Goal: Task Accomplishment & Management: Manage account settings

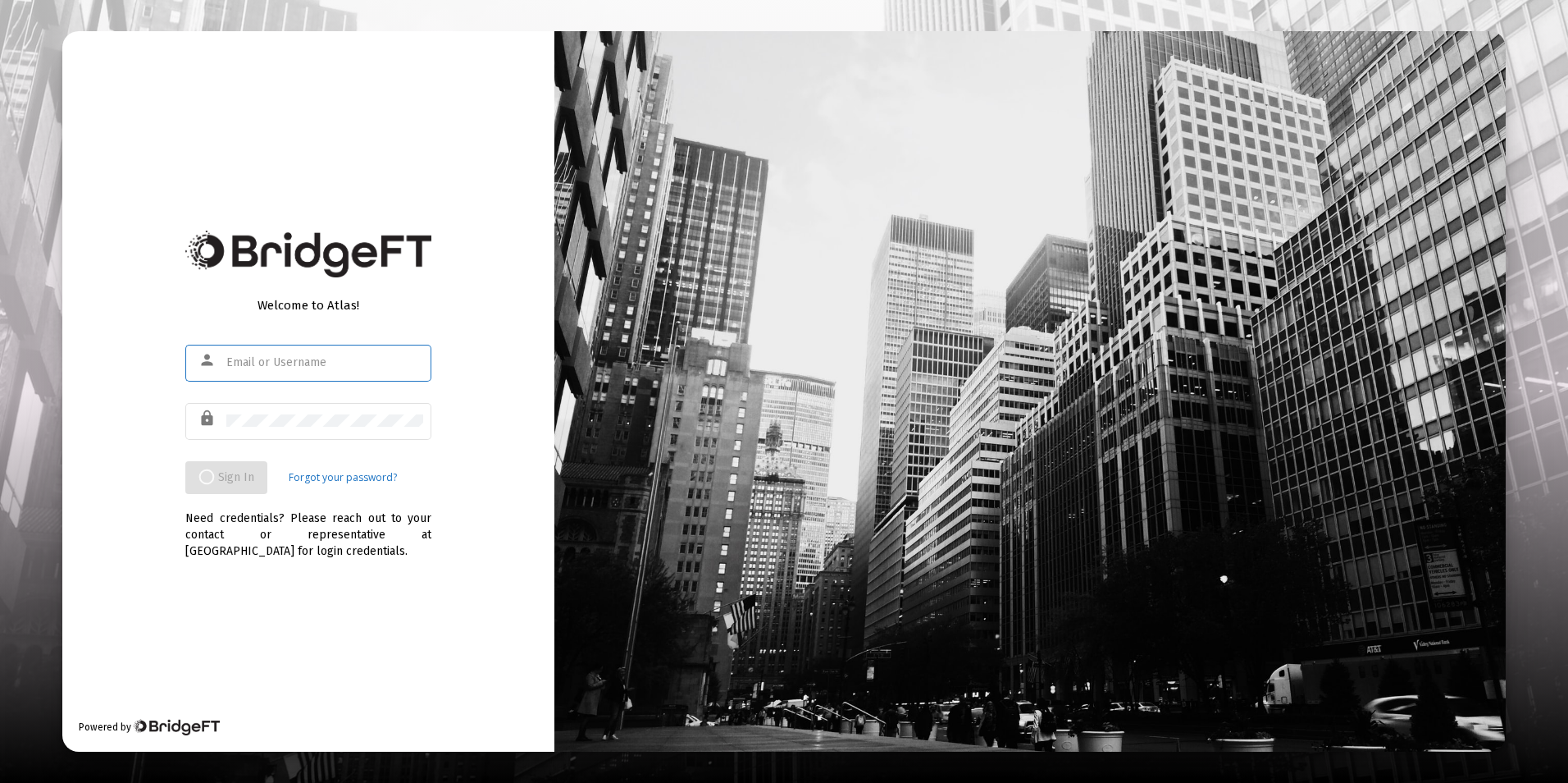
click at [351, 360] on input "text" at bounding box center [324, 363] width 197 height 13
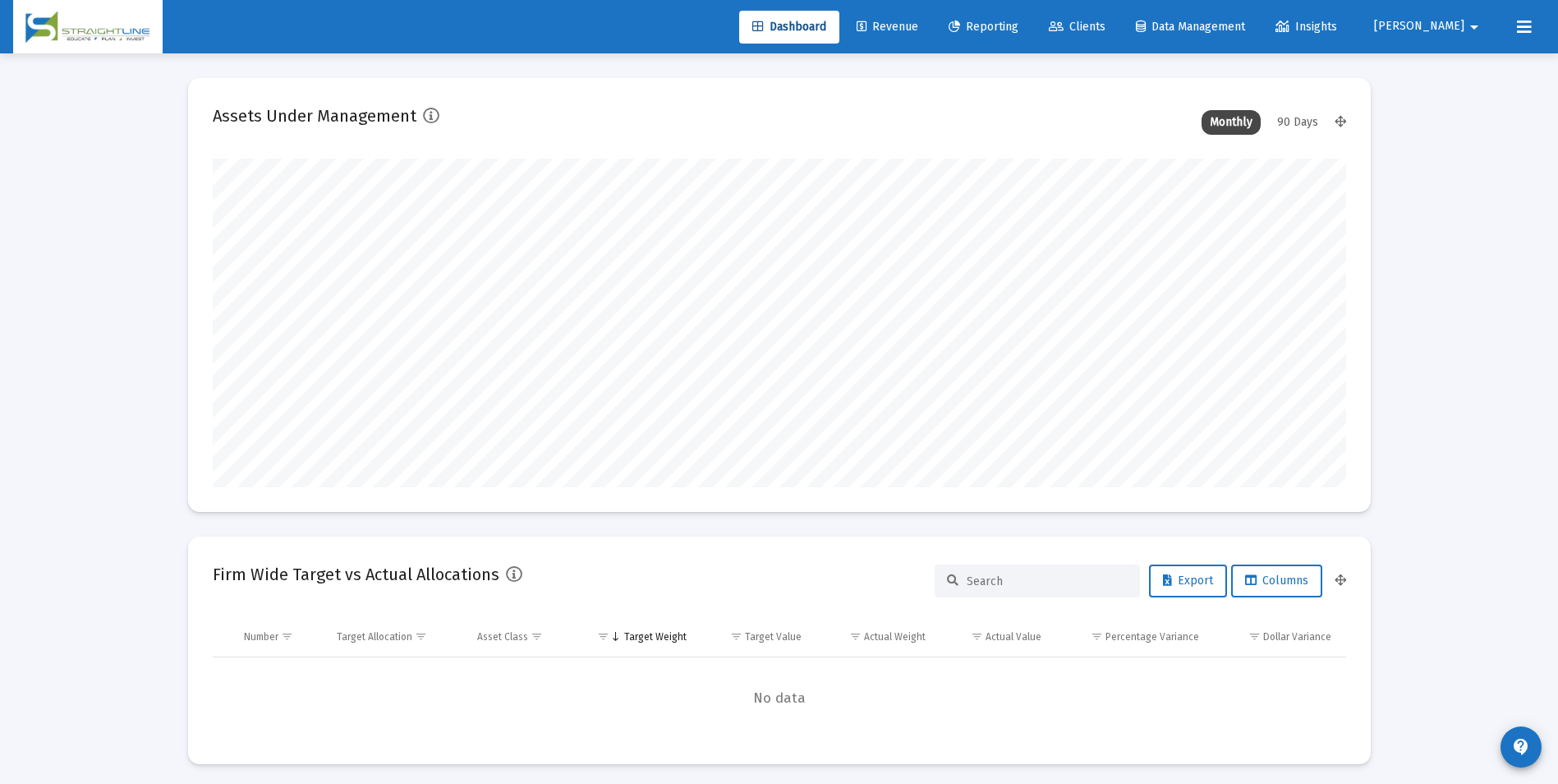
scroll to position [328, 611]
click at [1112, 36] on link "Clients" at bounding box center [1077, 28] width 83 height 33
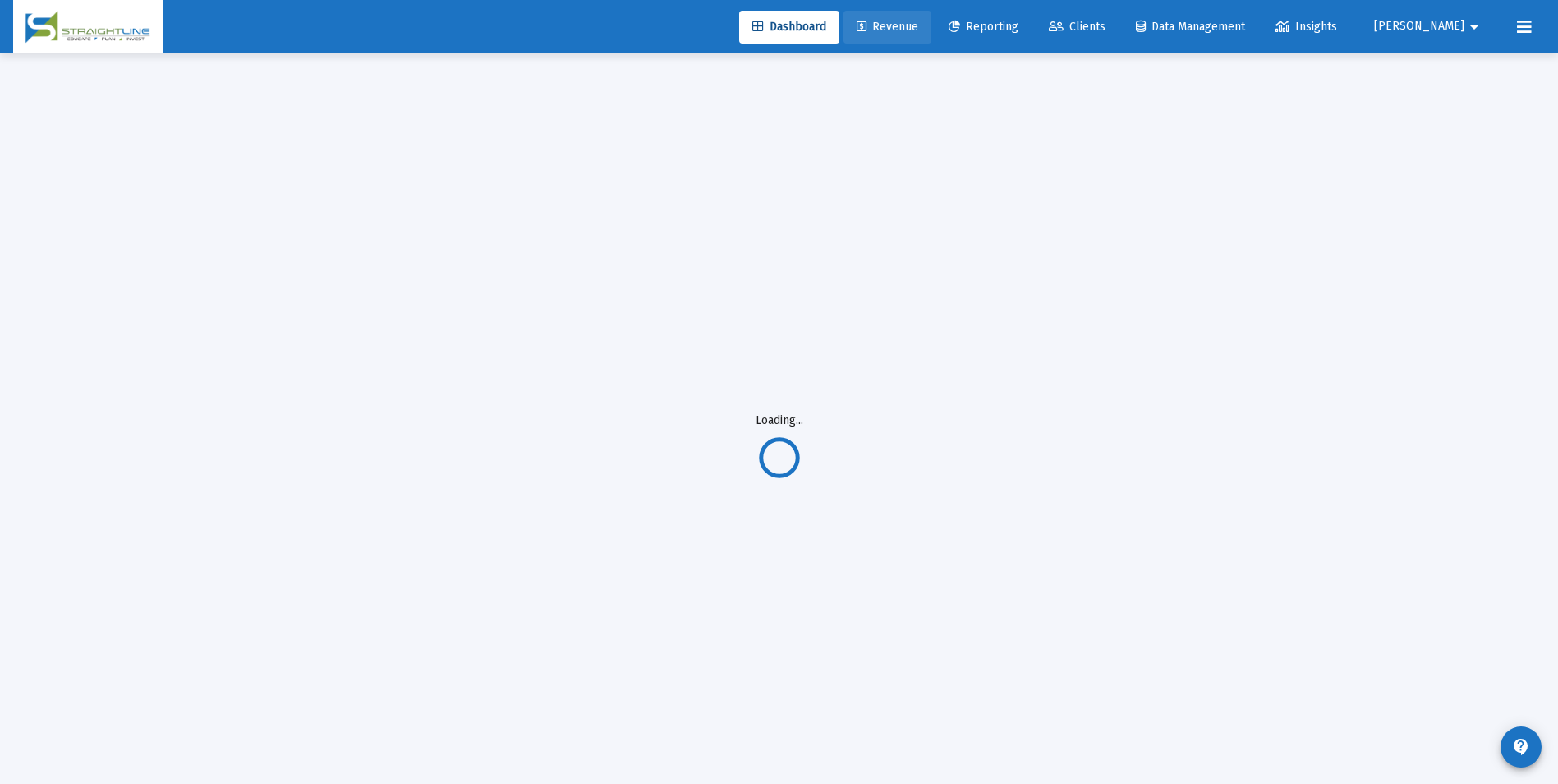
click at [919, 26] on span "Revenue" at bounding box center [887, 26] width 61 height 14
click at [919, 22] on span "Revenue" at bounding box center [887, 26] width 61 height 14
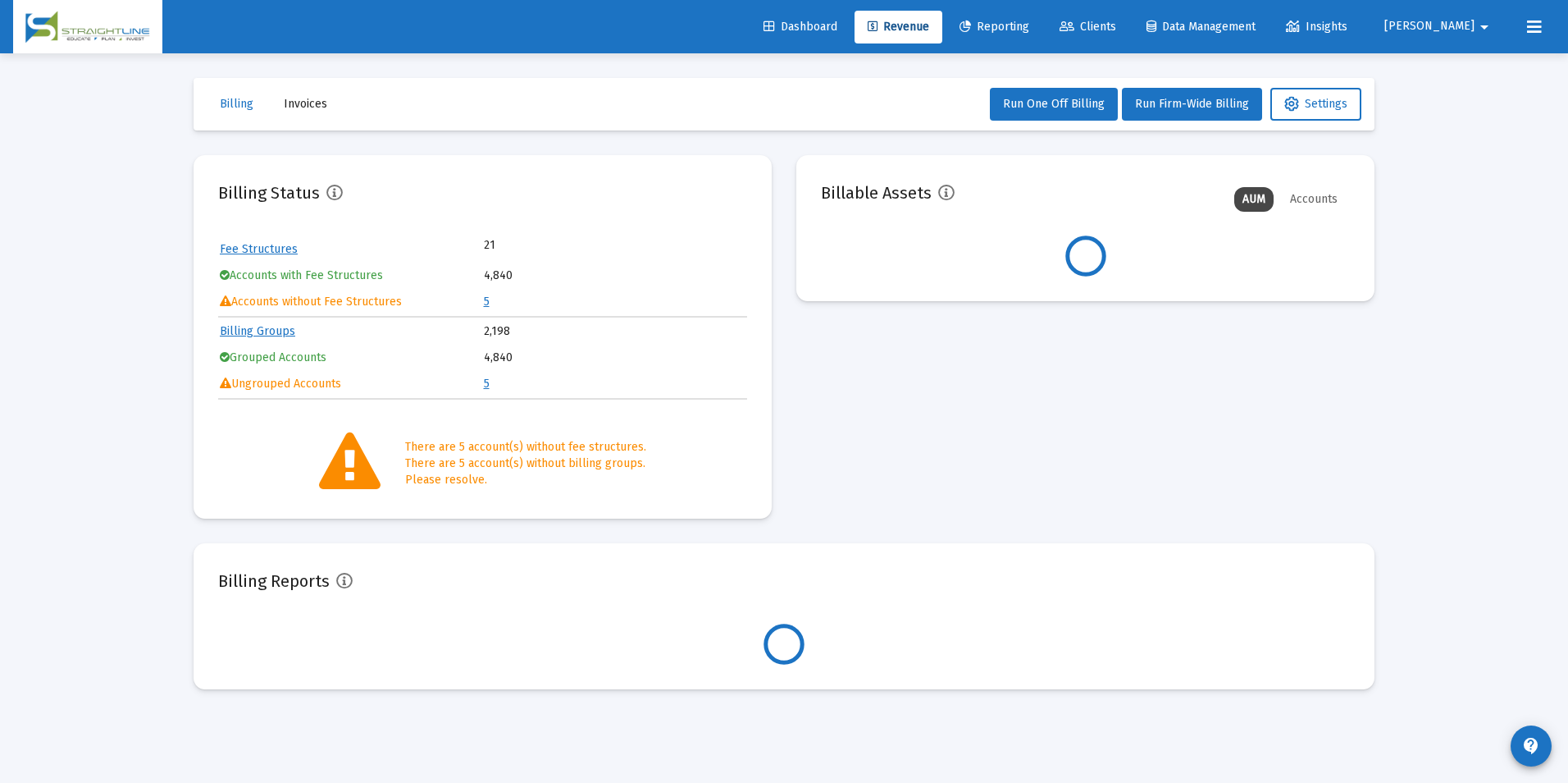
click at [1130, 38] on link "Clients" at bounding box center [1087, 27] width 82 height 33
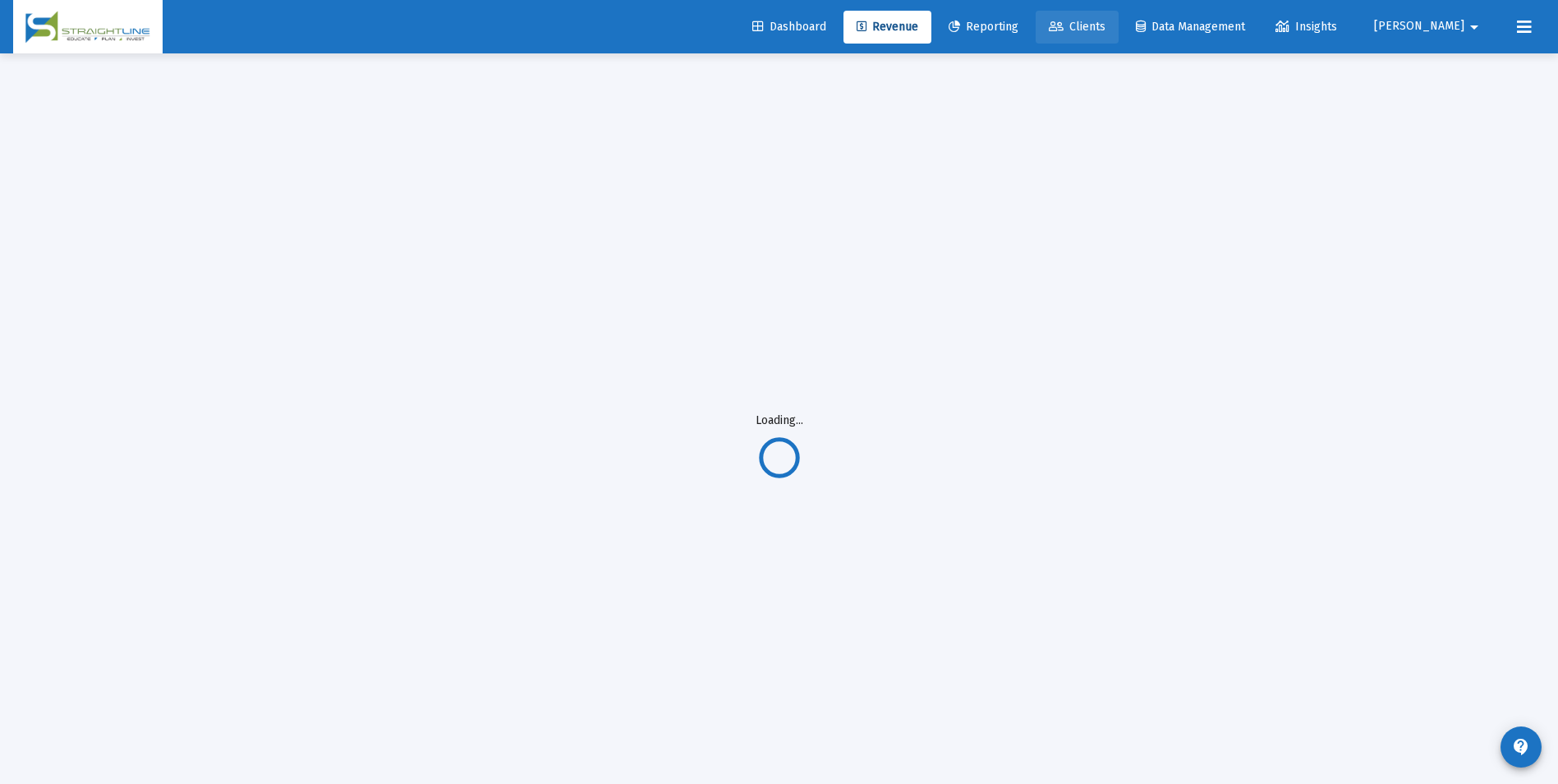
click at [1119, 39] on link "Clients" at bounding box center [1077, 28] width 83 height 33
click at [1032, 36] on link "Reporting" at bounding box center [983, 28] width 96 height 33
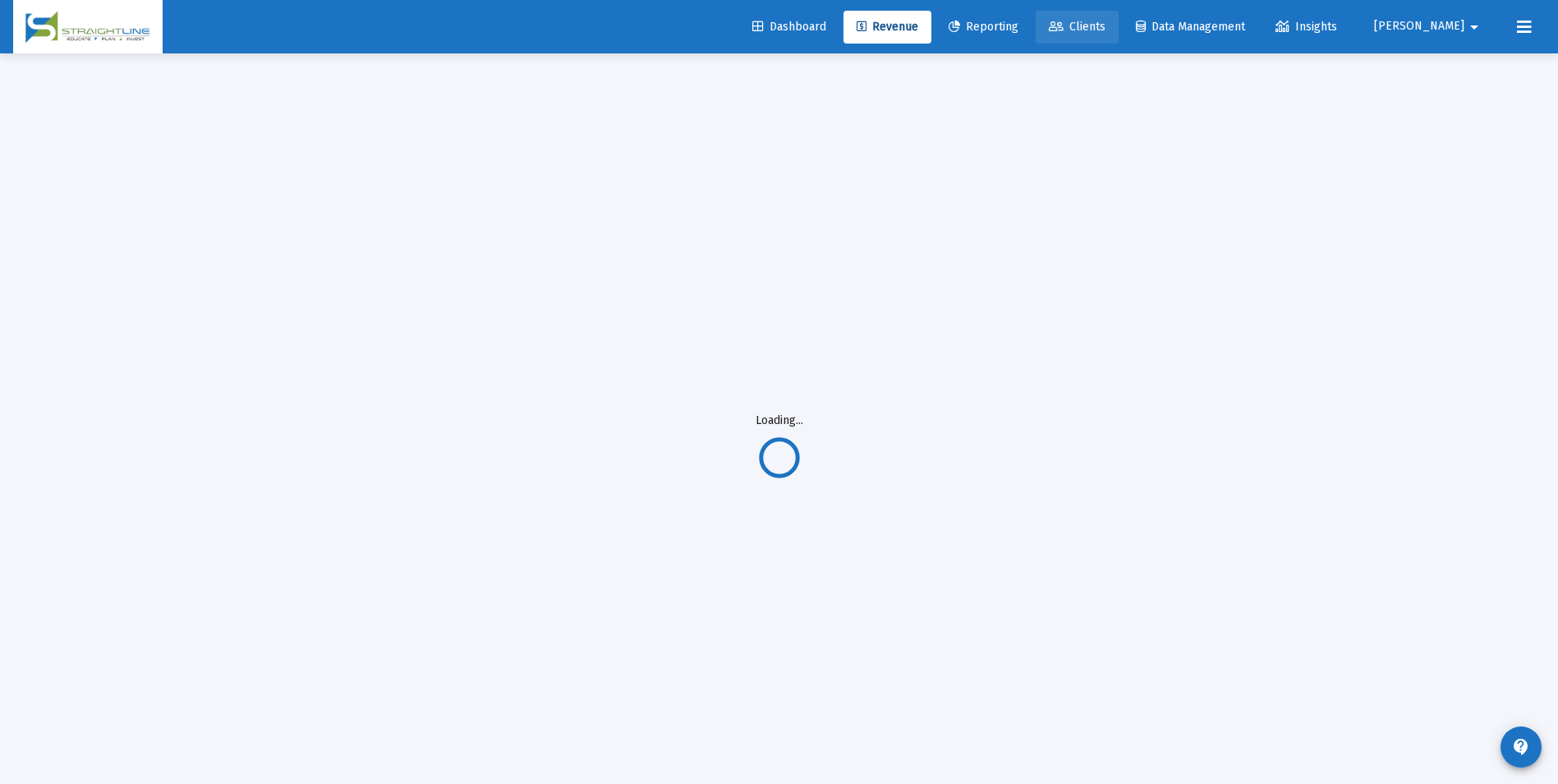
click at [1119, 15] on link "Clients" at bounding box center [1077, 28] width 83 height 33
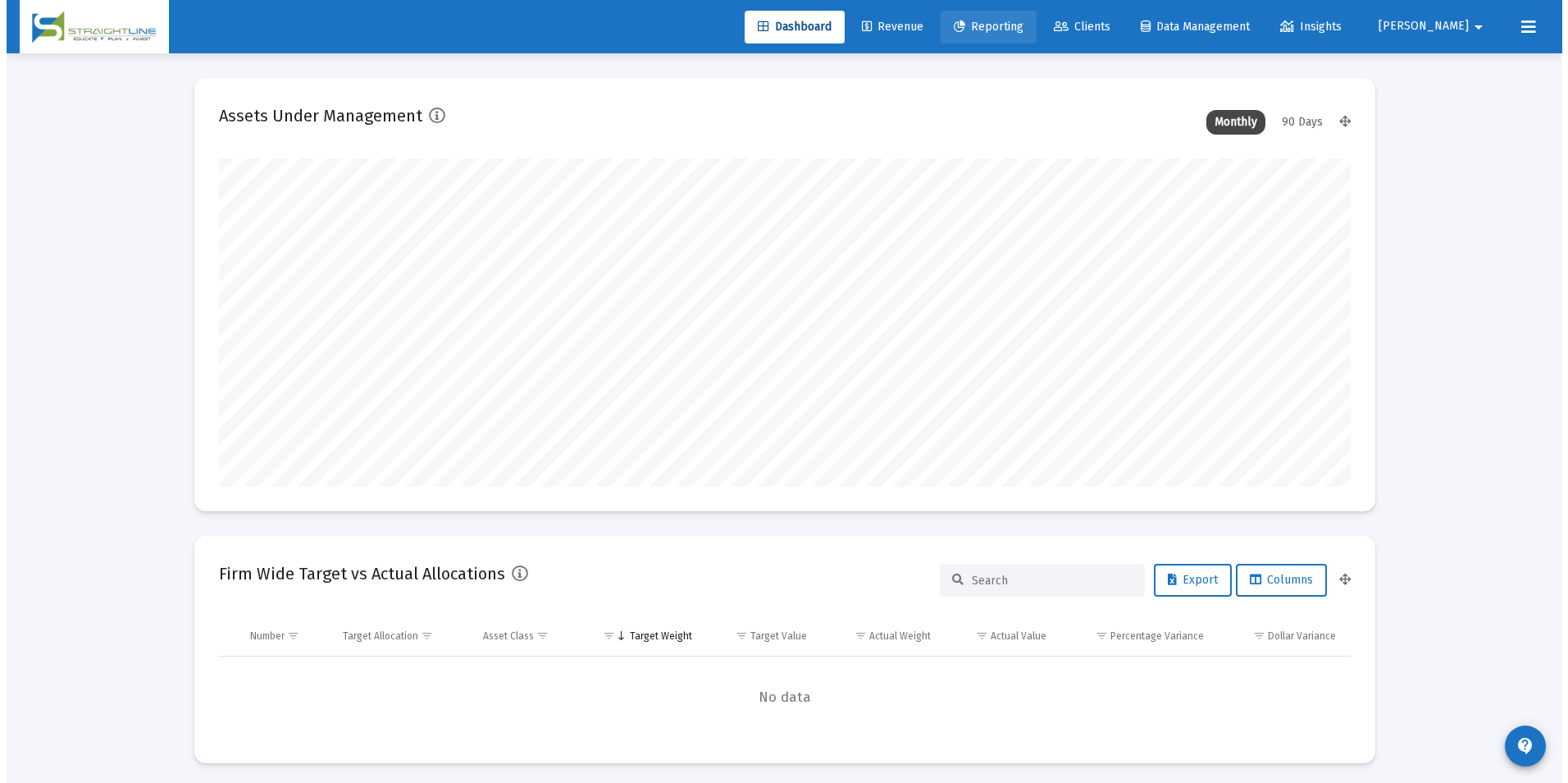
scroll to position [328, 610]
click at [1030, 22] on link "Reporting" at bounding box center [981, 27] width 96 height 33
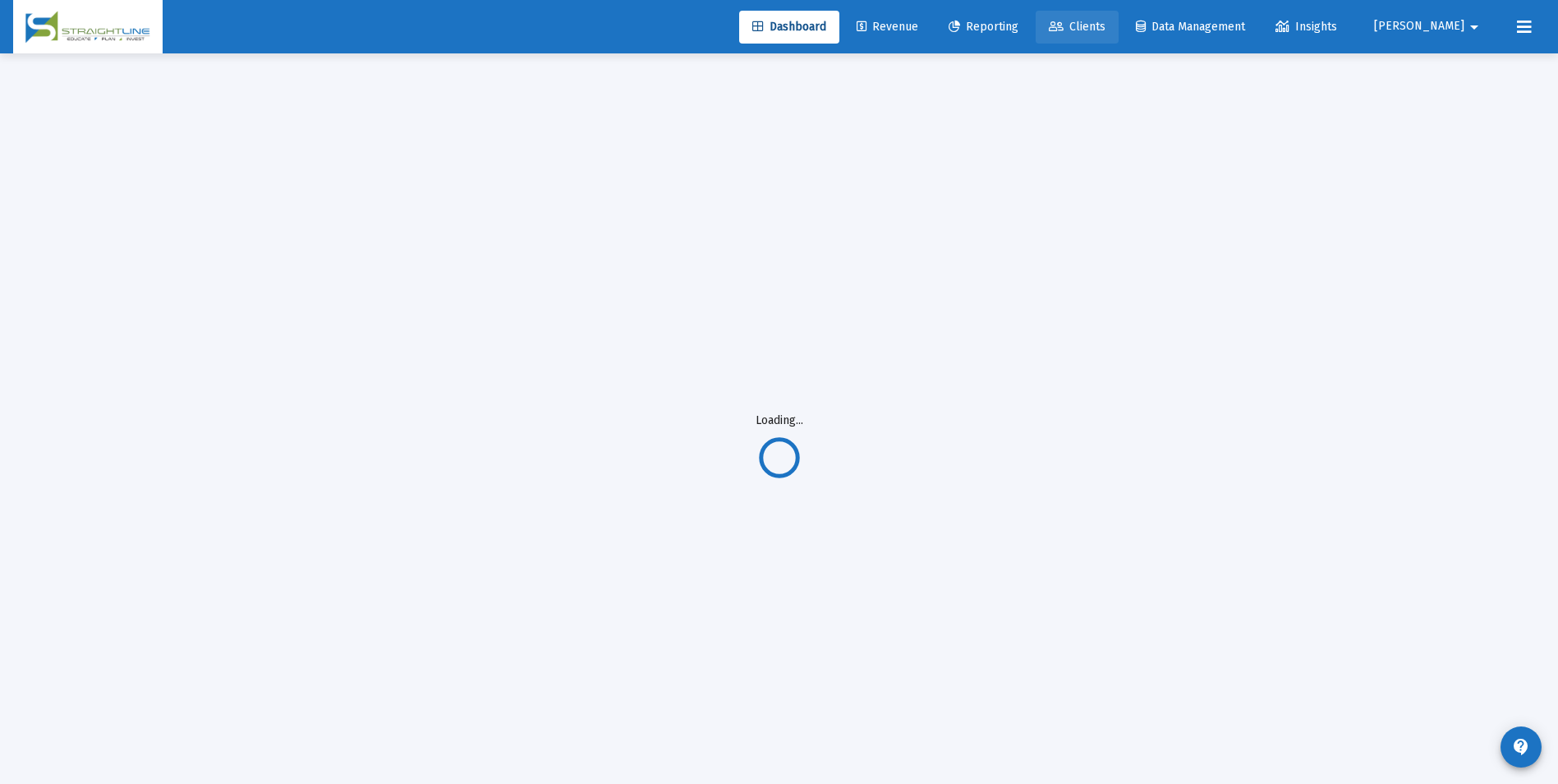
click at [1106, 33] on span "Clients" at bounding box center [1077, 26] width 57 height 14
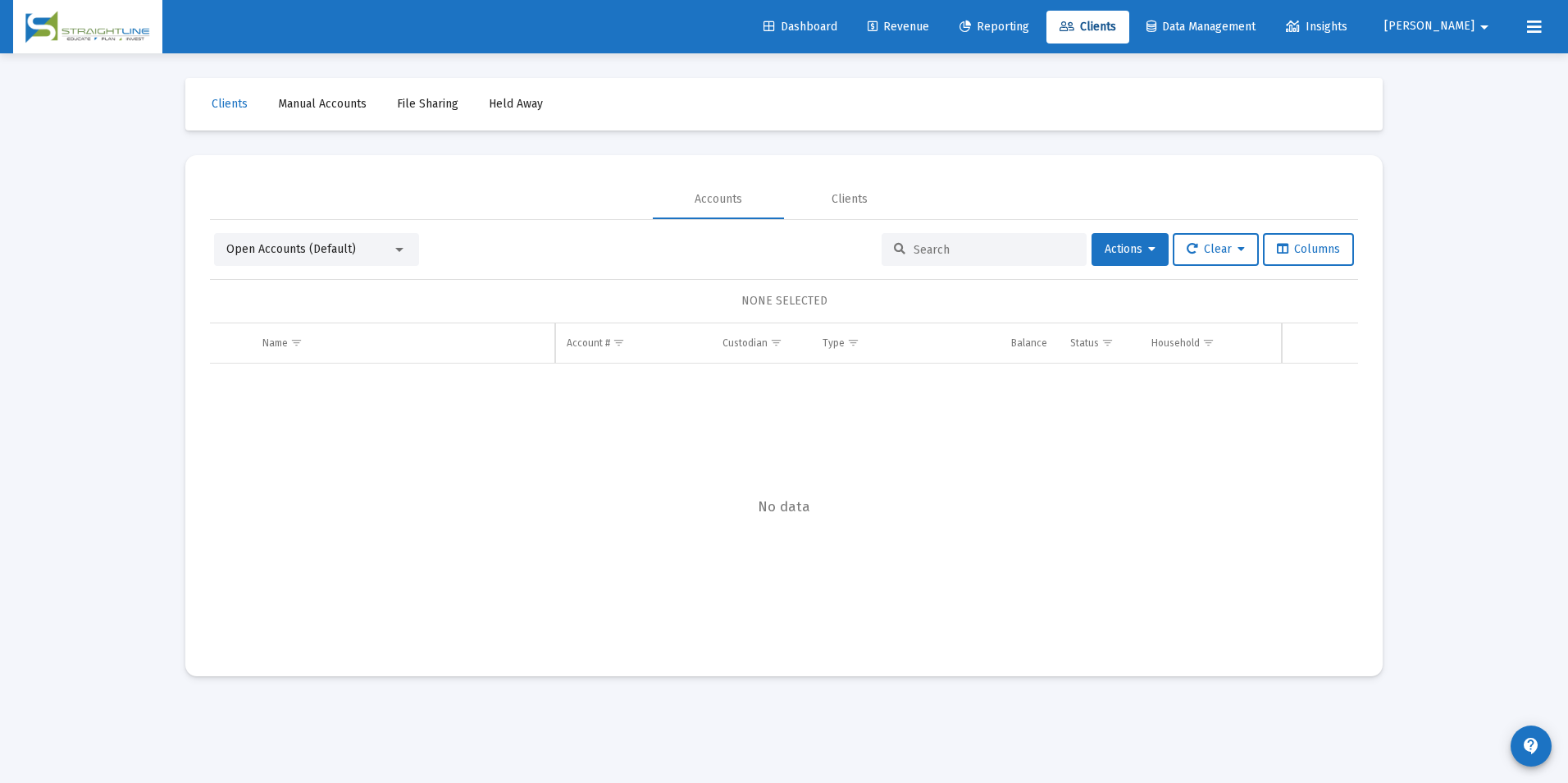
click at [935, 252] on input at bounding box center [994, 249] width 161 height 14
paste input "9650513995378"
click at [710, 501] on div "Martino, Rosemary 0 9650513995378 FPR 403b $0.00 Funded Martino, Rosemary A Hou…" at bounding box center [1395, 487] width 2371 height 248
drag, startPoint x: 1006, startPoint y: 253, endPoint x: 866, endPoint y: 233, distance: 141.4
click at [866, 233] on div "Open Accounts (Default) 9650513995378 Actions Clear Columns" at bounding box center [784, 249] width 1140 height 33
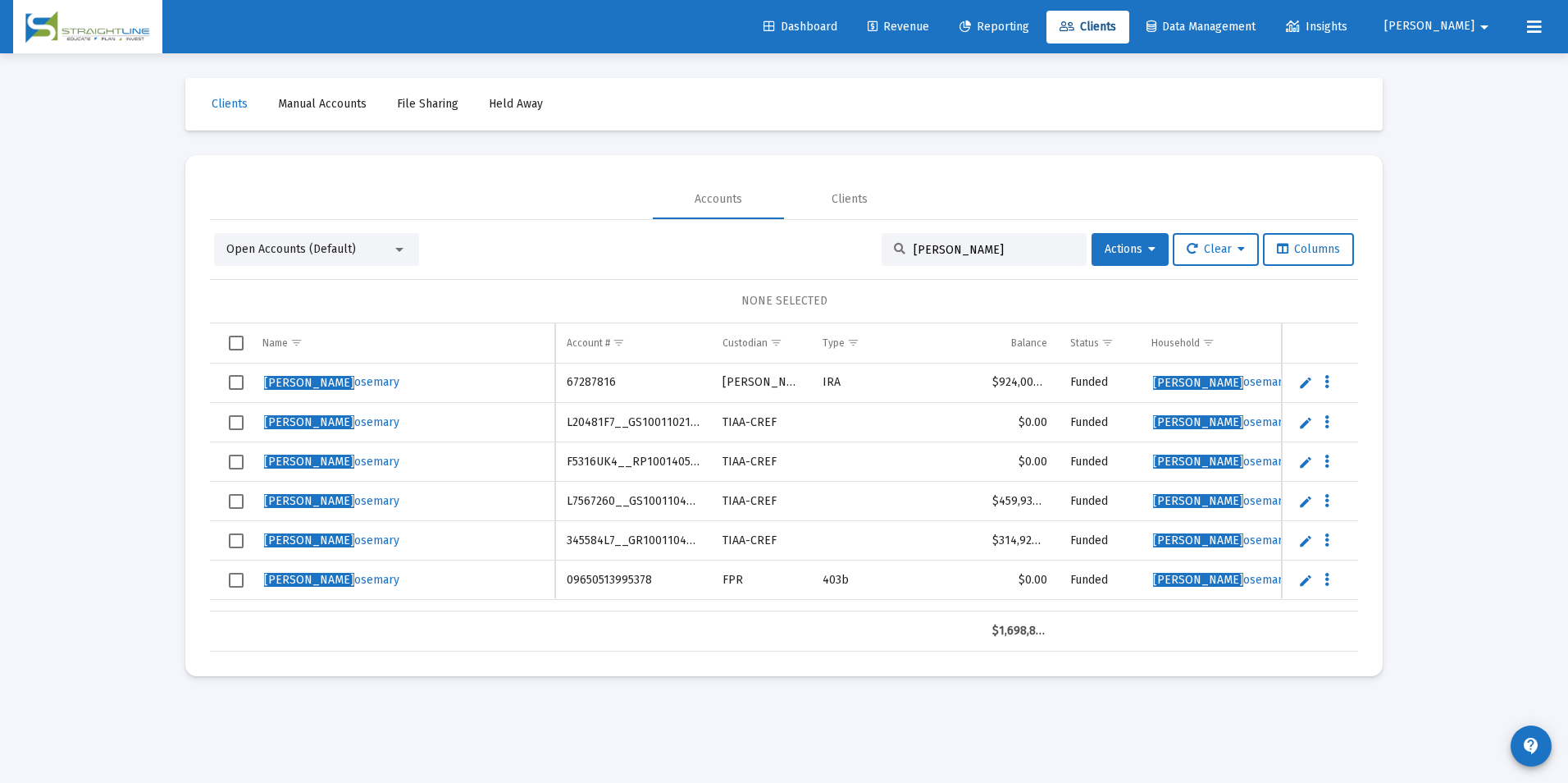
type input "Martino, R"
click at [235, 582] on span "Select row" at bounding box center [236, 580] width 15 height 15
click at [239, 467] on span "Select row" at bounding box center [236, 462] width 15 height 15
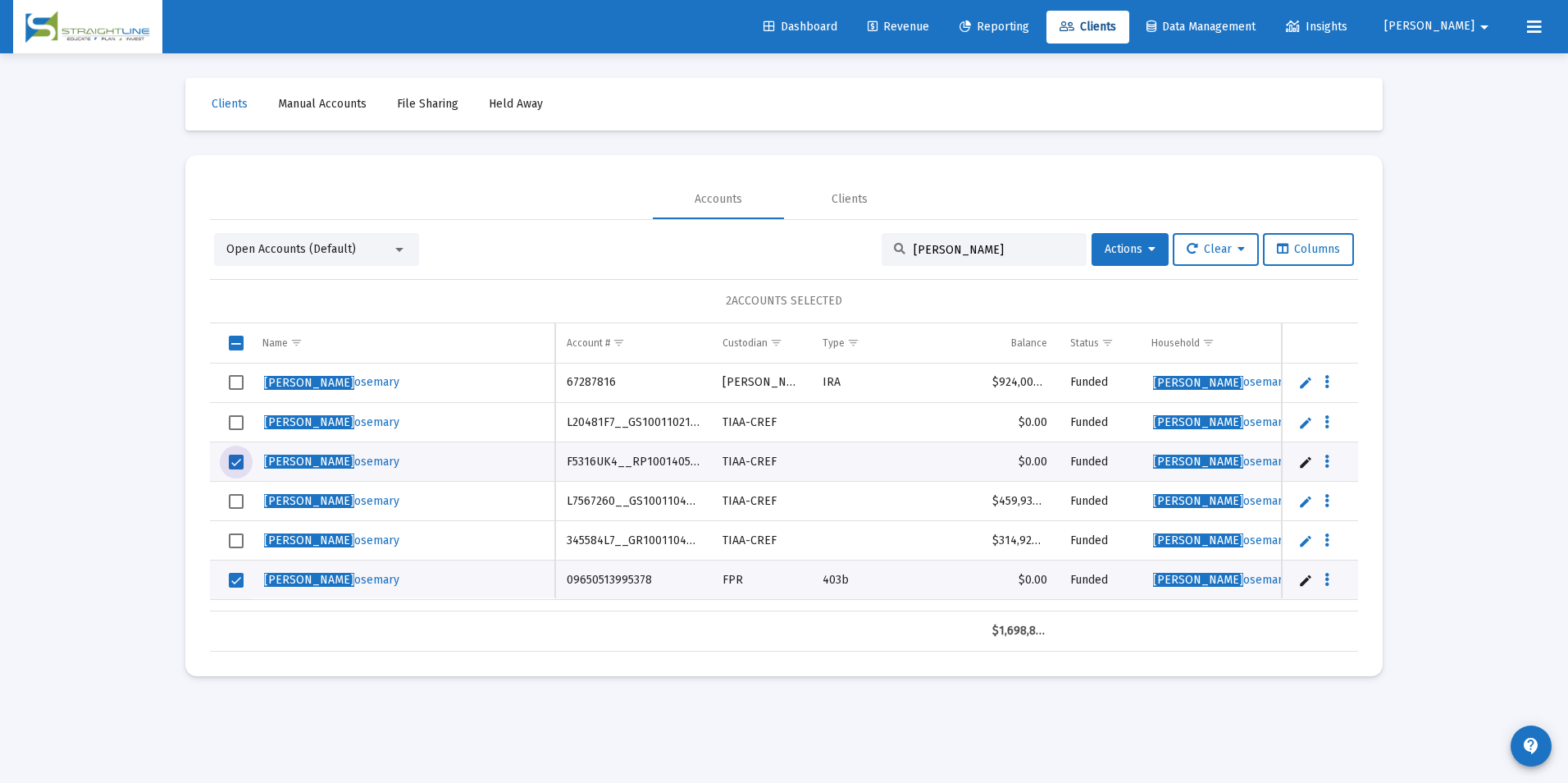
click at [240, 500] on span "Select row" at bounding box center [236, 501] width 15 height 15
click at [243, 506] on span "Select row" at bounding box center [236, 501] width 15 height 15
click at [241, 421] on span "Select row" at bounding box center [236, 422] width 15 height 15
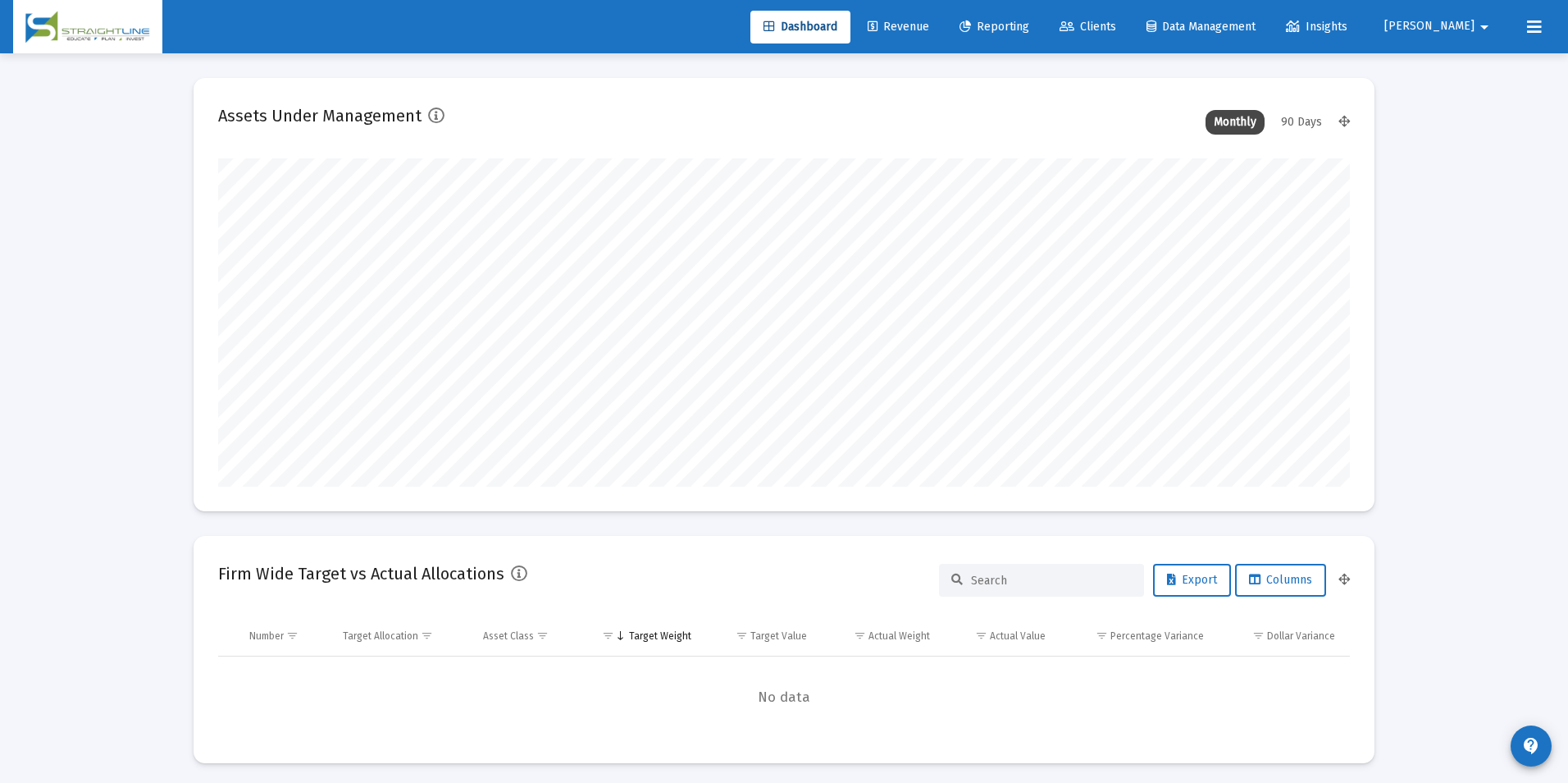
type input "[DATE]"
click at [1104, 25] on span "Clients" at bounding box center [1076, 26] width 57 height 14
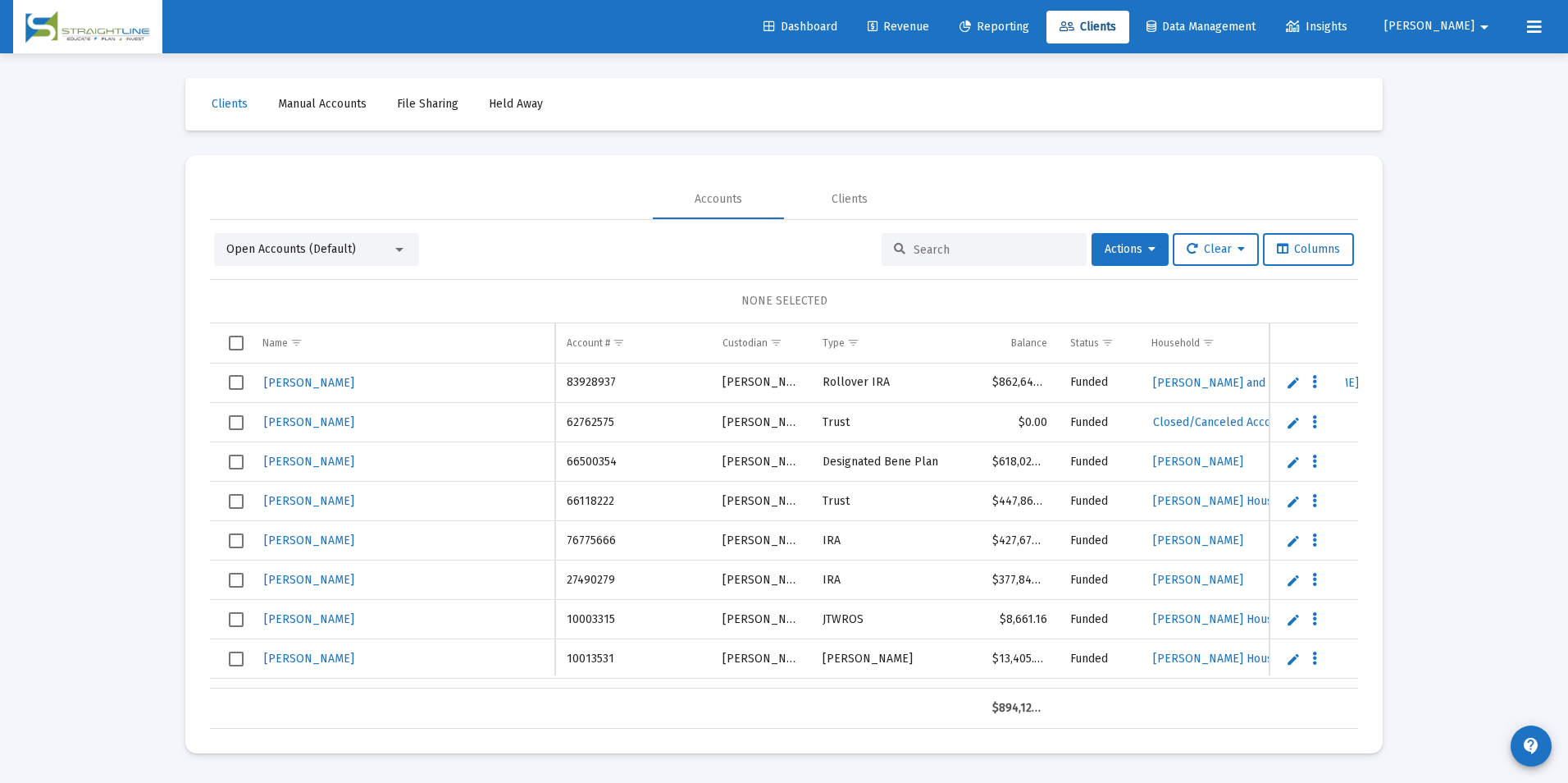
click at [925, 245] on input at bounding box center [994, 249] width 161 height 14
type input "U"
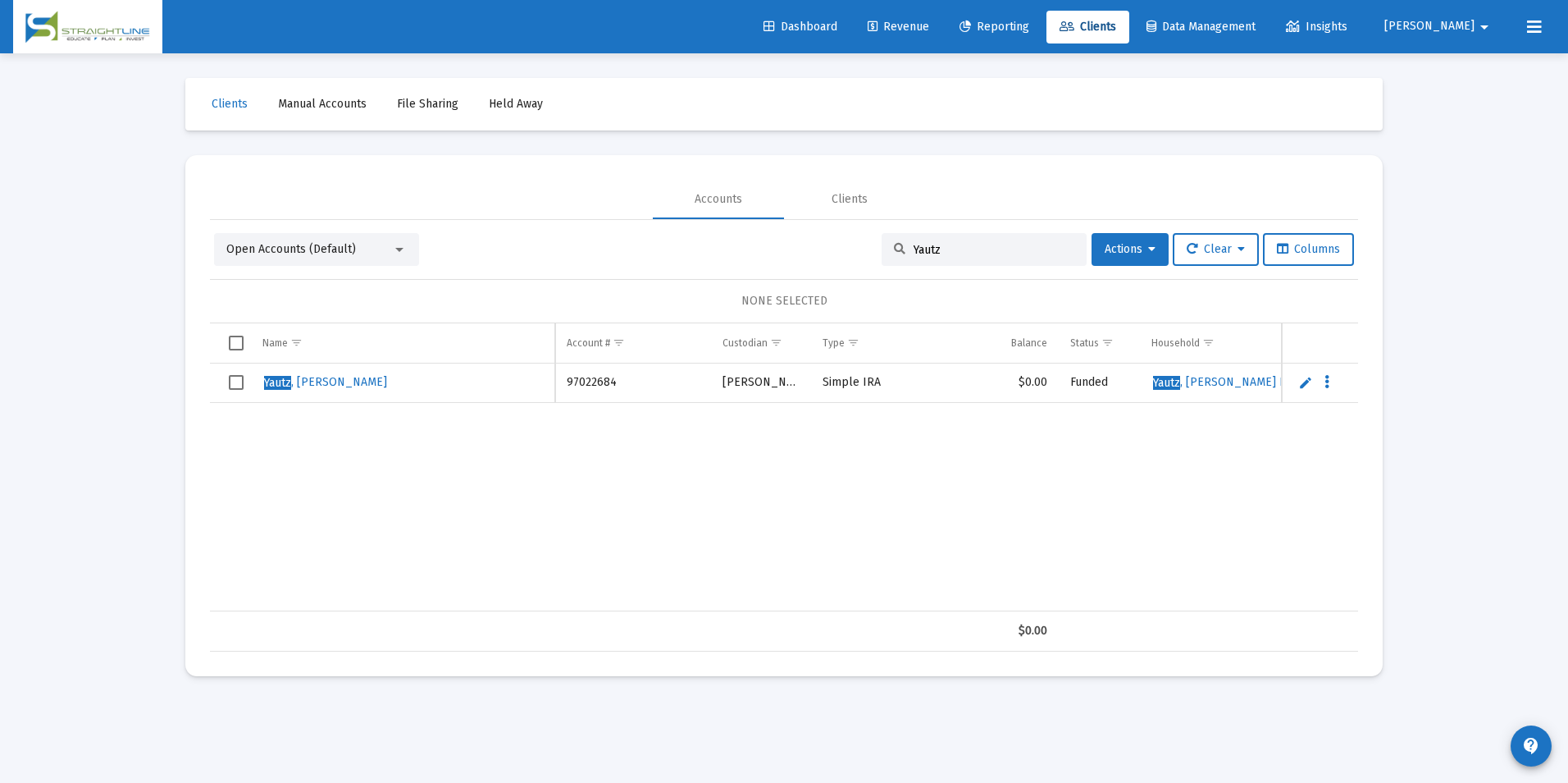
type input "Yautz"
click at [241, 390] on span "Select row" at bounding box center [236, 382] width 15 height 15
click at [1114, 256] on span "Actions" at bounding box center [1130, 248] width 51 height 14
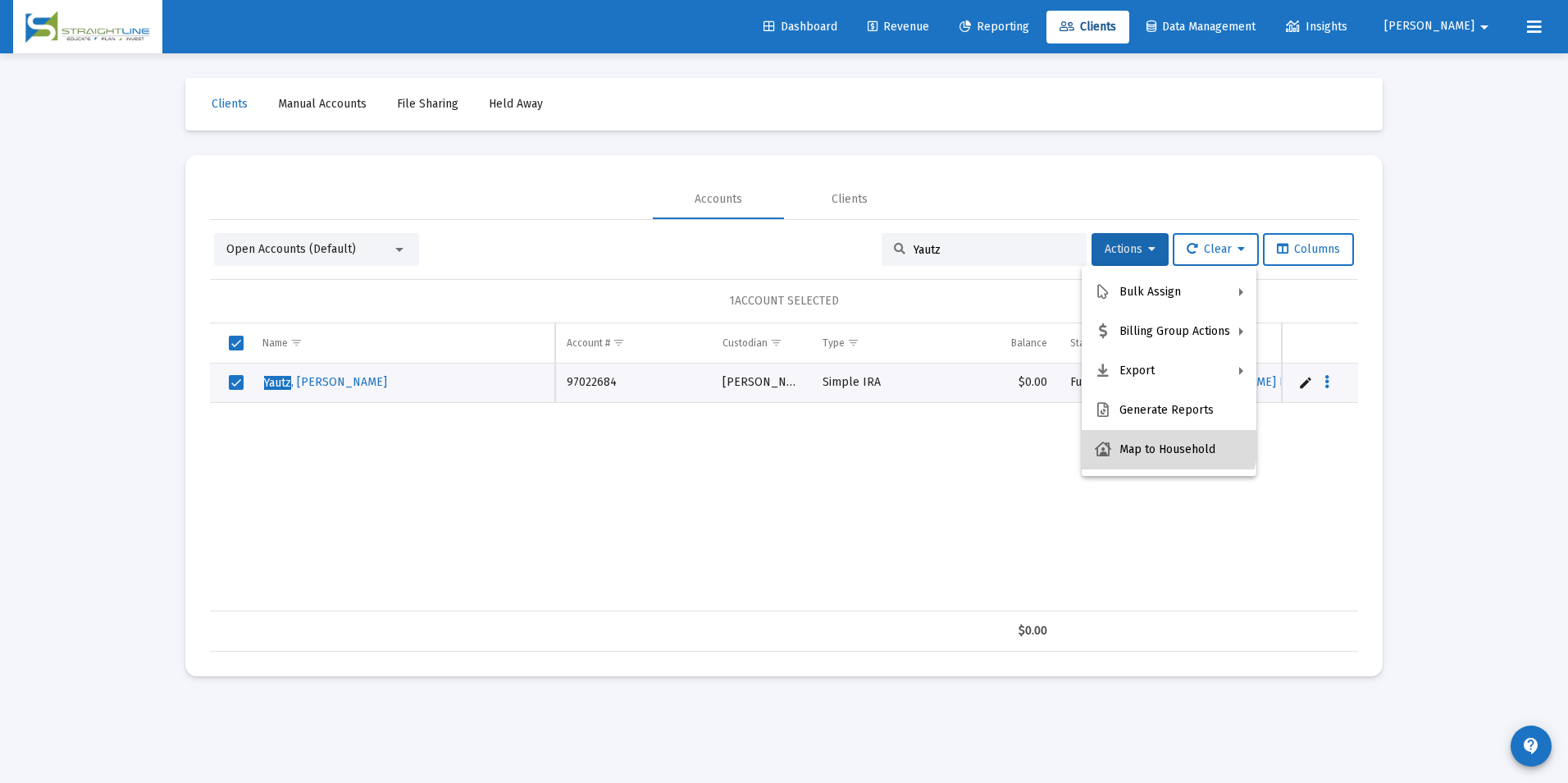
click at [1142, 440] on button "Map to Household" at bounding box center [1169, 449] width 175 height 39
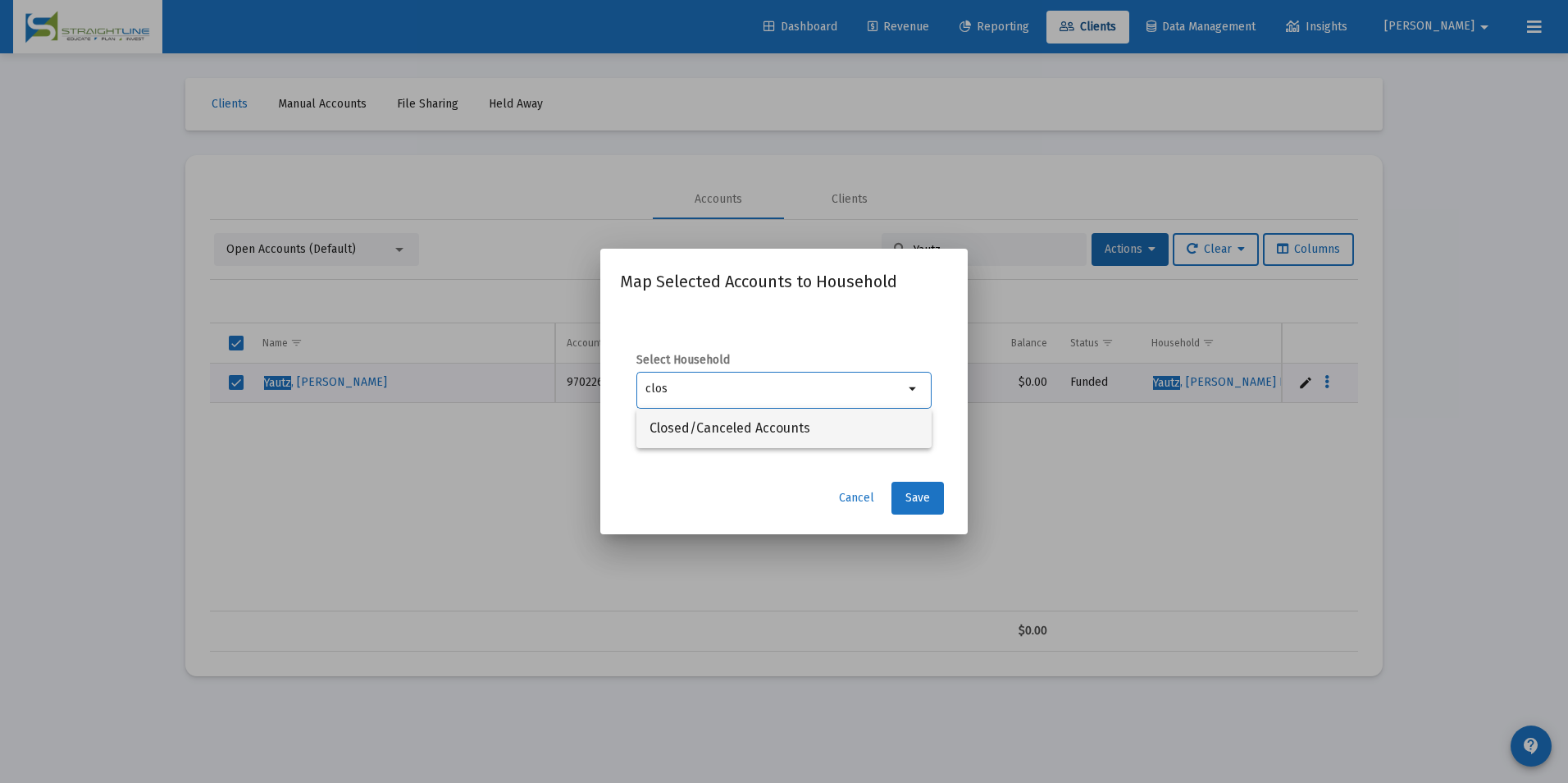
click at [866, 438] on span "Closed/Canceled Accounts" at bounding box center [784, 428] width 269 height 39
type input "Closed/Canceled Accounts"
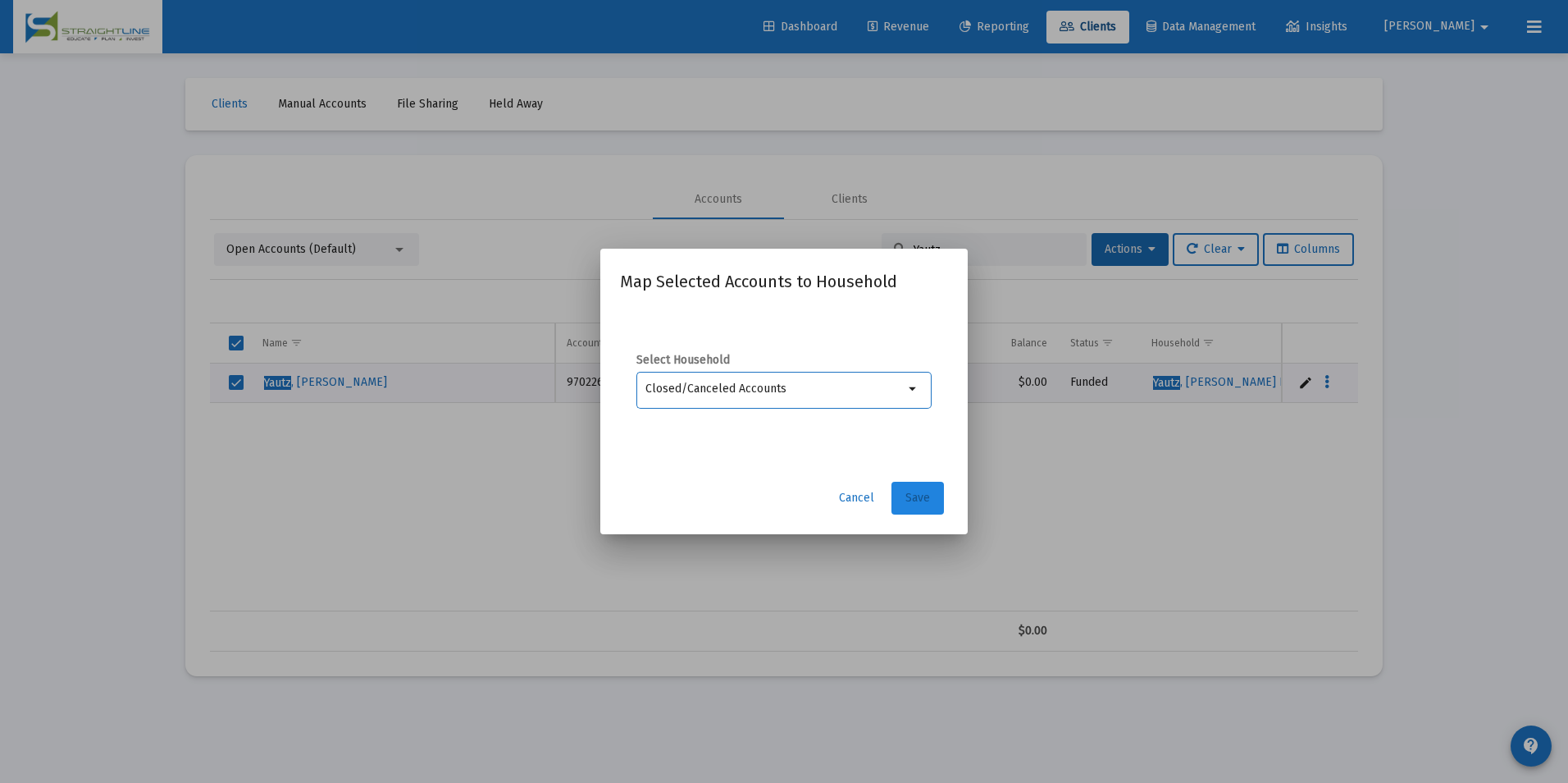
click at [893, 484] on button "Save" at bounding box center [917, 498] width 52 height 33
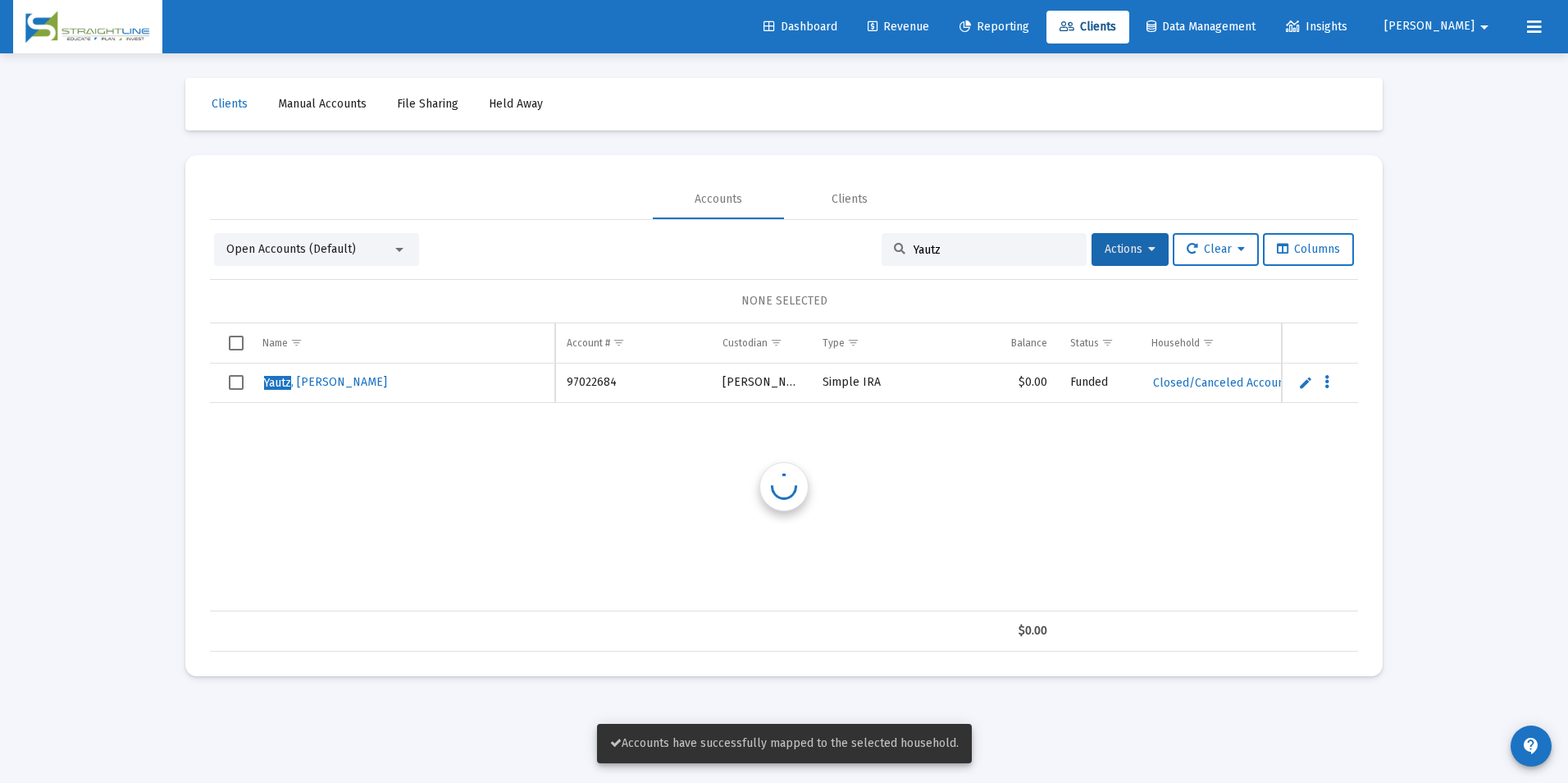
click at [649, 610] on div "$0.00" at bounding box center [784, 630] width 1148 height 41
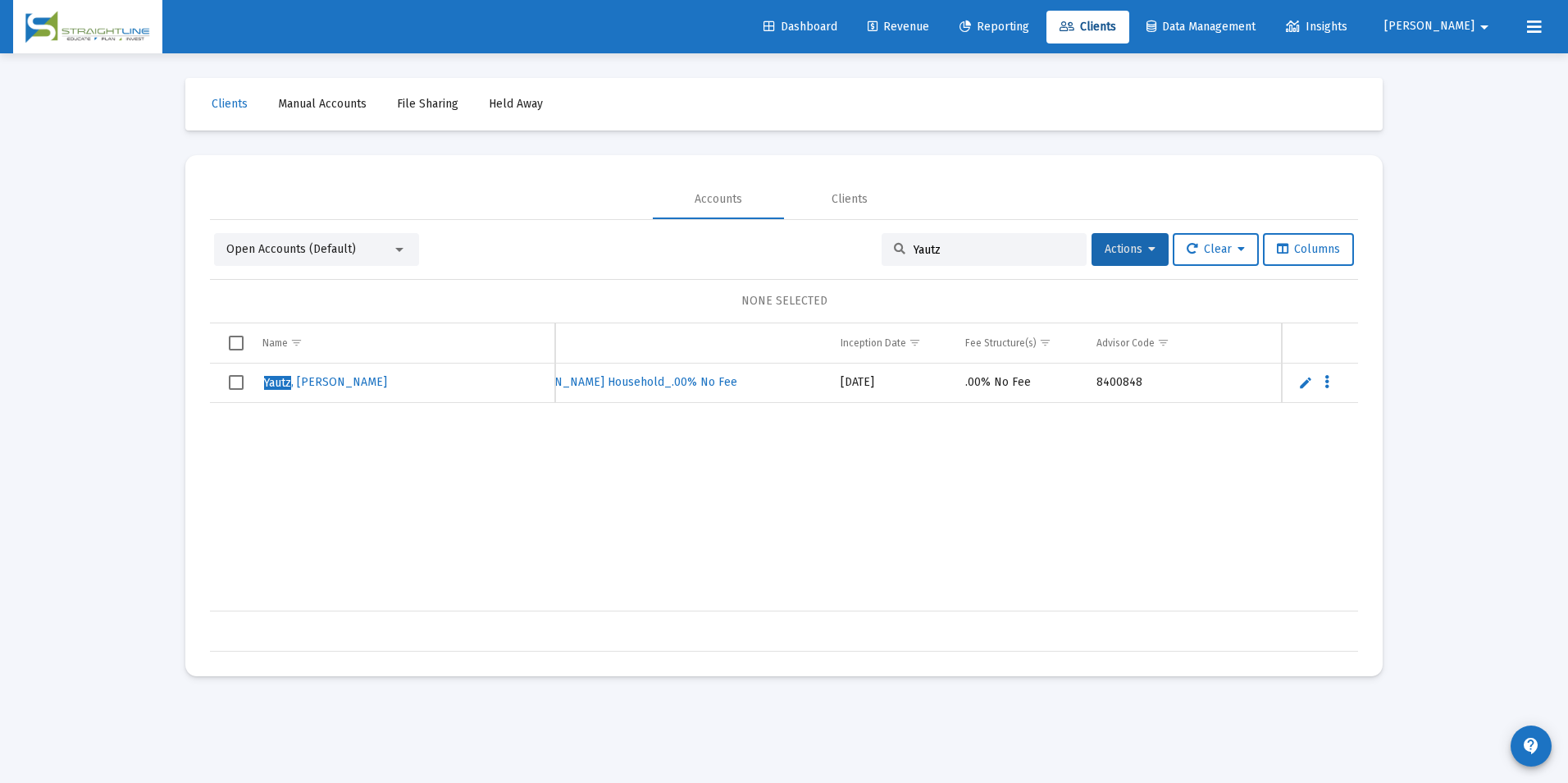
scroll to position [0, 638]
click at [247, 386] on td "Data grid" at bounding box center [230, 383] width 41 height 39
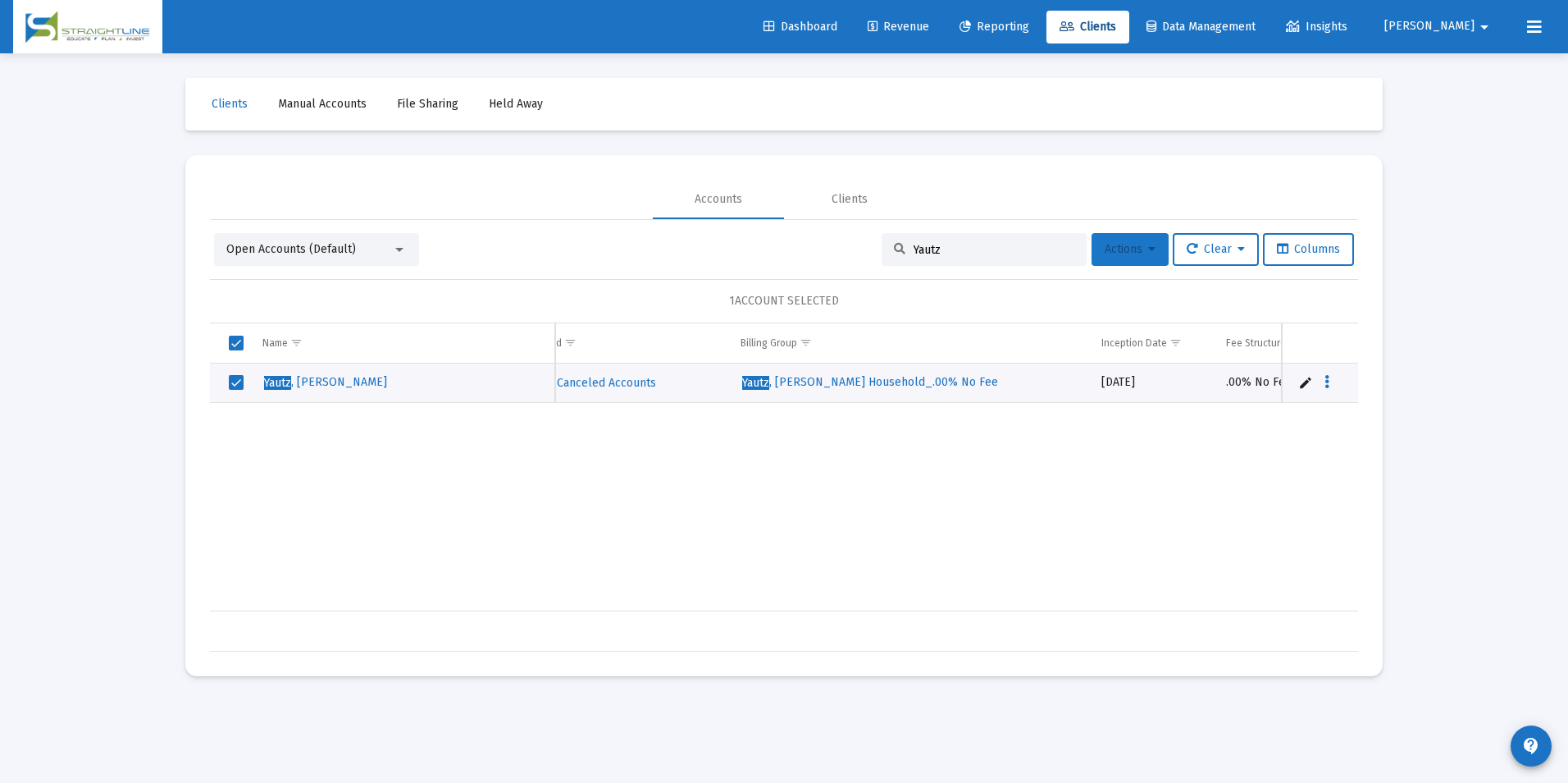
click at [1139, 256] on span "Actions" at bounding box center [1130, 248] width 51 height 14
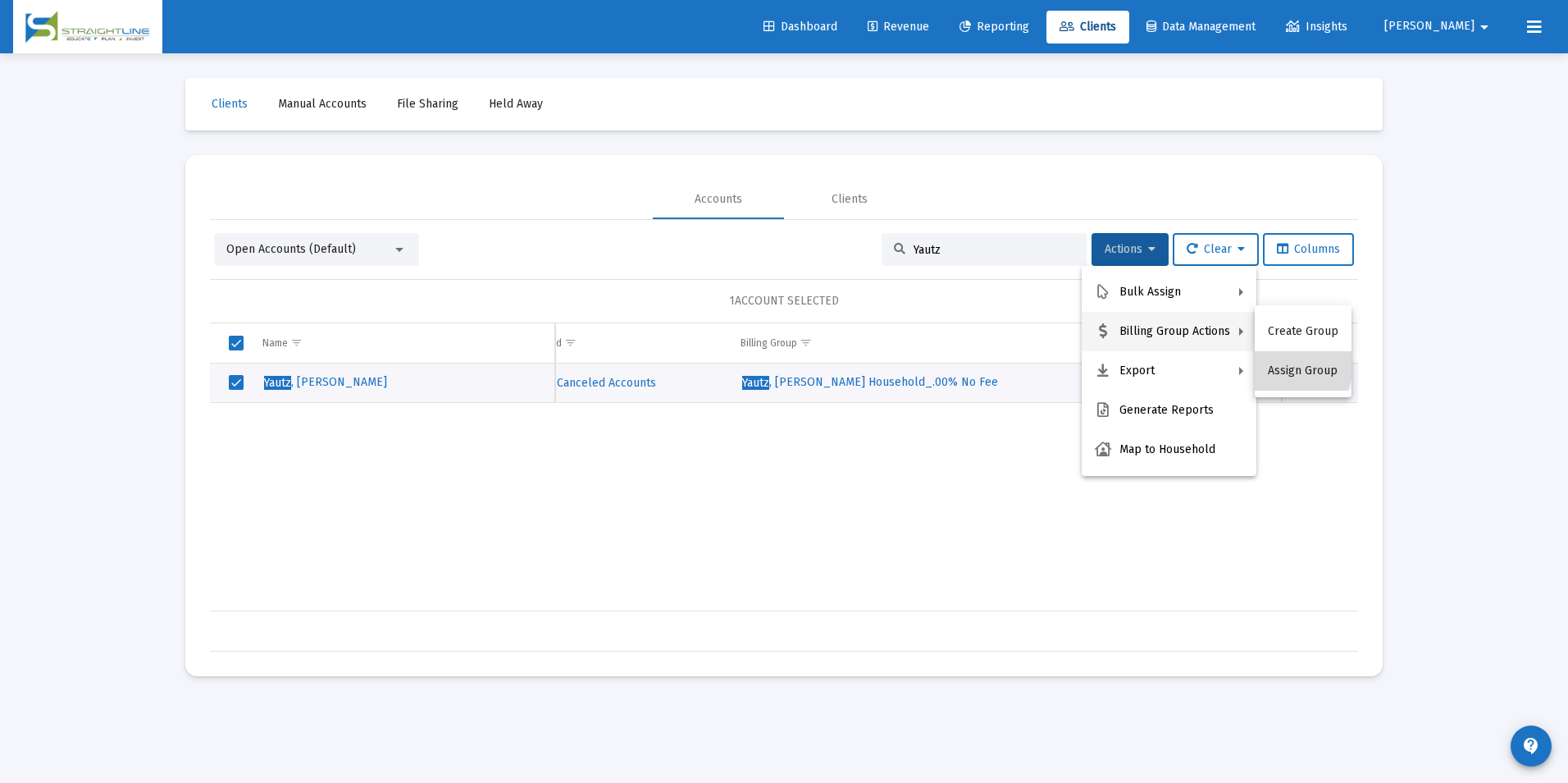
click at [1279, 362] on button "Assign Group" at bounding box center [1303, 370] width 97 height 39
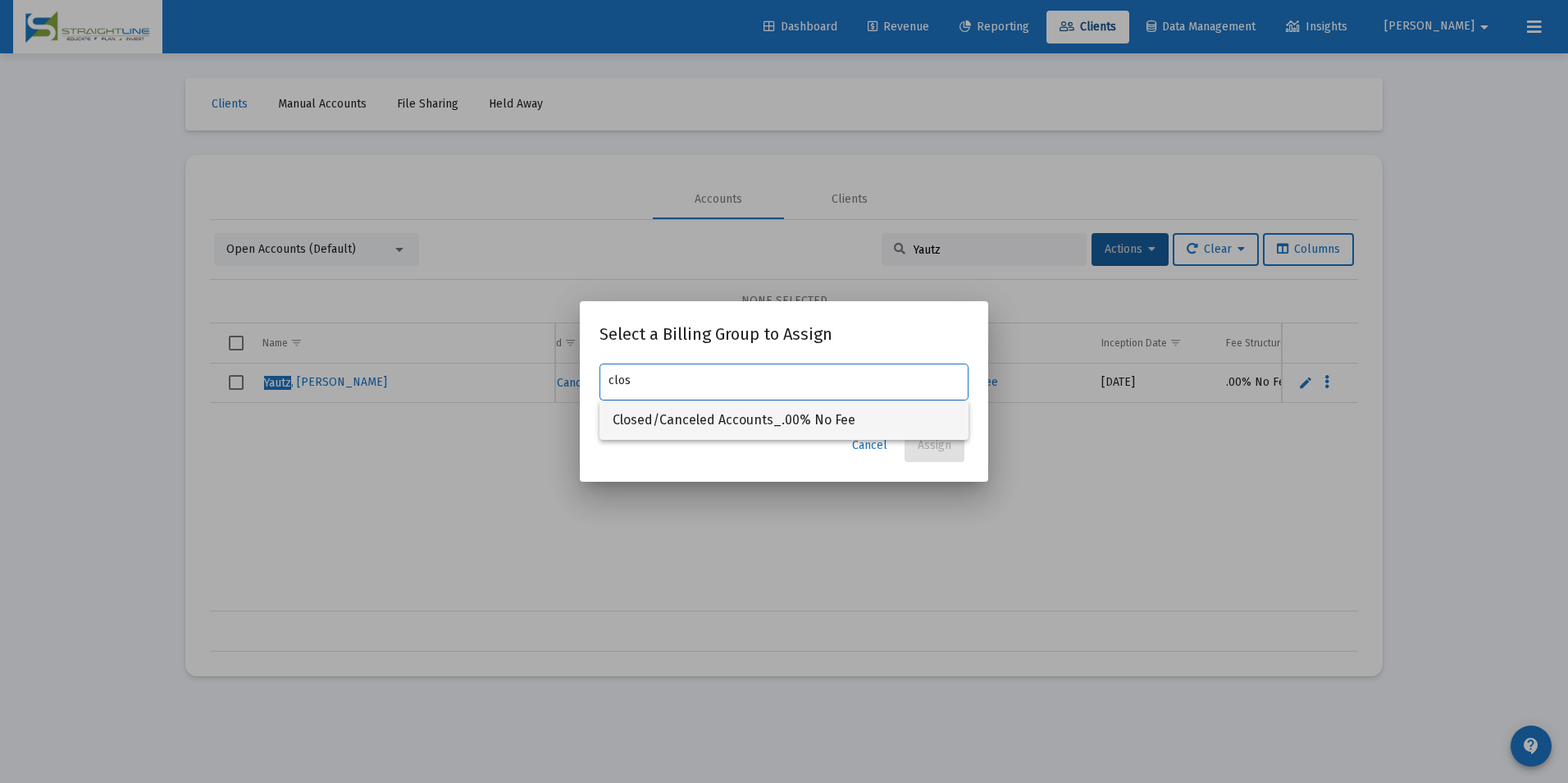
click at [902, 419] on span "Closed/Canceled Accounts_.00% No Fee" at bounding box center [784, 419] width 342 height 39
type input "Closed/Canceled Accounts_.00% No Fee"
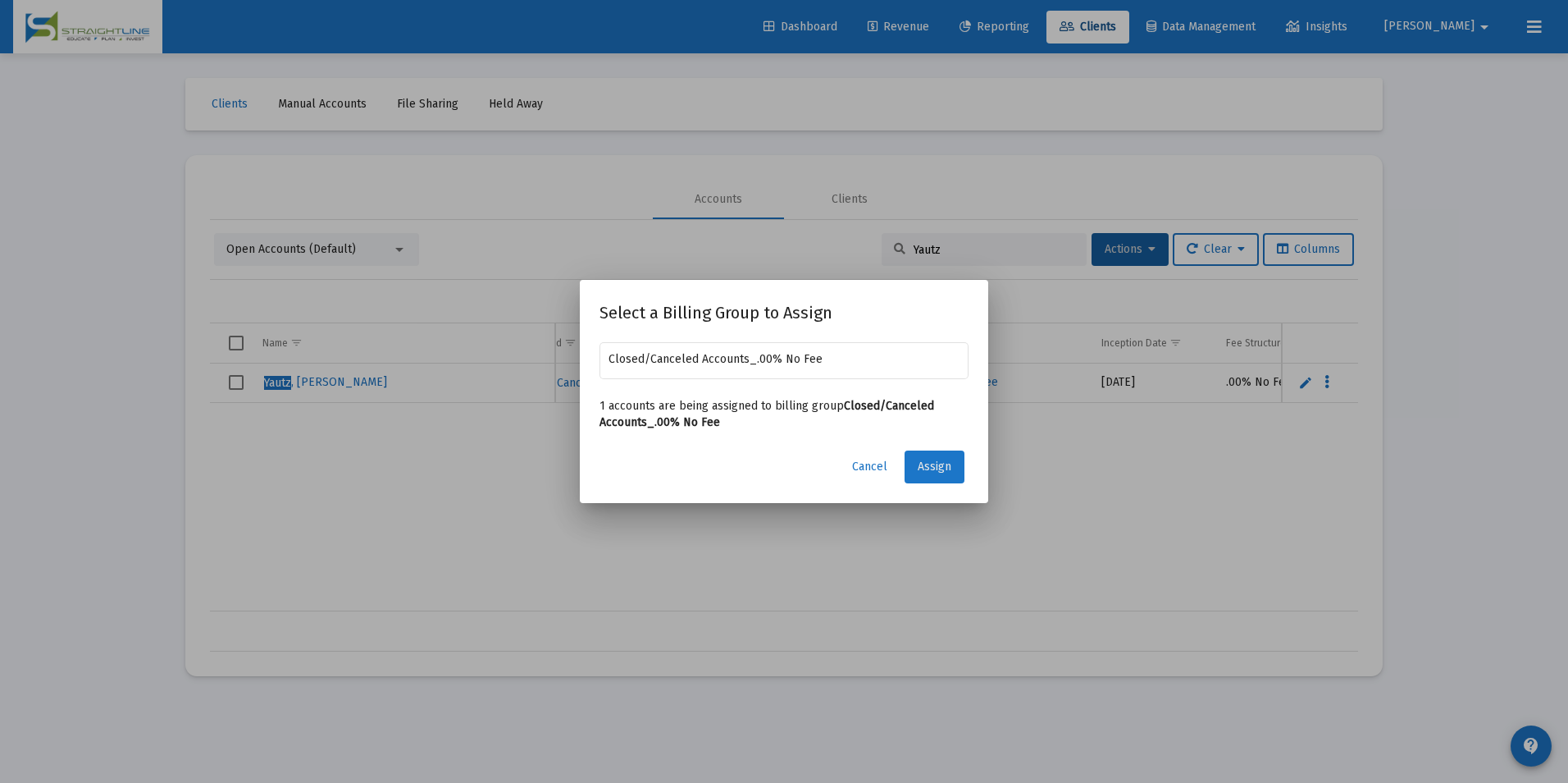
click at [936, 462] on span "Assign" at bounding box center [934, 466] width 34 height 14
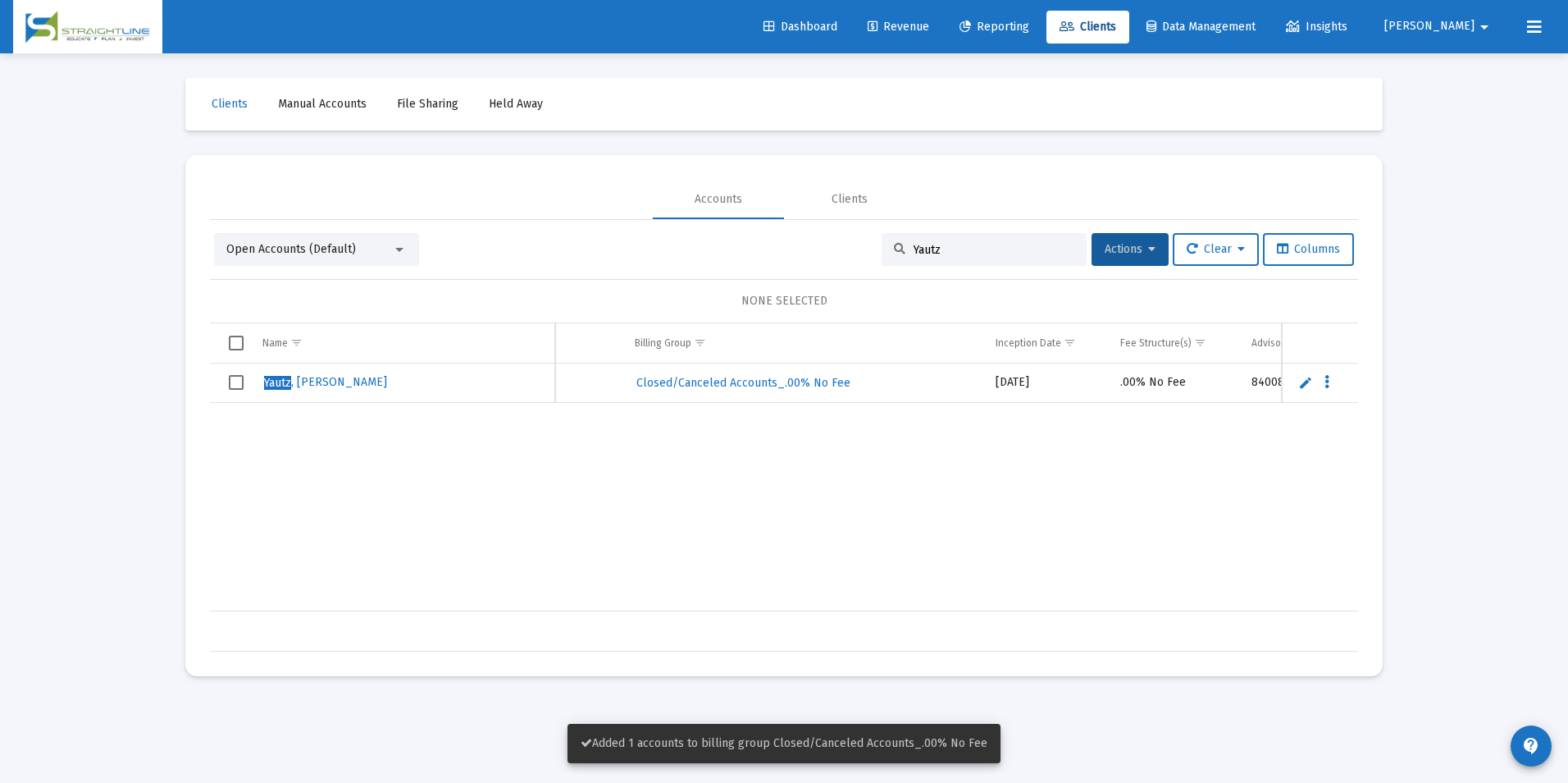
scroll to position [0, 0]
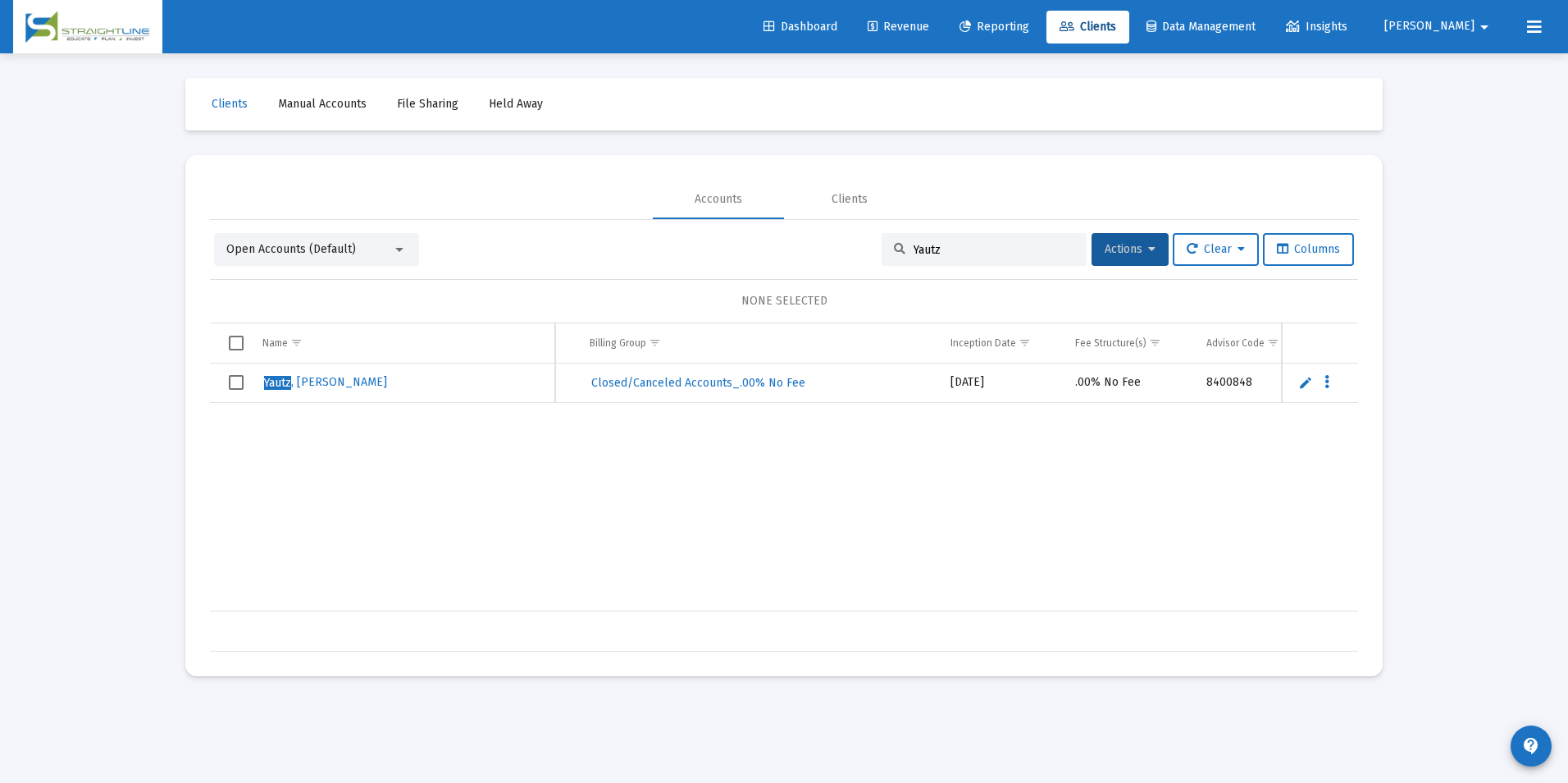
click at [1003, 248] on input "Yautz" at bounding box center [994, 249] width 161 height 14
type input "[PERSON_NAME], B"
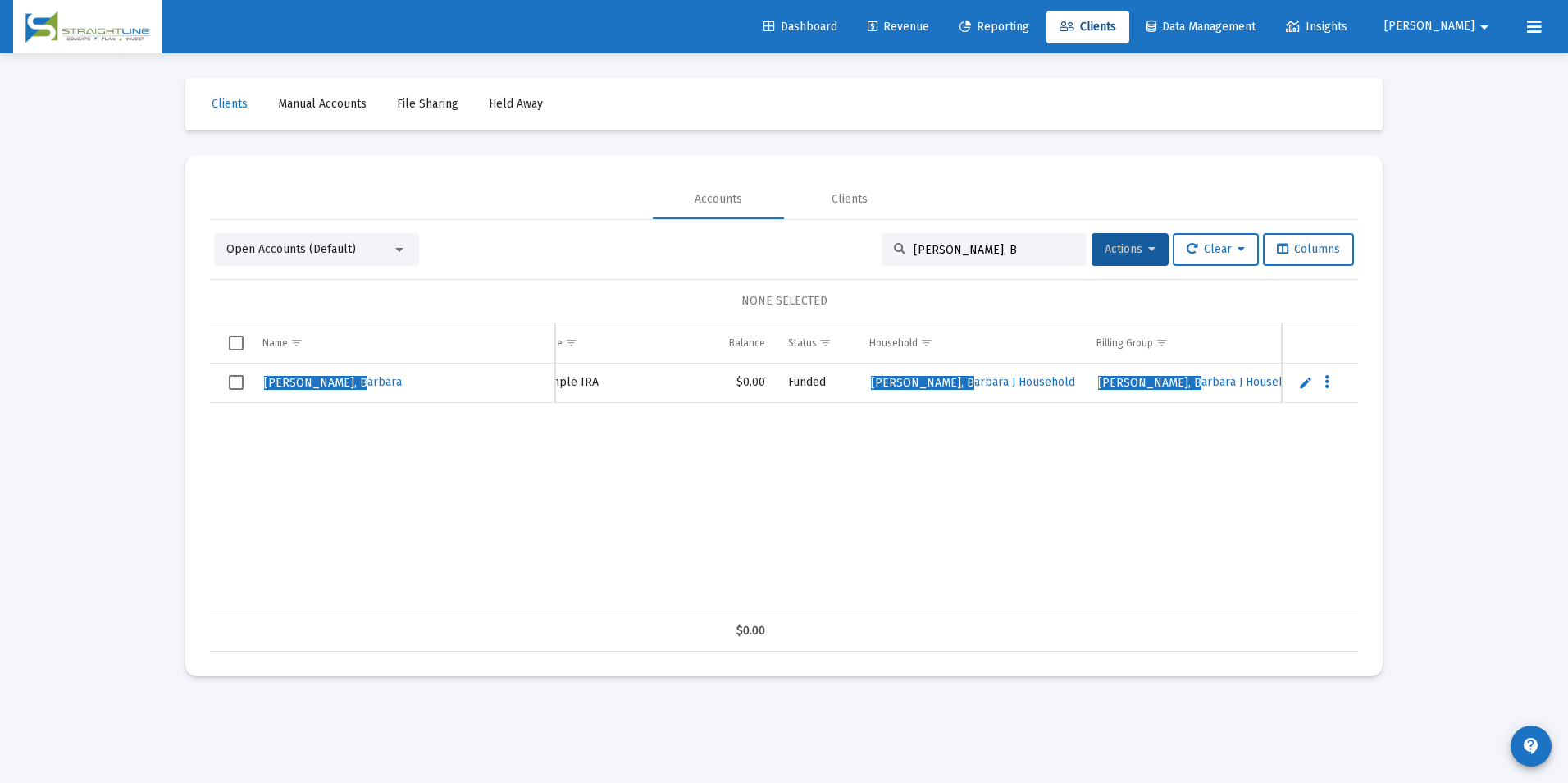
scroll to position [0, 194]
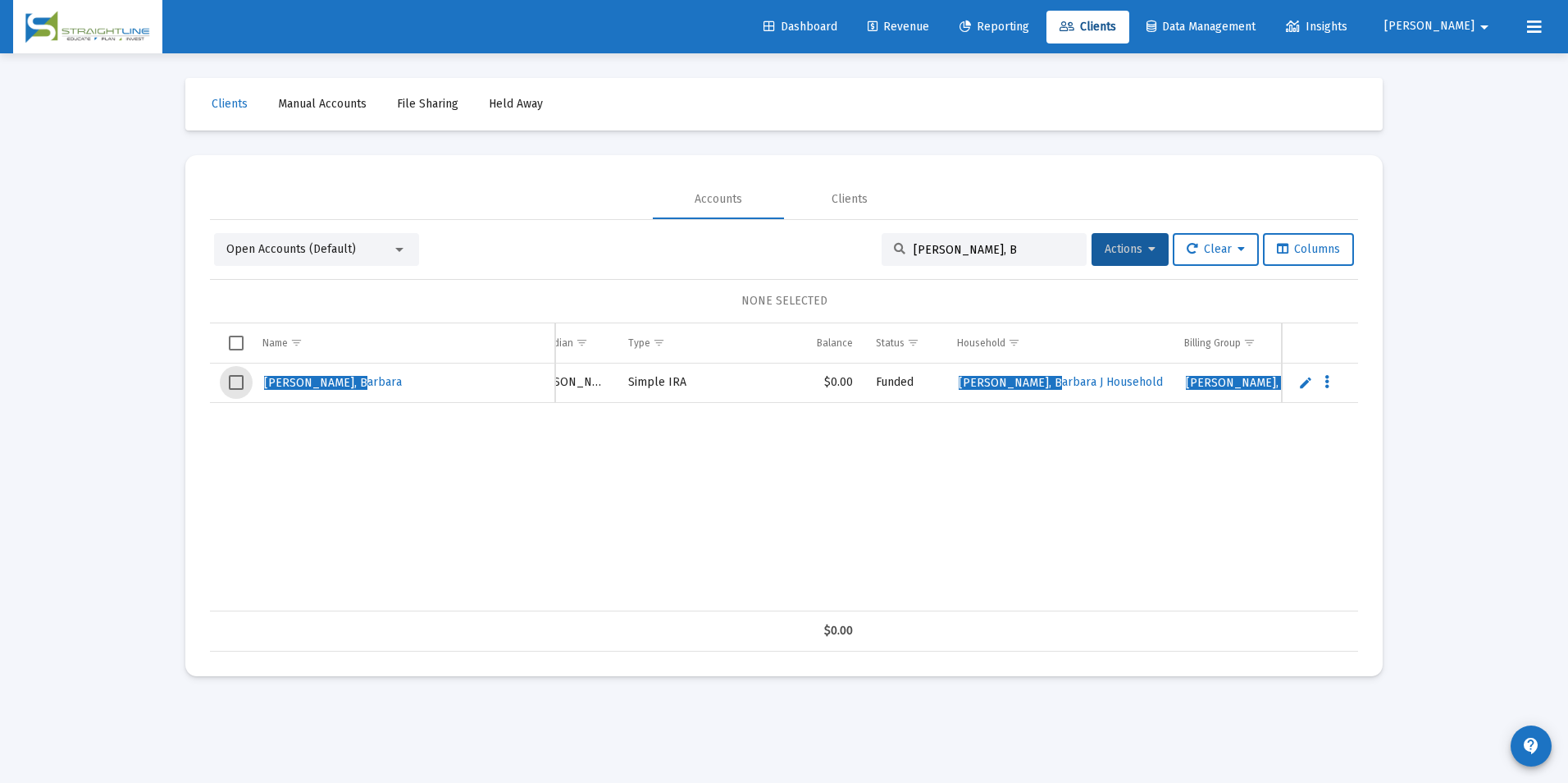
click at [238, 382] on span "Select row" at bounding box center [236, 382] width 15 height 15
click at [1128, 244] on span "Actions" at bounding box center [1130, 248] width 51 height 14
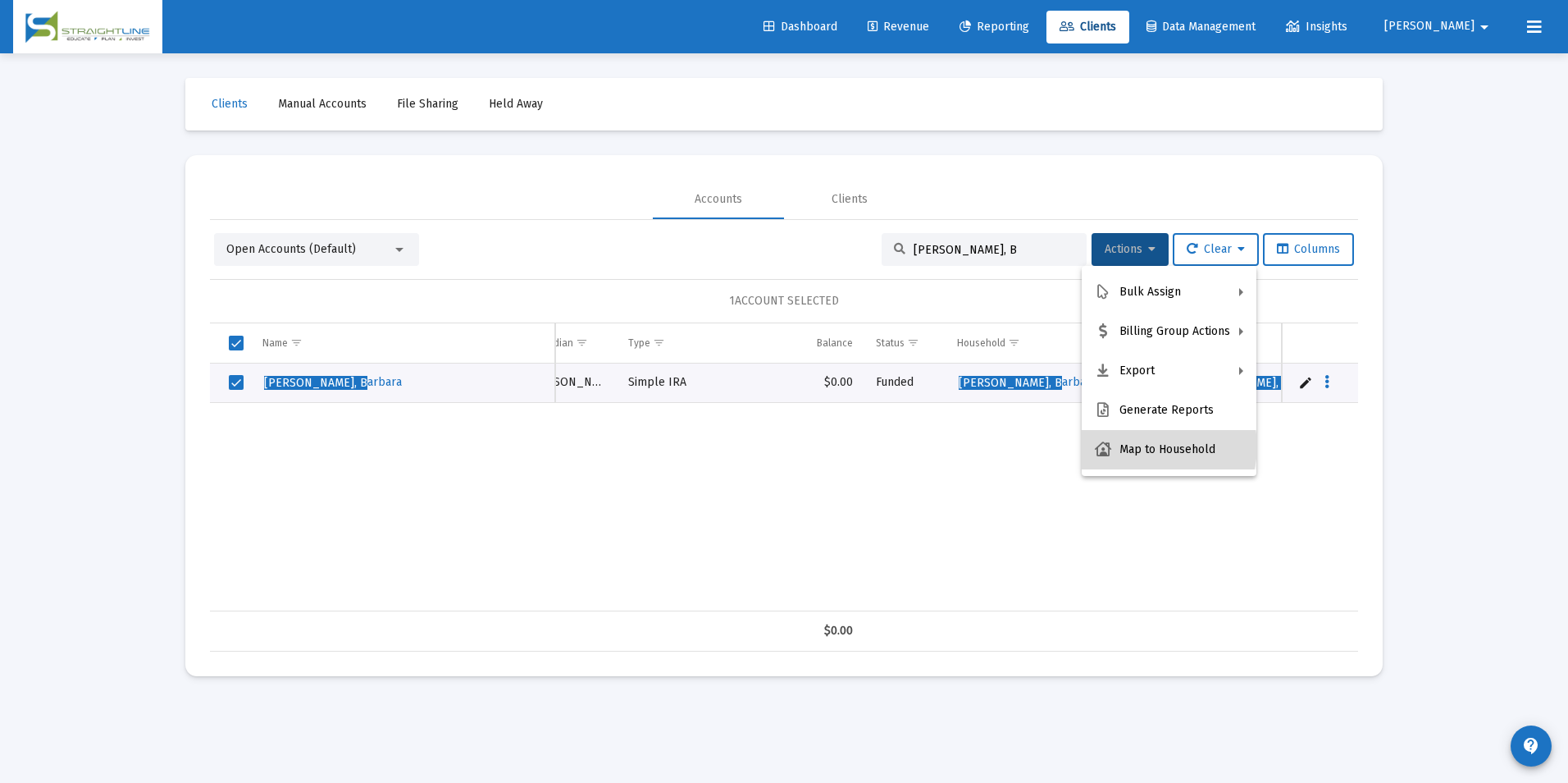
click at [1155, 446] on button "Map to Household" at bounding box center [1169, 449] width 175 height 39
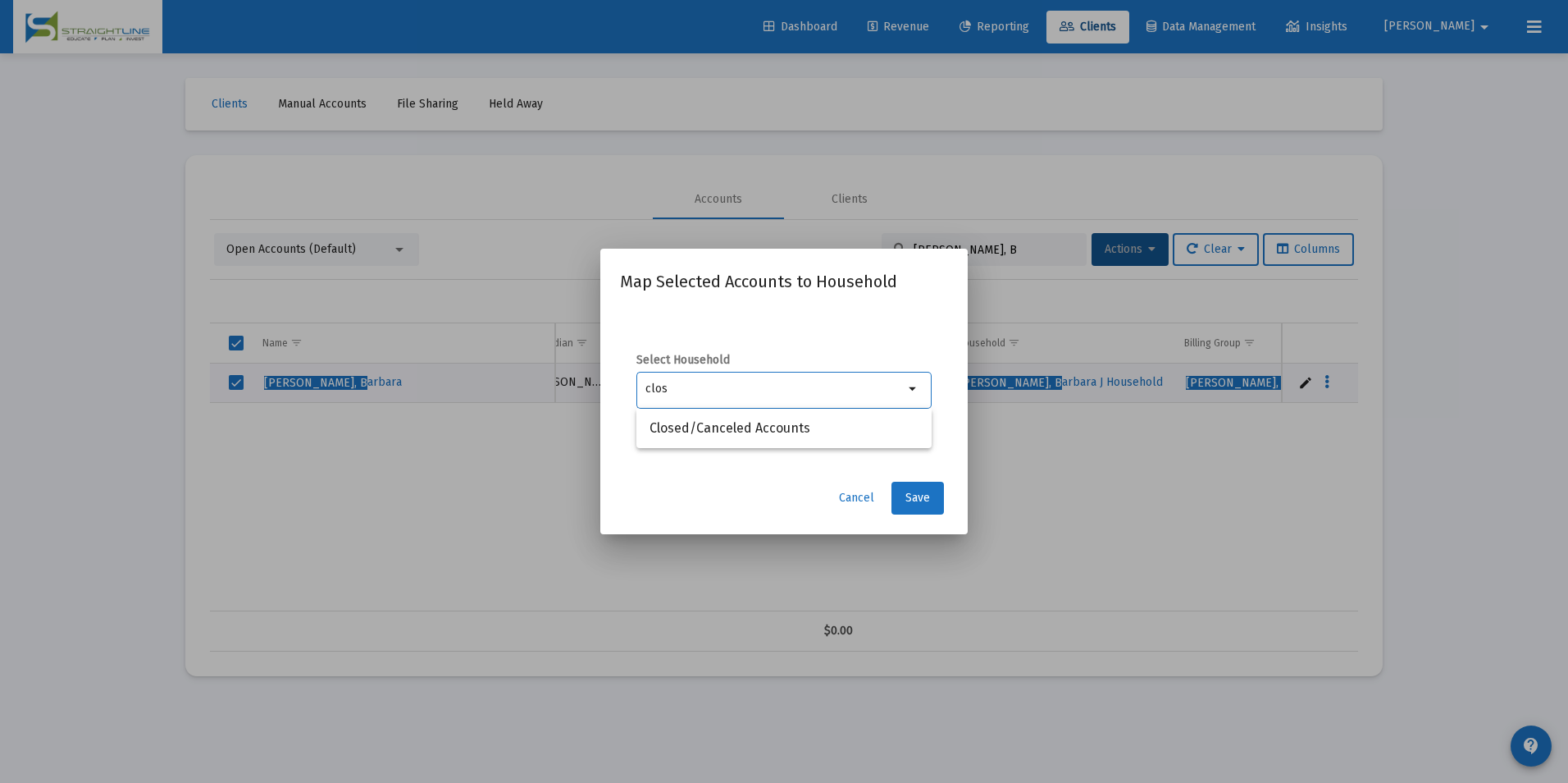
click at [708, 406] on div "clos" at bounding box center [774, 388] width 258 height 40
click at [706, 422] on span "Closed/Canceled Accounts" at bounding box center [784, 428] width 269 height 39
type input "Closed/Canceled Accounts"
click at [906, 493] on span "Save" at bounding box center [917, 497] width 25 height 14
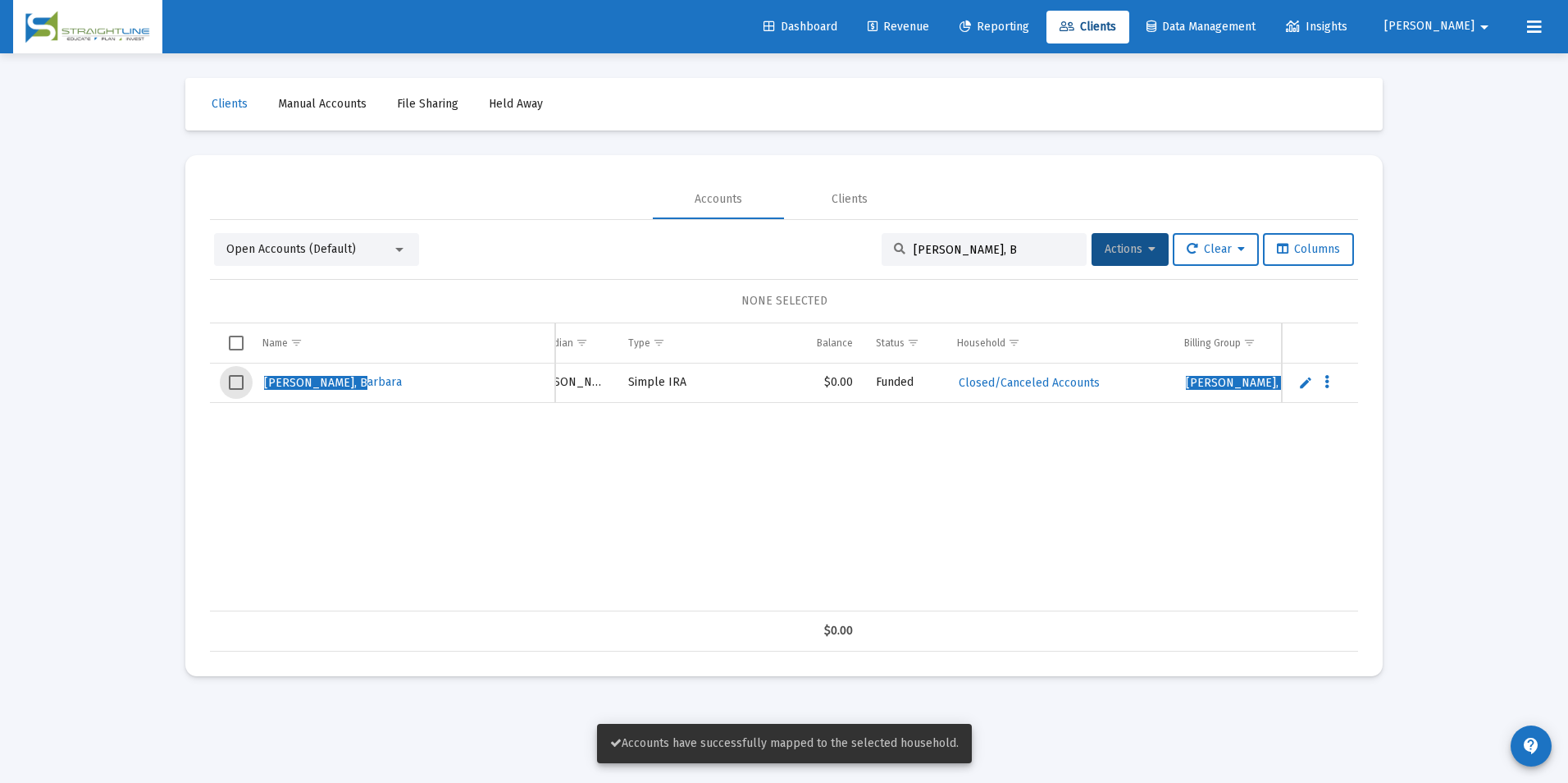
click at [242, 390] on span "Select row" at bounding box center [236, 382] width 15 height 15
click at [1114, 256] on button "Actions" at bounding box center [1130, 249] width 77 height 33
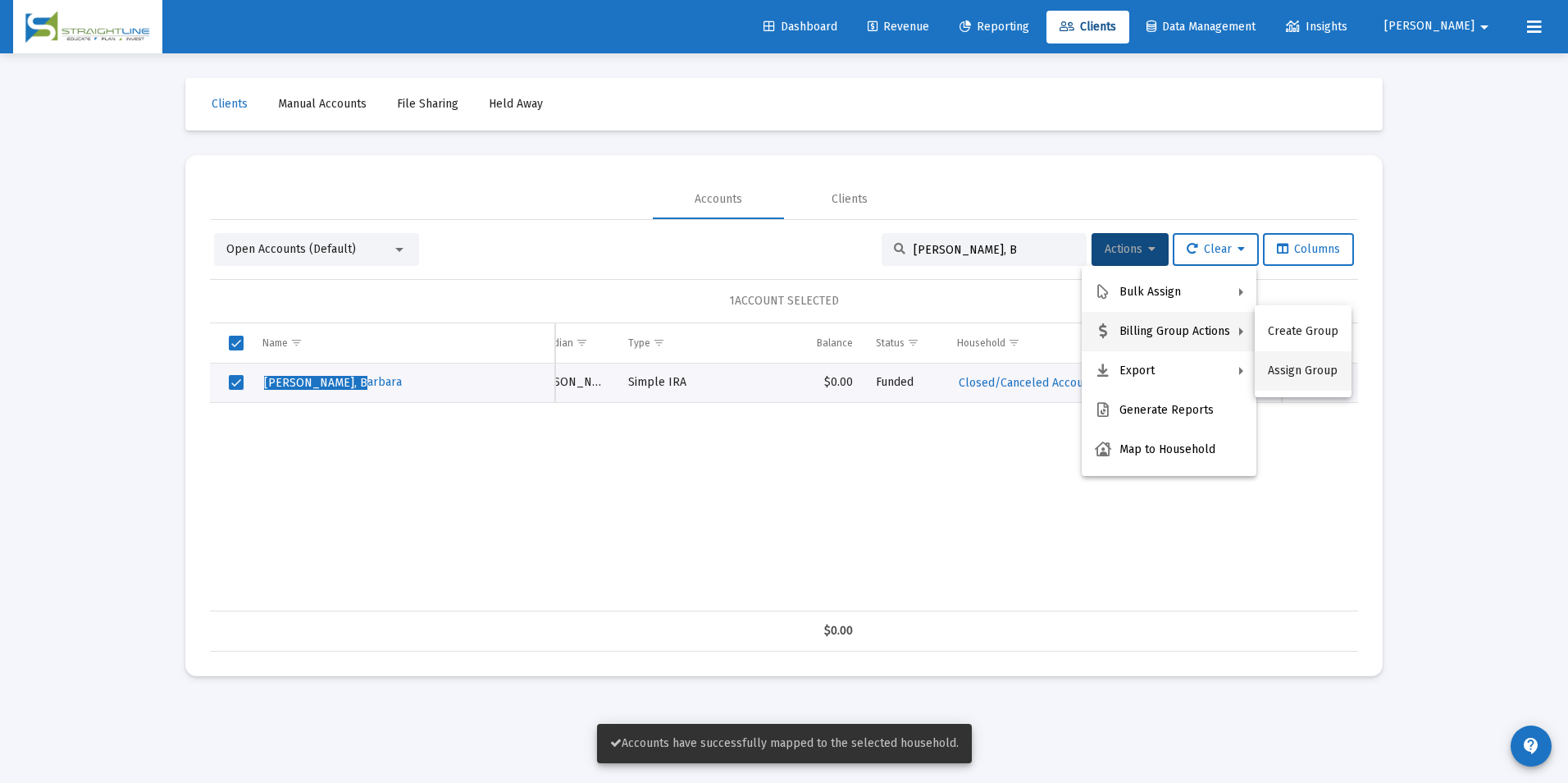
click at [1317, 366] on button "Assign Group" at bounding box center [1303, 370] width 97 height 39
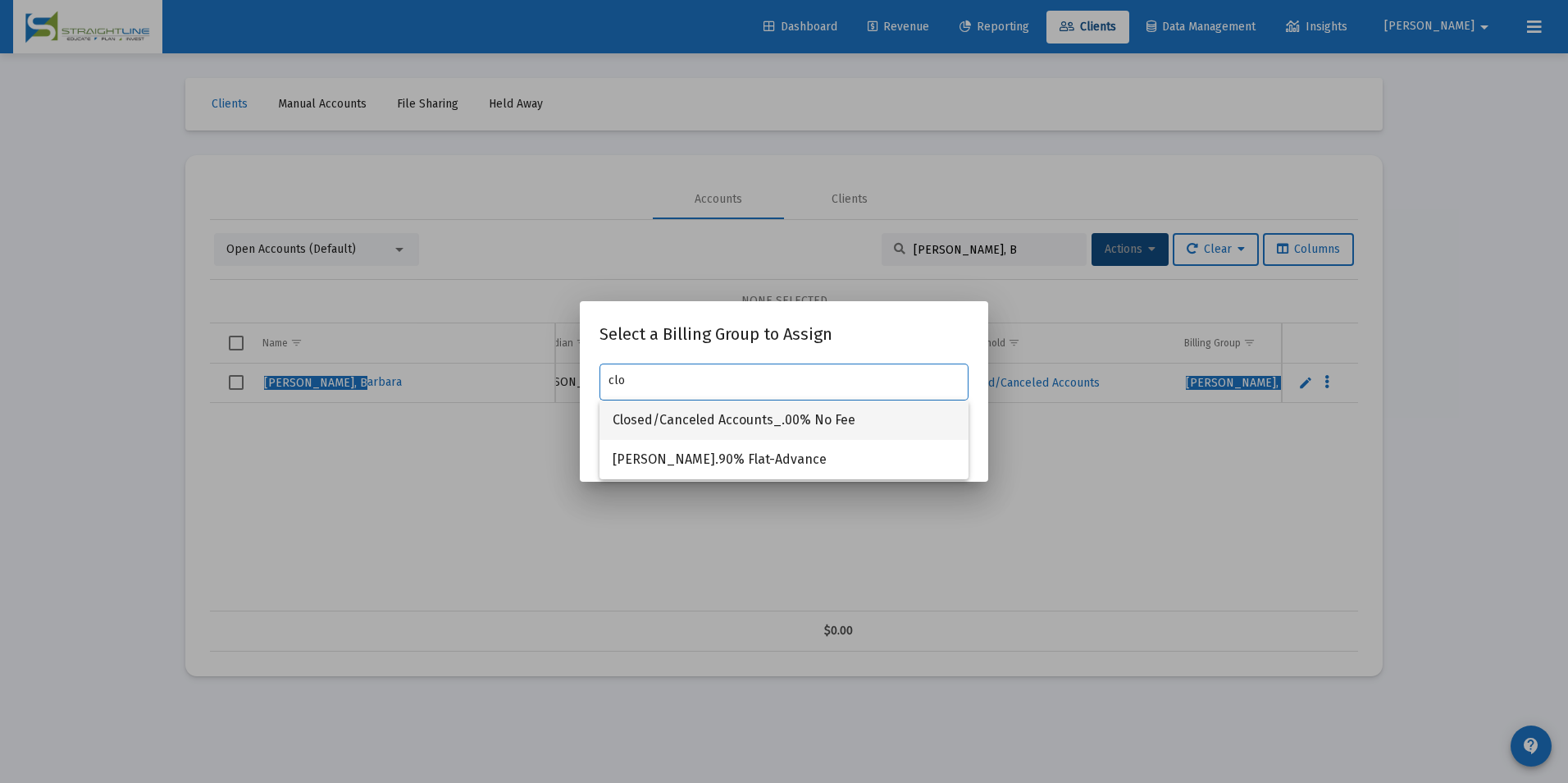
click at [847, 416] on span "Closed/Canceled Accounts_.00% No Fee" at bounding box center [784, 419] width 342 height 39
type input "Closed/Canceled Accounts_.00% No Fee"
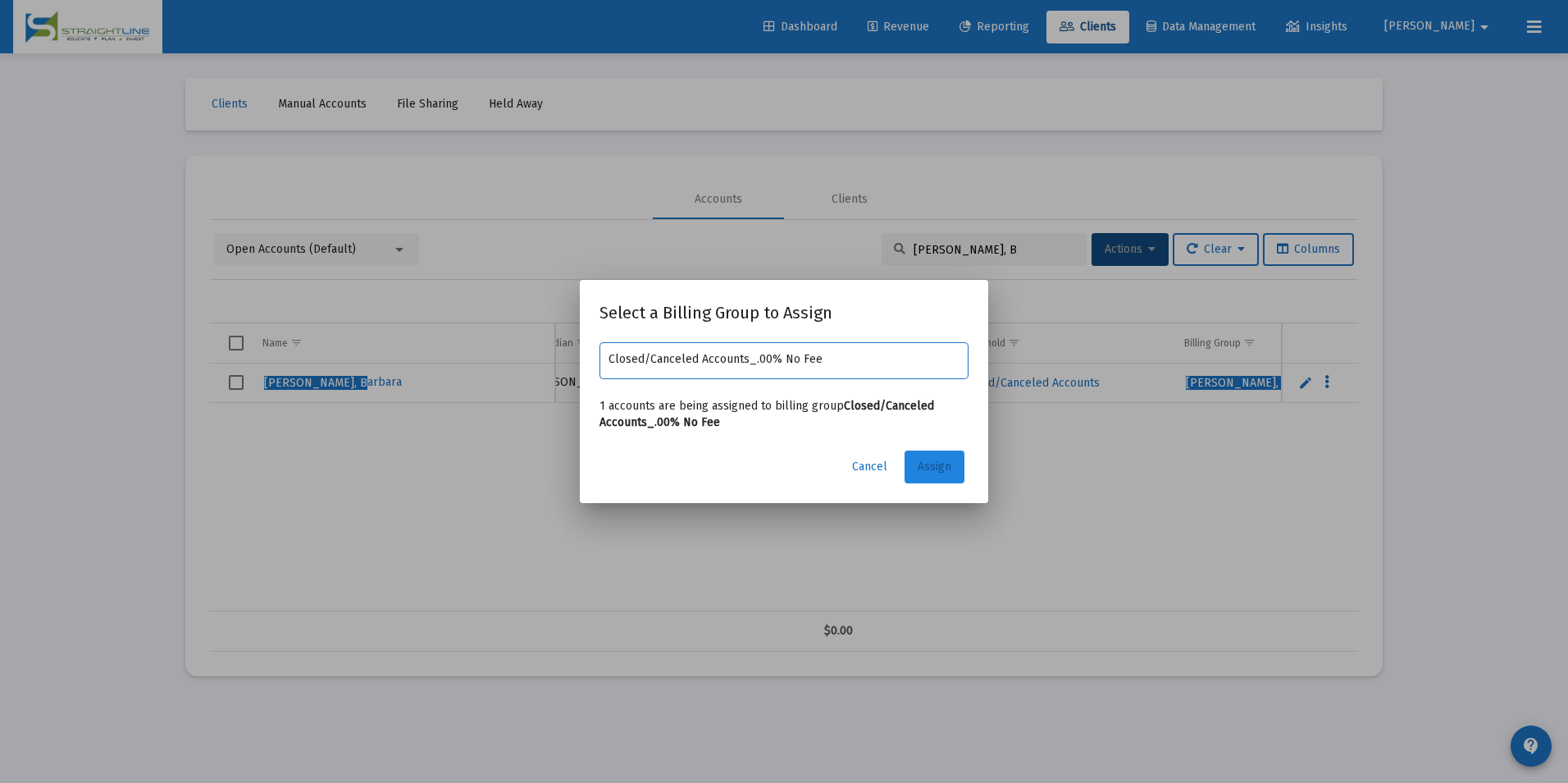
click at [932, 458] on button "Assign" at bounding box center [934, 467] width 59 height 33
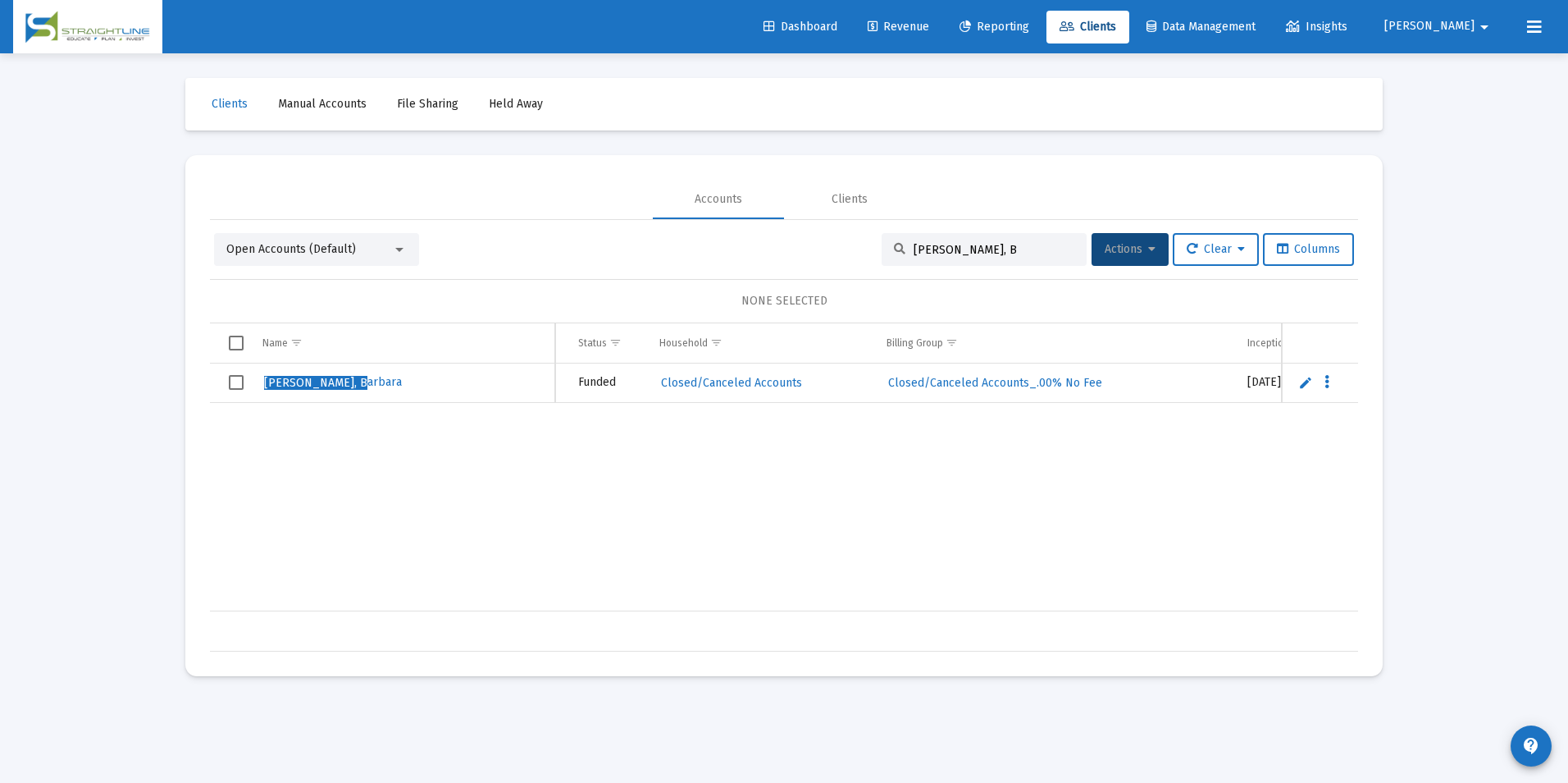
scroll to position [0, 255]
click at [956, 255] on input "[PERSON_NAME], B" at bounding box center [994, 249] width 161 height 14
drag, startPoint x: 956, startPoint y: 255, endPoint x: 905, endPoint y: 255, distance: 51.0
click at [914, 255] on input "[PERSON_NAME], B" at bounding box center [994, 249] width 161 height 14
type input "[PERSON_NAME]"
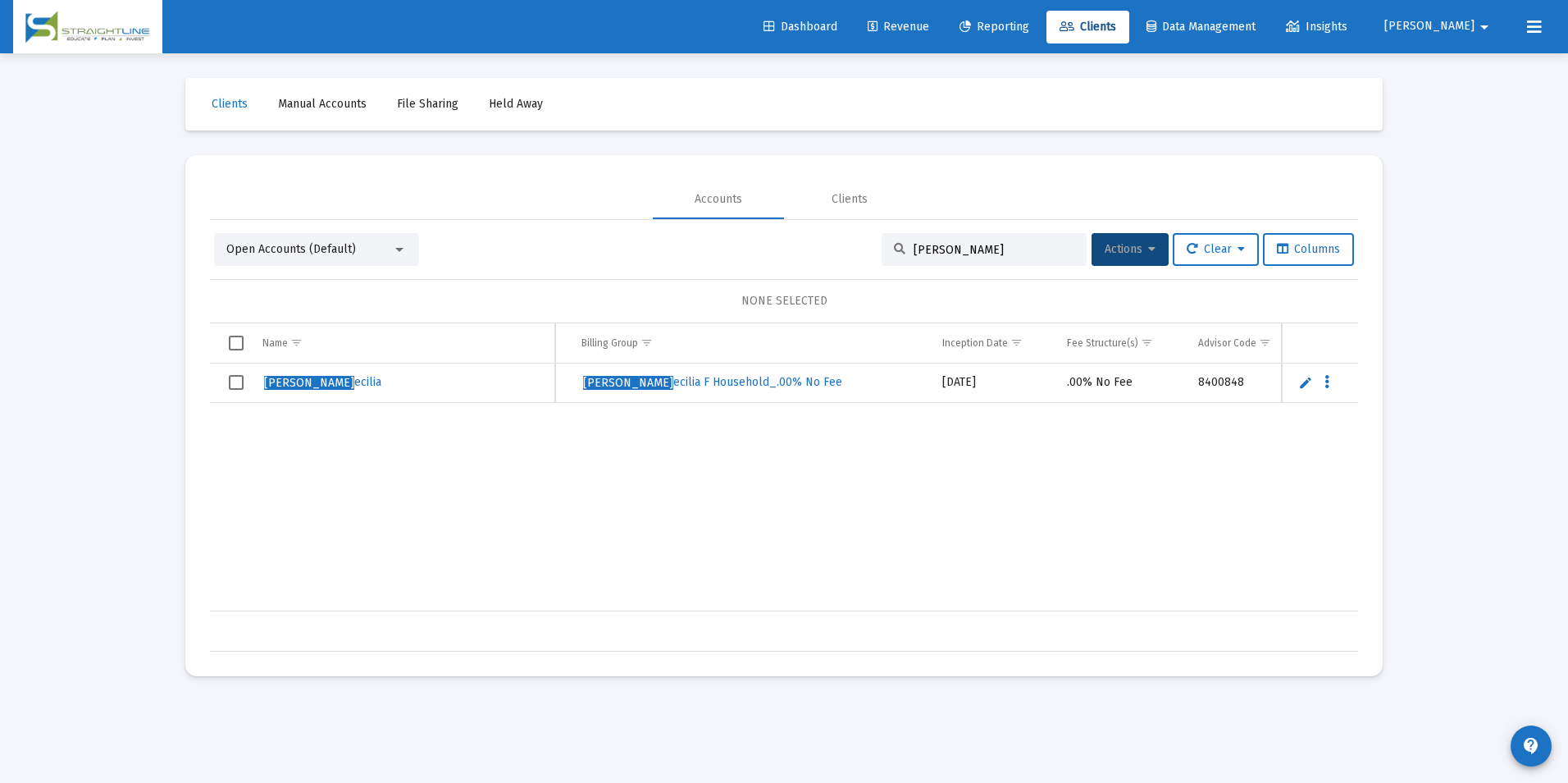
click at [232, 378] on span "Select row" at bounding box center [236, 382] width 15 height 15
click at [1121, 241] on button "Actions" at bounding box center [1130, 249] width 77 height 33
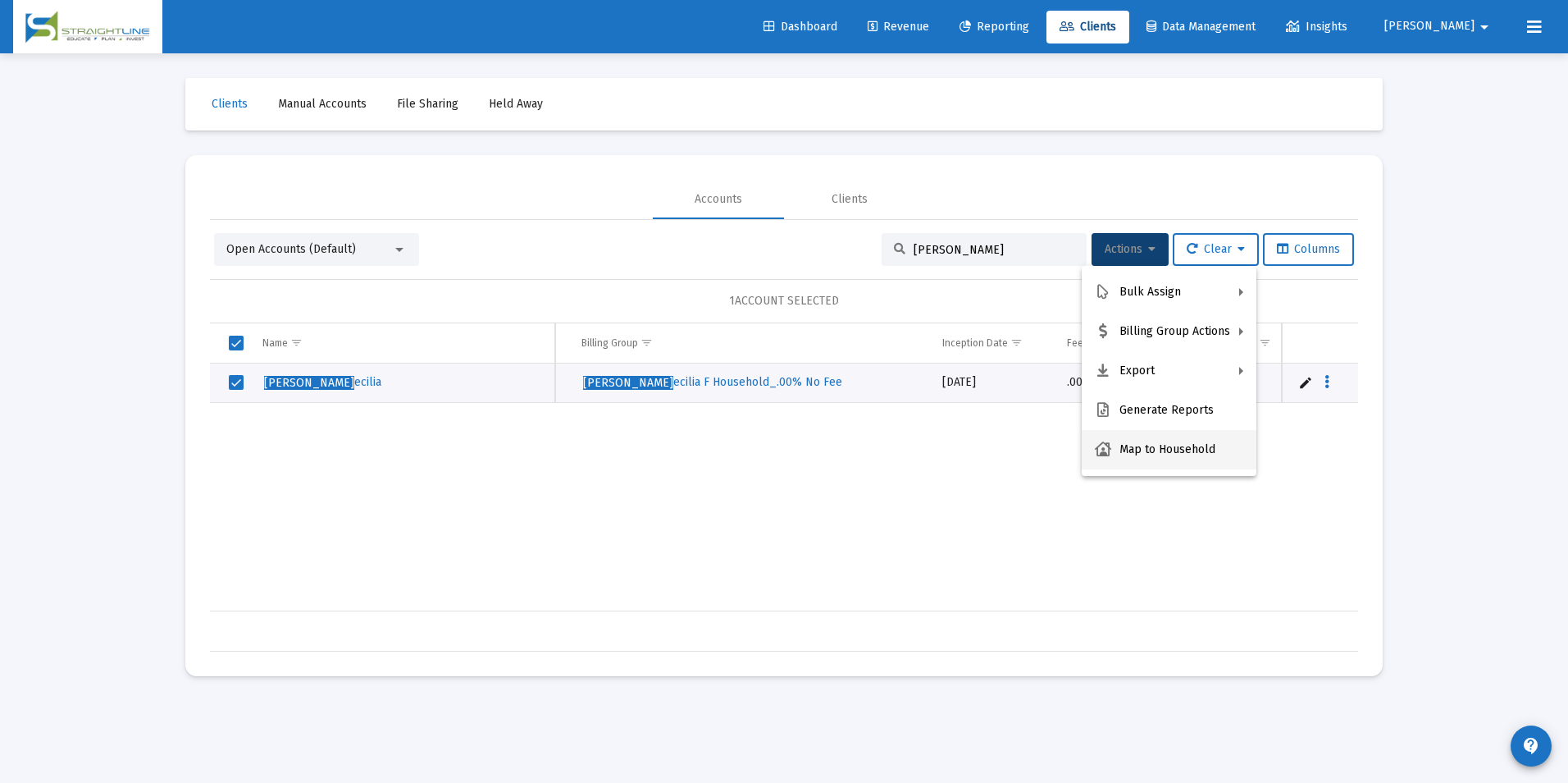
click at [1119, 446] on button "Map to Household" at bounding box center [1169, 449] width 175 height 39
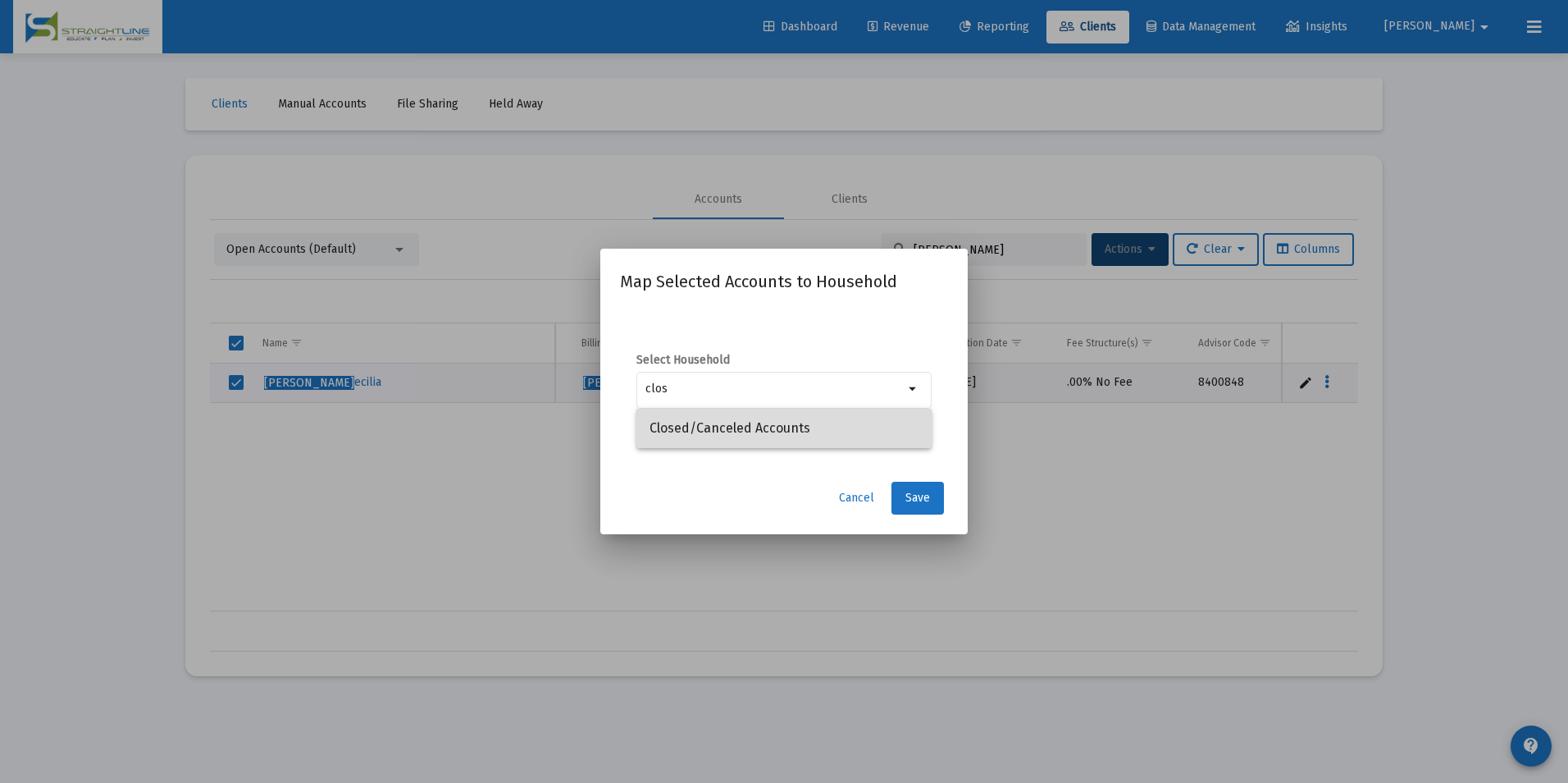
click at [885, 427] on span "Closed/Canceled Accounts" at bounding box center [784, 428] width 269 height 39
type input "Closed/Canceled Accounts"
click at [918, 498] on span "Save" at bounding box center [917, 497] width 25 height 14
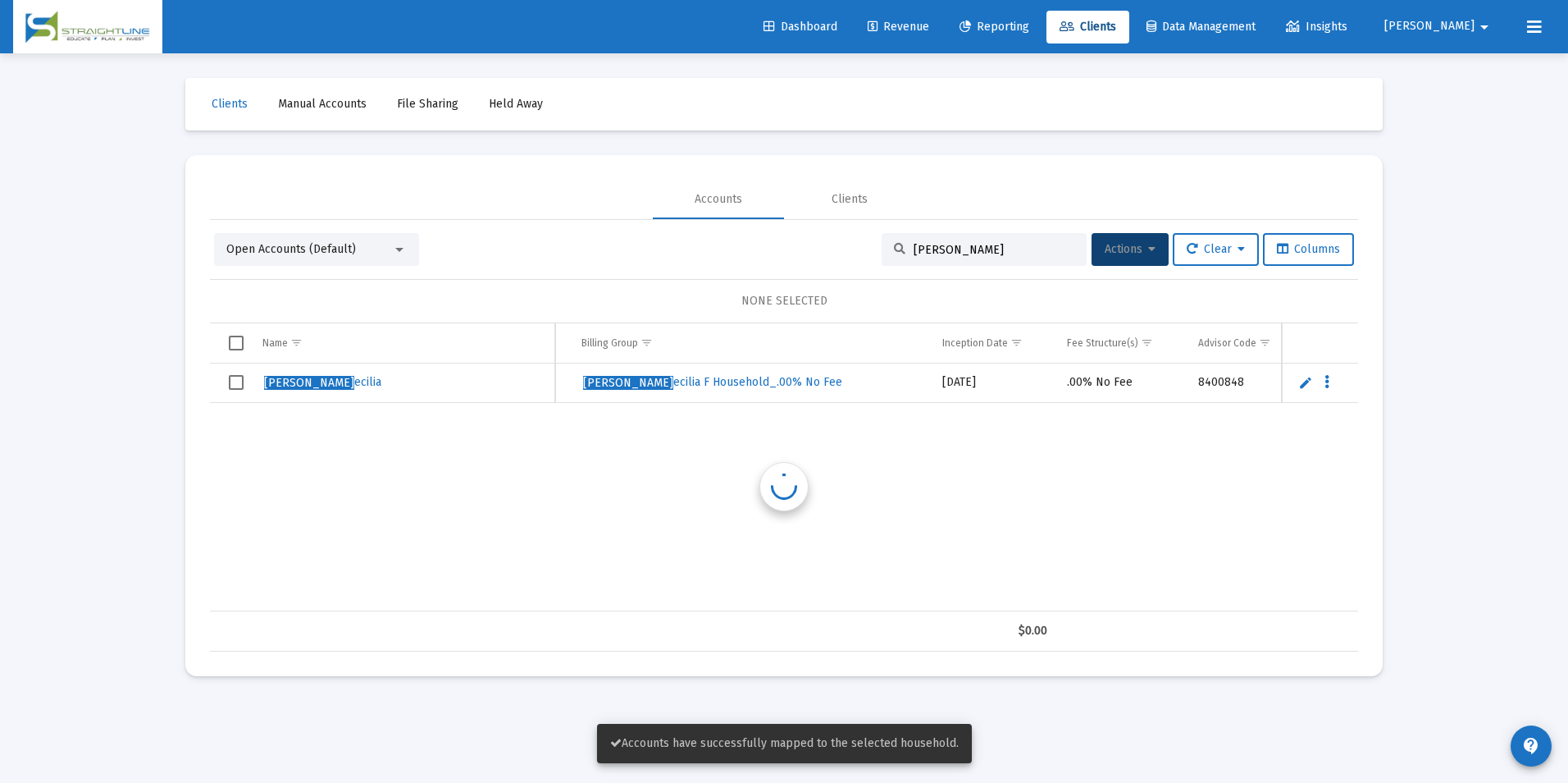
scroll to position [0, 797]
click at [237, 377] on span "Select row" at bounding box center [236, 382] width 15 height 15
click at [1116, 242] on span "Actions" at bounding box center [1130, 248] width 51 height 14
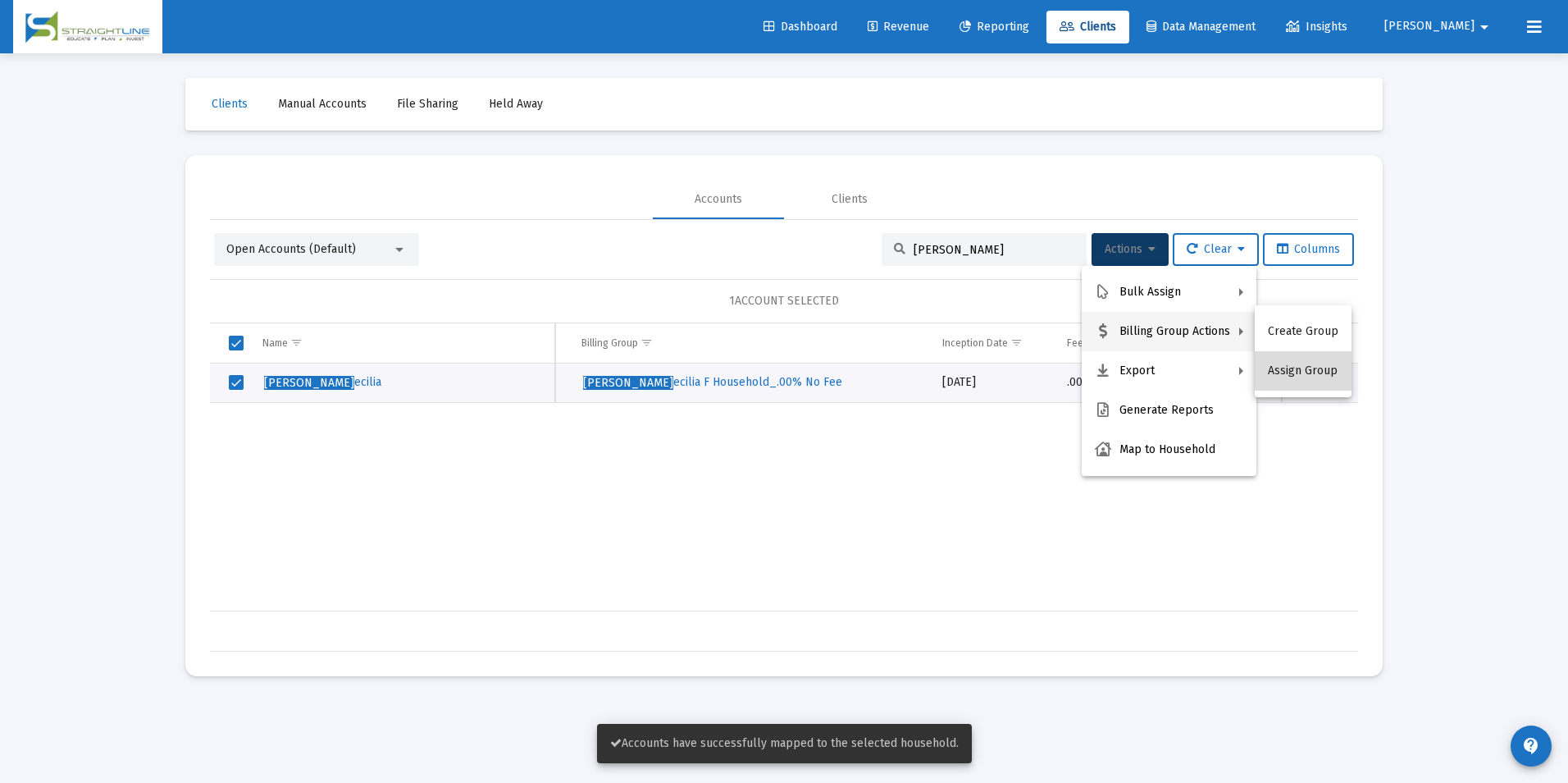
click at [1322, 377] on button "Assign Group" at bounding box center [1303, 370] width 97 height 39
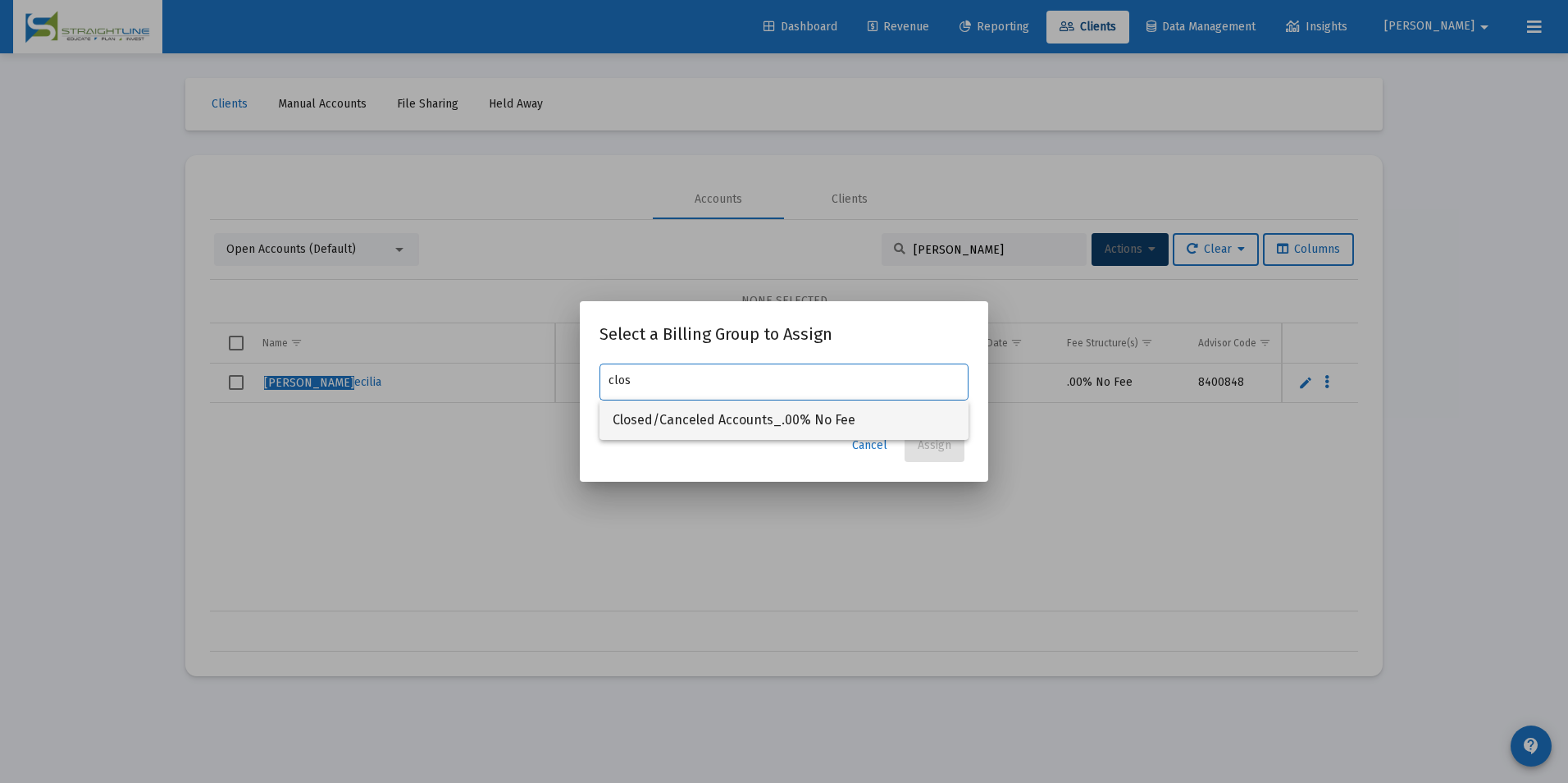
click at [717, 406] on span "Closed/Canceled Accounts_.00% No Fee" at bounding box center [784, 419] width 342 height 39
type input "Closed/Canceled Accounts_.00% No Fee"
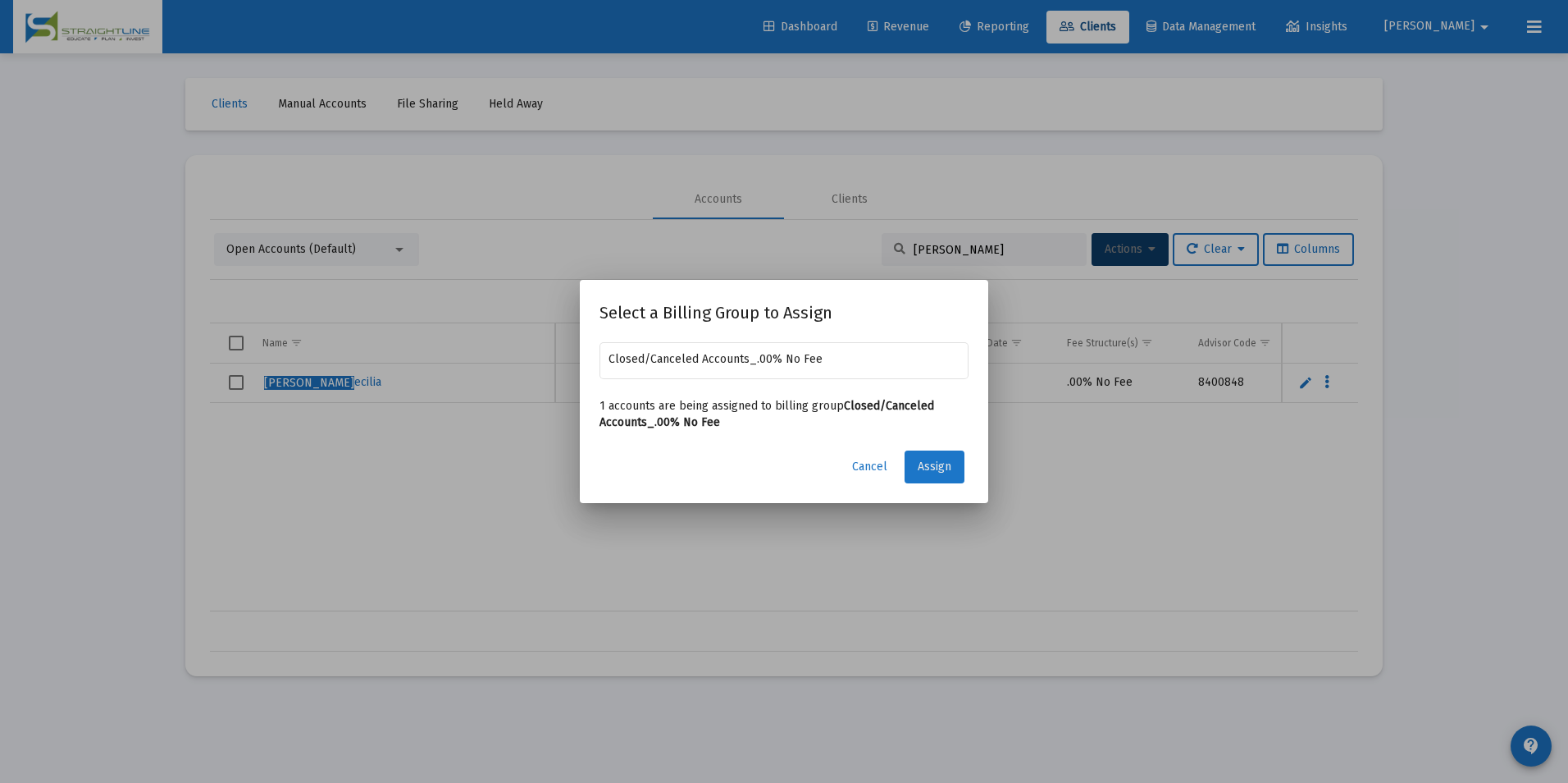
click at [958, 457] on button "Assign" at bounding box center [934, 467] width 59 height 33
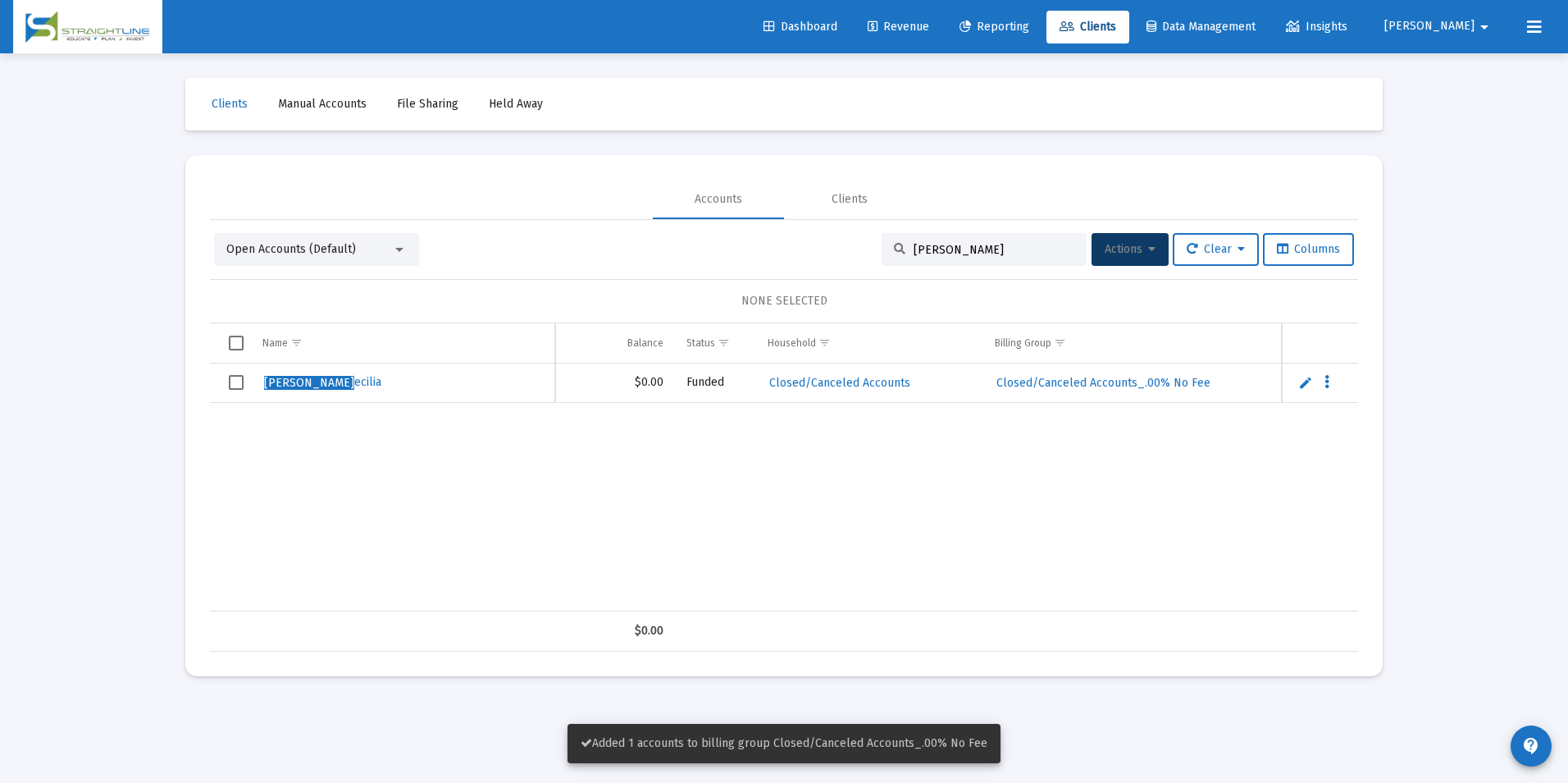
scroll to position [0, 353]
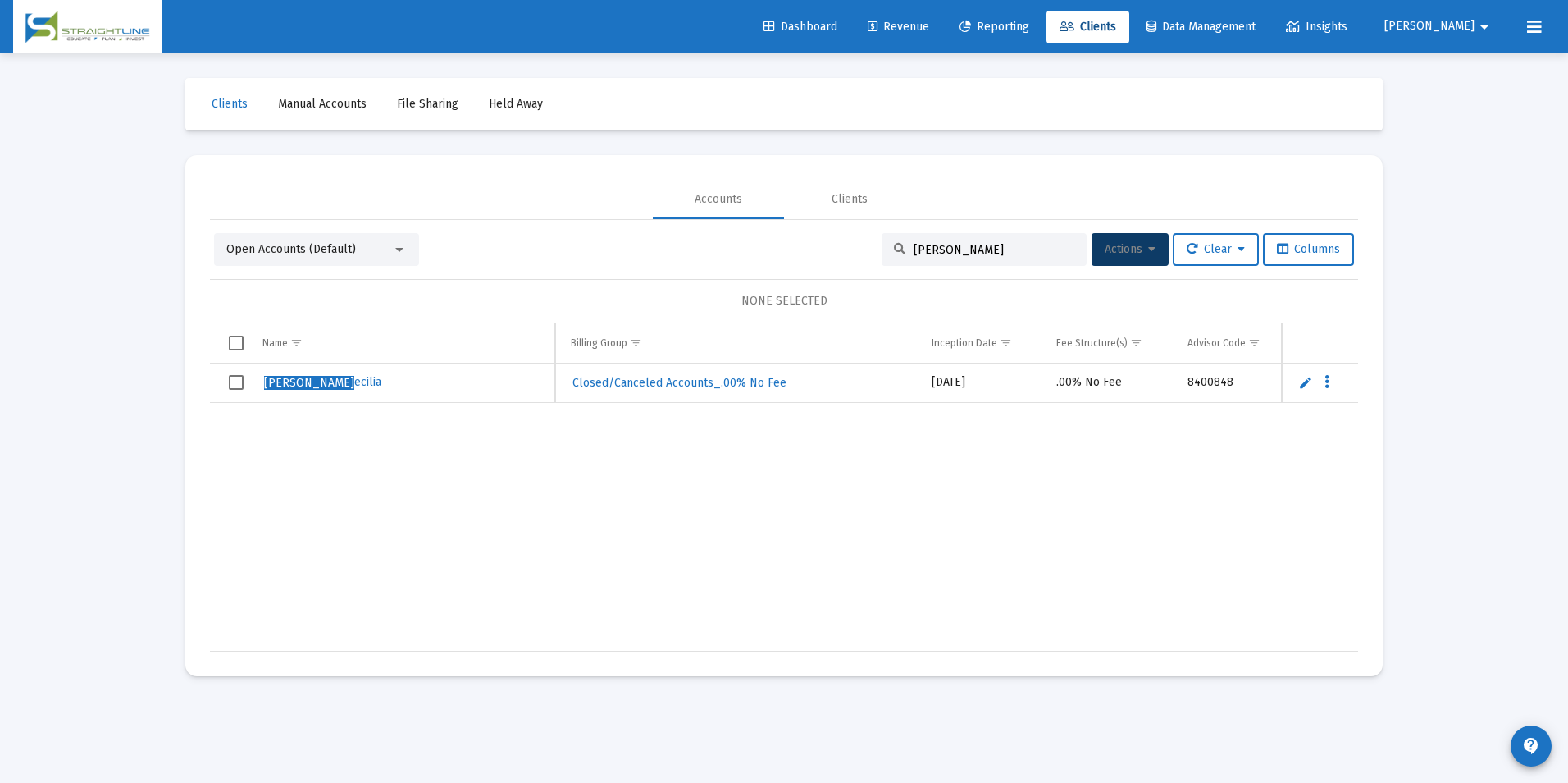
click at [968, 252] on input "[PERSON_NAME]" at bounding box center [994, 249] width 161 height 14
drag, startPoint x: 968, startPoint y: 252, endPoint x: 889, endPoint y: 256, distance: 79.1
click at [889, 256] on div "[PERSON_NAME]" at bounding box center [984, 249] width 205 height 33
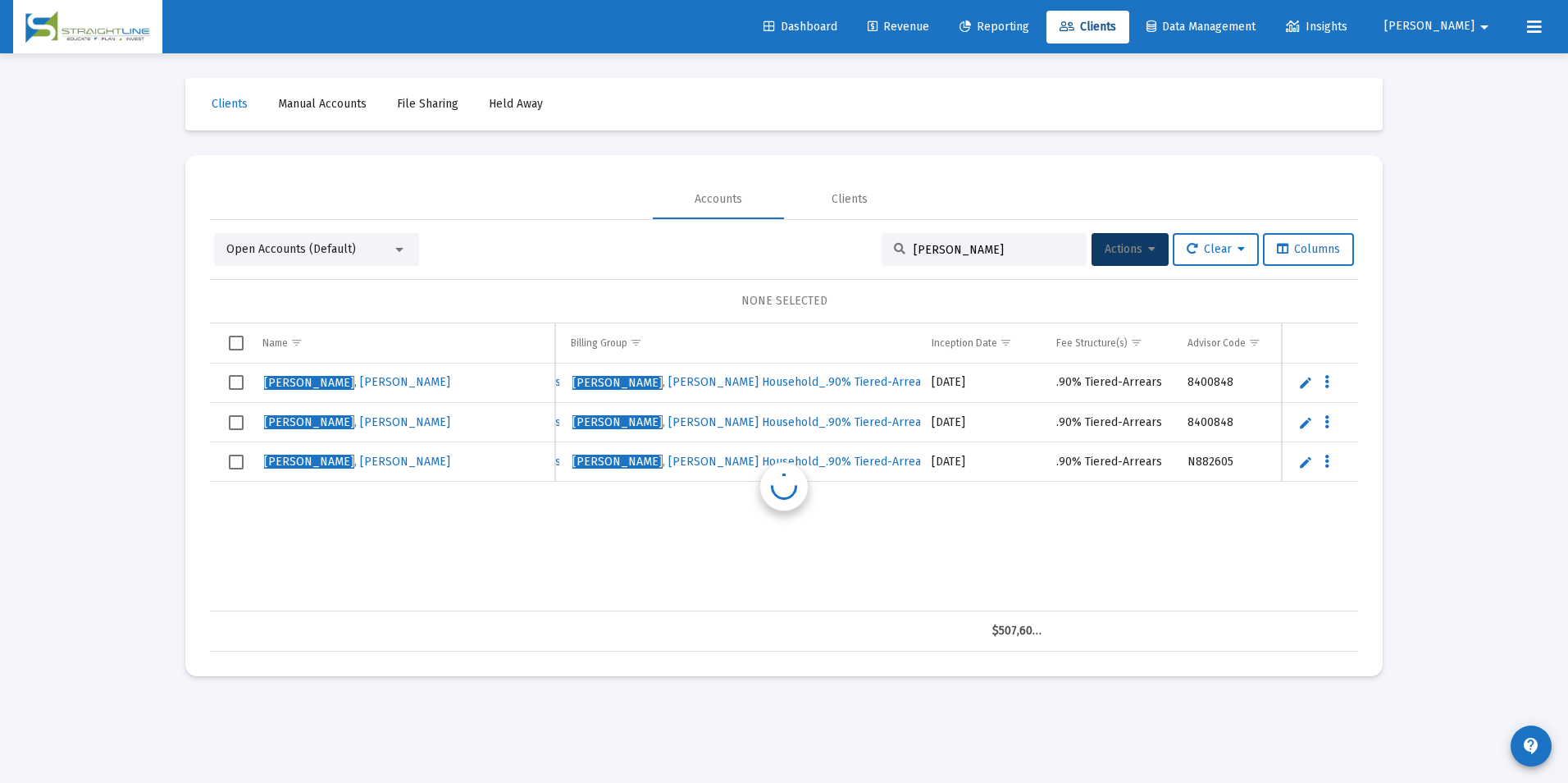
scroll to position [0, 807]
type input "[PERSON_NAME]"
drag, startPoint x: 925, startPoint y: 612, endPoint x: 718, endPoint y: 586, distance: 208.6
click at [718, 586] on div "Name Name Account # Custodian Type Balance Status Household Billing Group Incep…" at bounding box center [784, 487] width 1148 height 328
drag, startPoint x: 718, startPoint y: 586, endPoint x: 874, endPoint y: 551, distance: 159.9
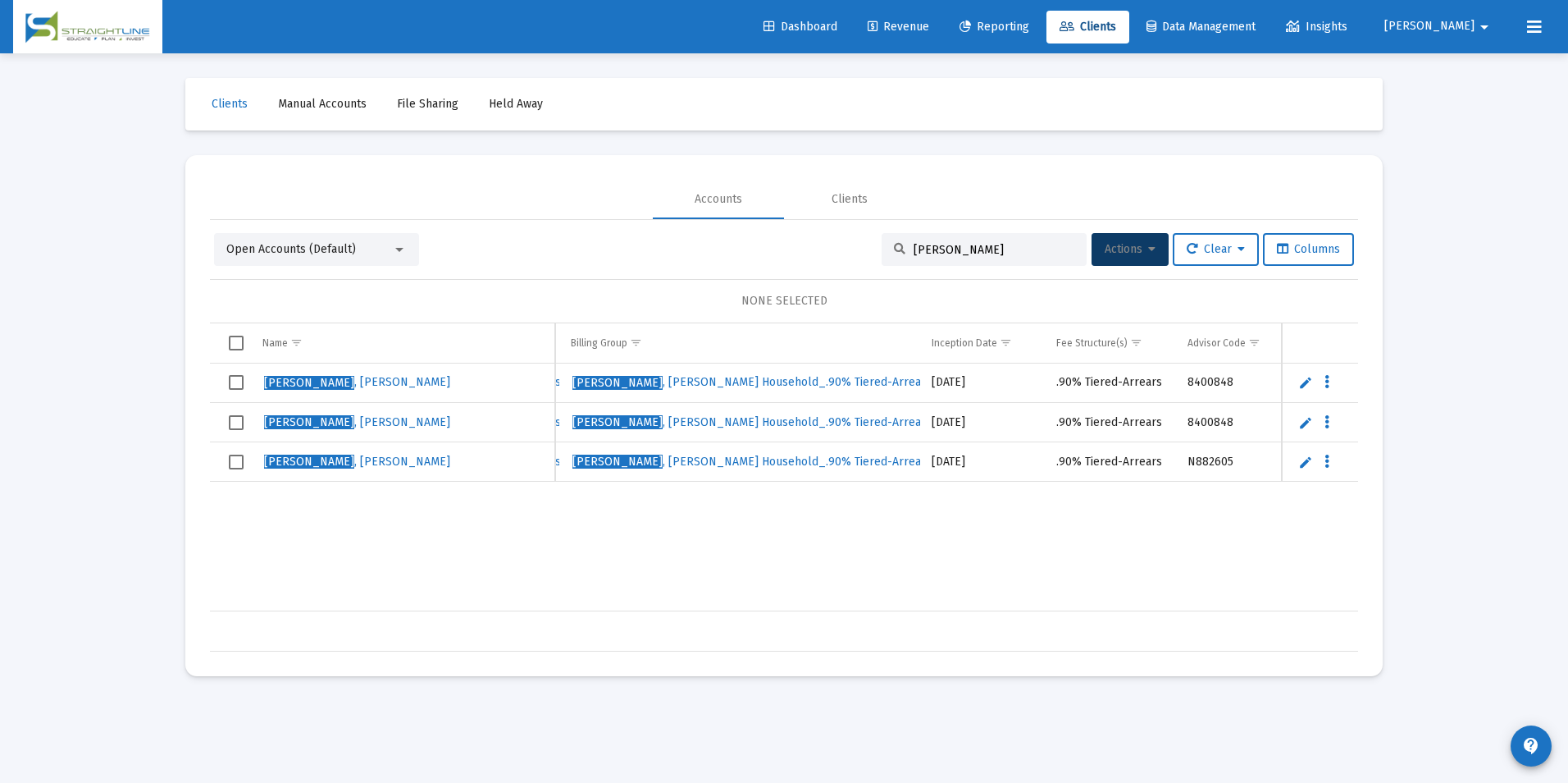
click at [874, 551] on div "[PERSON_NAME] 40360344 [PERSON_NAME] $372,640.64 Funded [PERSON_NAME] Household…" at bounding box center [588, 487] width 2371 height 248
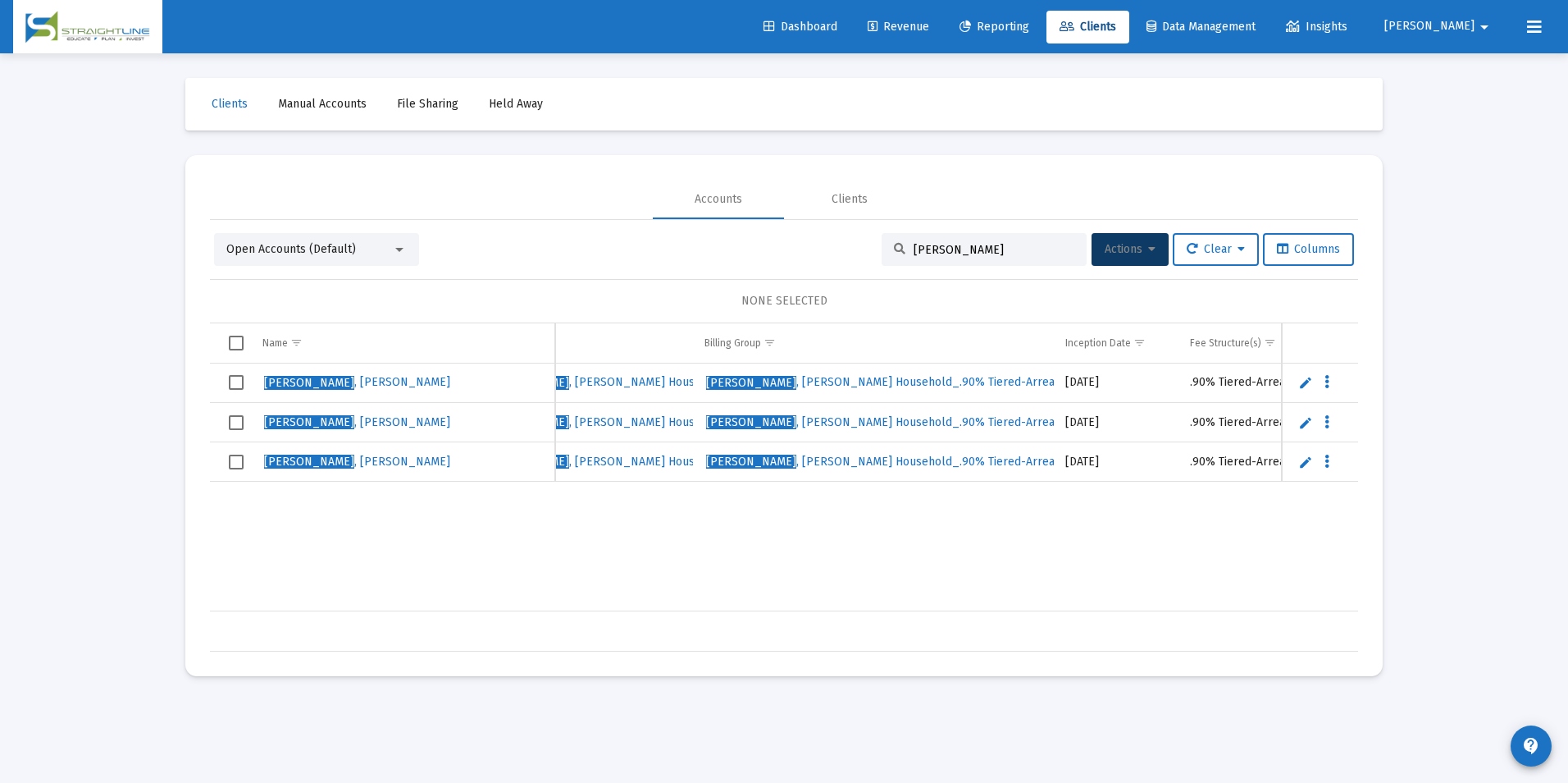
scroll to position [0, 0]
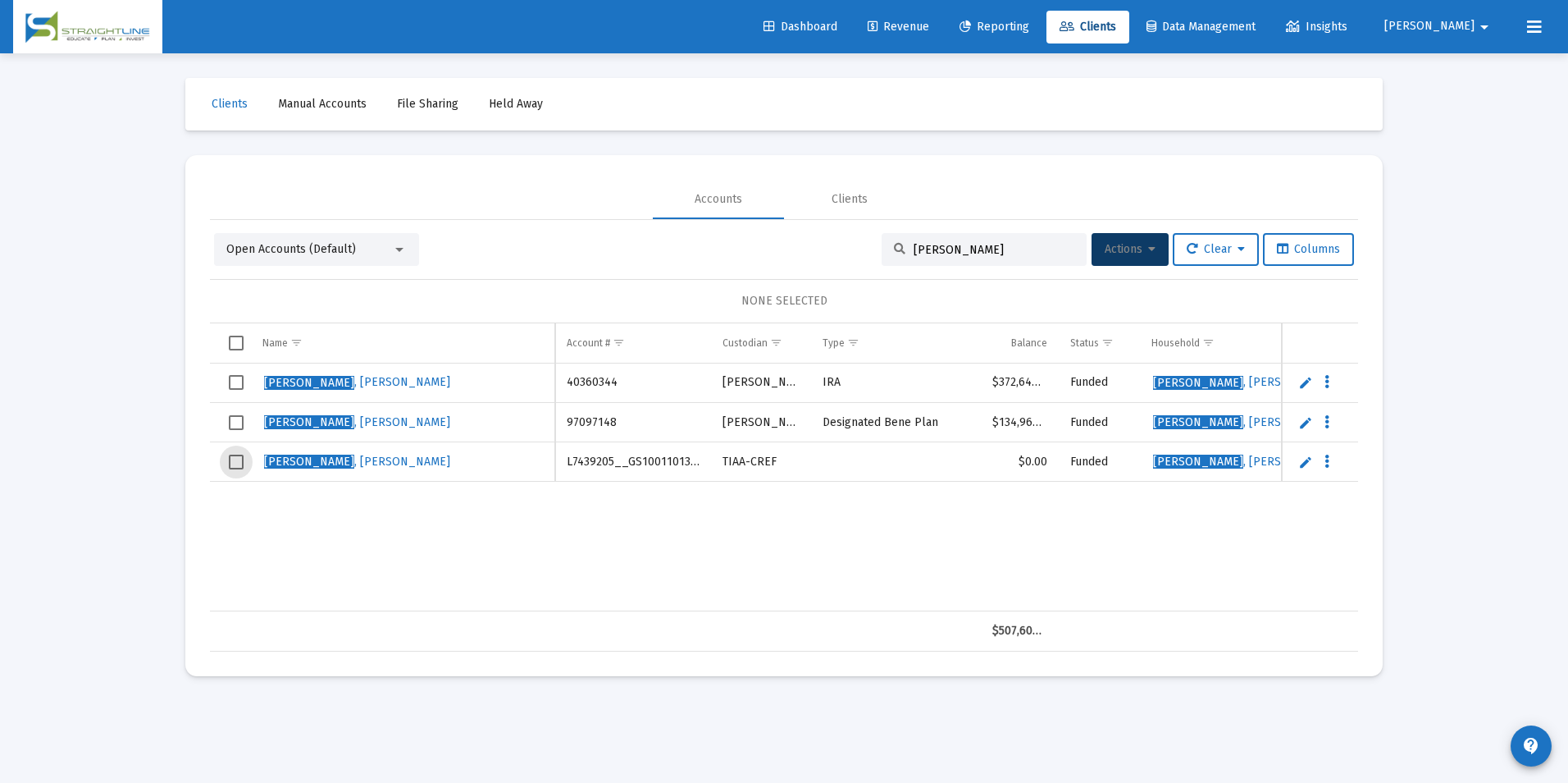
click at [240, 460] on span "Select row" at bounding box center [236, 462] width 15 height 15
click at [1119, 244] on span "Actions" at bounding box center [1130, 248] width 51 height 14
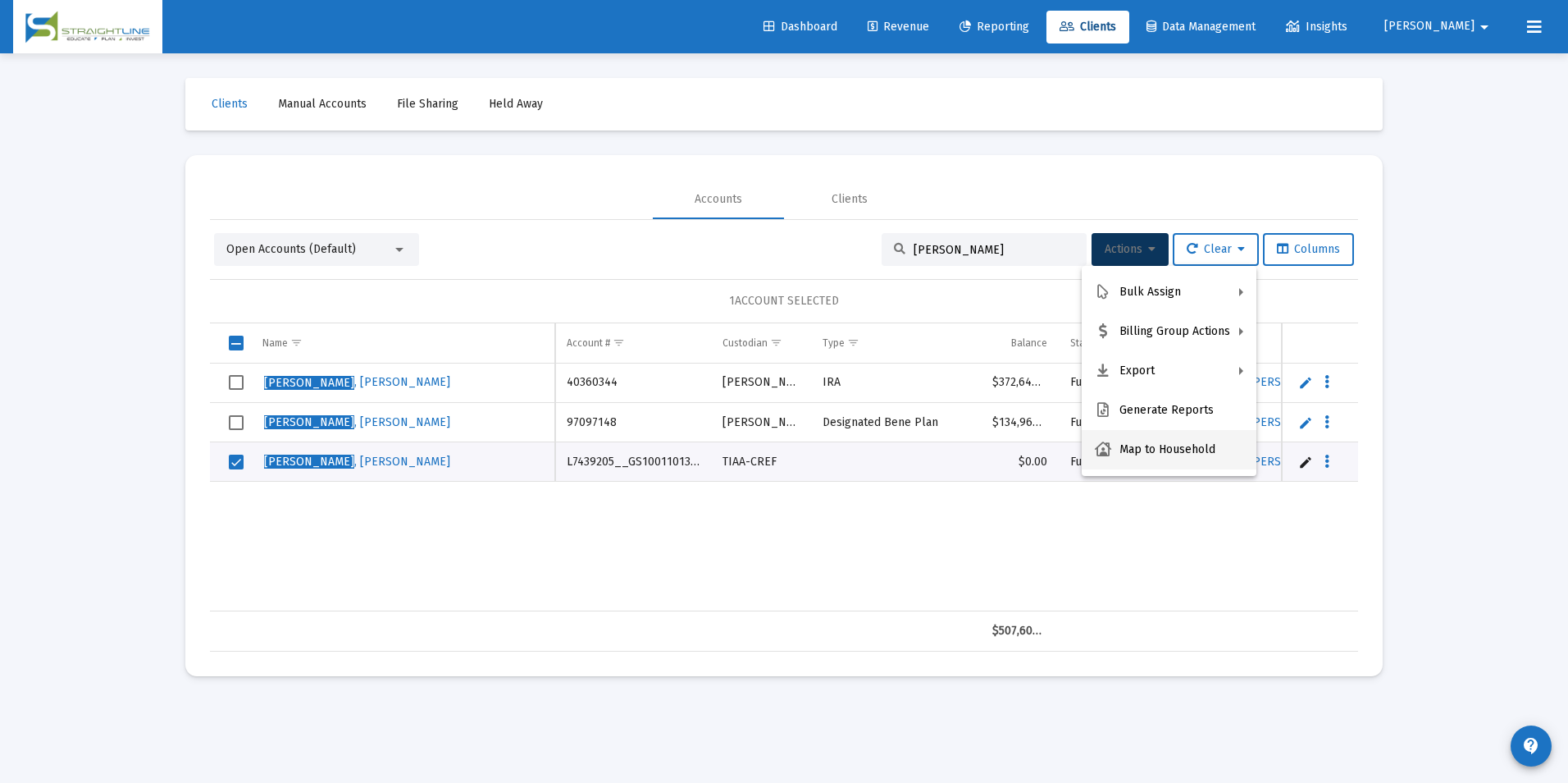
click at [1136, 449] on button "Map to Household" at bounding box center [1169, 449] width 175 height 39
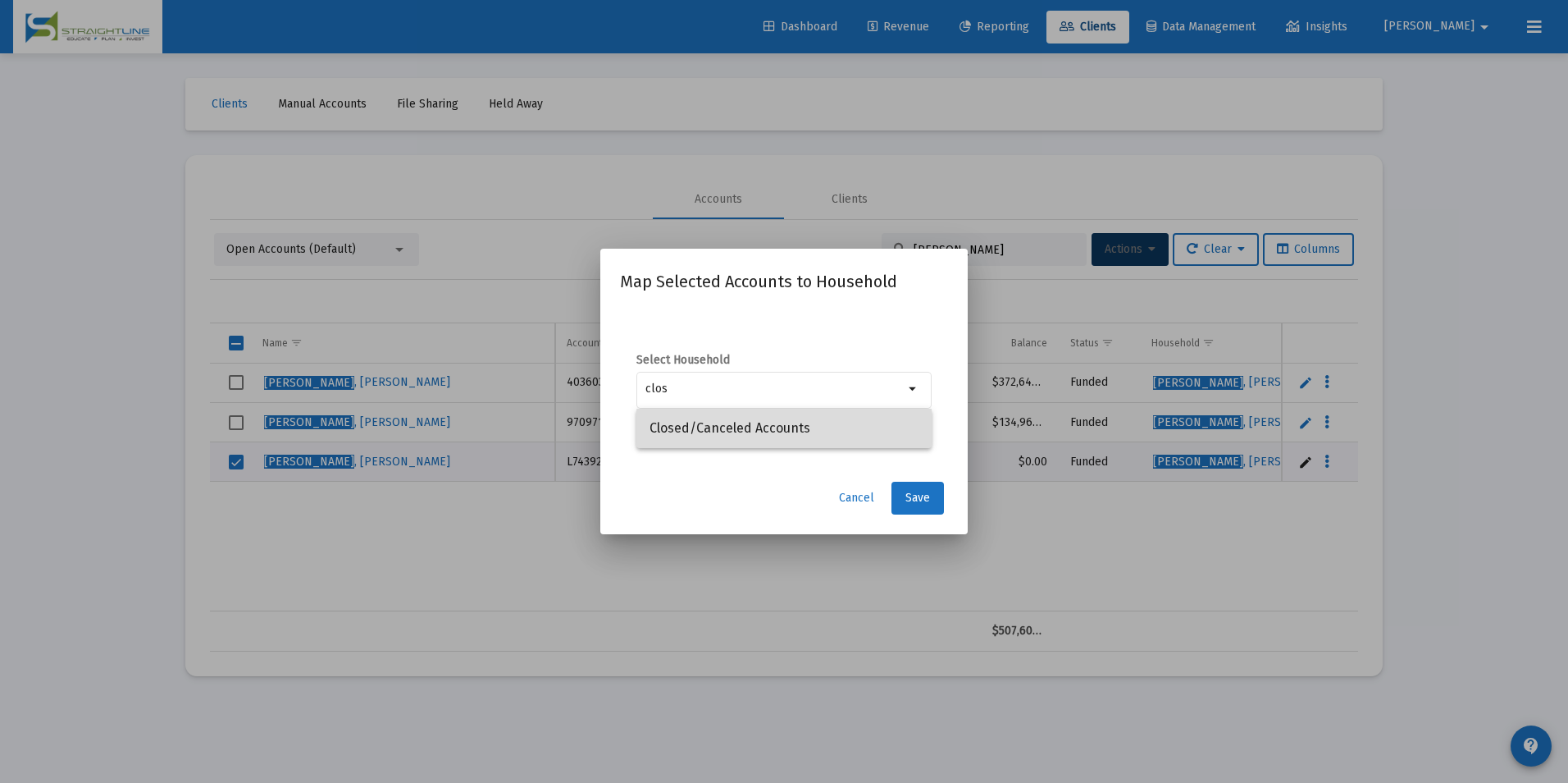
click at [810, 435] on span "Closed/Canceled Accounts" at bounding box center [784, 428] width 269 height 39
type input "Closed/Canceled Accounts"
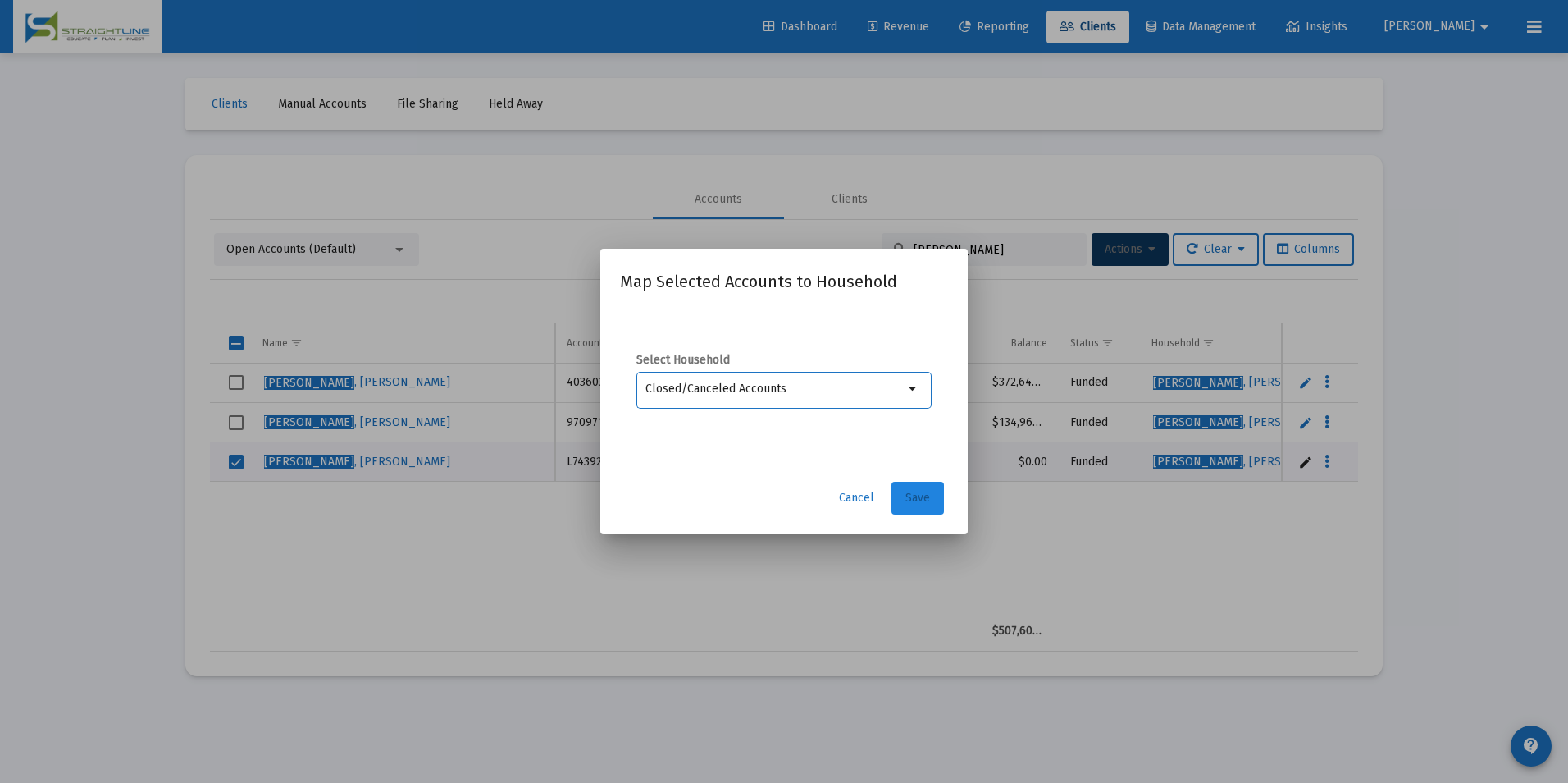
click at [903, 488] on button "Save" at bounding box center [917, 498] width 52 height 33
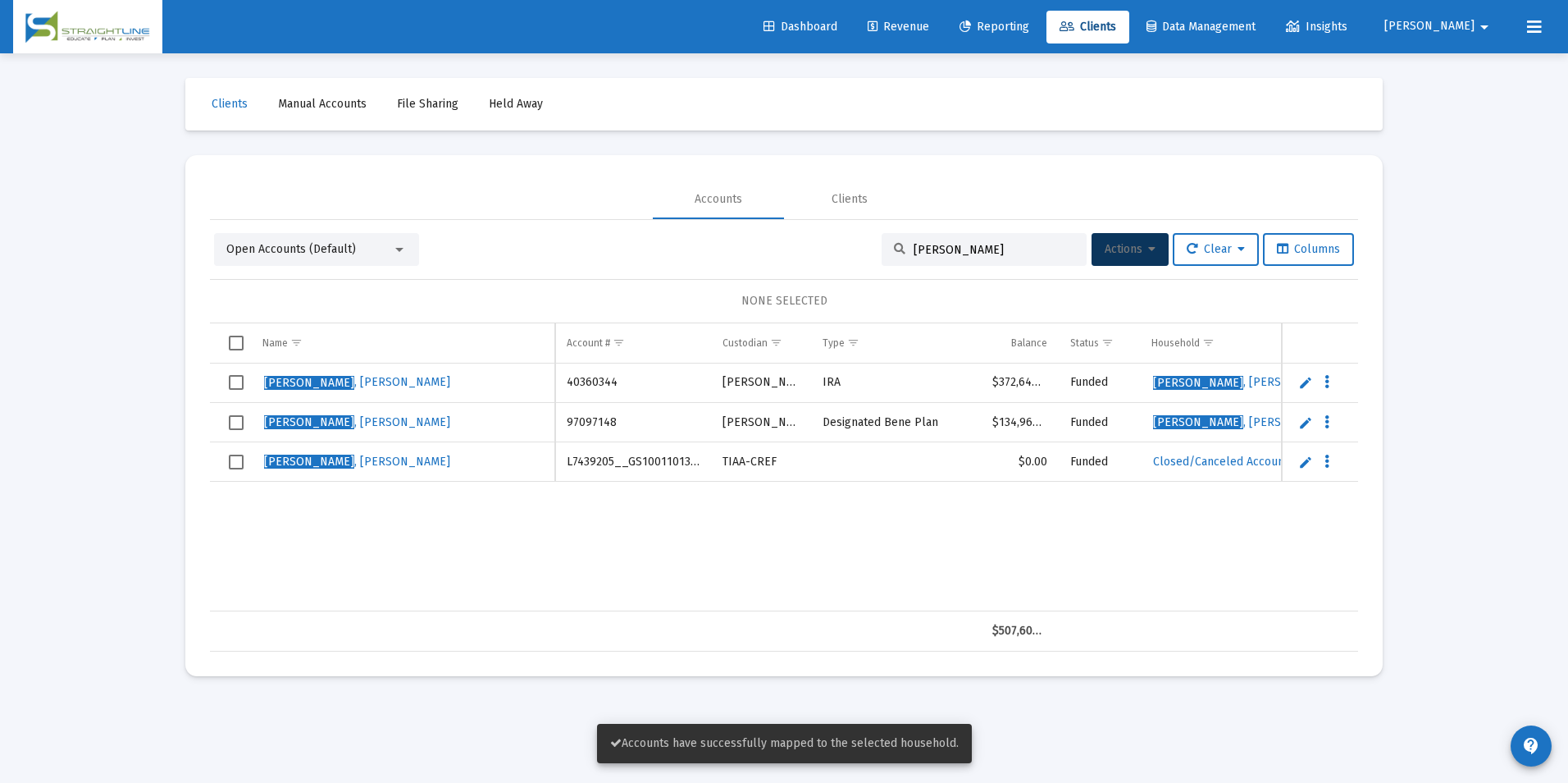
click at [229, 463] on span "Select row" at bounding box center [236, 462] width 15 height 15
click at [1110, 245] on span "Actions" at bounding box center [1130, 248] width 51 height 14
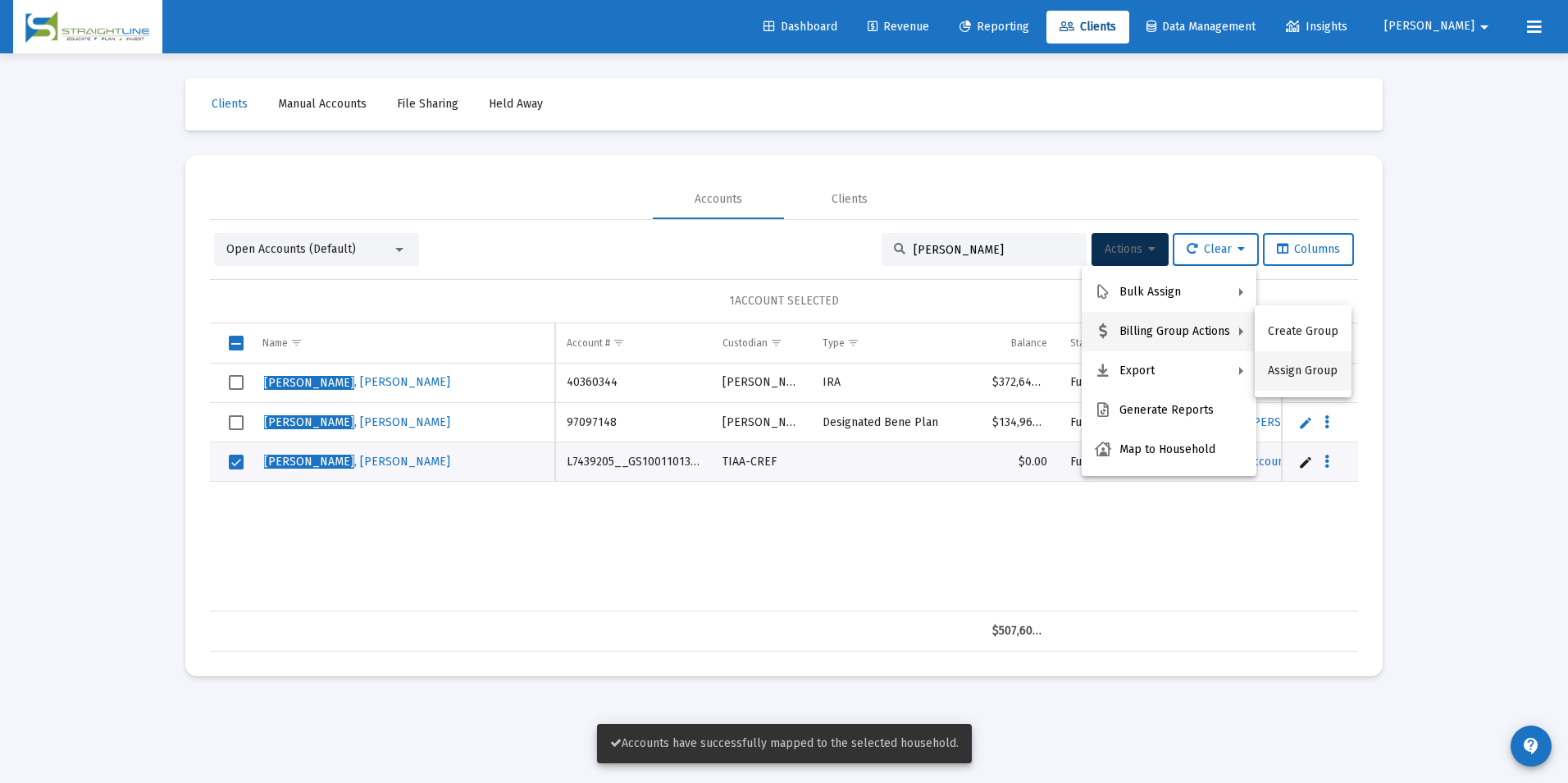
click at [1281, 373] on button "Assign Group" at bounding box center [1303, 370] width 97 height 39
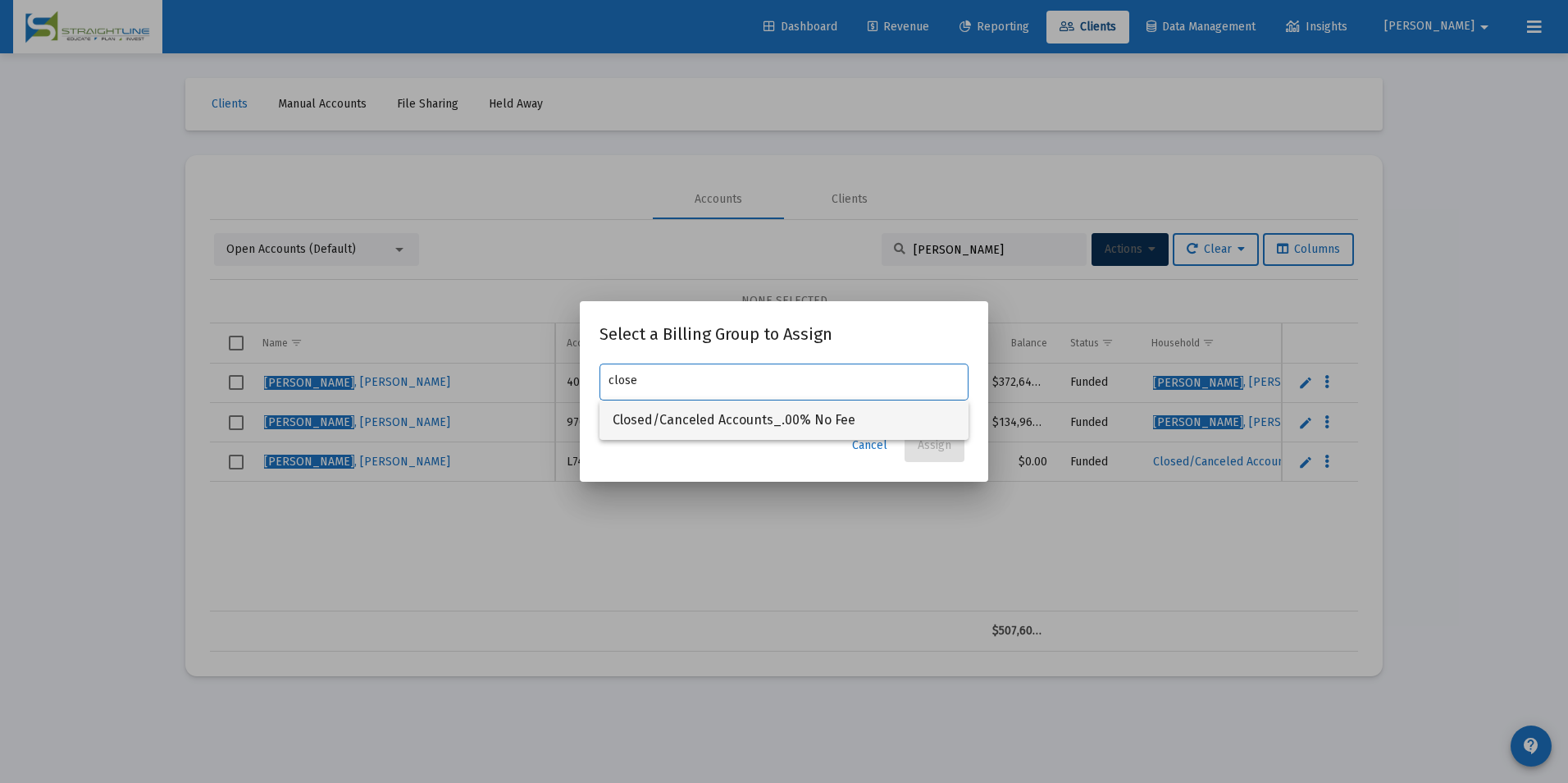
click at [884, 411] on span "Closed/Canceled Accounts_.00% No Fee" at bounding box center [784, 419] width 342 height 39
type input "Closed/Canceled Accounts_.00% No Fee"
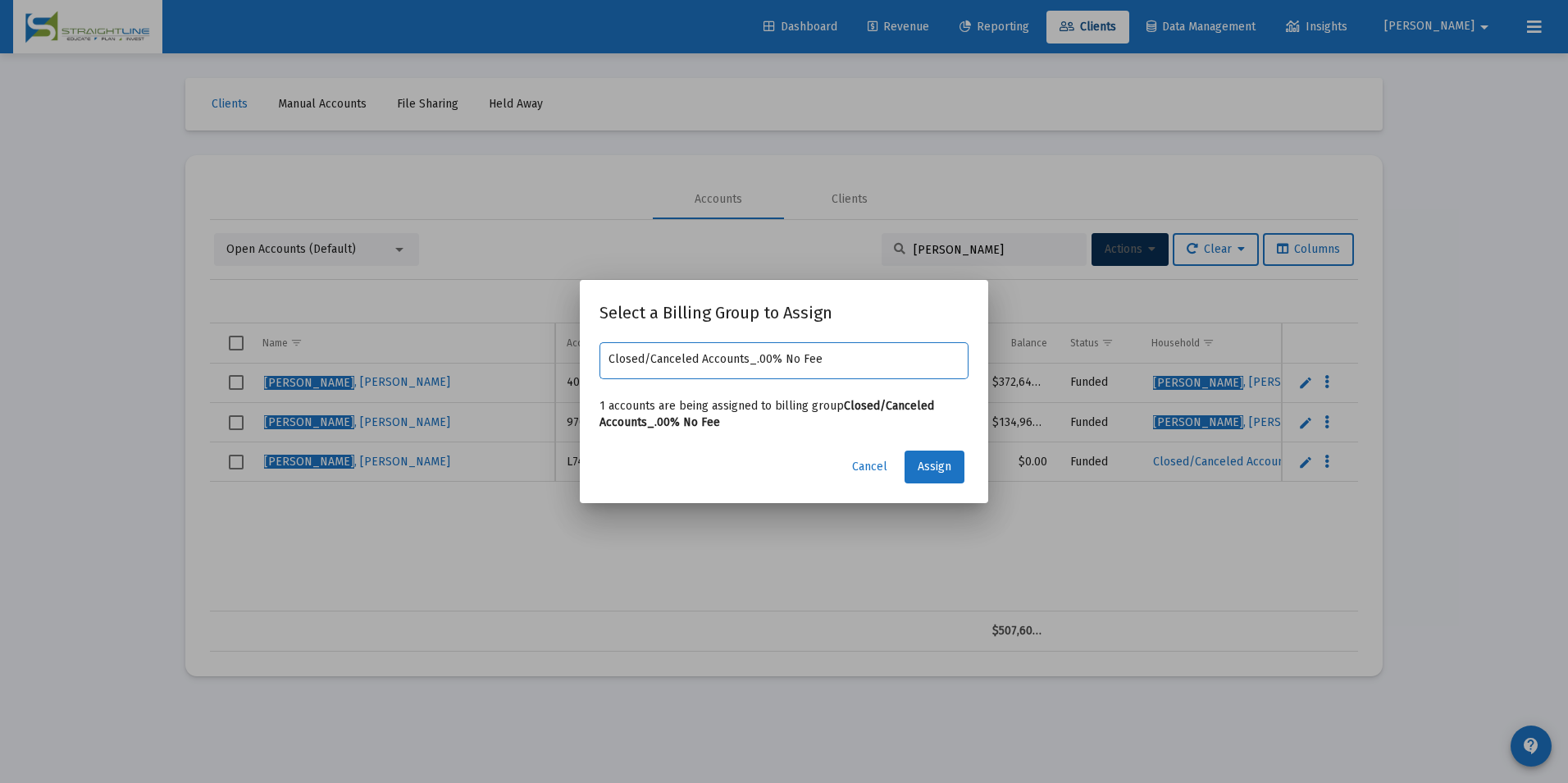
click at [940, 484] on mat-dialog-container "Select a Billing Group to Assign Closed/Canceled Accounts_.00% No Fee 1 account…" at bounding box center [784, 390] width 408 height 223
click at [940, 472] on span "Assign" at bounding box center [934, 466] width 34 height 14
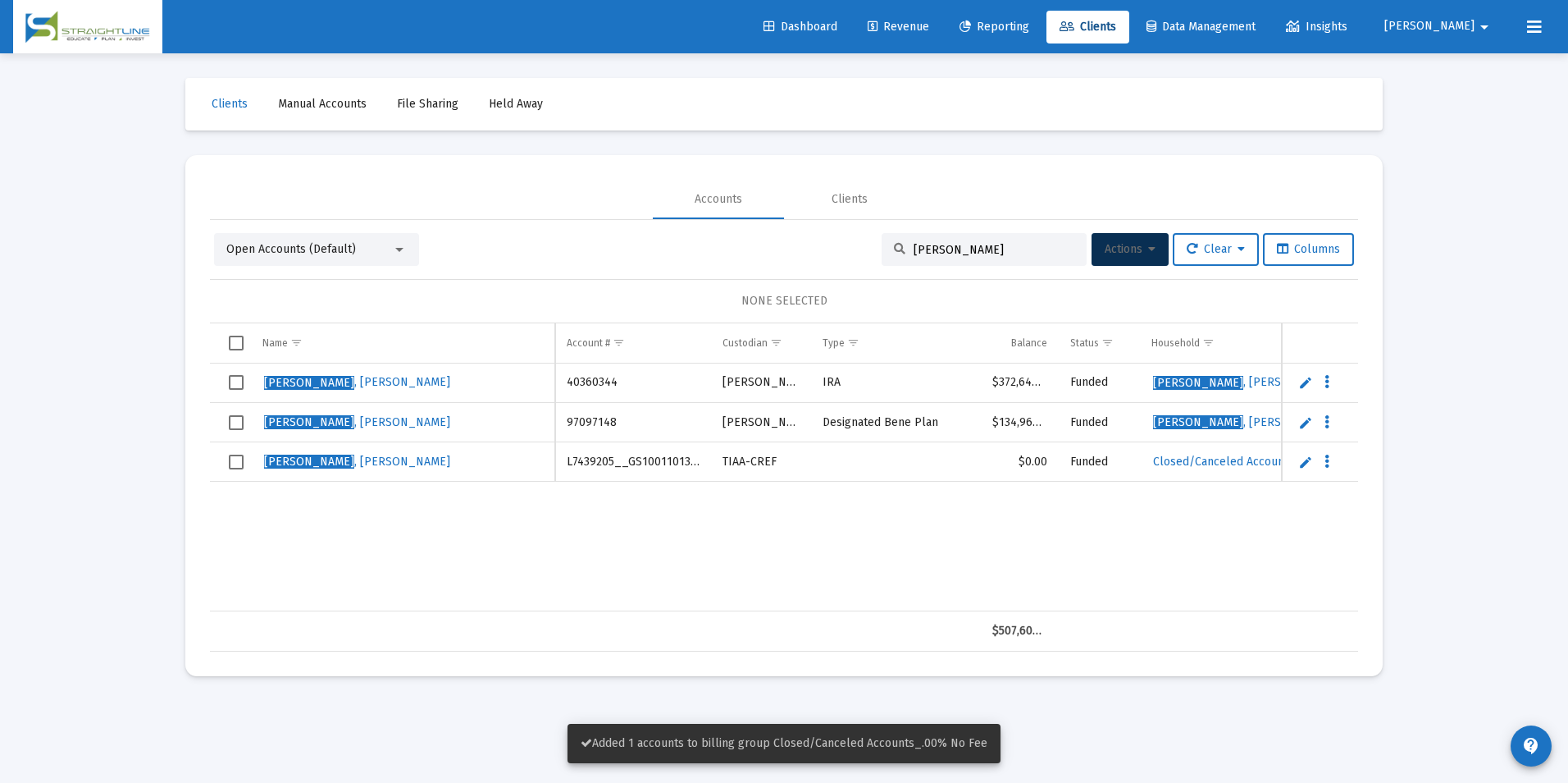
click at [244, 457] on td "Data grid" at bounding box center [230, 462] width 41 height 39
click at [1133, 240] on button "Actions" at bounding box center [1130, 249] width 77 height 33
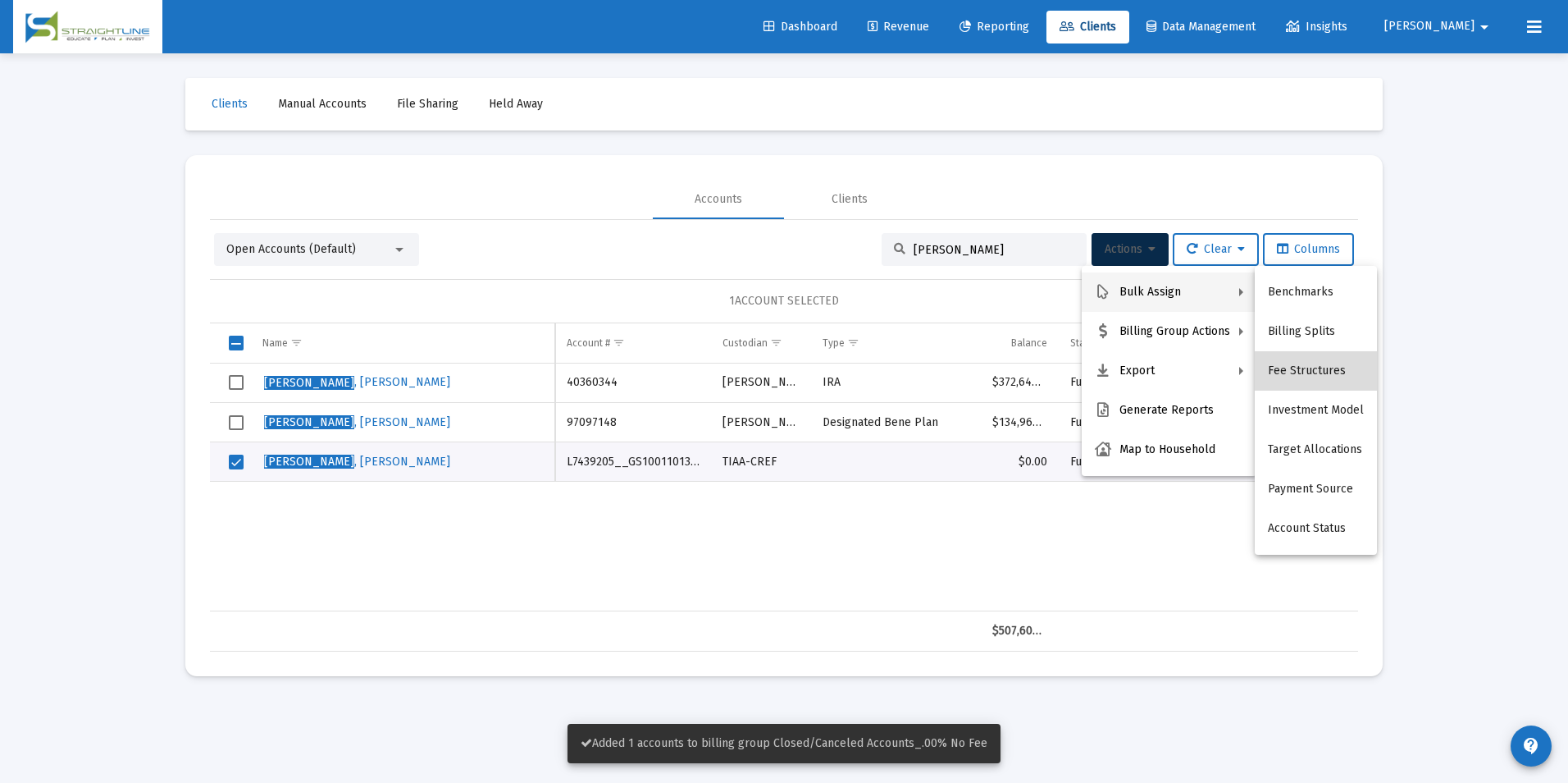
click at [1316, 366] on button "Fee Structures" at bounding box center [1315, 370] width 122 height 39
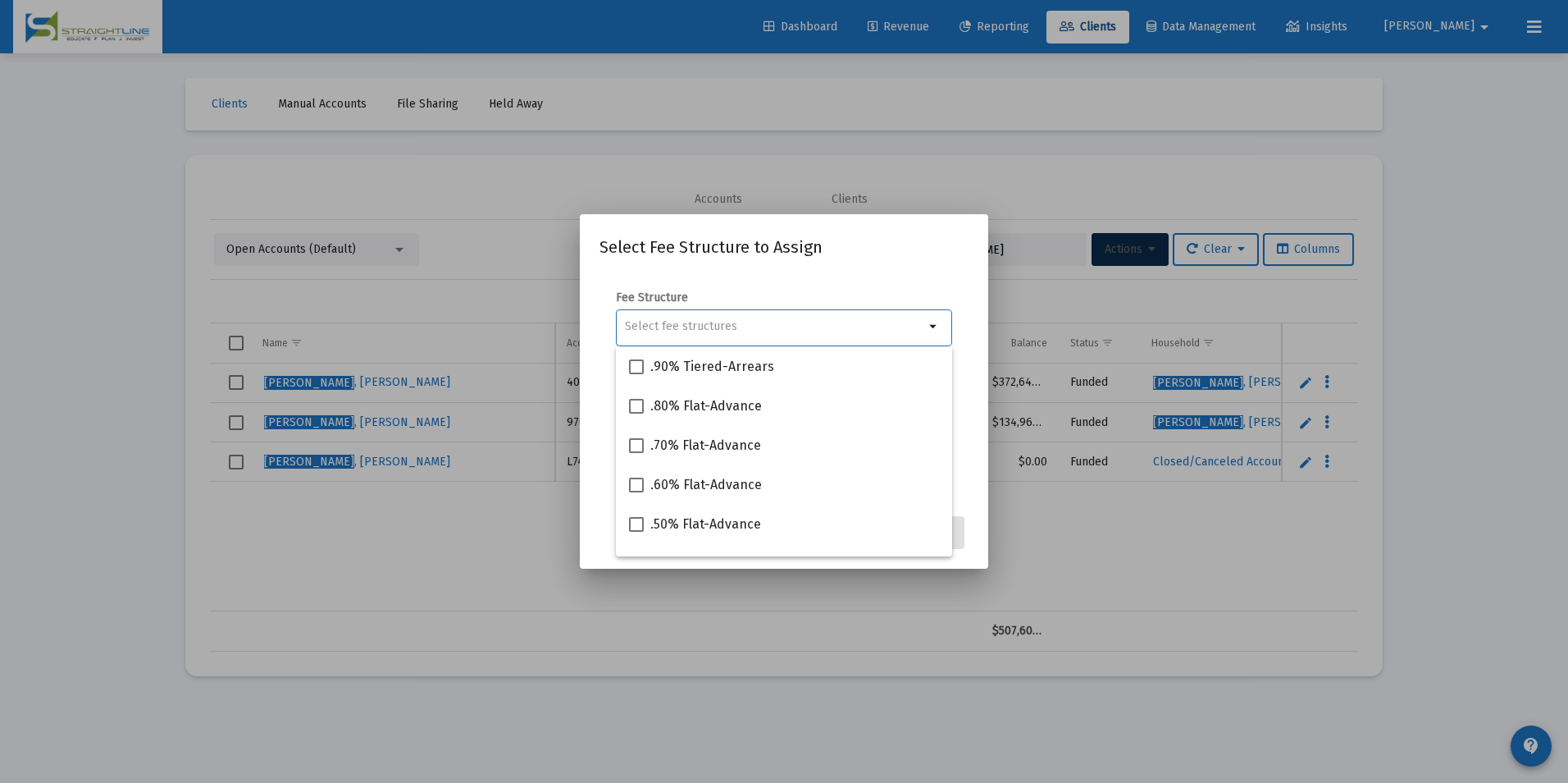
type input "/"
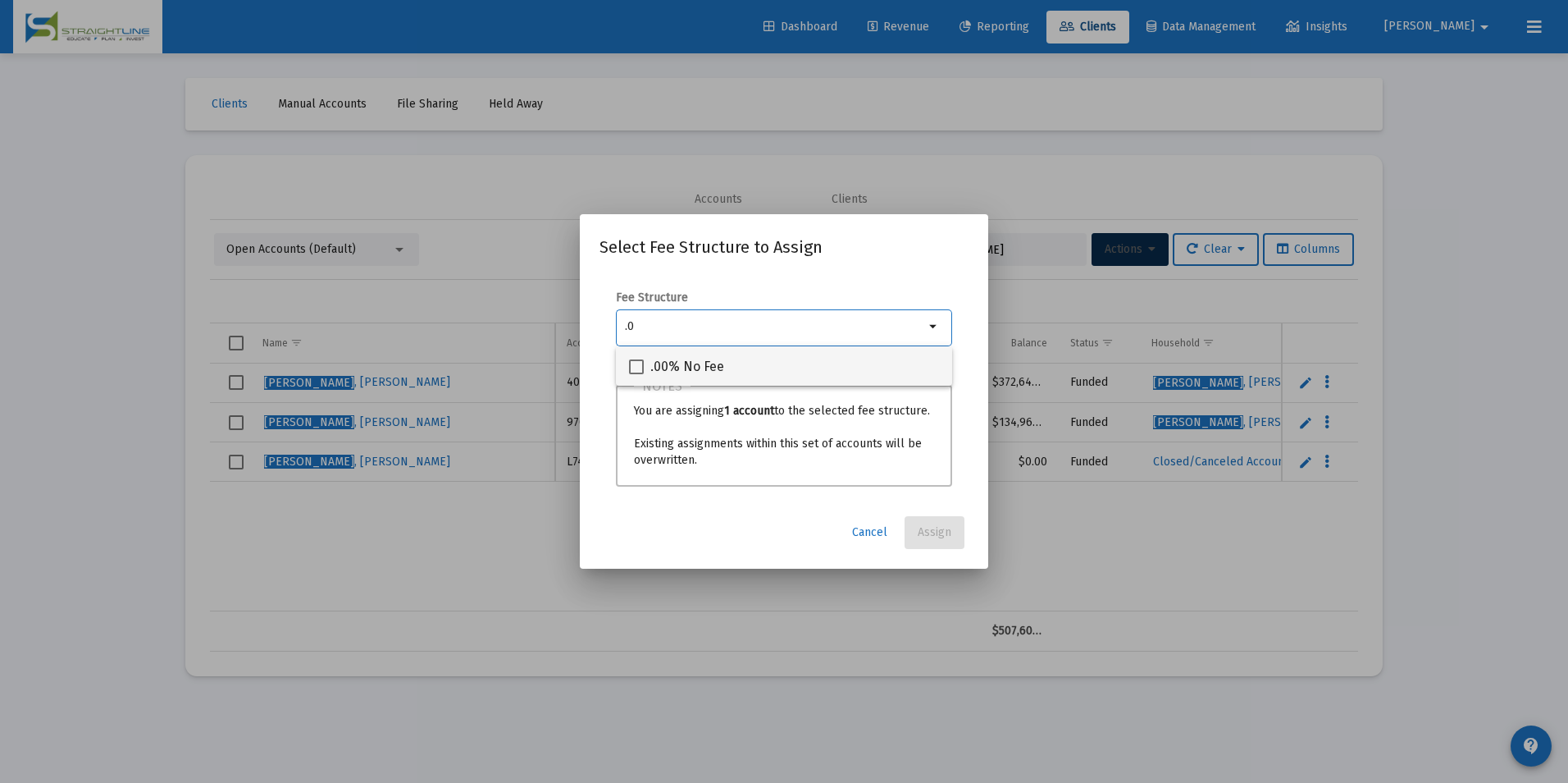
type input ".0"
click at [917, 364] on div ".00% No Fee" at bounding box center [784, 365] width 310 height 39
checkbox input "true"
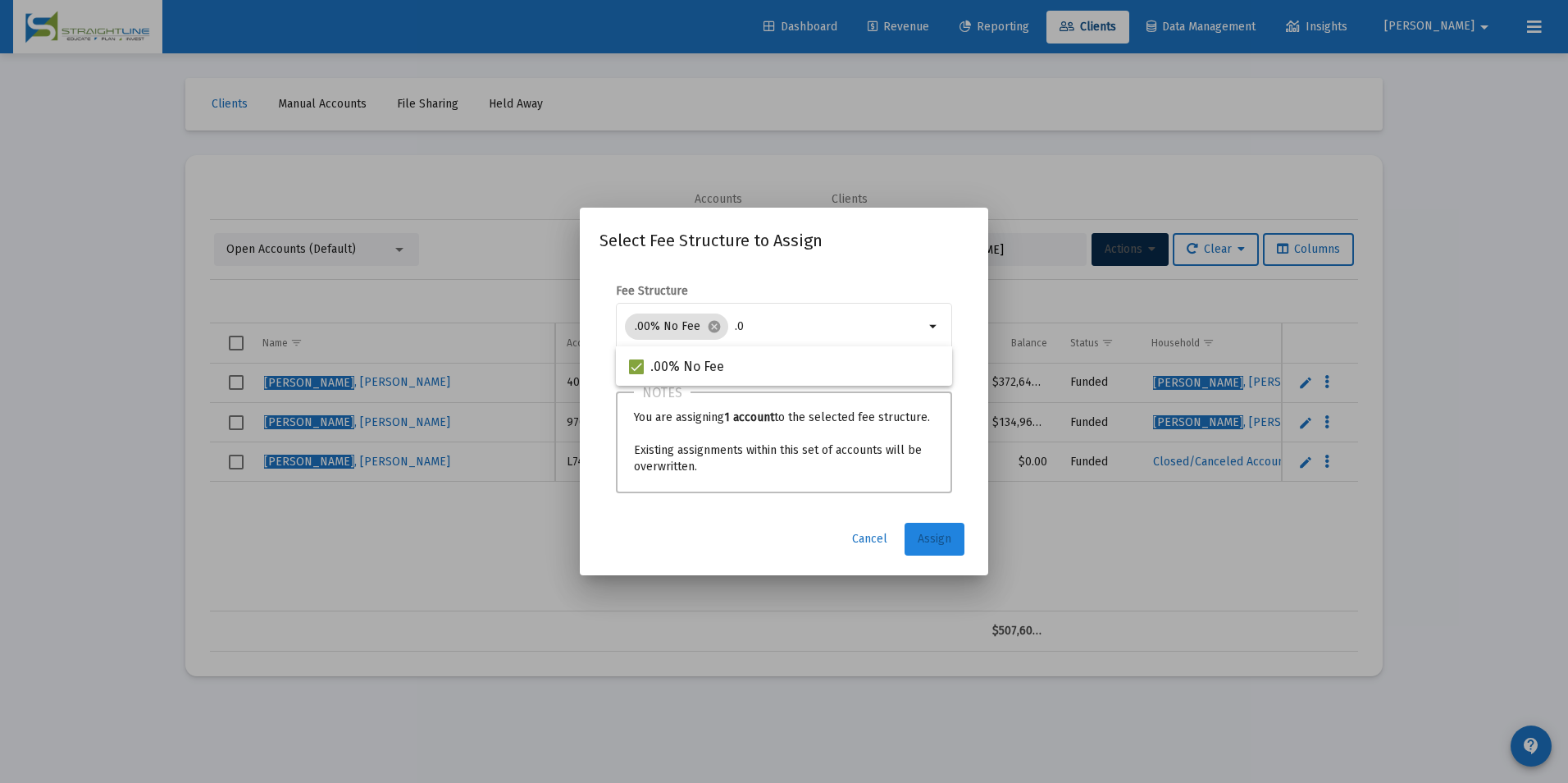
click at [934, 536] on span "Assign" at bounding box center [934, 538] width 34 height 14
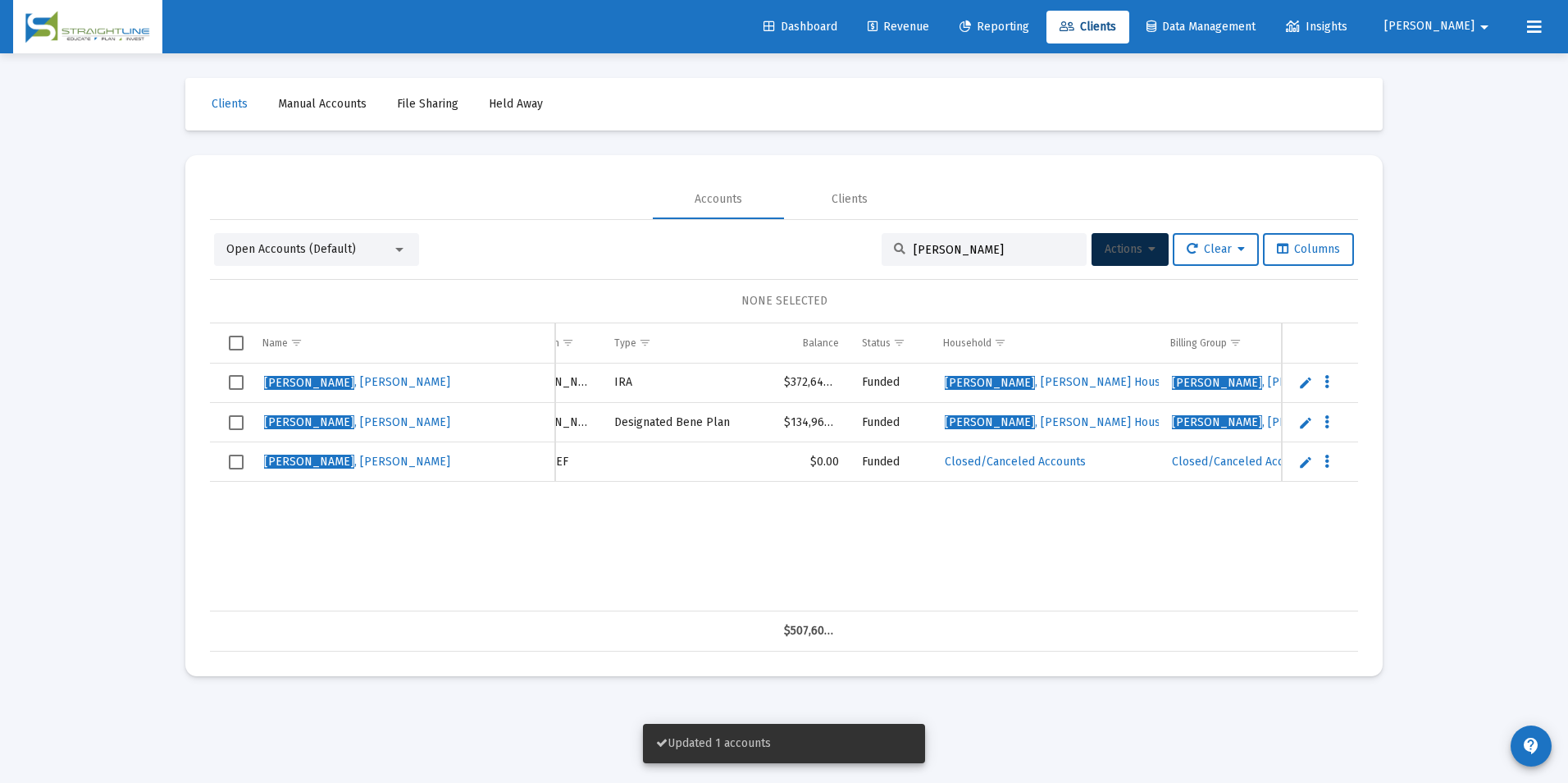
scroll to position [0, 77]
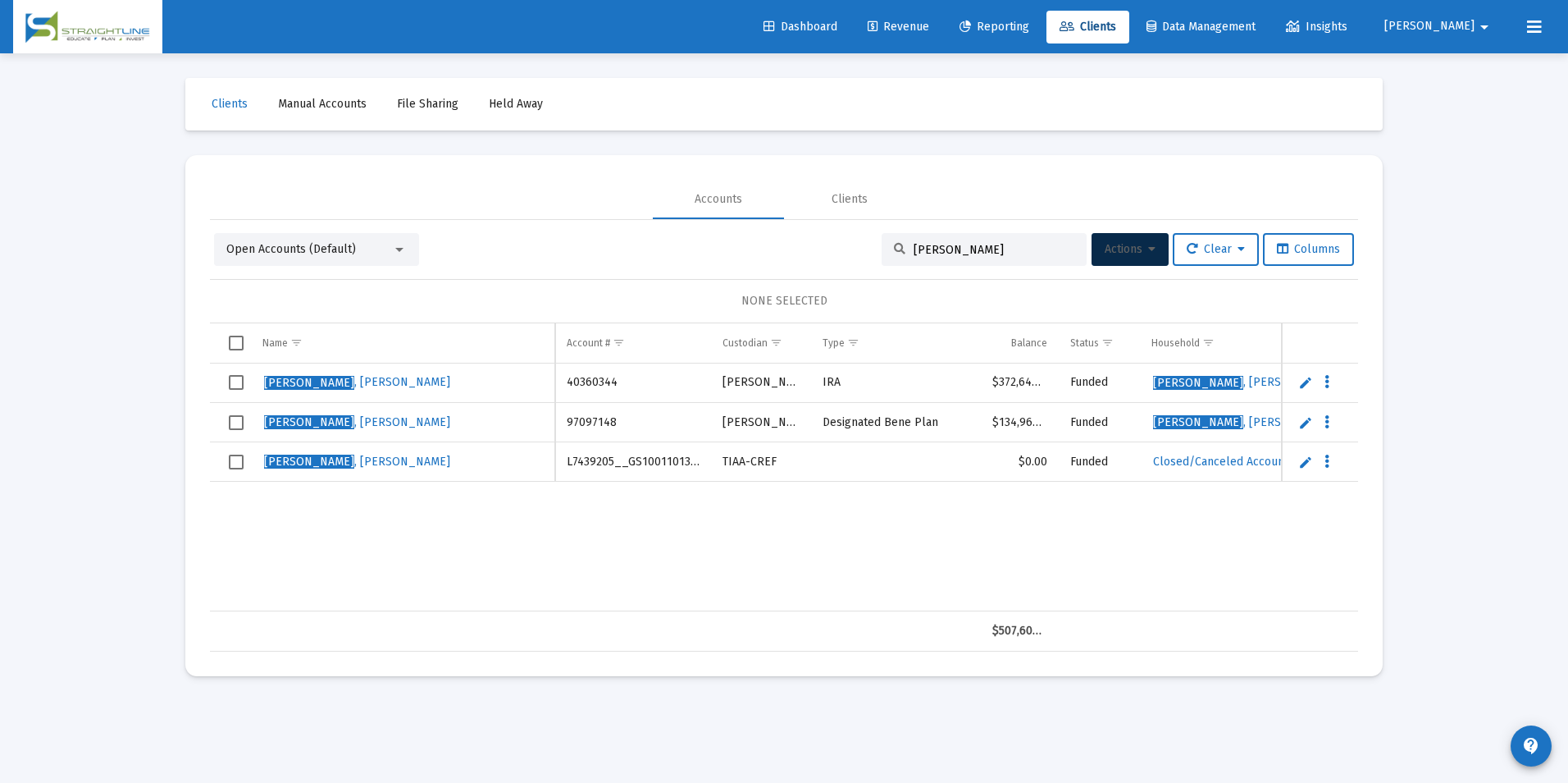
click at [957, 246] on input "[PERSON_NAME]" at bounding box center [994, 249] width 161 height 14
drag, startPoint x: 957, startPoint y: 246, endPoint x: 940, endPoint y: 248, distance: 17.1
click at [940, 248] on input "[PERSON_NAME]" at bounding box center [994, 249] width 161 height 14
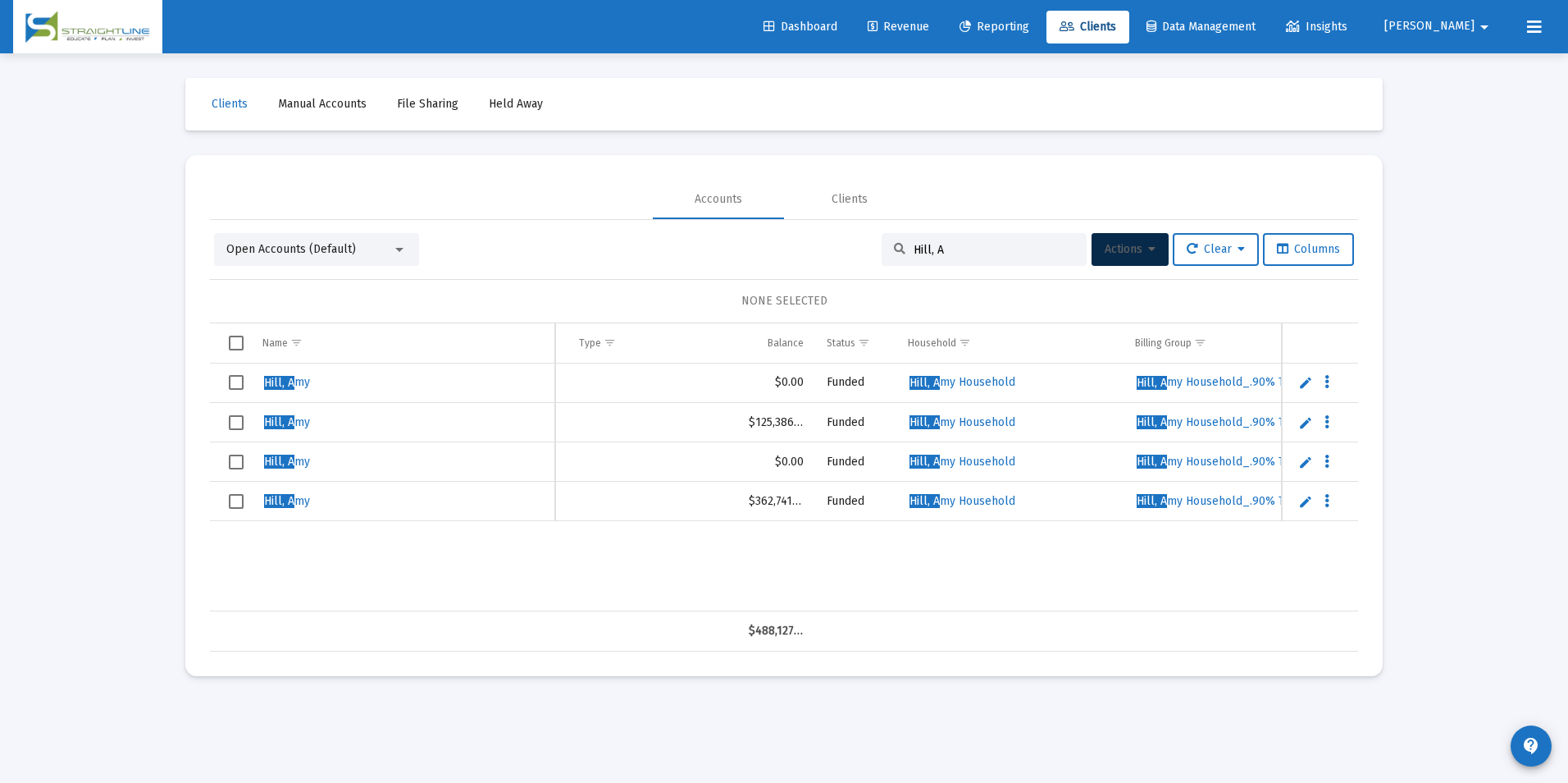
scroll to position [0, 286]
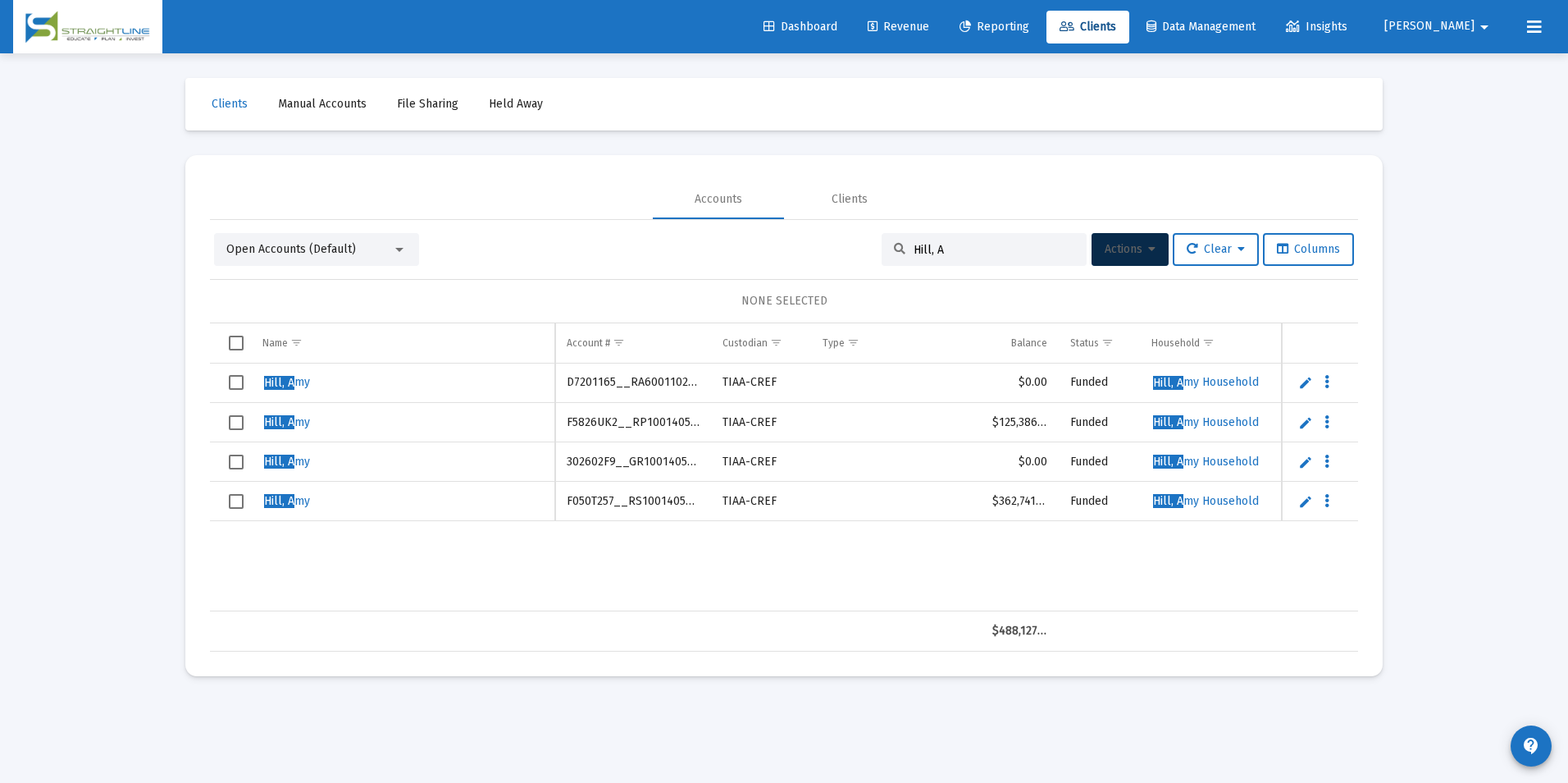
type input "Hill, A"
click at [233, 459] on span "Select row" at bounding box center [236, 462] width 15 height 15
click at [236, 377] on span "Select row" at bounding box center [236, 382] width 15 height 15
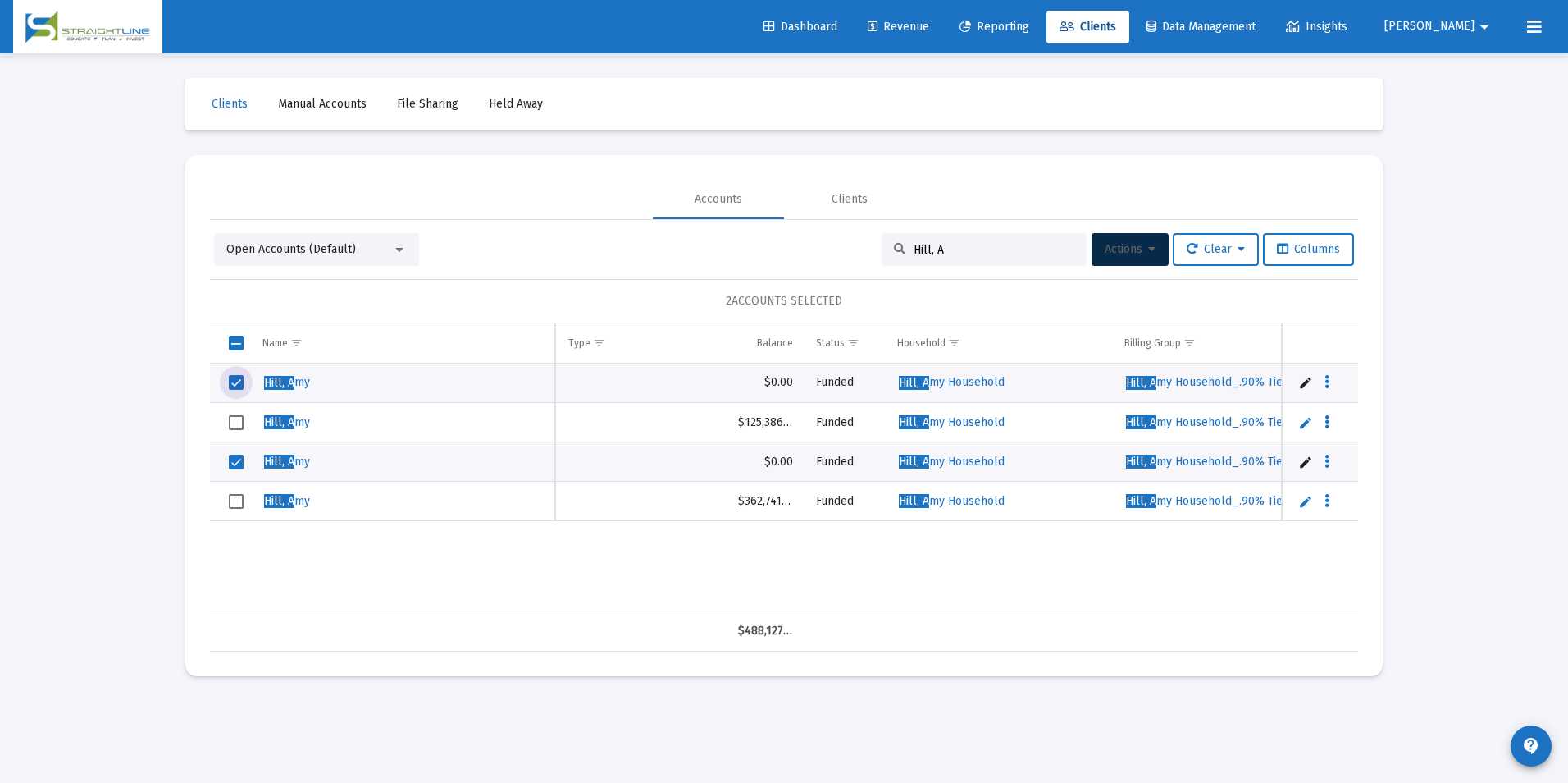
scroll to position [0, 366]
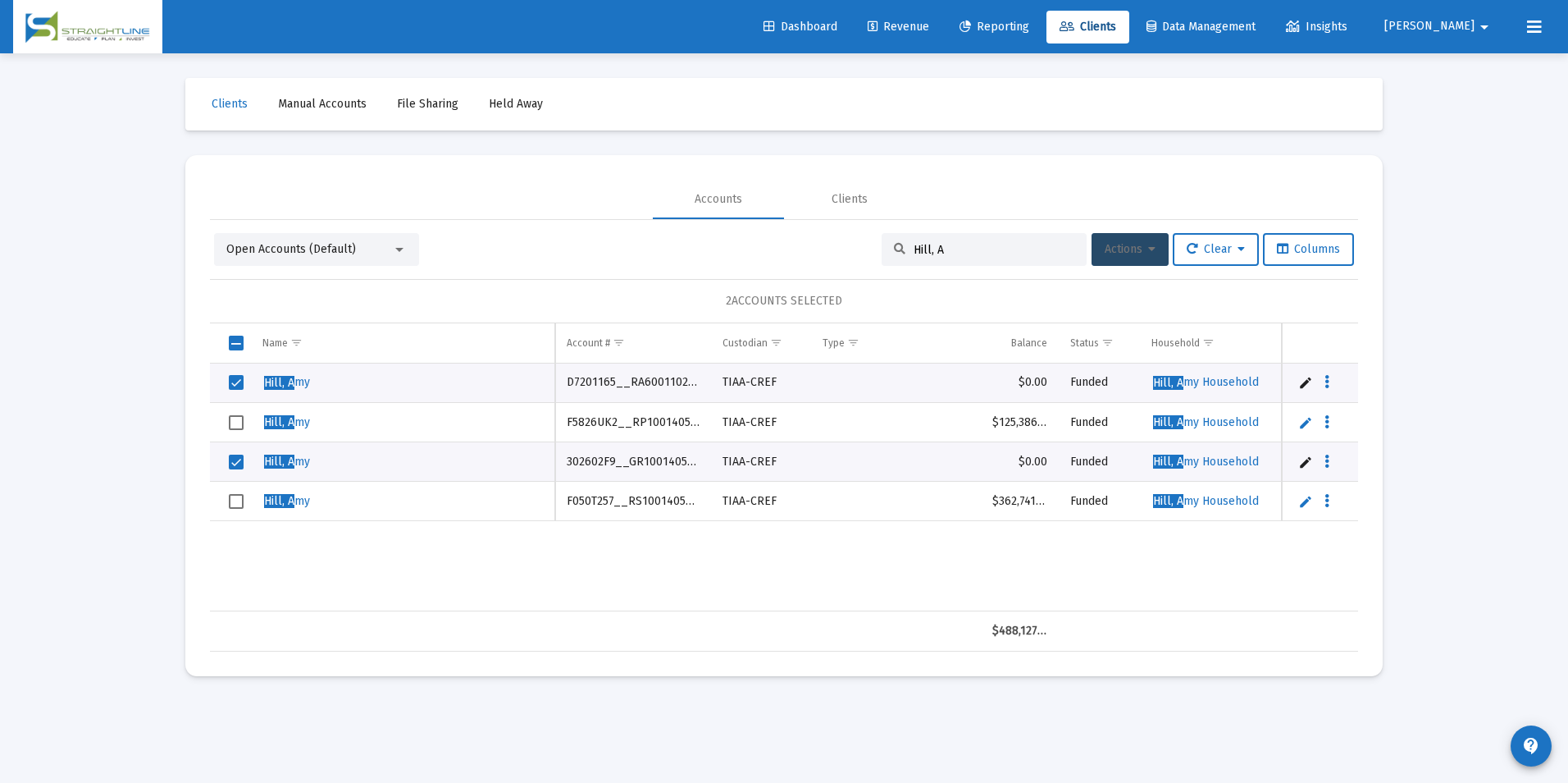
click at [1148, 244] on icon at bounding box center [1152, 249] width 7 height 12
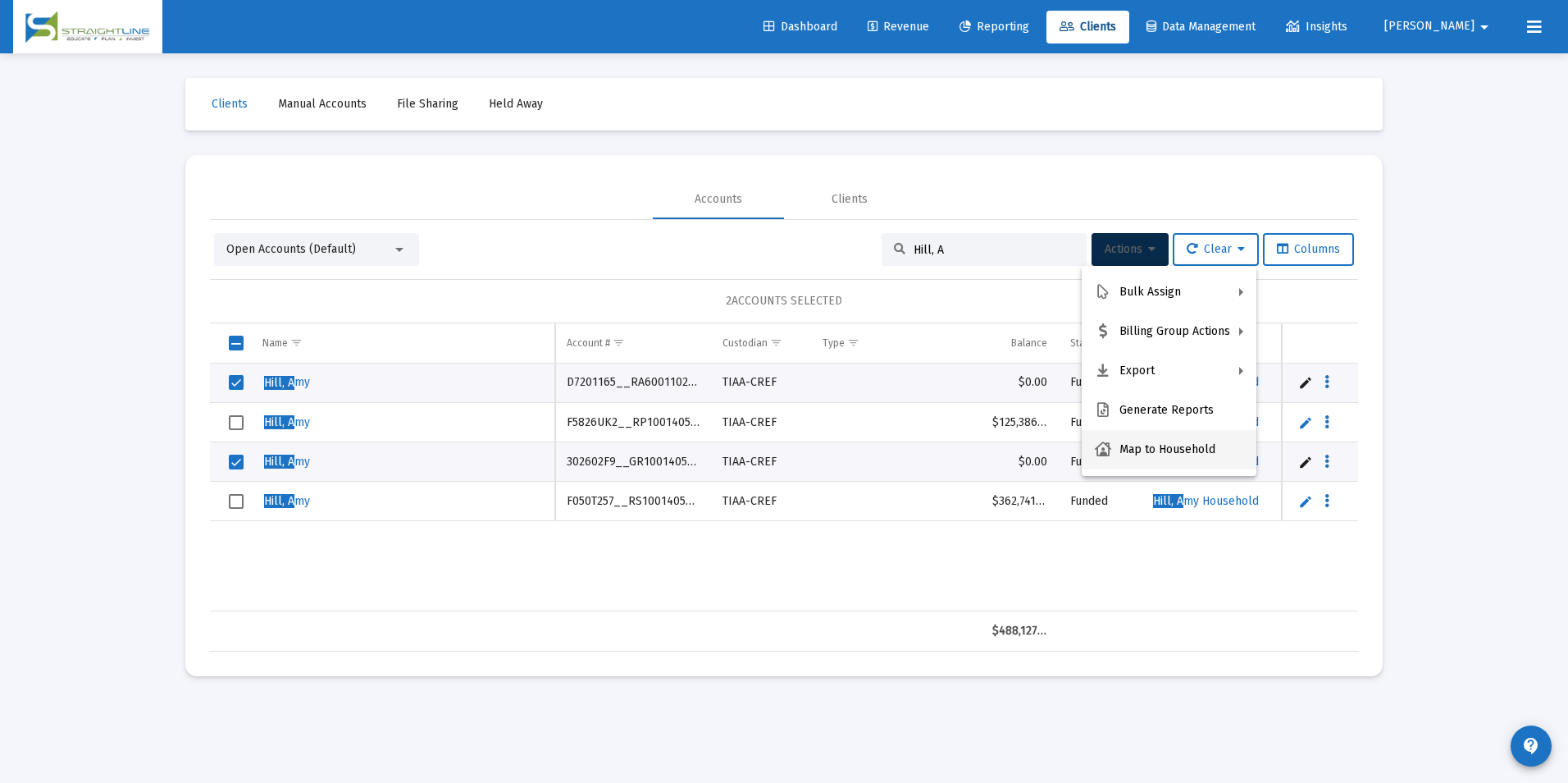
click at [1146, 439] on button "Map to Household" at bounding box center [1169, 449] width 175 height 39
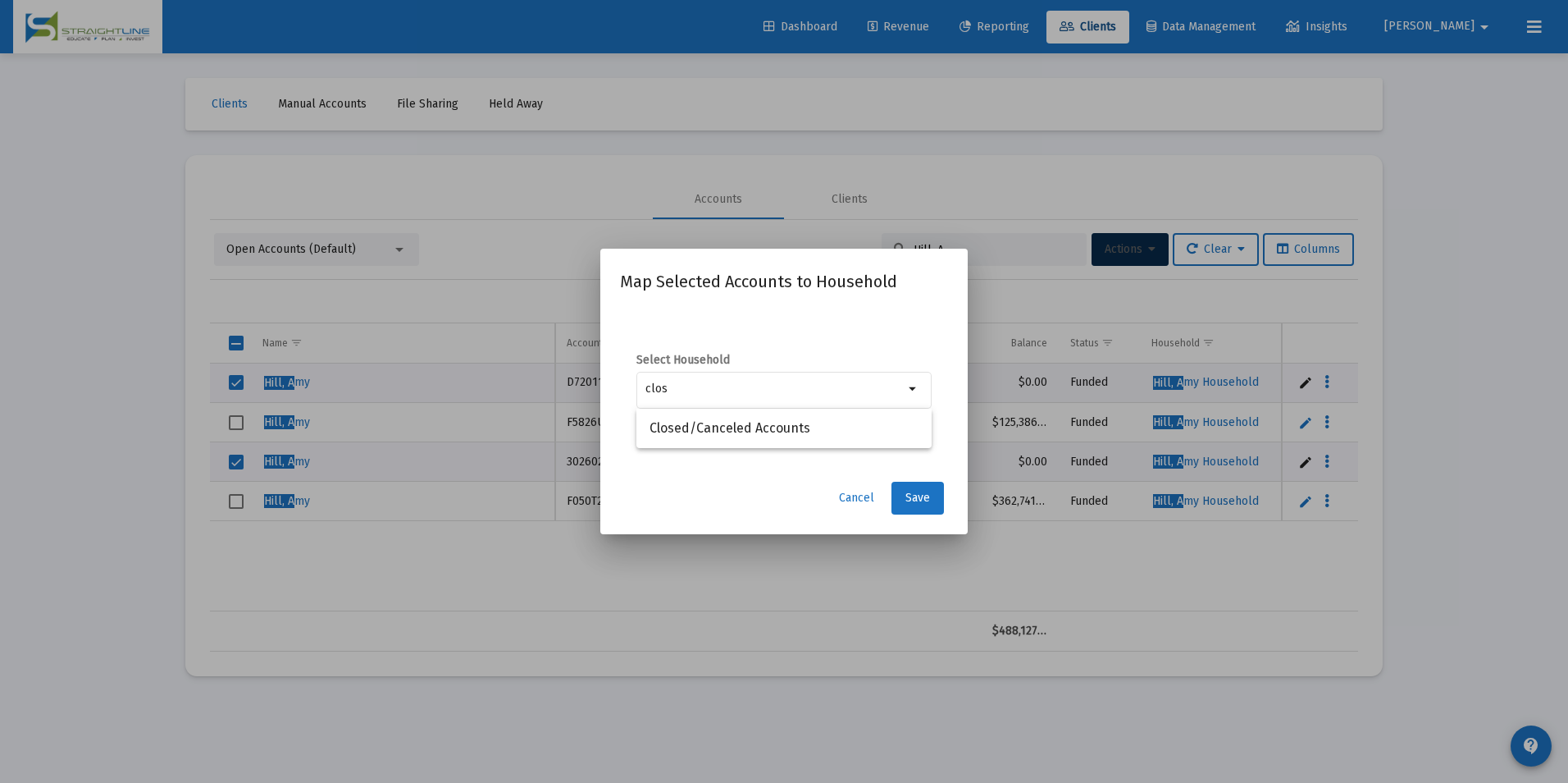
click at [686, 450] on div "Select Household clos arrow_drop_down" at bounding box center [784, 389] width 328 height 164
click at [726, 403] on div "clos" at bounding box center [774, 388] width 258 height 40
click at [740, 437] on span "Closed/Canceled Accounts" at bounding box center [784, 428] width 269 height 39
type input "Closed/Canceled Accounts"
click at [912, 499] on span "Save" at bounding box center [917, 497] width 25 height 14
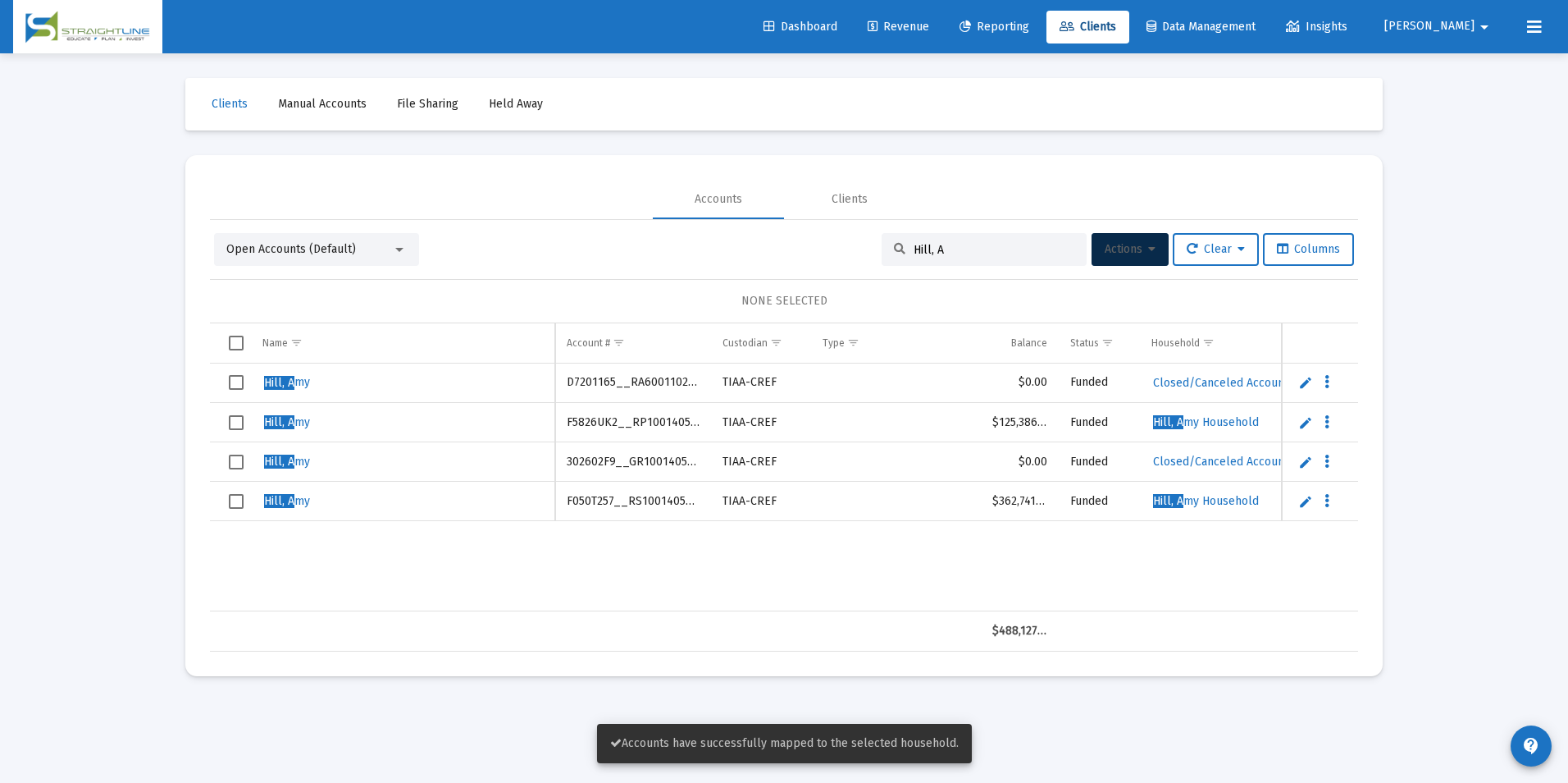
click at [247, 378] on td "Data grid" at bounding box center [230, 383] width 41 height 39
click at [243, 457] on td "Data grid" at bounding box center [230, 462] width 41 height 39
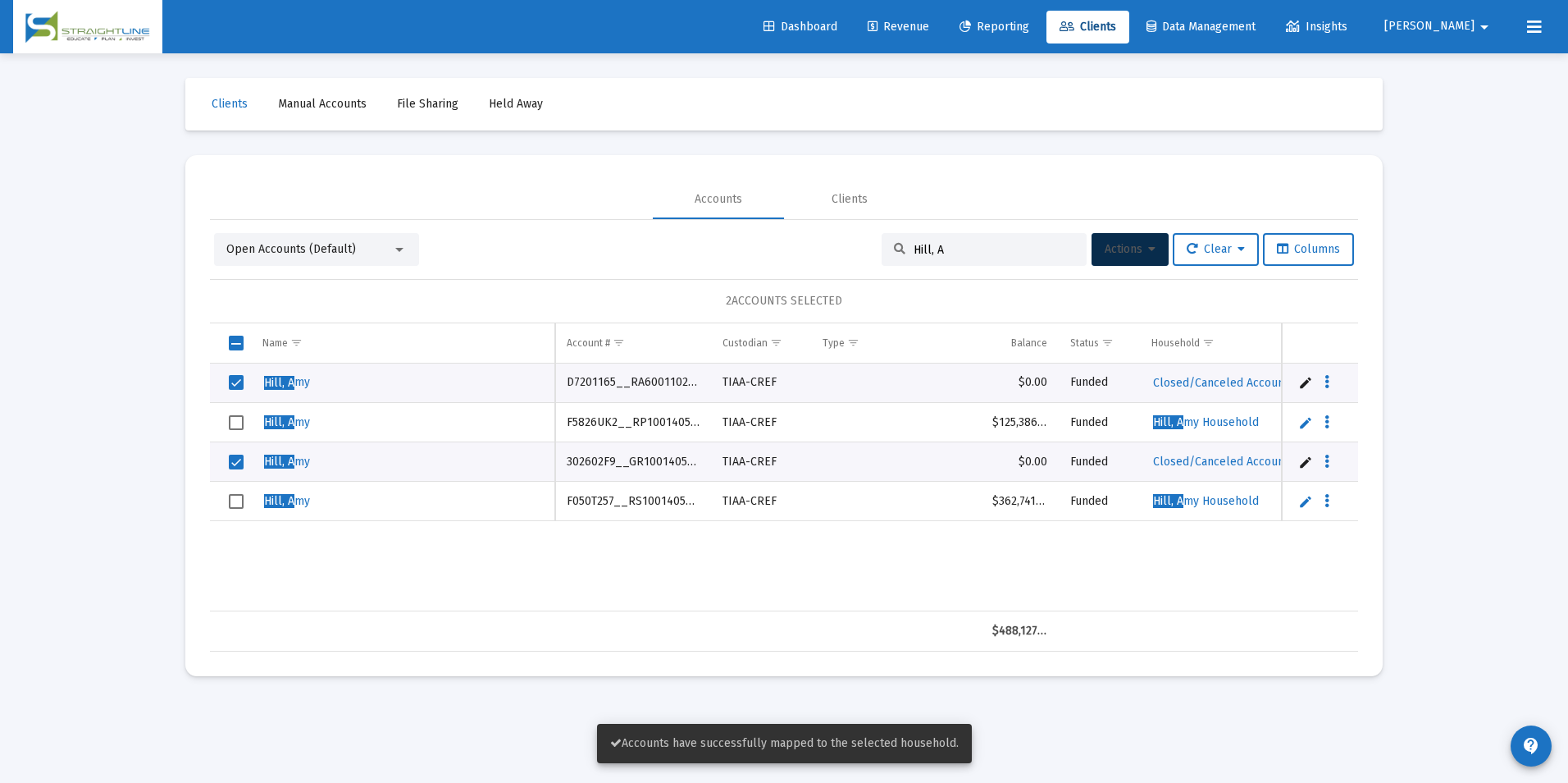
click at [1099, 265] on button "Actions" at bounding box center [1130, 249] width 77 height 33
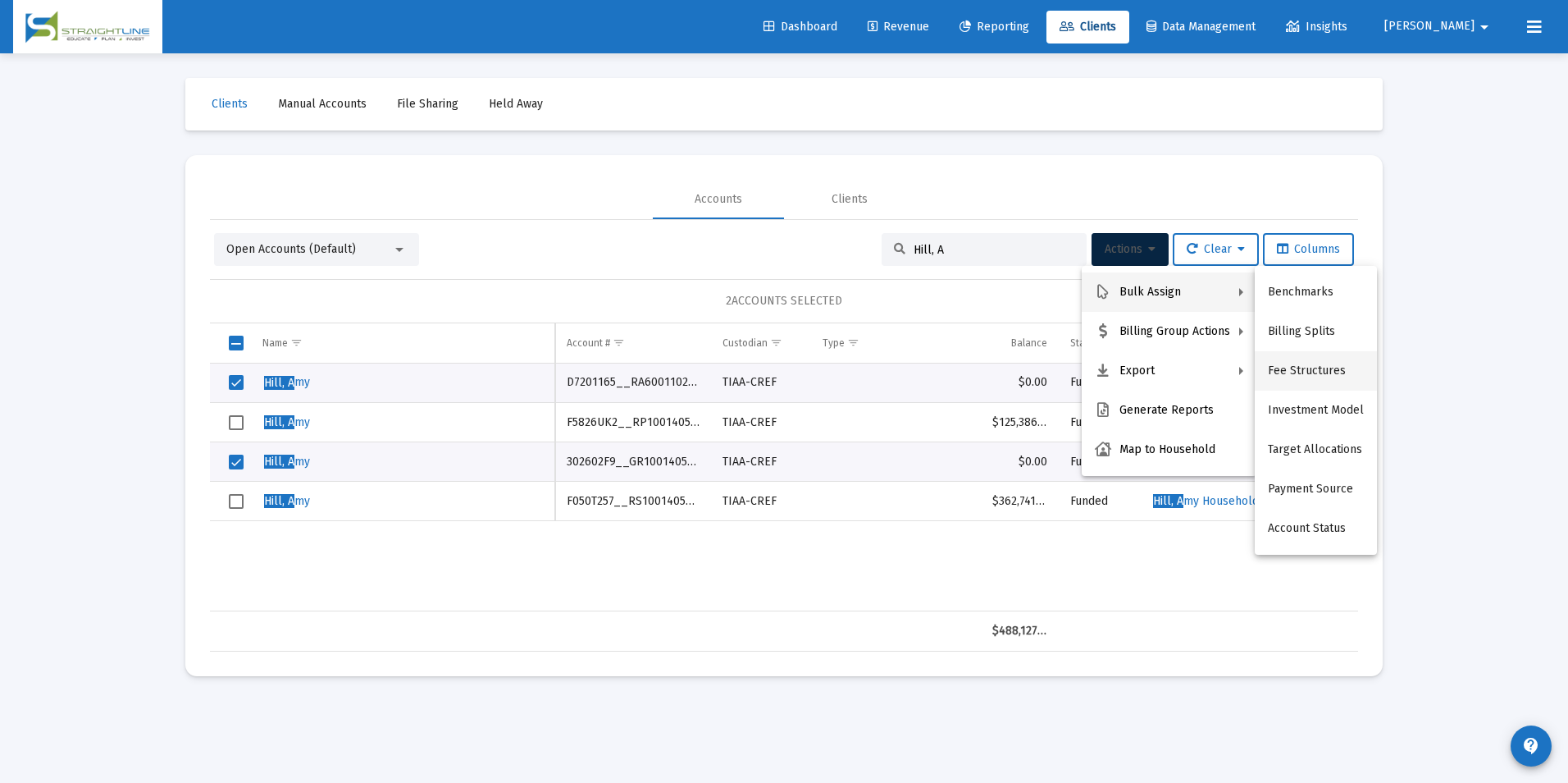
click at [1281, 371] on button "Fee Structures" at bounding box center [1315, 370] width 122 height 39
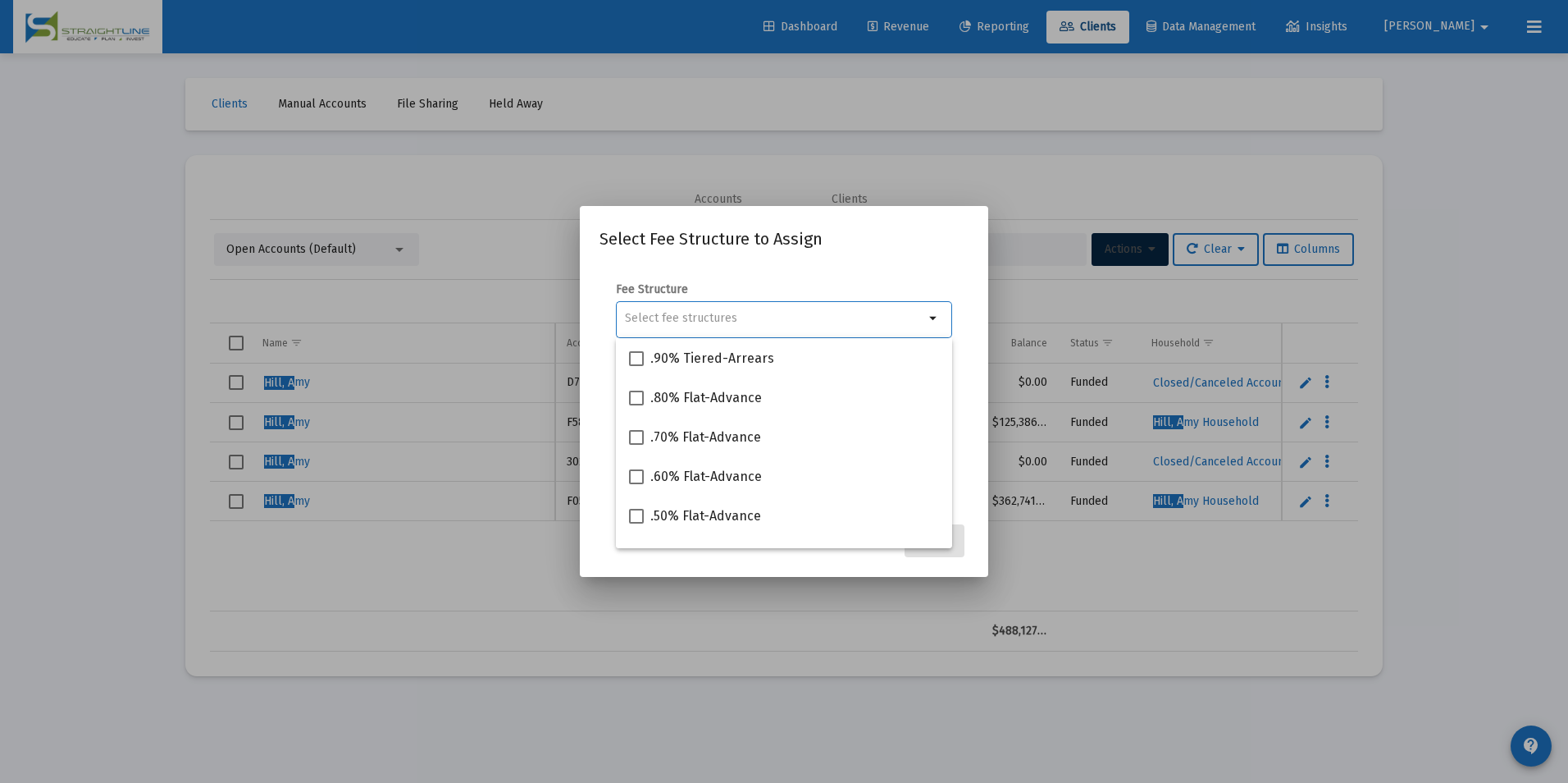
type input "."
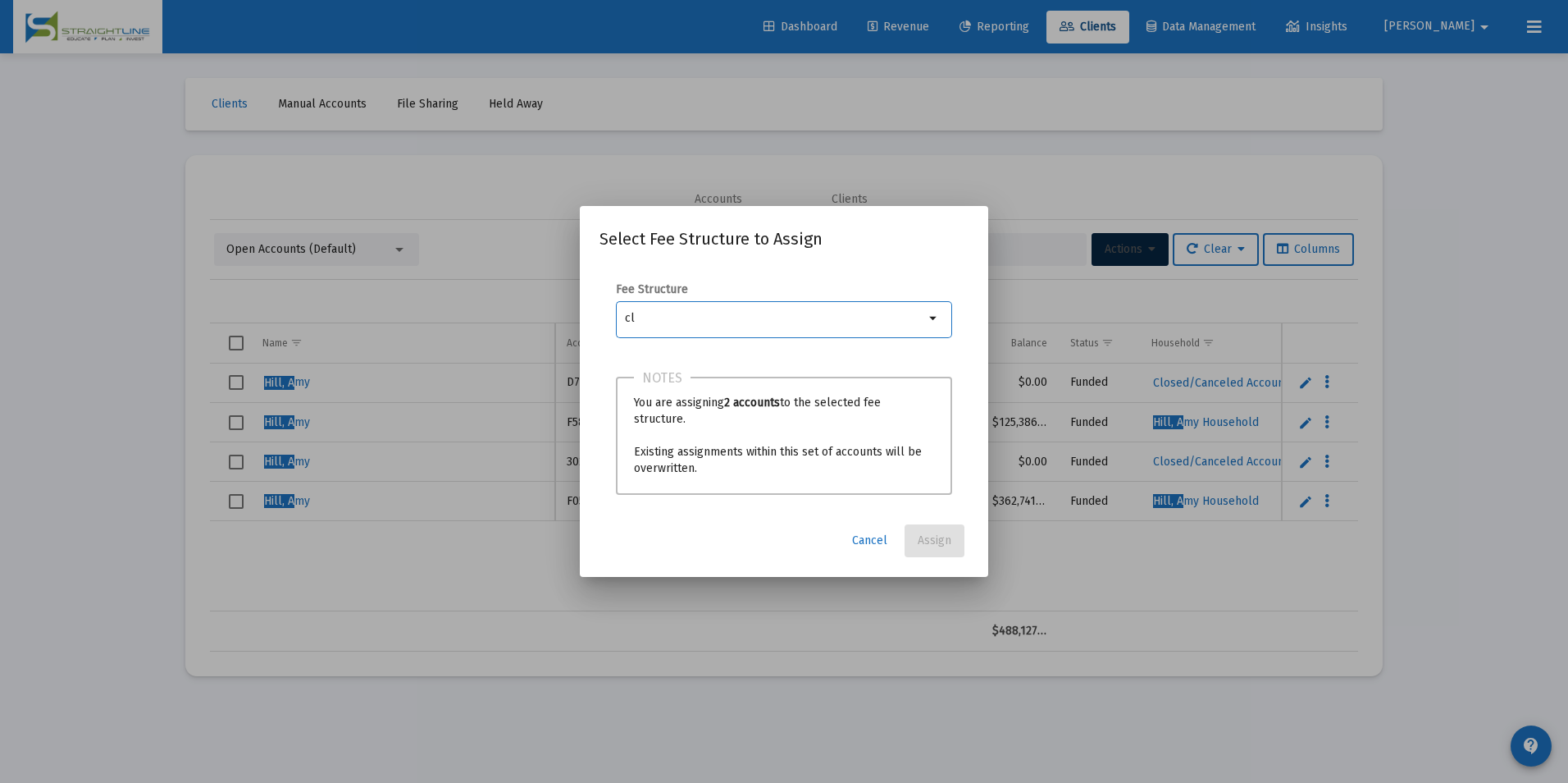
type input "c"
type input ".0"
click at [859, 363] on div ".00% No Fee" at bounding box center [784, 357] width 310 height 39
checkbox input "true"
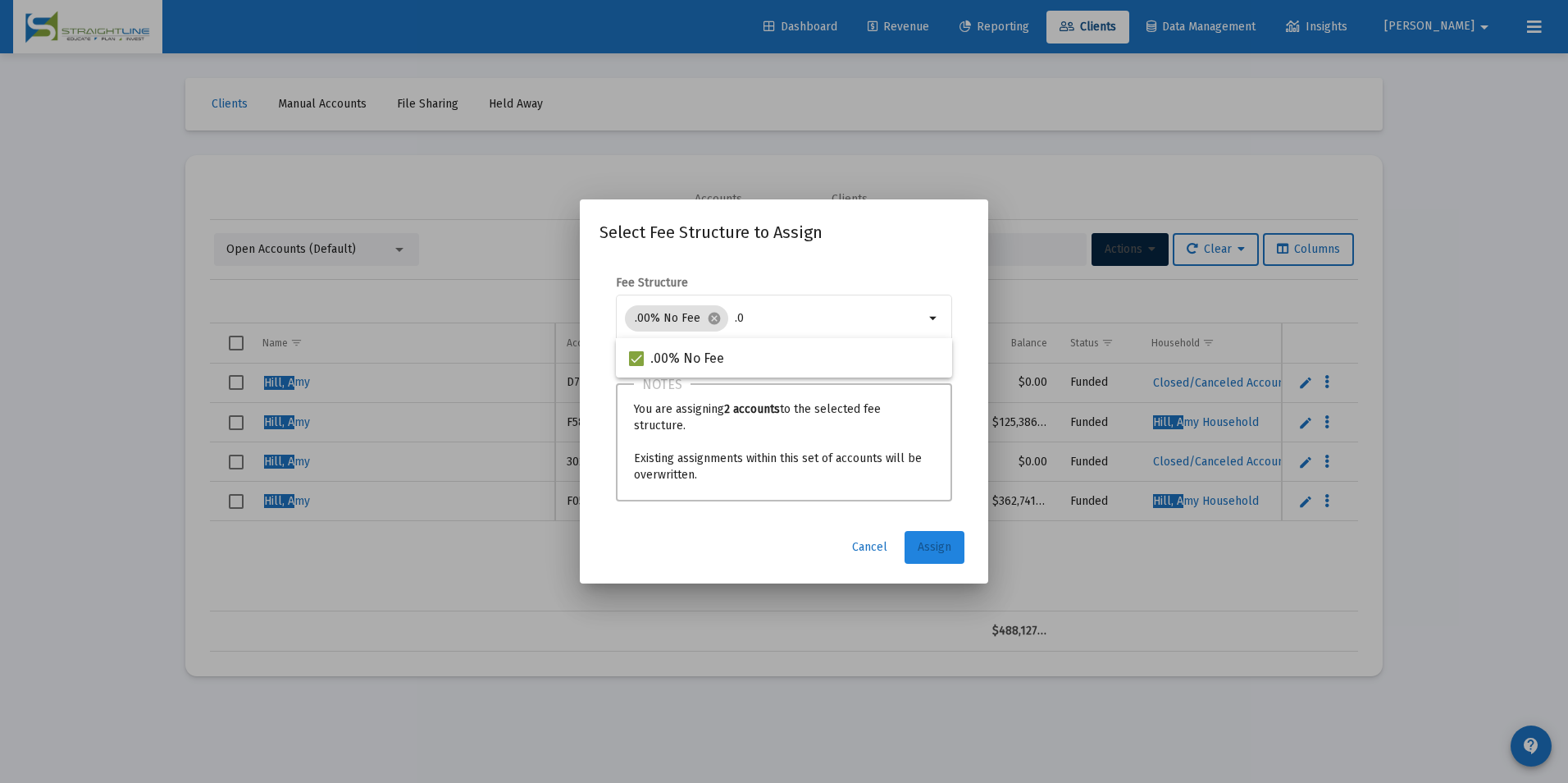
click at [942, 545] on span "Assign" at bounding box center [934, 546] width 34 height 14
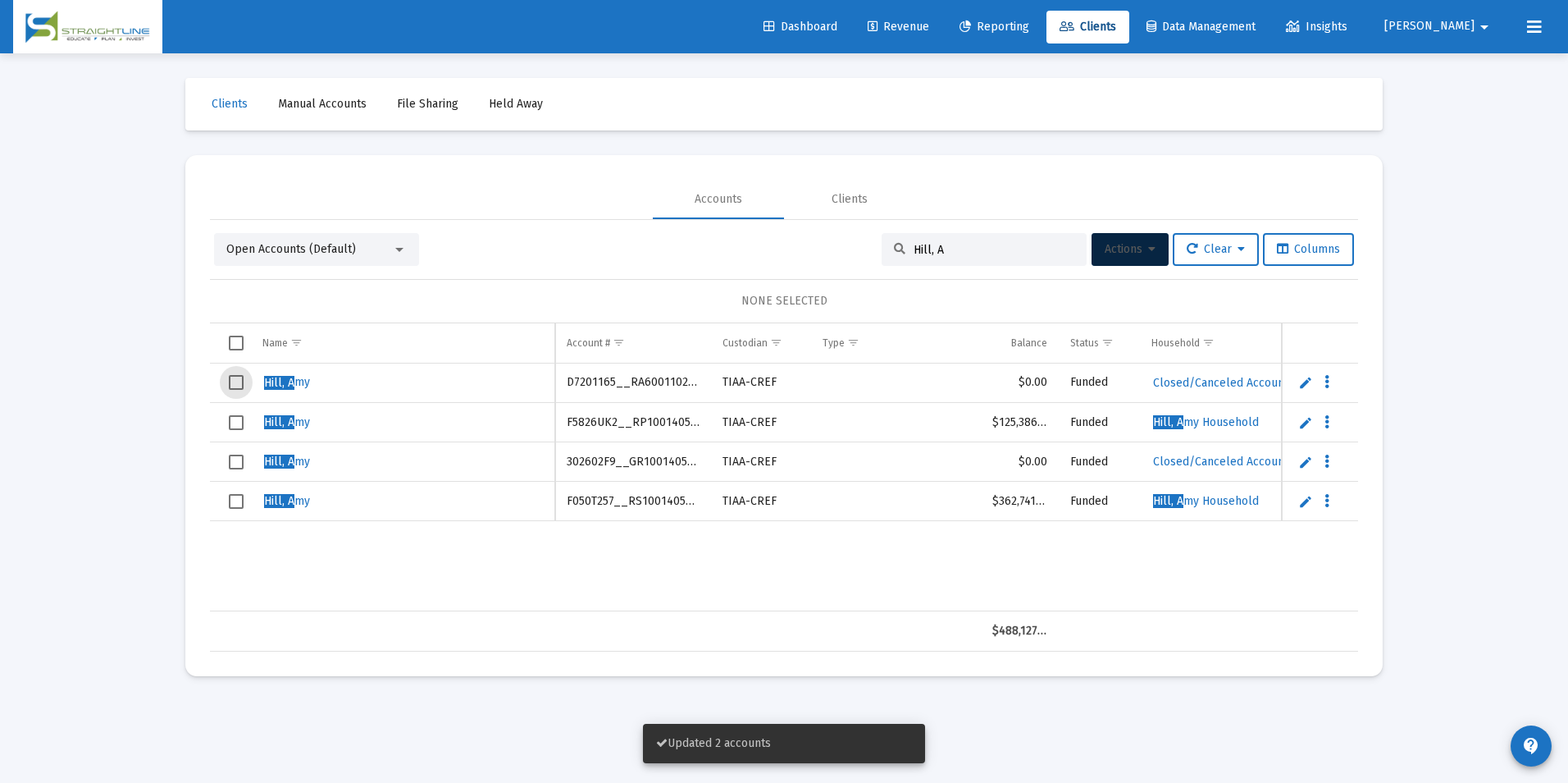
click at [234, 382] on span "Select row" at bounding box center [236, 382] width 15 height 15
click at [234, 452] on td "Data grid" at bounding box center [230, 462] width 41 height 39
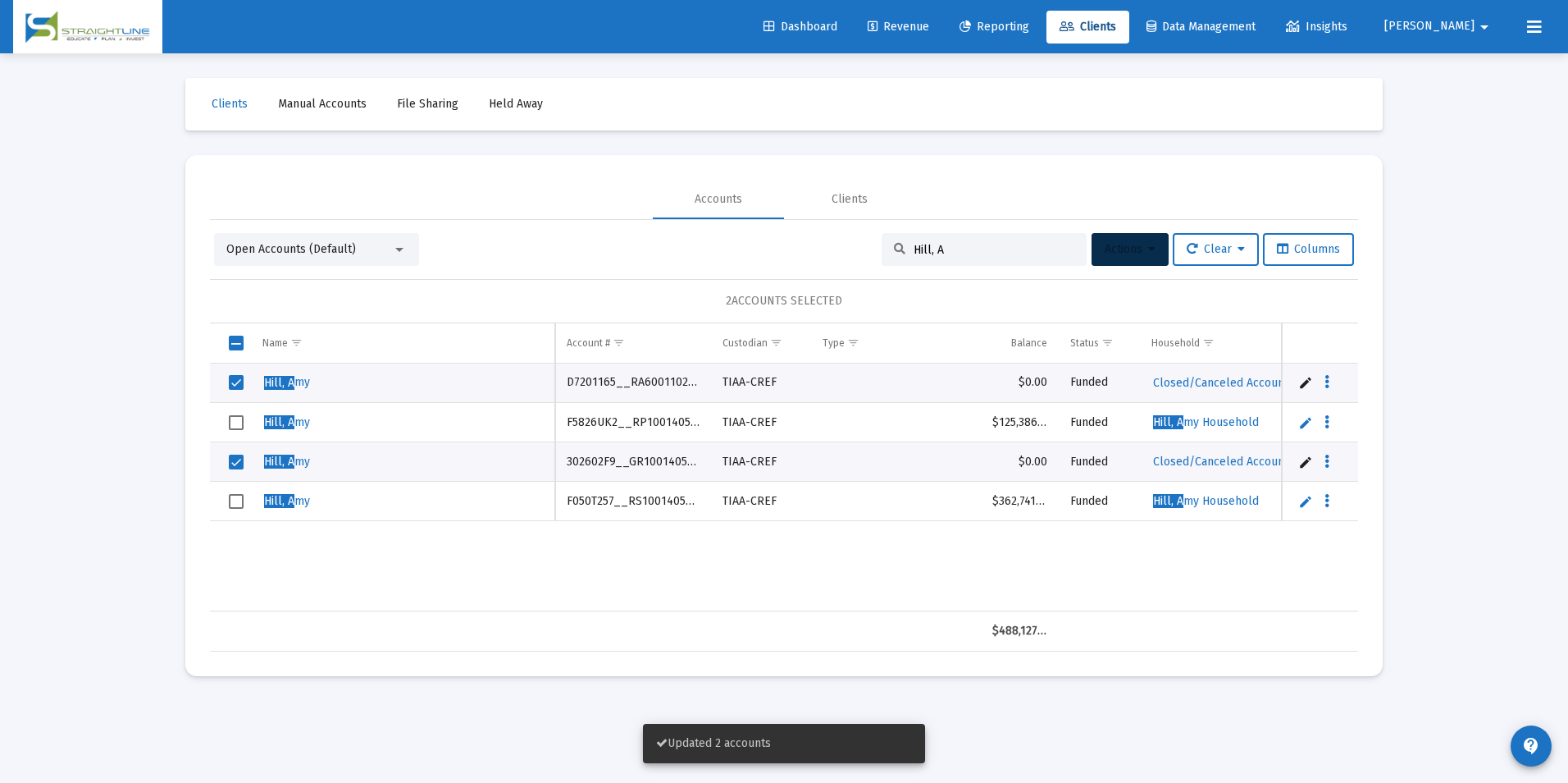
click at [1098, 239] on button "Actions" at bounding box center [1130, 249] width 77 height 33
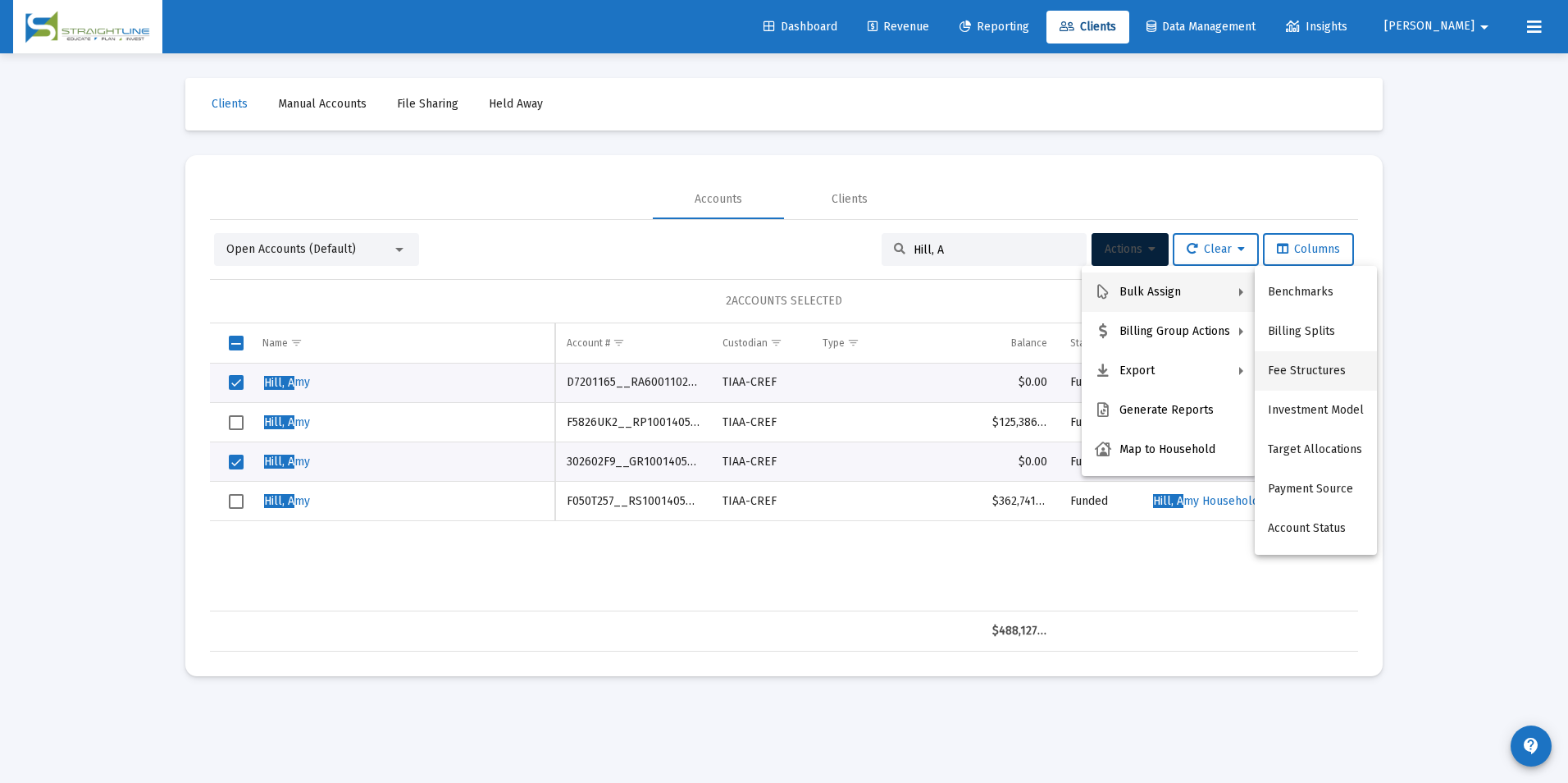
click at [1291, 374] on button "Fee Structures" at bounding box center [1315, 370] width 122 height 39
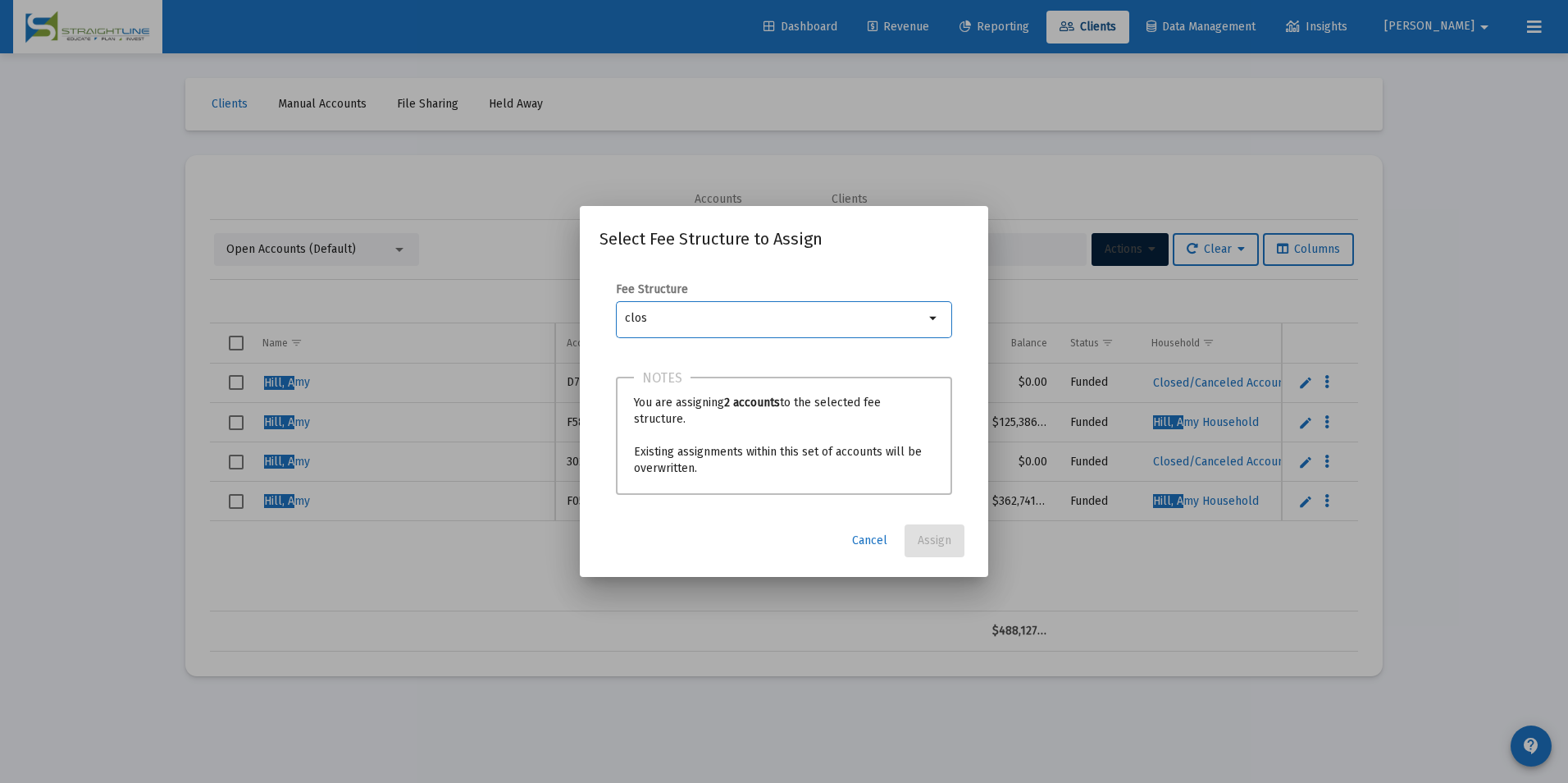
type input "clos"
click at [862, 542] on span "Cancel" at bounding box center [870, 539] width 36 height 14
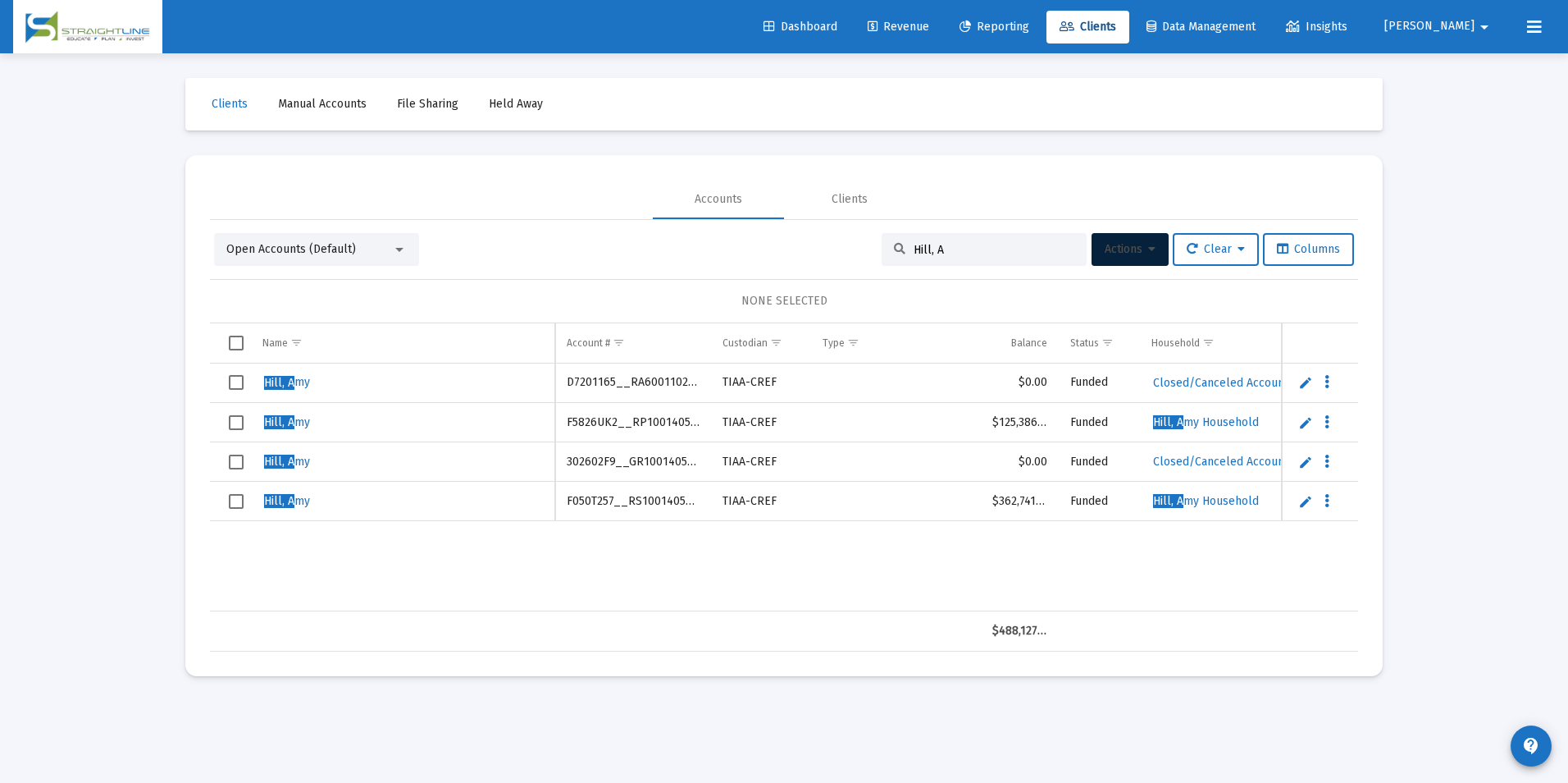
click at [225, 375] on td "Data grid" at bounding box center [230, 383] width 41 height 39
click at [243, 458] on span "Select row" at bounding box center [236, 462] width 15 height 15
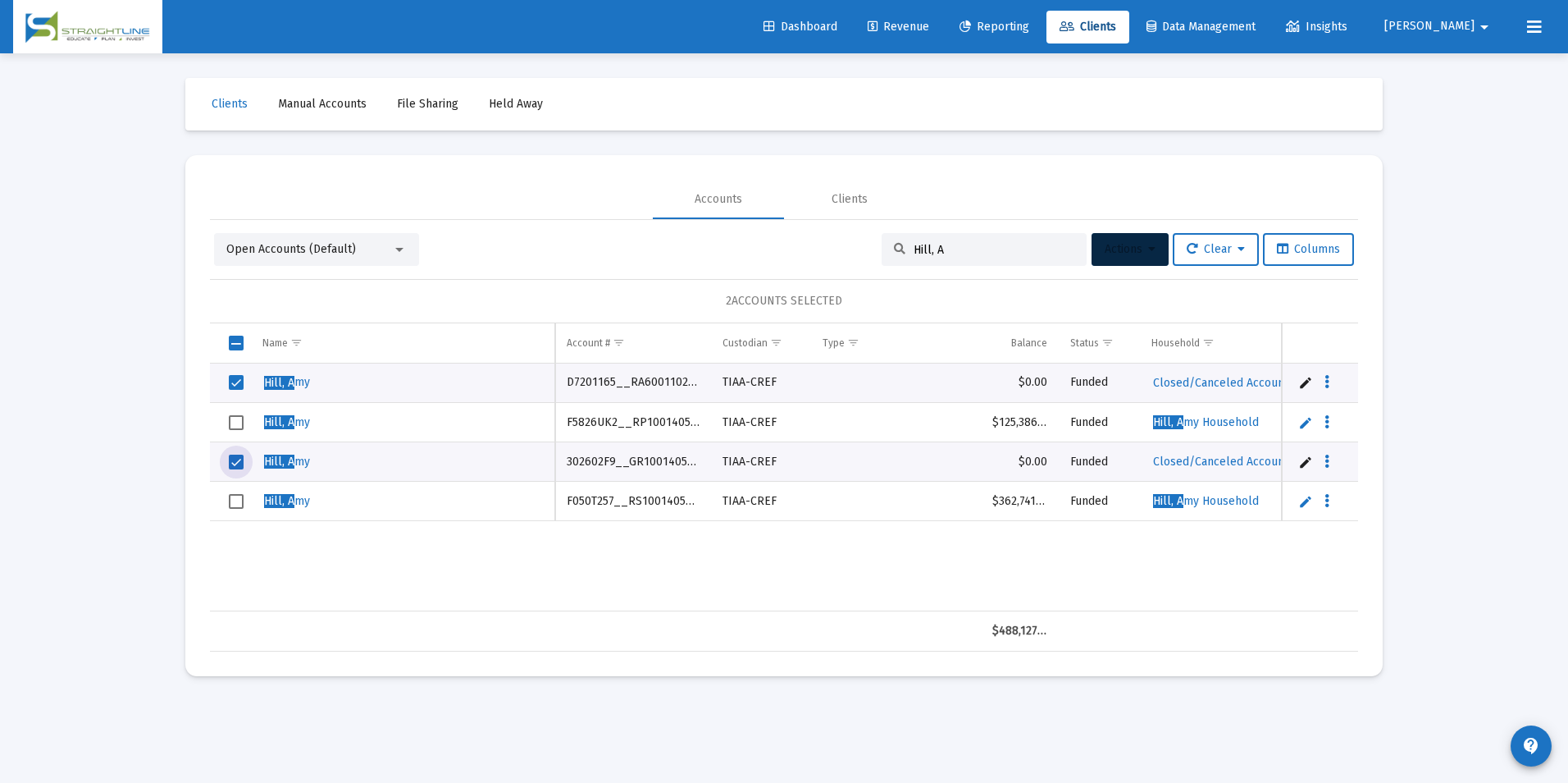
click at [1114, 256] on button "Actions" at bounding box center [1130, 249] width 77 height 33
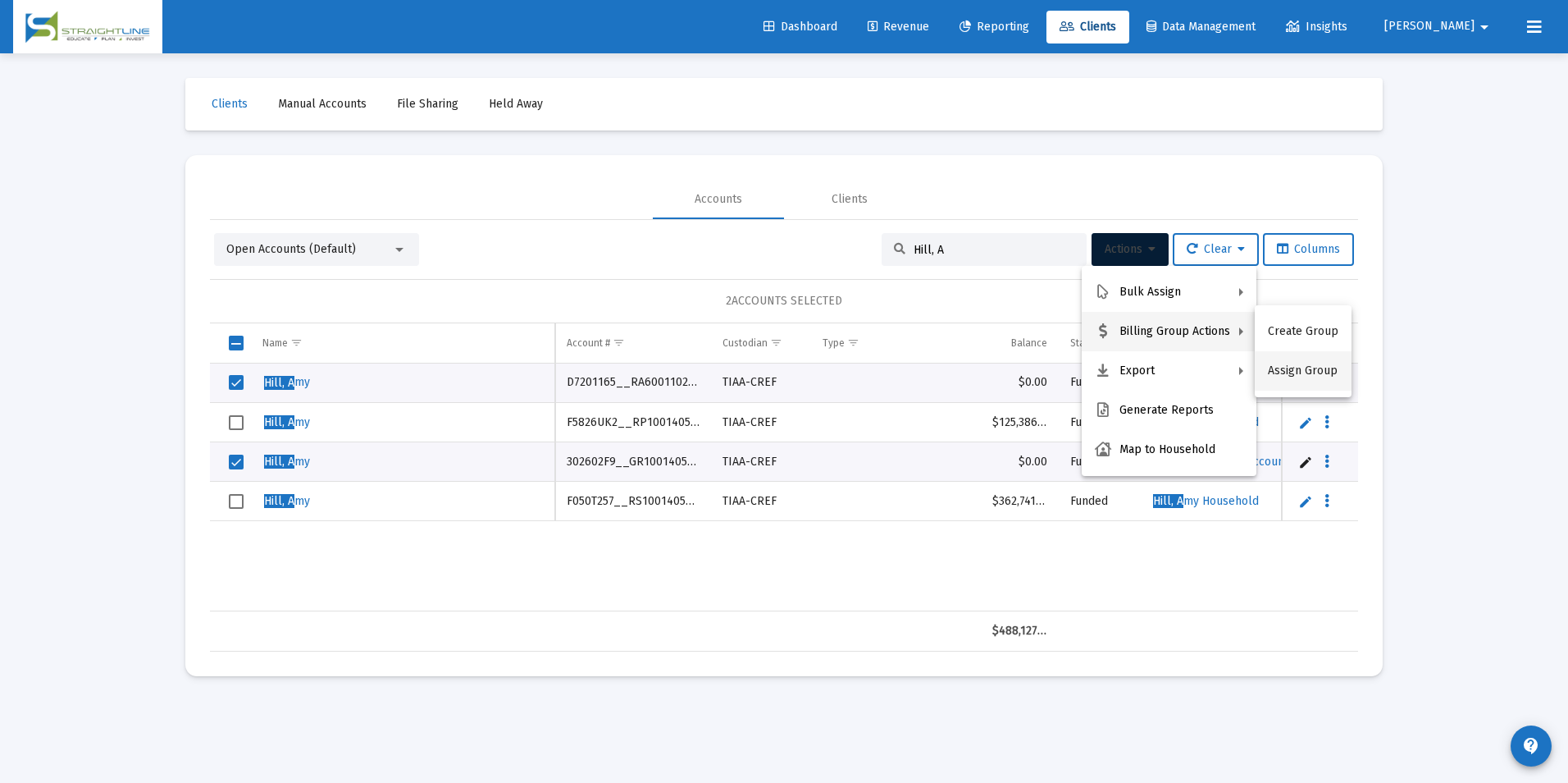
click at [1309, 366] on button "Assign Group" at bounding box center [1303, 370] width 97 height 39
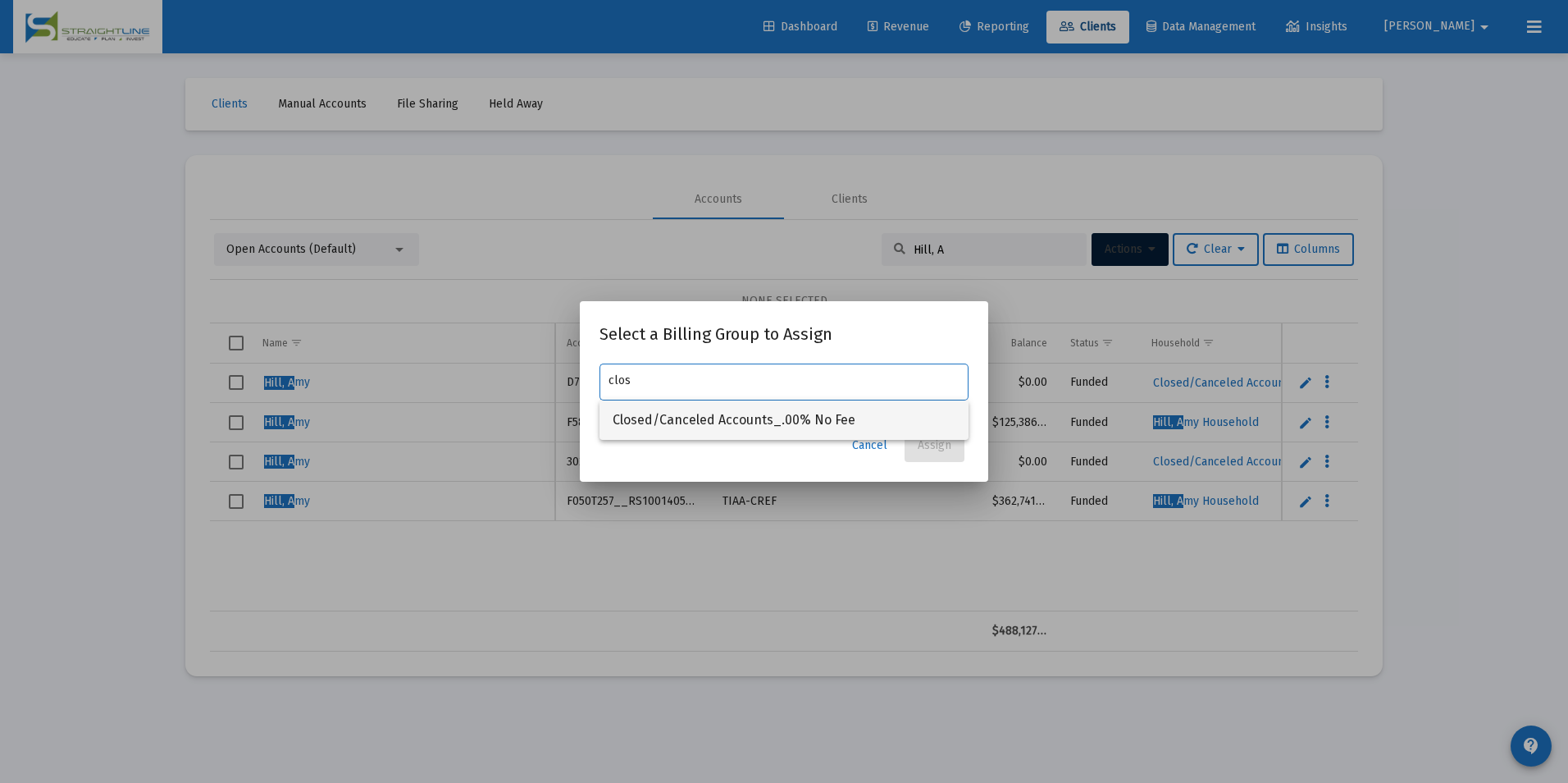
click at [930, 413] on span "Closed/Canceled Accounts_.00% No Fee" at bounding box center [784, 419] width 342 height 39
type input "Closed/Canceled Accounts_.00% No Fee"
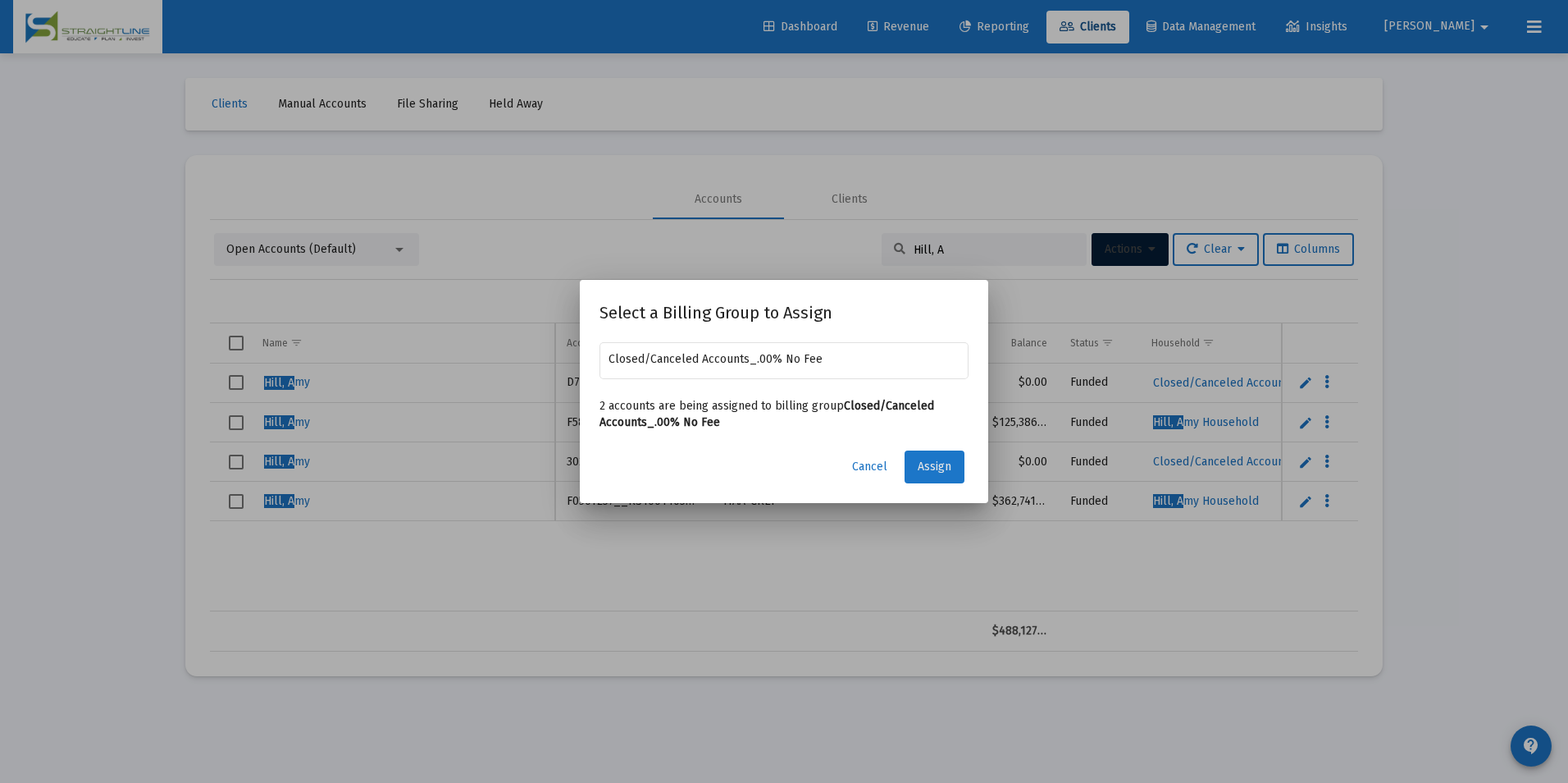
click at [941, 469] on span "Assign" at bounding box center [934, 466] width 34 height 14
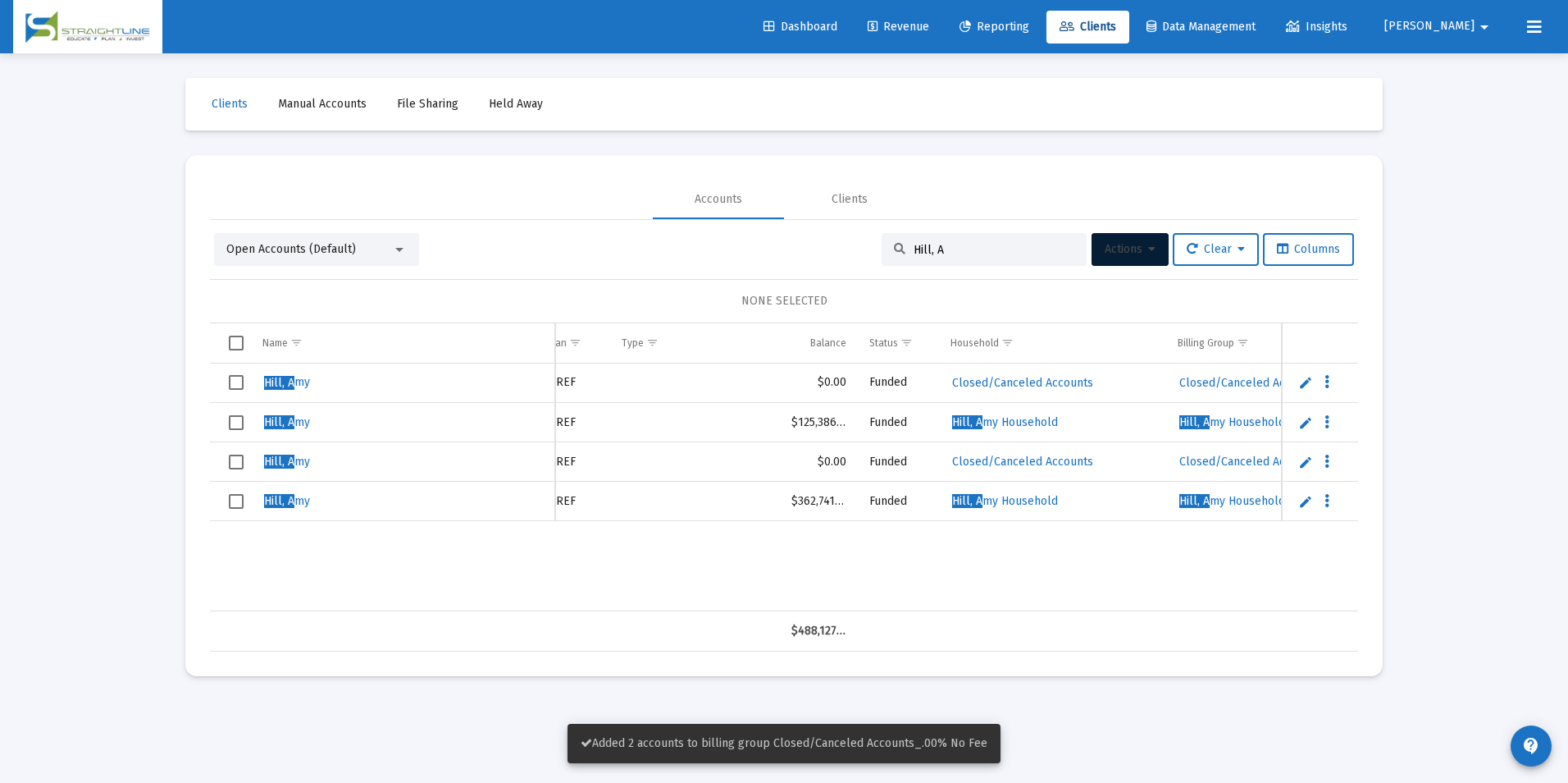
scroll to position [0, 330]
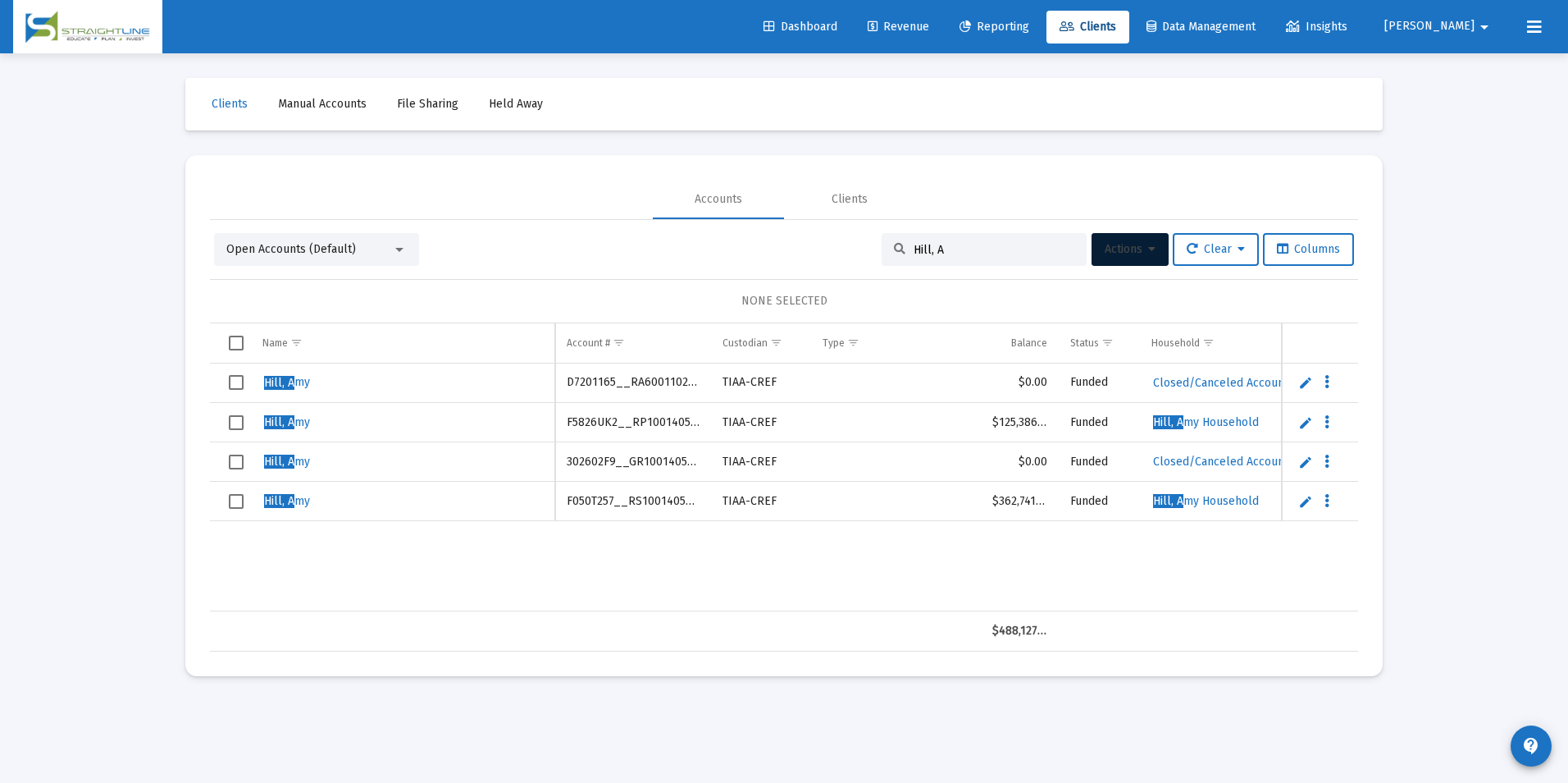
click at [588, 385] on td "D7201165__RA6001102155" at bounding box center [633, 383] width 156 height 39
copy td "D7201165__RA6001102155"
click at [626, 465] on td "302602F9__GR1001405552" at bounding box center [633, 462] width 156 height 39
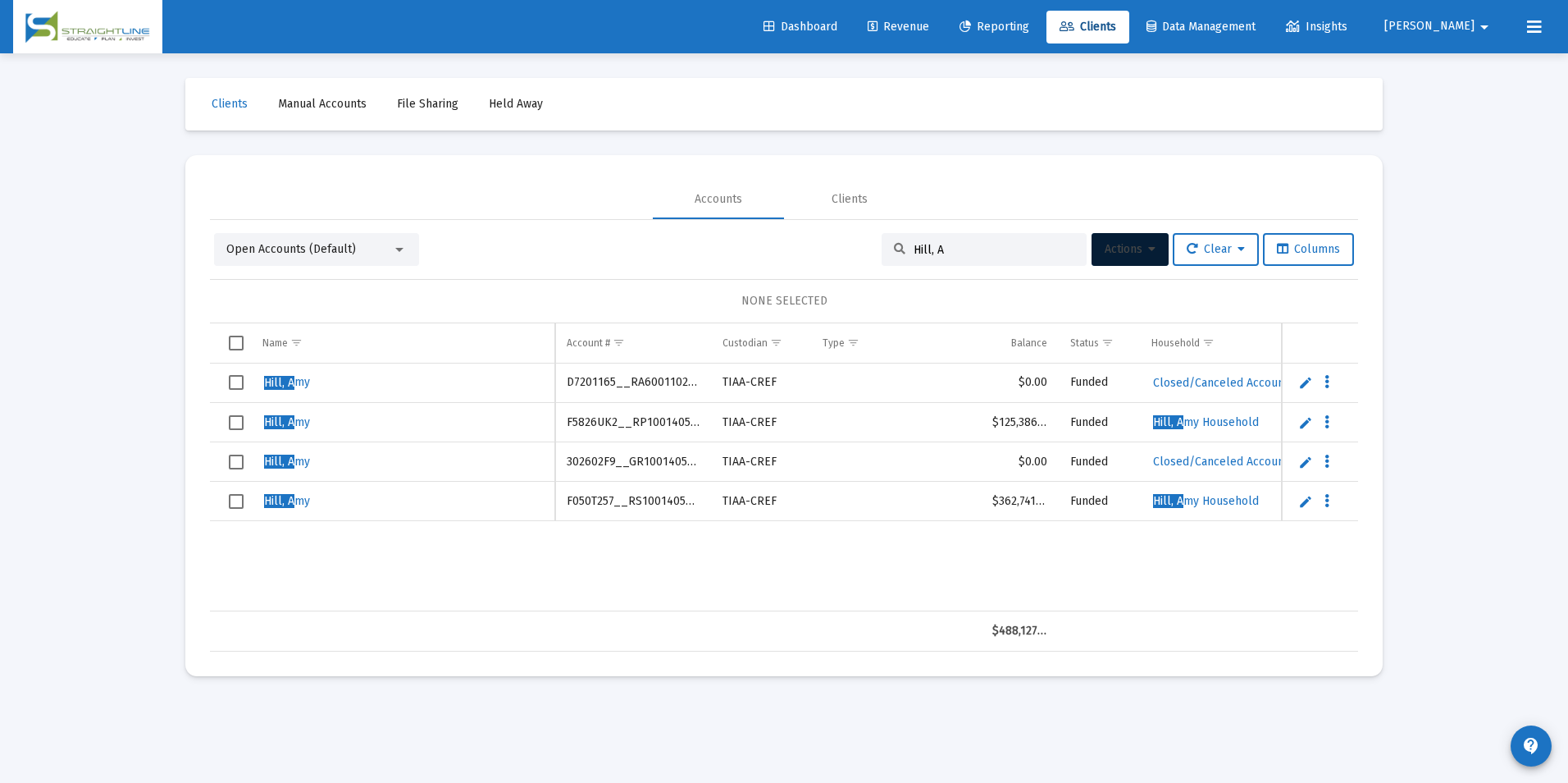
click at [626, 465] on td "302602F9__GR1001405552" at bounding box center [633, 462] width 156 height 39
copy td "302602F9__GR1001405552"
click at [979, 254] on input "Hill, A" at bounding box center [994, 249] width 161 height 14
drag, startPoint x: 979, startPoint y: 254, endPoint x: 902, endPoint y: 255, distance: 77.0
click at [902, 255] on div "Hill, A" at bounding box center [984, 249] width 205 height 33
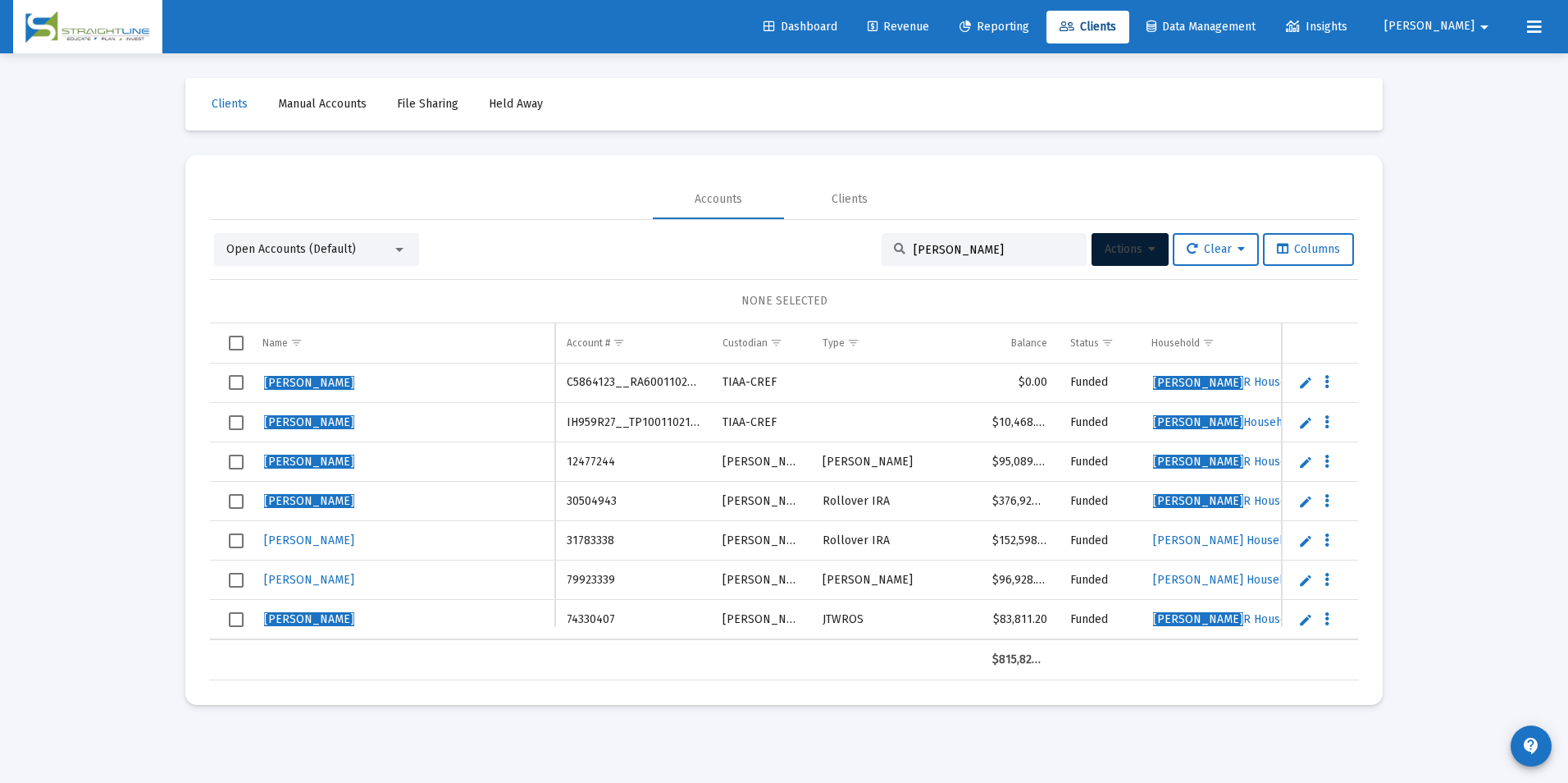
type input "[PERSON_NAME]"
click at [243, 380] on span "Select row" at bounding box center [236, 382] width 15 height 15
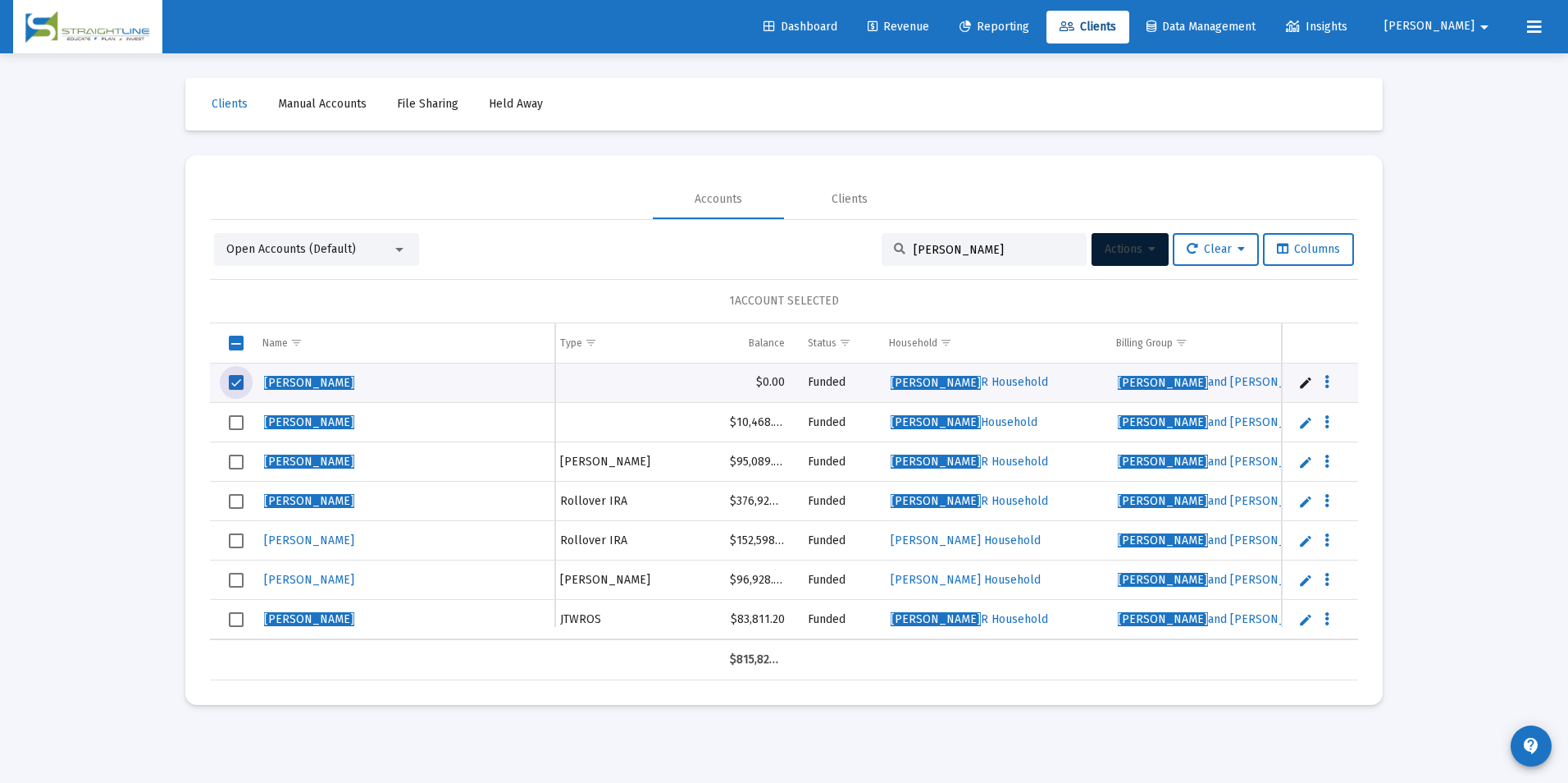
scroll to position [0, 273]
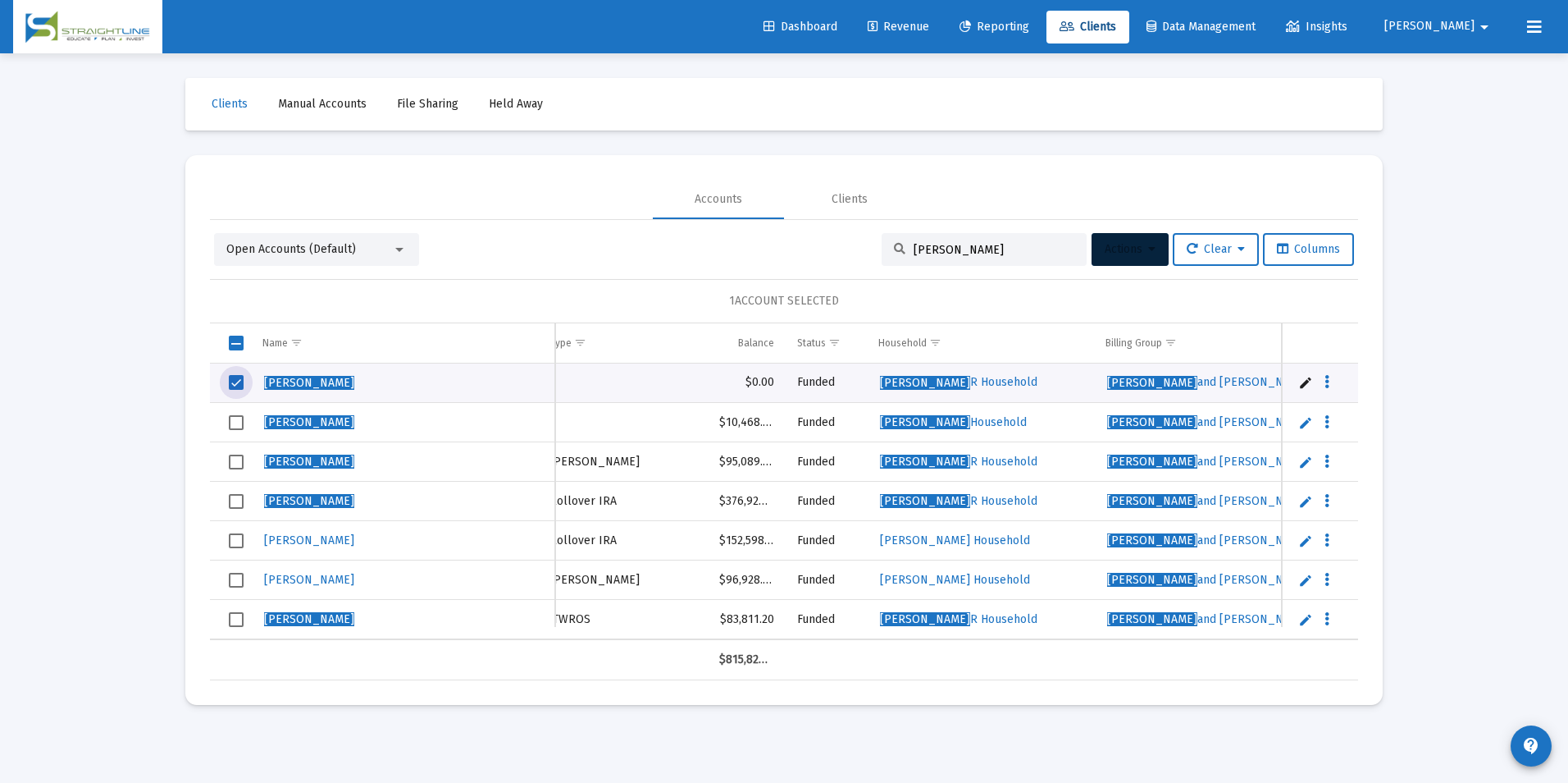
click at [1121, 241] on button "Actions" at bounding box center [1130, 249] width 77 height 33
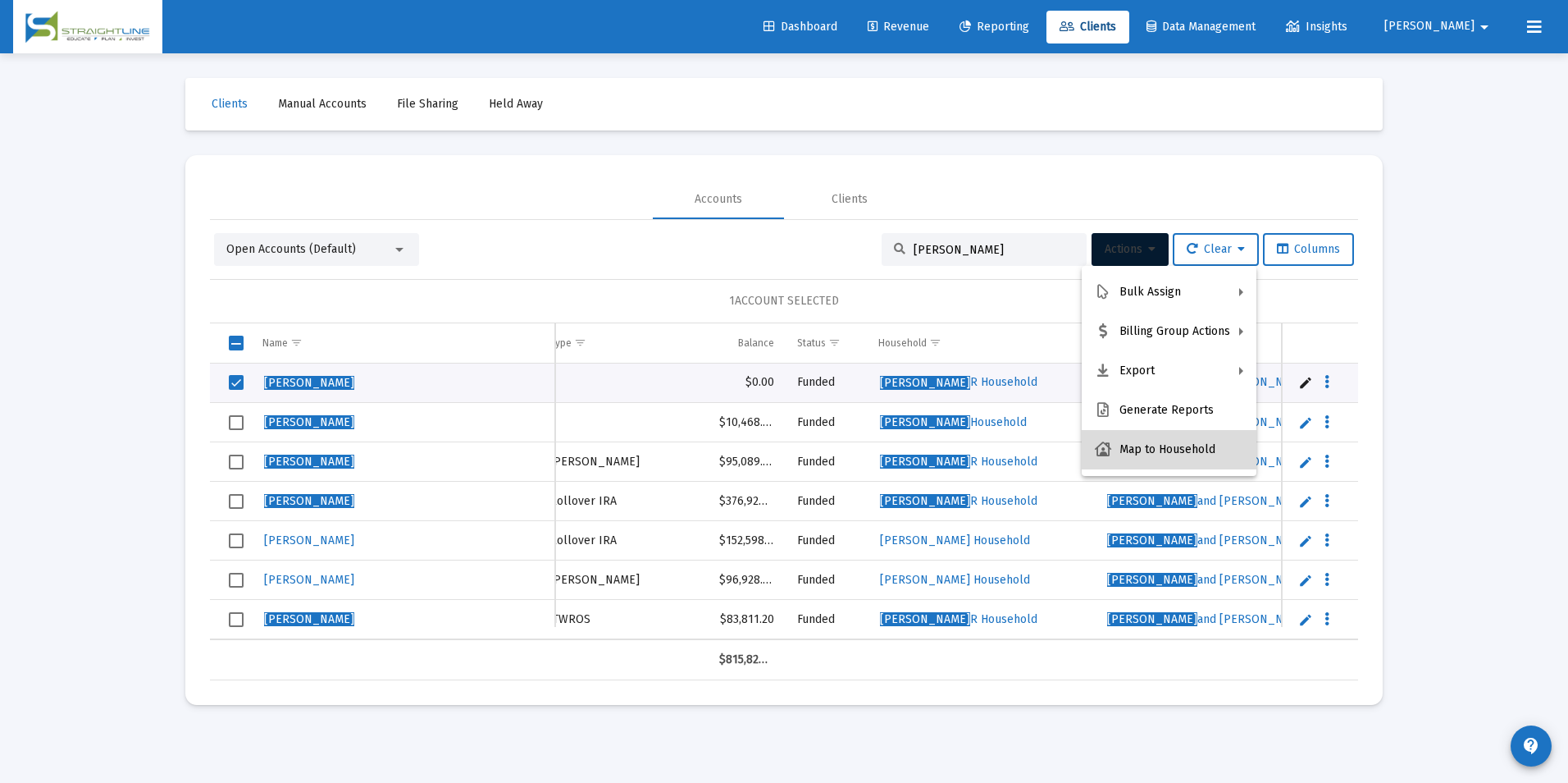
click at [1184, 452] on button "Map to Household" at bounding box center [1169, 449] width 175 height 39
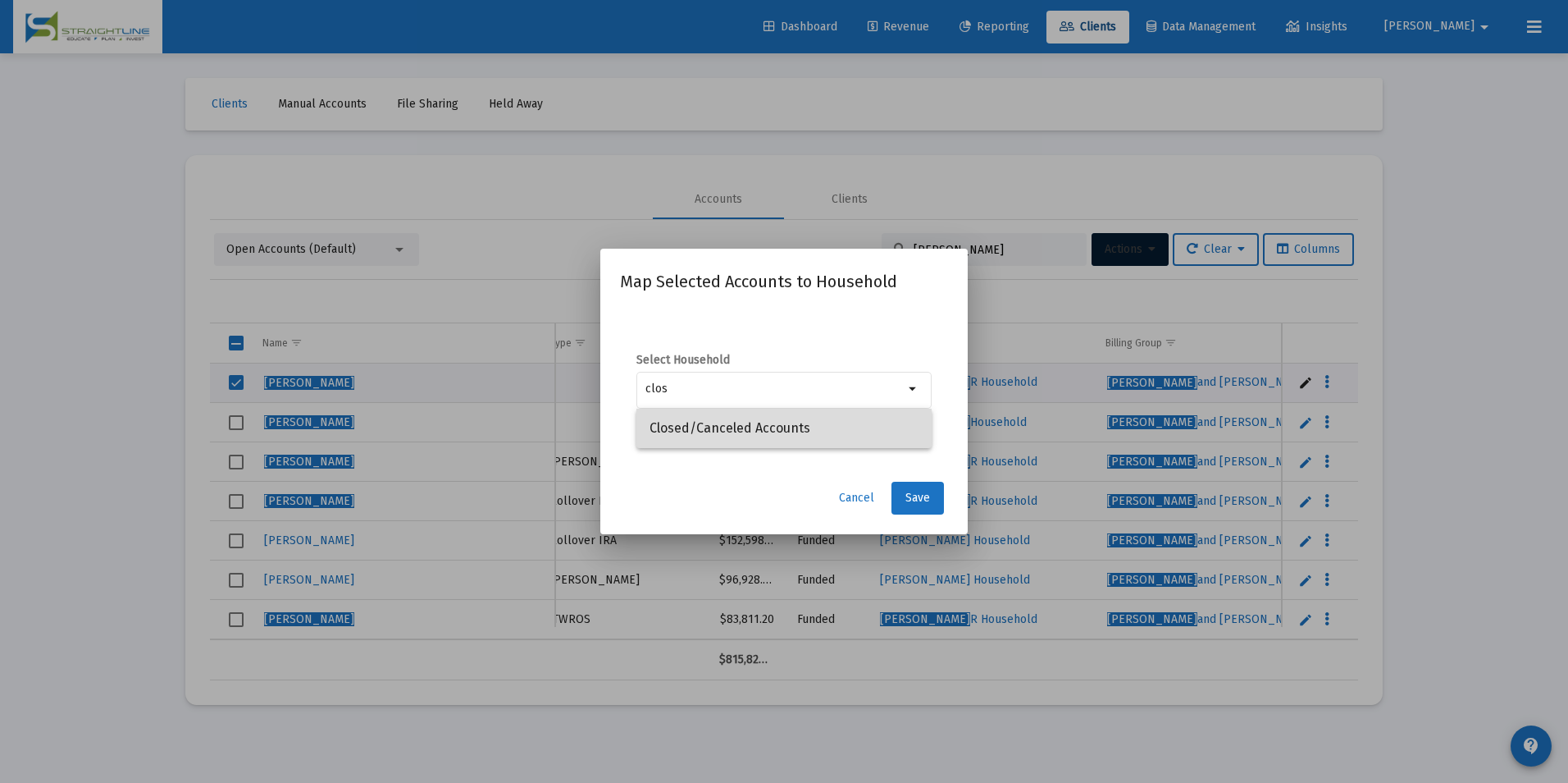
click at [806, 413] on span "Closed/Canceled Accounts" at bounding box center [784, 428] width 269 height 39
type input "Closed/Canceled Accounts"
click at [906, 492] on span "Save" at bounding box center [917, 497] width 25 height 14
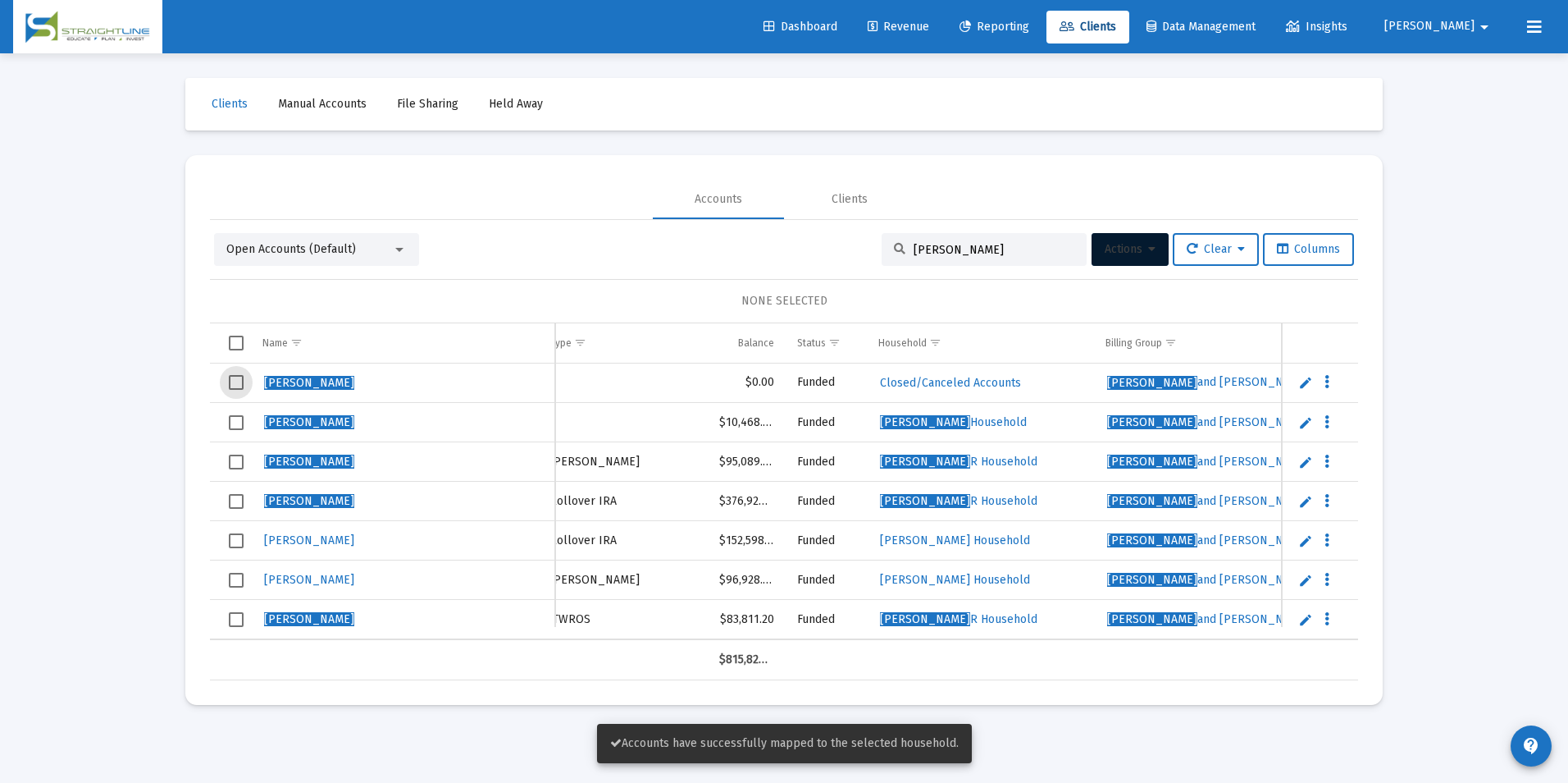
click at [239, 384] on span "Select row" at bounding box center [236, 382] width 15 height 15
click at [1105, 264] on button "Actions" at bounding box center [1130, 249] width 77 height 33
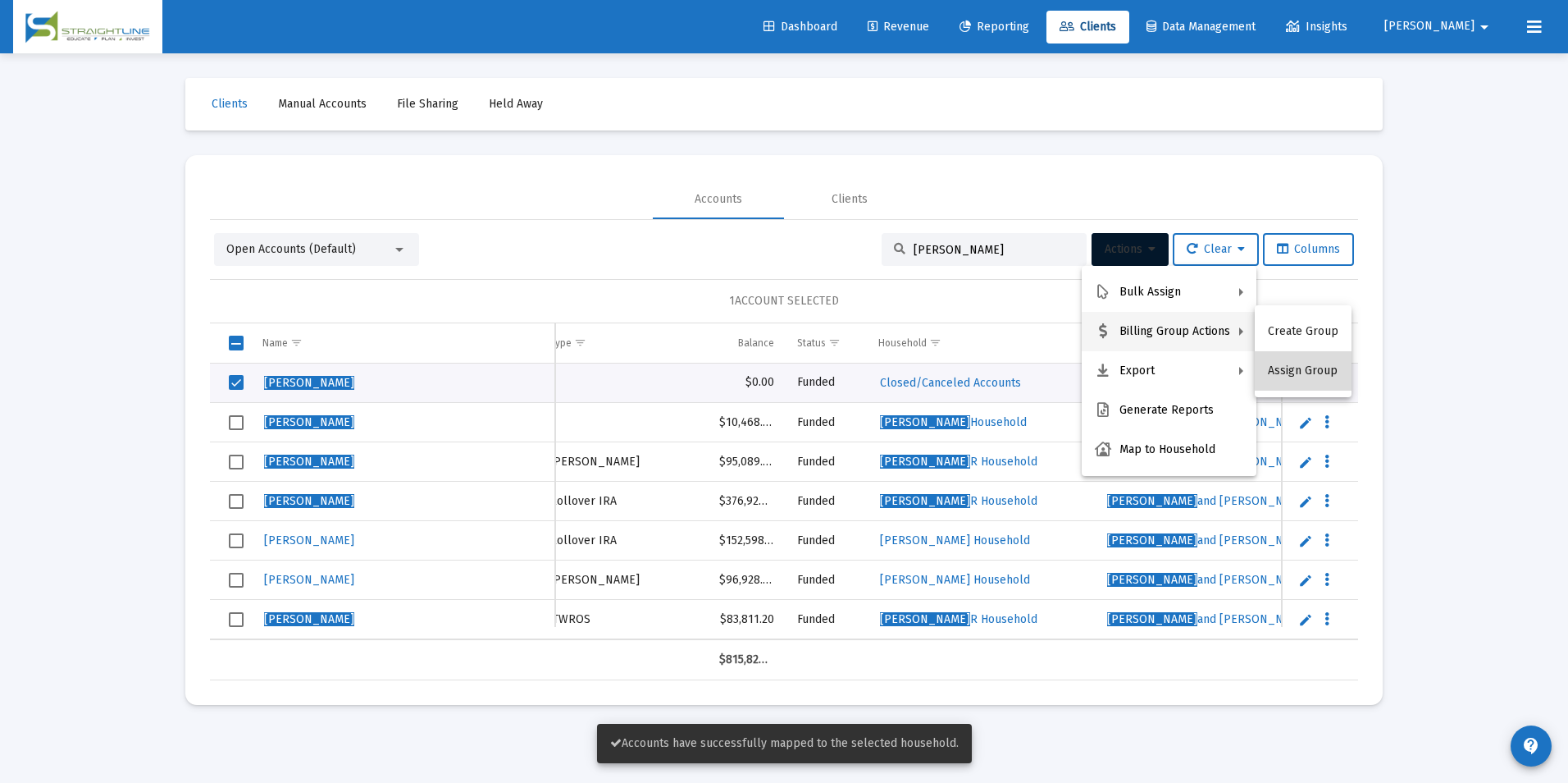
click at [1305, 372] on button "Assign Group" at bounding box center [1303, 370] width 97 height 39
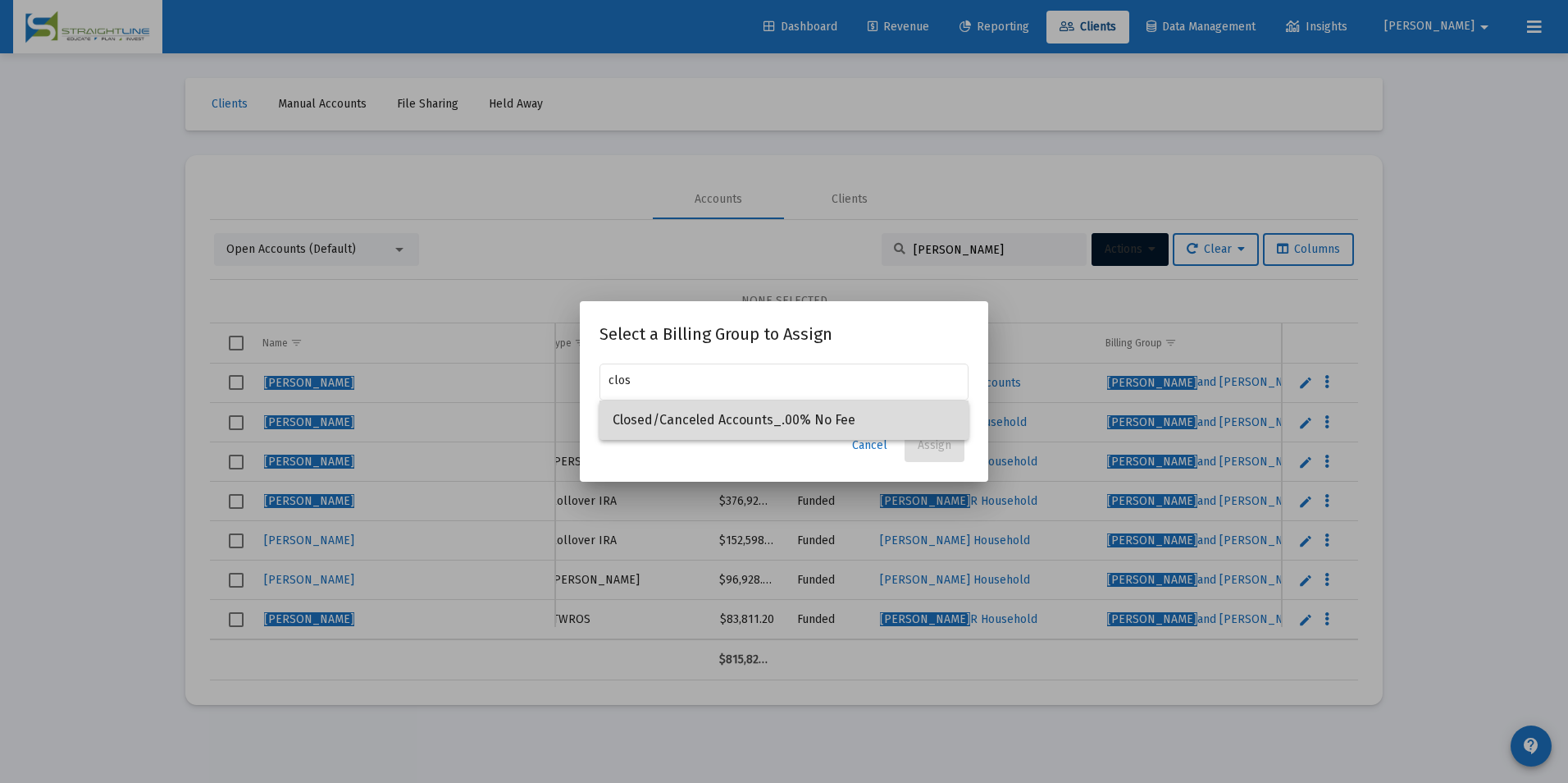
click at [713, 421] on span "Closed/Canceled Accounts_.00% No Fee" at bounding box center [784, 419] width 342 height 39
type input "Closed/Canceled Accounts_.00% No Fee"
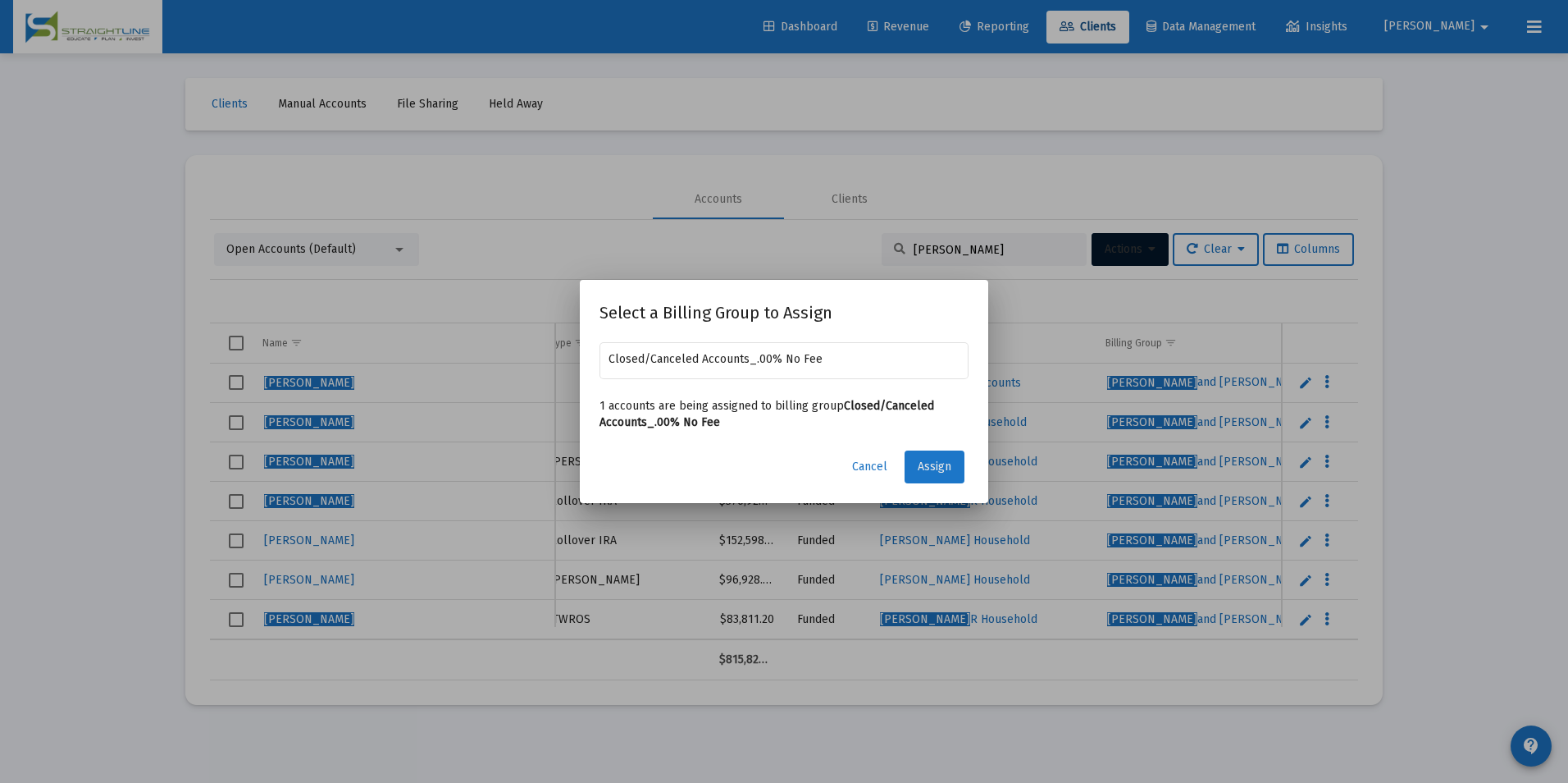
click at [932, 457] on button "Assign" at bounding box center [934, 467] width 59 height 33
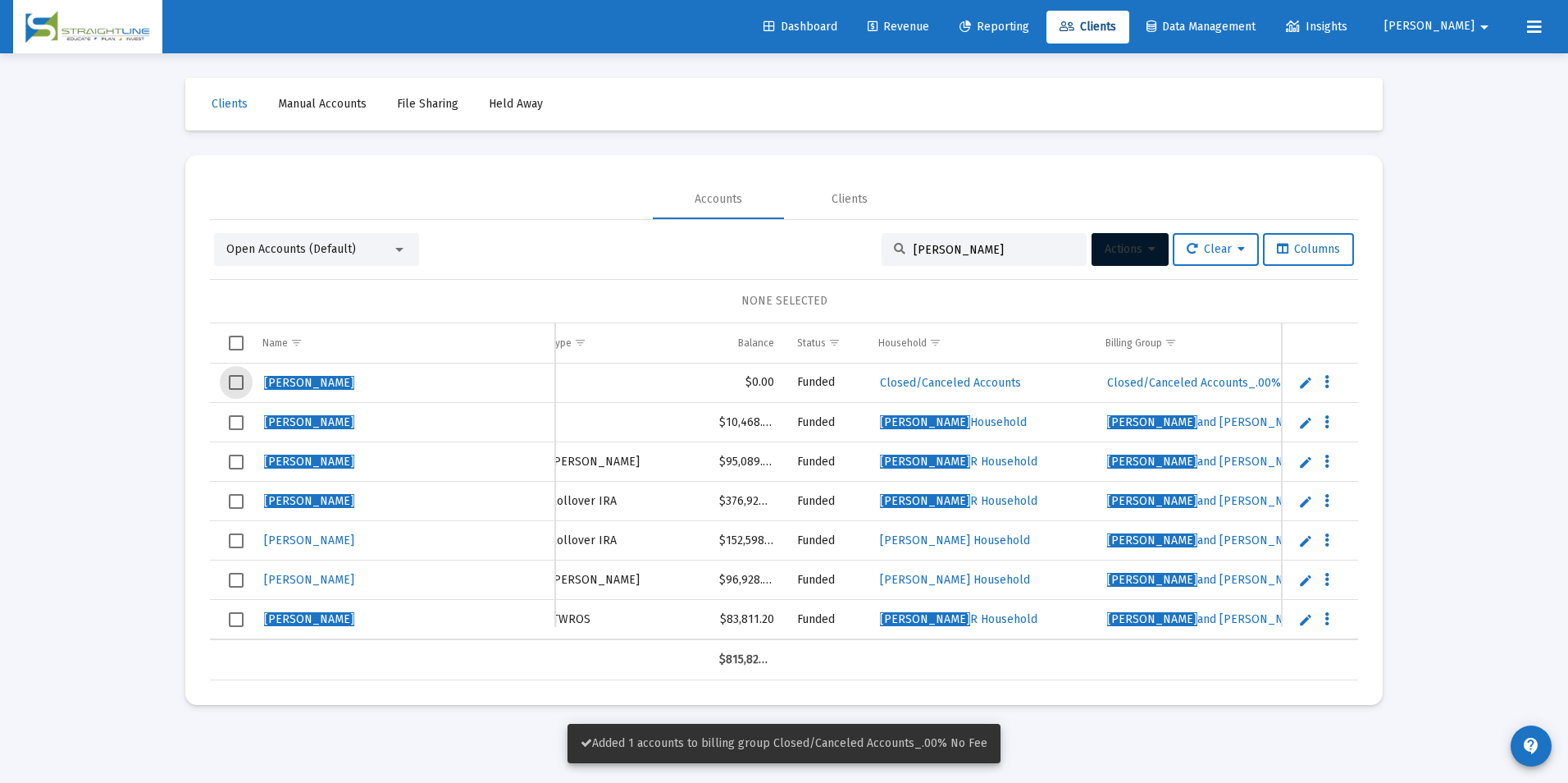
click at [232, 384] on span "Select row" at bounding box center [236, 382] width 15 height 15
click at [1105, 245] on span "Actions" at bounding box center [1130, 248] width 51 height 14
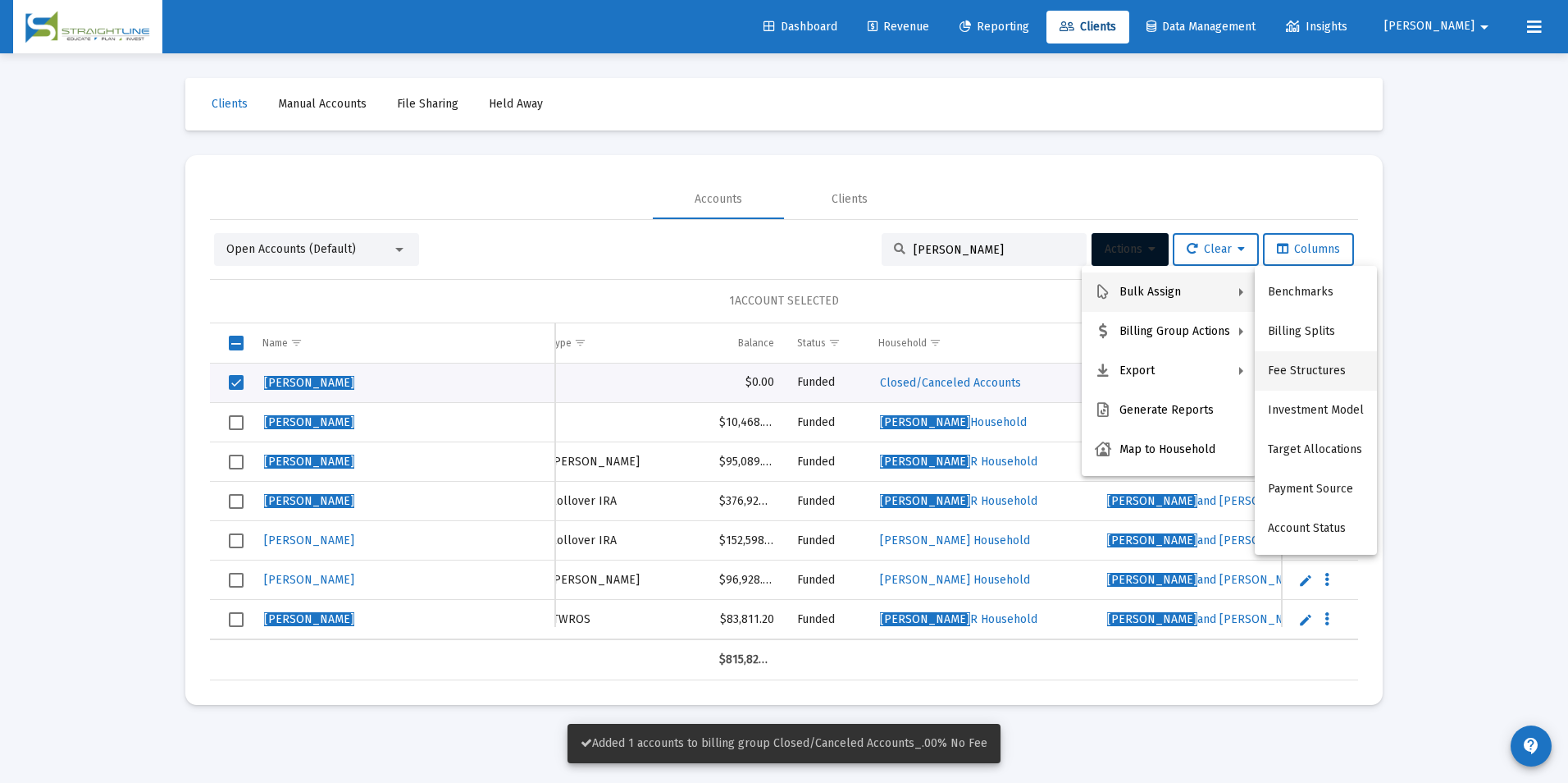
click at [1282, 362] on button "Fee Structures" at bounding box center [1315, 370] width 122 height 39
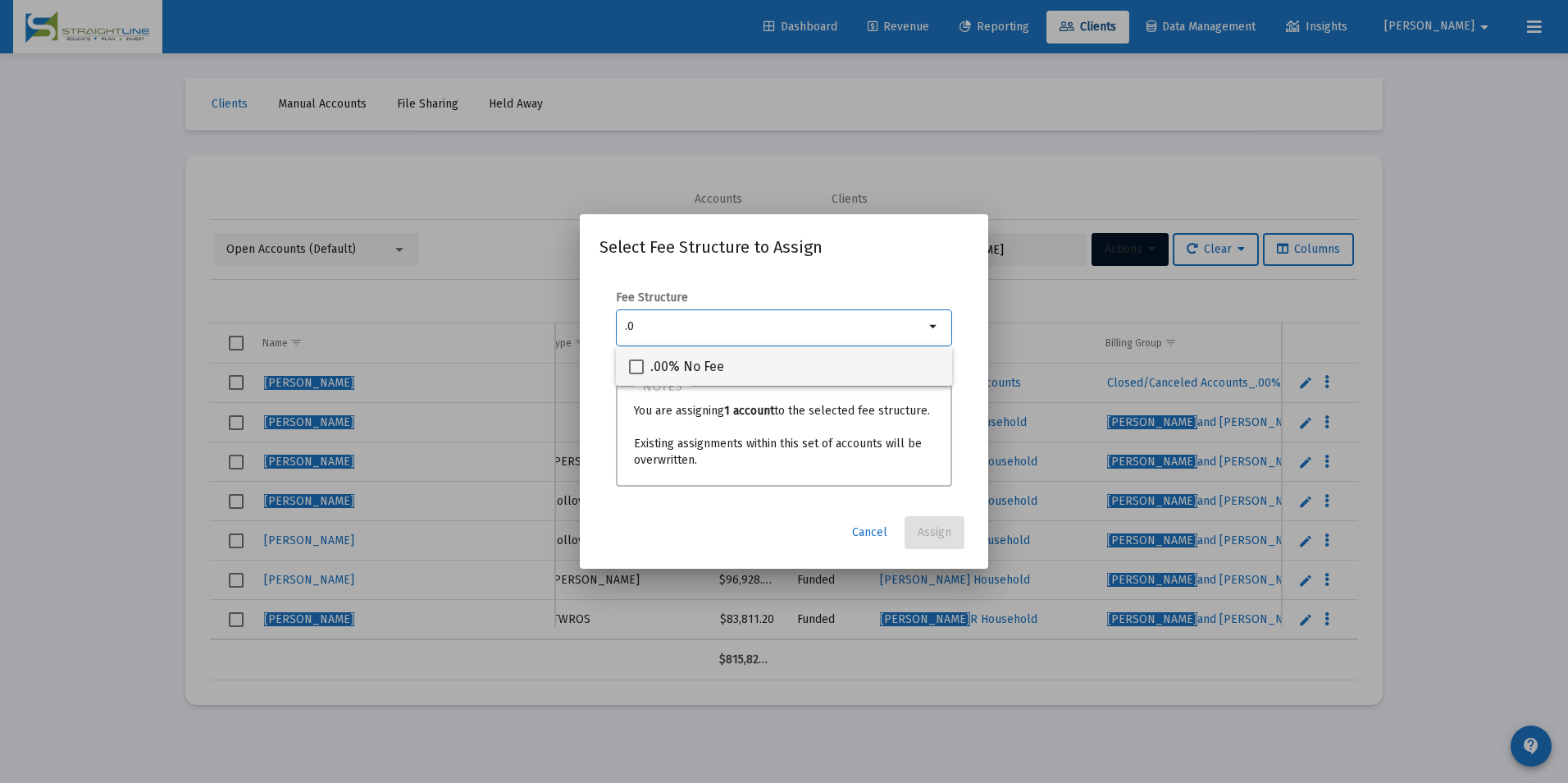
type input ".0"
click at [817, 362] on div ".00% No Fee" at bounding box center [784, 365] width 310 height 39
checkbox input "true"
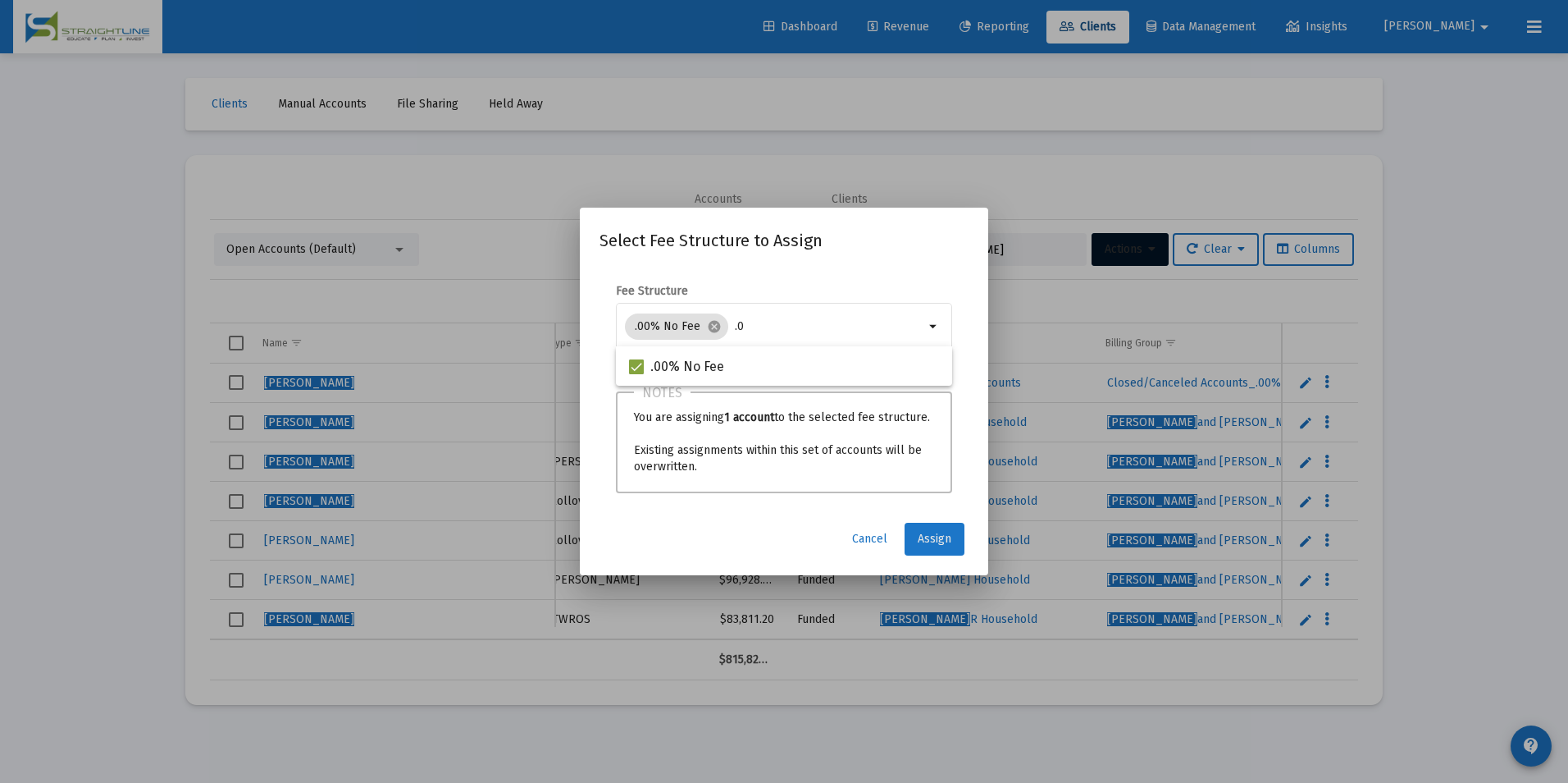
click at [933, 545] on span "Assign" at bounding box center [934, 538] width 34 height 14
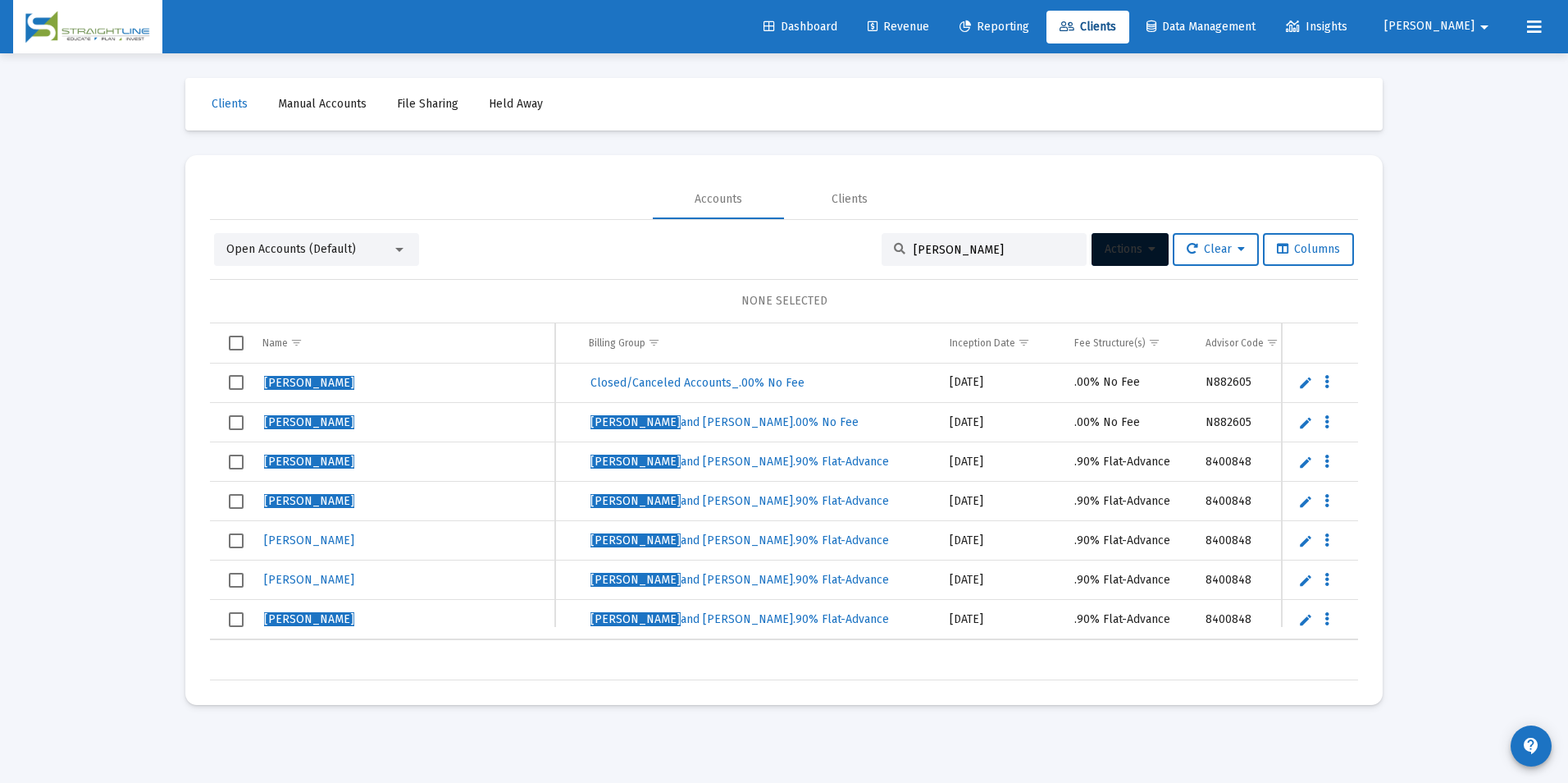
scroll to position [0, 838]
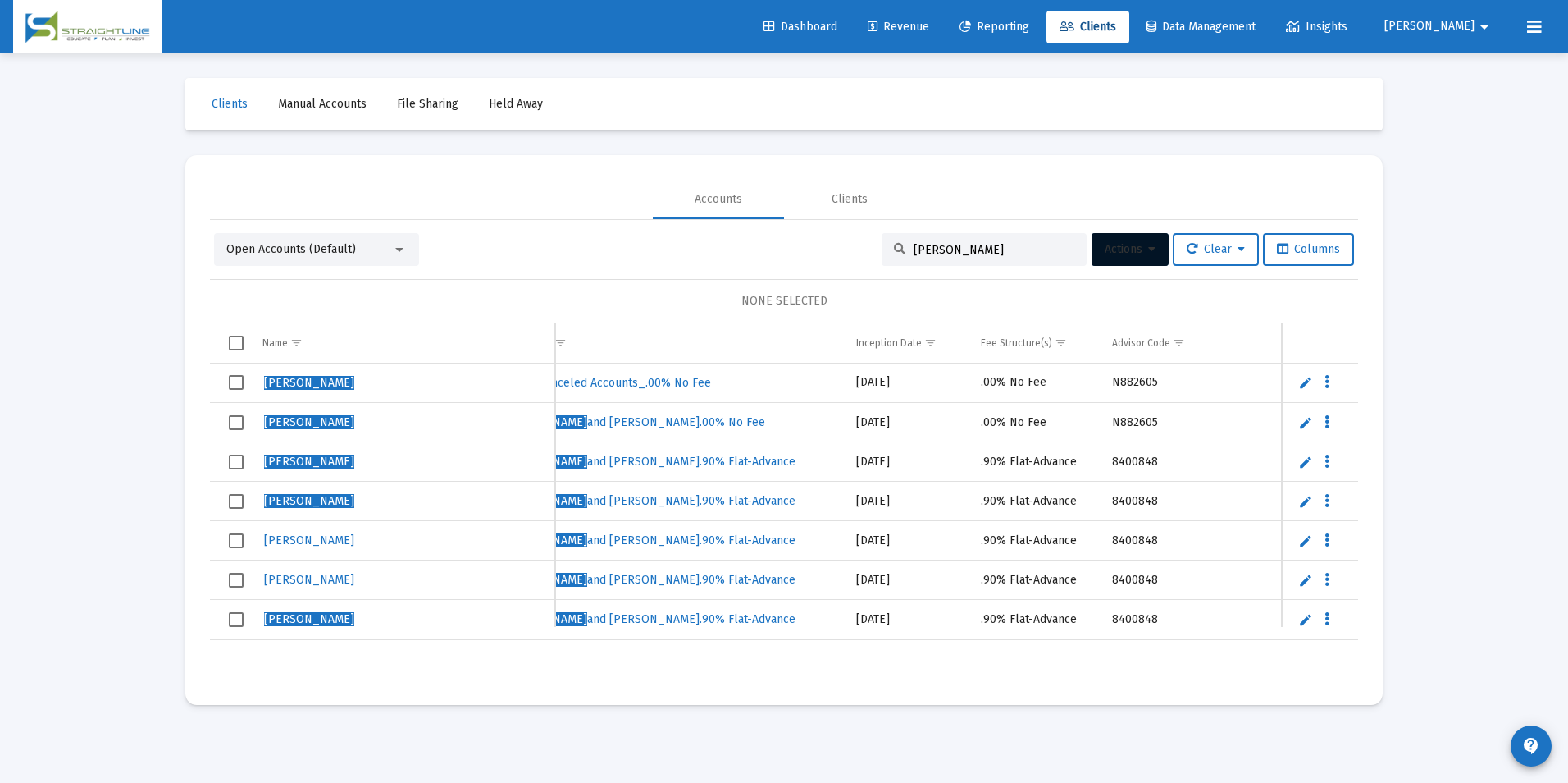
drag, startPoint x: 1011, startPoint y: 253, endPoint x: 849, endPoint y: 250, distance: 162.0
click at [849, 250] on div "Open Accounts (Default) [PERSON_NAME] Actions Clear Columns" at bounding box center [784, 249] width 1140 height 33
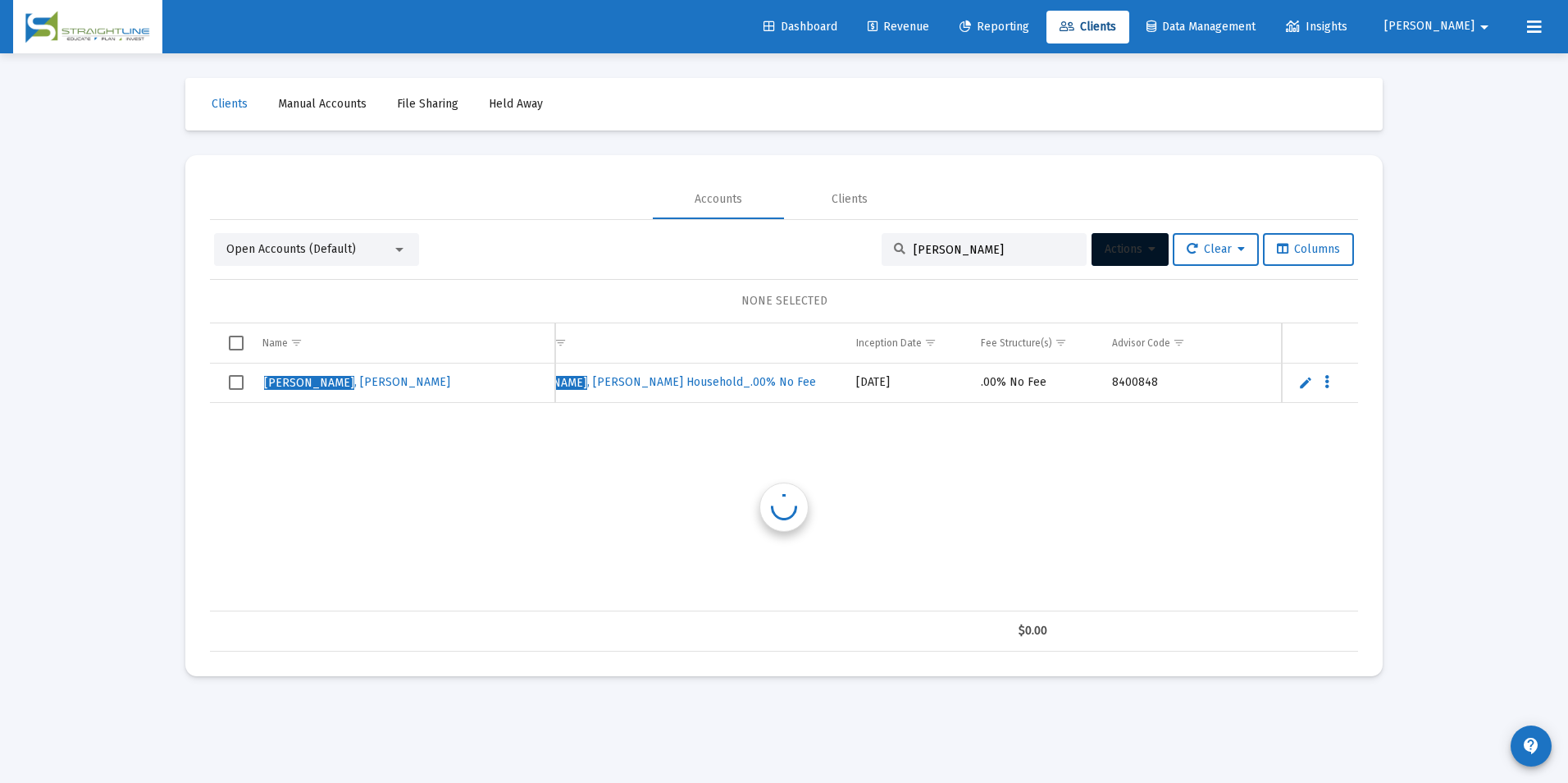
scroll to position [0, 883]
drag, startPoint x: 1007, startPoint y: 255, endPoint x: 795, endPoint y: 234, distance: 213.0
click at [795, 234] on div "Open Accounts (Default) [PERSON_NAME] Actions Clear Columns" at bounding box center [784, 249] width 1140 height 33
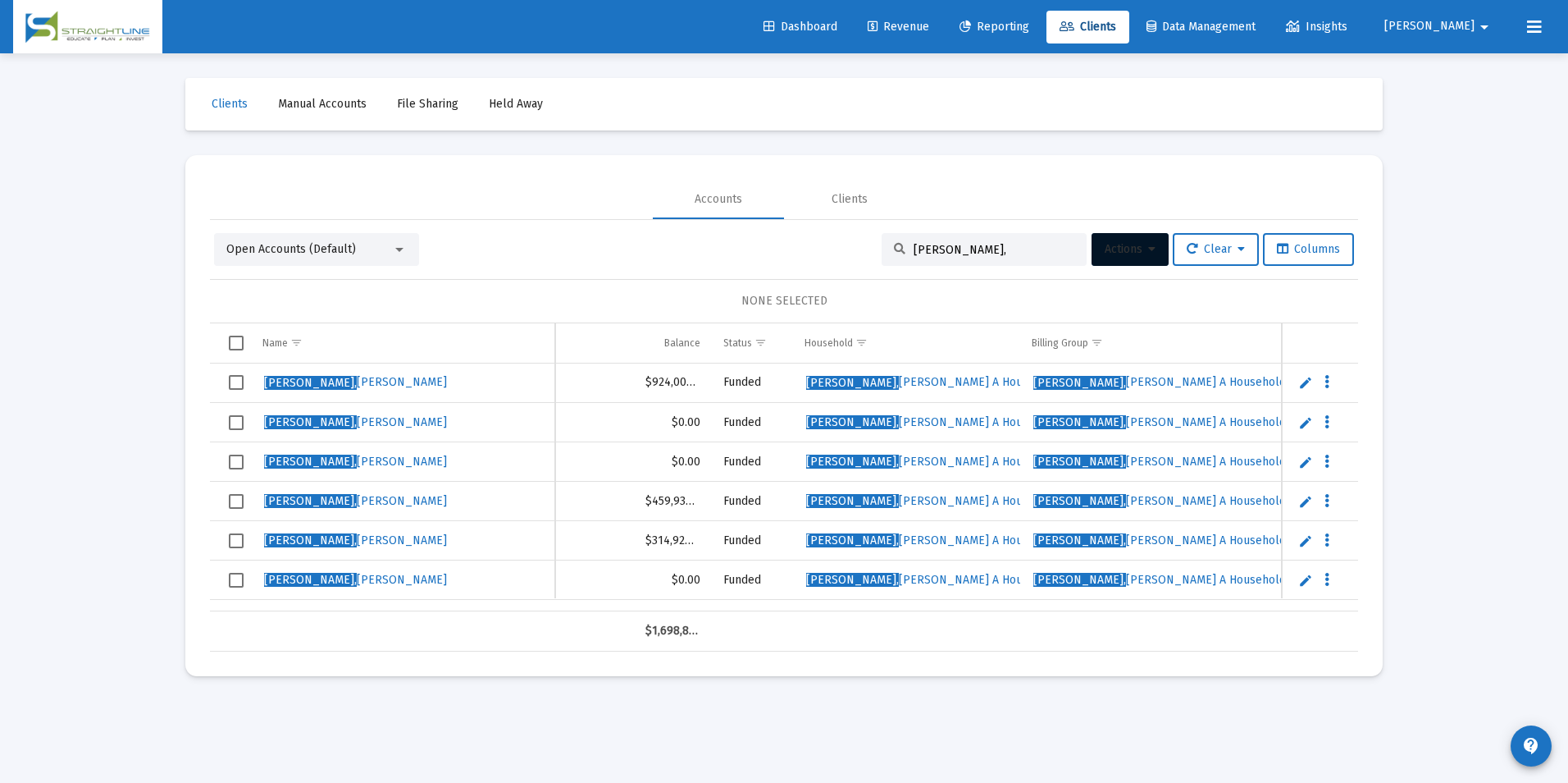
scroll to position [0, 135]
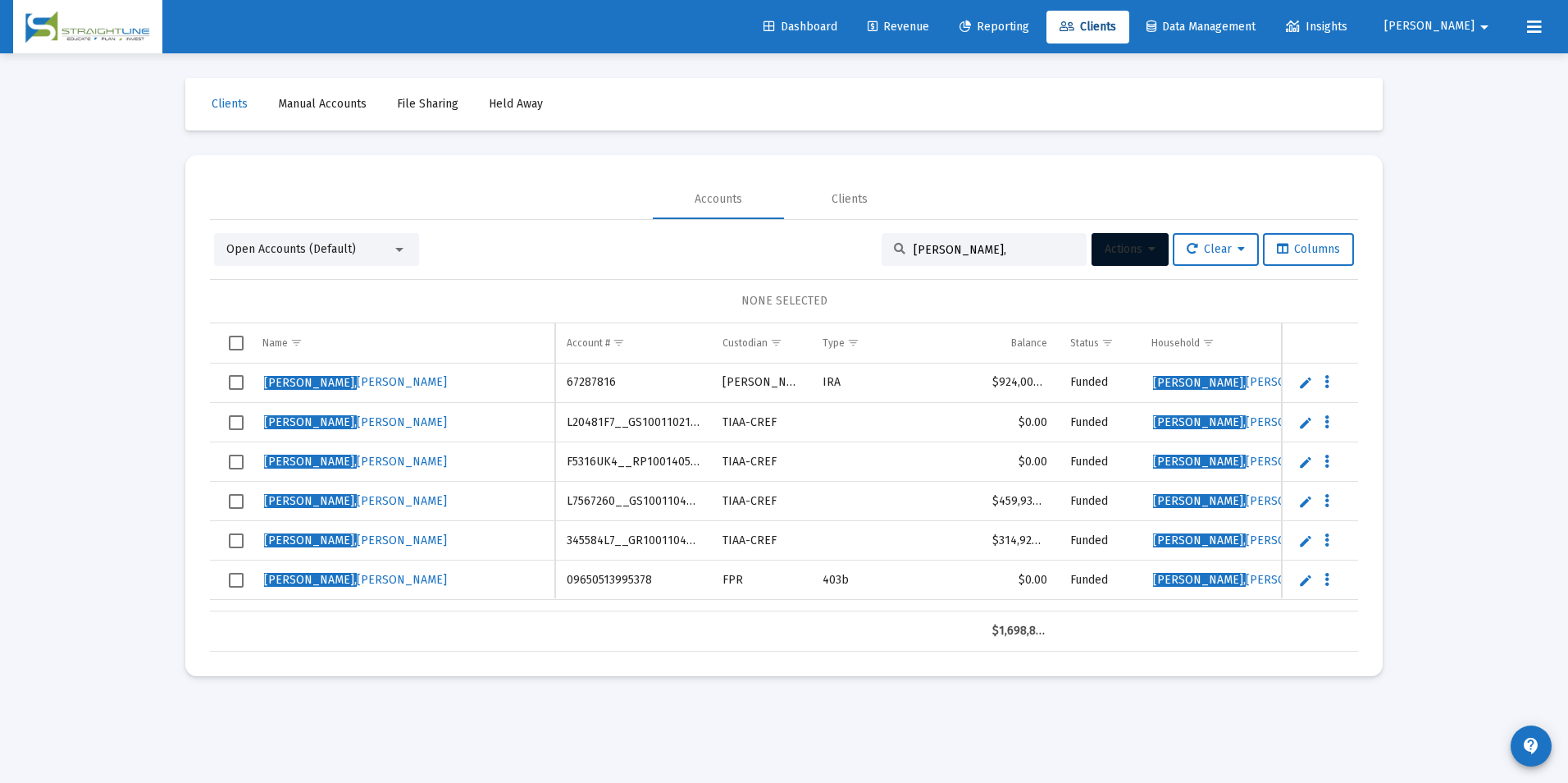
type input "[PERSON_NAME],"
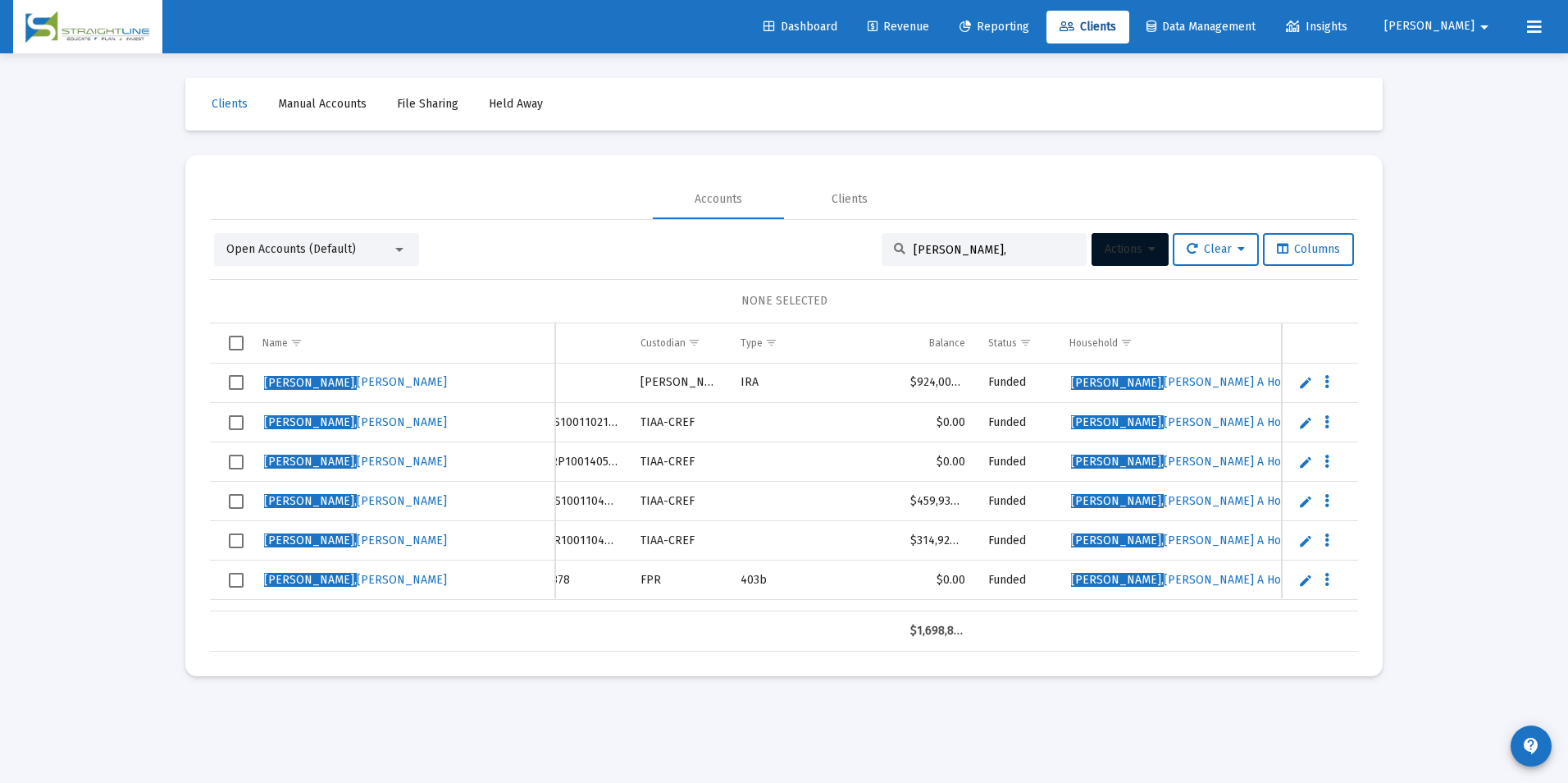
scroll to position [0, 0]
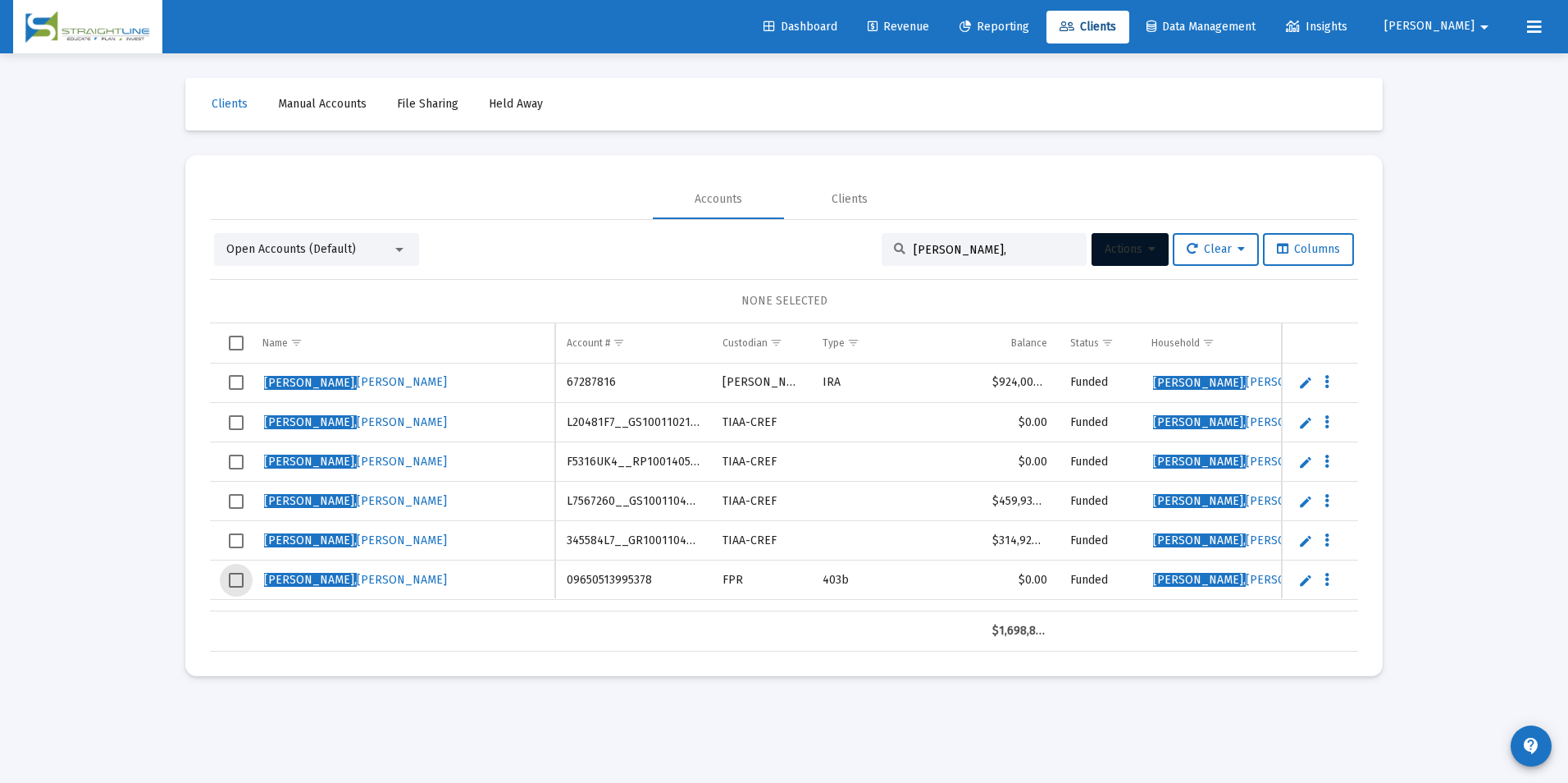
click at [235, 579] on span "Select row" at bounding box center [236, 580] width 15 height 15
click at [232, 425] on span "Select row" at bounding box center [236, 422] width 15 height 15
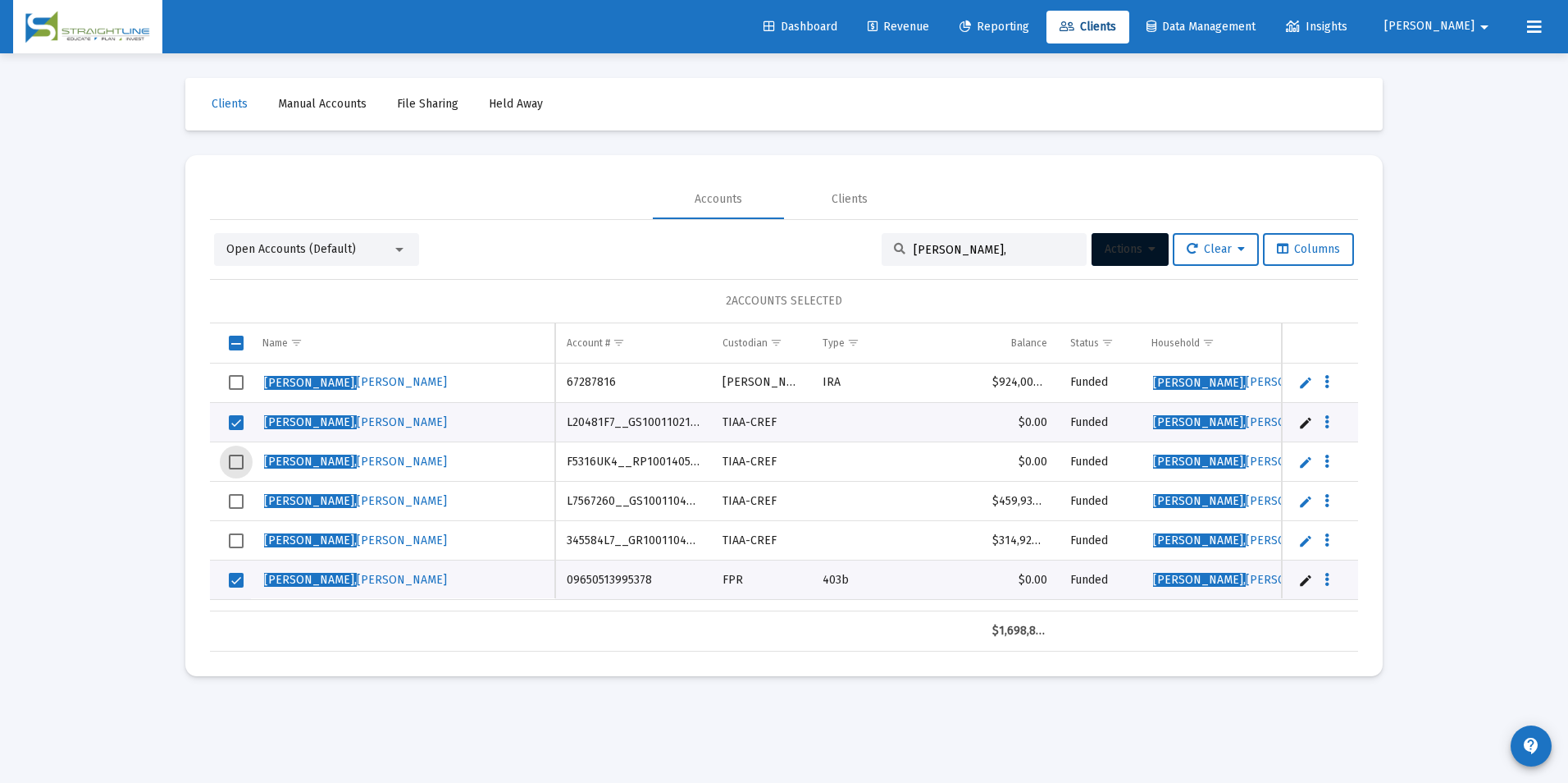
click at [229, 461] on span "Select row" at bounding box center [236, 462] width 15 height 15
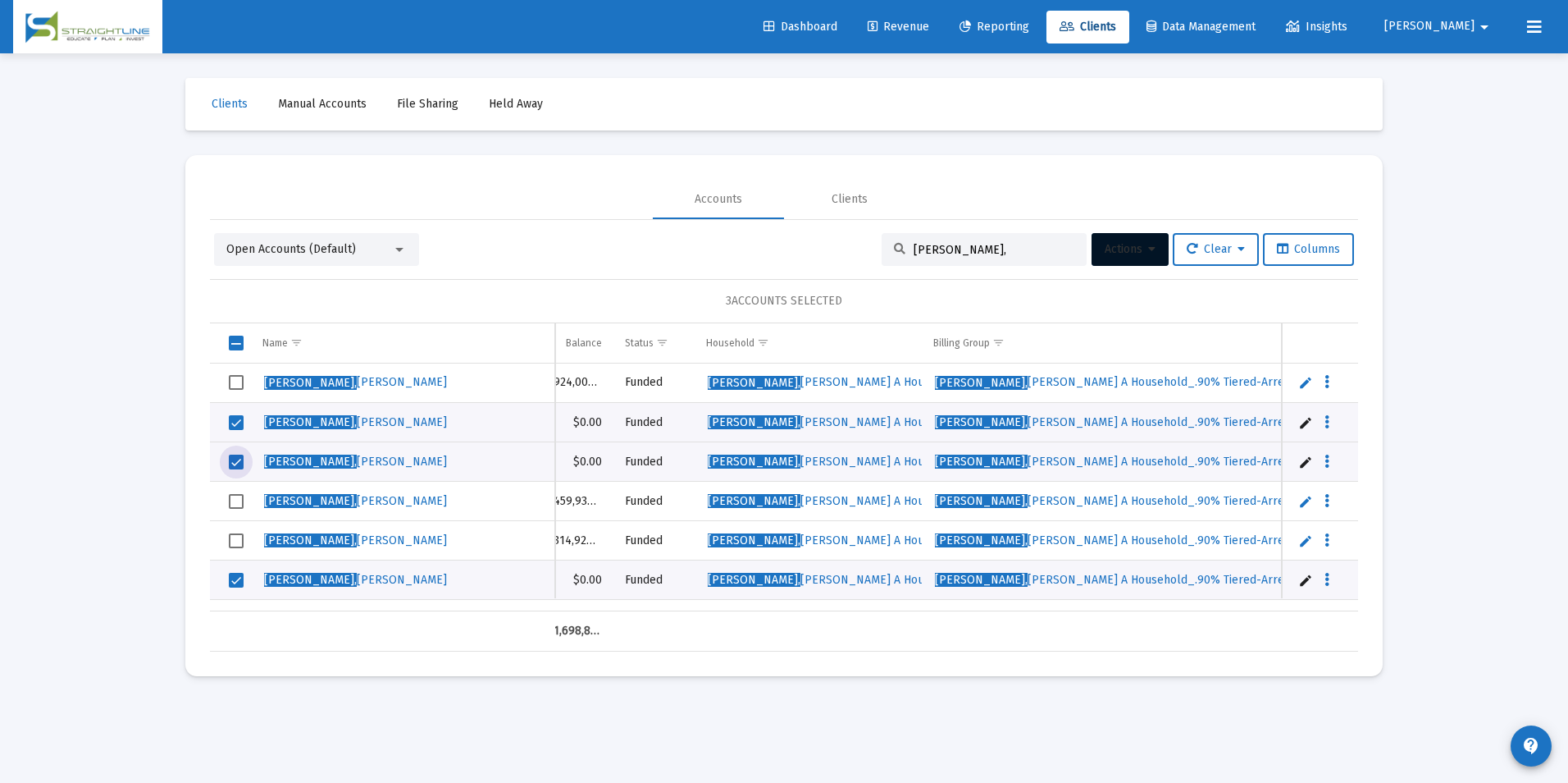
scroll to position [0, 77]
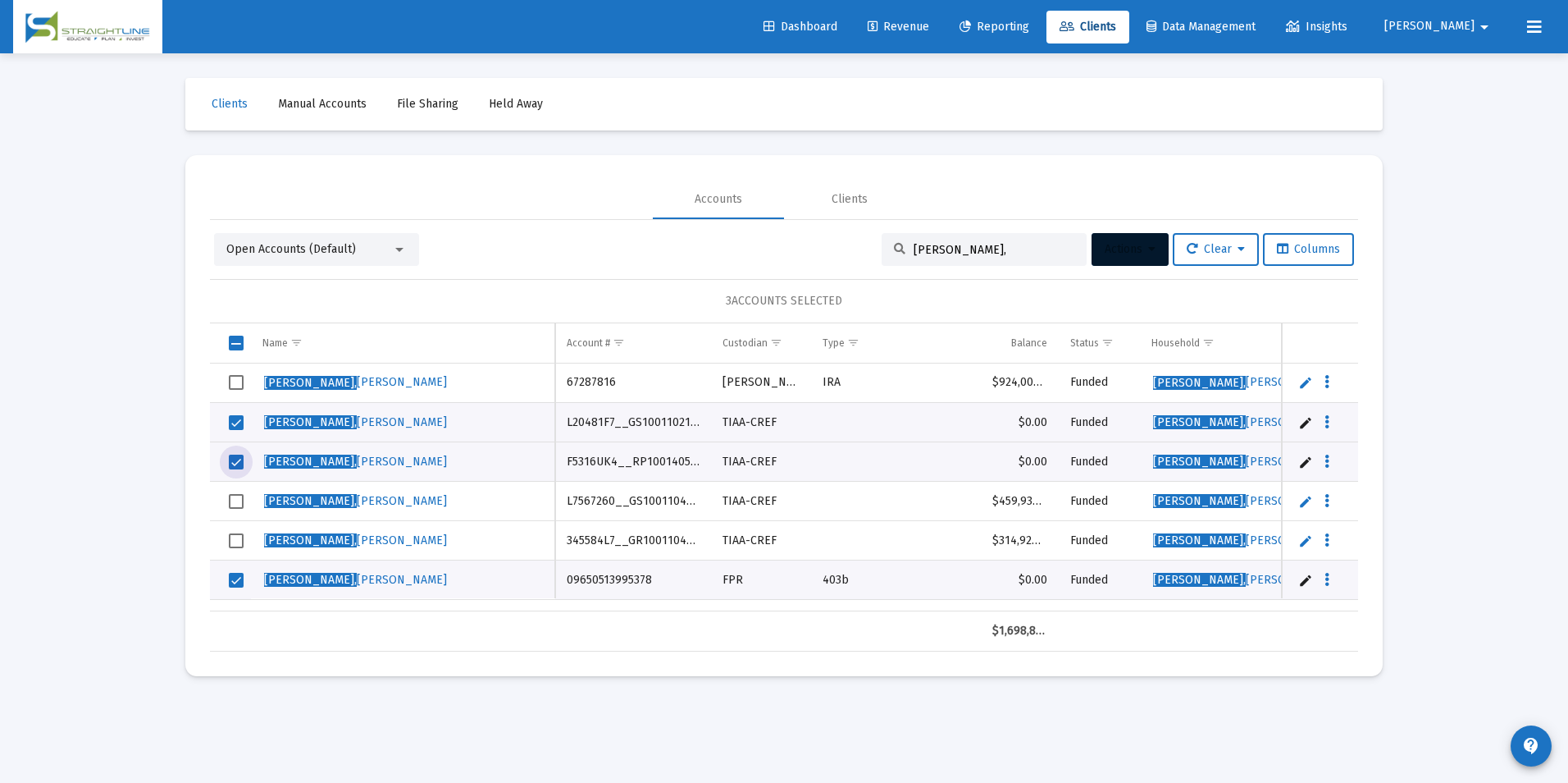
click at [1124, 256] on button "Actions" at bounding box center [1130, 249] width 77 height 33
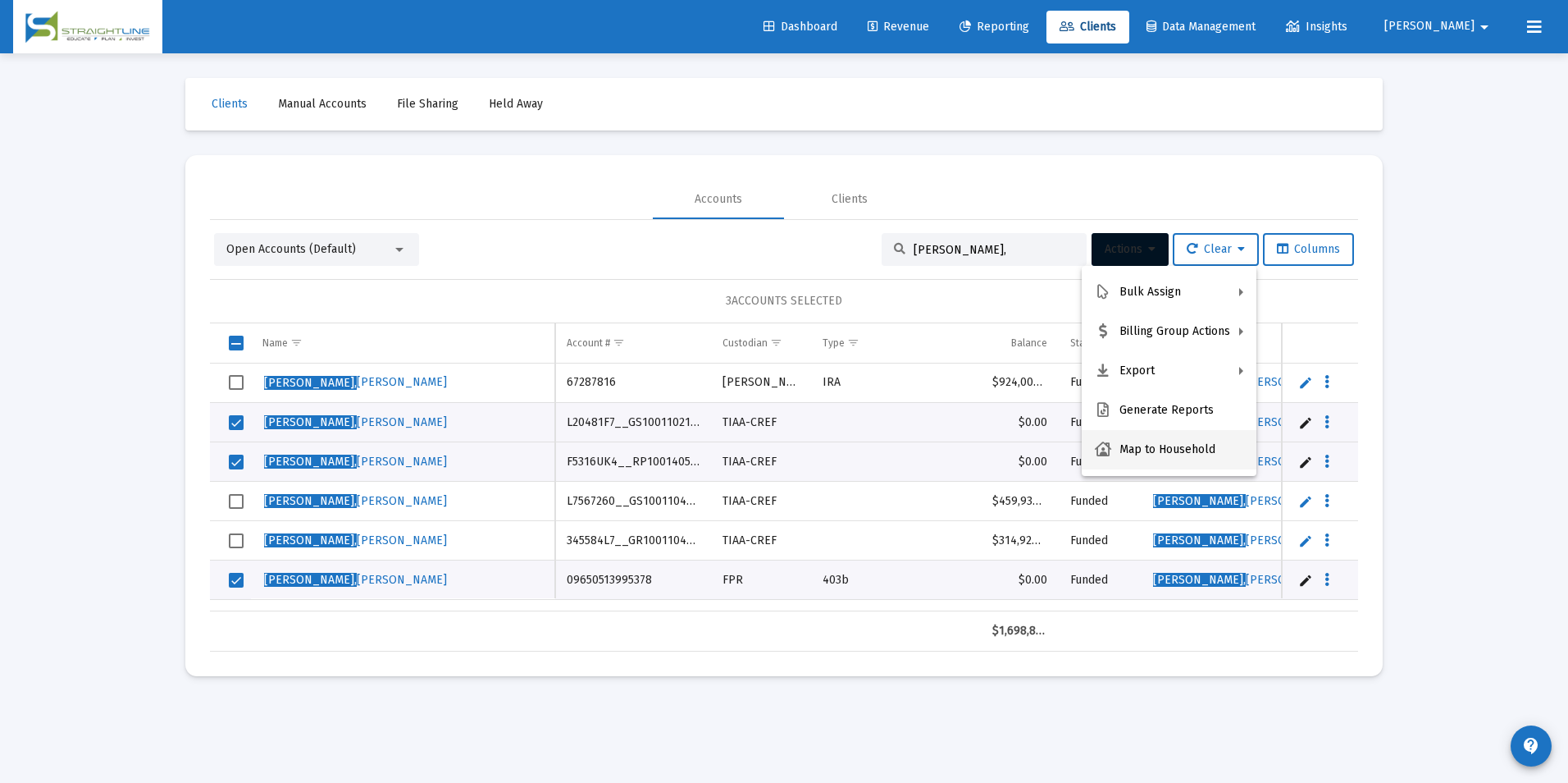
click at [1174, 455] on button "Map to Household" at bounding box center [1169, 449] width 175 height 39
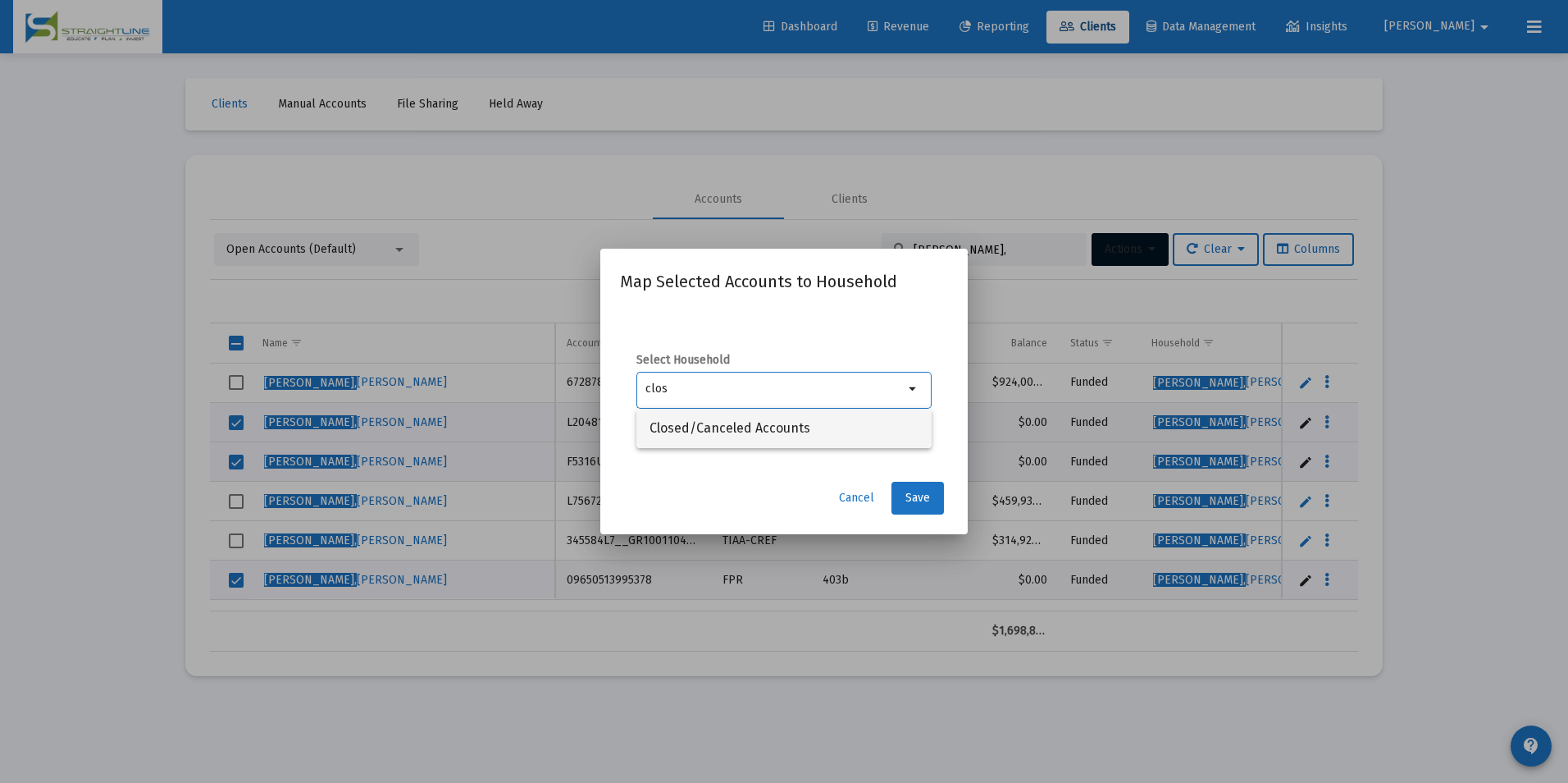
click at [871, 438] on span "Closed/Canceled Accounts" at bounding box center [784, 428] width 269 height 39
type input "Closed/Canceled Accounts"
click at [907, 492] on span "Save" at bounding box center [917, 497] width 25 height 14
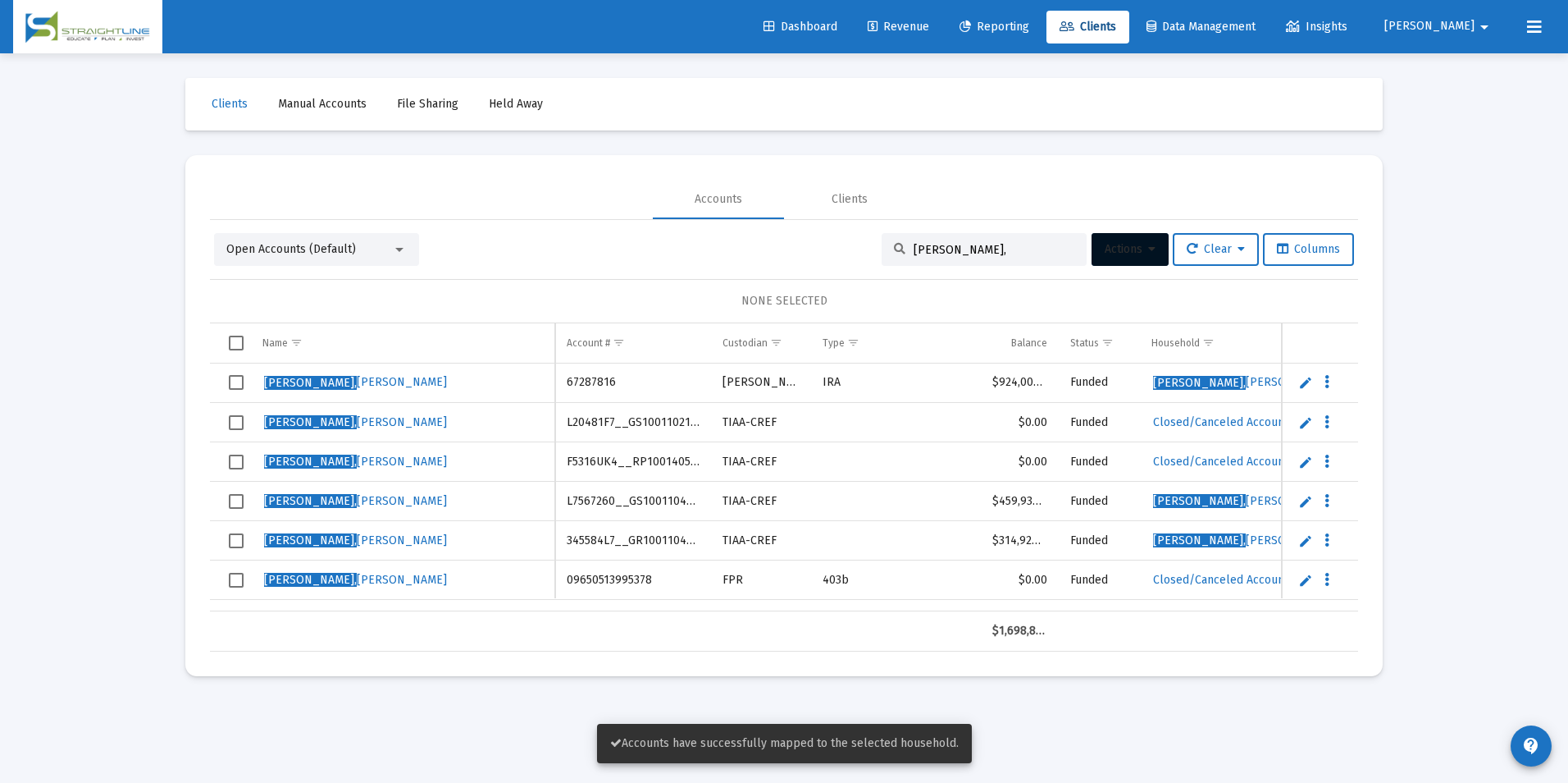
click at [236, 424] on span "Select row" at bounding box center [236, 422] width 15 height 15
click at [239, 459] on span "Select row" at bounding box center [236, 462] width 15 height 15
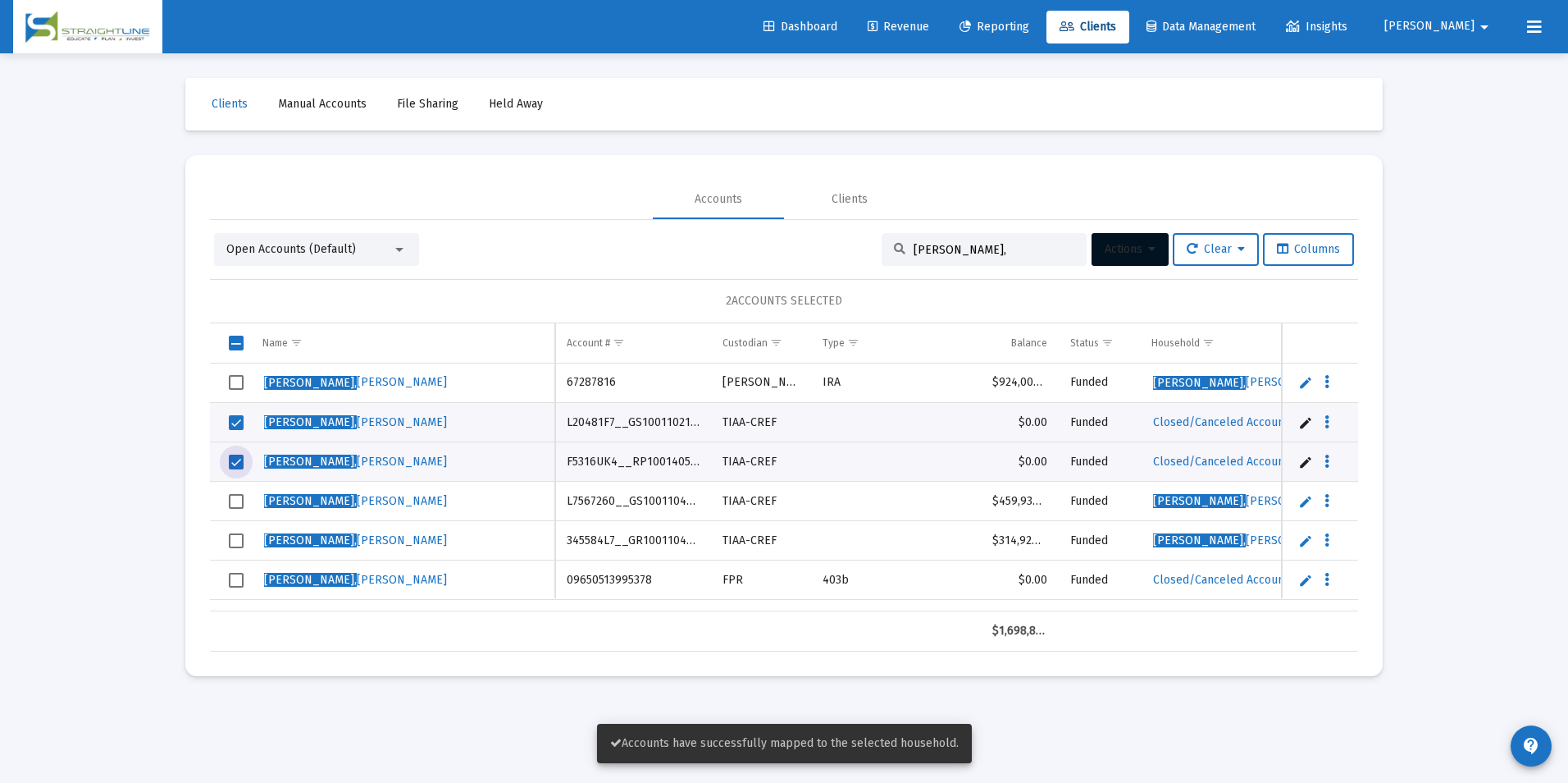
click at [232, 589] on td "Data grid" at bounding box center [230, 580] width 41 height 39
click at [1126, 256] on button "Actions" at bounding box center [1130, 249] width 77 height 33
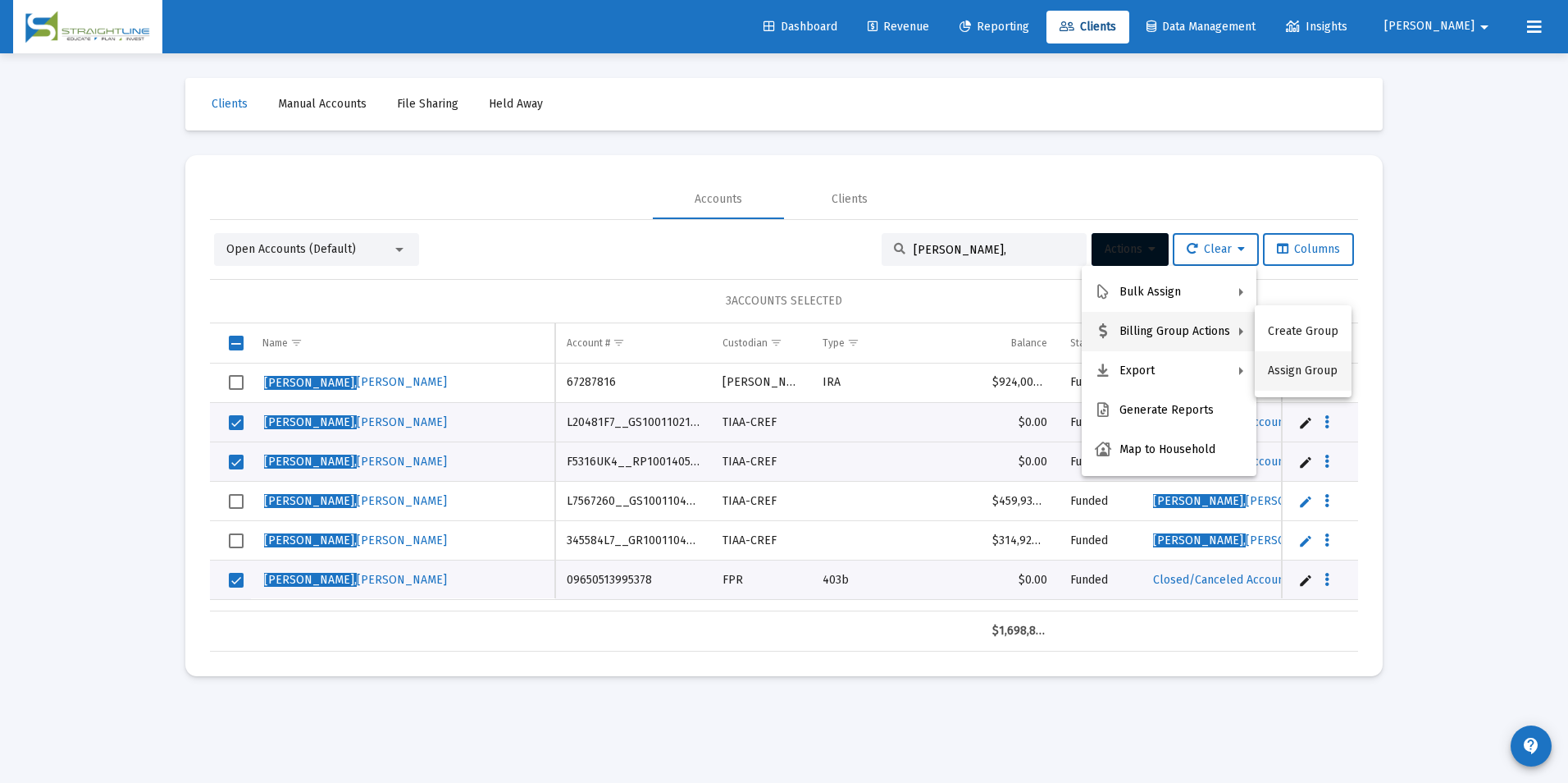
click at [1294, 375] on button "Assign Group" at bounding box center [1303, 370] width 97 height 39
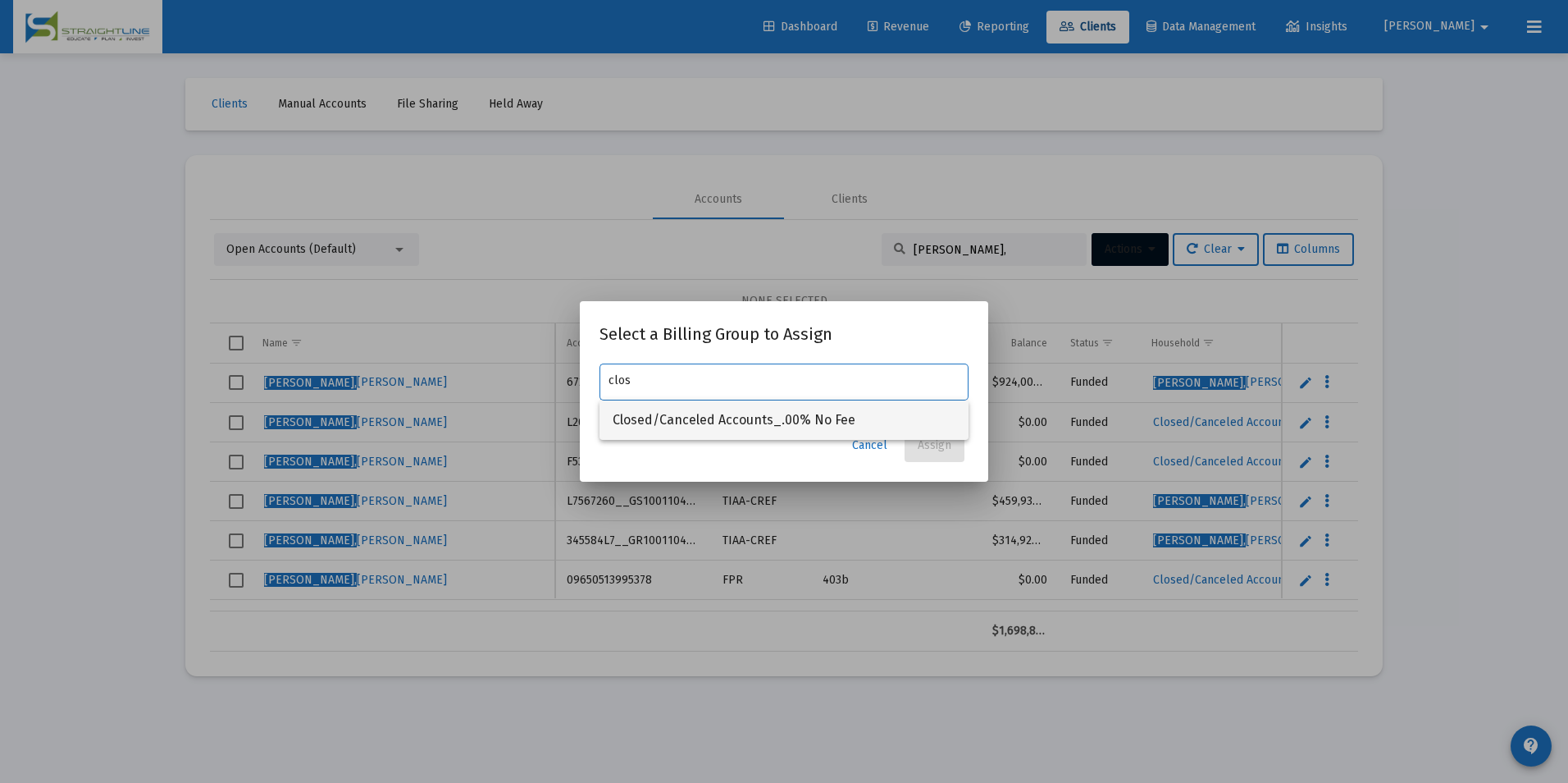
click at [608, 425] on mat-option "Closed/Canceled Accounts_.00% No Fee" at bounding box center [784, 419] width 369 height 39
type input "Closed/Canceled Accounts_.00% No Fee"
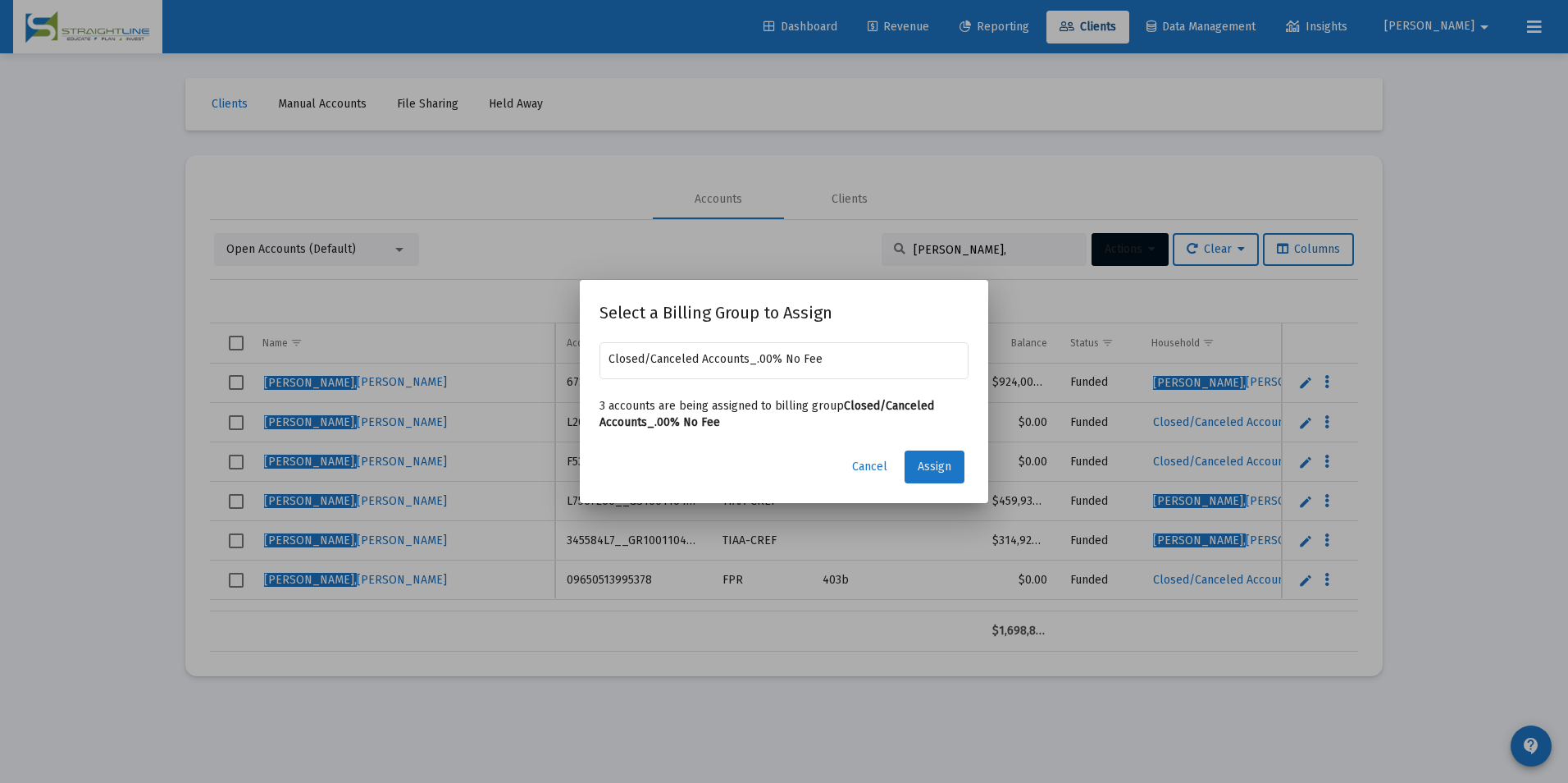
click at [941, 472] on span "Assign" at bounding box center [934, 466] width 34 height 14
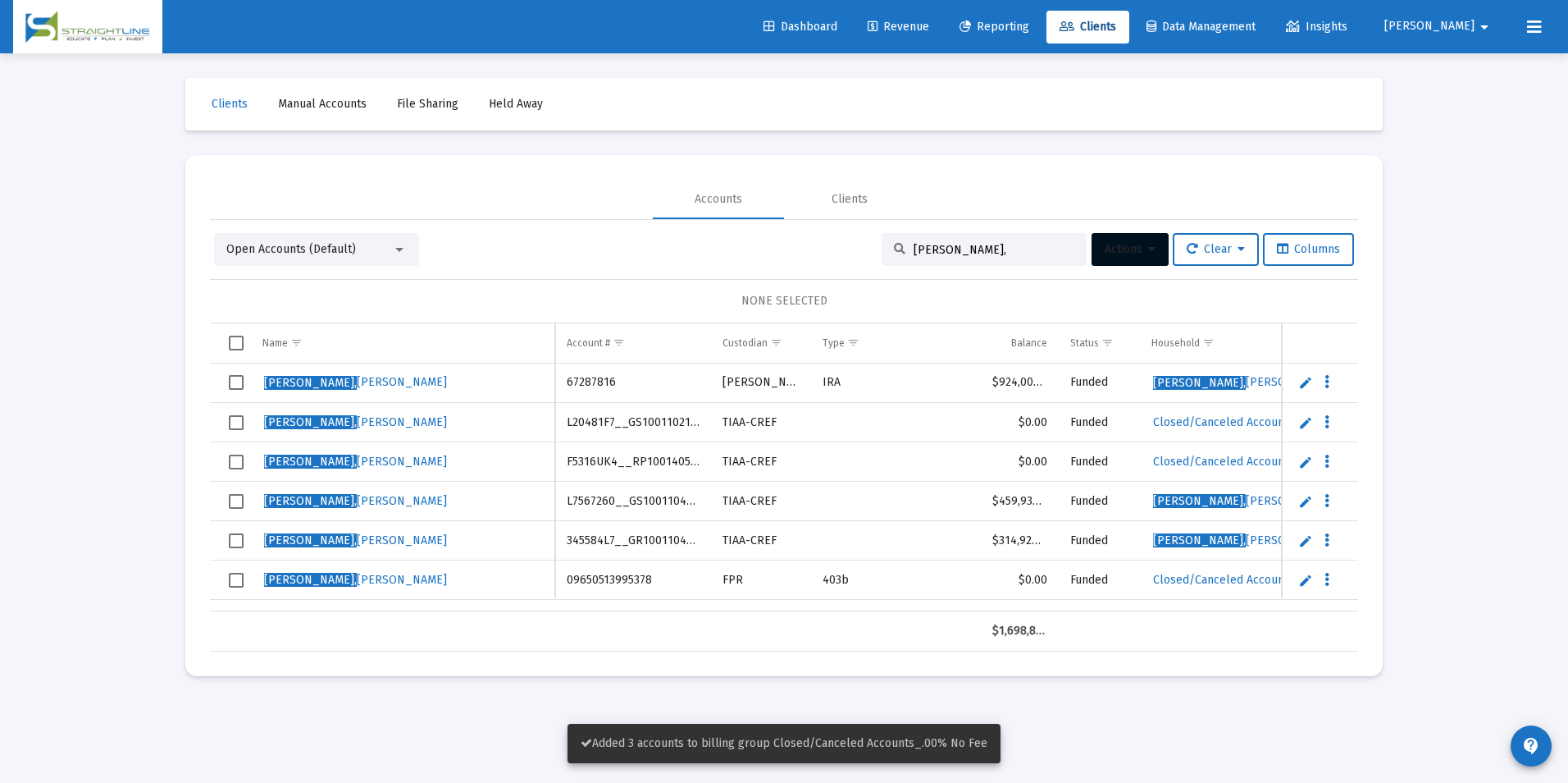
click at [242, 422] on span "Select row" at bounding box center [236, 422] width 15 height 15
click at [241, 463] on span "Select row" at bounding box center [236, 462] width 15 height 15
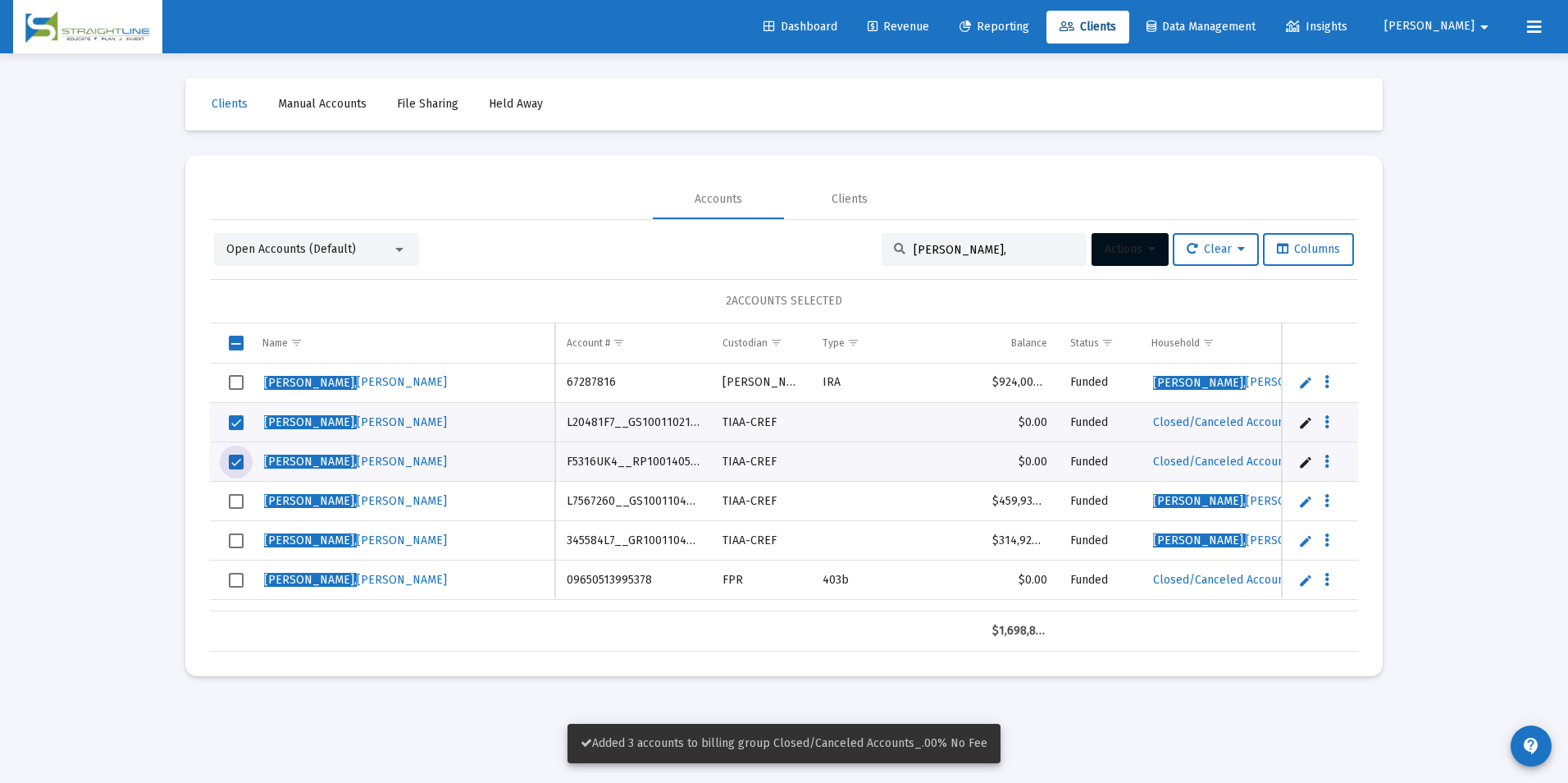
click at [240, 583] on span "Select row" at bounding box center [236, 580] width 15 height 15
click at [1130, 242] on span "Actions" at bounding box center [1130, 248] width 51 height 14
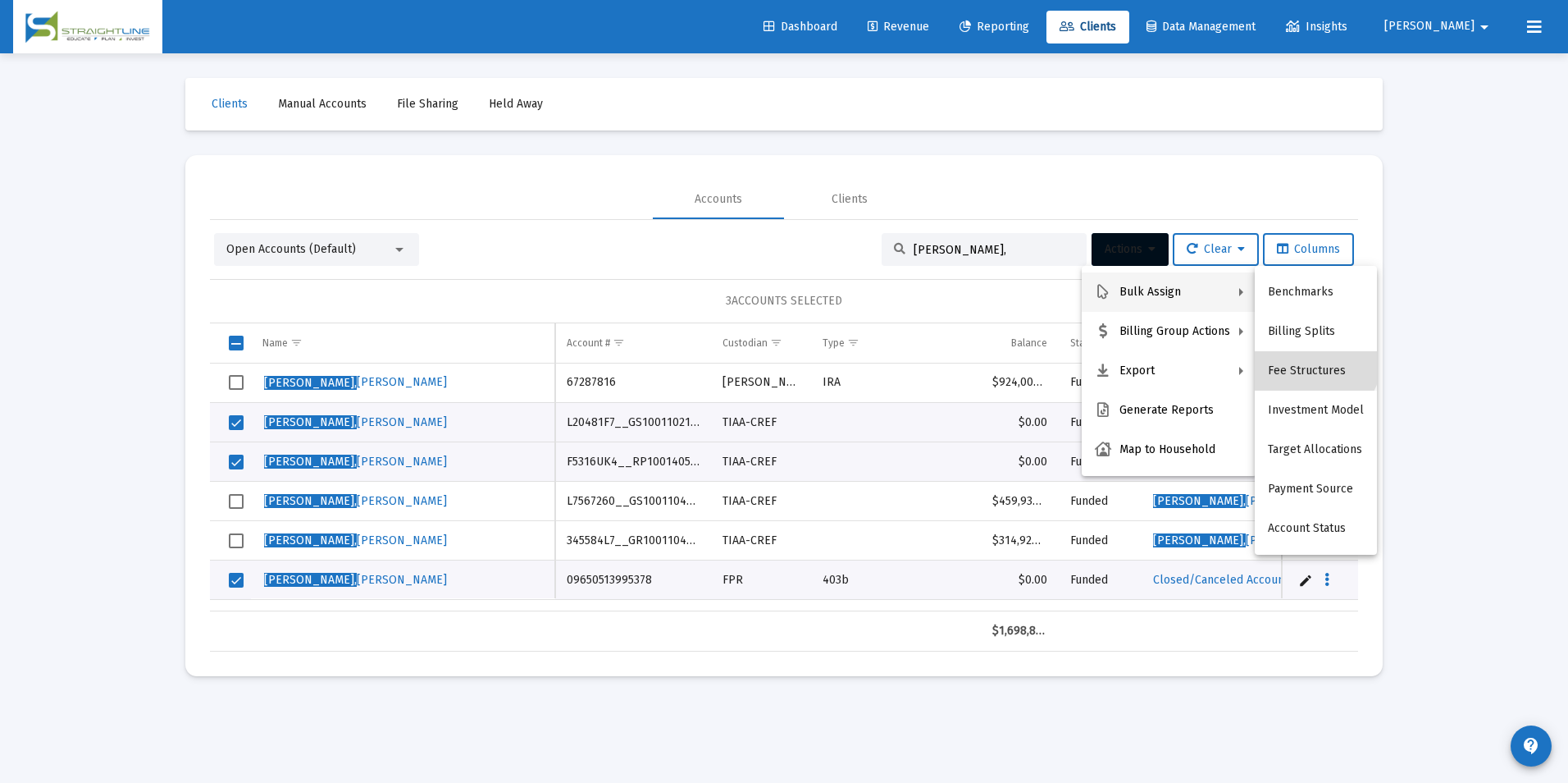
click at [1311, 358] on button "Fee Structures" at bounding box center [1315, 370] width 122 height 39
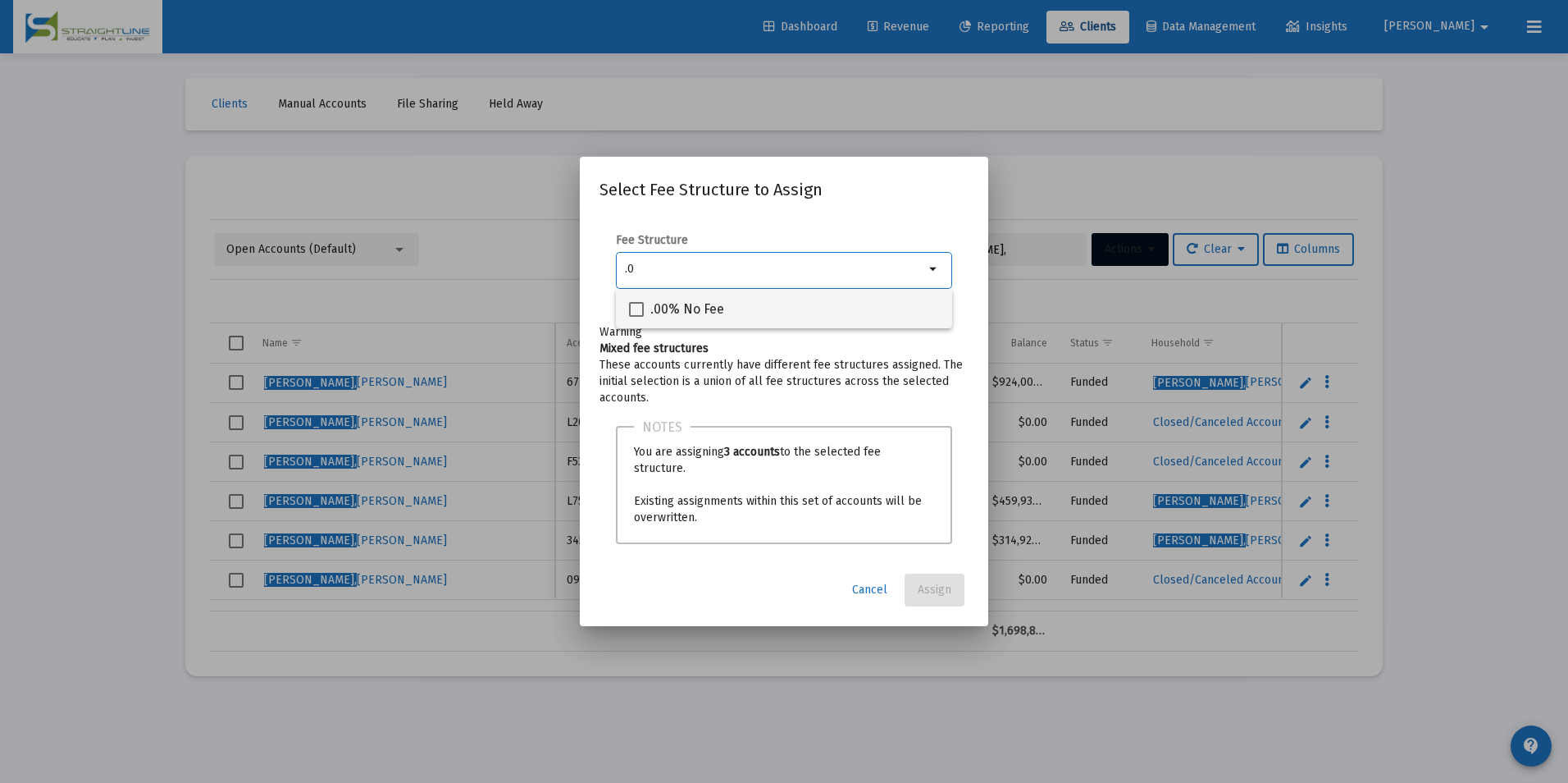
type input ".0"
click at [817, 320] on div ".00% No Fee" at bounding box center [784, 308] width 310 height 39
checkbox input "true"
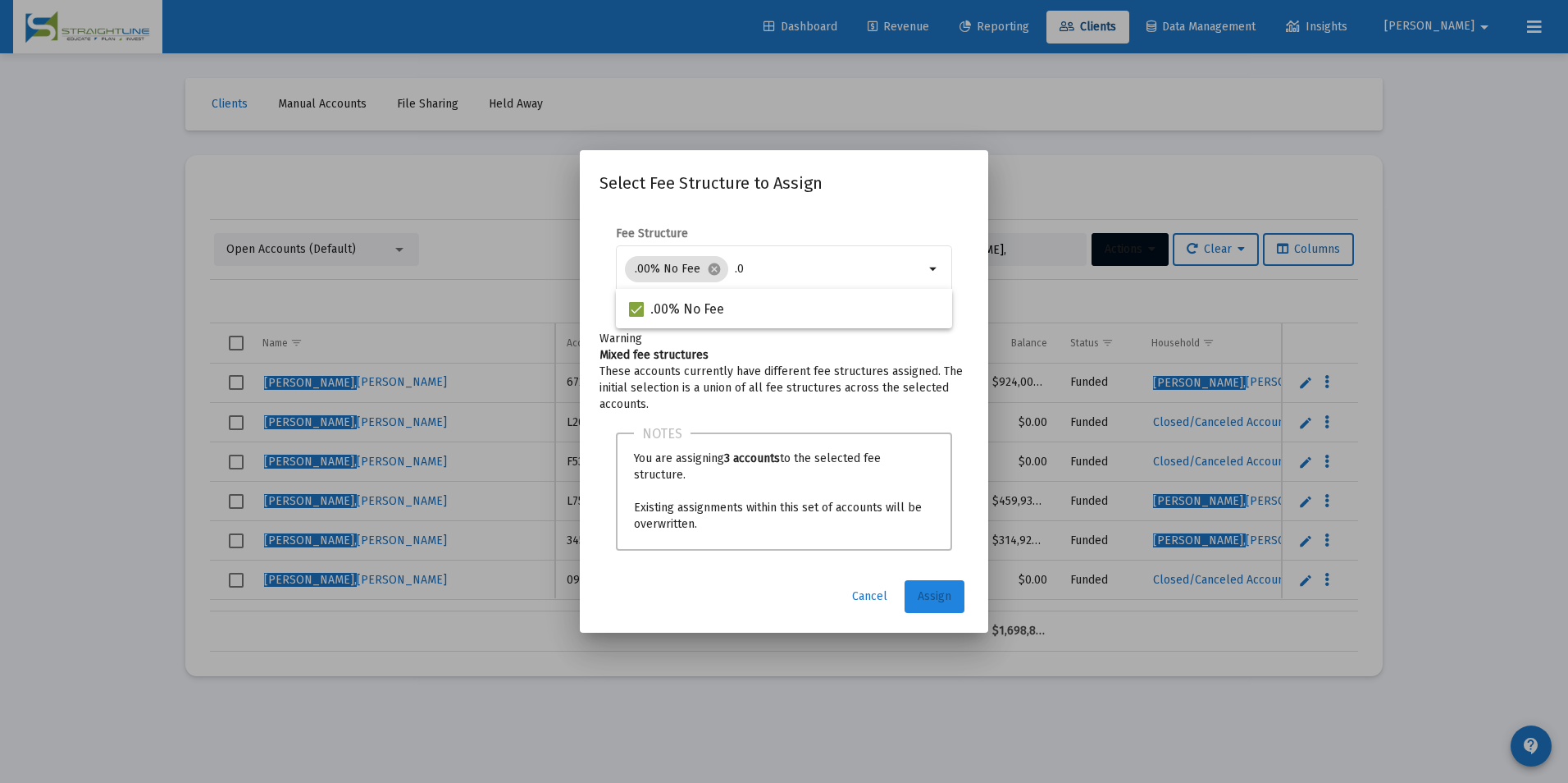
click at [955, 587] on button "Assign" at bounding box center [934, 596] width 59 height 33
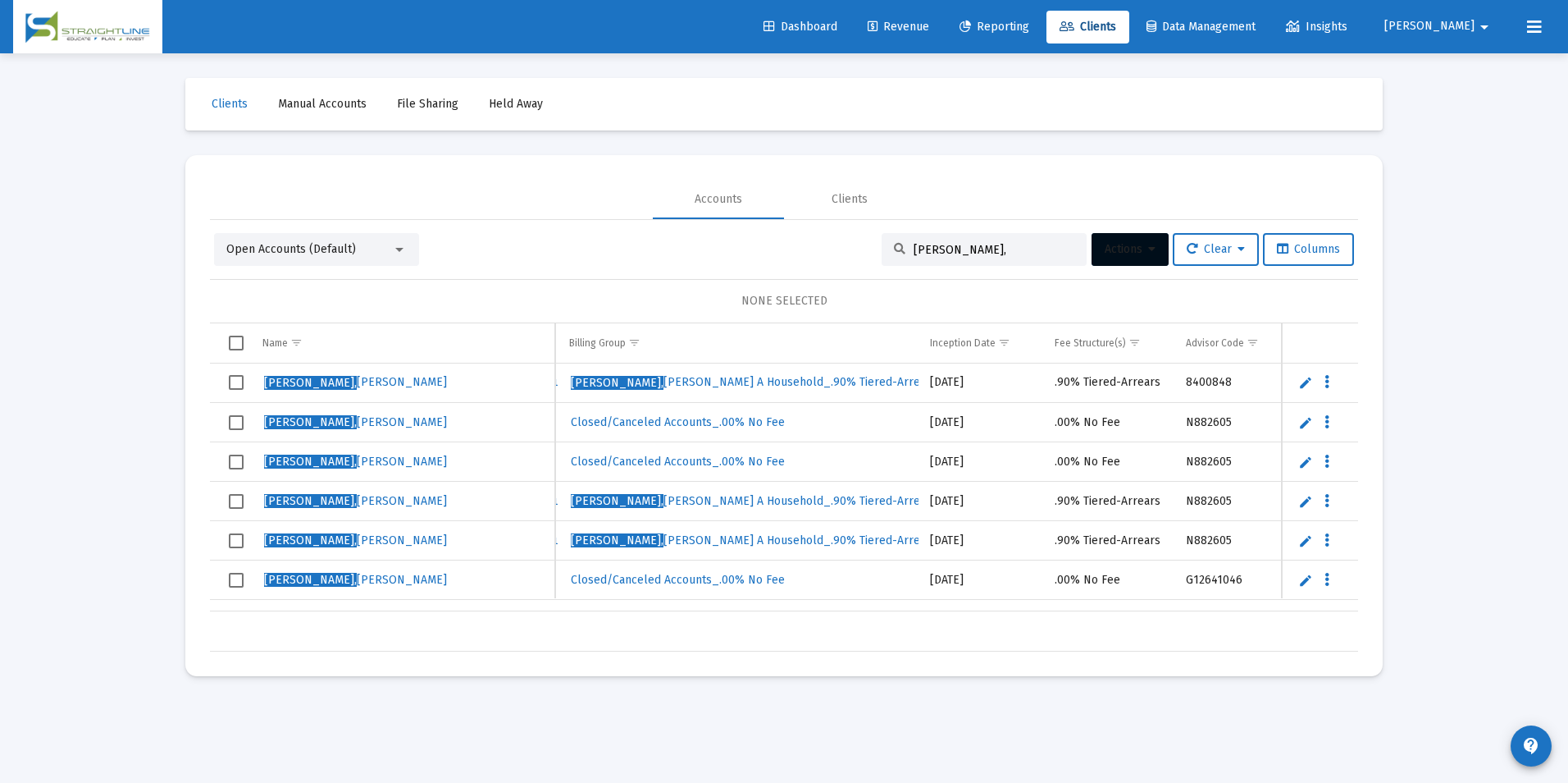
scroll to position [0, 0]
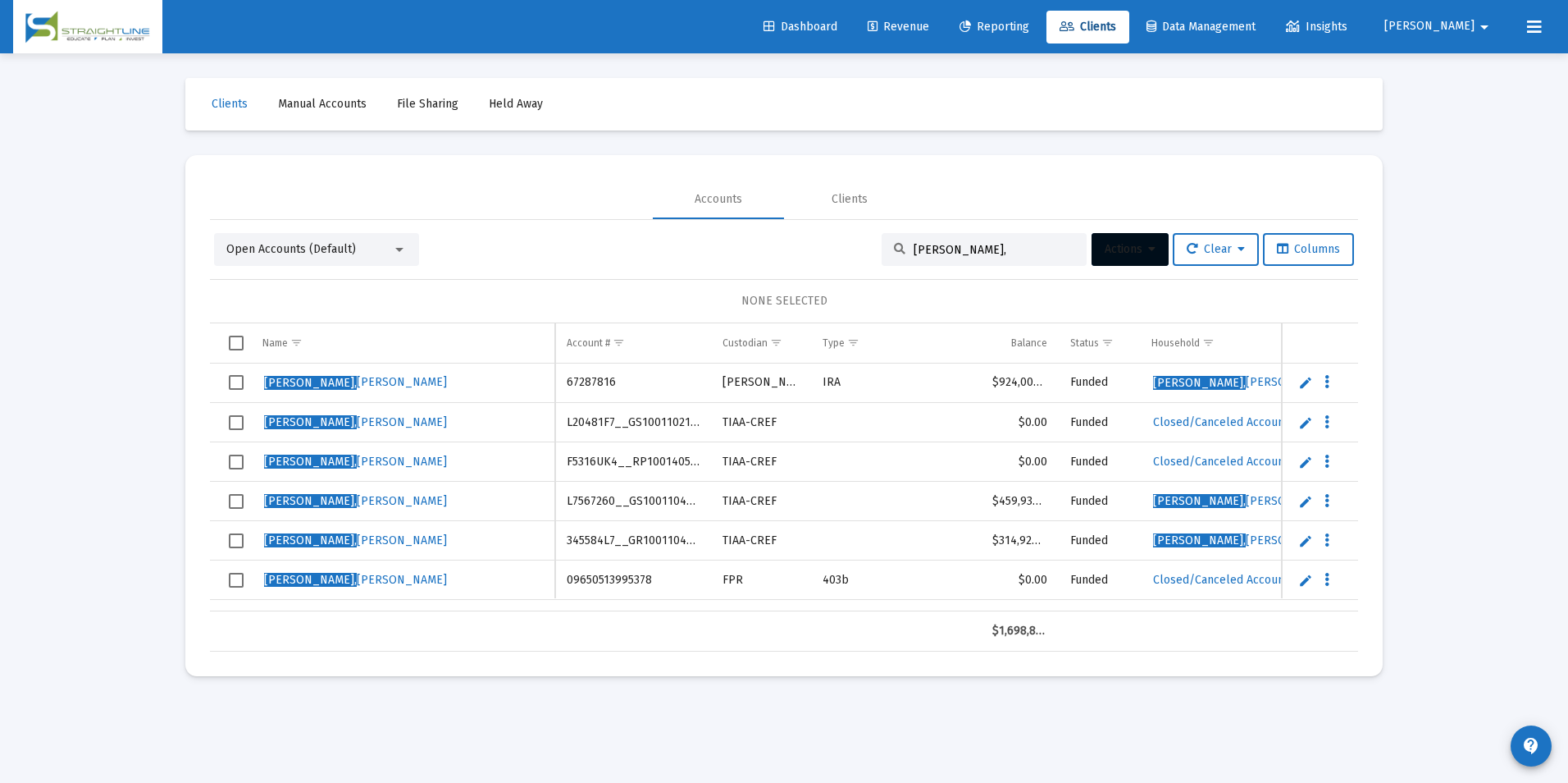
click at [573, 428] on td "L20481F7__GS1001102157" at bounding box center [633, 422] width 156 height 39
drag, startPoint x: 573, startPoint y: 428, endPoint x: 584, endPoint y: 421, distance: 13.0
copy td "L20481F7__GS1001102157"
click at [587, 461] on td "F5316UK4__RP1001405554" at bounding box center [633, 462] width 156 height 39
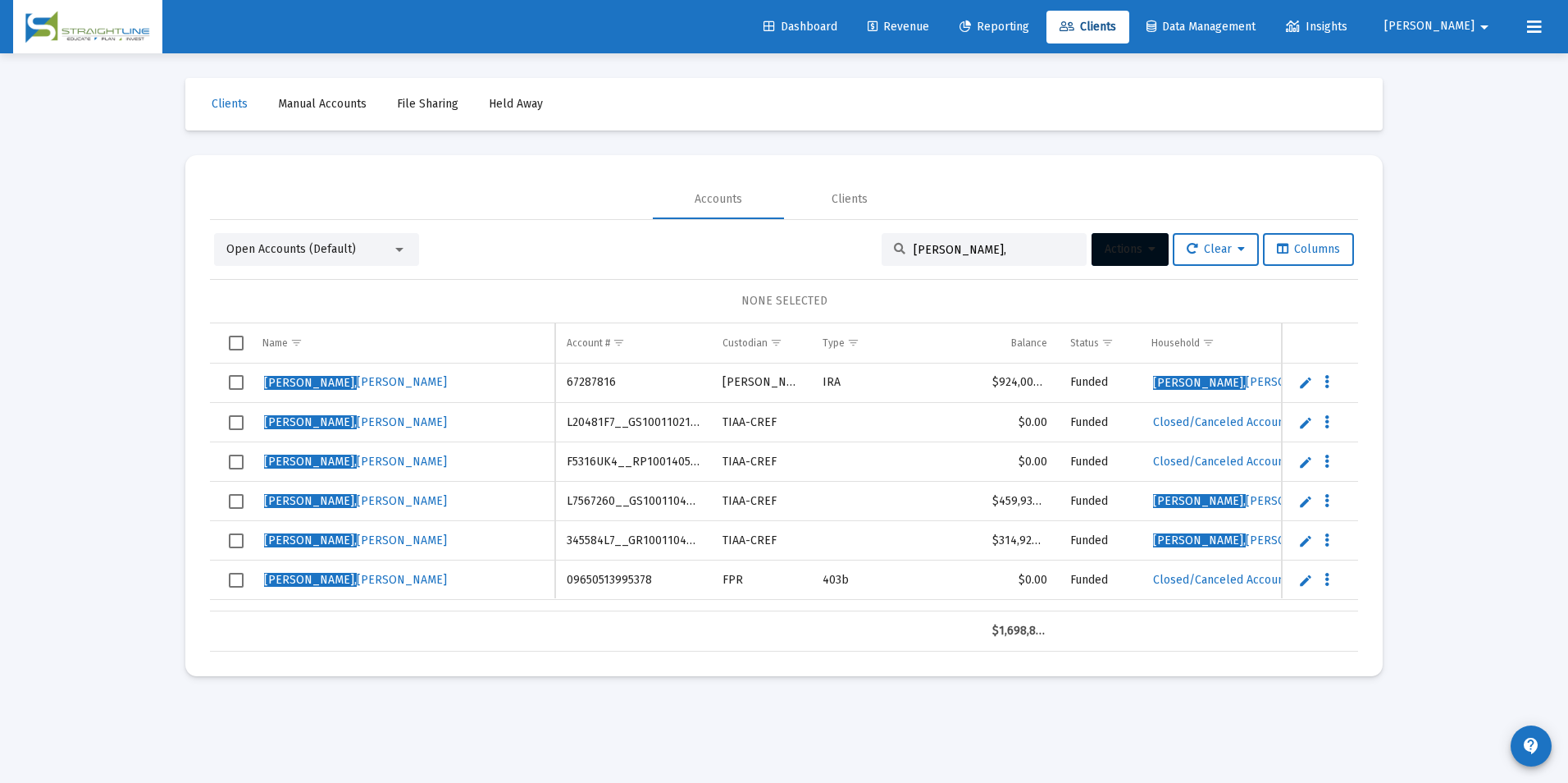
click at [587, 461] on td "F5316UK4__RP1001405554" at bounding box center [633, 462] width 156 height 39
copy td "F5316UK4__RP1001405554"
click at [599, 579] on td "09650513995378" at bounding box center [633, 580] width 156 height 39
copy td "09650513995378"
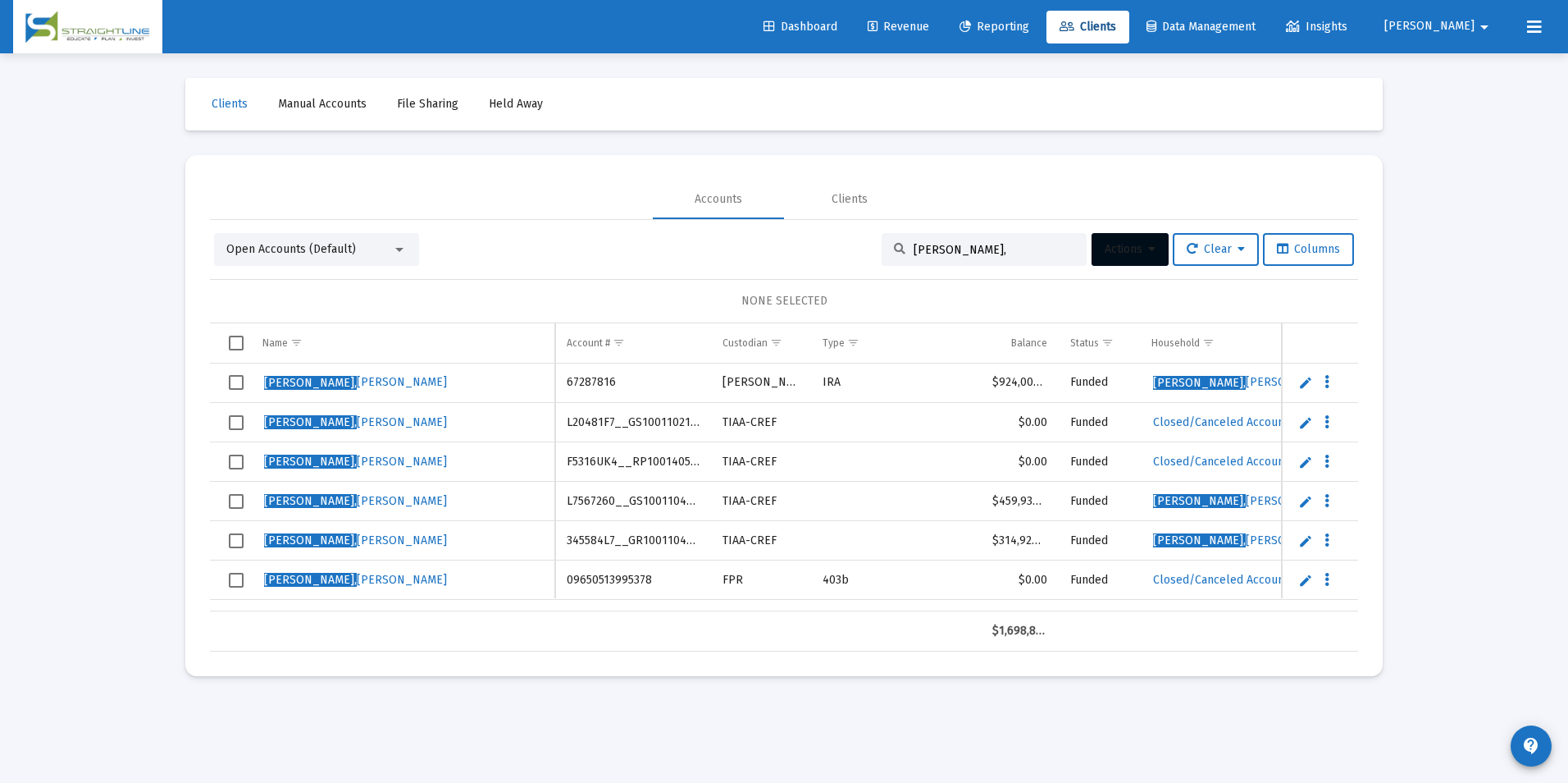
click at [999, 249] on input "[PERSON_NAME]," at bounding box center [994, 249] width 161 height 14
click at [991, 256] on input "[PERSON_NAME]," at bounding box center [994, 249] width 161 height 14
drag, startPoint x: 991, startPoint y: 256, endPoint x: 897, endPoint y: 240, distance: 95.4
click at [897, 240] on div "[PERSON_NAME]," at bounding box center [984, 249] width 205 height 33
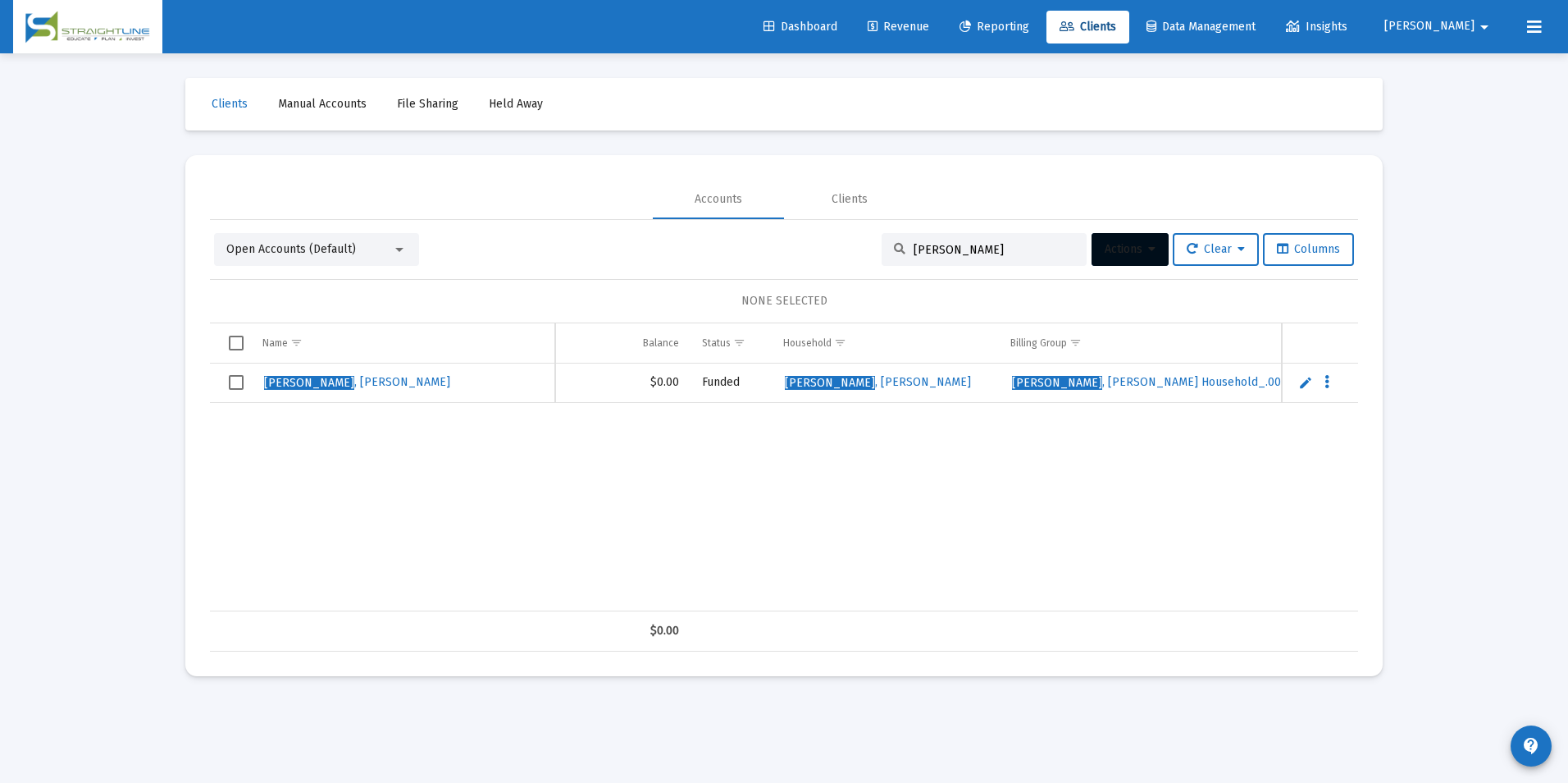
scroll to position [0, 381]
type input "[PERSON_NAME]"
click at [238, 386] on span "Select row" at bounding box center [236, 382] width 15 height 15
click at [1119, 254] on span "Actions" at bounding box center [1130, 248] width 51 height 14
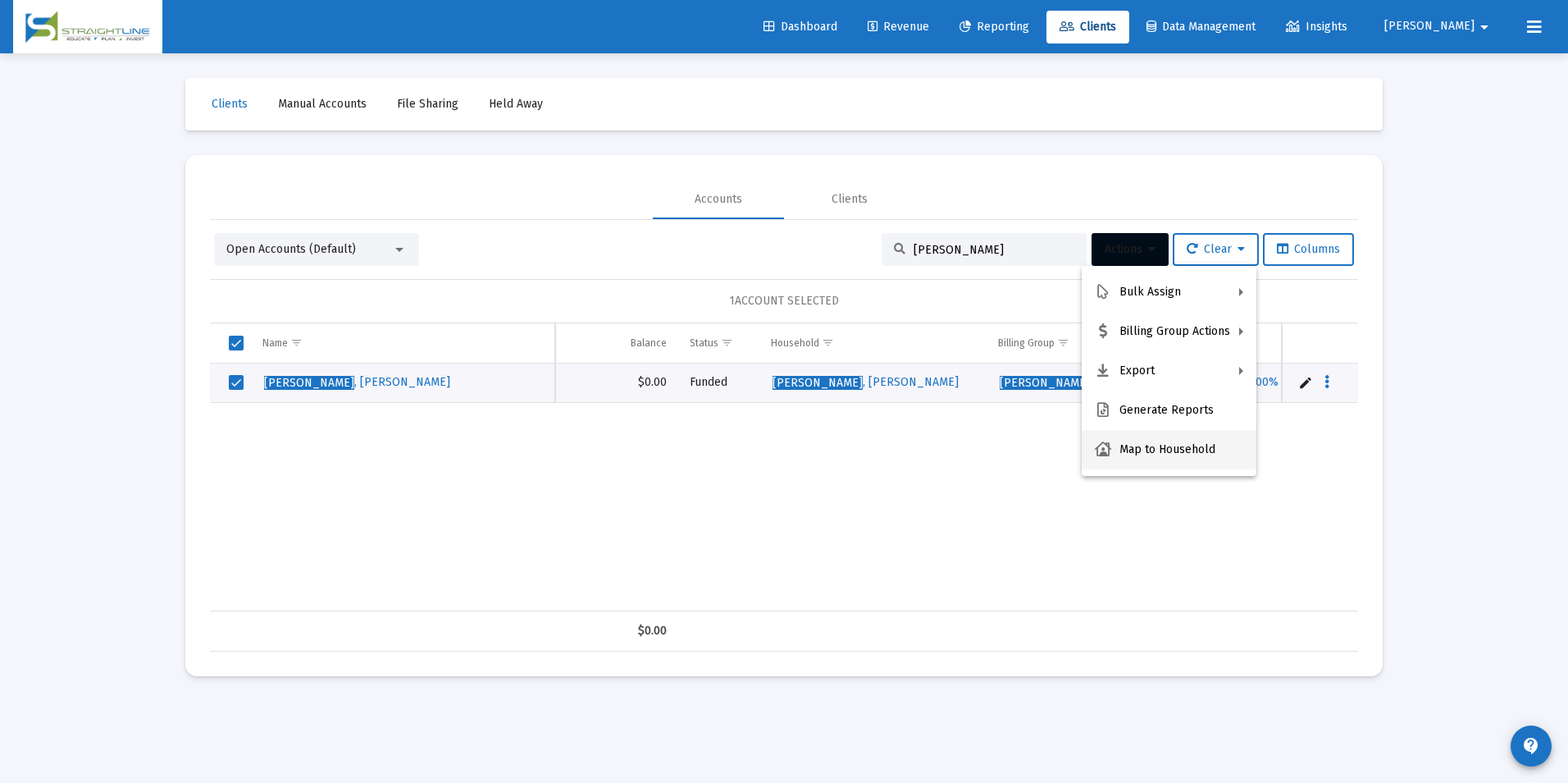
click at [1144, 446] on button "Map to Household" at bounding box center [1169, 449] width 175 height 39
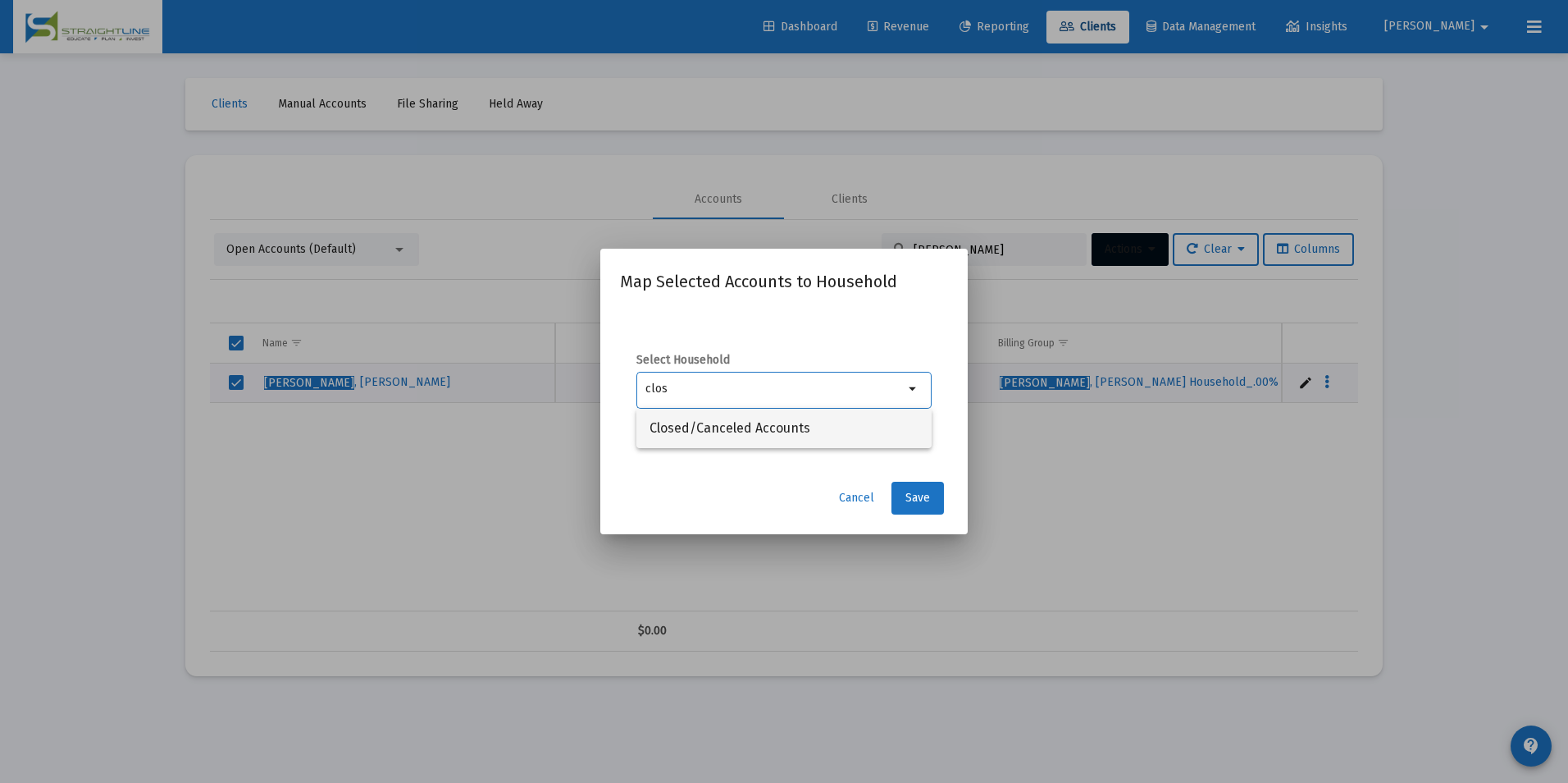
click at [819, 419] on span "Closed/Canceled Accounts" at bounding box center [784, 428] width 269 height 39
type input "Closed/Canceled Accounts"
click at [925, 493] on span "Save" at bounding box center [917, 497] width 25 height 14
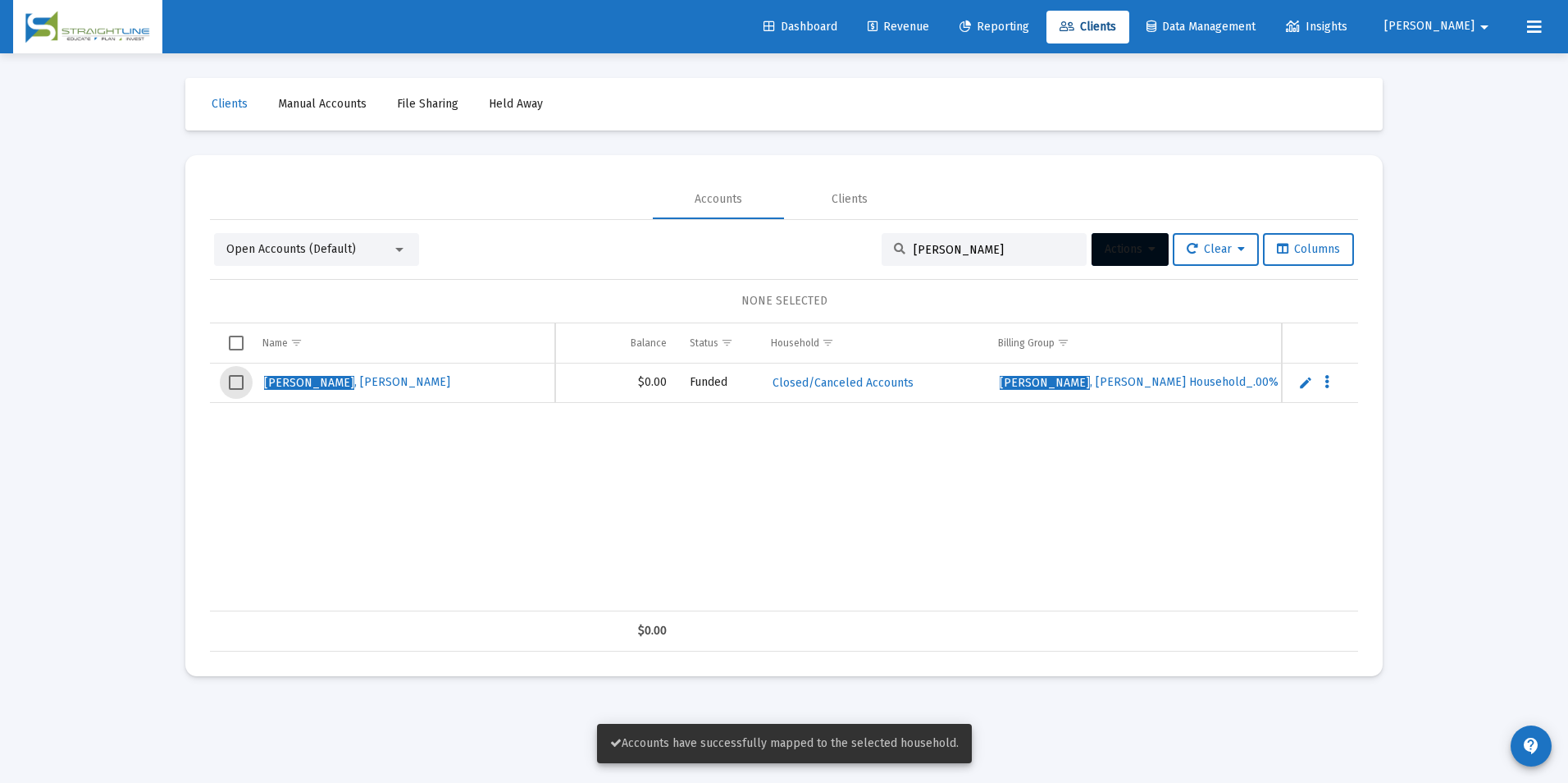
click at [232, 376] on span "Select row" at bounding box center [236, 382] width 15 height 15
click at [1127, 256] on button "Actions" at bounding box center [1130, 249] width 77 height 33
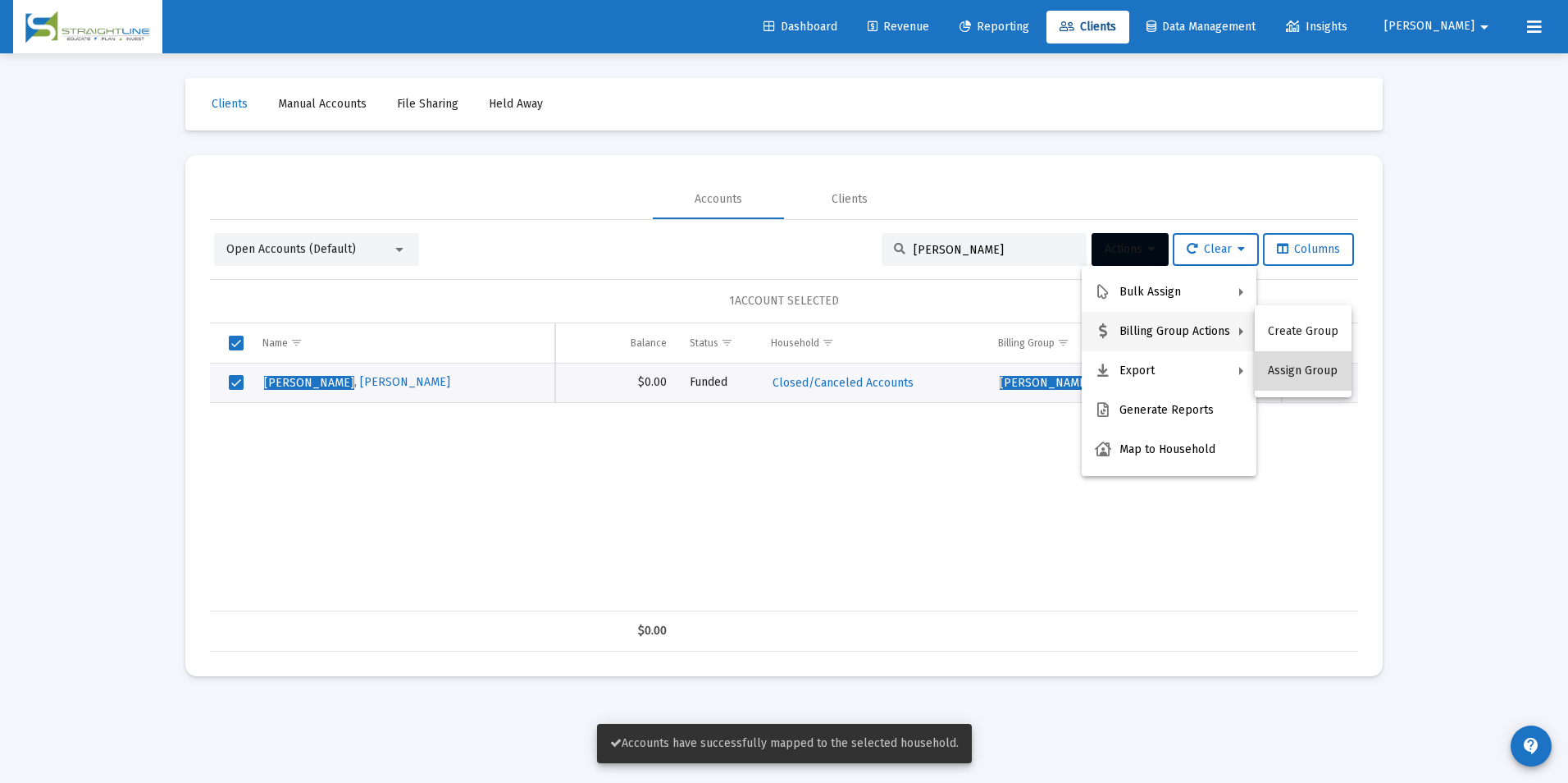
click at [1311, 373] on button "Assign Group" at bounding box center [1303, 370] width 97 height 39
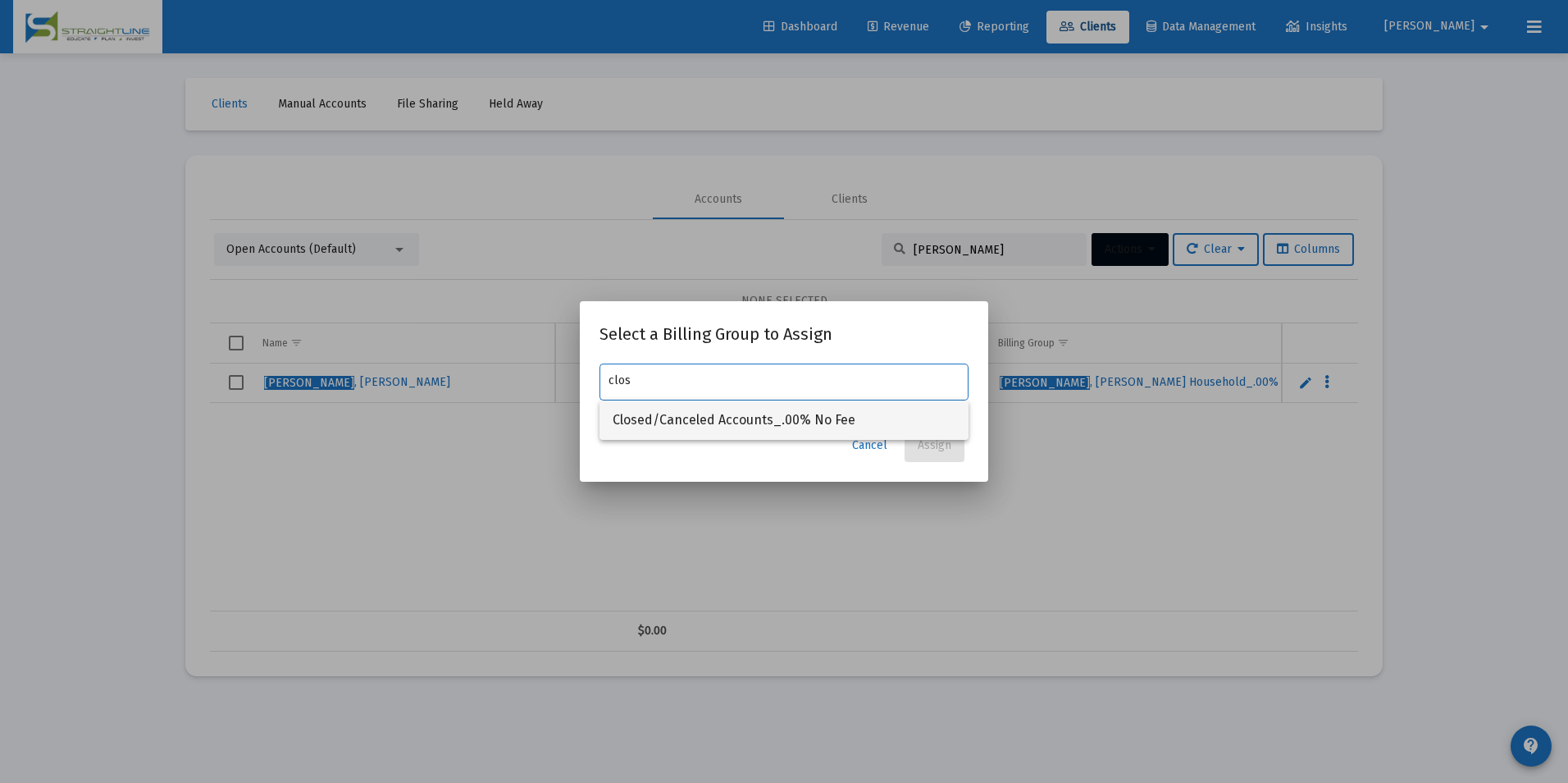
click at [898, 421] on span "Closed/Canceled Accounts_.00% No Fee" at bounding box center [784, 419] width 342 height 39
type input "Closed/Canceled Accounts_.00% No Fee"
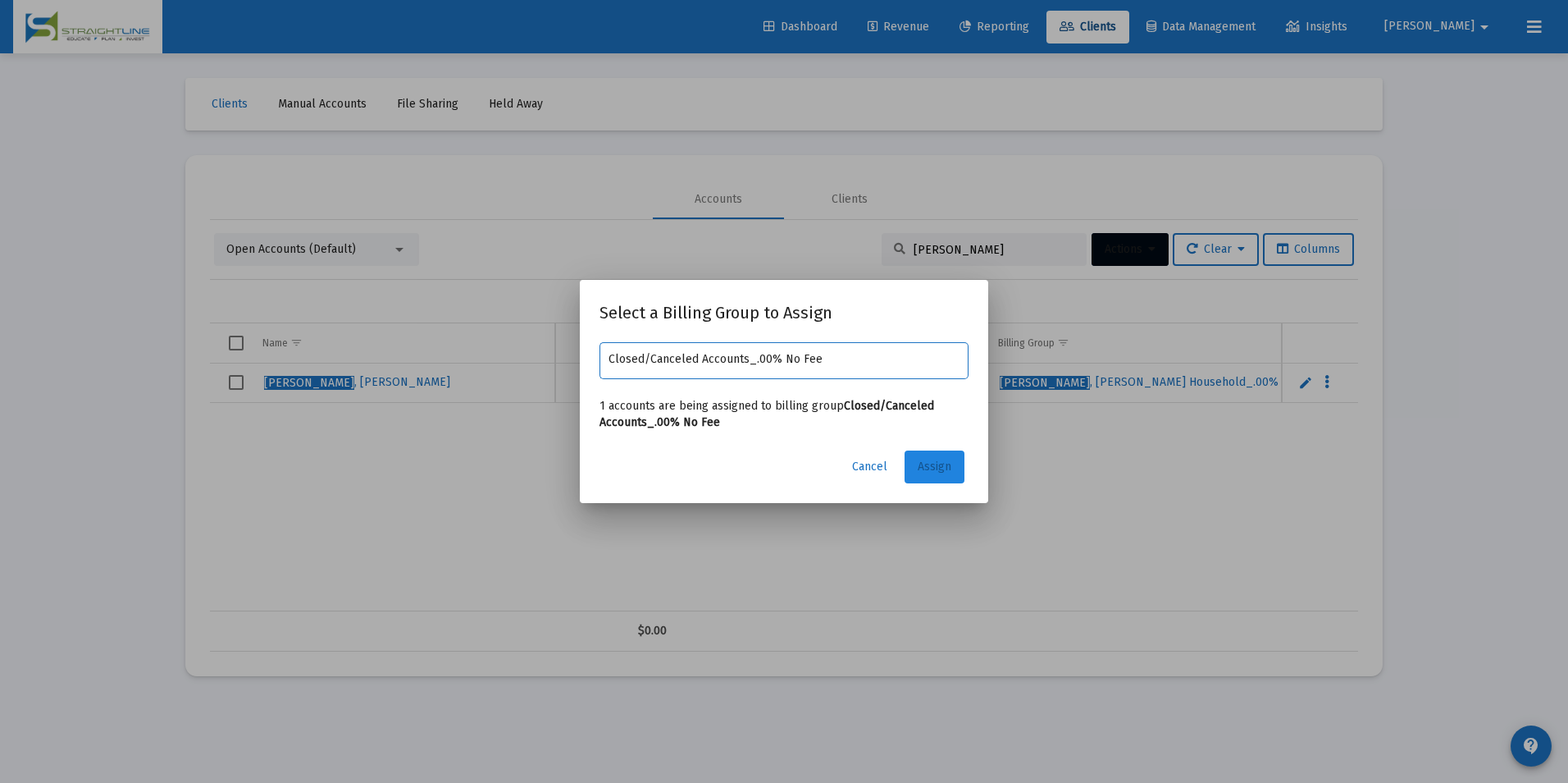
click at [922, 469] on span "Assign" at bounding box center [934, 466] width 34 height 14
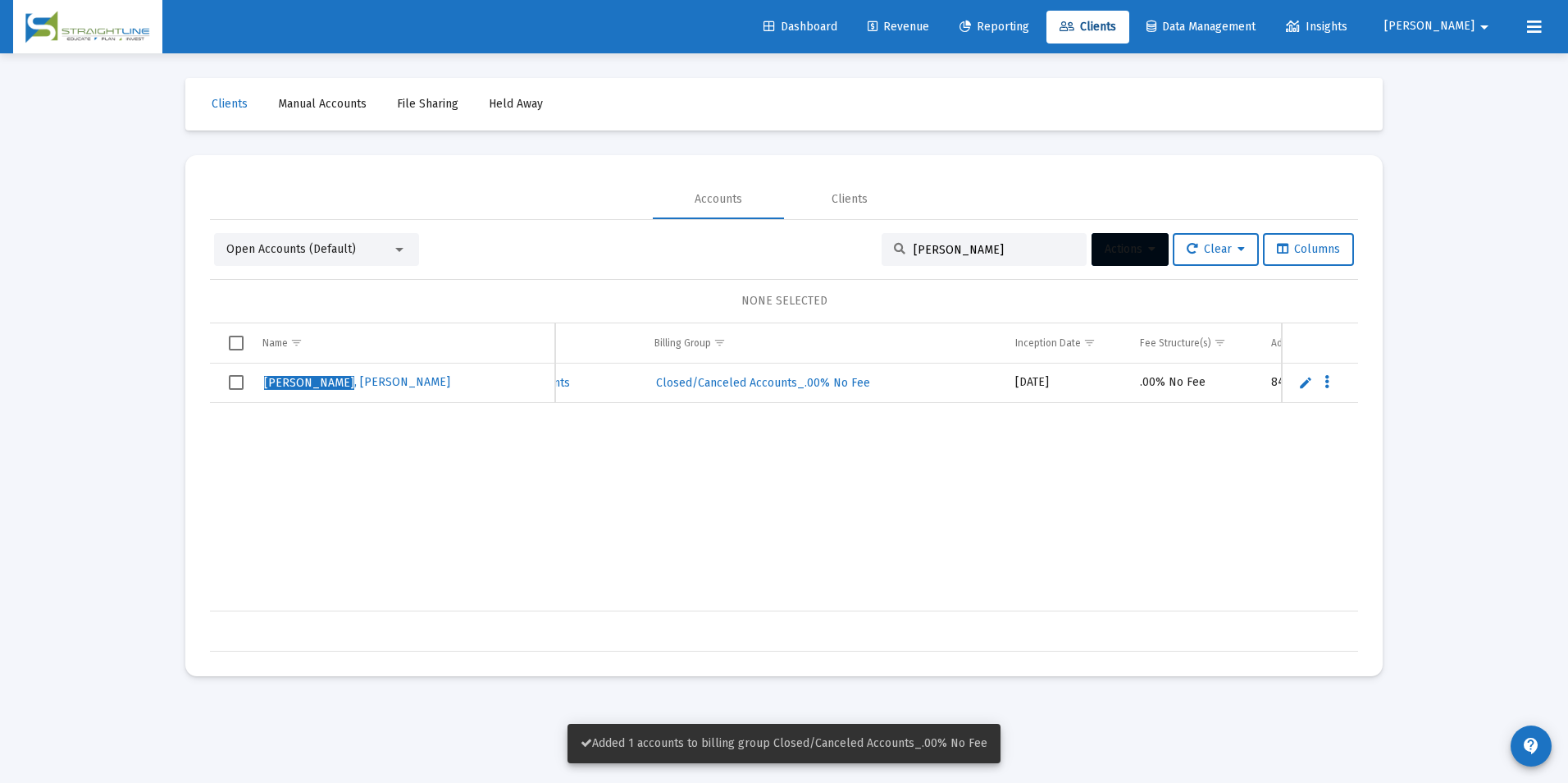
scroll to position [0, 767]
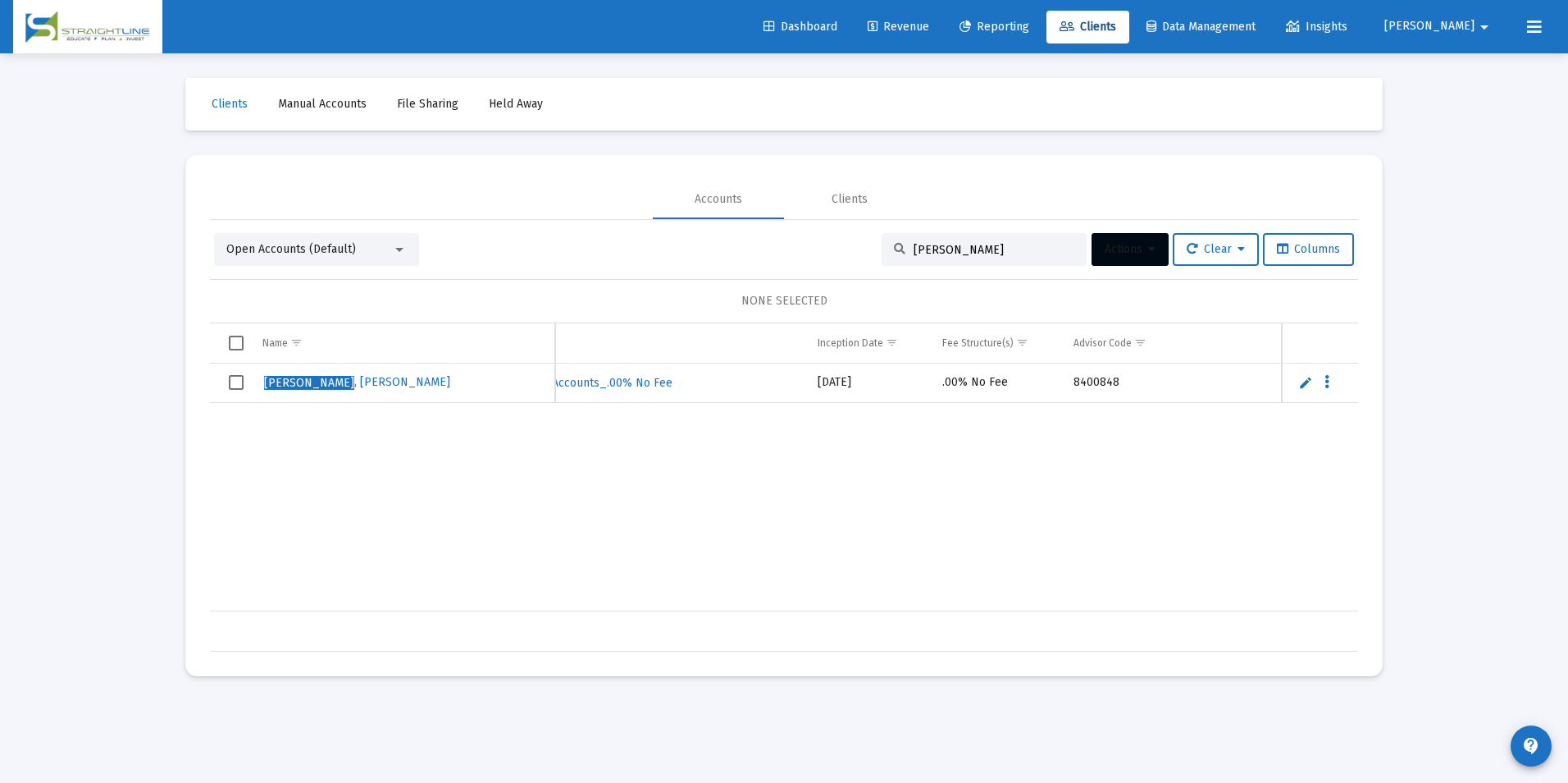
click at [957, 254] on input "[PERSON_NAME]" at bounding box center [994, 249] width 161 height 14
drag, startPoint x: 957, startPoint y: 254, endPoint x: 882, endPoint y: 245, distance: 75.5
click at [882, 245] on div "[PERSON_NAME]" at bounding box center [984, 249] width 205 height 33
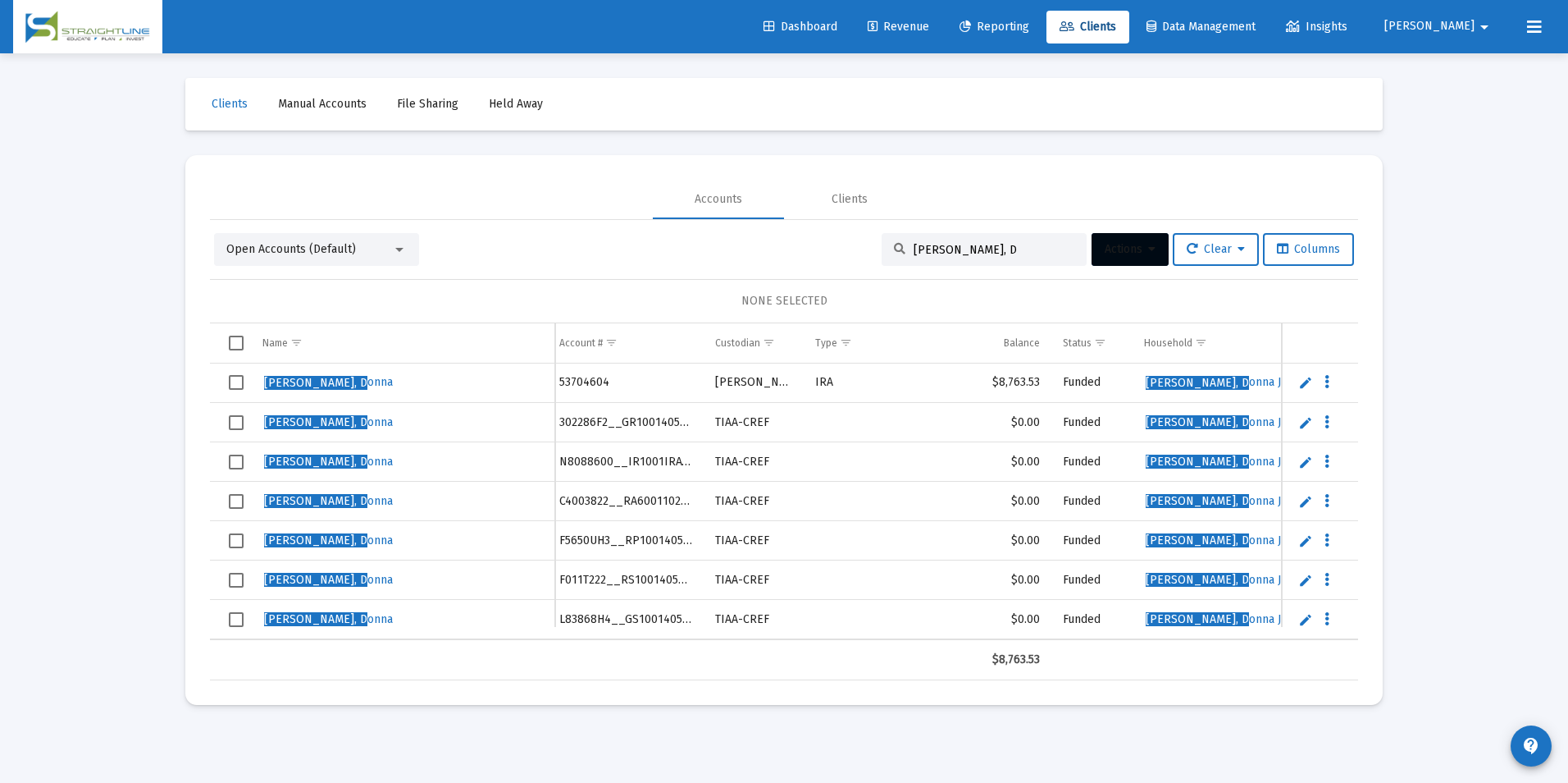
scroll to position [0, 0]
type input "[PERSON_NAME], D"
click at [230, 421] on span "Select row" at bounding box center [236, 422] width 15 height 15
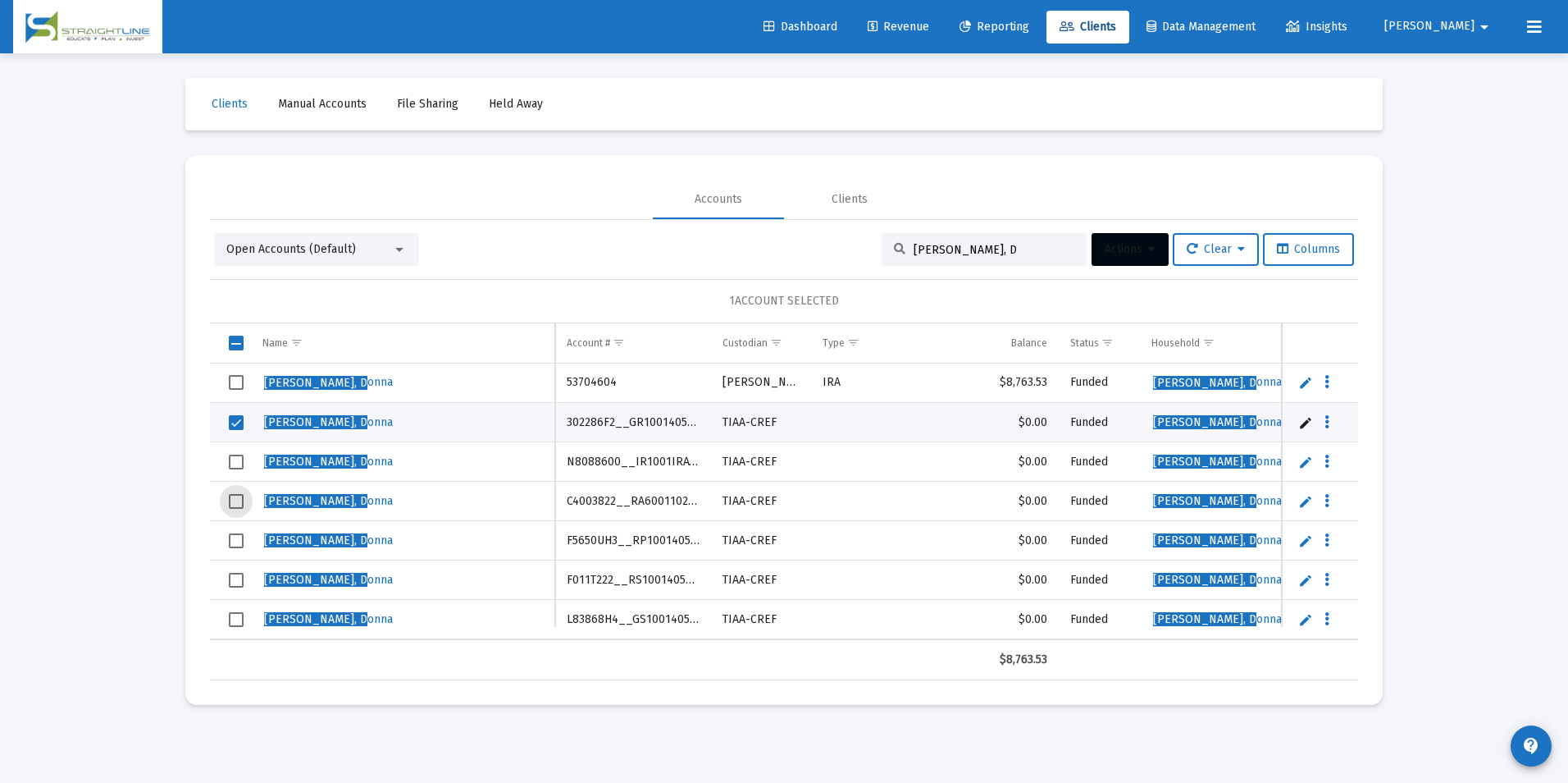
click at [235, 502] on span "Select row" at bounding box center [236, 501] width 15 height 15
click at [240, 580] on span "Select row" at bounding box center [236, 580] width 15 height 15
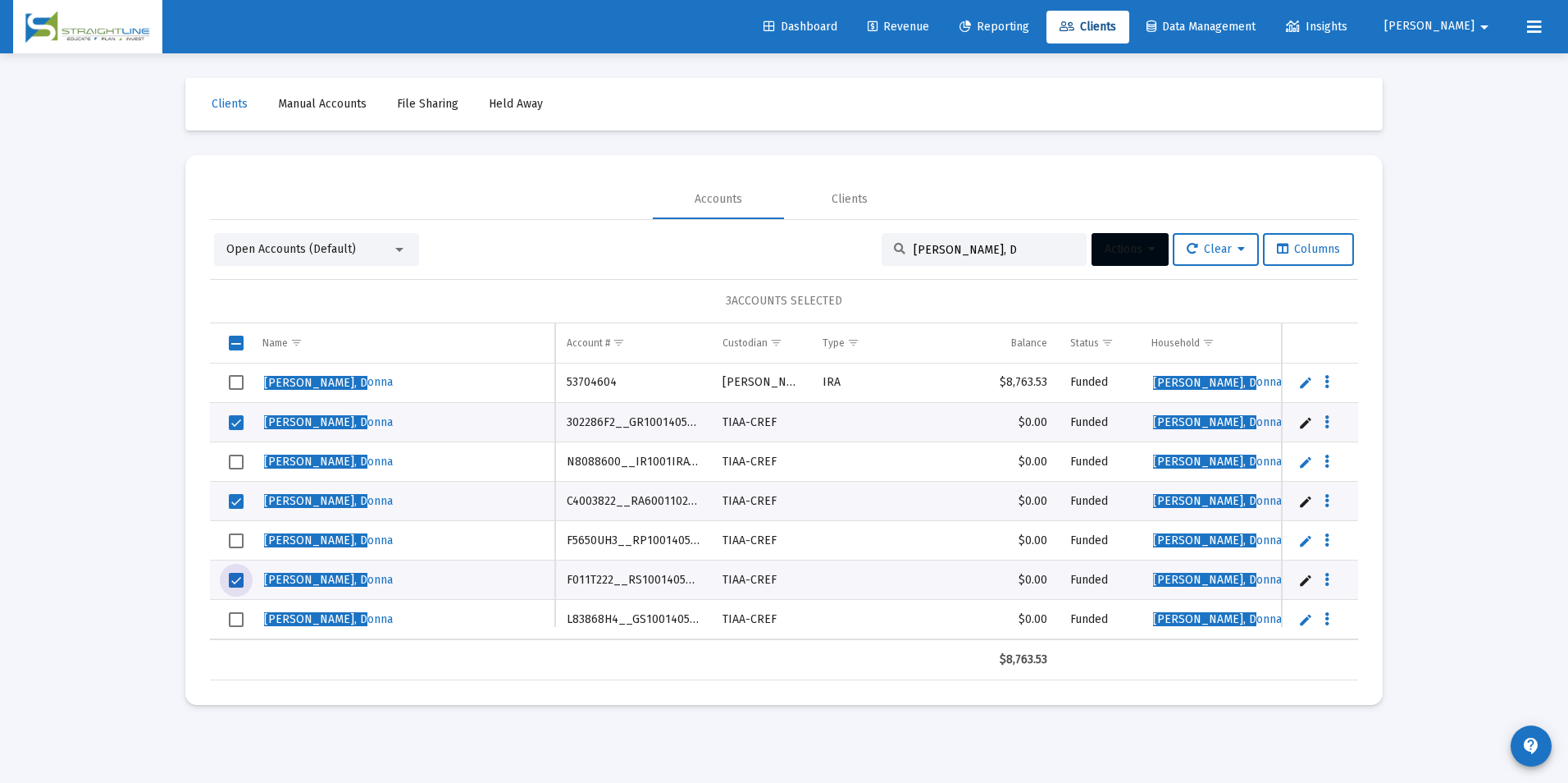
click at [236, 543] on span "Select row" at bounding box center [236, 540] width 15 height 15
click at [232, 618] on span "Select row" at bounding box center [236, 619] width 15 height 15
click at [243, 461] on span "Select row" at bounding box center [236, 462] width 15 height 15
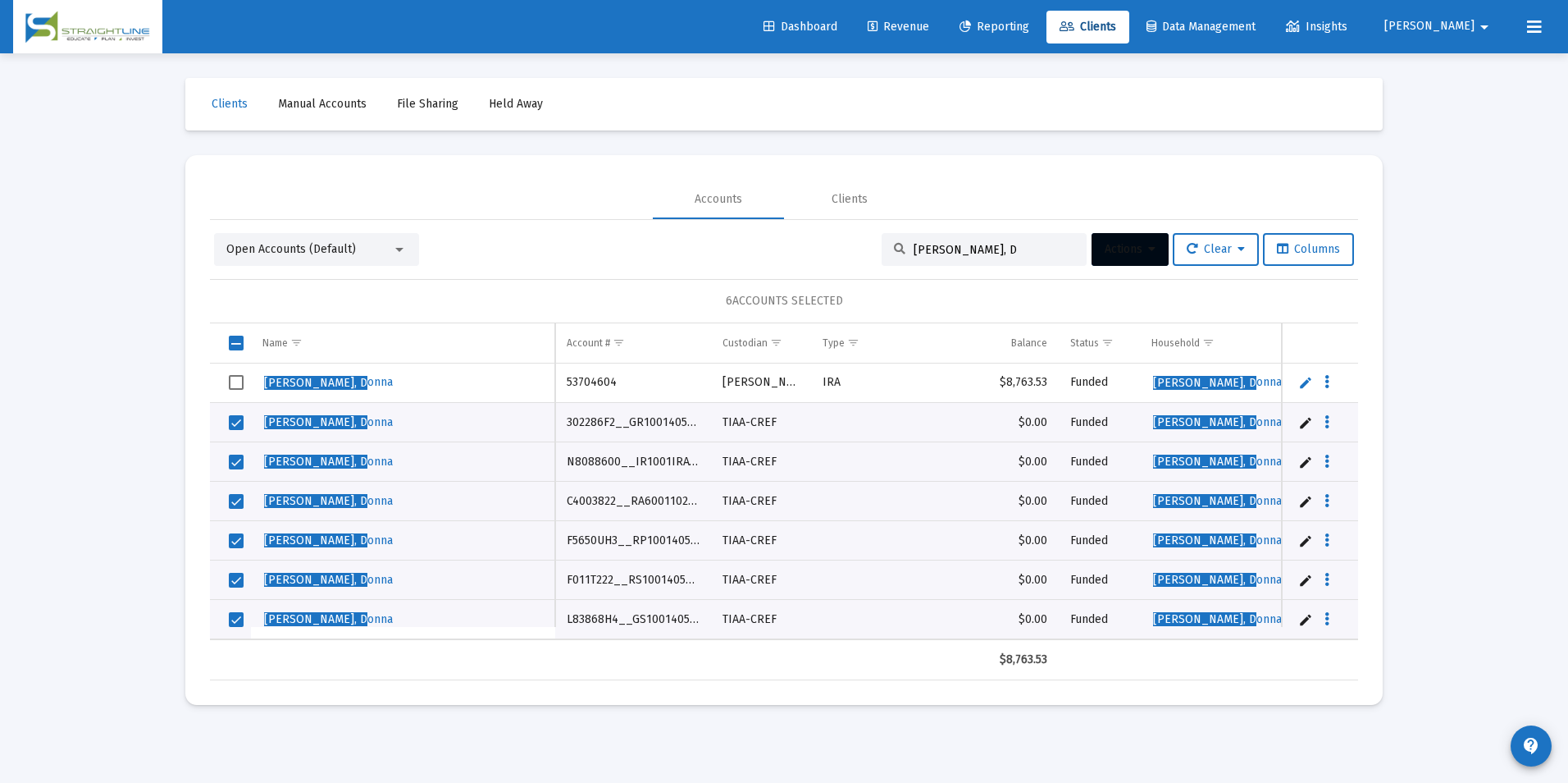
click at [1091, 258] on button "Actions" at bounding box center [1130, 249] width 77 height 33
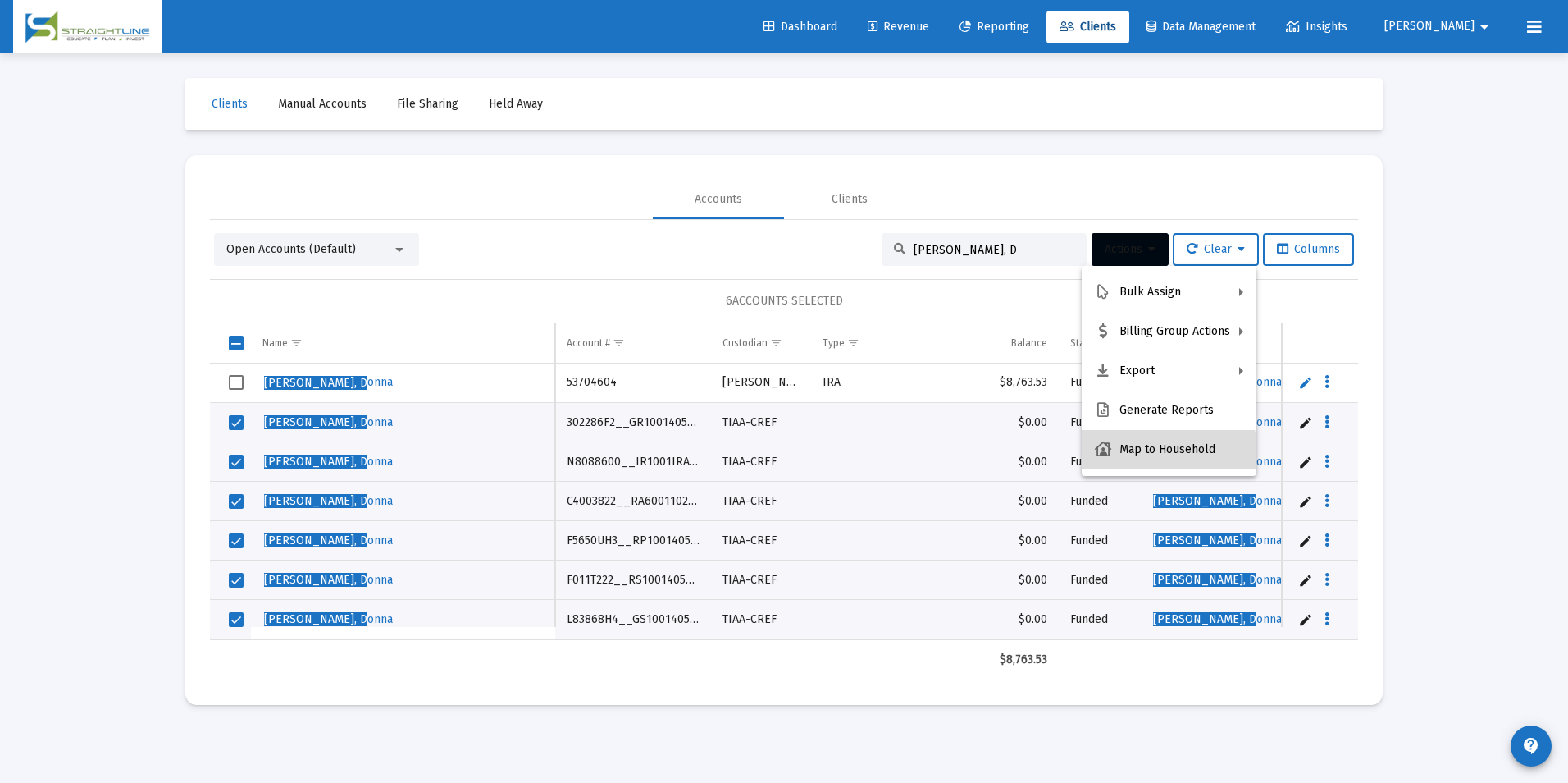
click at [1161, 461] on button "Map to Household" at bounding box center [1169, 449] width 175 height 39
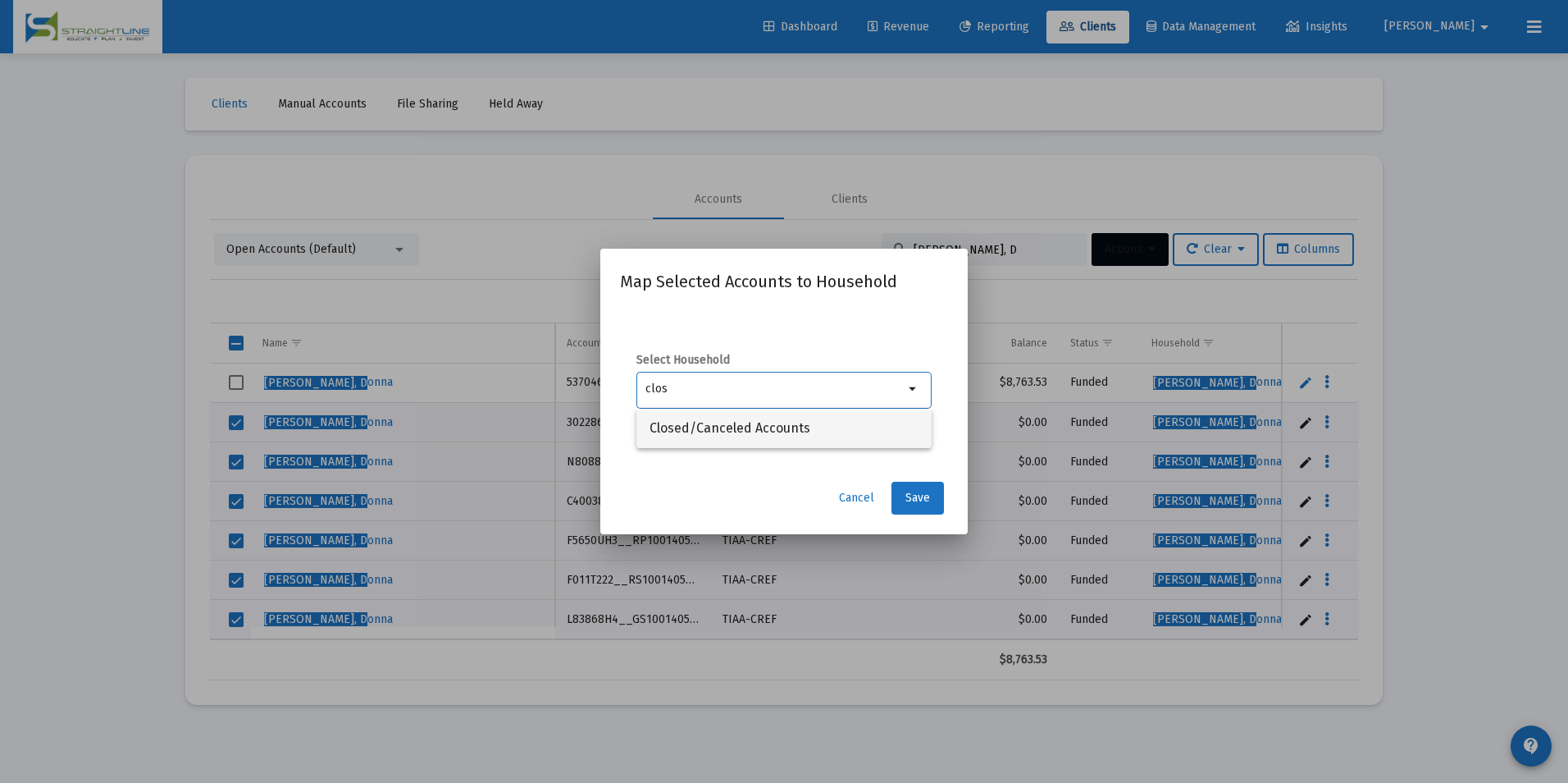
click at [747, 431] on span "Closed/Canceled Accounts" at bounding box center [784, 428] width 269 height 39
type input "Closed/Canceled Accounts"
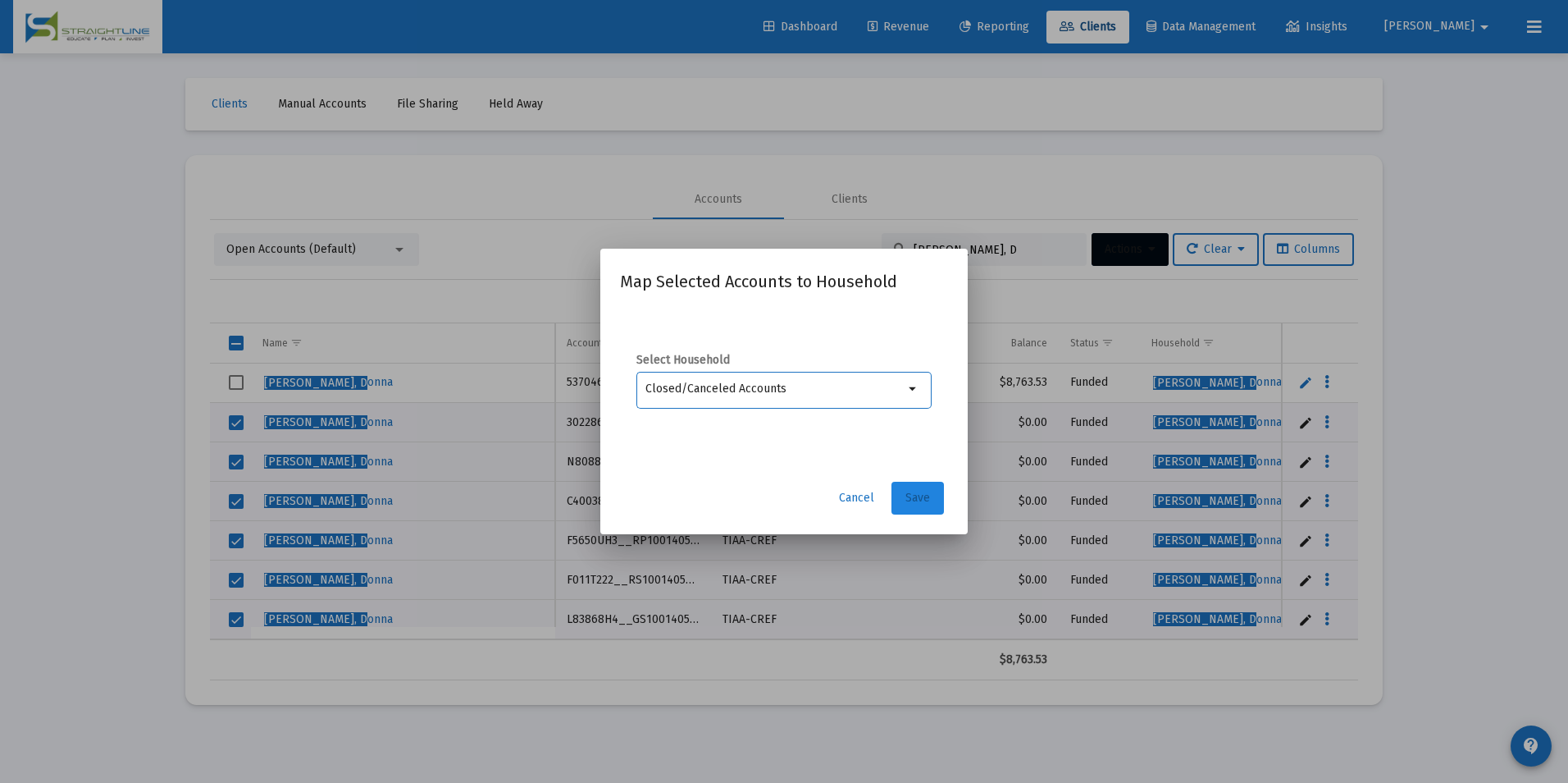
click at [919, 500] on span "Save" at bounding box center [917, 497] width 25 height 14
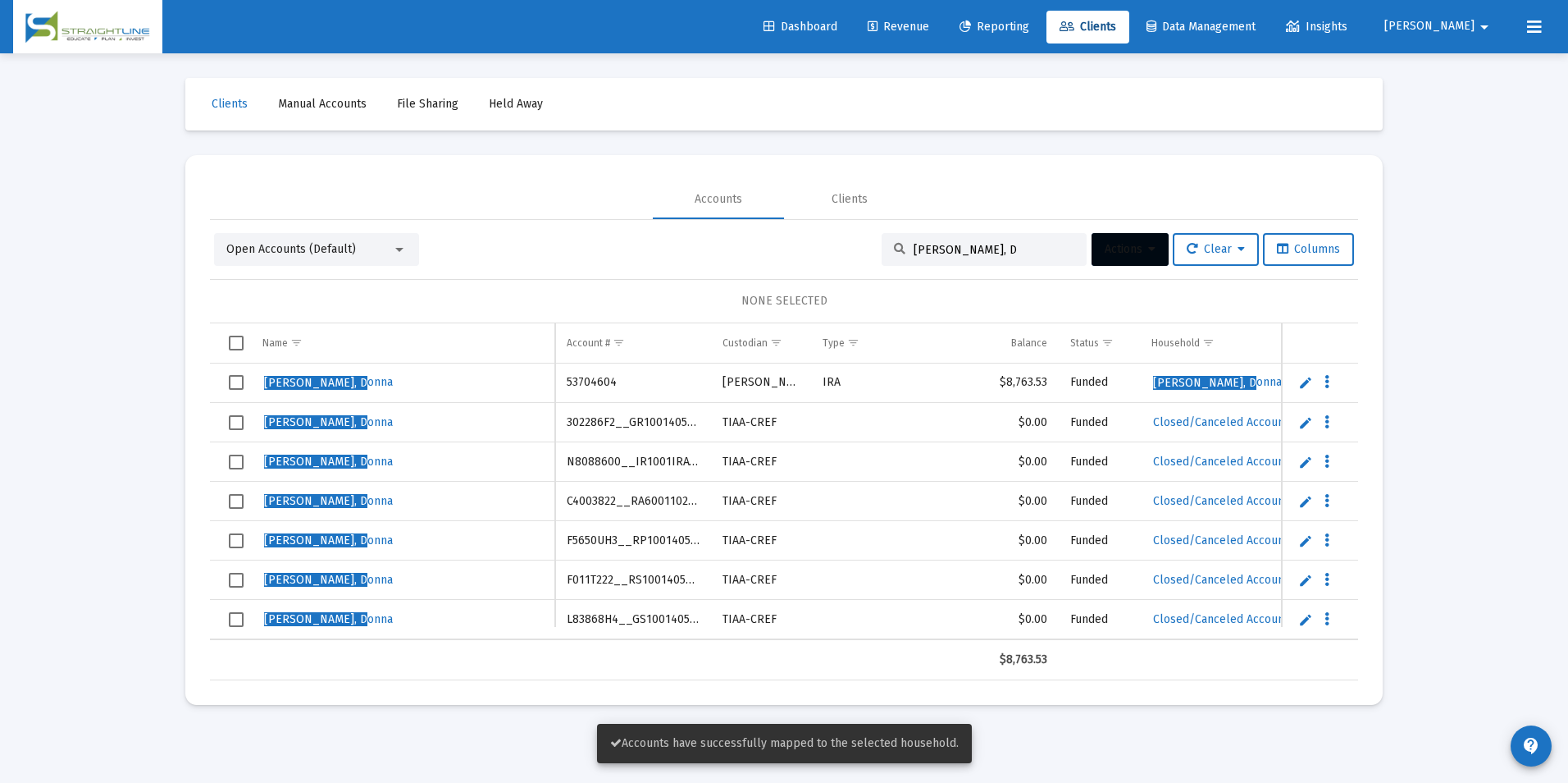
click at [243, 419] on span "Select row" at bounding box center [236, 422] width 15 height 15
click at [239, 467] on span "Select row" at bounding box center [236, 462] width 15 height 15
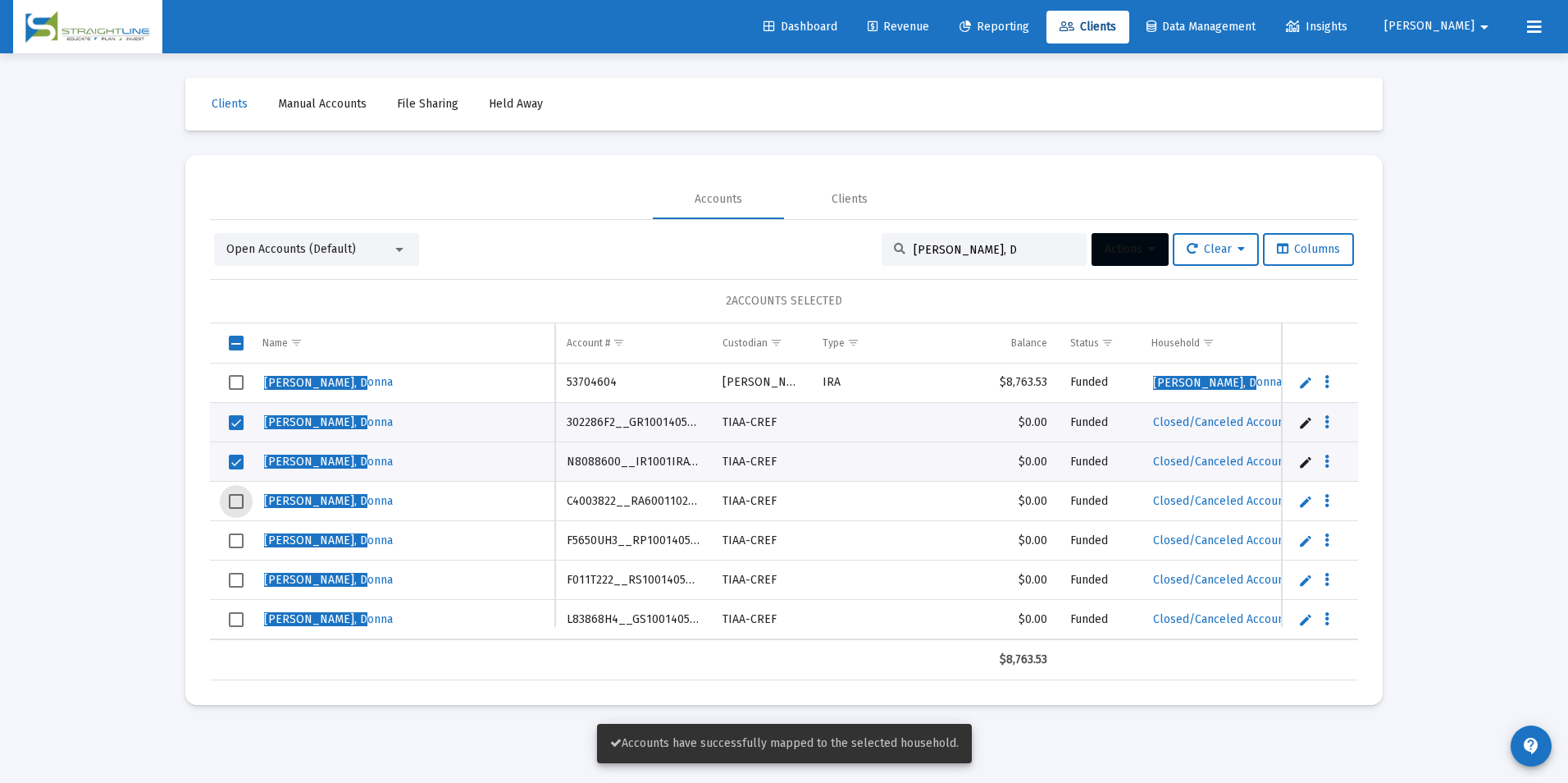
click at [235, 506] on span "Select row" at bounding box center [236, 501] width 15 height 15
click at [233, 541] on span "Select row" at bounding box center [236, 540] width 15 height 15
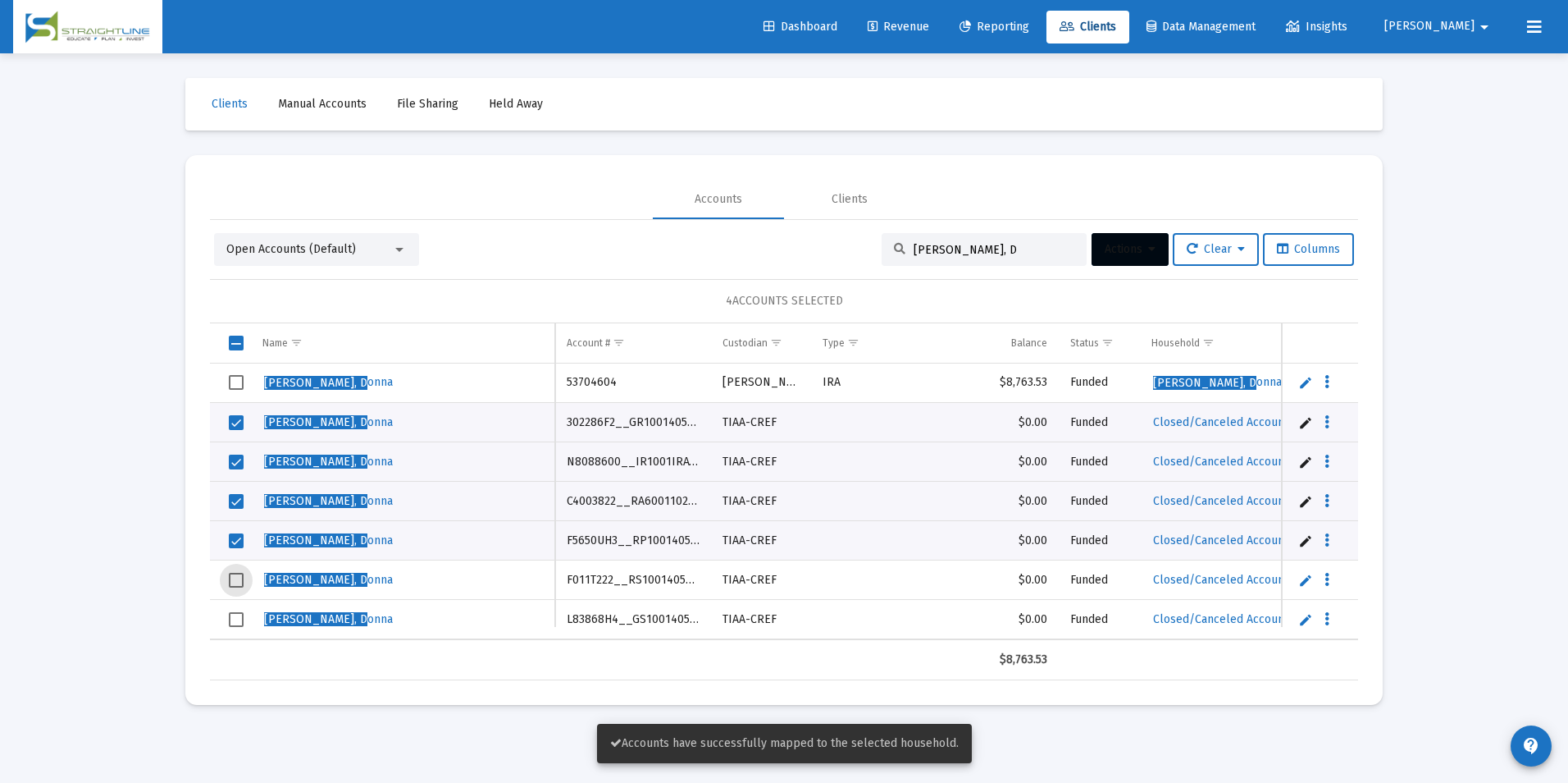
click at [240, 584] on span "Select row" at bounding box center [236, 580] width 15 height 15
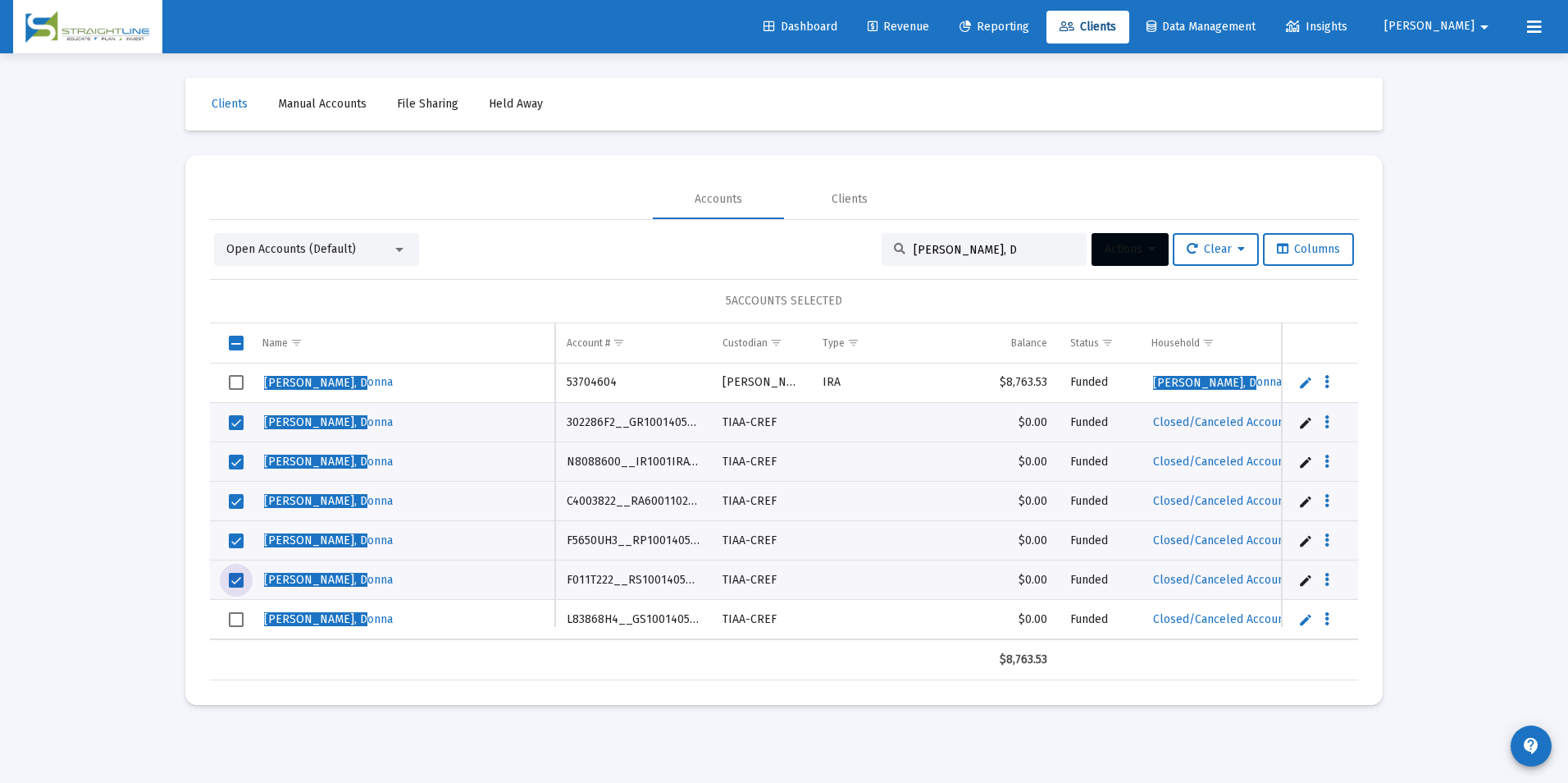
click at [232, 620] on span "Select row" at bounding box center [236, 619] width 15 height 15
click at [1110, 260] on button "Actions" at bounding box center [1130, 249] width 77 height 33
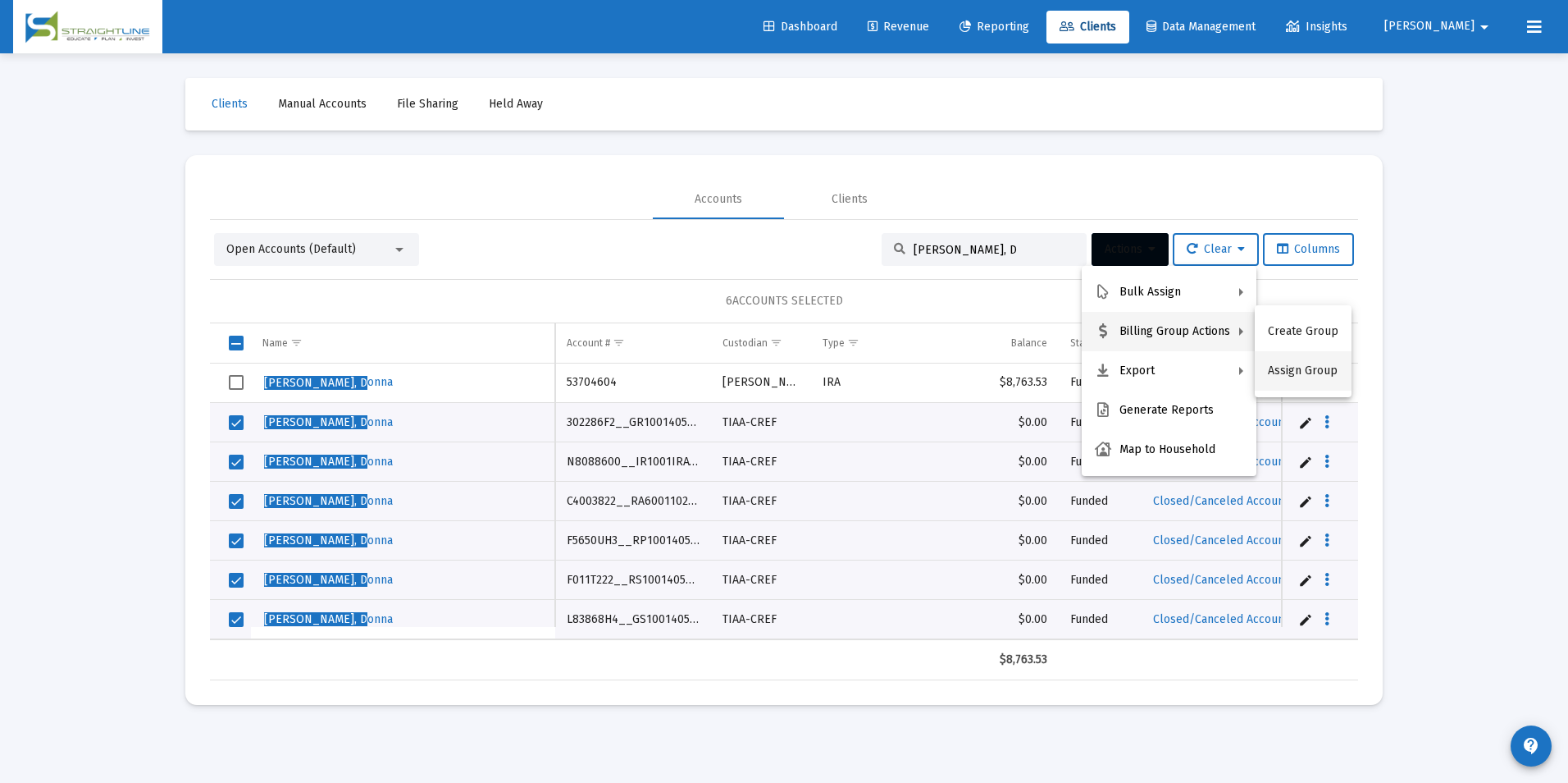
click at [1291, 379] on button "Assign Group" at bounding box center [1303, 370] width 97 height 39
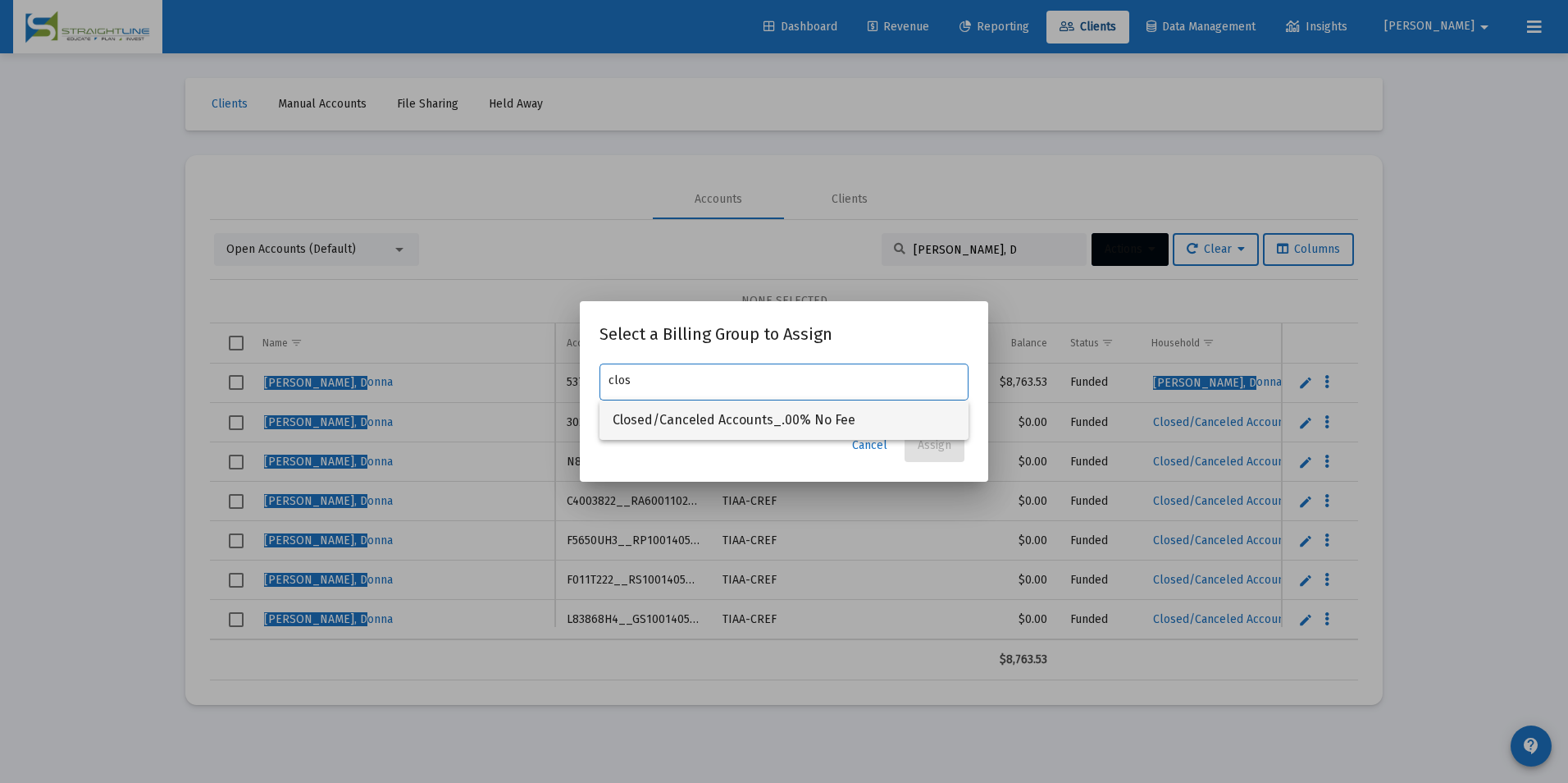
click at [964, 415] on mat-option "Closed/Canceled Accounts_.00% No Fee" at bounding box center [784, 419] width 369 height 39
type input "Closed/Canceled Accounts_.00% No Fee"
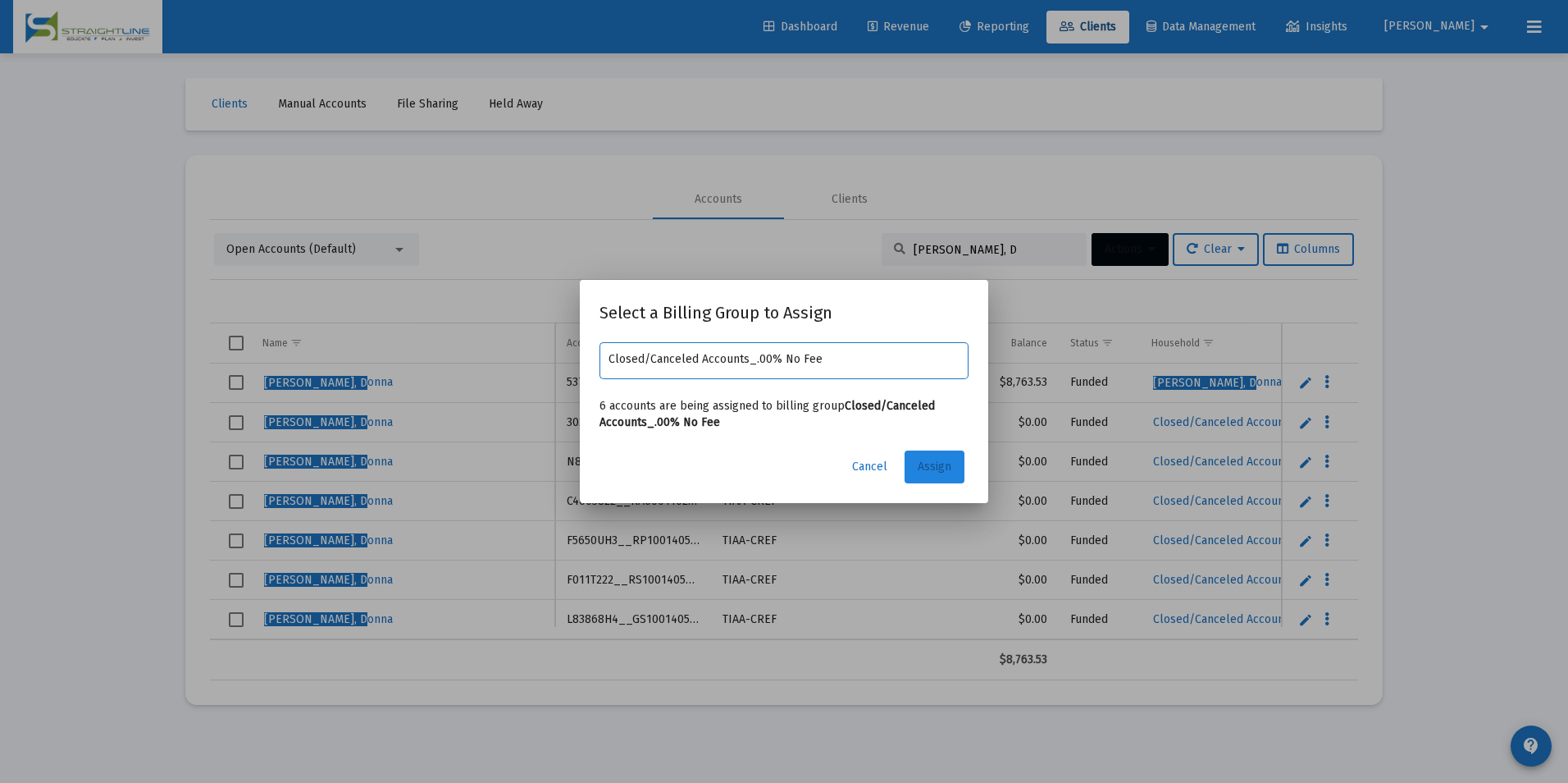
click at [935, 469] on span "Assign" at bounding box center [934, 466] width 34 height 14
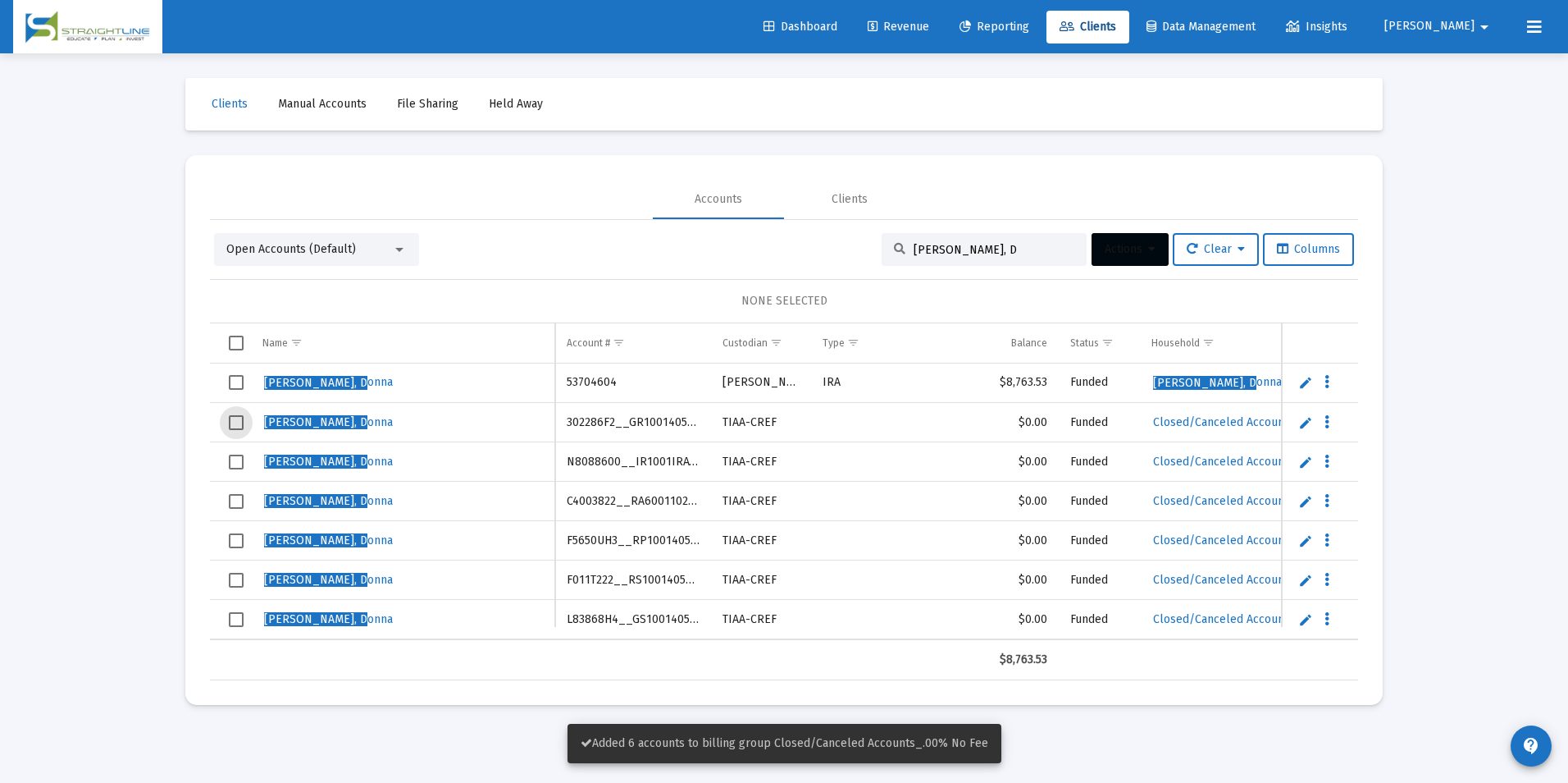
click at [231, 425] on span "Select row" at bounding box center [236, 422] width 15 height 15
click at [244, 468] on td "Data grid" at bounding box center [230, 462] width 41 height 39
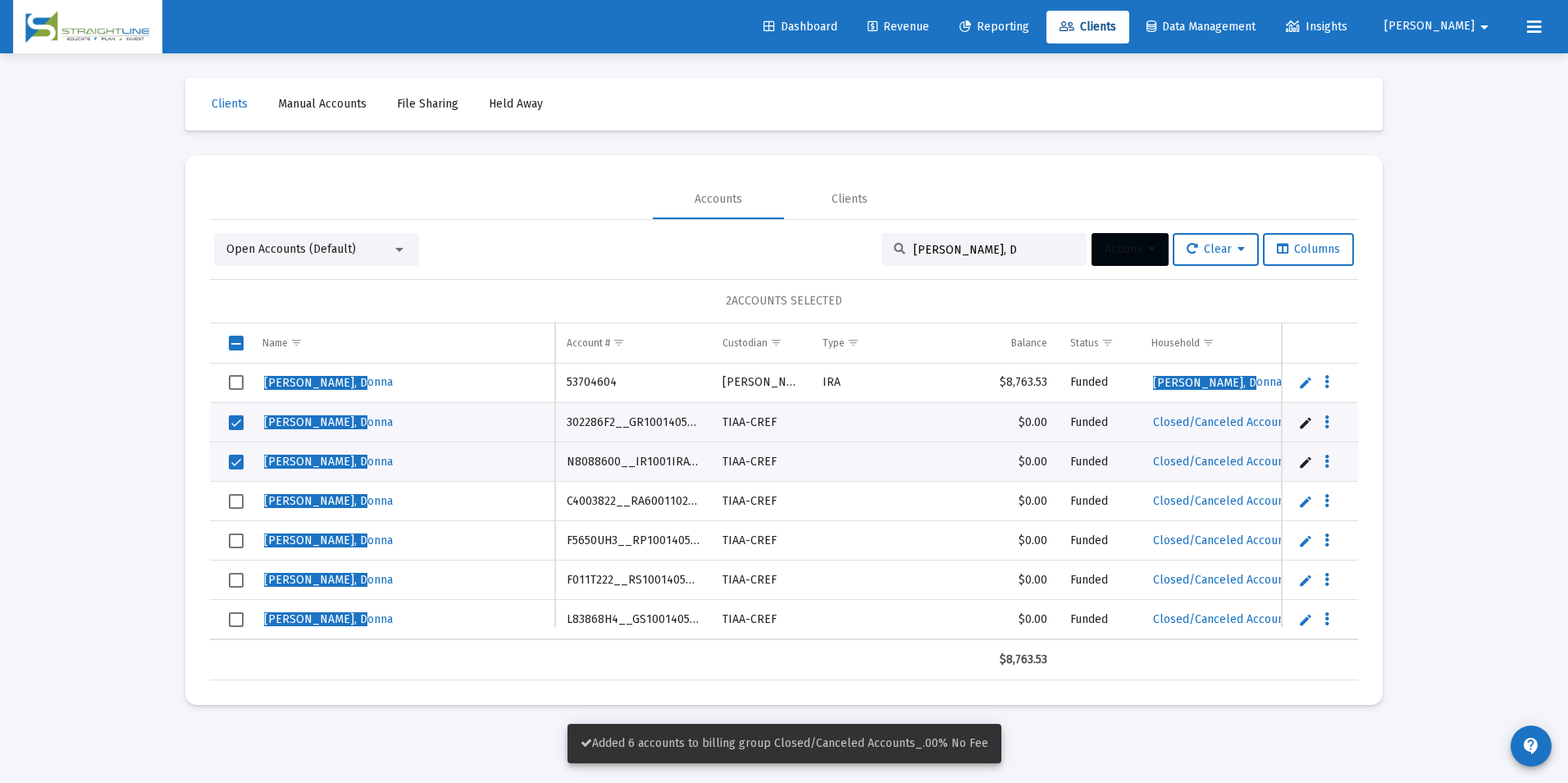
click at [223, 503] on td "Data grid" at bounding box center [230, 501] width 41 height 39
click at [231, 541] on span "Select row" at bounding box center [236, 540] width 15 height 15
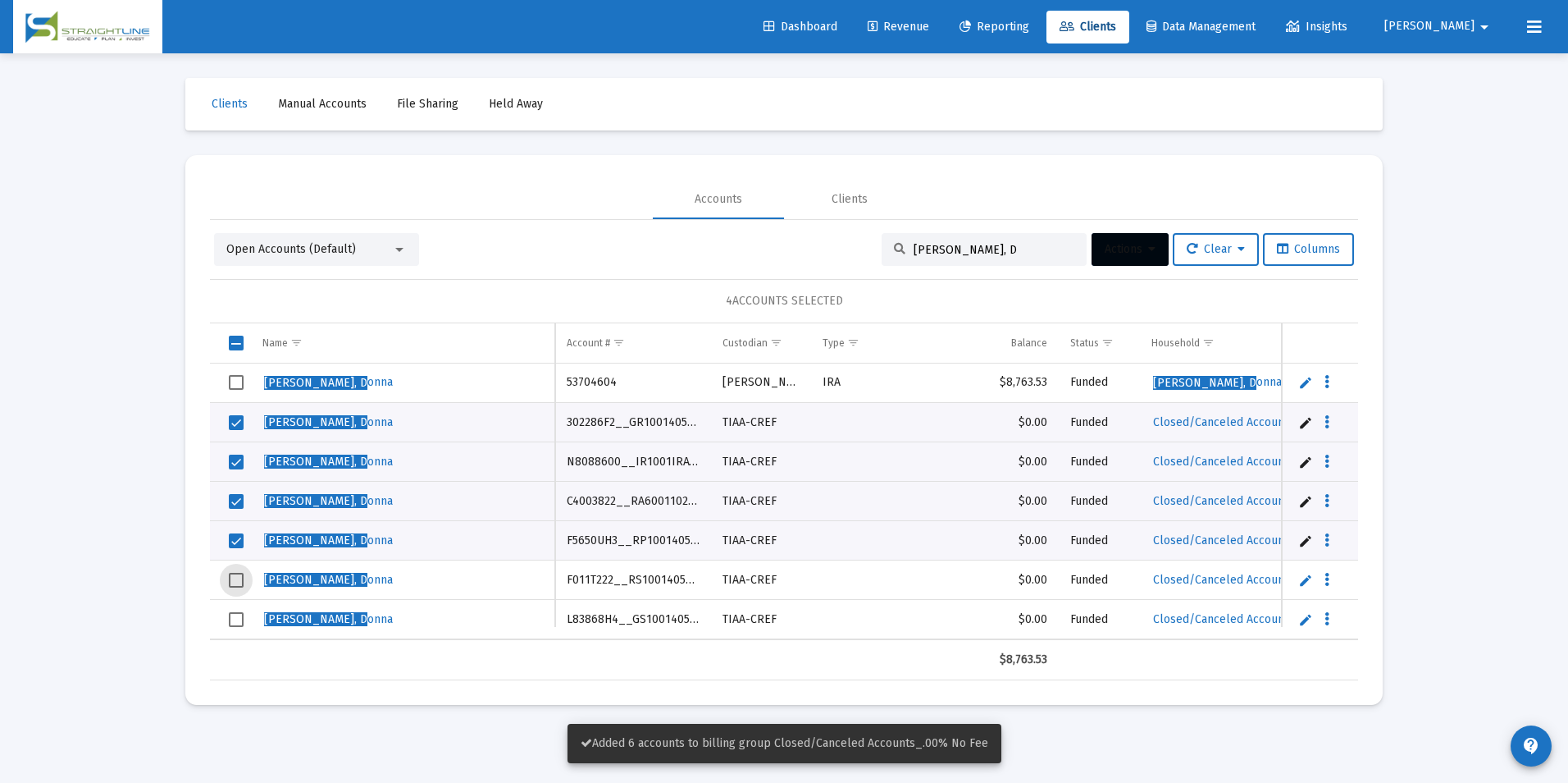
click at [238, 574] on span "Select row" at bounding box center [236, 580] width 15 height 15
click at [231, 622] on span "Select row" at bounding box center [236, 619] width 15 height 15
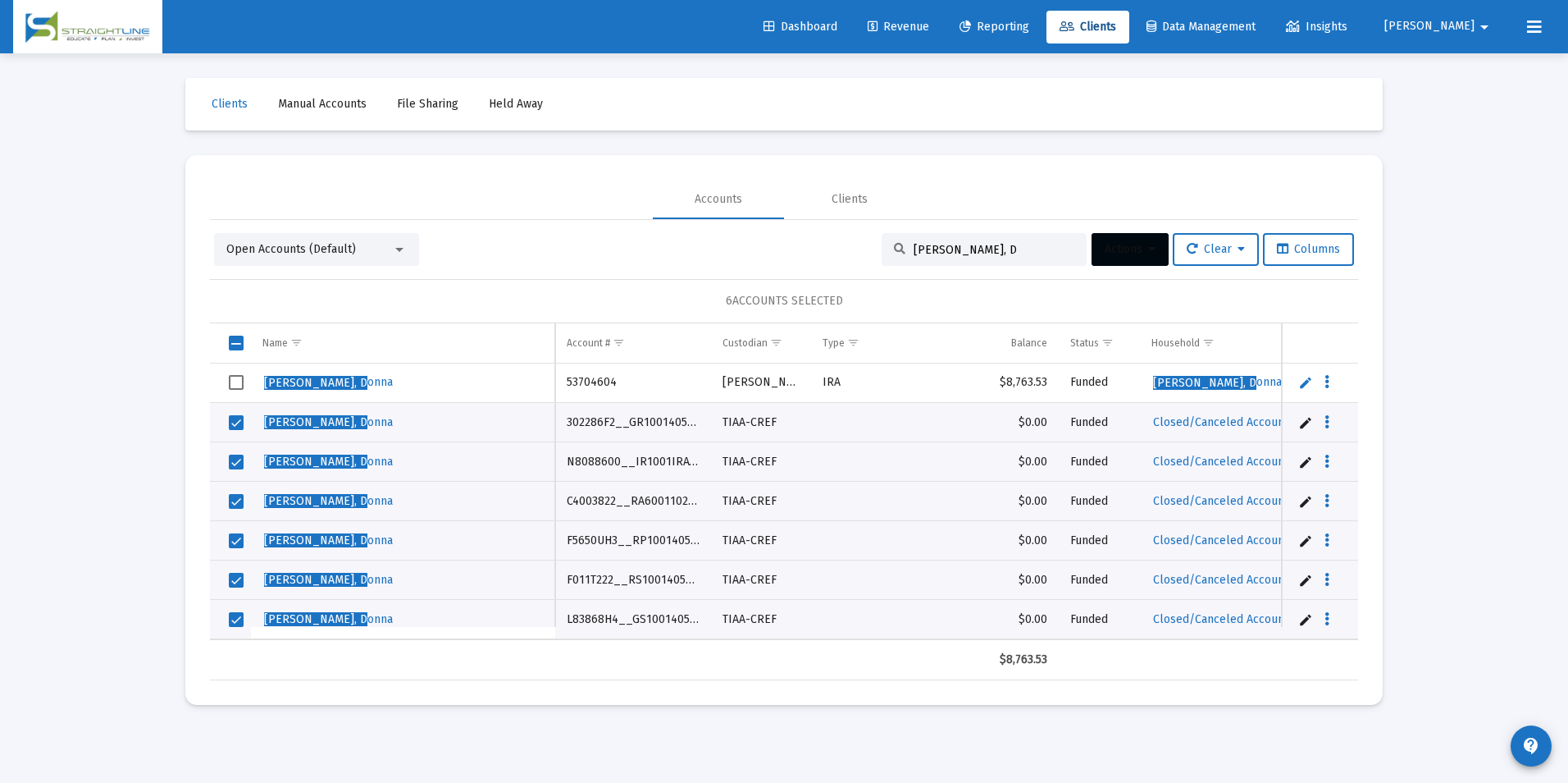
click at [1105, 248] on span "Actions" at bounding box center [1130, 248] width 51 height 14
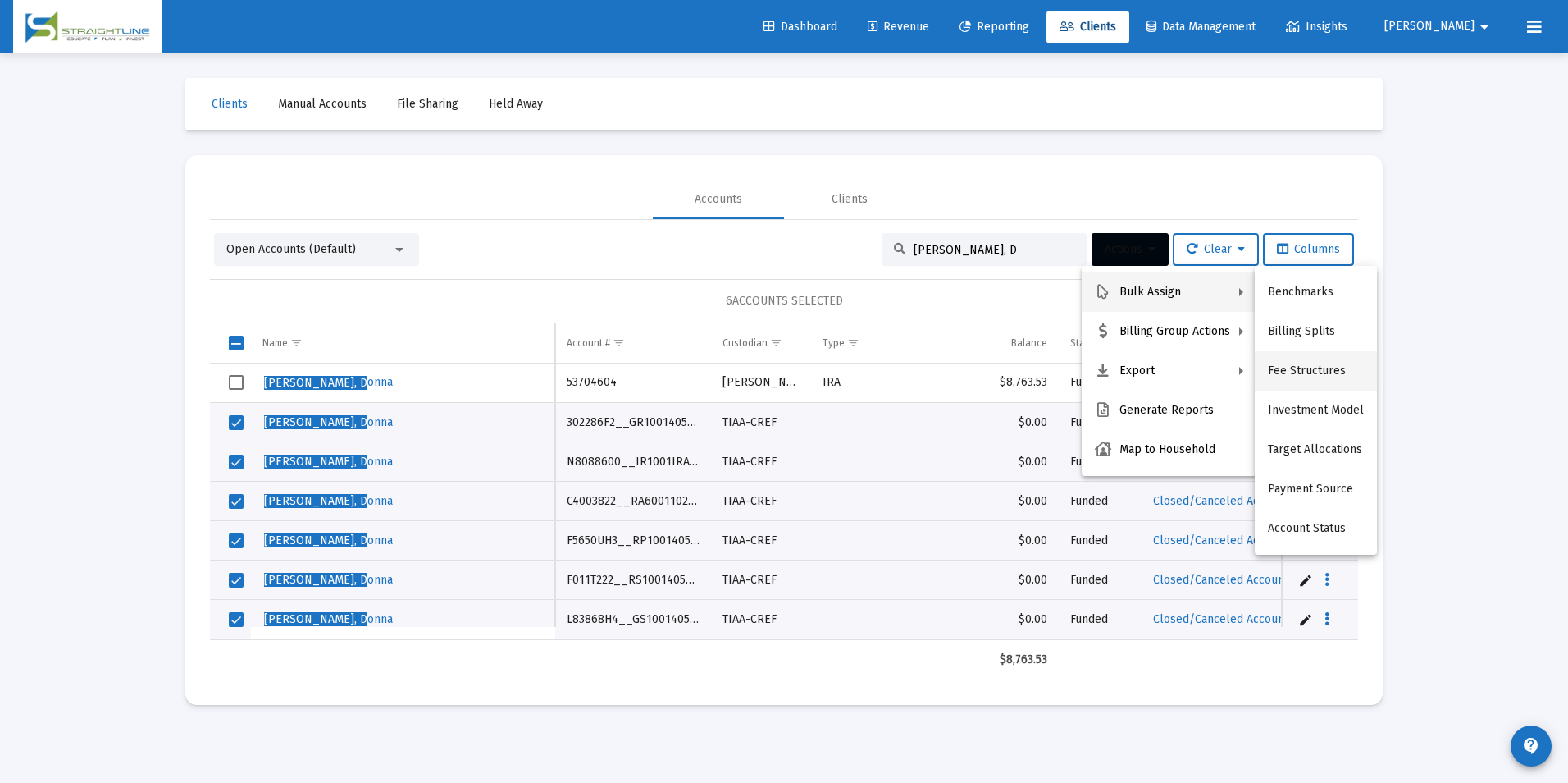
click at [1294, 372] on button "Fee Structures" at bounding box center [1315, 370] width 122 height 39
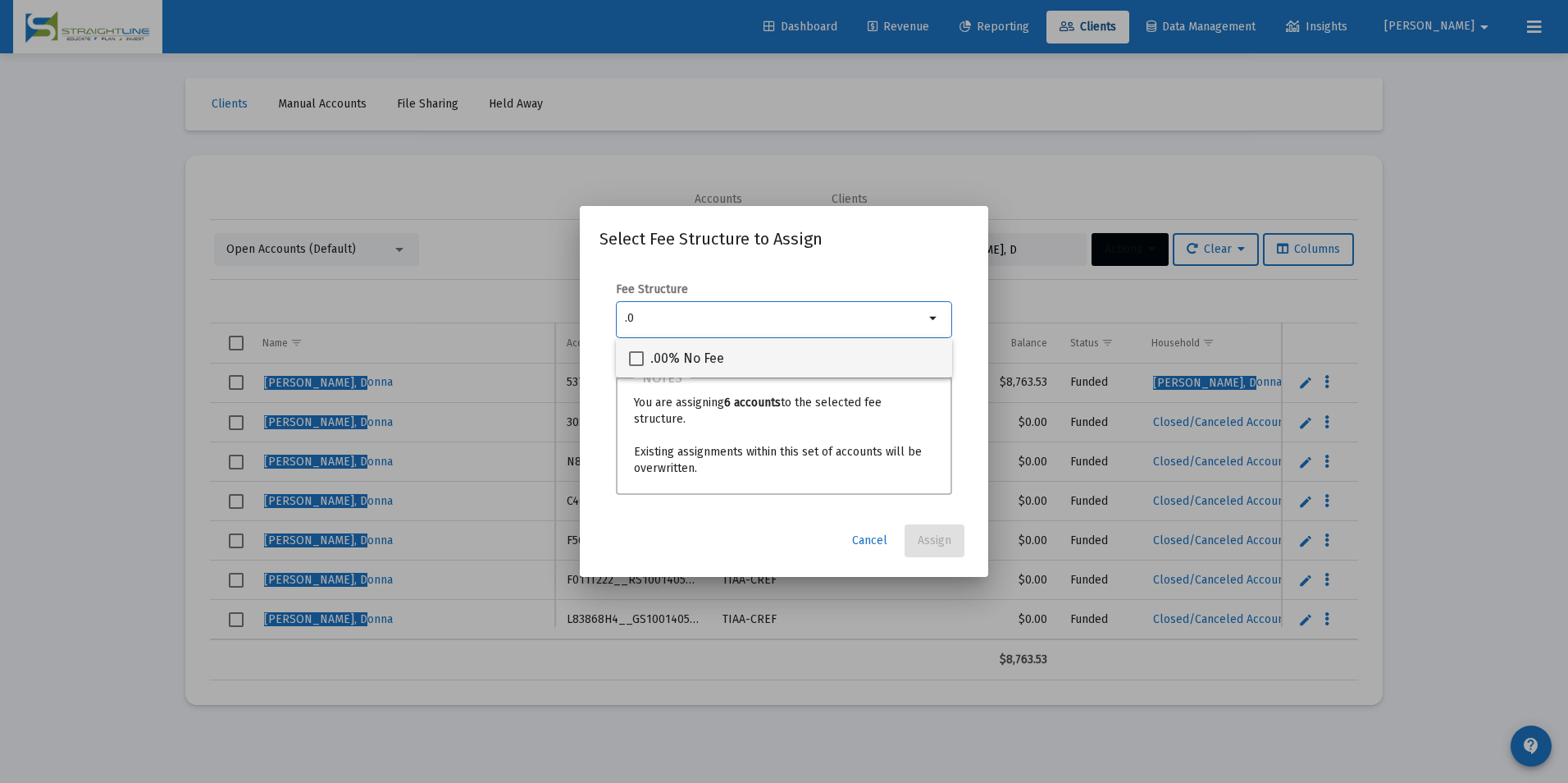
type input ".0"
click at [803, 362] on div ".00% No Fee" at bounding box center [784, 357] width 310 height 39
checkbox input "true"
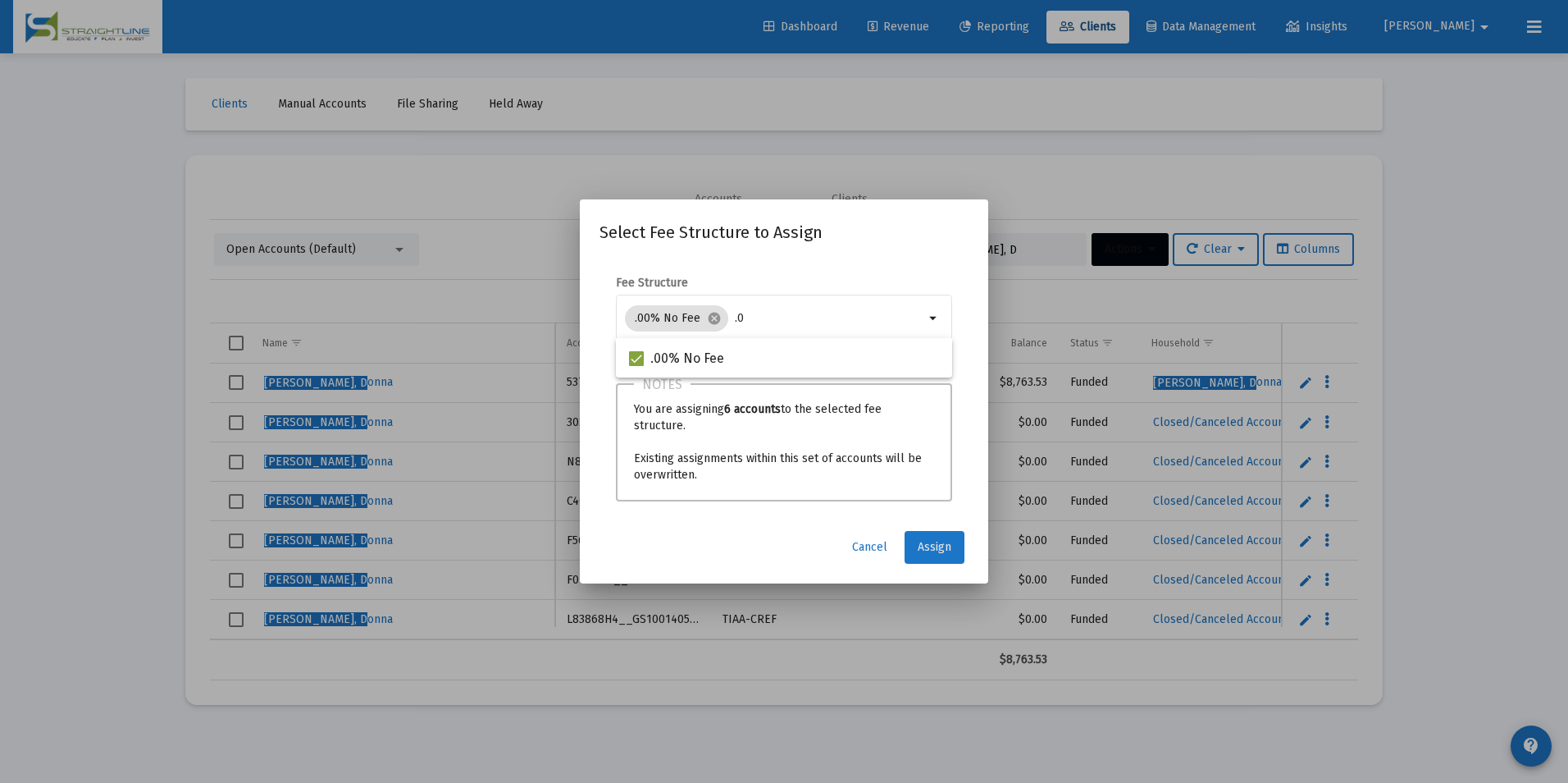
click at [948, 546] on span "Assign" at bounding box center [934, 546] width 34 height 14
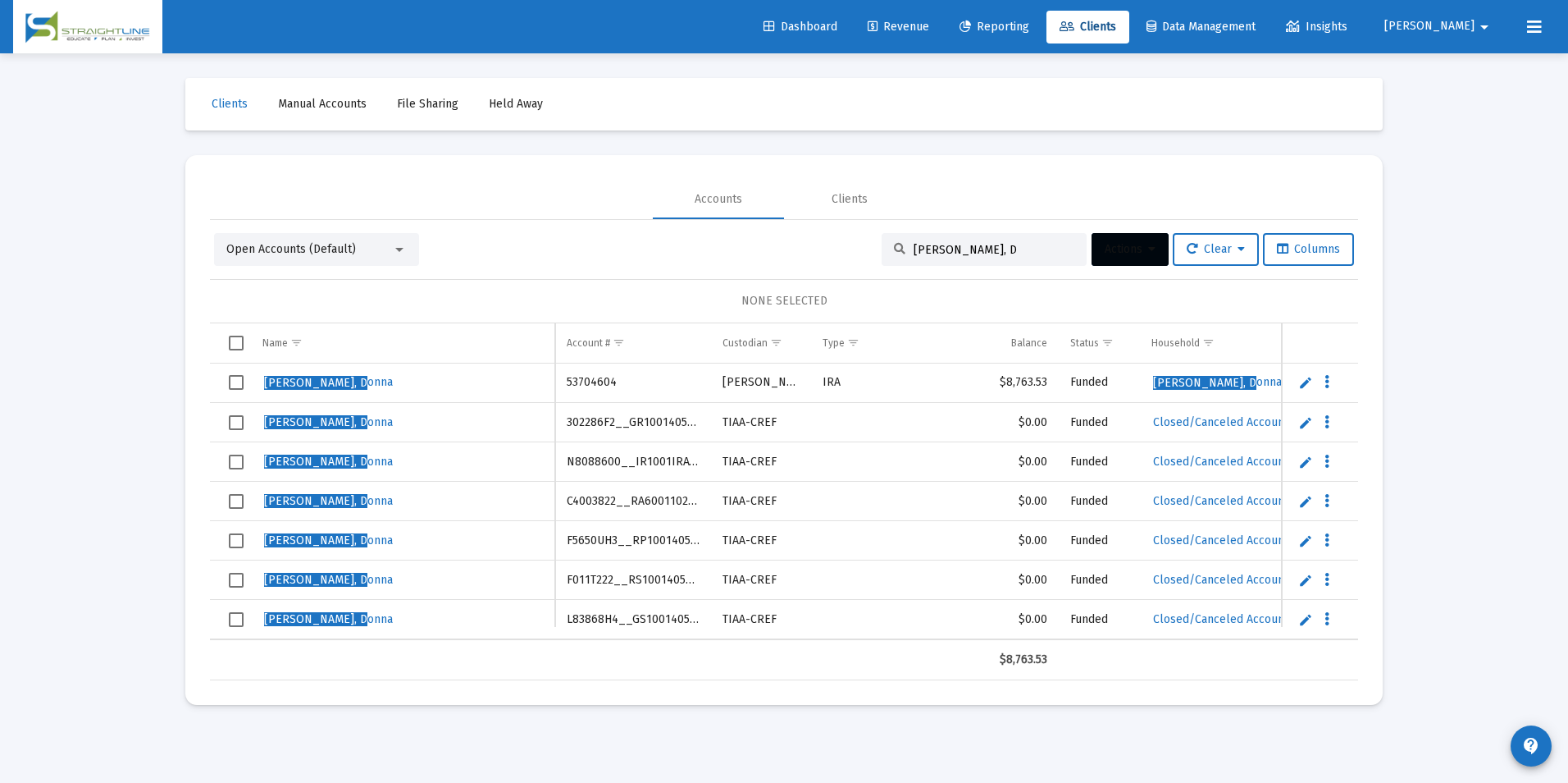
drag, startPoint x: 980, startPoint y: 256, endPoint x: 904, endPoint y: 247, distance: 76.5
click at [904, 247] on div "[PERSON_NAME], D" at bounding box center [984, 249] width 205 height 33
drag, startPoint x: 955, startPoint y: 247, endPoint x: 813, endPoint y: 239, distance: 142.2
click at [813, 239] on div "Open Accounts (Default) [PERSON_NAME], D Actions Clear Columns" at bounding box center [784, 249] width 1140 height 33
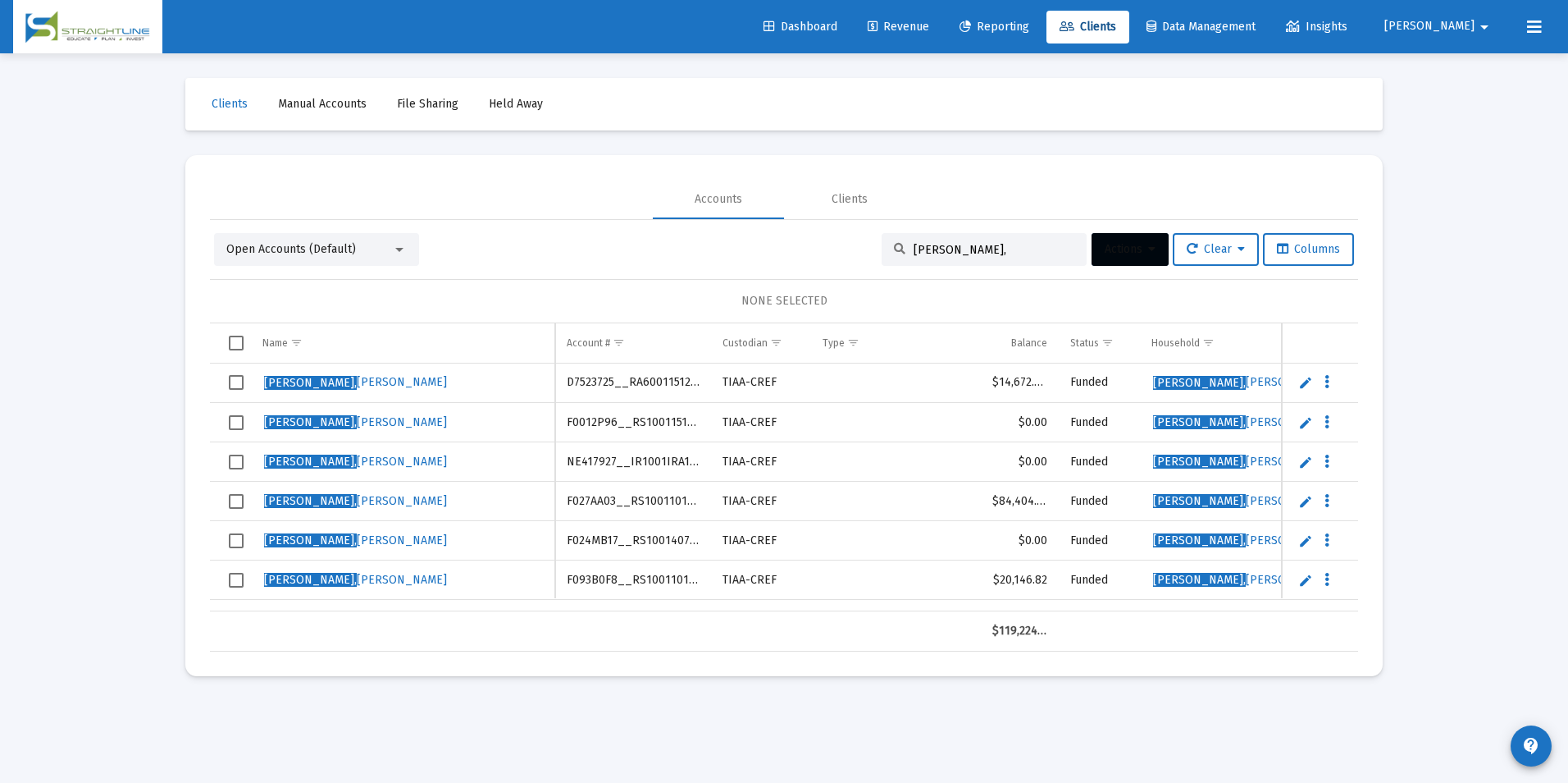
type input "[PERSON_NAME],"
click at [243, 465] on span "Select row" at bounding box center [236, 462] width 15 height 15
click at [240, 382] on span "Select row" at bounding box center [236, 382] width 15 height 15
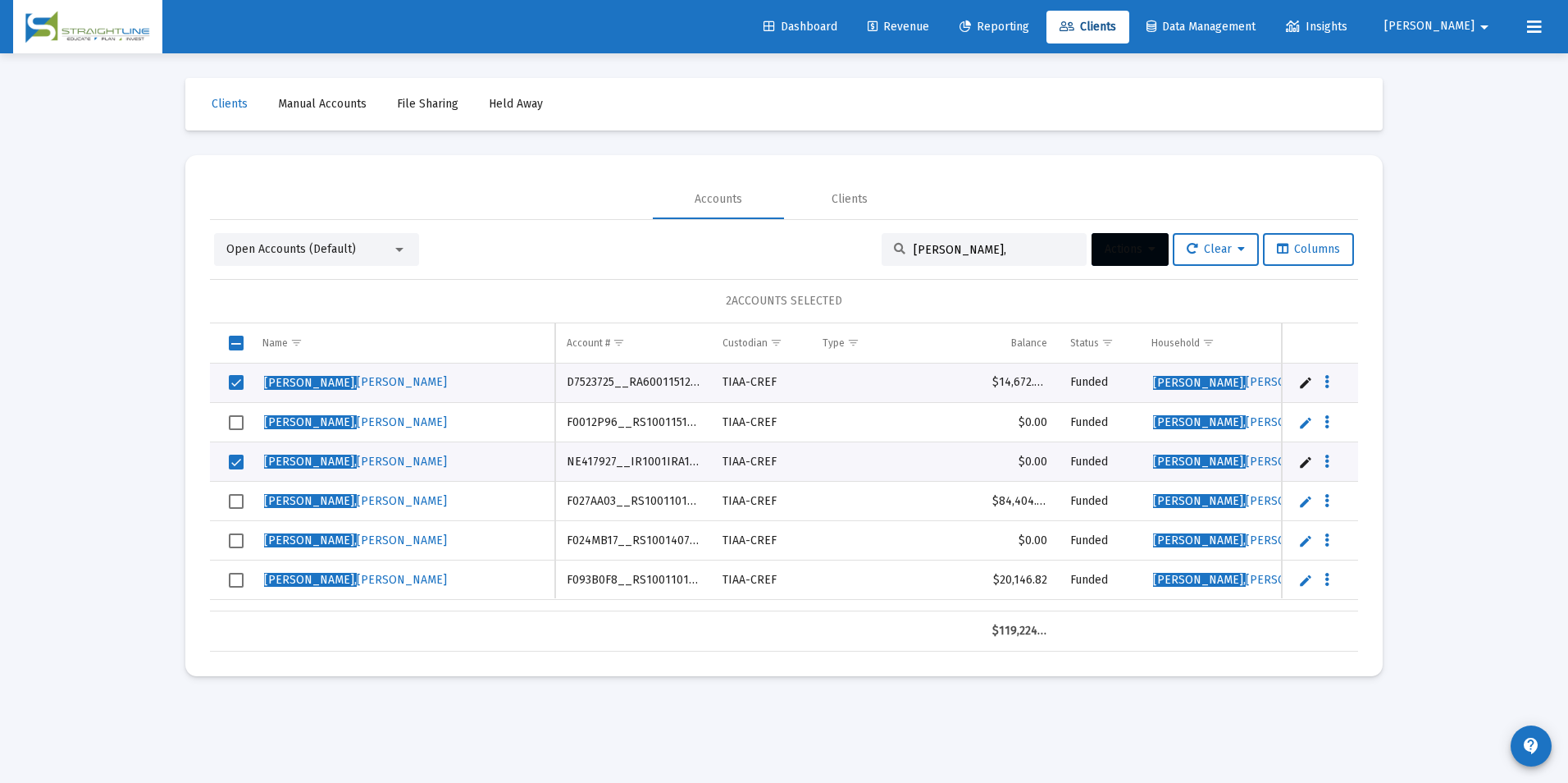
click at [225, 421] on td "Data grid" at bounding box center [230, 422] width 41 height 39
click at [232, 542] on span "Select row" at bounding box center [236, 540] width 15 height 15
click at [1103, 238] on button "Actions" at bounding box center [1130, 249] width 77 height 33
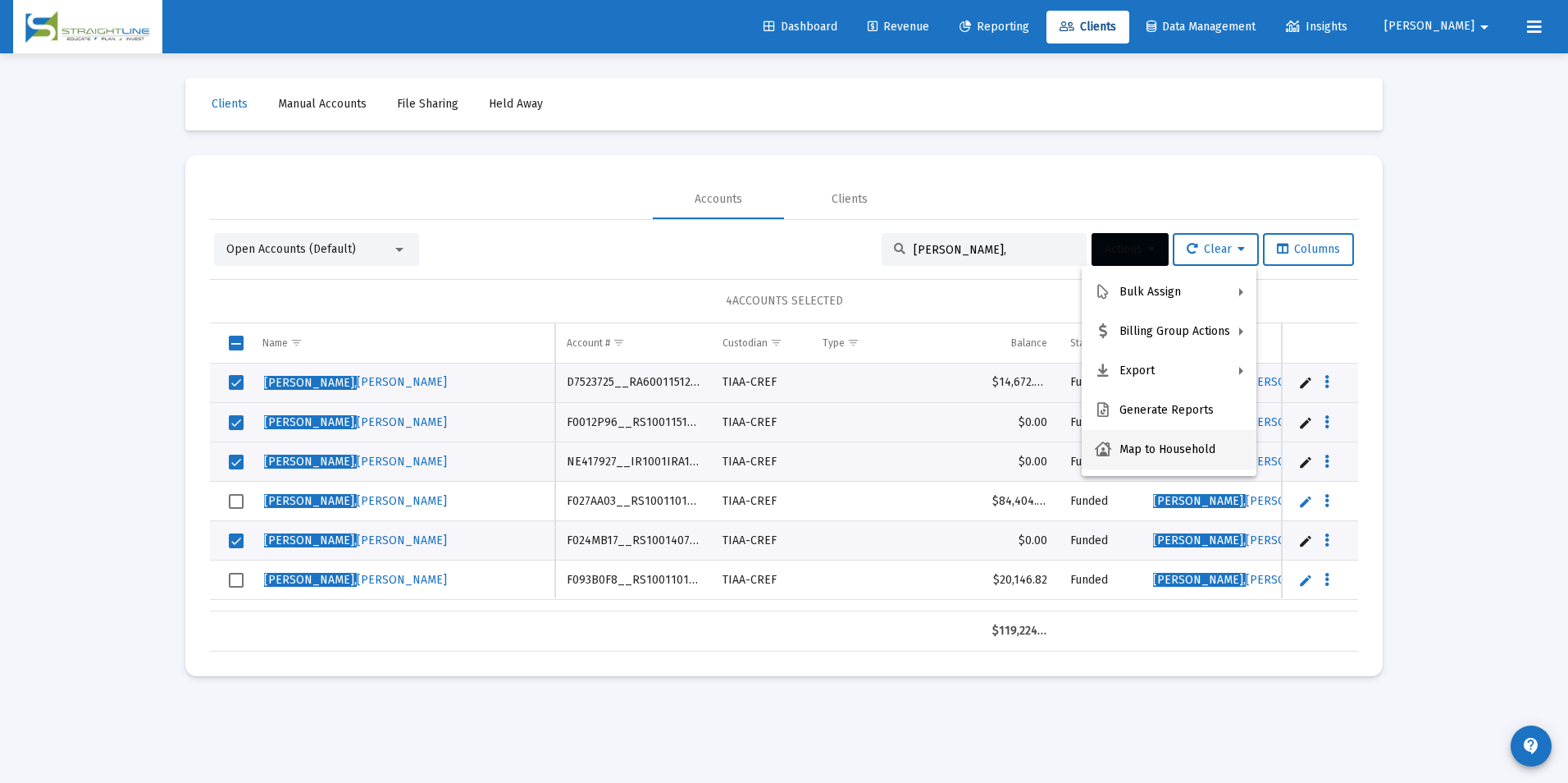
click at [1212, 461] on button "Map to Household" at bounding box center [1169, 449] width 175 height 39
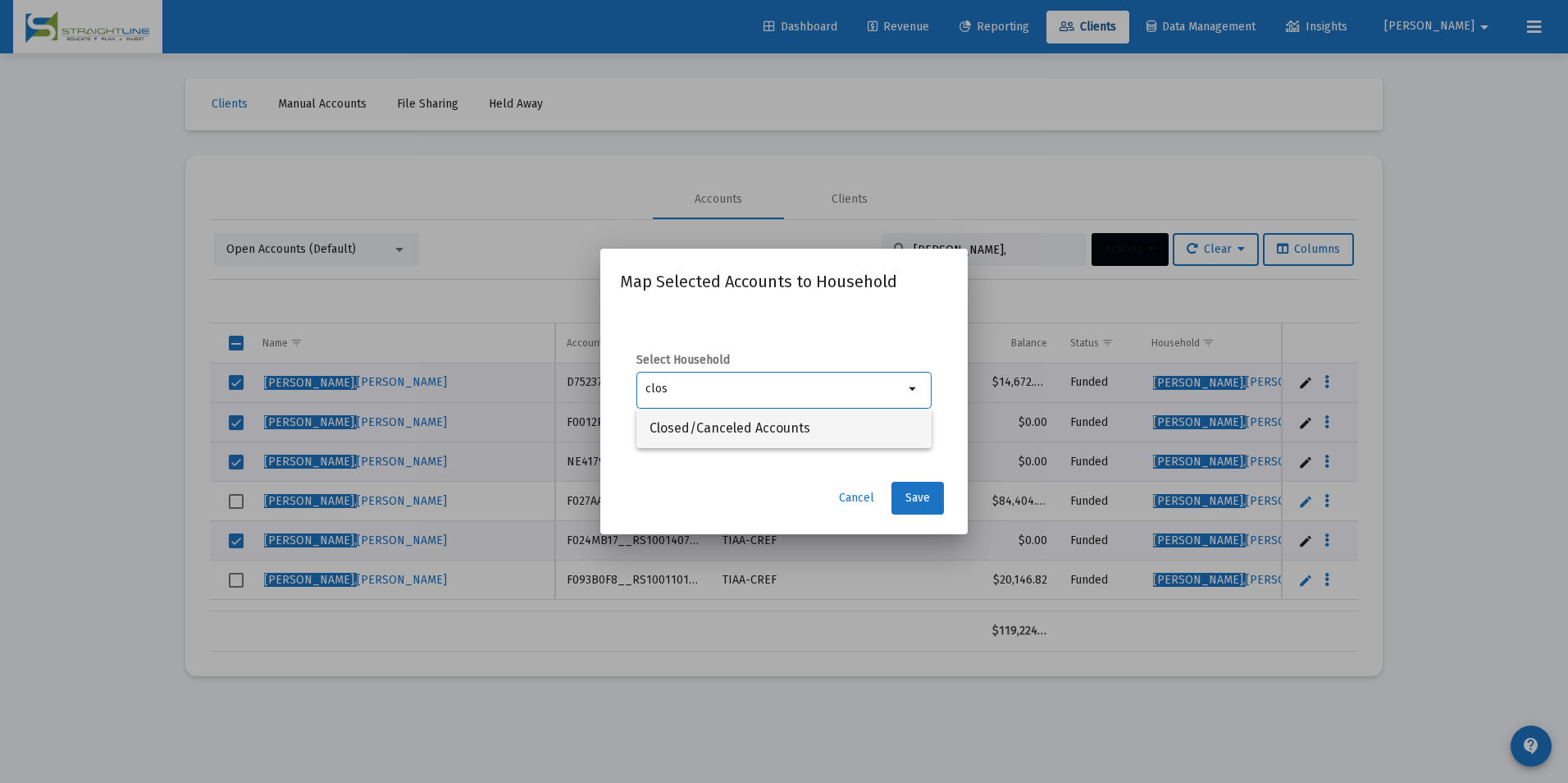
click at [906, 425] on span "Closed/Canceled Accounts" at bounding box center [784, 428] width 269 height 39
type input "Closed/Canceled Accounts"
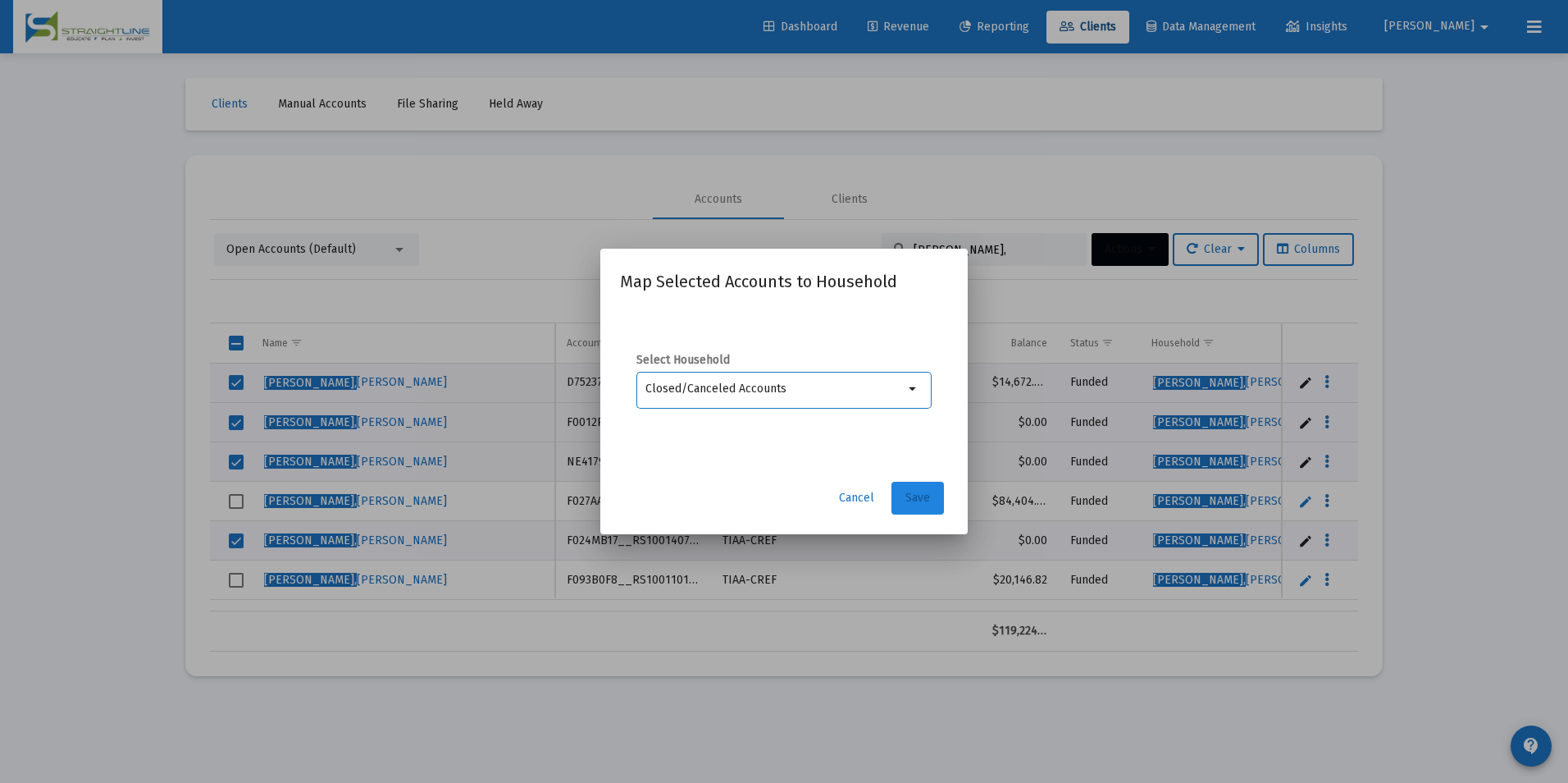
click at [926, 500] on span "Save" at bounding box center [917, 497] width 25 height 14
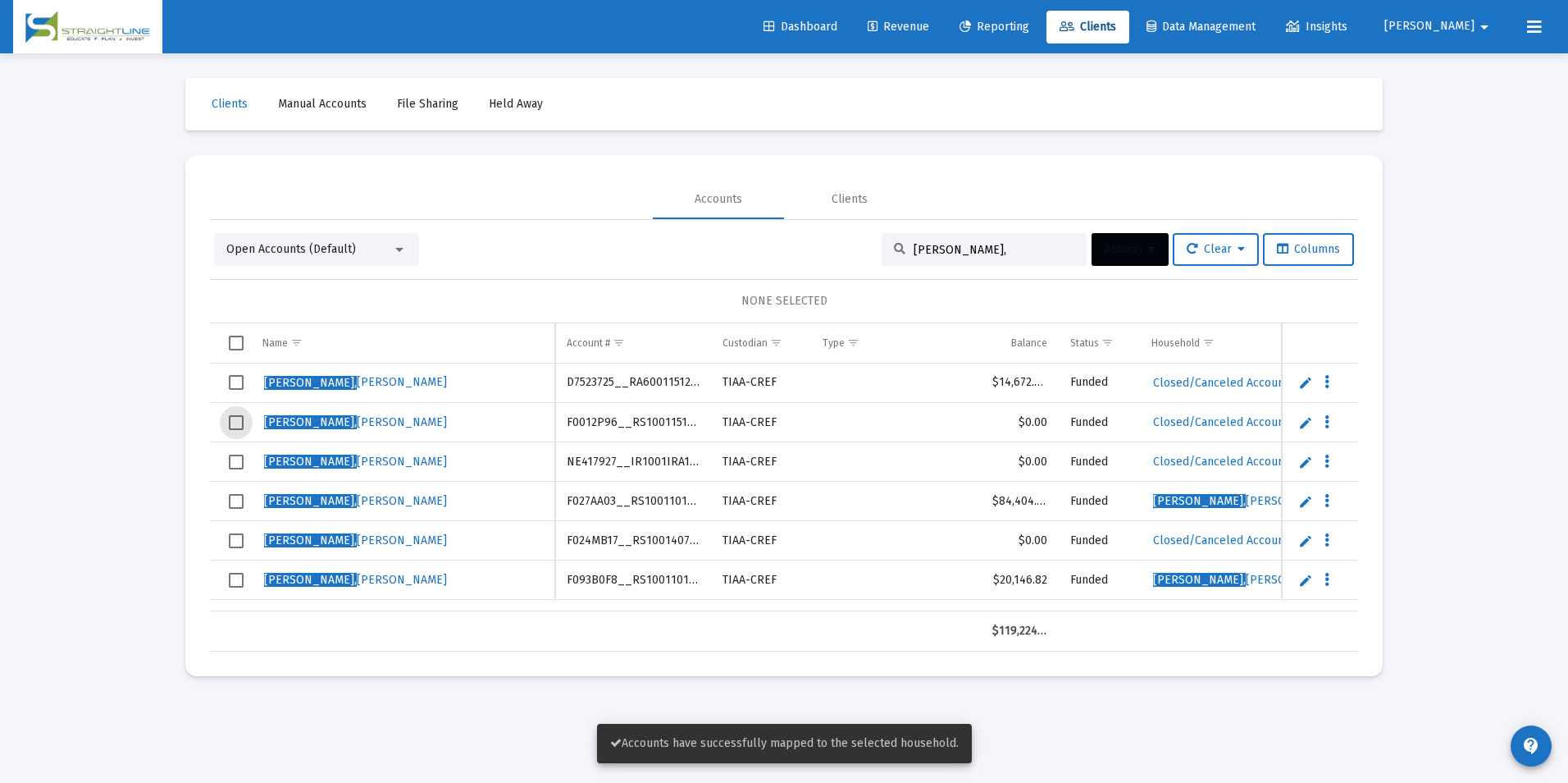
click at [232, 416] on span "Select row" at bounding box center [236, 422] width 15 height 15
click at [232, 373] on td "Data grid" at bounding box center [230, 383] width 41 height 39
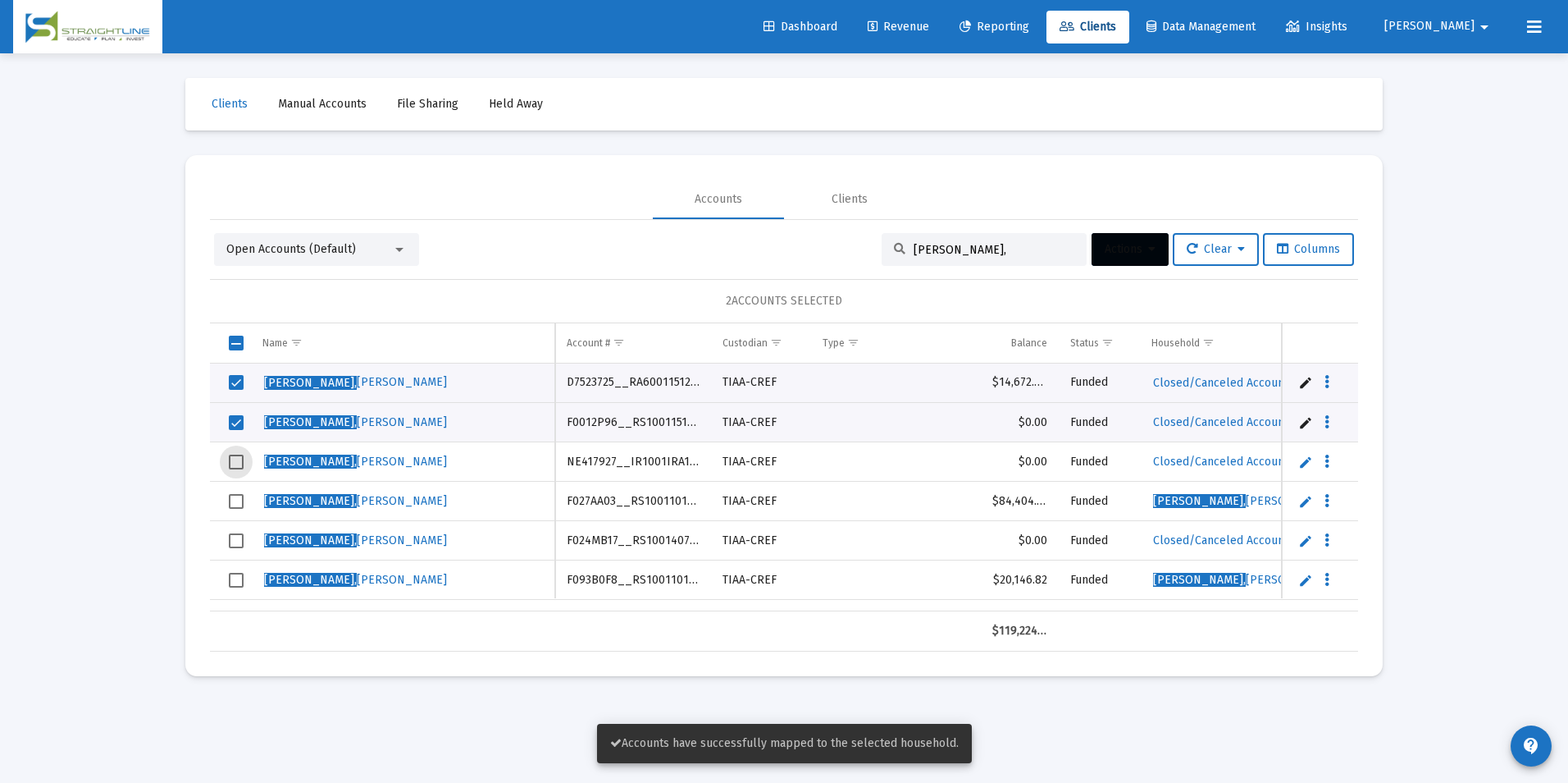
click at [236, 458] on span "Select row" at bounding box center [236, 462] width 15 height 15
click at [243, 549] on td "Data grid" at bounding box center [230, 540] width 41 height 39
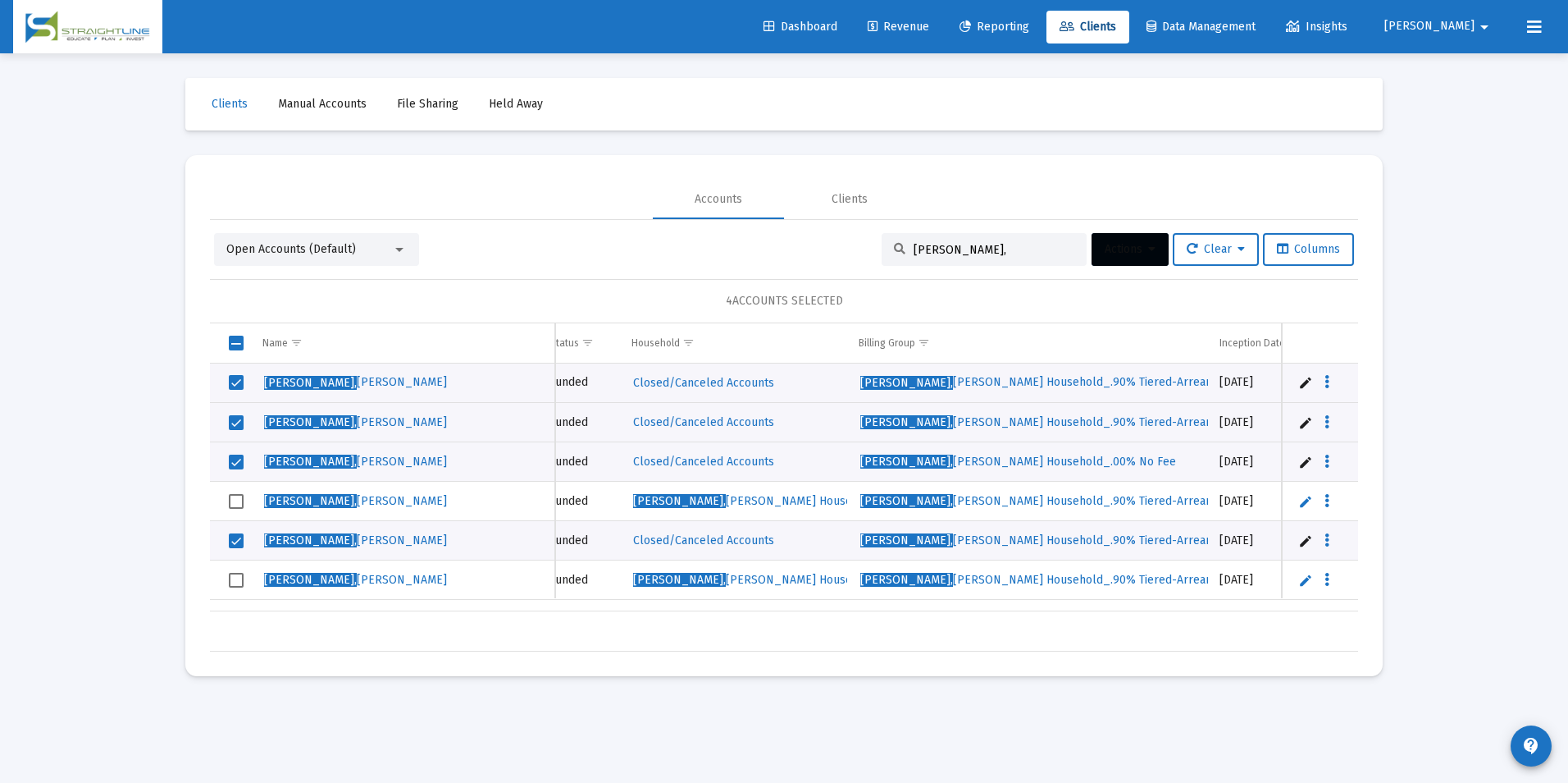
scroll to position [0, 503]
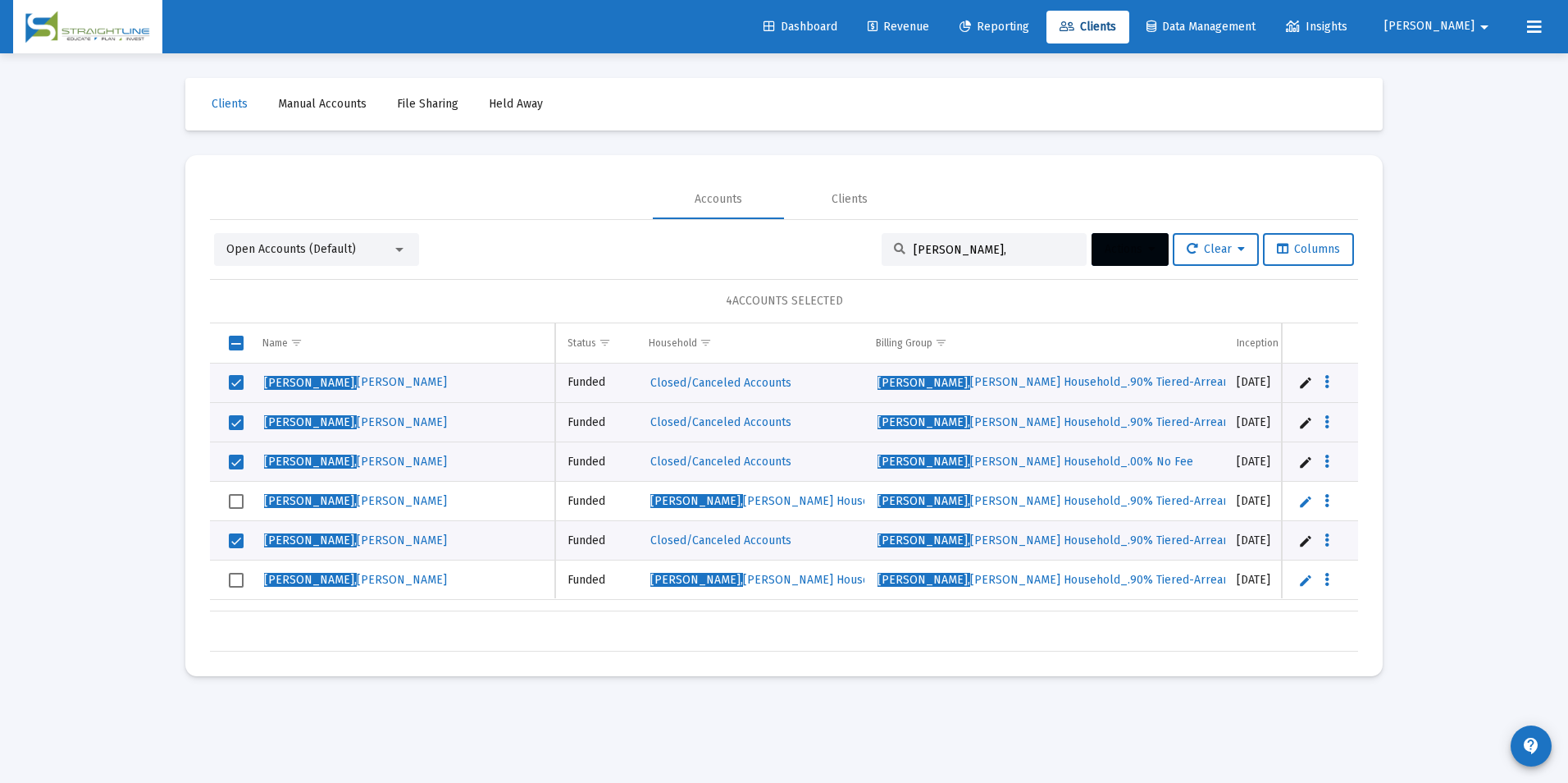
click at [1108, 254] on span "Actions" at bounding box center [1130, 248] width 51 height 14
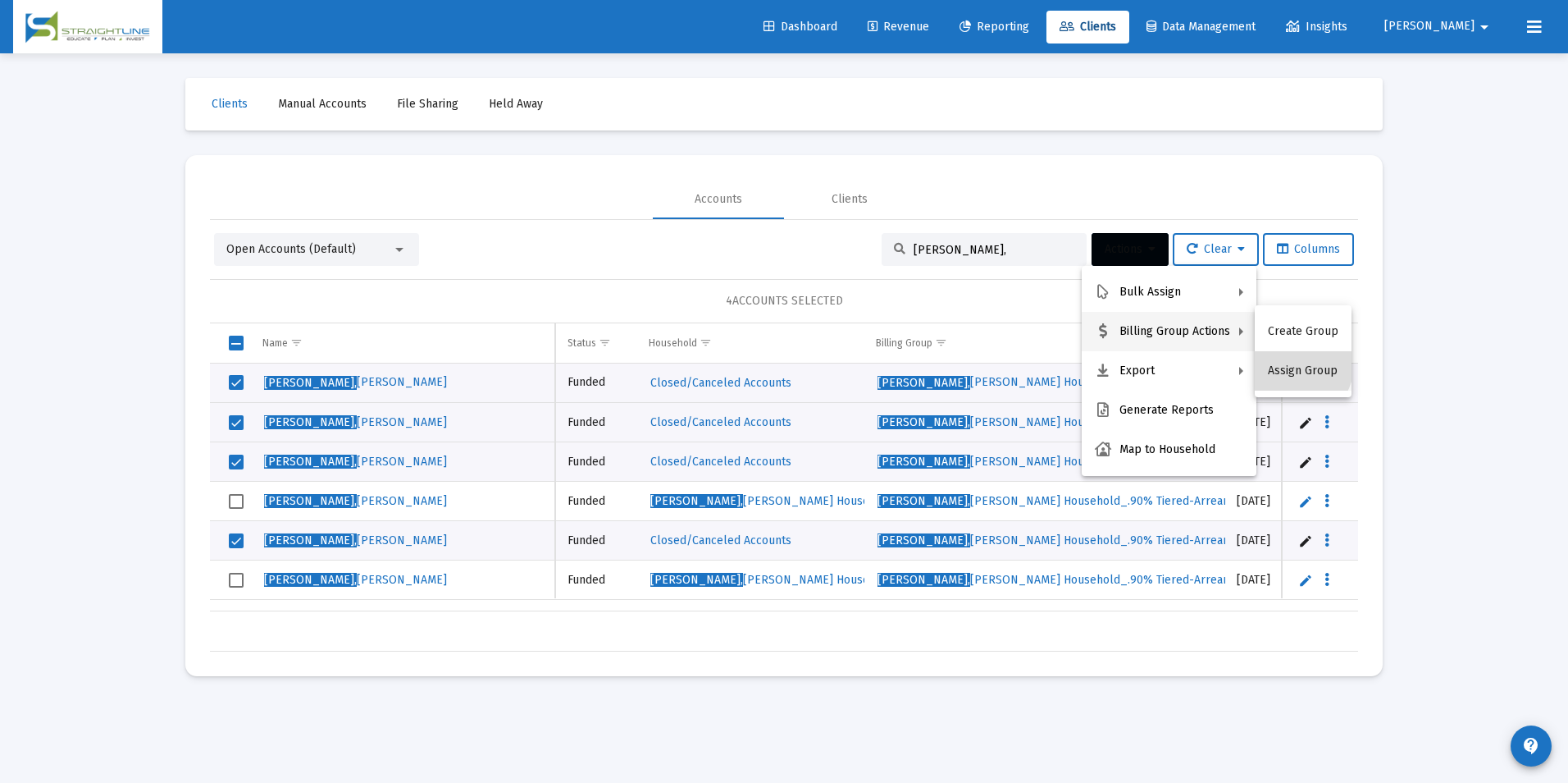
click at [1283, 360] on button "Assign Group" at bounding box center [1303, 370] width 97 height 39
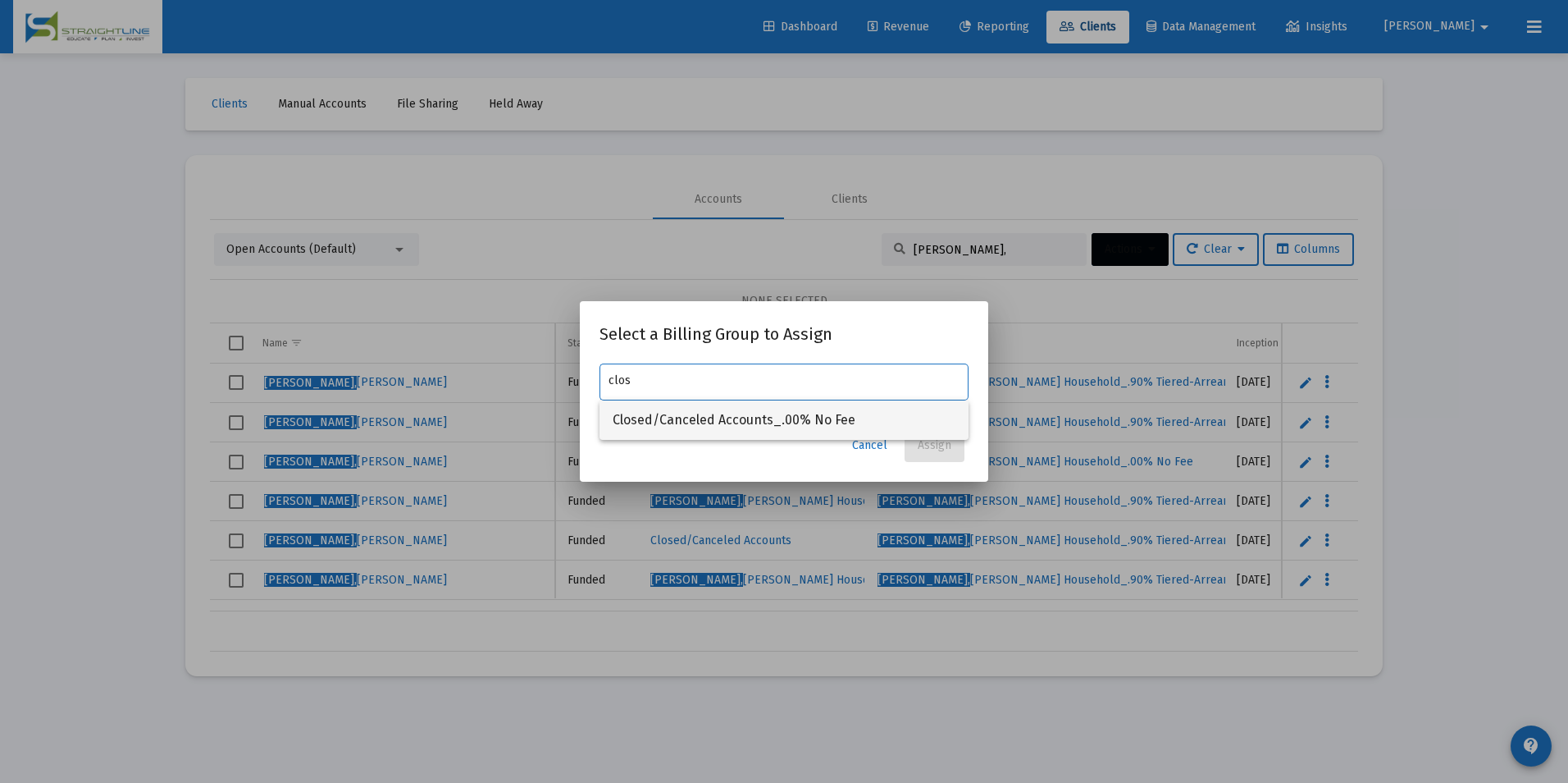
click at [621, 410] on span "Closed/Canceled Accounts_.00% No Fee" at bounding box center [784, 419] width 342 height 39
type input "Closed/Canceled Accounts_.00% No Fee"
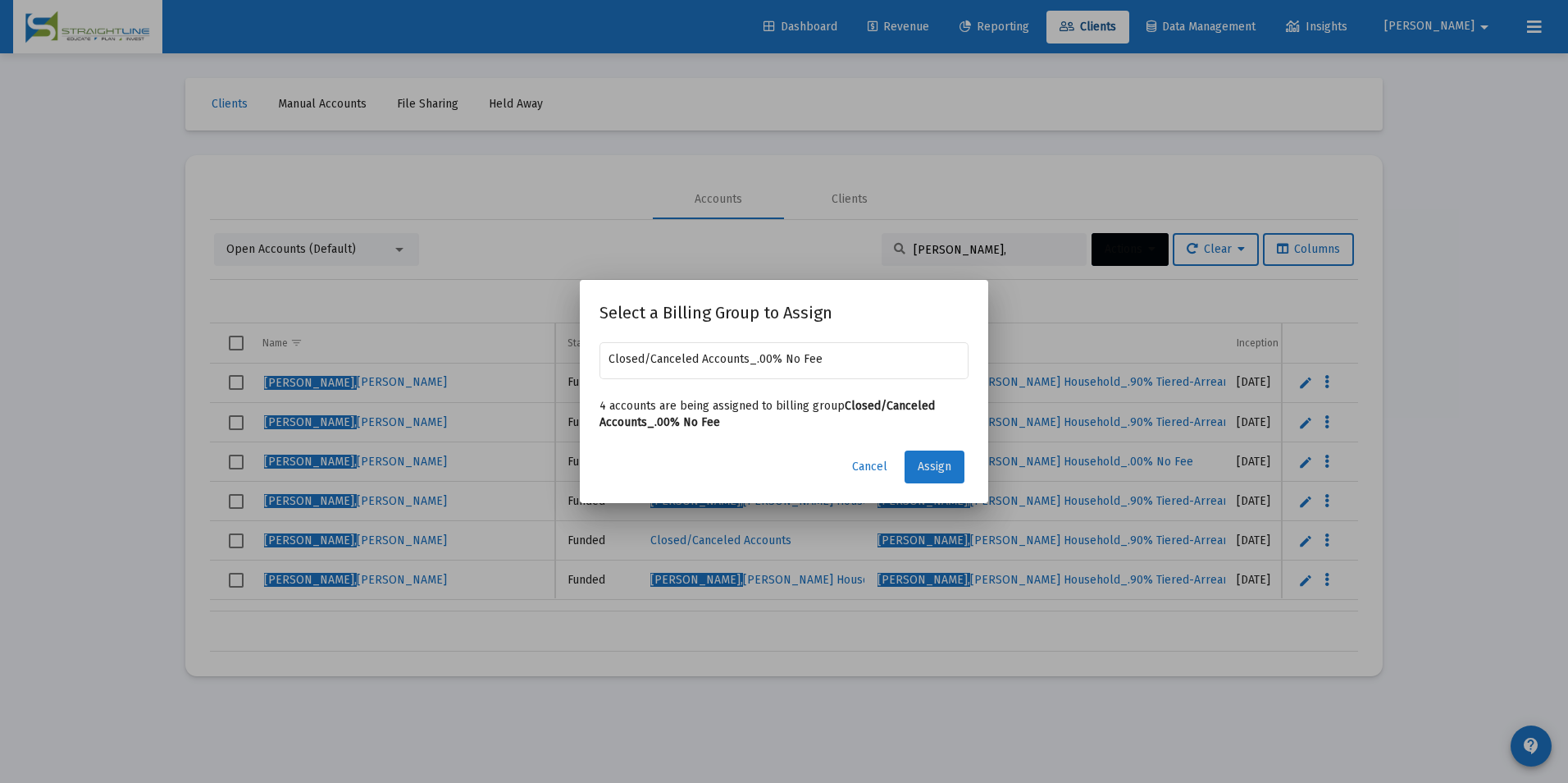
click at [938, 462] on span "Assign" at bounding box center [934, 466] width 34 height 14
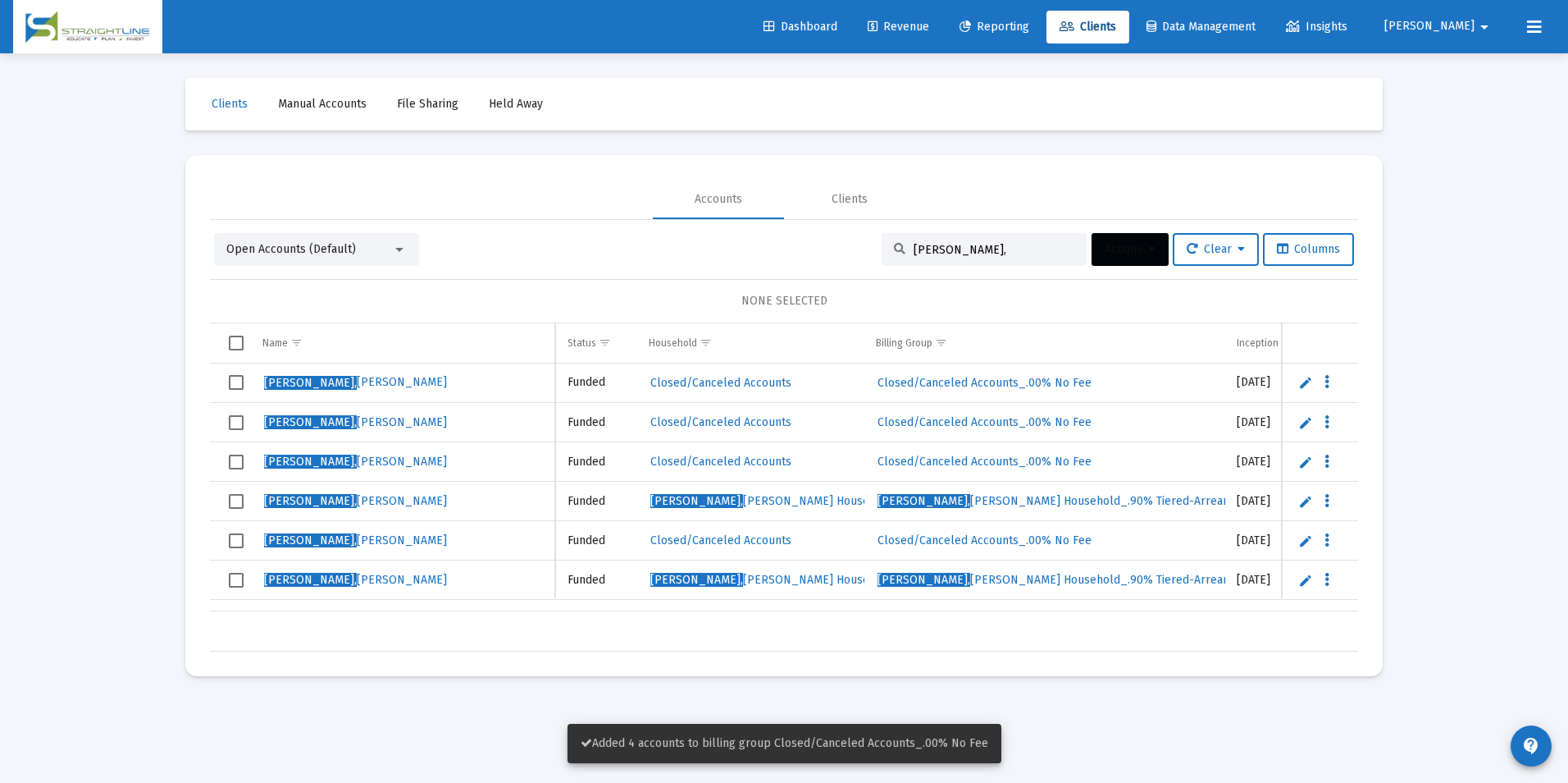
click at [240, 381] on span "Select row" at bounding box center [236, 382] width 15 height 15
click at [237, 420] on span "Select row" at bounding box center [236, 422] width 15 height 15
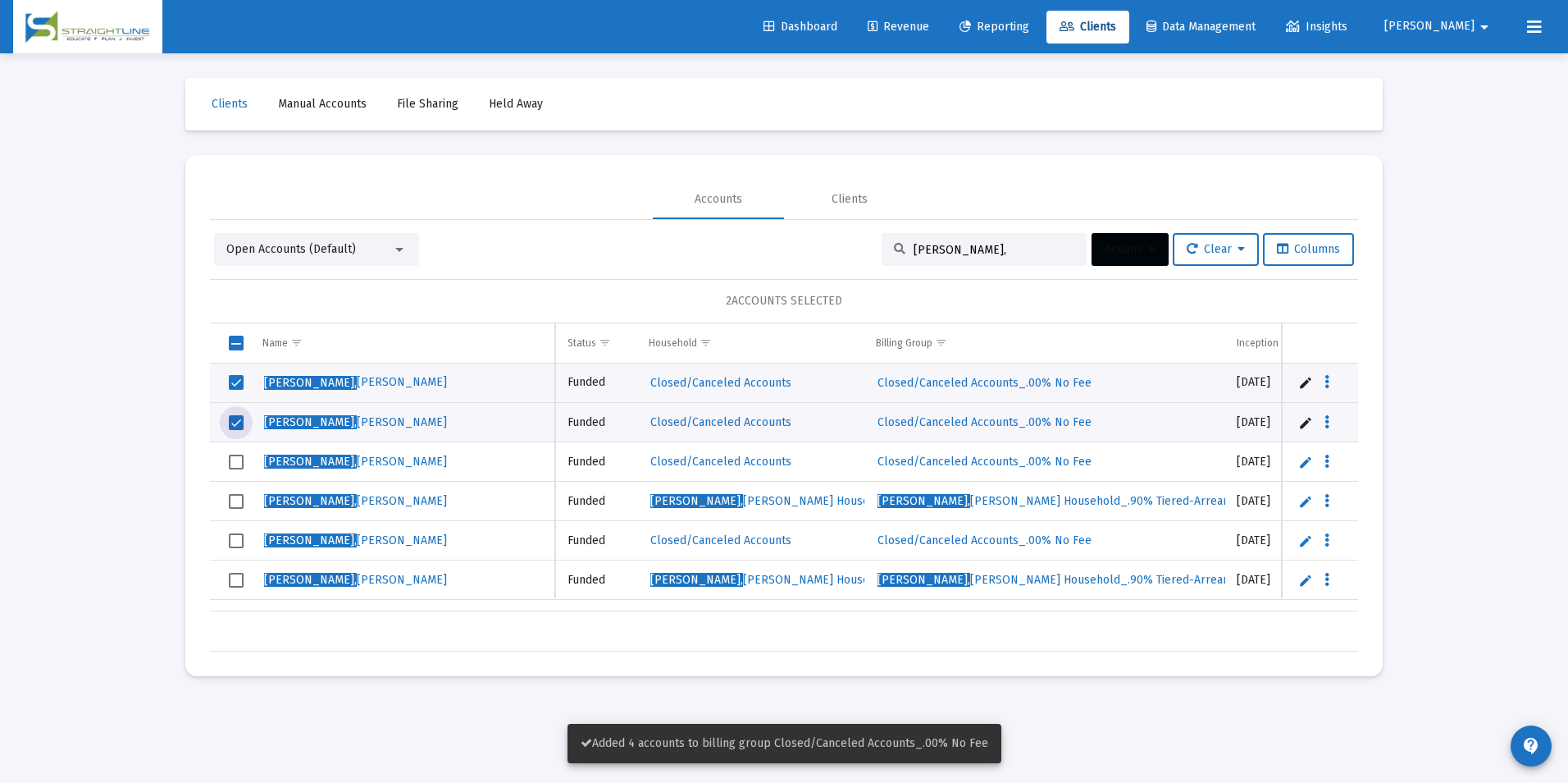
click at [240, 470] on td "Data grid" at bounding box center [230, 462] width 41 height 39
click at [229, 549] on td "Data grid" at bounding box center [230, 540] width 41 height 39
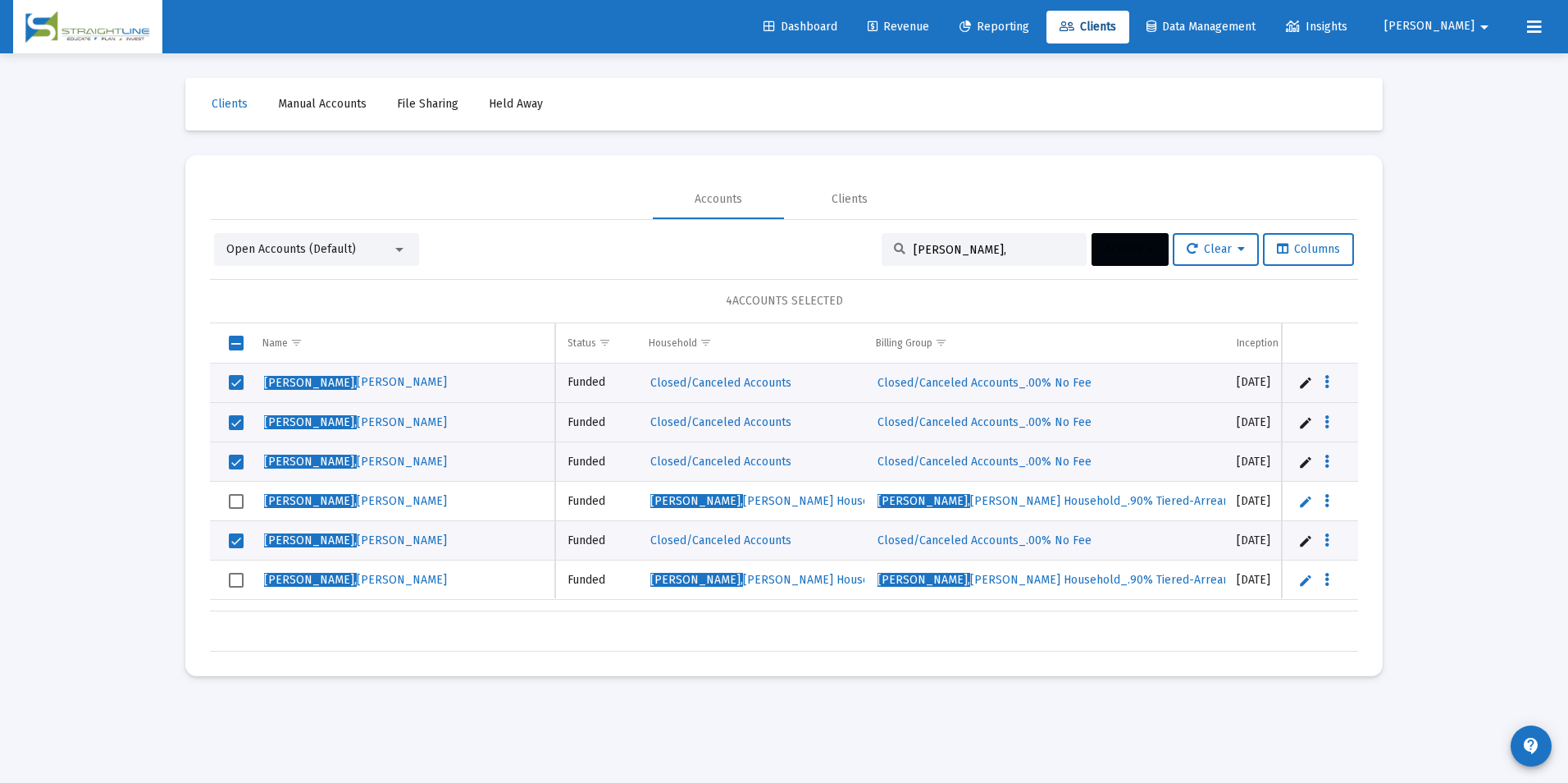
click at [1149, 260] on button "Actions" at bounding box center [1130, 249] width 77 height 33
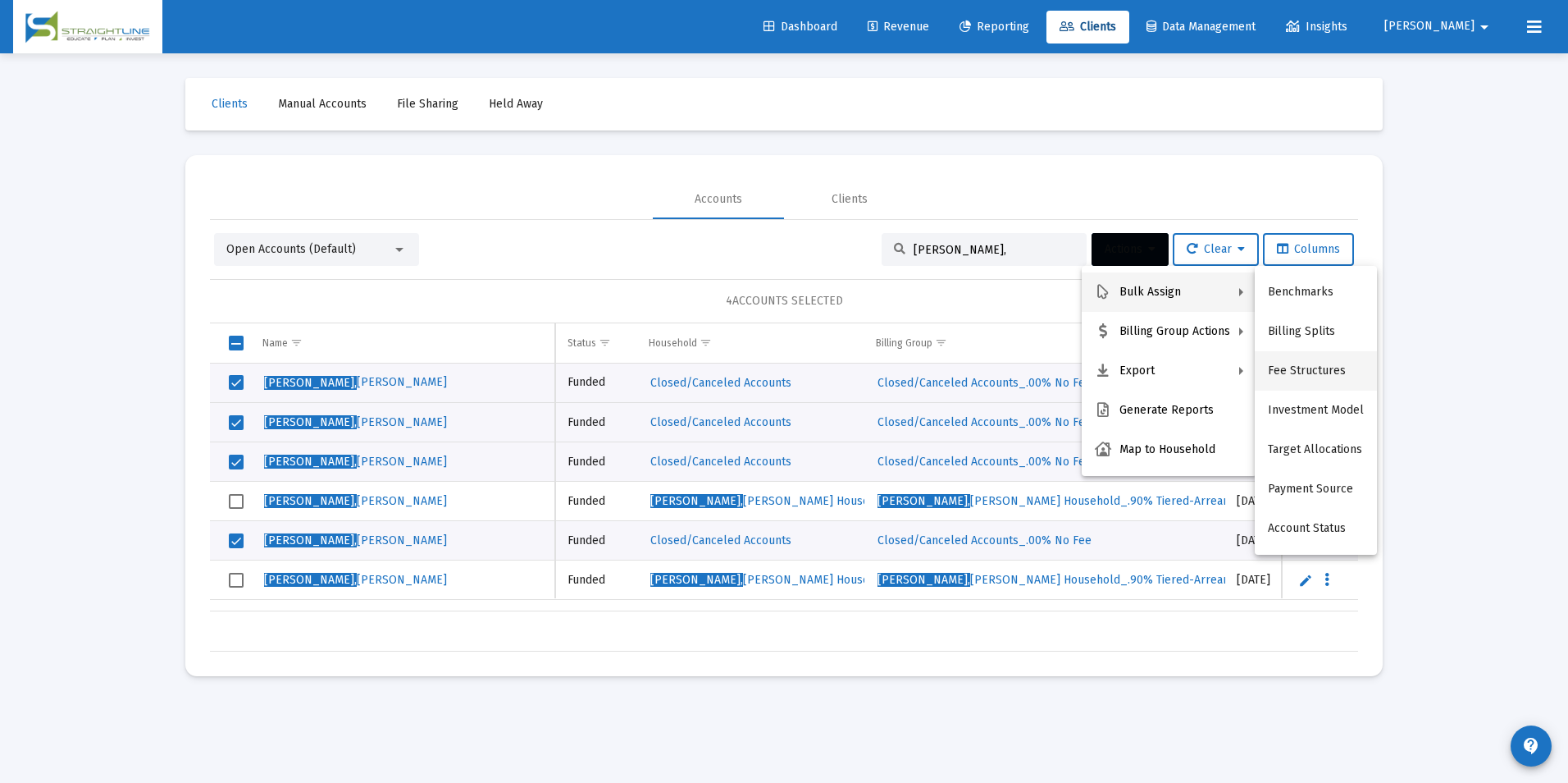
drag, startPoint x: 1310, startPoint y: 351, endPoint x: 1302, endPoint y: 367, distance: 17.9
click at [1302, 367] on div "Benchmarks Billing Splits Fee Structures Investment Model Target Allocations Pa…" at bounding box center [1315, 409] width 122 height 288
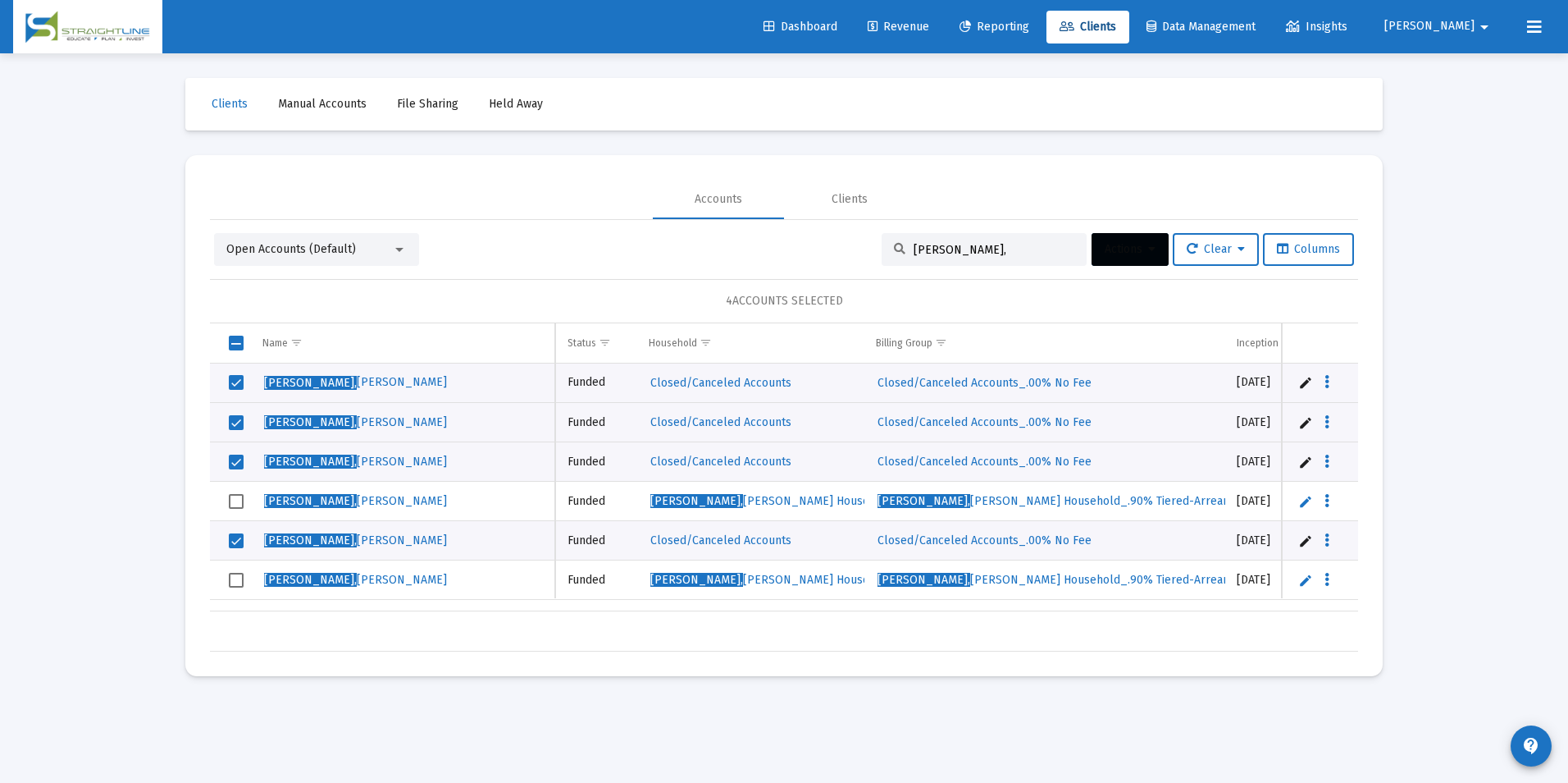
click at [1111, 248] on span "Actions" at bounding box center [1130, 248] width 51 height 14
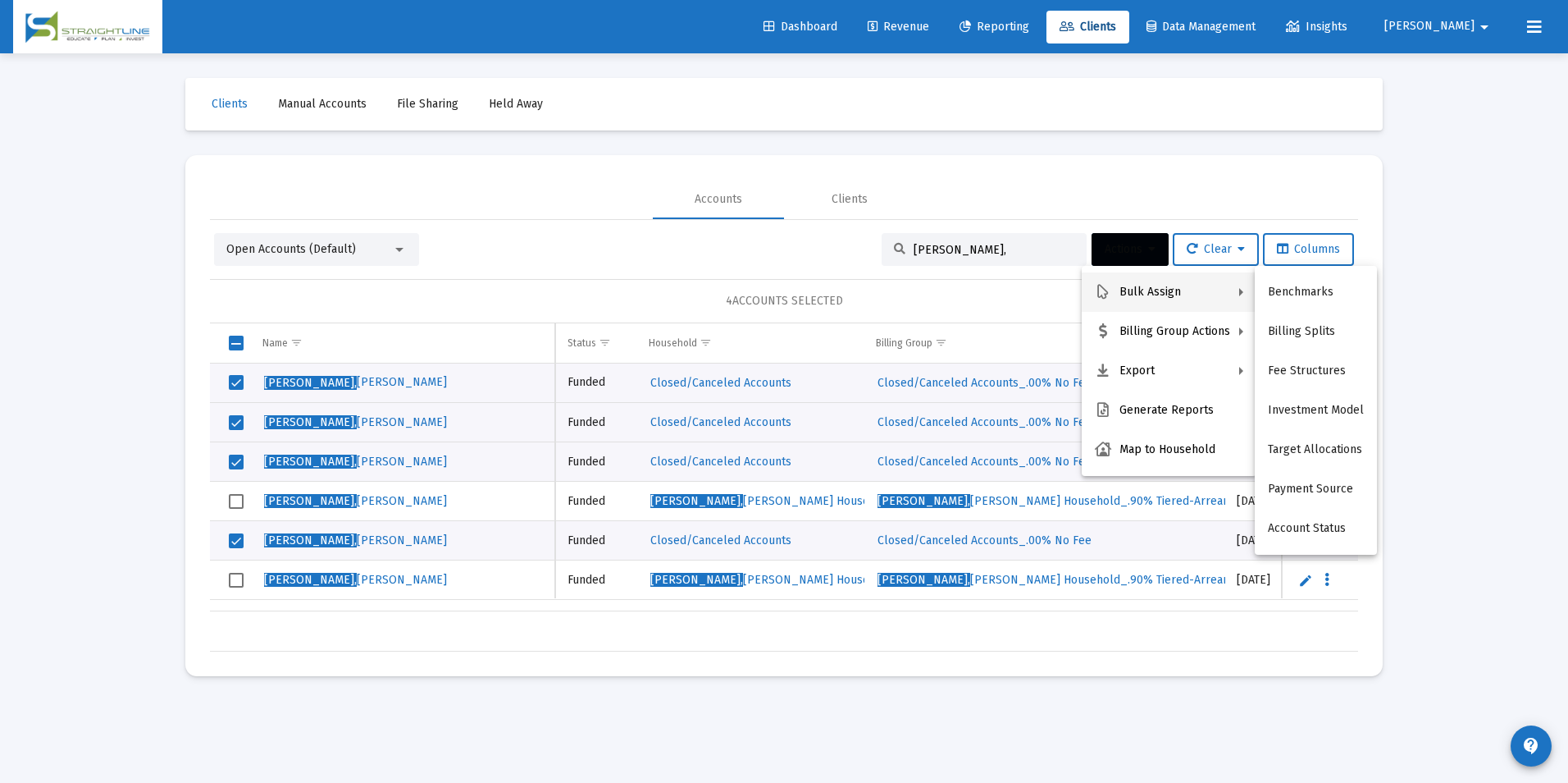
drag, startPoint x: 1311, startPoint y: 348, endPoint x: 1399, endPoint y: 285, distance: 108.2
click at [1399, 285] on div "Bulk Assign Billing Group Actions Export Generate Reports Map to Household Benc…" at bounding box center [784, 391] width 1568 height 783
click at [1328, 366] on button "Fee Structures" at bounding box center [1315, 370] width 122 height 39
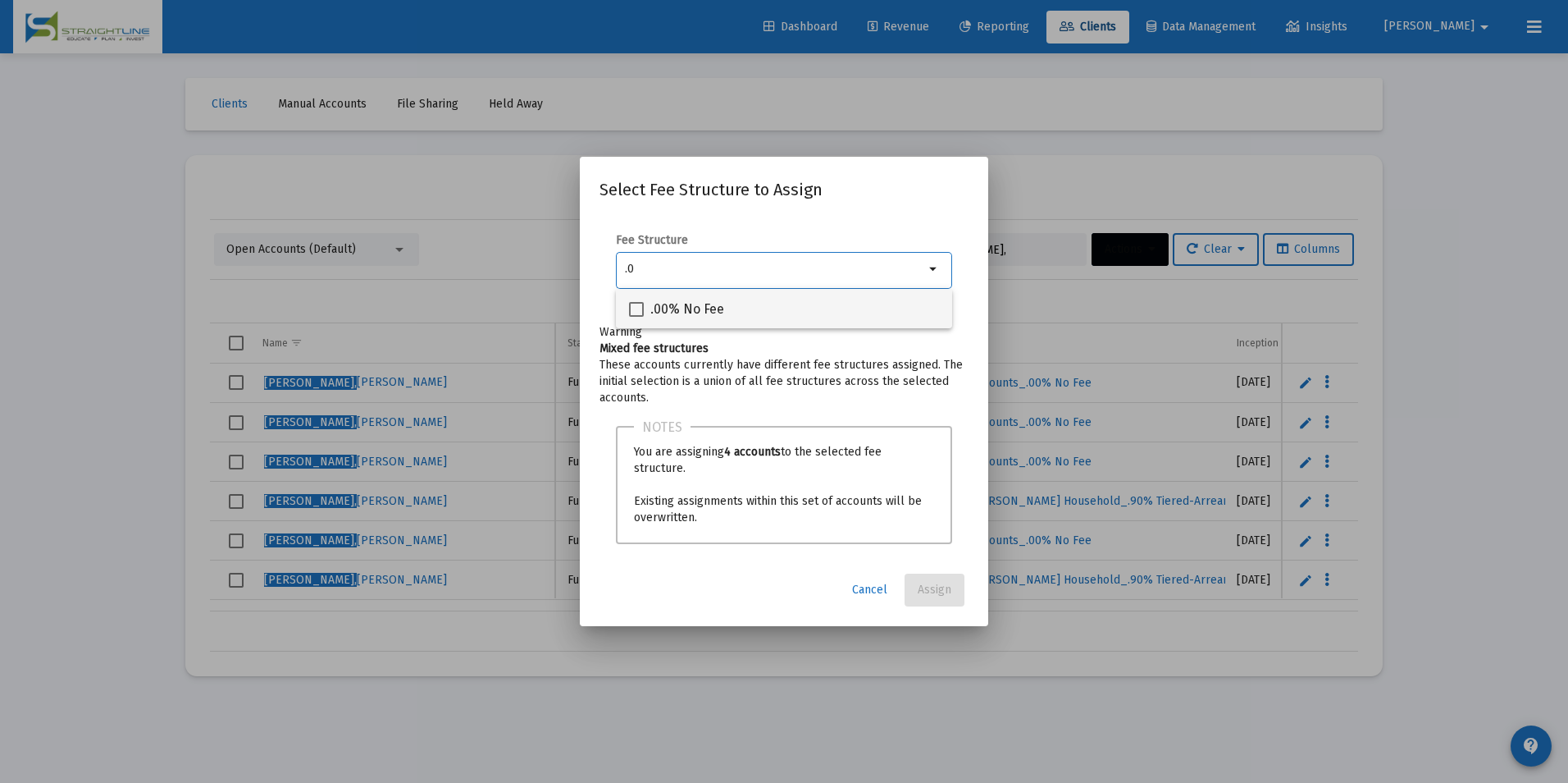
type input ".0"
click at [778, 308] on div ".00% No Fee" at bounding box center [784, 308] width 310 height 39
checkbox input "true"
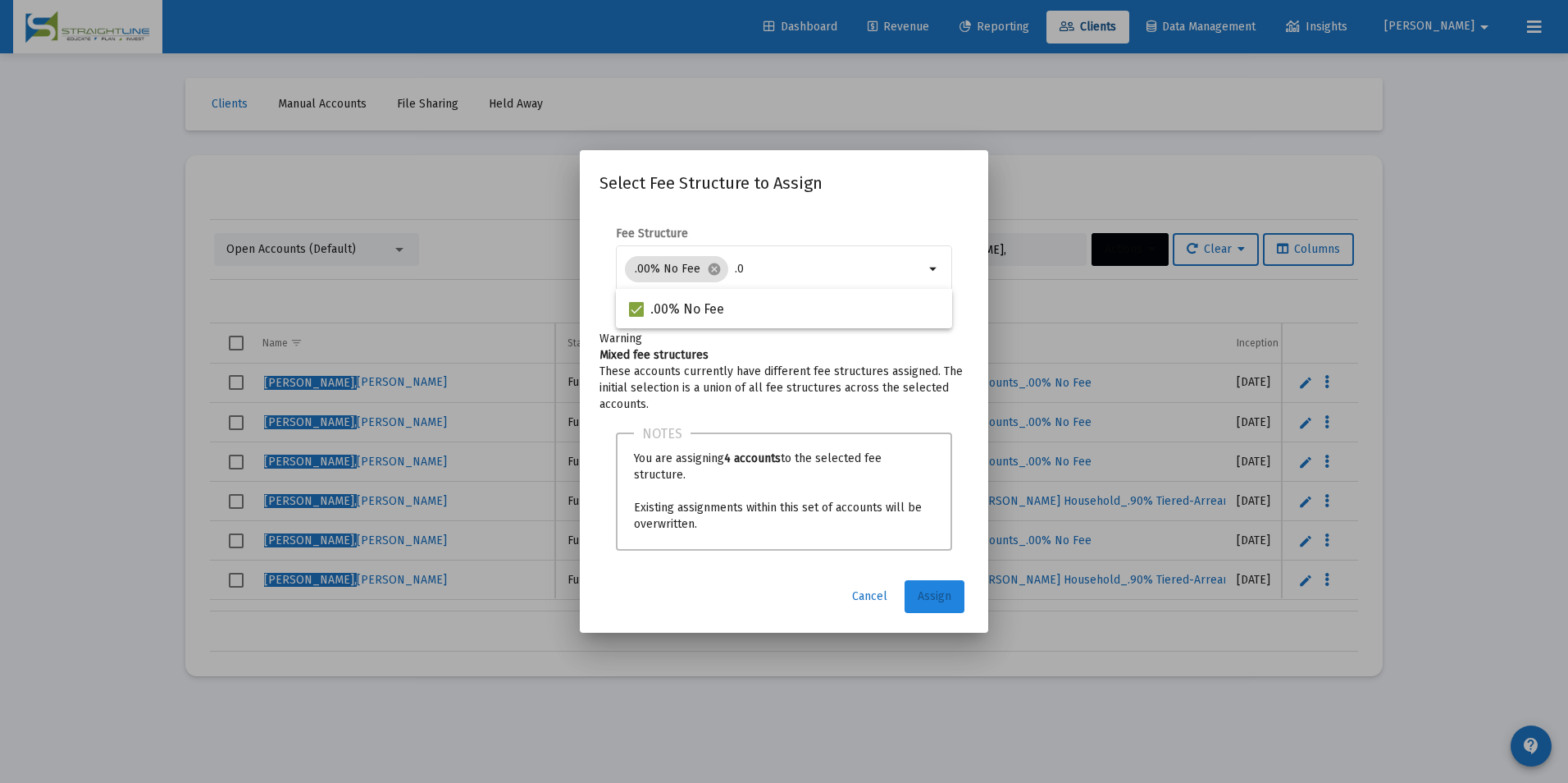
click at [957, 604] on button "Assign" at bounding box center [934, 596] width 59 height 33
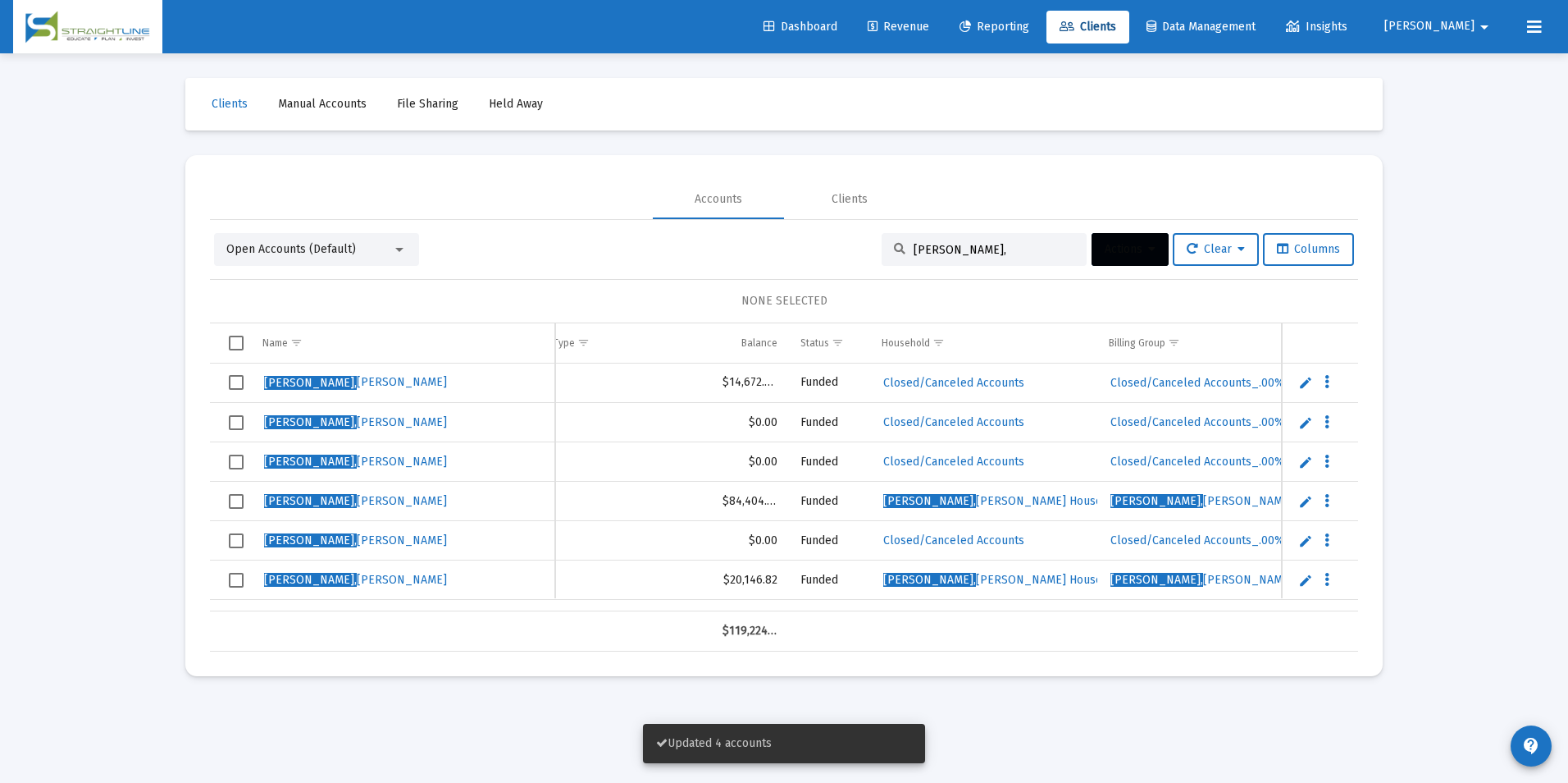
scroll to position [0, 226]
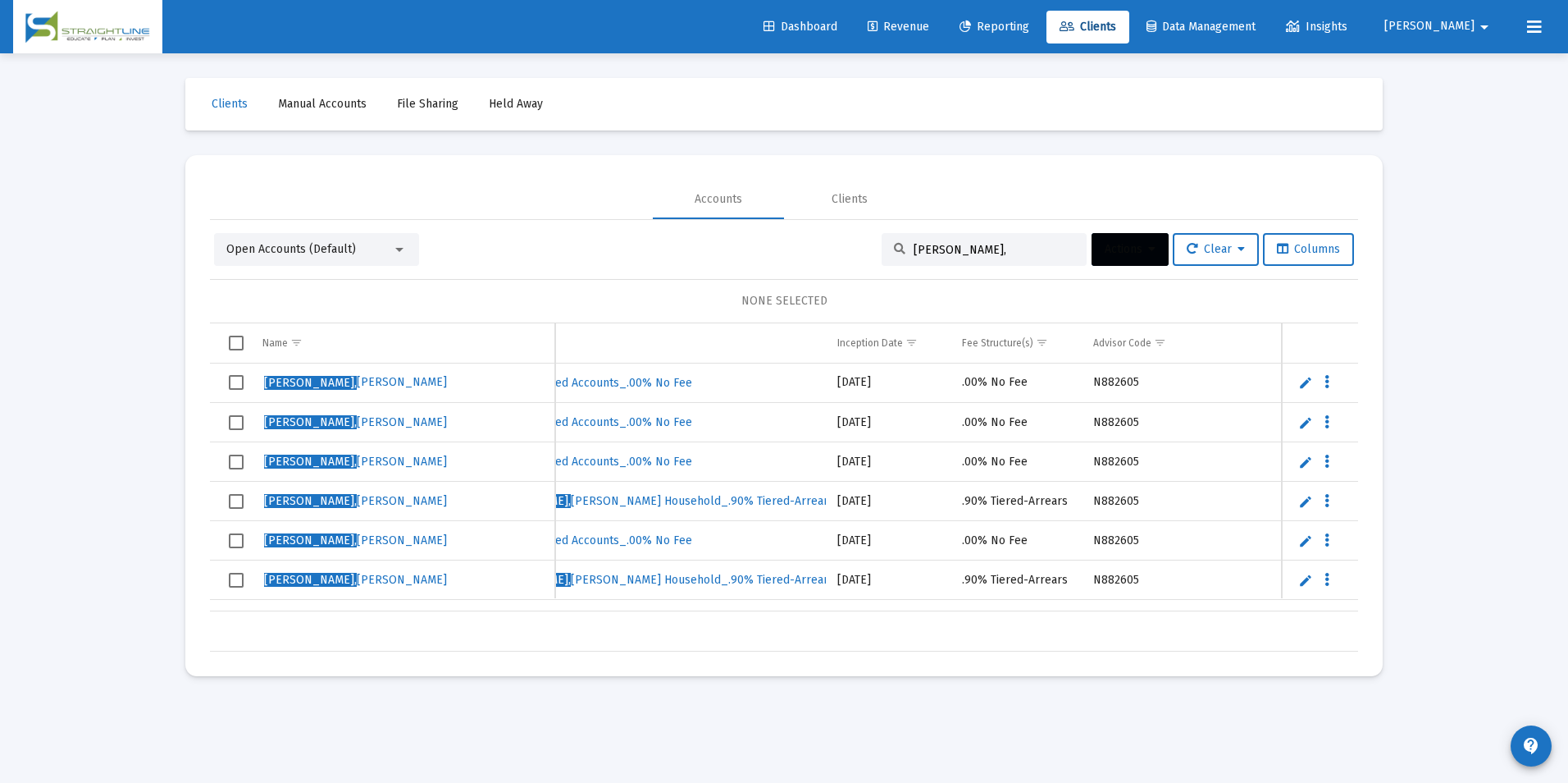
click at [1032, 256] on input "[PERSON_NAME]," at bounding box center [994, 249] width 161 height 14
drag, startPoint x: 1032, startPoint y: 256, endPoint x: 896, endPoint y: 252, distance: 136.1
click at [896, 252] on div "[PERSON_NAME]," at bounding box center [984, 249] width 205 height 33
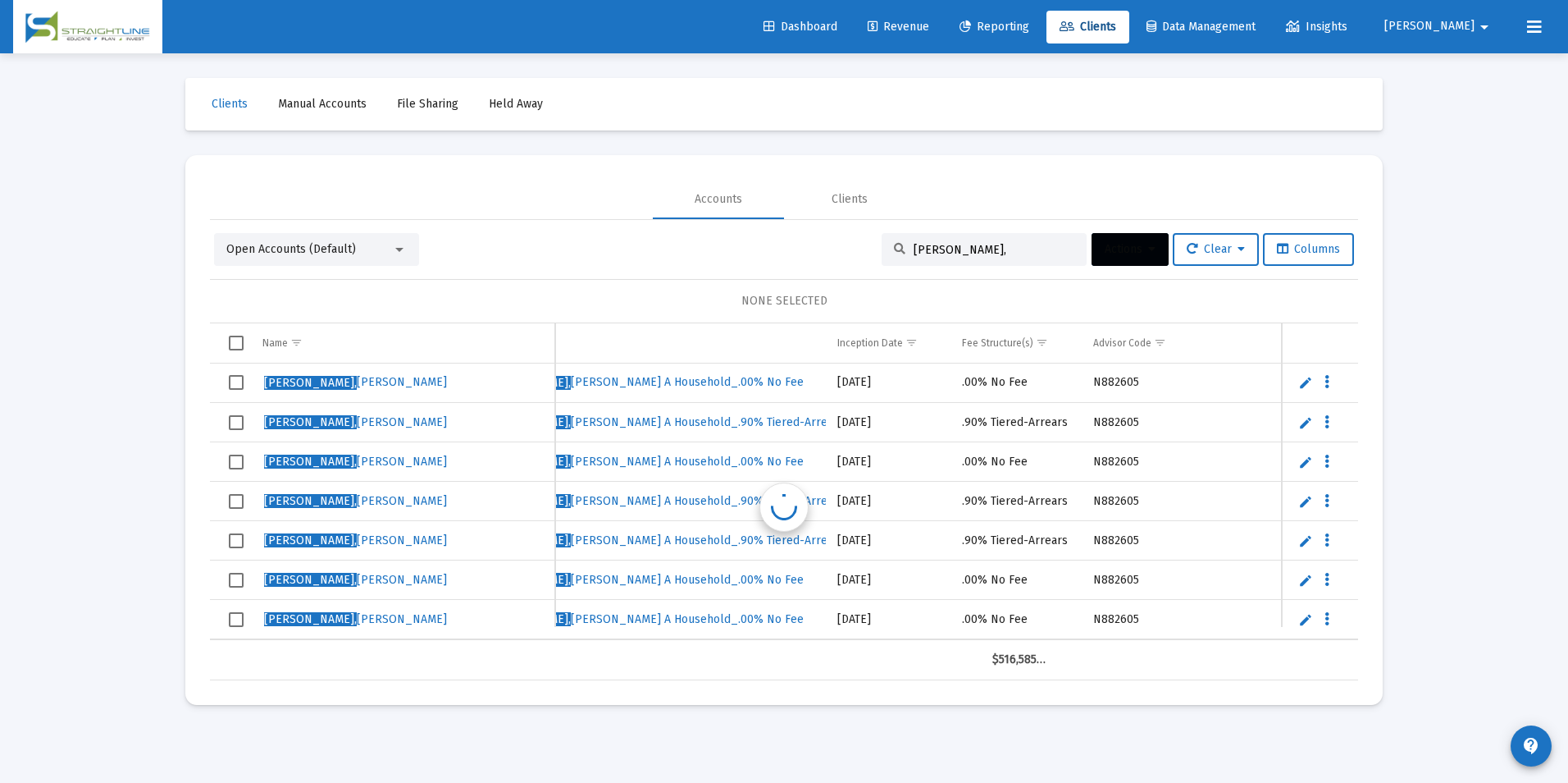
scroll to position [0, 902]
type input "[PERSON_NAME],"
click at [746, 651] on div "$516,585.72" at bounding box center [784, 659] width 1148 height 41
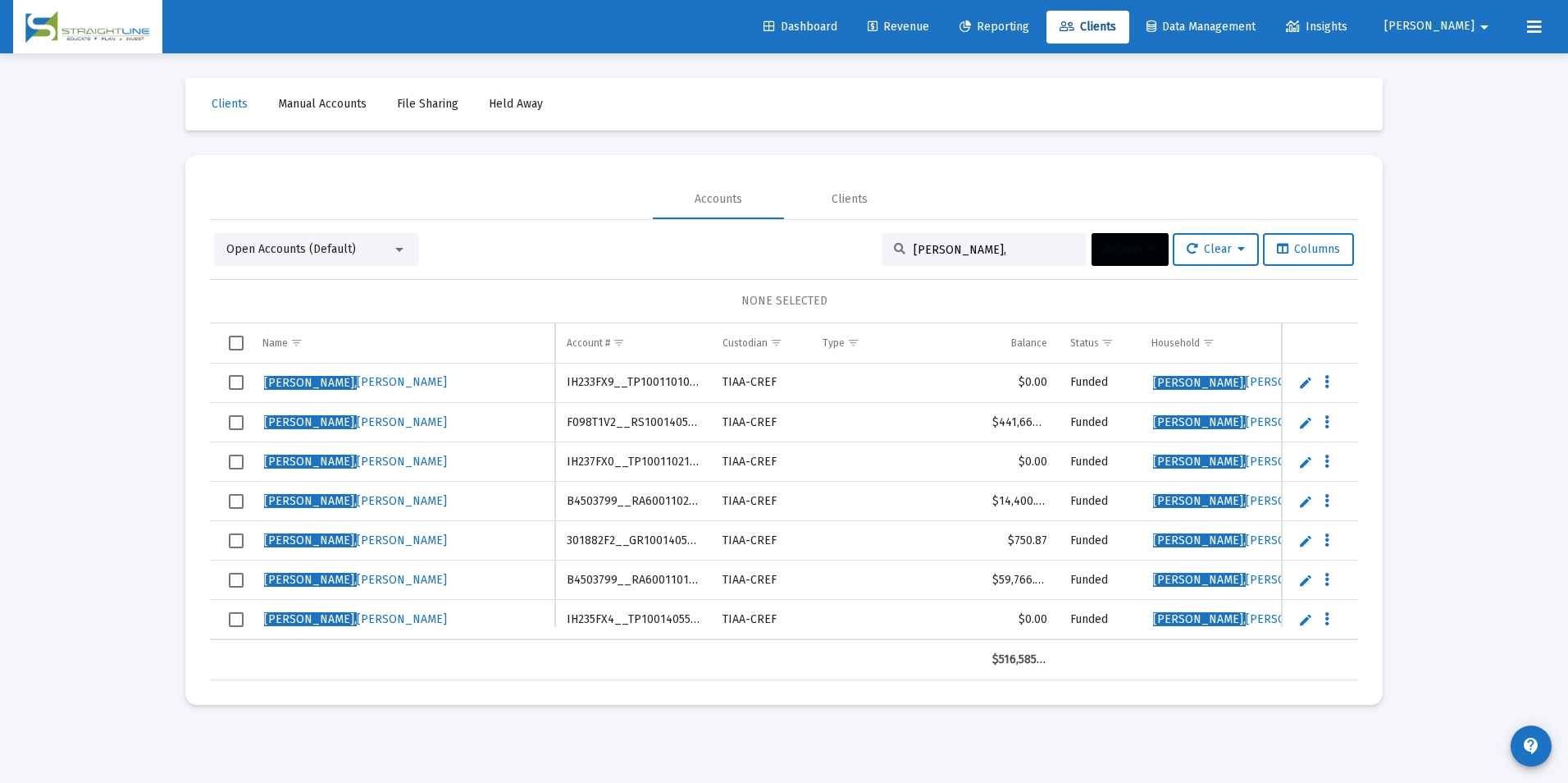
click at [236, 383] on span "Select row" at bounding box center [236, 382] width 15 height 15
click at [232, 467] on span "Select row" at bounding box center [236, 462] width 15 height 15
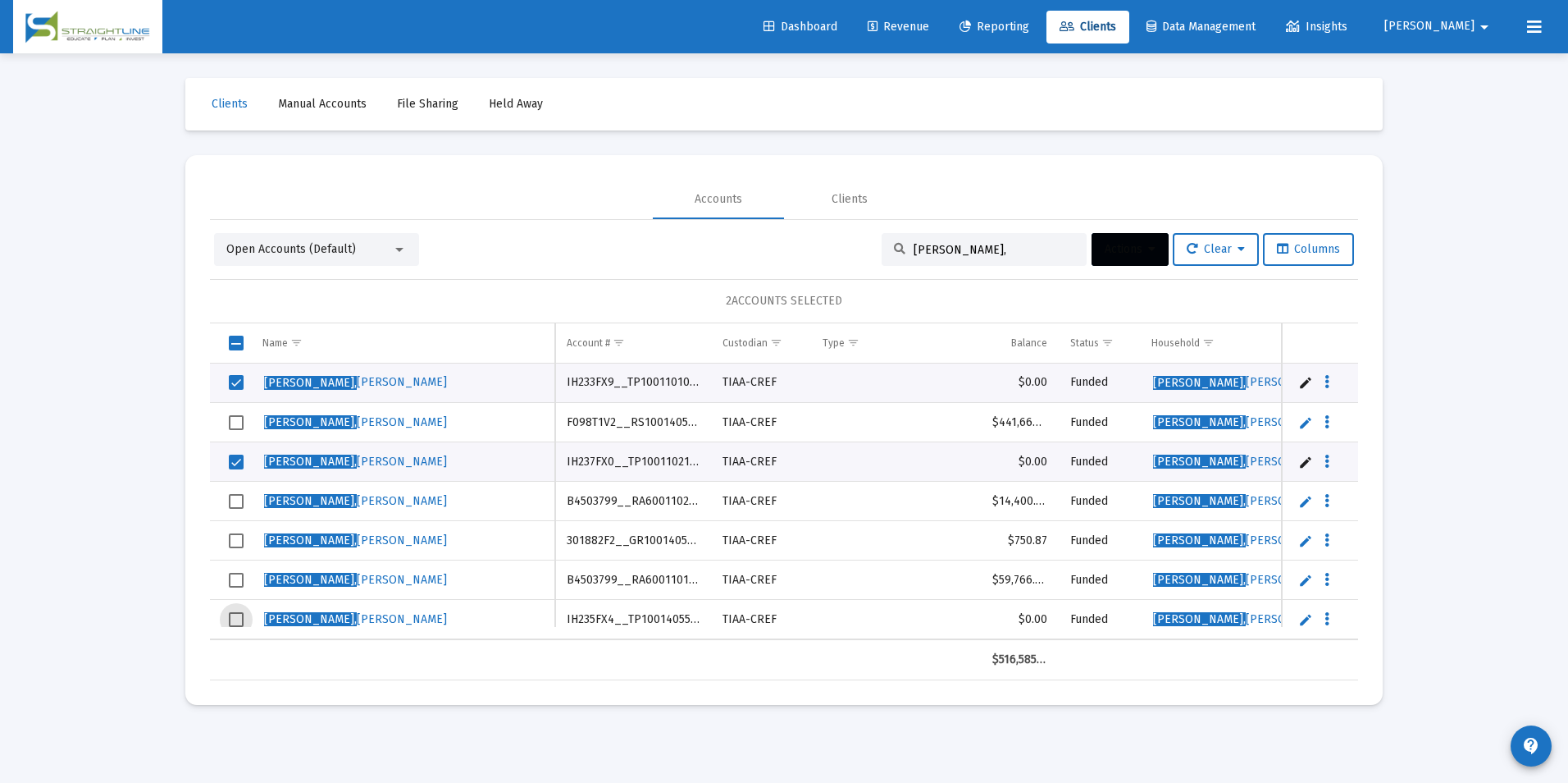
click at [240, 614] on span "Select row" at bounding box center [236, 619] width 15 height 15
click at [1159, 245] on button "Actions" at bounding box center [1130, 249] width 77 height 33
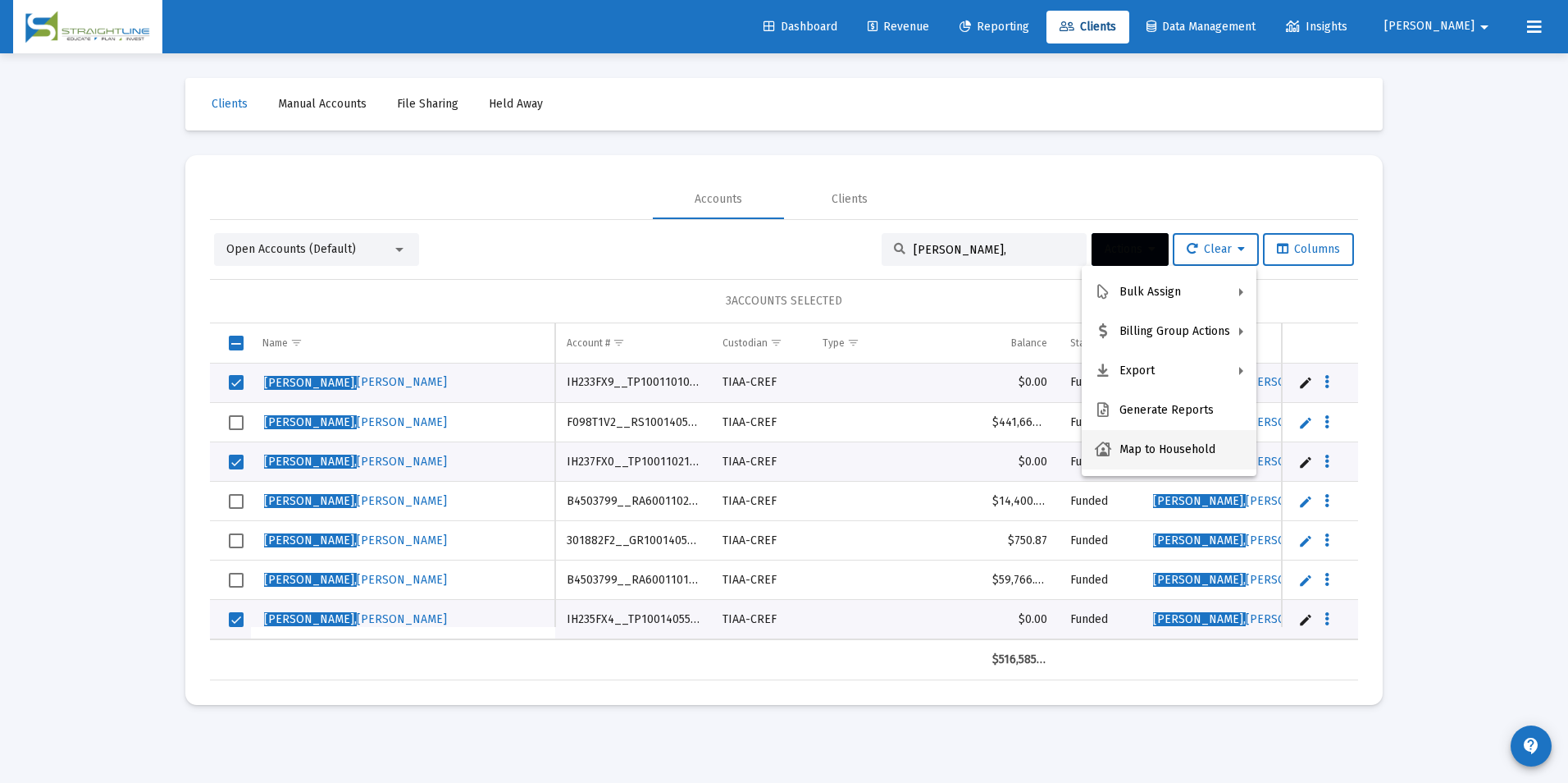
click at [1149, 440] on button "Map to Household" at bounding box center [1169, 449] width 175 height 39
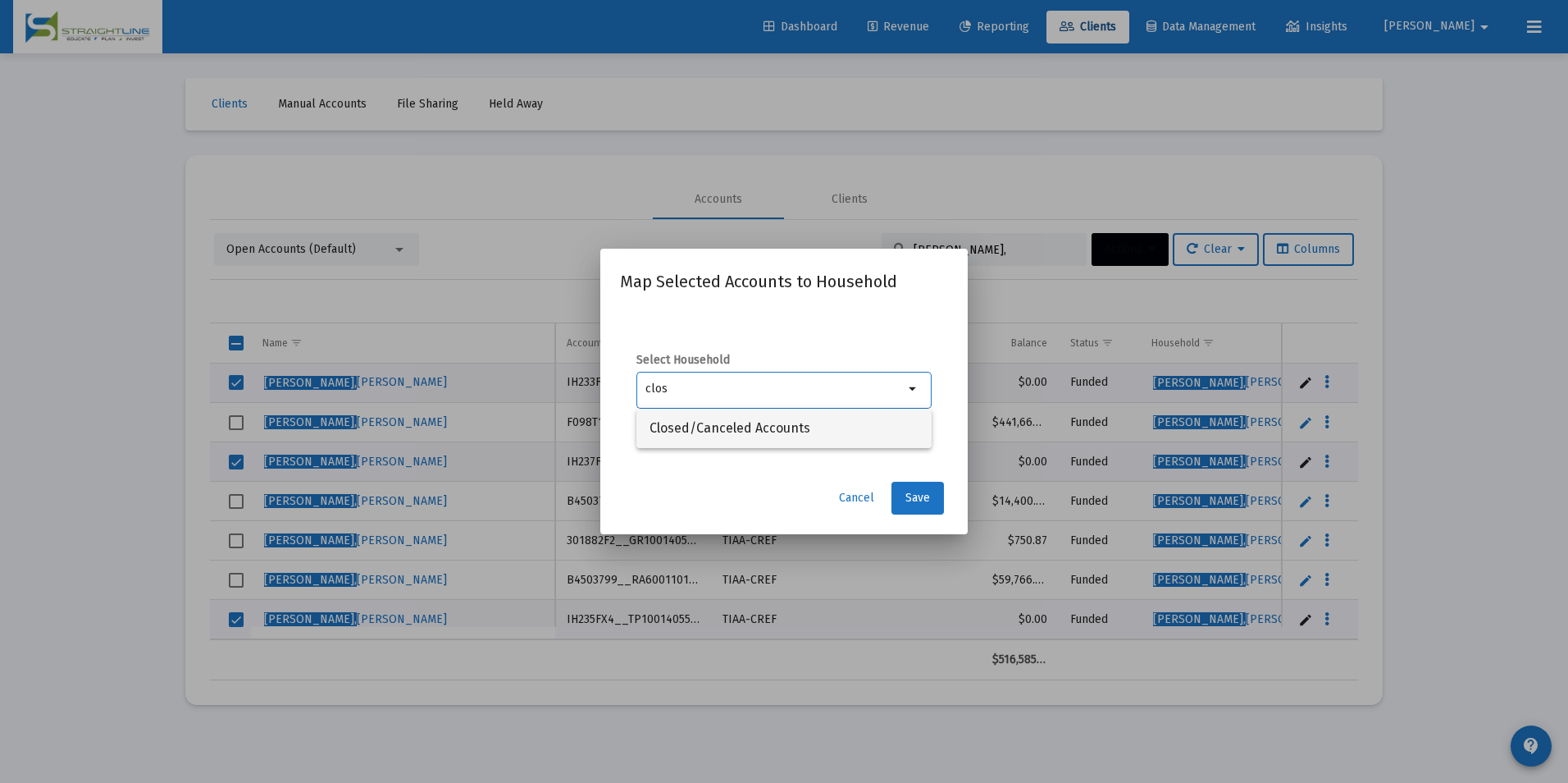
click at [819, 426] on span "Closed/Canceled Accounts" at bounding box center [784, 428] width 269 height 39
type input "Closed/Canceled Accounts"
click at [919, 495] on span "Save" at bounding box center [917, 497] width 25 height 14
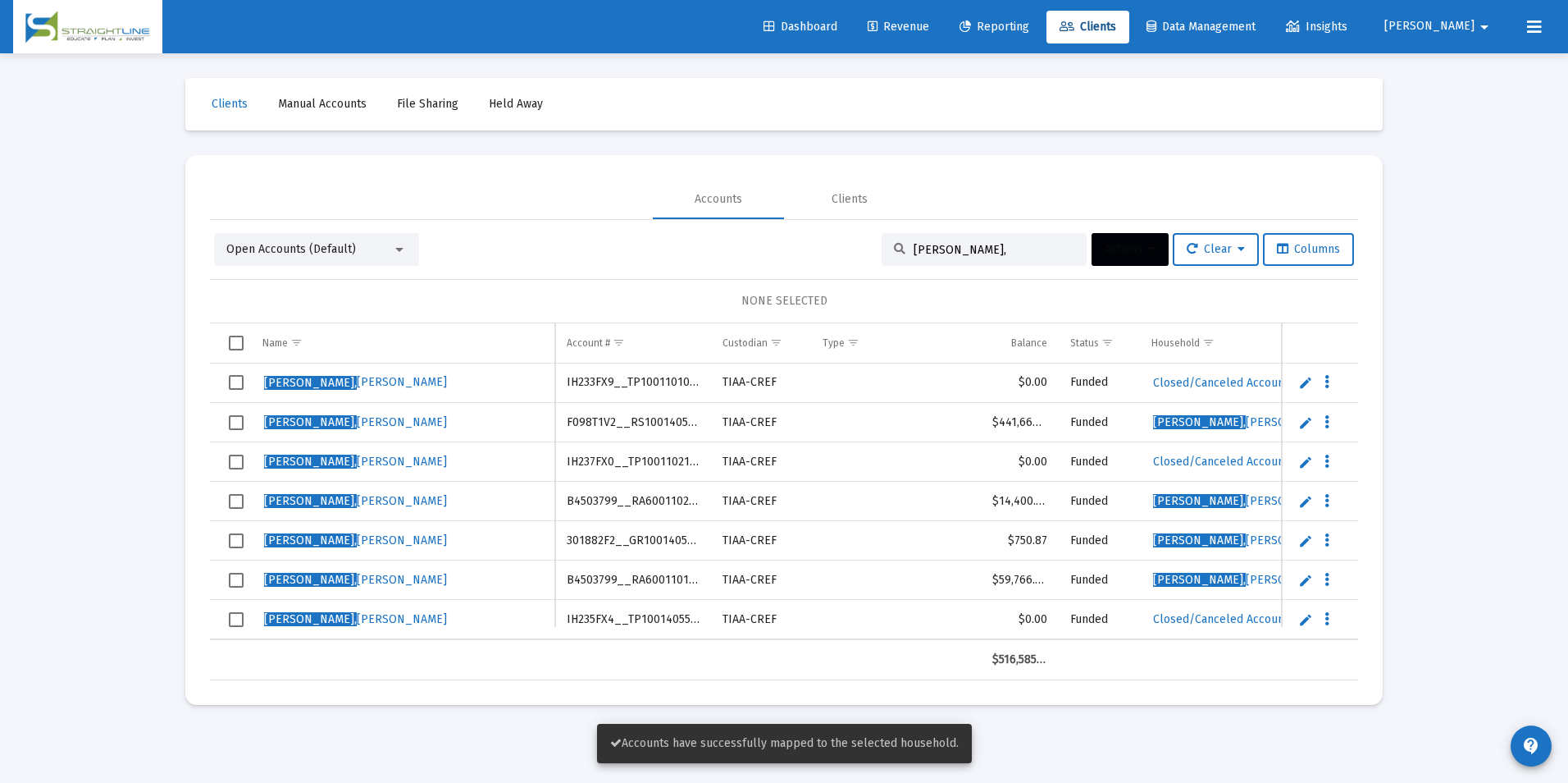
click at [239, 386] on span "Select row" at bounding box center [236, 382] width 15 height 15
click at [232, 462] on span "Select row" at bounding box center [236, 462] width 15 height 15
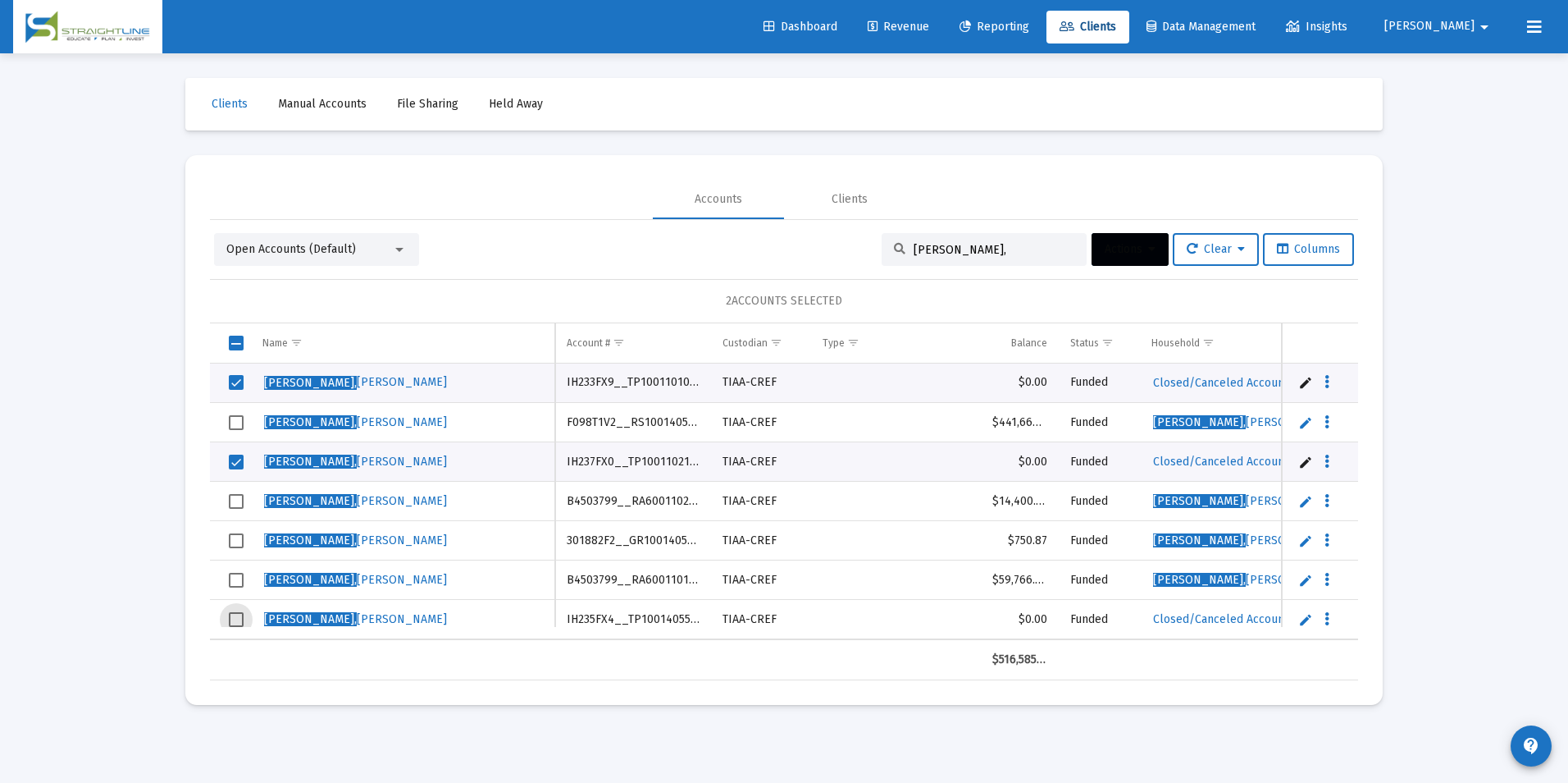
click at [241, 621] on span "Select row" at bounding box center [236, 619] width 15 height 15
click at [1110, 233] on button "Actions" at bounding box center [1130, 249] width 77 height 33
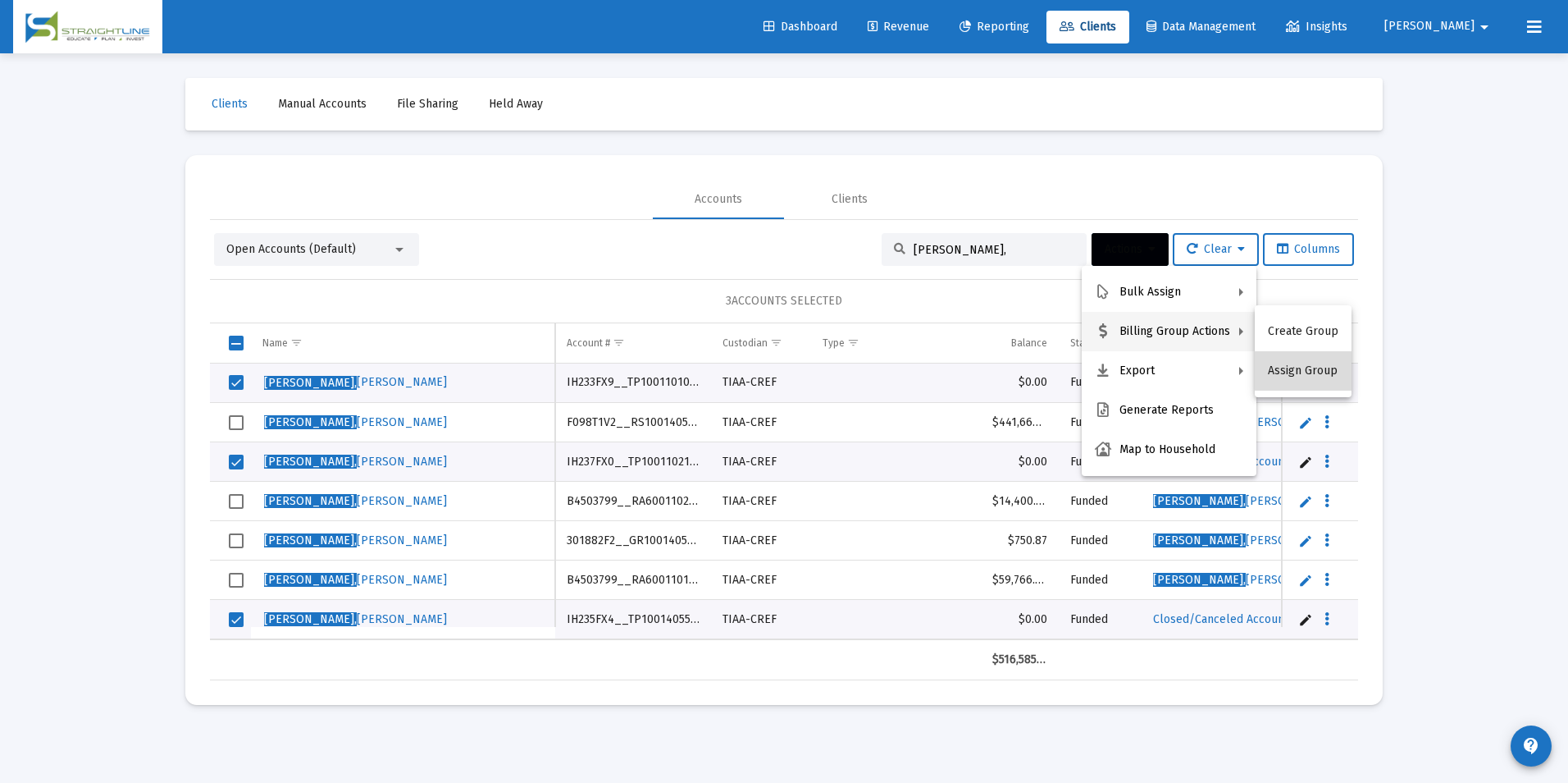
click at [1323, 374] on button "Assign Group" at bounding box center [1303, 370] width 97 height 39
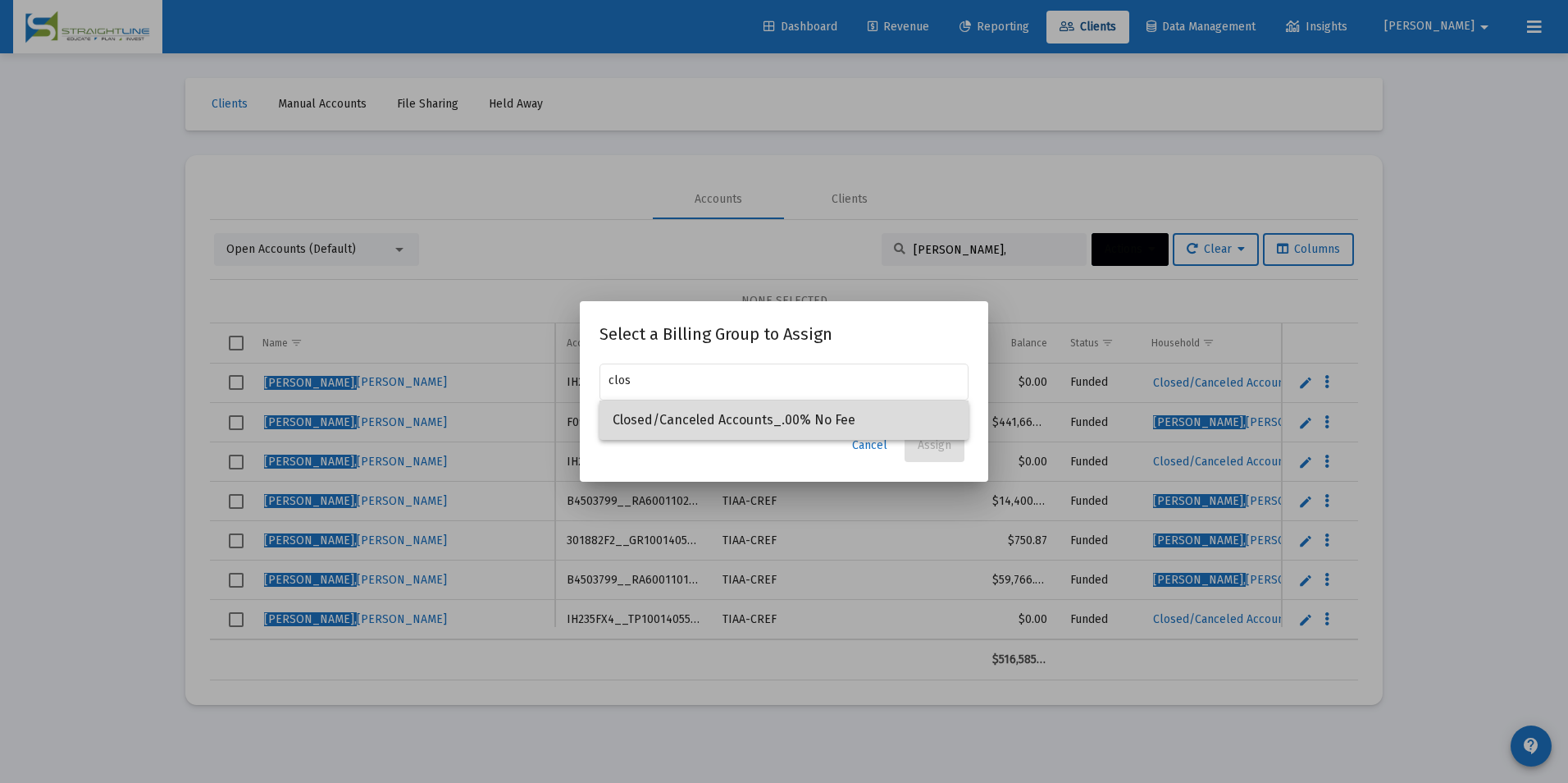
click at [906, 419] on span "Closed/Canceled Accounts_.00% No Fee" at bounding box center [784, 419] width 342 height 39
type input "Closed/Canceled Accounts_.00% No Fee"
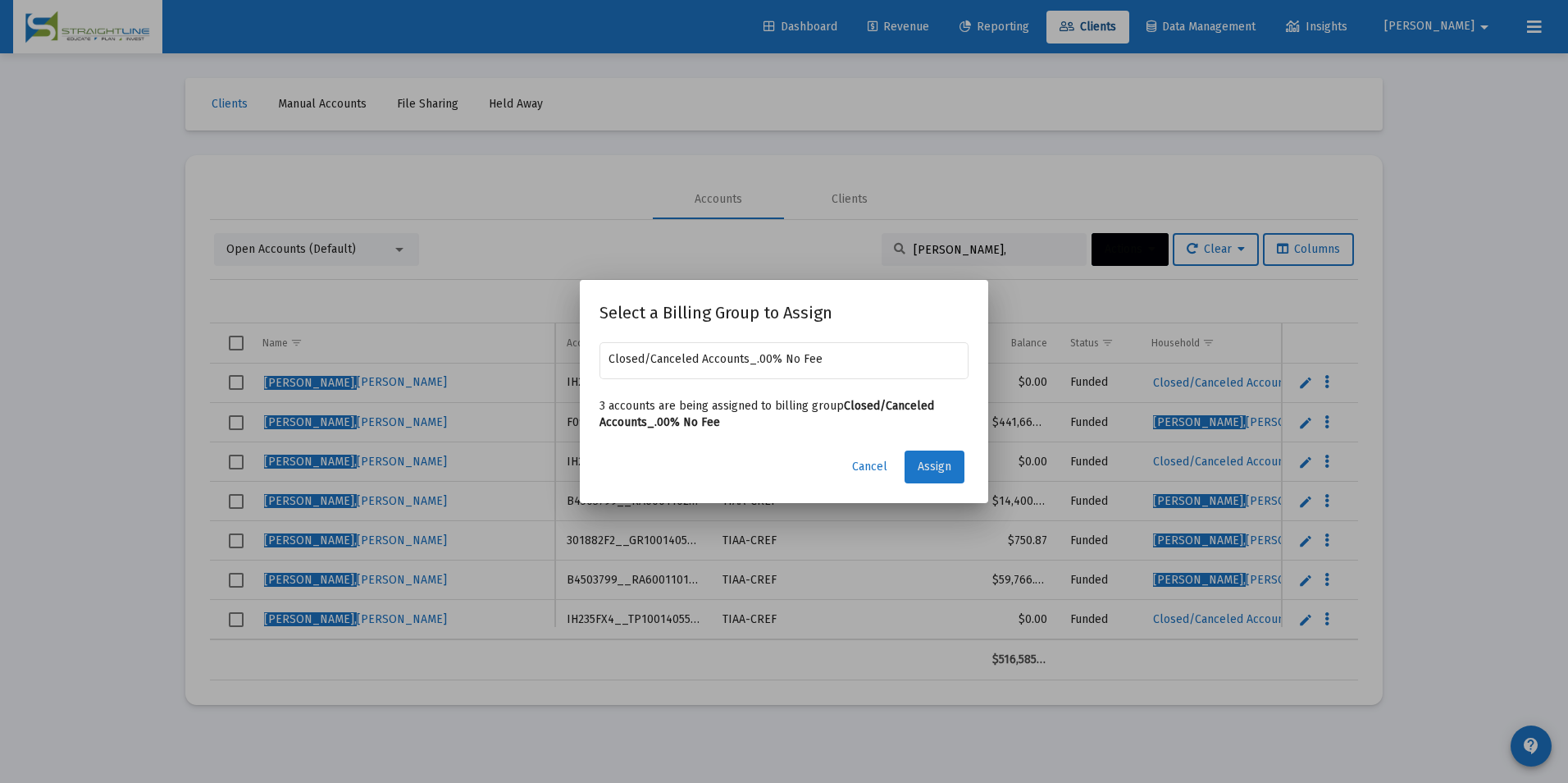
click at [917, 458] on button "Assign" at bounding box center [934, 467] width 59 height 33
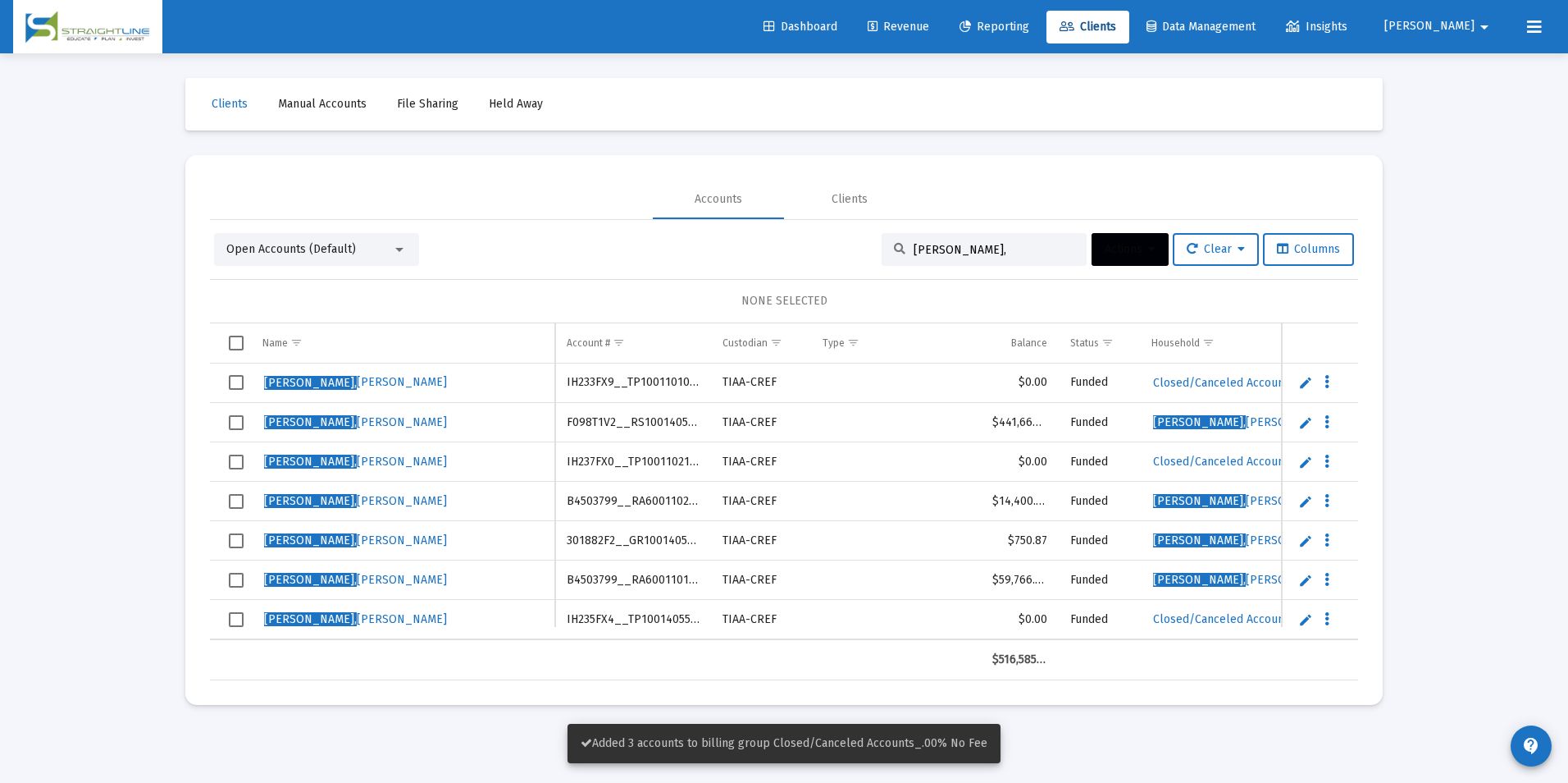
click at [240, 381] on span "Select row" at bounding box center [236, 382] width 15 height 15
click at [237, 464] on span "Select row" at bounding box center [236, 462] width 15 height 15
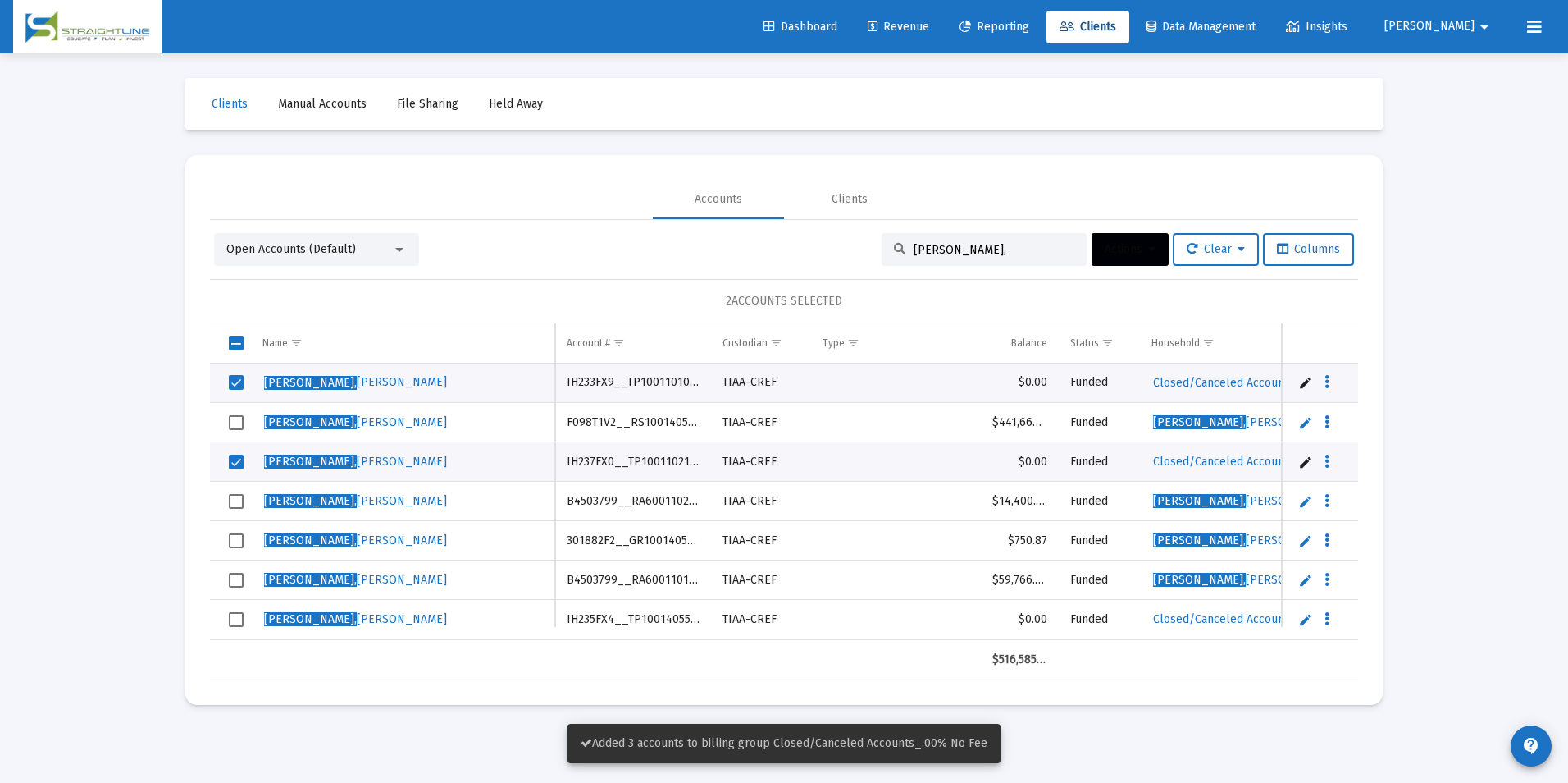
click at [226, 621] on td "Data grid" at bounding box center [230, 619] width 41 height 39
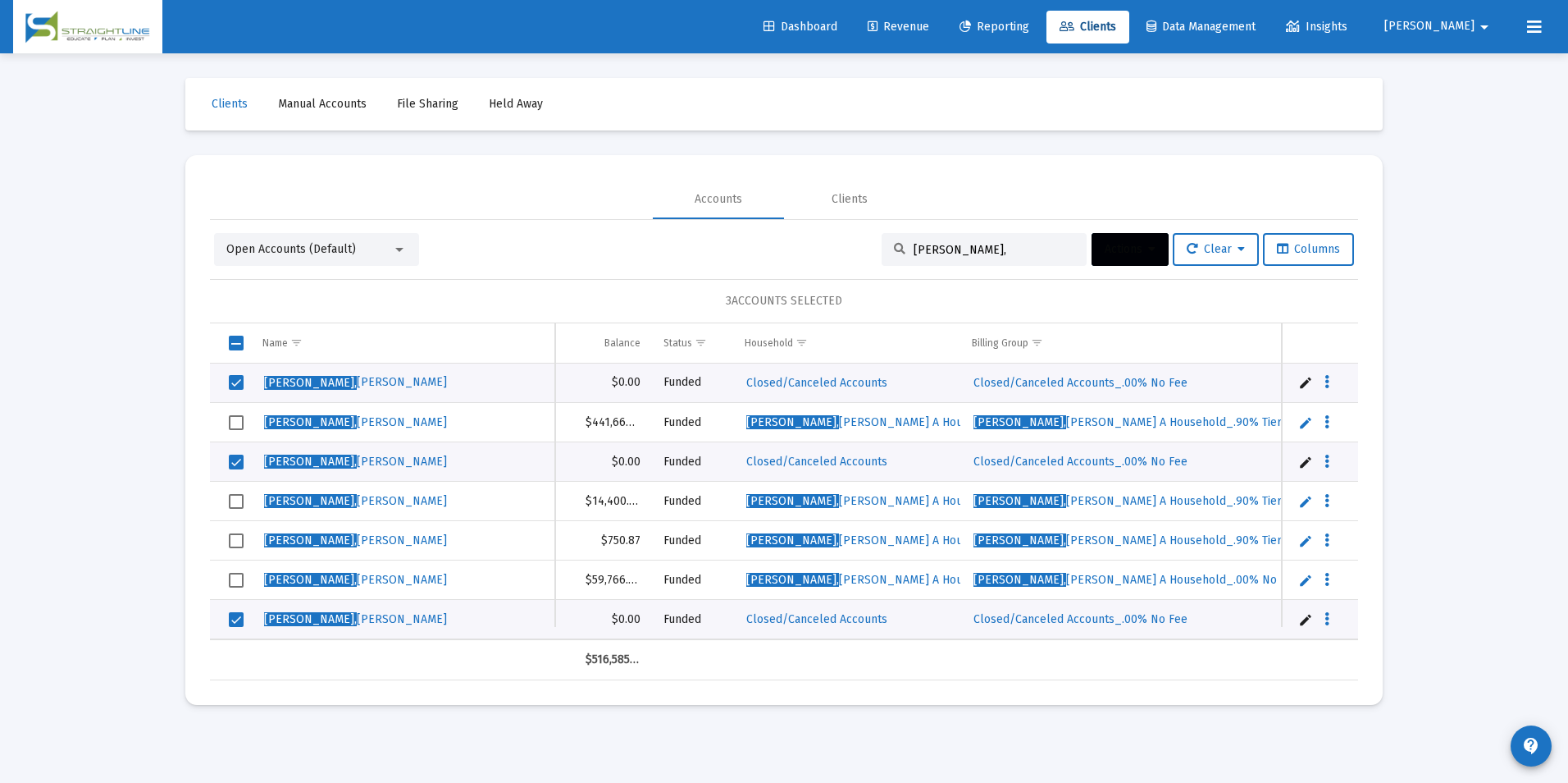
scroll to position [0, 248]
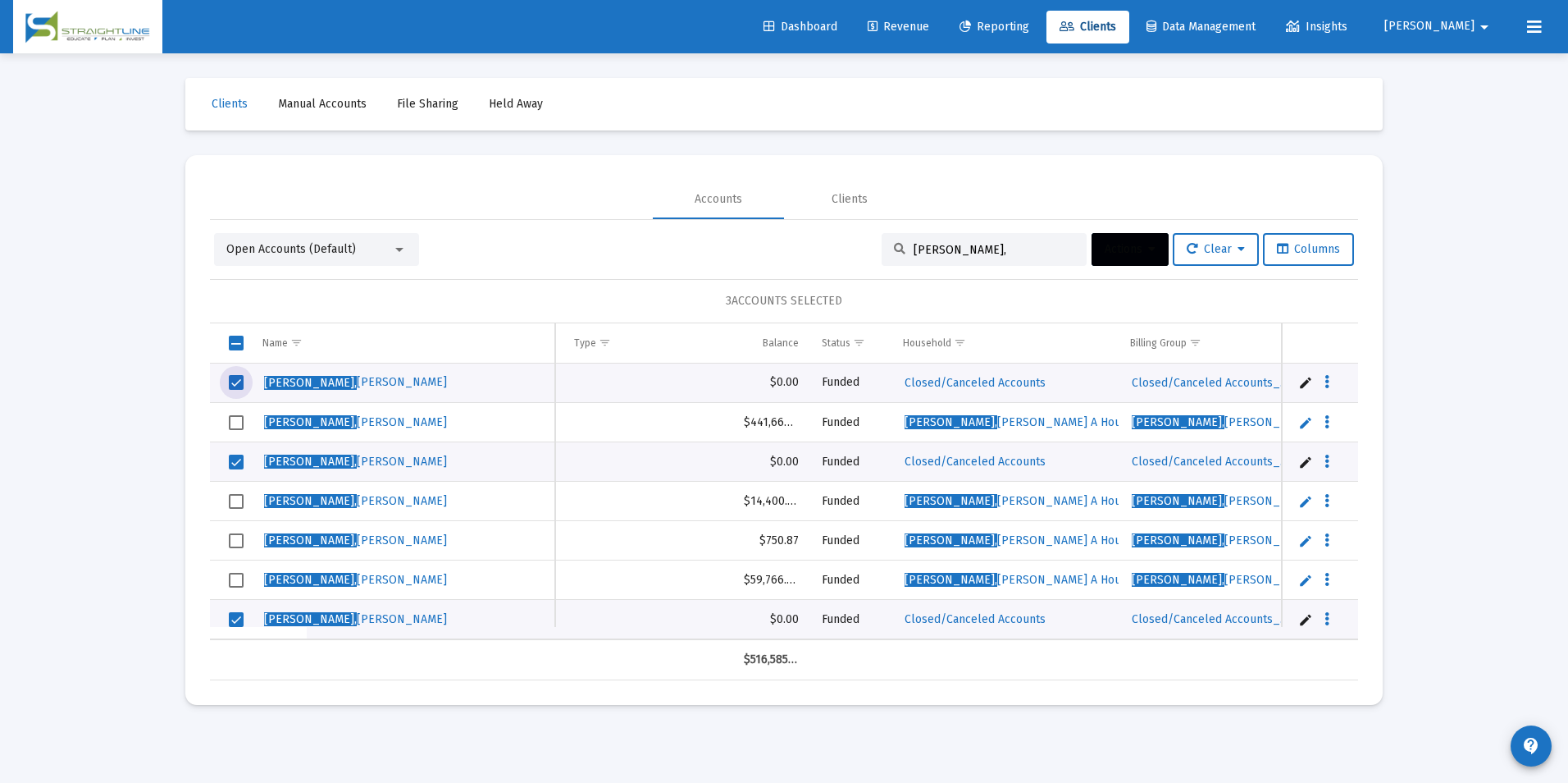
click at [230, 384] on span "Select row" at bounding box center [236, 382] width 15 height 15
click at [238, 462] on span "Select row" at bounding box center [236, 462] width 15 height 15
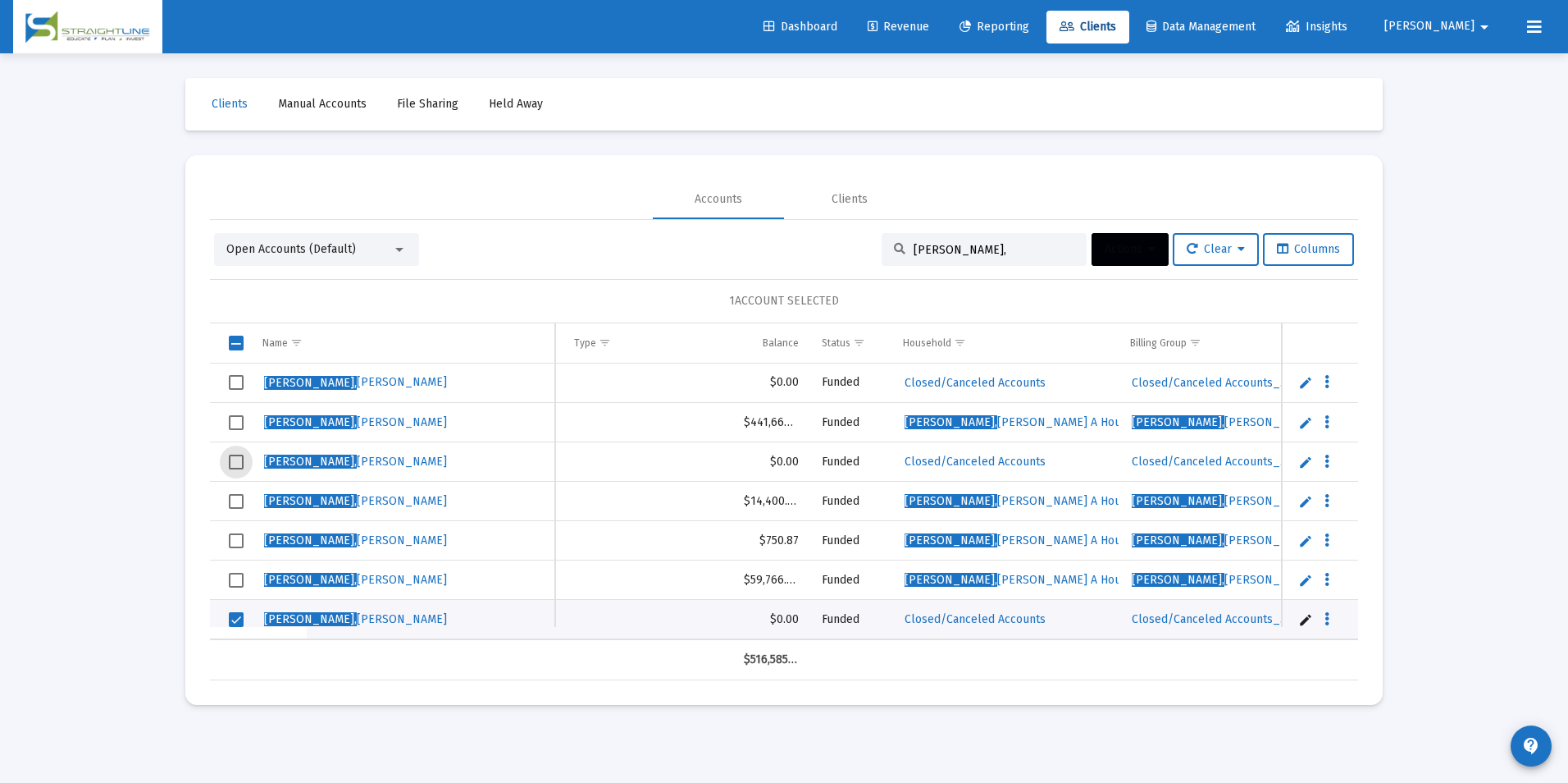
click at [237, 618] on span "Select row" at bounding box center [236, 619] width 15 height 15
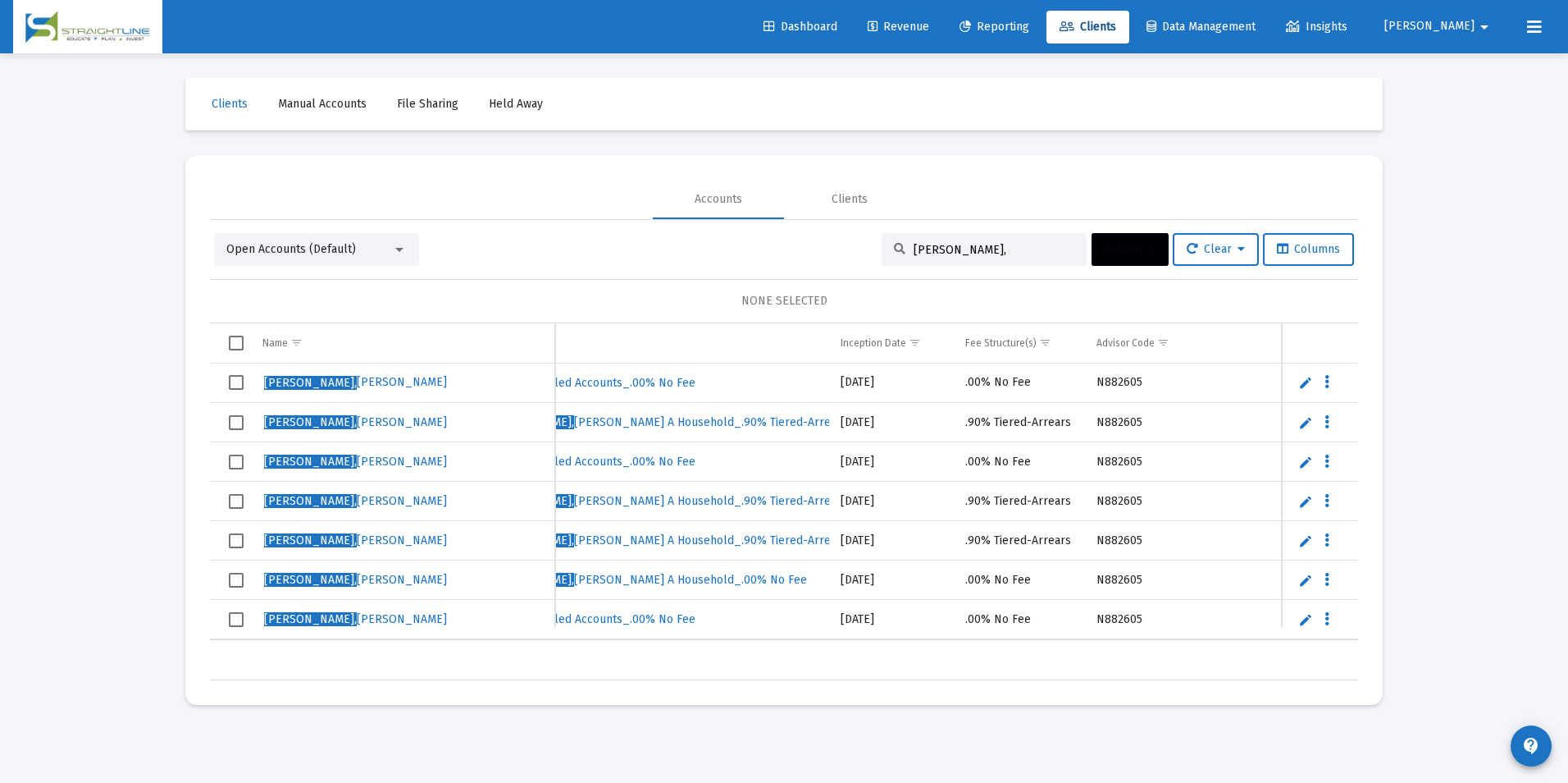
drag, startPoint x: 978, startPoint y: 246, endPoint x: 868, endPoint y: 222, distance: 112.6
click at [868, 222] on div "Open Accounts (Default) [PERSON_NAME], Actions Clear Columns NONE SELECTED Name…" at bounding box center [784, 450] width 1148 height 461
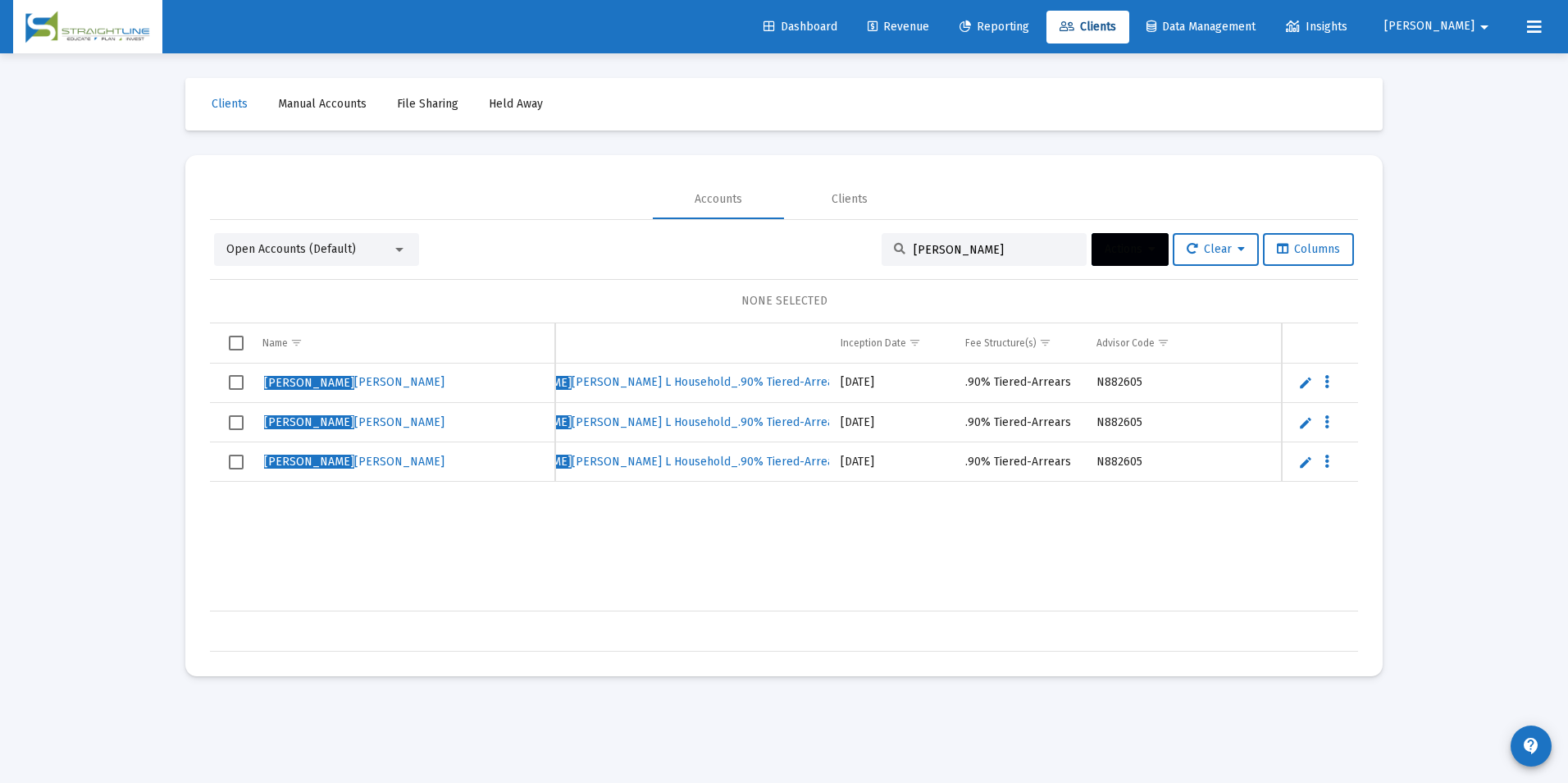
type input "[PERSON_NAME]"
drag, startPoint x: 680, startPoint y: 614, endPoint x: 672, endPoint y: 612, distance: 8.2
click at [673, 614] on td "Data grid" at bounding box center [649, 630] width 361 height 39
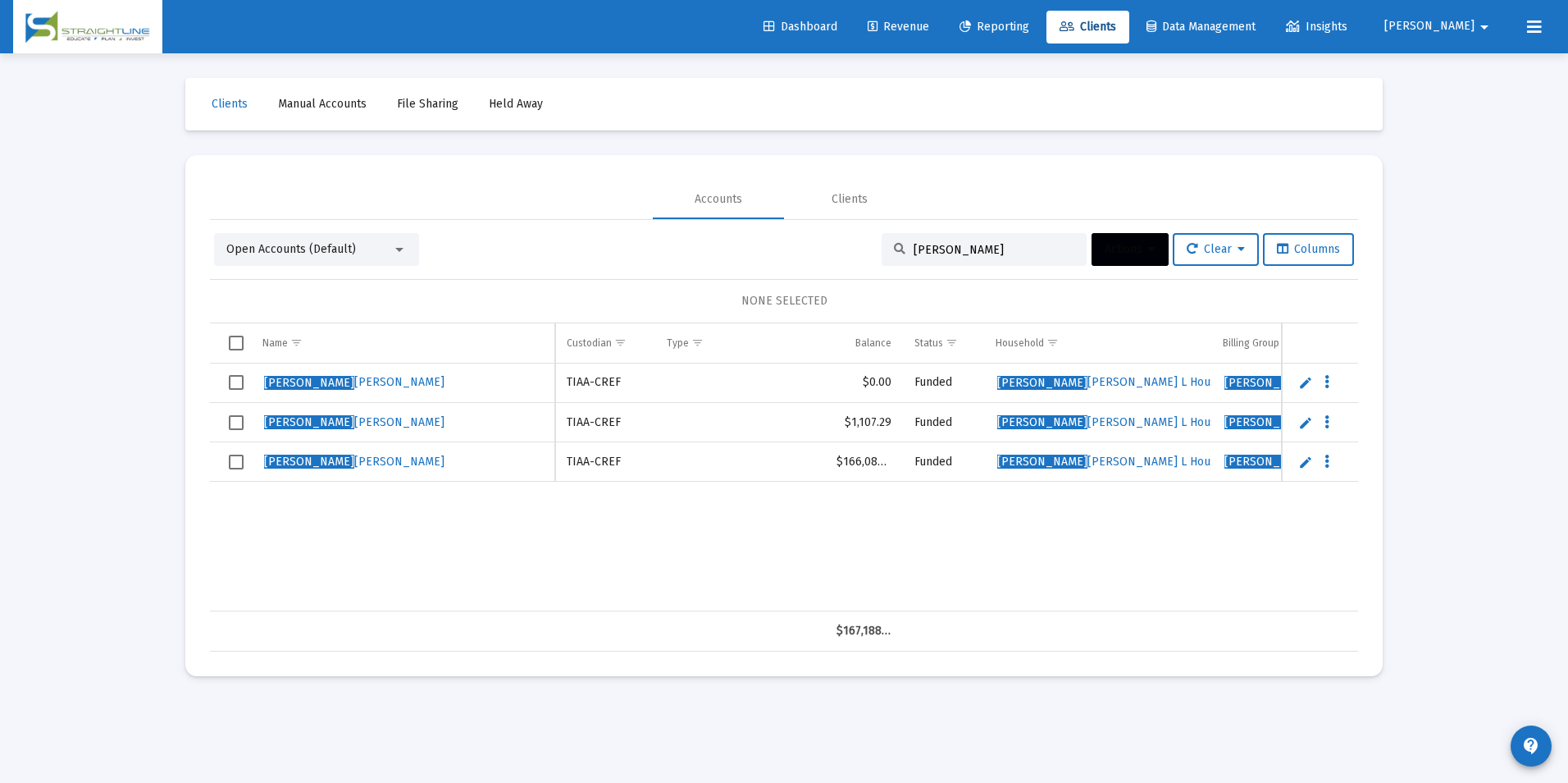
scroll to position [0, 0]
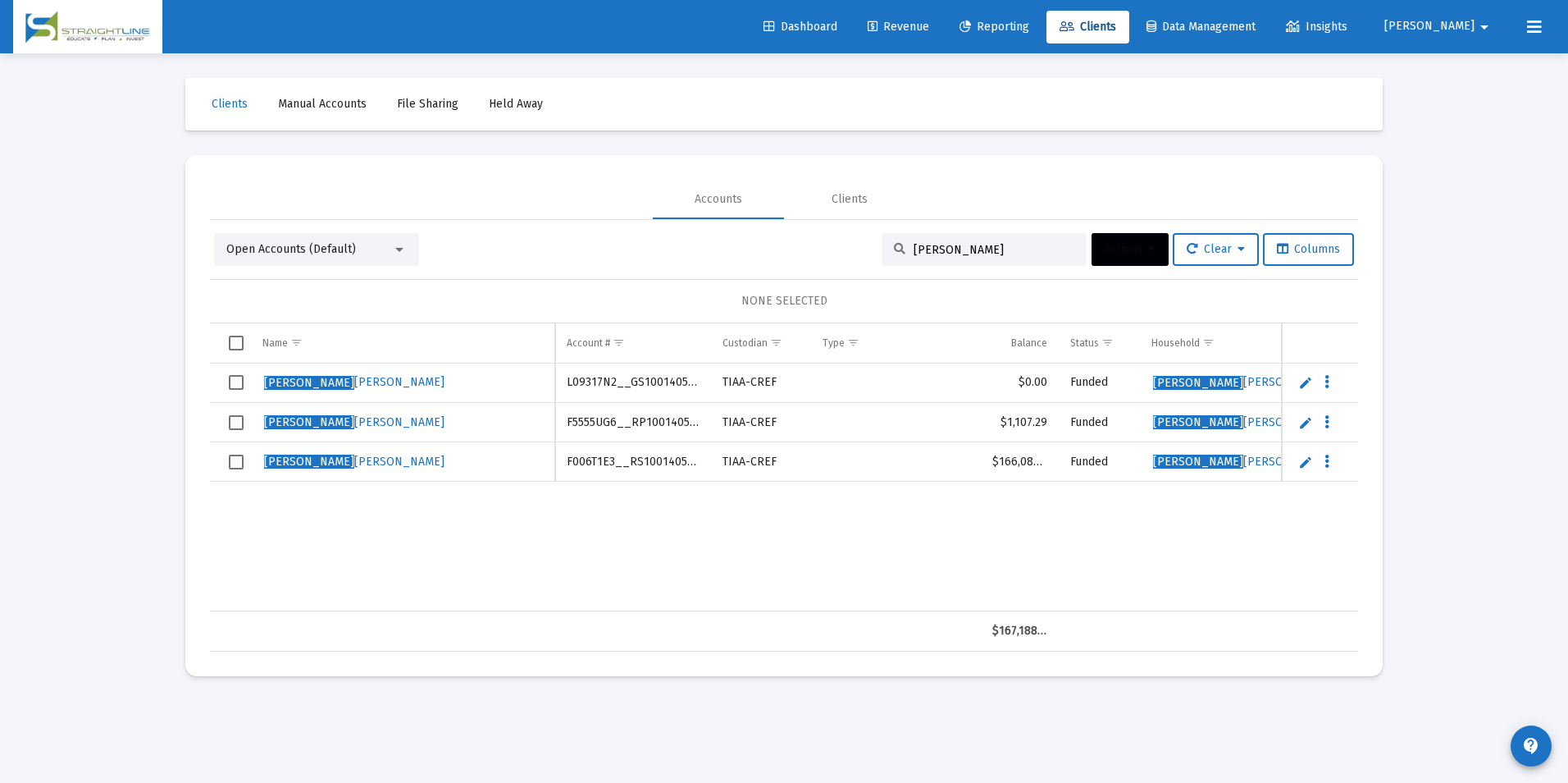
click at [243, 384] on span "Select row" at bounding box center [236, 382] width 15 height 15
click at [1103, 235] on button "Actions" at bounding box center [1130, 249] width 77 height 33
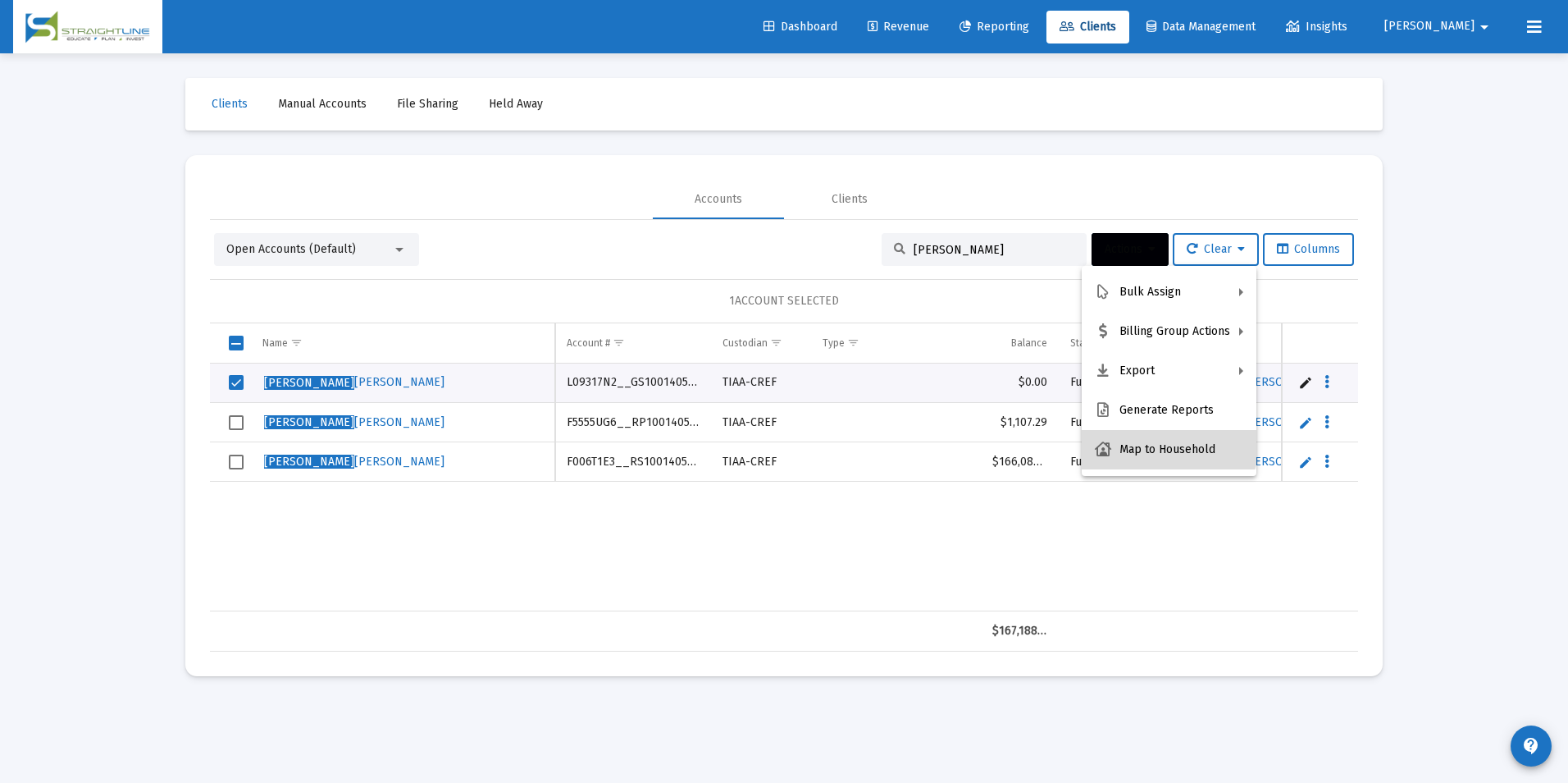
click at [1168, 437] on button "Map to Household" at bounding box center [1169, 449] width 175 height 39
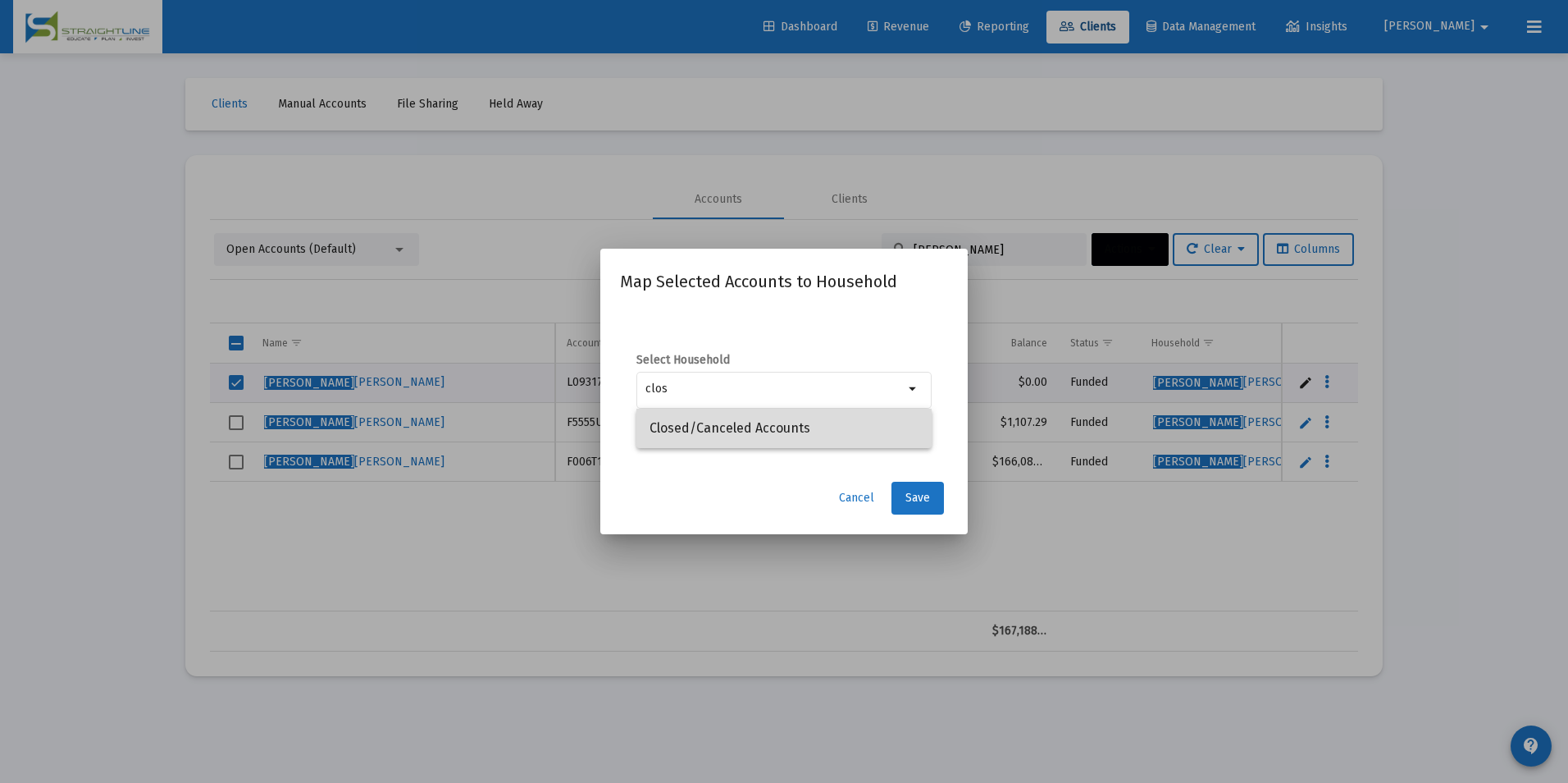
click at [849, 440] on span "Closed/Canceled Accounts" at bounding box center [784, 428] width 269 height 39
type input "Closed/Canceled Accounts"
click at [933, 508] on button "Save" at bounding box center [917, 498] width 52 height 33
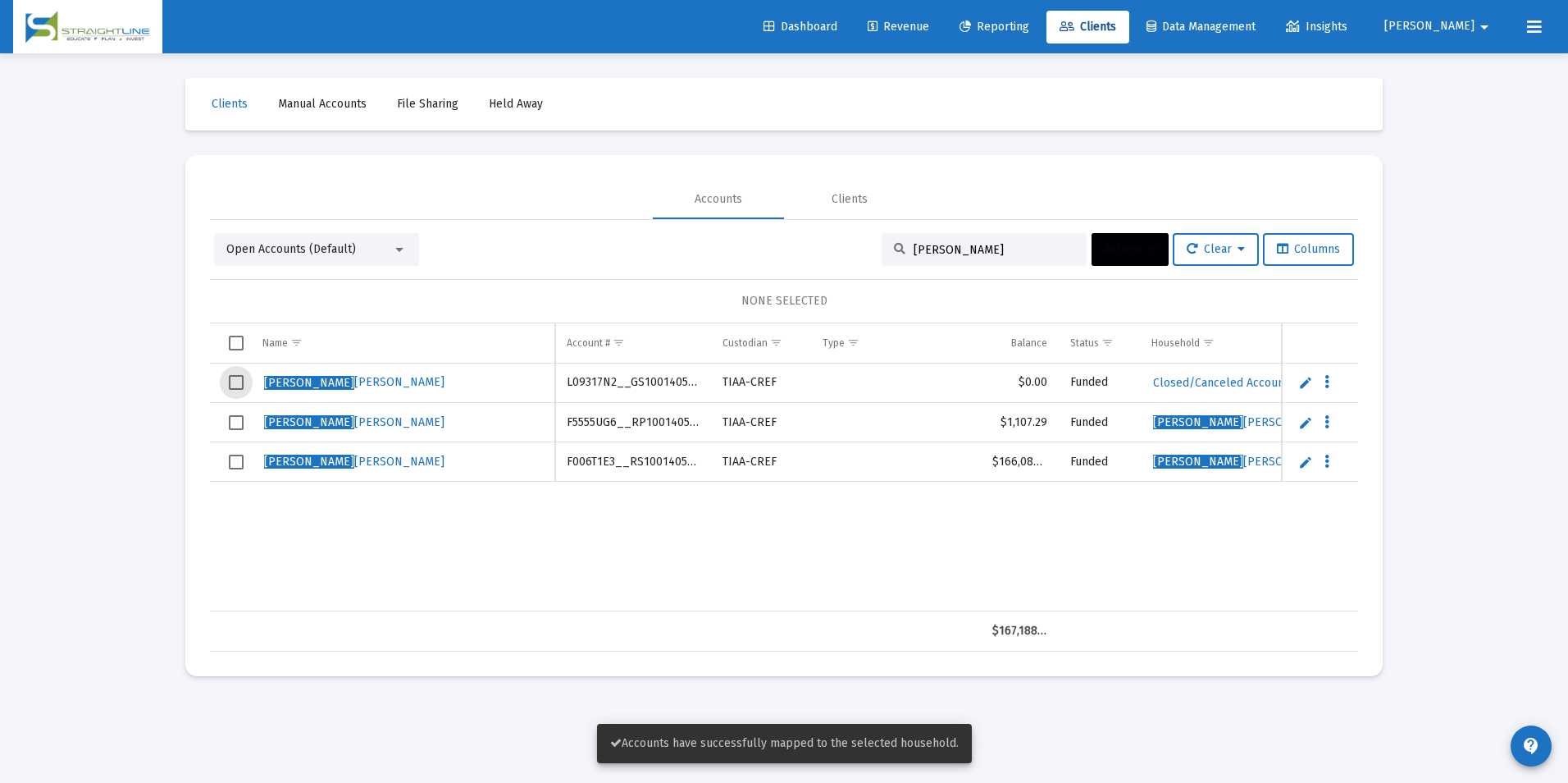
click at [232, 379] on span "Select row" at bounding box center [236, 382] width 15 height 15
click at [1120, 247] on span "Actions" at bounding box center [1130, 248] width 51 height 14
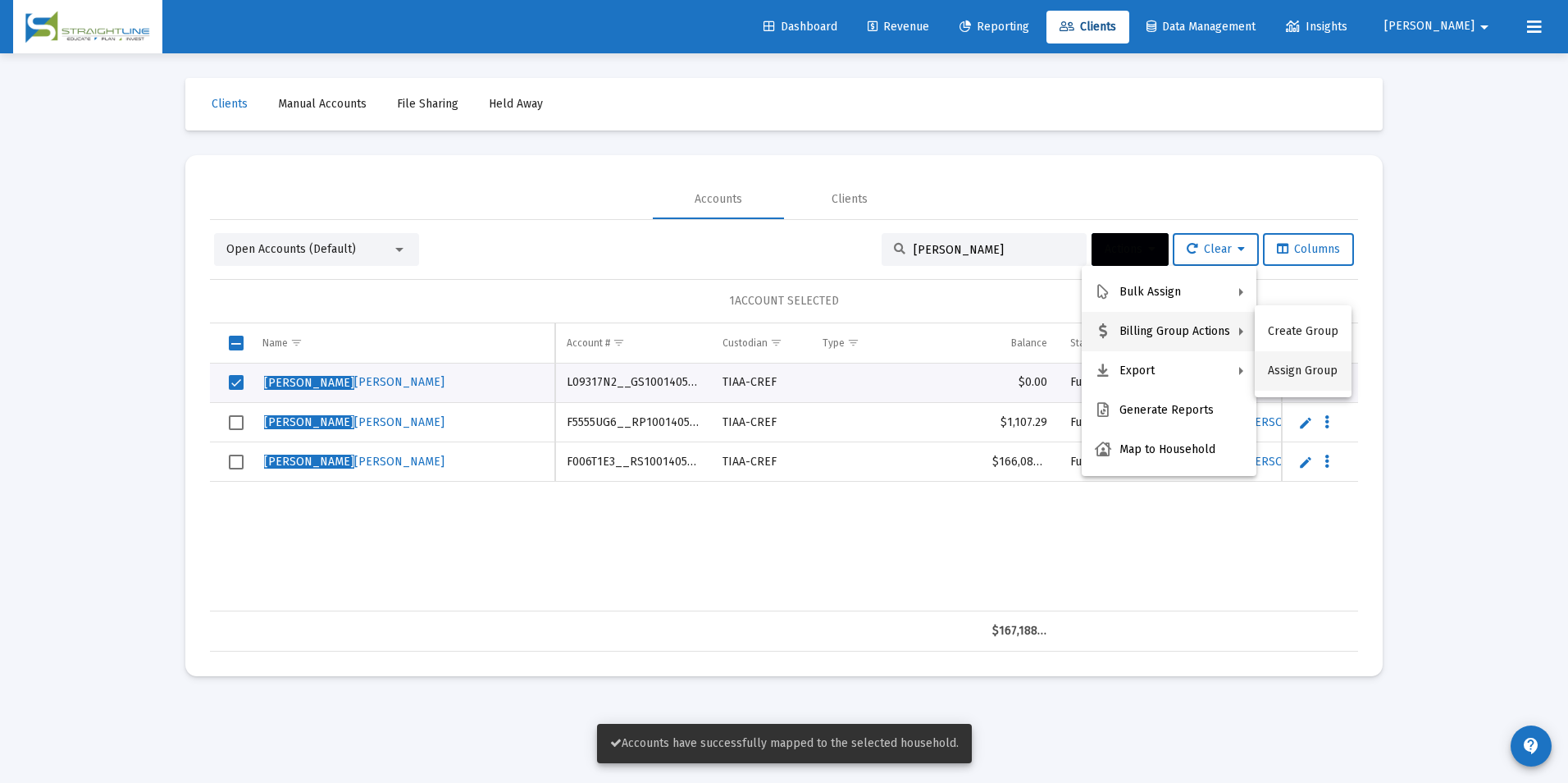
click at [1294, 369] on button "Assign Group" at bounding box center [1303, 370] width 97 height 39
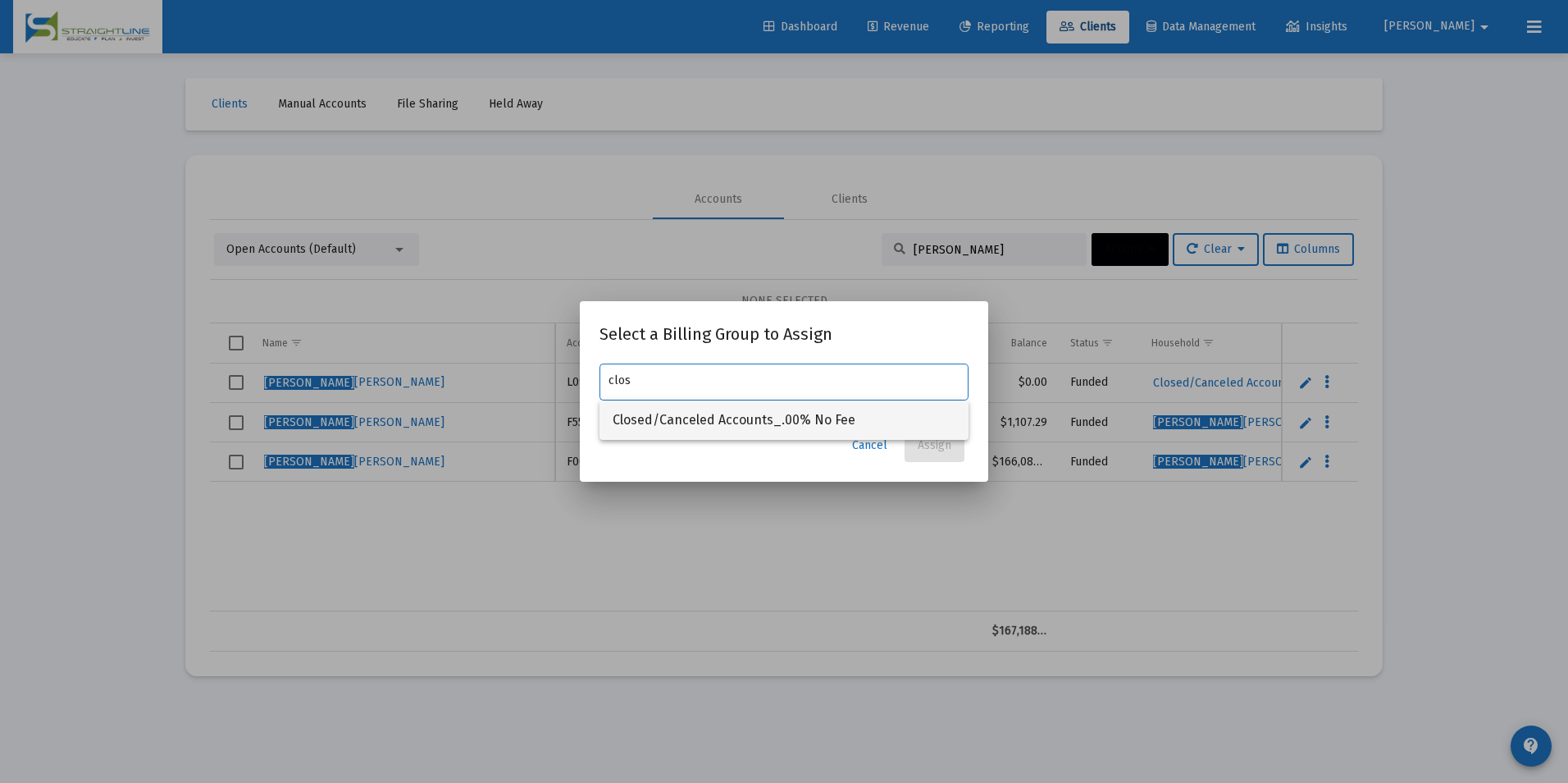
click at [921, 409] on span "Closed/Canceled Accounts_.00% No Fee" at bounding box center [784, 419] width 342 height 39
type input "Closed/Canceled Accounts_.00% No Fee"
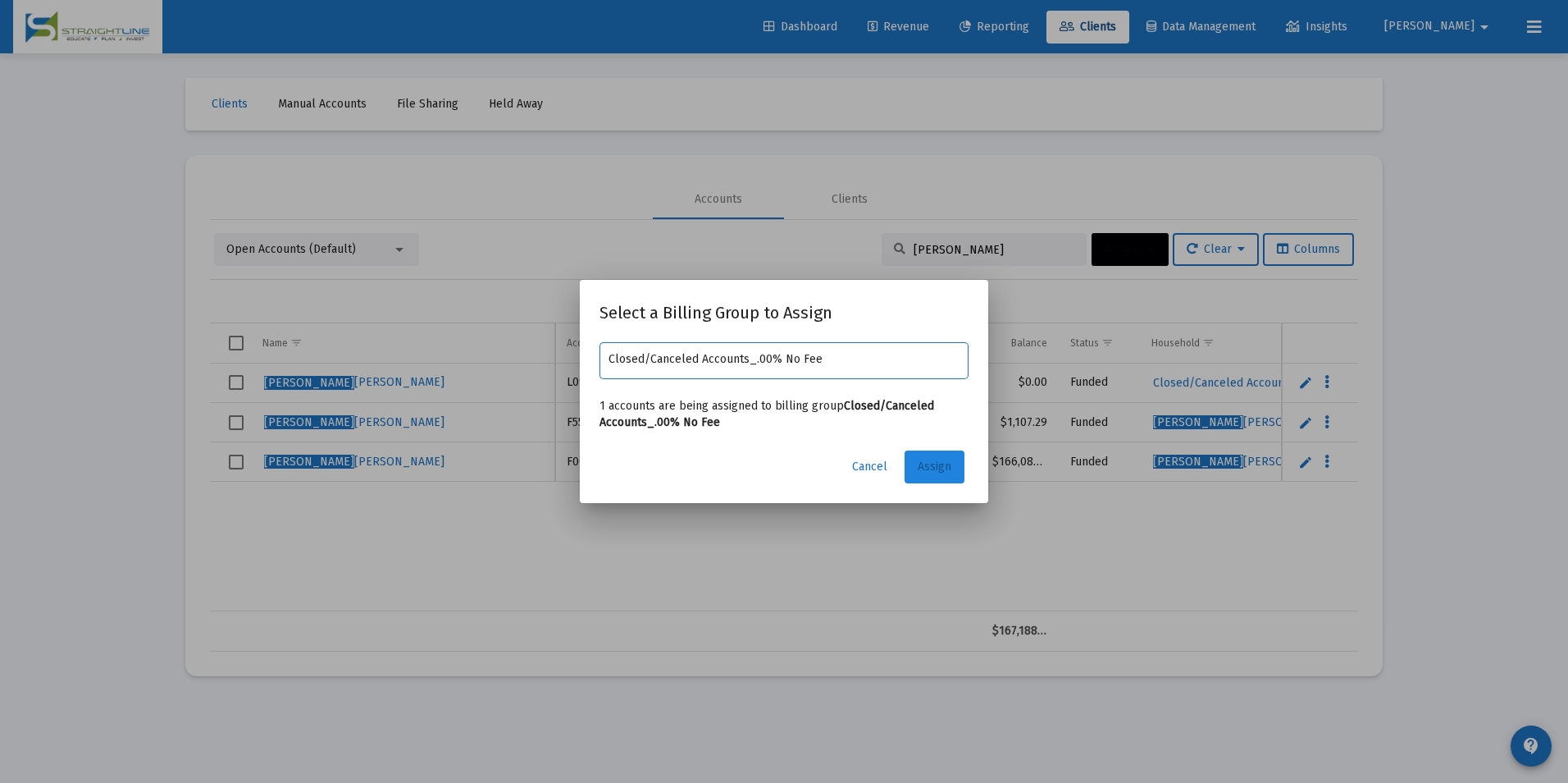
click at [933, 452] on button "Assign" at bounding box center [934, 467] width 59 height 33
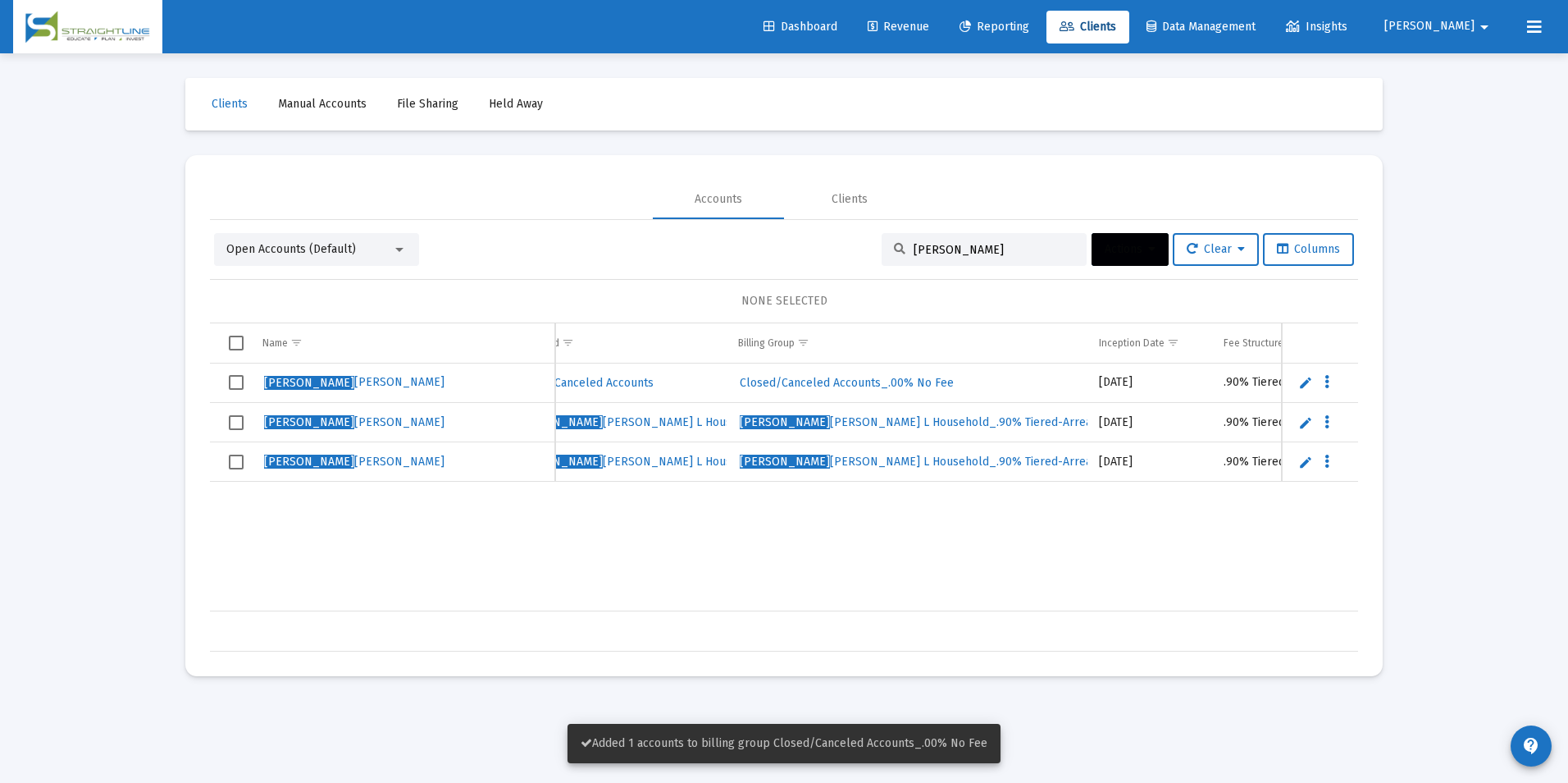
scroll to position [0, 746]
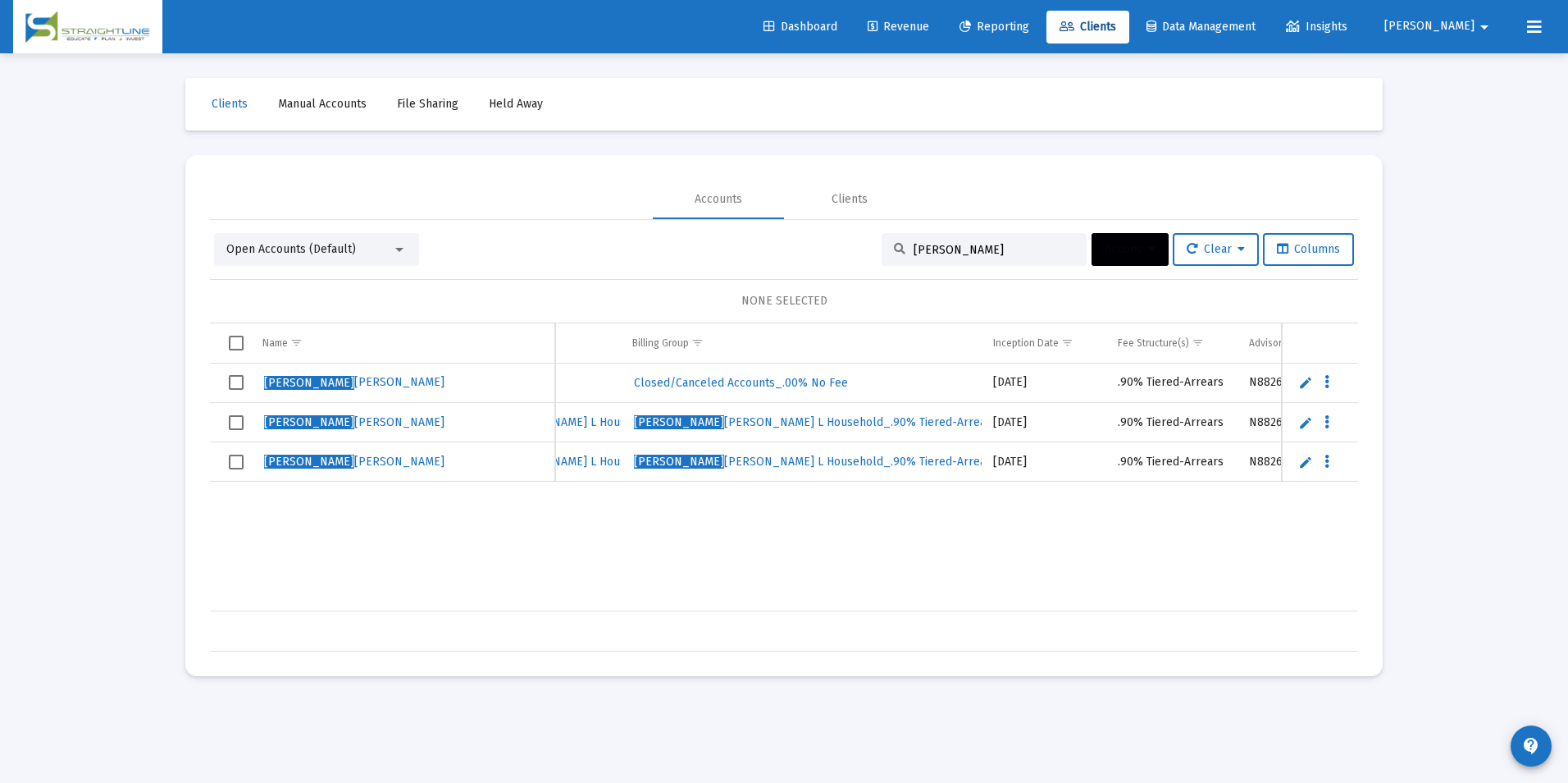
click at [225, 375] on td "Data grid" at bounding box center [230, 383] width 41 height 39
click at [1142, 263] on button "Actions" at bounding box center [1130, 249] width 77 height 33
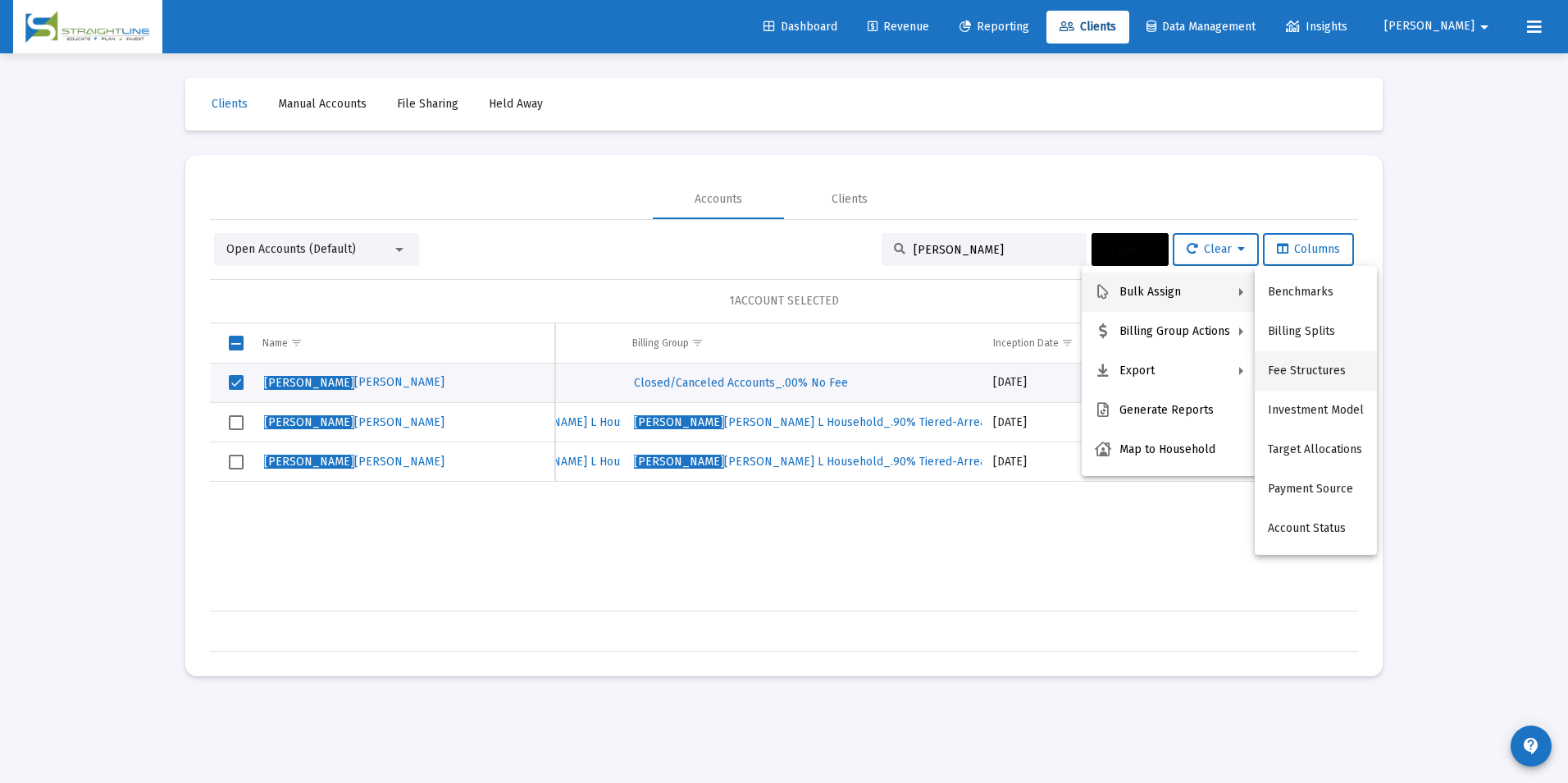
click at [1306, 359] on button "Fee Structures" at bounding box center [1315, 370] width 122 height 39
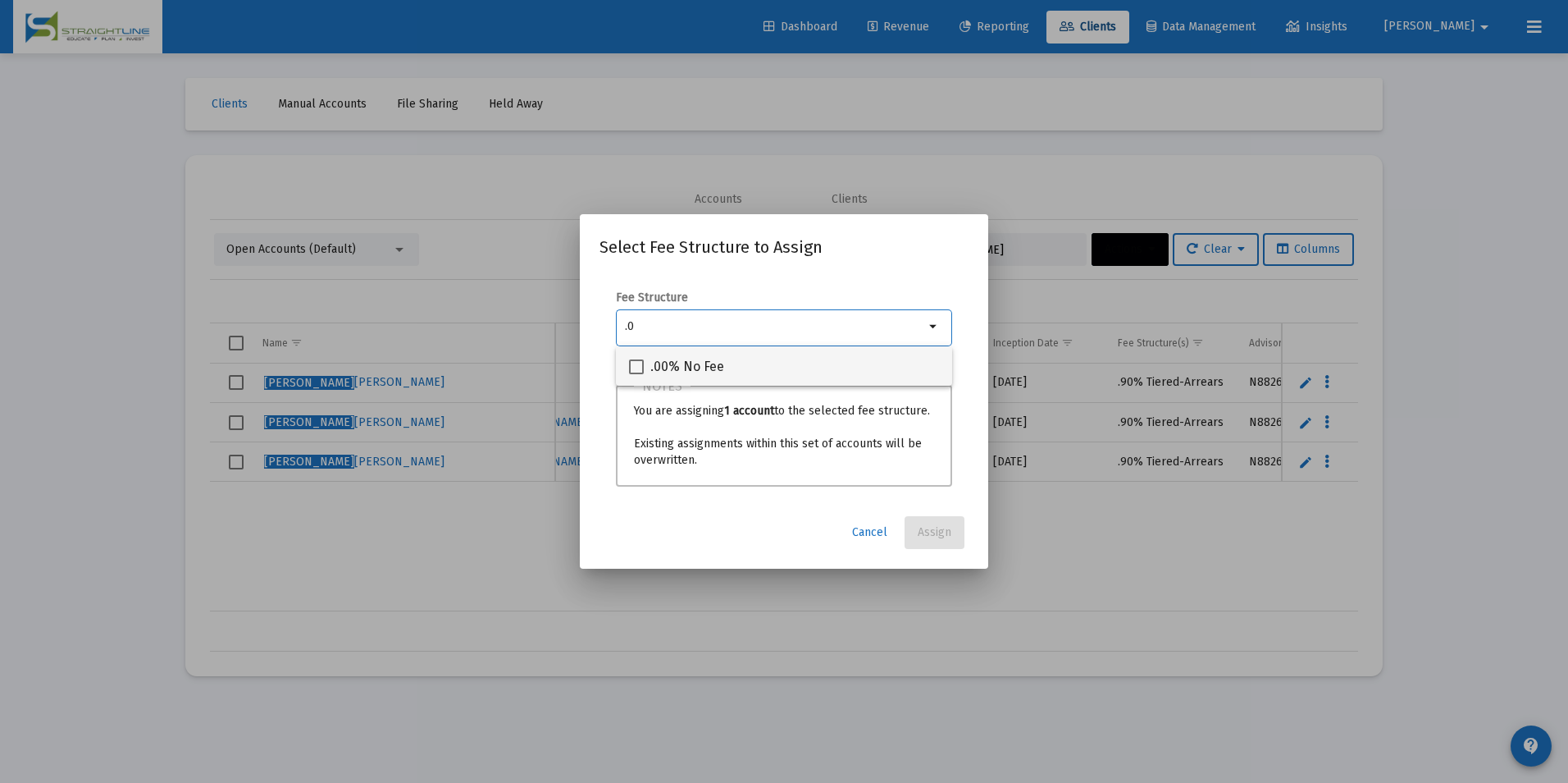
type input ".0"
click at [888, 357] on div ".00% No Fee" at bounding box center [784, 365] width 310 height 39
checkbox input "true"
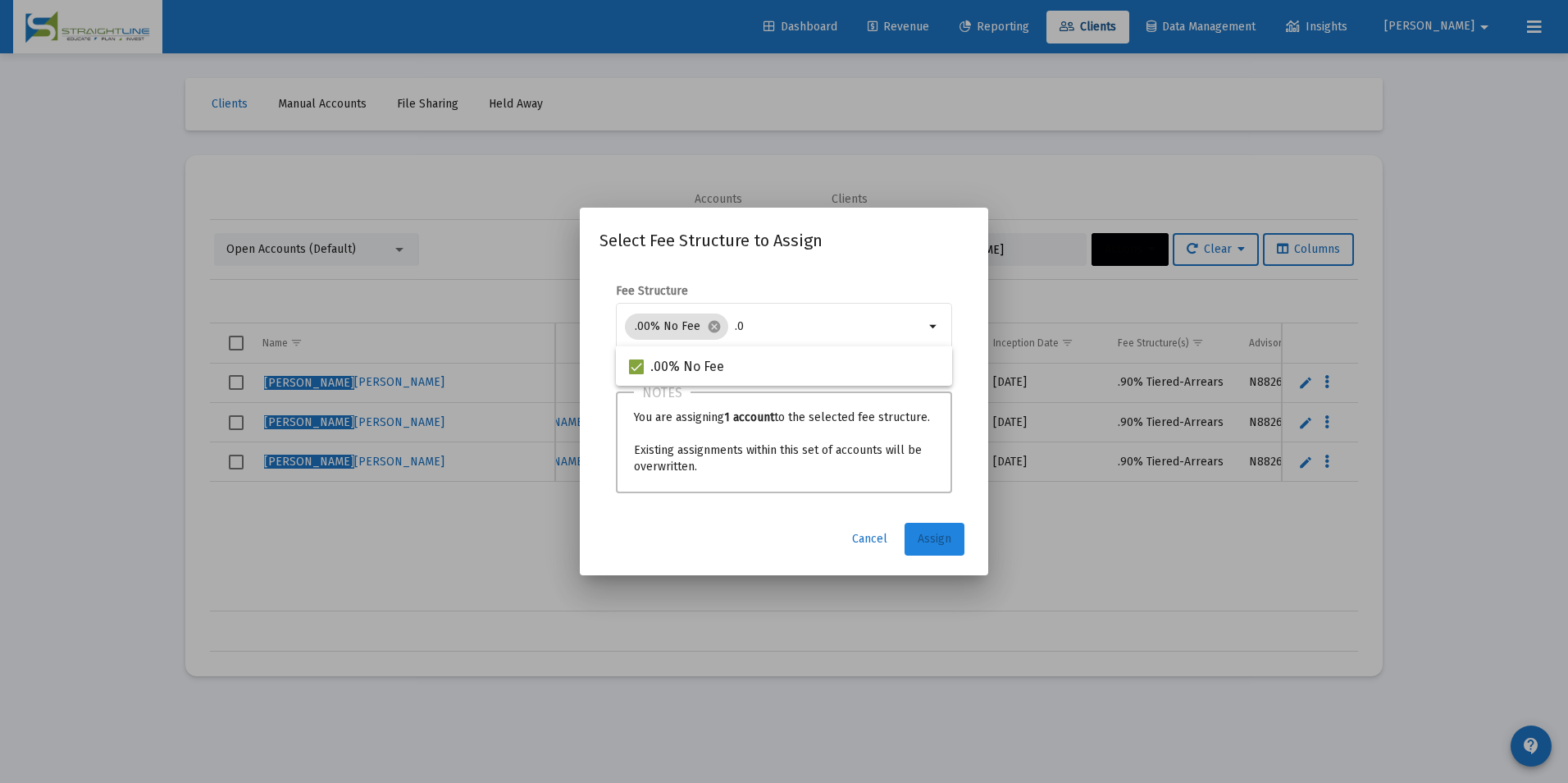
click at [940, 548] on button "Assign" at bounding box center [934, 539] width 59 height 33
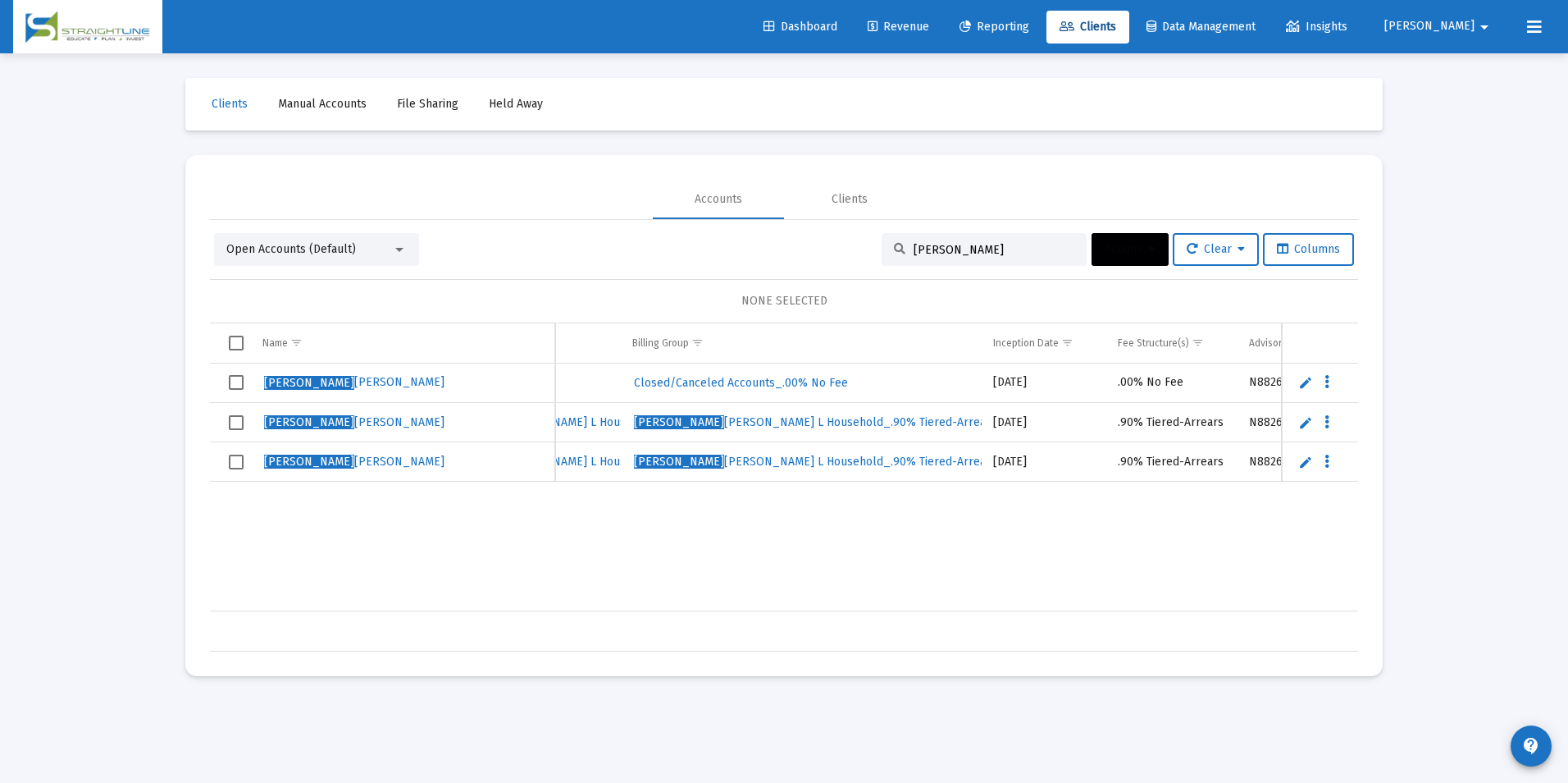
drag, startPoint x: 990, startPoint y: 256, endPoint x: 825, endPoint y: 253, distance: 165.0
click at [825, 253] on div "Open Accounts (Default) [PERSON_NAME], J Actions Clear Columns" at bounding box center [784, 249] width 1140 height 33
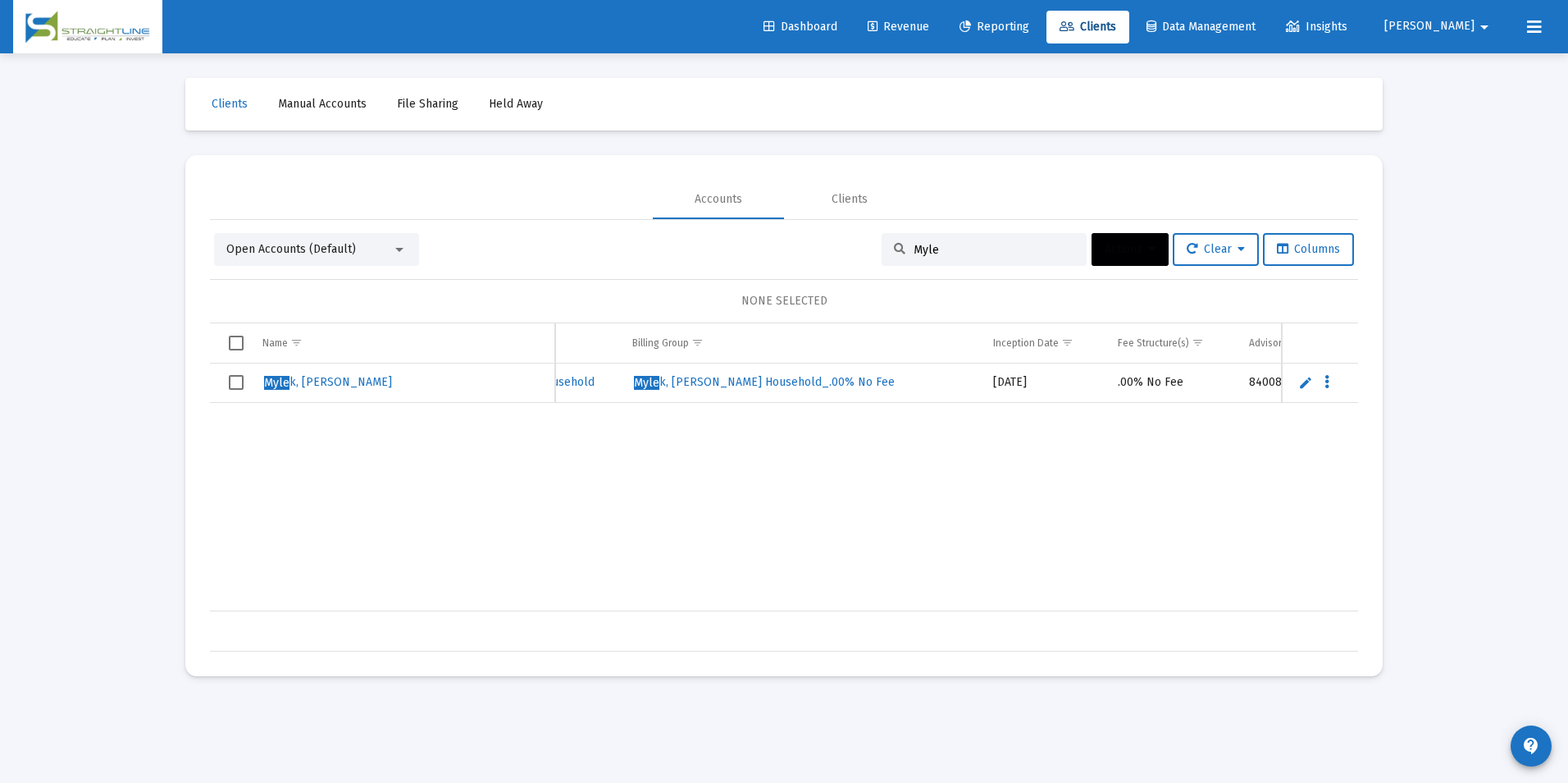
type input "Myle"
click at [239, 386] on span "Select row" at bounding box center [236, 382] width 15 height 15
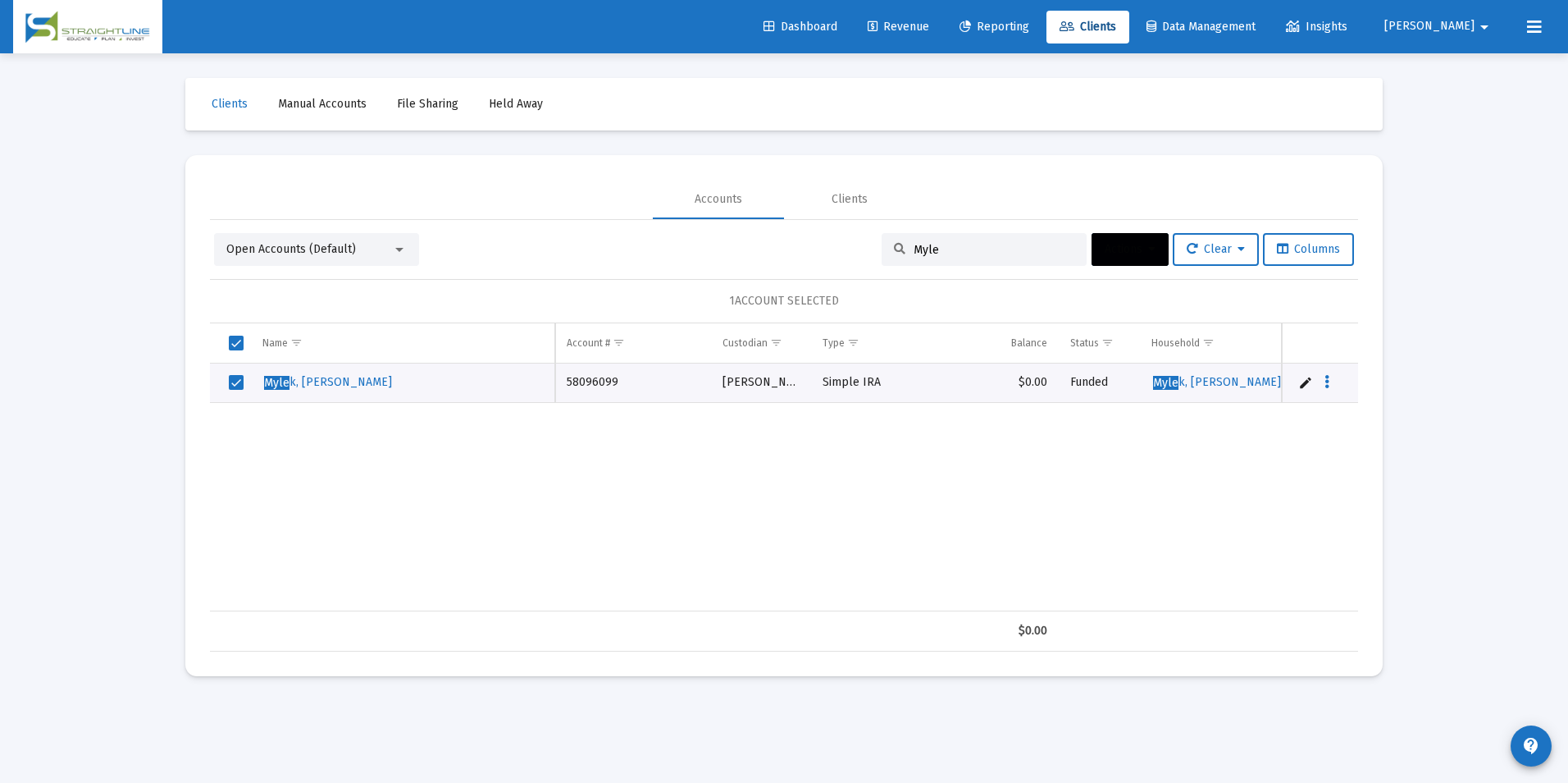
click at [1109, 248] on span "Actions" at bounding box center [1130, 248] width 51 height 14
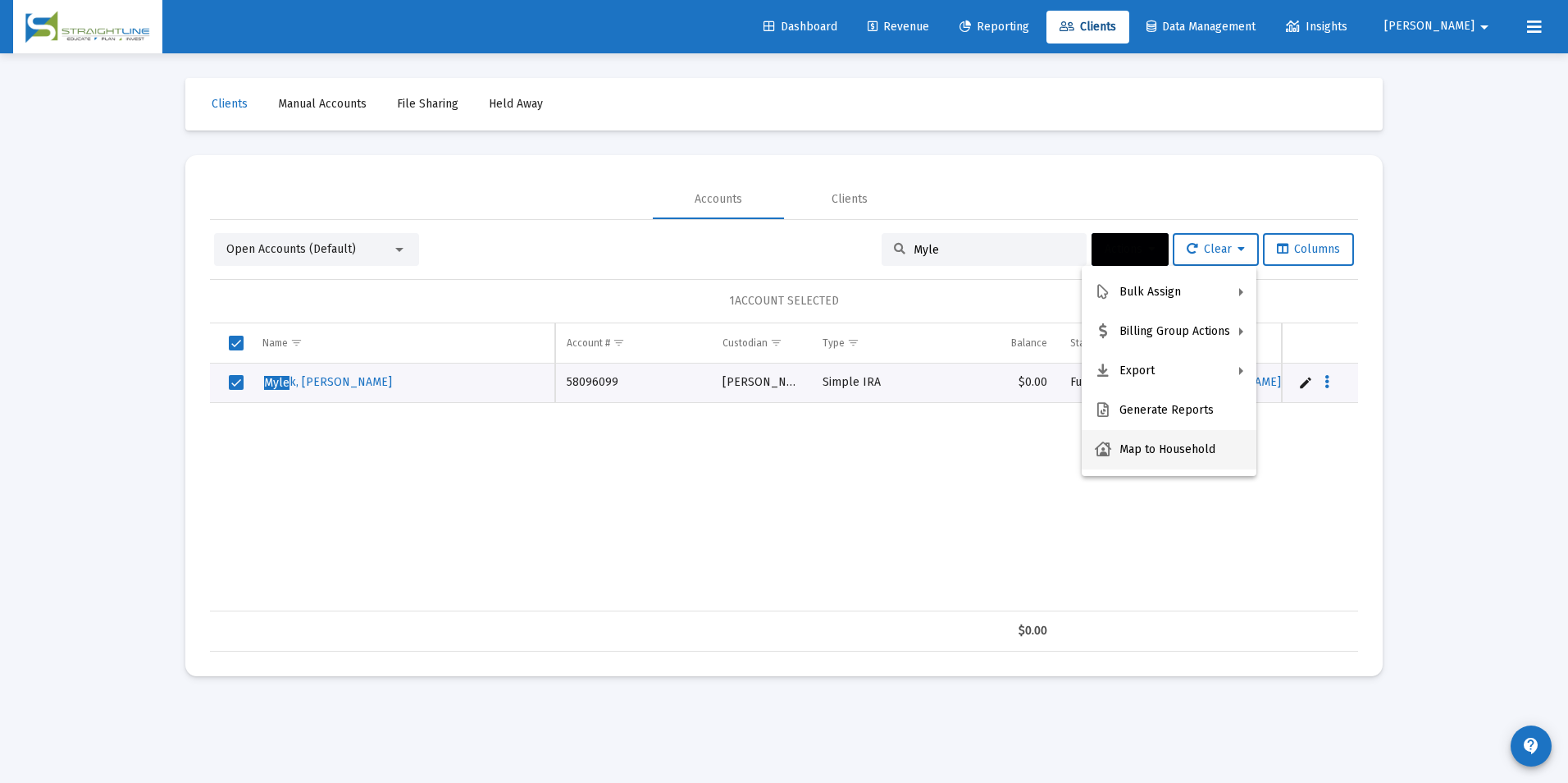
click at [1163, 452] on button "Map to Household" at bounding box center [1169, 449] width 175 height 39
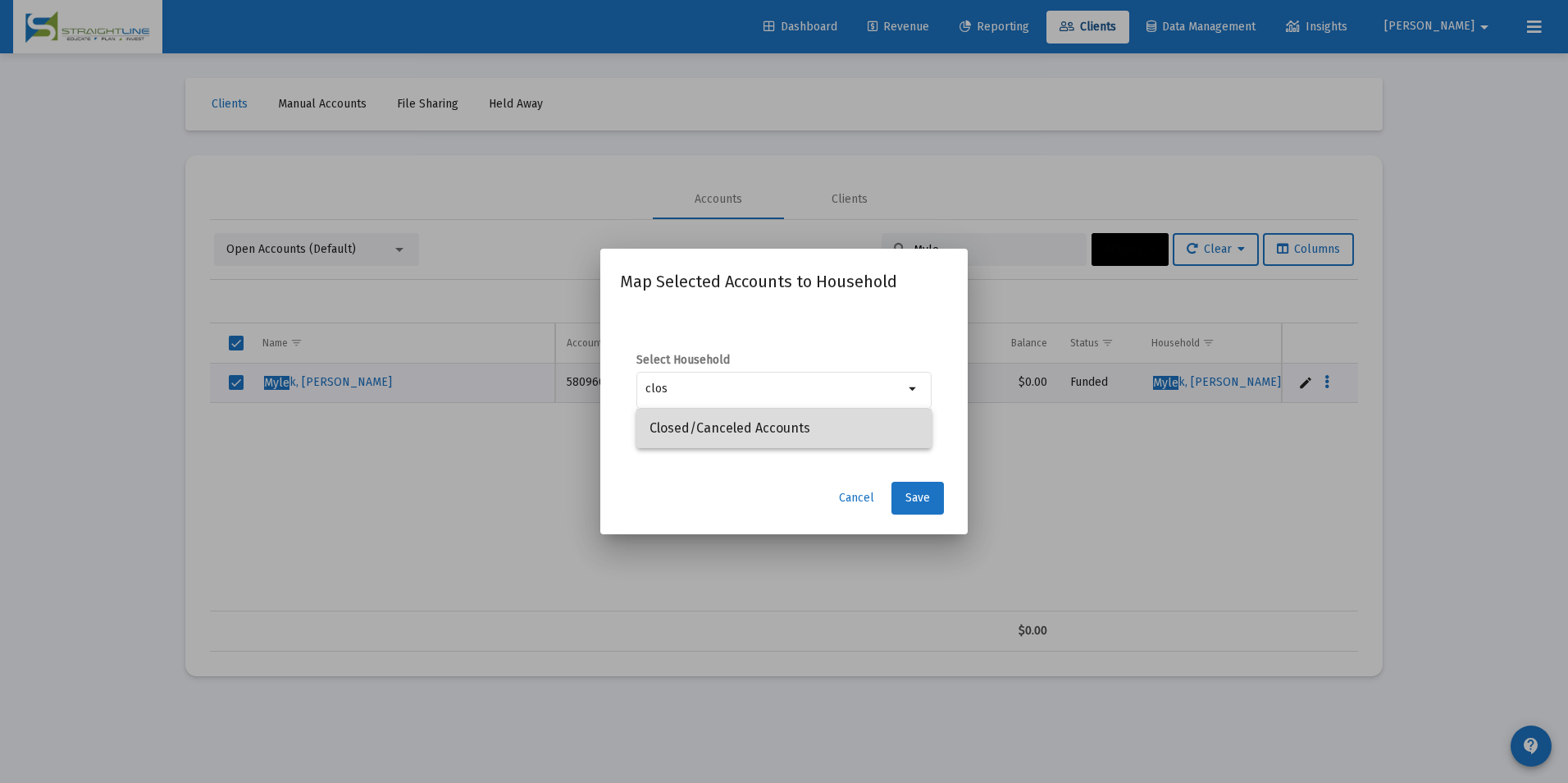
click at [838, 438] on span "Closed/Canceled Accounts" at bounding box center [784, 428] width 269 height 39
type input "Closed/Canceled Accounts"
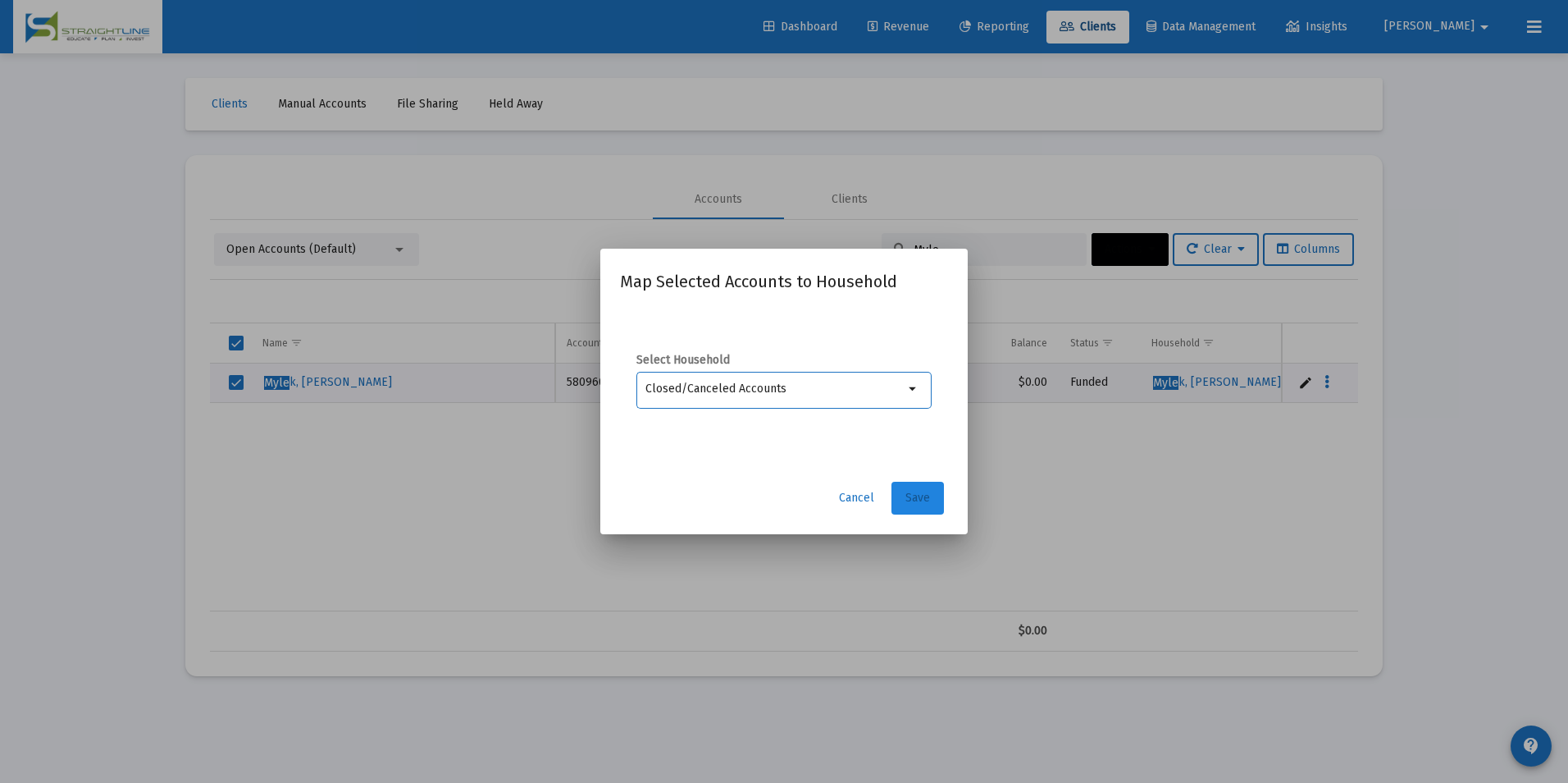
click at [929, 506] on button "Save" at bounding box center [917, 498] width 52 height 33
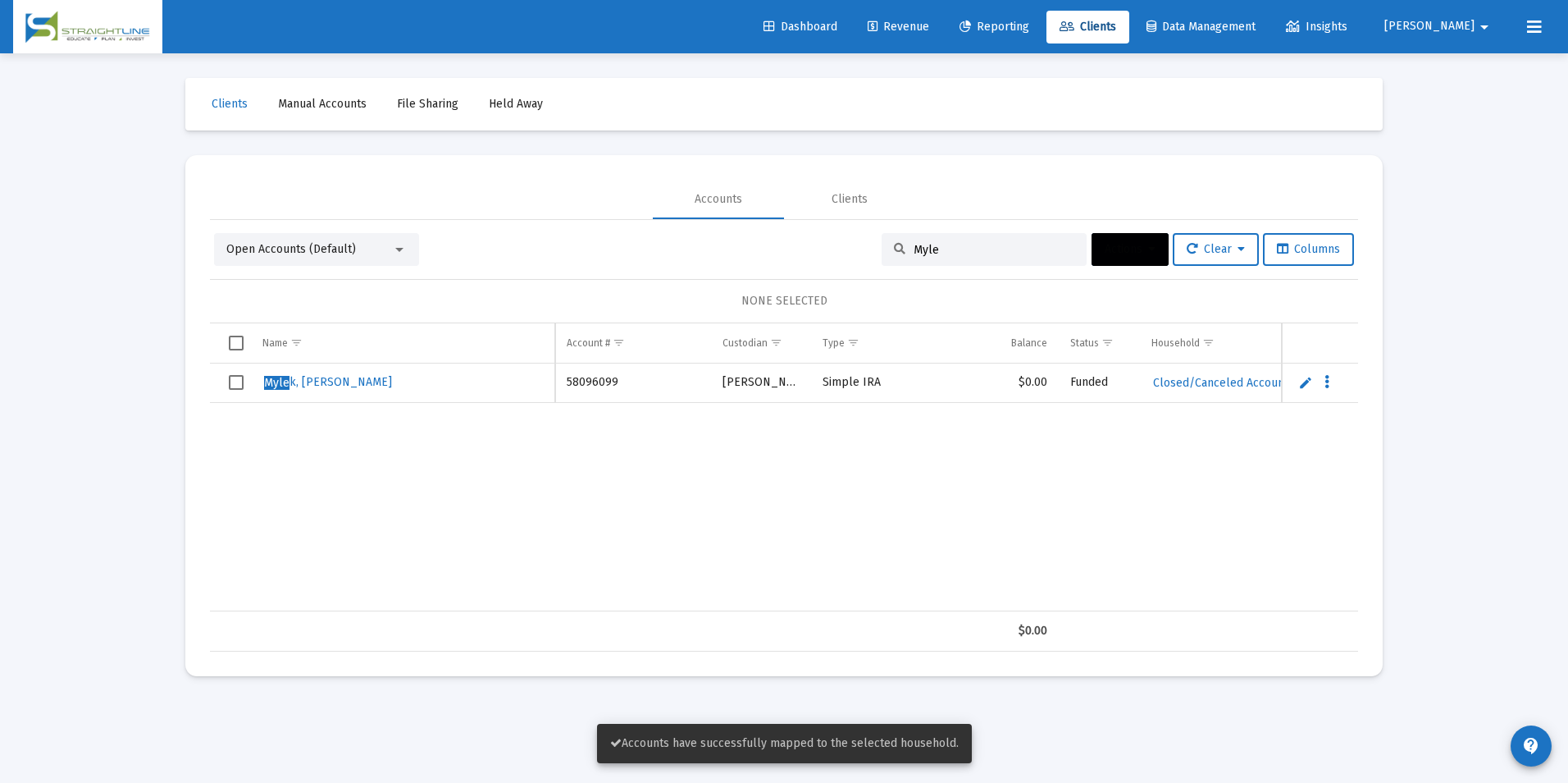
click at [231, 381] on span "Select row" at bounding box center [236, 382] width 15 height 15
click at [1121, 252] on span "Actions" at bounding box center [1130, 248] width 51 height 14
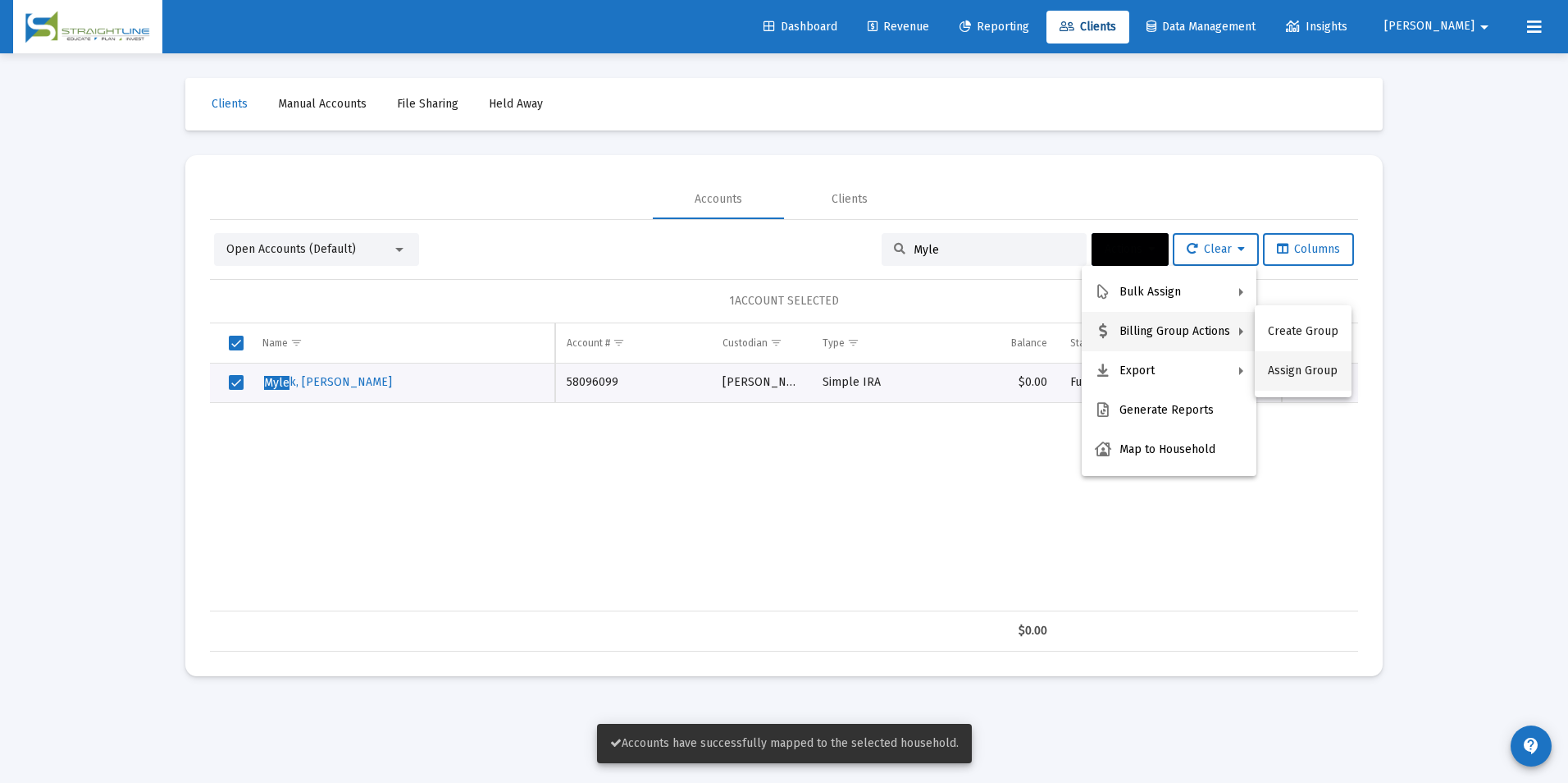
click at [1277, 366] on button "Assign Group" at bounding box center [1303, 370] width 97 height 39
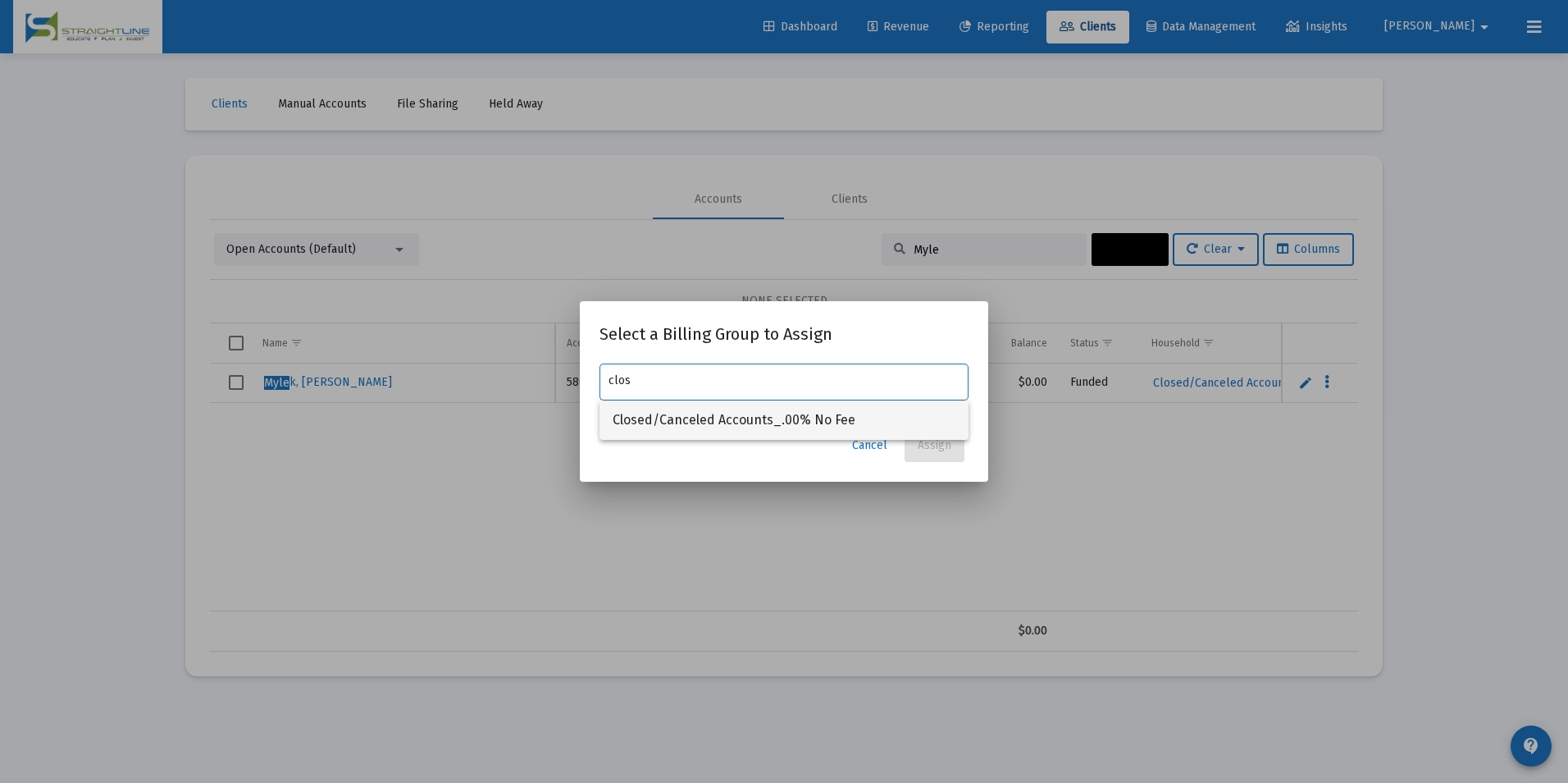
click at [860, 428] on span "Closed/Canceled Accounts_.00% No Fee" at bounding box center [784, 419] width 342 height 39
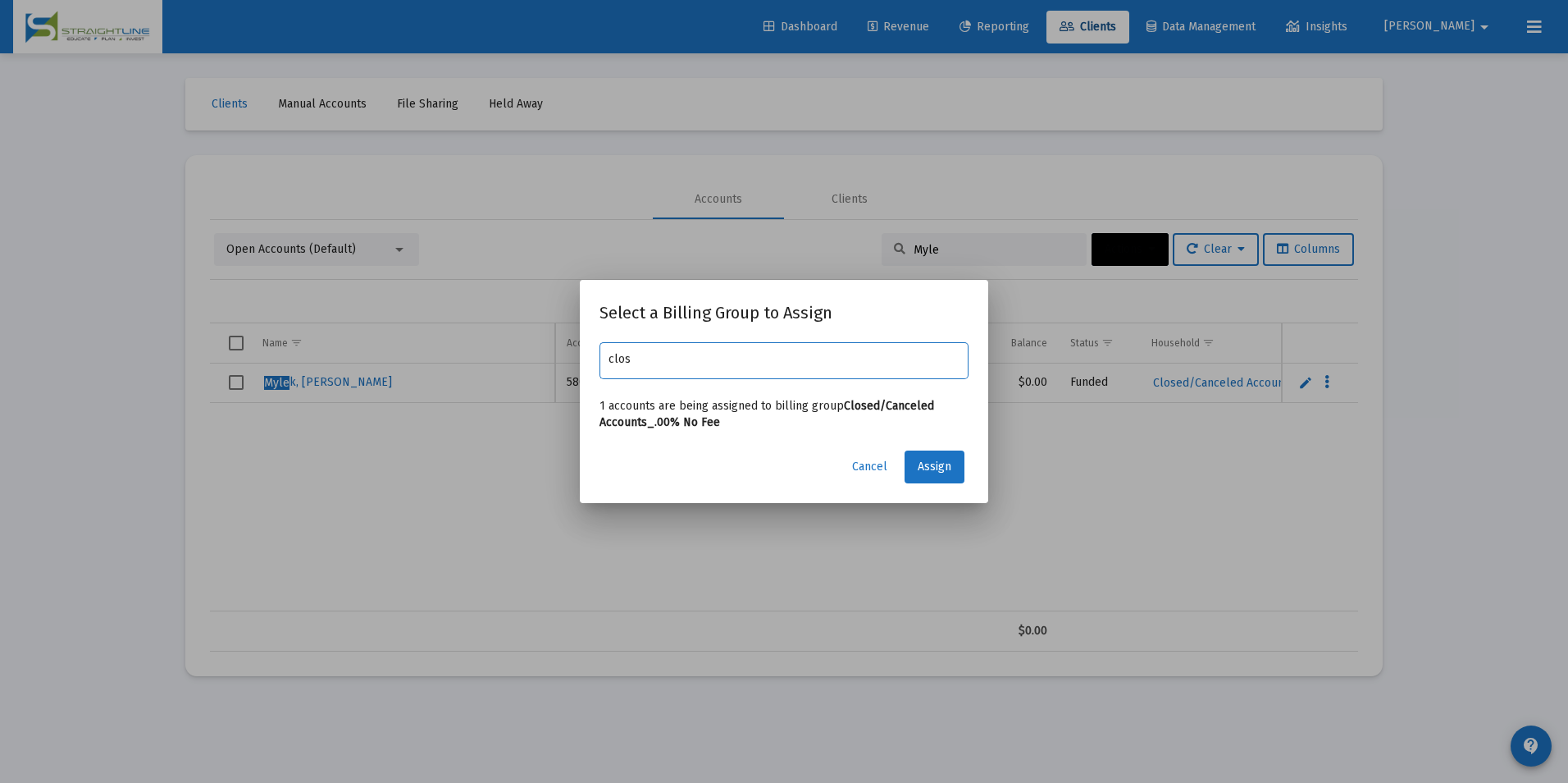
type input "Closed/Canceled Accounts_.00% No Fee"
click at [923, 460] on span "Assign" at bounding box center [934, 466] width 34 height 14
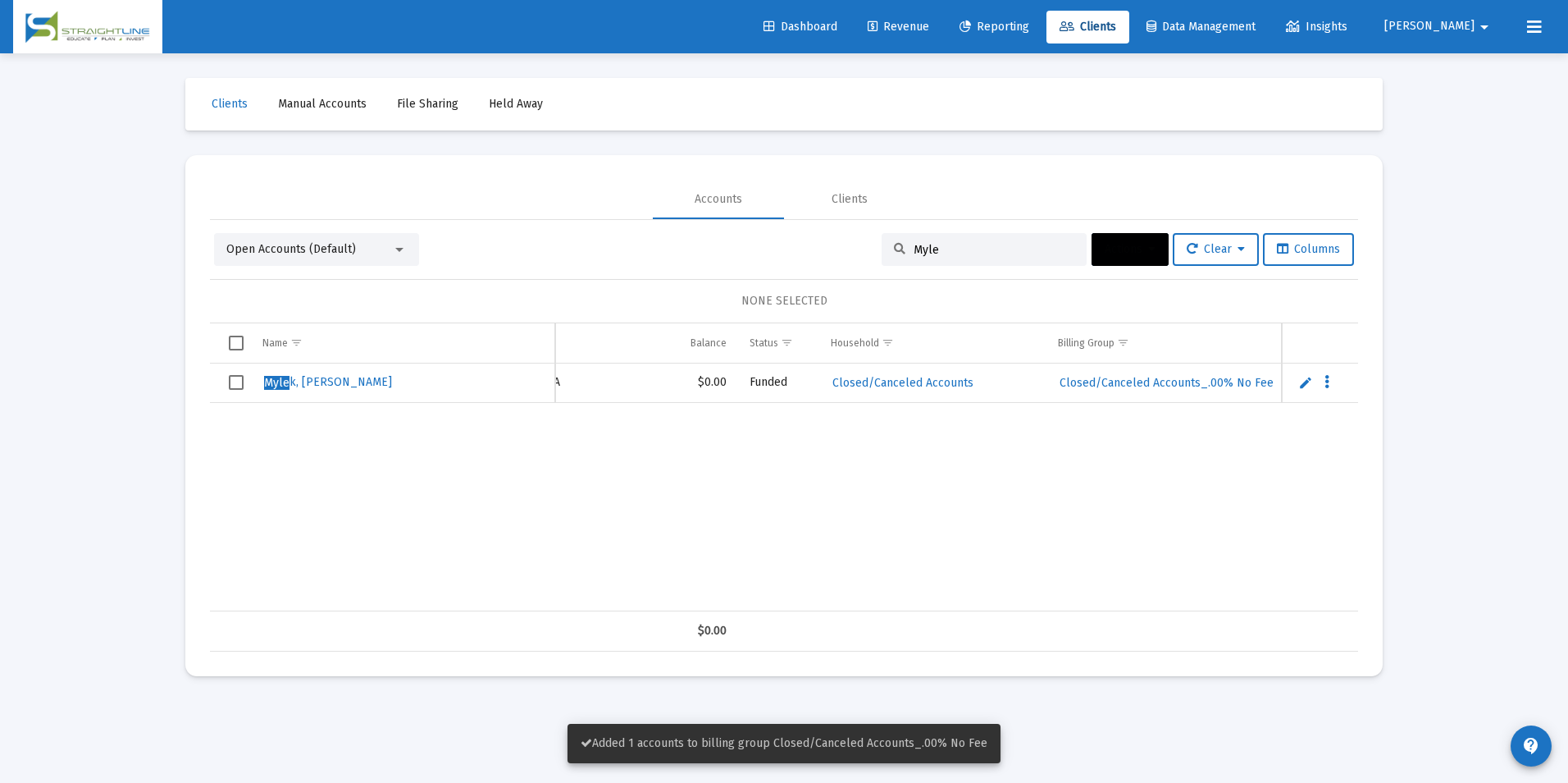
scroll to position [0, 410]
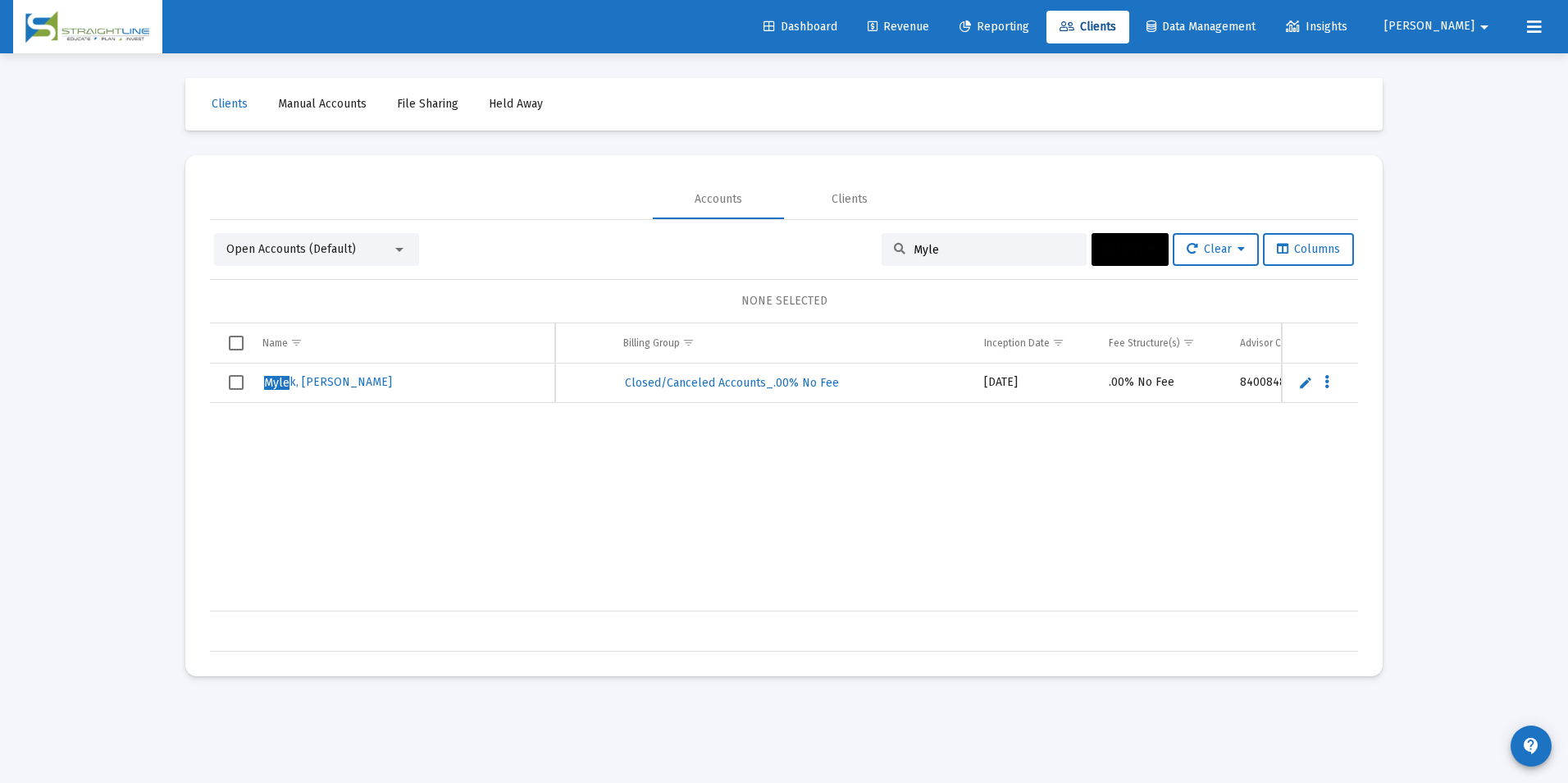
drag, startPoint x: 942, startPoint y: 248, endPoint x: 882, endPoint y: 248, distance: 60.0
click at [882, 248] on div "Myle" at bounding box center [984, 249] width 205 height 33
click at [1006, 260] on div "Myle" at bounding box center [984, 249] width 205 height 33
drag, startPoint x: 1005, startPoint y: 246, endPoint x: 883, endPoint y: 233, distance: 122.7
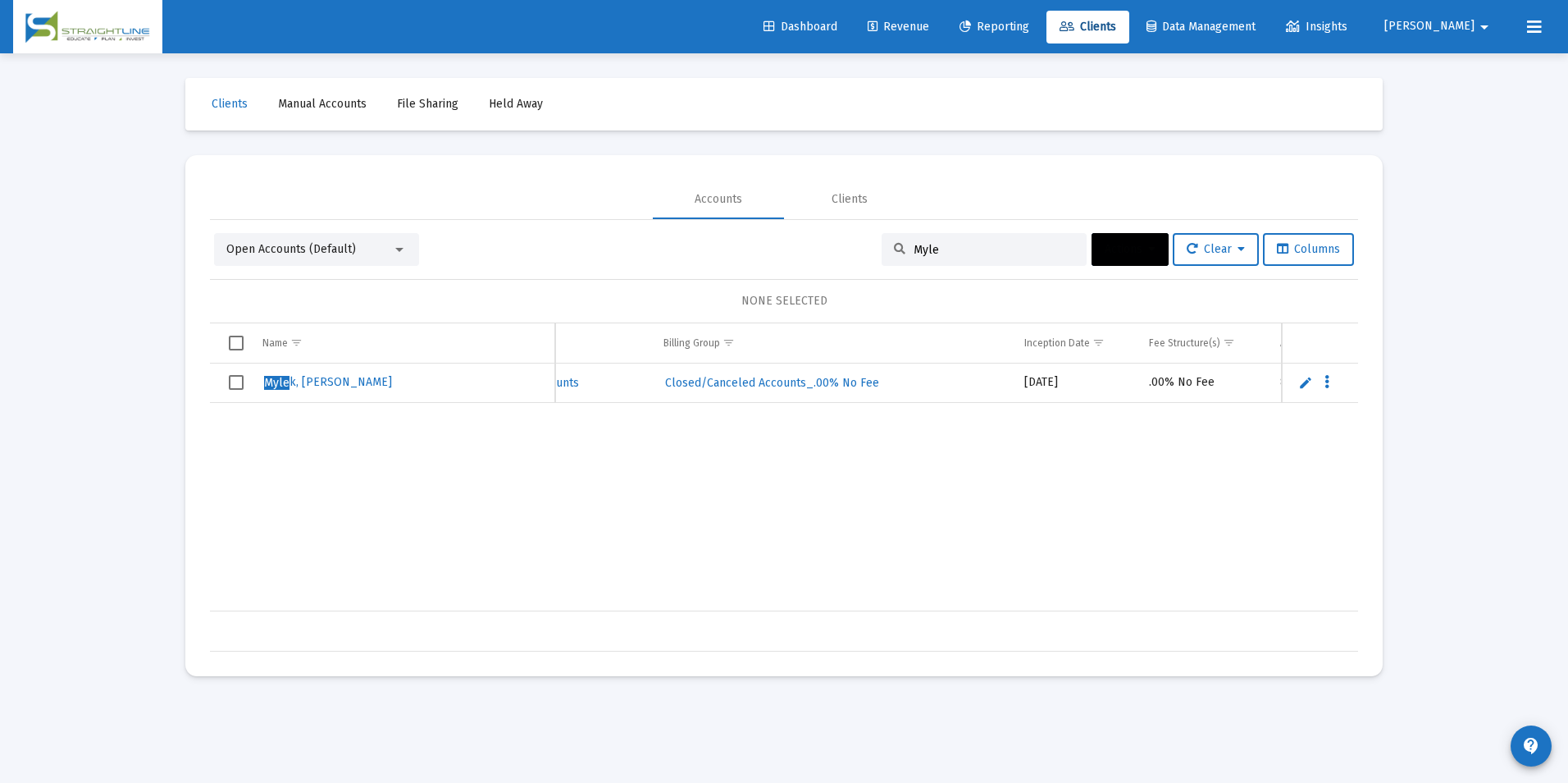
click at [883, 233] on div "Myle" at bounding box center [984, 249] width 205 height 33
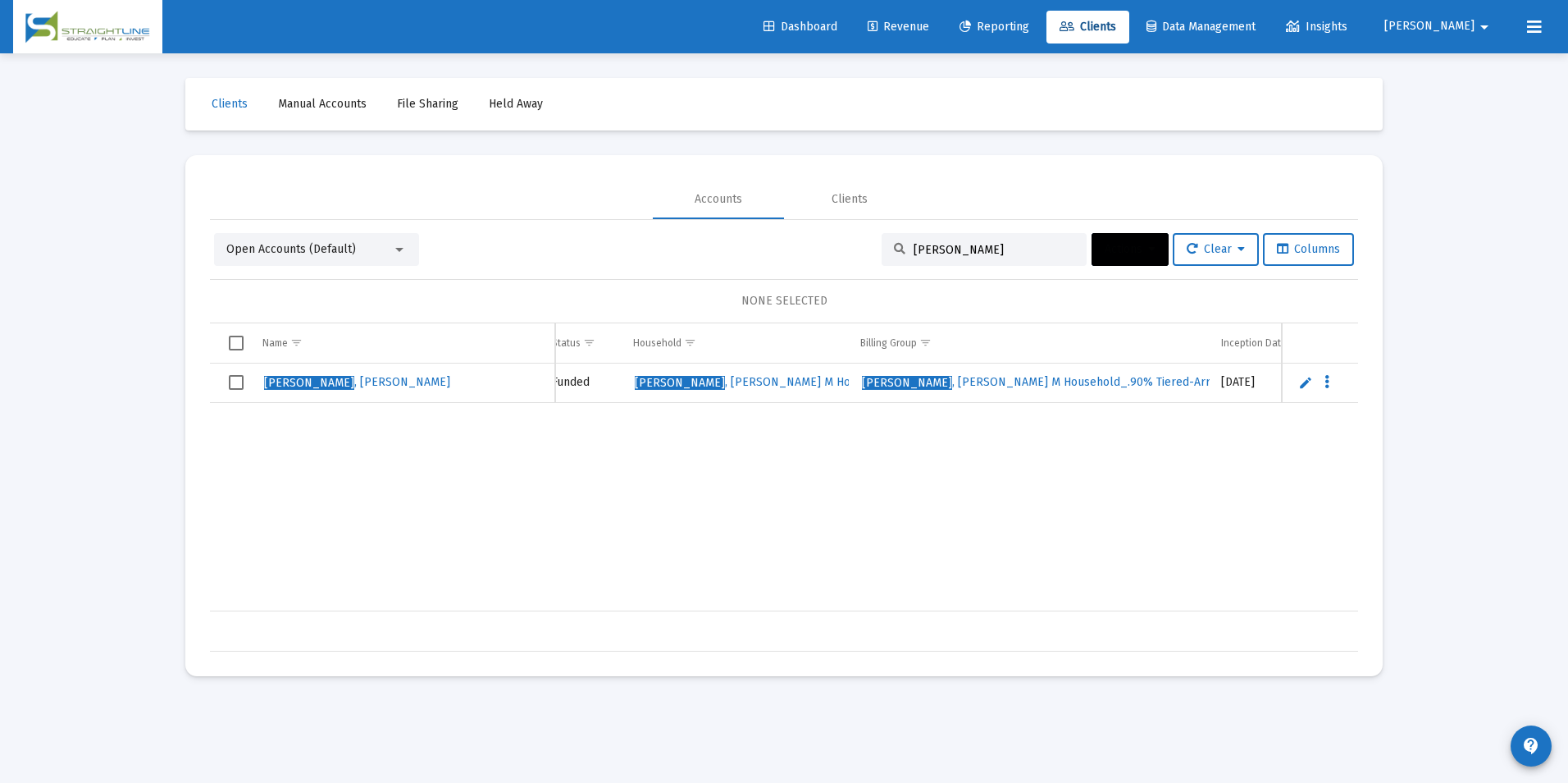
scroll to position [0, 410]
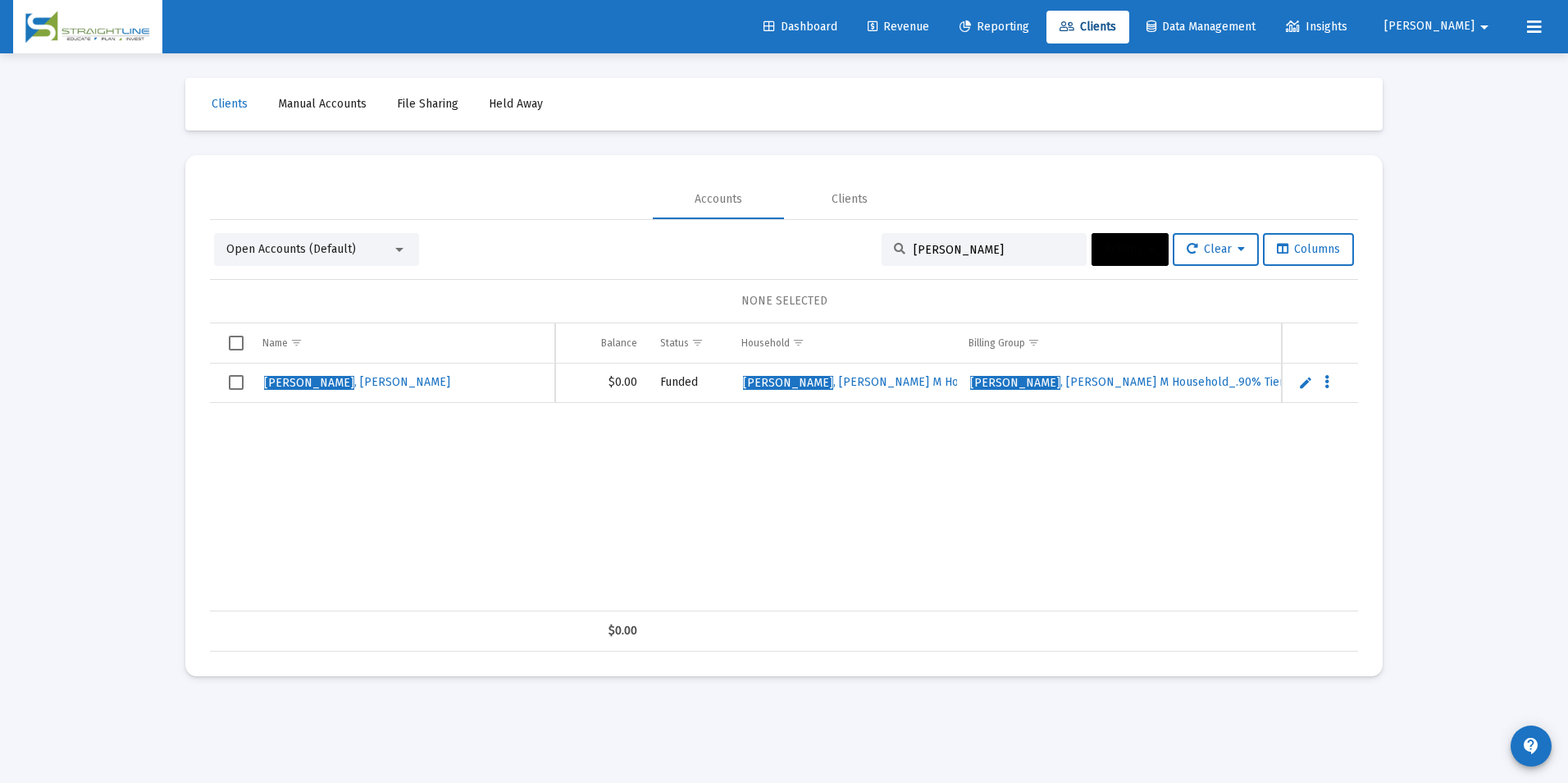
type input "[PERSON_NAME]"
click at [231, 380] on span "Select row" at bounding box center [236, 382] width 15 height 15
click at [1148, 250] on icon at bounding box center [1152, 249] width 7 height 12
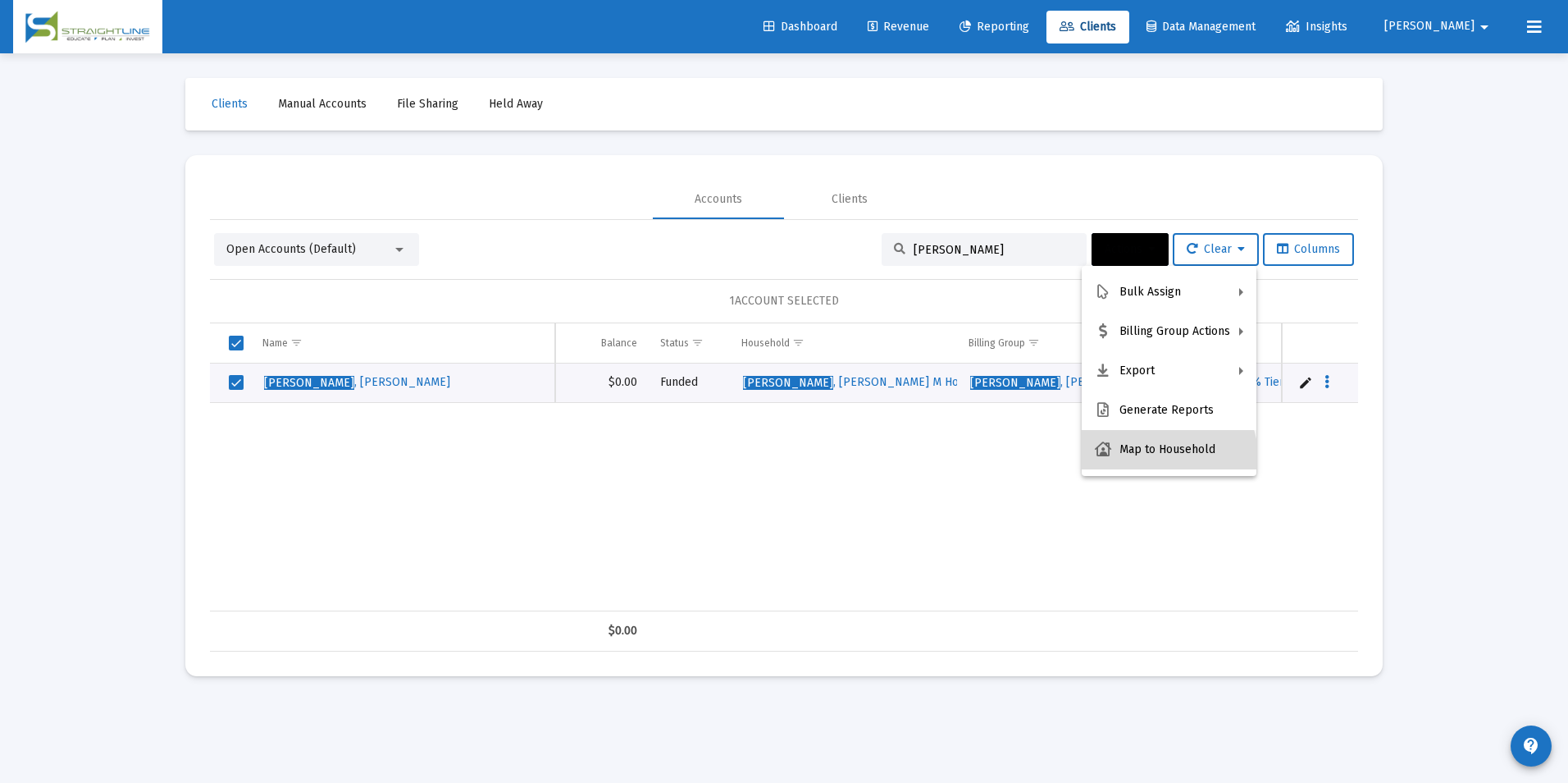
click at [1160, 461] on button "Map to Household" at bounding box center [1169, 449] width 175 height 39
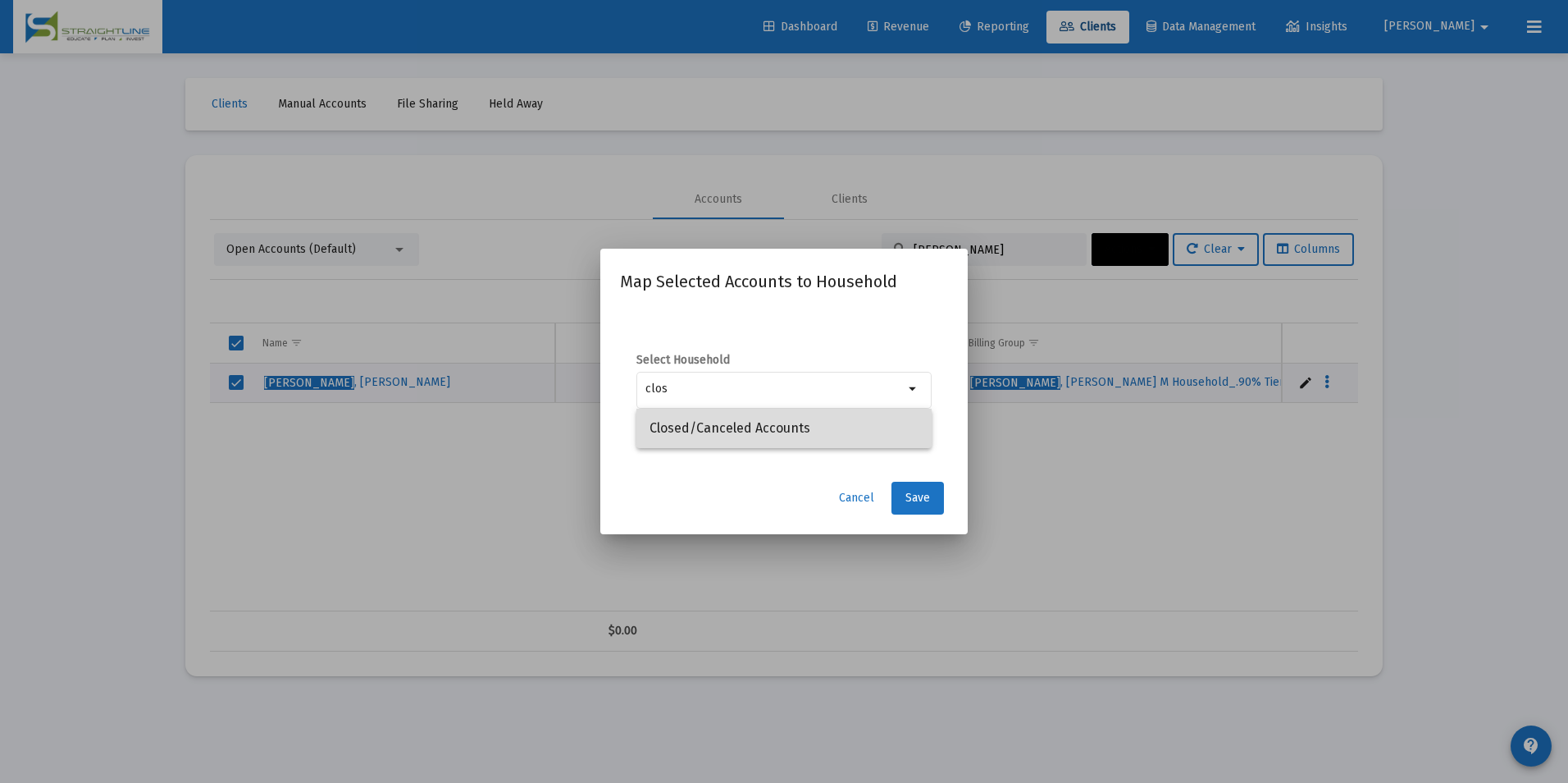
click at [850, 419] on span "Closed/Canceled Accounts" at bounding box center [784, 428] width 269 height 39
type input "Closed/Canceled Accounts"
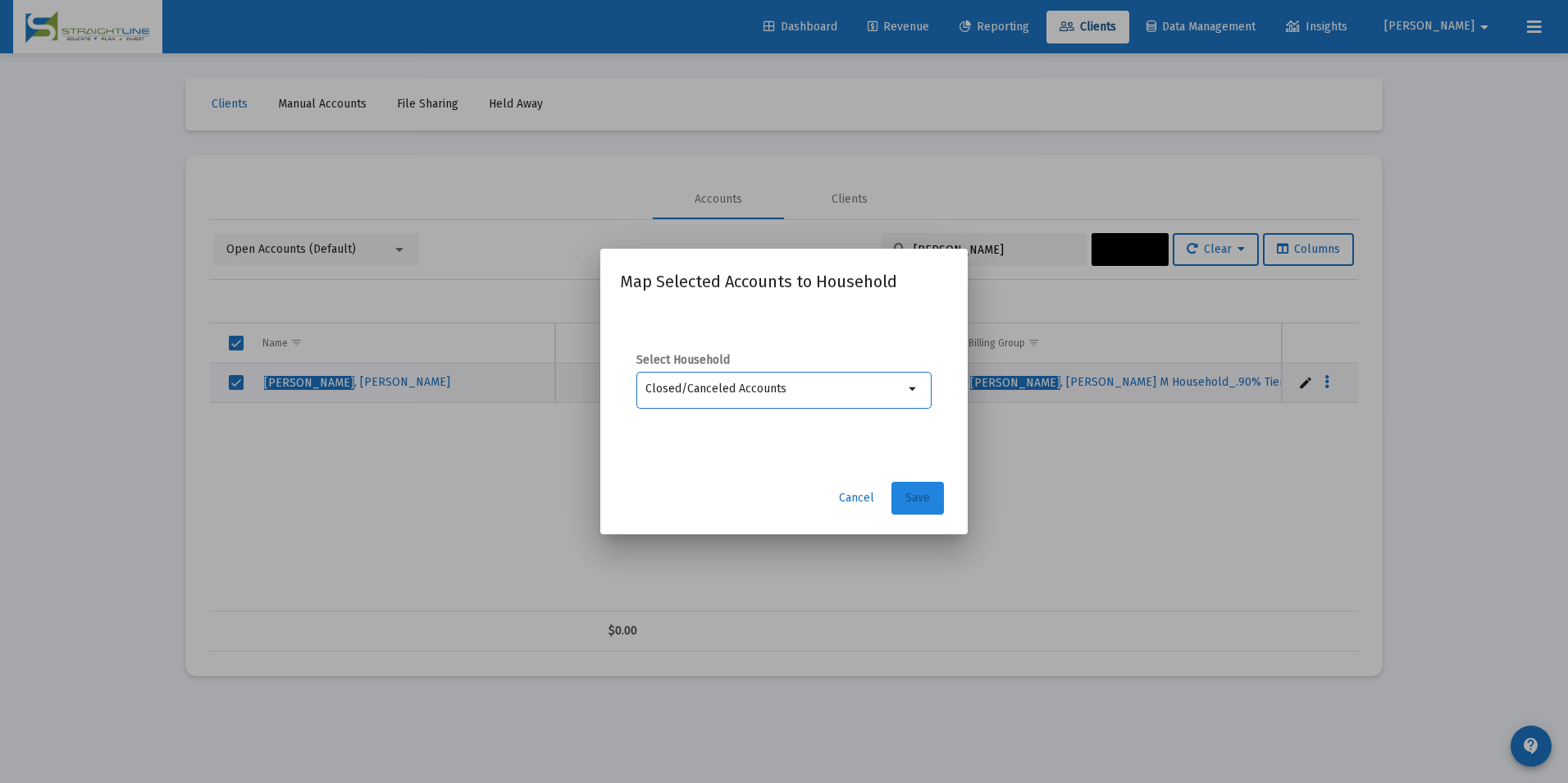
click at [893, 499] on button "Save" at bounding box center [917, 498] width 52 height 33
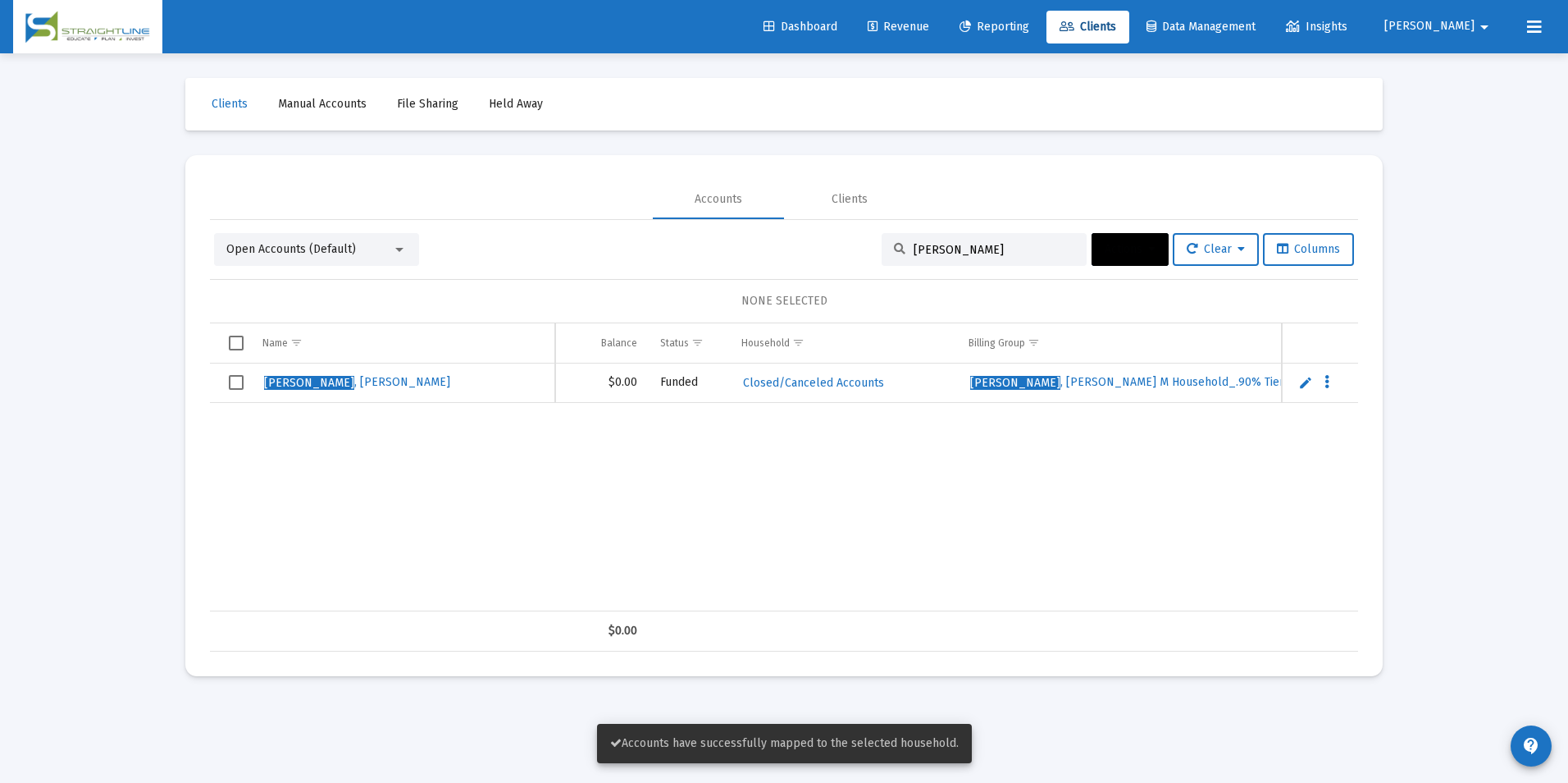
click at [241, 386] on span "Select row" at bounding box center [236, 382] width 15 height 15
click at [1115, 255] on span "Actions" at bounding box center [1130, 248] width 51 height 14
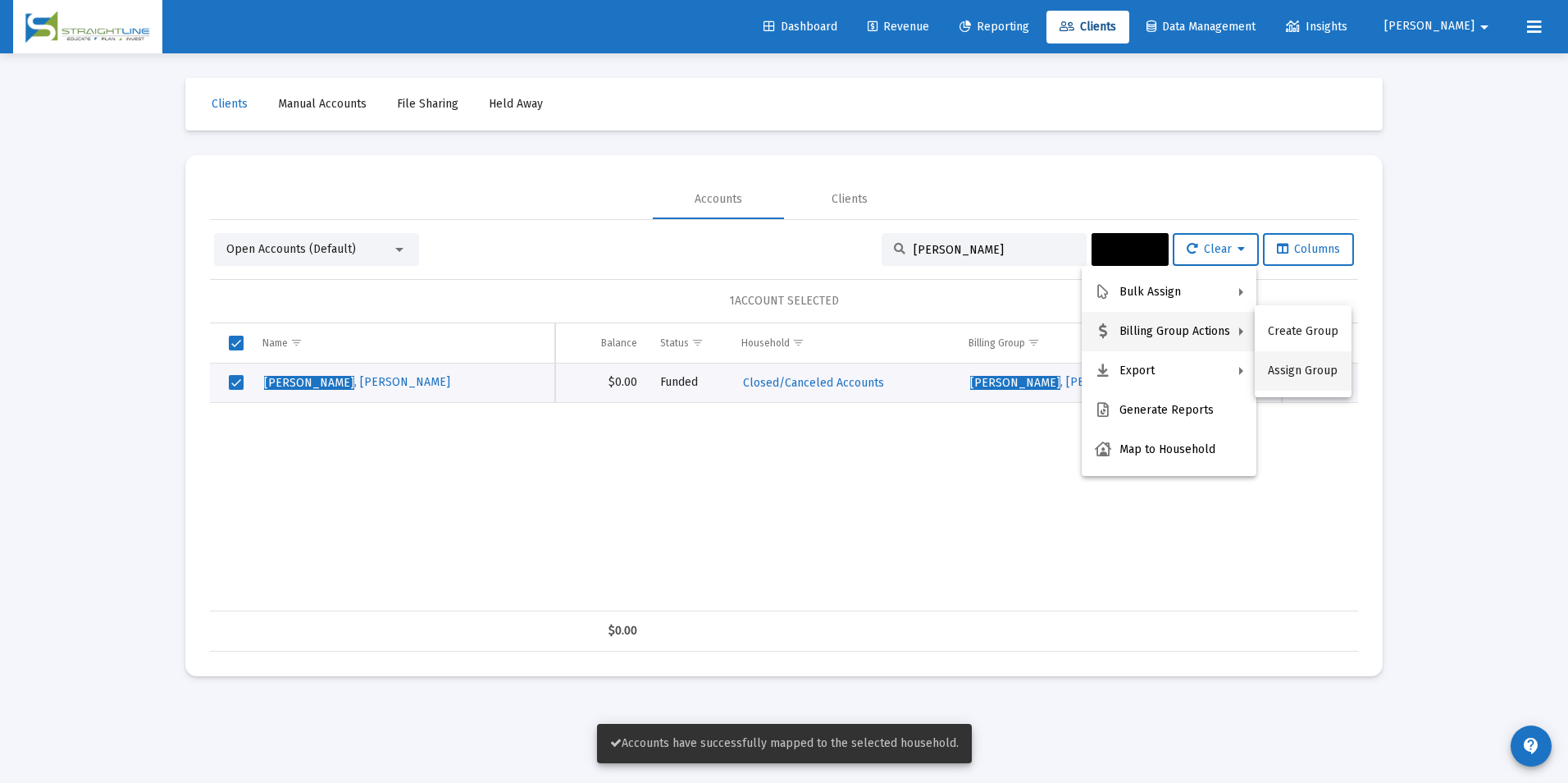
click at [1294, 366] on button "Assign Group" at bounding box center [1303, 370] width 97 height 39
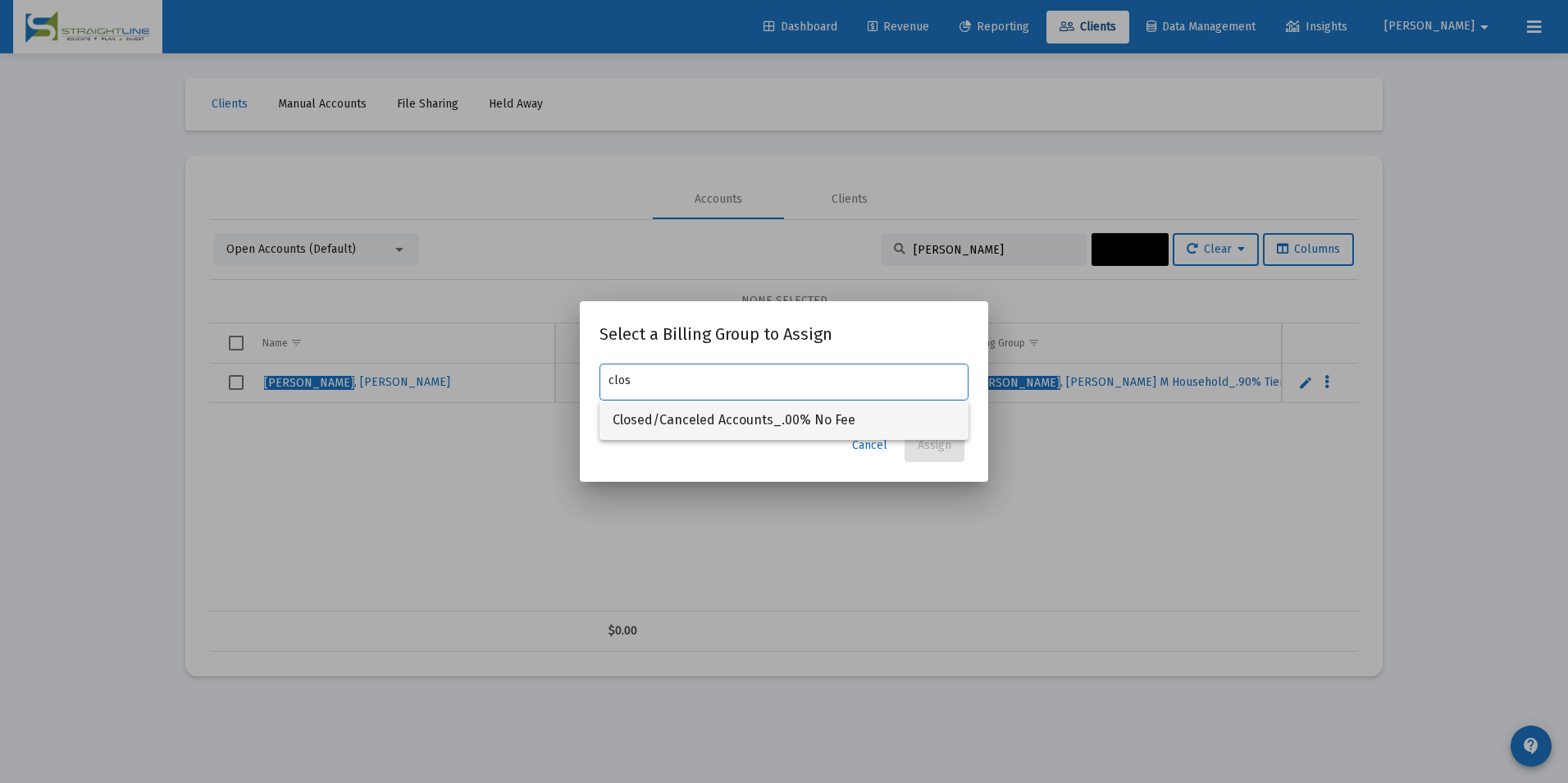
click at [935, 413] on span "Closed/Canceled Accounts_.00% No Fee" at bounding box center [784, 419] width 342 height 39
type input "Closed/Canceled Accounts_.00% No Fee"
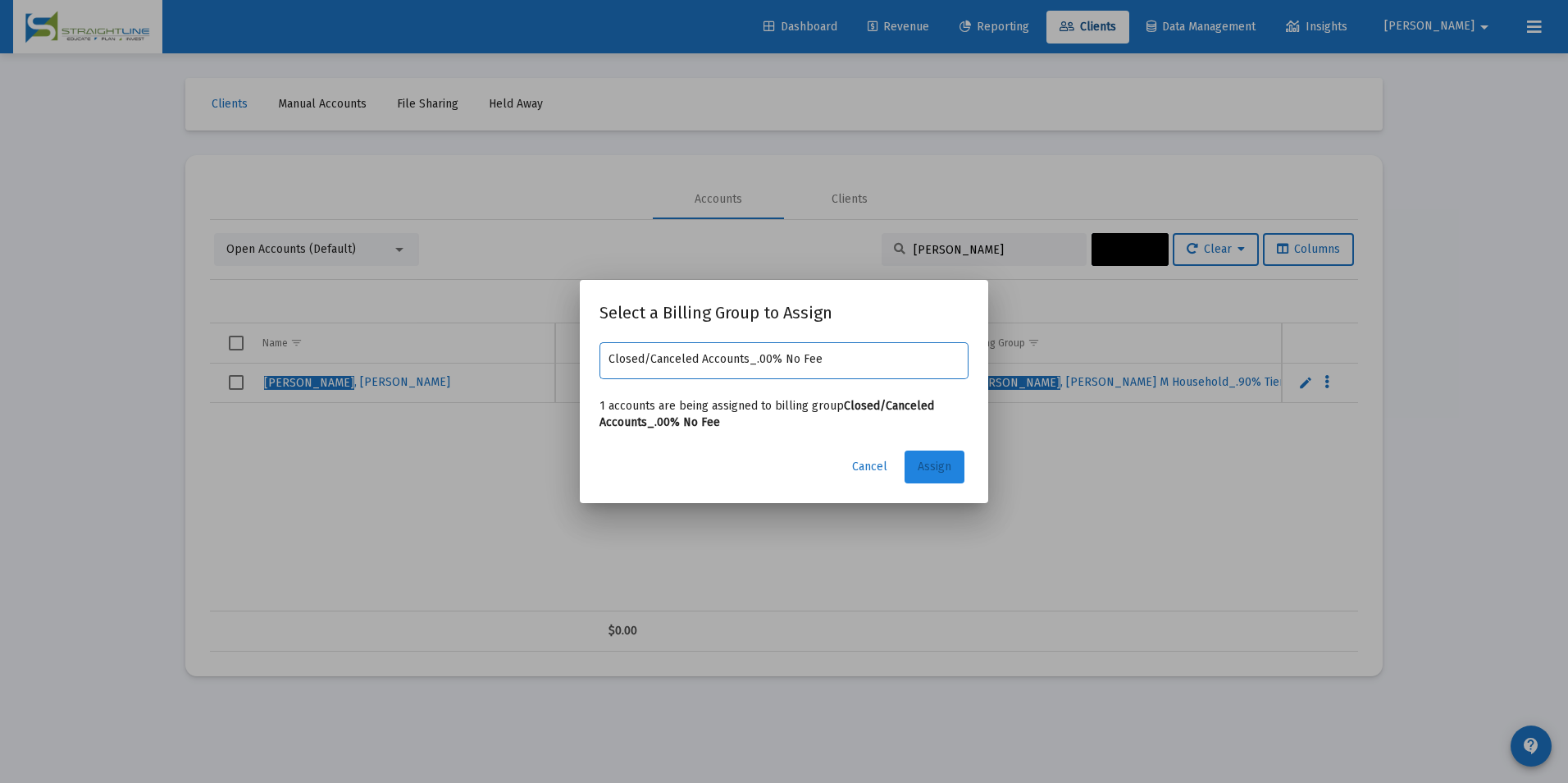
click at [943, 461] on span "Assign" at bounding box center [934, 466] width 34 height 14
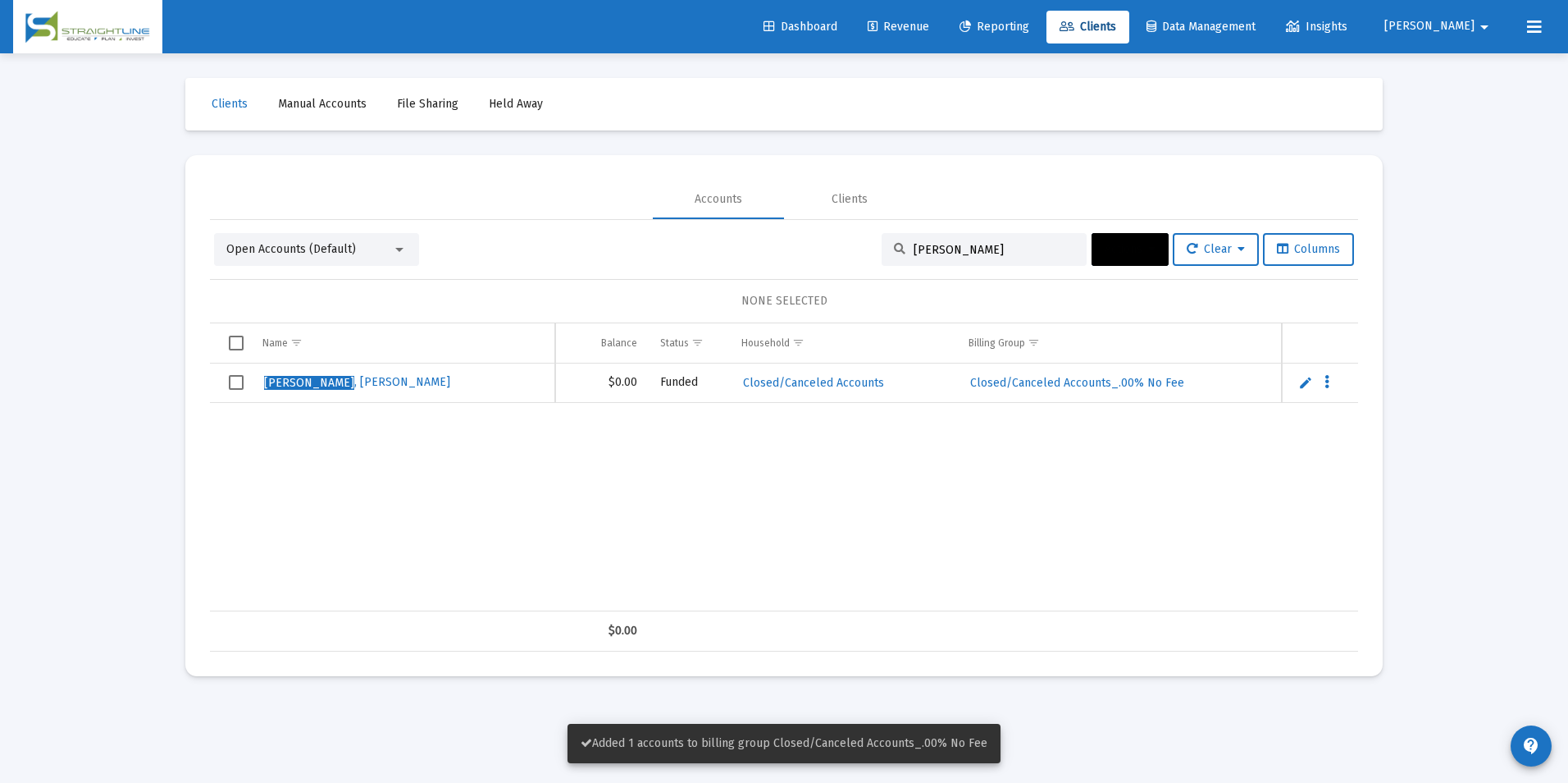
click at [230, 377] on span "Select row" at bounding box center [236, 382] width 15 height 15
click at [1134, 253] on span "Actions" at bounding box center [1130, 248] width 51 height 14
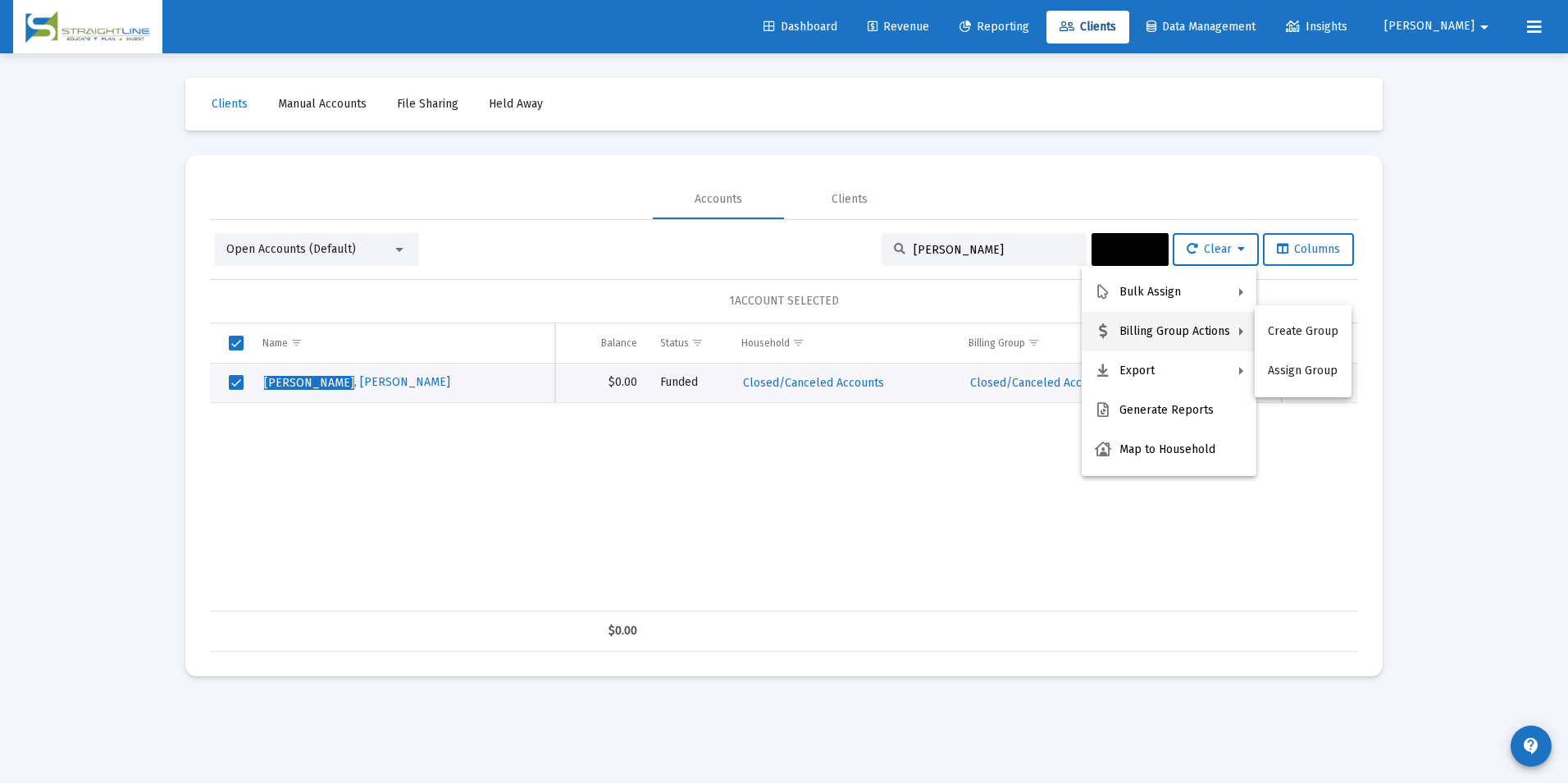
click at [862, 518] on div at bounding box center [784, 391] width 1568 height 783
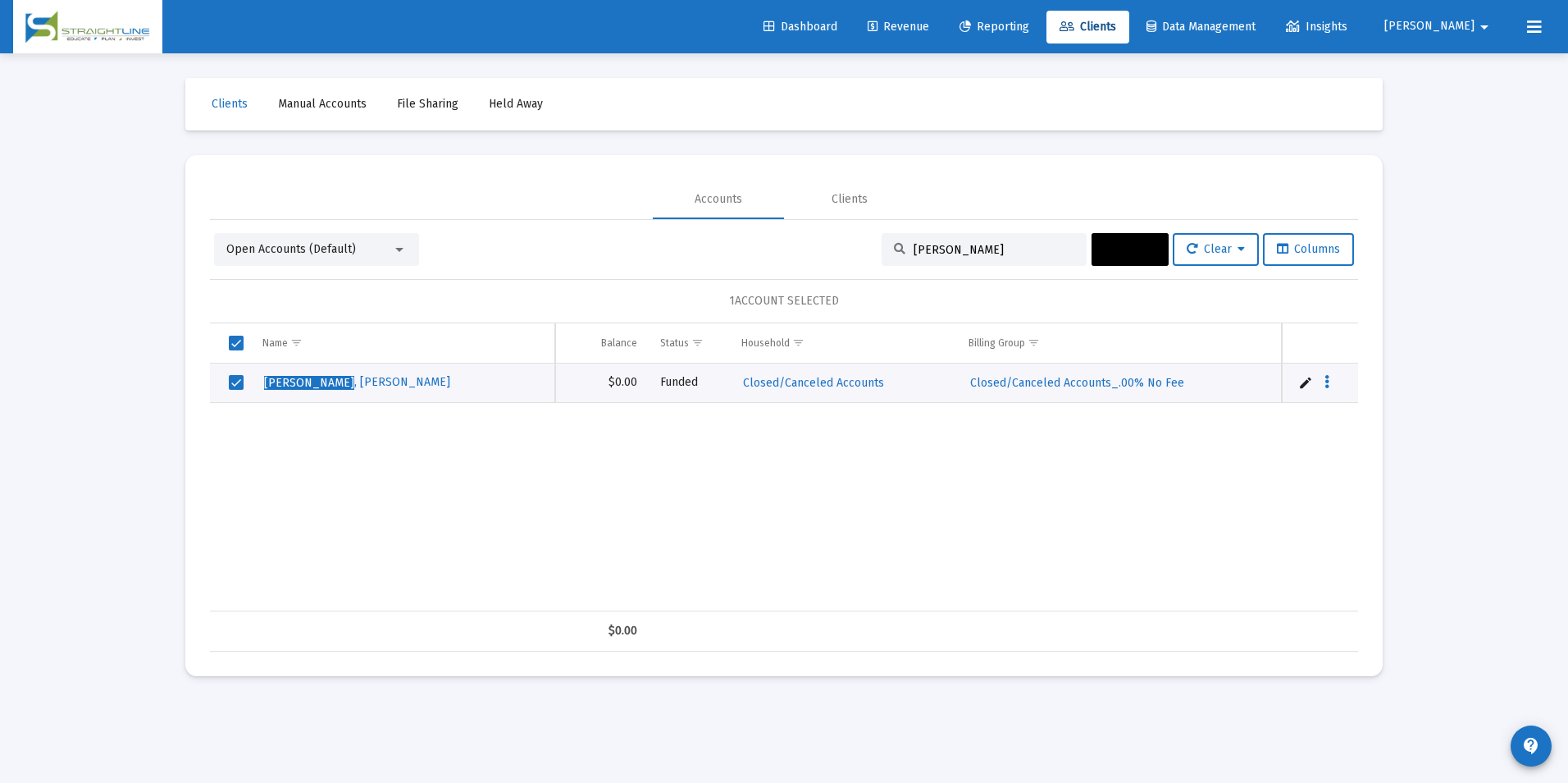
scroll to position [0, 771]
click at [1139, 248] on span "Actions" at bounding box center [1130, 248] width 51 height 14
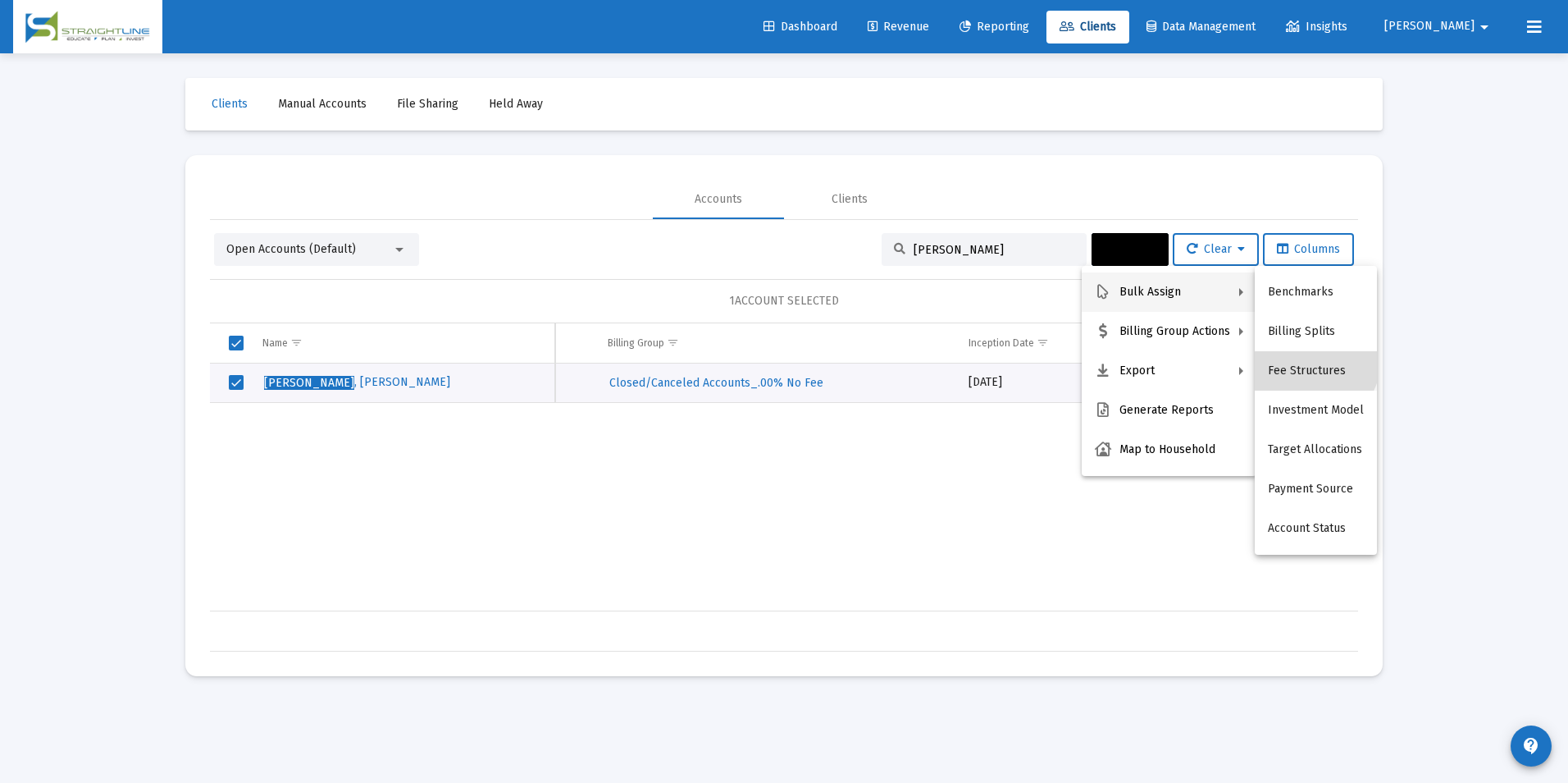
click at [1310, 359] on button "Fee Structures" at bounding box center [1315, 370] width 122 height 39
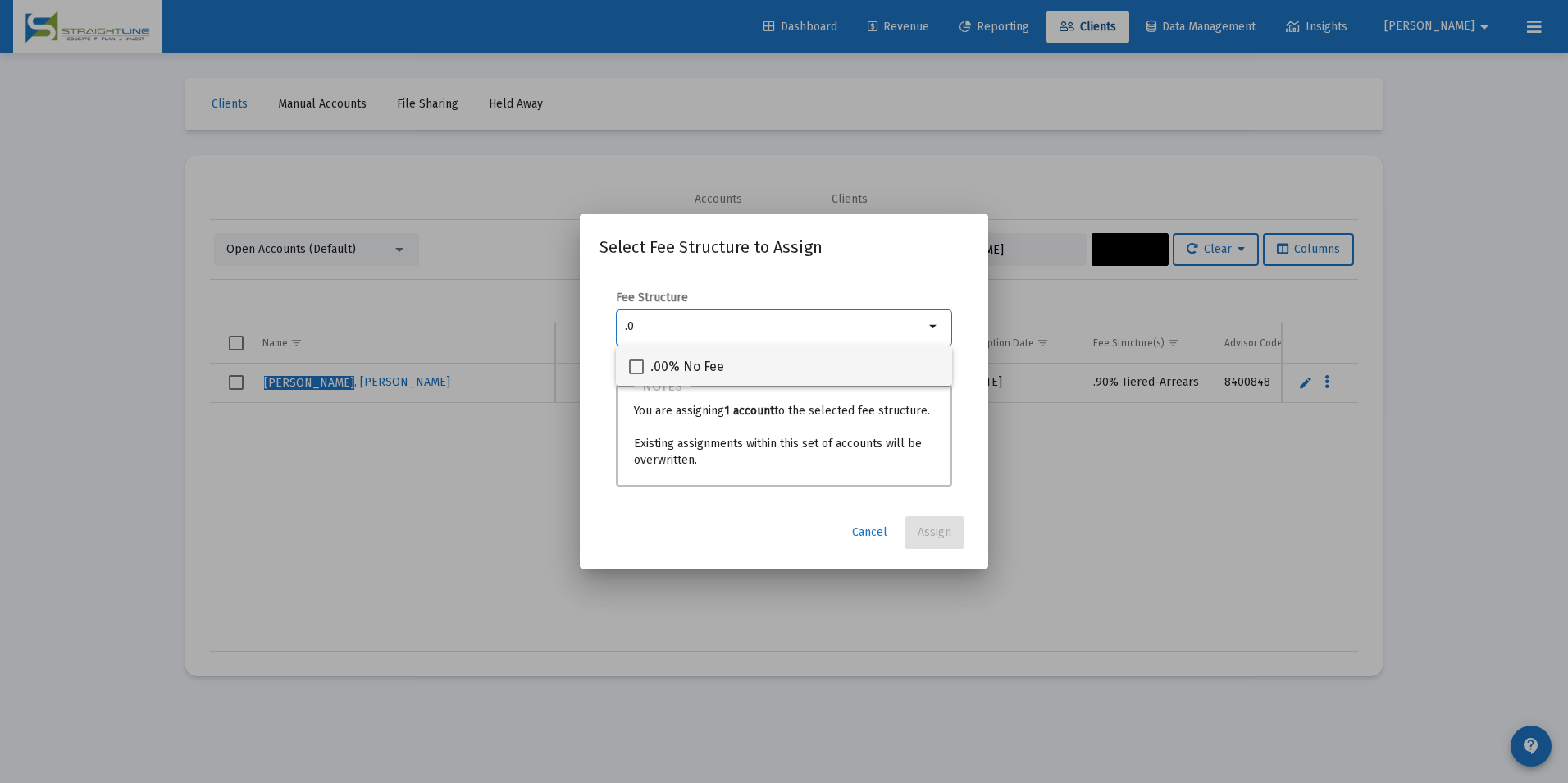
type input ".0"
click at [871, 348] on div ".00% No Fee" at bounding box center [784, 365] width 310 height 39
checkbox input "true"
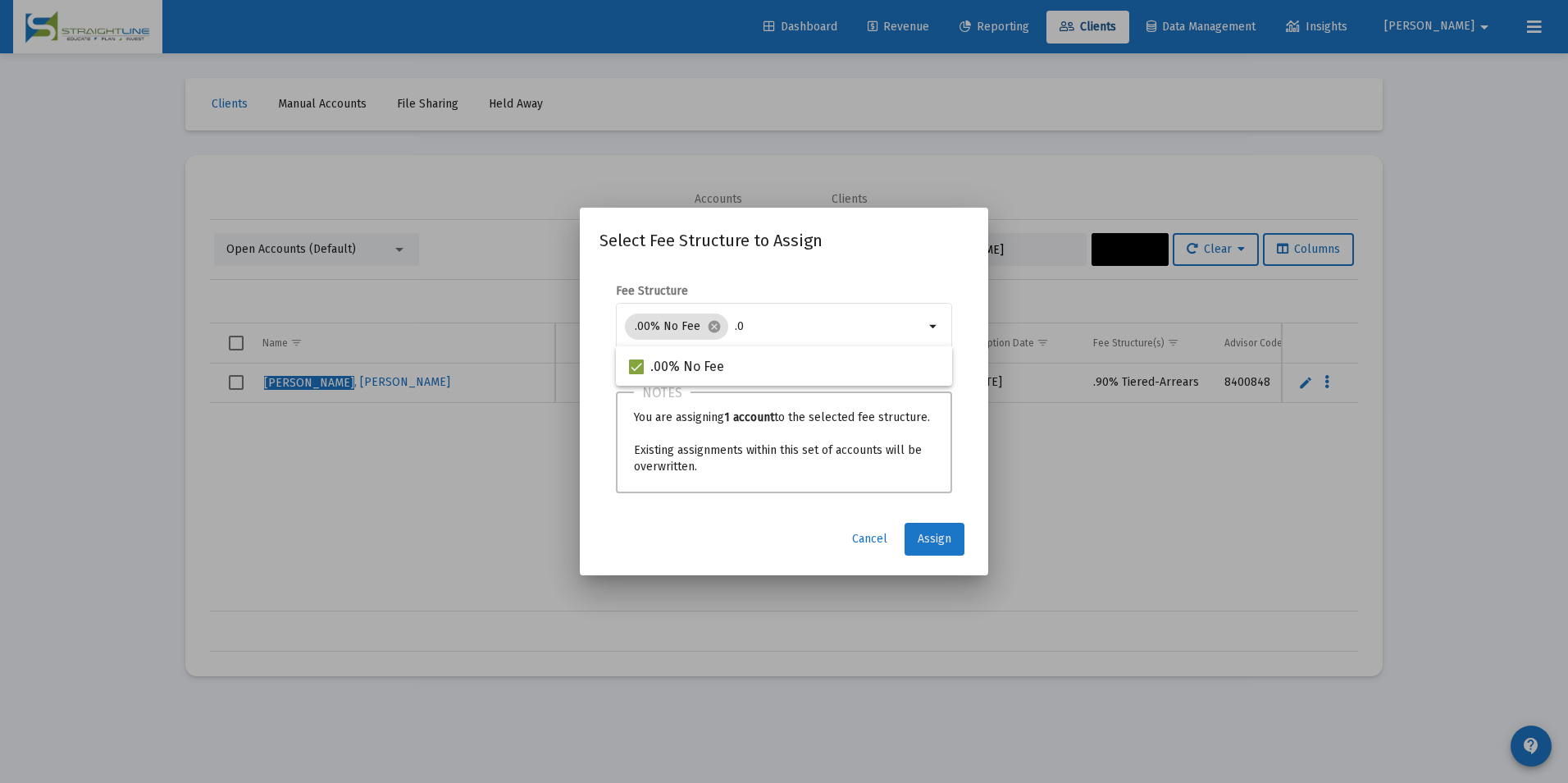
click at [922, 529] on button "Assign" at bounding box center [934, 539] width 59 height 33
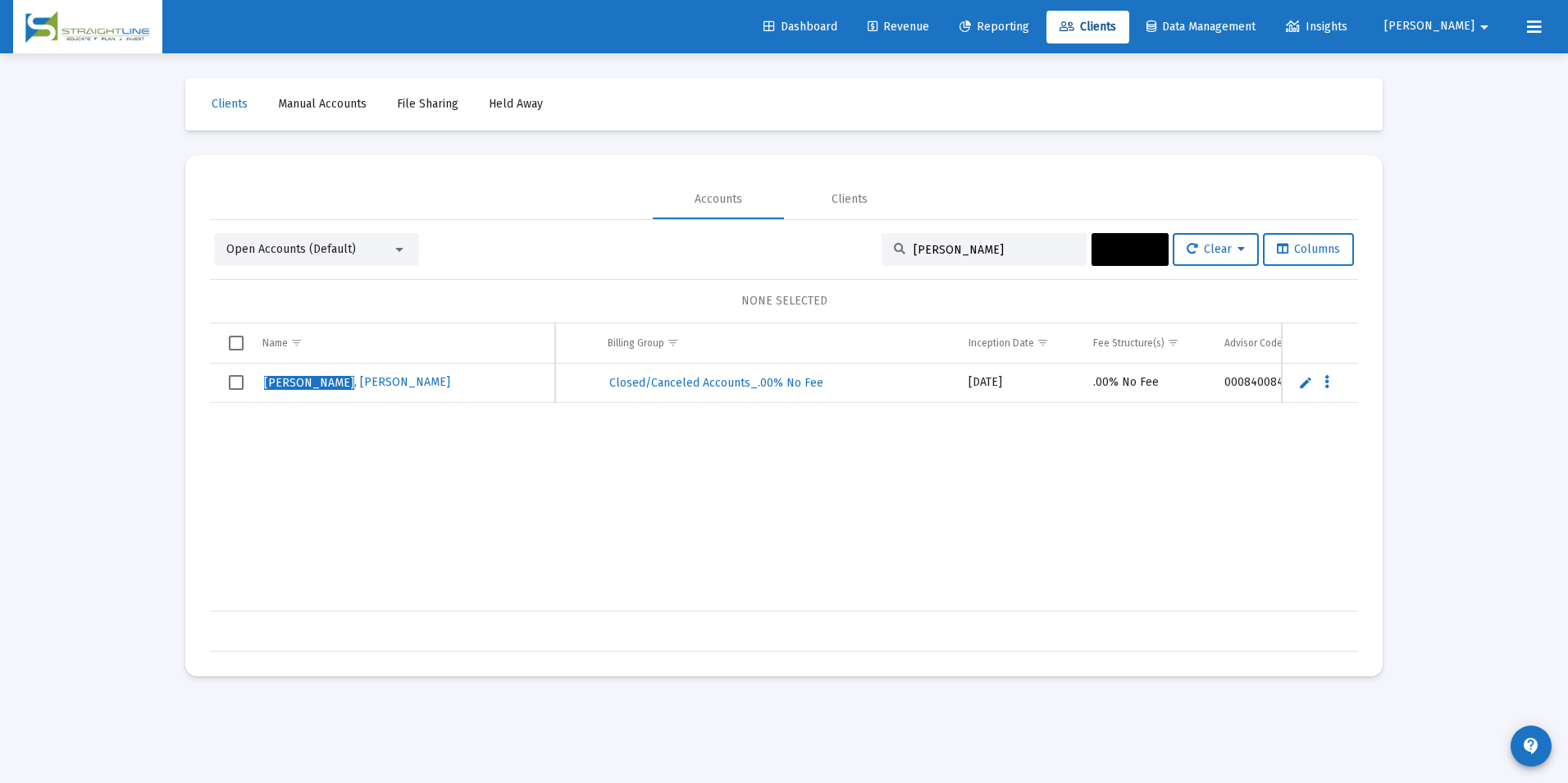
drag, startPoint x: 976, startPoint y: 250, endPoint x: 868, endPoint y: 240, distance: 108.5
click at [868, 240] on div "Open Accounts (Default) [PERSON_NAME] Actions Clear Columns" at bounding box center [784, 249] width 1140 height 33
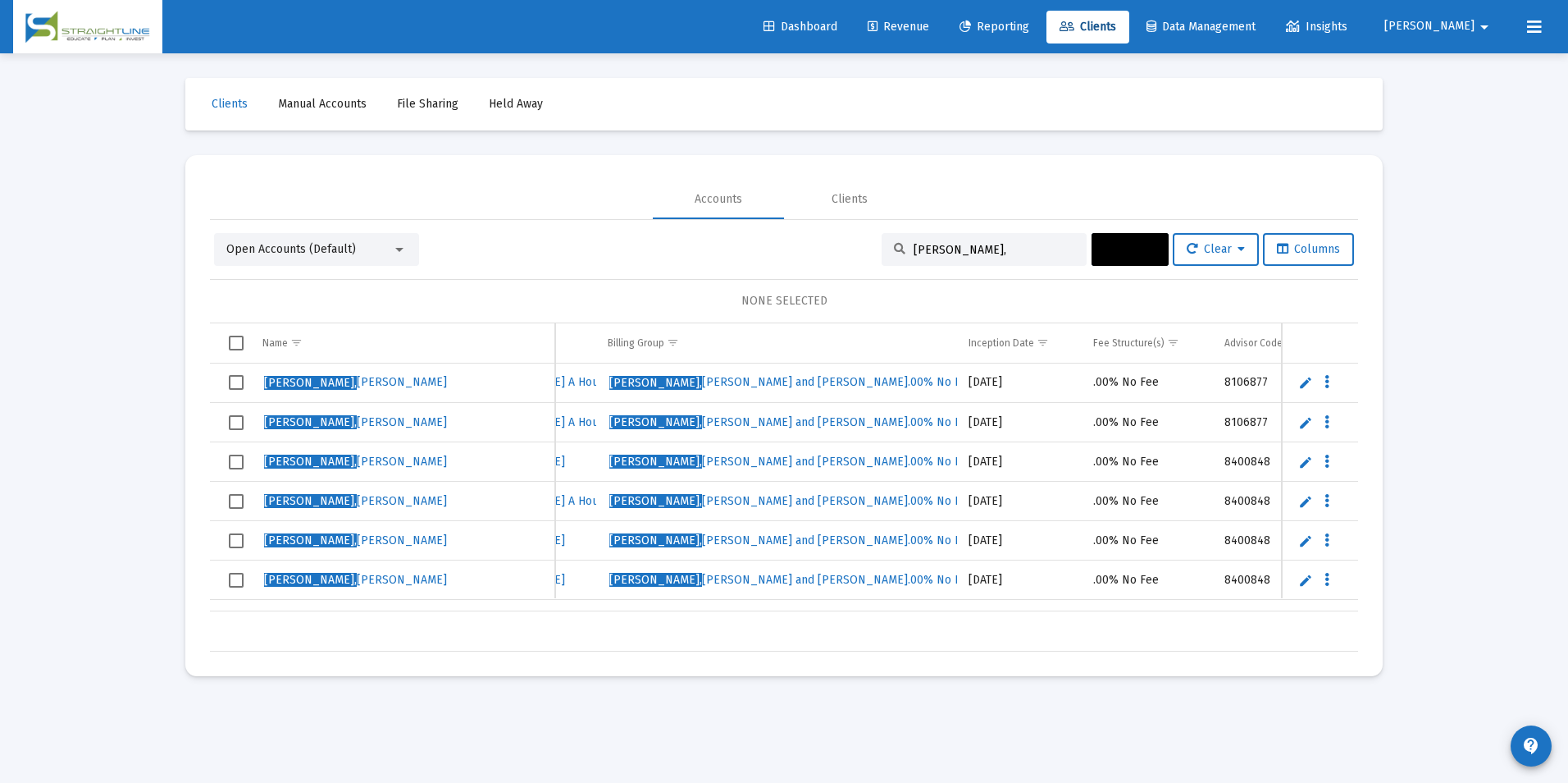
scroll to position [0, 0]
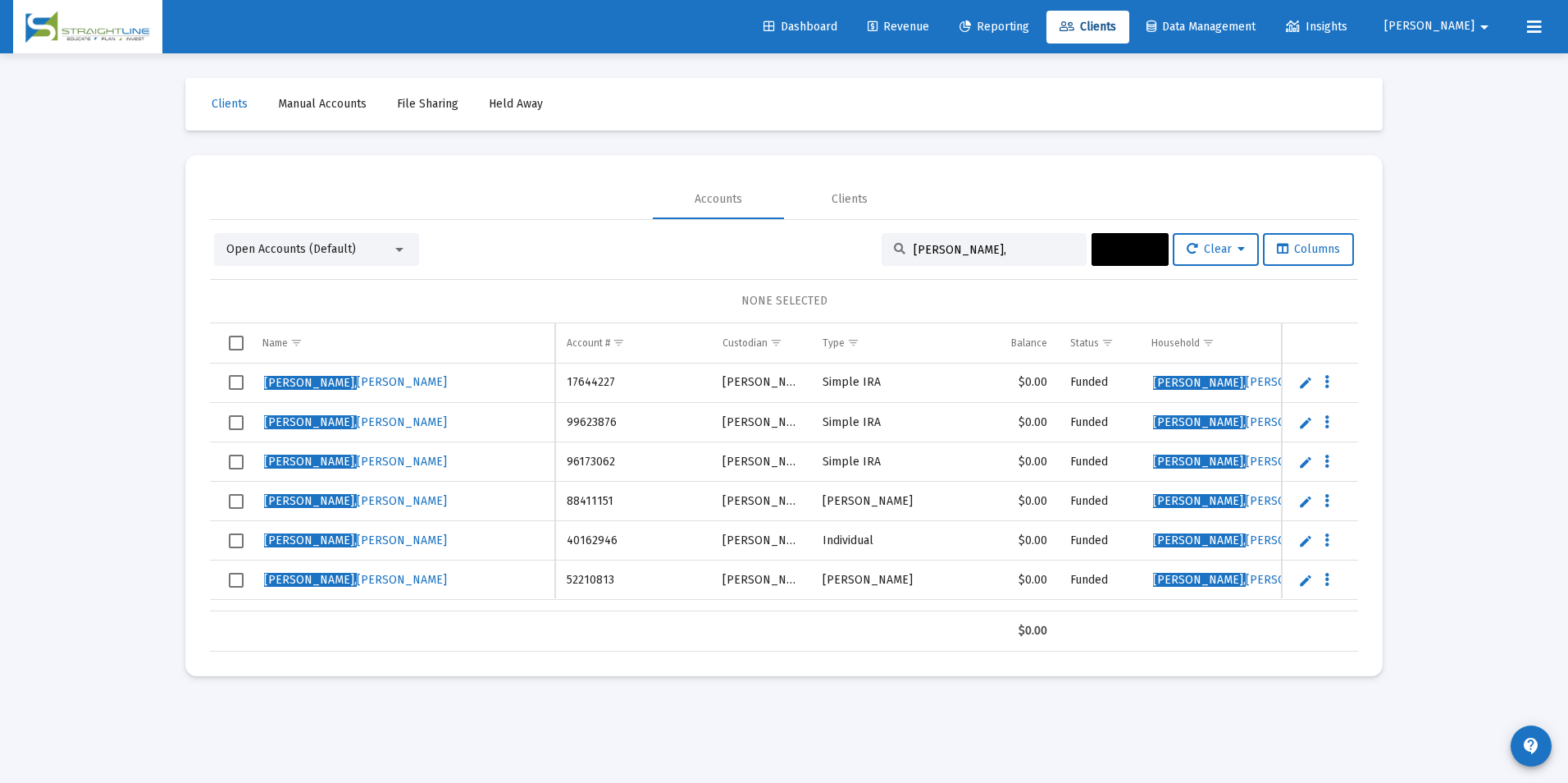
type input "[PERSON_NAME],"
click at [232, 383] on span "Select row" at bounding box center [236, 382] width 15 height 15
click at [240, 507] on span "Select row" at bounding box center [236, 501] width 15 height 15
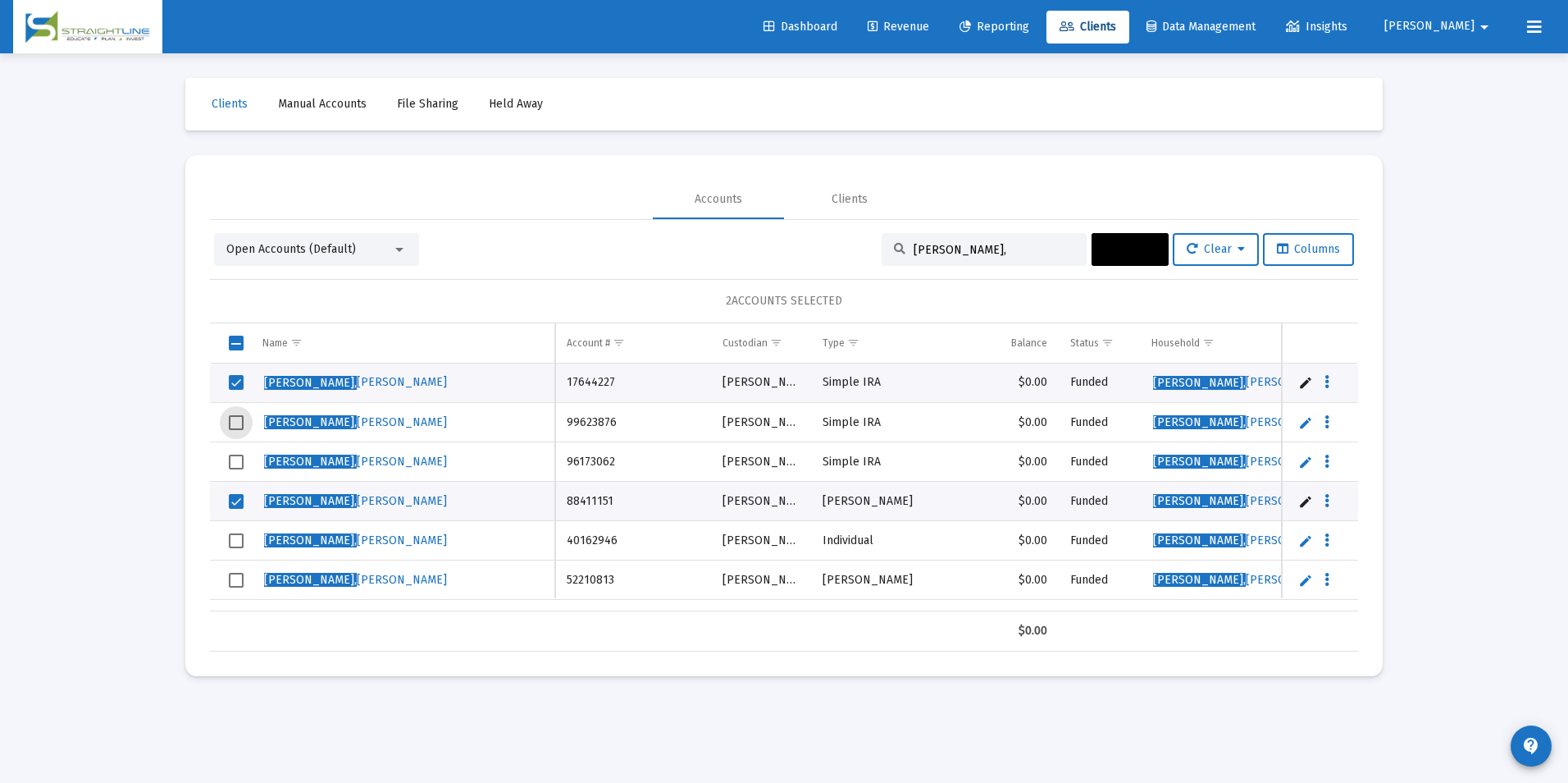
click at [237, 424] on span "Select row" at bounding box center [236, 422] width 15 height 15
click at [240, 584] on span "Select row" at bounding box center [236, 580] width 15 height 15
click at [240, 468] on span "Select row" at bounding box center [236, 462] width 15 height 15
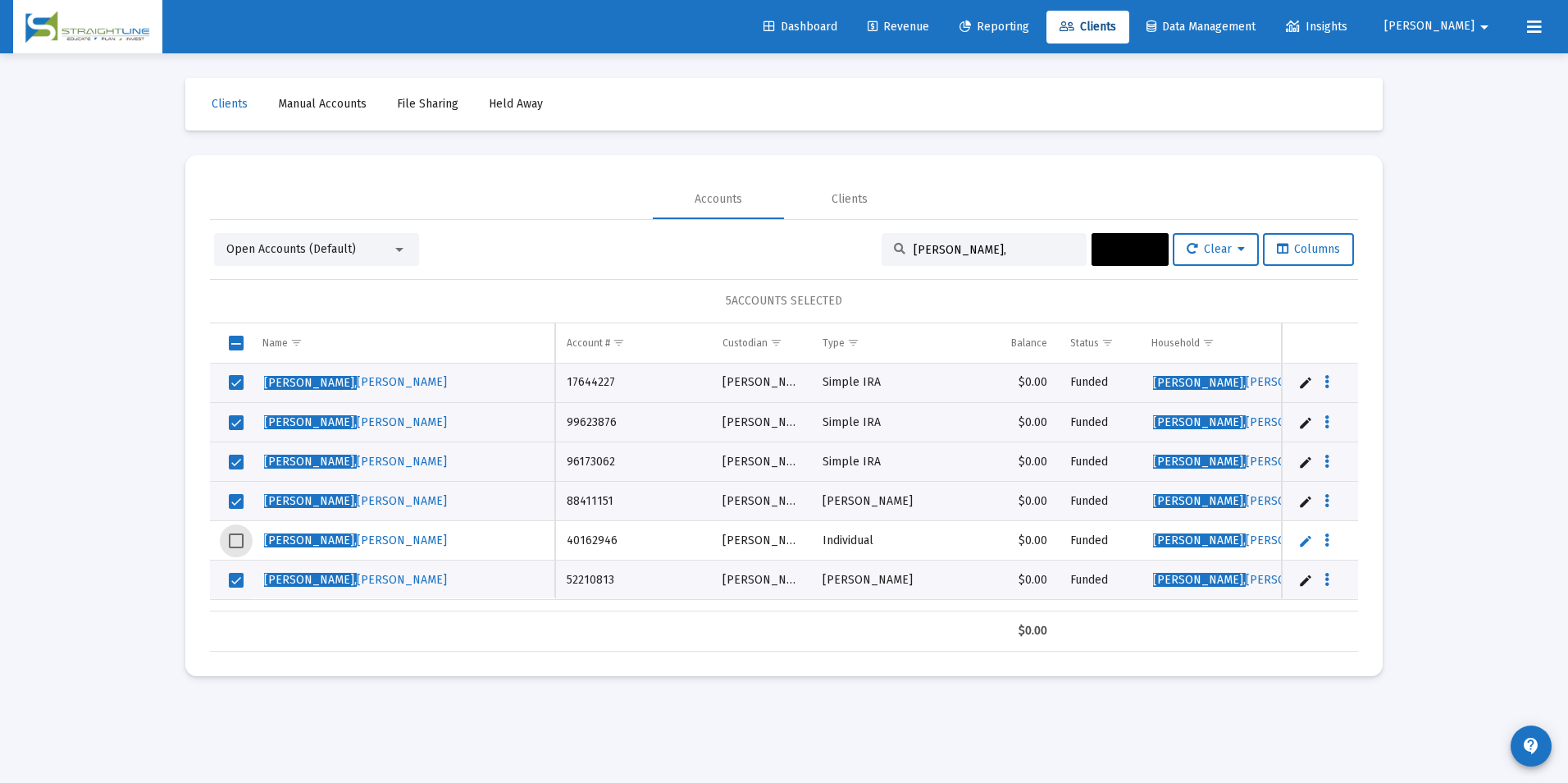
click at [232, 548] on span "Select row" at bounding box center [236, 540] width 15 height 15
click at [1091, 250] on button "Actions" at bounding box center [1130, 249] width 77 height 33
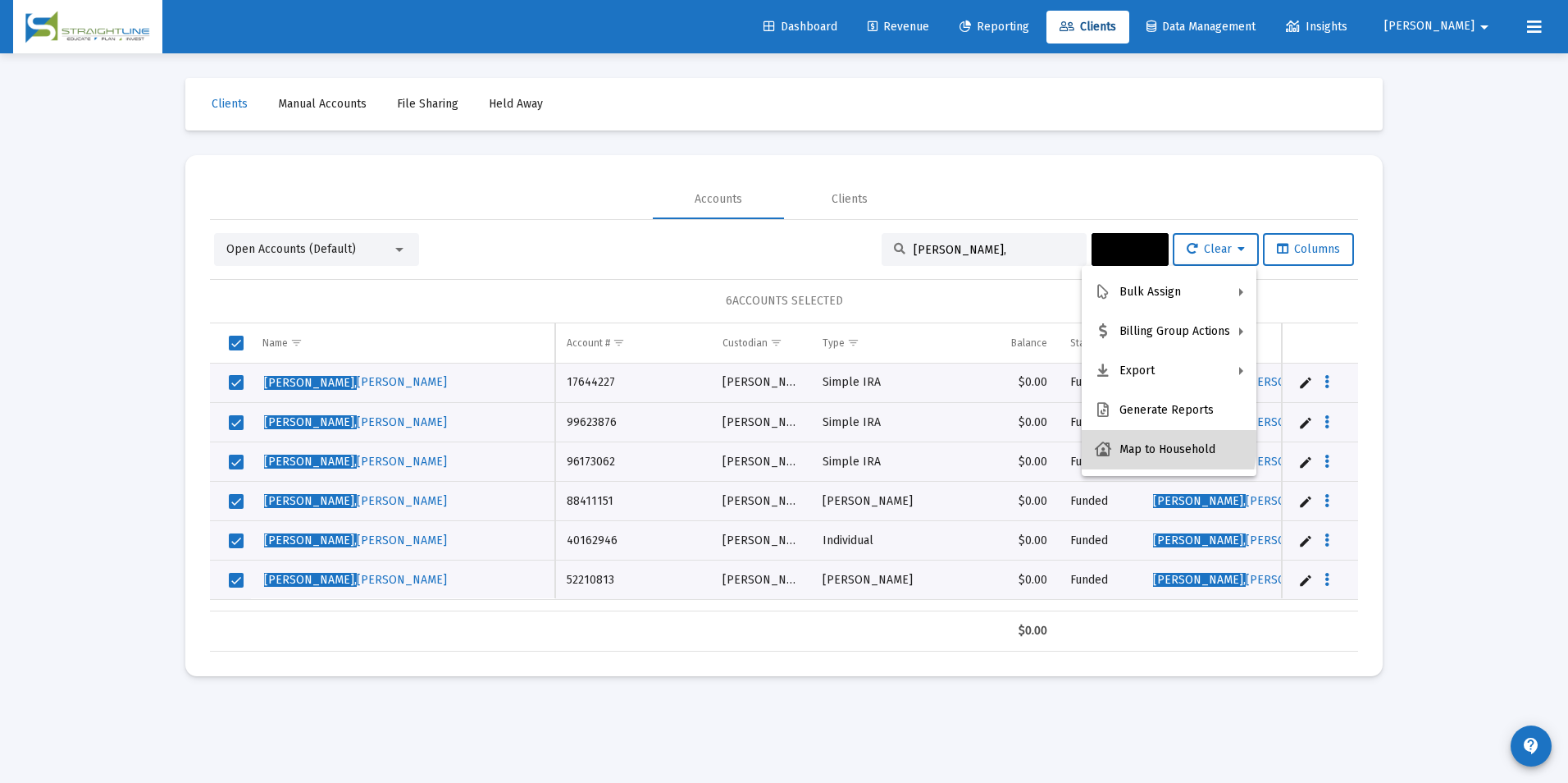
click at [1151, 444] on button "Map to Household" at bounding box center [1169, 449] width 175 height 39
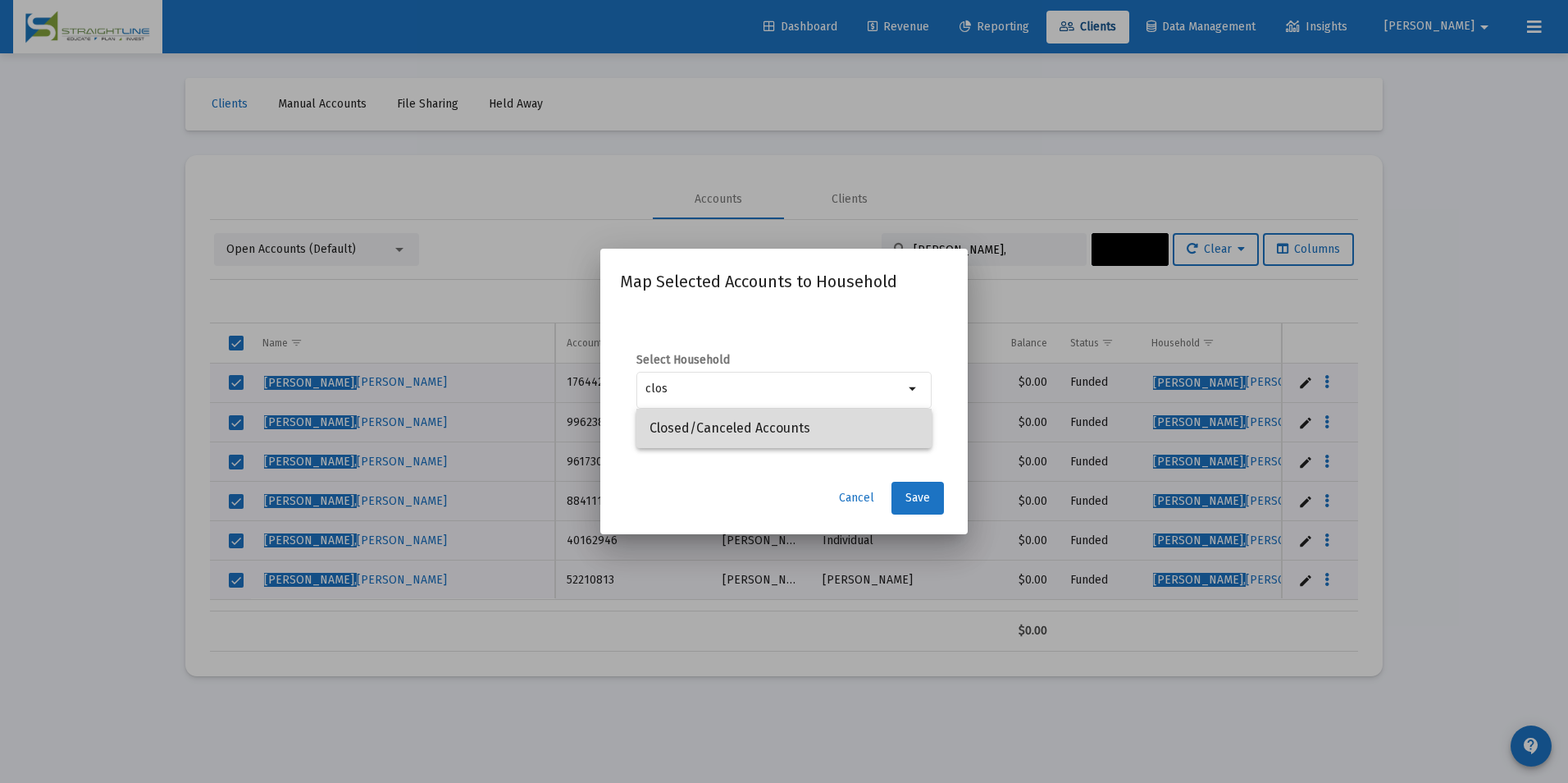
click at [712, 441] on span "Closed/Canceled Accounts" at bounding box center [784, 428] width 269 height 39
type input "Closed/Canceled Accounts"
click at [903, 500] on button "Save" at bounding box center [917, 498] width 52 height 33
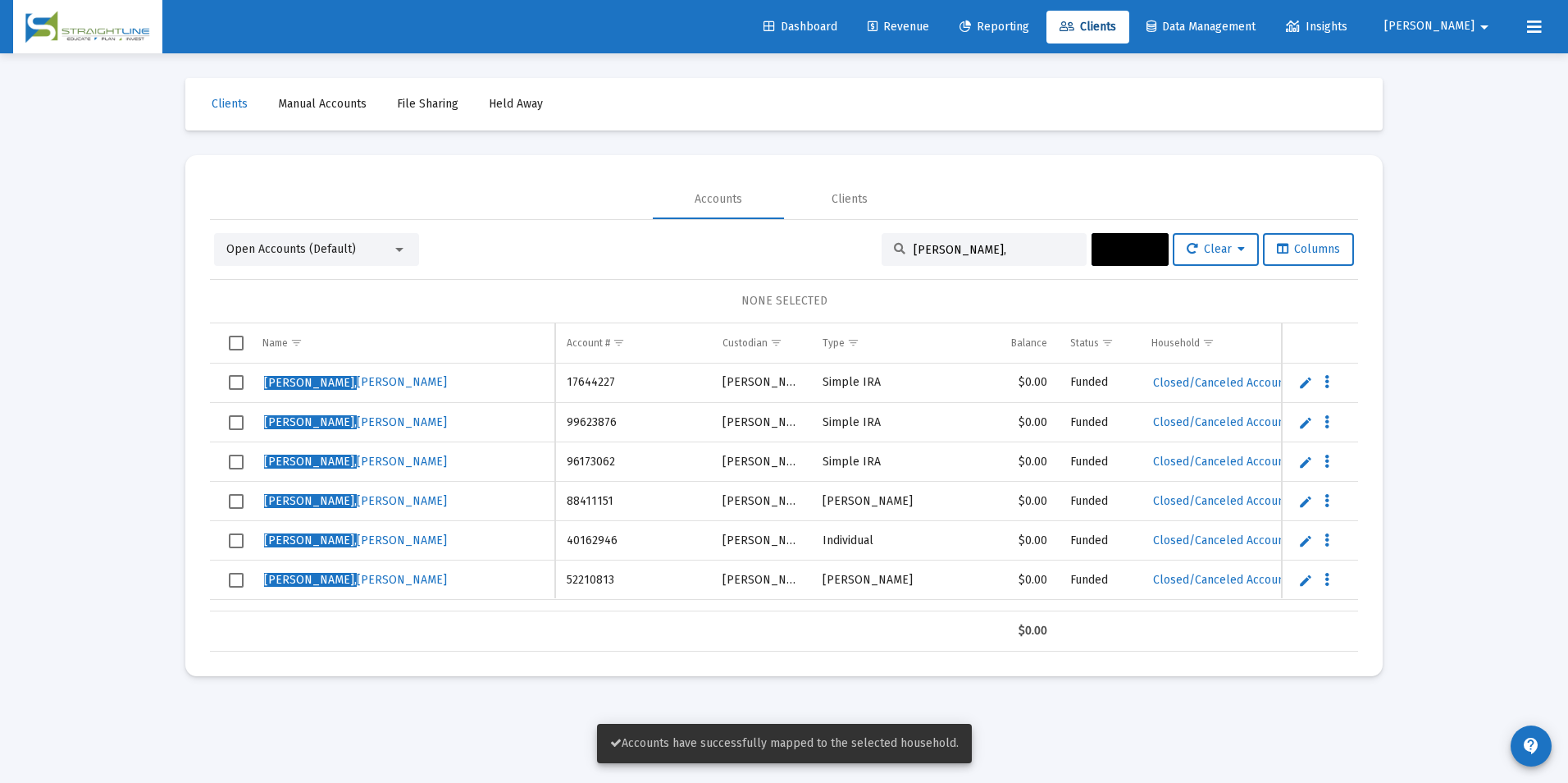
click at [243, 375] on td "Data grid" at bounding box center [230, 383] width 41 height 39
click at [233, 425] on span "Select row" at bounding box center [236, 422] width 15 height 15
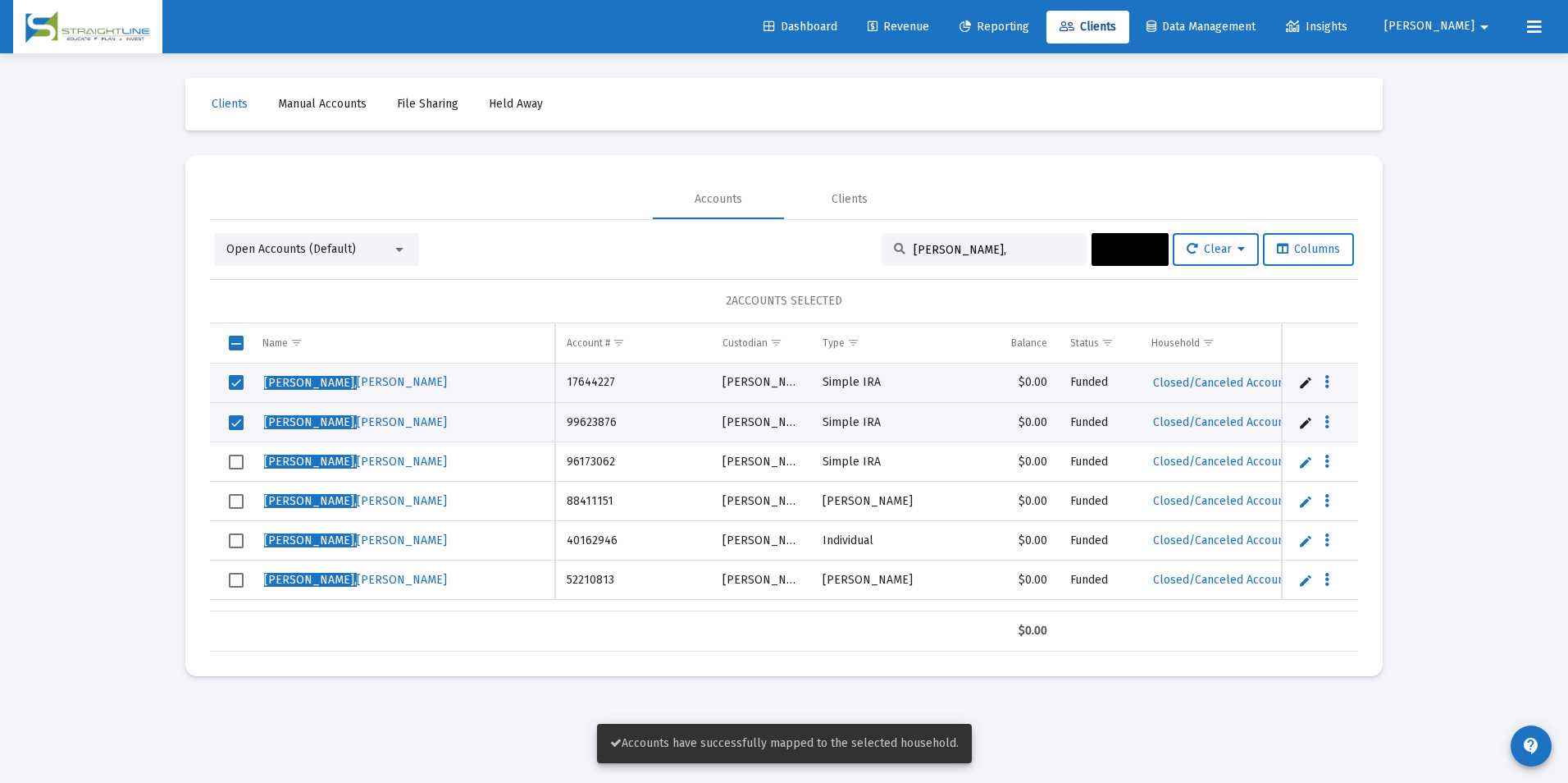
click at [239, 475] on td "Data grid" at bounding box center [230, 462] width 41 height 39
click at [239, 504] on span "Select row" at bounding box center [236, 501] width 15 height 15
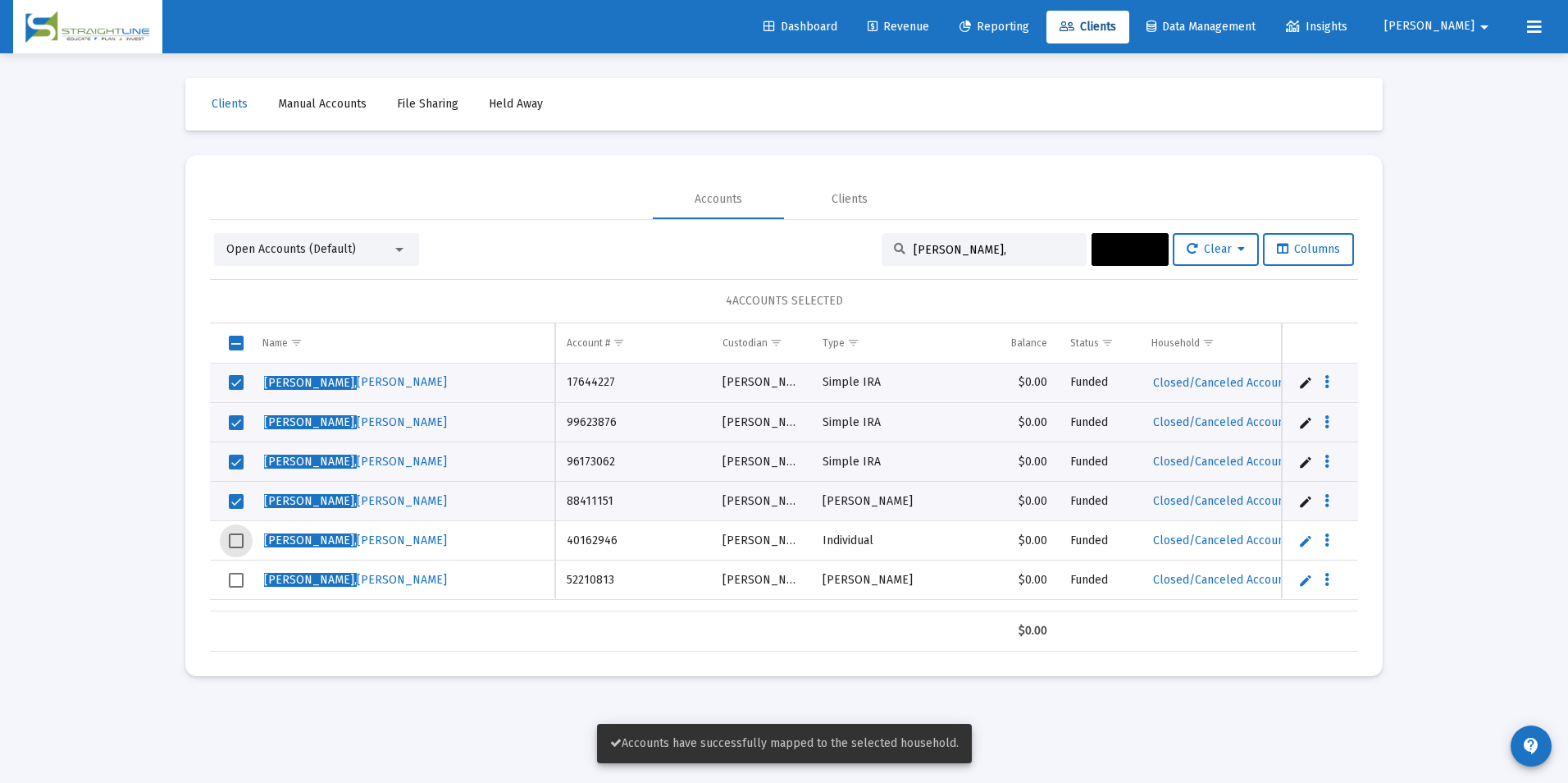
click at [232, 536] on span "Select row" at bounding box center [236, 540] width 15 height 15
click at [240, 563] on td "Data grid" at bounding box center [230, 580] width 41 height 39
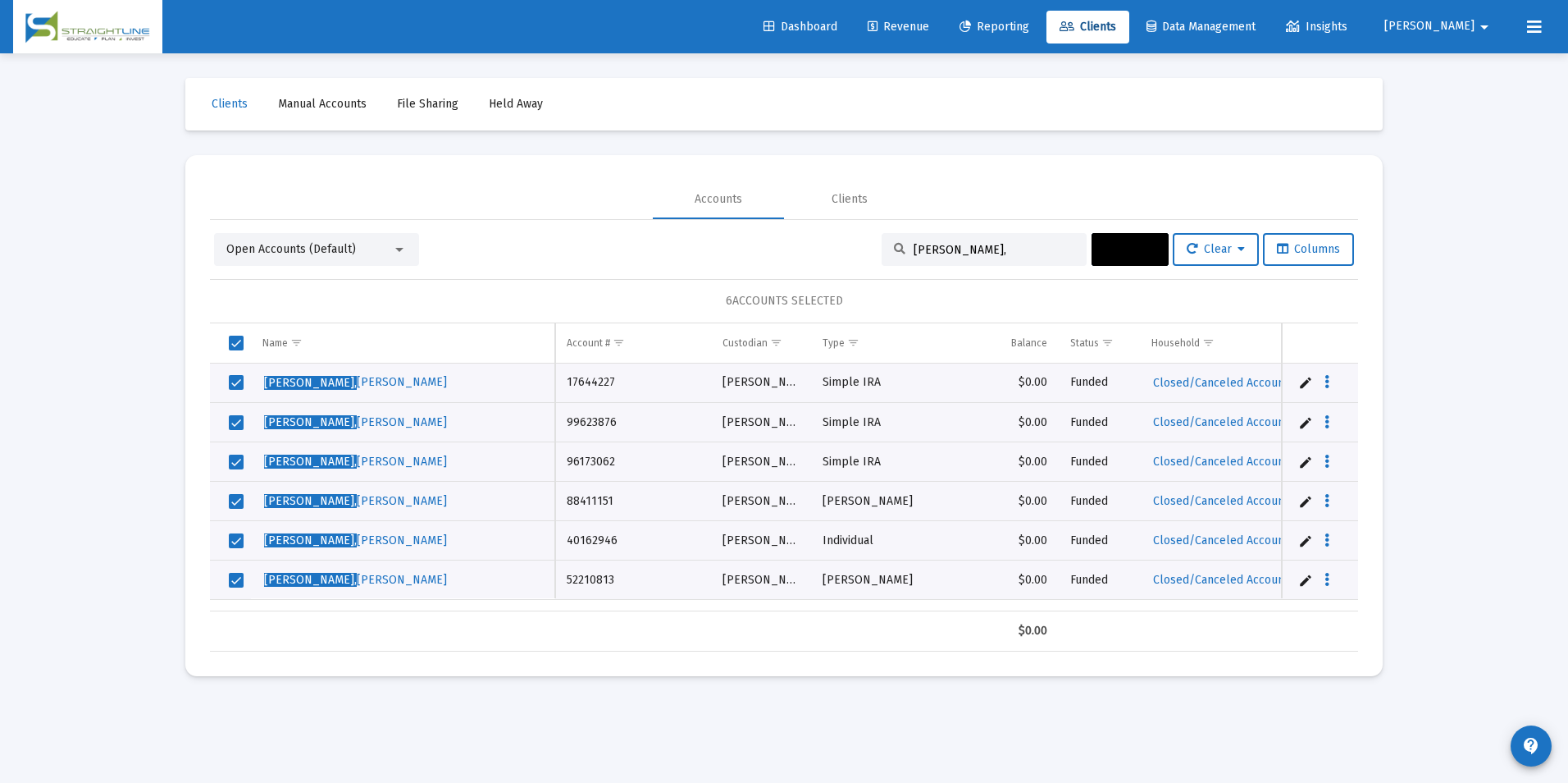
click at [1139, 249] on span "Actions" at bounding box center [1130, 248] width 51 height 14
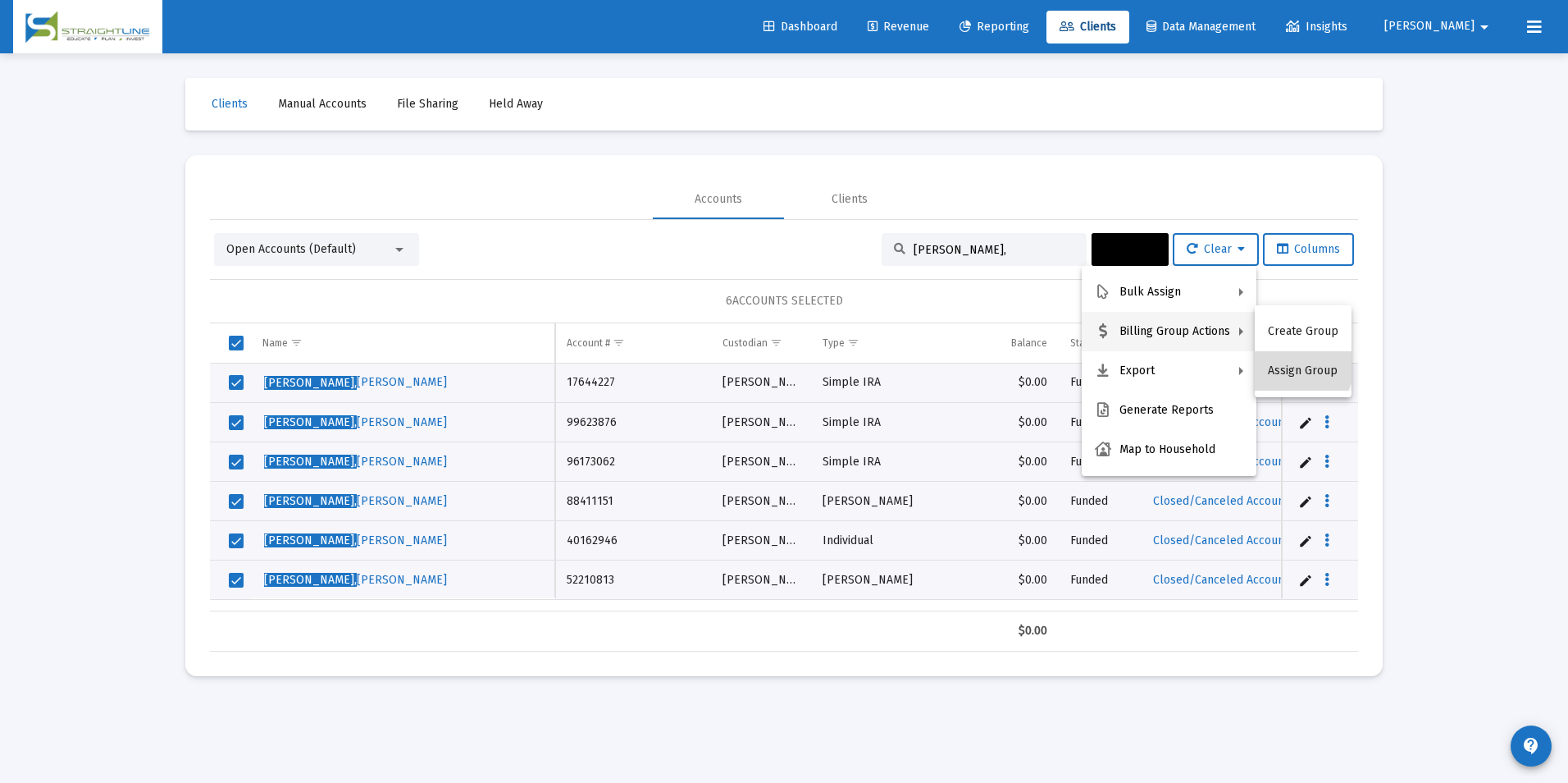
click at [1282, 357] on button "Assign Group" at bounding box center [1303, 370] width 97 height 39
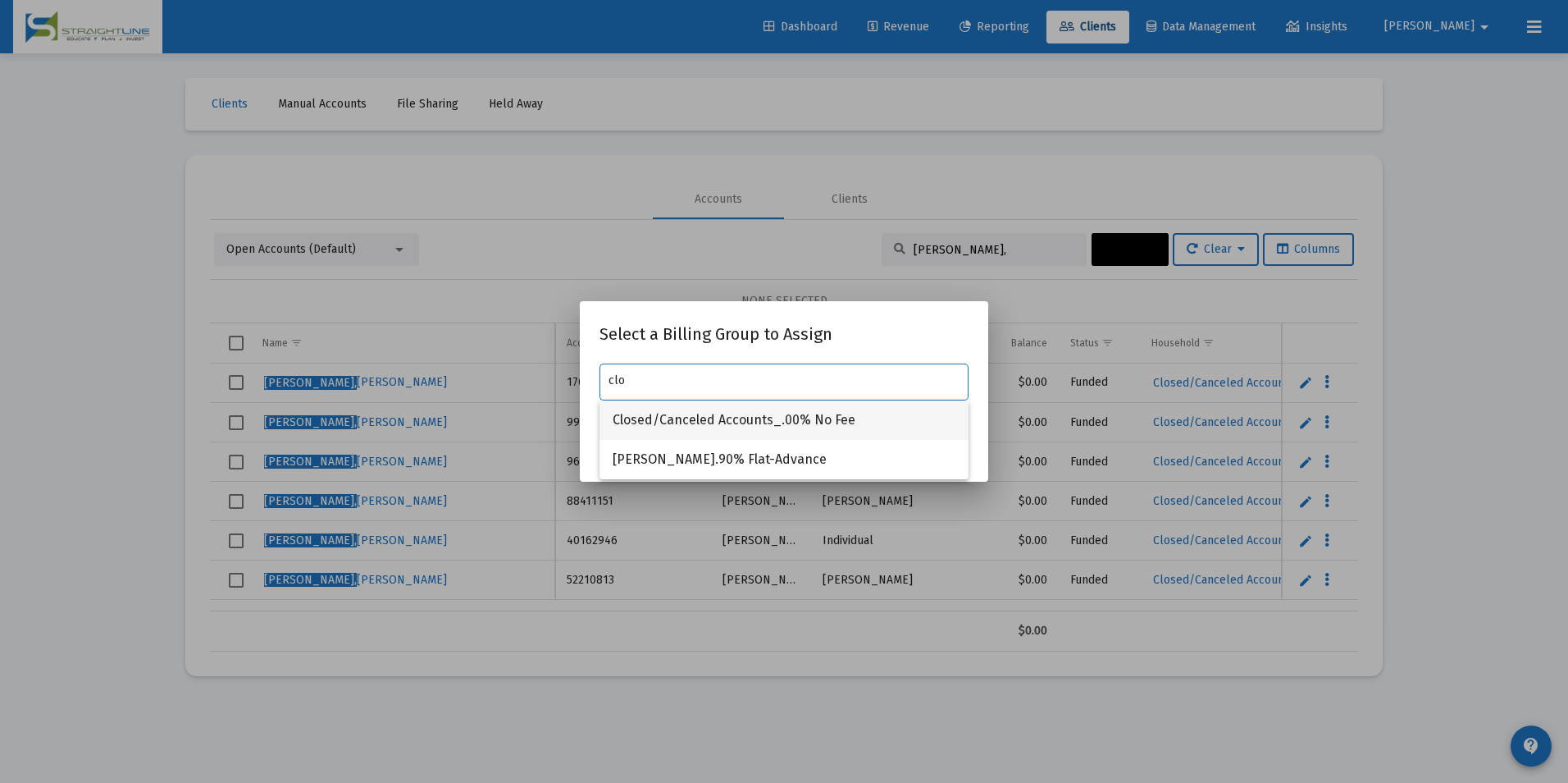
click at [788, 403] on span "Closed/Canceled Accounts_.00% No Fee" at bounding box center [784, 419] width 342 height 39
type input "Closed/Canceled Accounts_.00% No Fee"
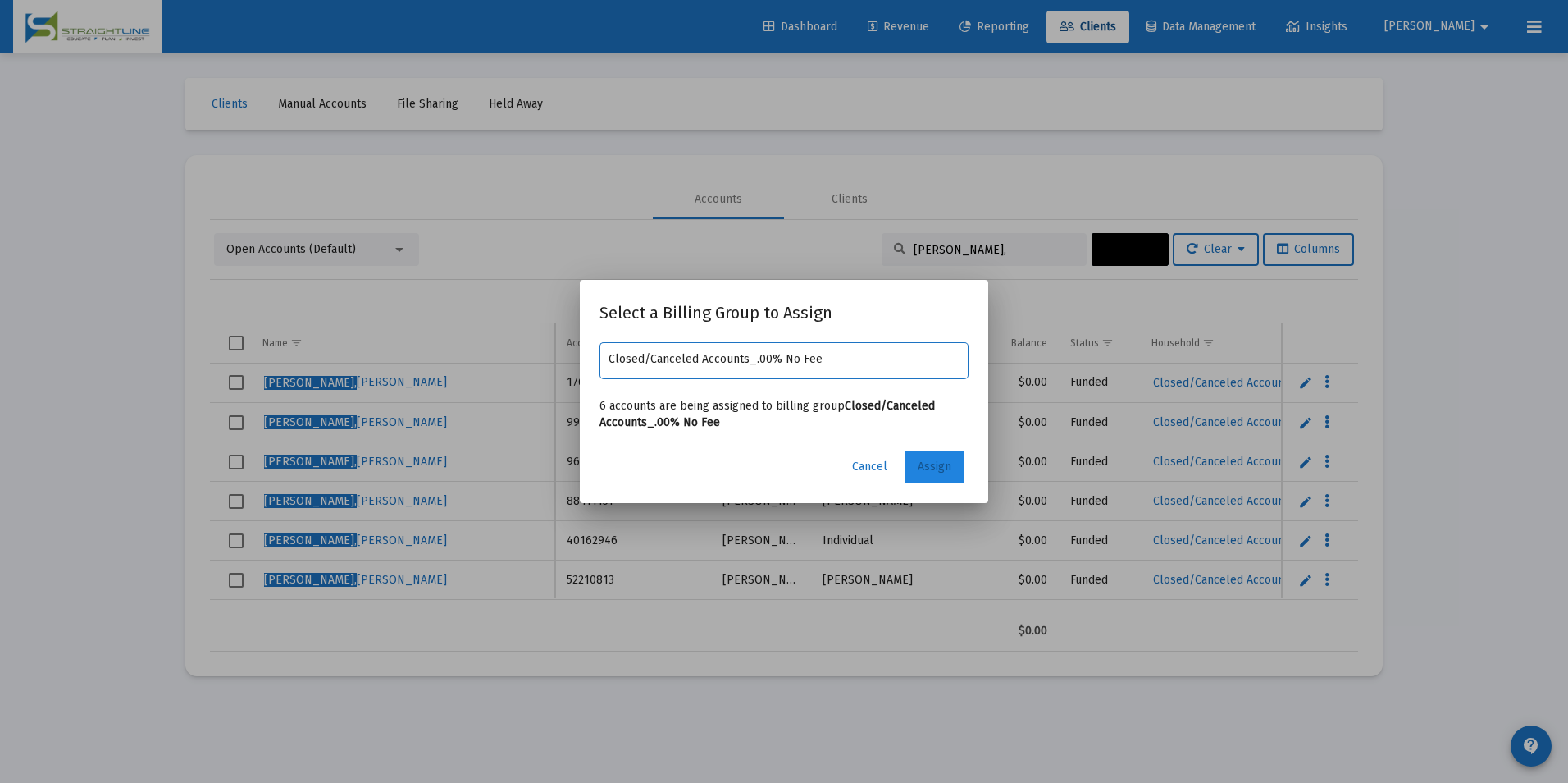
click at [946, 476] on button "Assign" at bounding box center [934, 467] width 59 height 33
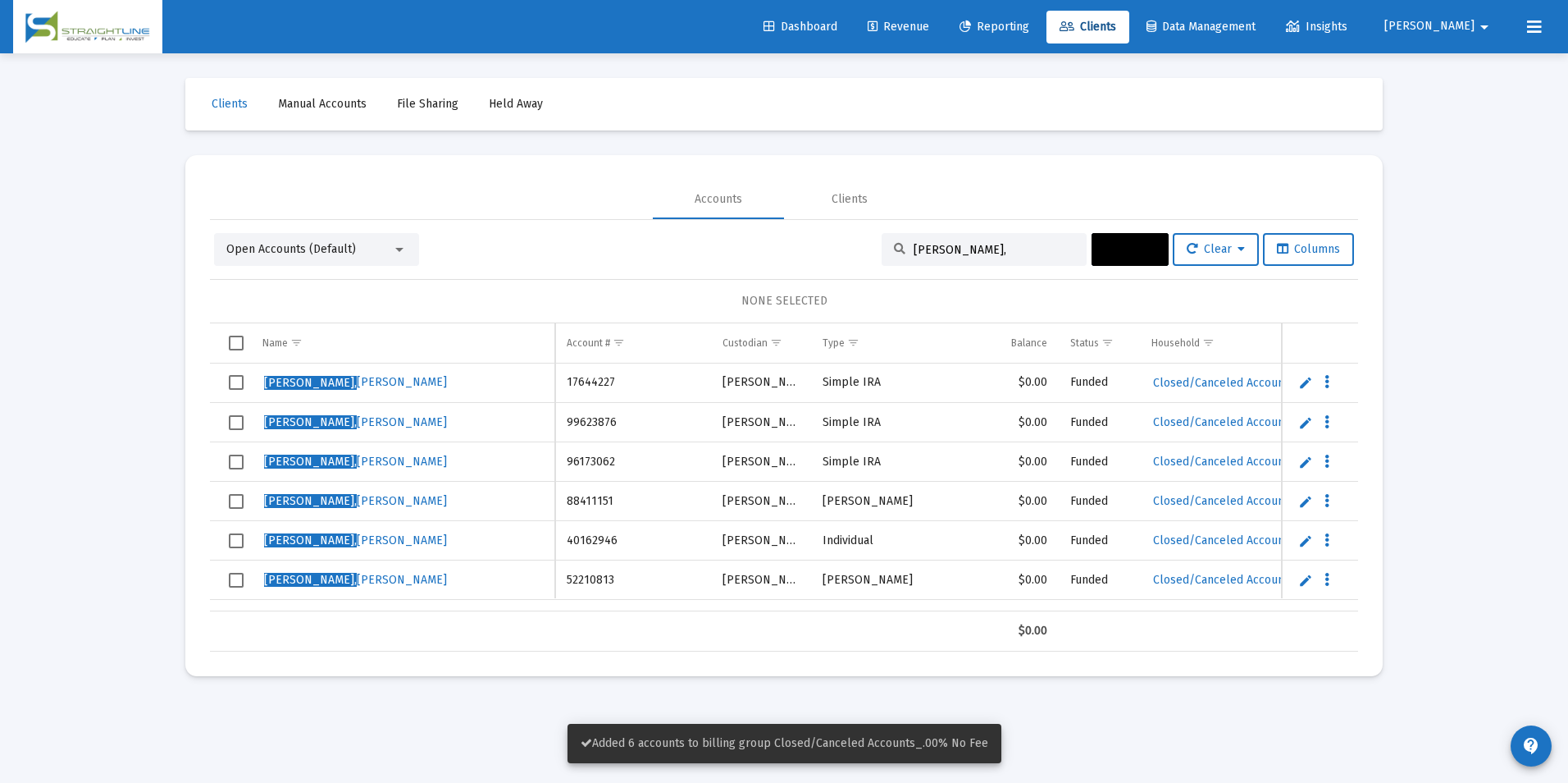
click at [247, 394] on td "Data grid" at bounding box center [230, 383] width 41 height 39
click at [233, 430] on span "Select row" at bounding box center [236, 422] width 15 height 15
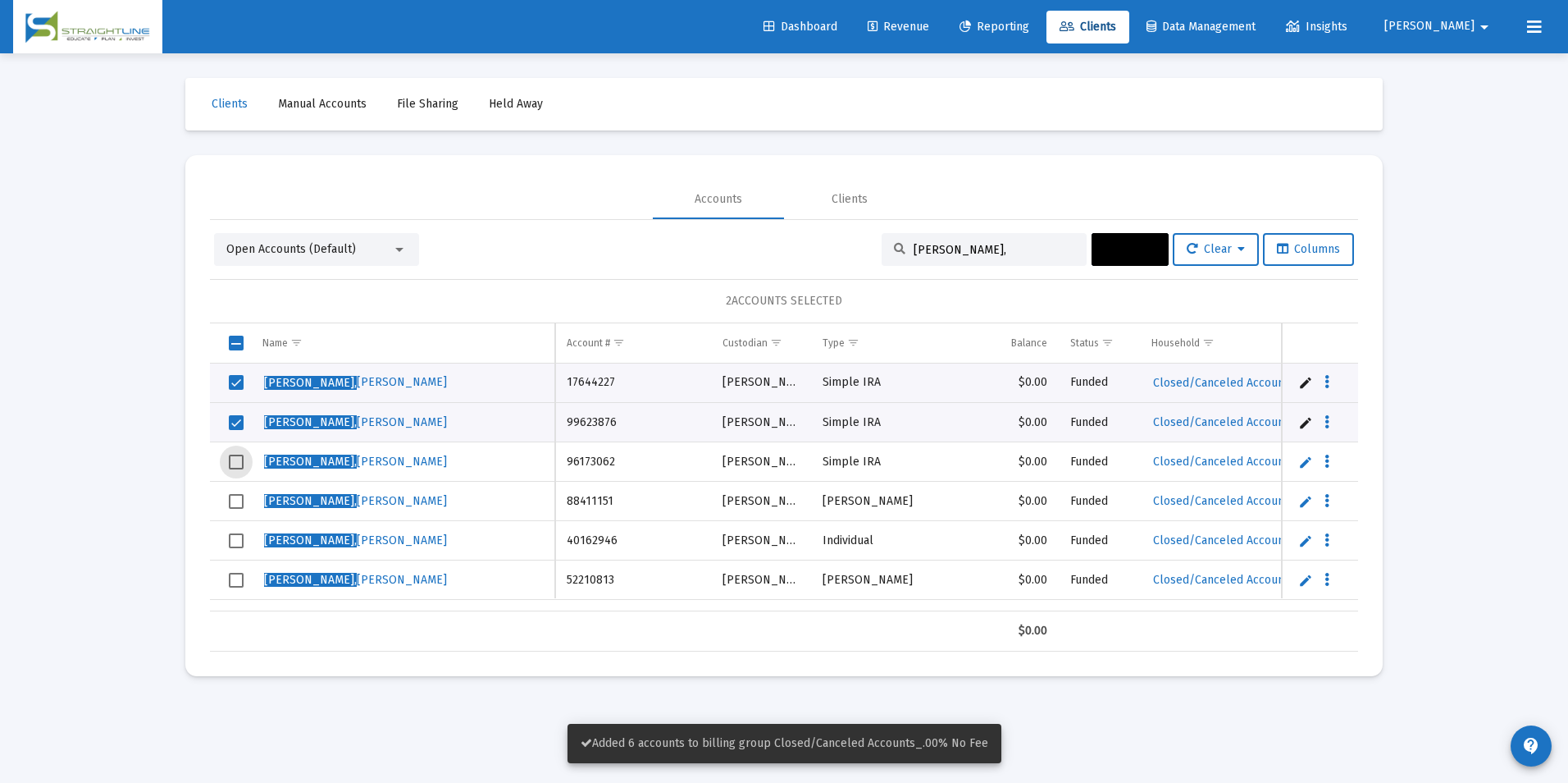
click at [237, 460] on span "Select row" at bounding box center [236, 462] width 15 height 15
click at [241, 518] on td "Data grid" at bounding box center [230, 501] width 41 height 39
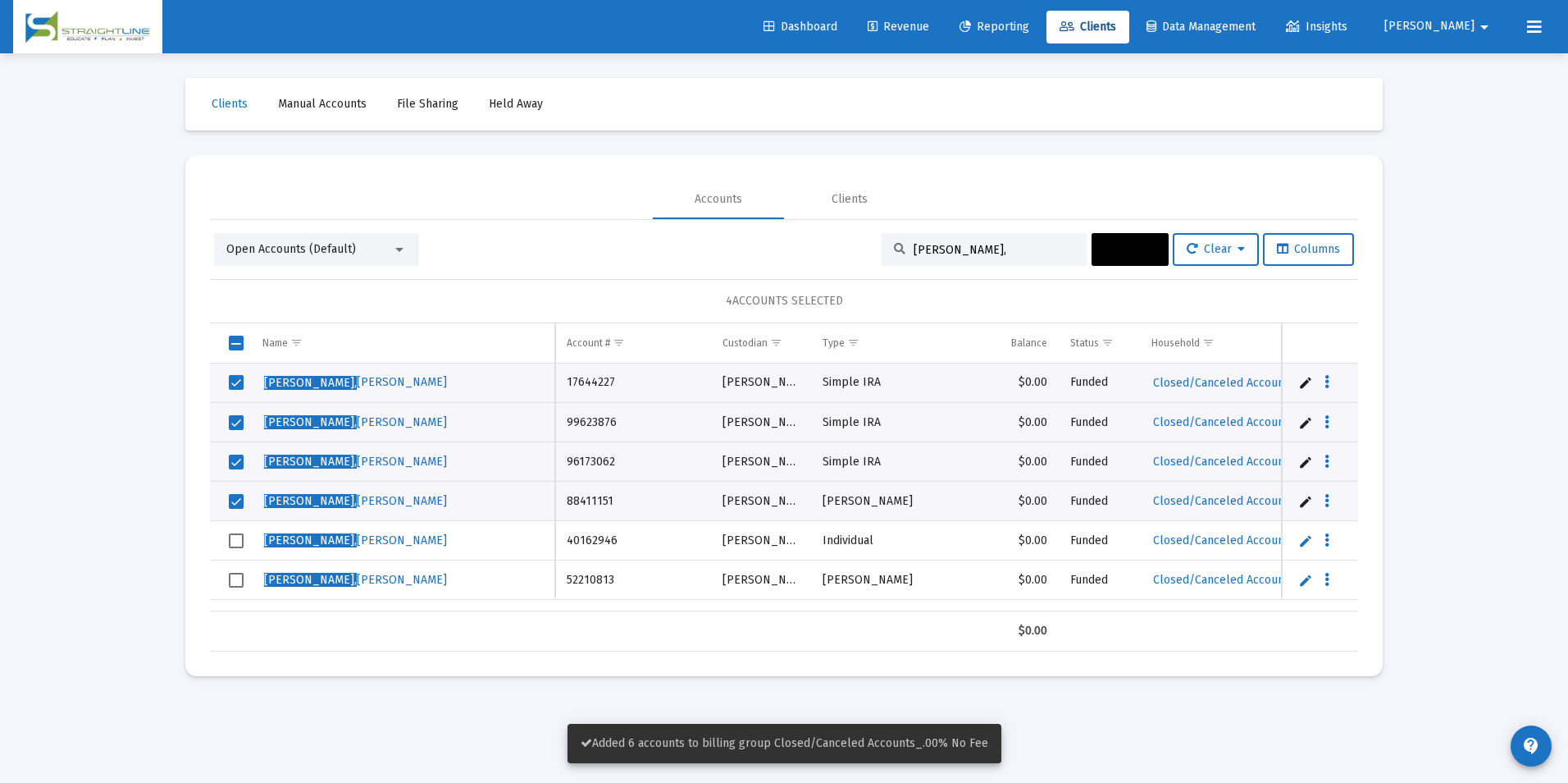
click at [229, 543] on span "Select row" at bounding box center [236, 540] width 15 height 15
click at [234, 569] on td "Data grid" at bounding box center [230, 580] width 41 height 39
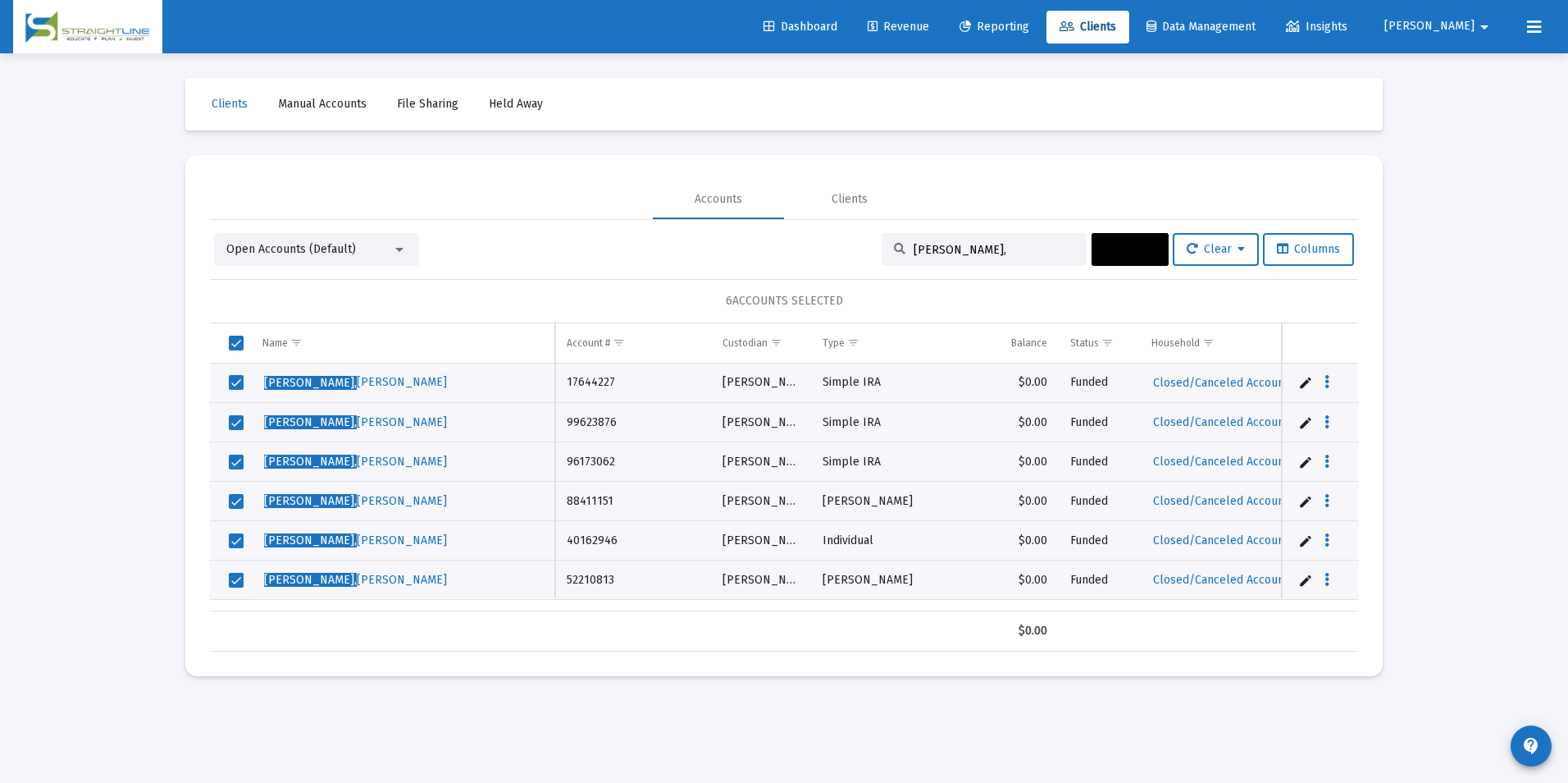
click at [1121, 245] on span "Actions" at bounding box center [1130, 248] width 51 height 14
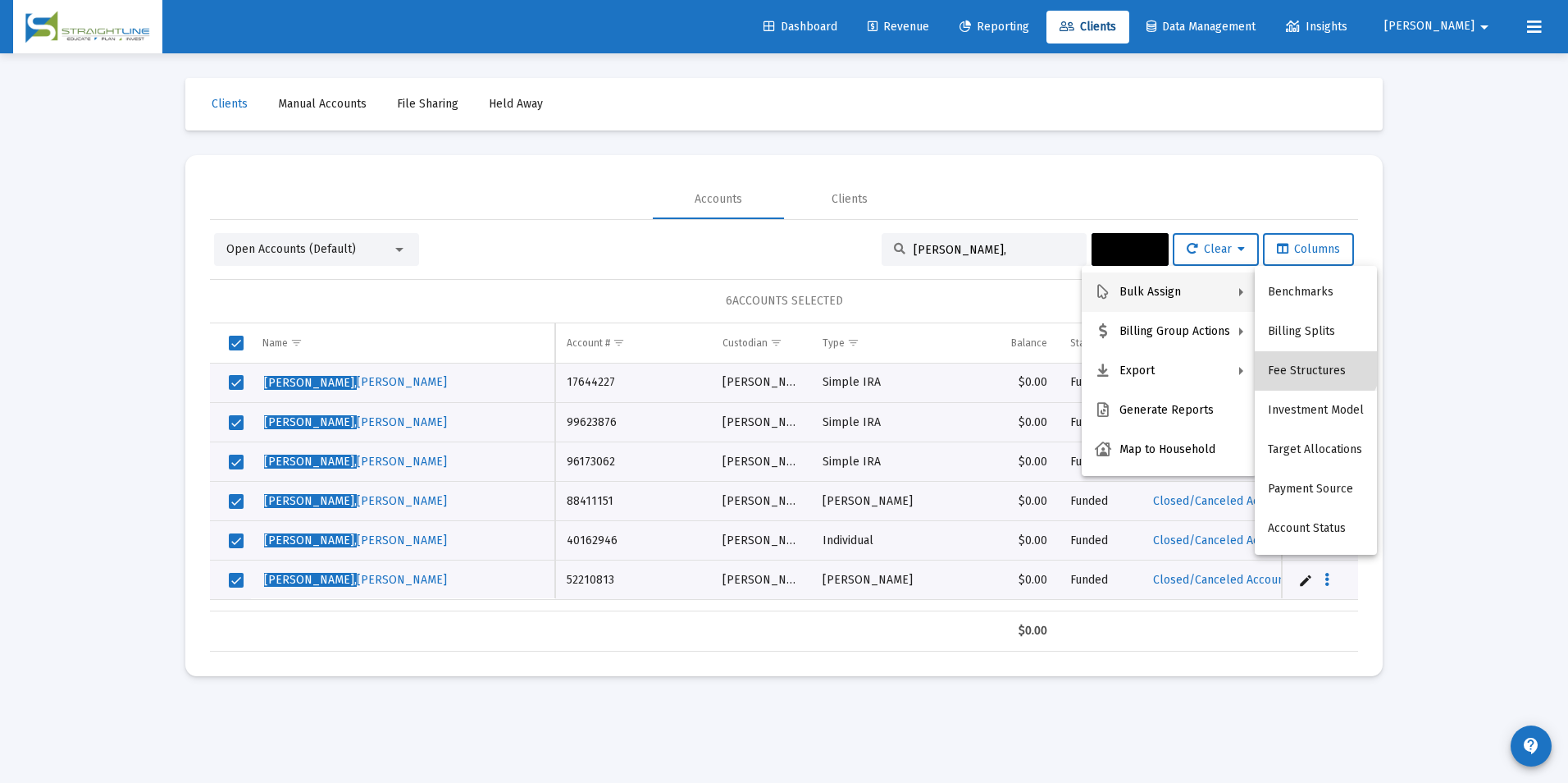
click at [1308, 357] on button "Fee Structures" at bounding box center [1315, 370] width 122 height 39
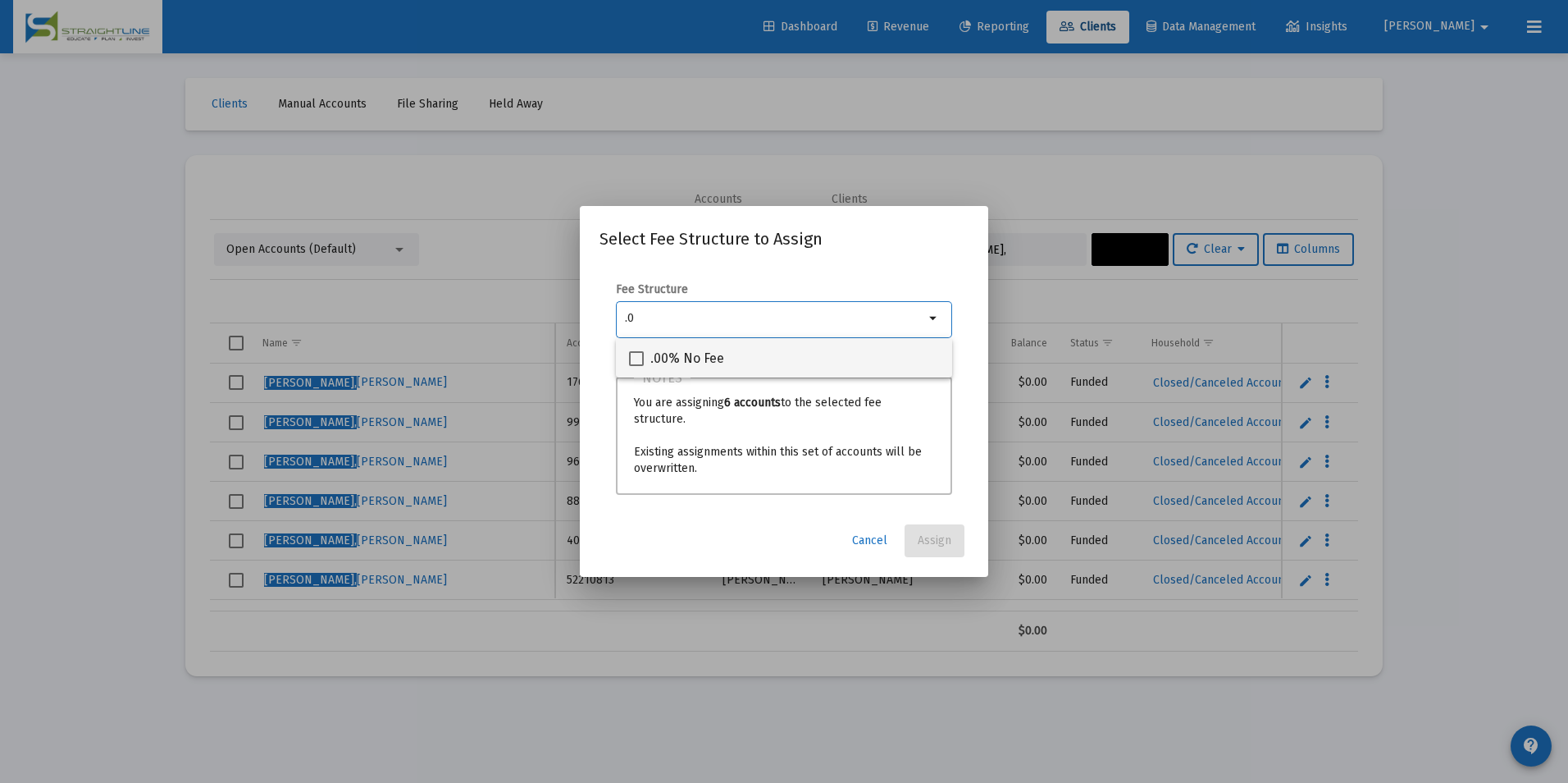
type input ".0"
click at [842, 357] on div ".00% No Fee" at bounding box center [784, 357] width 310 height 39
checkbox input "true"
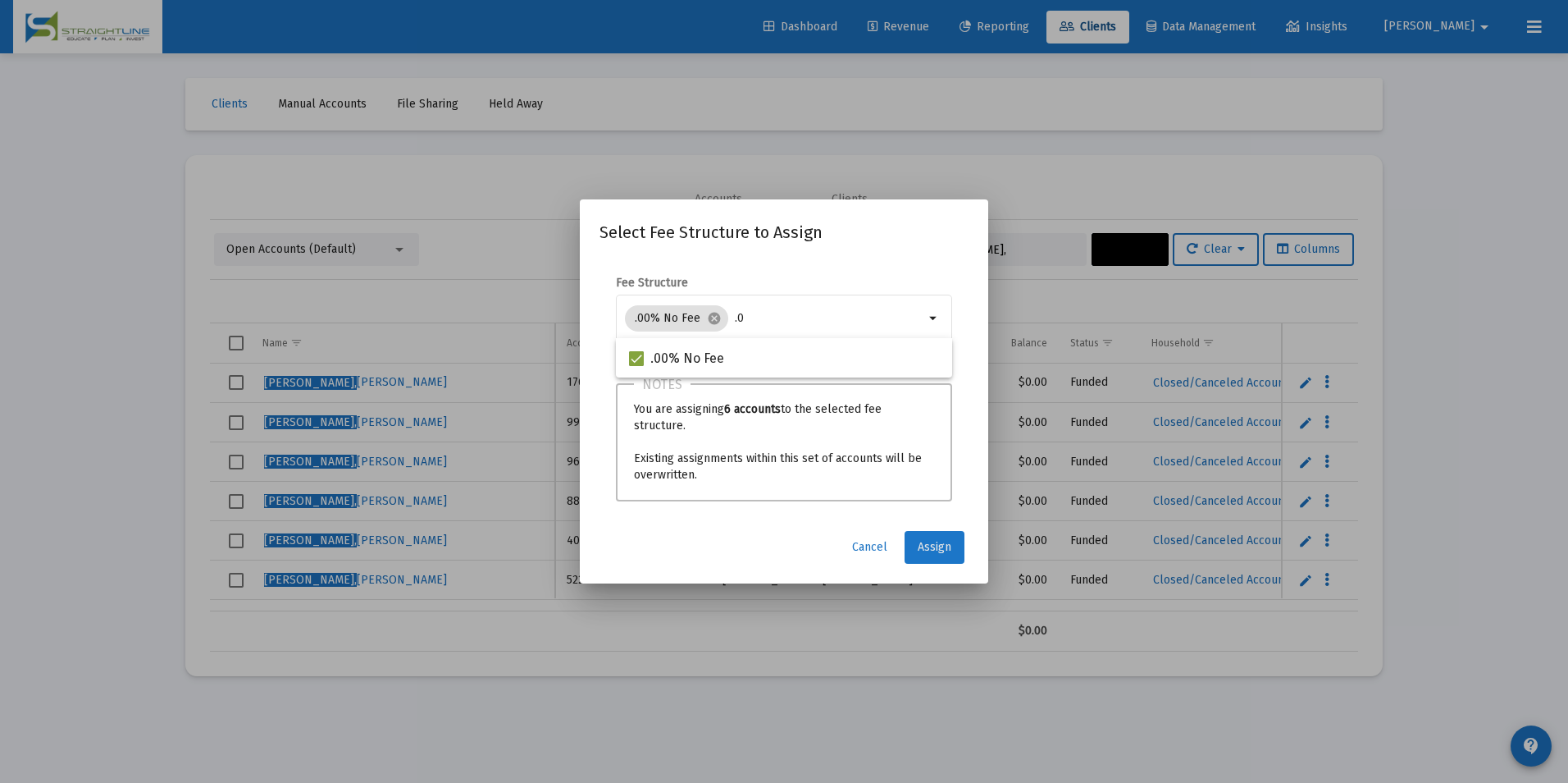
click at [913, 540] on button "Assign" at bounding box center [934, 548] width 59 height 33
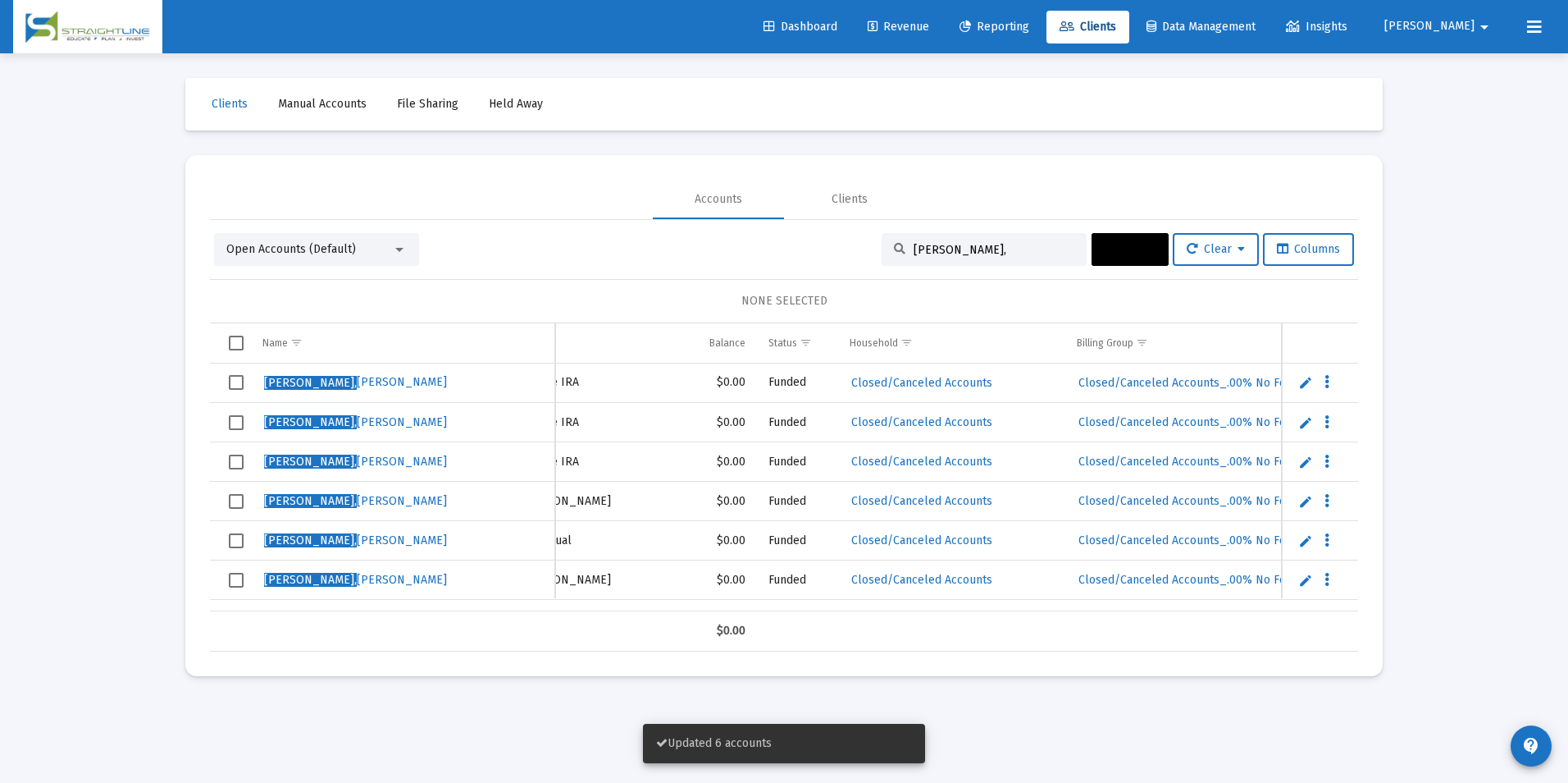
scroll to position [0, 421]
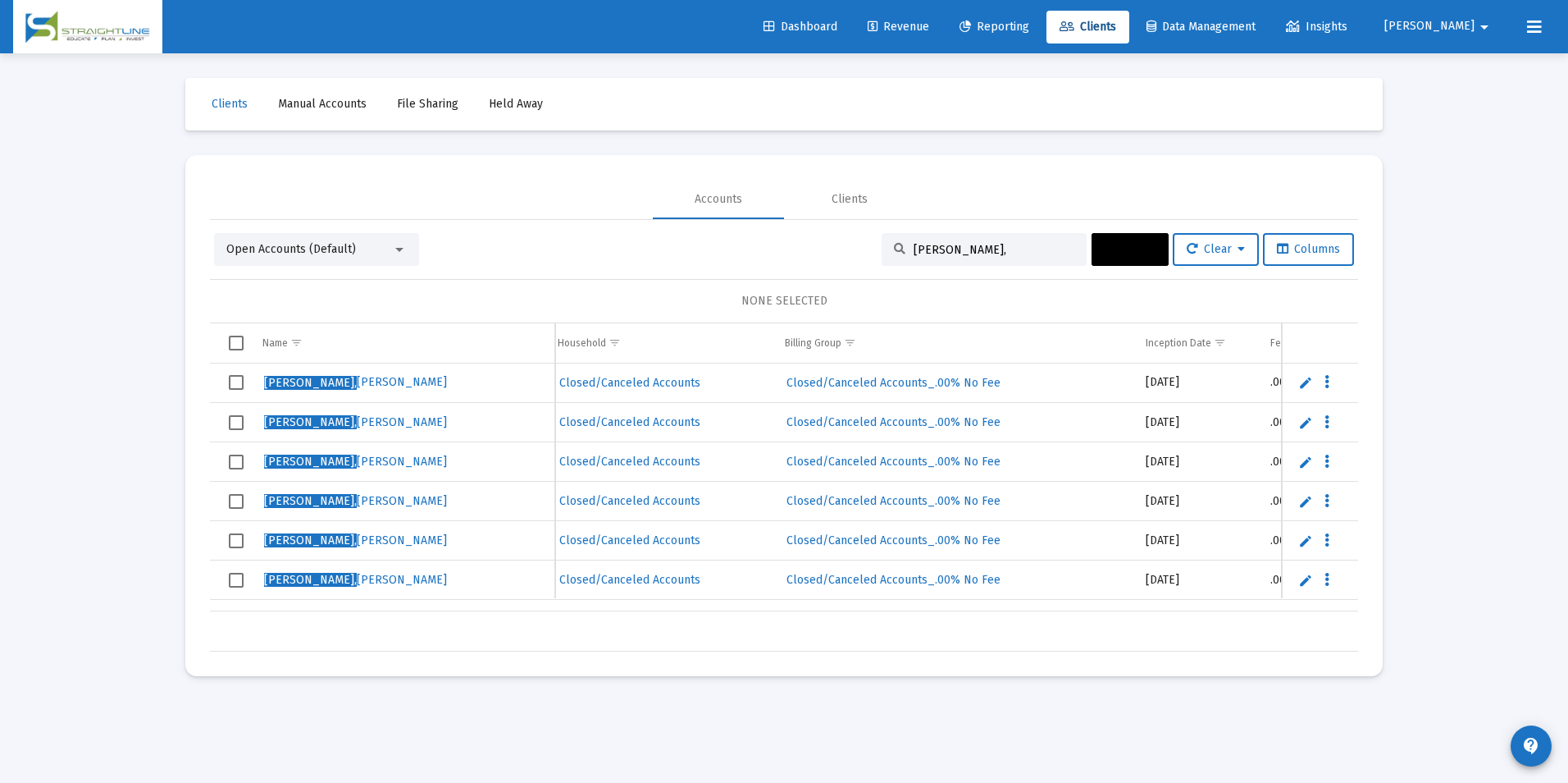
drag, startPoint x: 951, startPoint y: 253, endPoint x: 885, endPoint y: 239, distance: 67.5
click at [885, 239] on div "[PERSON_NAME]," at bounding box center [984, 249] width 205 height 33
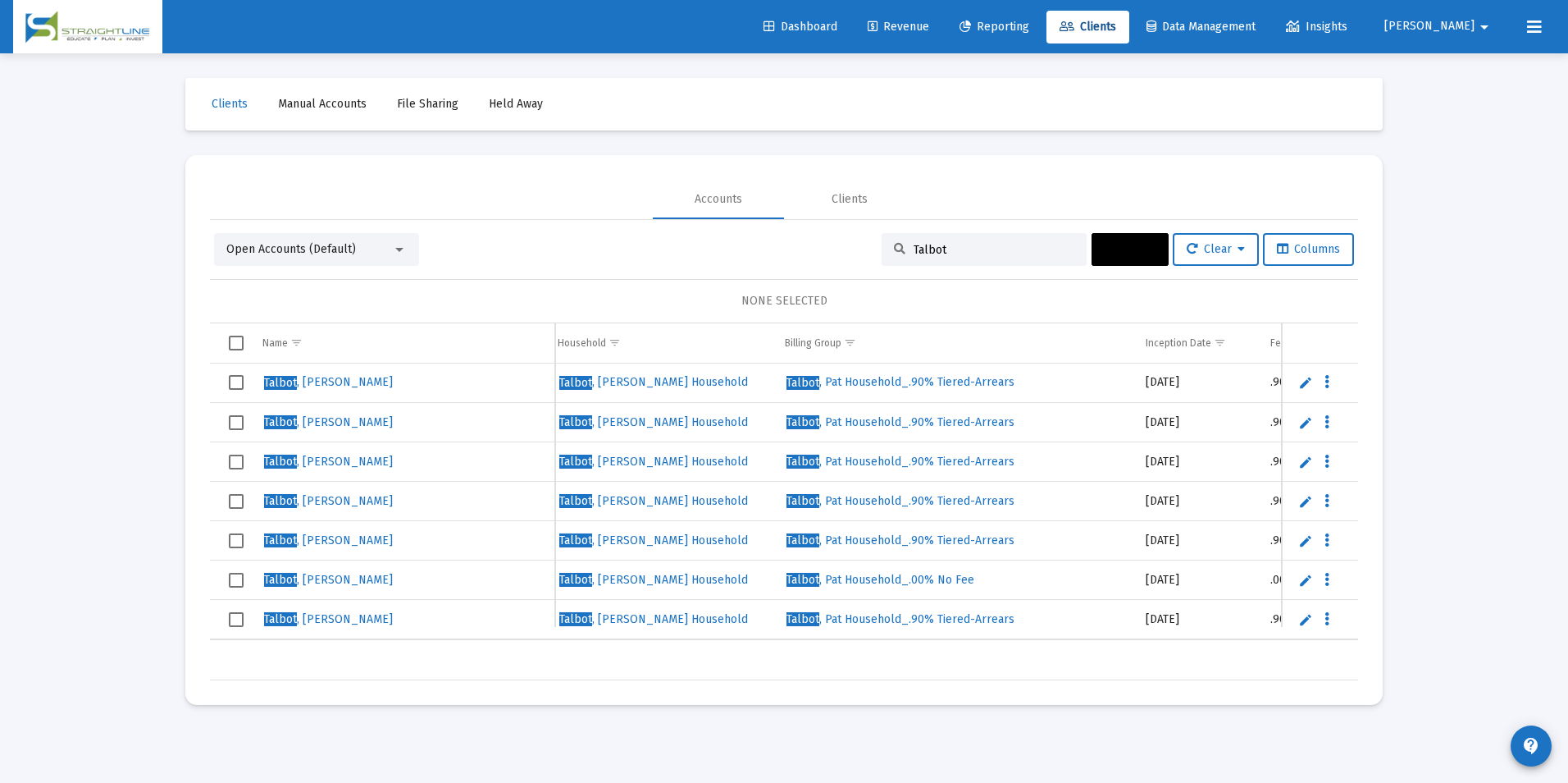
scroll to position [0, 0]
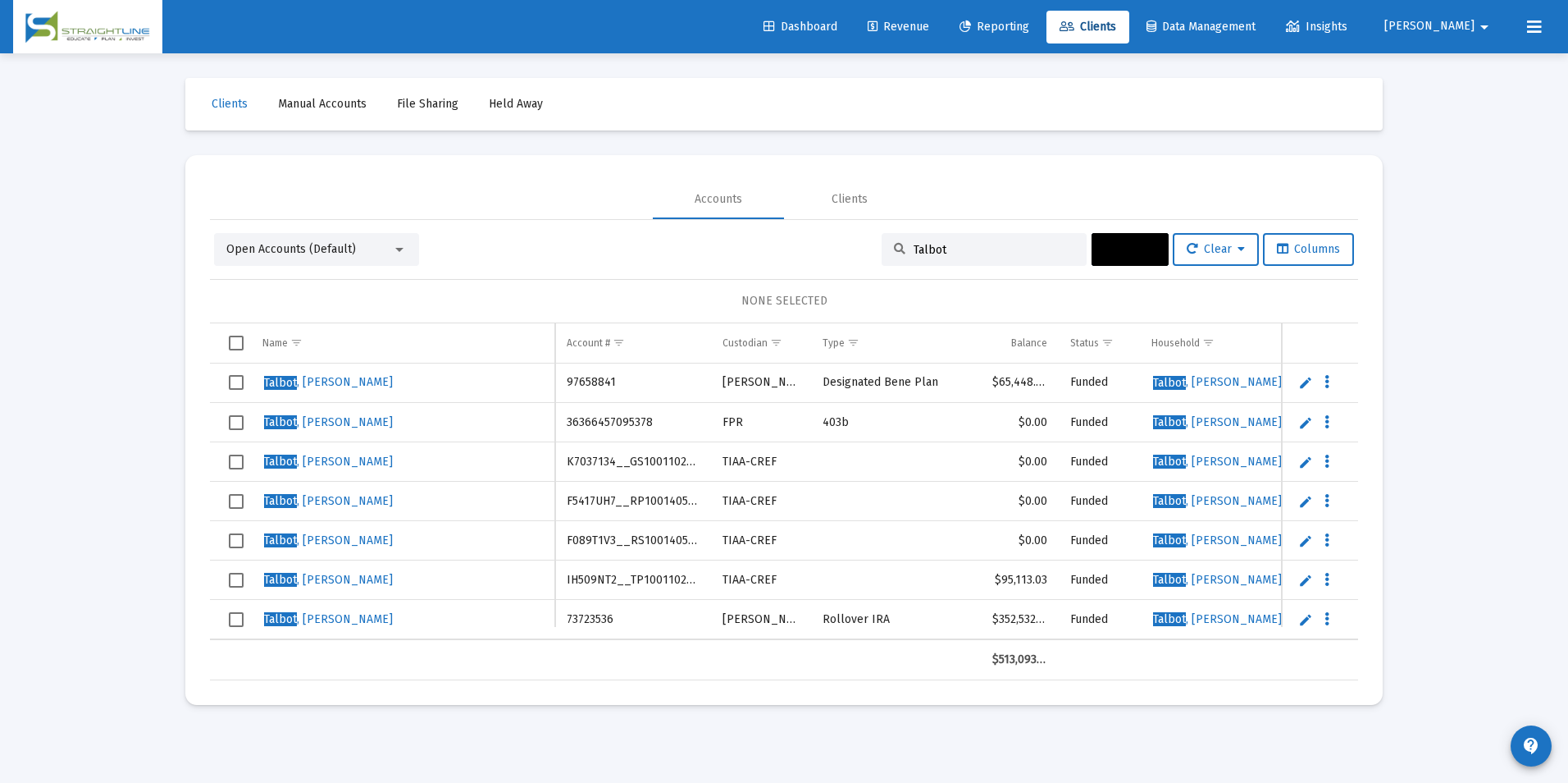
type input "Talbot"
click at [232, 419] on span "Select row" at bounding box center [236, 422] width 15 height 15
click at [240, 539] on span "Select row" at bounding box center [236, 540] width 15 height 15
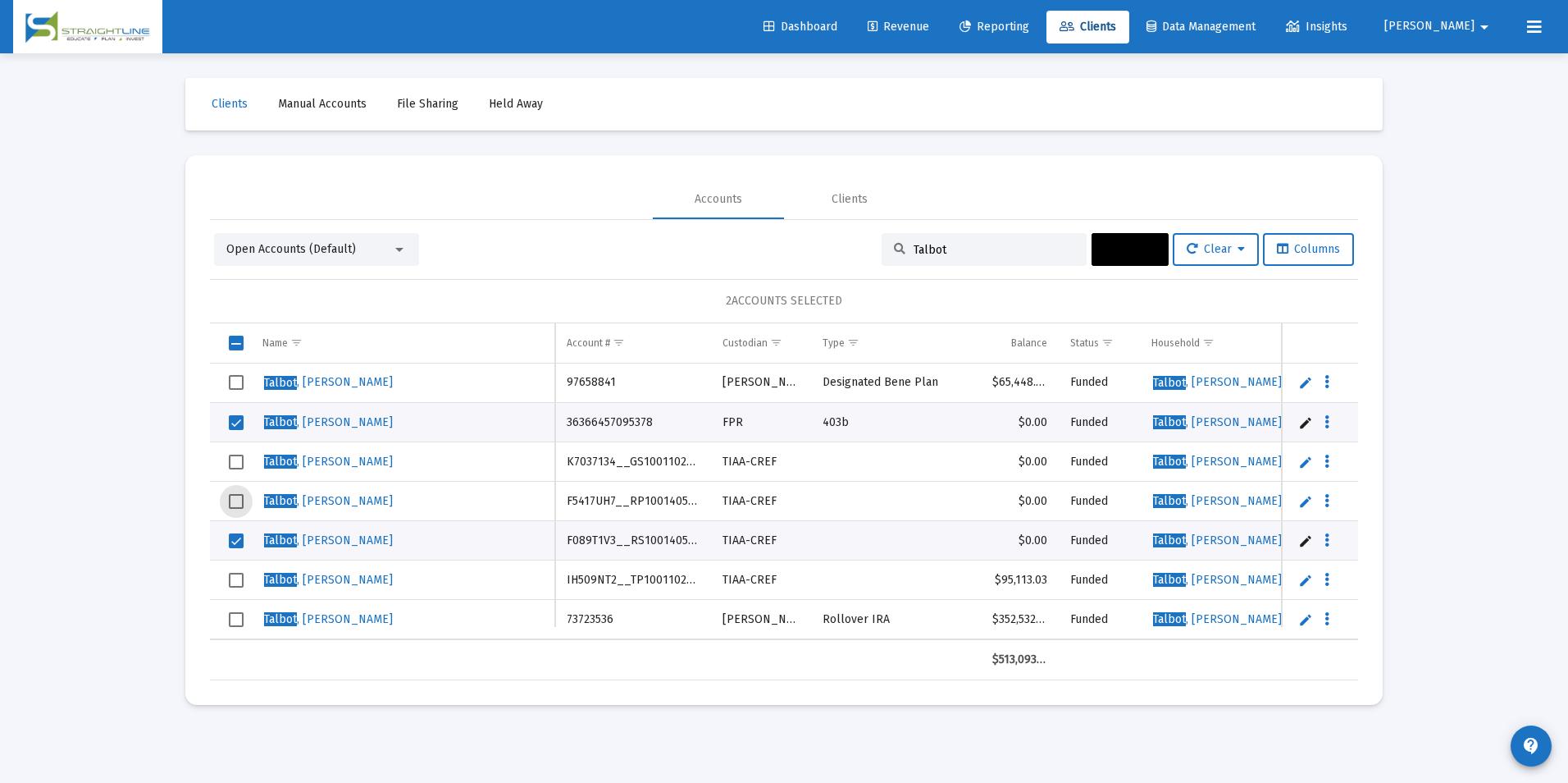
click at [235, 499] on span "Select row" at bounding box center [236, 501] width 15 height 15
click at [245, 461] on td "Data grid" at bounding box center [230, 462] width 41 height 39
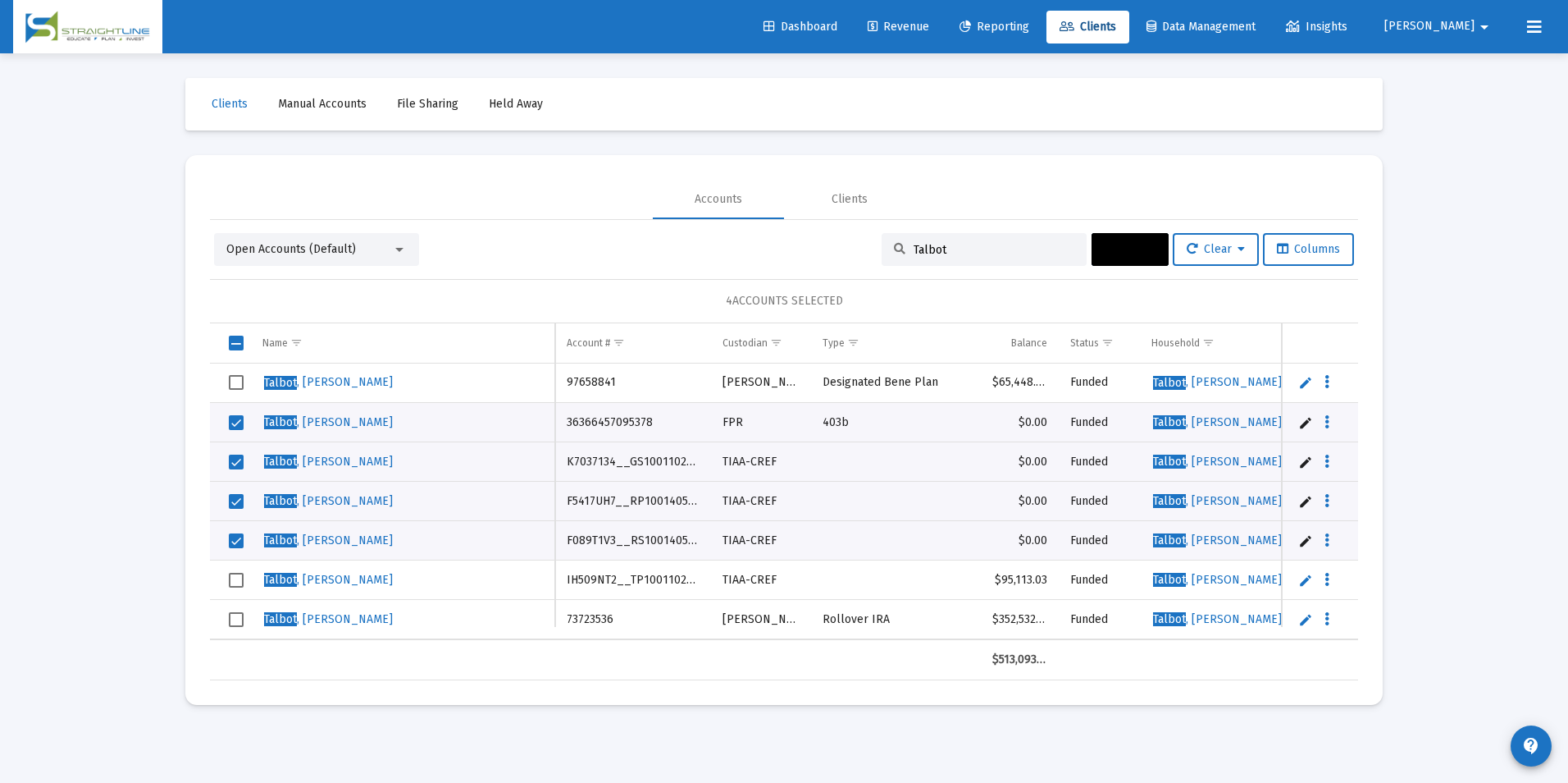
click at [1121, 251] on span "Actions" at bounding box center [1130, 248] width 51 height 14
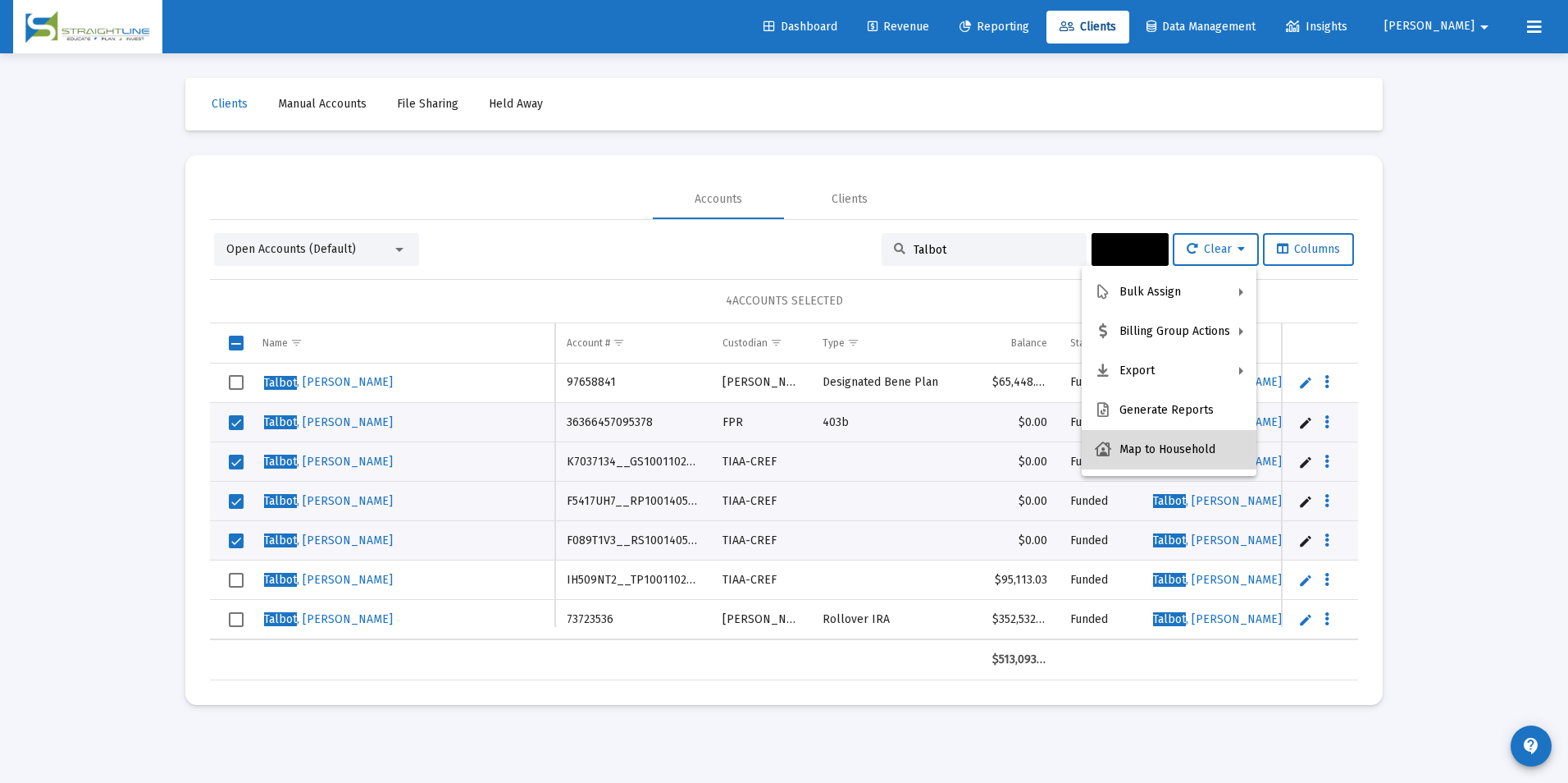
click at [1181, 442] on button "Map to Household" at bounding box center [1169, 449] width 175 height 39
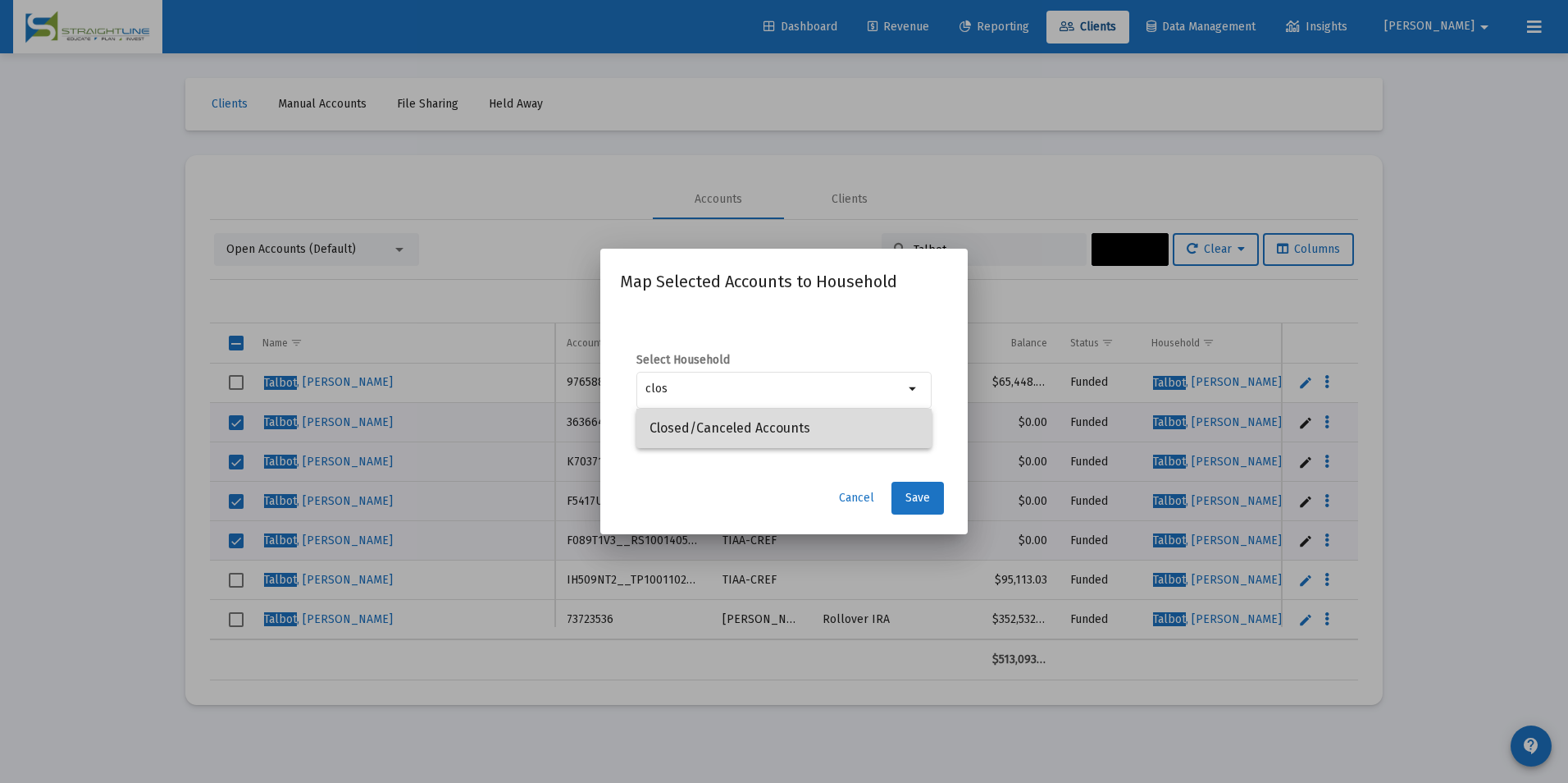
click at [763, 436] on span "Closed/Canceled Accounts" at bounding box center [784, 428] width 269 height 39
type input "Closed/Canceled Accounts"
click at [900, 503] on button "Save" at bounding box center [917, 498] width 52 height 33
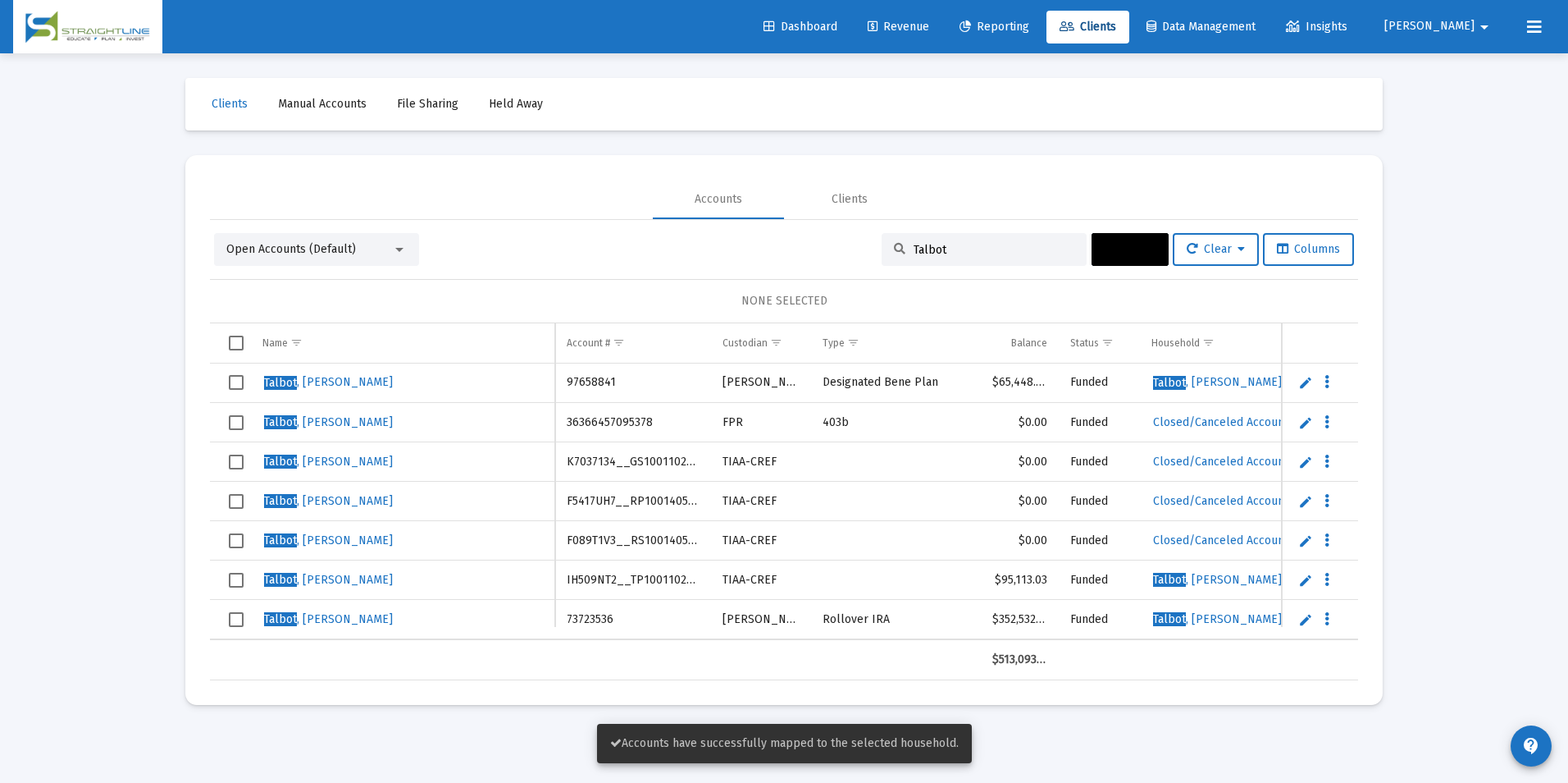
click at [234, 422] on span "Select row" at bounding box center [236, 422] width 15 height 15
click at [233, 462] on span "Select row" at bounding box center [236, 462] width 15 height 15
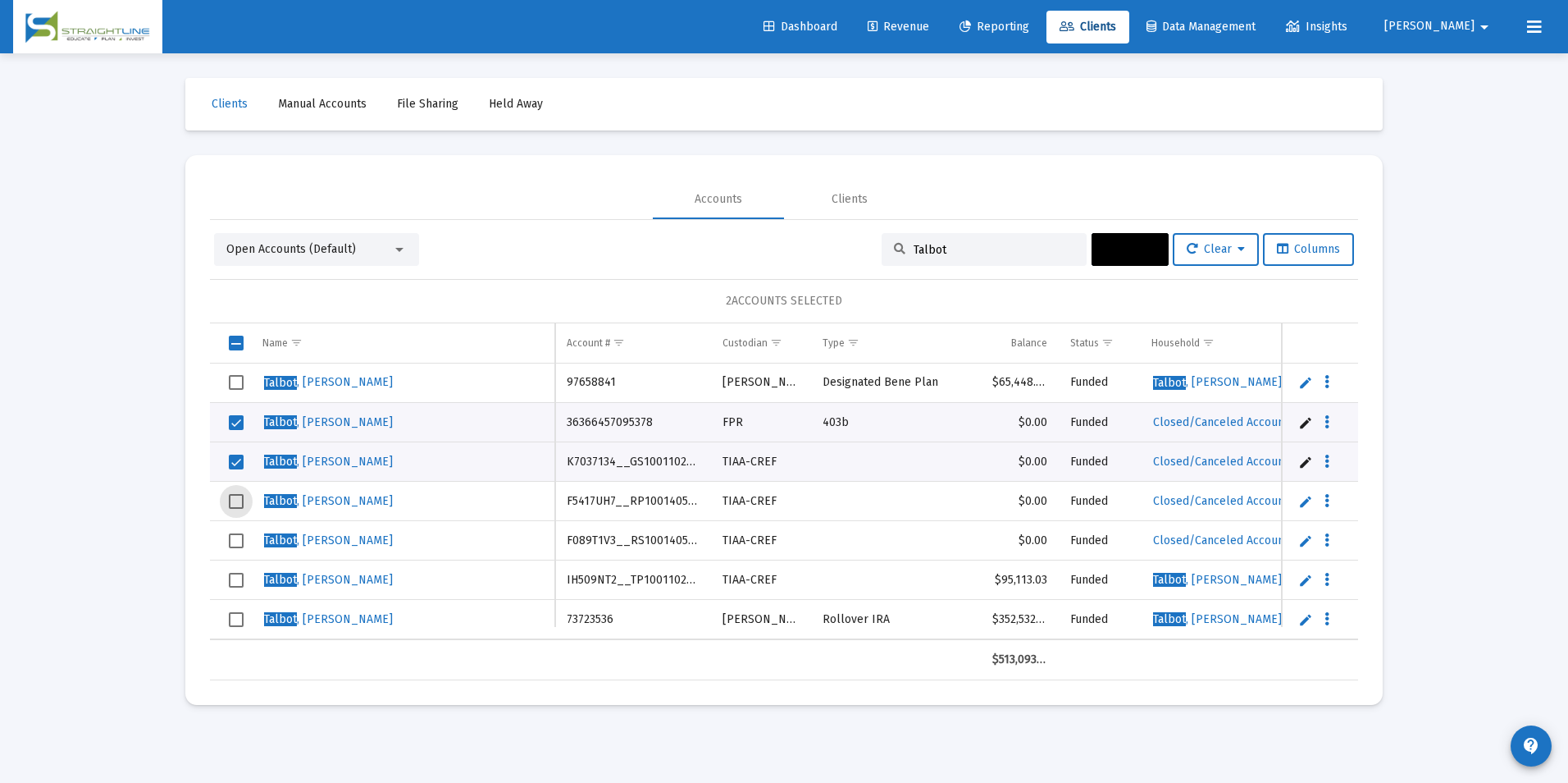
click at [236, 500] on span "Select row" at bounding box center [236, 501] width 15 height 15
click at [237, 547] on span "Select row" at bounding box center [236, 540] width 15 height 15
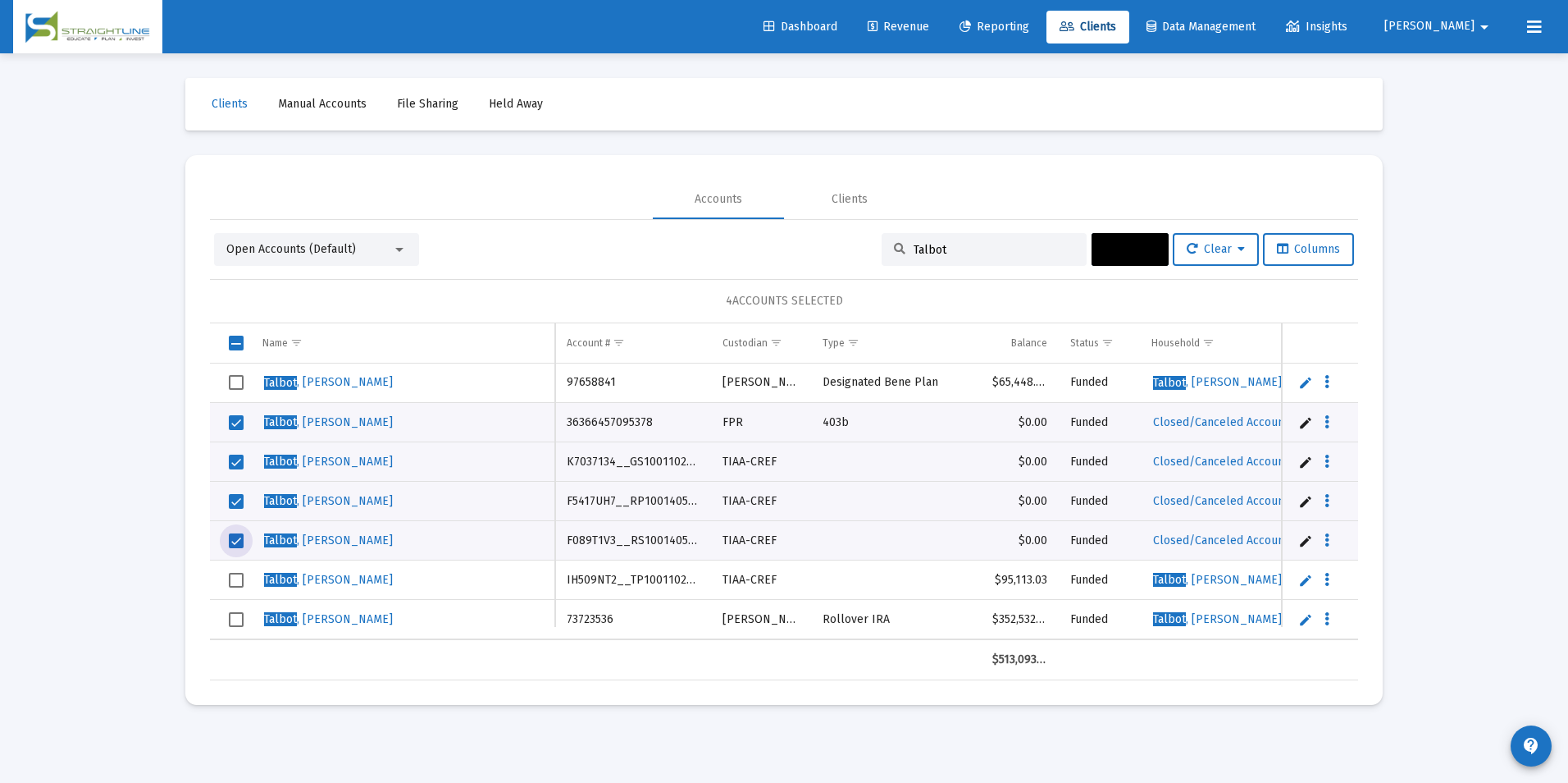
click at [1098, 263] on button "Actions" at bounding box center [1130, 249] width 77 height 33
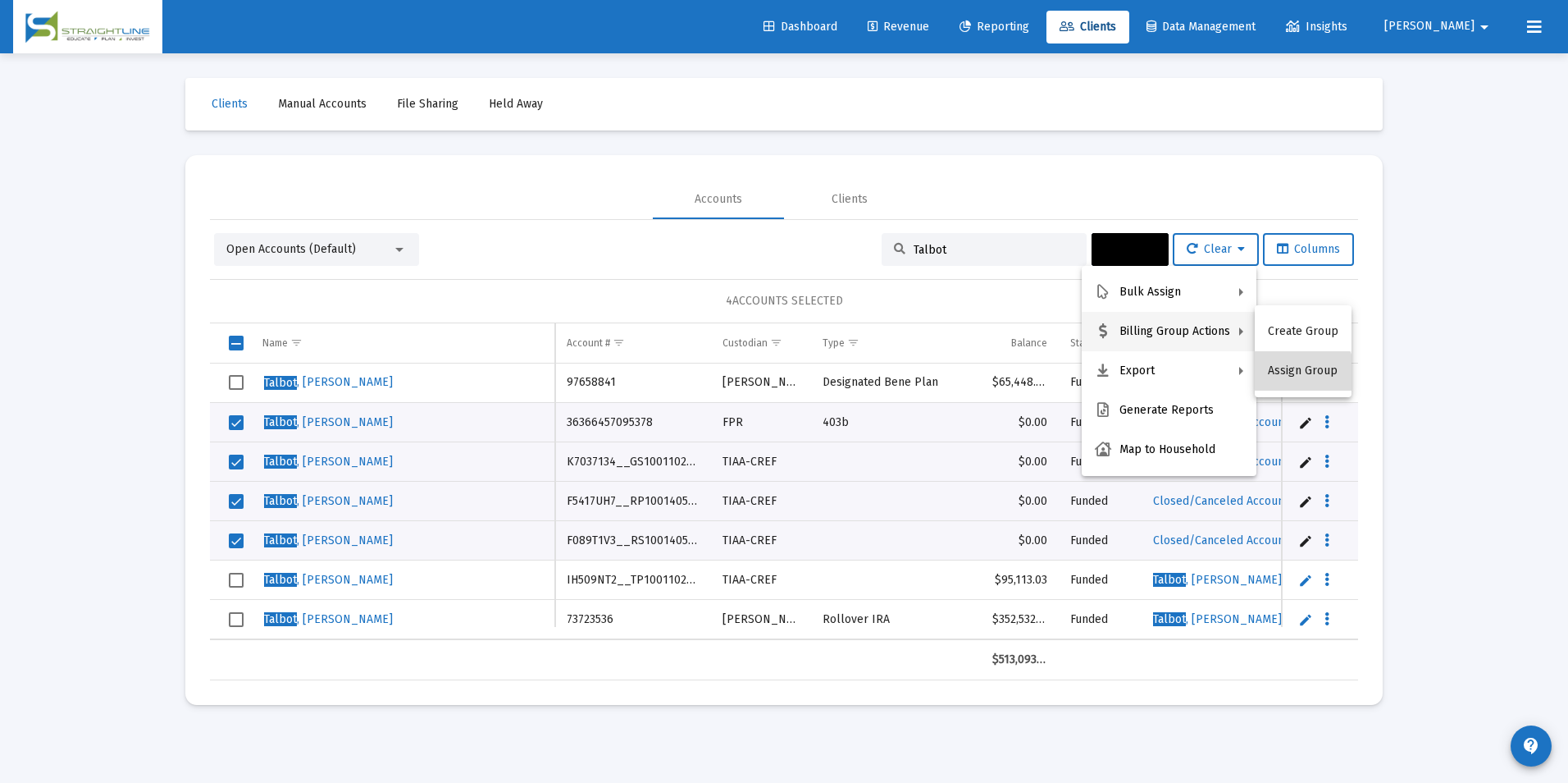
click at [1303, 376] on button "Assign Group" at bounding box center [1303, 370] width 97 height 39
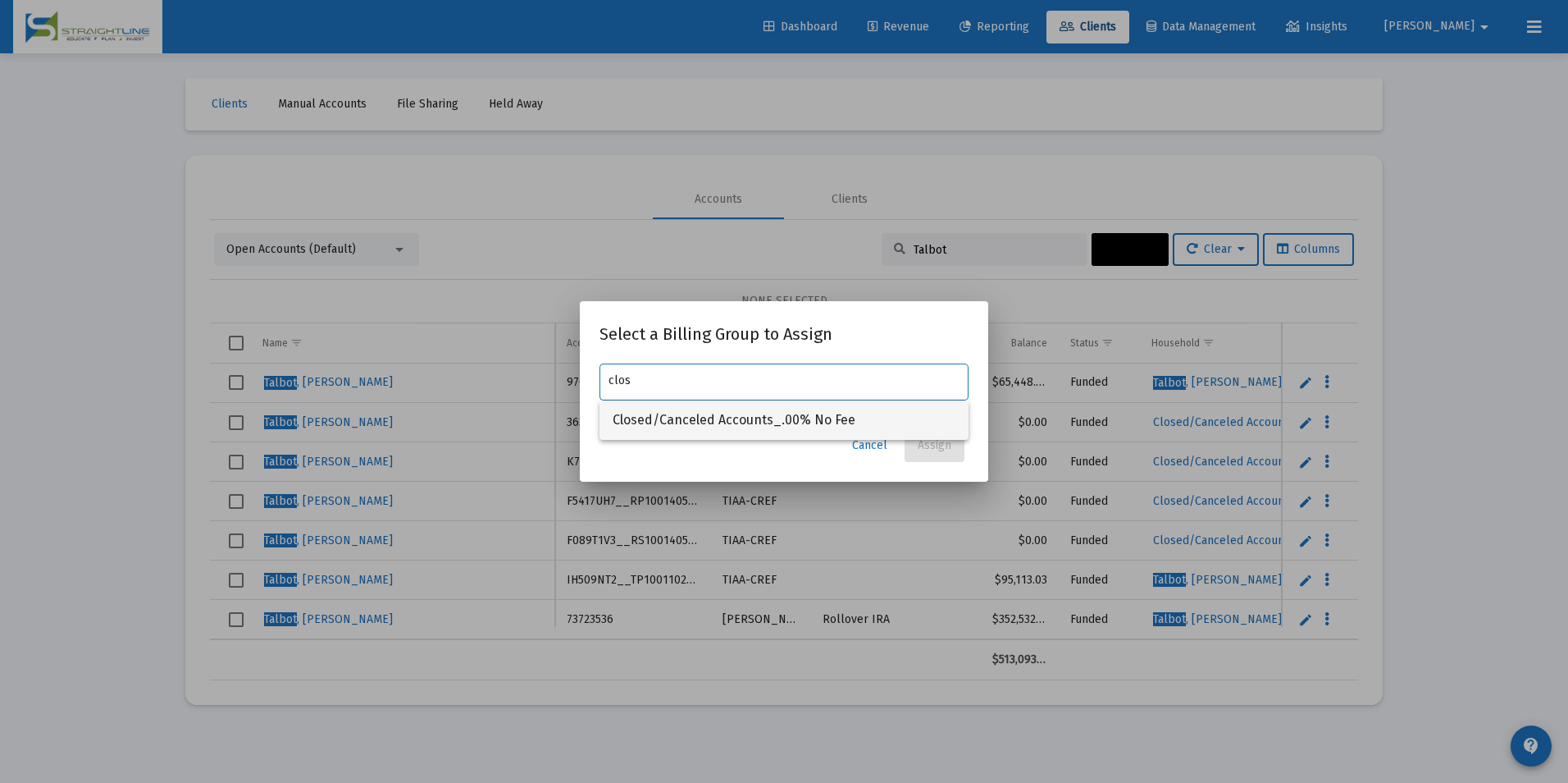
click at [872, 413] on span "Closed/Canceled Accounts_.00% No Fee" at bounding box center [784, 419] width 342 height 39
type input "Closed/Canceled Accounts_.00% No Fee"
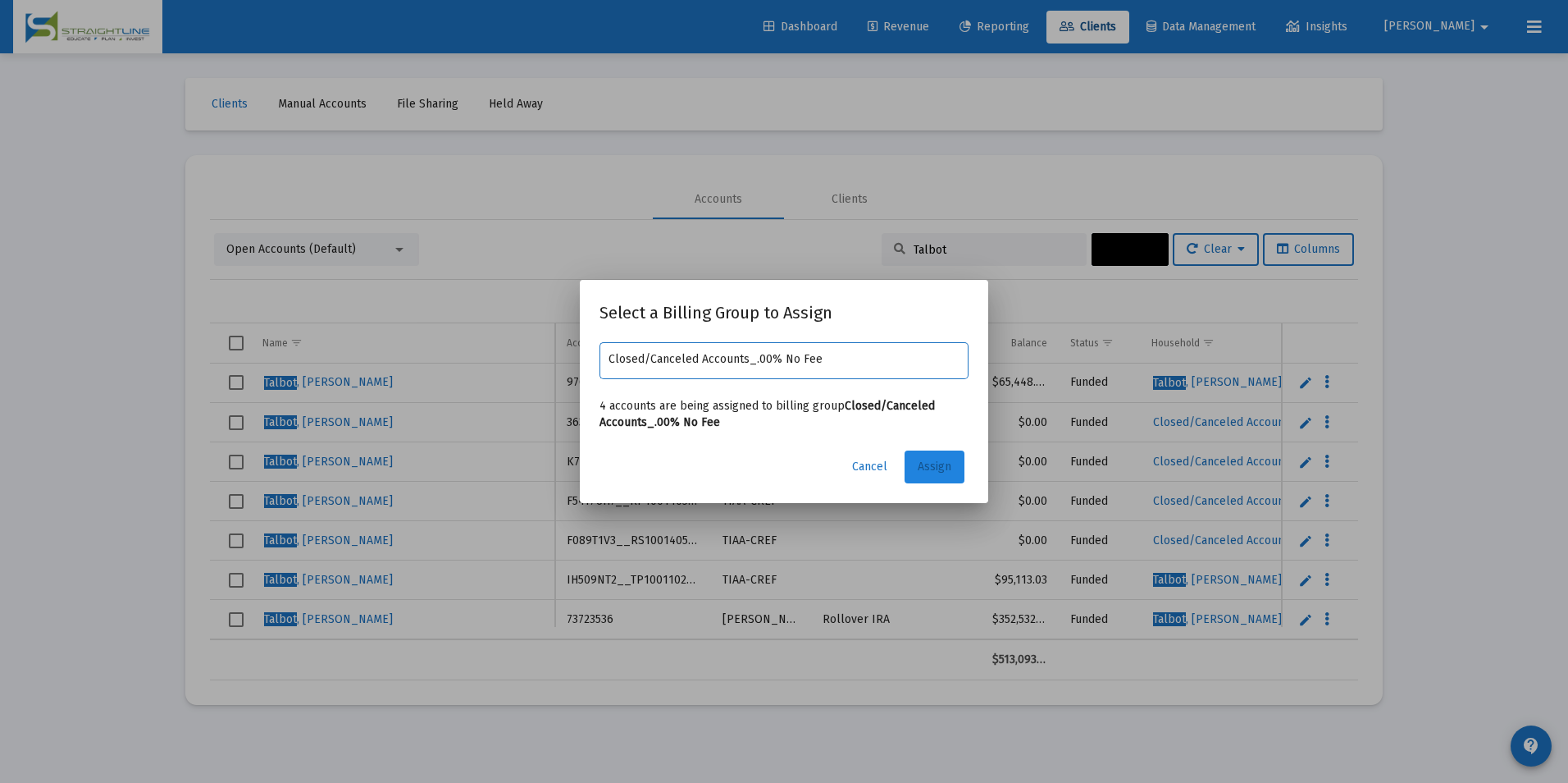
click at [922, 456] on button "Assign" at bounding box center [934, 467] width 59 height 33
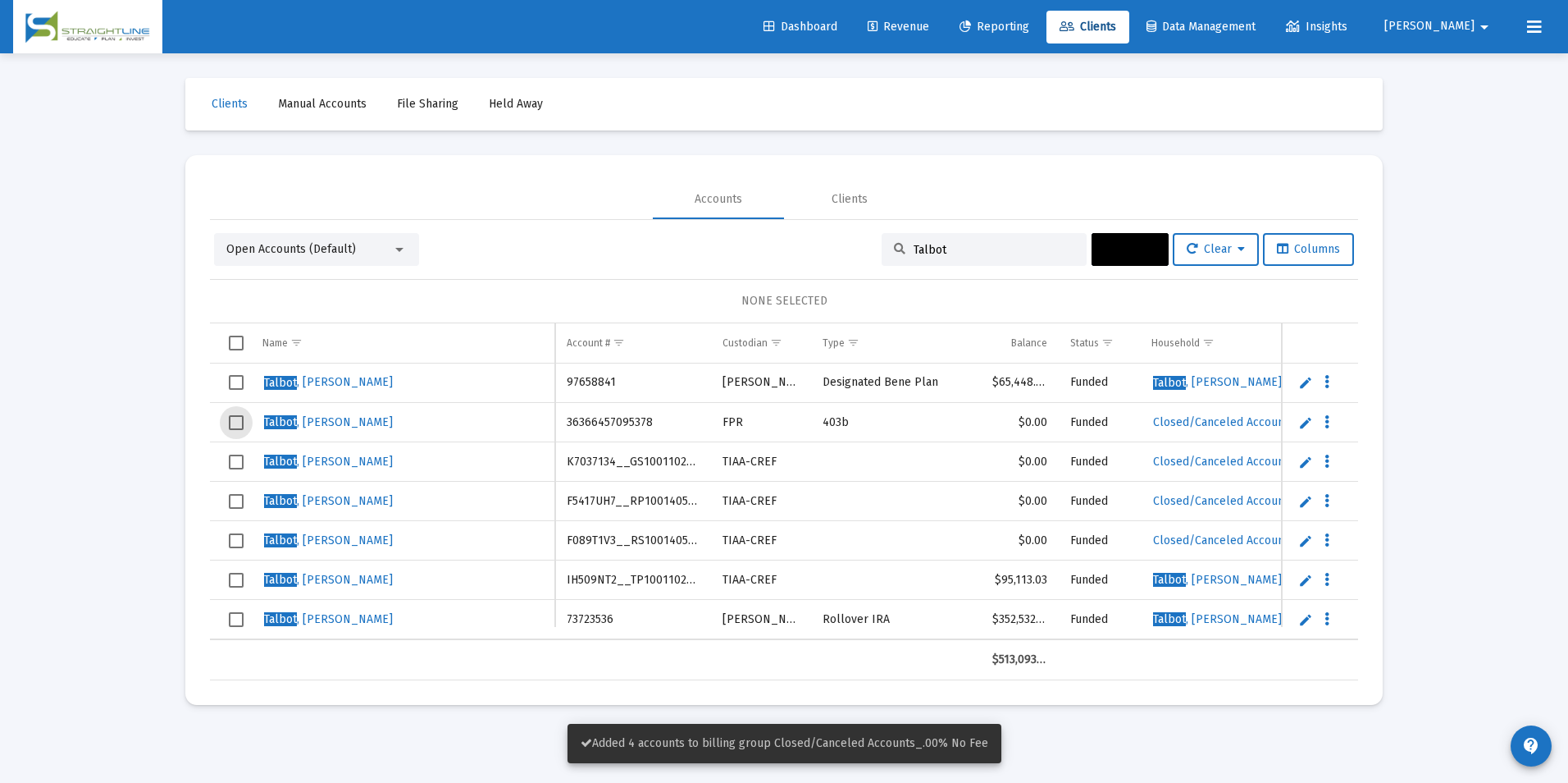
click at [239, 421] on span "Select row" at bounding box center [236, 422] width 15 height 15
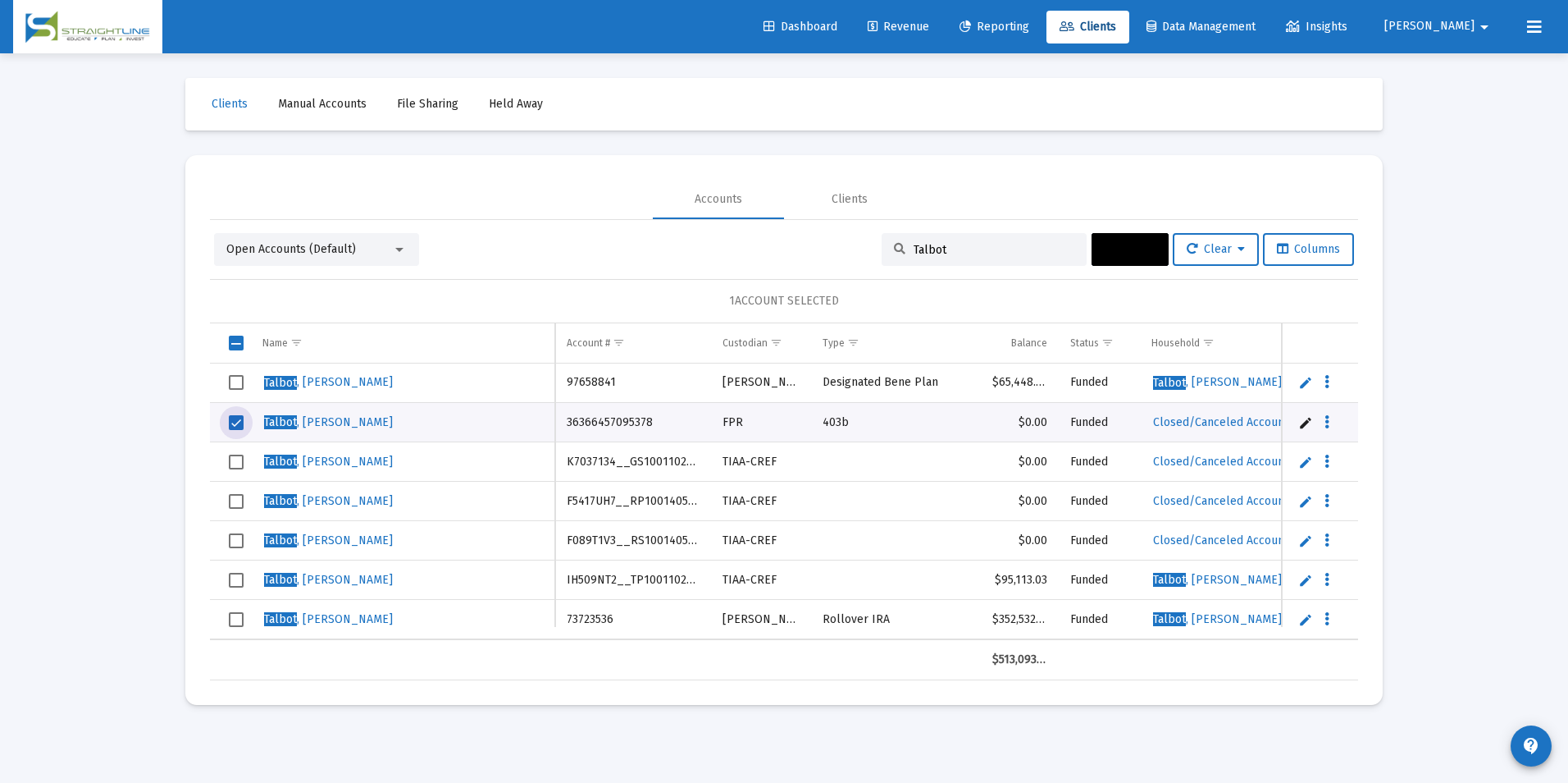
click at [236, 459] on span "Select row" at bounding box center [236, 462] width 15 height 15
click at [237, 492] on td "Data grid" at bounding box center [230, 501] width 41 height 39
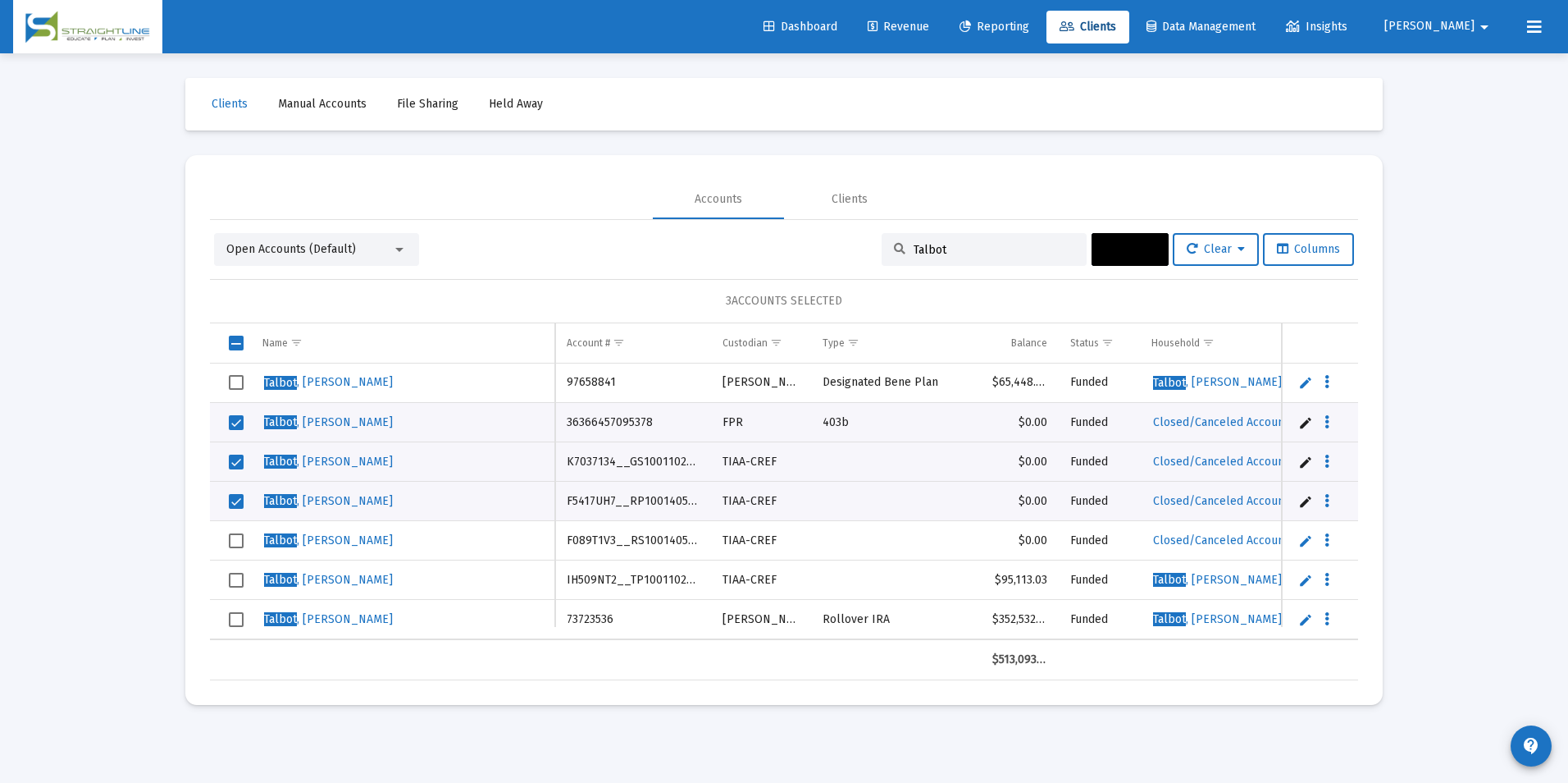
click at [234, 533] on span "Select row" at bounding box center [236, 540] width 15 height 15
click at [1121, 247] on span "Actions" at bounding box center [1130, 248] width 51 height 14
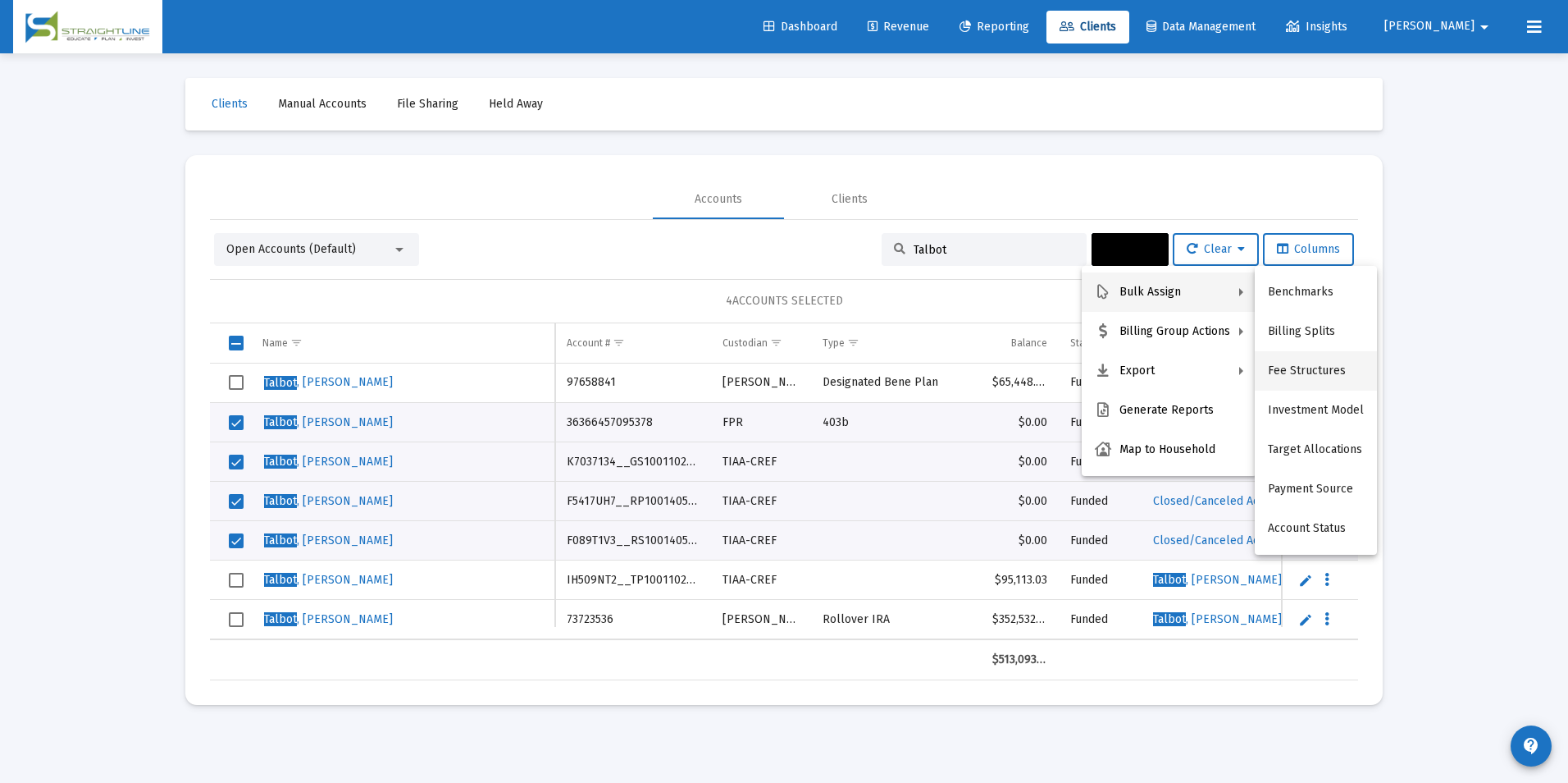
click at [1289, 372] on button "Fee Structures" at bounding box center [1315, 370] width 122 height 39
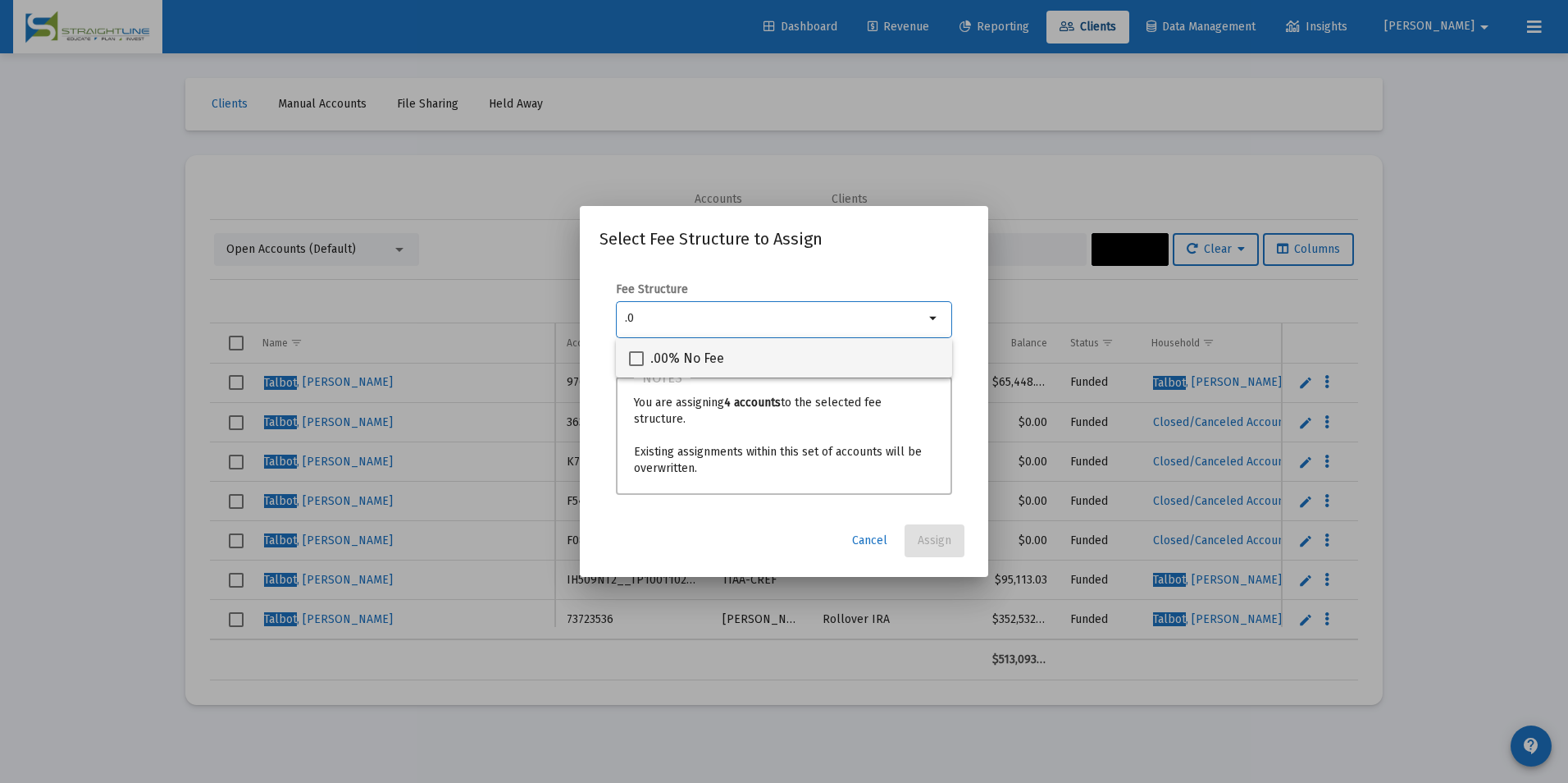
type input ".0"
click at [920, 352] on div ".00% No Fee" at bounding box center [784, 357] width 310 height 39
checkbox input "true"
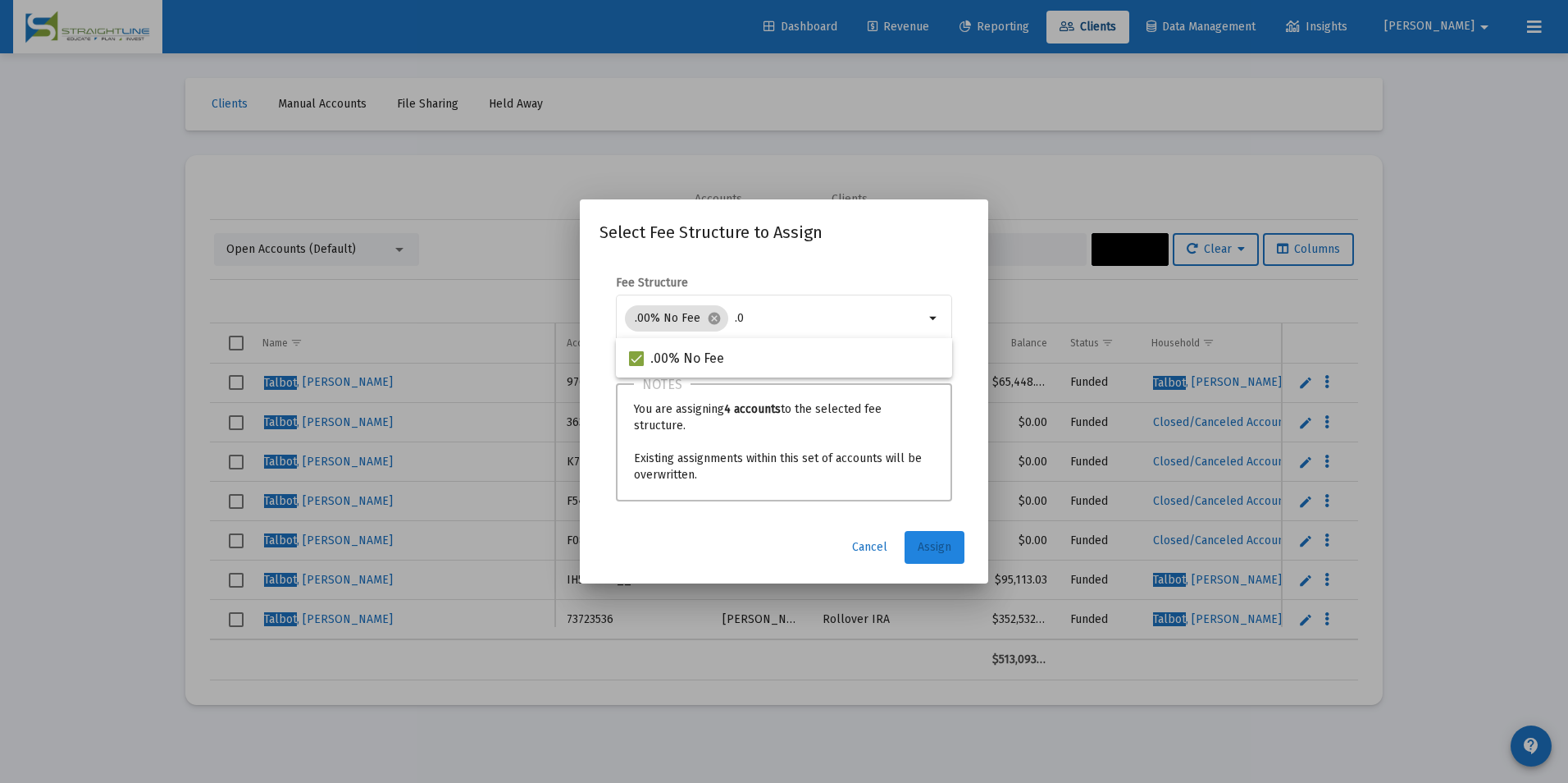
click at [931, 538] on button "Assign" at bounding box center [934, 548] width 59 height 33
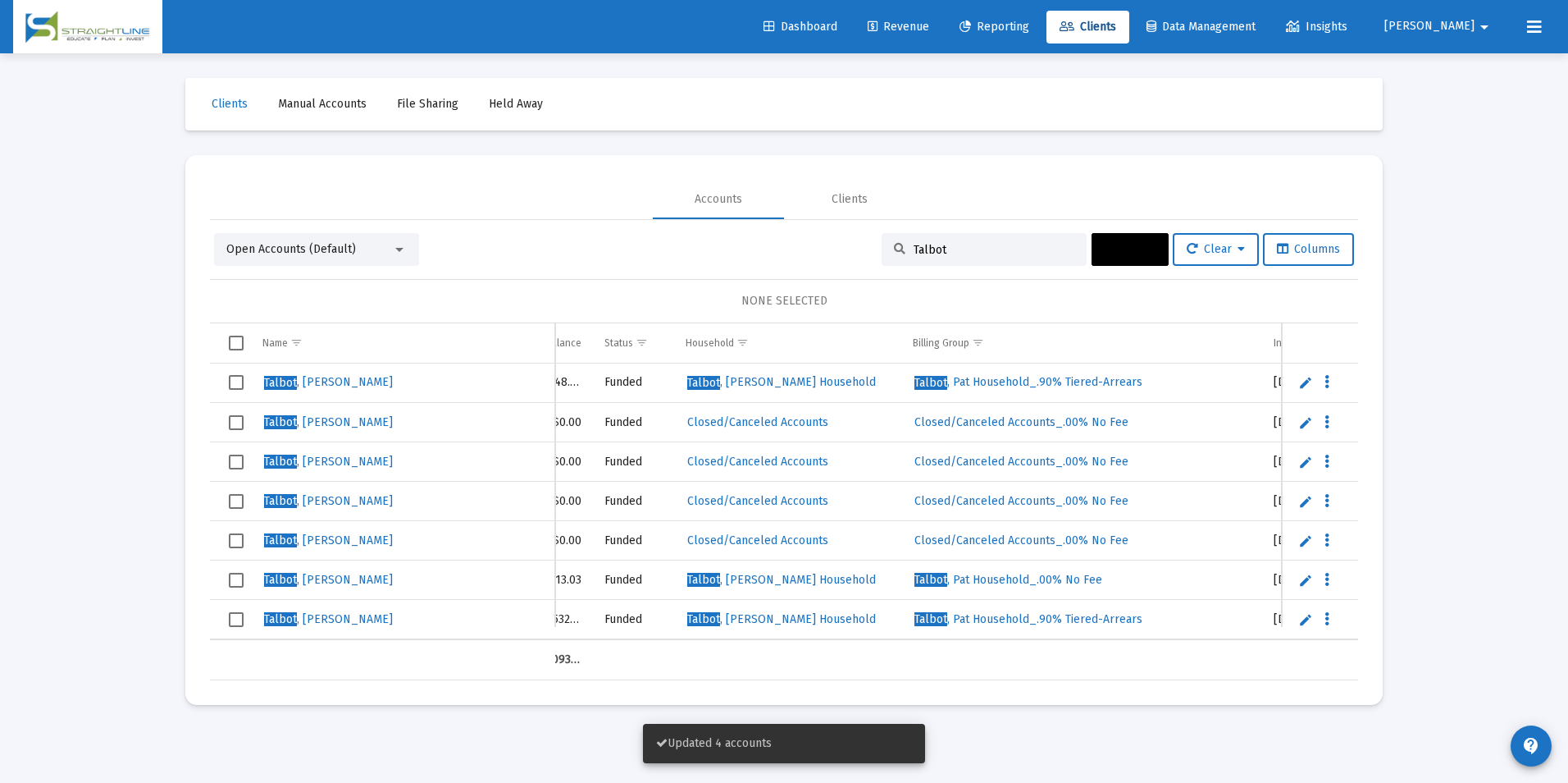
scroll to position [0, 541]
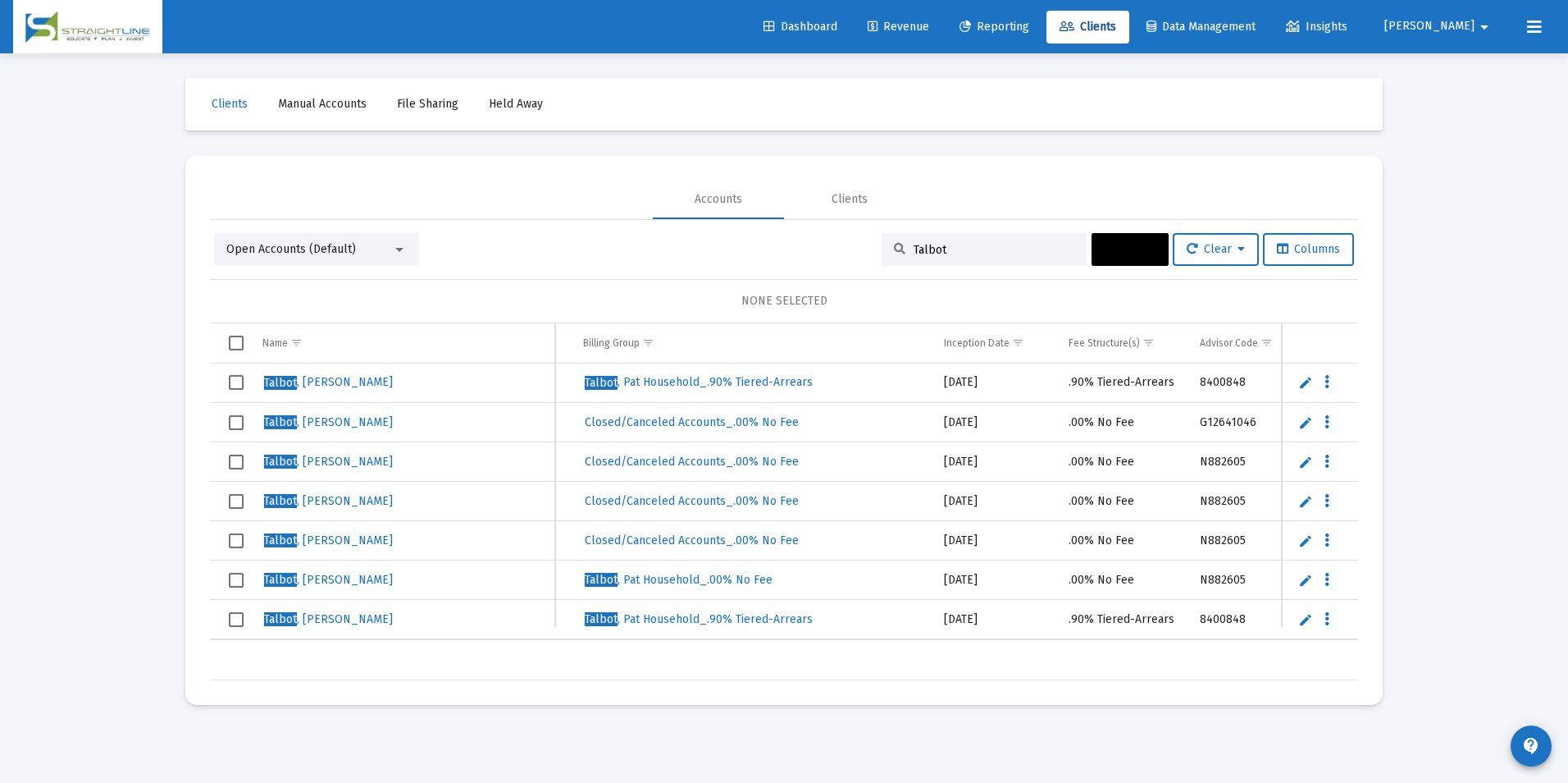
click at [950, 254] on input "Talbot" at bounding box center [994, 249] width 161 height 14
drag, startPoint x: 950, startPoint y: 254, endPoint x: 909, endPoint y: 248, distance: 41.4
click at [914, 248] on input "Talbot" at bounding box center [994, 249] width 161 height 14
type input "T"
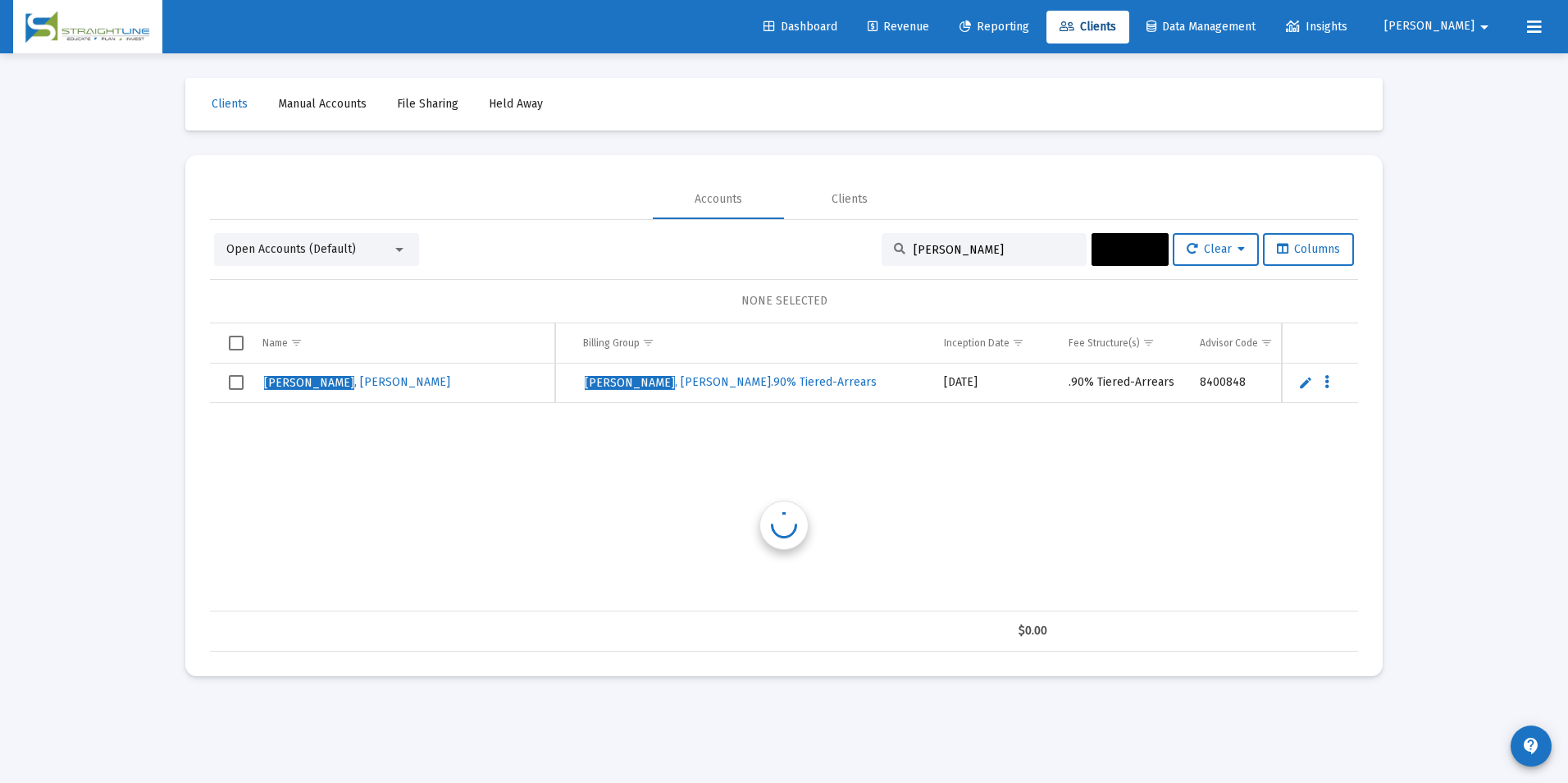
scroll to position [0, 795]
type input "[PERSON_NAME]"
click at [226, 384] on td "Data grid" at bounding box center [230, 383] width 41 height 39
click at [1092, 244] on button "Actions" at bounding box center [1130, 249] width 77 height 33
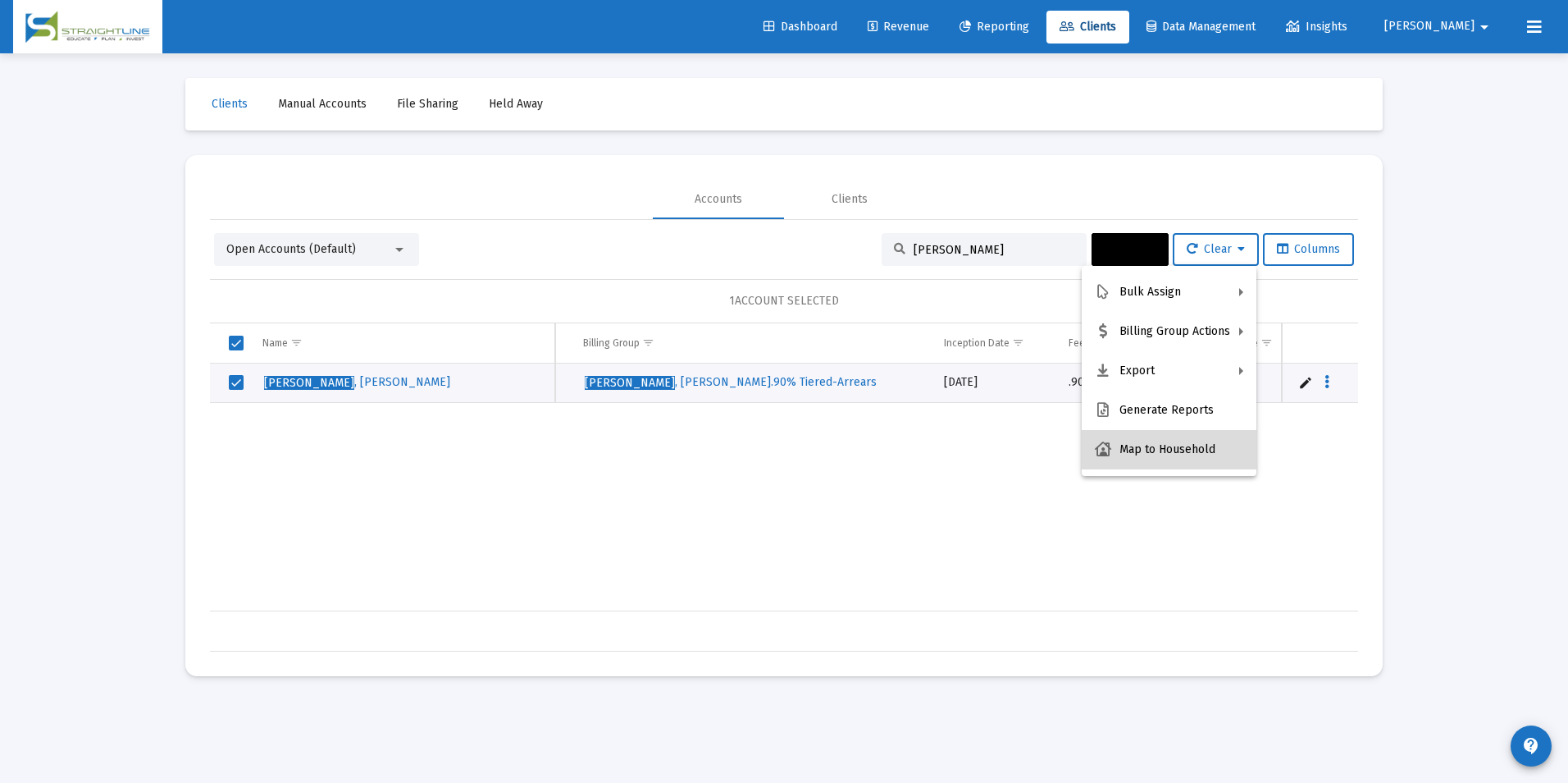
click at [1195, 463] on button "Map to Household" at bounding box center [1169, 449] width 175 height 39
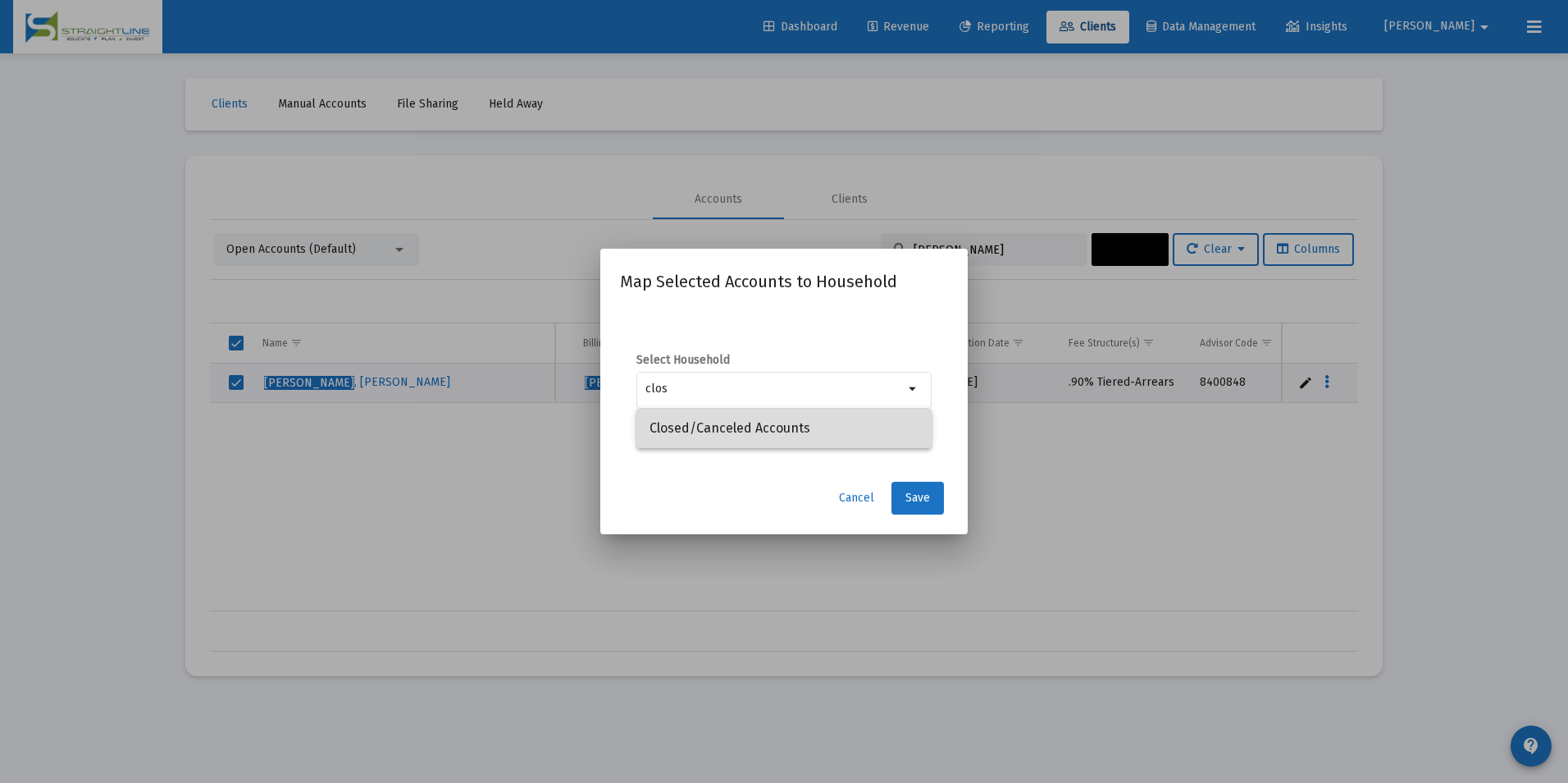
click at [854, 423] on span "Closed/Canceled Accounts" at bounding box center [784, 428] width 269 height 39
type input "Closed/Canceled Accounts"
click at [935, 496] on button "Save" at bounding box center [917, 498] width 52 height 33
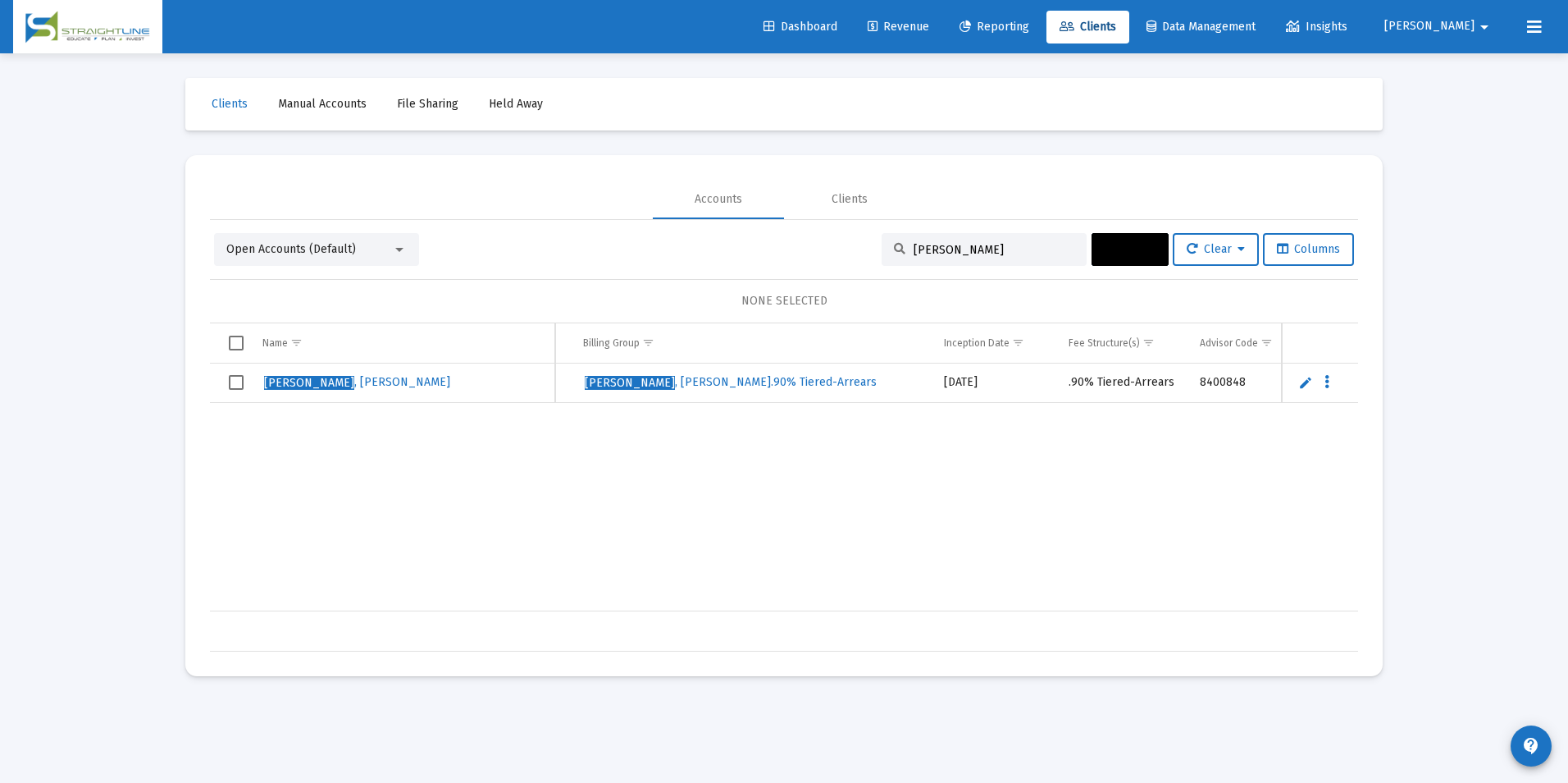
scroll to position [0, 473]
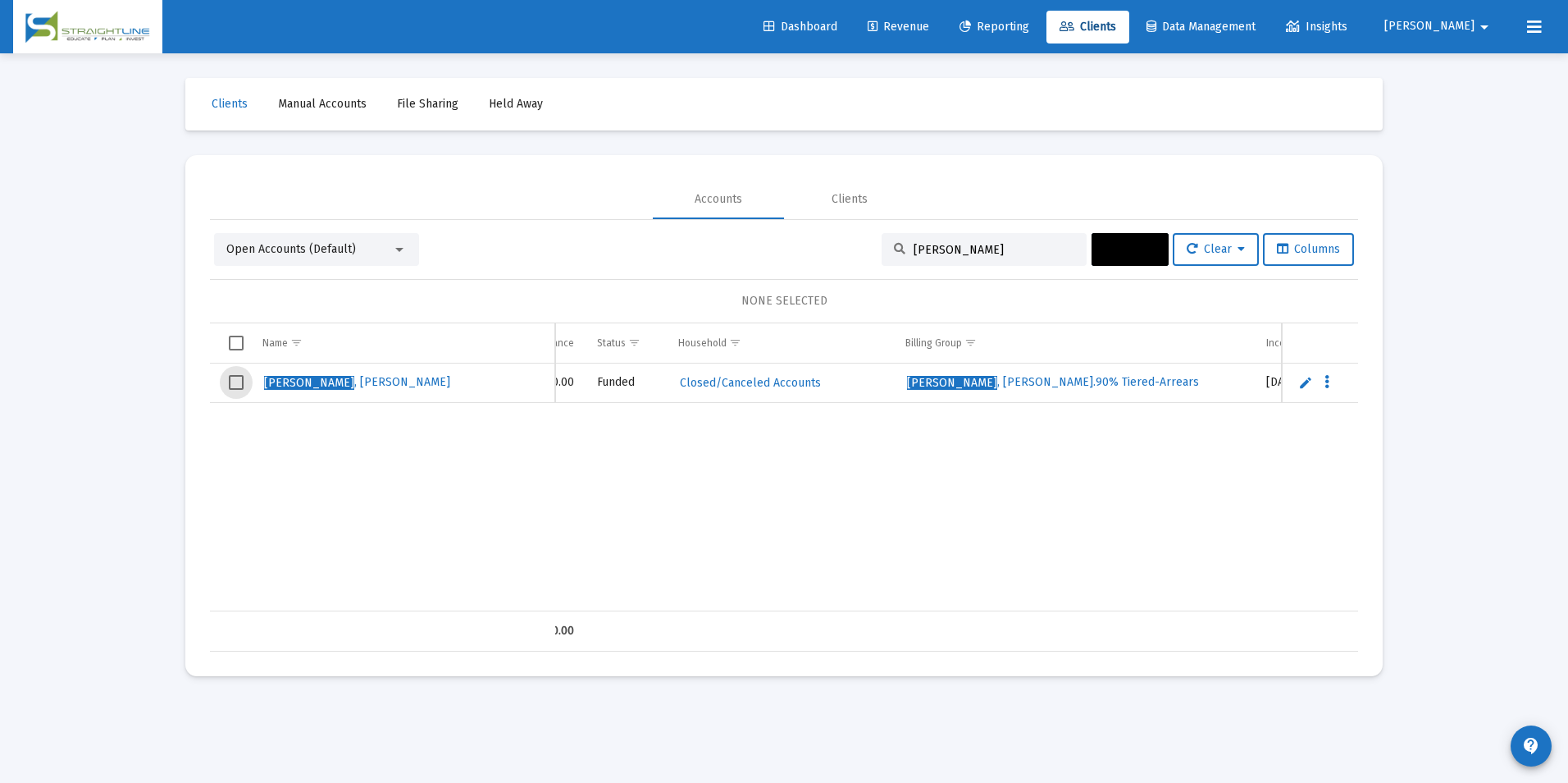
click at [232, 381] on span "Select row" at bounding box center [236, 382] width 15 height 15
click at [1152, 254] on button "Actions" at bounding box center [1130, 249] width 77 height 33
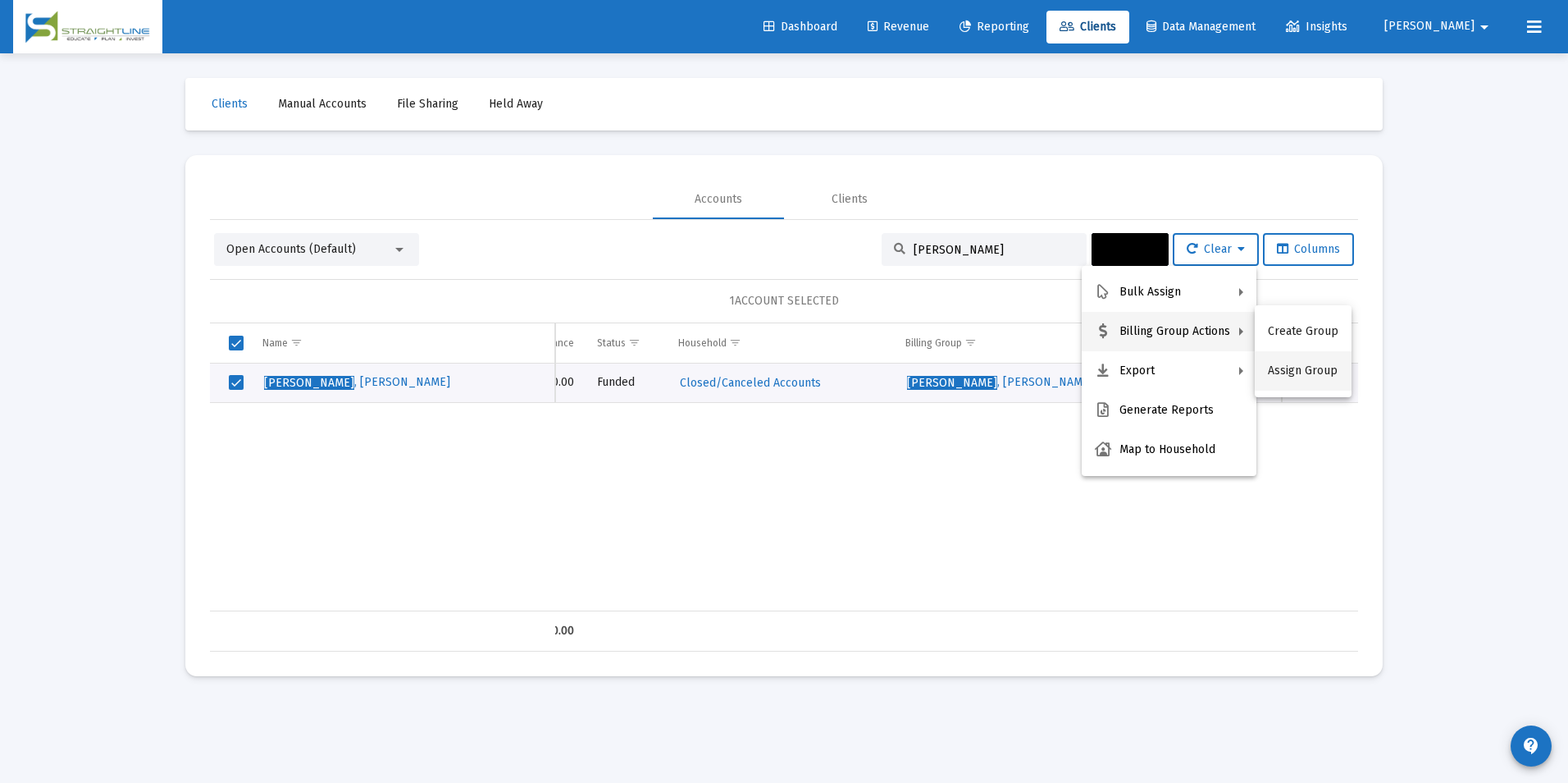
click at [1328, 369] on button "Assign Group" at bounding box center [1303, 370] width 97 height 39
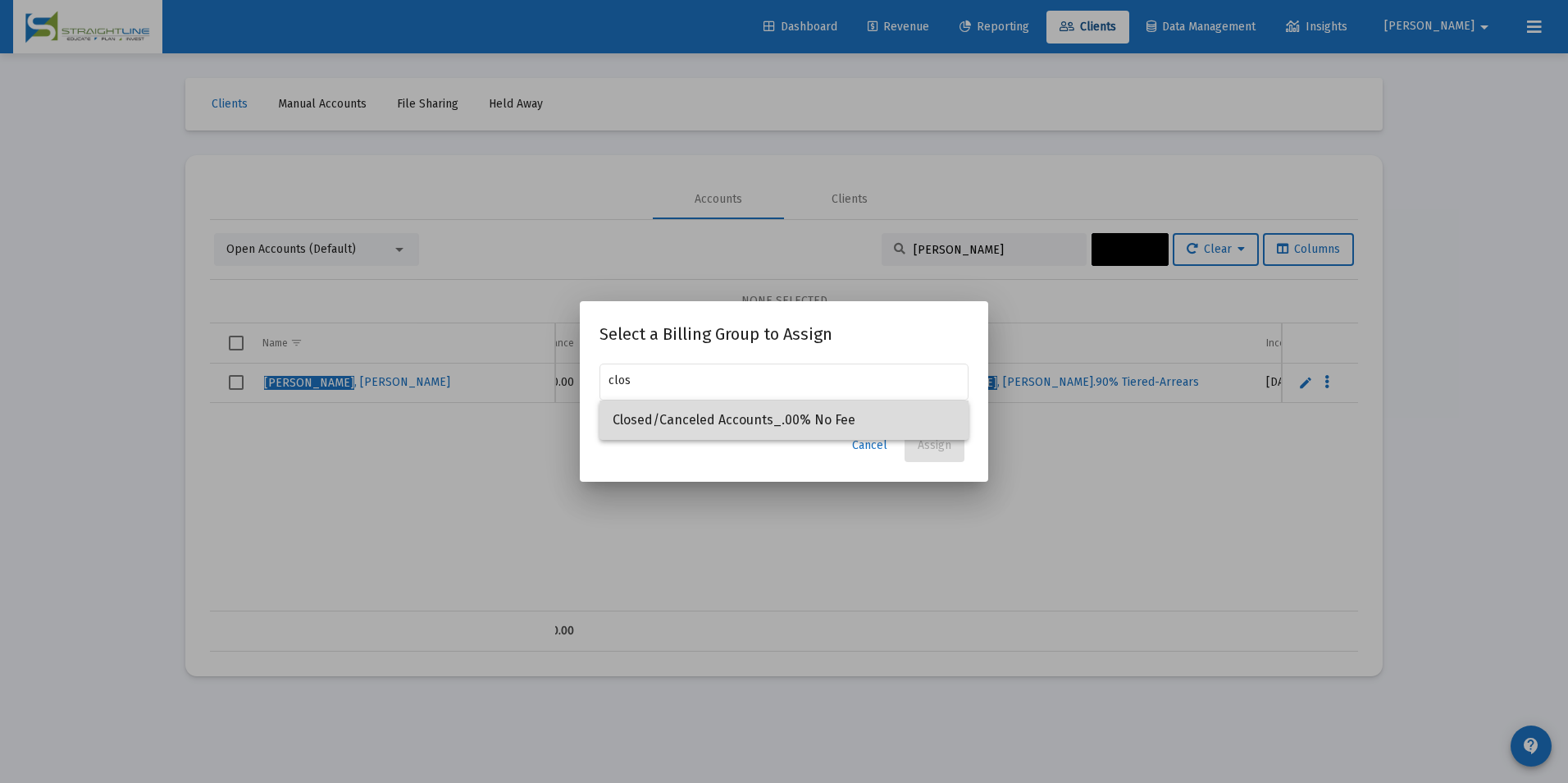
click at [881, 426] on span "Closed/Canceled Accounts_.00% No Fee" at bounding box center [784, 419] width 342 height 39
type input "Closed/Canceled Accounts_.00% No Fee"
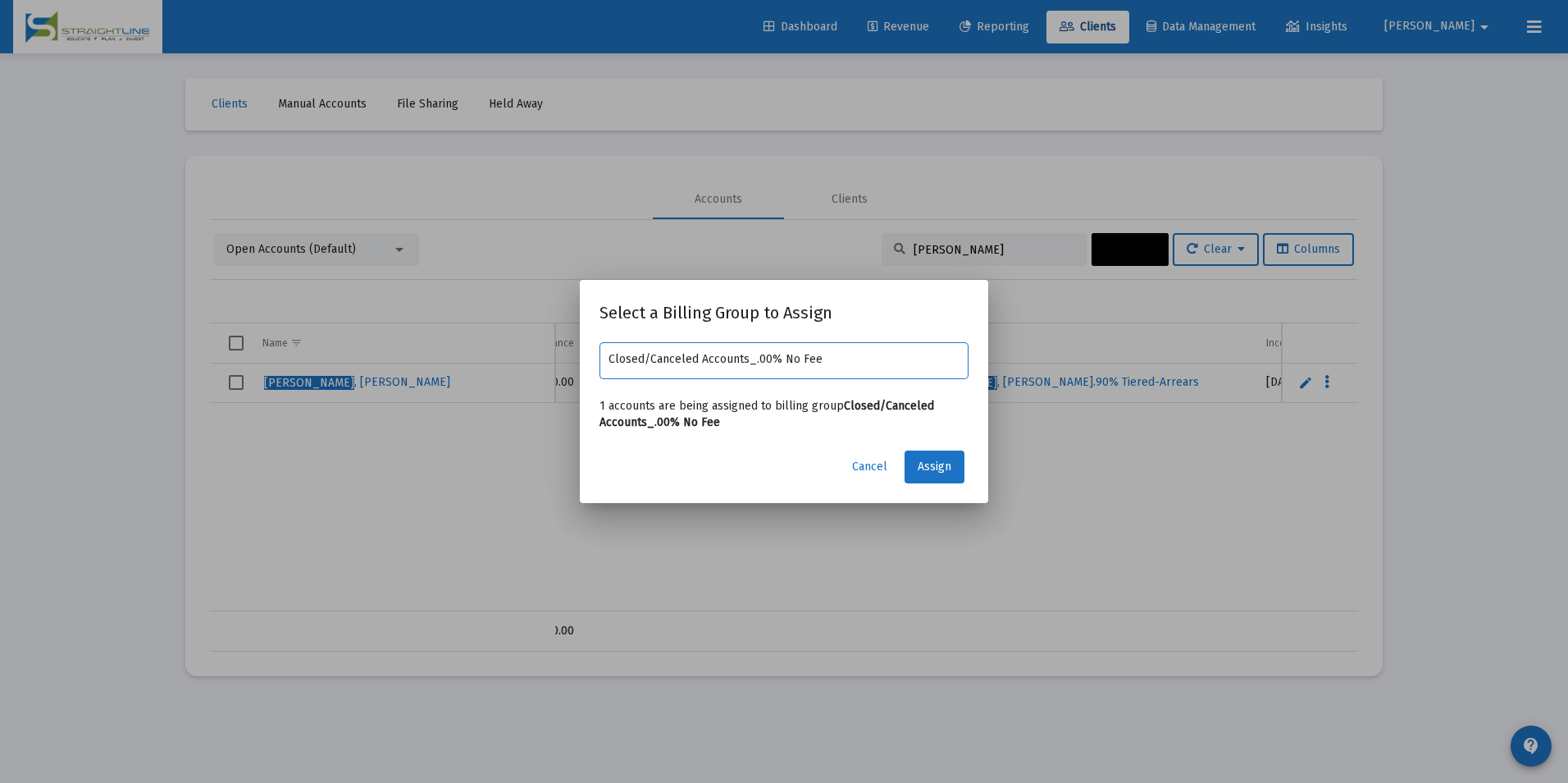
click at [907, 439] on mat-dialog-content "Closed/Canceled Accounts_.00% No Fee 1 accounts are being assigned to billing g…" at bounding box center [784, 389] width 408 height 101
click at [912, 452] on button "Assign" at bounding box center [934, 467] width 59 height 33
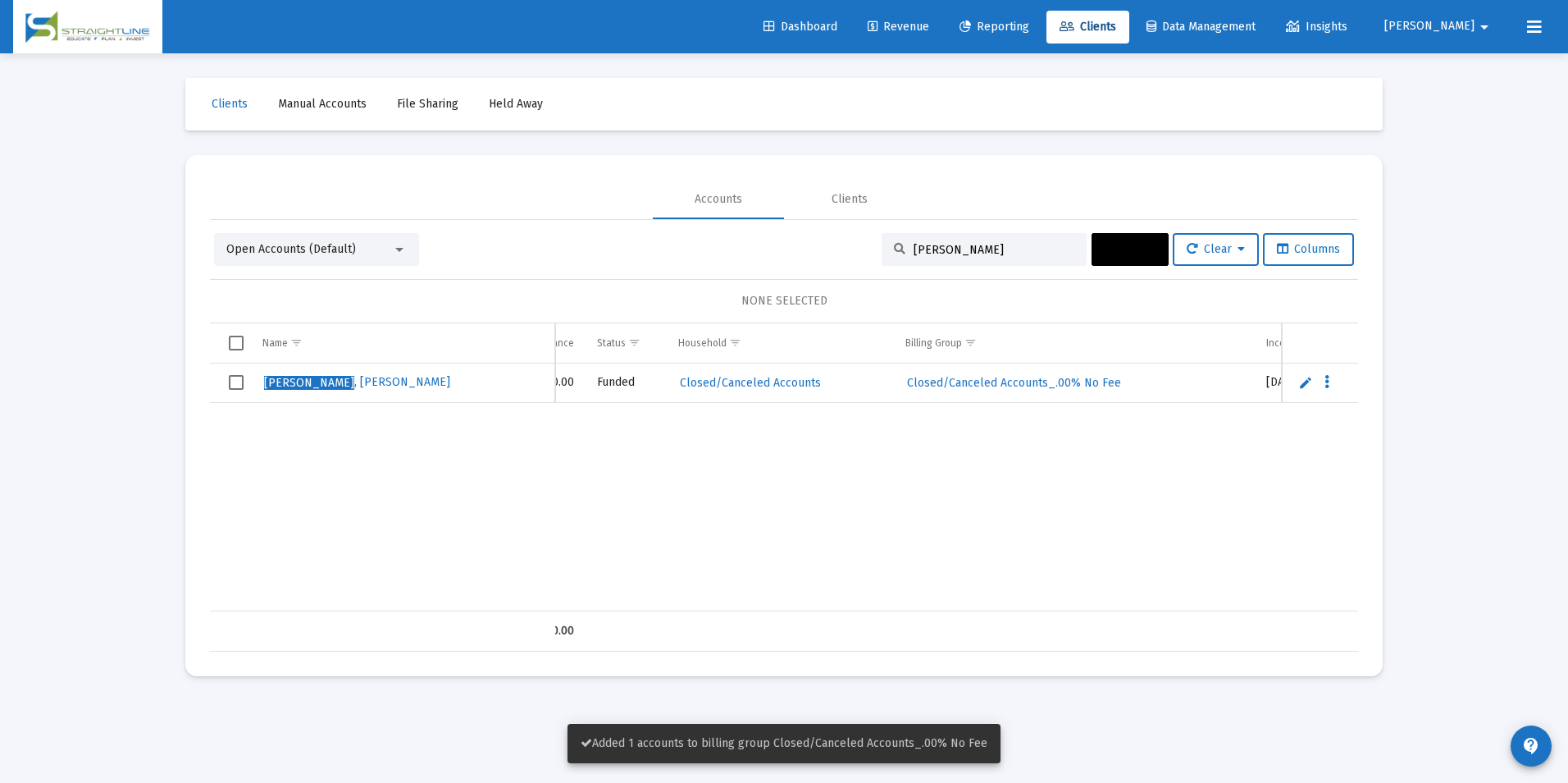
click at [227, 382] on td "Data grid" at bounding box center [230, 383] width 41 height 39
click at [1149, 264] on button "Actions" at bounding box center [1130, 249] width 77 height 33
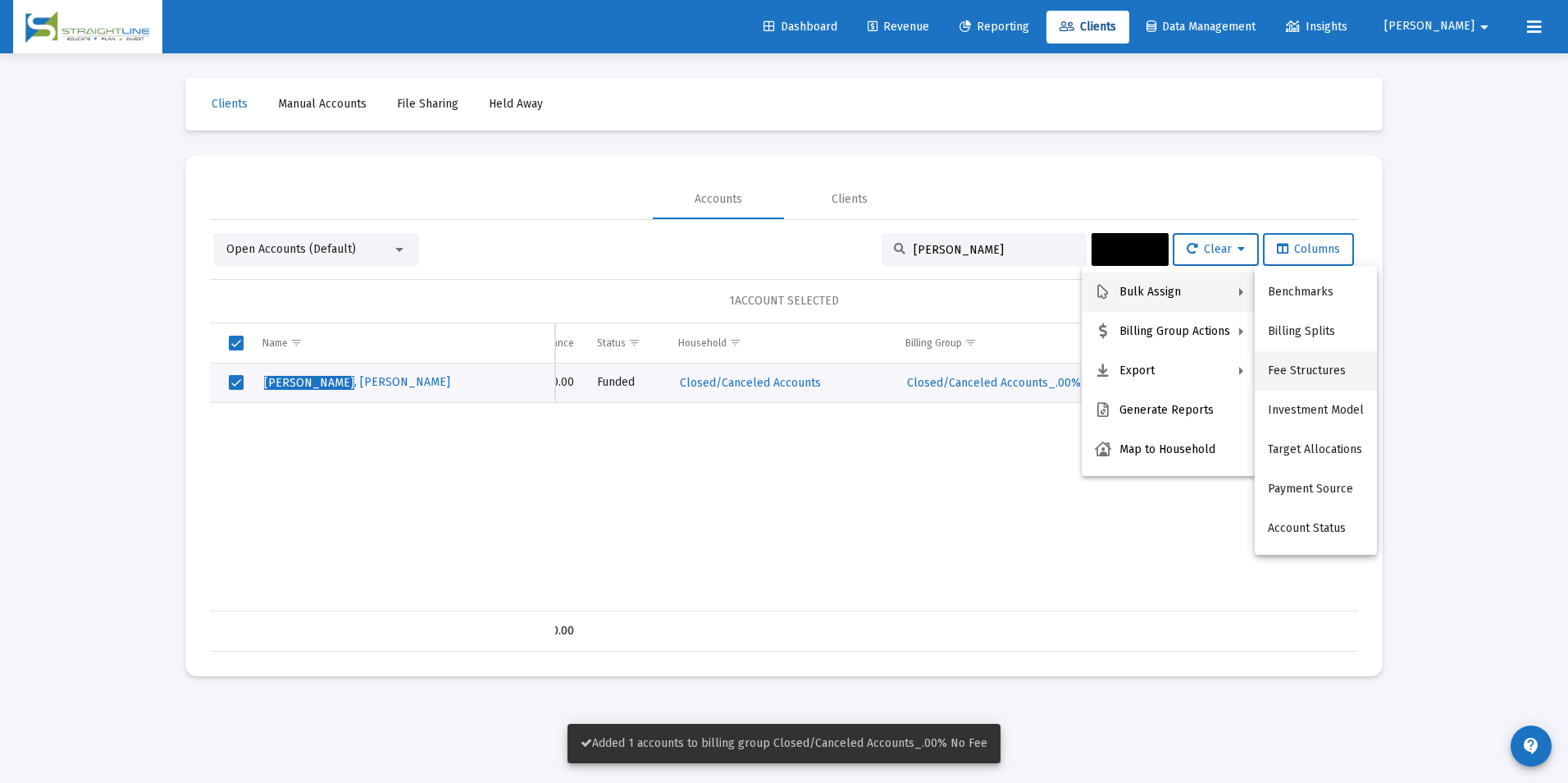
click at [1320, 363] on button "Fee Structures" at bounding box center [1315, 370] width 122 height 39
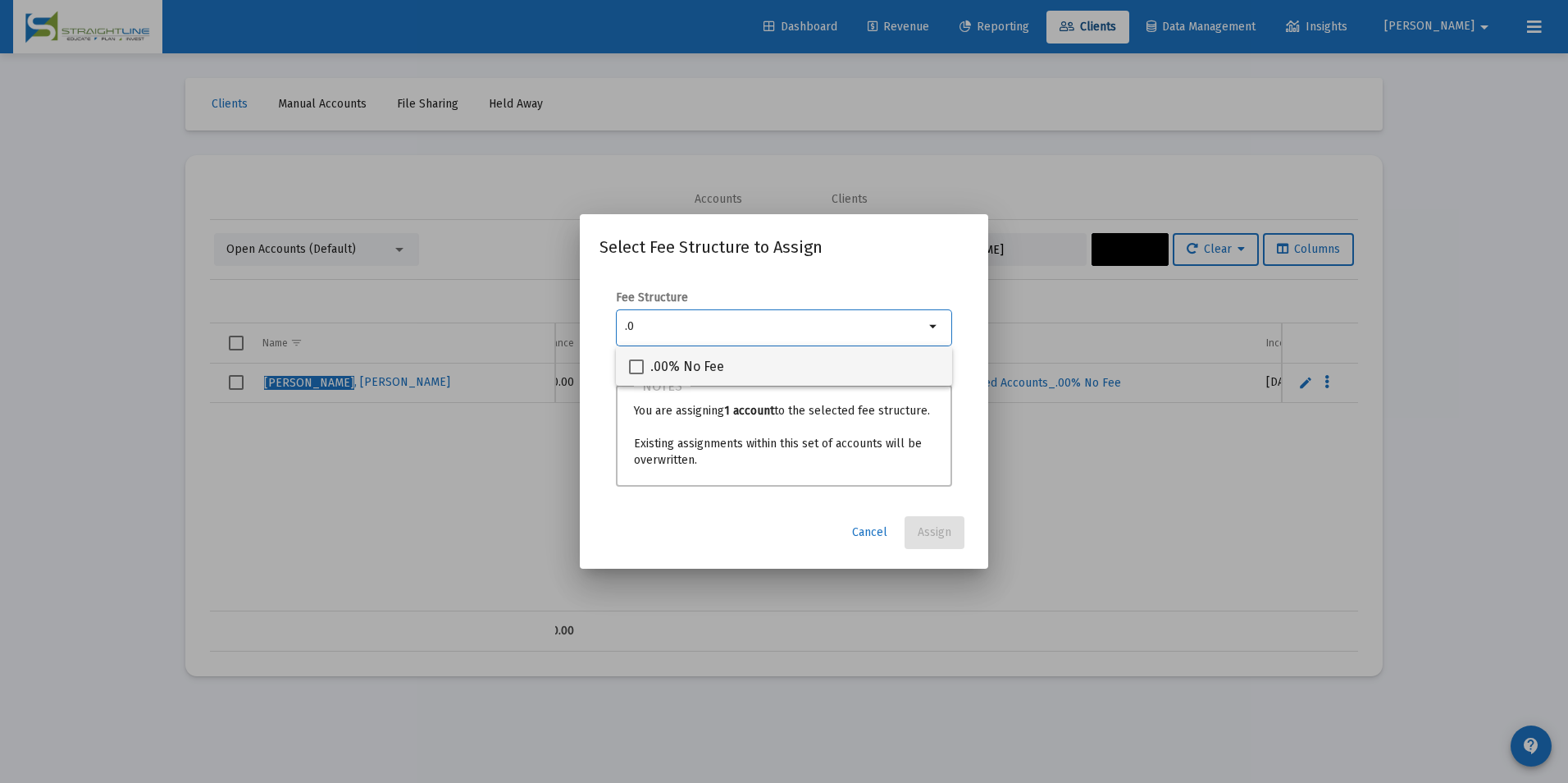
type input ".0"
click at [945, 358] on mat-option ".00% No Fee" at bounding box center [784, 365] width 336 height 39
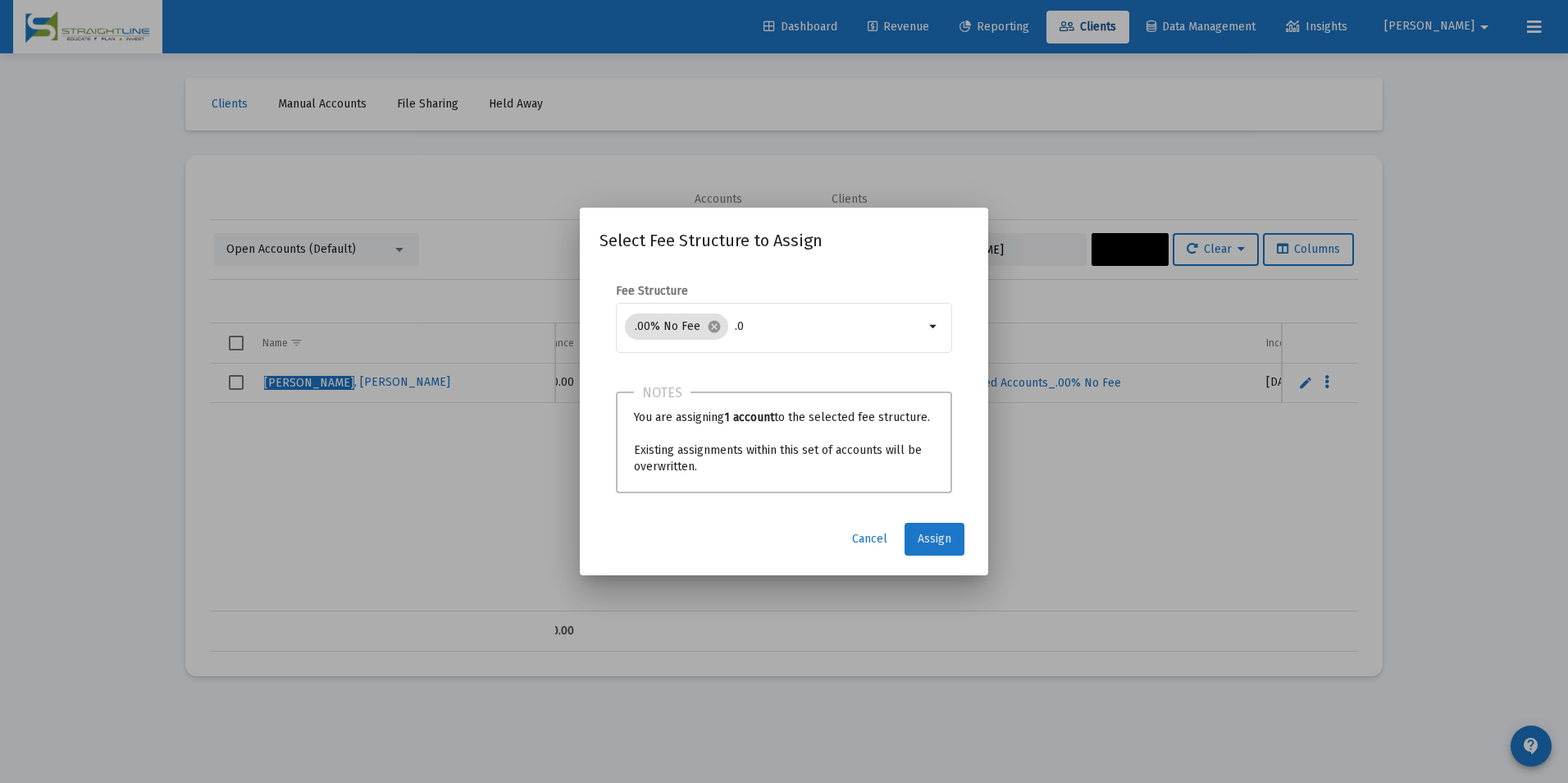
click at [936, 549] on button "Assign" at bounding box center [934, 539] width 59 height 33
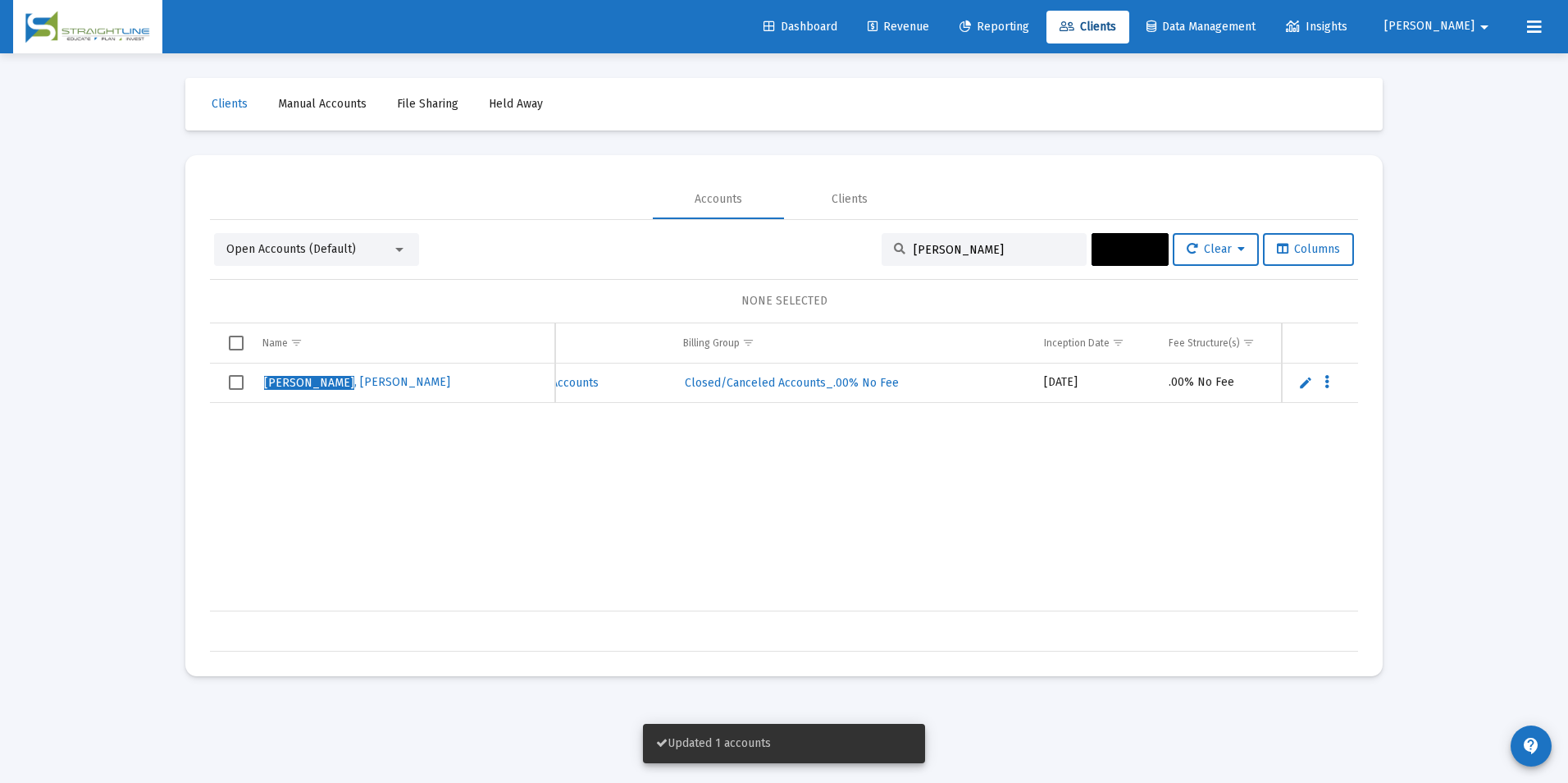
scroll to position [0, 902]
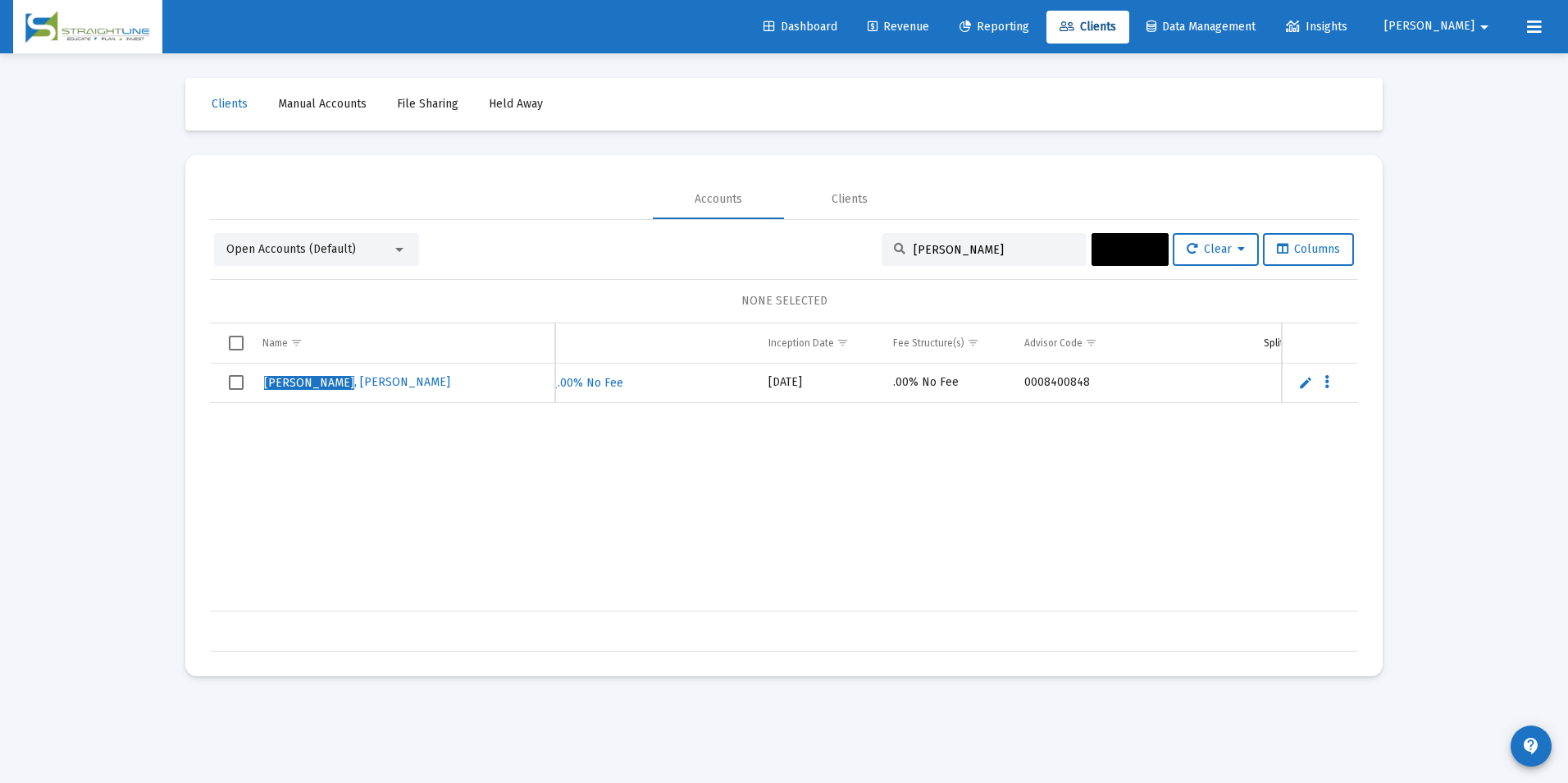
click at [945, 248] on input "[PERSON_NAME]" at bounding box center [994, 249] width 161 height 14
click at [981, 240] on div "[PERSON_NAME]" at bounding box center [984, 249] width 205 height 33
drag, startPoint x: 979, startPoint y: 248, endPoint x: 815, endPoint y: 229, distance: 165.1
click at [815, 229] on div "Open Accounts (Default) [PERSON_NAME] Actions Clear Columns NONE SELECTED Name …" at bounding box center [784, 435] width 1148 height 431
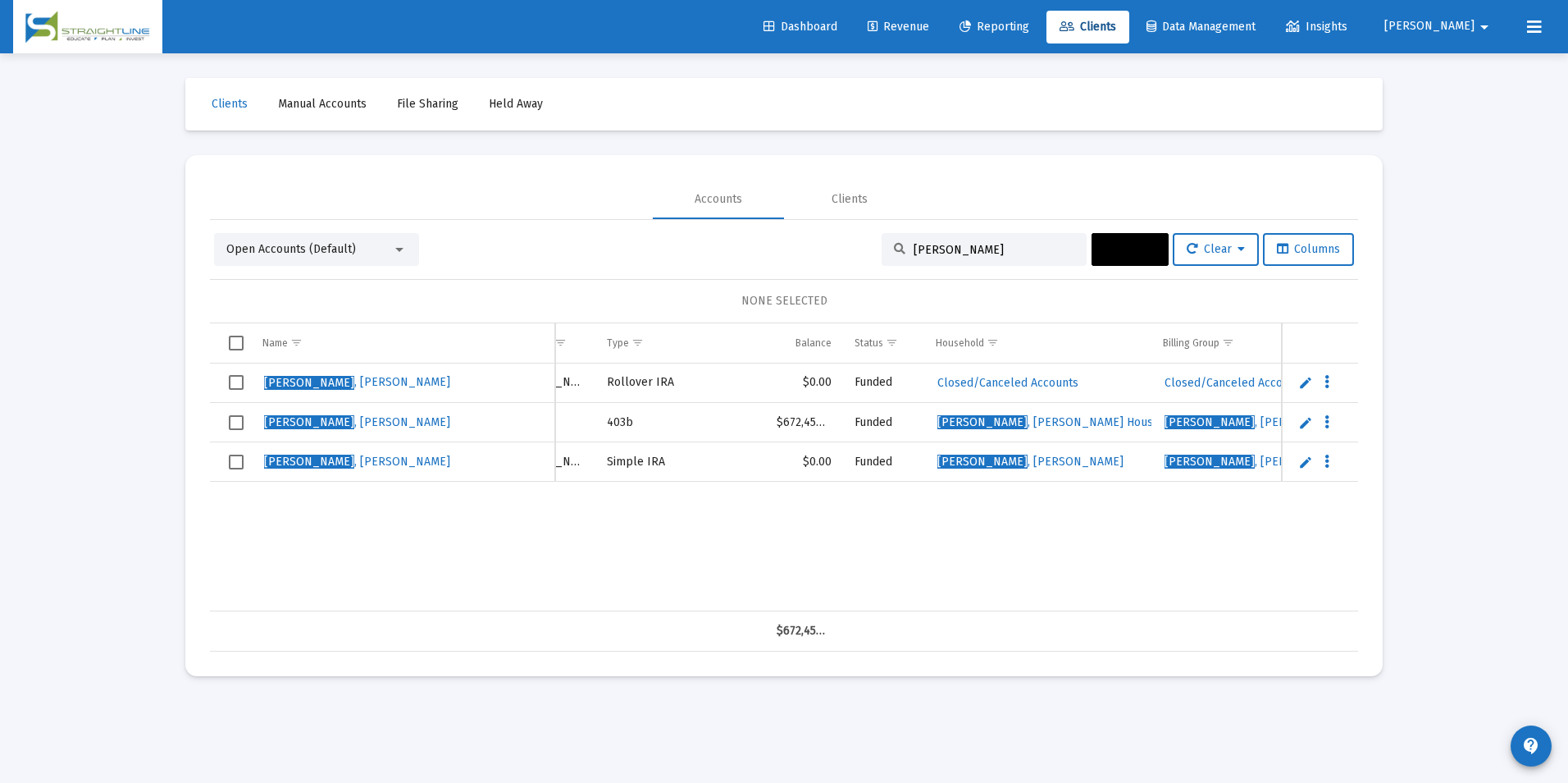
scroll to position [0, 201]
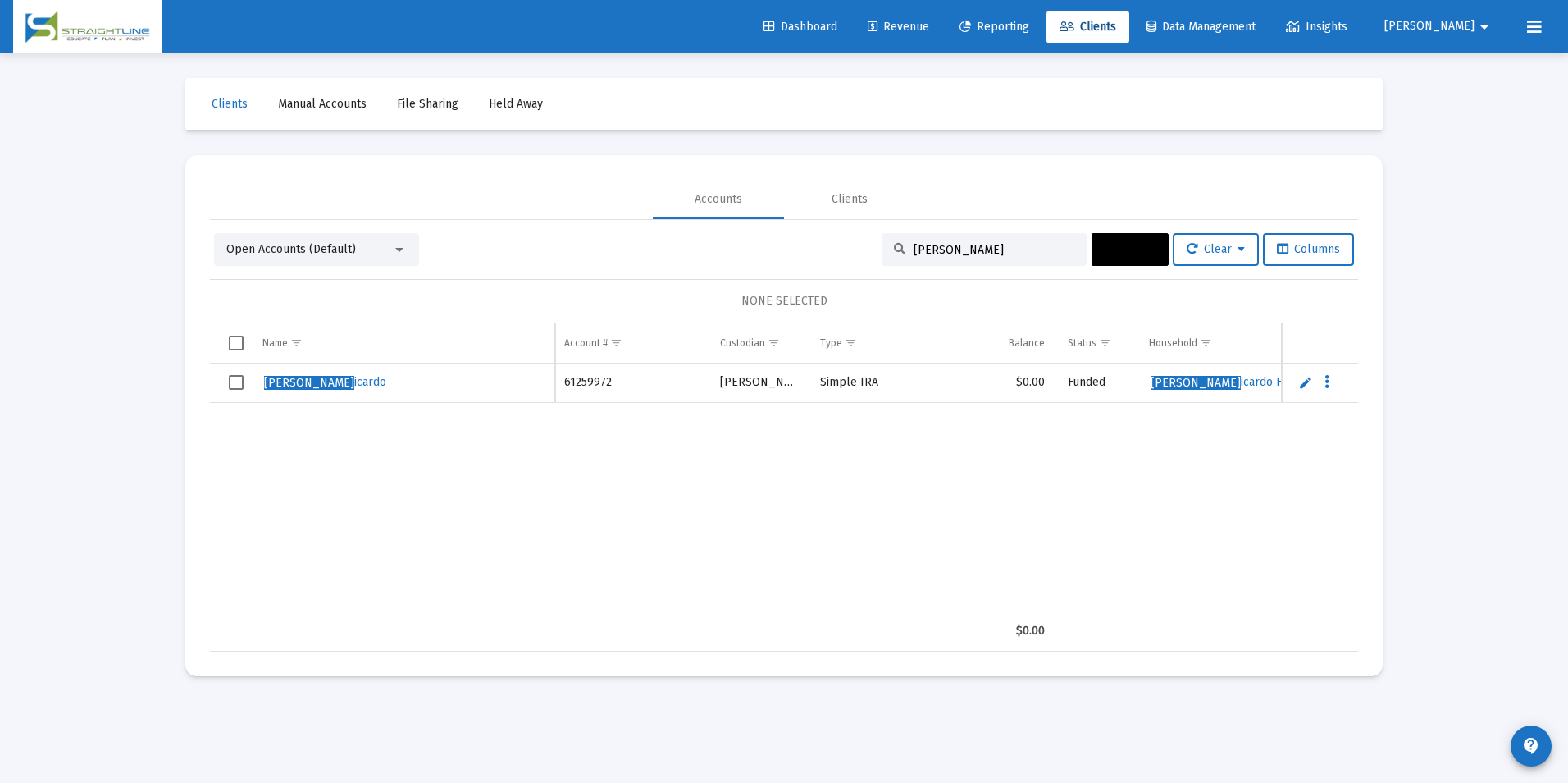
type input "[PERSON_NAME]"
drag, startPoint x: 242, startPoint y: 375, endPoint x: 254, endPoint y: 376, distance: 12.0
click at [242, 375] on span "Select row" at bounding box center [236, 382] width 15 height 15
click at [1110, 246] on span "Actions" at bounding box center [1130, 248] width 51 height 14
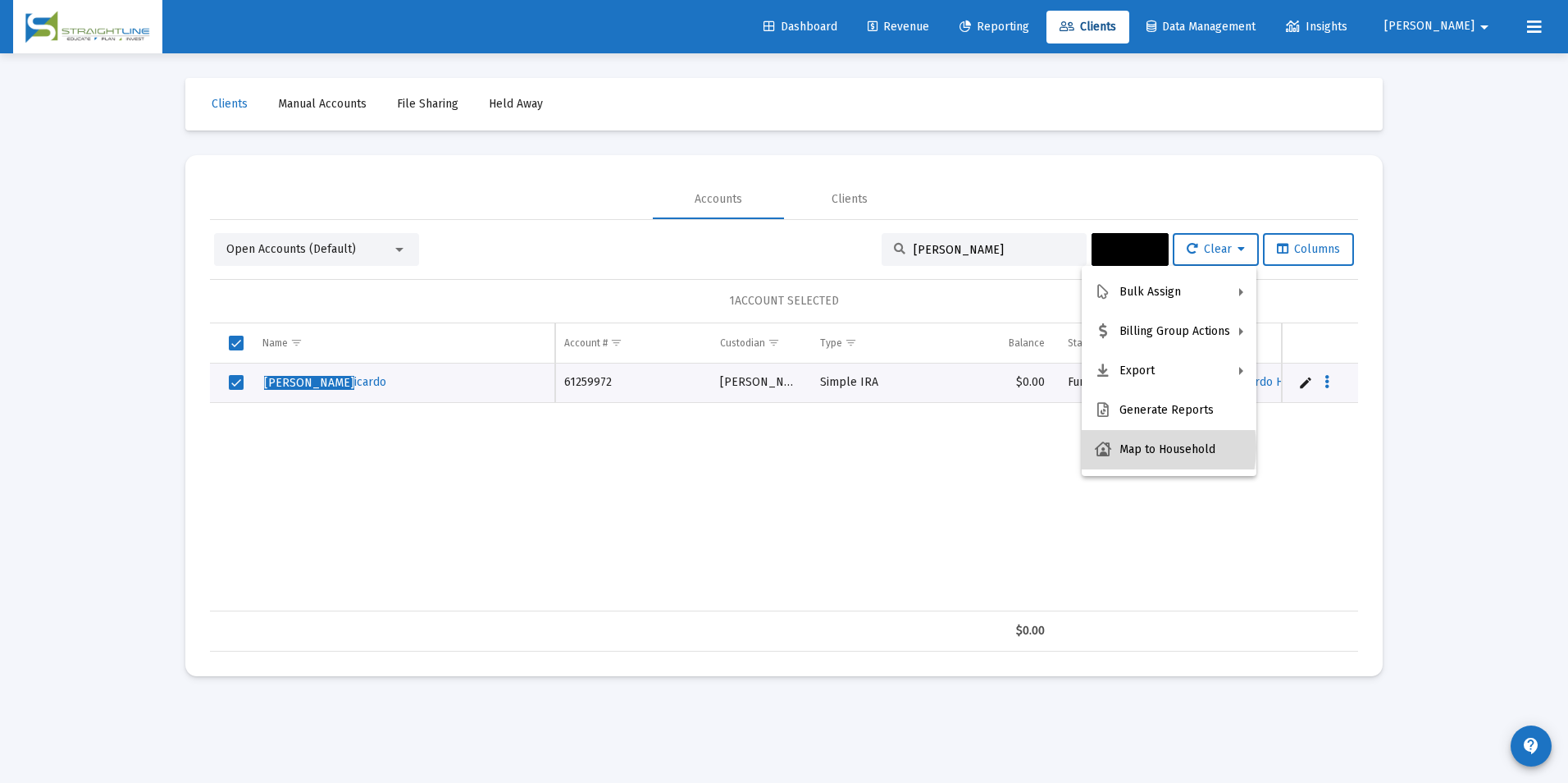
click at [1135, 447] on button "Map to Household" at bounding box center [1169, 449] width 175 height 39
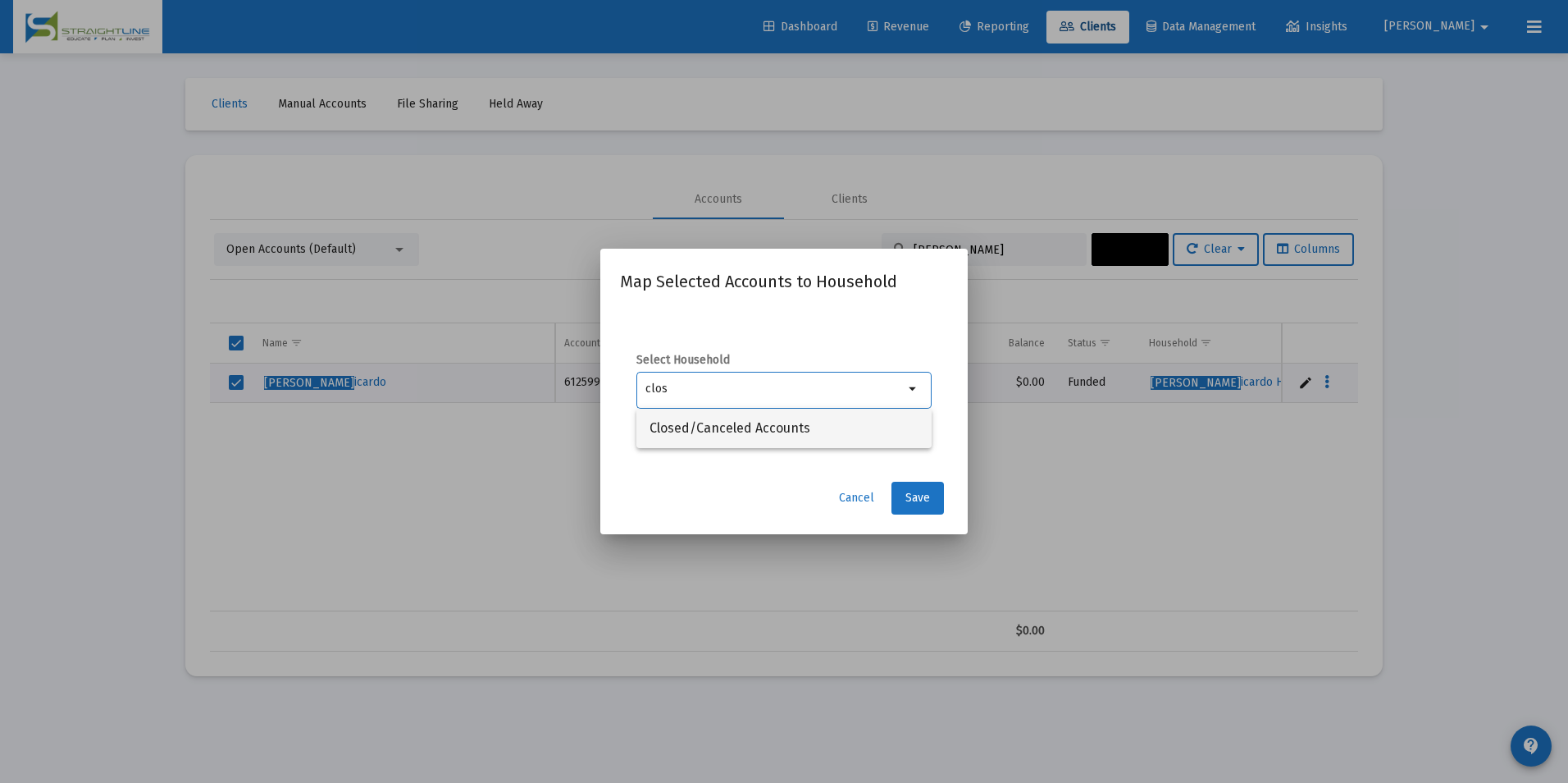
click at [871, 423] on span "Closed/Canceled Accounts" at bounding box center [784, 428] width 269 height 39
type input "Closed/Canceled Accounts"
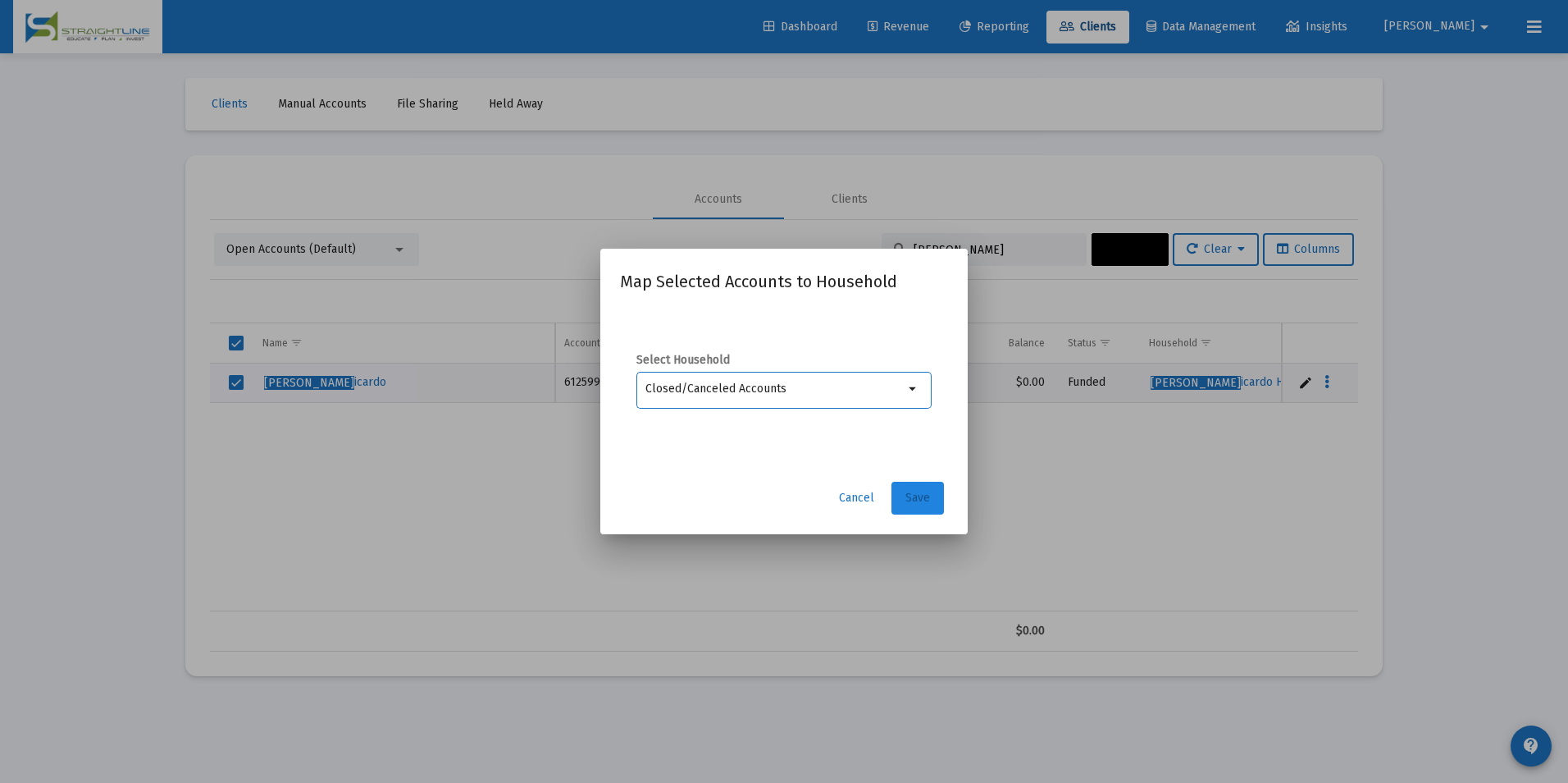
click at [915, 508] on button "Save" at bounding box center [917, 498] width 52 height 33
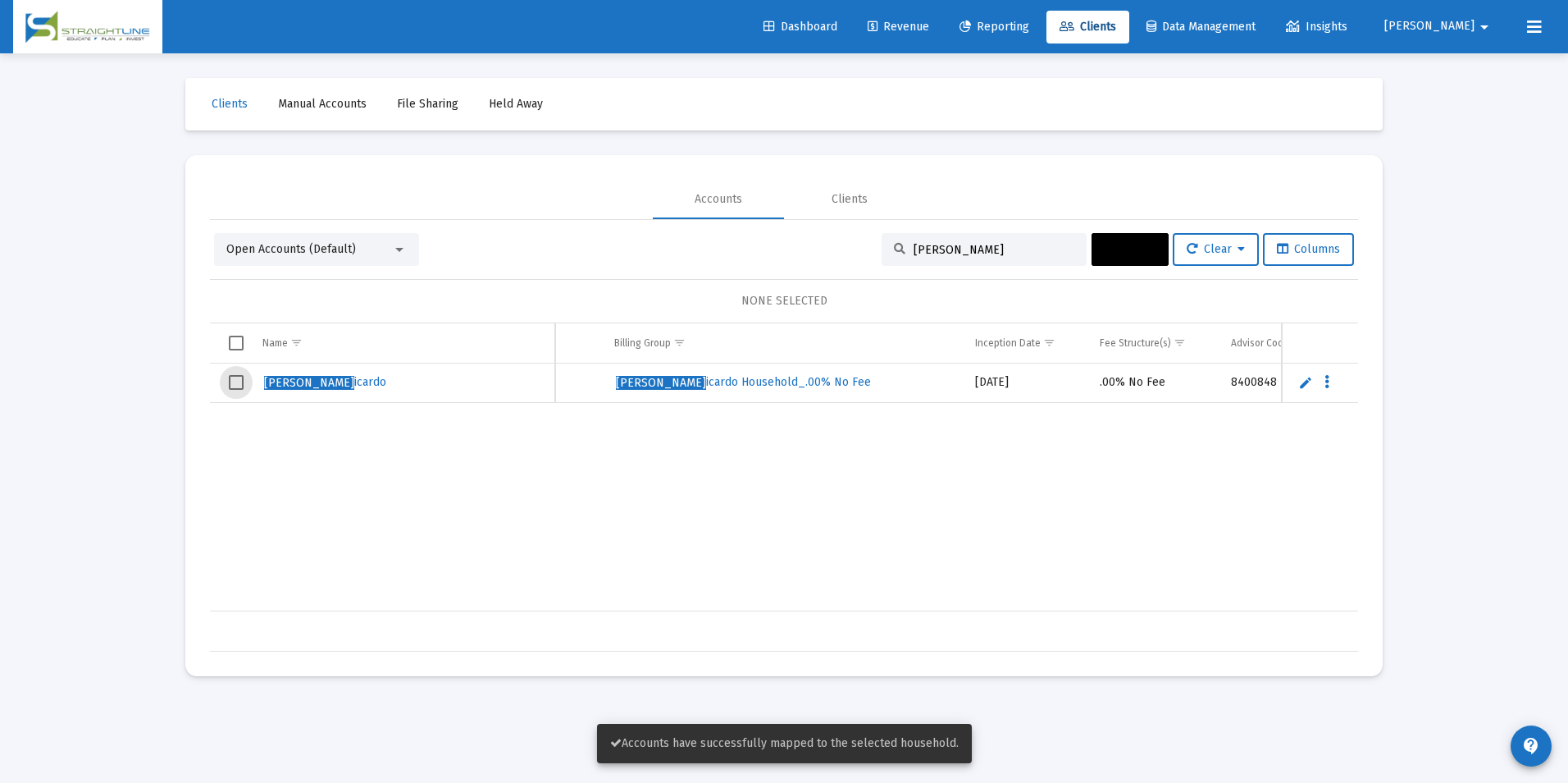
click at [240, 382] on span "Select row" at bounding box center [236, 382] width 15 height 15
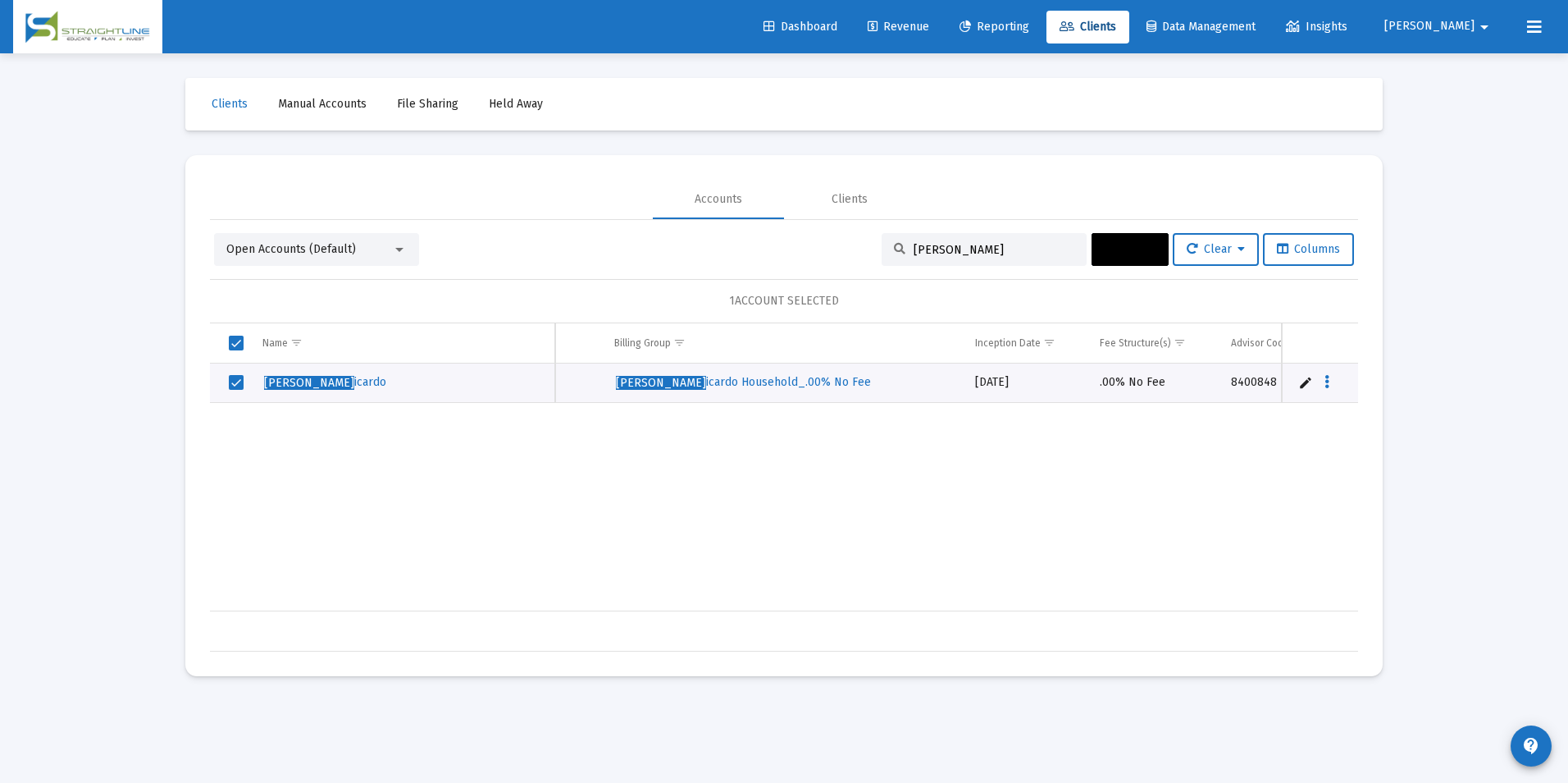
click at [1117, 249] on span "Actions" at bounding box center [1130, 248] width 51 height 14
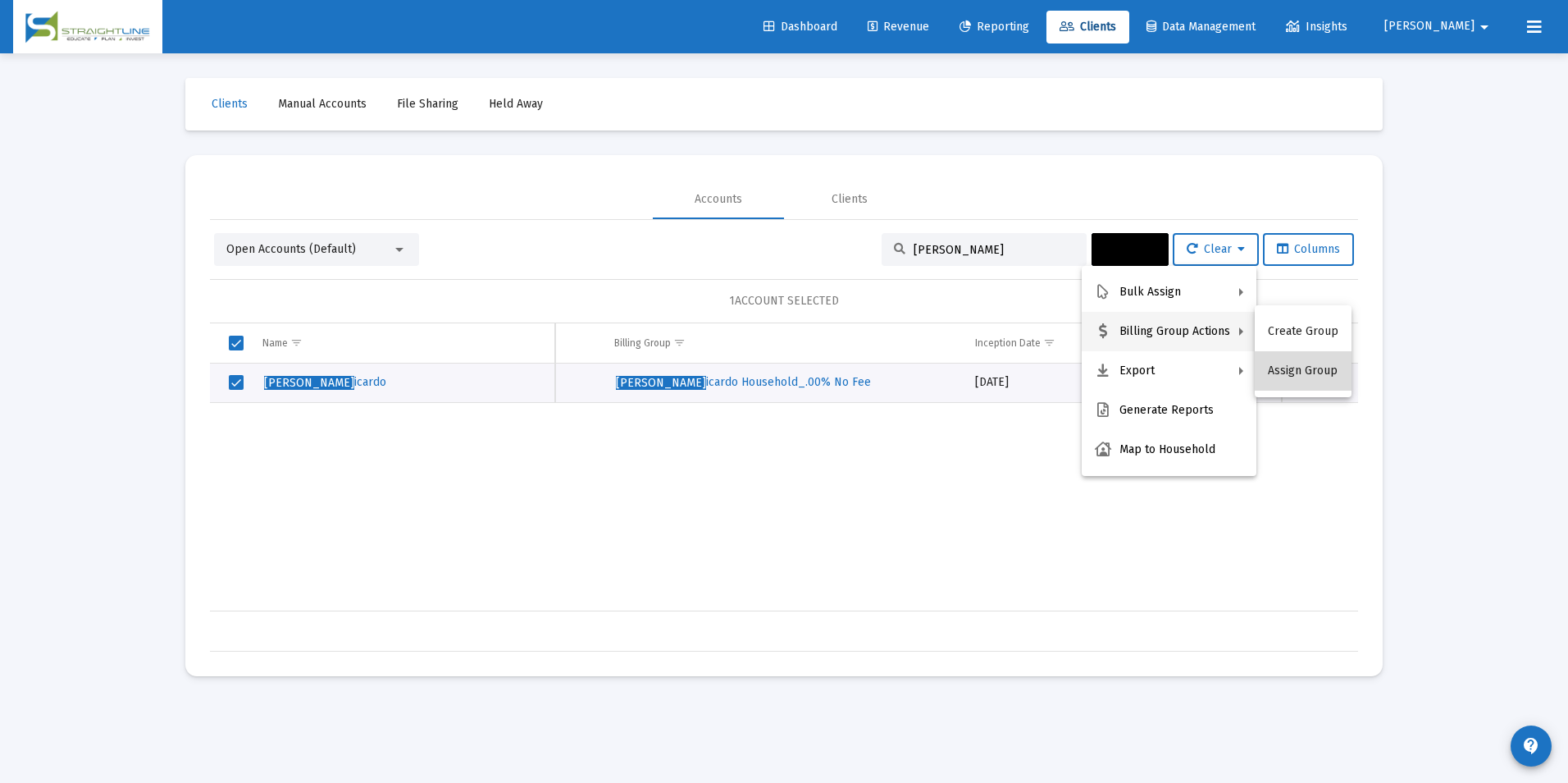
click at [1303, 369] on button "Assign Group" at bounding box center [1303, 370] width 97 height 39
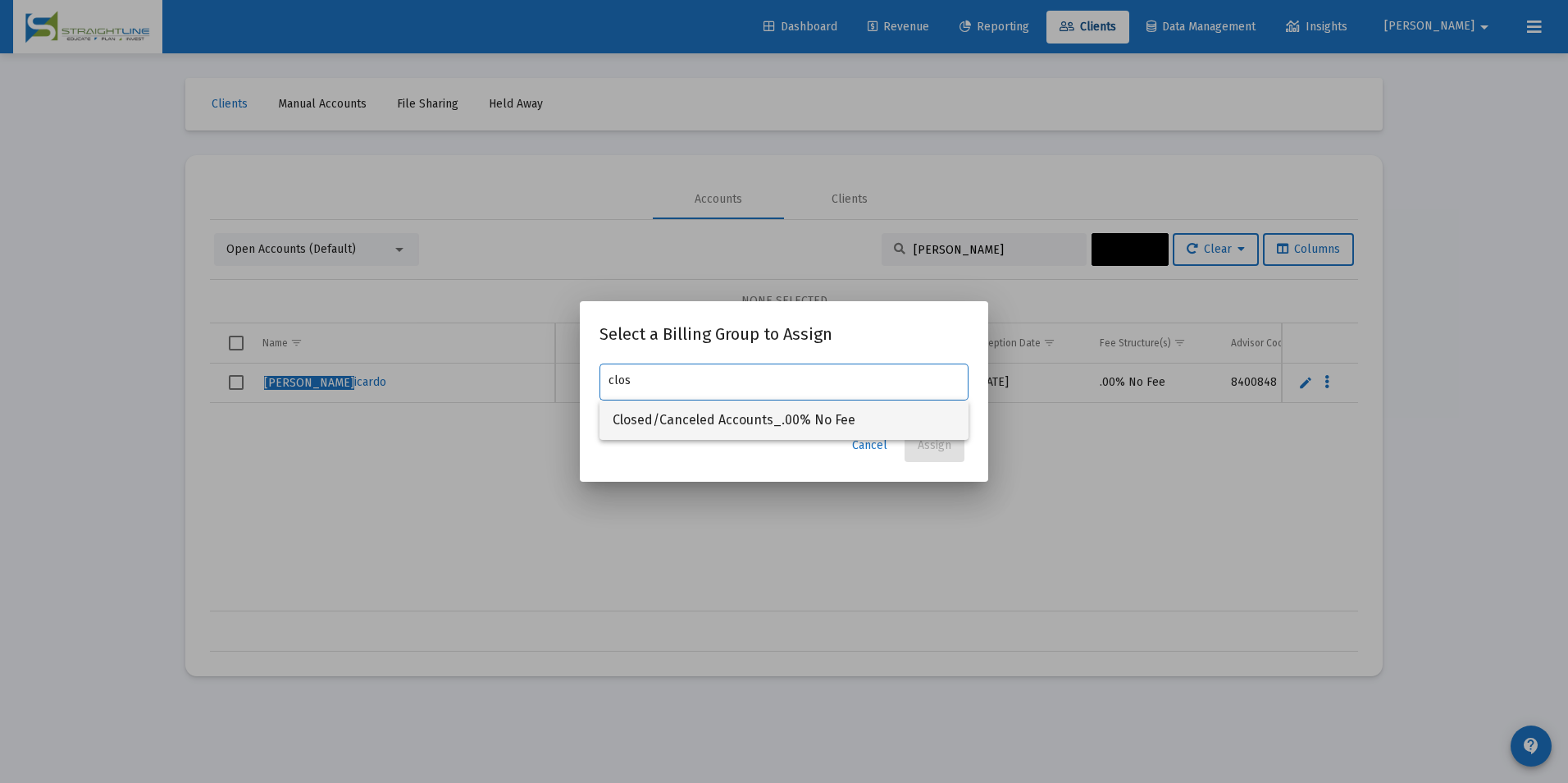
click at [862, 415] on span "Closed/Canceled Accounts_.00% No Fee" at bounding box center [784, 419] width 342 height 39
type input "Closed/Canceled Accounts_.00% No Fee"
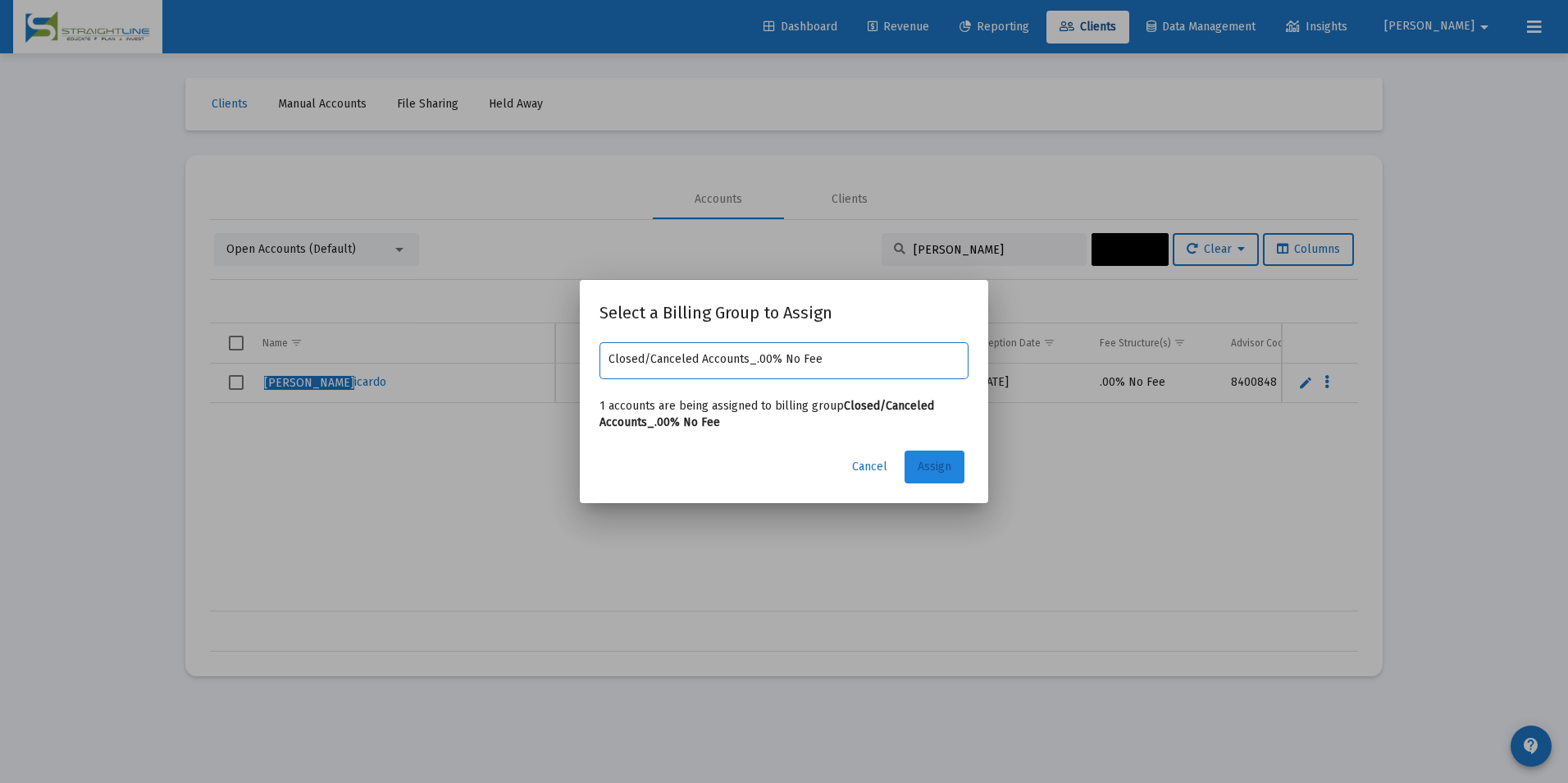
click at [912, 457] on button "Assign" at bounding box center [934, 467] width 59 height 33
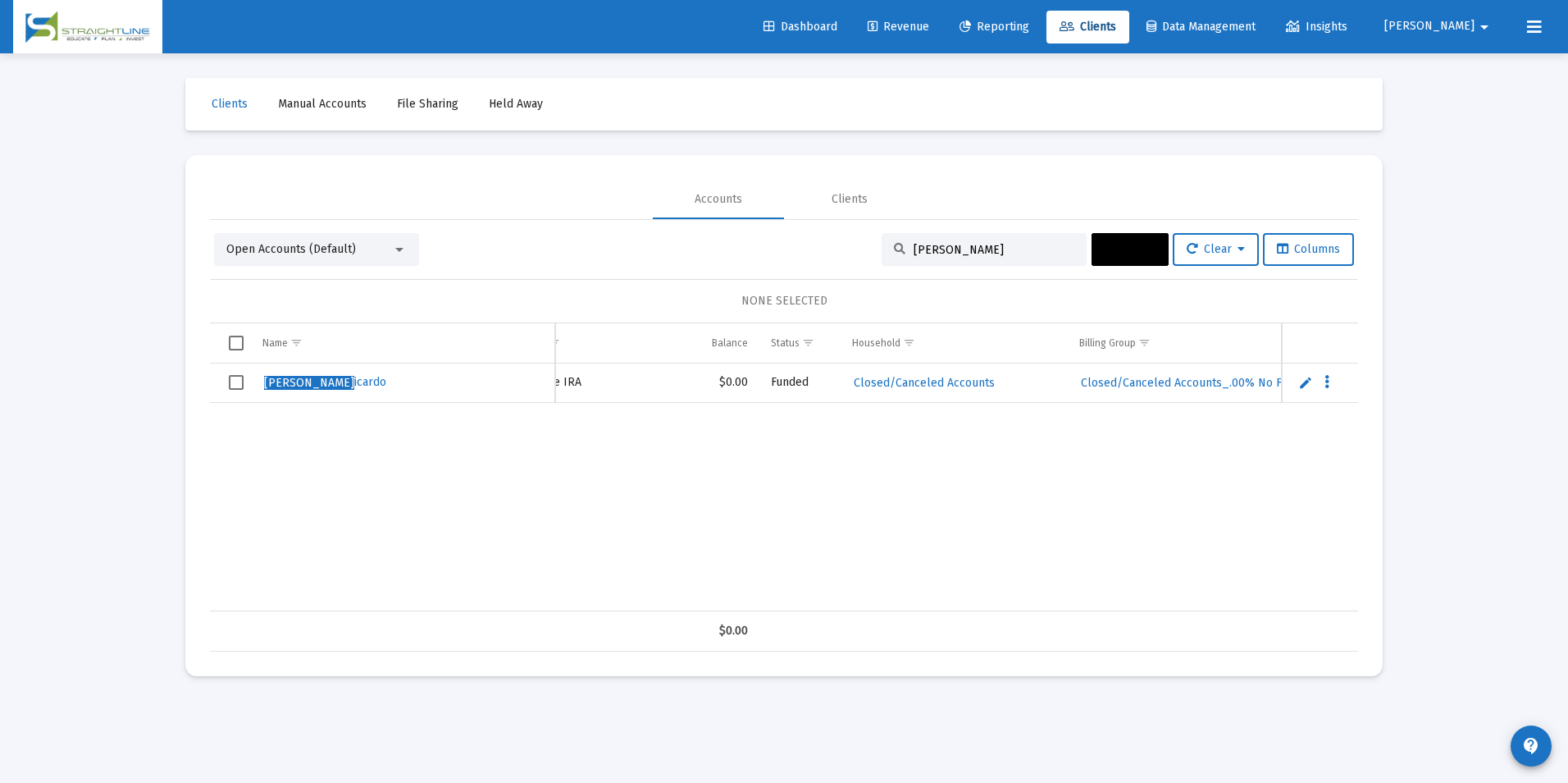
drag, startPoint x: 984, startPoint y: 252, endPoint x: 881, endPoint y: 256, distance: 103.1
click at [881, 256] on div "[PERSON_NAME]" at bounding box center [984, 249] width 205 height 33
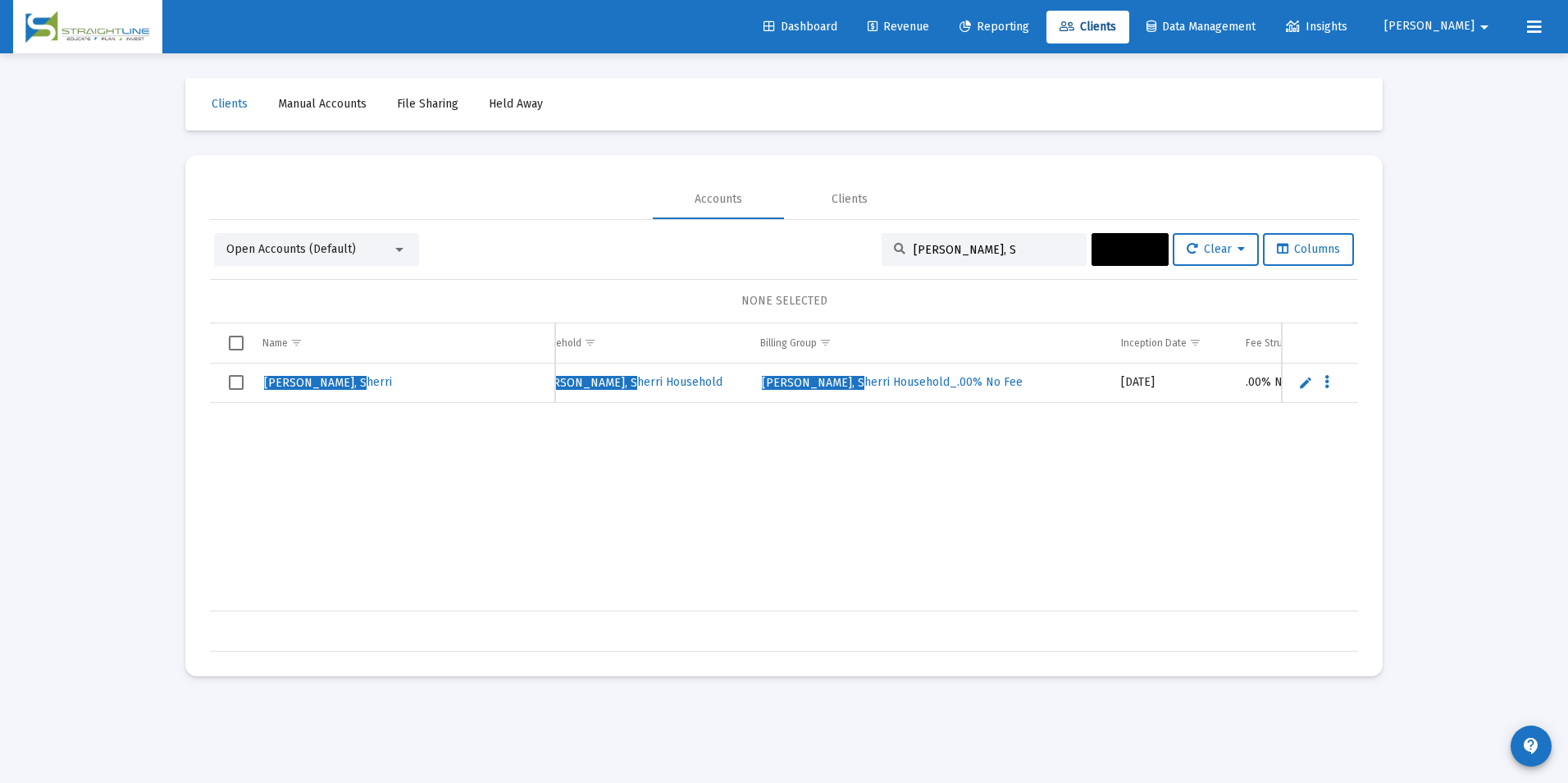
scroll to position [0, 671]
type input "[PERSON_NAME], S"
click at [232, 382] on span "Select row" at bounding box center [236, 382] width 15 height 15
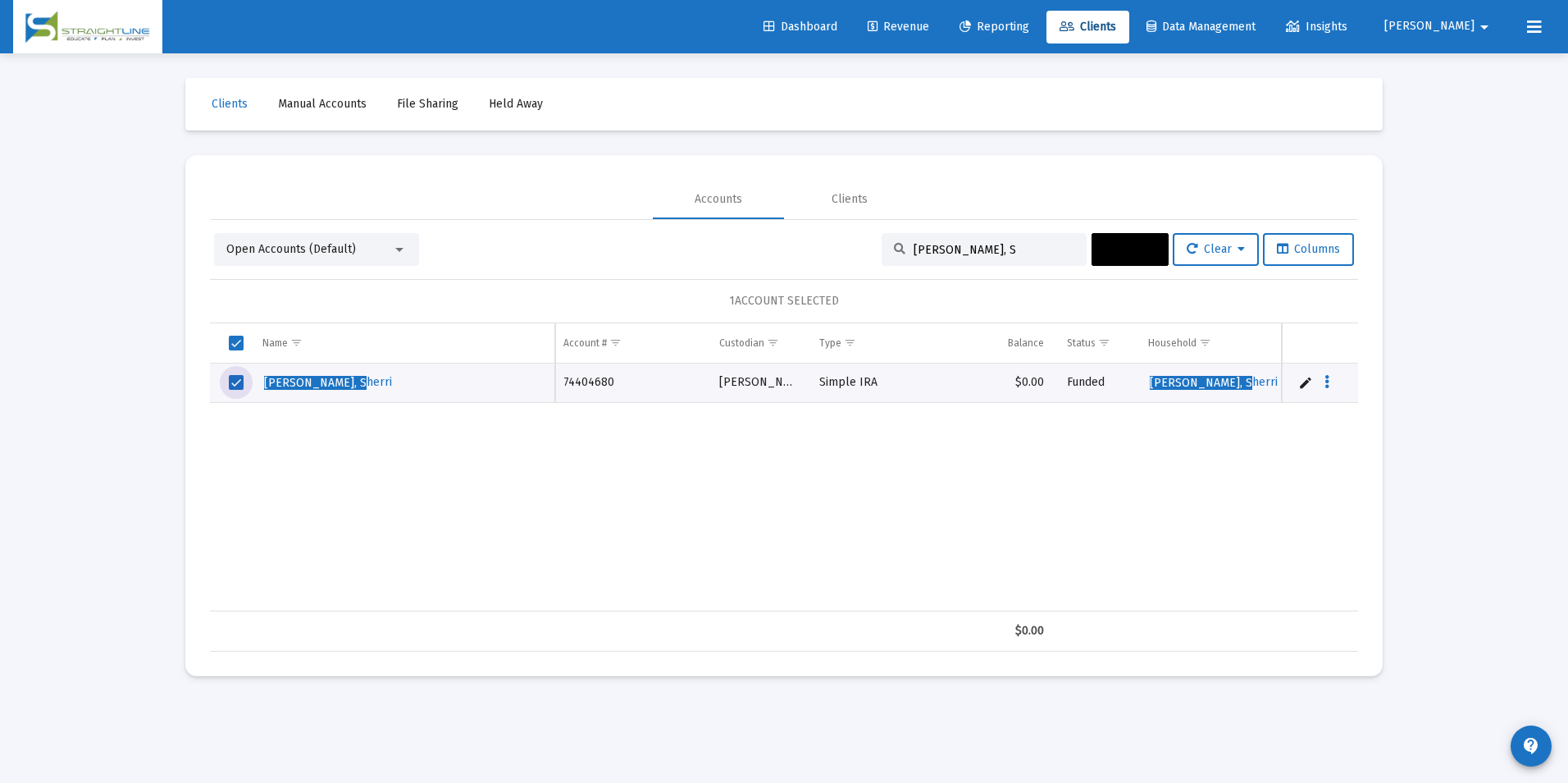
scroll to position [0, 0]
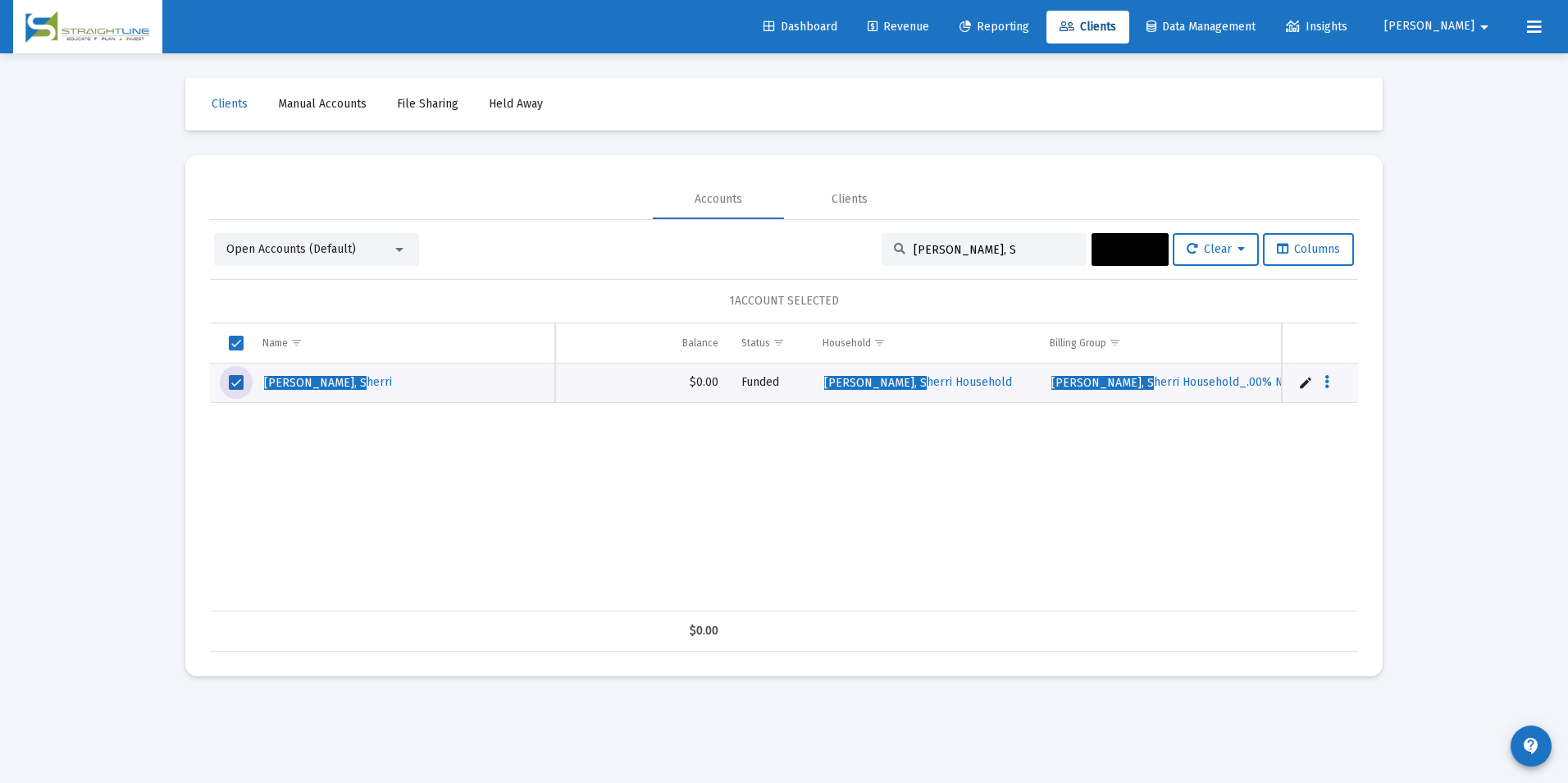
click at [1091, 247] on button "Actions" at bounding box center [1130, 249] width 77 height 33
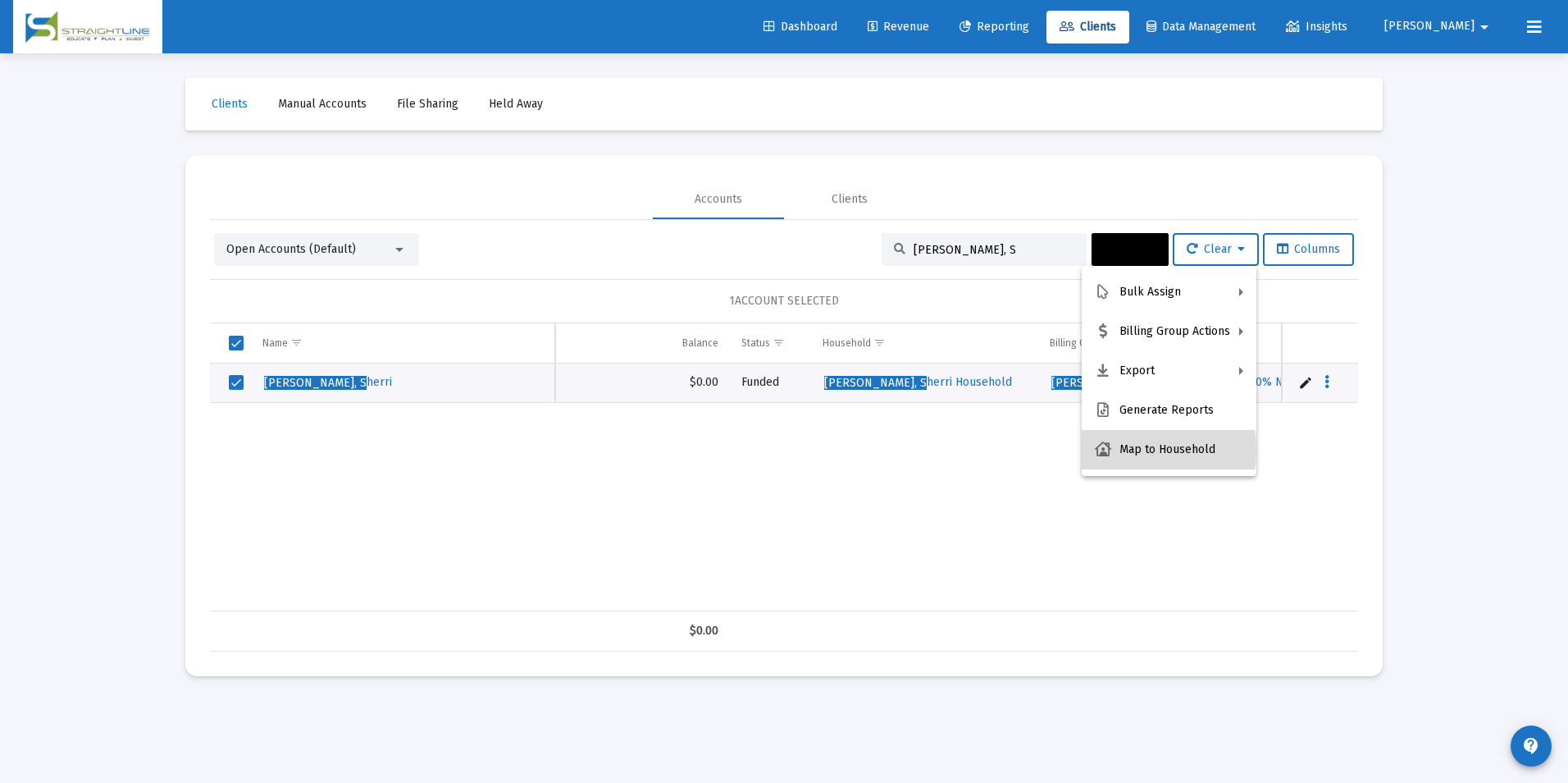
click at [1119, 451] on button "Map to Household" at bounding box center [1169, 449] width 175 height 39
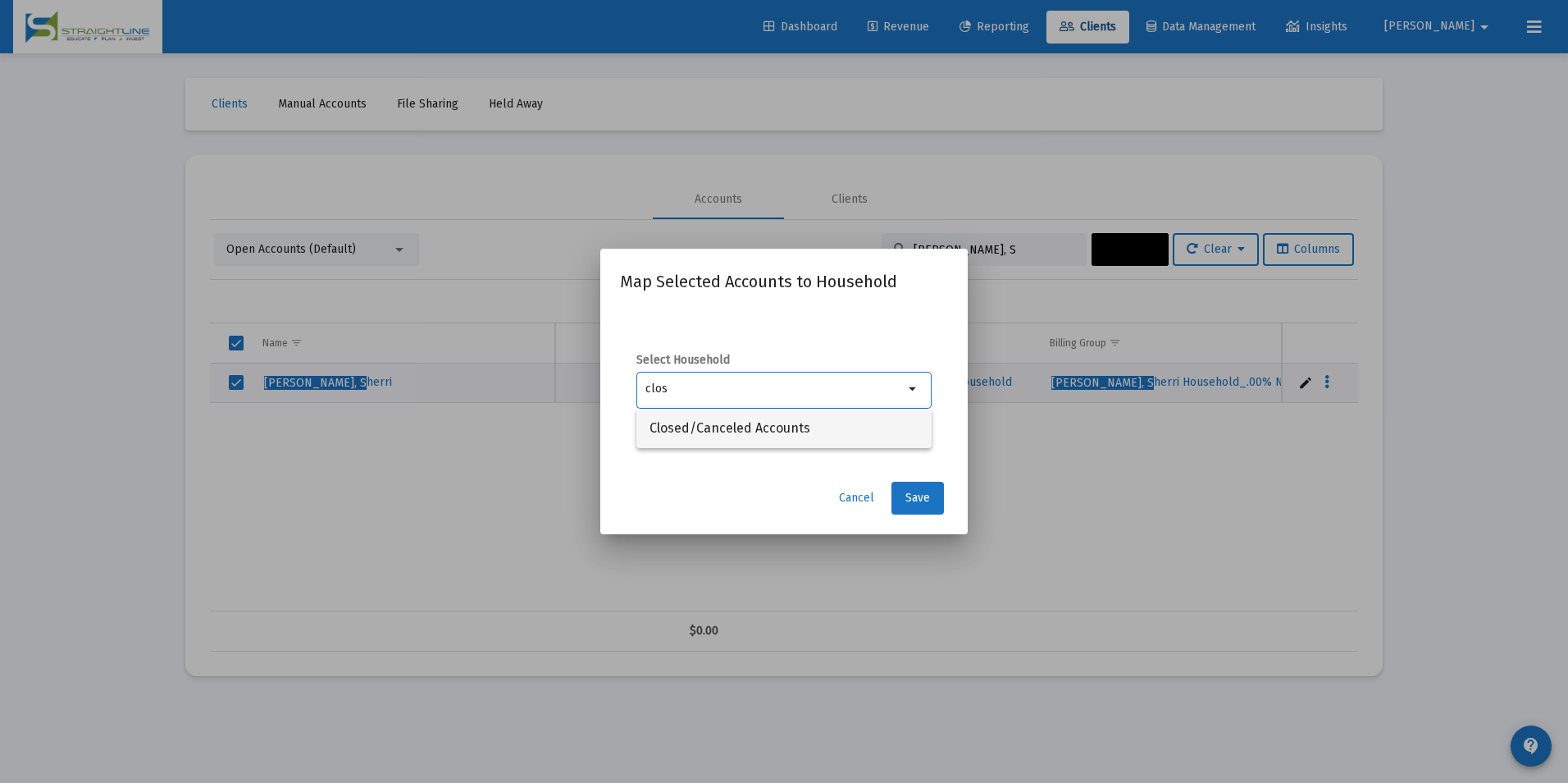
click at [809, 436] on span "Closed/Canceled Accounts" at bounding box center [784, 428] width 269 height 39
type input "Closed/Canceled Accounts"
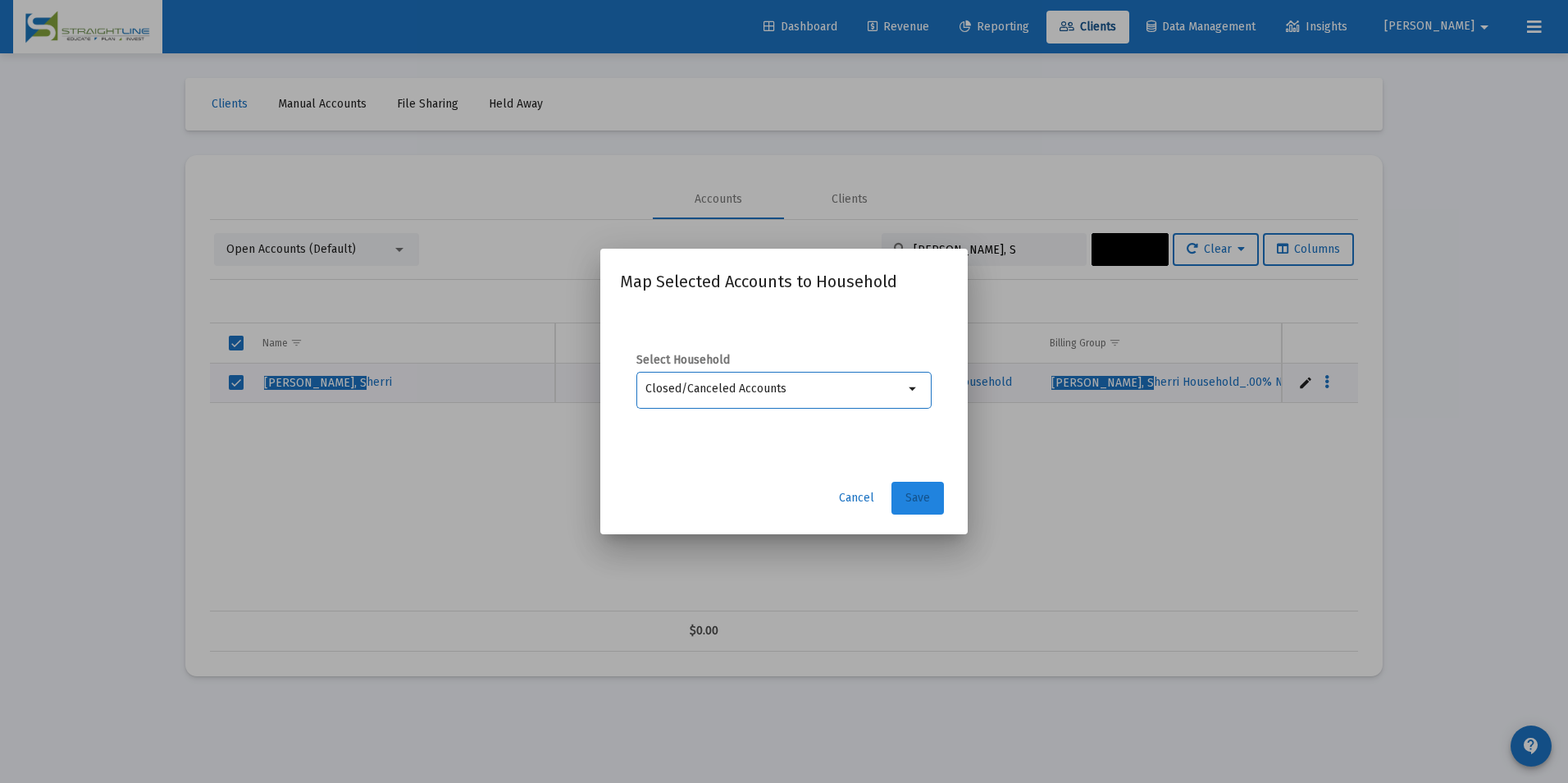
click at [913, 500] on span "Save" at bounding box center [917, 497] width 25 height 14
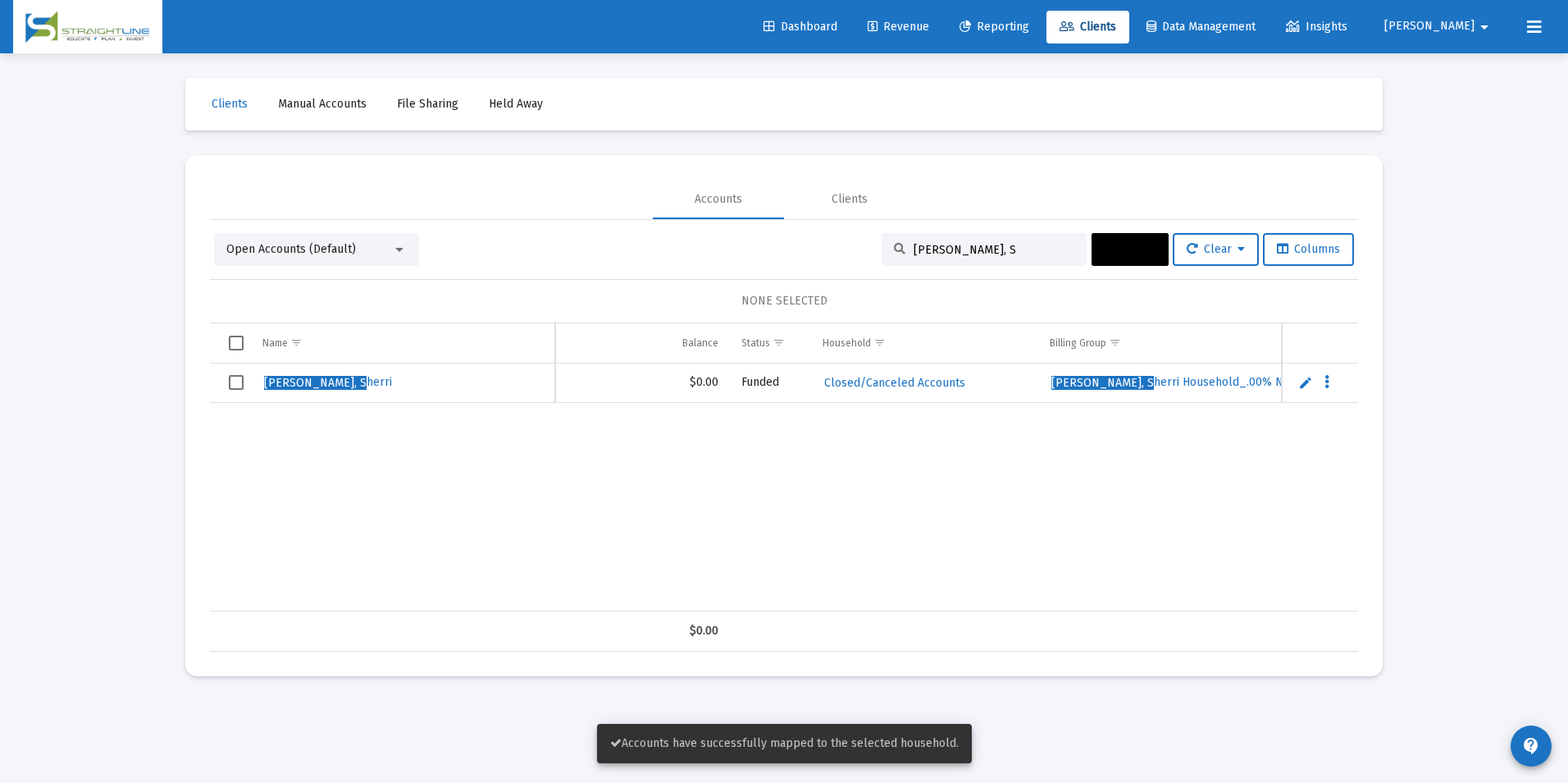
click at [245, 386] on td "Data grid" at bounding box center [230, 383] width 41 height 39
click at [1121, 251] on span "Actions" at bounding box center [1130, 248] width 51 height 14
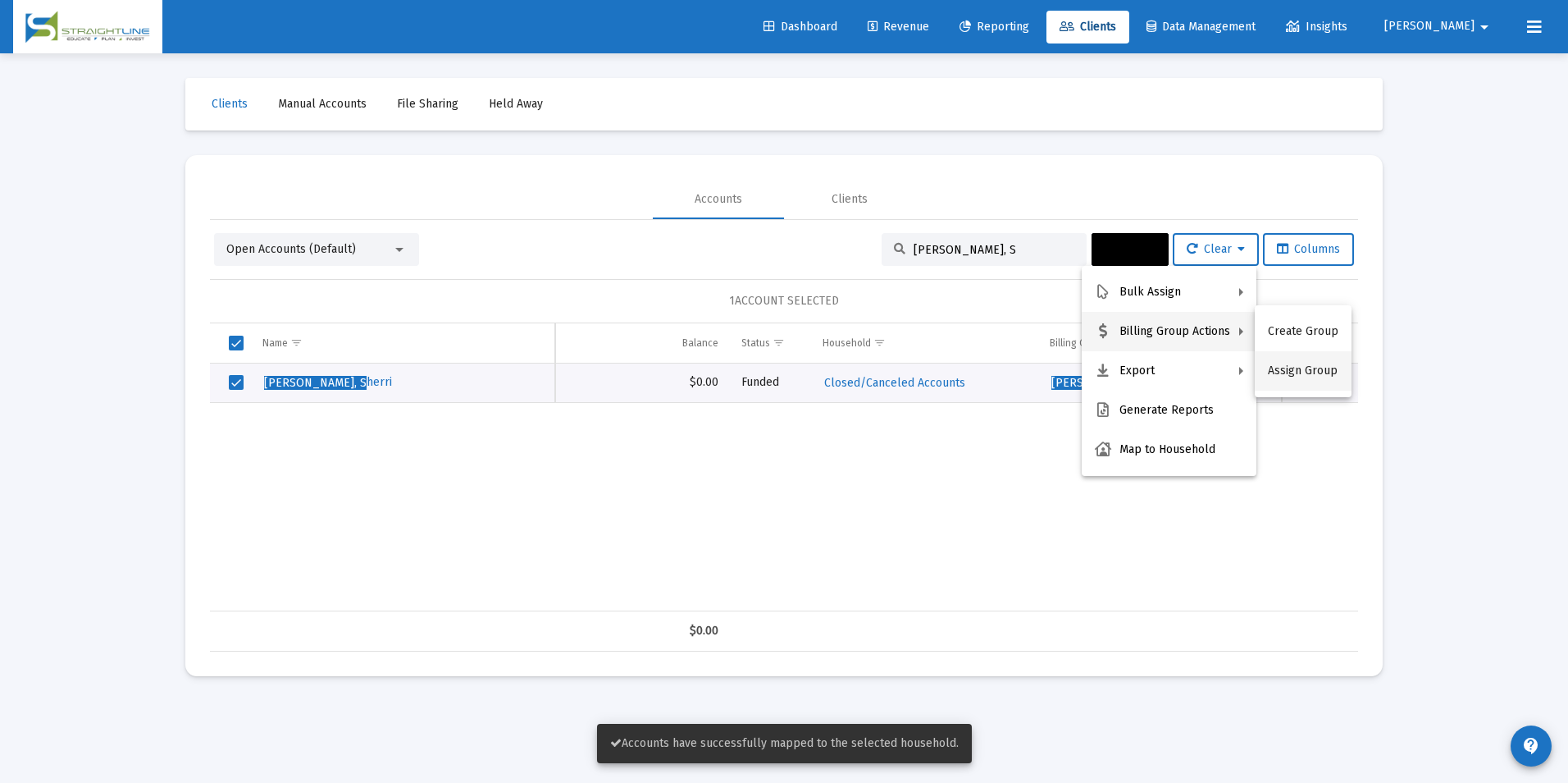
click at [1315, 366] on button "Assign Group" at bounding box center [1303, 370] width 97 height 39
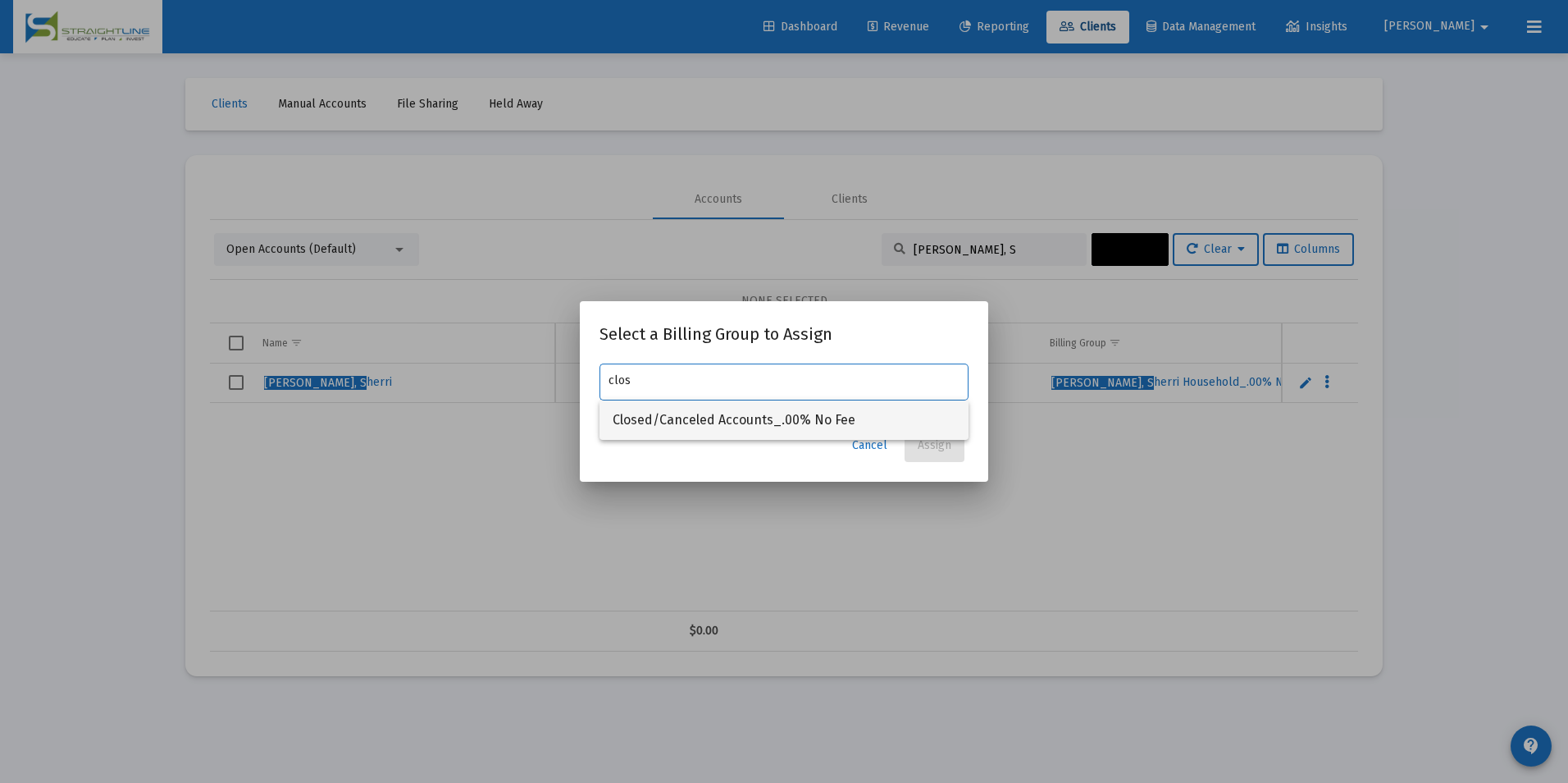
click at [946, 418] on span "Closed/Canceled Accounts_.00% No Fee" at bounding box center [784, 419] width 342 height 39
type input "Closed/Canceled Accounts_.00% No Fee"
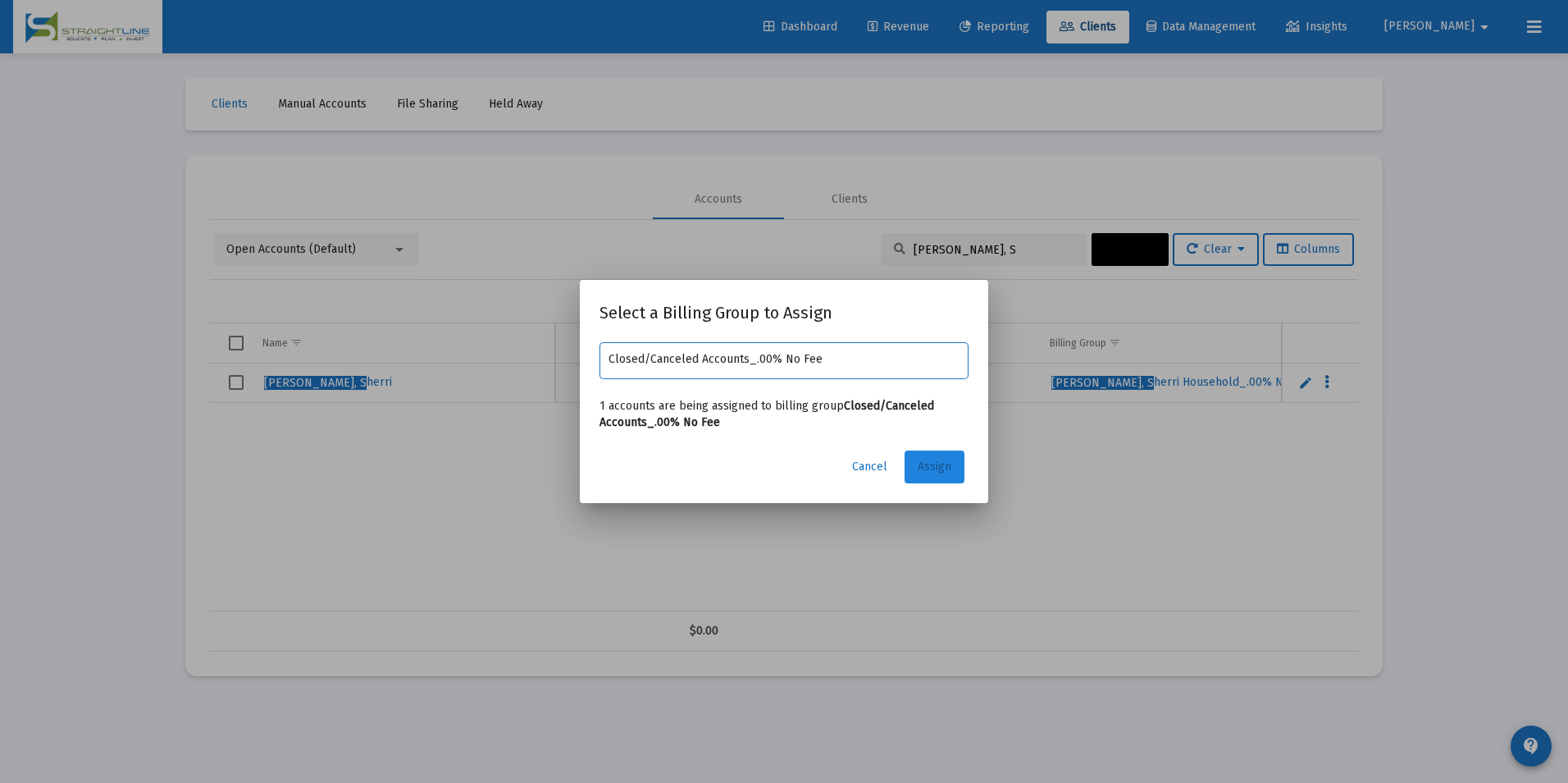
click at [939, 451] on button "Assign" at bounding box center [934, 467] width 59 height 33
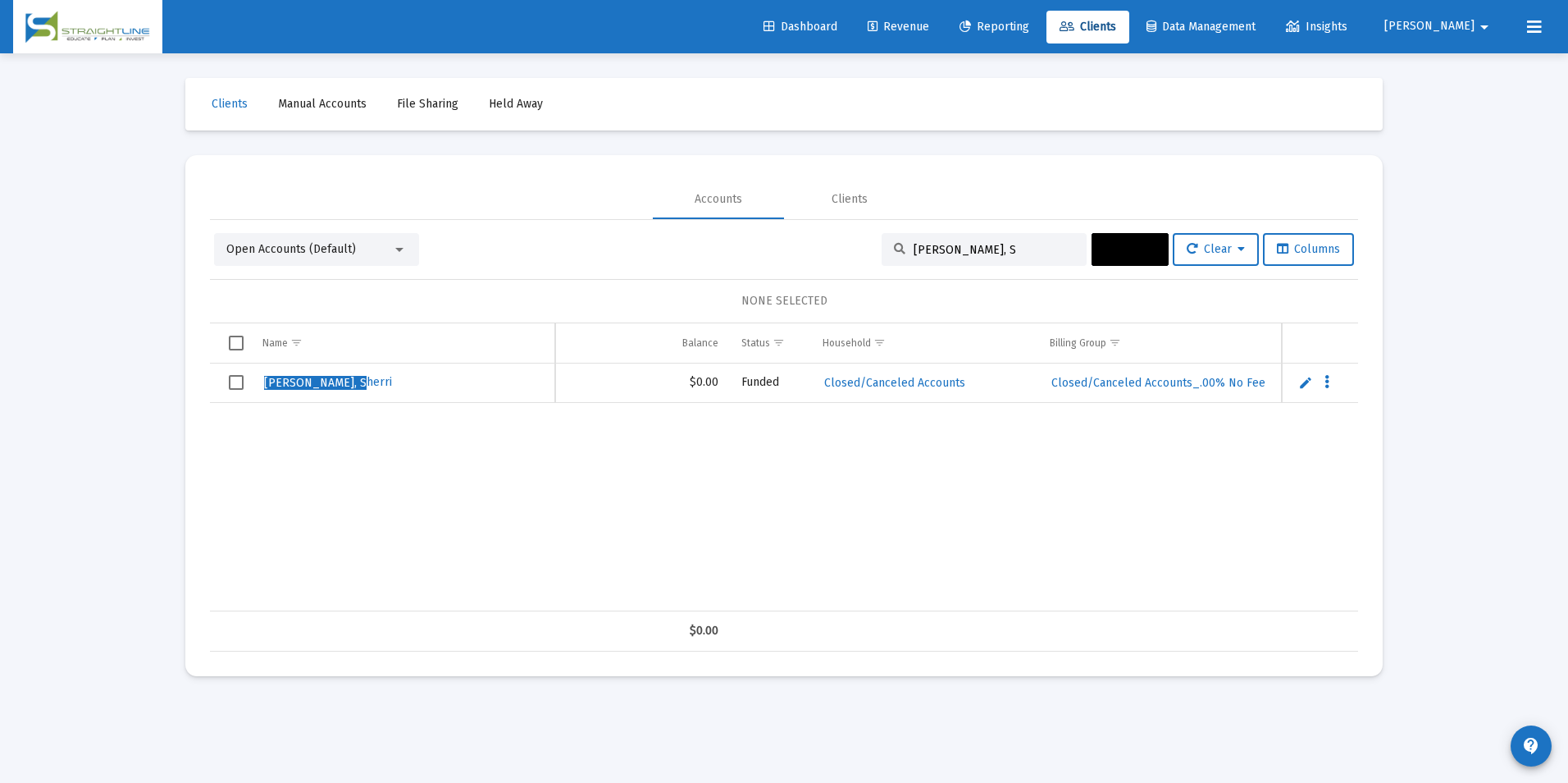
click at [976, 245] on input "[PERSON_NAME], S" at bounding box center [994, 249] width 161 height 14
drag, startPoint x: 976, startPoint y: 245, endPoint x: 902, endPoint y: 247, distance: 74.0
click at [902, 247] on div "[PERSON_NAME], S" at bounding box center [984, 249] width 205 height 33
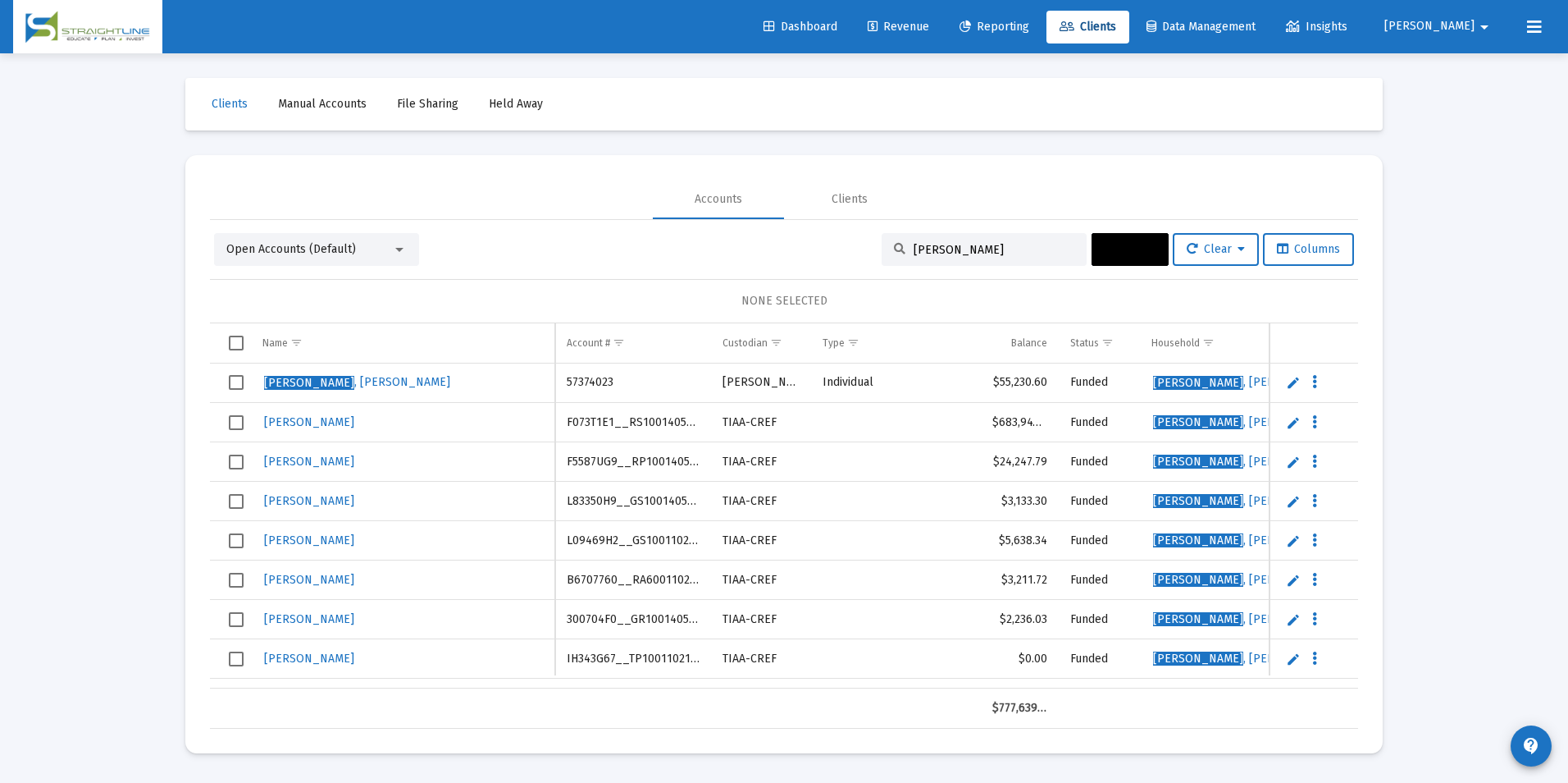
drag, startPoint x: 1019, startPoint y: 255, endPoint x: 841, endPoint y: 246, distance: 178.2
click at [841, 246] on div "Open Accounts (Default) [PERSON_NAME] Actions Clear Columns" at bounding box center [784, 249] width 1140 height 33
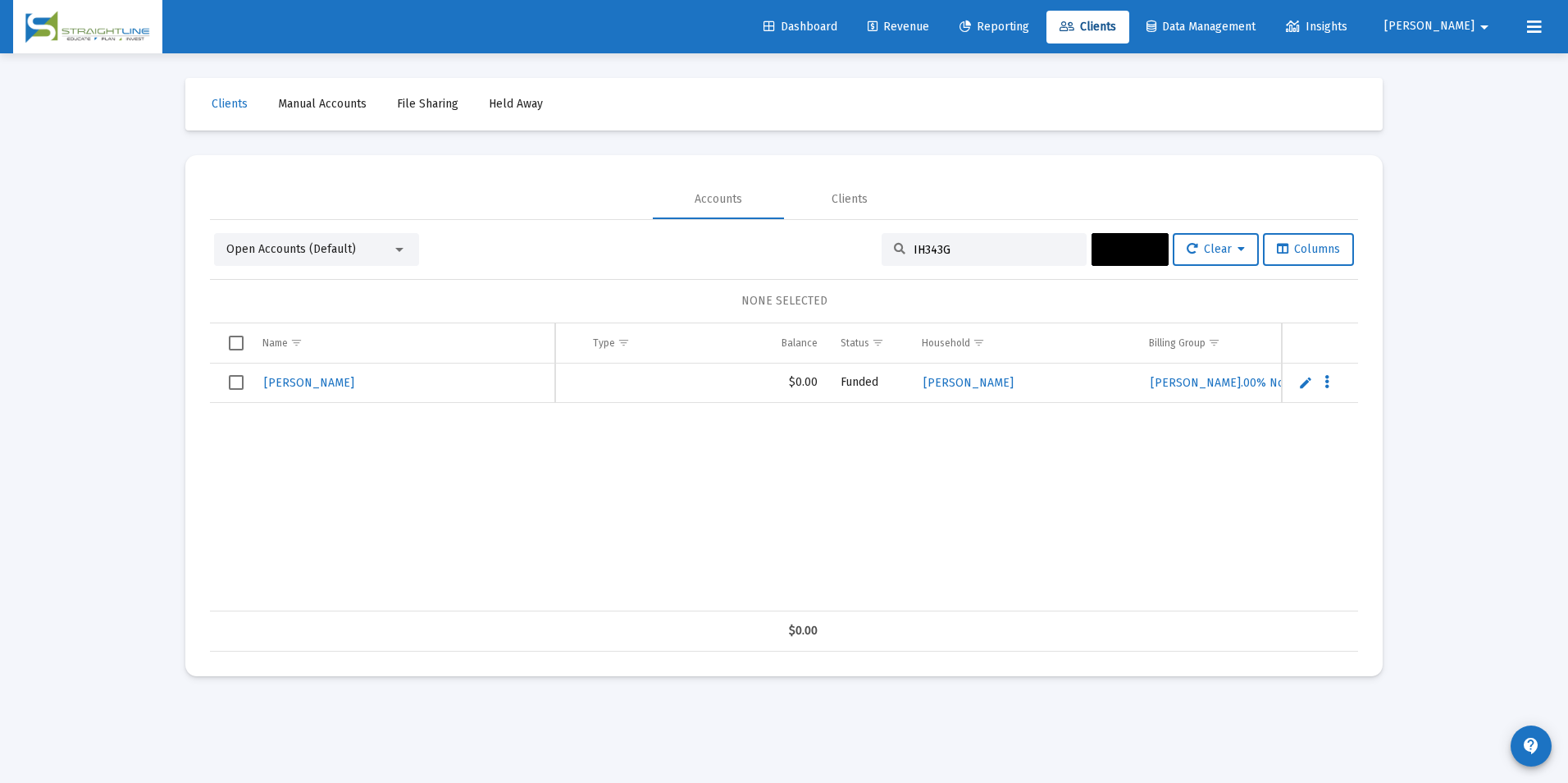
scroll to position [0, 330]
type input "IH343G"
click at [666, 611] on td "Data grid" at bounding box center [589, 630] width 227 height 39
click at [240, 386] on span "Select row" at bounding box center [236, 382] width 15 height 15
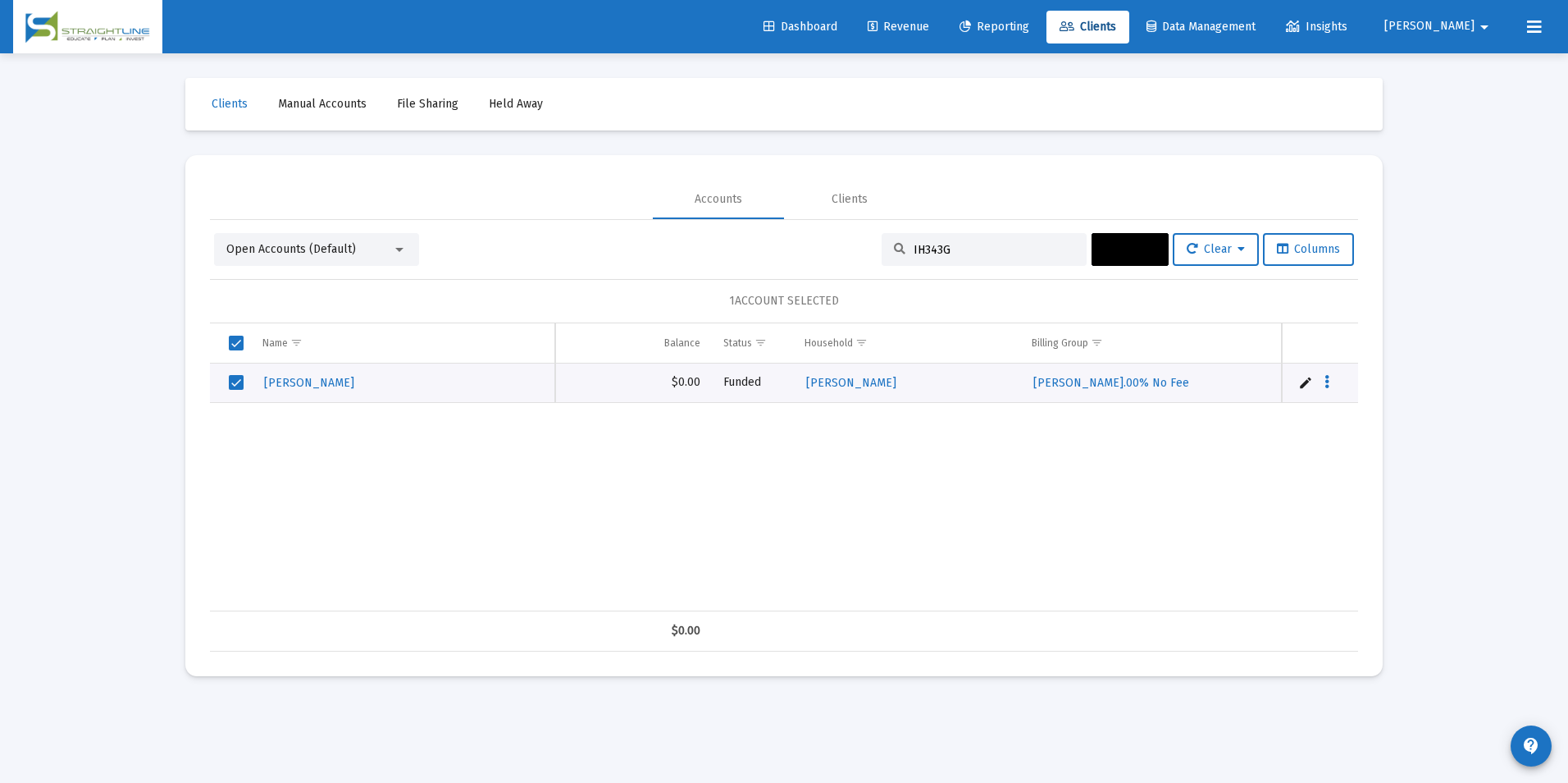
click at [1119, 259] on button "Actions" at bounding box center [1130, 249] width 77 height 33
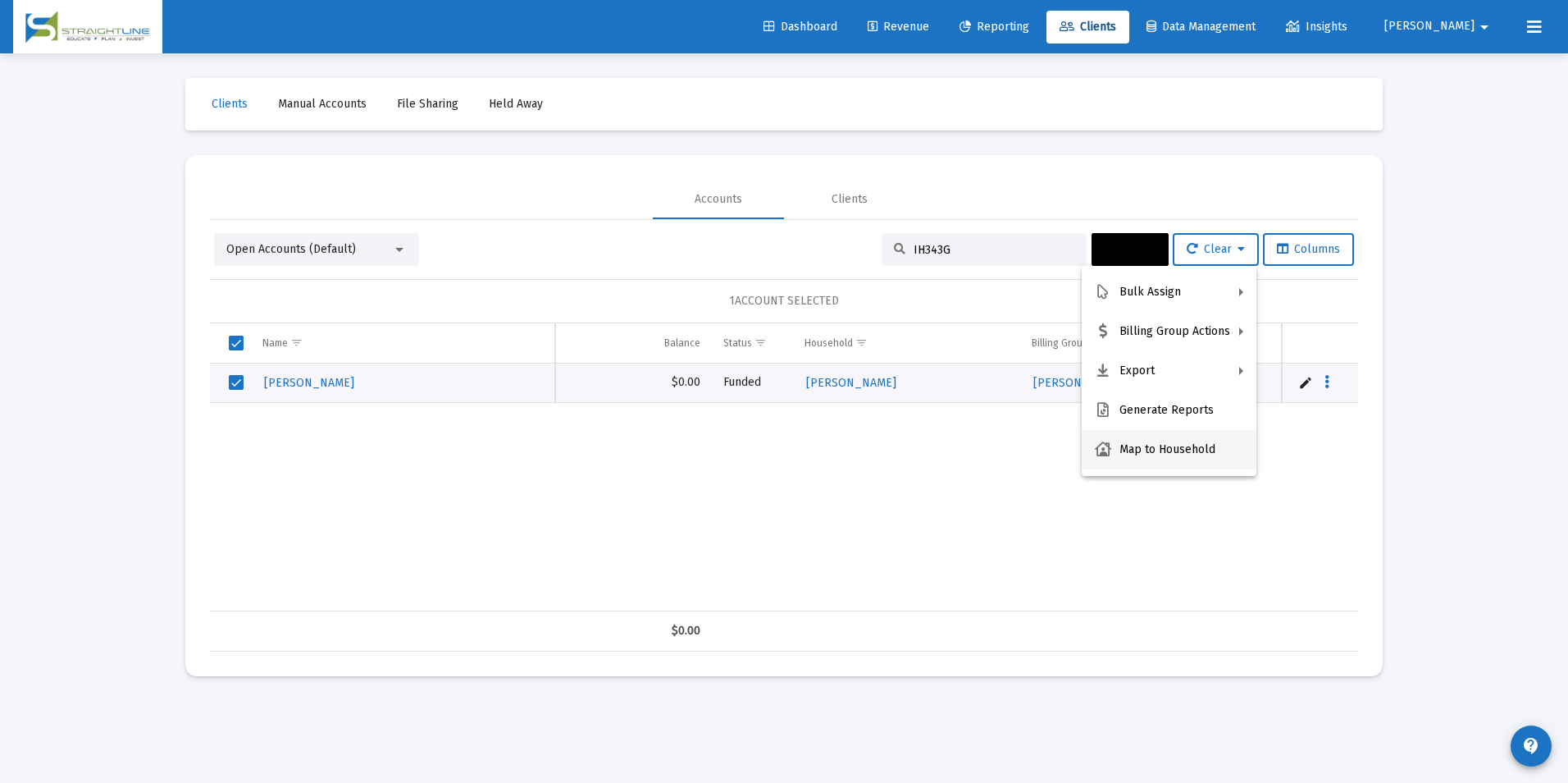
click at [1180, 440] on button "Map to Household" at bounding box center [1169, 449] width 175 height 39
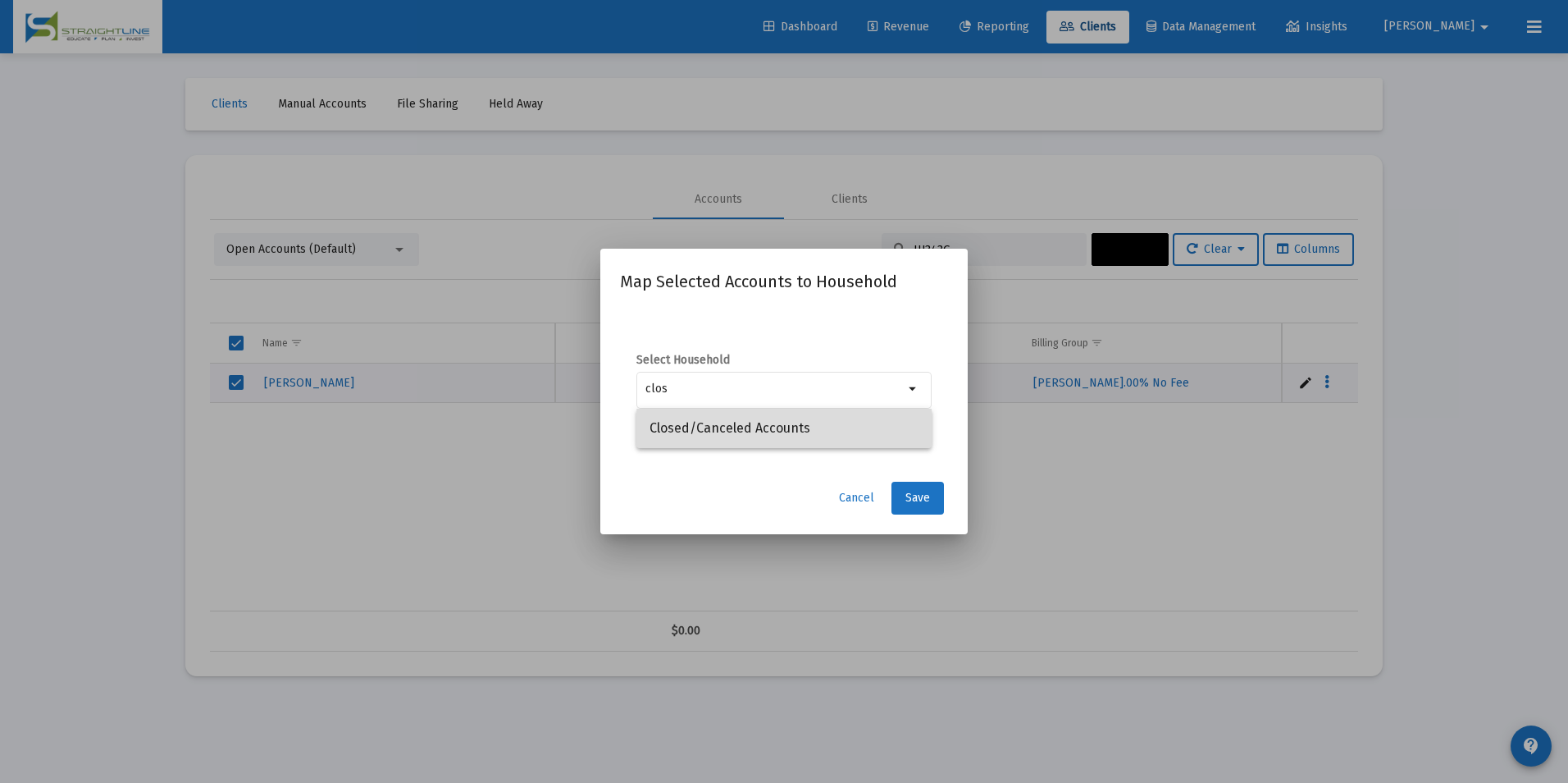
click at [909, 433] on span "Closed/Canceled Accounts" at bounding box center [784, 428] width 269 height 39
type input "Closed/Canceled Accounts"
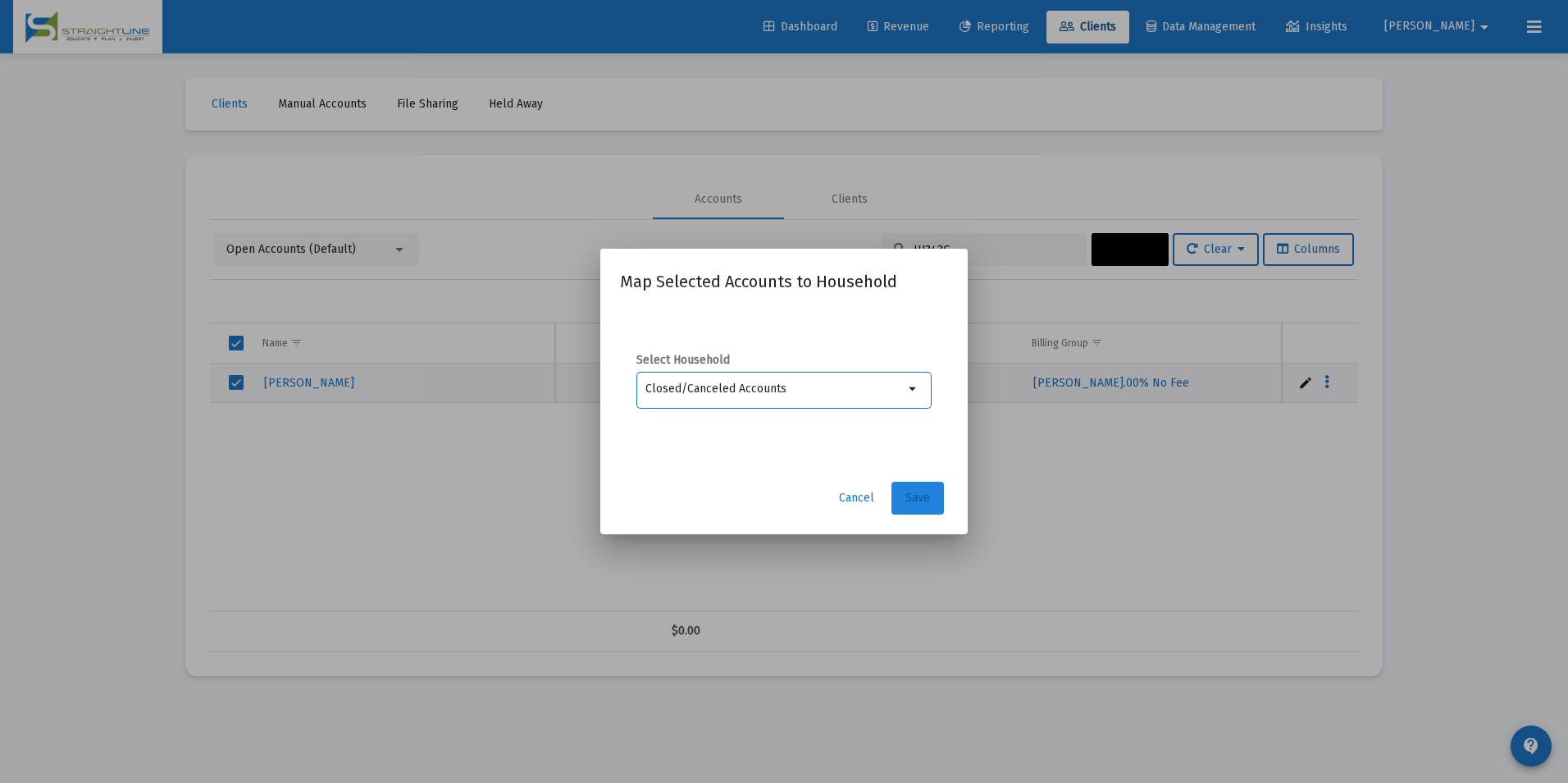
click at [921, 486] on button "Save" at bounding box center [917, 498] width 52 height 33
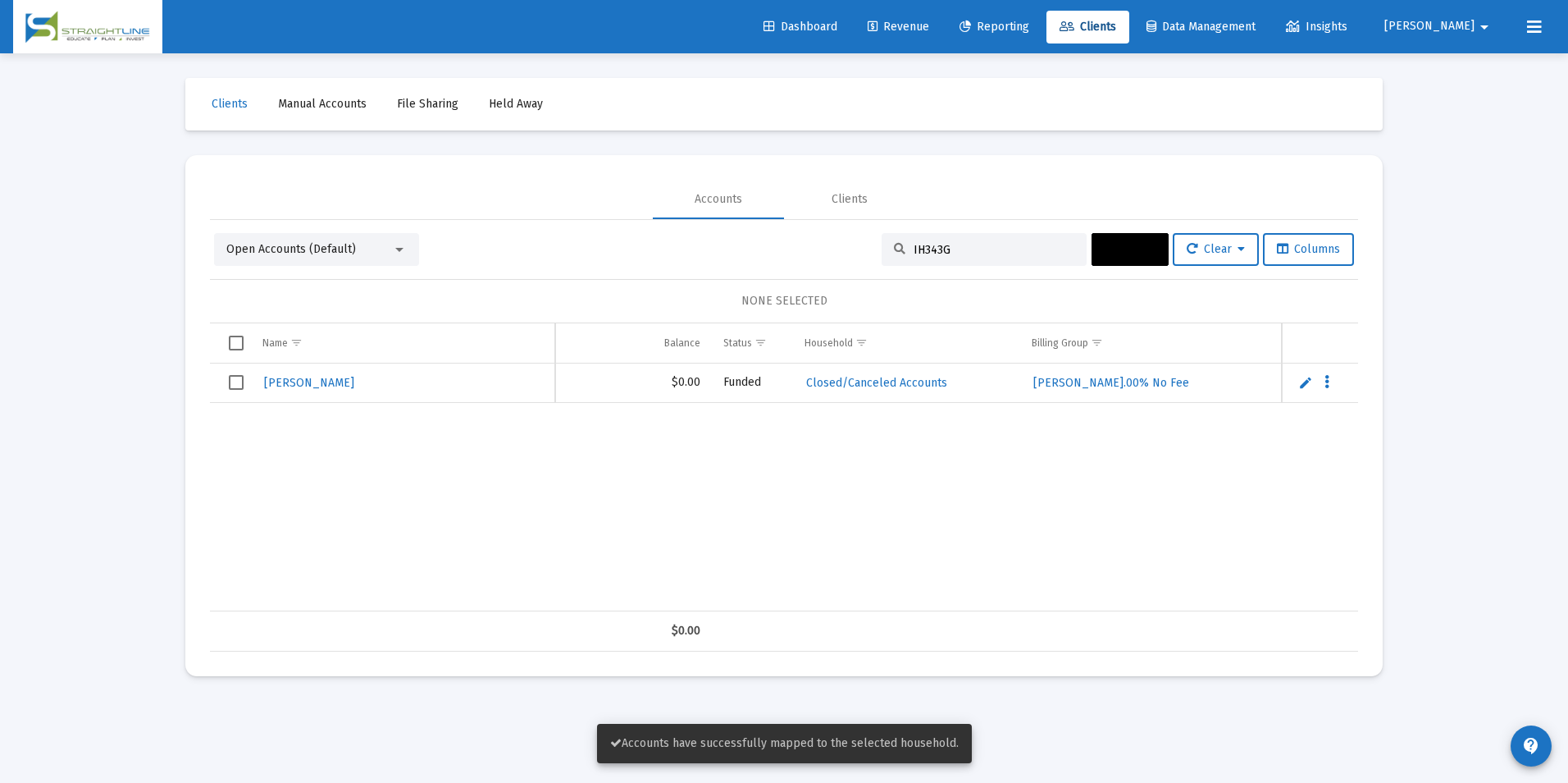
click at [230, 390] on span "Select row" at bounding box center [236, 382] width 15 height 15
click at [1131, 255] on span "Actions" at bounding box center [1130, 248] width 51 height 14
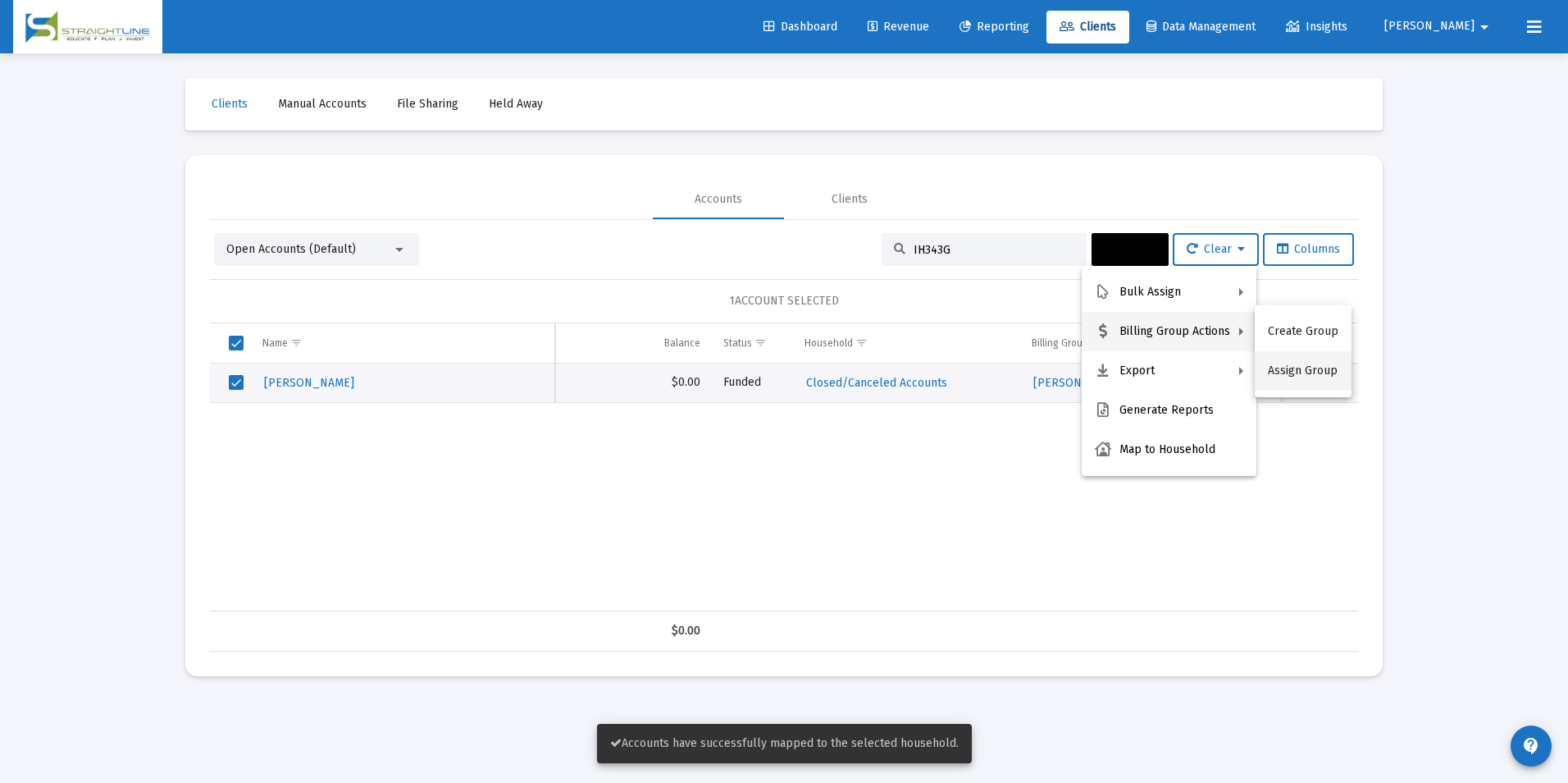
click at [1278, 369] on button "Assign Group" at bounding box center [1303, 370] width 97 height 39
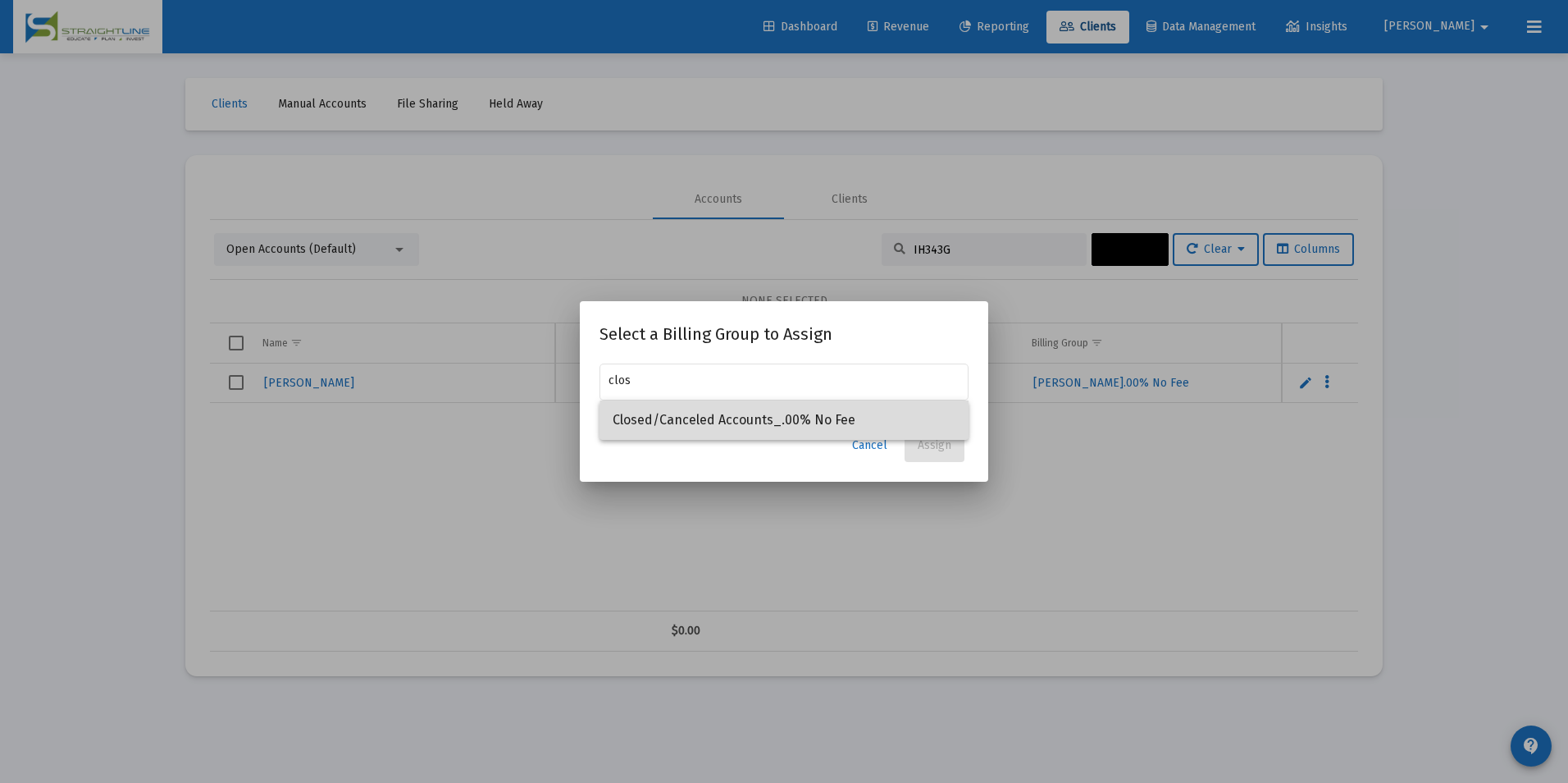
click at [794, 422] on span "Closed/Canceled Accounts_.00% No Fee" at bounding box center [784, 419] width 342 height 39
type input "Closed/Canceled Accounts_.00% No Fee"
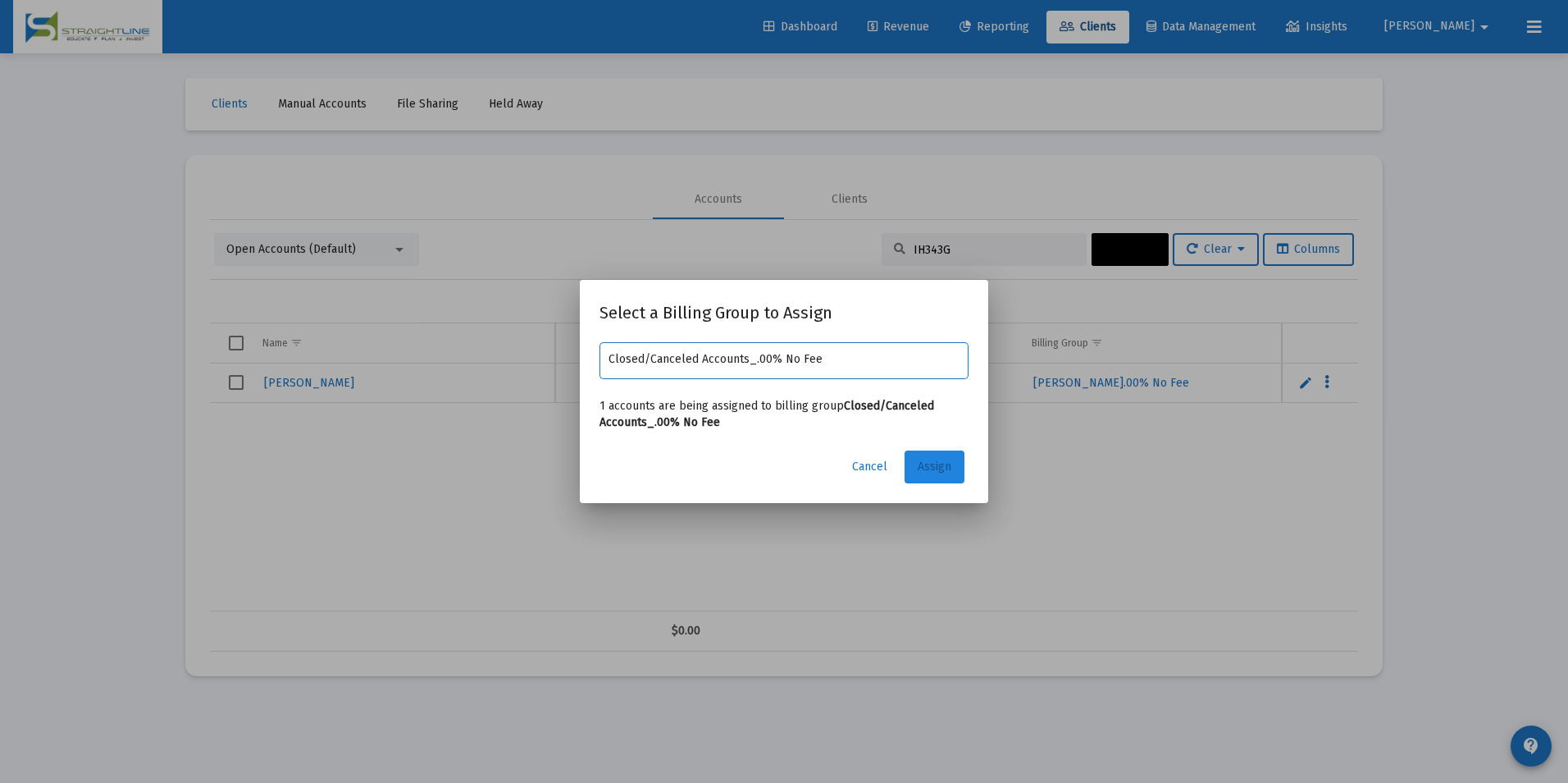
click at [946, 469] on span "Assign" at bounding box center [934, 466] width 34 height 14
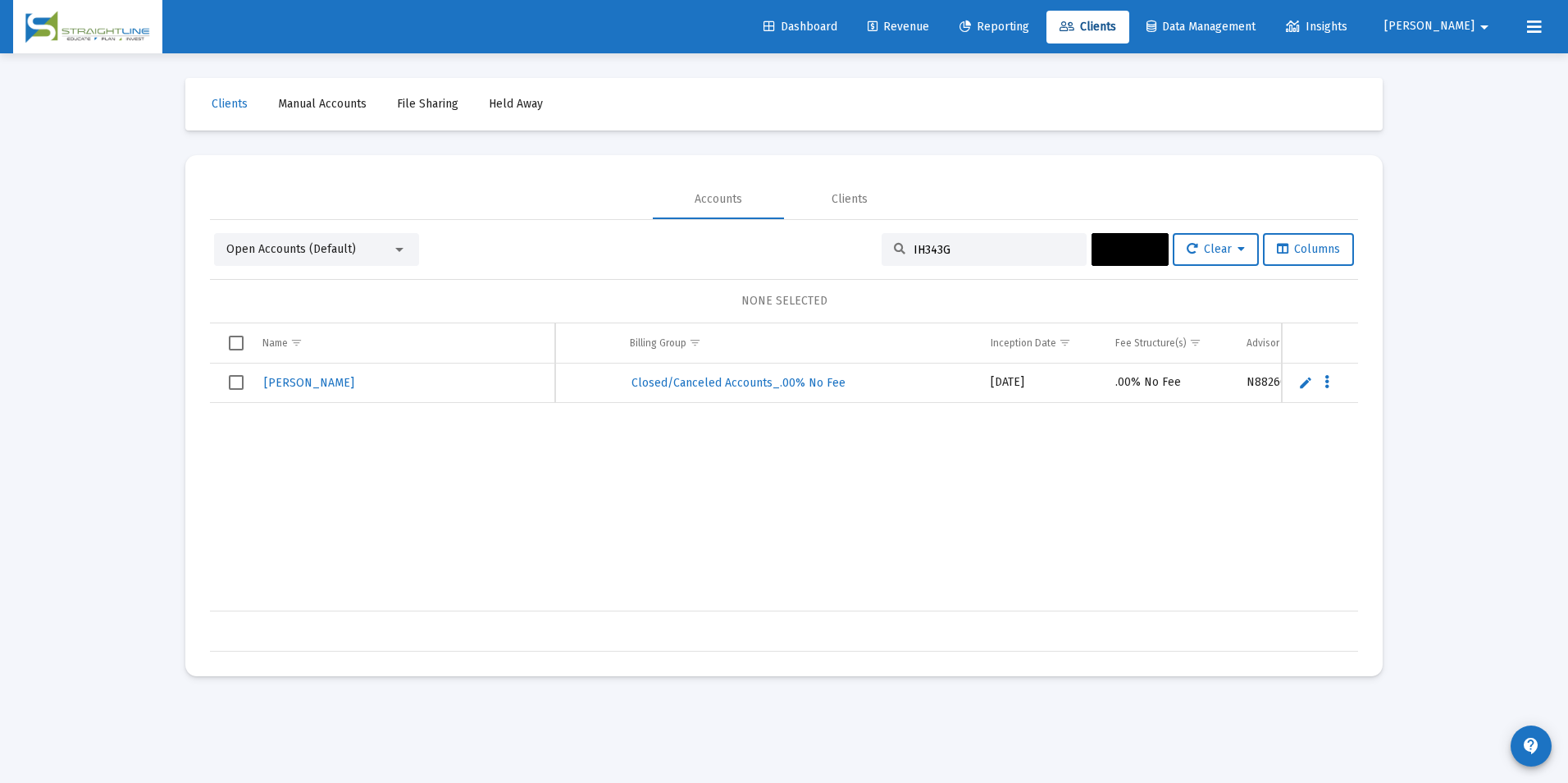
click at [958, 247] on input "IH343G" at bounding box center [994, 249] width 161 height 14
drag, startPoint x: 958, startPoint y: 247, endPoint x: 903, endPoint y: 245, distance: 55.0
click at [903, 245] on div "IH343G" at bounding box center [984, 249] width 205 height 33
type input "Posun"
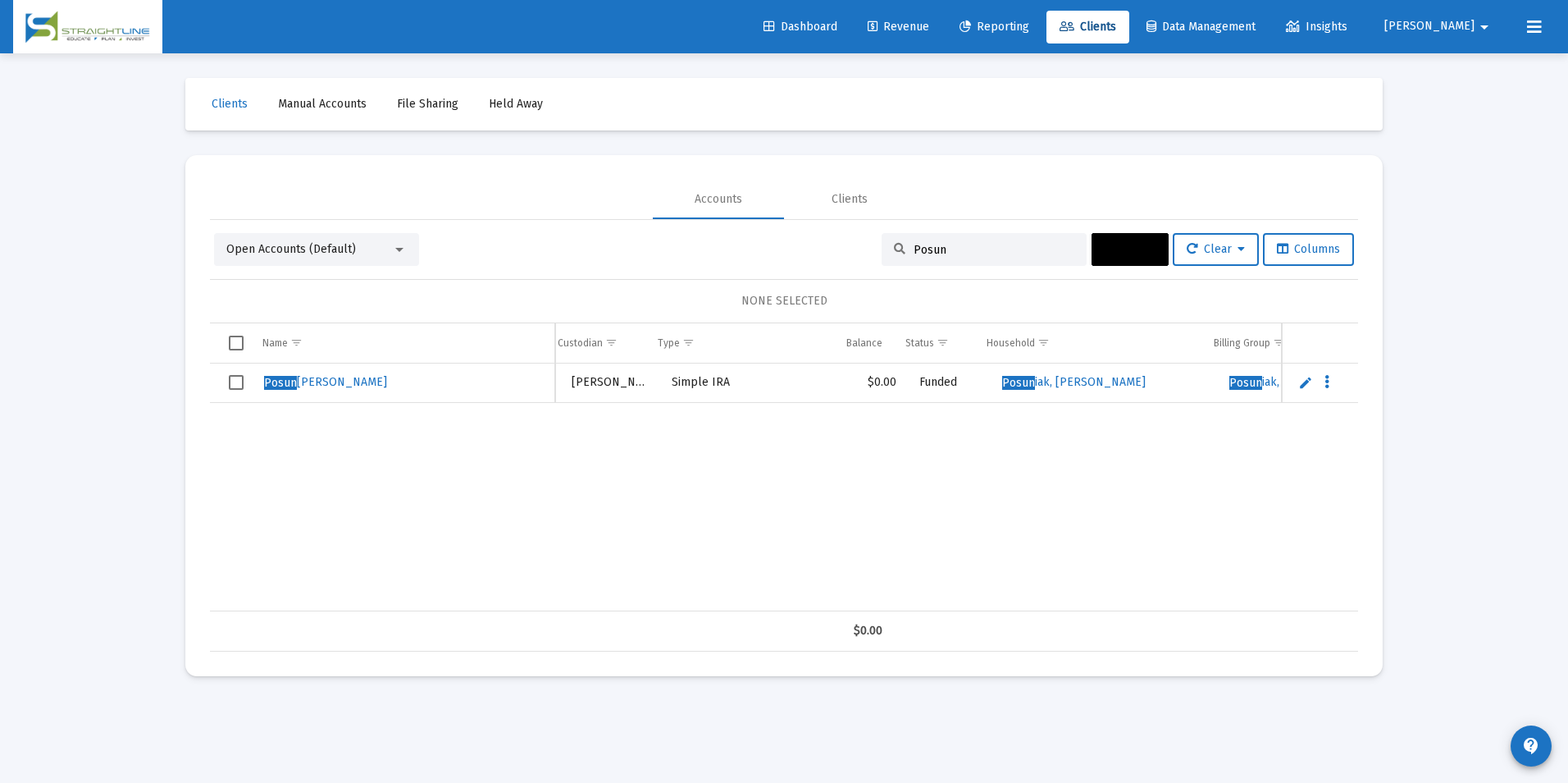
scroll to position [0, 151]
click at [238, 386] on span "Select row" at bounding box center [236, 382] width 15 height 15
click at [1152, 240] on button "Actions" at bounding box center [1130, 249] width 77 height 33
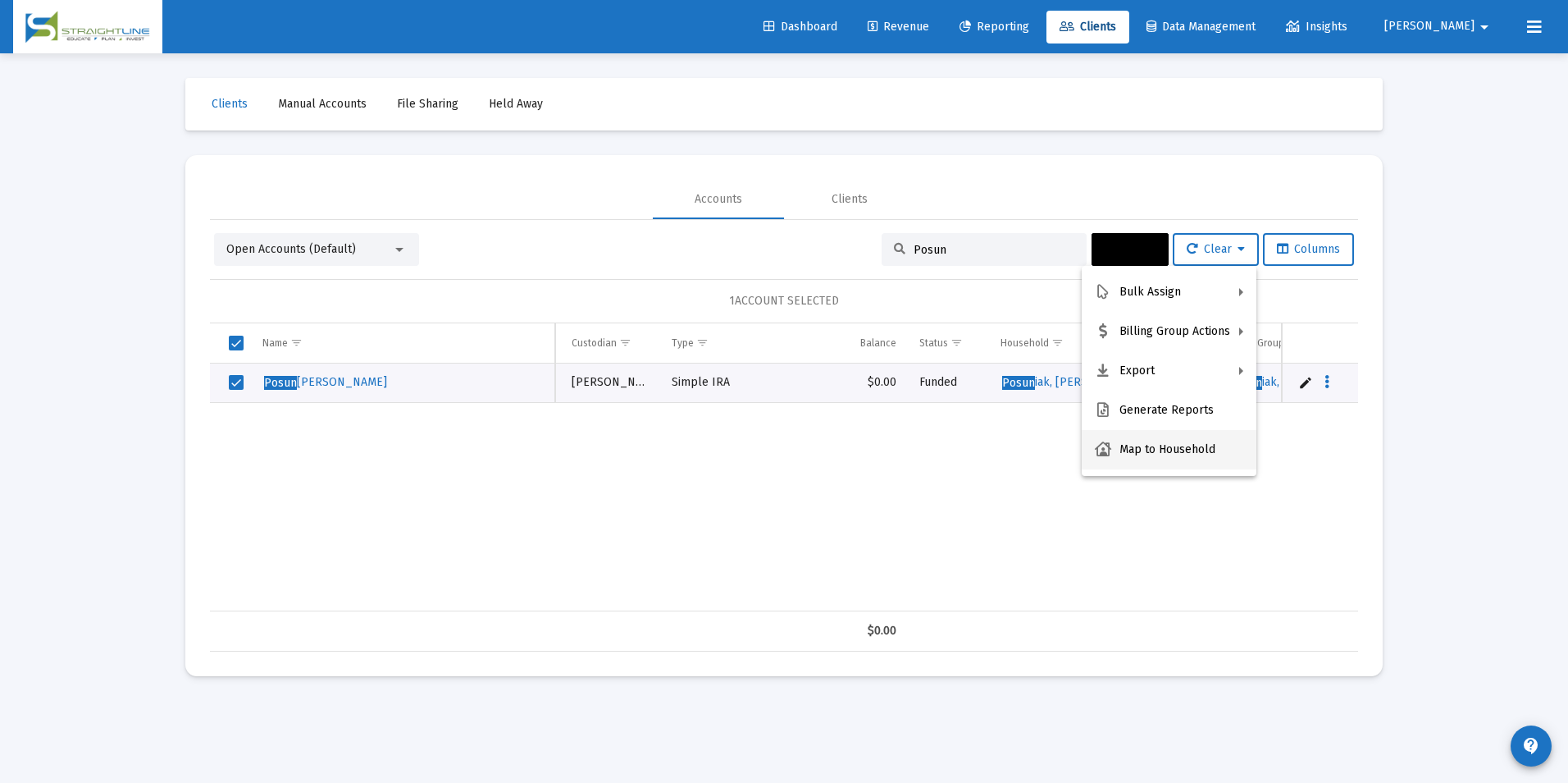
click at [1161, 449] on button "Map to Household" at bounding box center [1169, 449] width 175 height 39
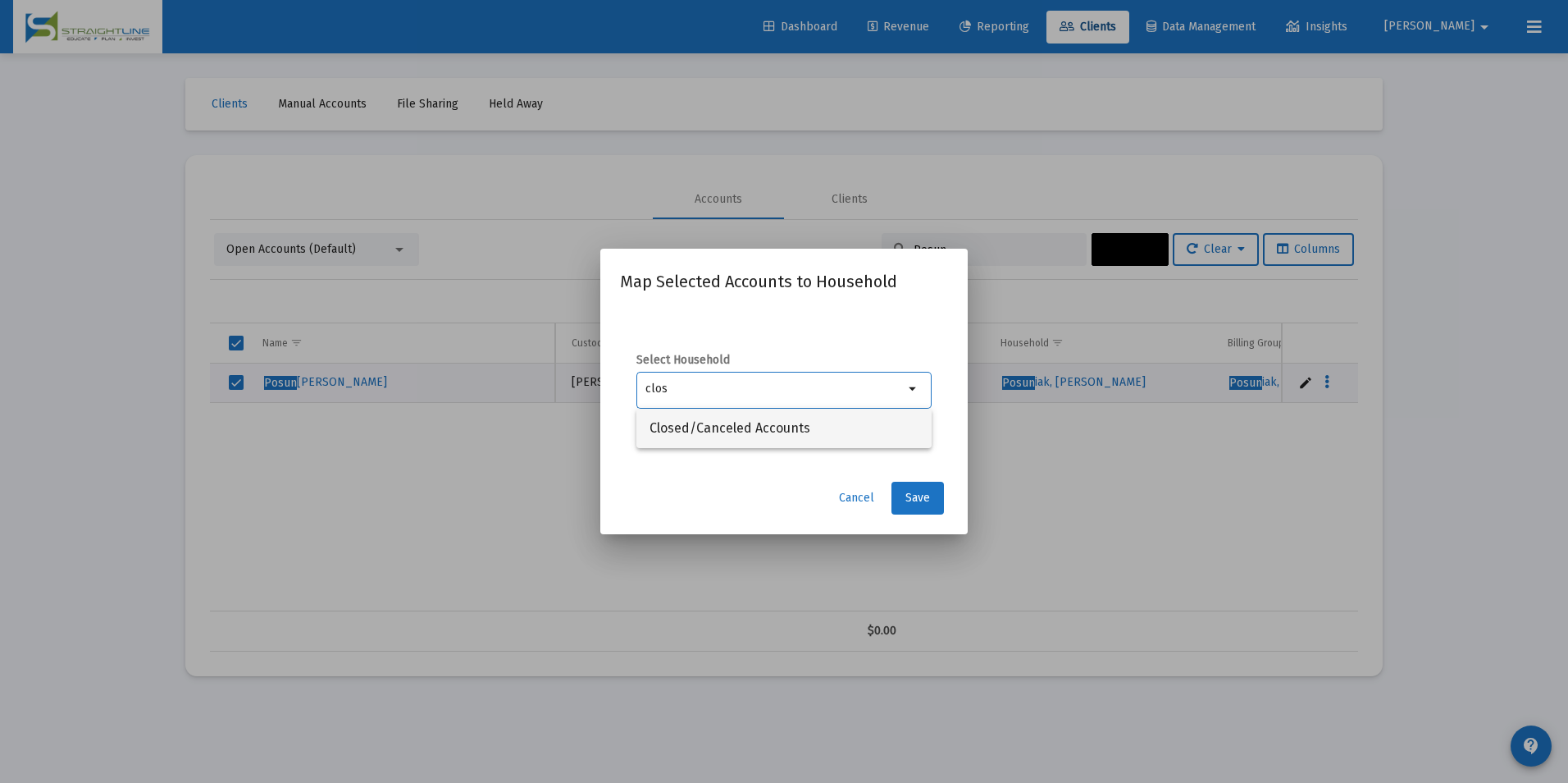
click at [816, 425] on span "Closed/Canceled Accounts" at bounding box center [784, 428] width 269 height 39
type input "Closed/Canceled Accounts"
click at [904, 491] on button "Save" at bounding box center [917, 498] width 52 height 33
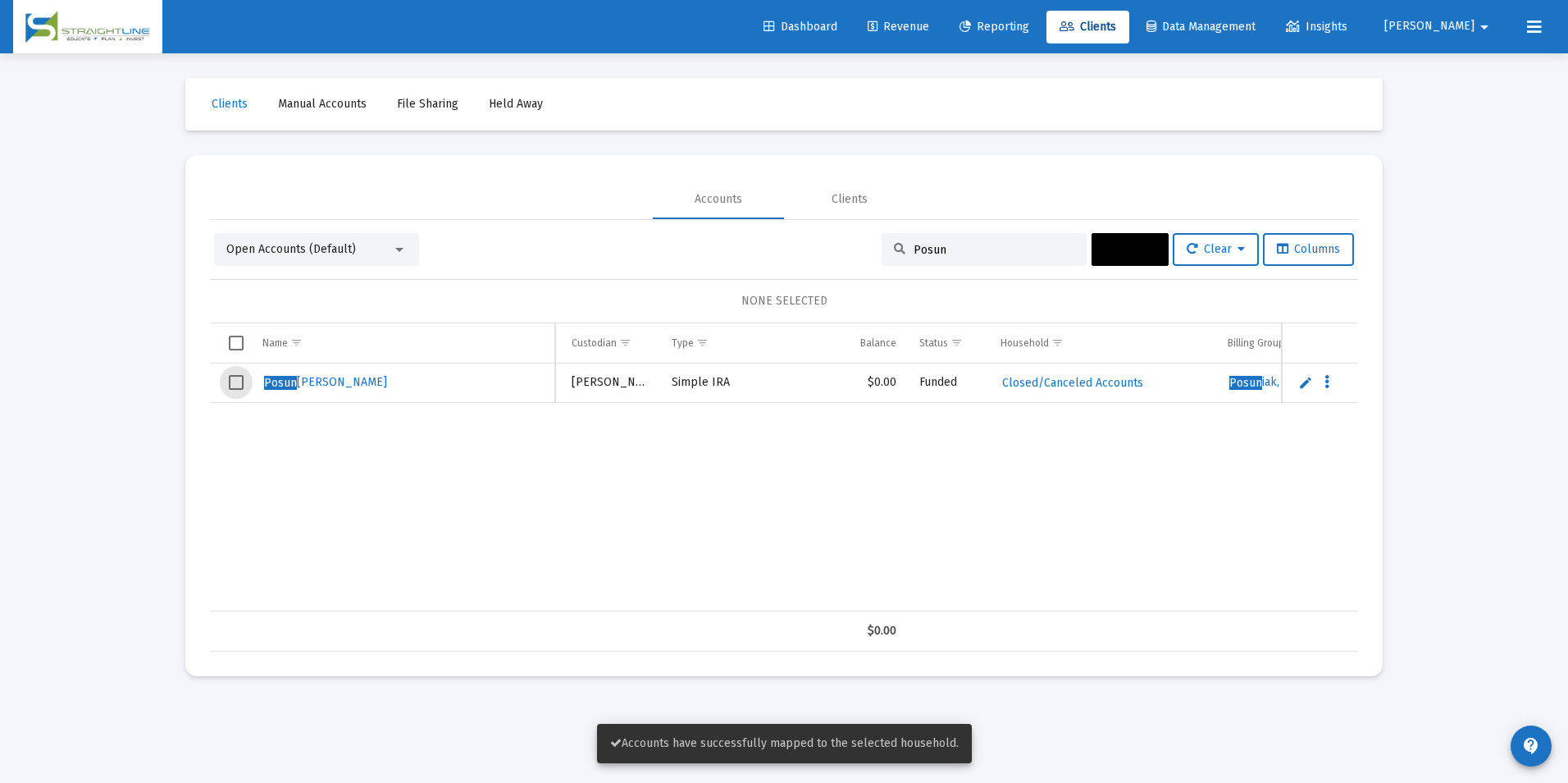
click at [240, 383] on span "Select row" at bounding box center [236, 382] width 15 height 15
click at [1106, 250] on span "Actions" at bounding box center [1130, 248] width 51 height 14
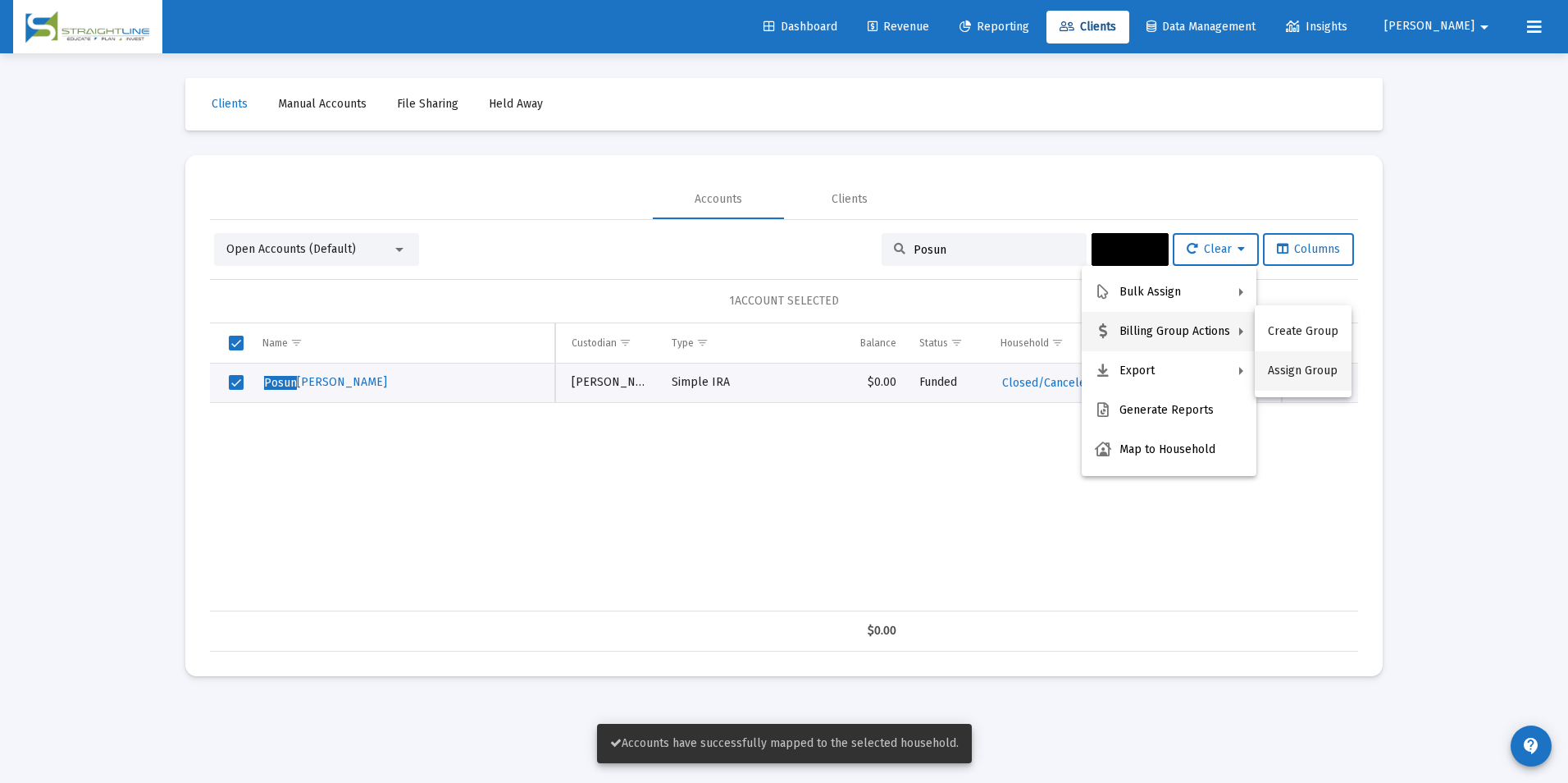
click at [1307, 373] on button "Assign Group" at bounding box center [1303, 370] width 97 height 39
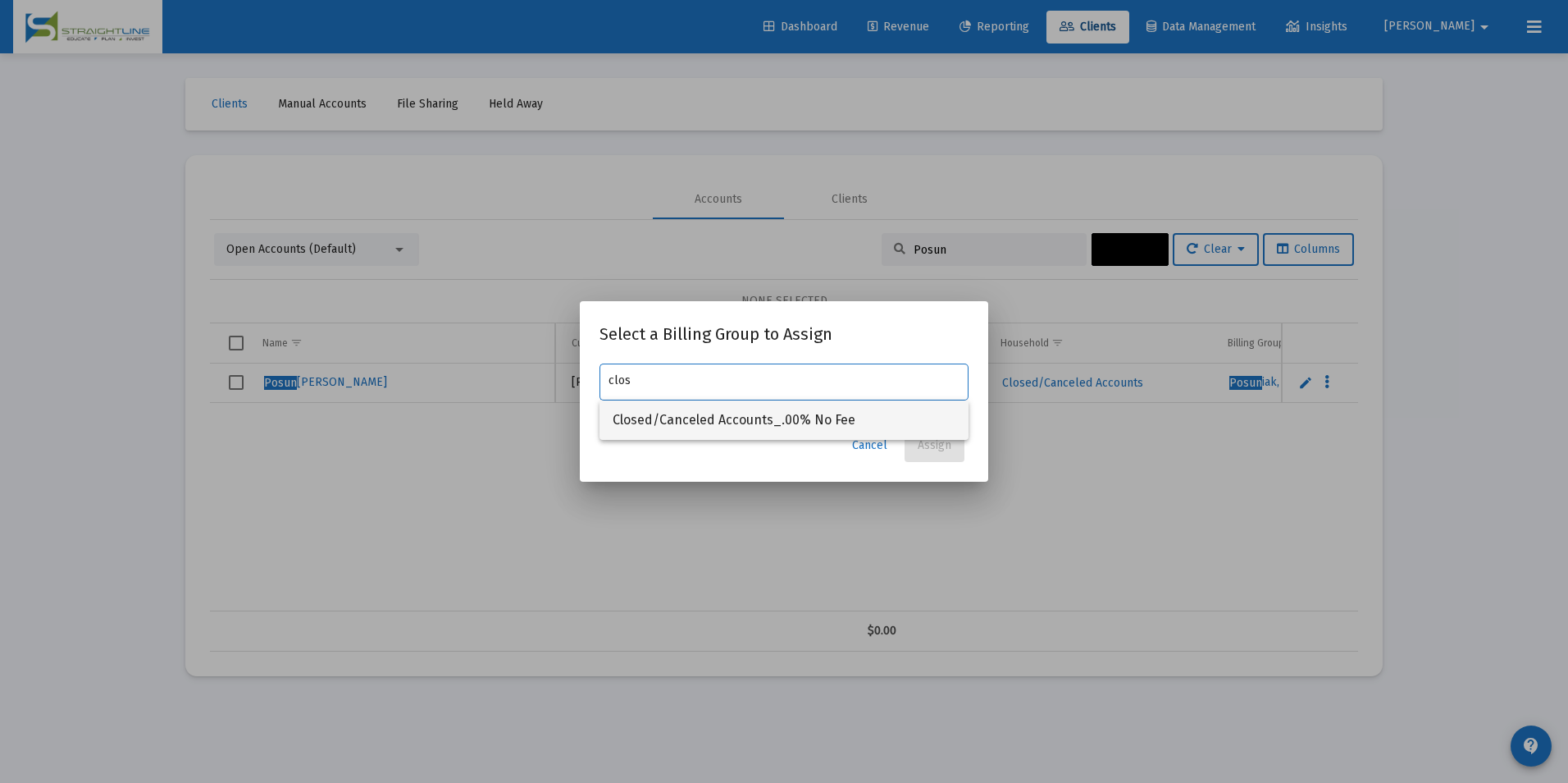
click at [926, 405] on span "Closed/Canceled Accounts_.00% No Fee" at bounding box center [784, 419] width 342 height 39
type input "Closed/Canceled Accounts_.00% No Fee"
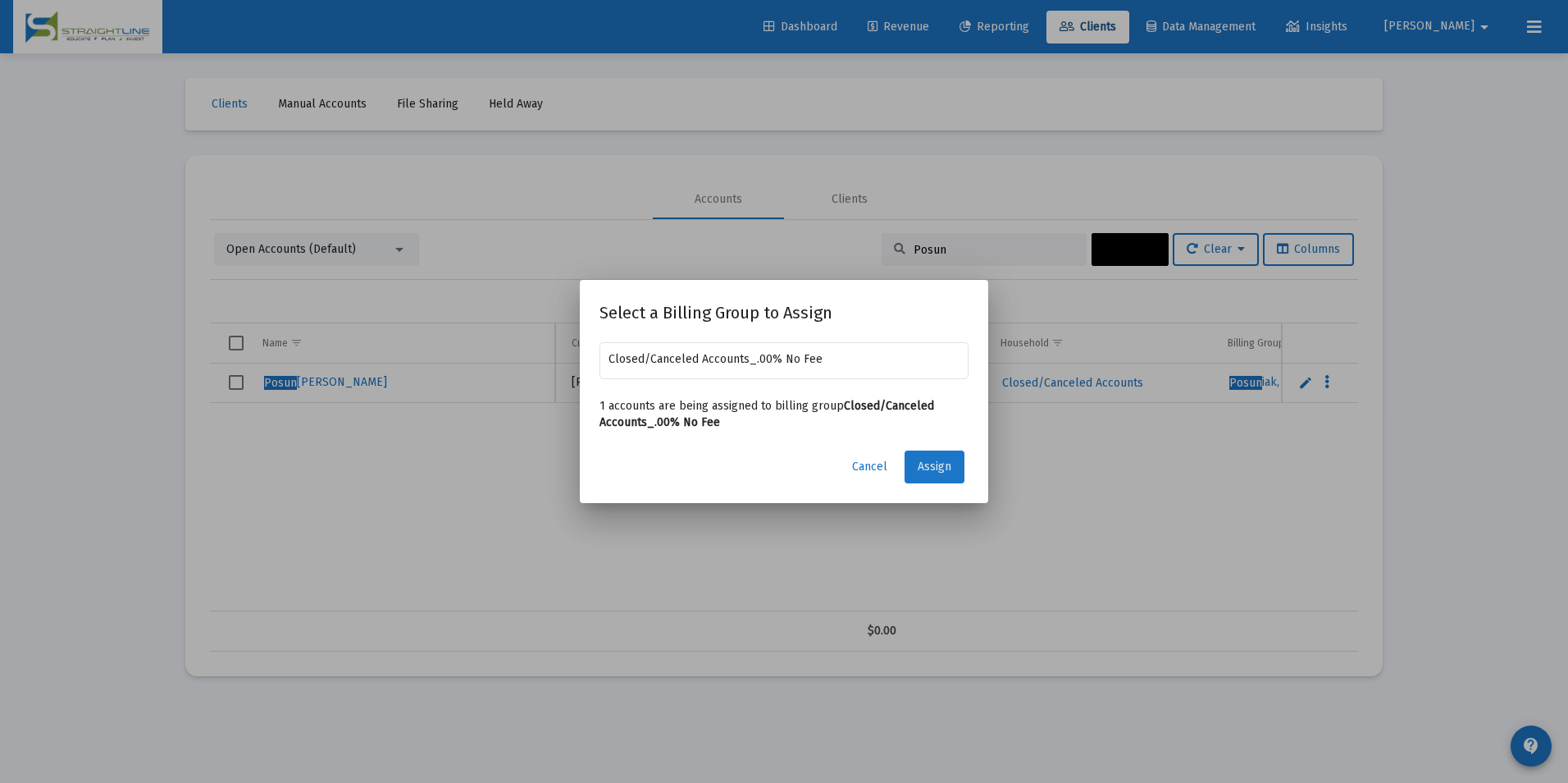
click at [925, 454] on button "Assign" at bounding box center [934, 467] width 59 height 33
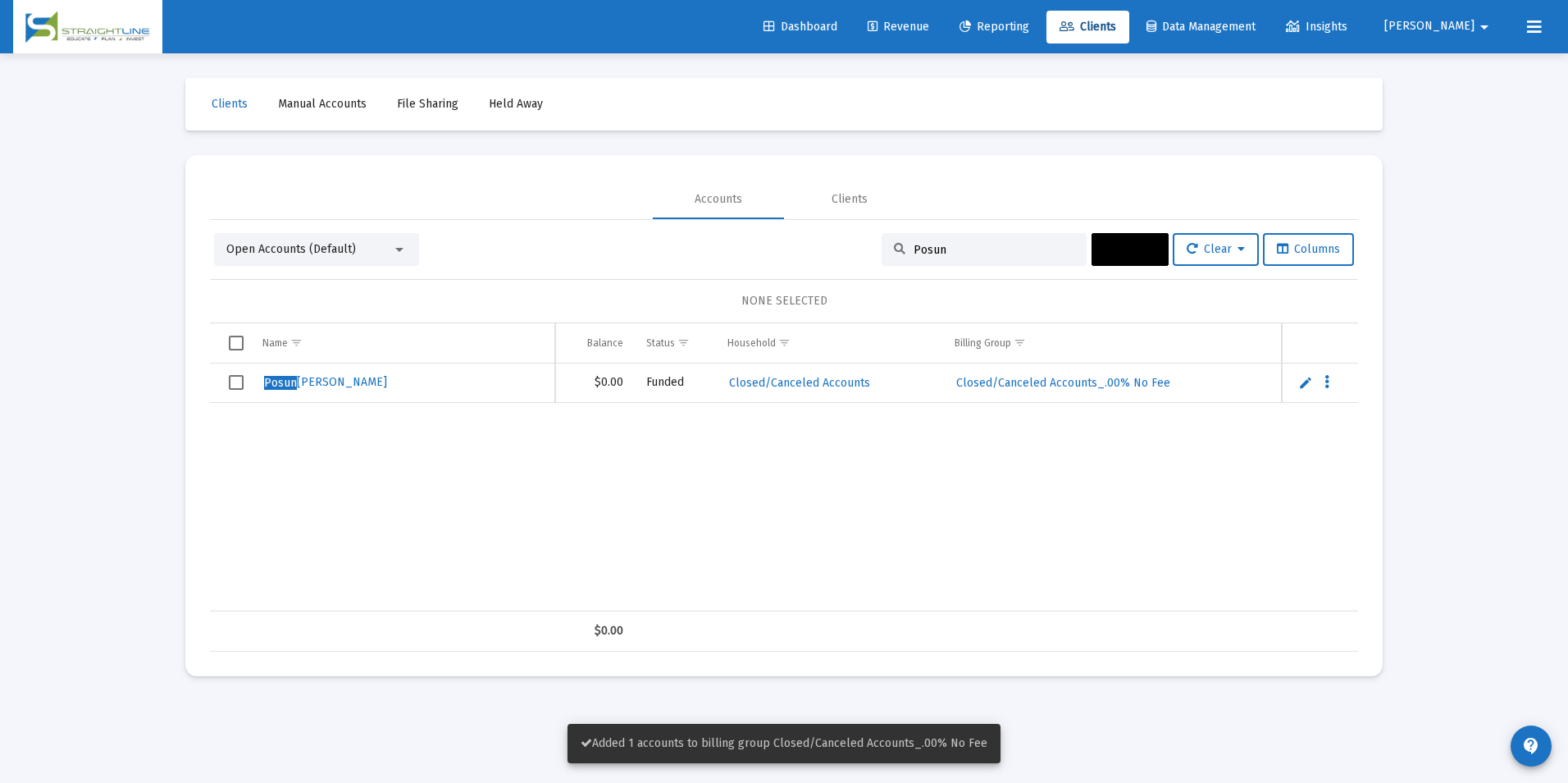
scroll to position [0, 614]
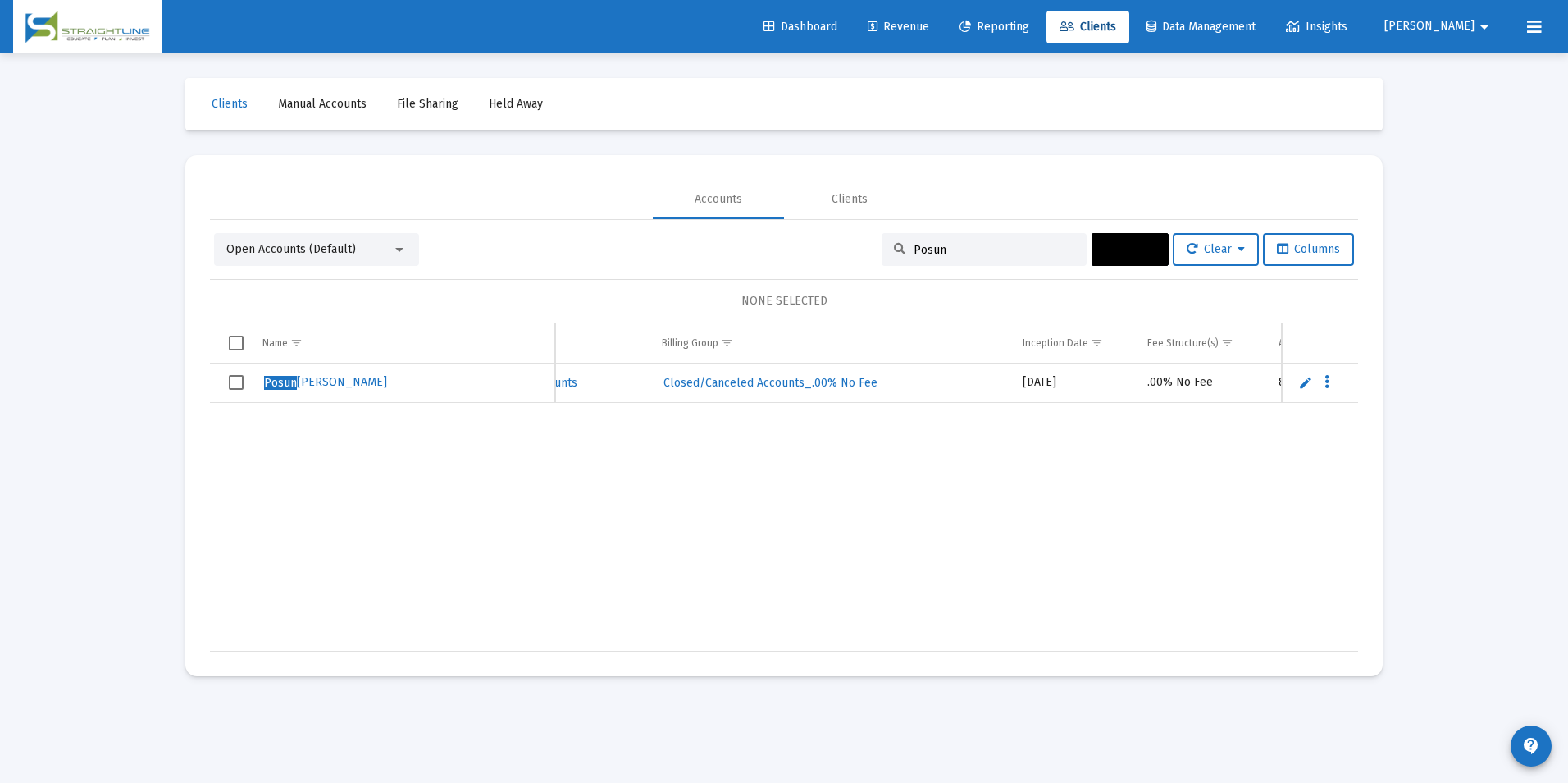
drag, startPoint x: 949, startPoint y: 254, endPoint x: 883, endPoint y: 245, distance: 66.6
click at [883, 245] on div "Posun" at bounding box center [984, 249] width 205 height 33
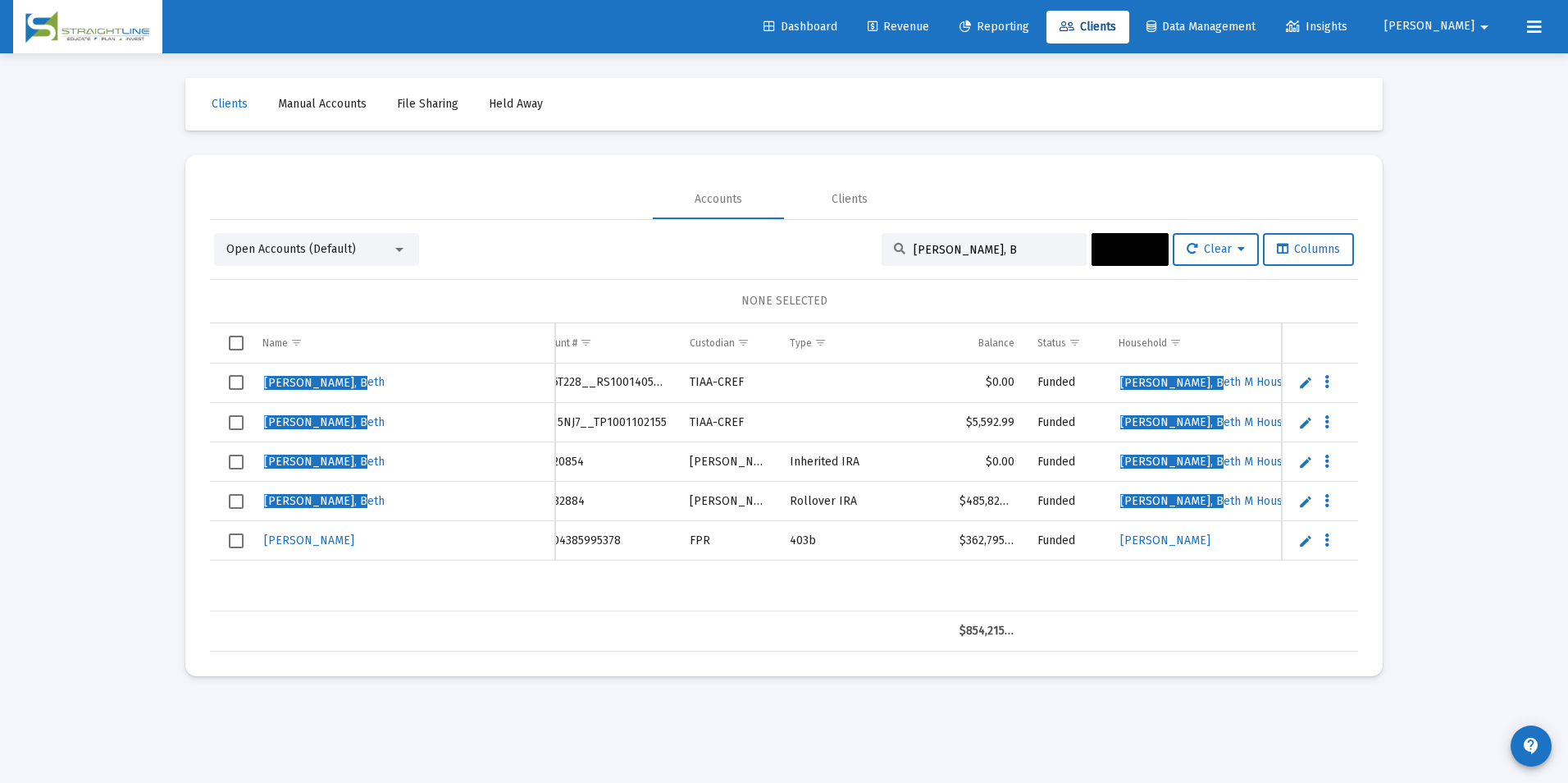
scroll to position [0, 0]
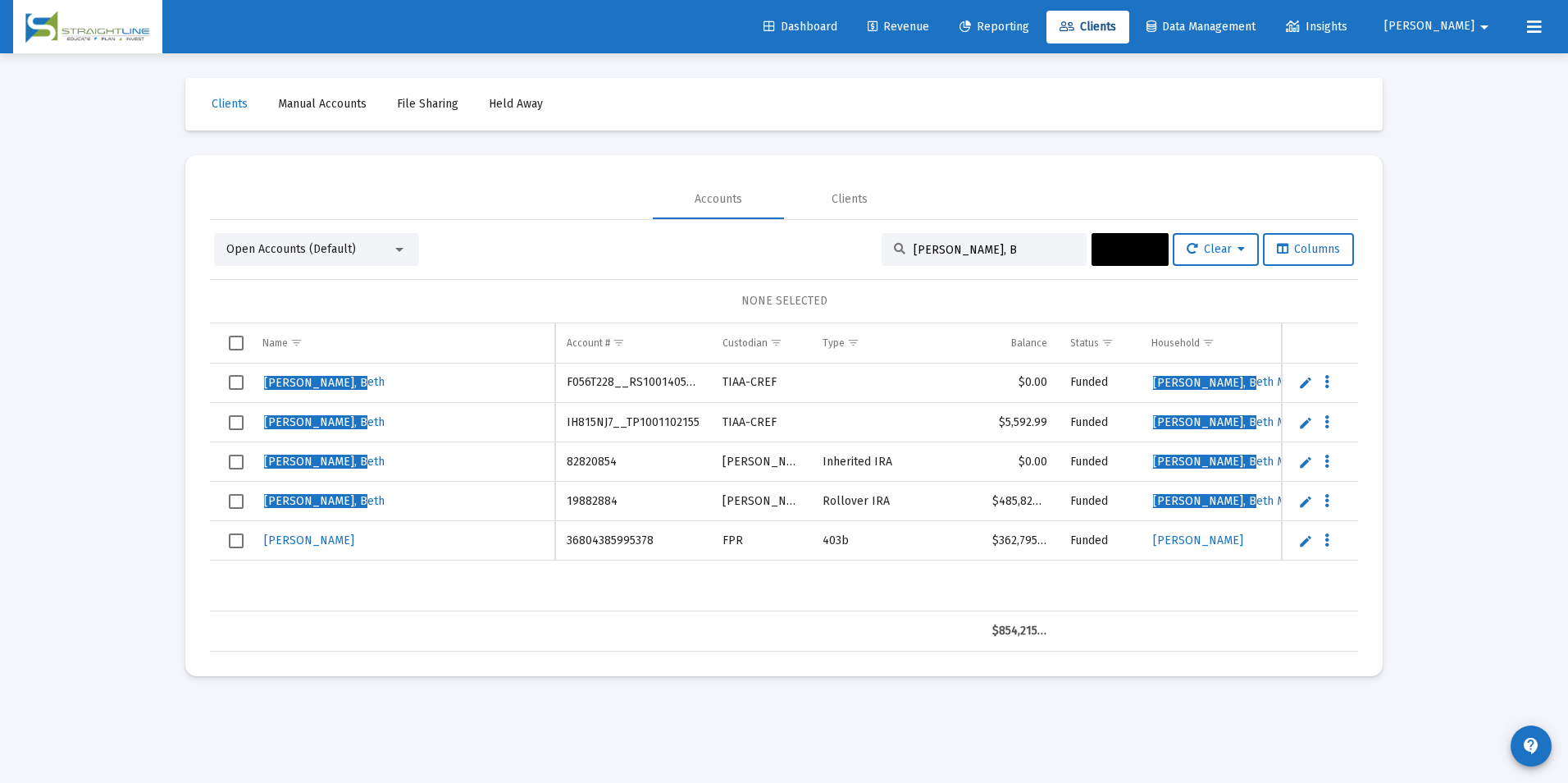
type input "[PERSON_NAME], B"
click at [239, 384] on span "Select row" at bounding box center [236, 382] width 15 height 15
click at [1105, 247] on span "Actions" at bounding box center [1130, 248] width 51 height 14
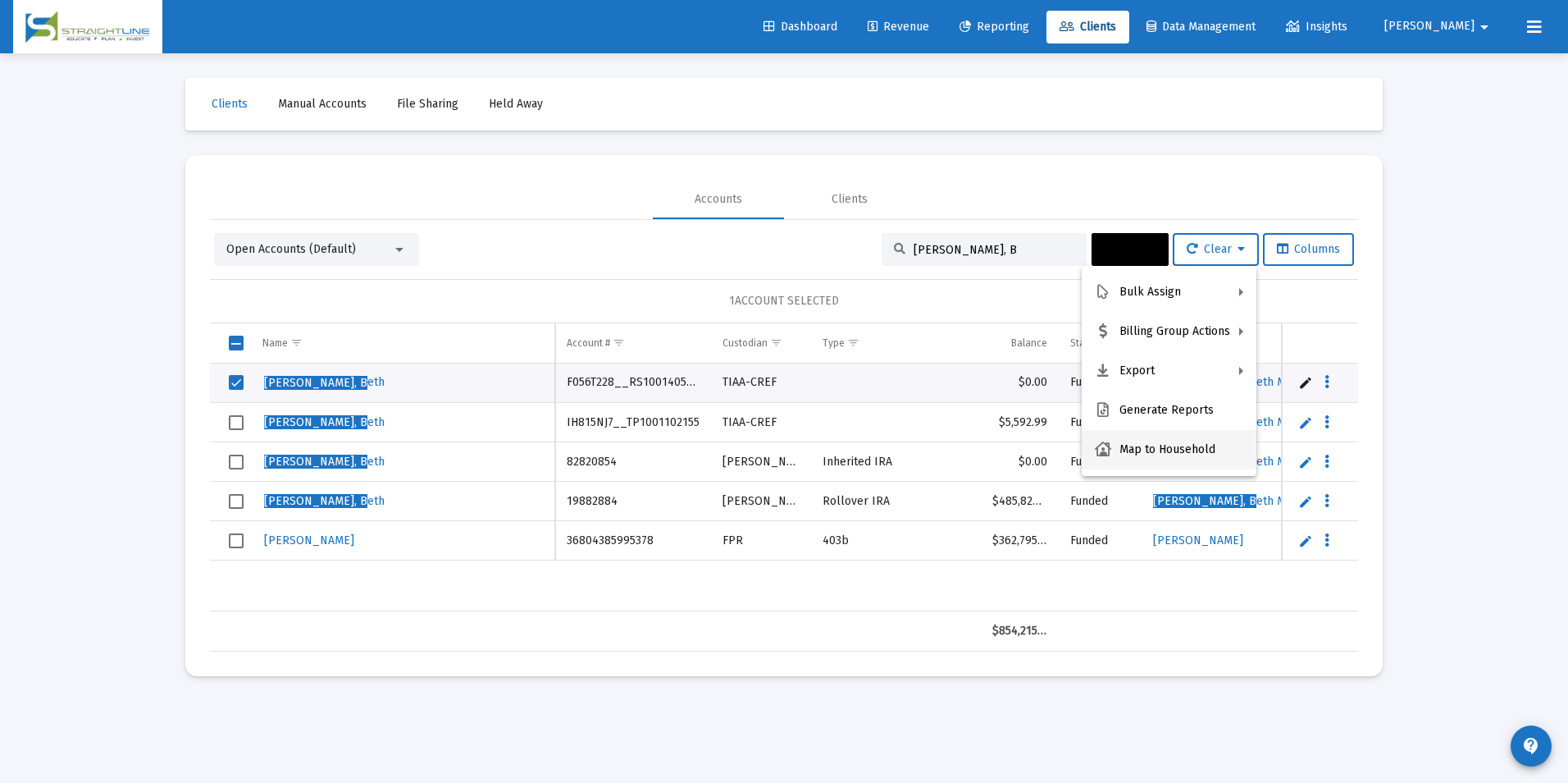
click at [1181, 443] on button "Map to Household" at bounding box center [1169, 449] width 175 height 39
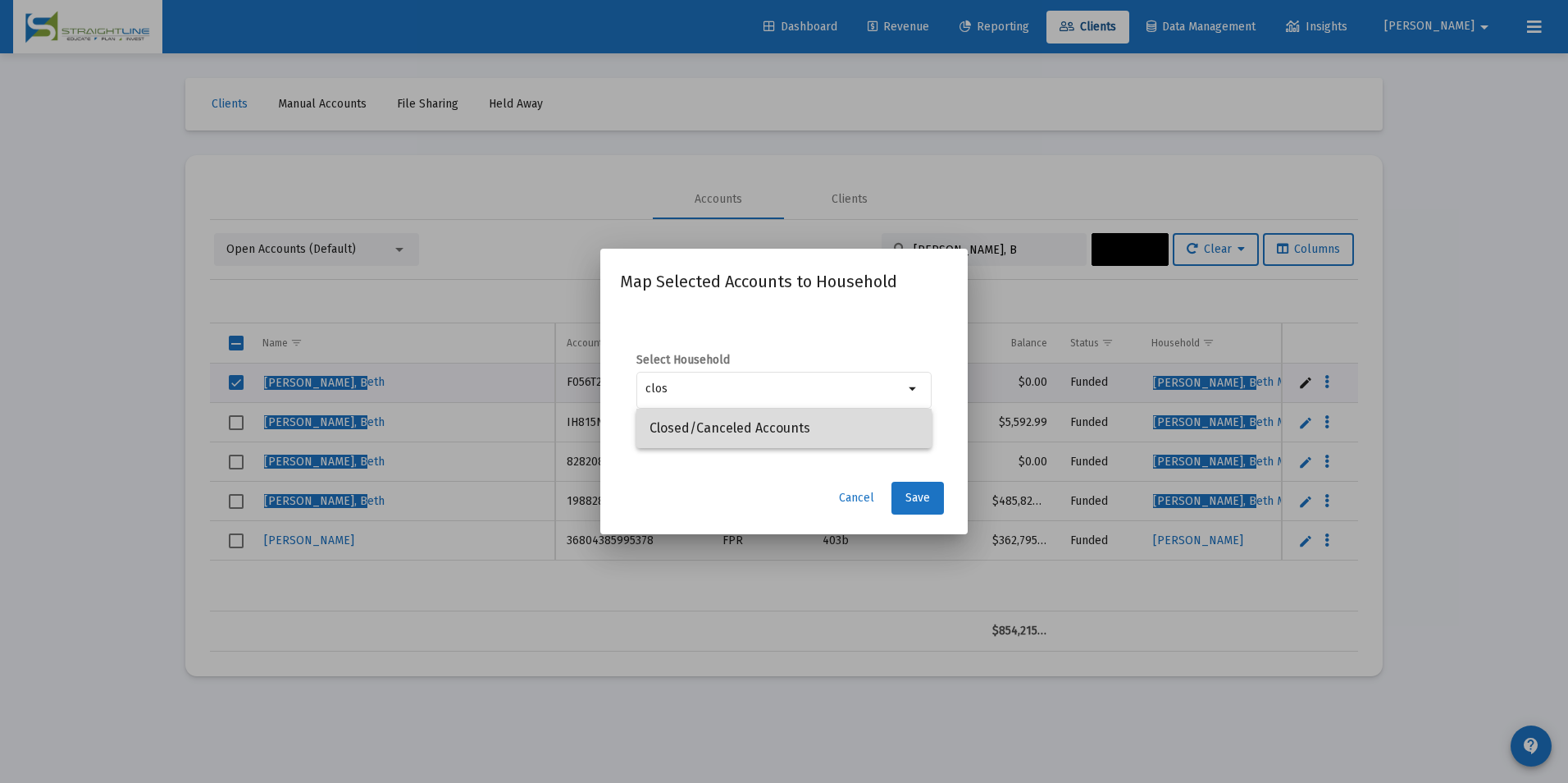
click at [839, 421] on span "Closed/Canceled Accounts" at bounding box center [784, 428] width 269 height 39
type input "Closed/Canceled Accounts"
click at [920, 500] on span "Save" at bounding box center [917, 497] width 25 height 14
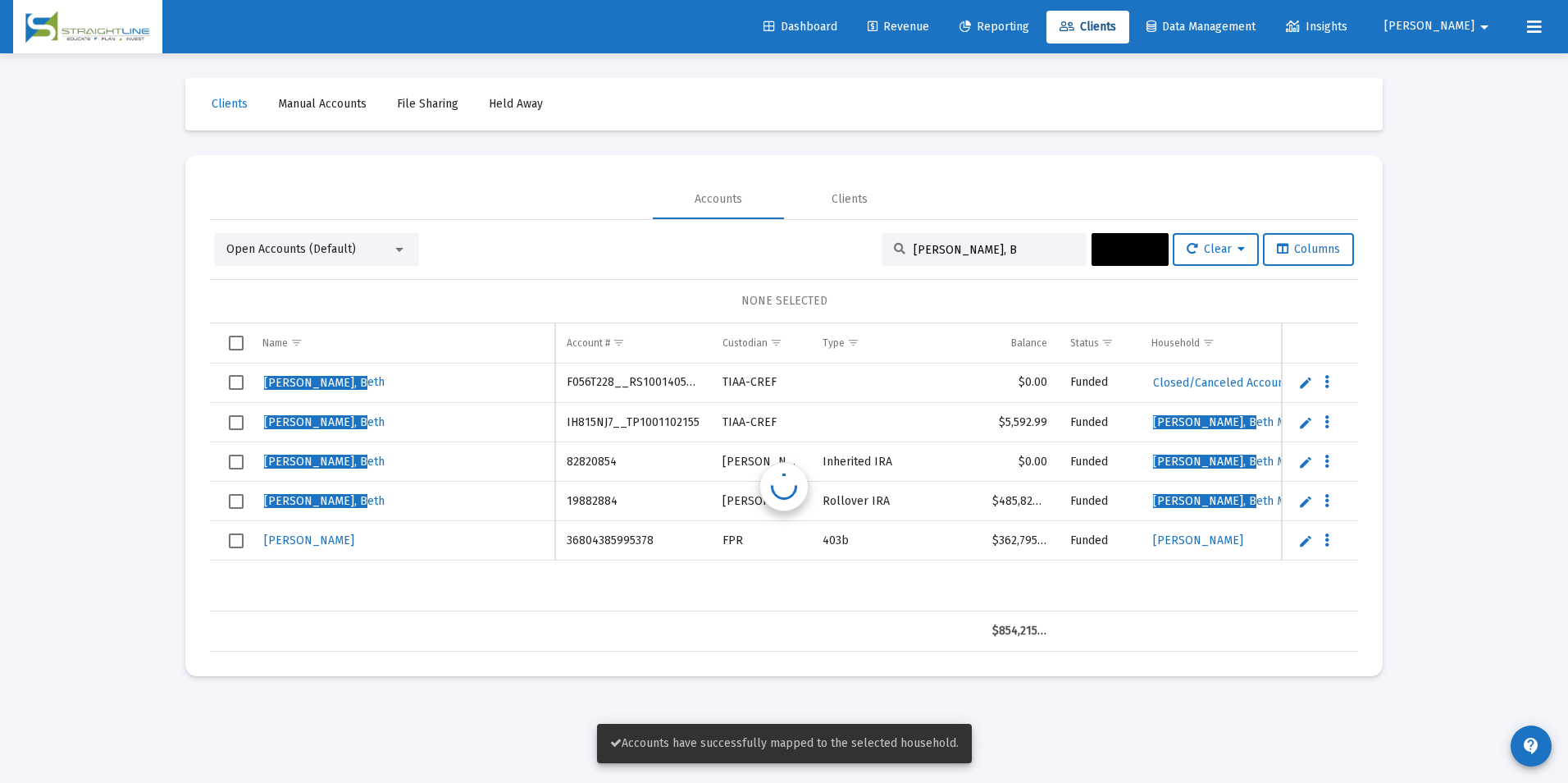
click at [240, 388] on span "Select row" at bounding box center [236, 382] width 15 height 15
click at [1109, 245] on span "Actions" at bounding box center [1130, 248] width 51 height 14
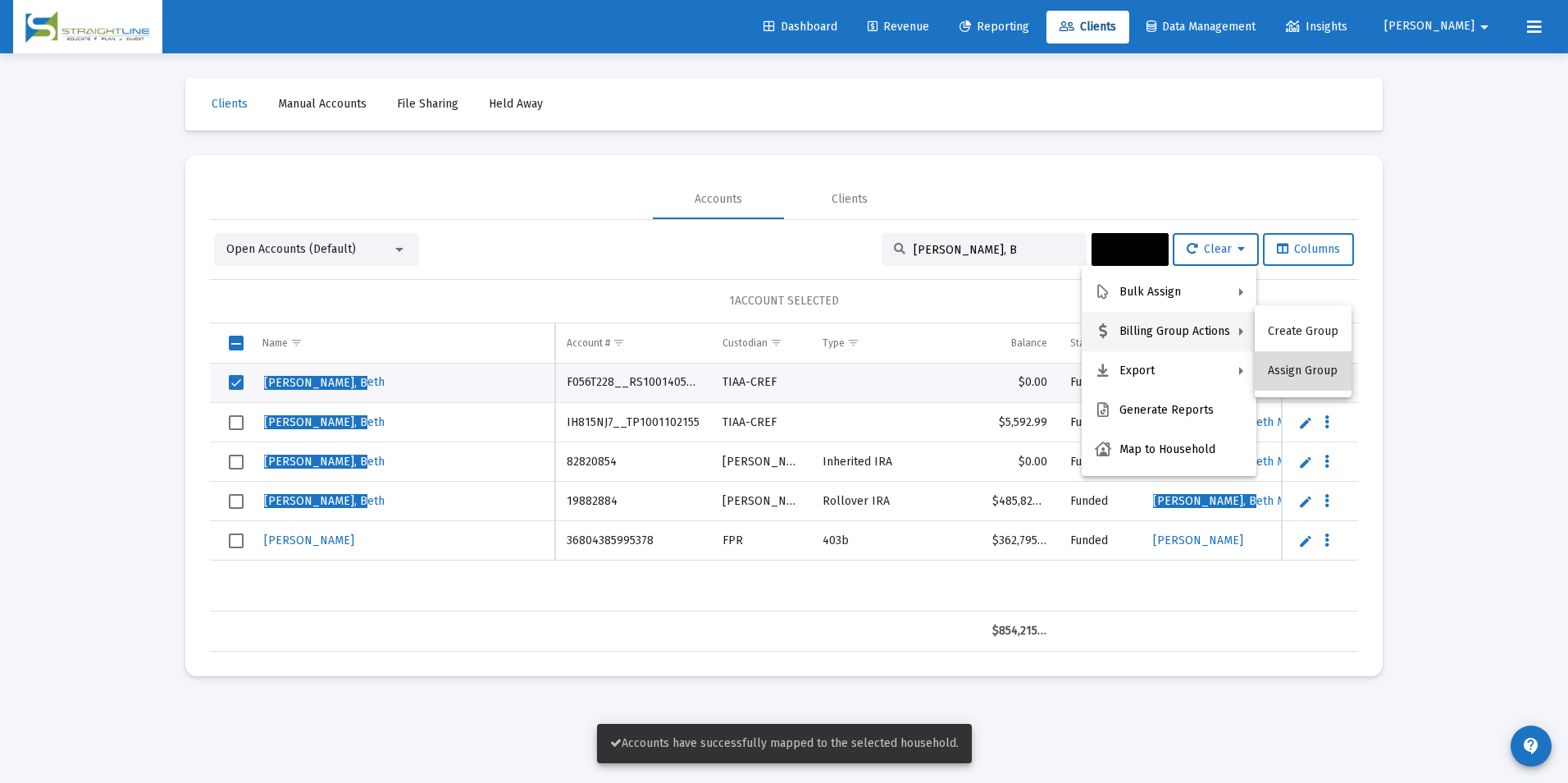
click at [1306, 365] on button "Assign Group" at bounding box center [1303, 370] width 97 height 39
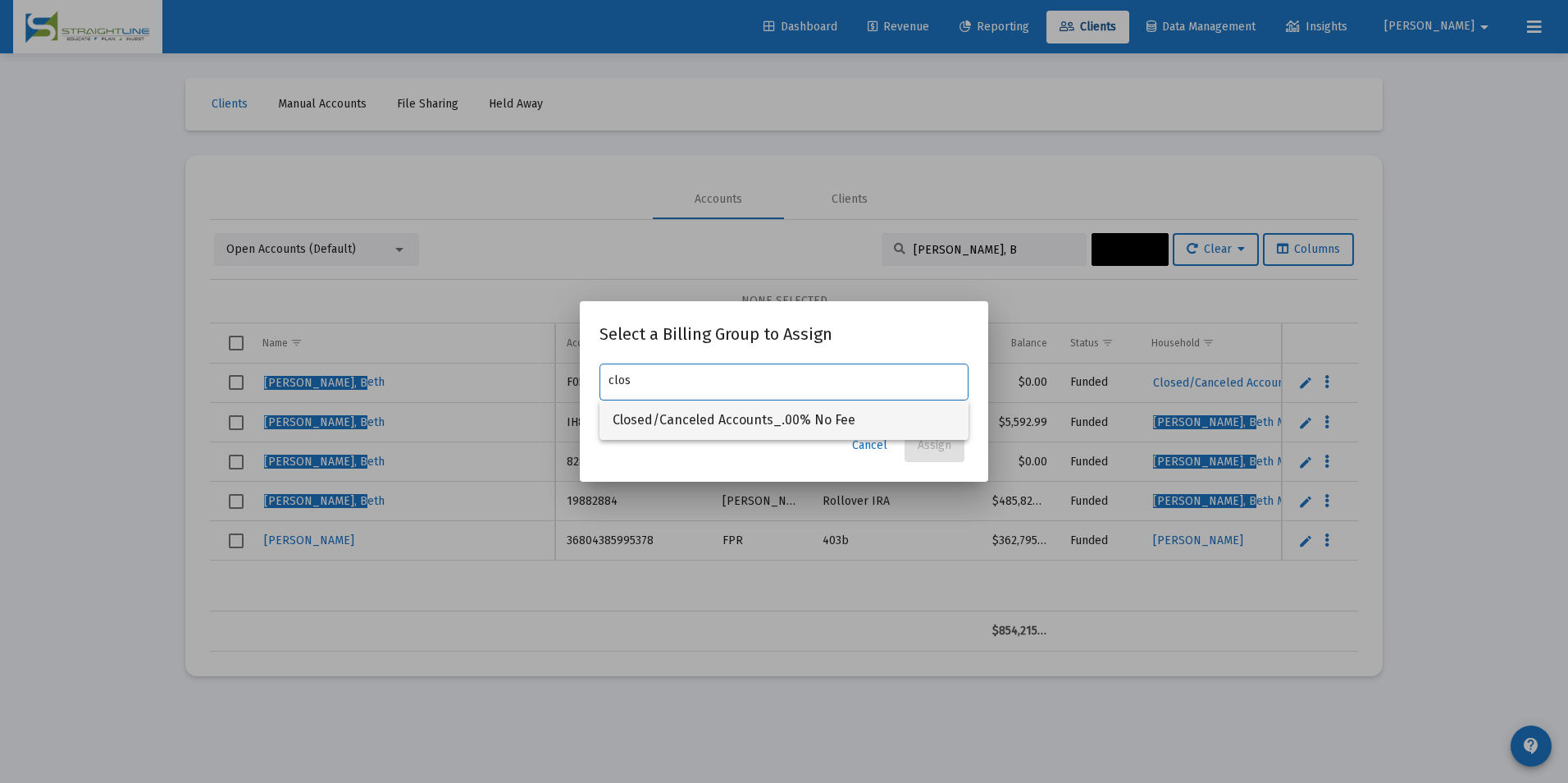
click at [913, 409] on span "Closed/Canceled Accounts_.00% No Fee" at bounding box center [784, 419] width 342 height 39
type input "Closed/Canceled Accounts_.00% No Fee"
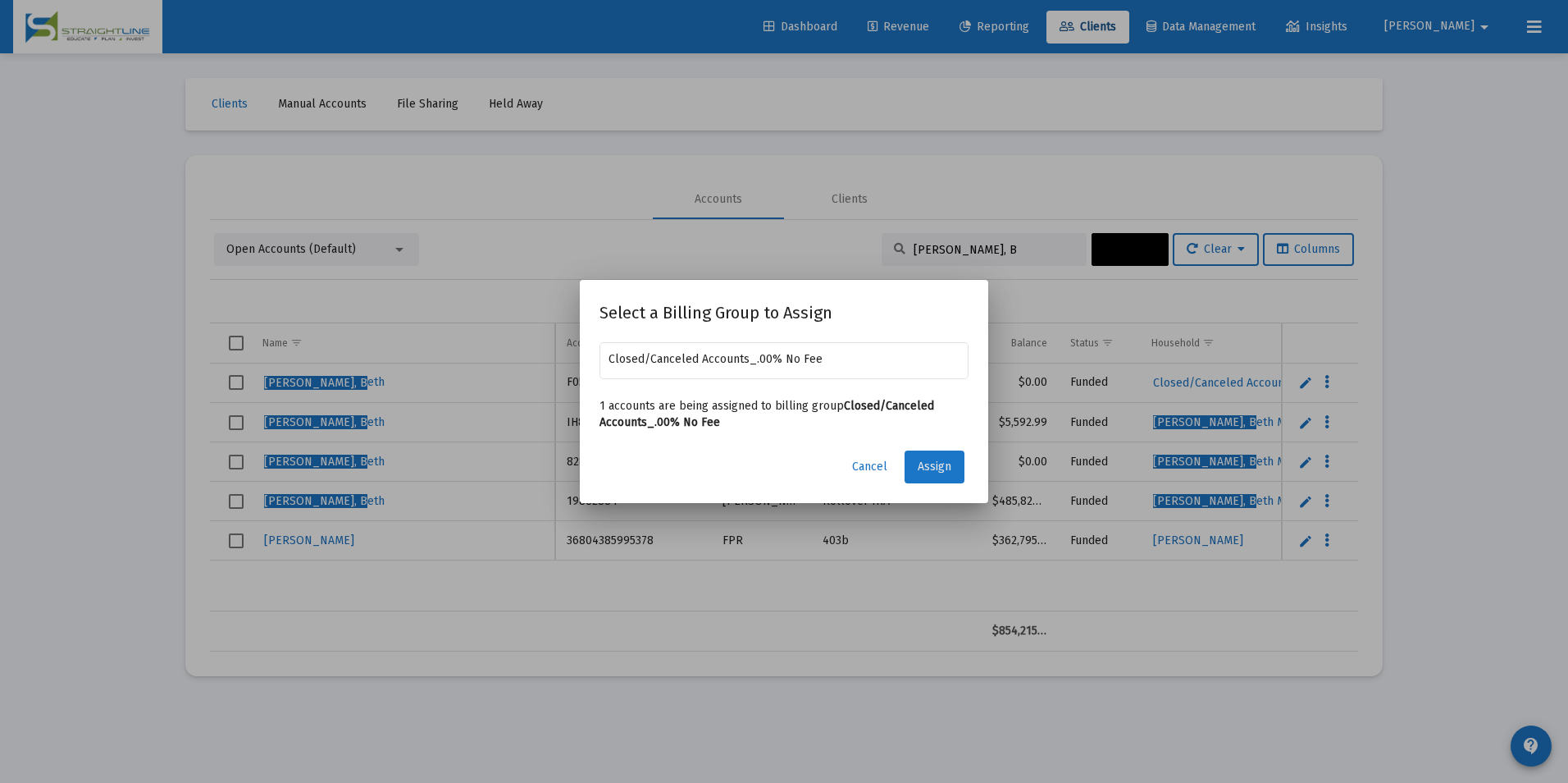
click at [920, 465] on span "Assign" at bounding box center [934, 466] width 34 height 14
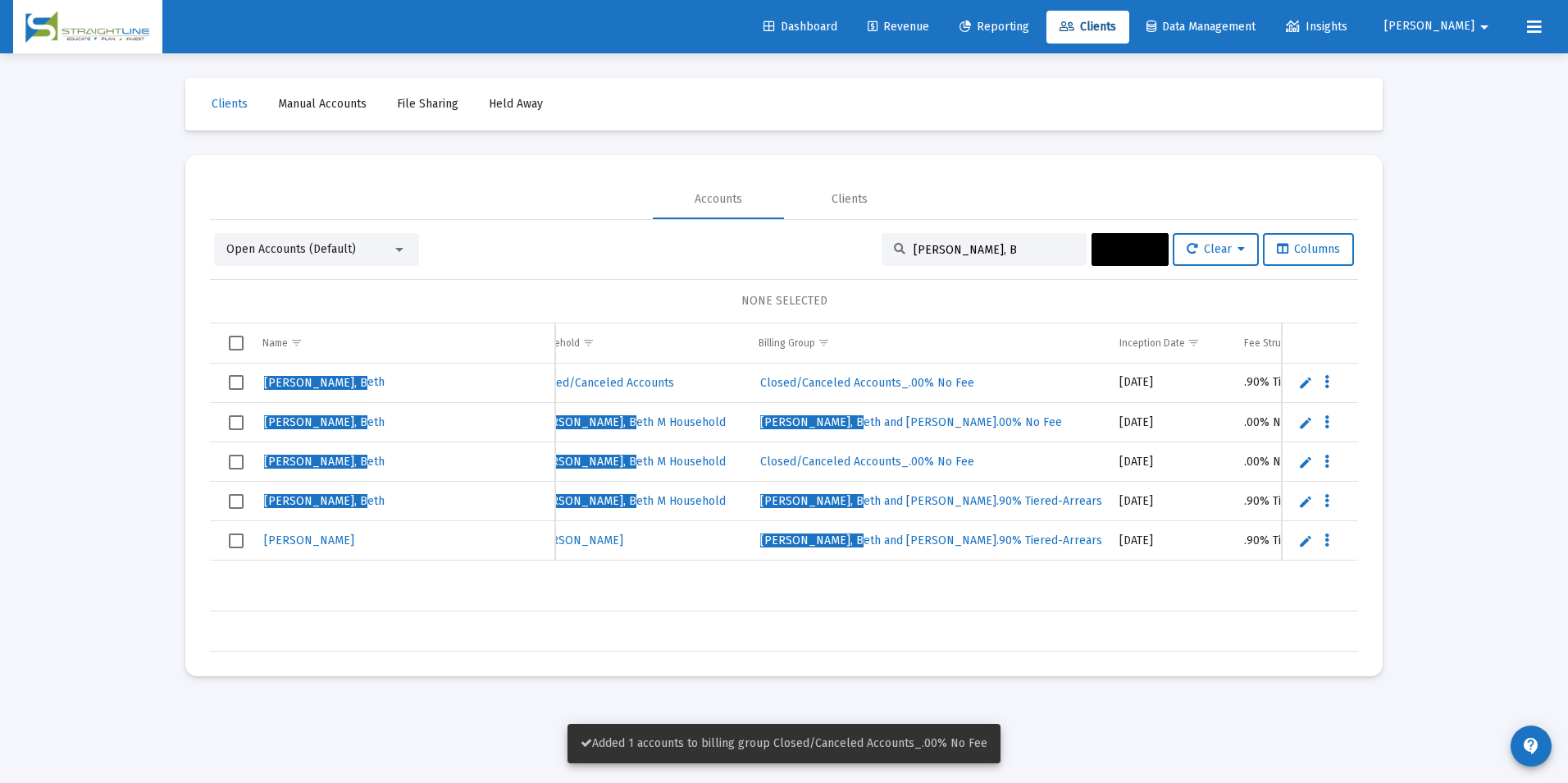
scroll to position [0, 655]
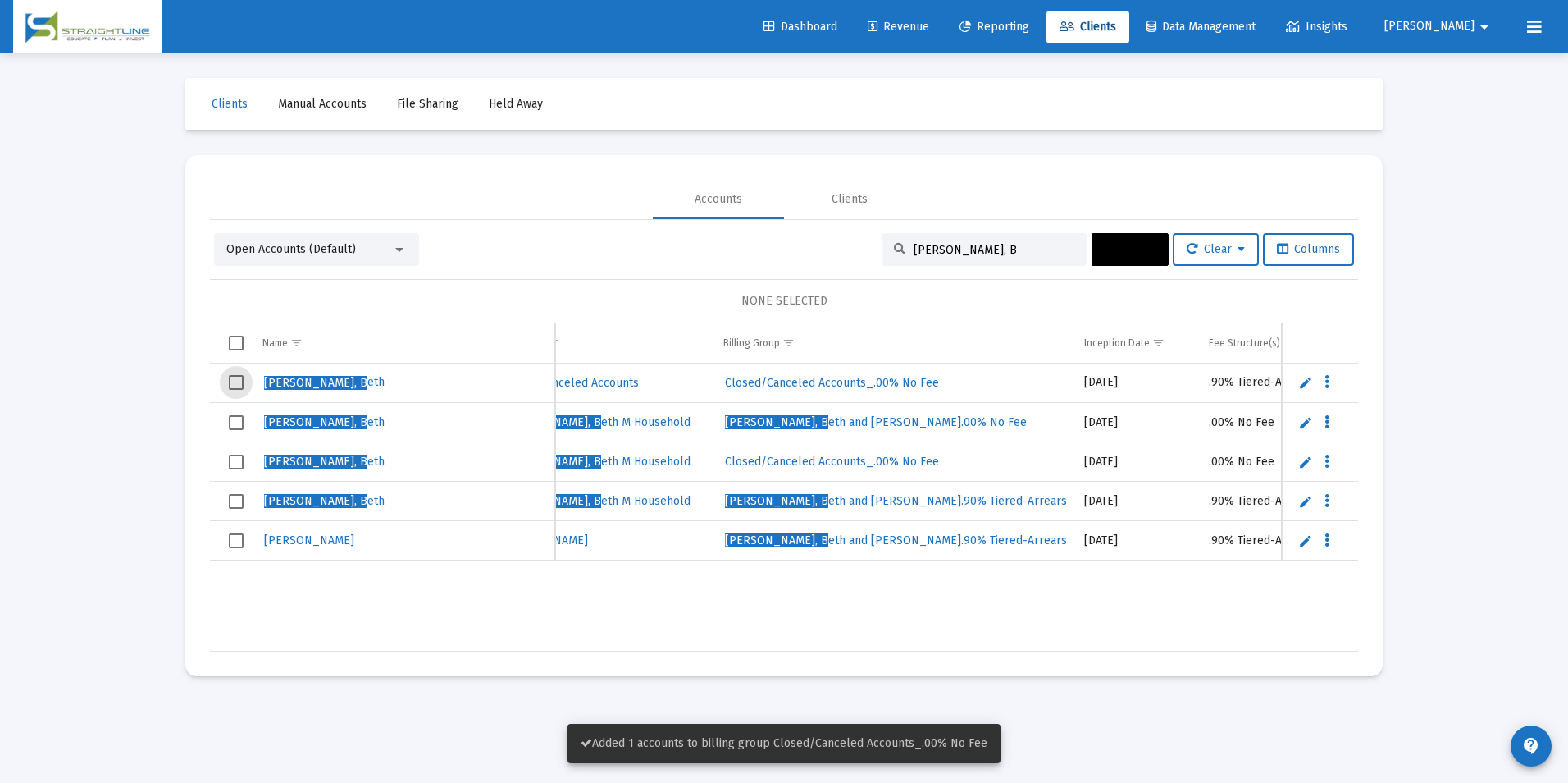
click at [243, 388] on span "Select row" at bounding box center [236, 382] width 15 height 15
click at [1105, 249] on span "Actions" at bounding box center [1130, 248] width 51 height 14
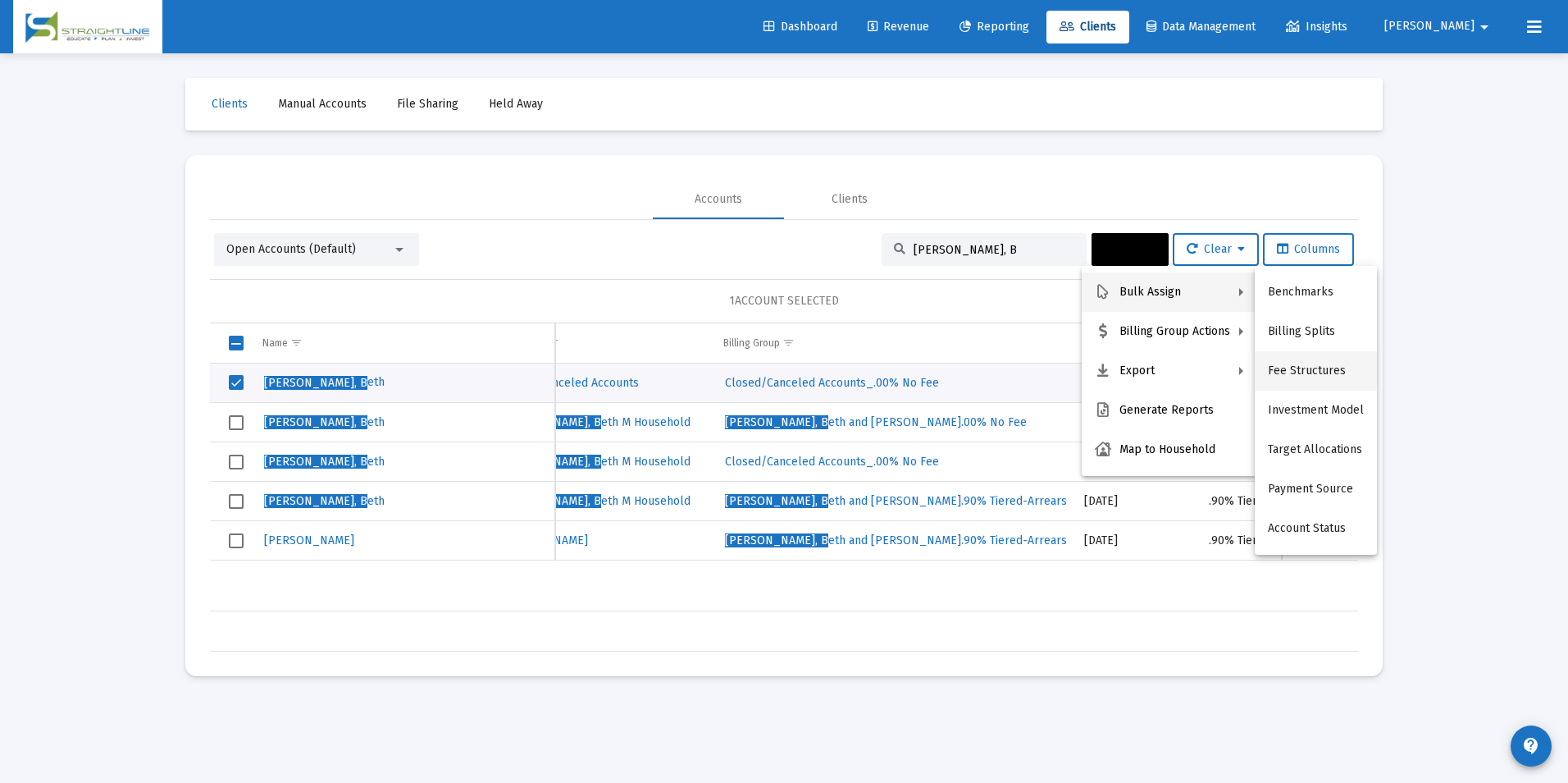
click at [1303, 353] on button "Fee Structures" at bounding box center [1315, 370] width 122 height 39
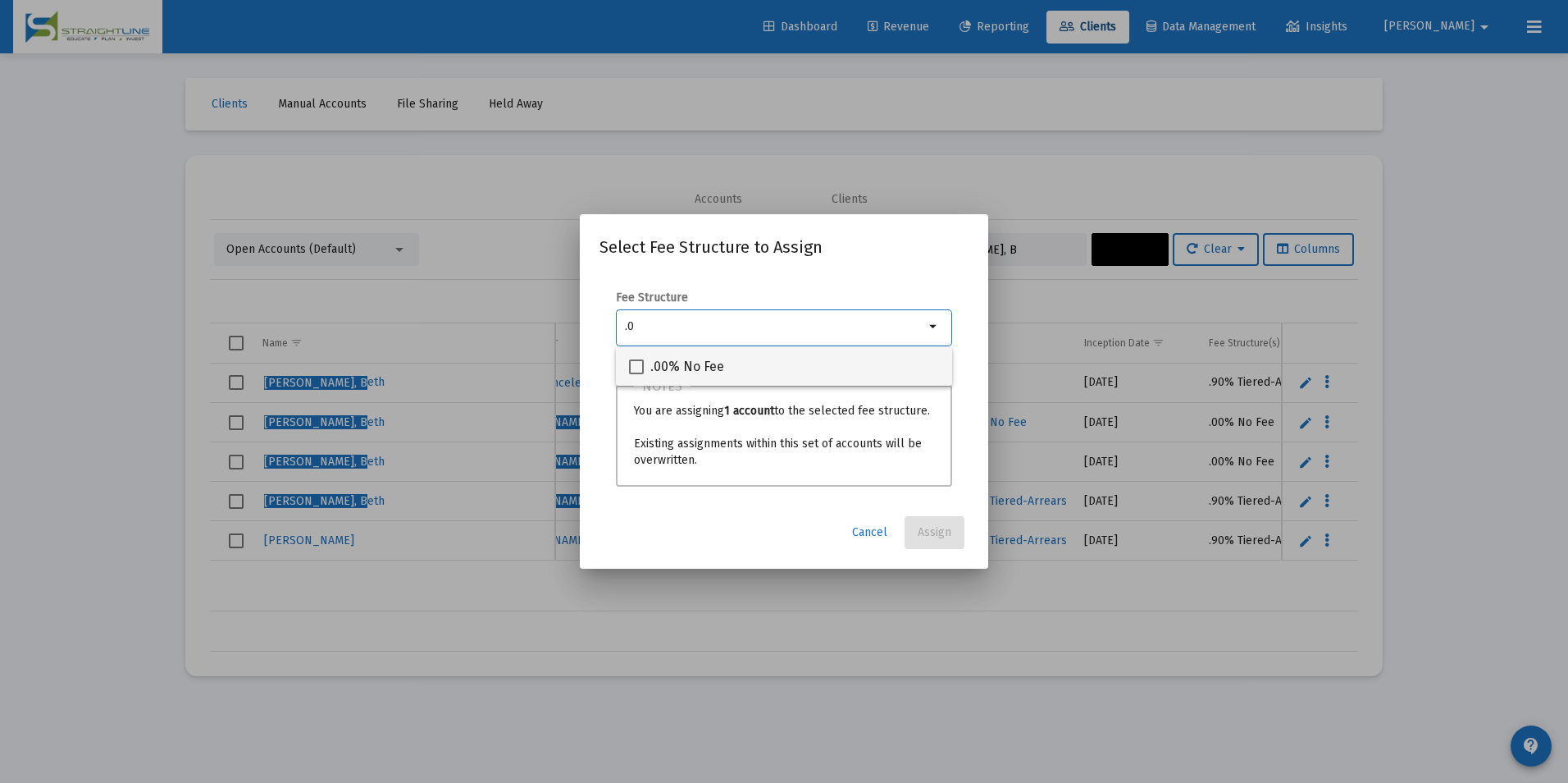
type input ".0"
click at [898, 372] on div ".00% No Fee" at bounding box center [784, 365] width 310 height 39
checkbox input "true"
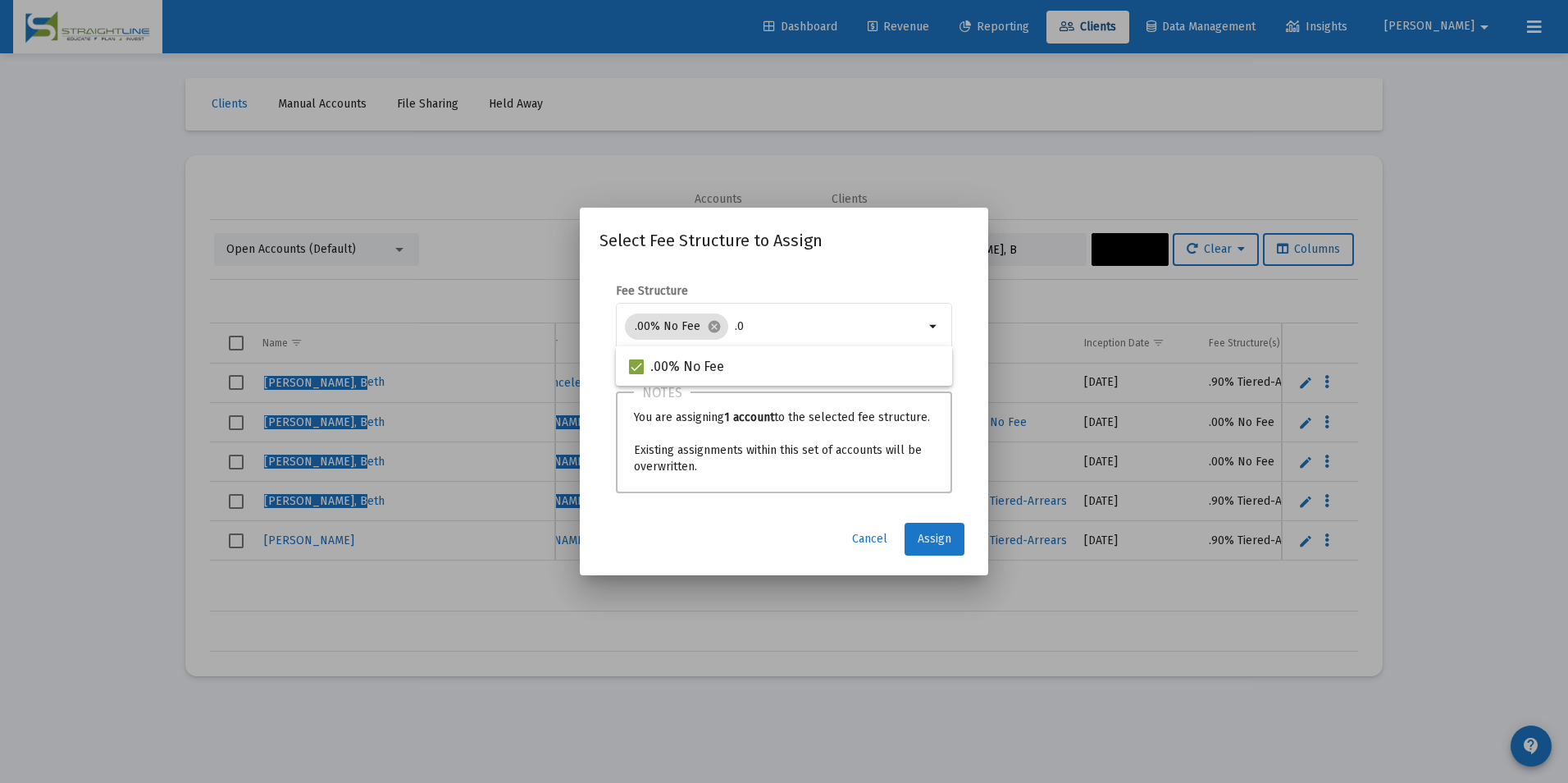
click at [925, 537] on span "Assign" at bounding box center [934, 538] width 34 height 14
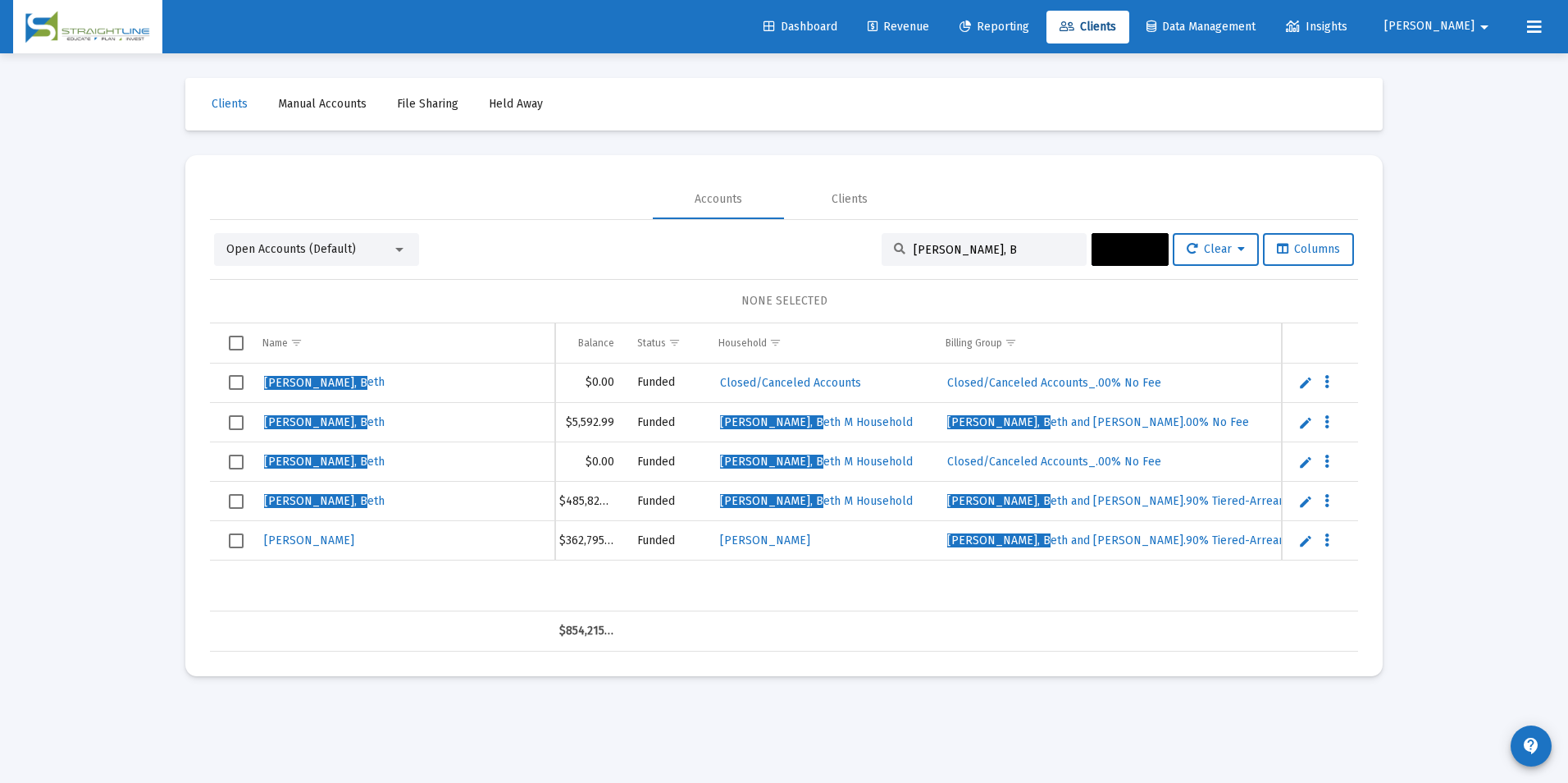
scroll to position [0, 510]
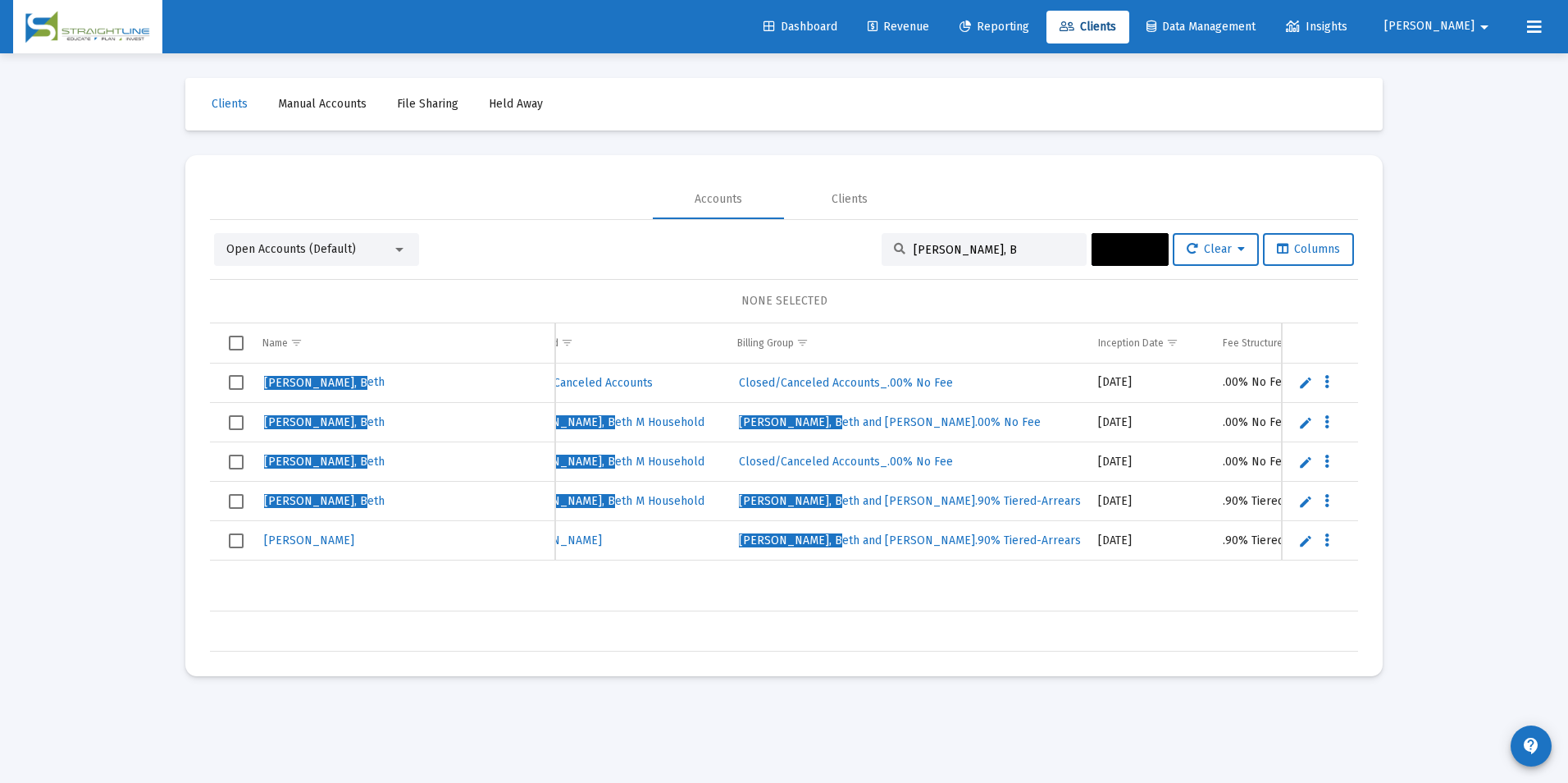
drag, startPoint x: 1000, startPoint y: 245, endPoint x: 868, endPoint y: 271, distance: 134.5
click at [868, 271] on div "Open Accounts (Default) [PERSON_NAME], B Actions Clear Columns NONE SELECTED Na…" at bounding box center [784, 441] width 1148 height 419
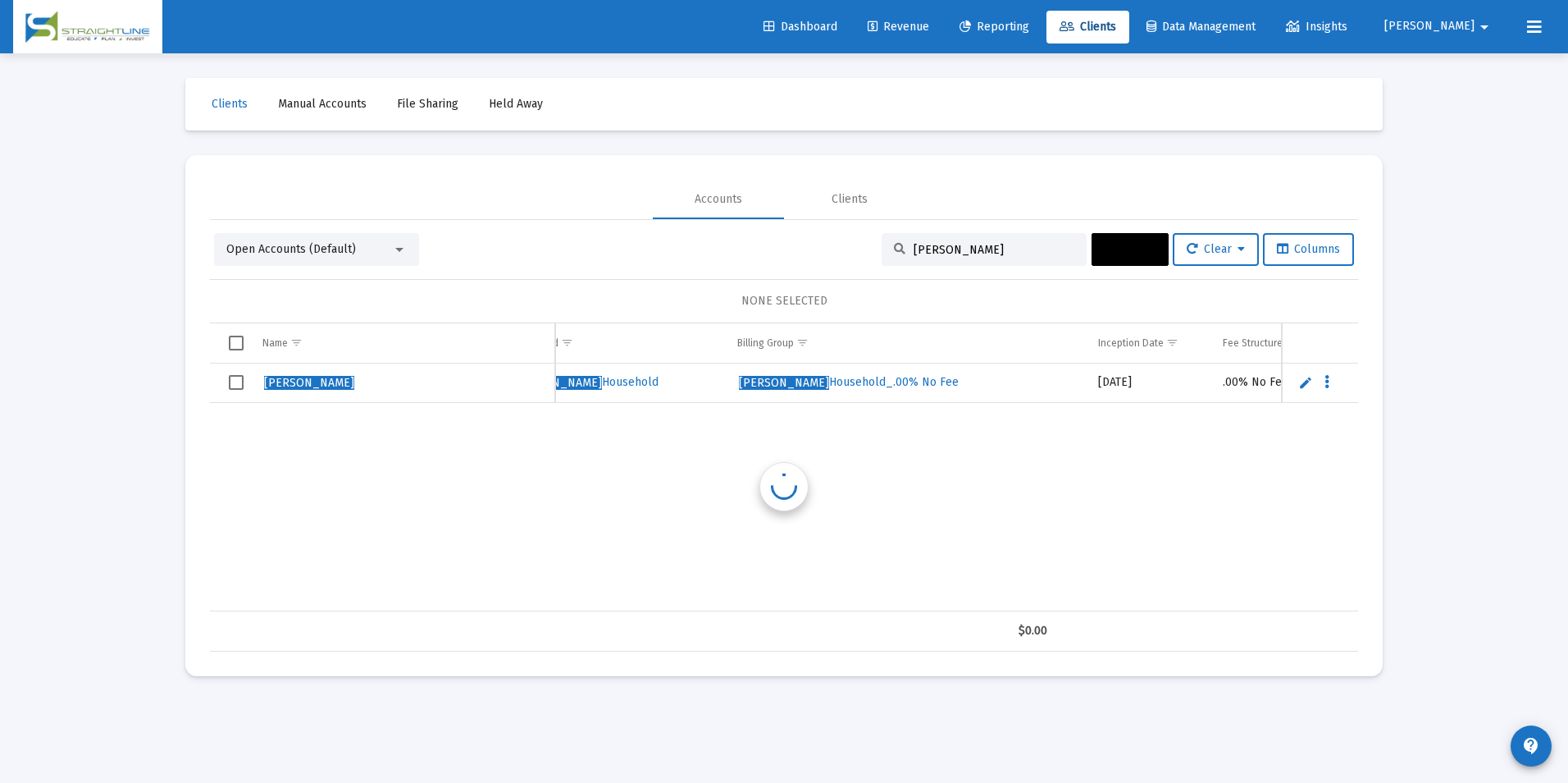
scroll to position [0, 642]
type input "[PERSON_NAME]"
click at [231, 382] on span "Select row" at bounding box center [236, 382] width 15 height 15
click at [1126, 254] on span "Actions" at bounding box center [1130, 248] width 51 height 14
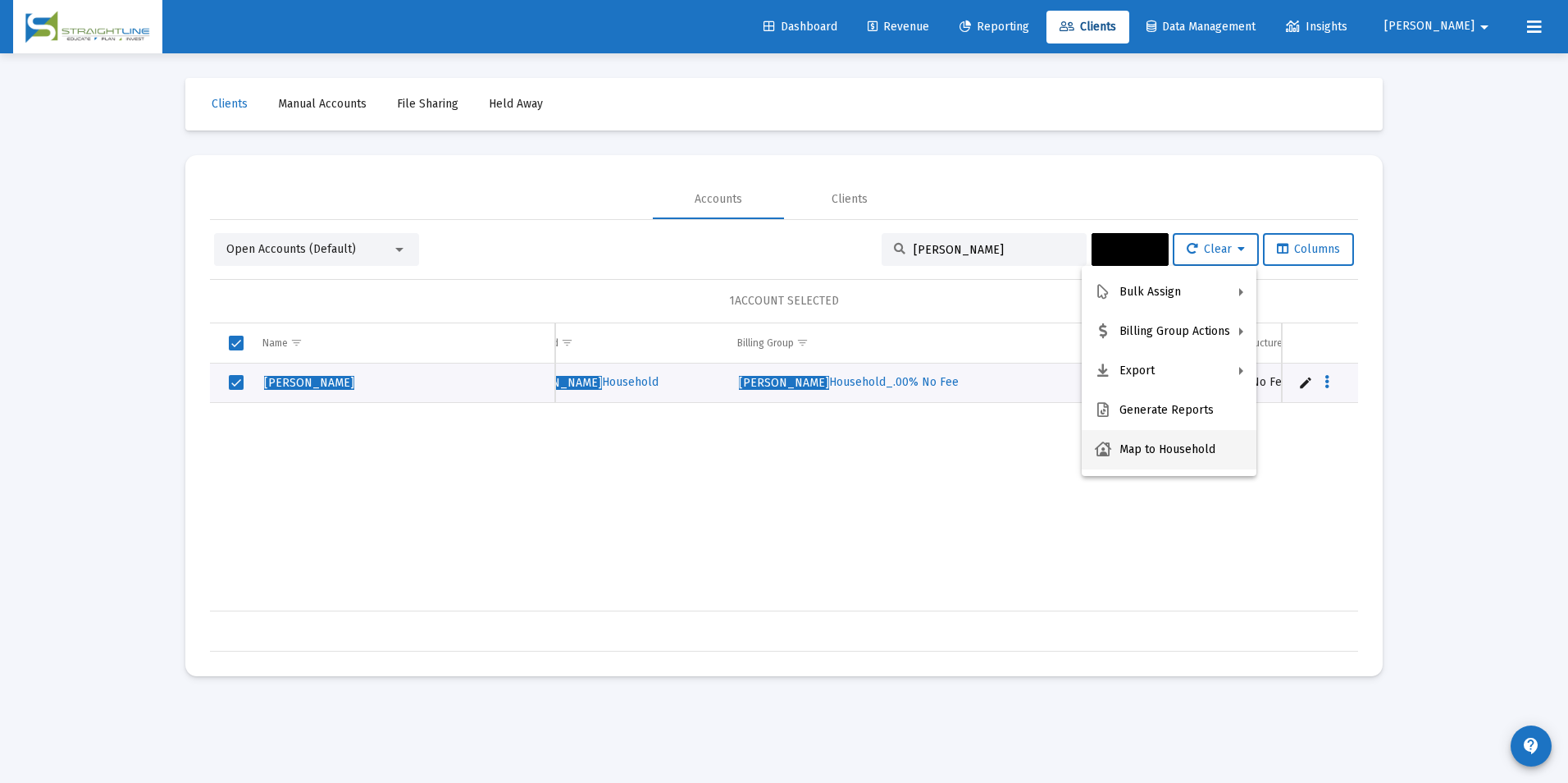
click at [1121, 445] on button "Map to Household" at bounding box center [1169, 449] width 175 height 39
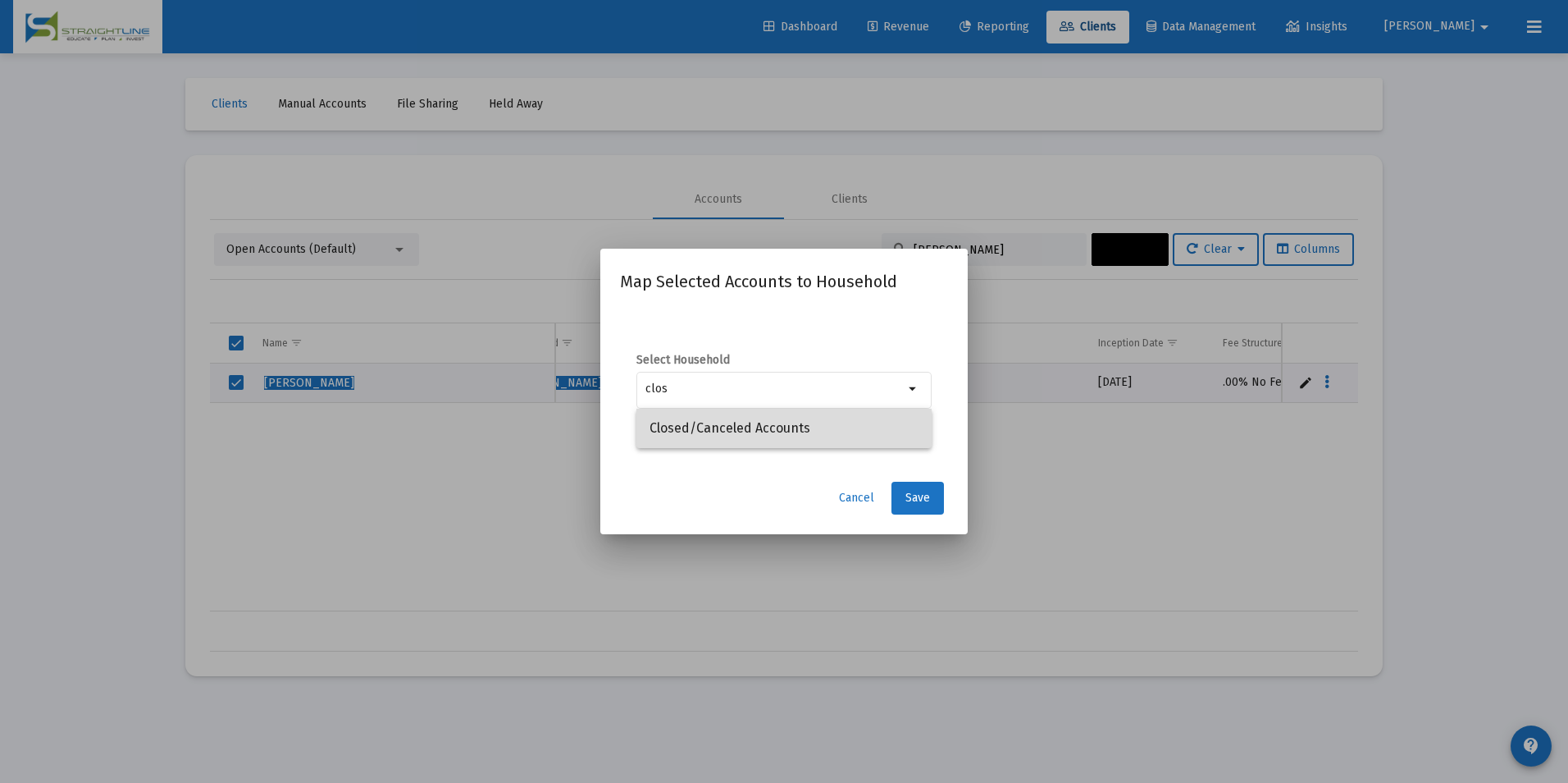
click at [841, 434] on span "Closed/Canceled Accounts" at bounding box center [784, 428] width 269 height 39
type input "Closed/Canceled Accounts"
click at [928, 496] on span "Save" at bounding box center [917, 497] width 25 height 14
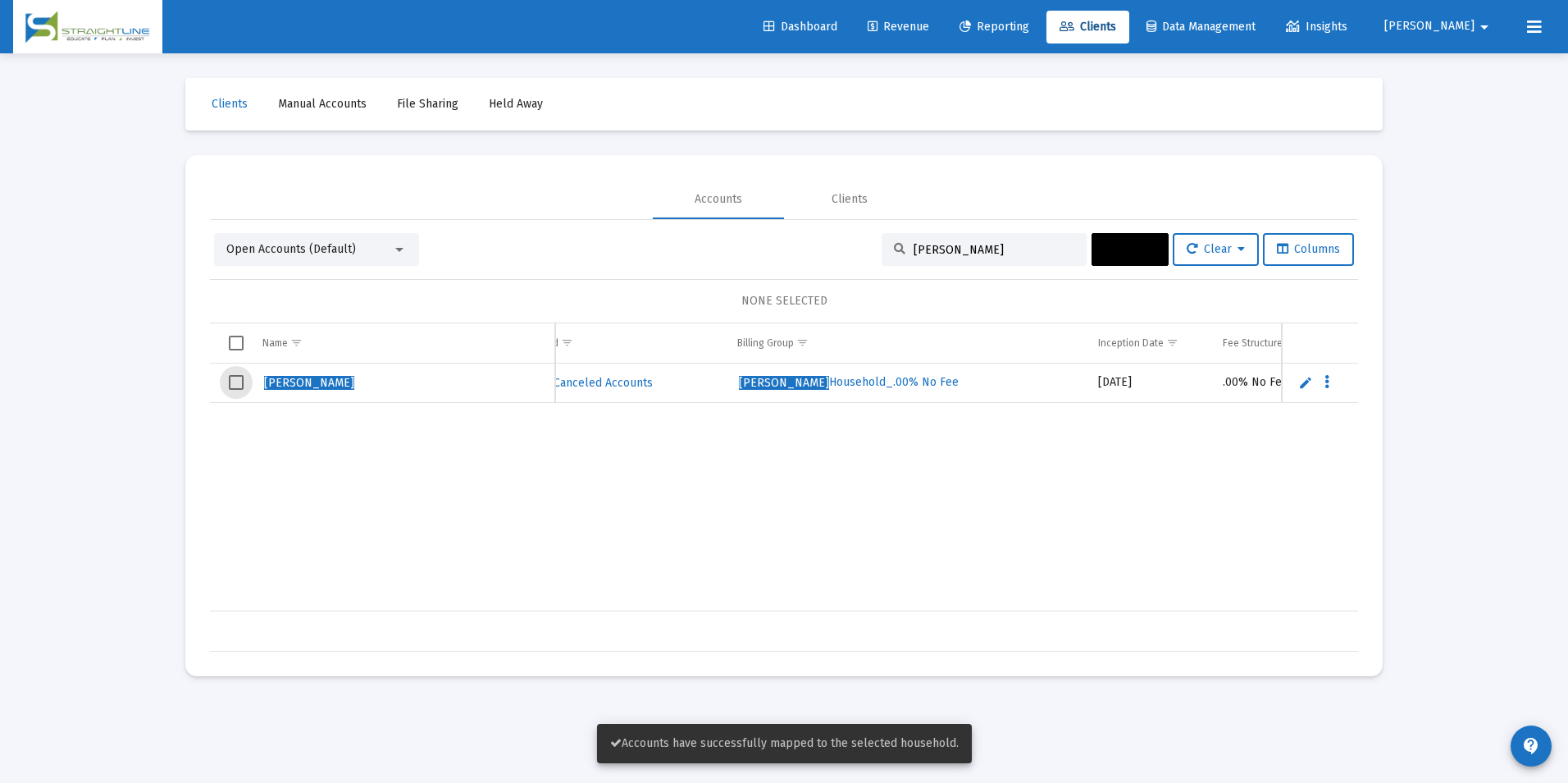
click at [232, 382] on span "Select row" at bounding box center [236, 382] width 15 height 15
click at [1093, 256] on button "Actions" at bounding box center [1130, 249] width 77 height 33
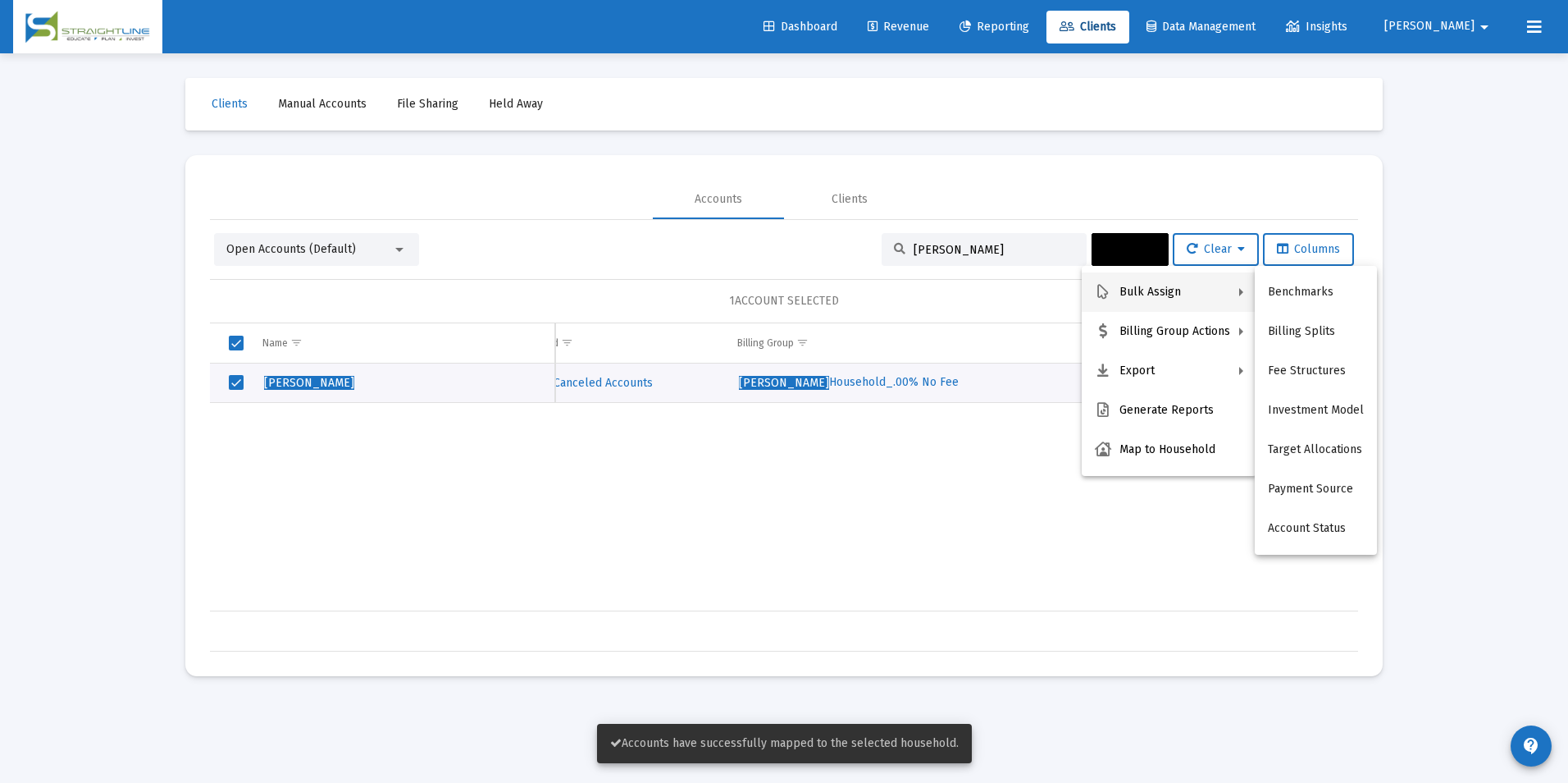
click at [861, 603] on div at bounding box center [784, 391] width 1568 height 783
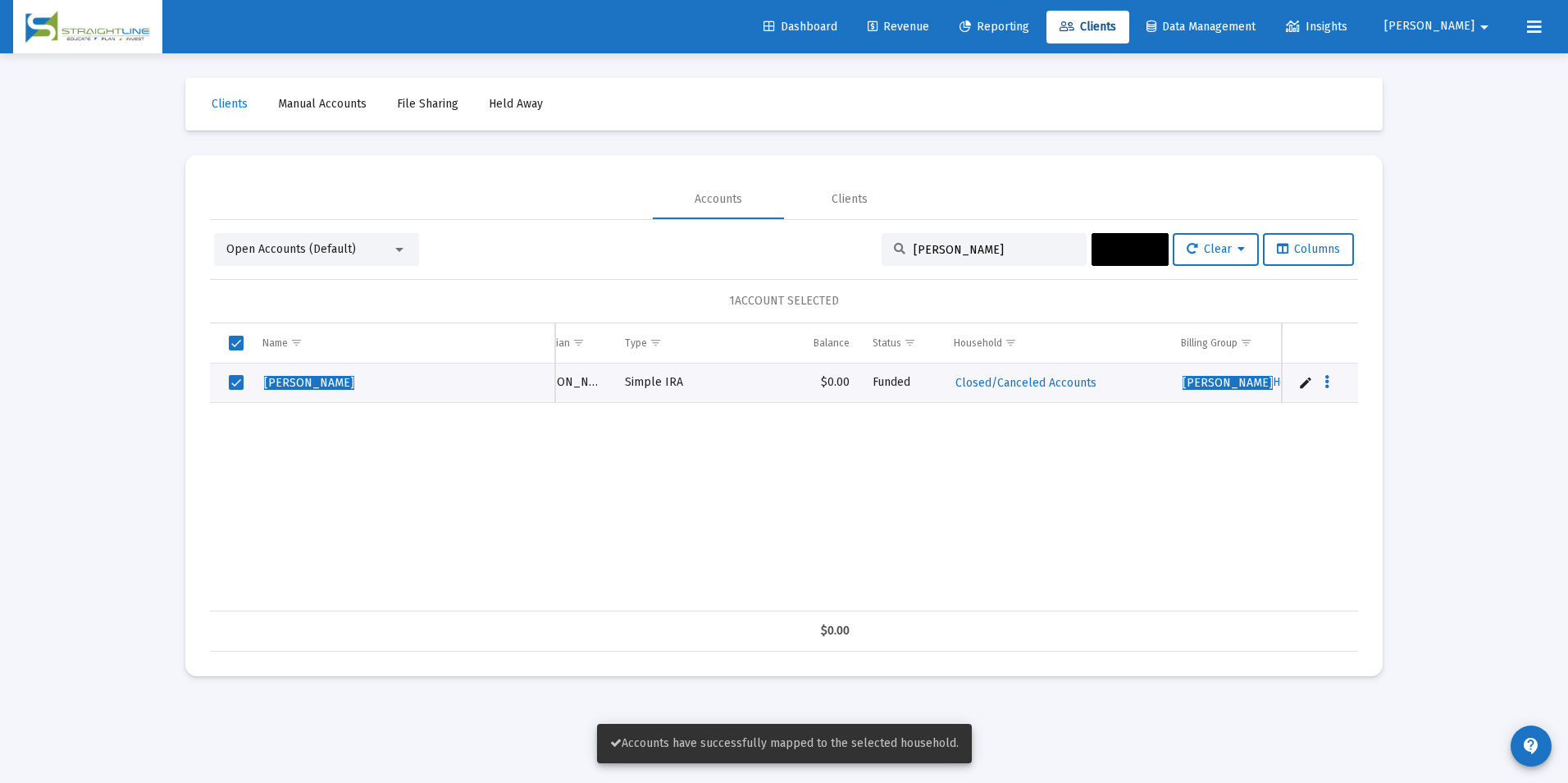
scroll to position [0, 182]
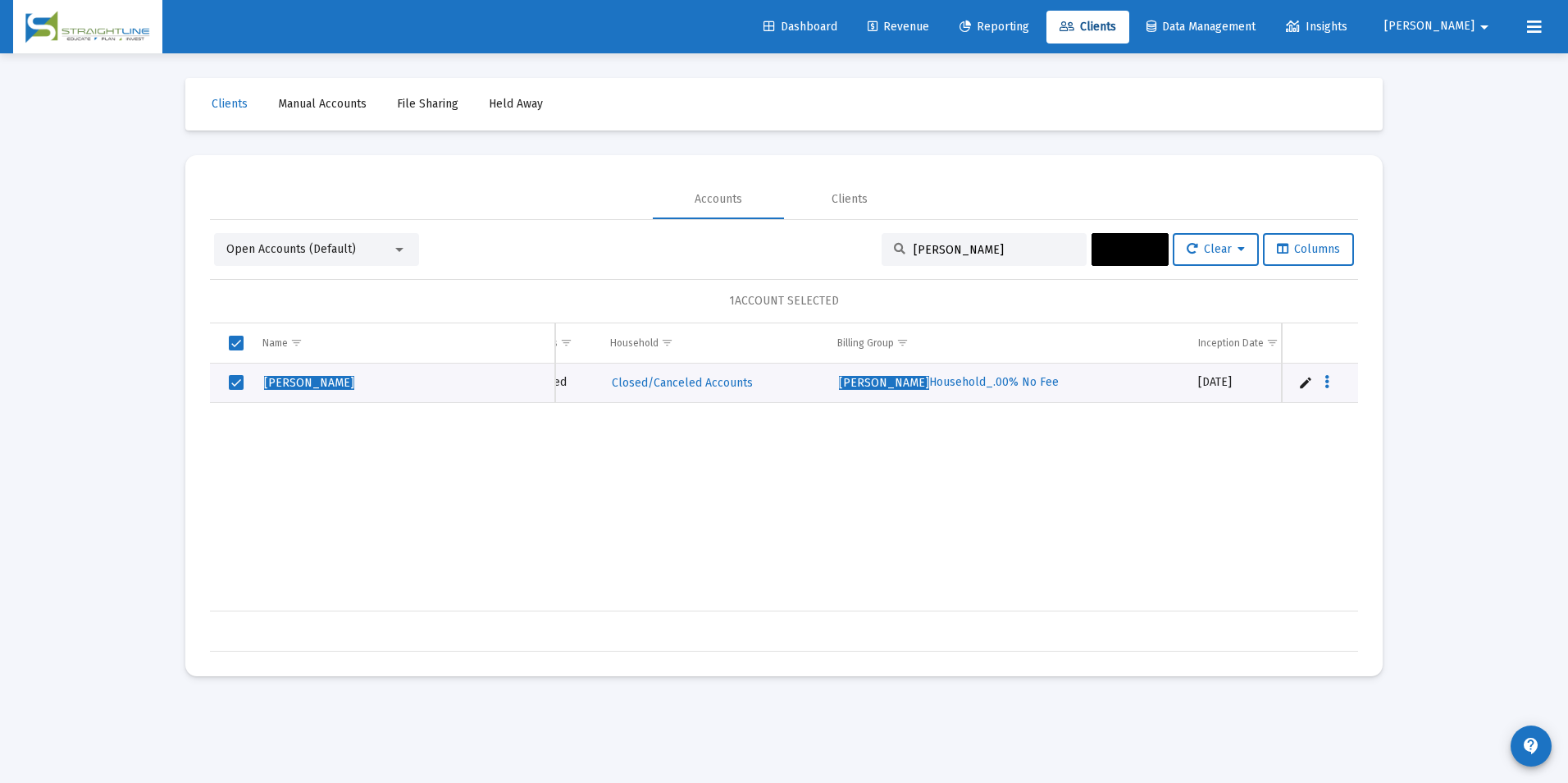
click at [1118, 256] on button "Actions" at bounding box center [1130, 249] width 77 height 33
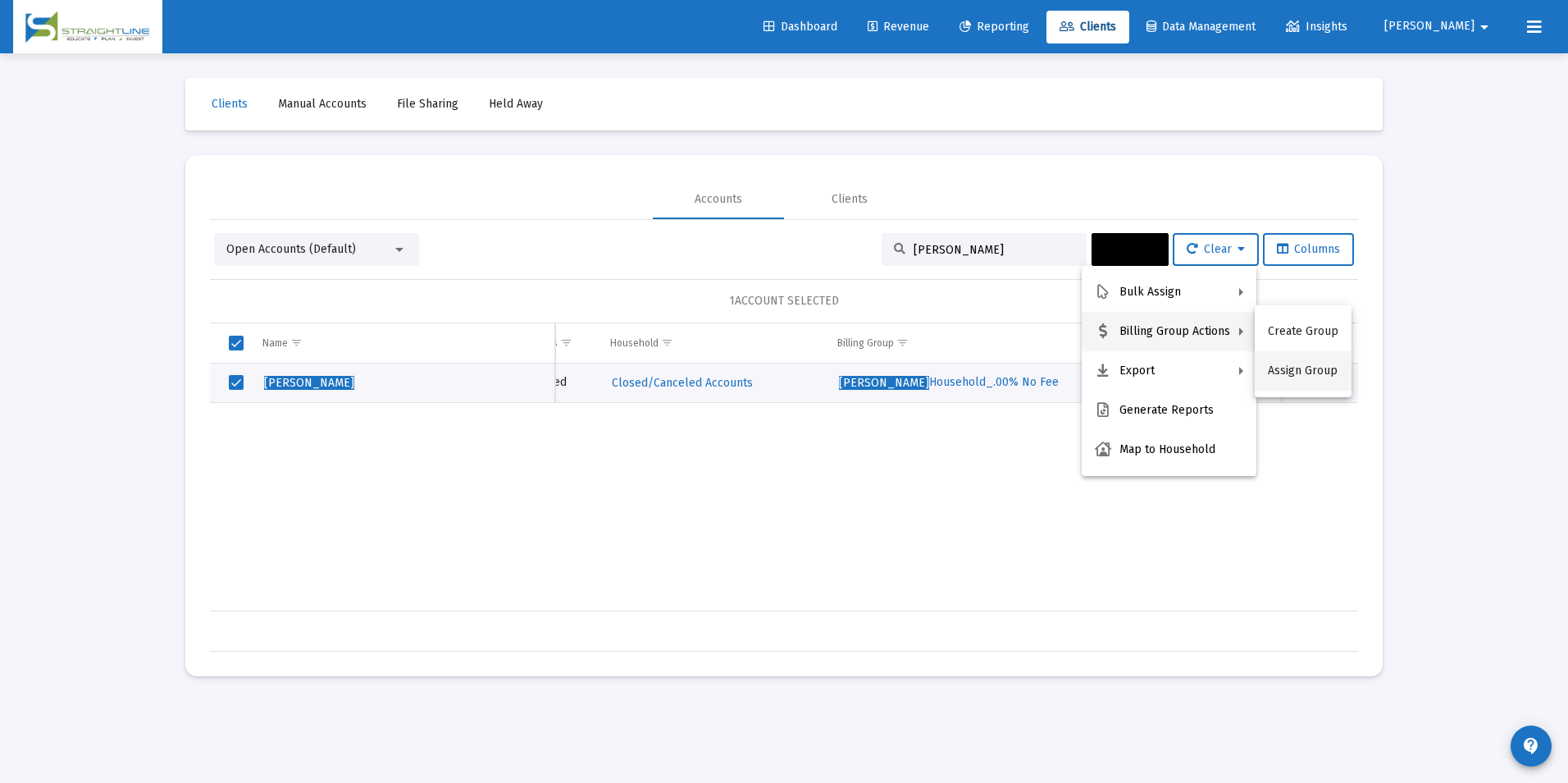
click at [1272, 360] on button "Assign Group" at bounding box center [1303, 370] width 97 height 39
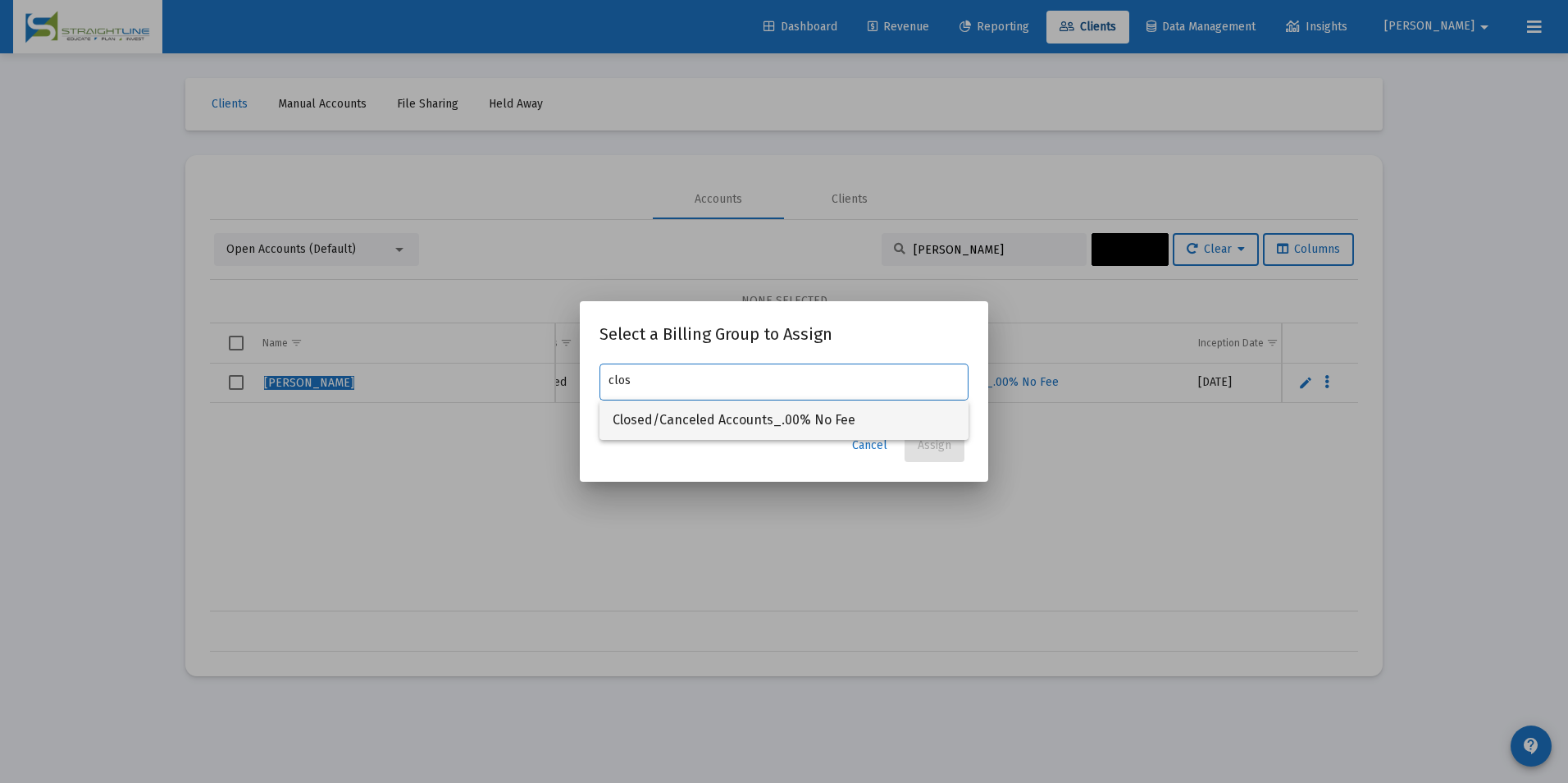
click at [948, 419] on span "Closed/Canceled Accounts_.00% No Fee" at bounding box center [784, 419] width 342 height 39
type input "Closed/Canceled Accounts_.00% No Fee"
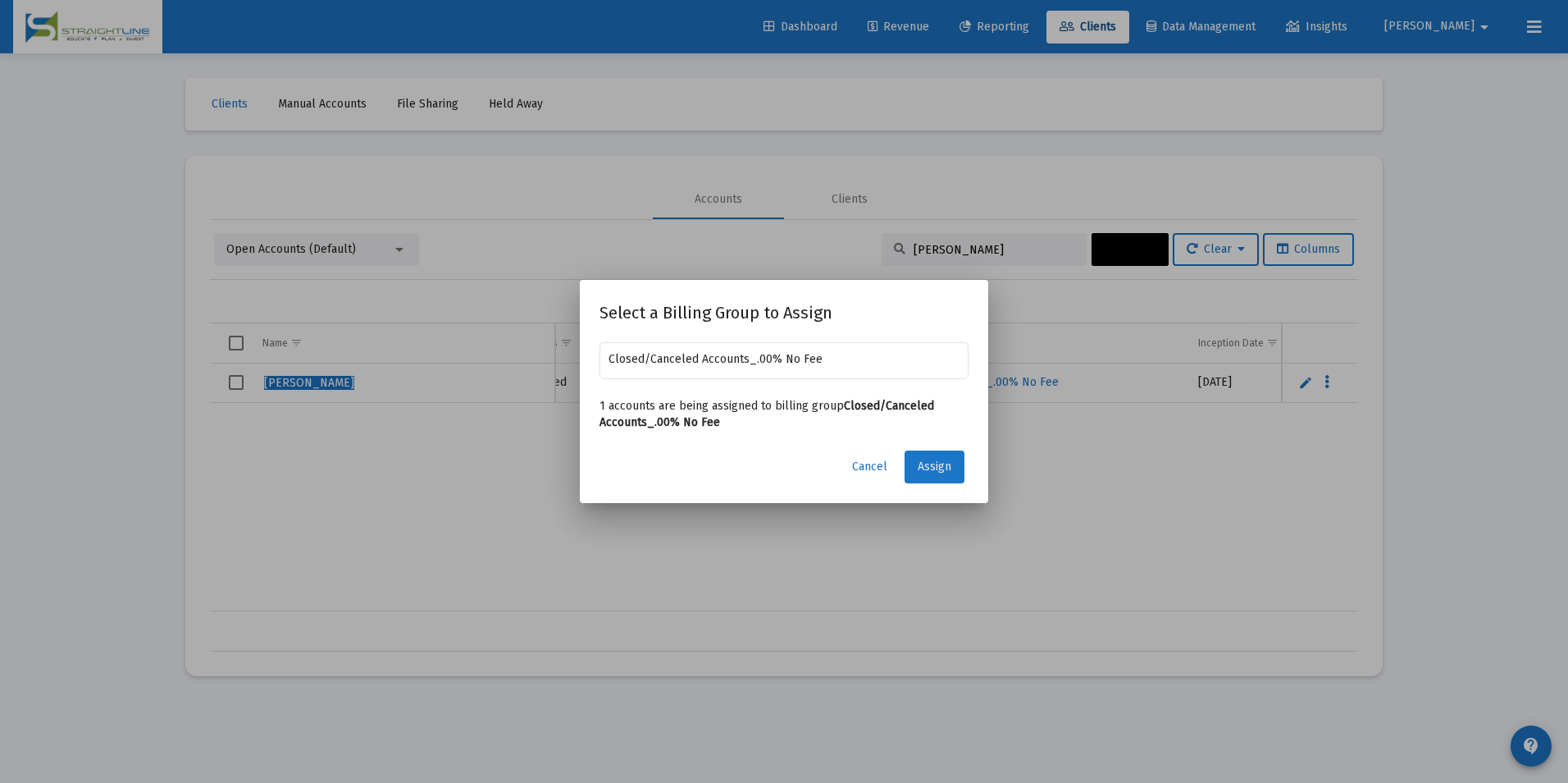
click at [942, 462] on span "Assign" at bounding box center [934, 466] width 34 height 14
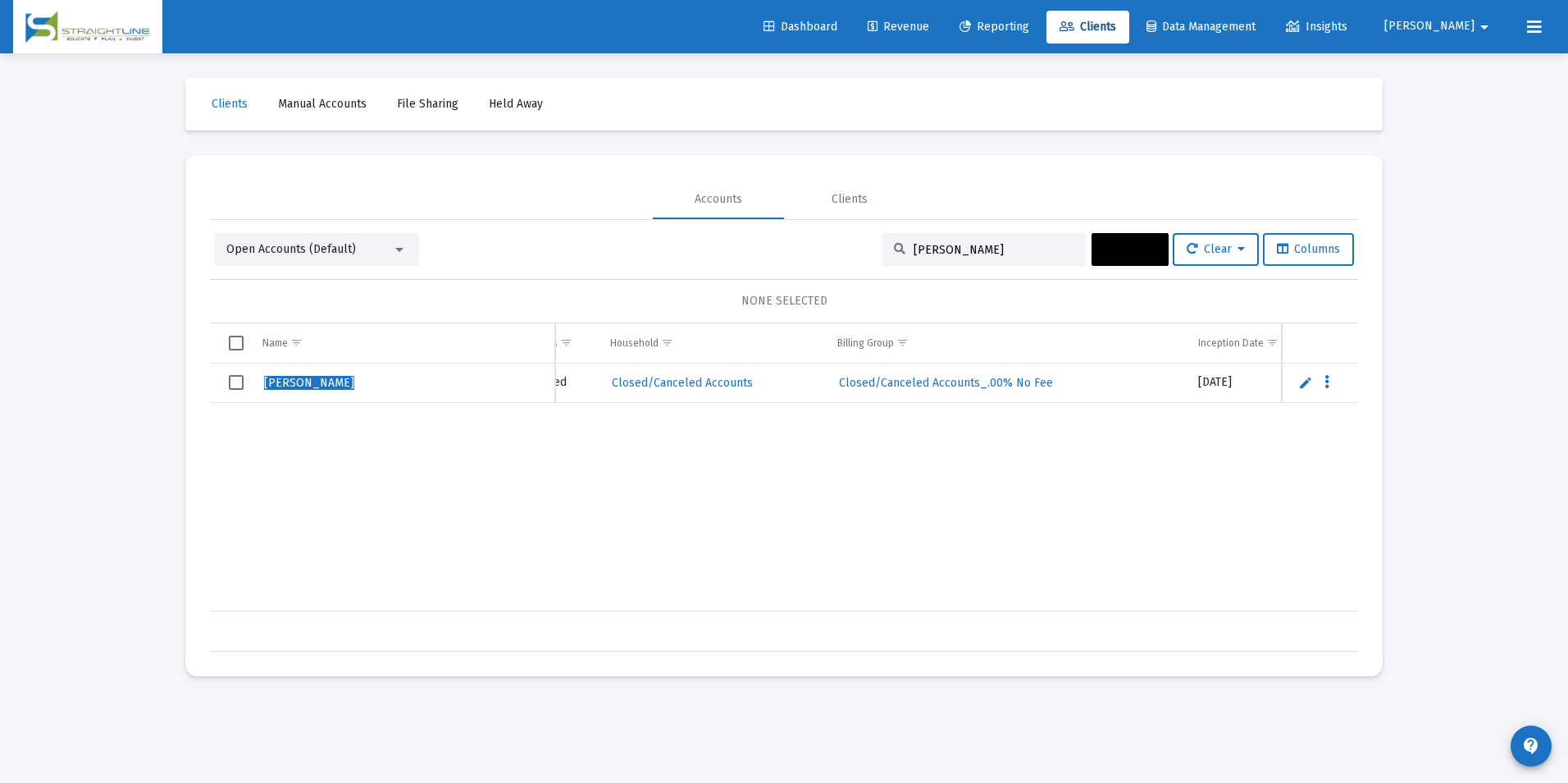
drag, startPoint x: 988, startPoint y: 255, endPoint x: 821, endPoint y: 251, distance: 167.0
click at [821, 251] on div "Open Accounts (Default) [PERSON_NAME] Actions Clear Columns" at bounding box center [784, 249] width 1140 height 33
click at [1019, 245] on input "[PERSON_NAME]" at bounding box center [994, 249] width 161 height 14
drag, startPoint x: 1019, startPoint y: 245, endPoint x: 850, endPoint y: 228, distance: 169.9
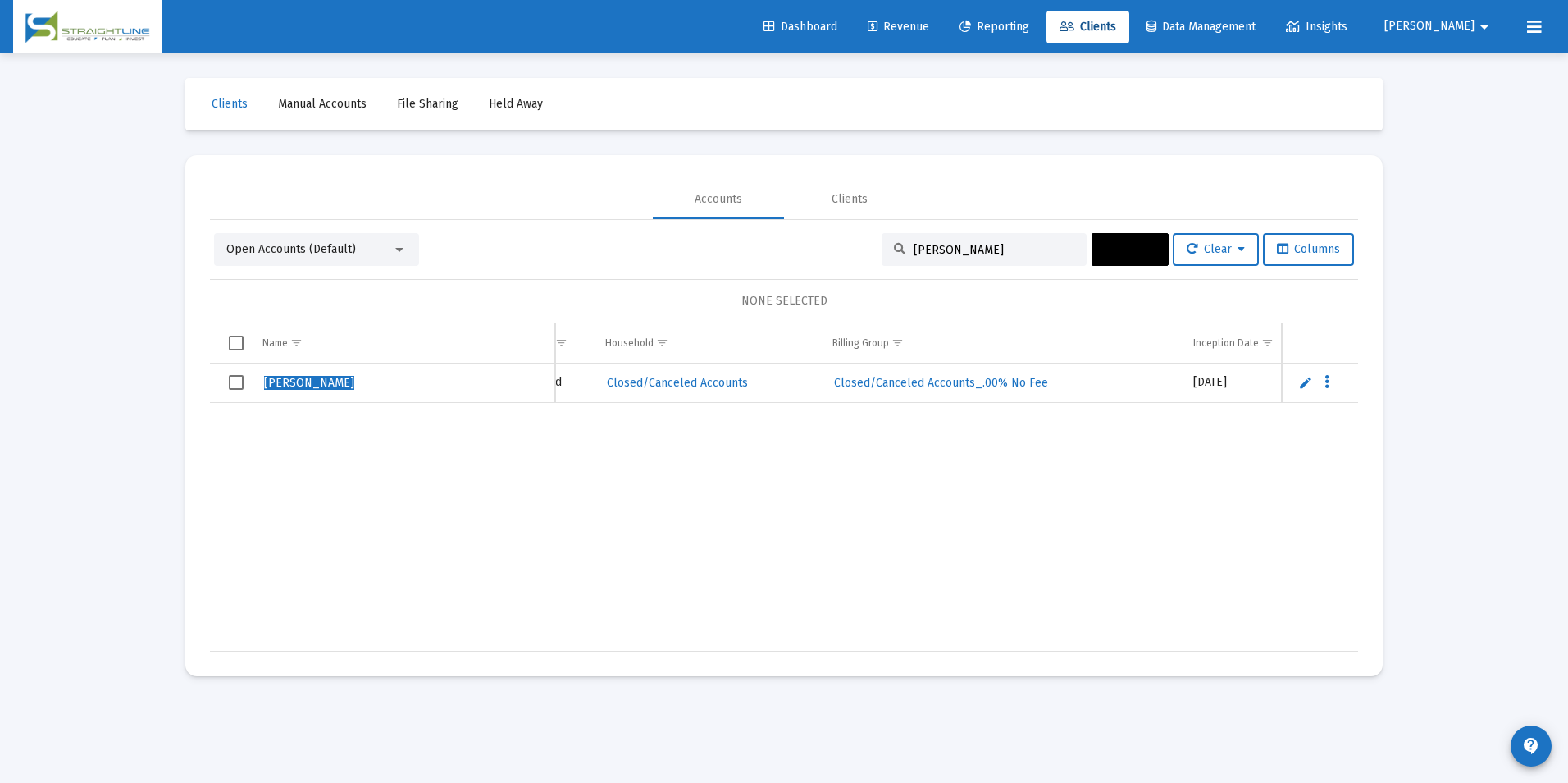
click at [850, 228] on div "Open Accounts (Default) [PERSON_NAME] Actions Clear Columns NONE SELECTED Name …" at bounding box center [784, 435] width 1148 height 431
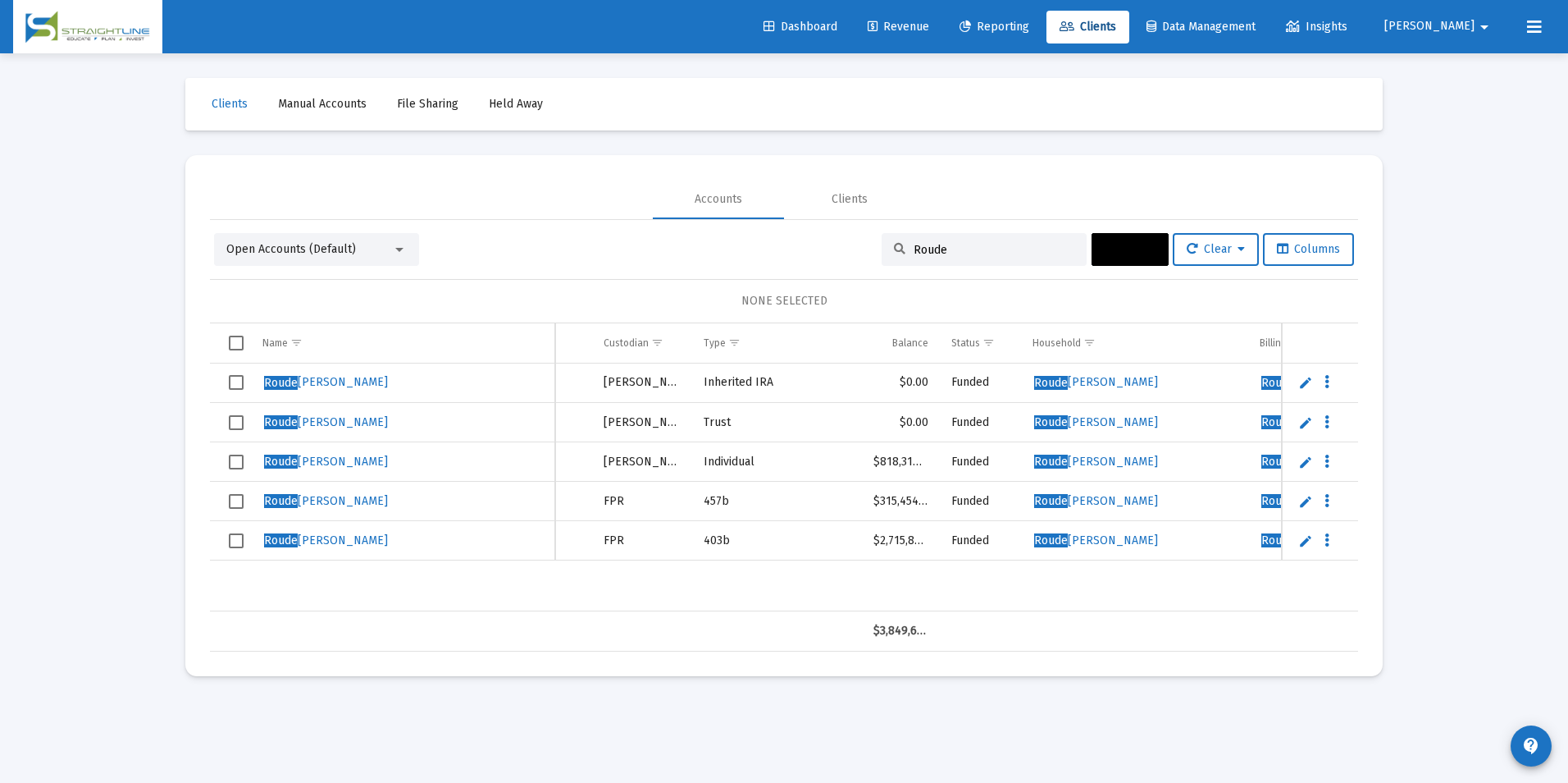
scroll to position [0, 0]
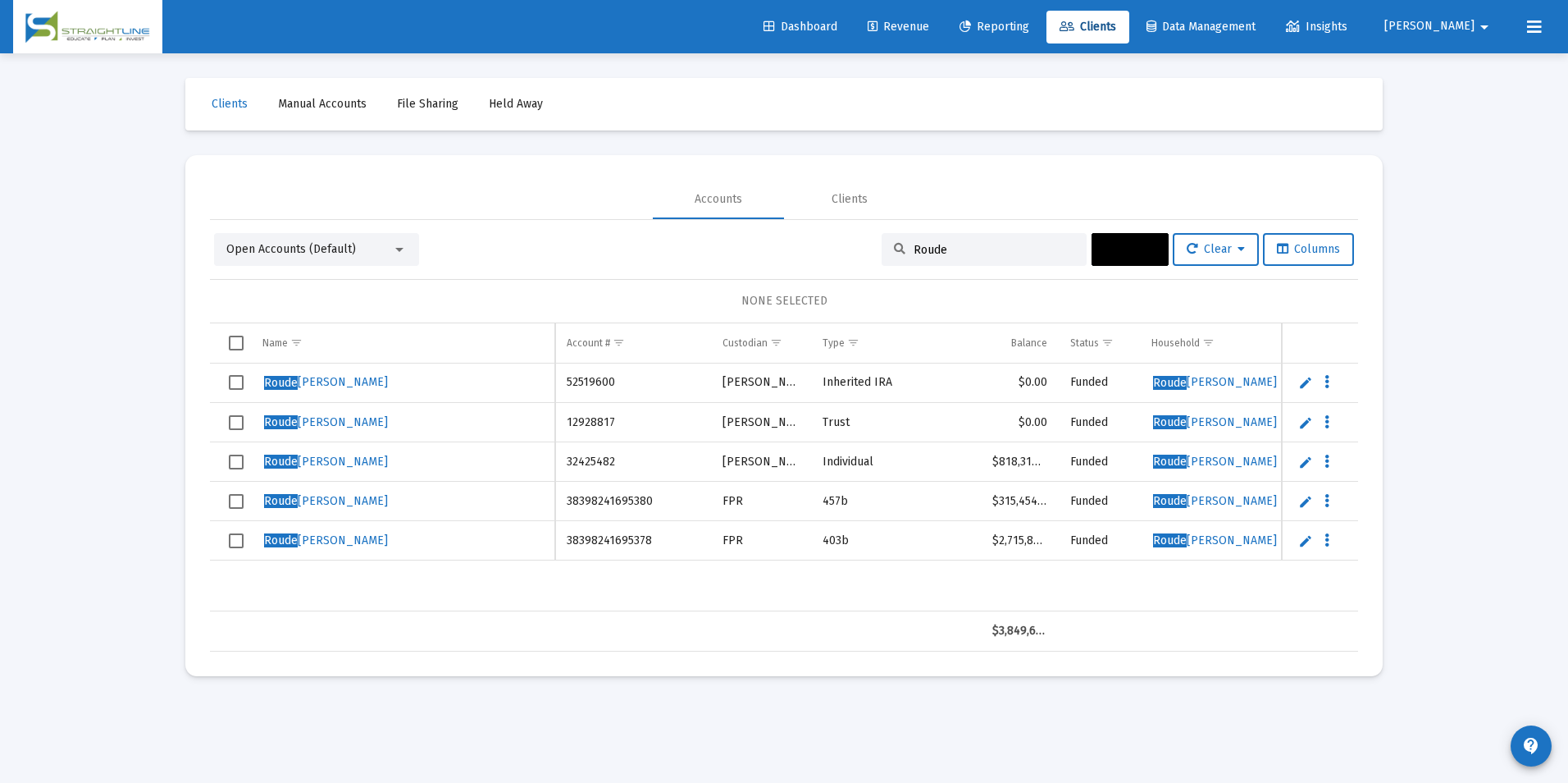
type input "Roude"
click at [234, 385] on span "Select row" at bounding box center [236, 382] width 15 height 15
click at [234, 424] on span "Select row" at bounding box center [236, 422] width 15 height 15
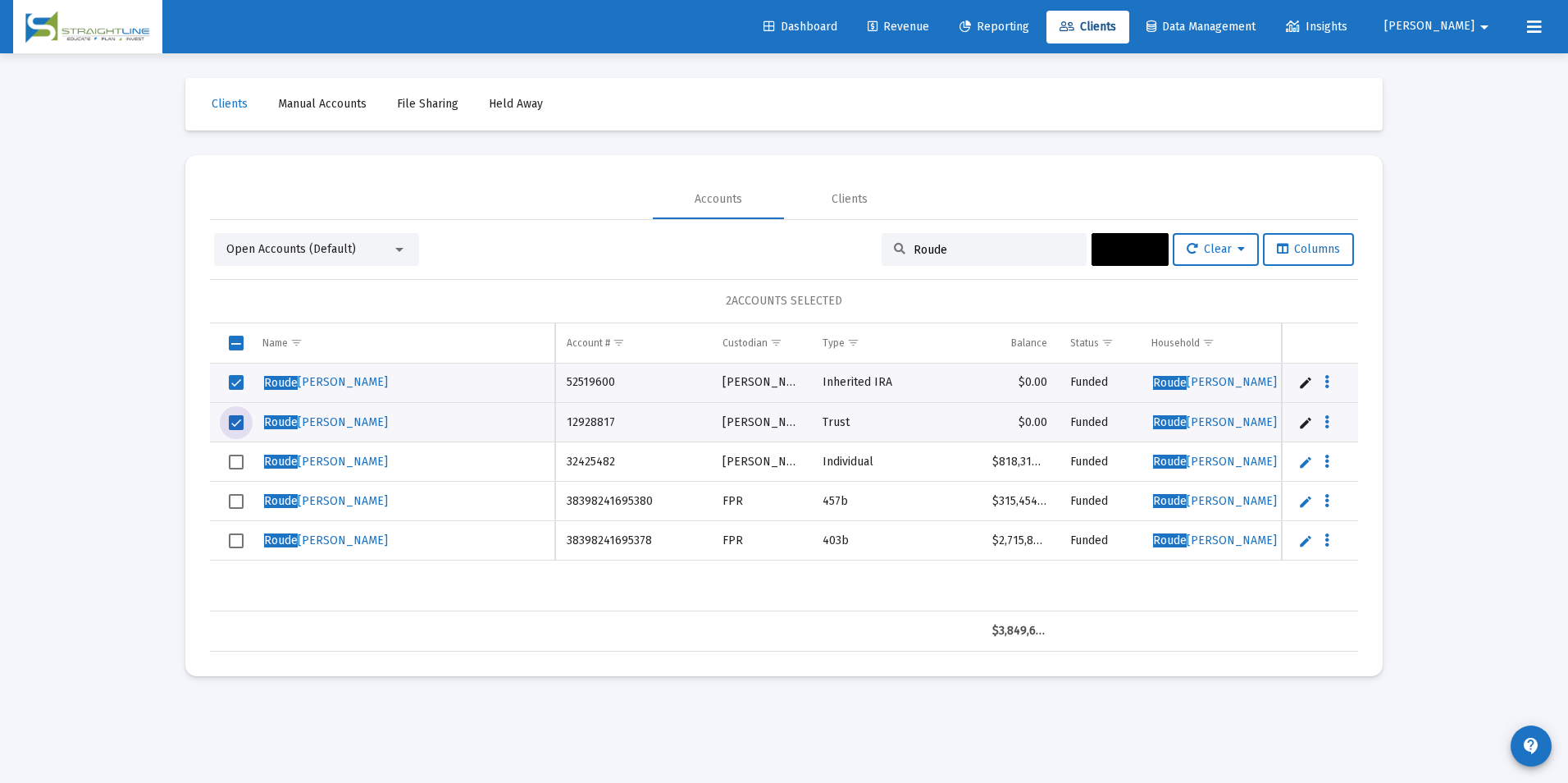
click at [1090, 232] on div "Open Accounts (Default) Roude Actions Clear Columns 2 ACCOUNTS SELECTED Name Na…" at bounding box center [784, 435] width 1148 height 431
click at [1129, 256] on button "Actions" at bounding box center [1130, 249] width 77 height 33
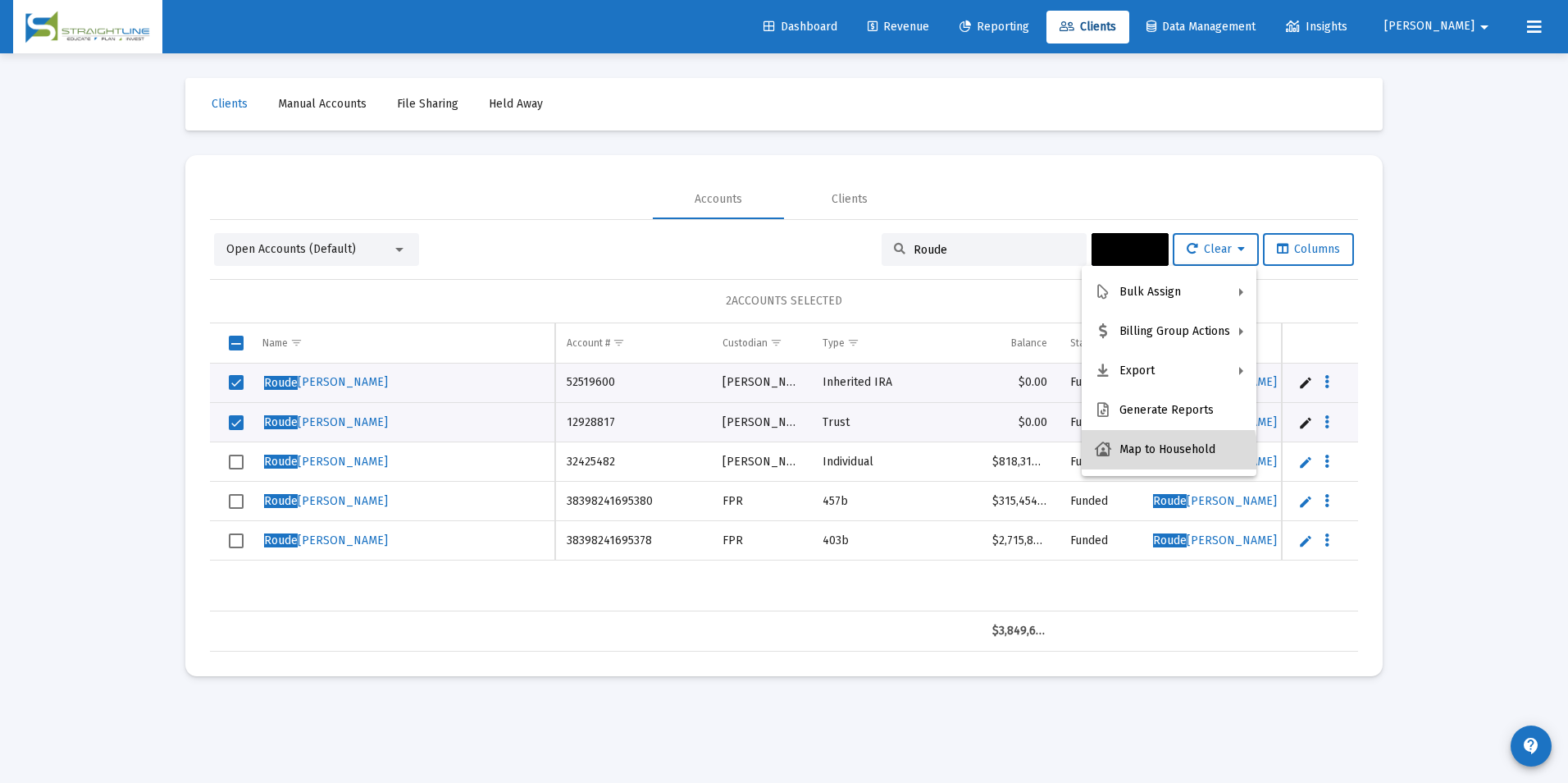
click at [1167, 453] on button "Map to Household" at bounding box center [1169, 449] width 175 height 39
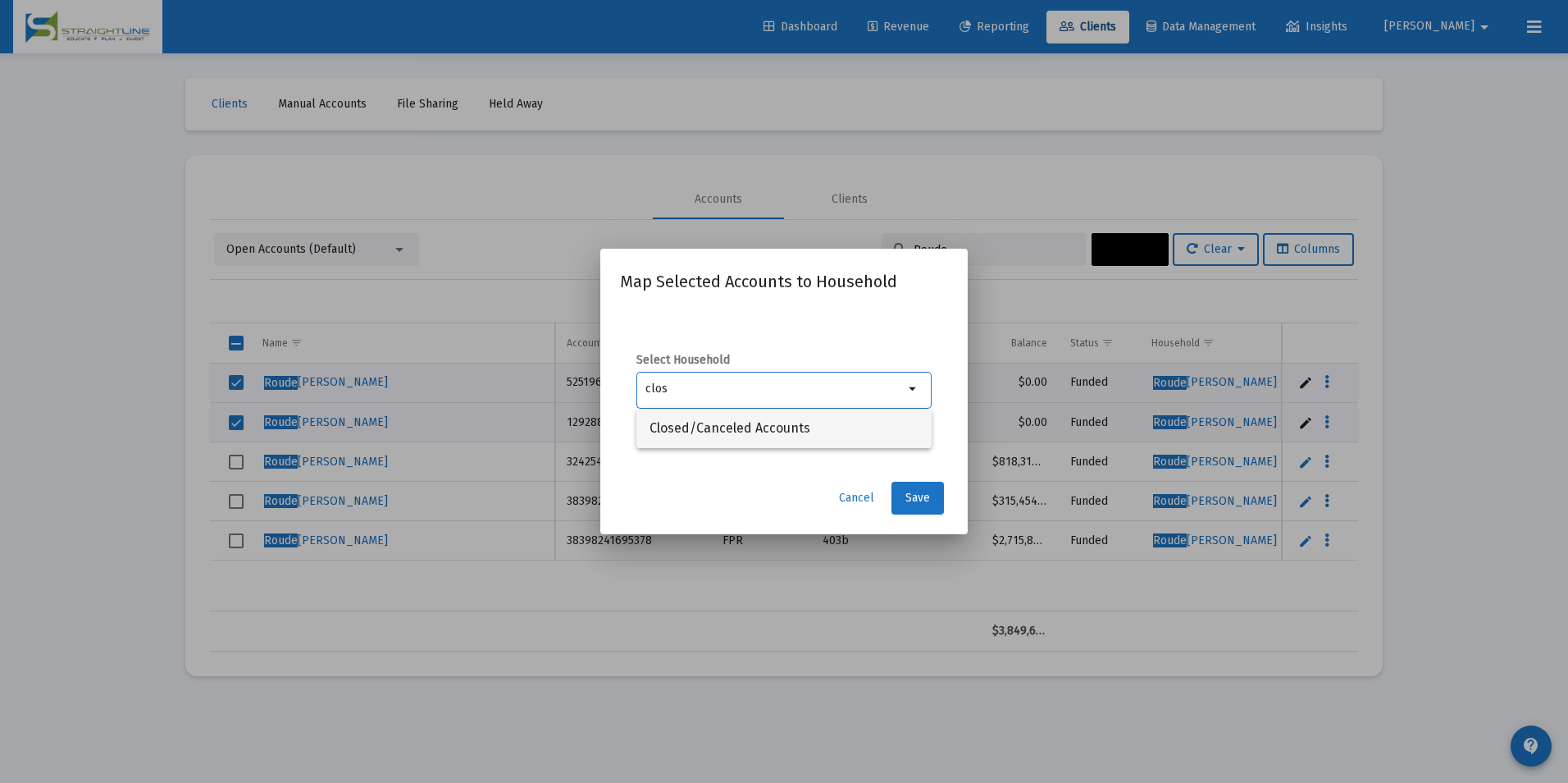
click at [695, 420] on span "Closed/Canceled Accounts" at bounding box center [784, 428] width 269 height 39
type input "Closed/Canceled Accounts"
click at [912, 497] on span "Save" at bounding box center [917, 497] width 25 height 14
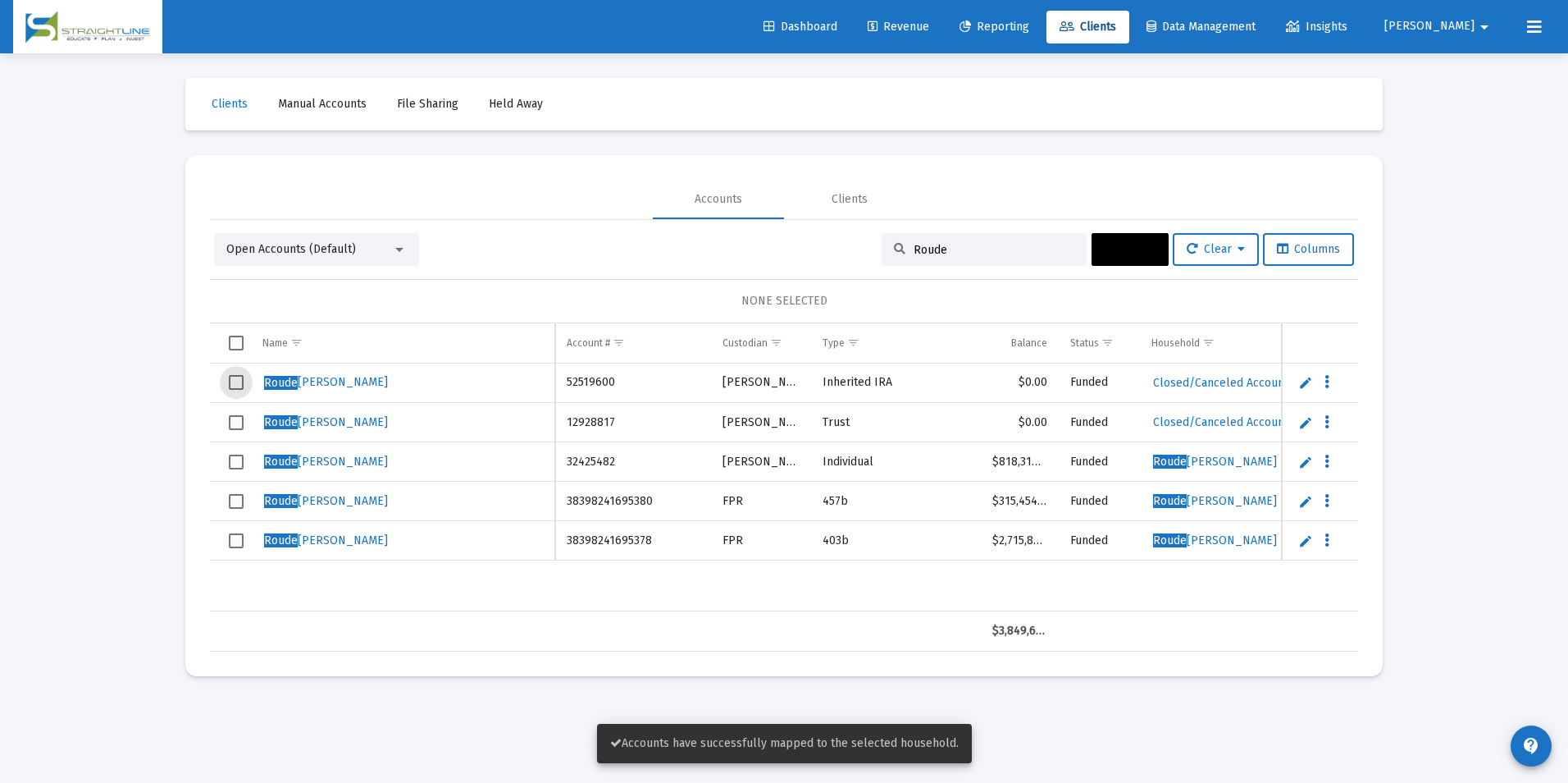
click at [237, 382] on span "Select row" at bounding box center [236, 382] width 15 height 15
click at [237, 420] on span "Select row" at bounding box center [236, 422] width 15 height 15
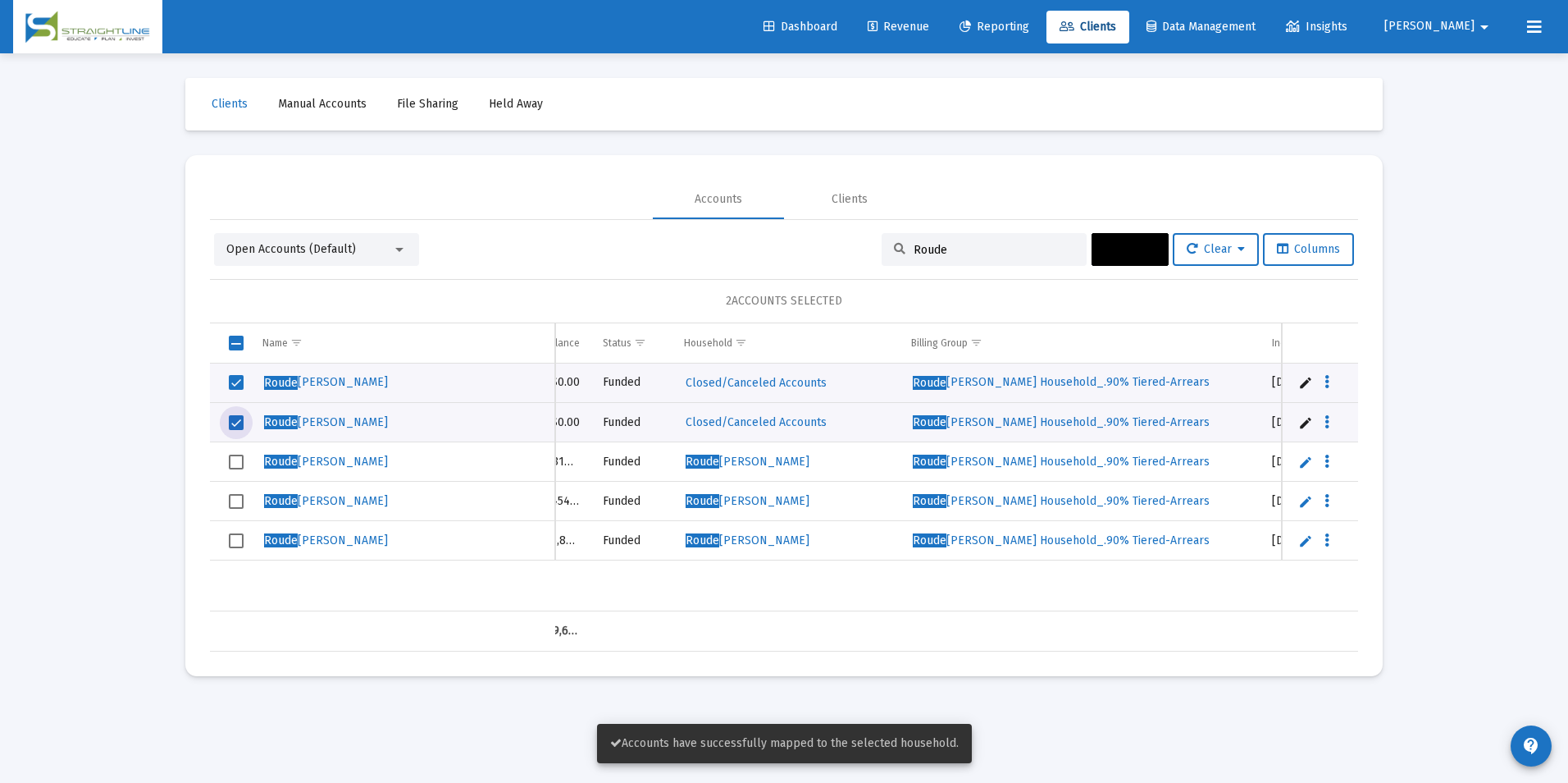
scroll to position [0, 550]
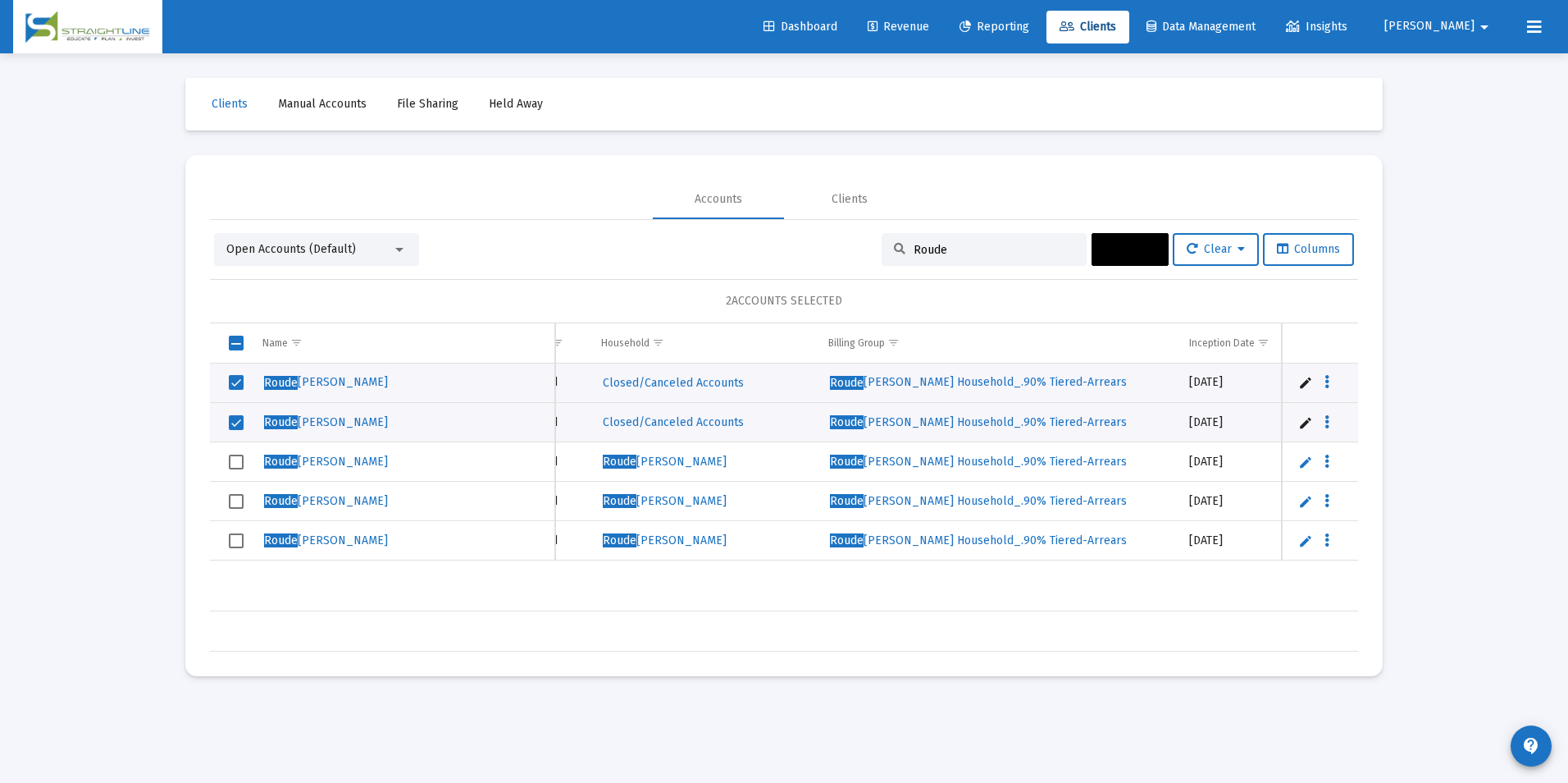
click at [1112, 247] on span "Actions" at bounding box center [1130, 248] width 51 height 14
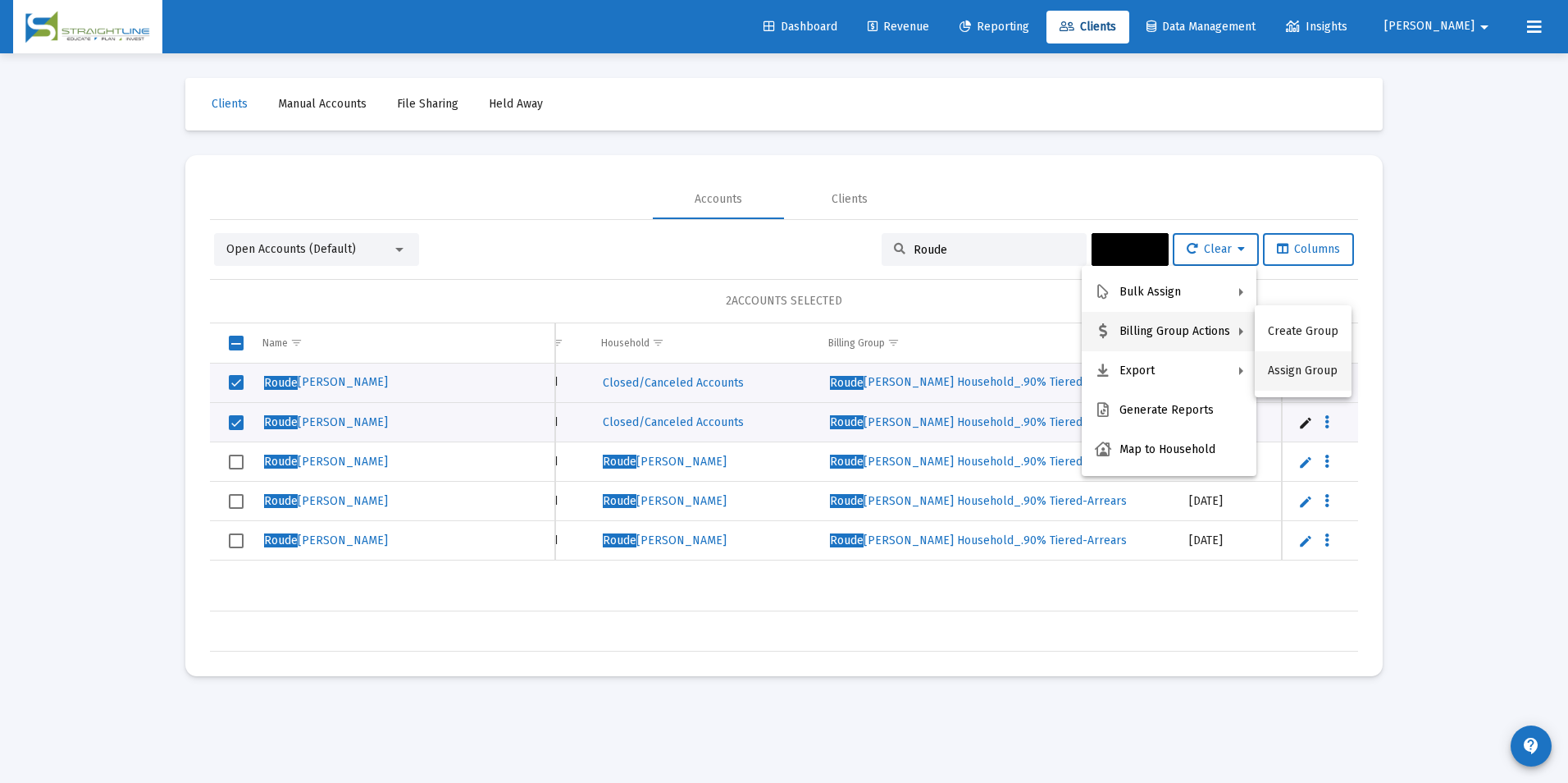
click at [1274, 368] on button "Assign Group" at bounding box center [1303, 370] width 97 height 39
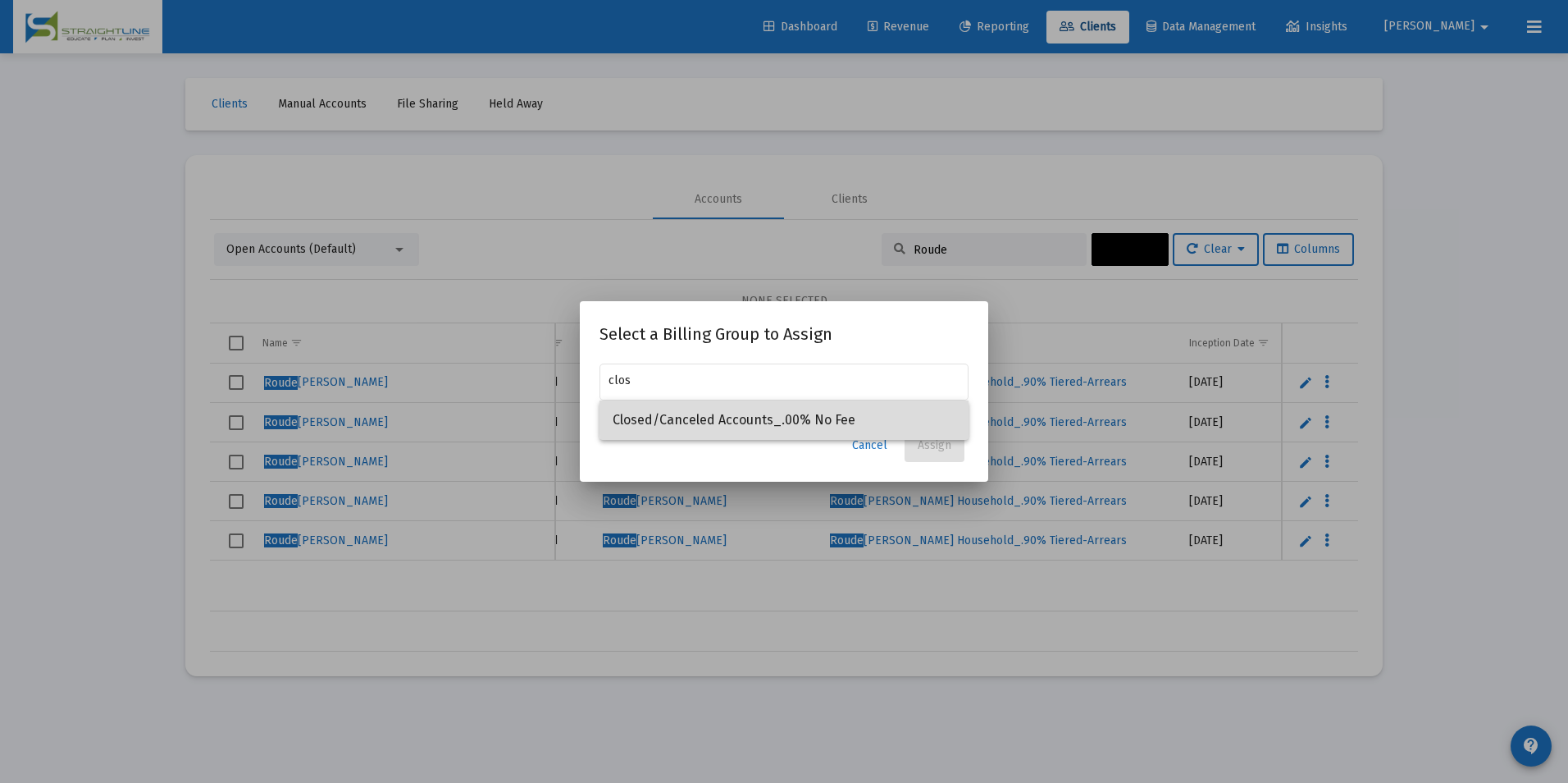
click at [931, 412] on span "Closed/Canceled Accounts_.00% No Fee" at bounding box center [784, 419] width 342 height 39
type input "Closed/Canceled Accounts_.00% No Fee"
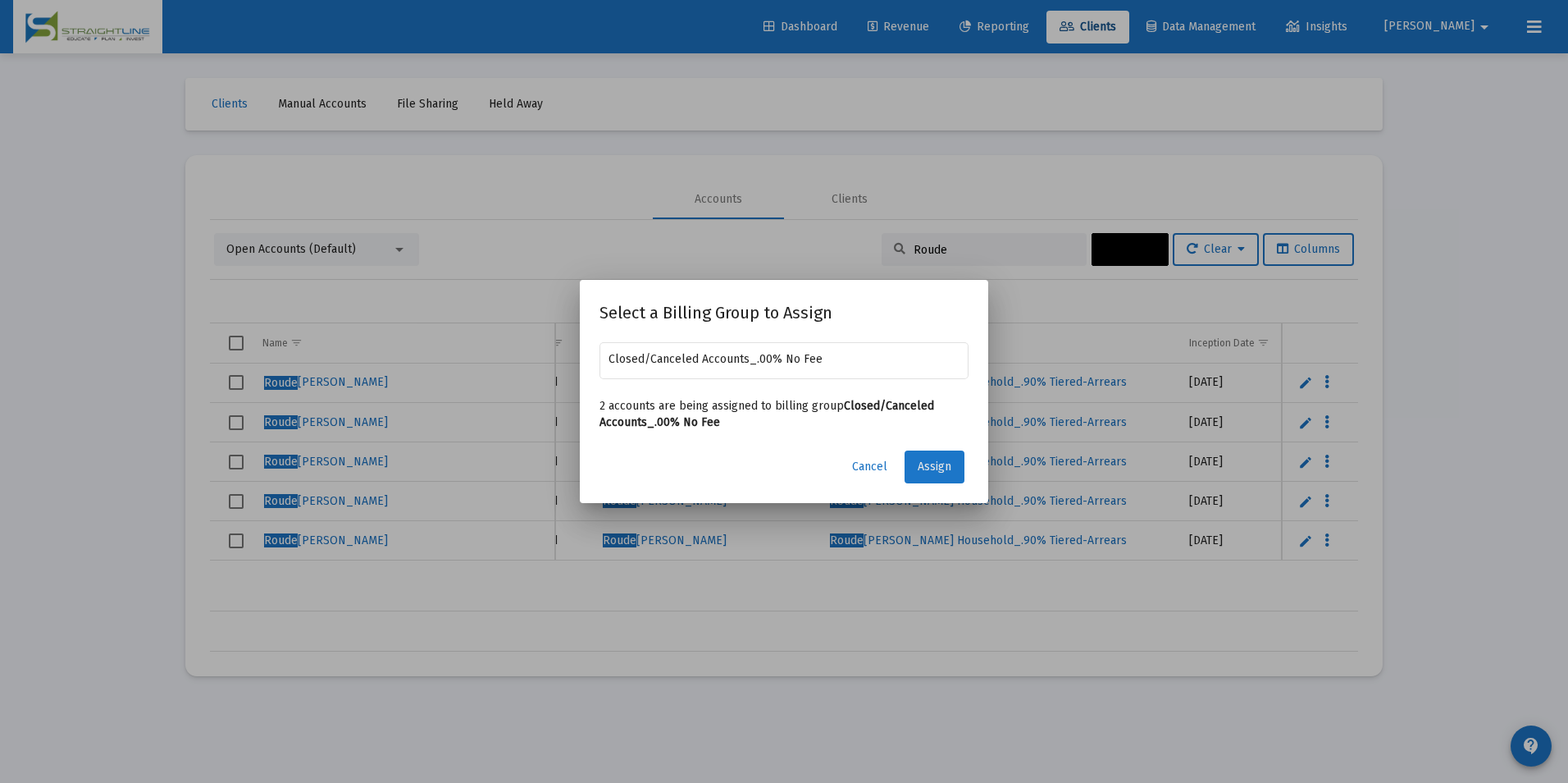
click at [939, 470] on span "Assign" at bounding box center [934, 466] width 34 height 14
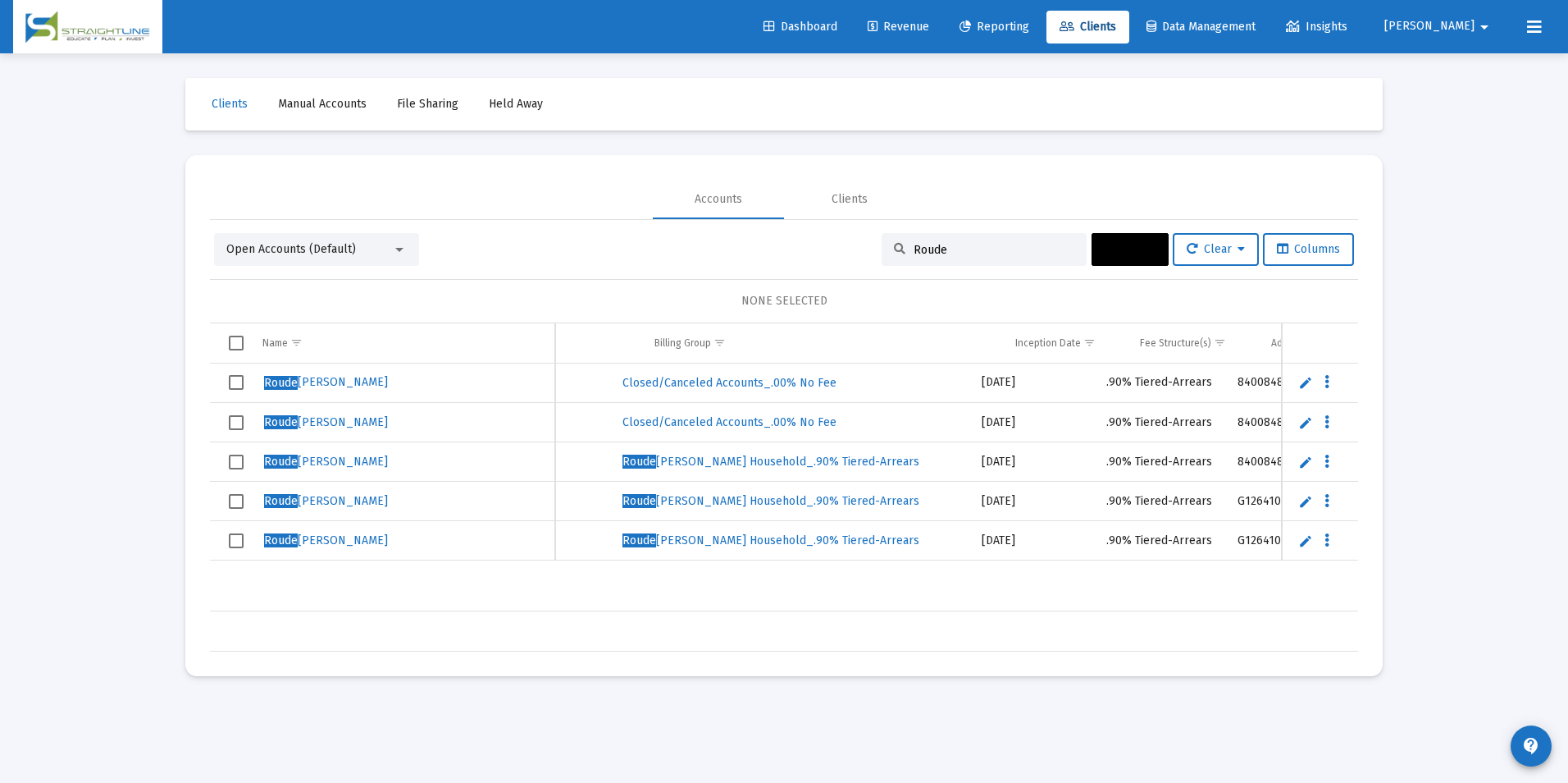
scroll to position [0, 759]
click at [243, 379] on span "Select row" at bounding box center [236, 382] width 15 height 15
click at [240, 419] on span "Select row" at bounding box center [236, 422] width 15 height 15
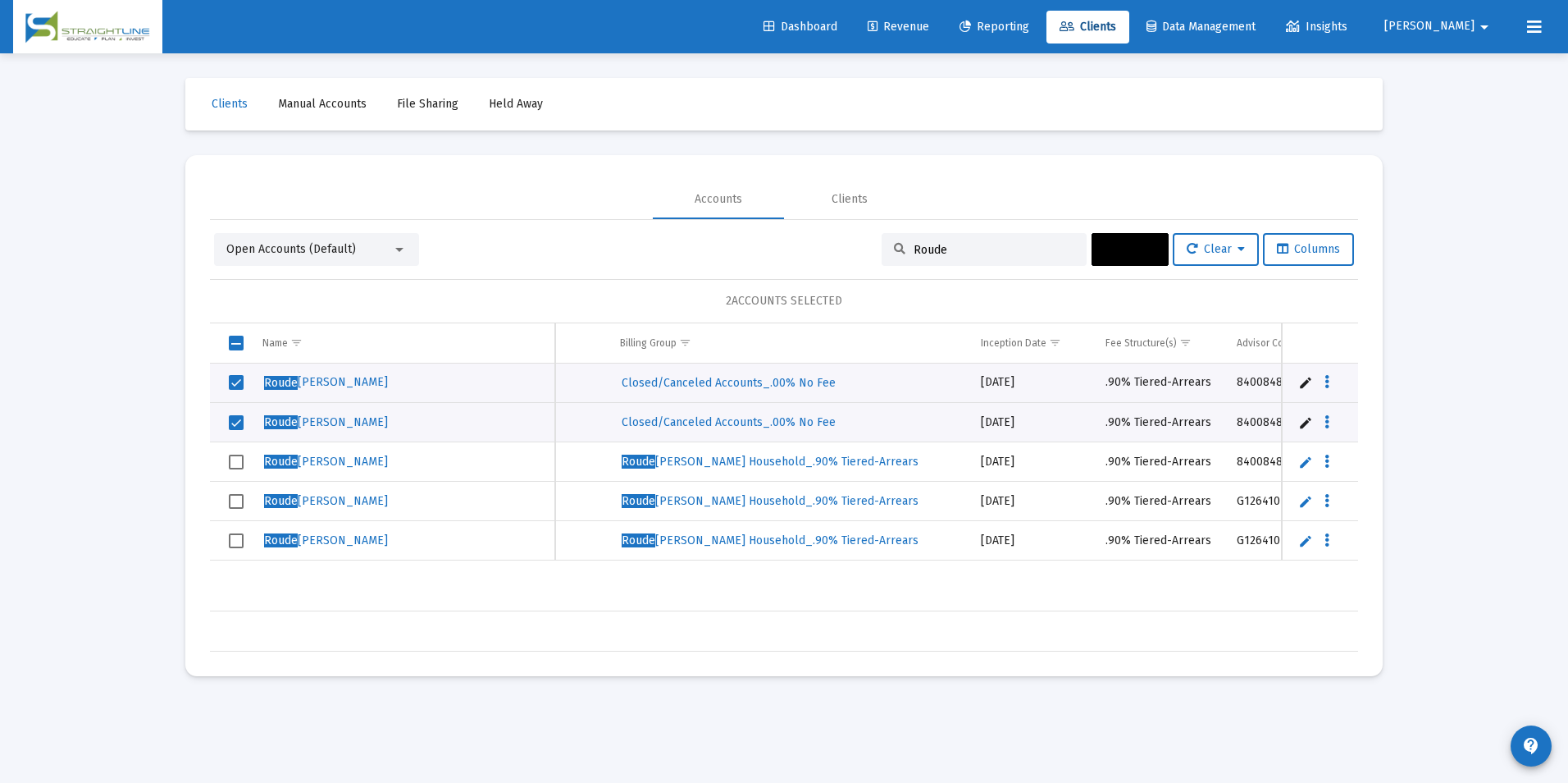
click at [1148, 249] on icon at bounding box center [1152, 249] width 7 height 12
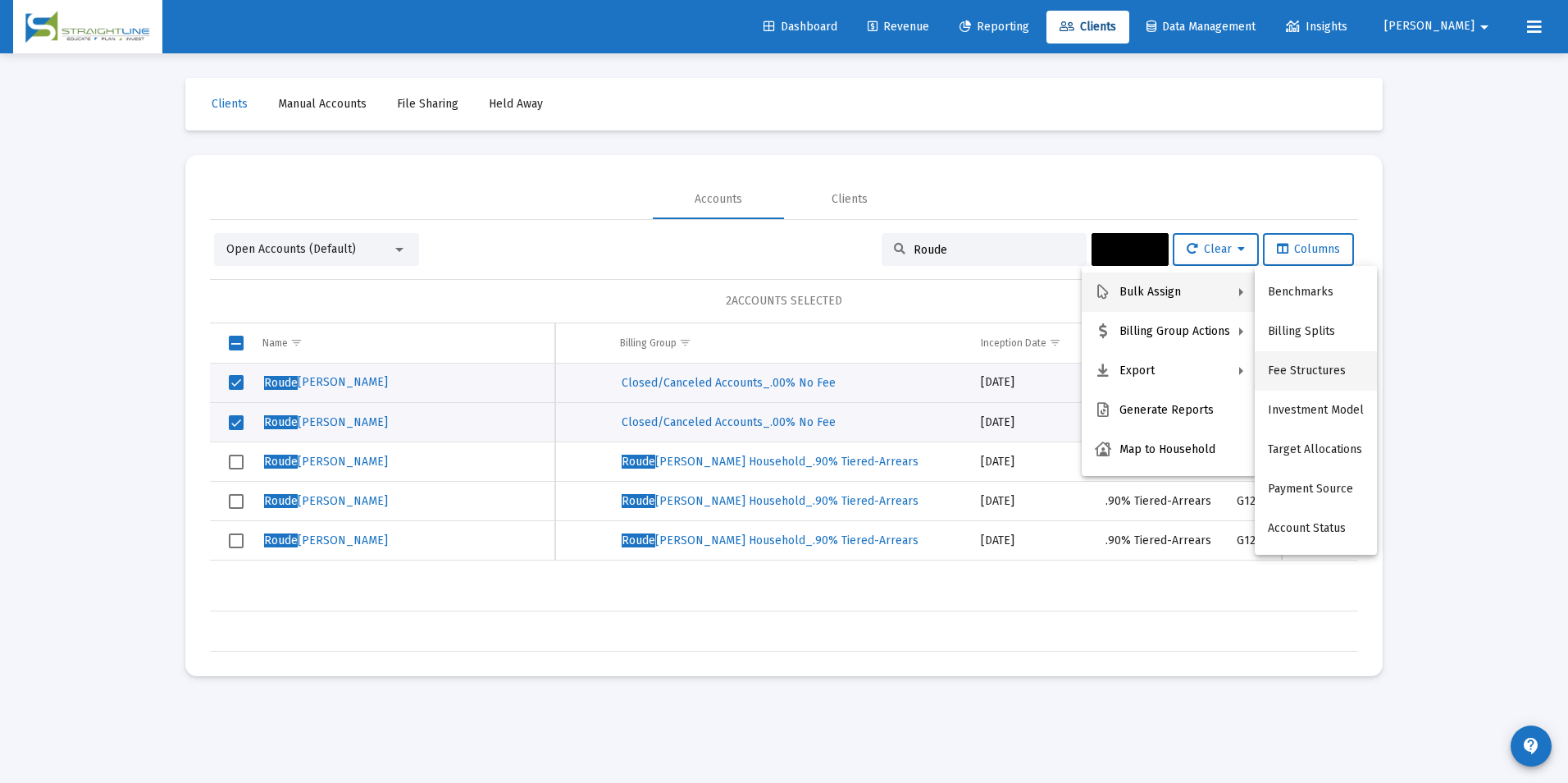
click at [1345, 382] on button "Fee Structures" at bounding box center [1315, 370] width 122 height 39
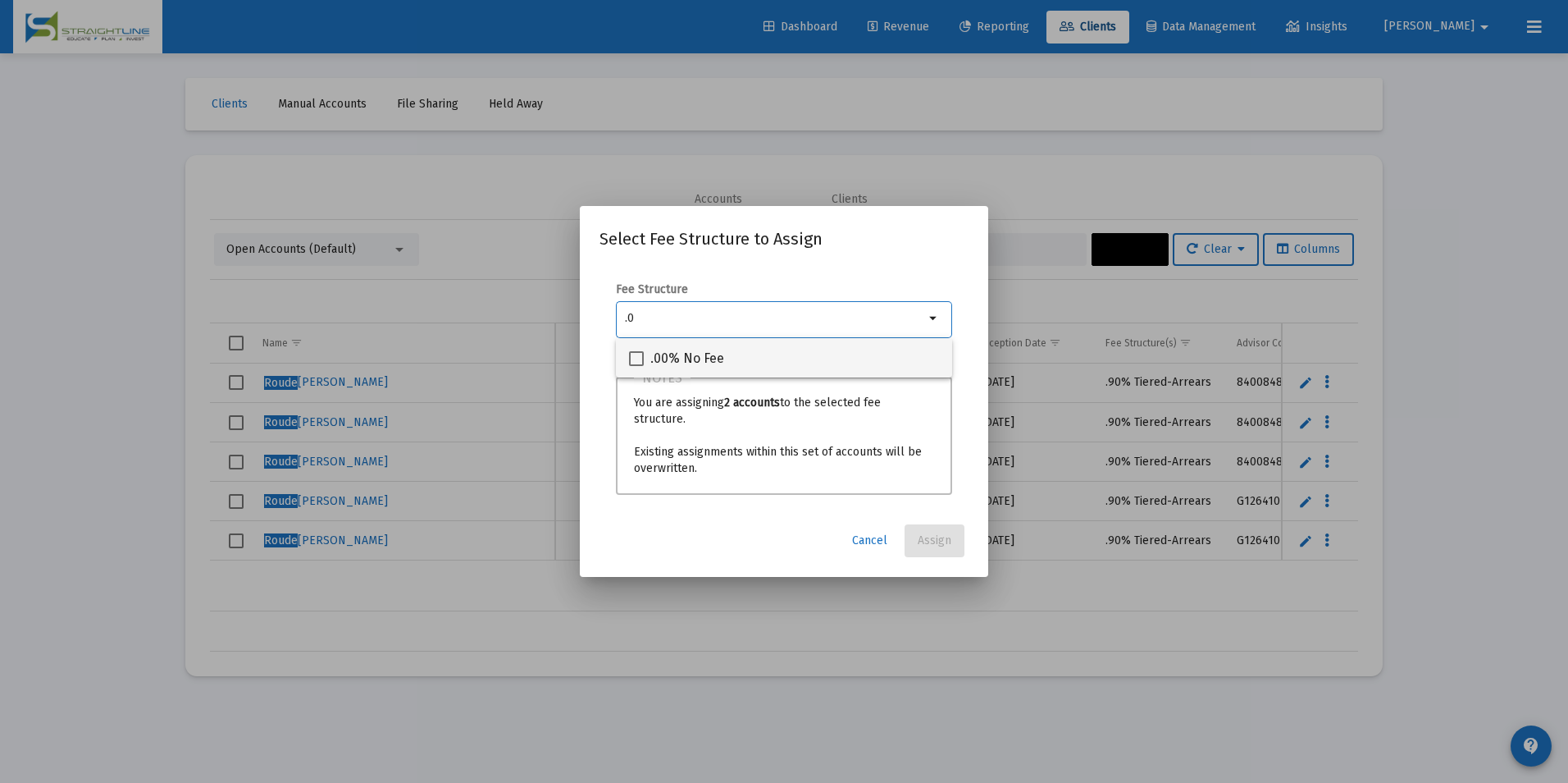
type input ".0"
click at [894, 361] on div ".00% No Fee" at bounding box center [784, 357] width 310 height 39
checkbox input "true"
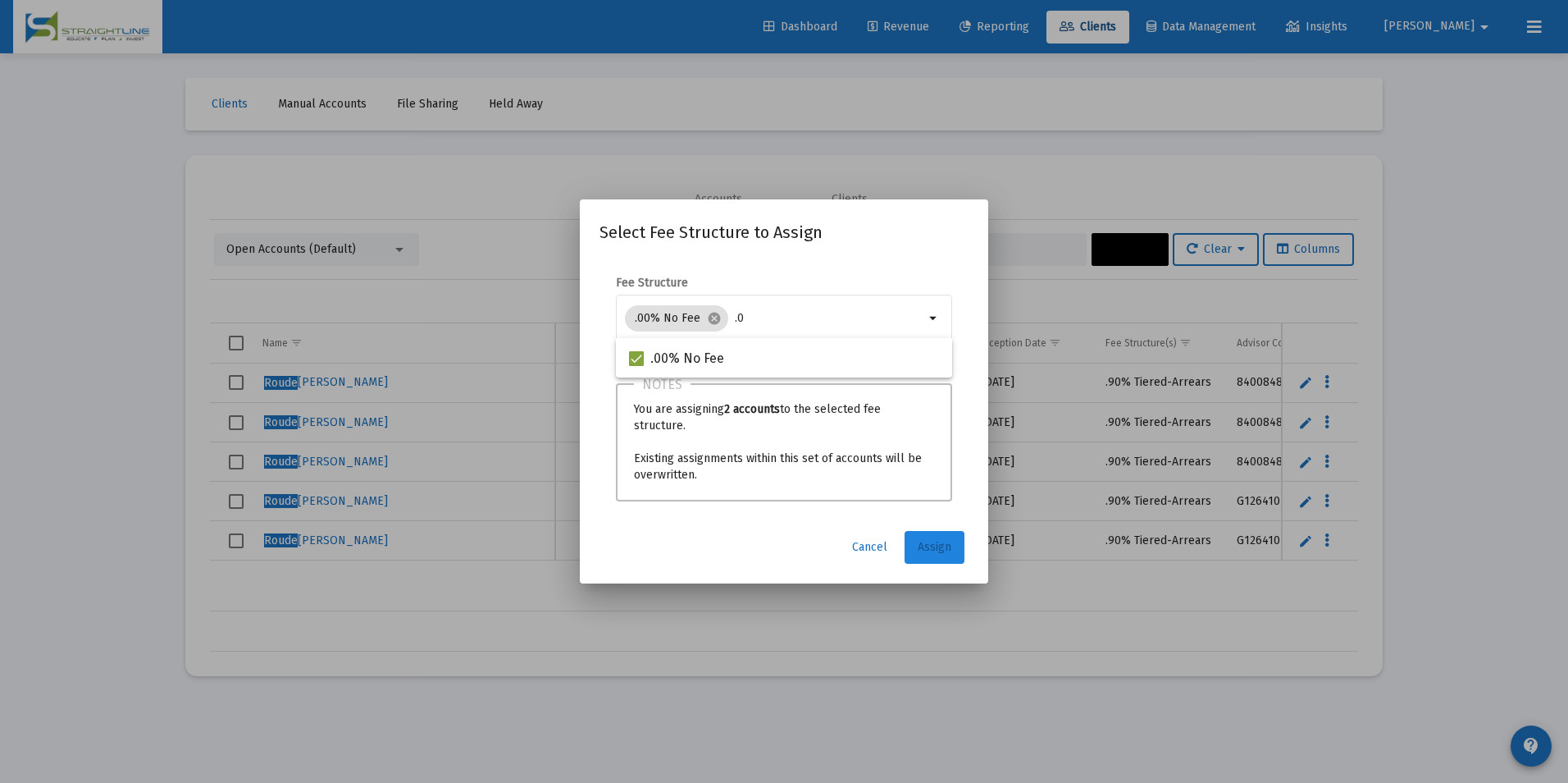
click at [949, 559] on button "Assign" at bounding box center [934, 548] width 59 height 33
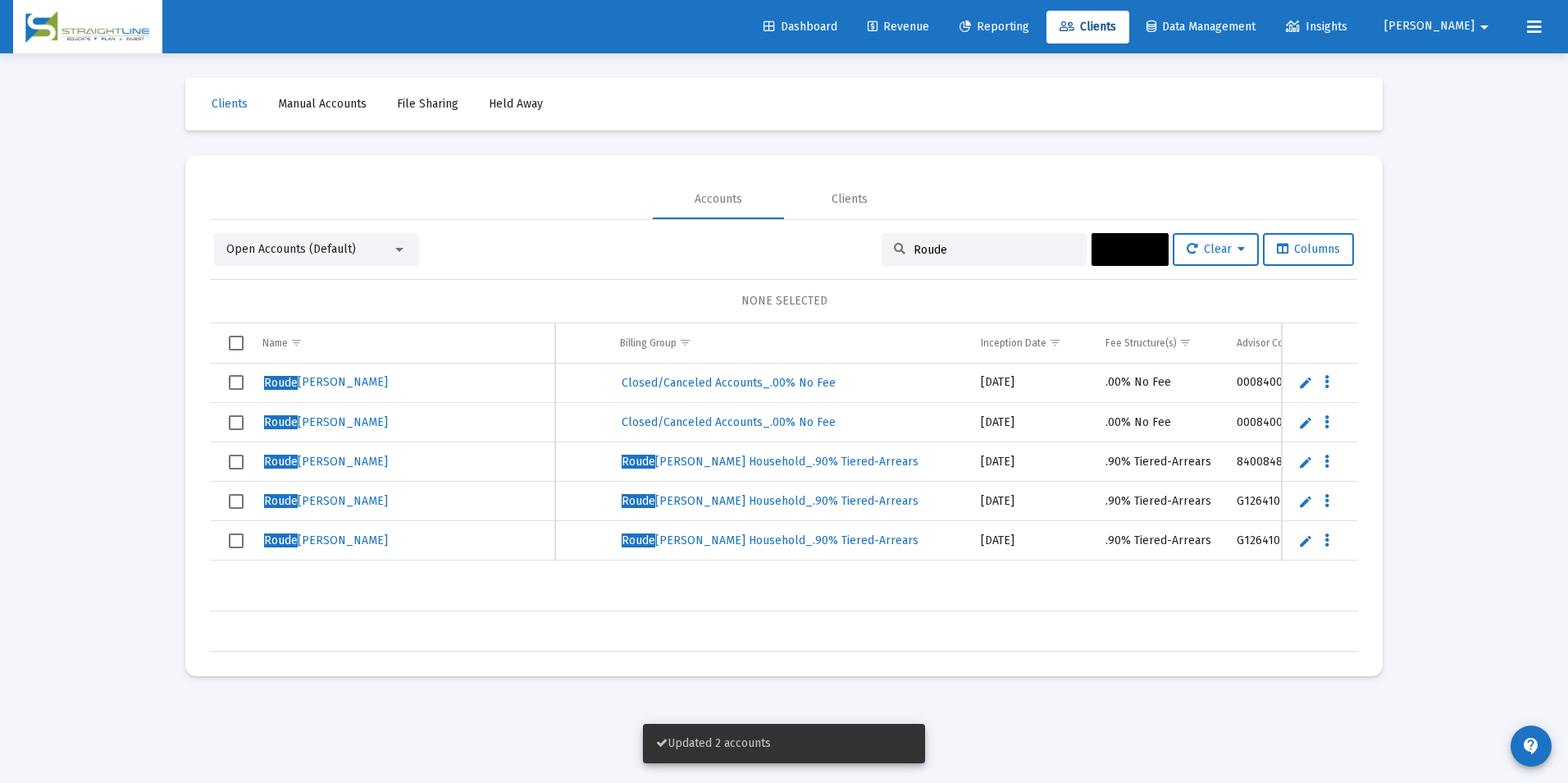
scroll to position [0, 0]
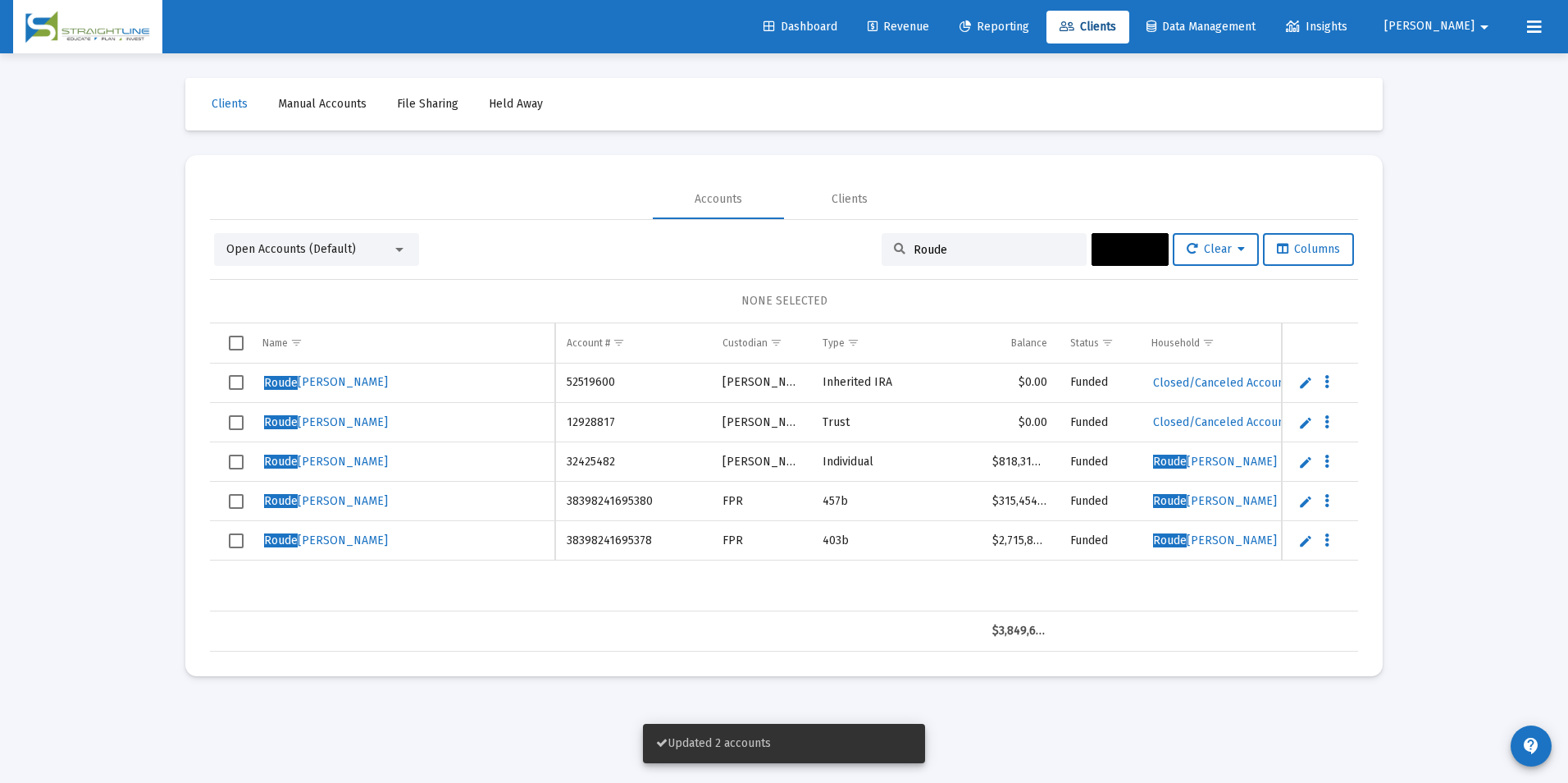
click at [564, 383] on td "52519600" at bounding box center [633, 383] width 156 height 39
click at [564, 382] on td "52519600" at bounding box center [633, 383] width 156 height 39
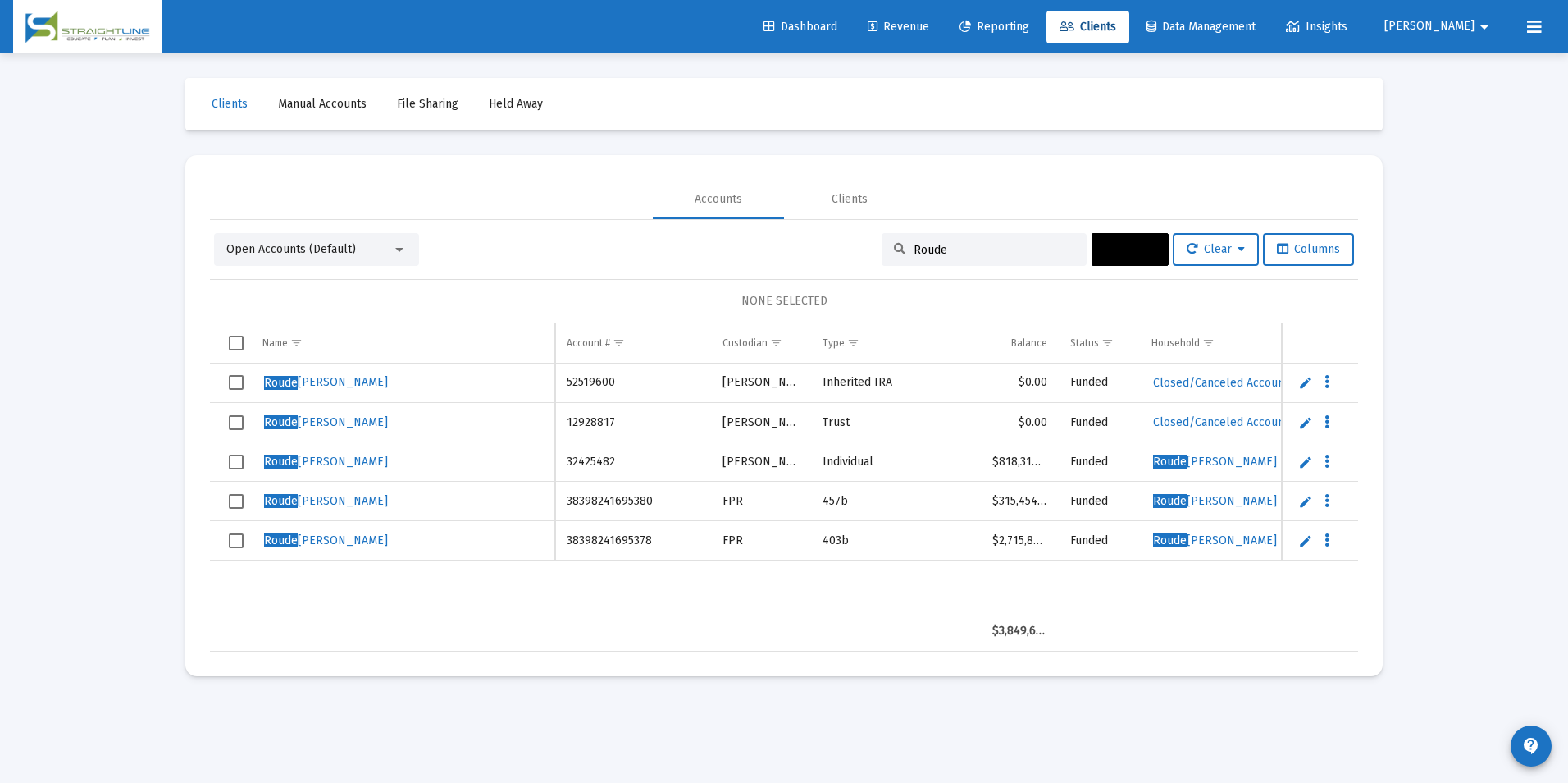
copy td "52519600"
click at [604, 411] on td "12928817" at bounding box center [633, 422] width 156 height 39
copy td "12928817"
drag, startPoint x: 972, startPoint y: 254, endPoint x: 817, endPoint y: 252, distance: 155.0
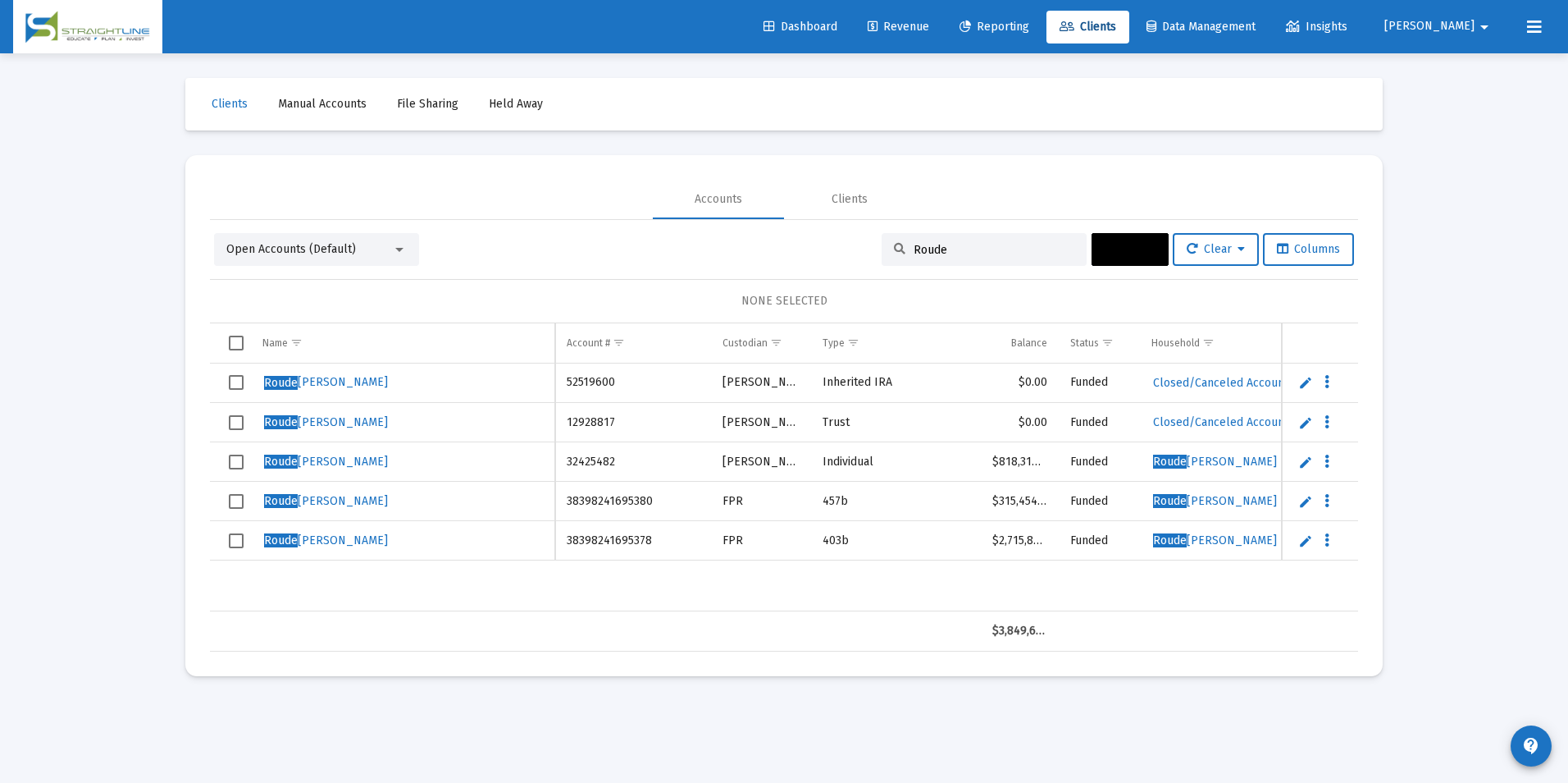
click at [817, 252] on div "Open Accounts (Default) Roude Actions Clear Columns" at bounding box center [784, 249] width 1140 height 33
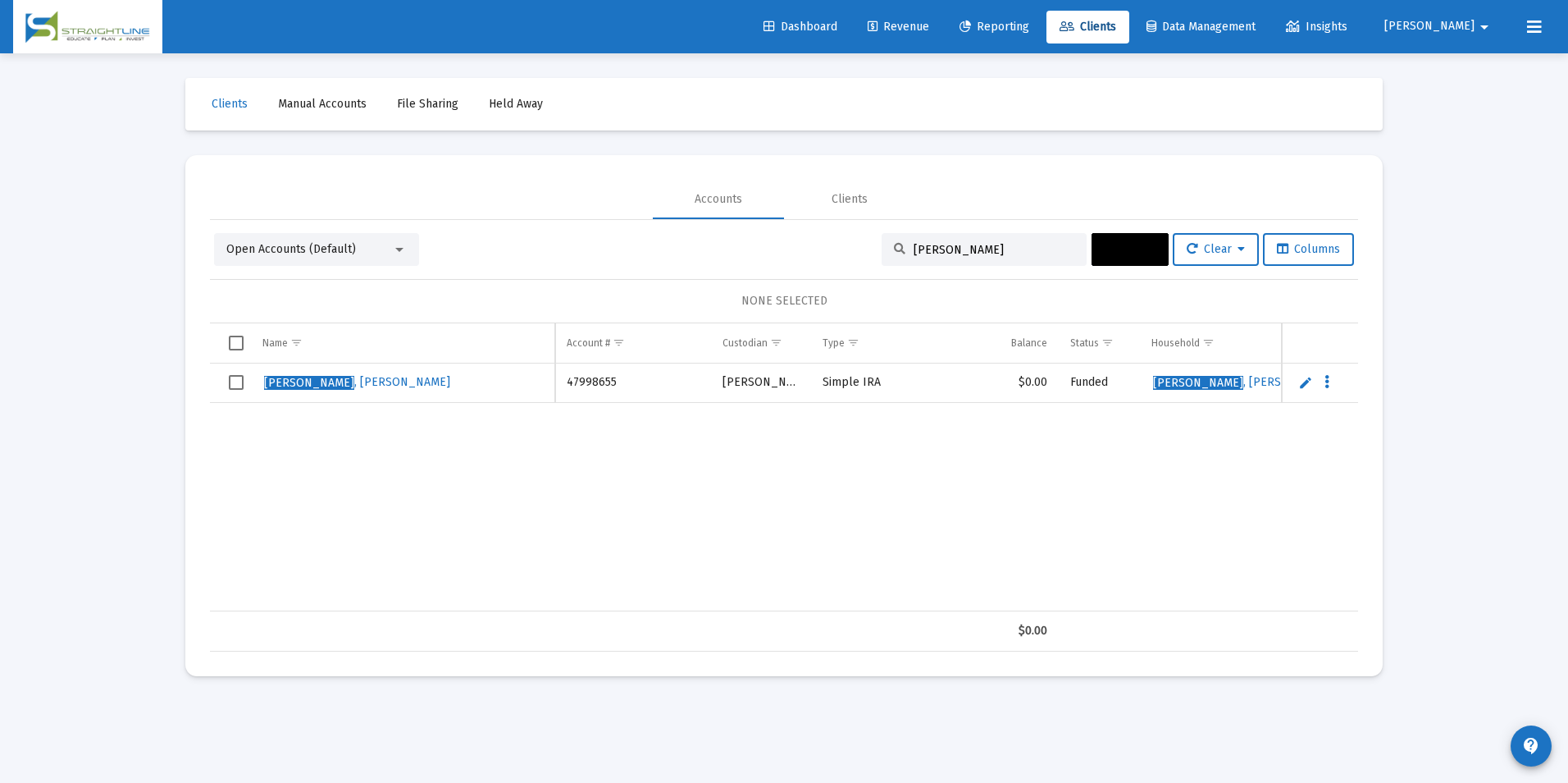
type input "[PERSON_NAME]"
click at [233, 383] on span "Select row" at bounding box center [236, 382] width 15 height 15
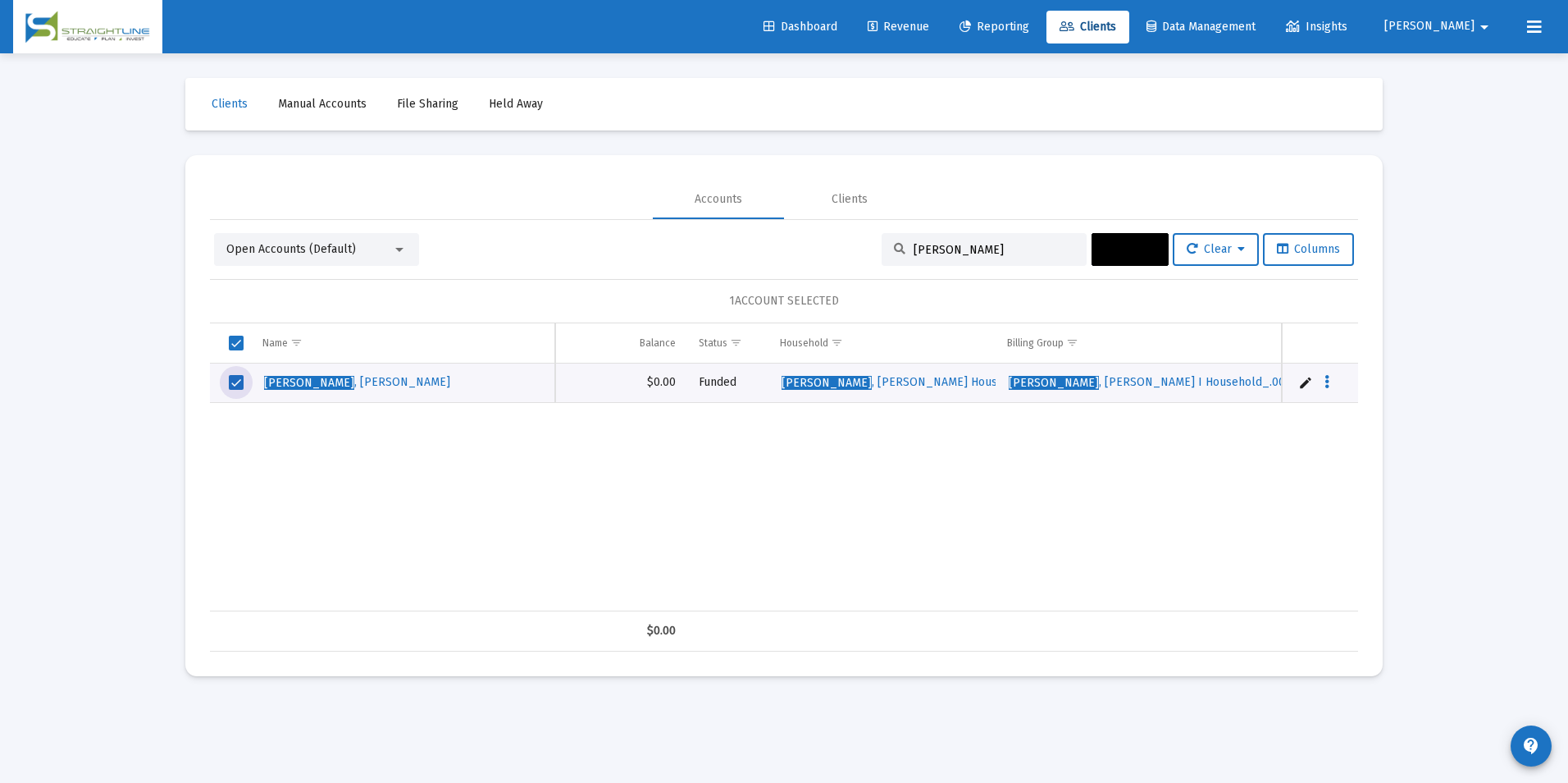
scroll to position [0, 429]
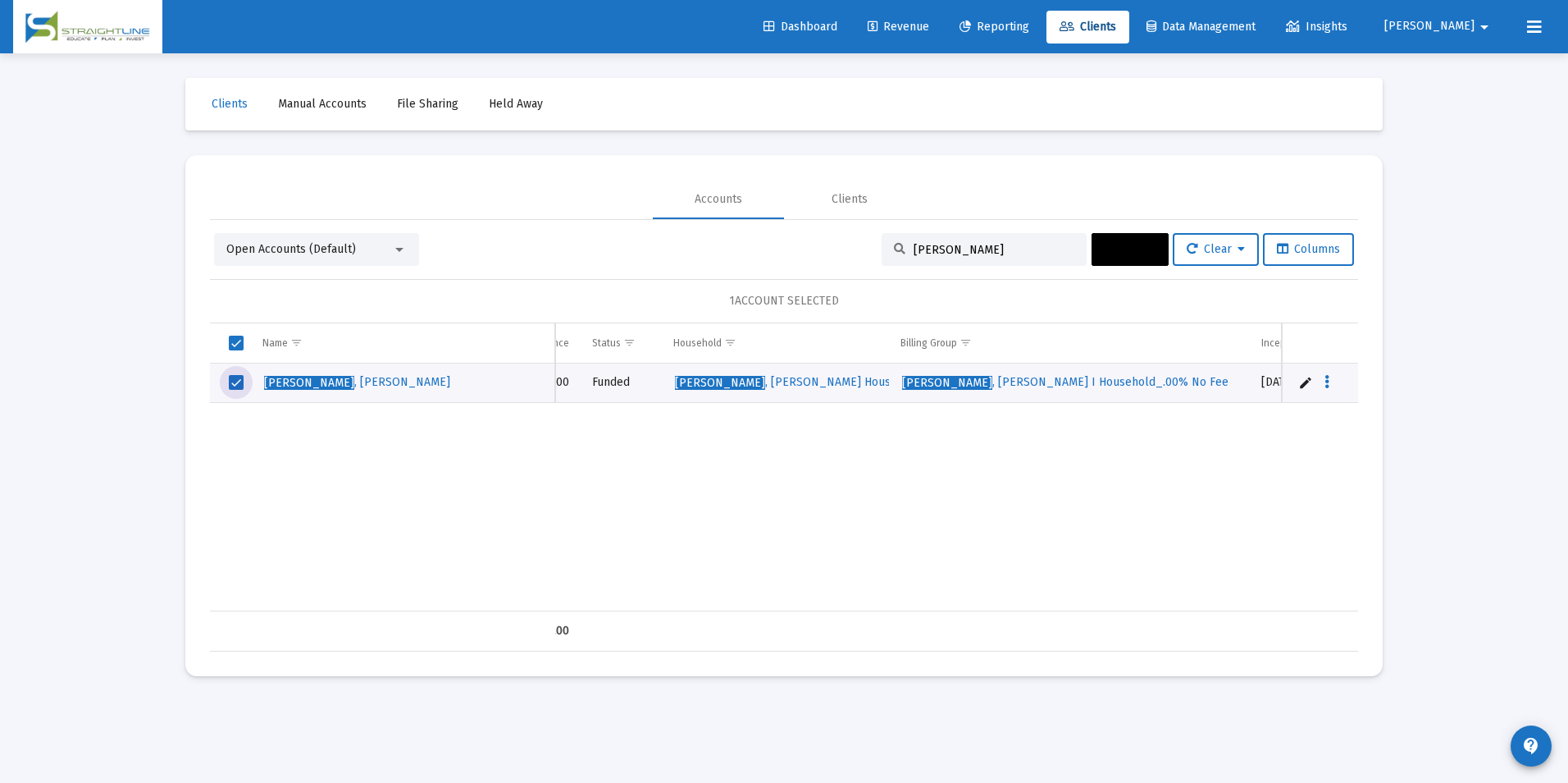
click at [1110, 248] on span "Actions" at bounding box center [1130, 248] width 51 height 14
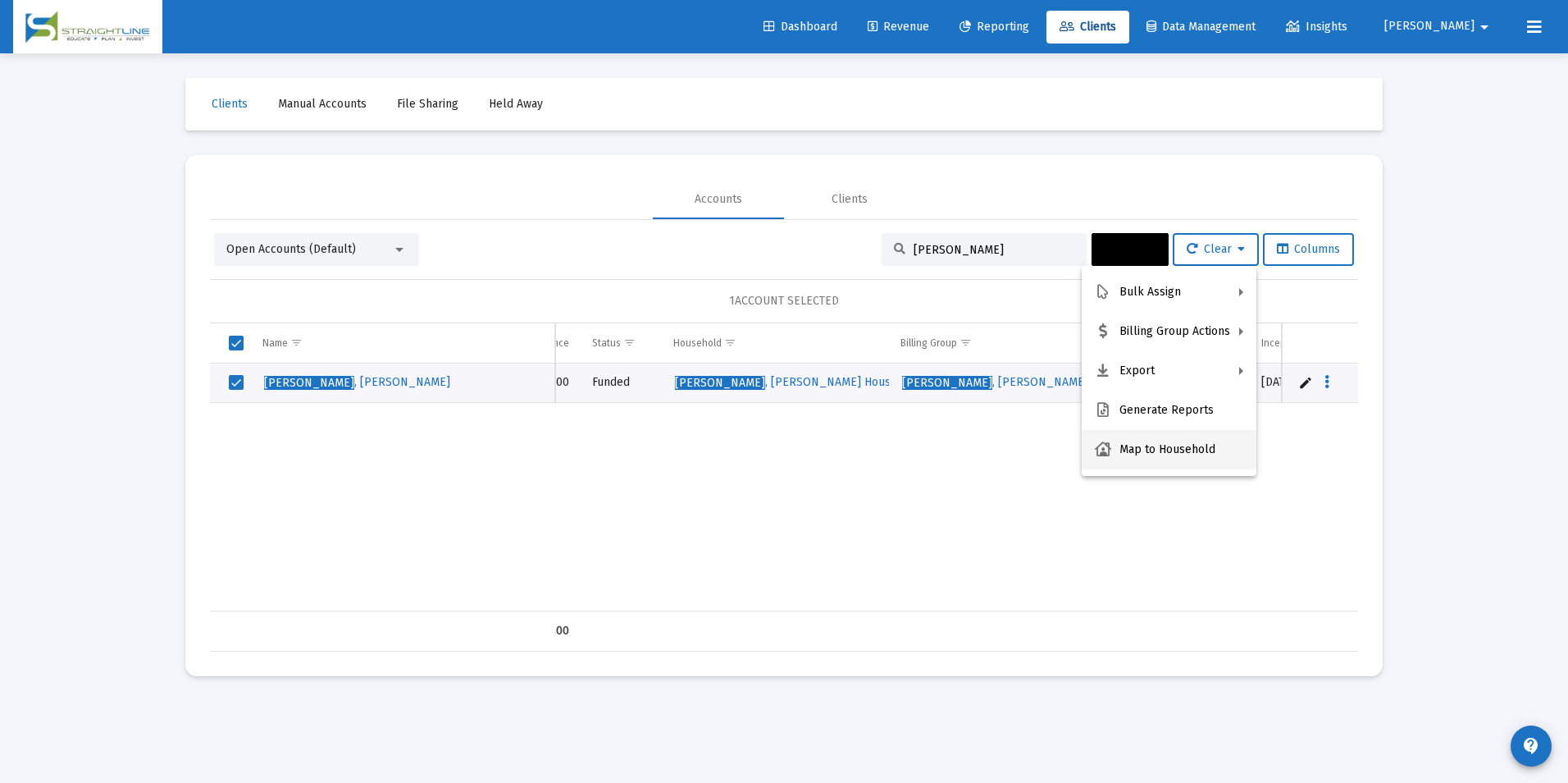
click at [1176, 439] on button "Map to Household" at bounding box center [1169, 449] width 175 height 39
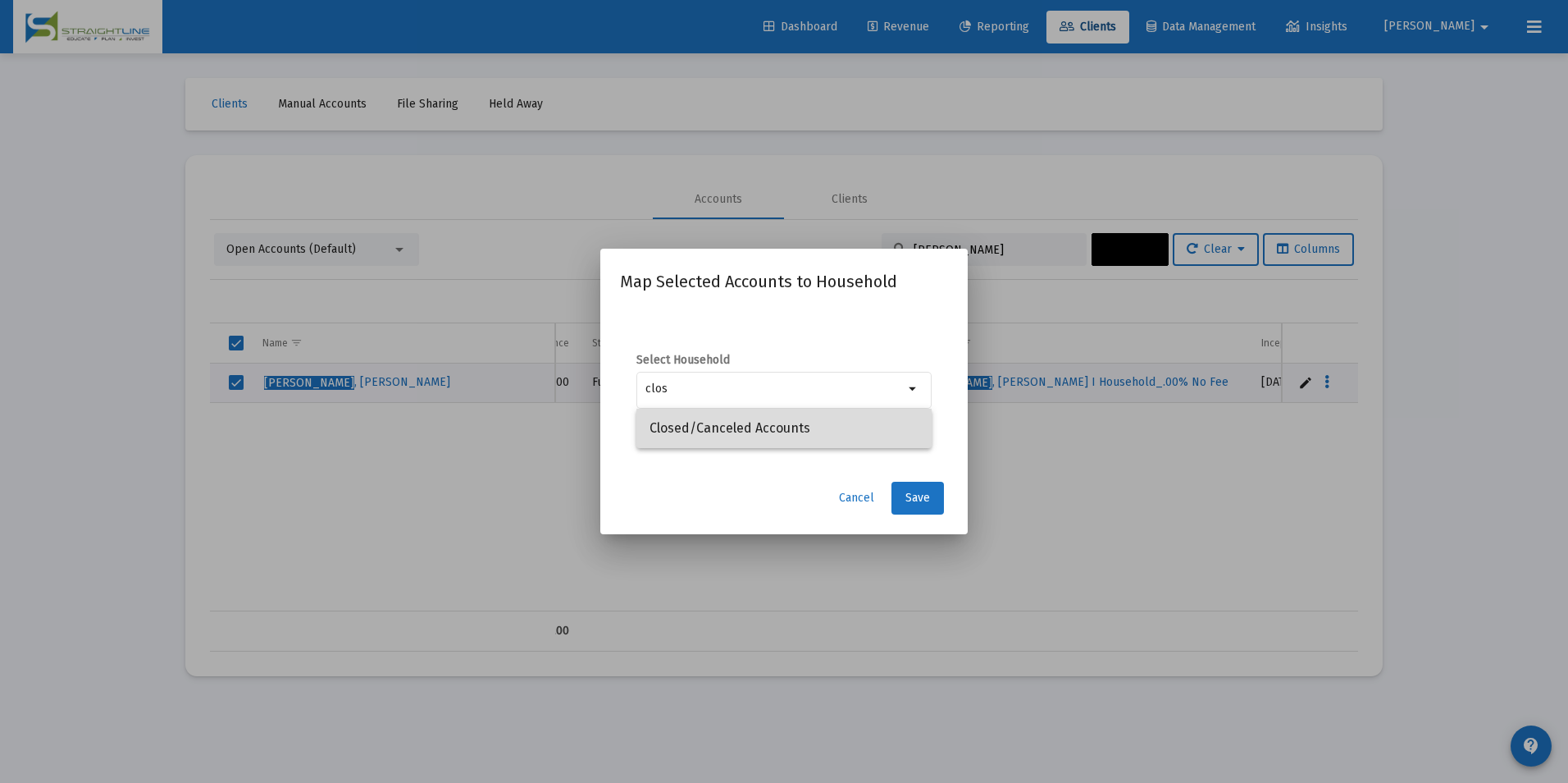
click at [860, 437] on span "Closed/Canceled Accounts" at bounding box center [784, 428] width 269 height 39
type input "Closed/Canceled Accounts"
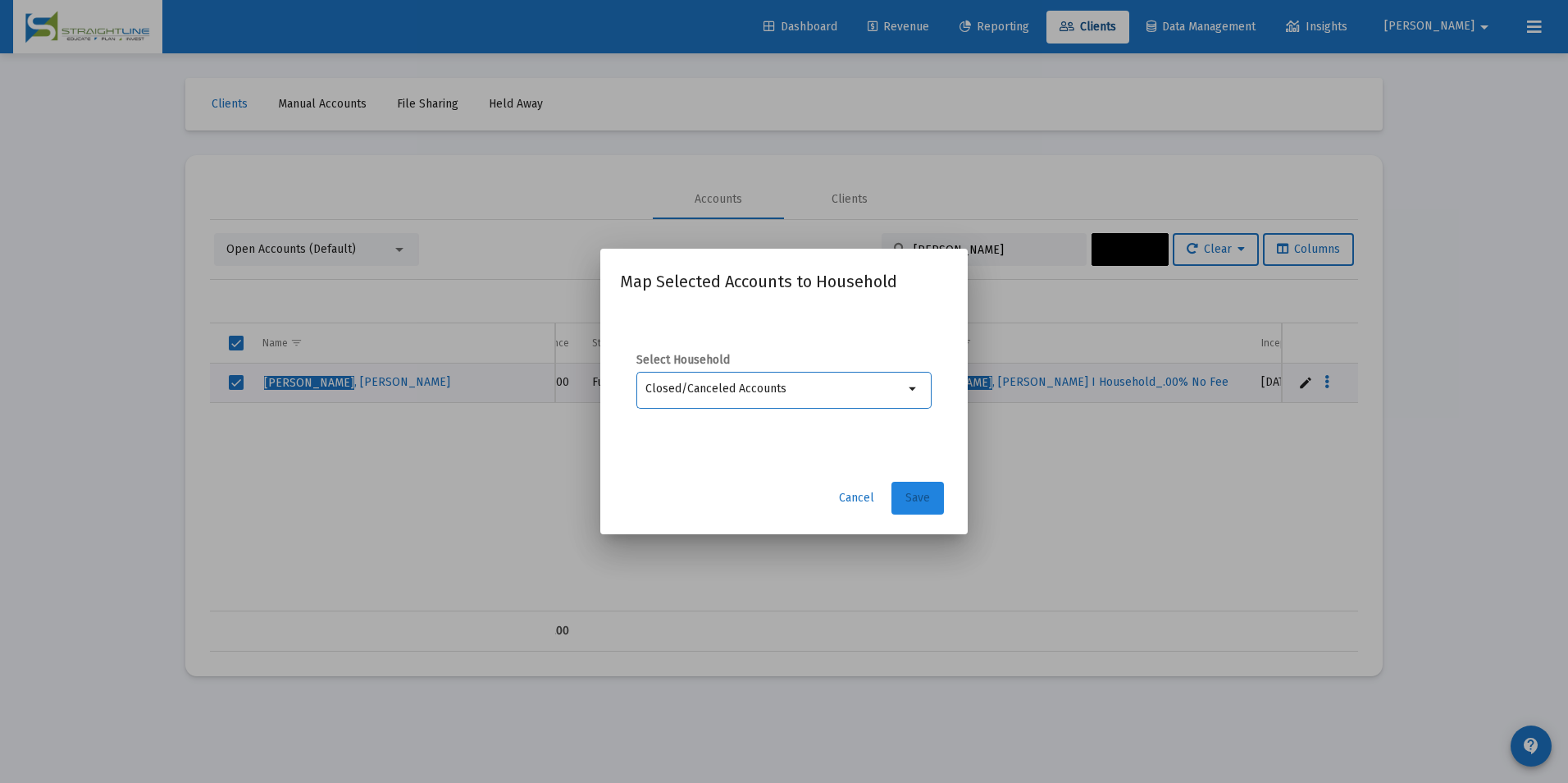
click at [915, 504] on span "Save" at bounding box center [917, 497] width 25 height 14
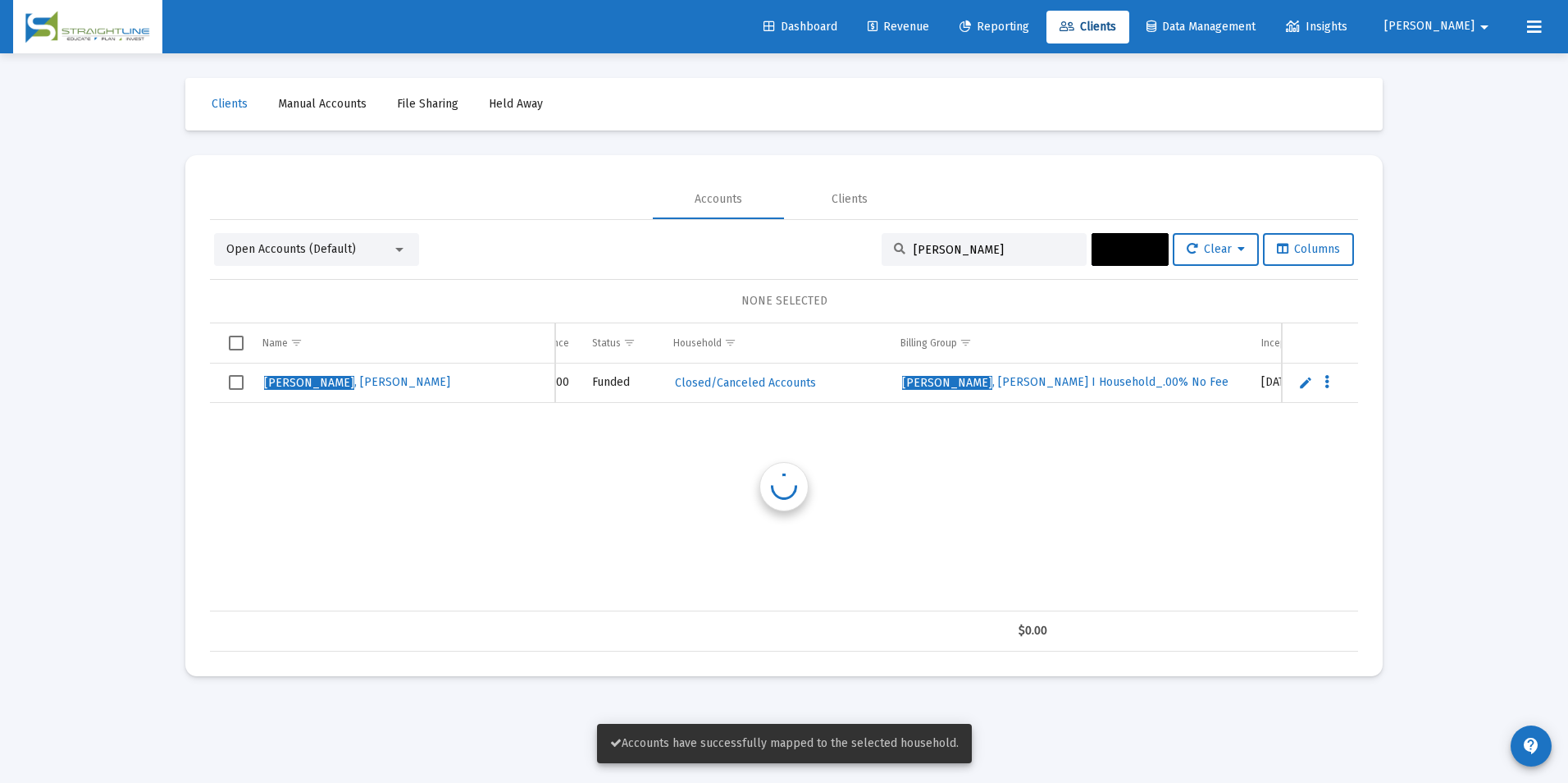
scroll to position [0, 478]
click at [229, 383] on span "Select row" at bounding box center [236, 382] width 15 height 15
click at [1091, 245] on button "Actions" at bounding box center [1130, 249] width 77 height 33
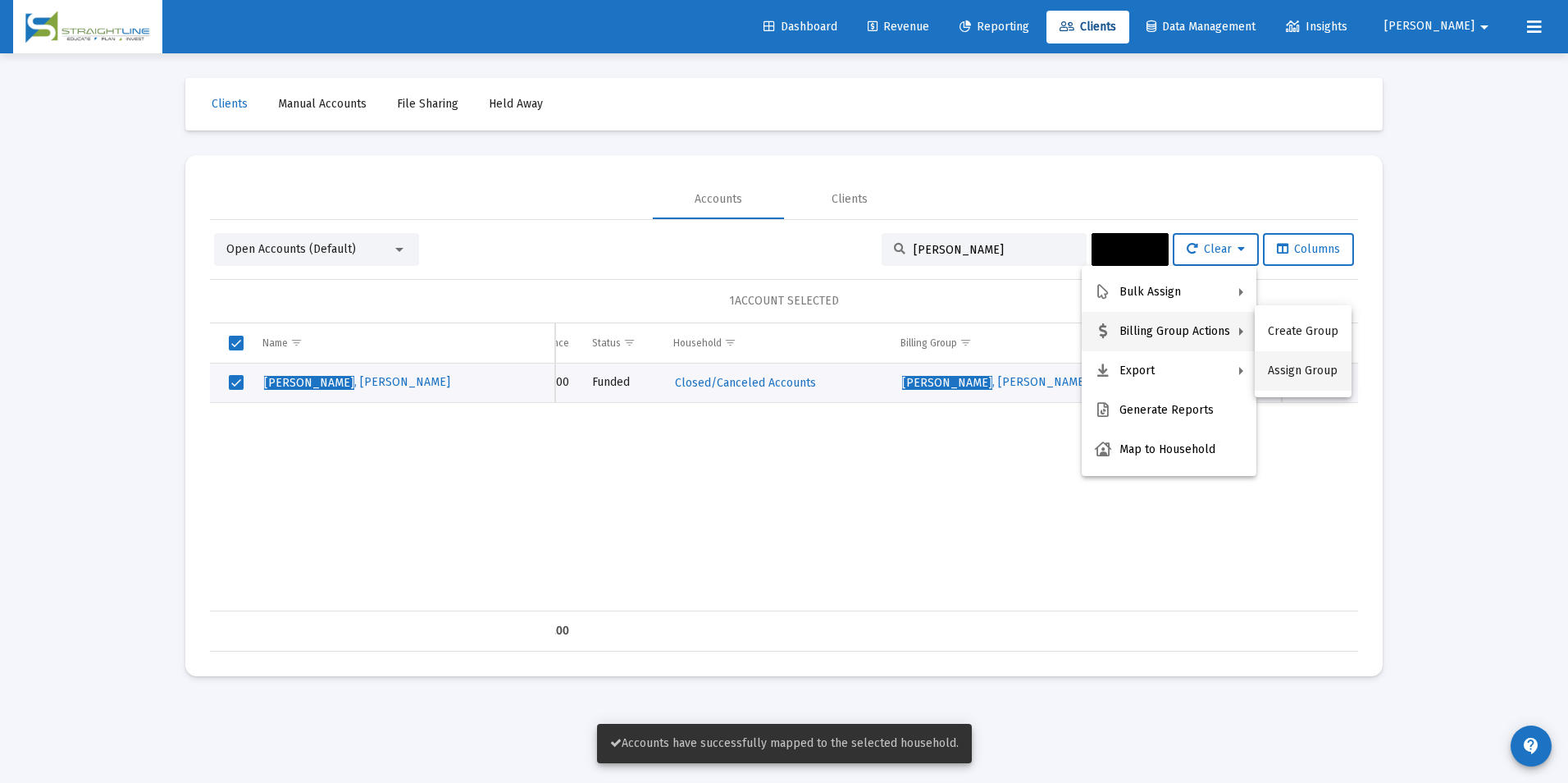
click at [1307, 363] on button "Assign Group" at bounding box center [1303, 370] width 97 height 39
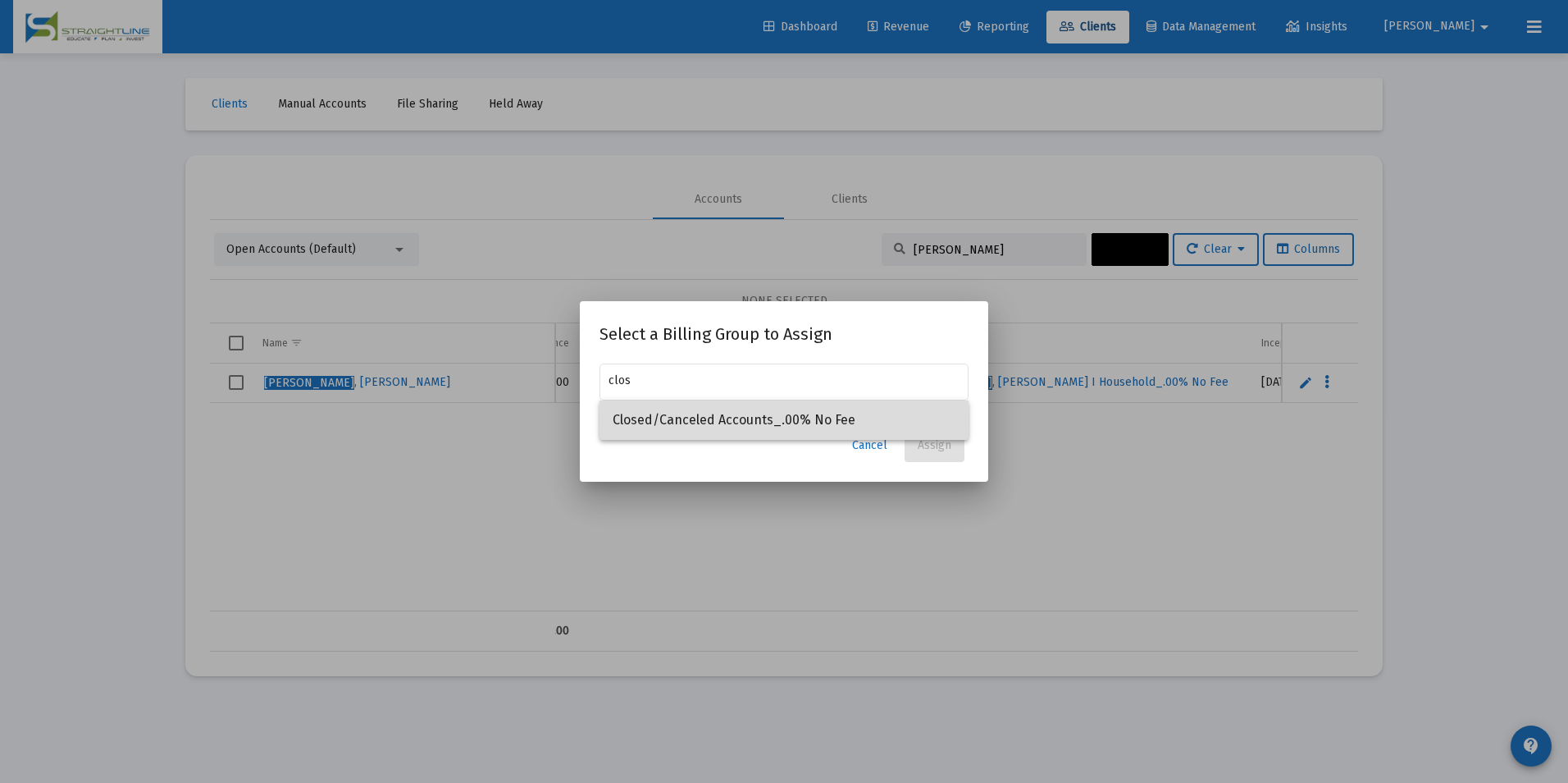
click at [864, 413] on span "Closed/Canceled Accounts_.00% No Fee" at bounding box center [784, 419] width 342 height 39
type input "Closed/Canceled Accounts_.00% No Fee"
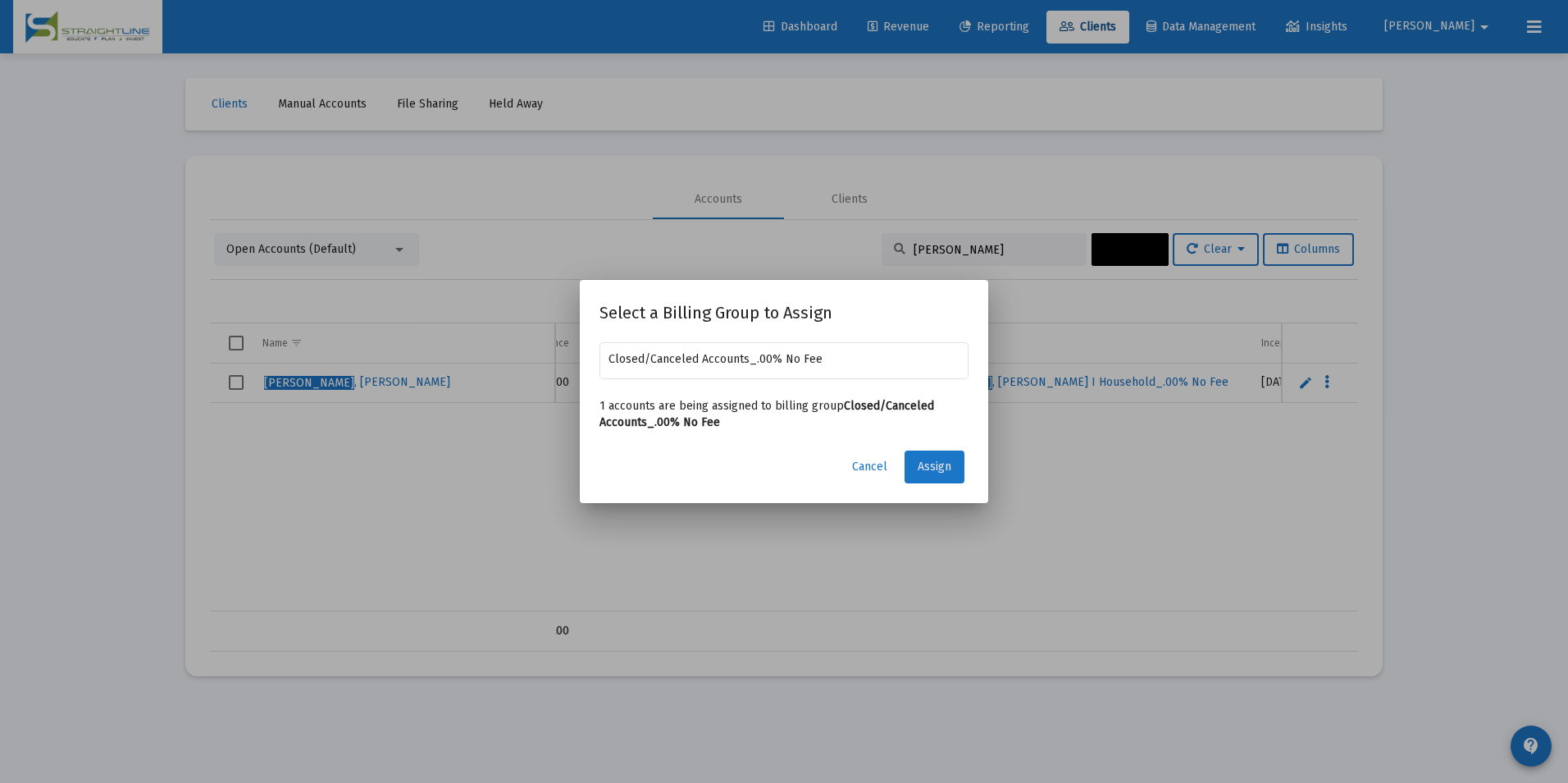
click at [917, 453] on button "Assign" at bounding box center [934, 467] width 59 height 33
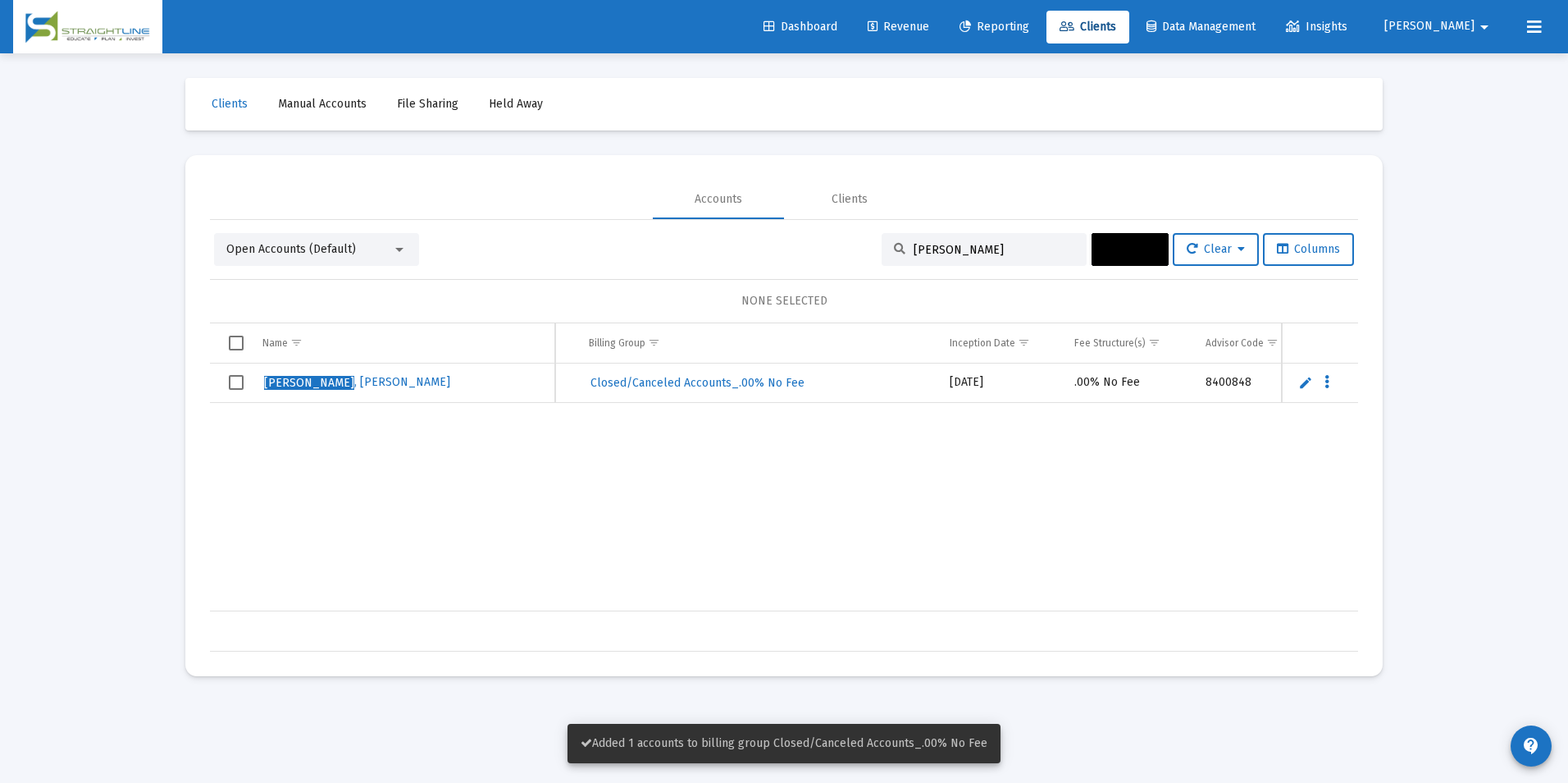
scroll to position [0, 797]
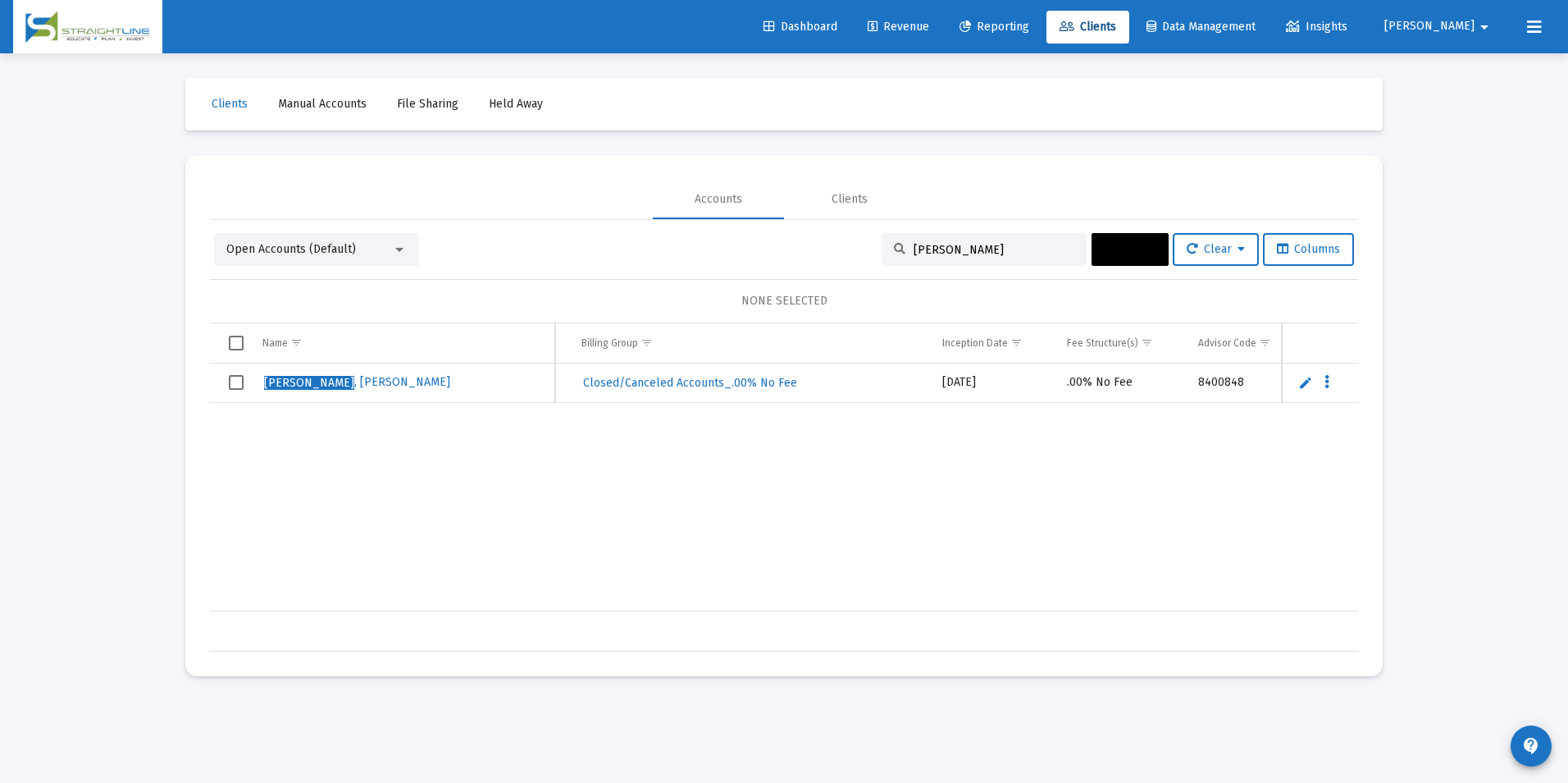
click at [924, 248] on input "[PERSON_NAME]" at bounding box center [994, 249] width 161 height 14
drag, startPoint x: 948, startPoint y: 253, endPoint x: 841, endPoint y: 250, distance: 107.0
click at [841, 250] on div "Open Accounts (Default) [PERSON_NAME] Actions Clear Columns" at bounding box center [784, 249] width 1140 height 33
click at [995, 252] on input "[PERSON_NAME]" at bounding box center [994, 249] width 161 height 14
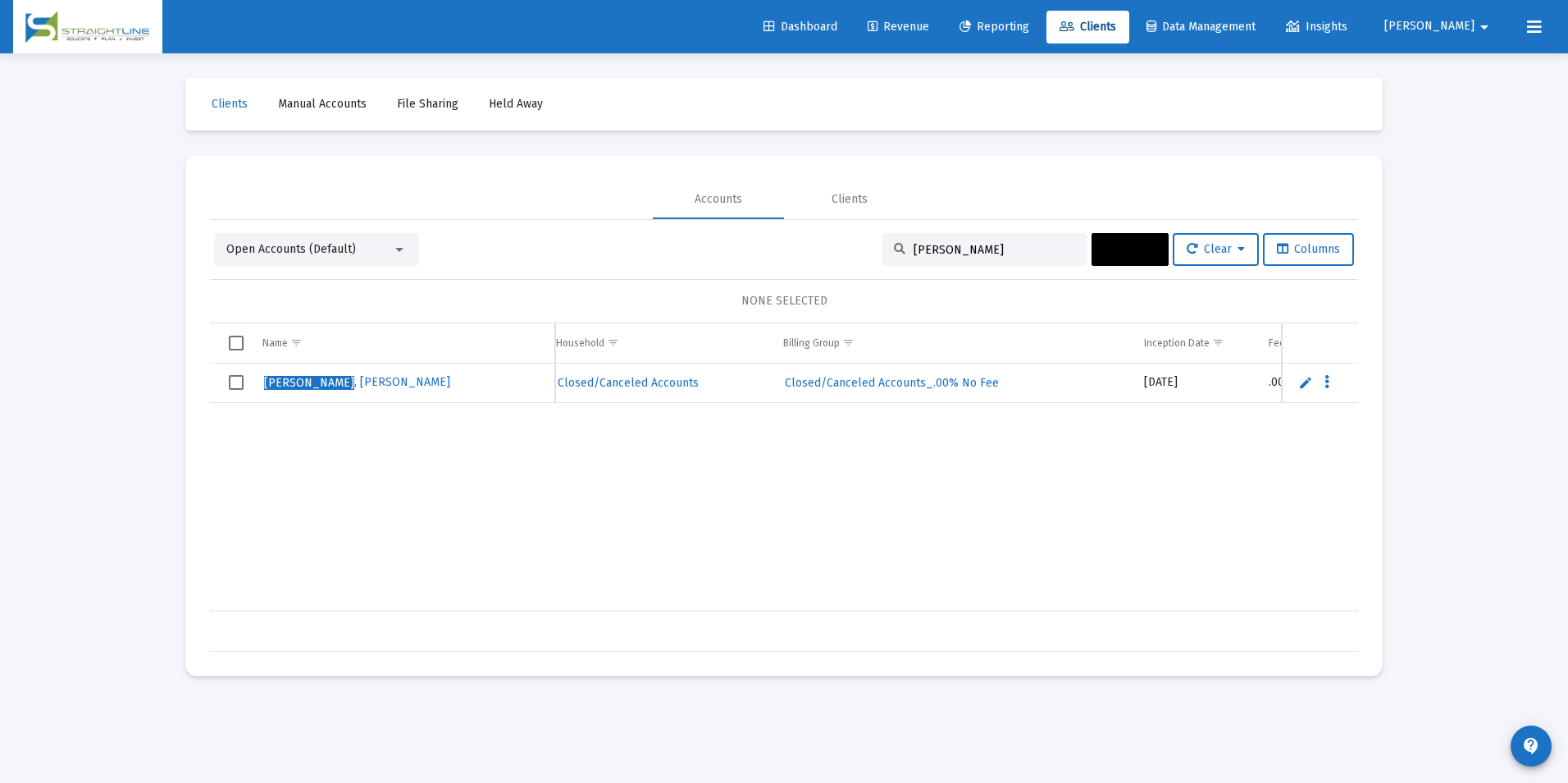
drag, startPoint x: 995, startPoint y: 252, endPoint x: 909, endPoint y: 248, distance: 86.1
click at [914, 248] on input "[PERSON_NAME]" at bounding box center [994, 249] width 161 height 14
type input "[PERSON_NAME]"
click at [232, 382] on span "Select row" at bounding box center [236, 382] width 15 height 15
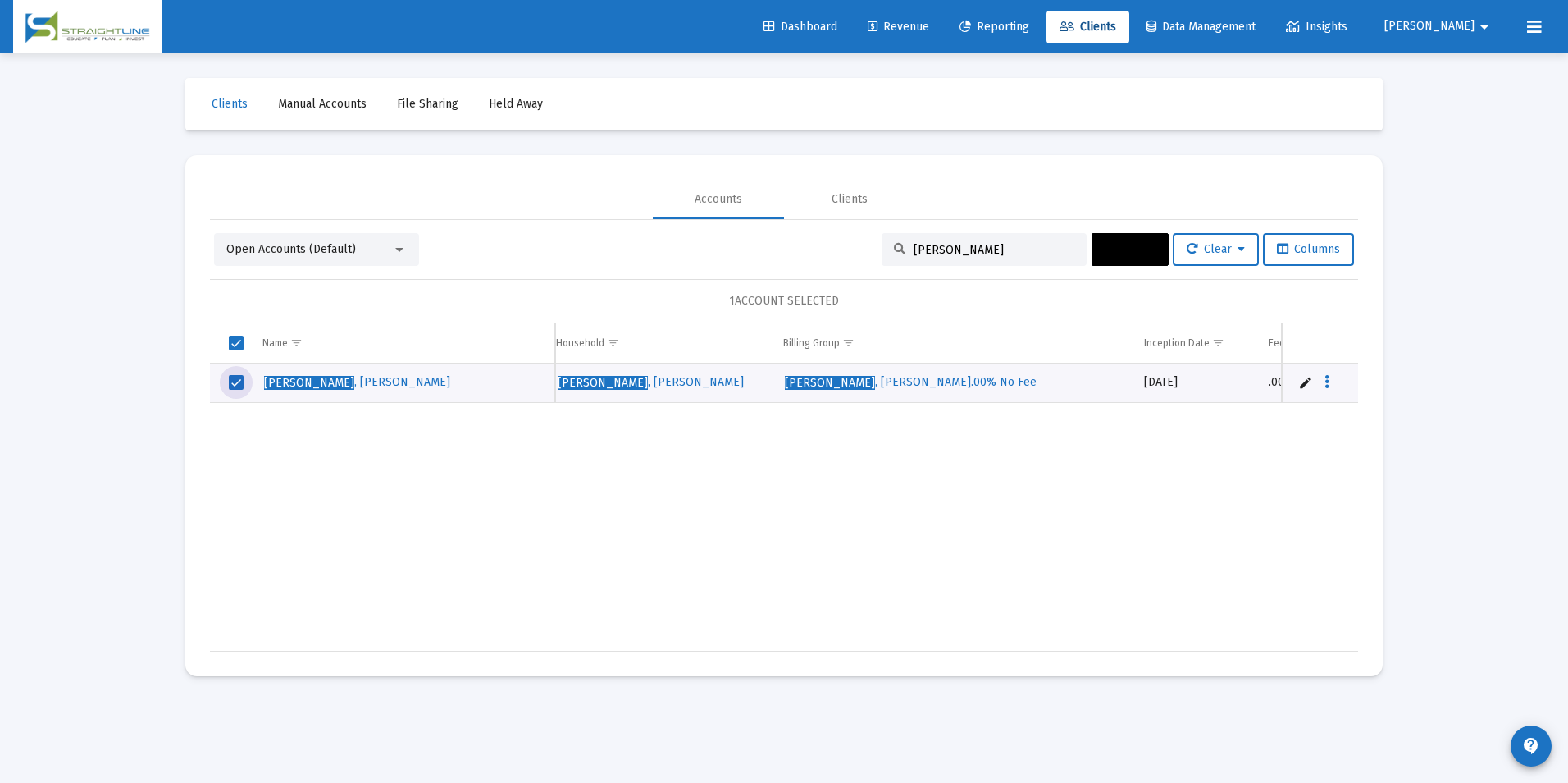
click at [1103, 240] on button "Actions" at bounding box center [1130, 249] width 77 height 33
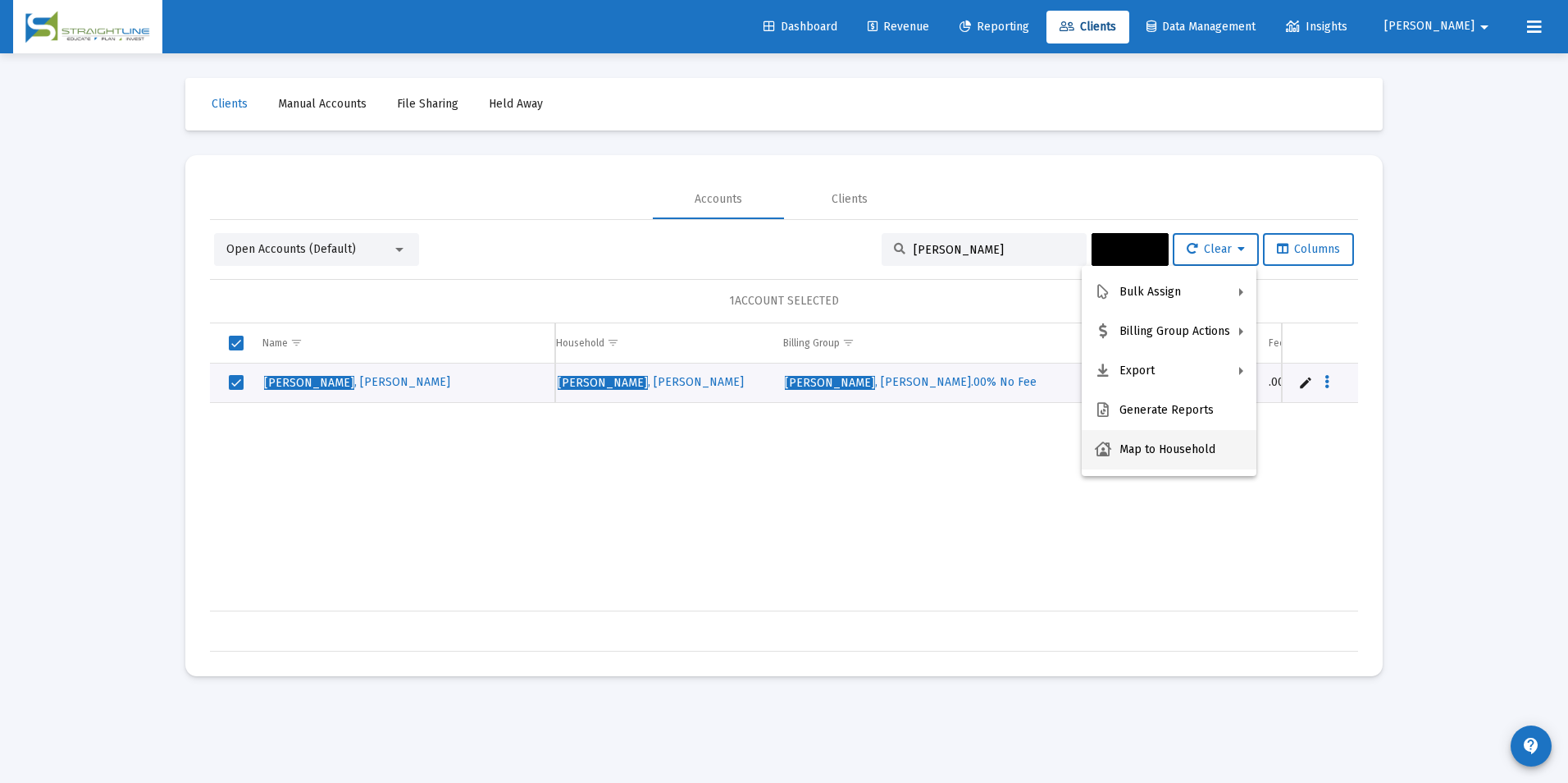
click at [1160, 459] on button "Map to Household" at bounding box center [1169, 449] width 175 height 39
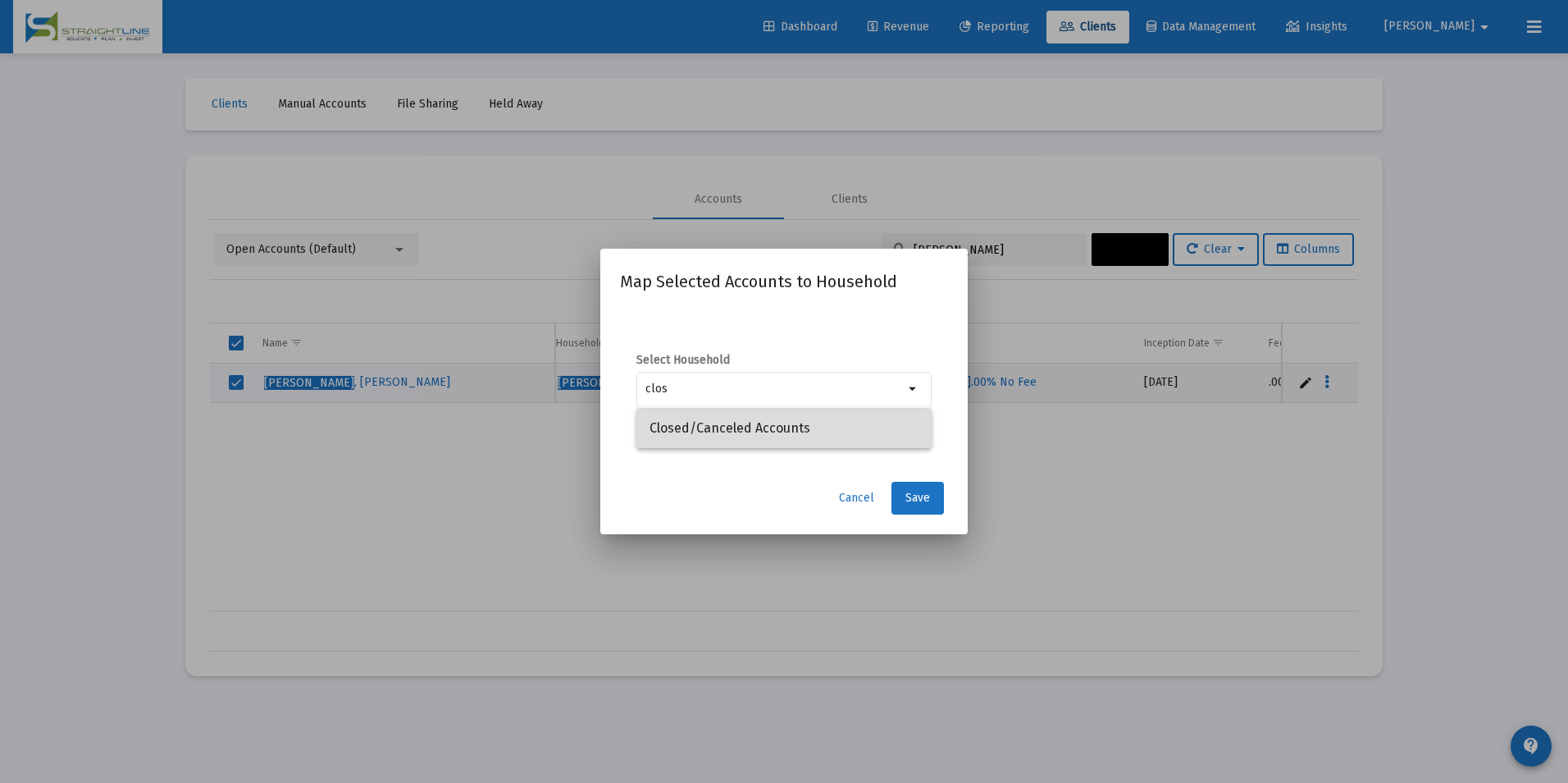
click at [865, 427] on span "Closed/Canceled Accounts" at bounding box center [784, 428] width 269 height 39
type input "Closed/Canceled Accounts"
click at [907, 483] on button "Save" at bounding box center [917, 498] width 52 height 33
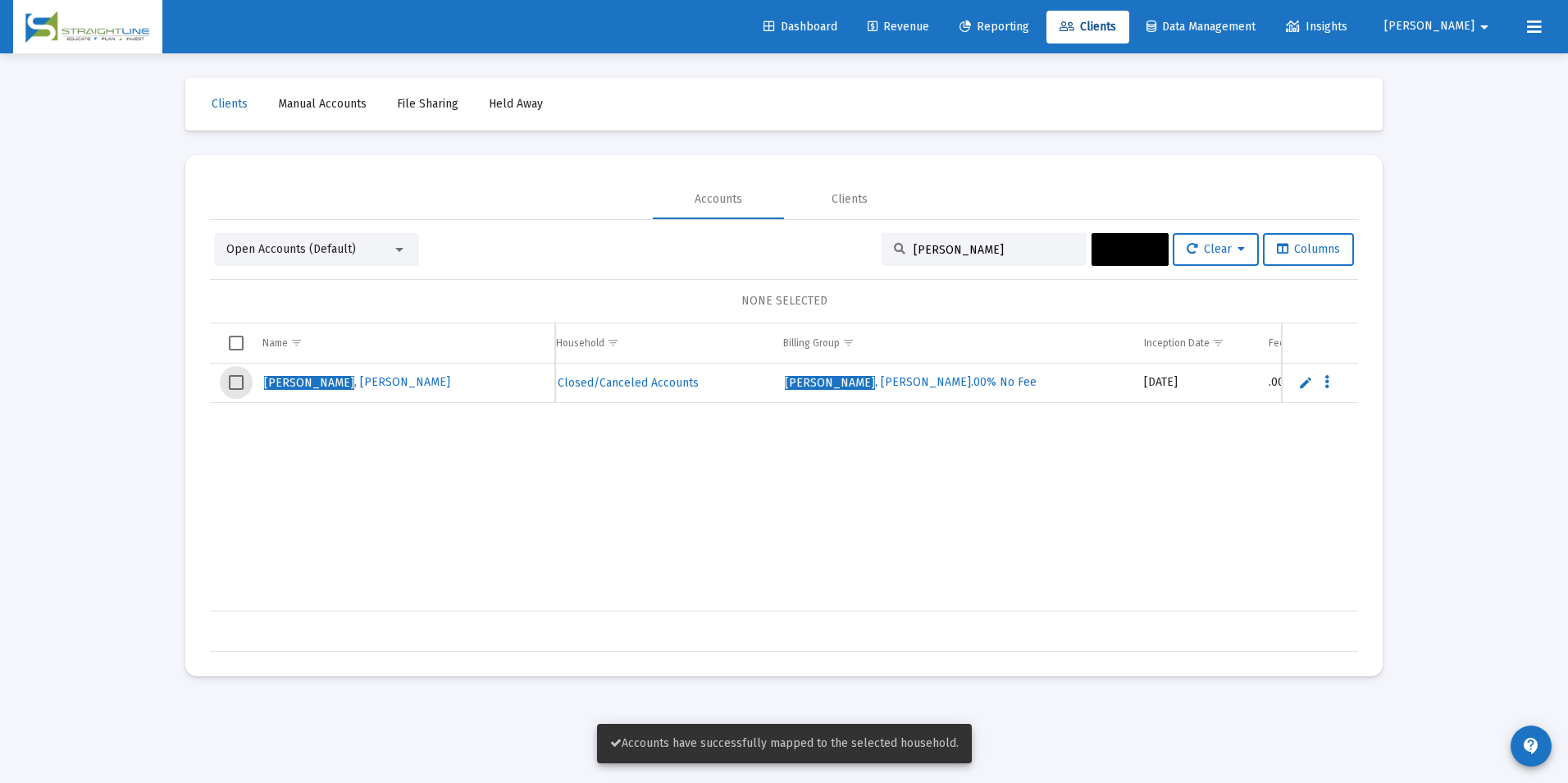
click at [233, 378] on span "Select row" at bounding box center [236, 382] width 15 height 15
click at [1063, 251] on input "[PERSON_NAME]" at bounding box center [994, 249] width 161 height 14
click at [1095, 260] on button "Actions" at bounding box center [1130, 249] width 77 height 33
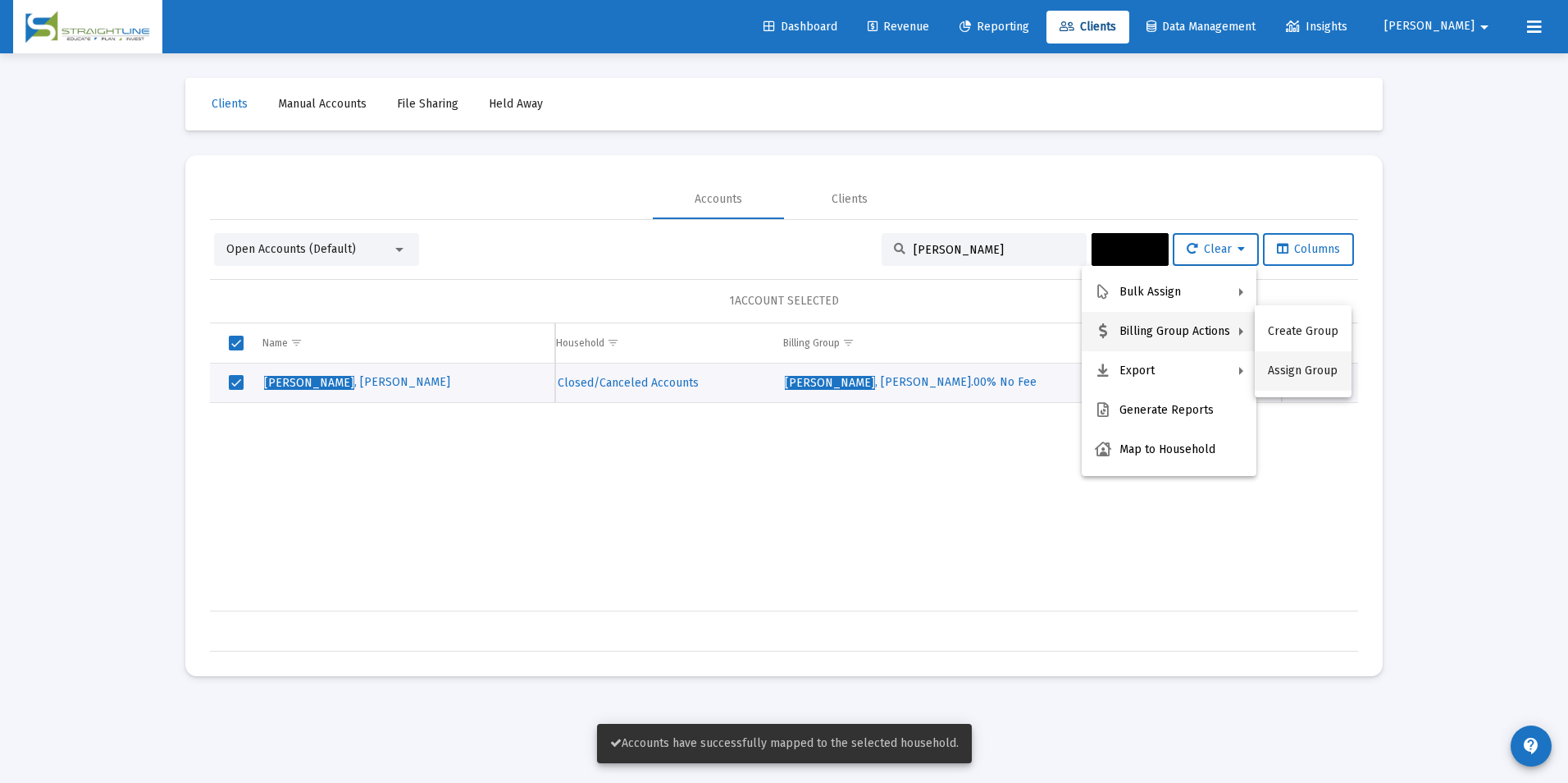
click at [1285, 361] on button "Assign Group" at bounding box center [1303, 370] width 97 height 39
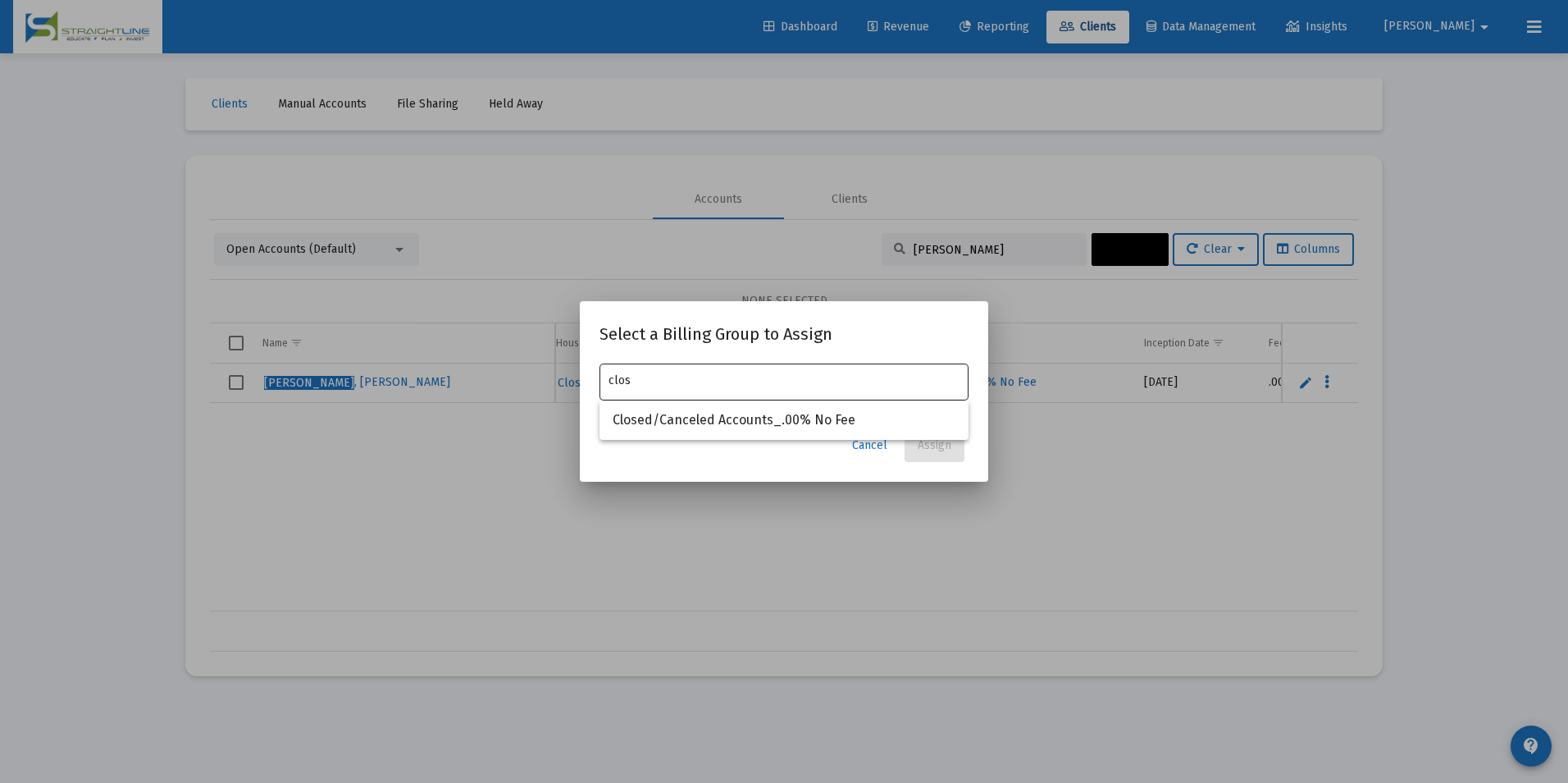
click at [881, 399] on div "clos" at bounding box center [784, 380] width 351 height 40
click at [877, 413] on span "Closed/Canceled Accounts_.00% No Fee" at bounding box center [784, 419] width 342 height 39
type input "Closed/Canceled Accounts_.00% No Fee"
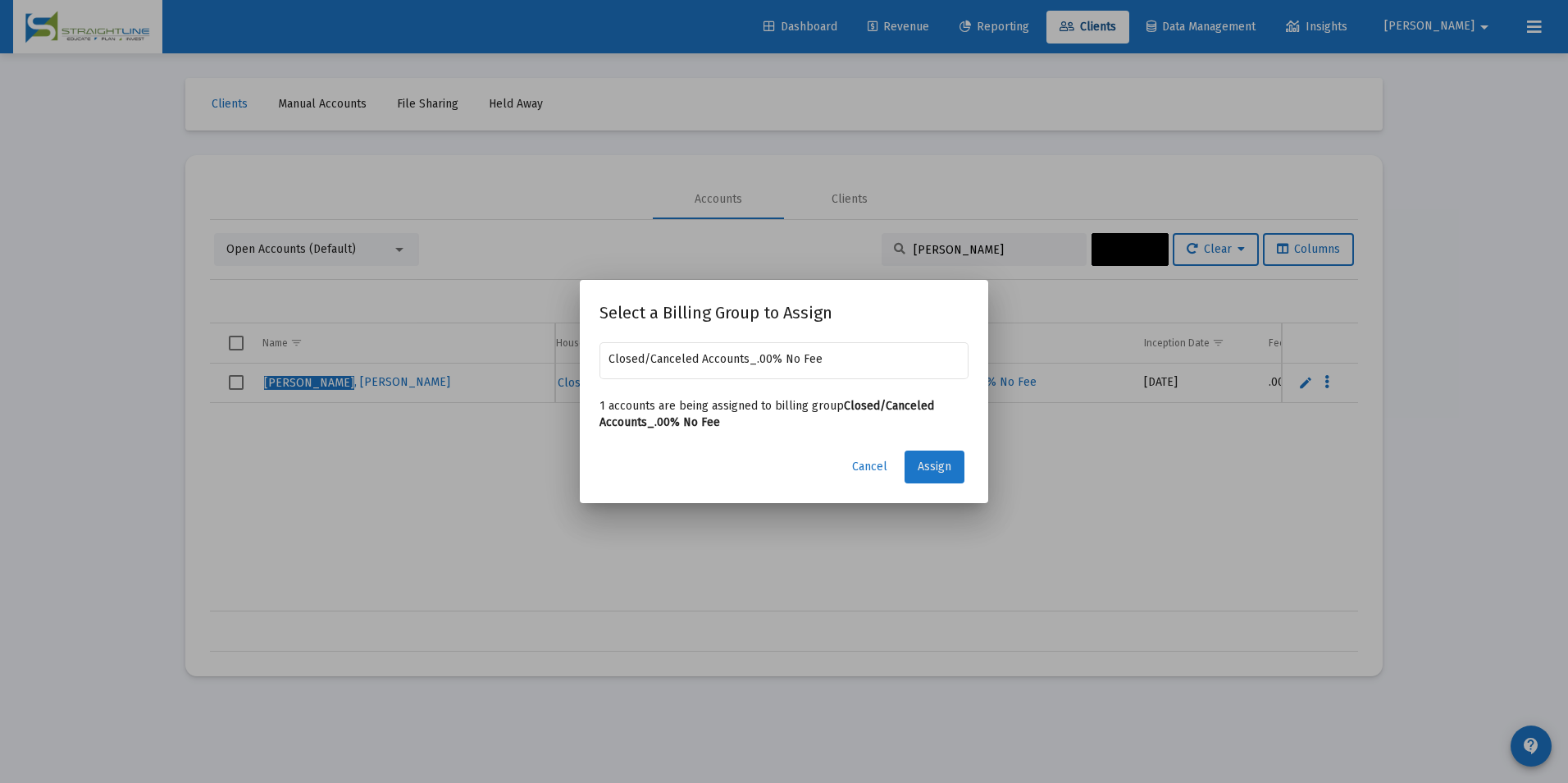
click at [920, 454] on button "Assign" at bounding box center [934, 467] width 59 height 33
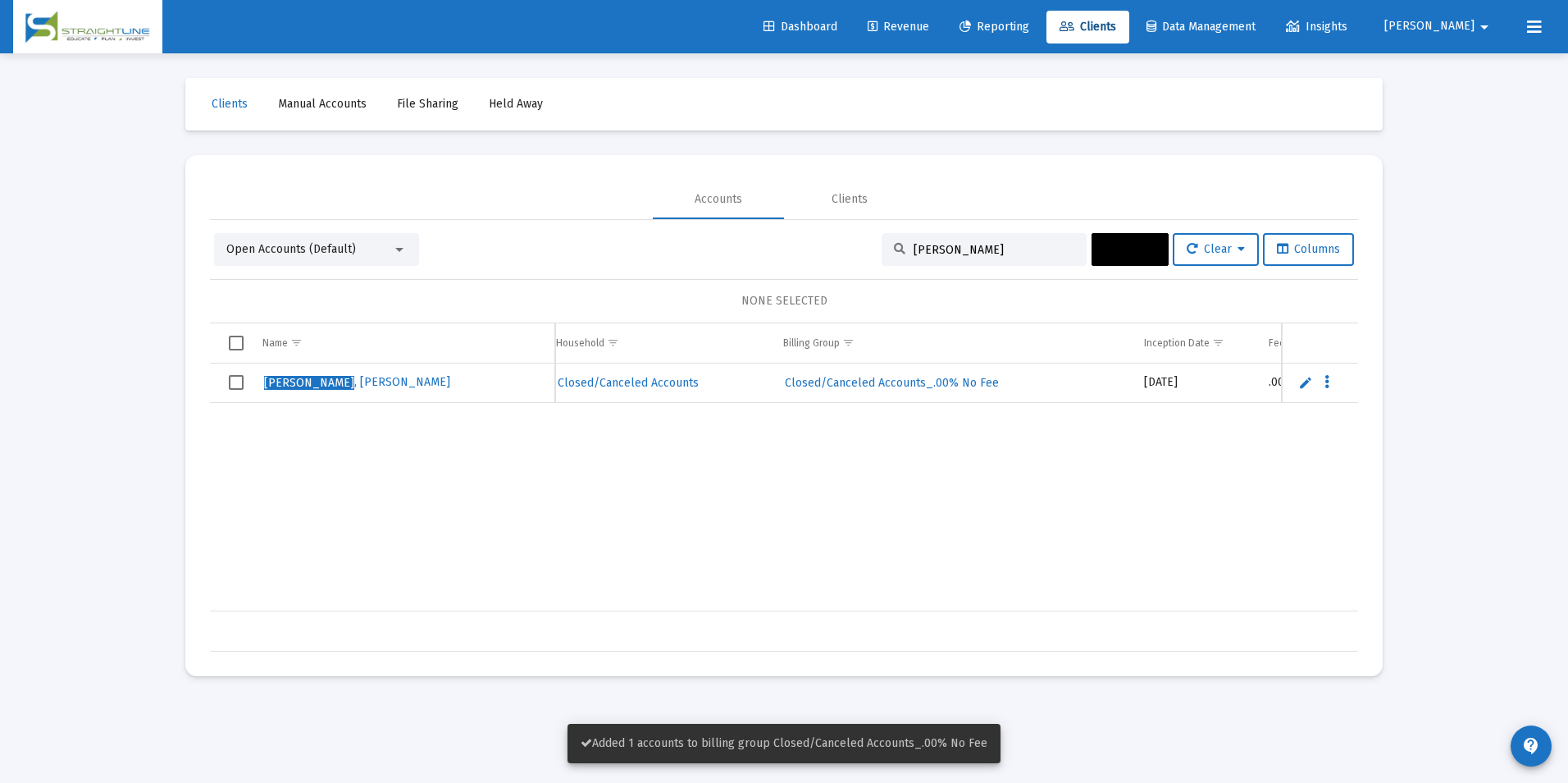
scroll to position [0, 855]
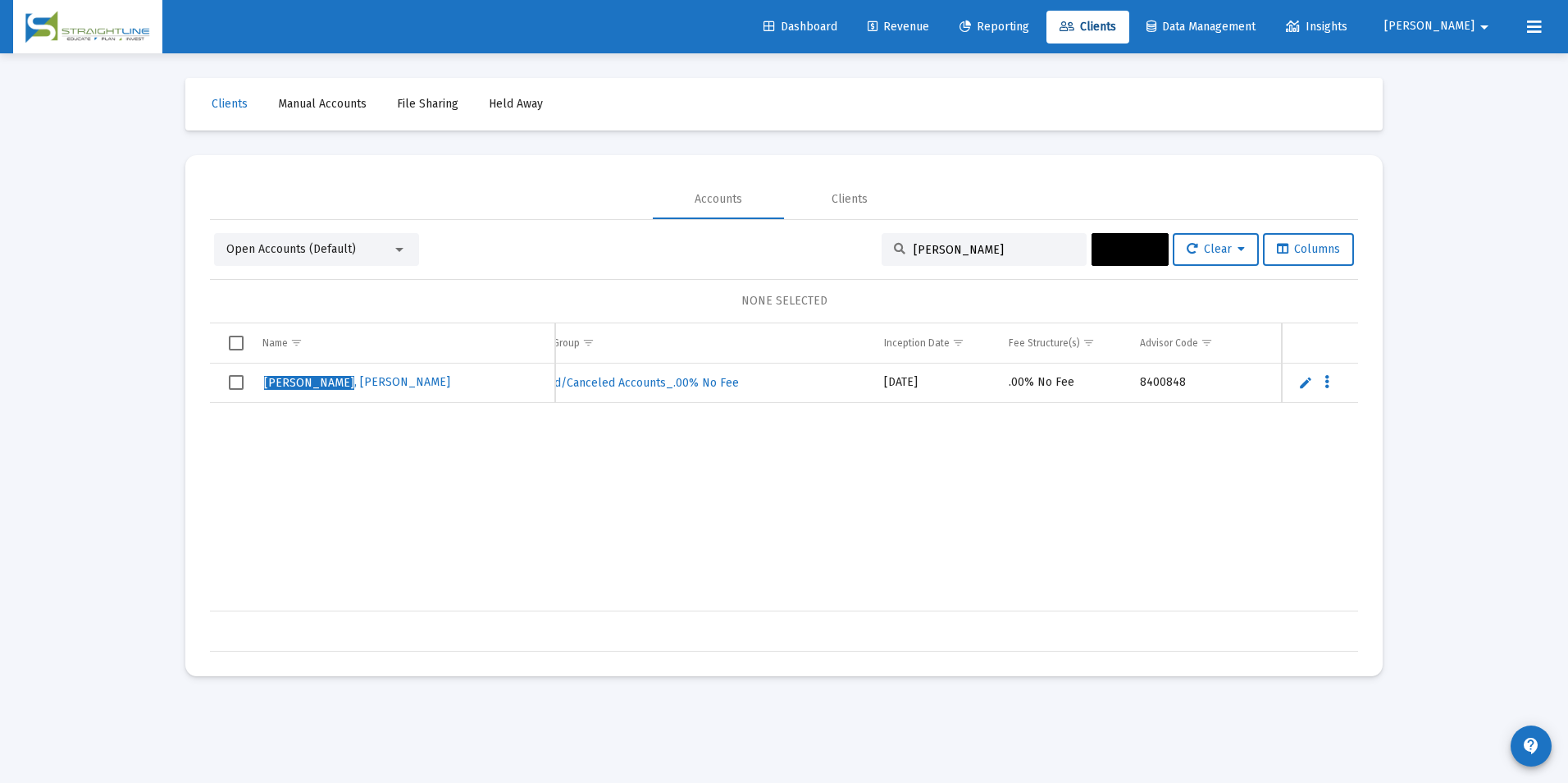
click at [954, 247] on input "[PERSON_NAME]" at bounding box center [994, 249] width 161 height 14
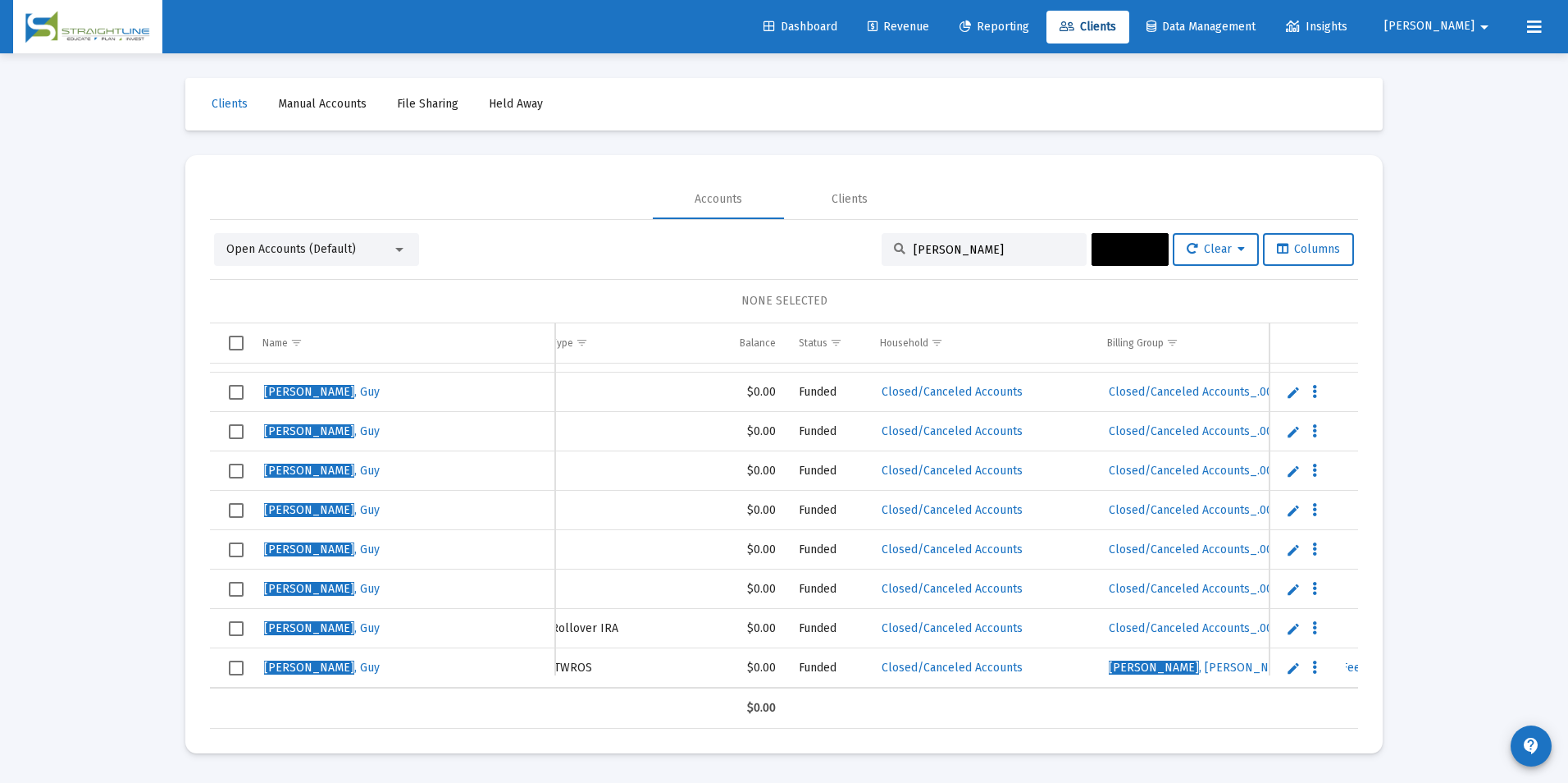
scroll to position [43, 0]
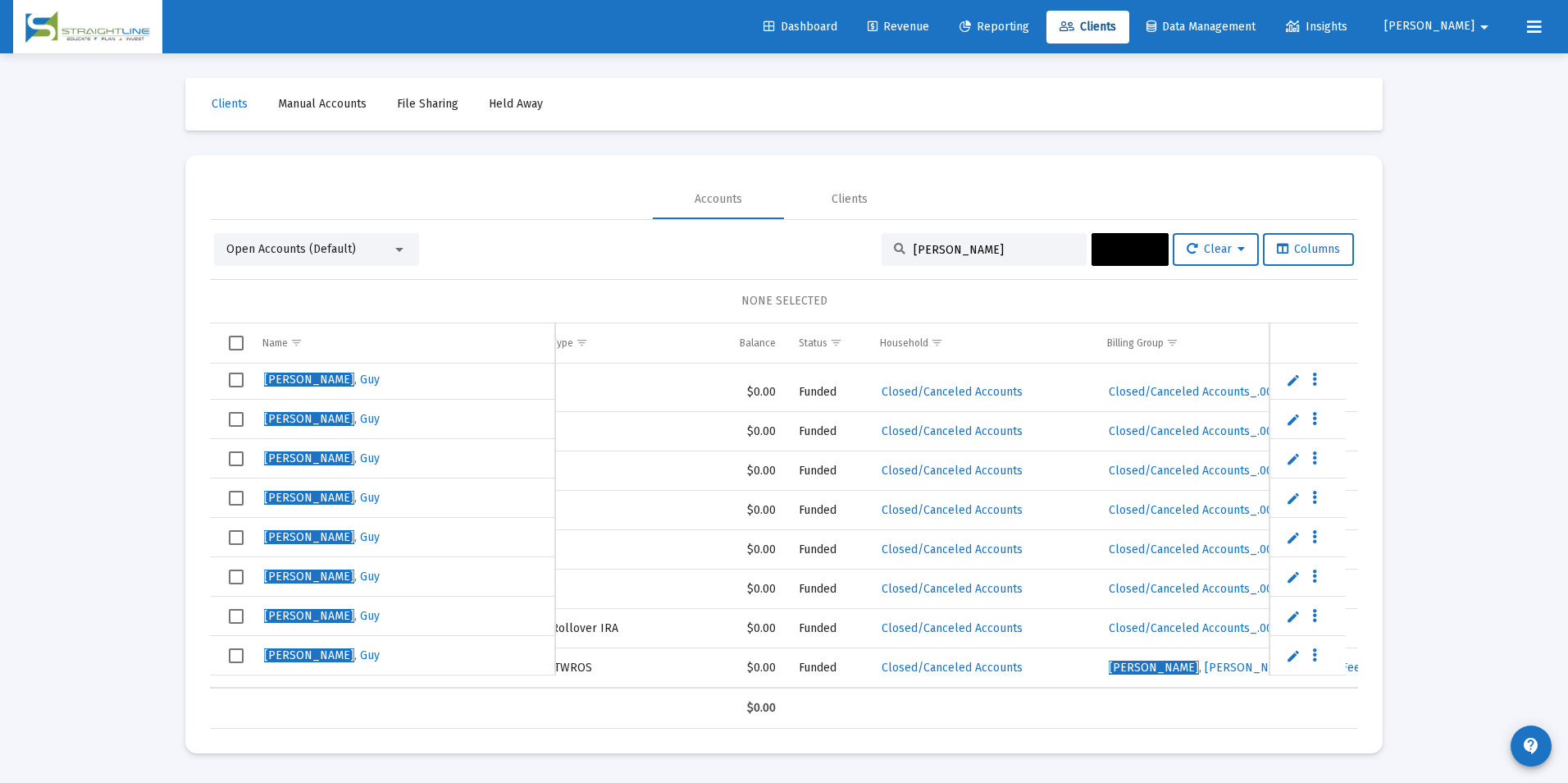
type input "[PERSON_NAME]"
click at [231, 656] on span "Select row" at bounding box center [236, 656] width 15 height 15
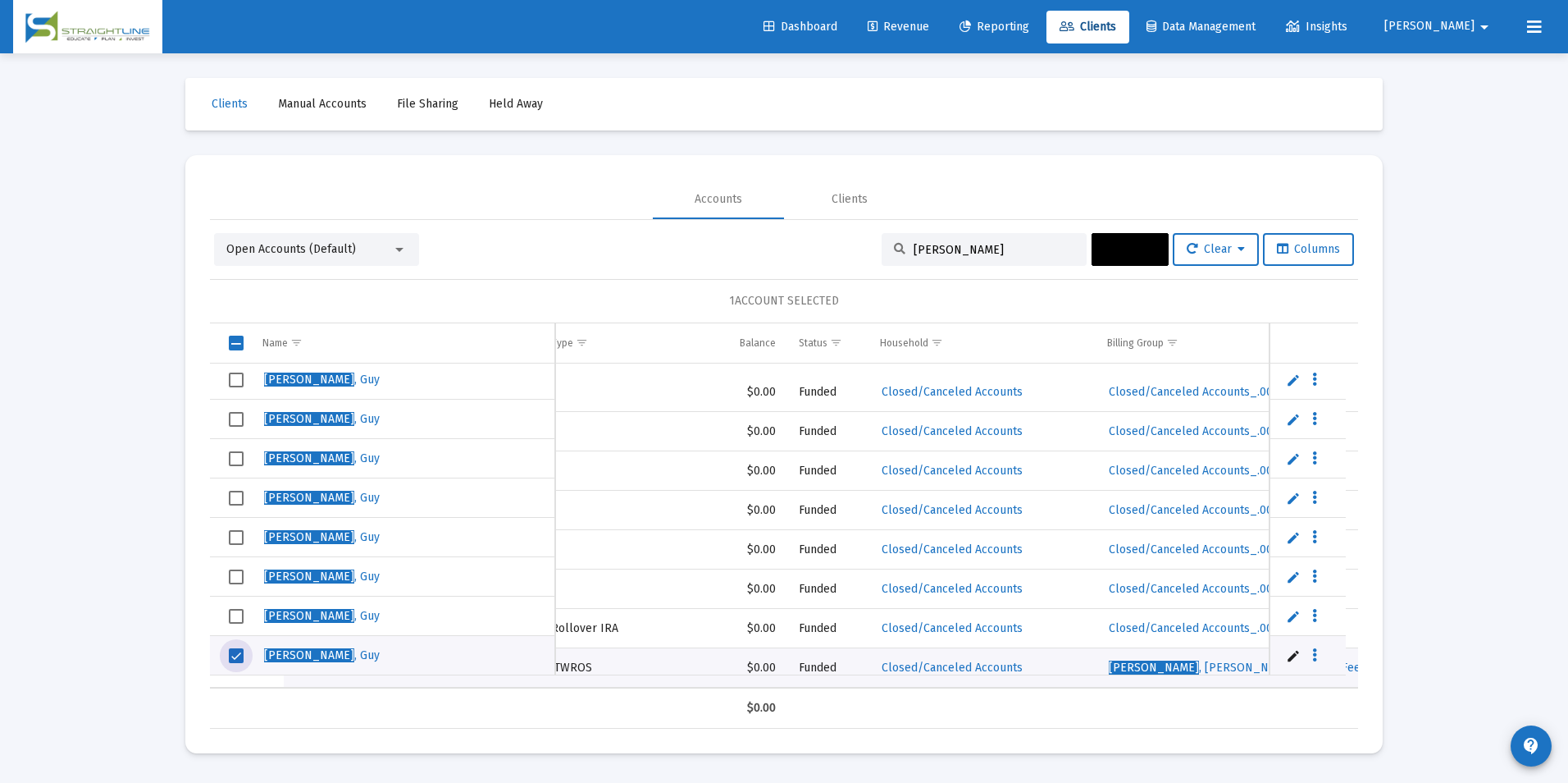
click at [1105, 245] on span "Actions" at bounding box center [1130, 248] width 51 height 14
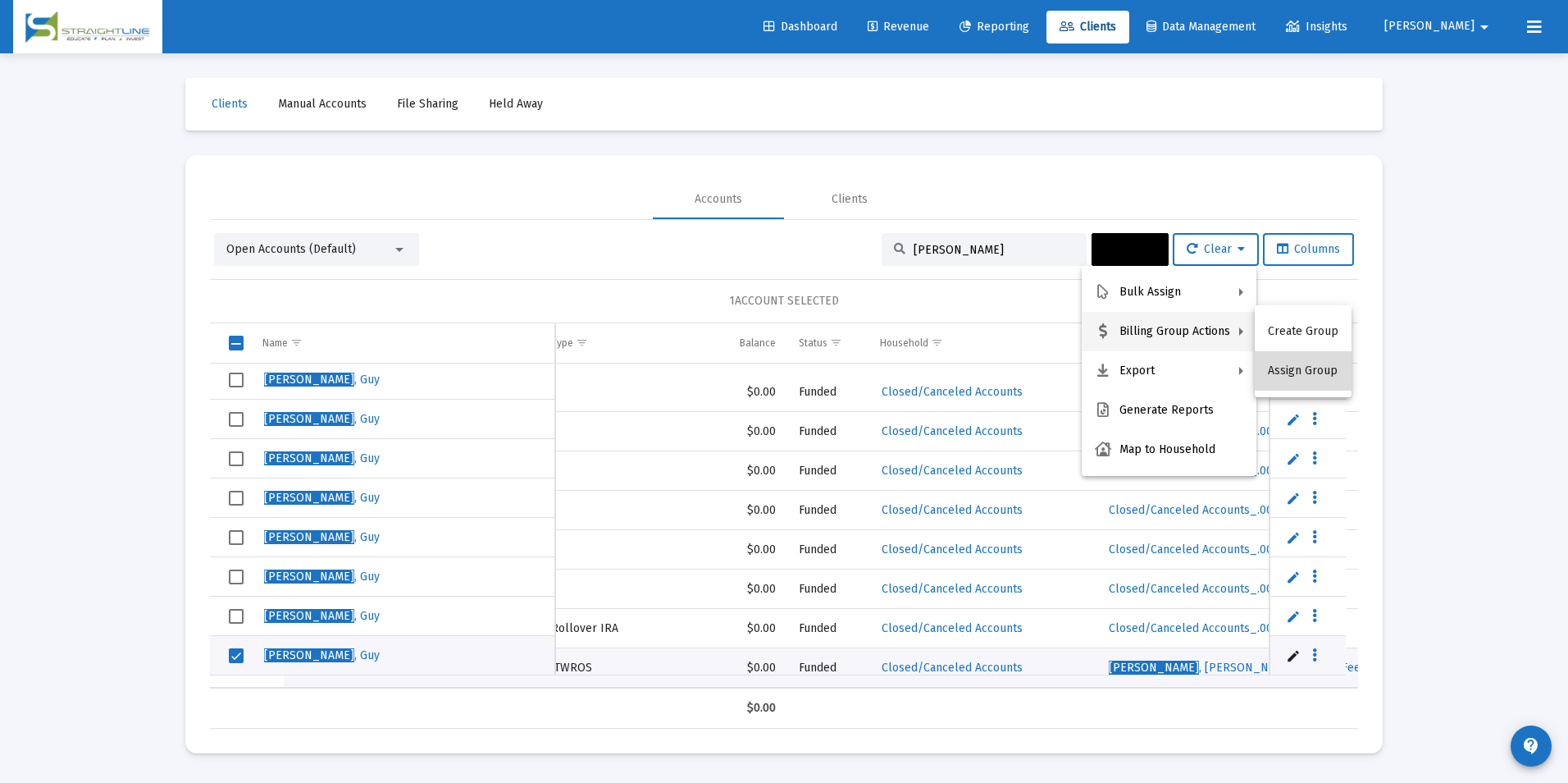
click at [1307, 367] on button "Assign Group" at bounding box center [1303, 370] width 97 height 39
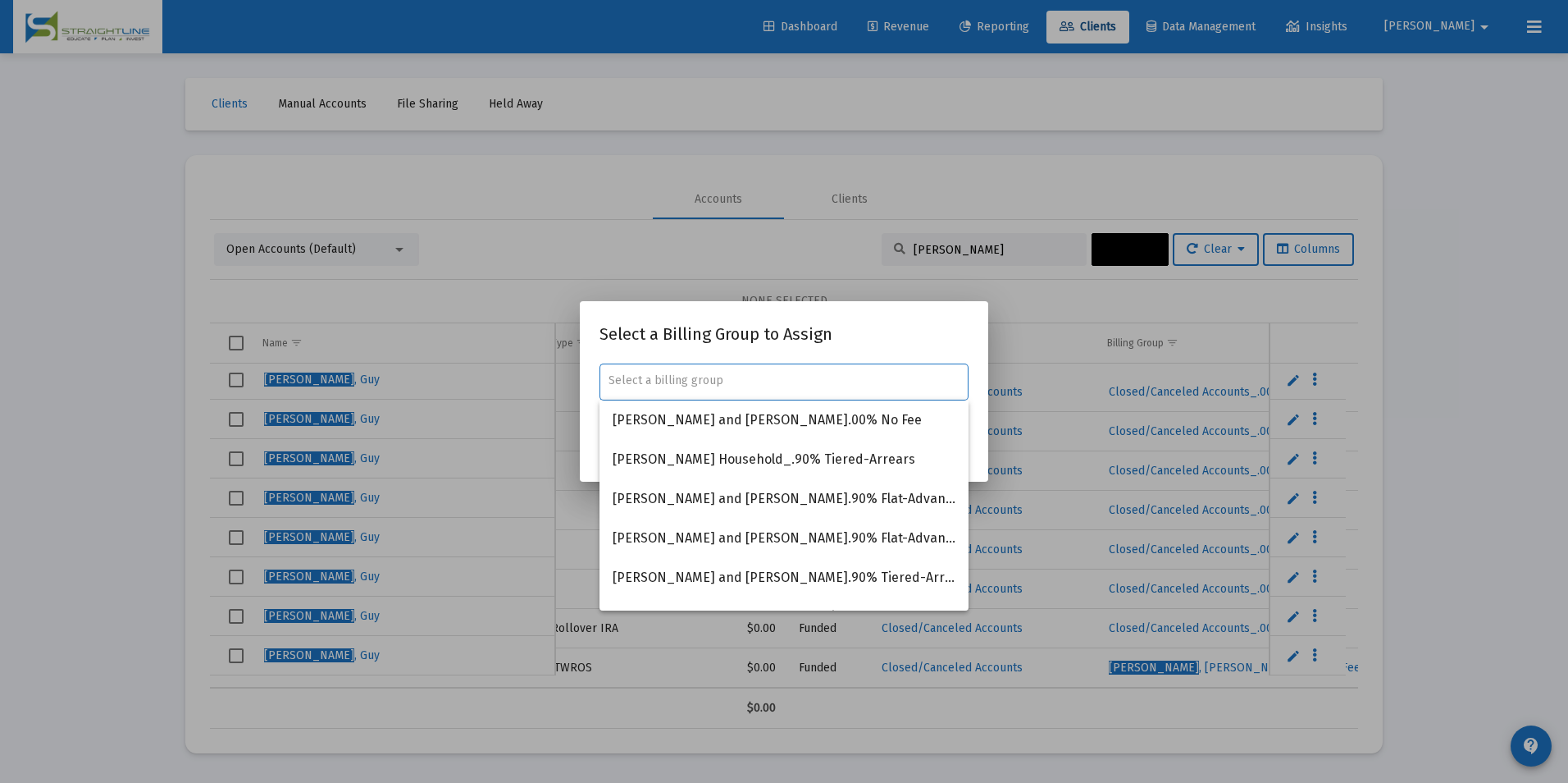
type input "P"
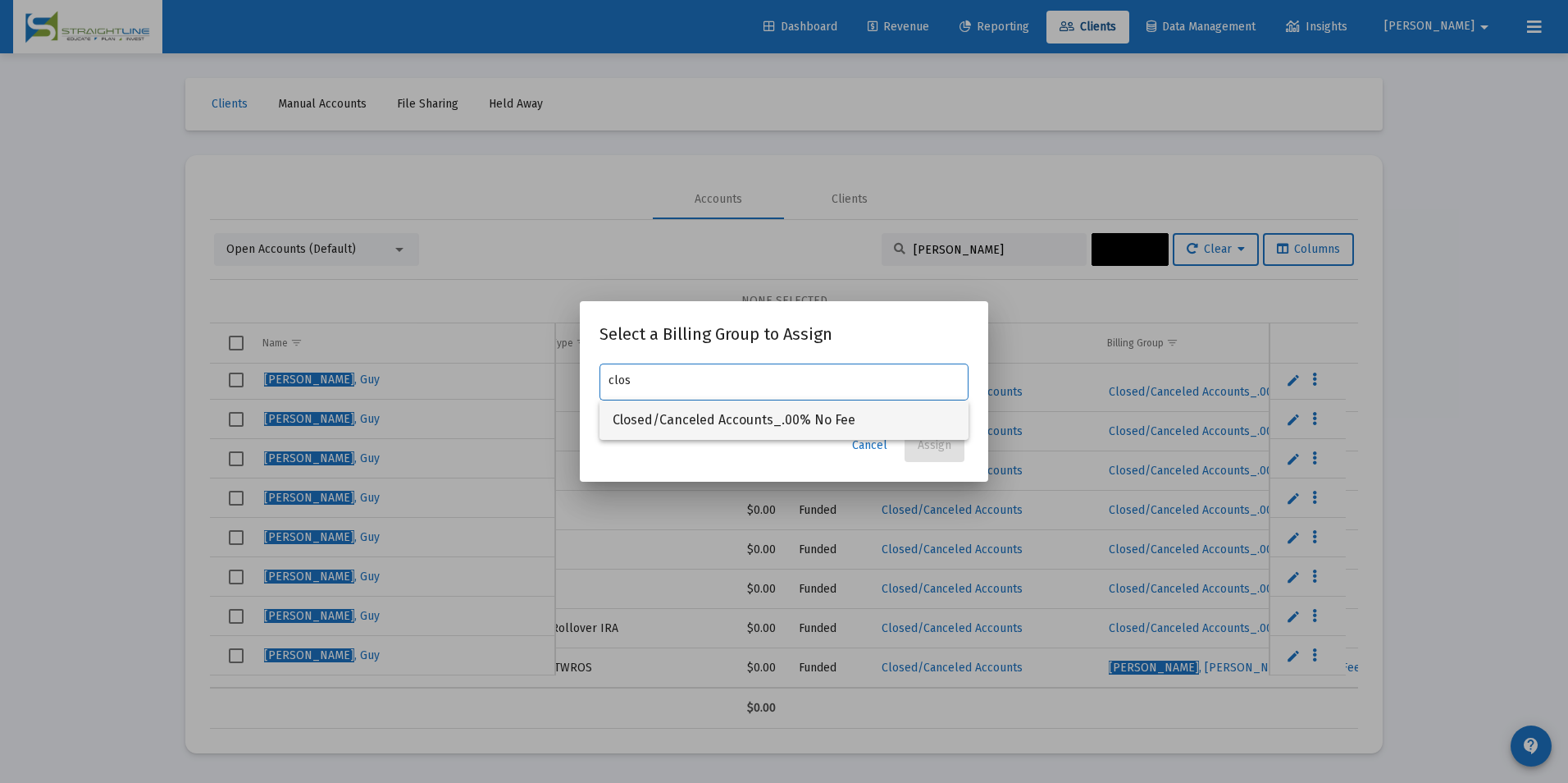
click at [775, 407] on span "Closed/Canceled Accounts_.00% No Fee" at bounding box center [784, 419] width 342 height 39
type input "Closed/Canceled Accounts_.00% No Fee"
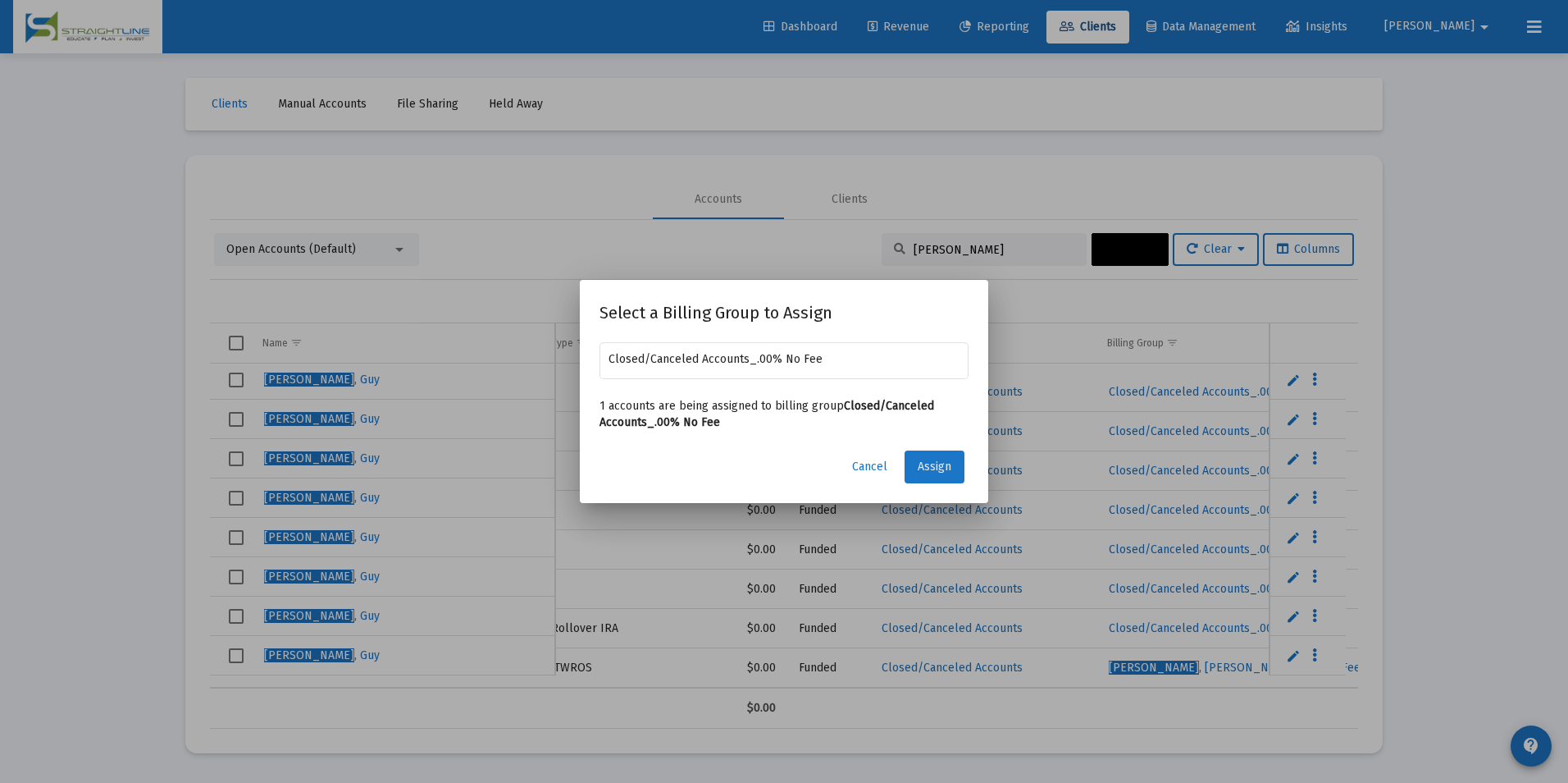
click at [935, 476] on button "Assign" at bounding box center [934, 467] width 59 height 33
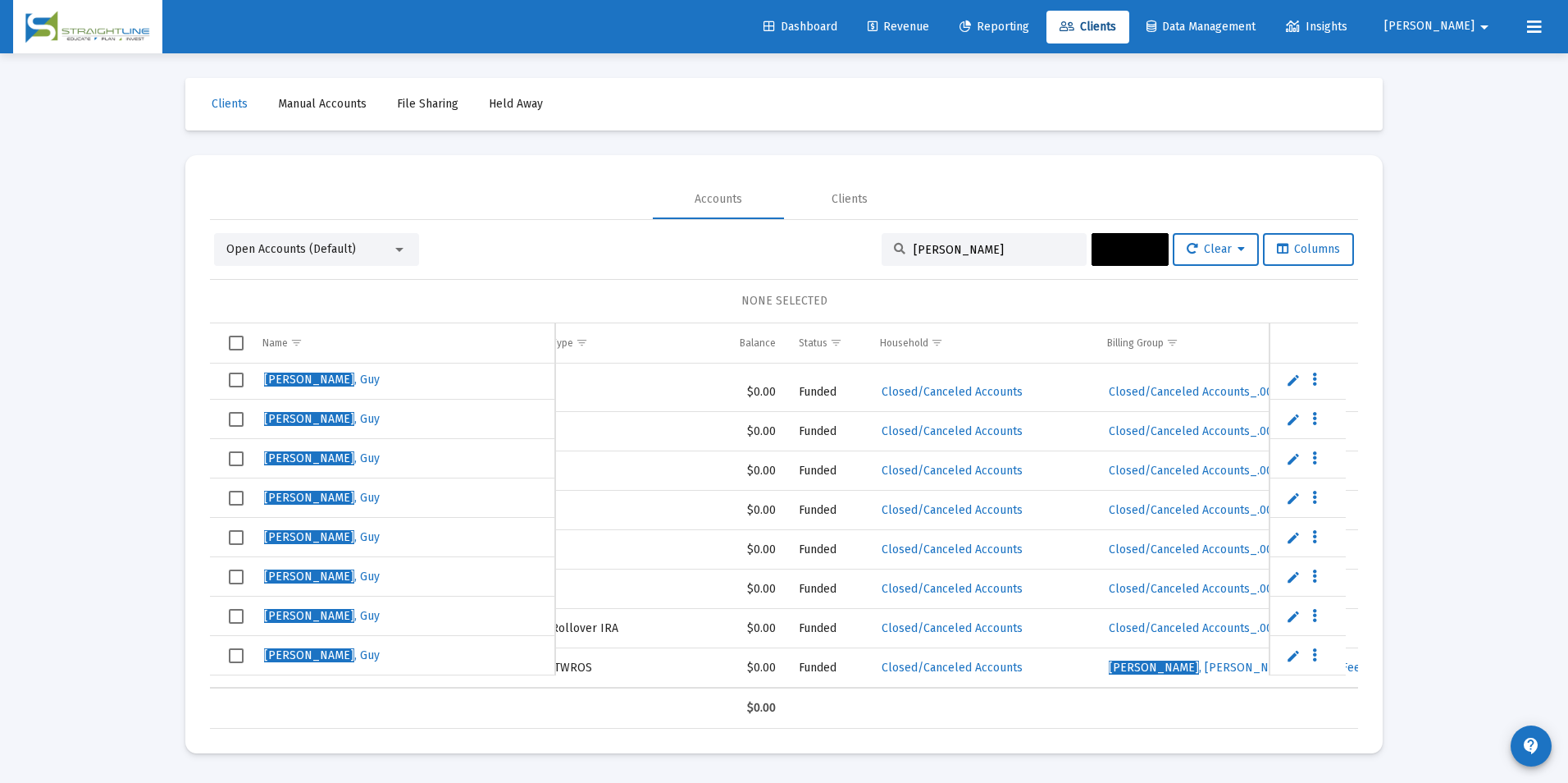
drag, startPoint x: 1033, startPoint y: 251, endPoint x: 861, endPoint y: 228, distance: 173.5
click at [861, 228] on div "Open Accounts (Default) [PERSON_NAME] Actions Clear Columns NONE SELECTED Name …" at bounding box center [784, 473] width 1148 height 508
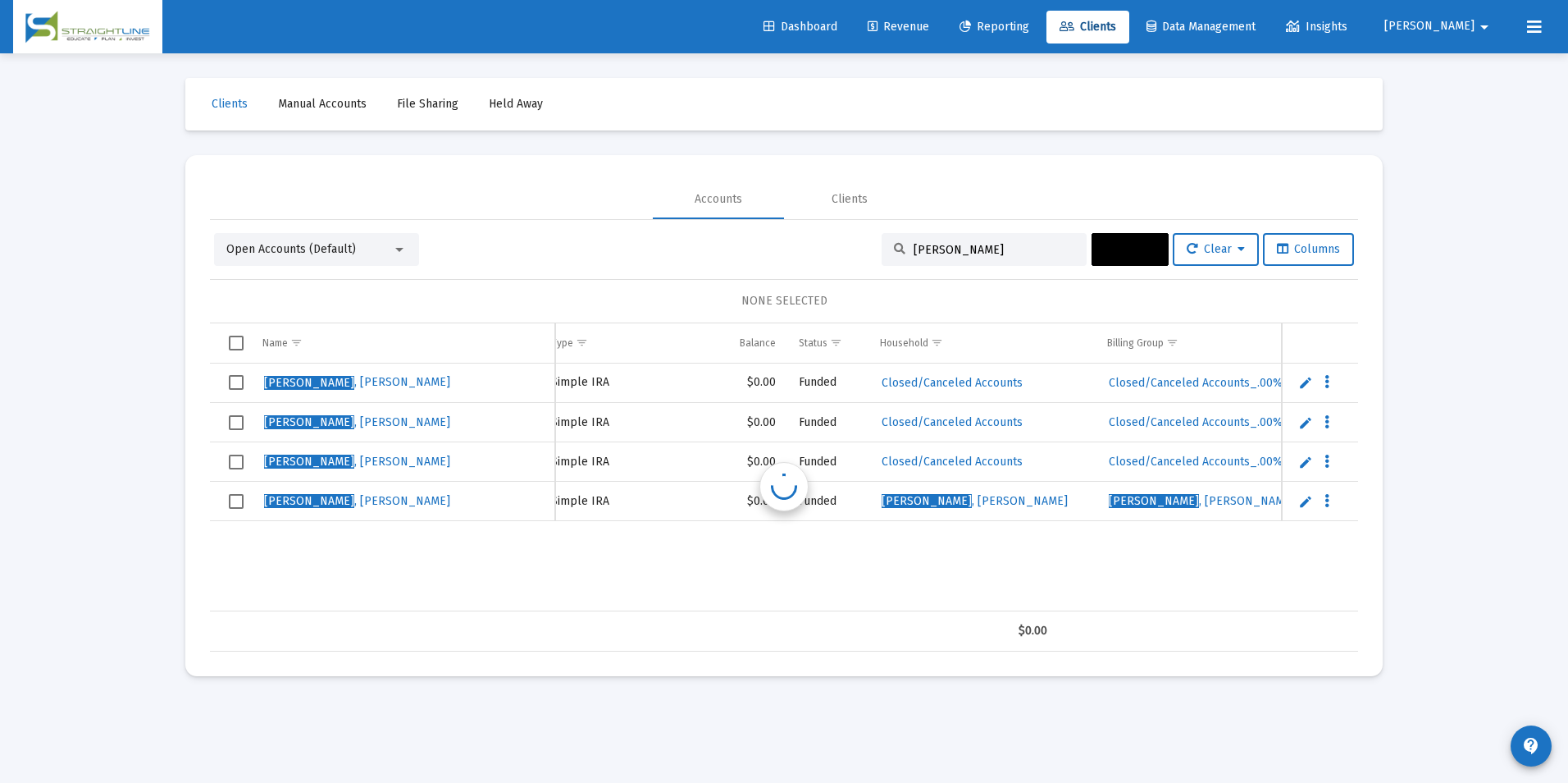
scroll to position [0, 272]
type input "b"
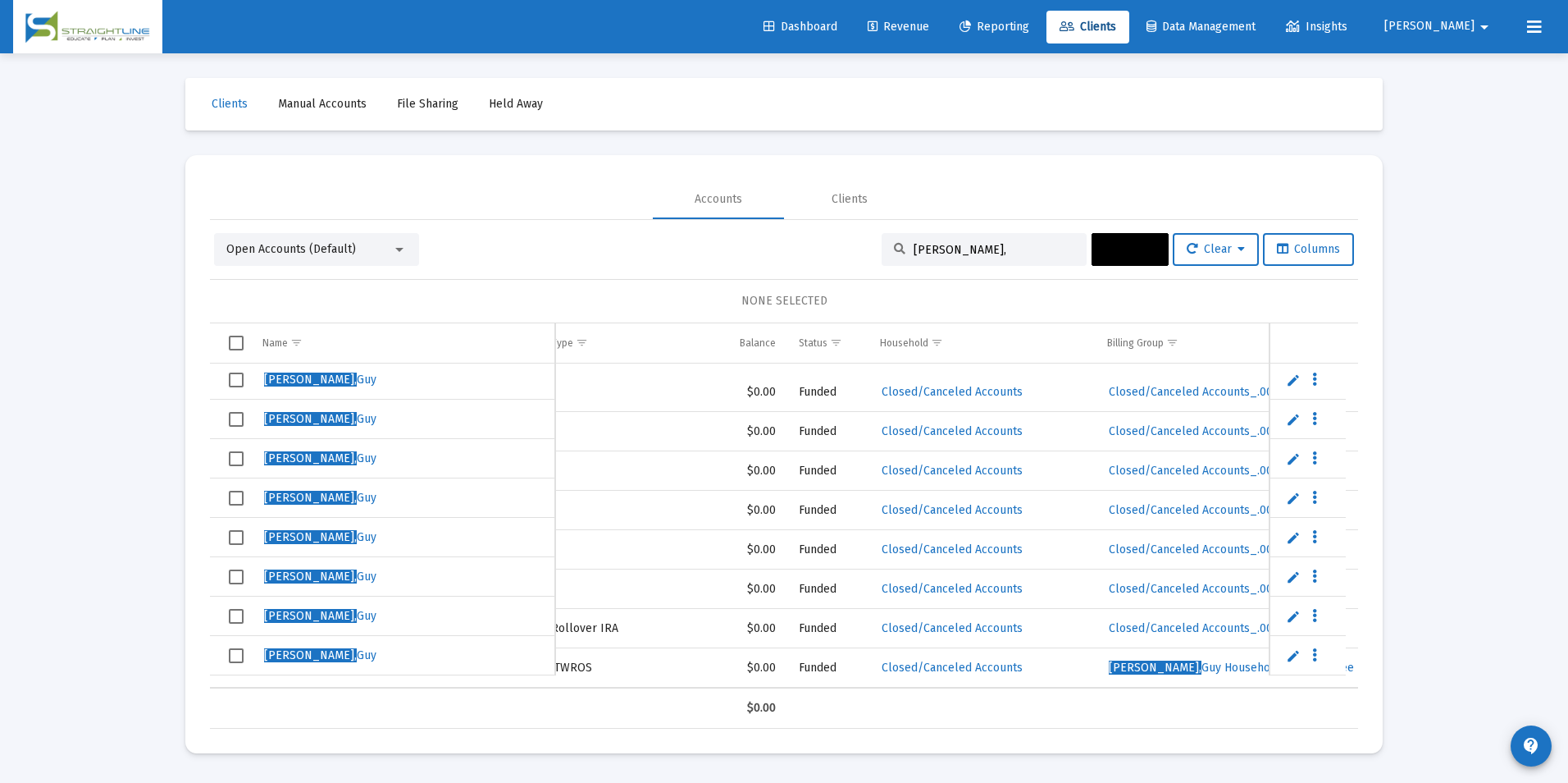
scroll to position [0, 460]
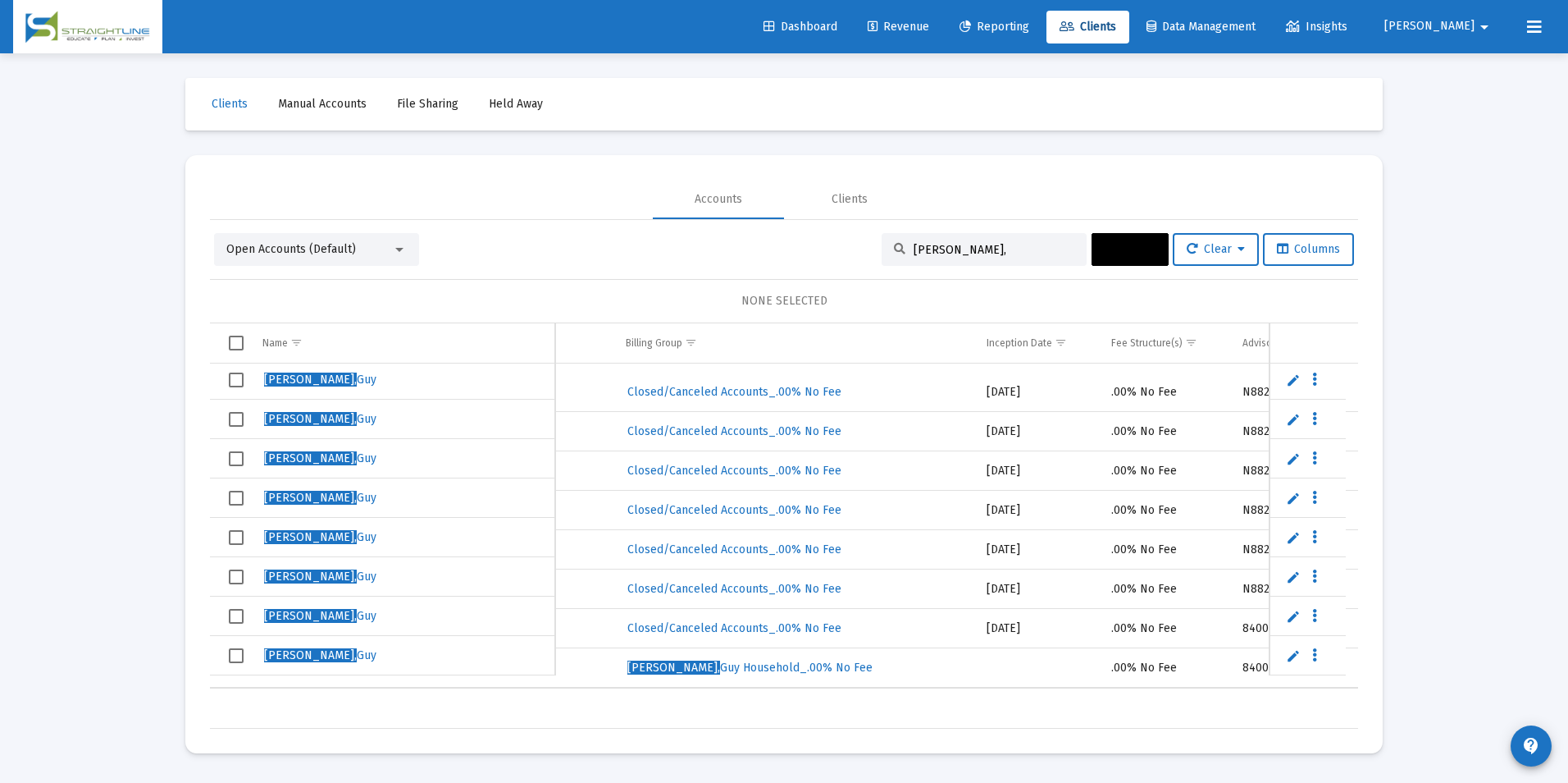
drag, startPoint x: 989, startPoint y: 247, endPoint x: 854, endPoint y: 231, distance: 135.9
click at [854, 231] on div "Open Accounts (Default) [PERSON_NAME], Actions Clear Columns NONE SELECTED Name…" at bounding box center [784, 473] width 1148 height 508
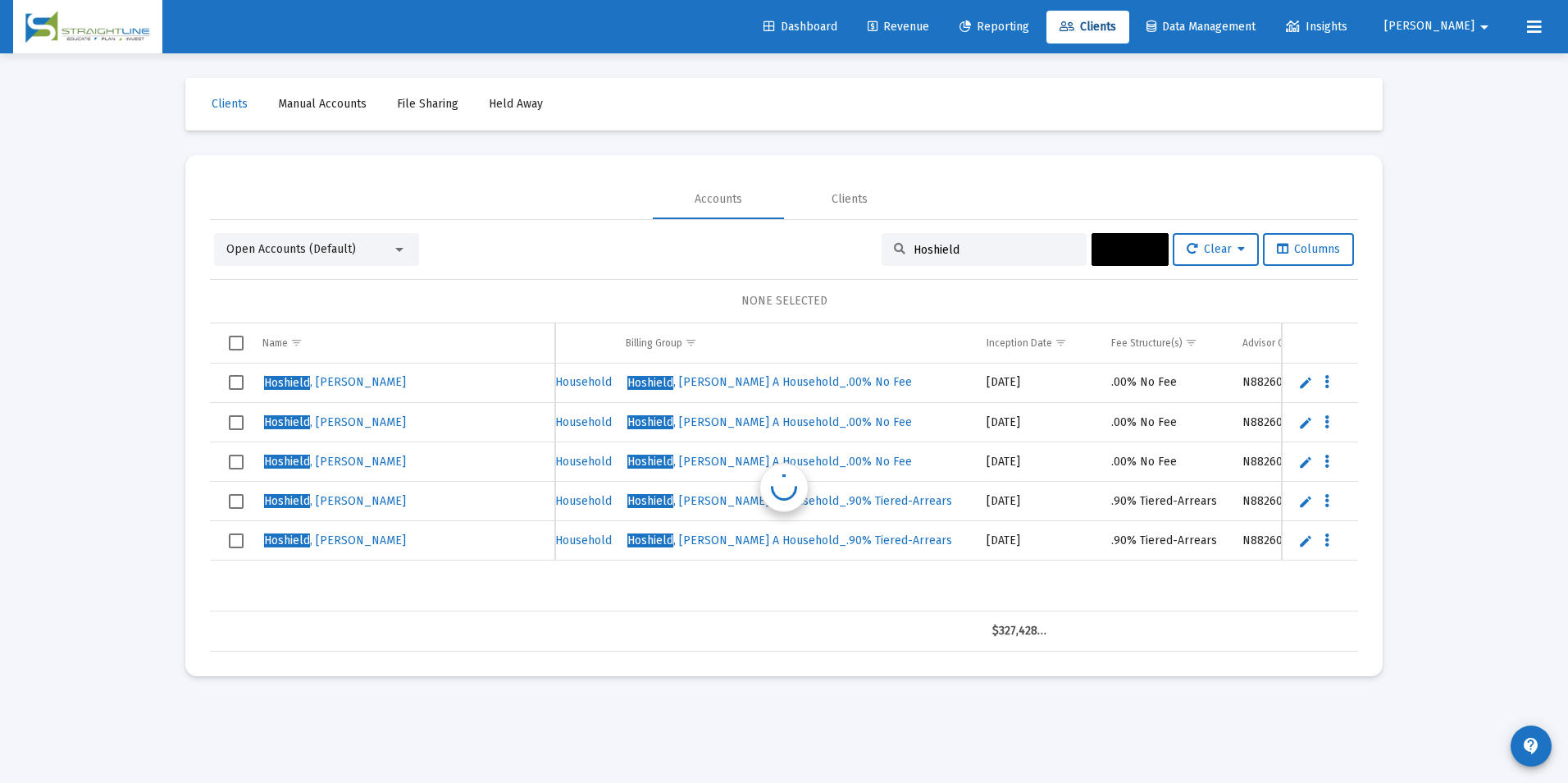
scroll to position [0, 752]
type input "Hoshield"
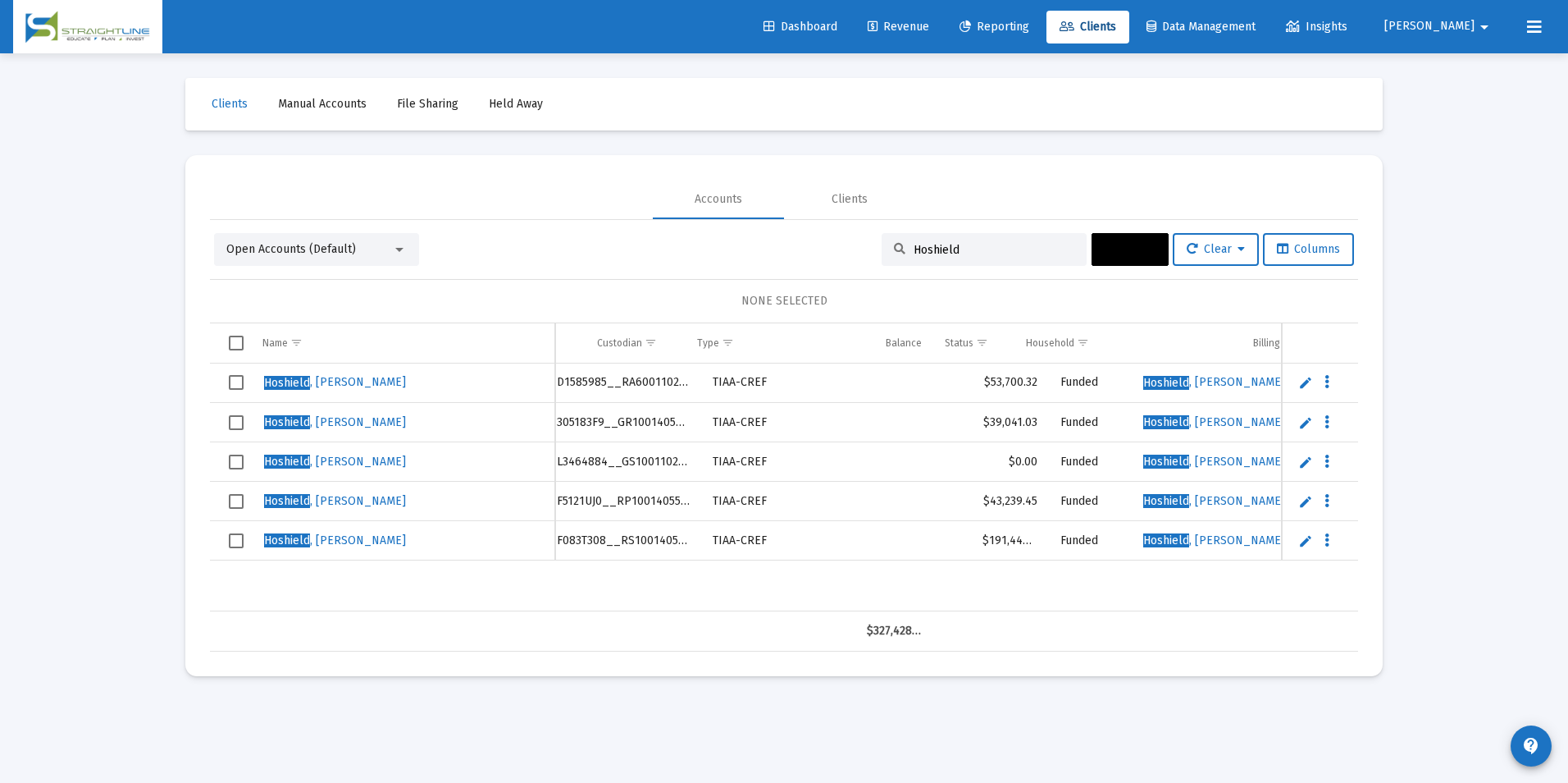
scroll to position [0, 0]
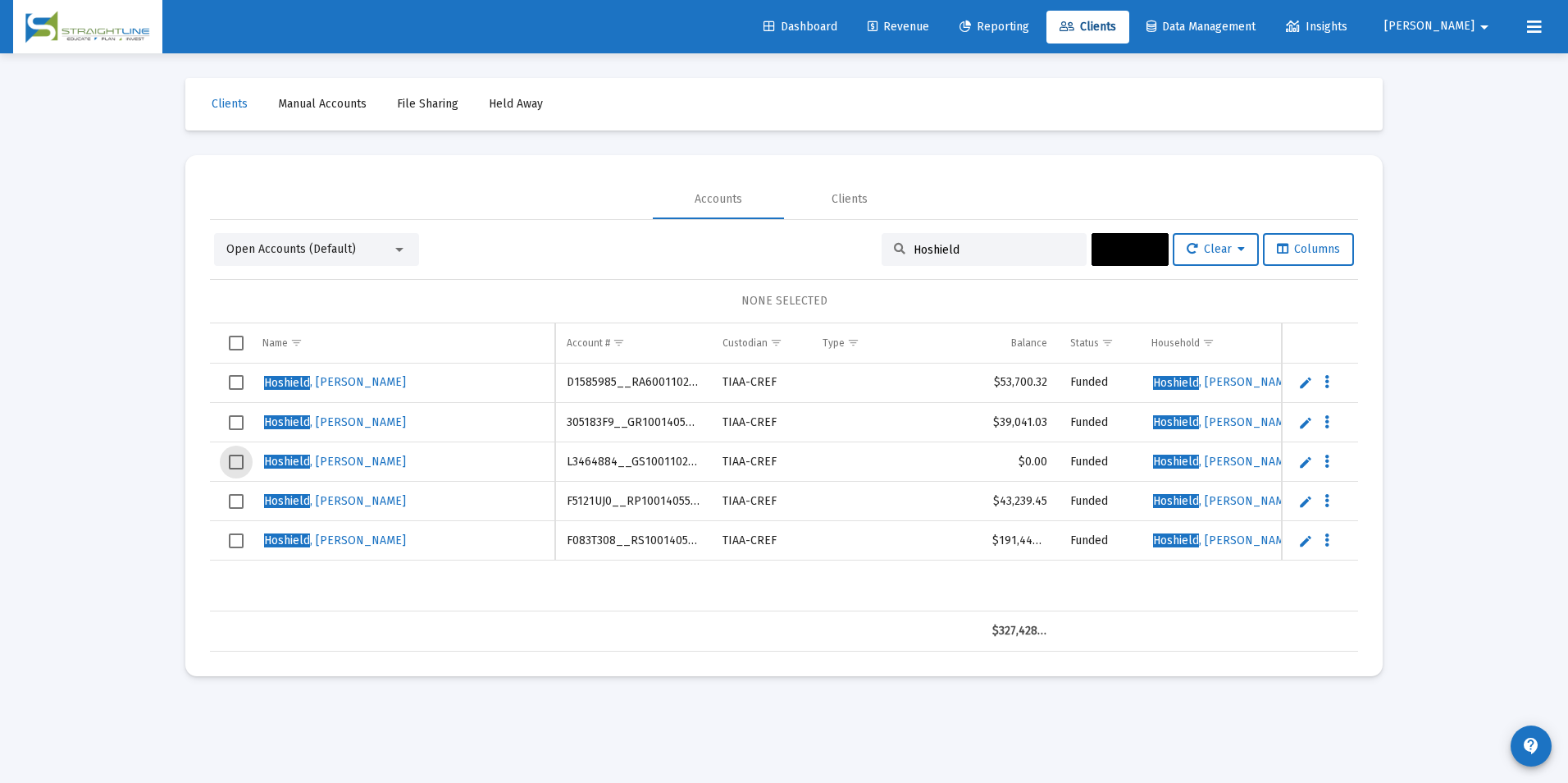
click at [234, 456] on span "Select row" at bounding box center [236, 462] width 15 height 15
click at [1114, 249] on span "Actions" at bounding box center [1130, 248] width 51 height 14
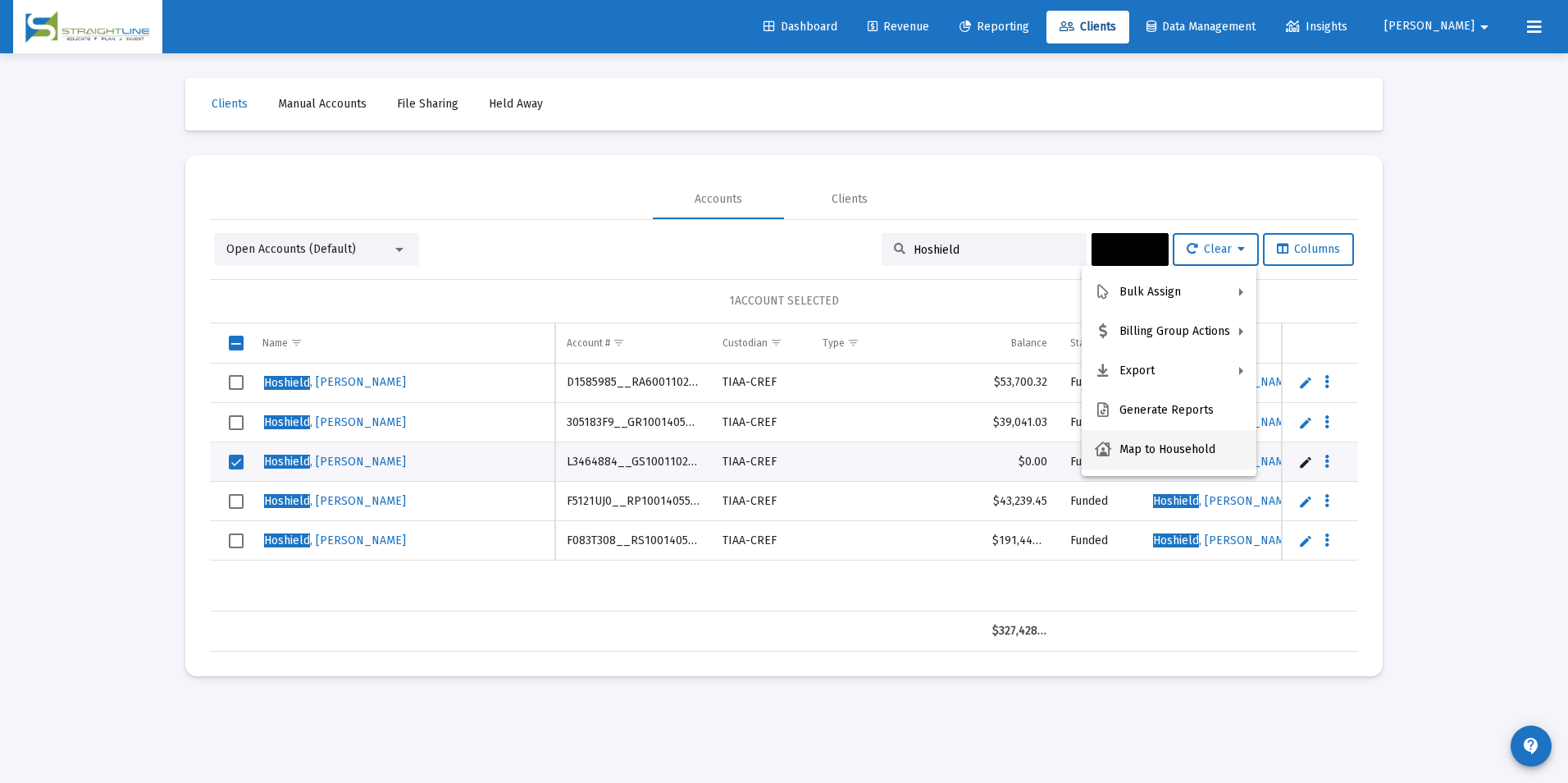
click at [1130, 451] on button "Map to Household" at bounding box center [1169, 449] width 175 height 39
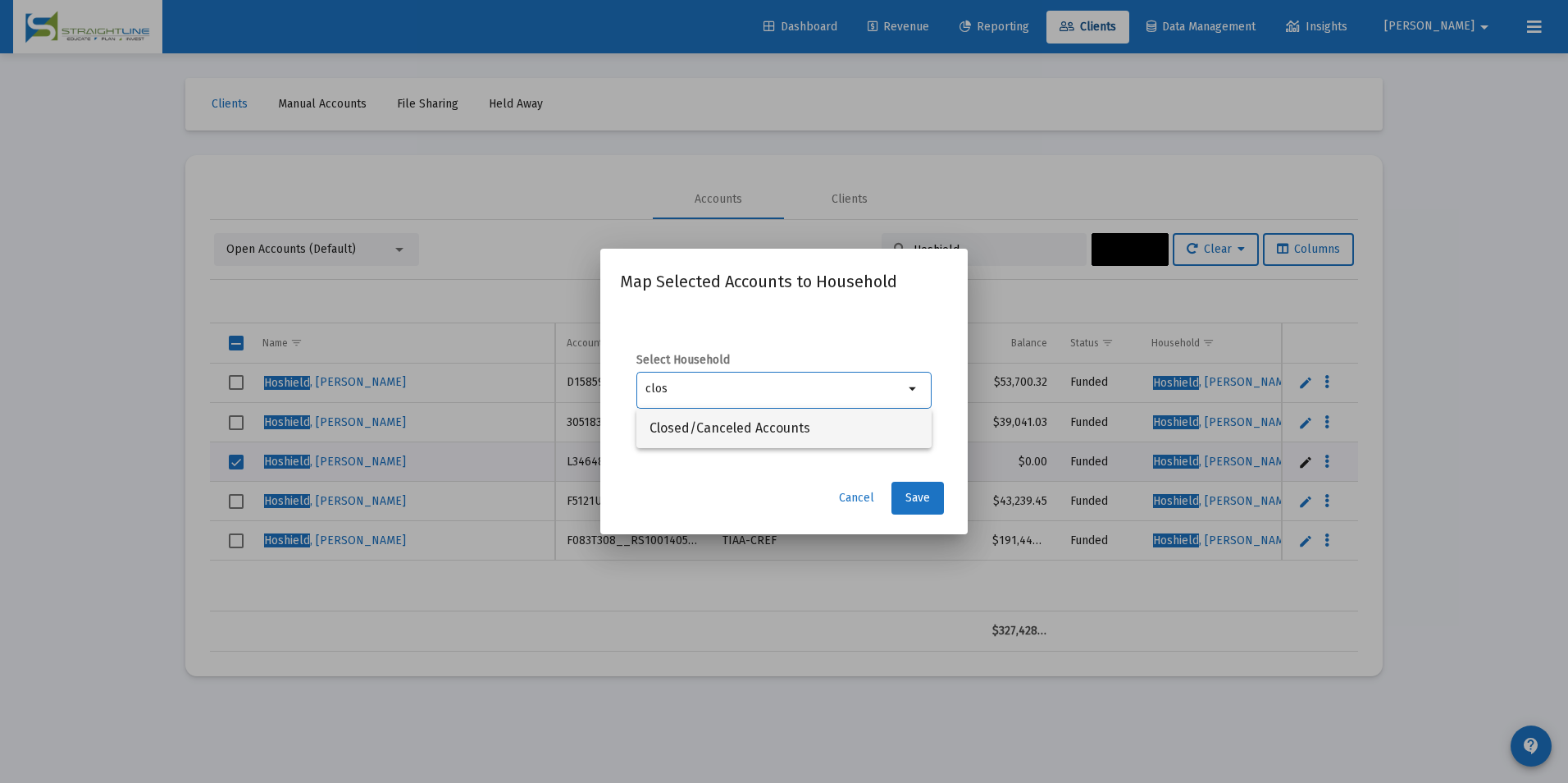
click at [773, 430] on span "Closed/Canceled Accounts" at bounding box center [784, 428] width 269 height 39
type input "Closed/Canceled Accounts"
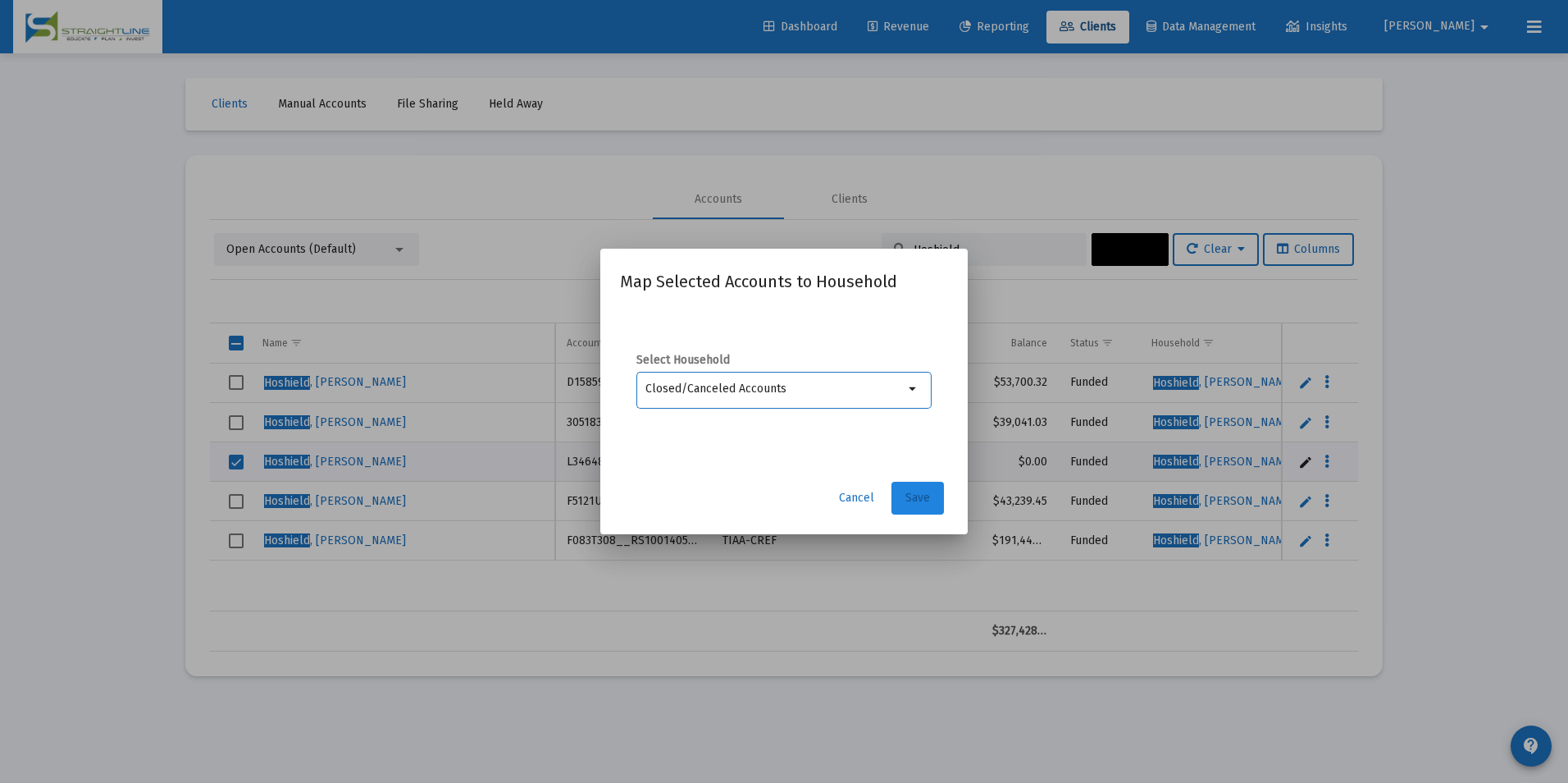
click at [913, 503] on span "Save" at bounding box center [917, 497] width 25 height 14
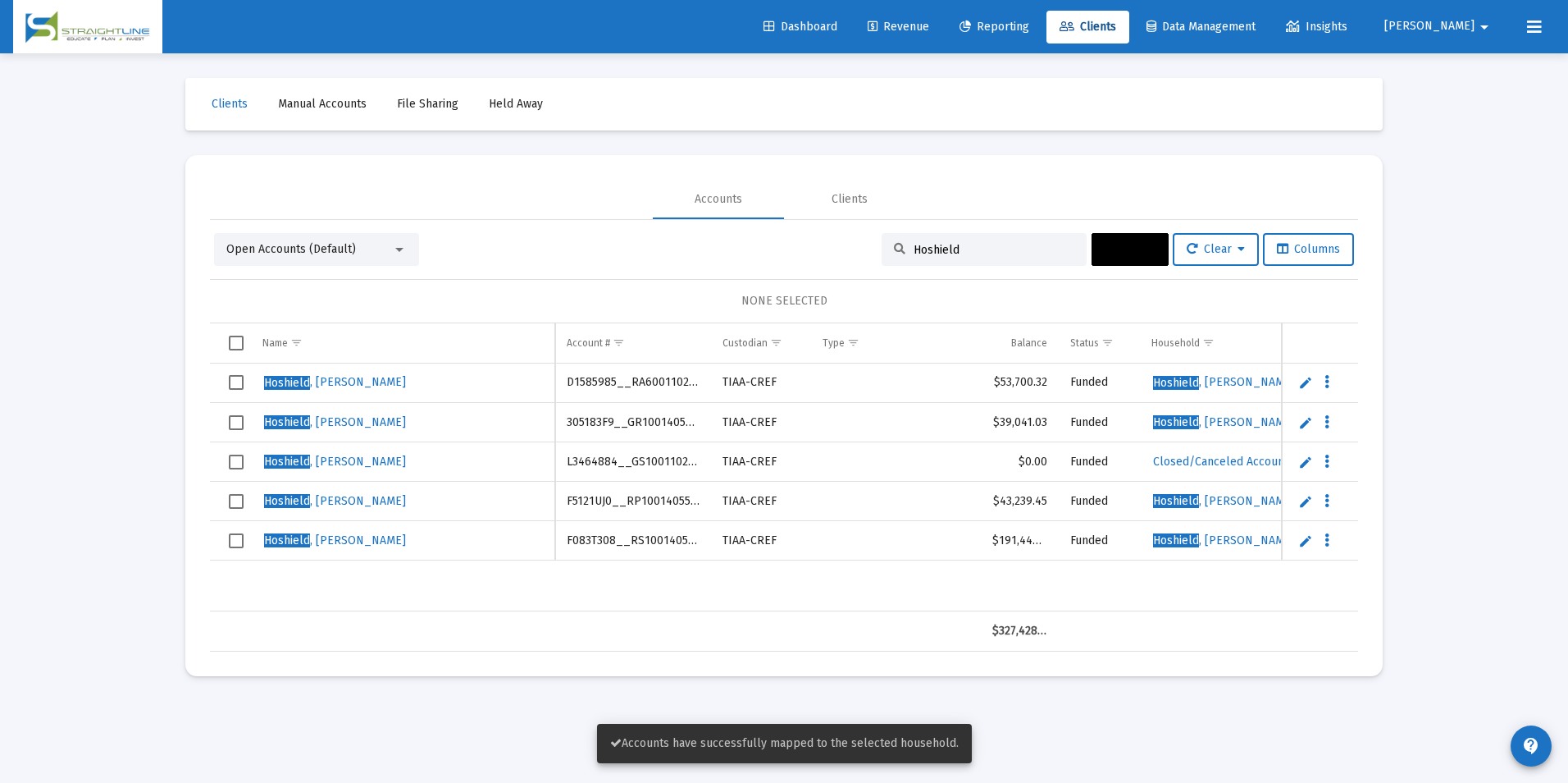
click at [240, 455] on span "Select row" at bounding box center [236, 462] width 15 height 15
click at [1126, 256] on span "Actions" at bounding box center [1130, 248] width 51 height 14
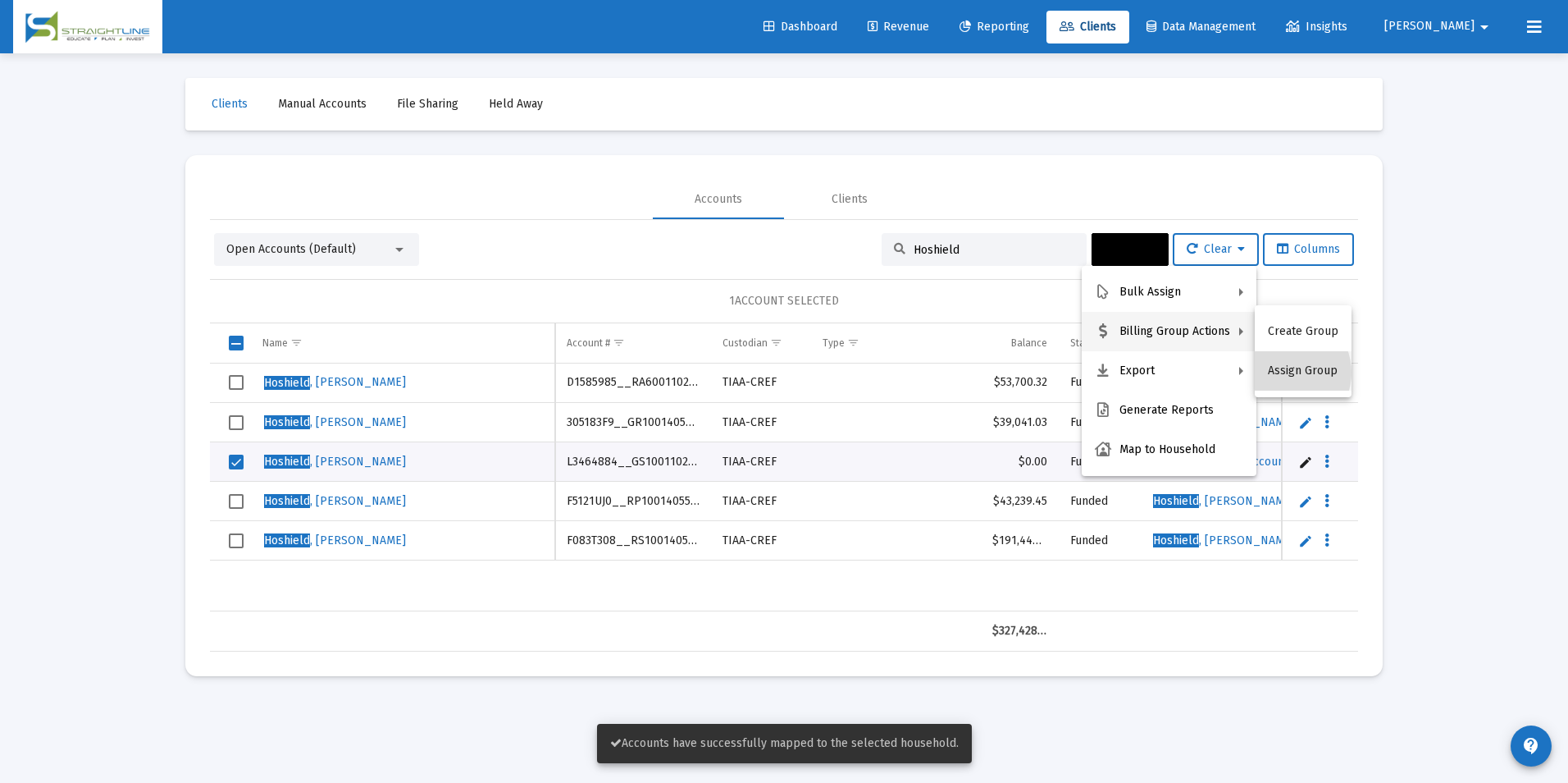
click at [1283, 373] on button "Assign Group" at bounding box center [1303, 370] width 97 height 39
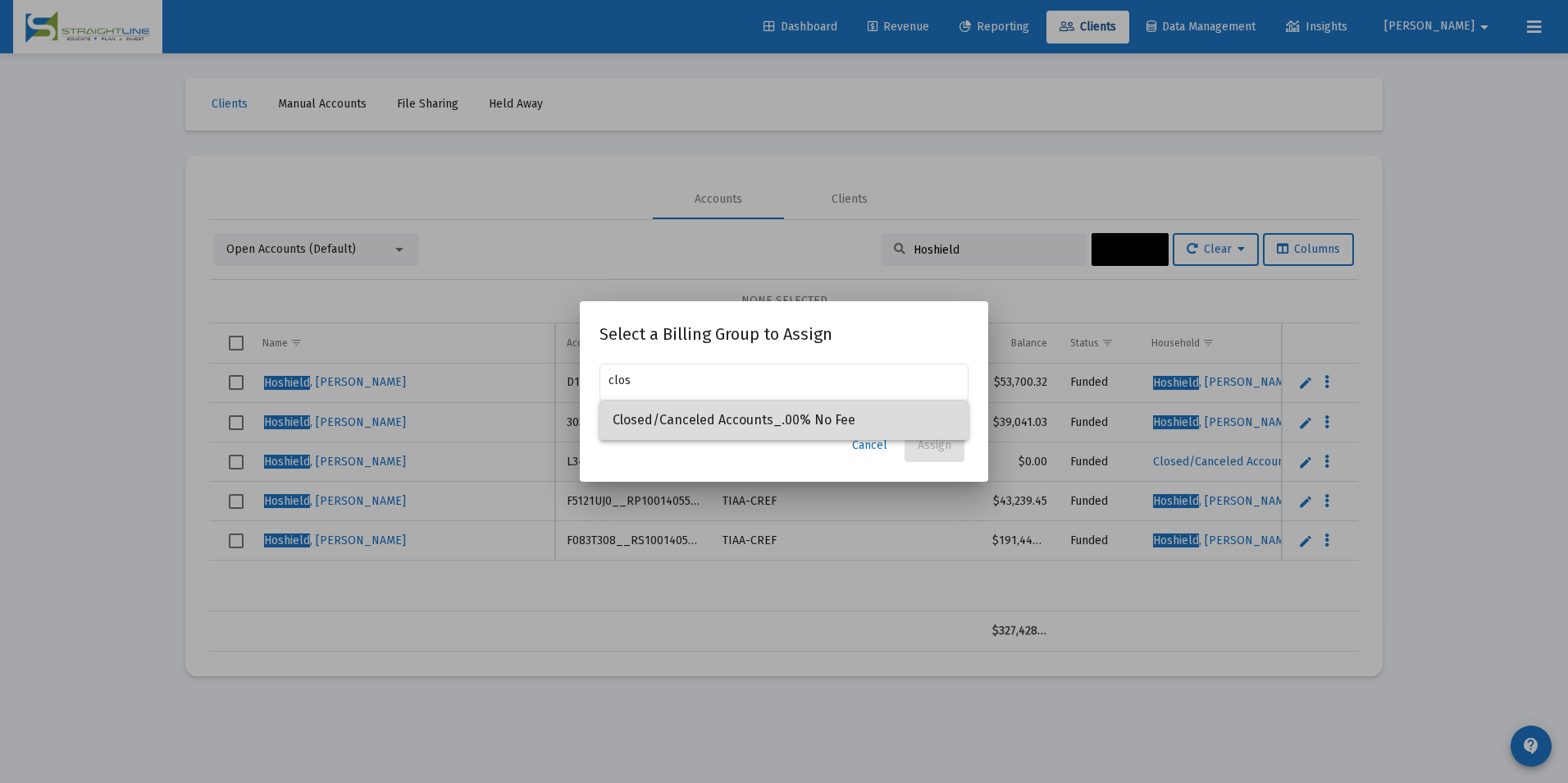
click at [791, 405] on span "Closed/Canceled Accounts_.00% No Fee" at bounding box center [784, 419] width 342 height 39
type input "Closed/Canceled Accounts_.00% No Fee"
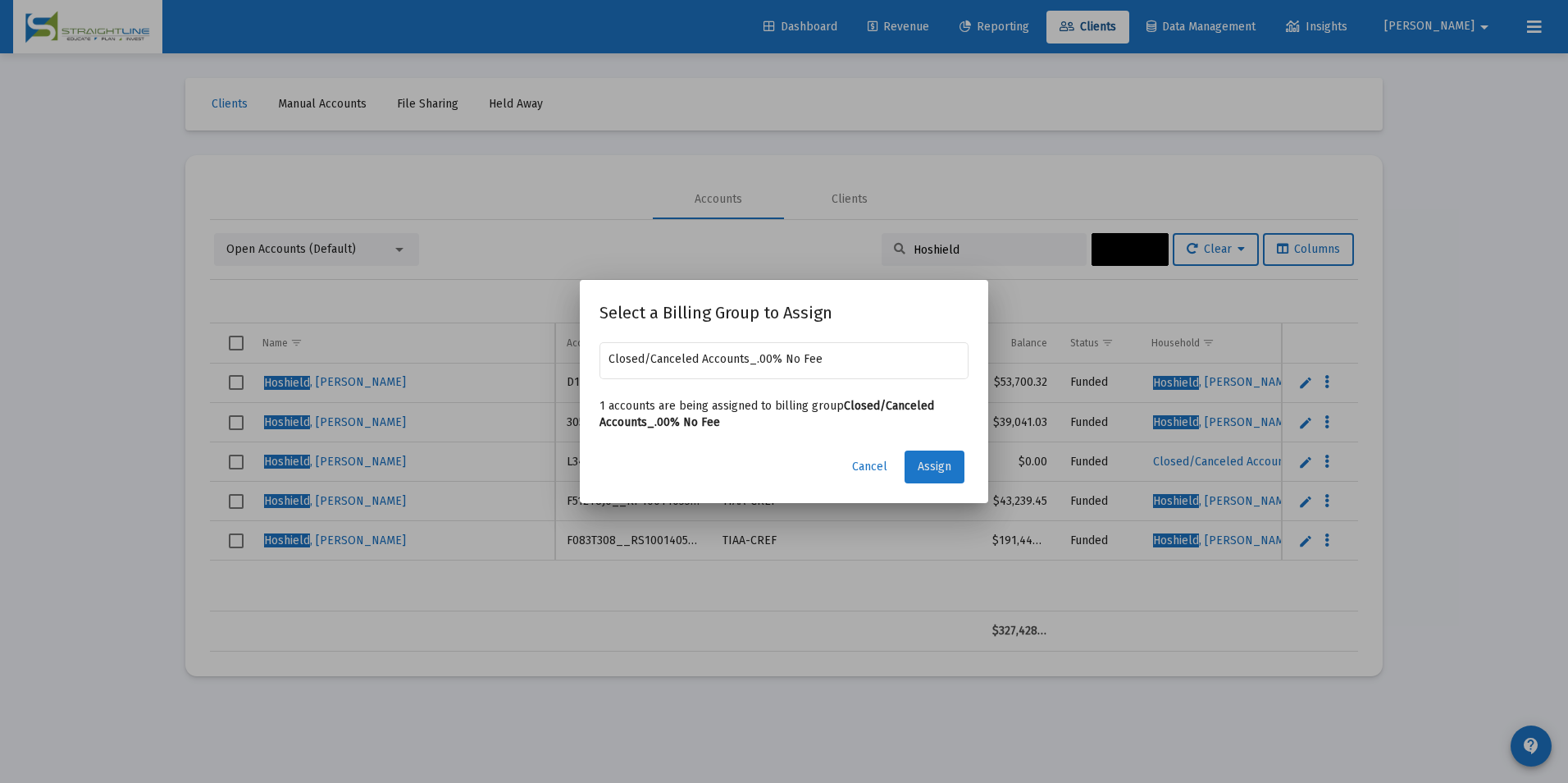
click at [941, 461] on span "Assign" at bounding box center [934, 466] width 34 height 14
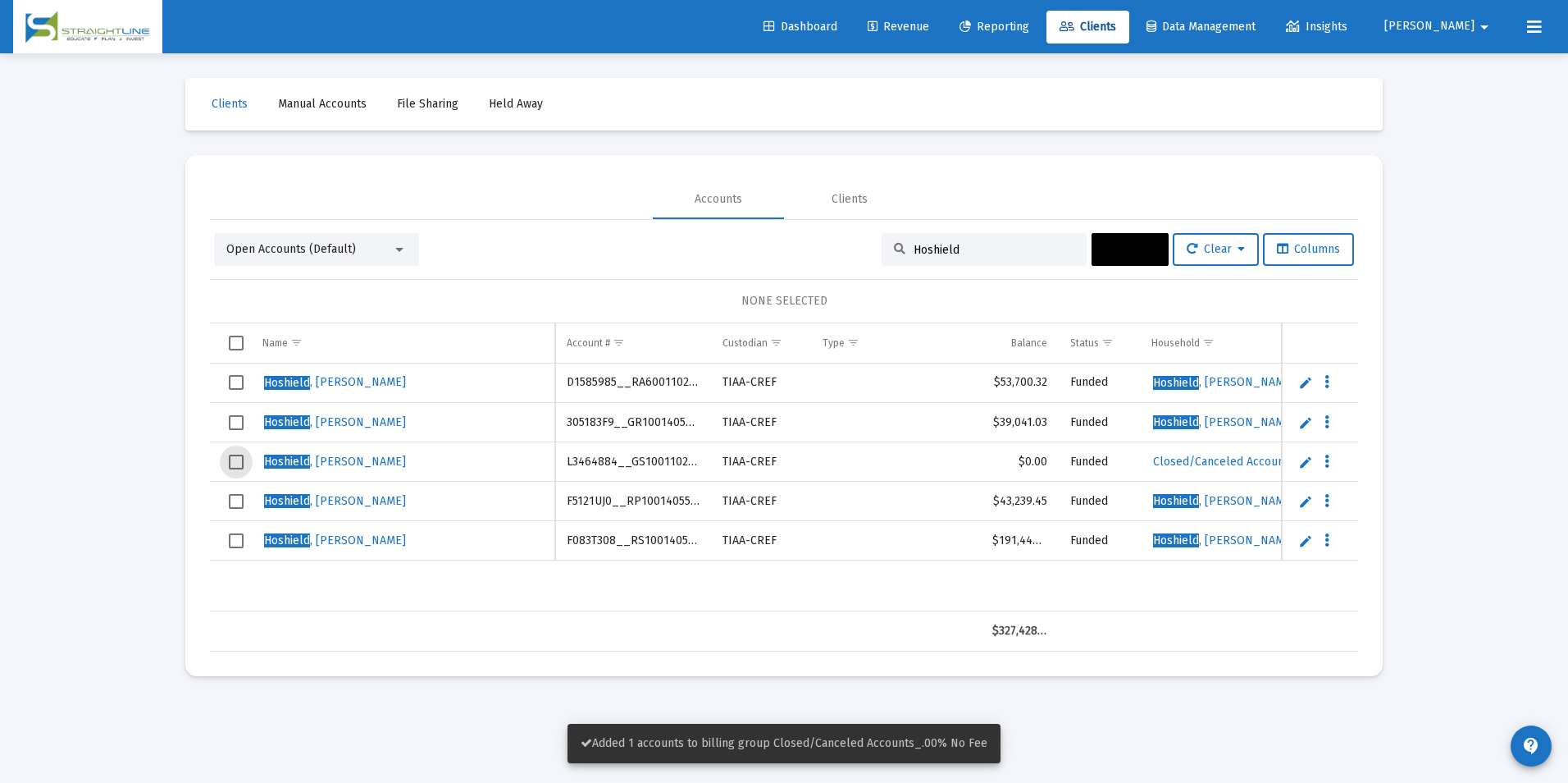
click at [232, 466] on span "Select row" at bounding box center [236, 462] width 15 height 15
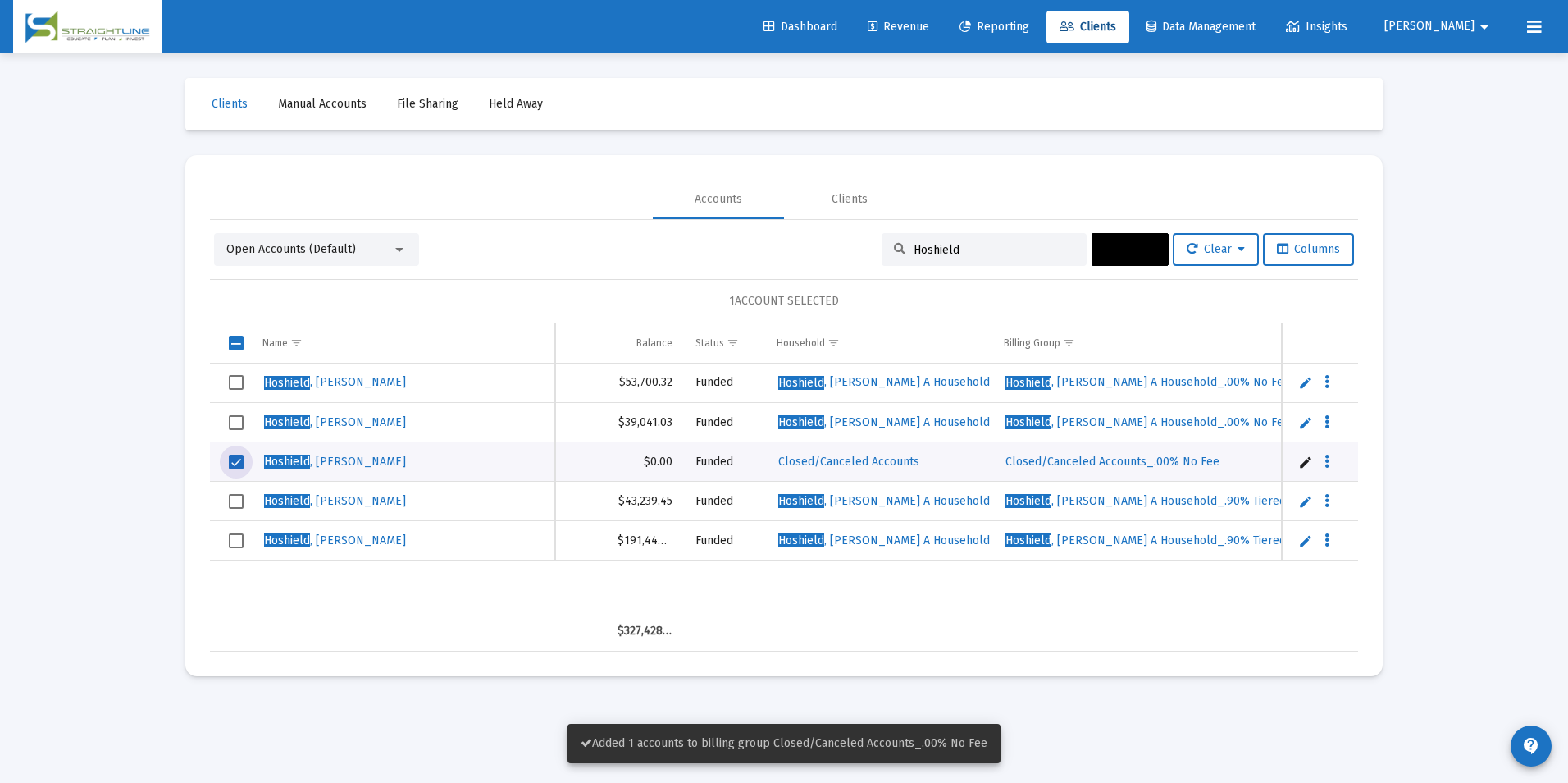
scroll to position [0, 492]
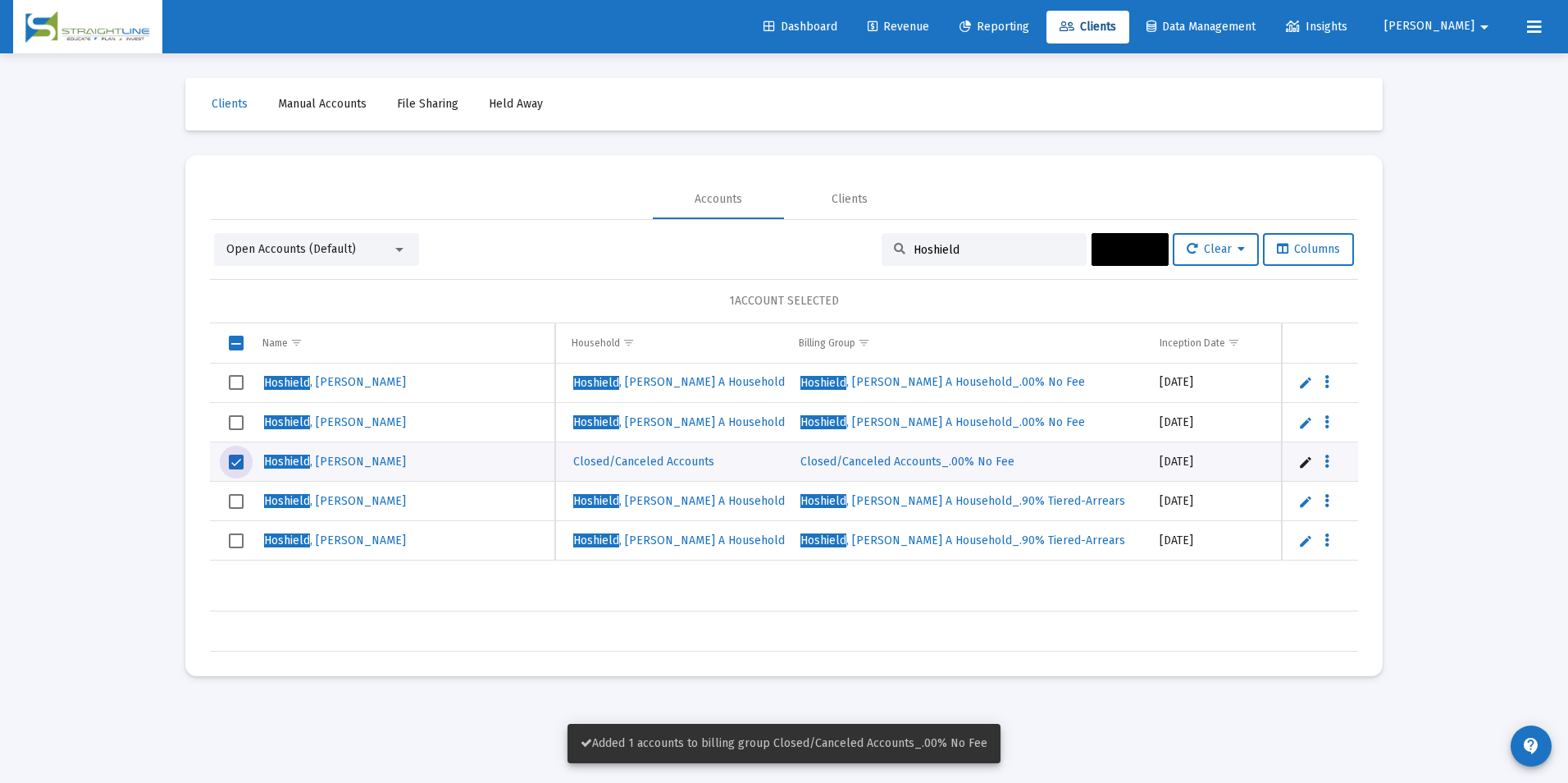
click at [1091, 242] on button "Actions" at bounding box center [1130, 249] width 77 height 33
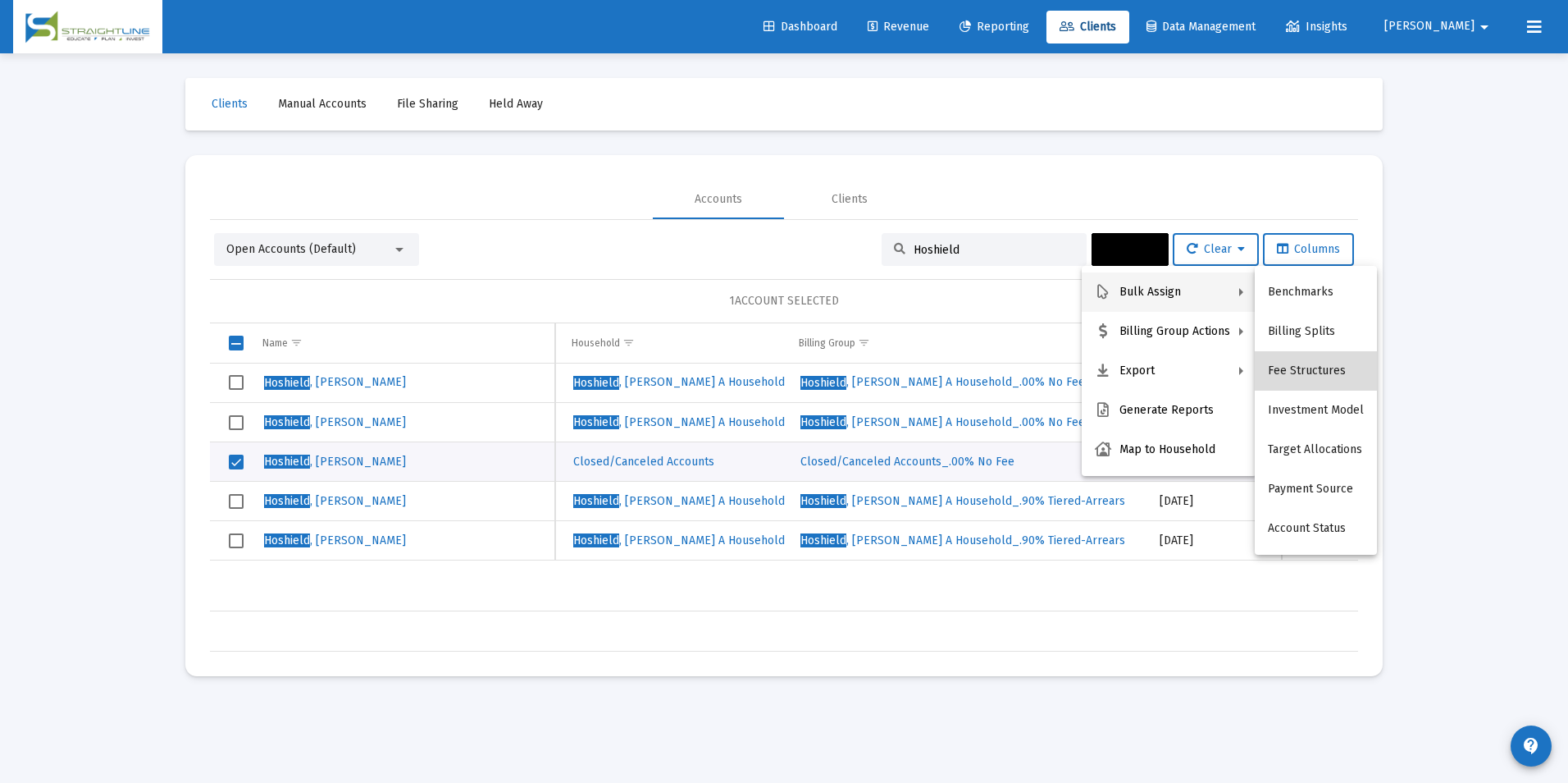
click at [1344, 361] on button "Fee Structures" at bounding box center [1315, 370] width 122 height 39
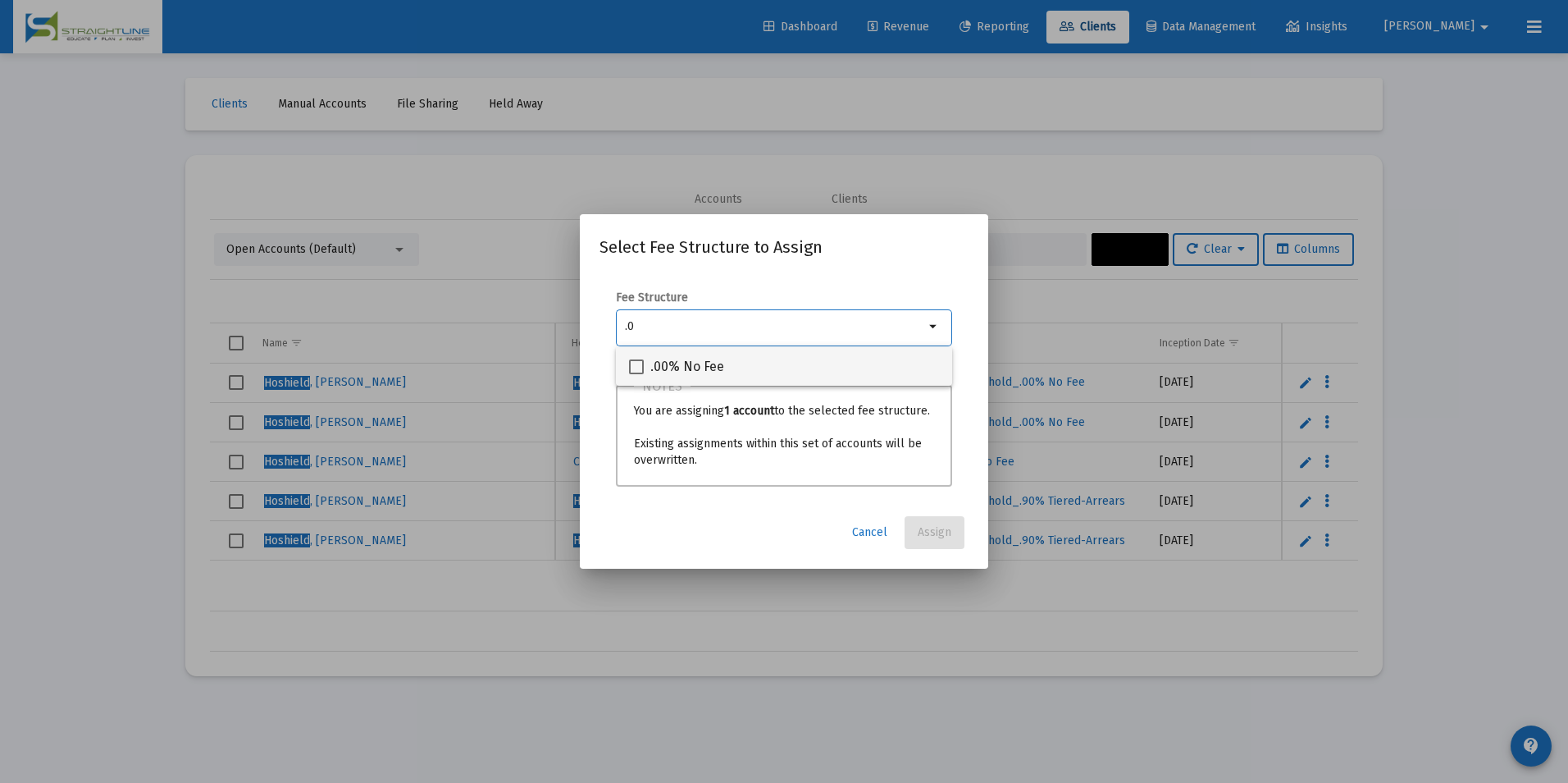
type input ".0"
click at [777, 354] on div ".00% No Fee" at bounding box center [784, 365] width 310 height 39
checkbox input "true"
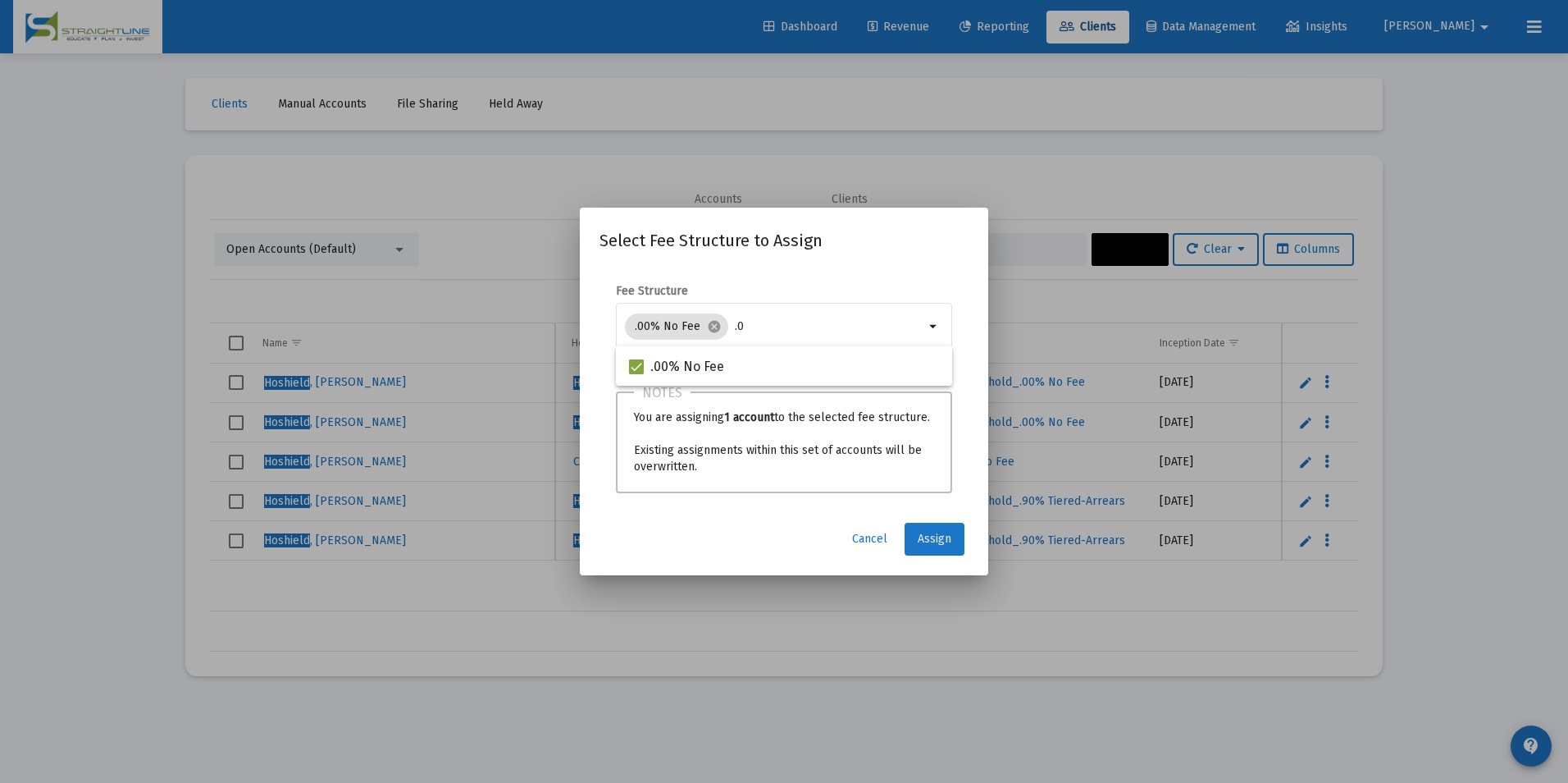
click at [918, 525] on button "Assign" at bounding box center [934, 539] width 59 height 33
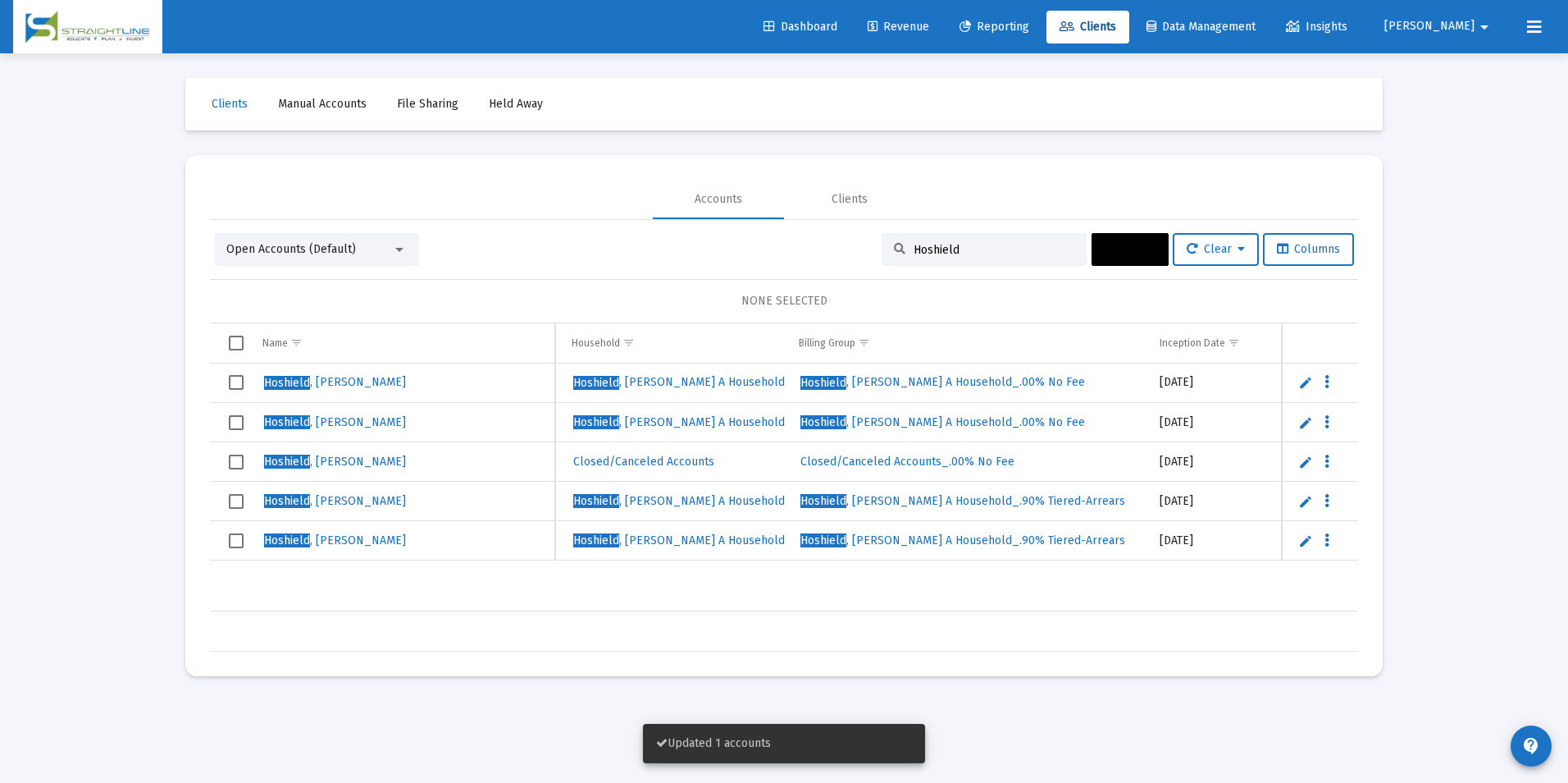
scroll to position [0, 427]
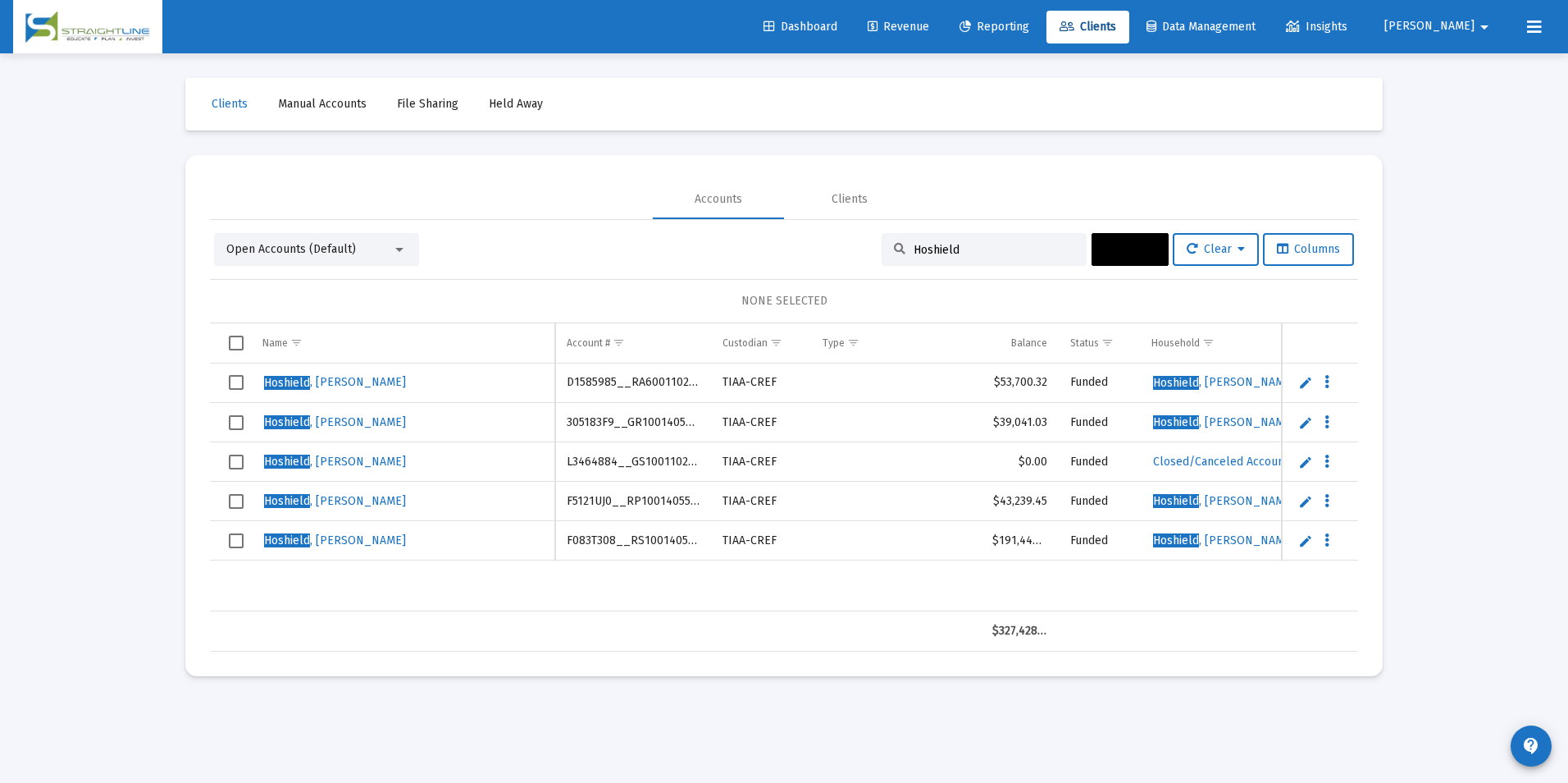
drag, startPoint x: 996, startPoint y: 242, endPoint x: 882, endPoint y: 245, distance: 114.0
click at [882, 245] on div "Hoshield" at bounding box center [984, 249] width 205 height 33
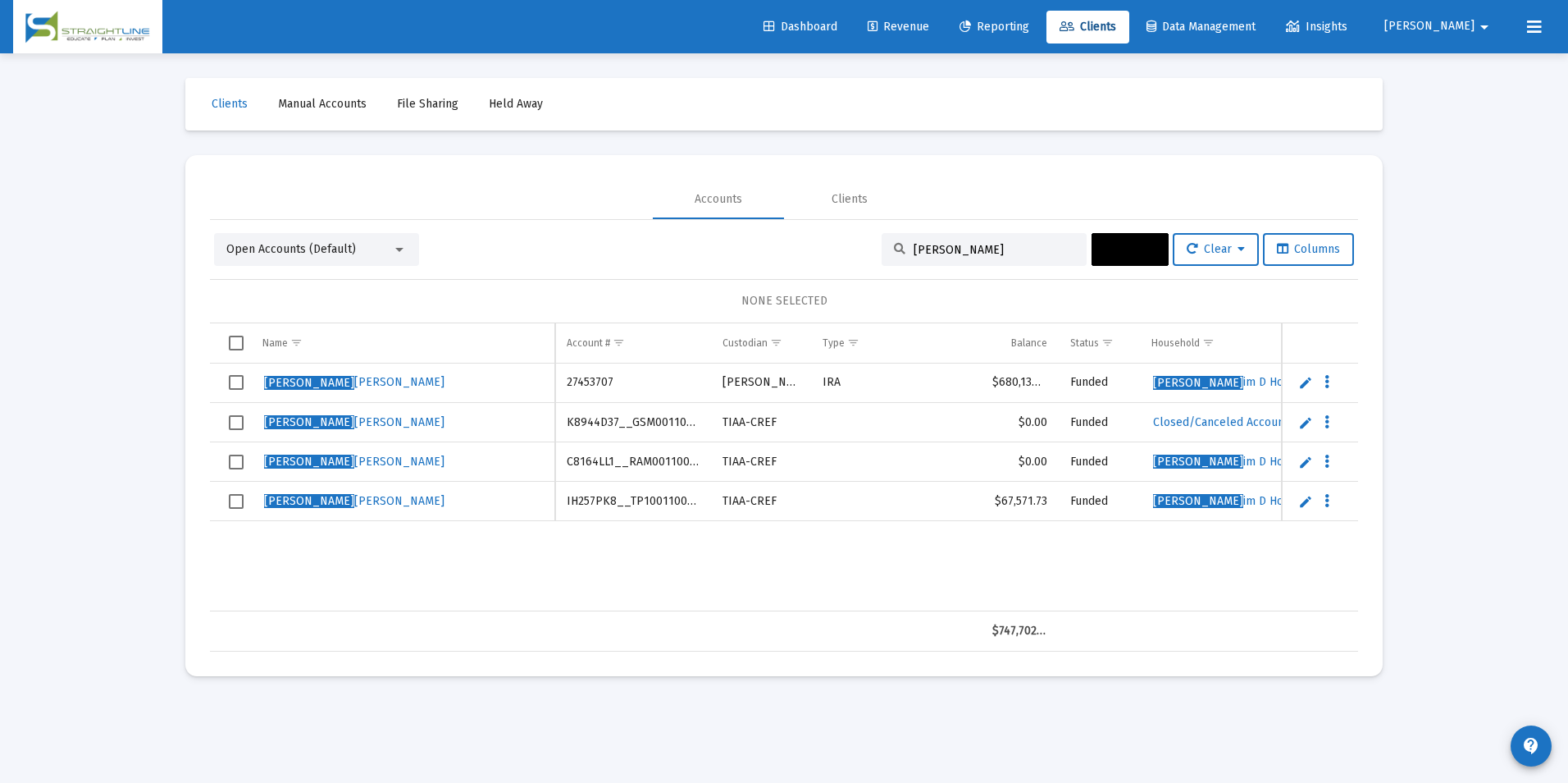
type input "[PERSON_NAME]"
click at [230, 463] on span "Select row" at bounding box center [236, 462] width 15 height 15
click at [233, 426] on span "Select row" at bounding box center [236, 422] width 15 height 15
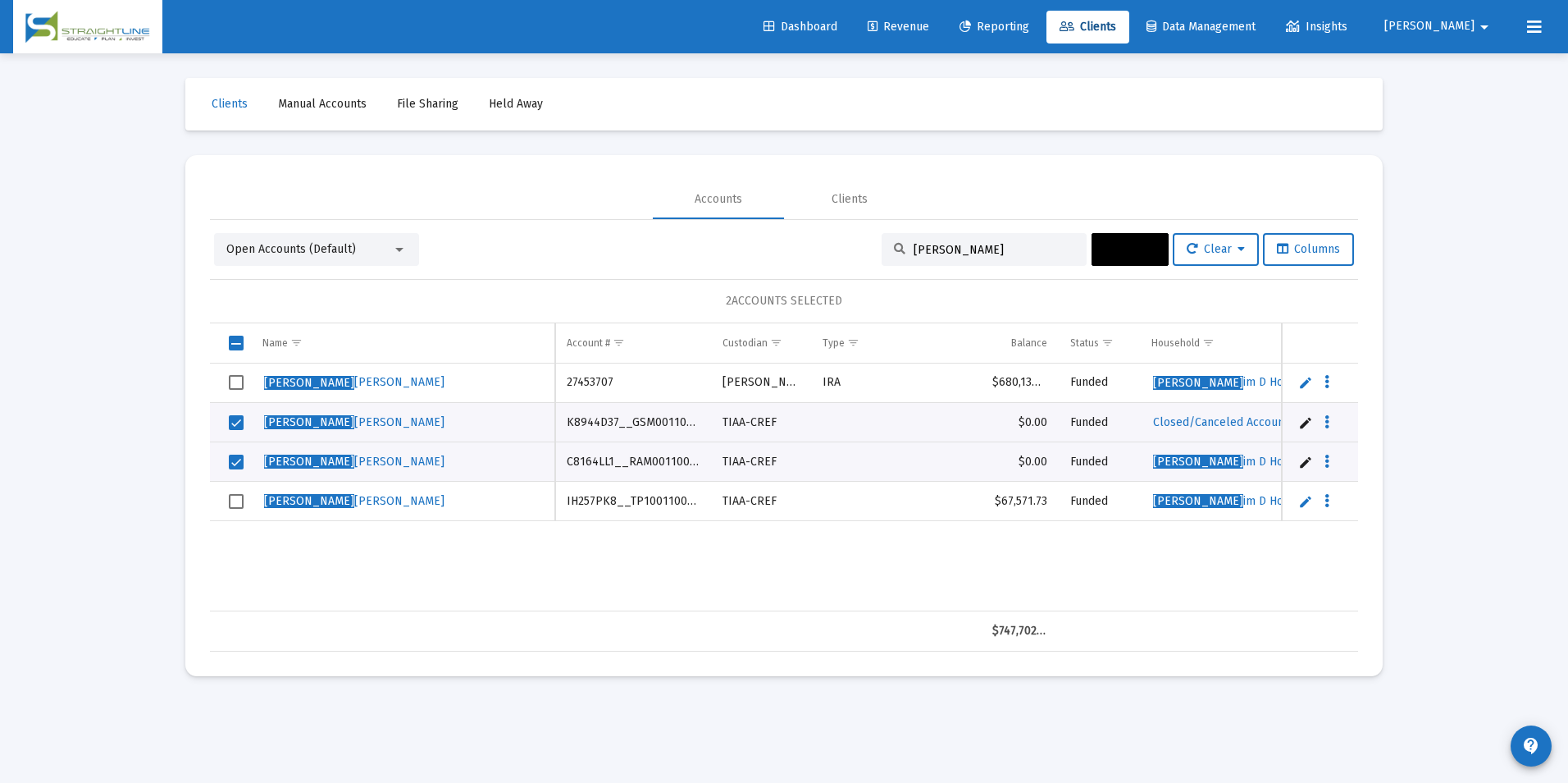
click at [1119, 262] on button "Actions" at bounding box center [1130, 249] width 77 height 33
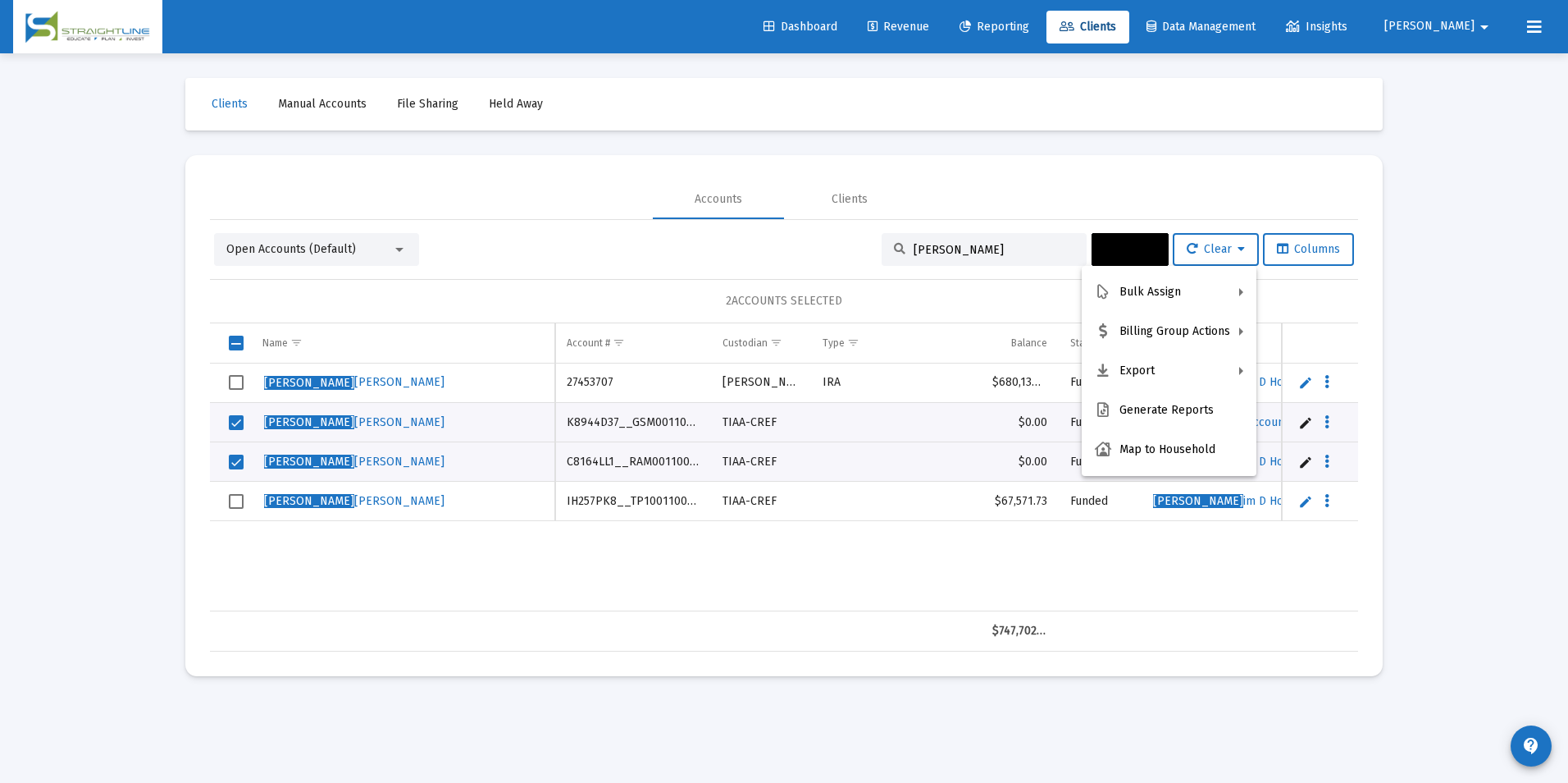
click at [1401, 530] on div at bounding box center [784, 391] width 1568 height 783
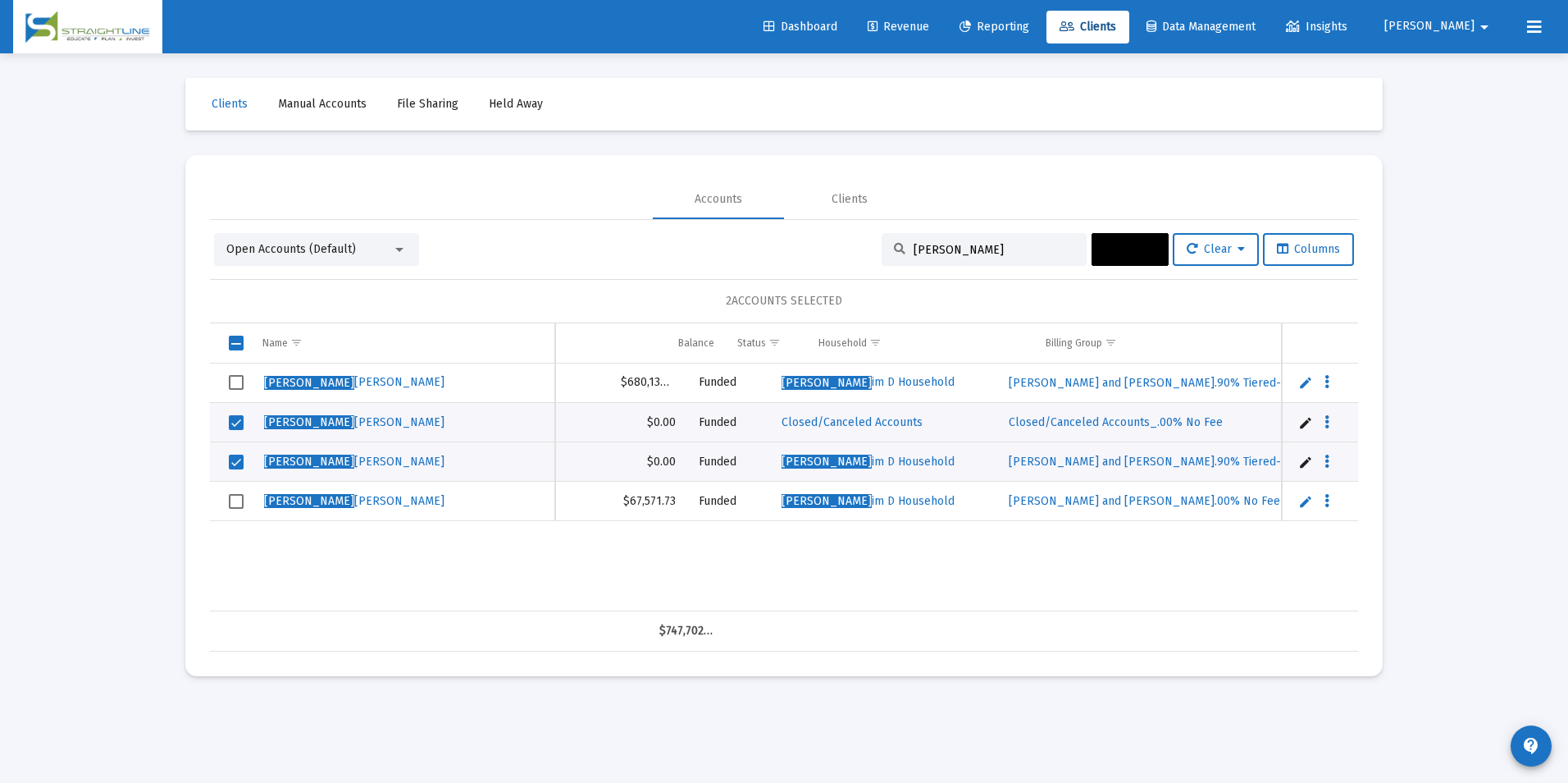
scroll to position [0, 396]
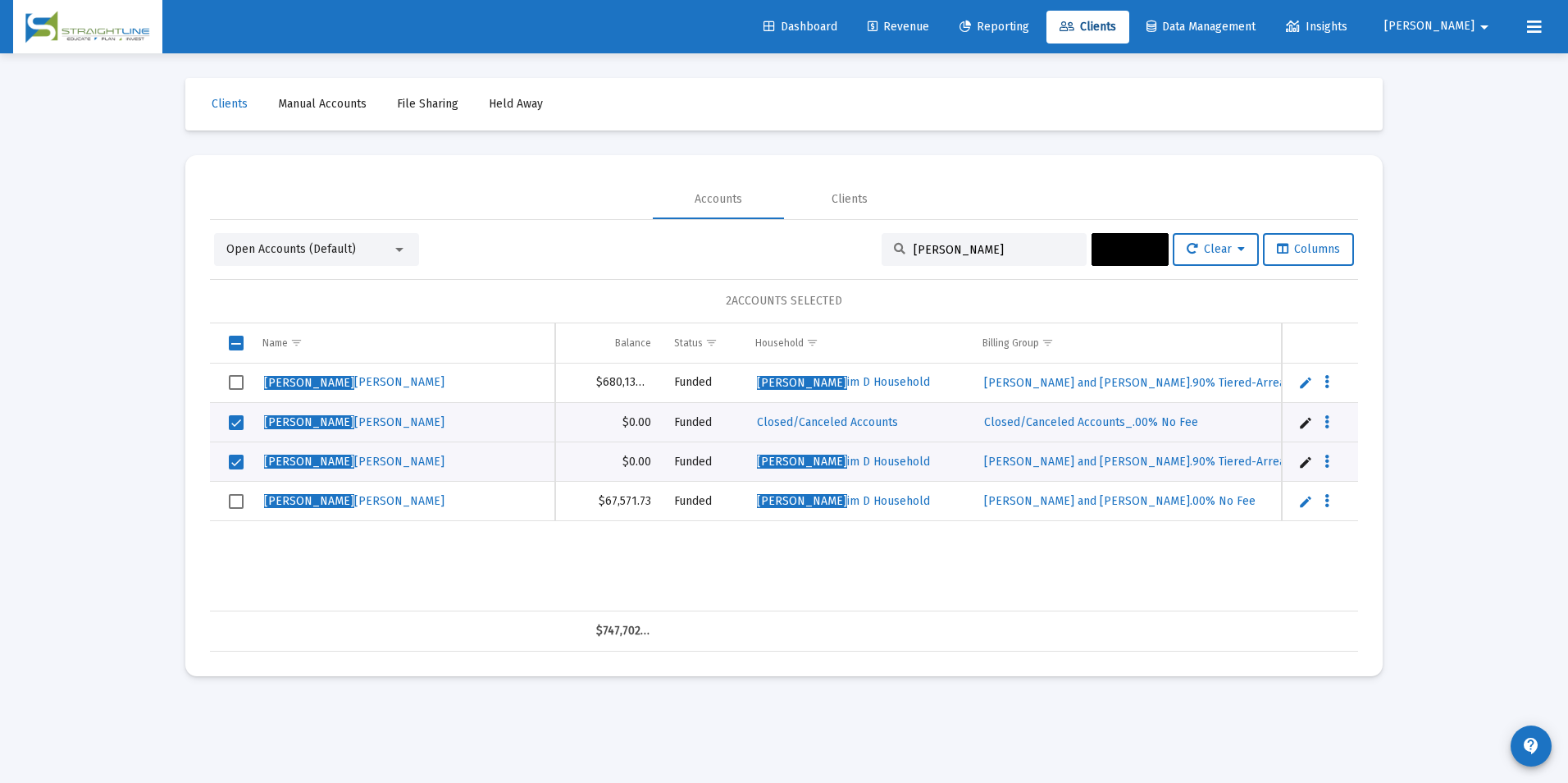
click at [618, 551] on div "[PERSON_NAME], J [PERSON_NAME] 27453707 [PERSON_NAME] $680,130.87 Funded Spanio…" at bounding box center [1000, 487] width 2371 height 248
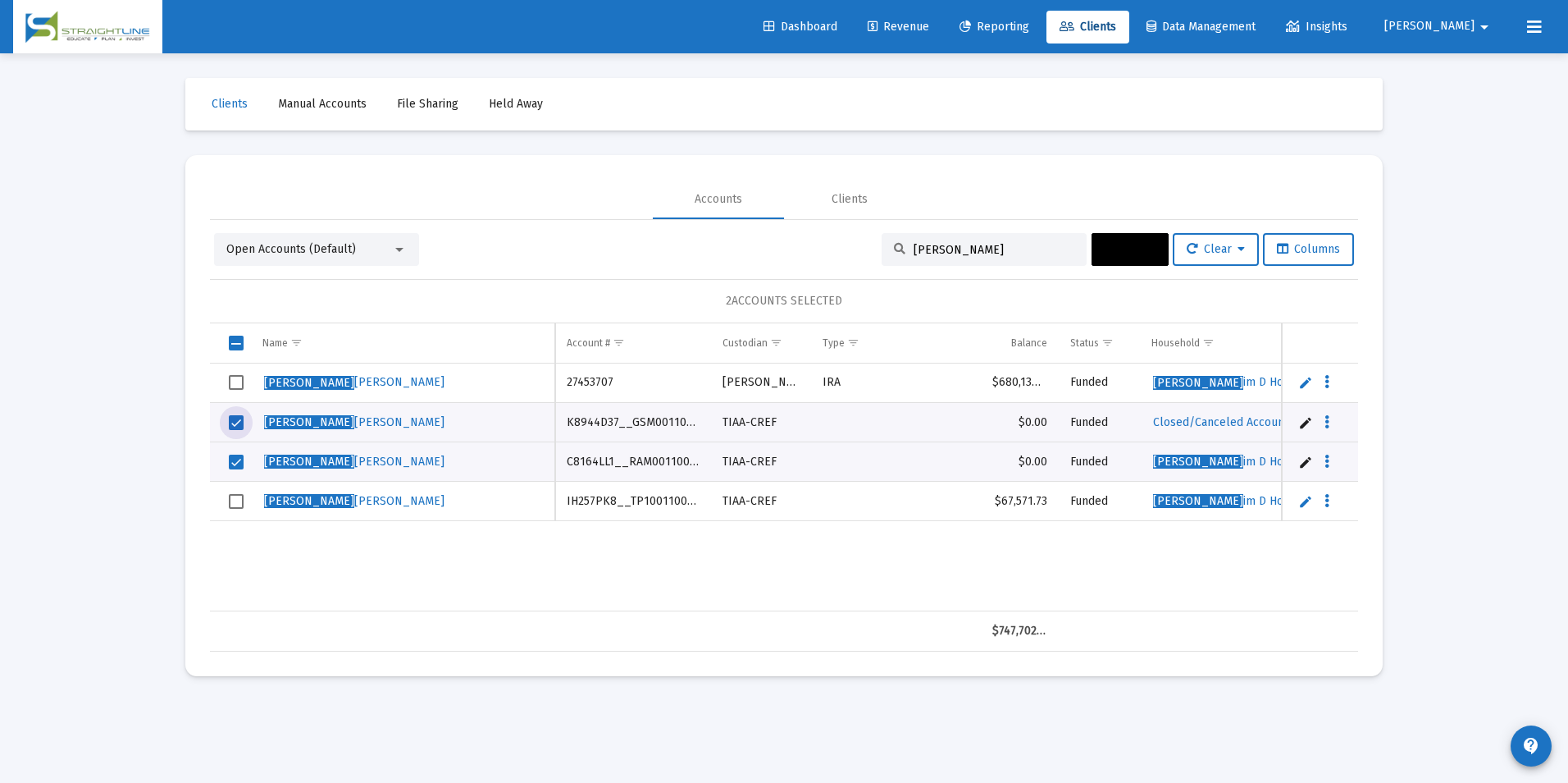
click at [239, 424] on span "Select row" at bounding box center [236, 422] width 15 height 15
click at [1118, 245] on span "Actions" at bounding box center [1130, 248] width 51 height 14
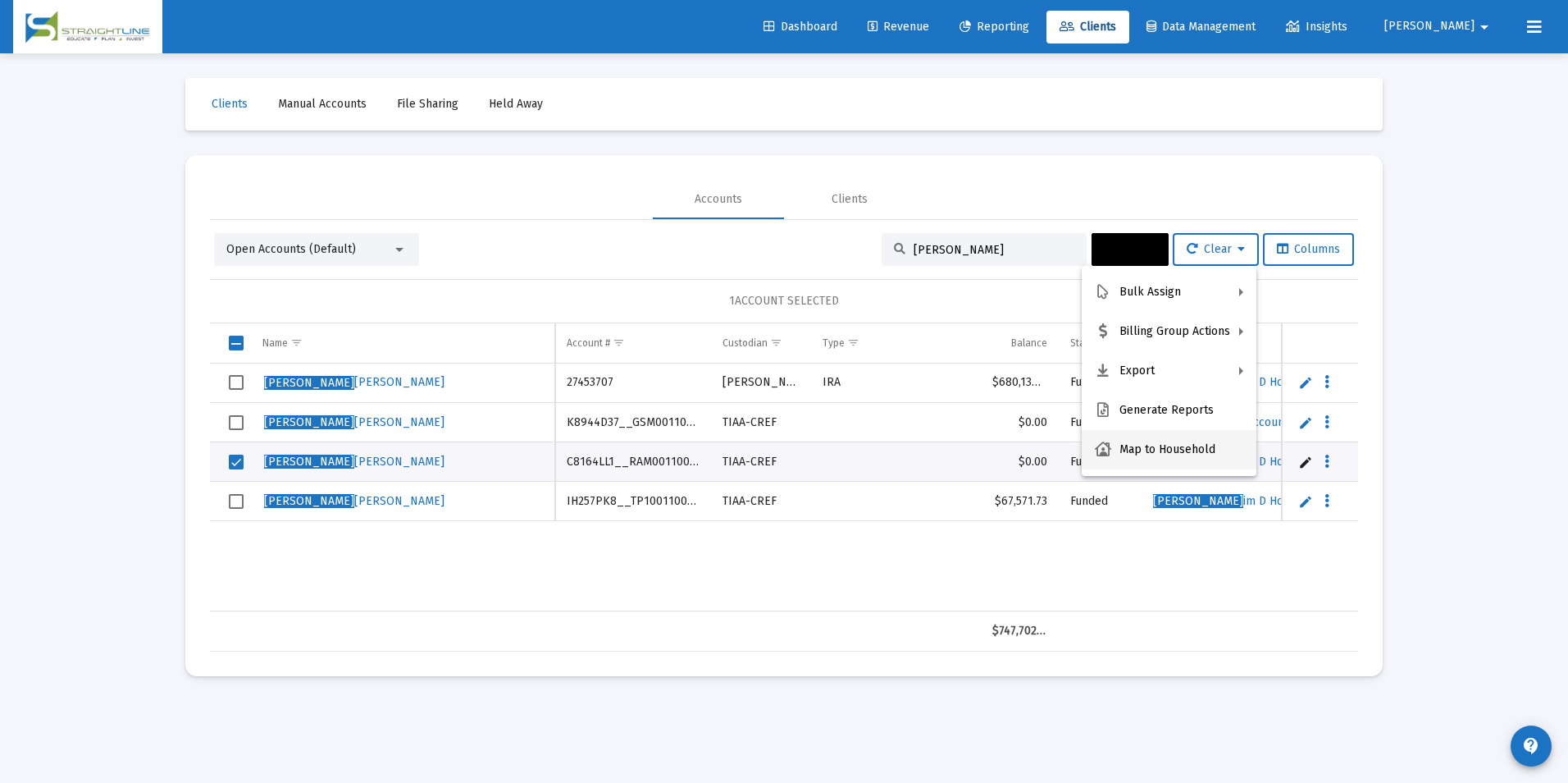
click at [1184, 451] on button "Map to Household" at bounding box center [1169, 449] width 175 height 39
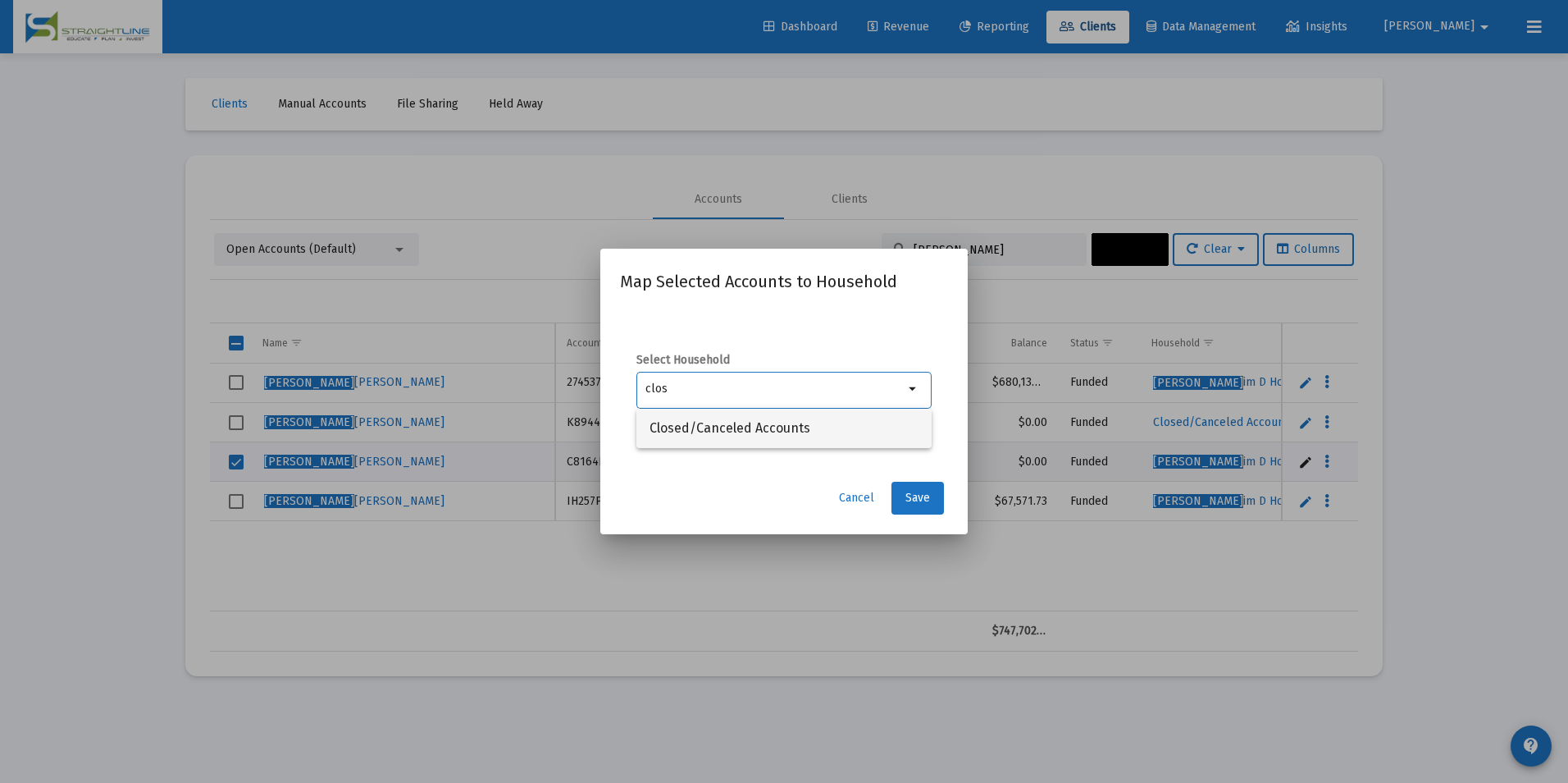
click at [746, 436] on span "Closed/Canceled Accounts" at bounding box center [784, 428] width 269 height 39
type input "Closed/Canceled Accounts"
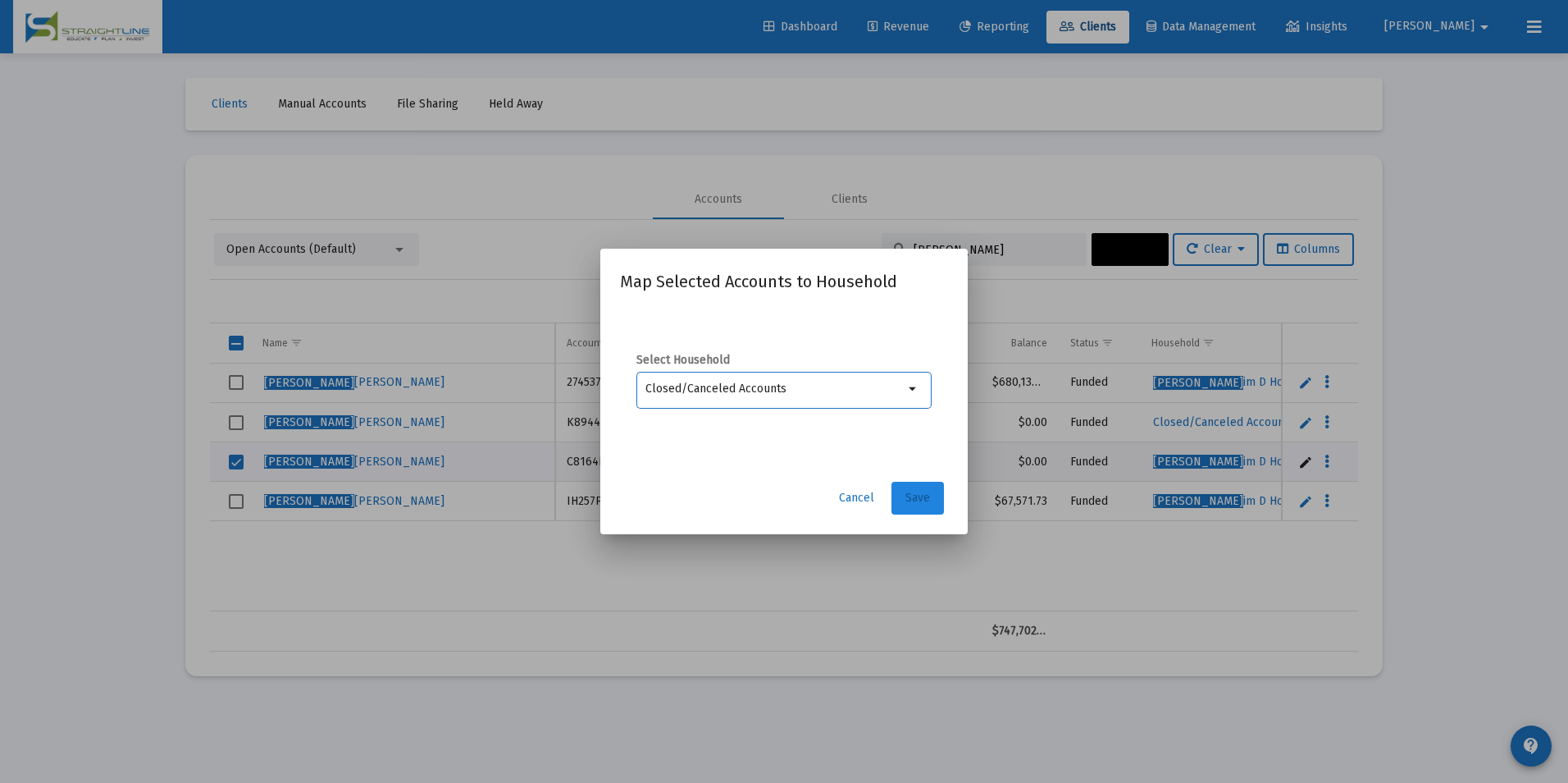
click at [905, 502] on span "Save" at bounding box center [917, 497] width 25 height 14
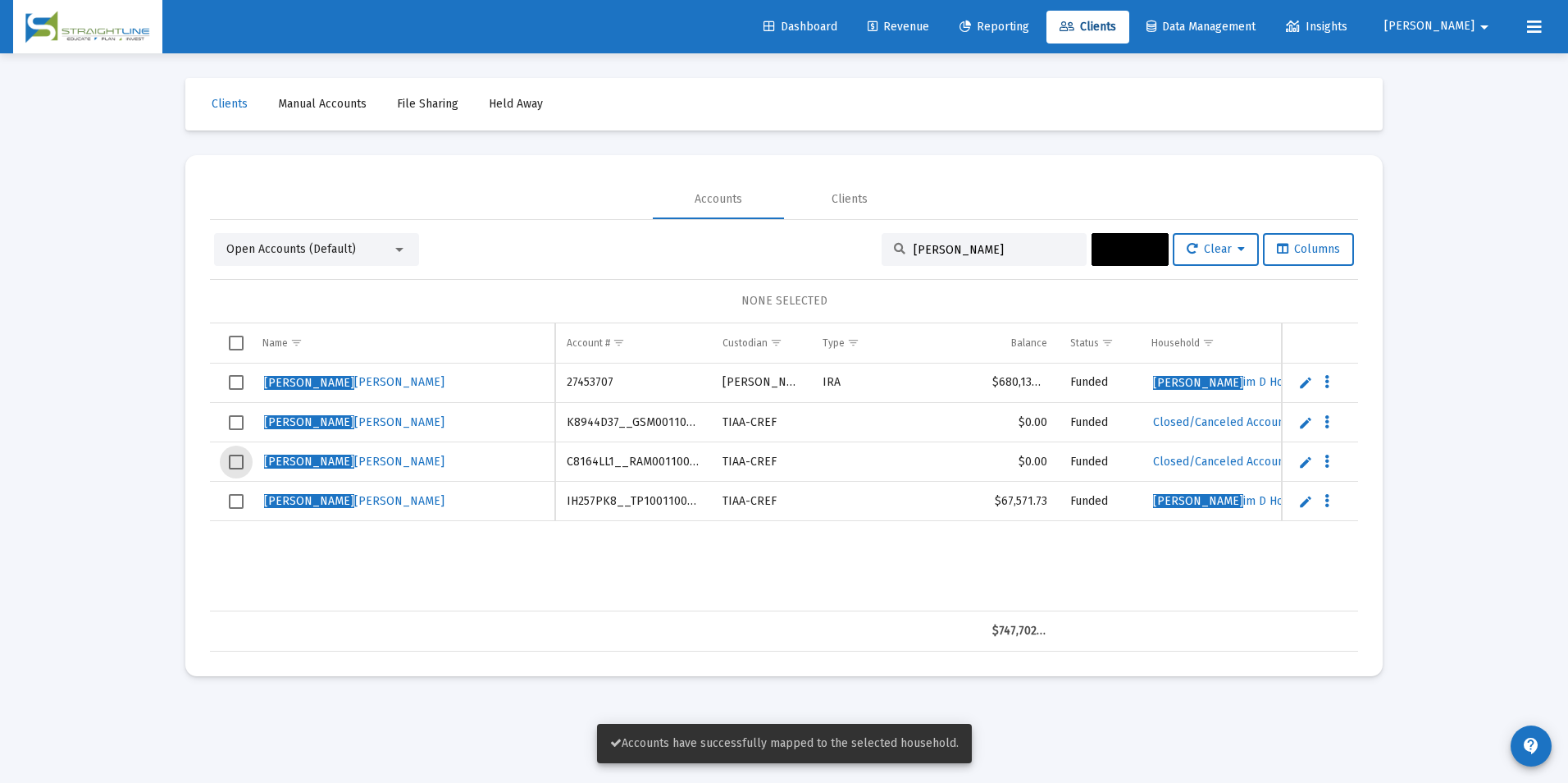
click at [232, 460] on span "Select row" at bounding box center [236, 462] width 15 height 15
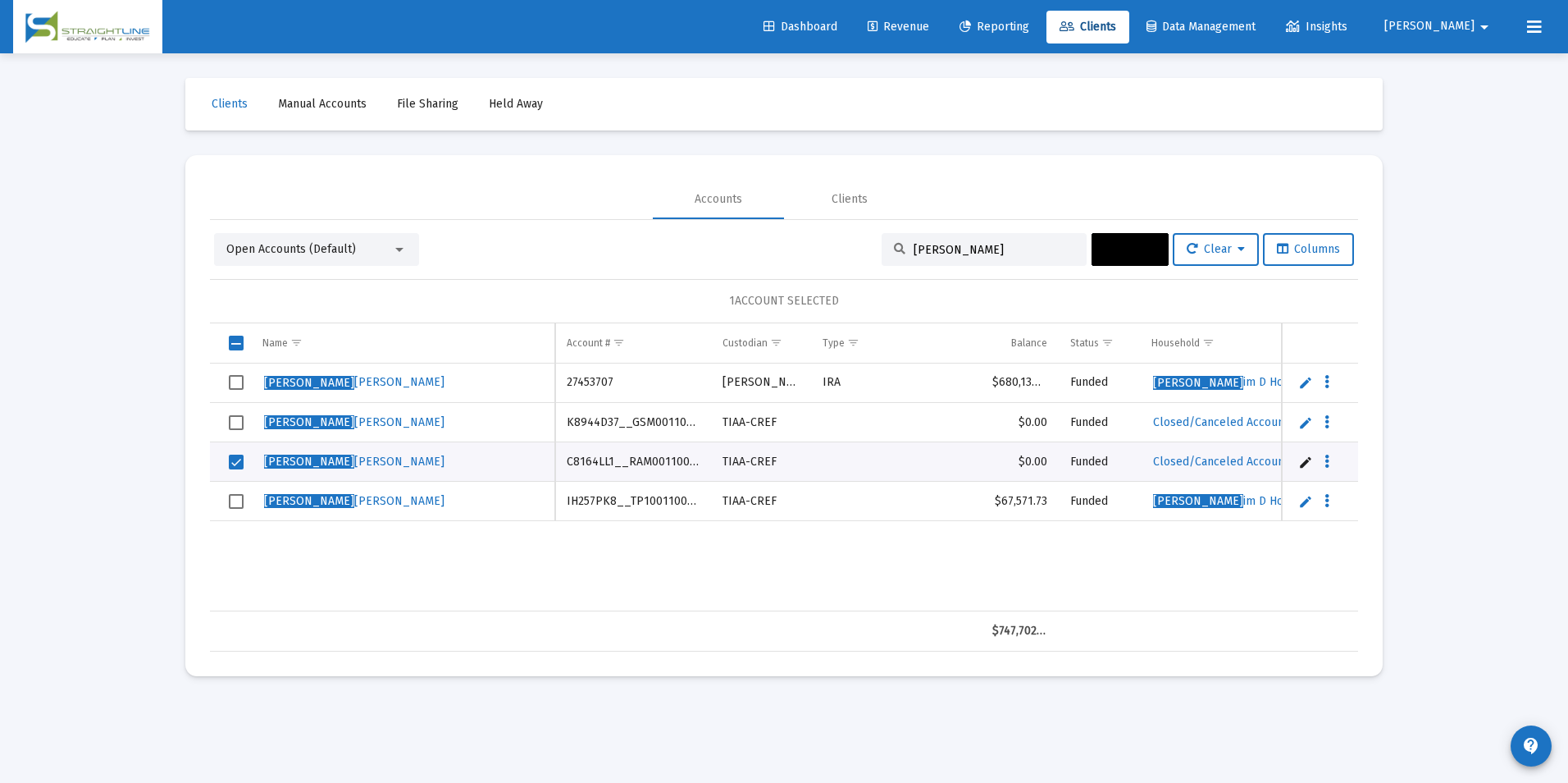
click at [1104, 256] on button "Actions" at bounding box center [1130, 249] width 77 height 33
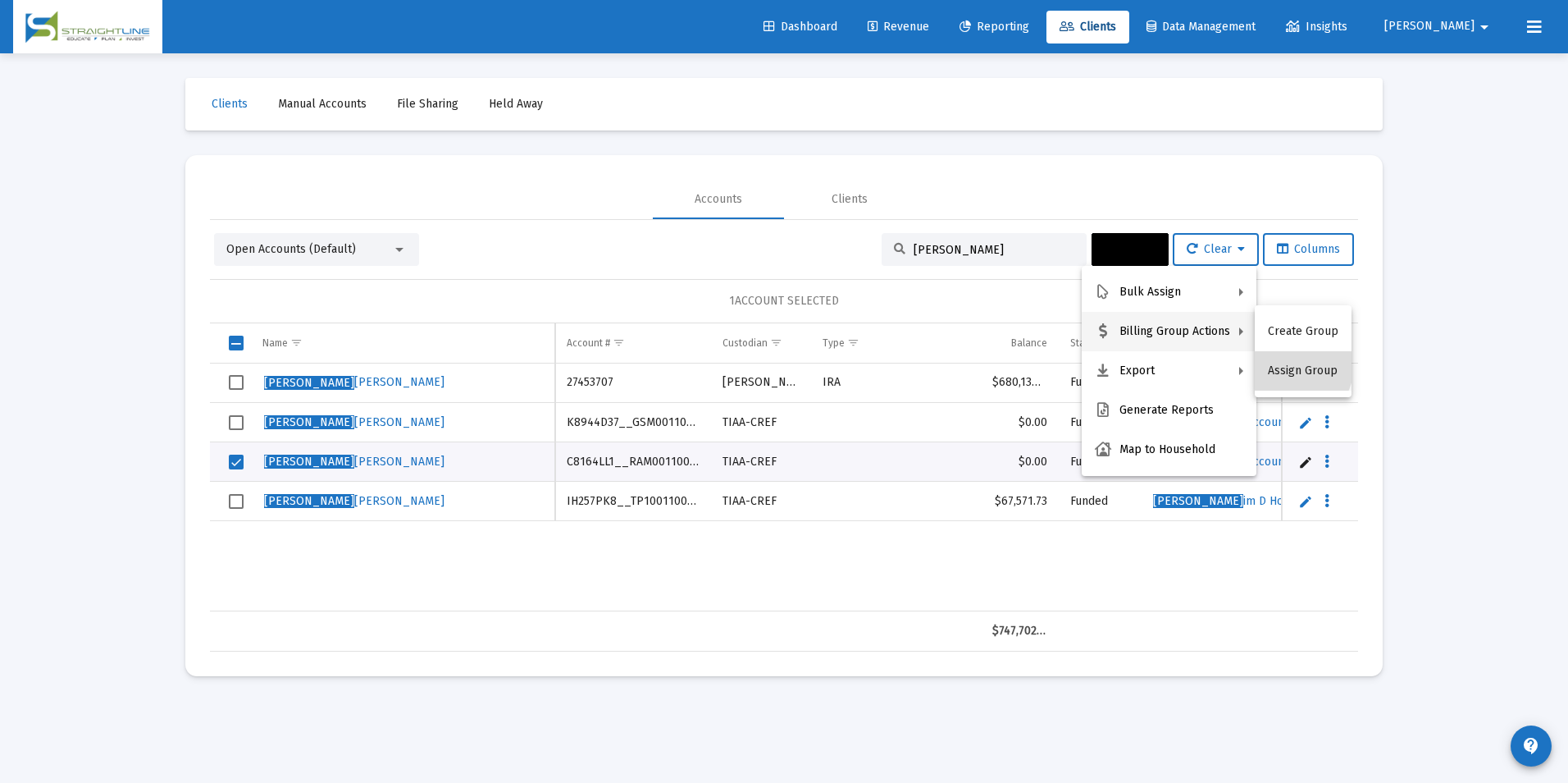
click at [1271, 357] on button "Assign Group" at bounding box center [1303, 370] width 97 height 39
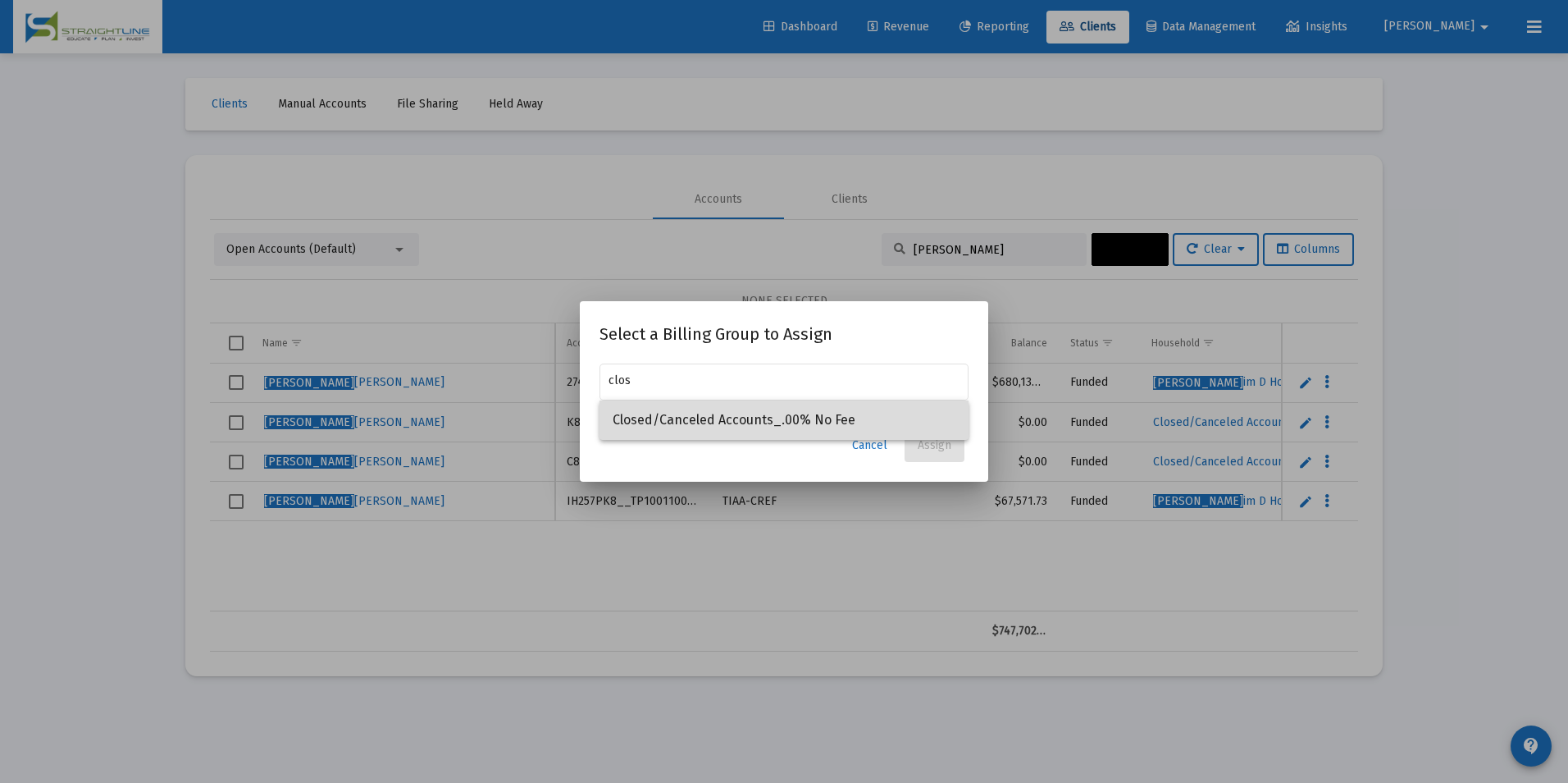
click at [909, 409] on span "Closed/Canceled Accounts_.00% No Fee" at bounding box center [784, 419] width 342 height 39
type input "Closed/Canceled Accounts_.00% No Fee"
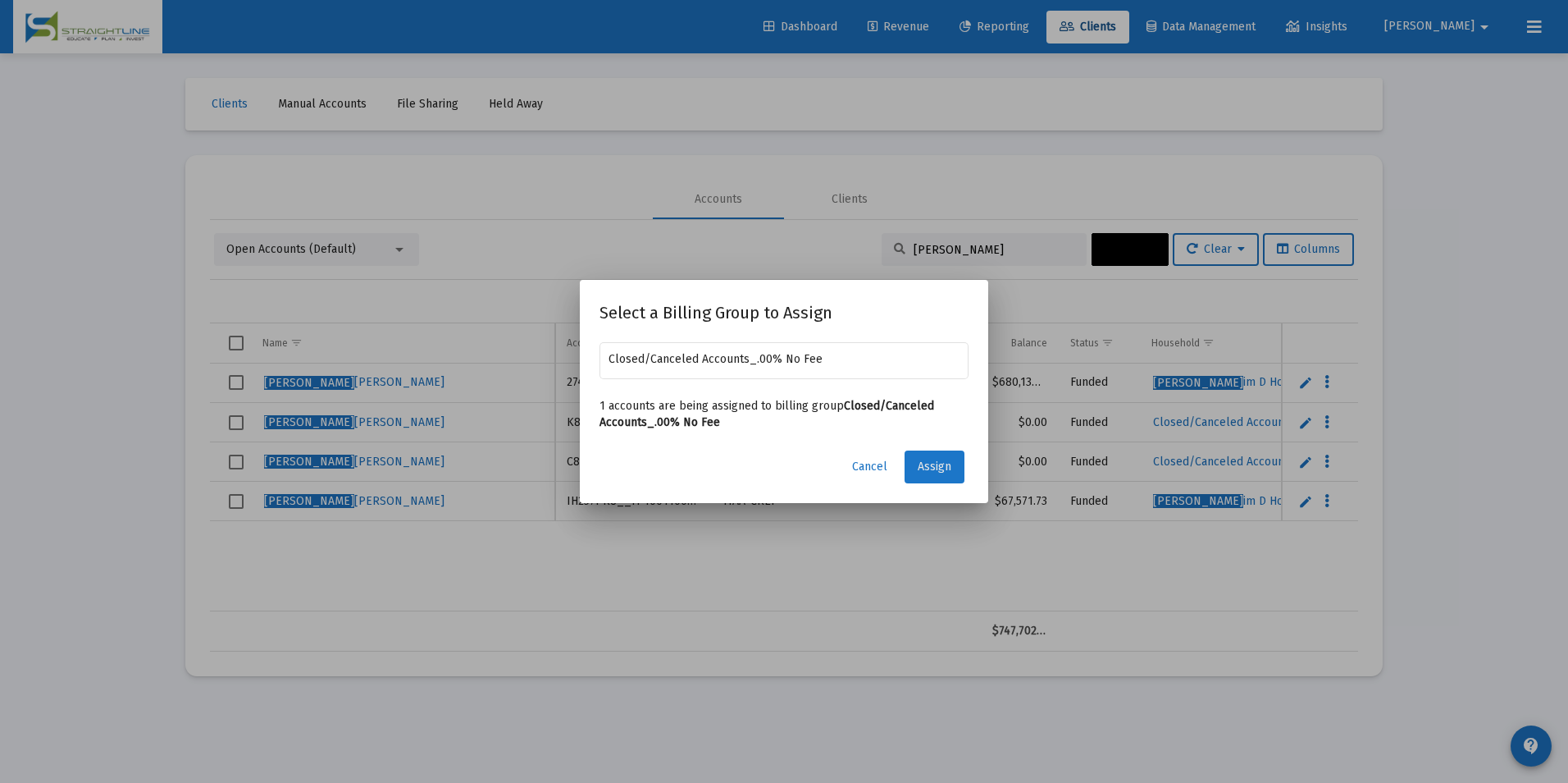
click at [937, 466] on span "Assign" at bounding box center [934, 466] width 34 height 14
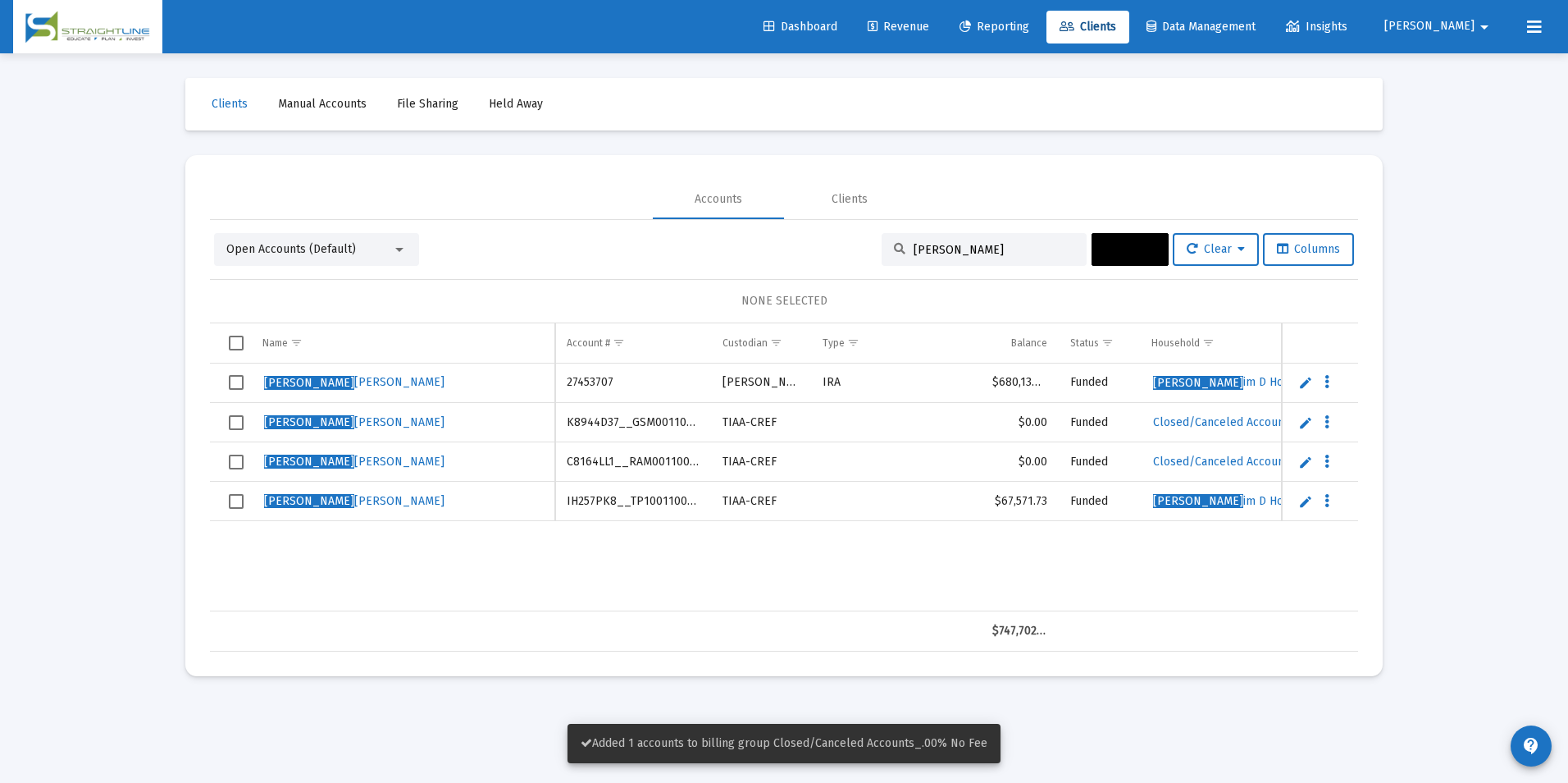
click at [224, 463] on td "Data grid" at bounding box center [230, 462] width 41 height 39
click at [1148, 245] on icon at bounding box center [1152, 249] width 7 height 12
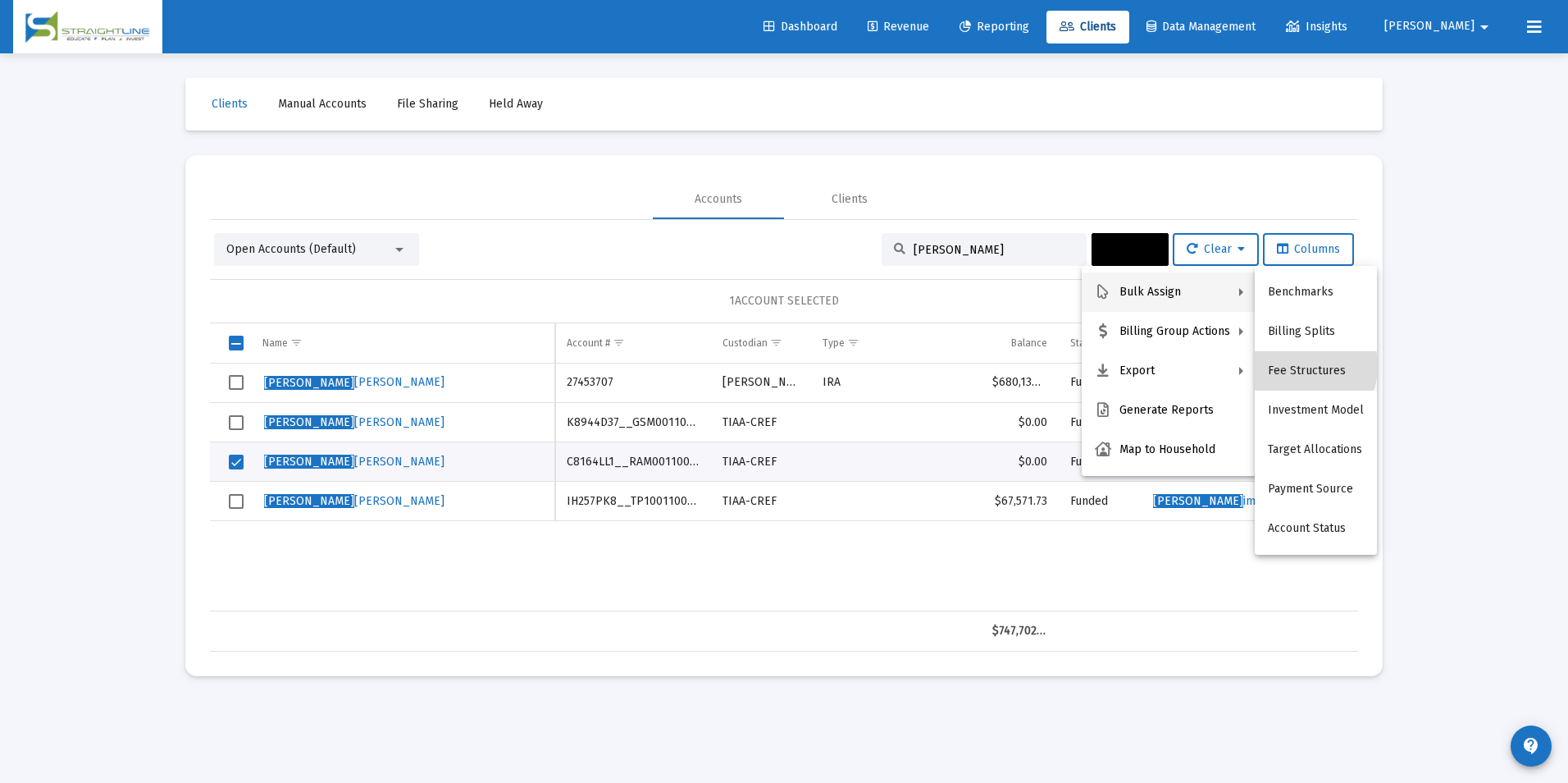
click at [1297, 366] on button "Fee Structures" at bounding box center [1315, 370] width 122 height 39
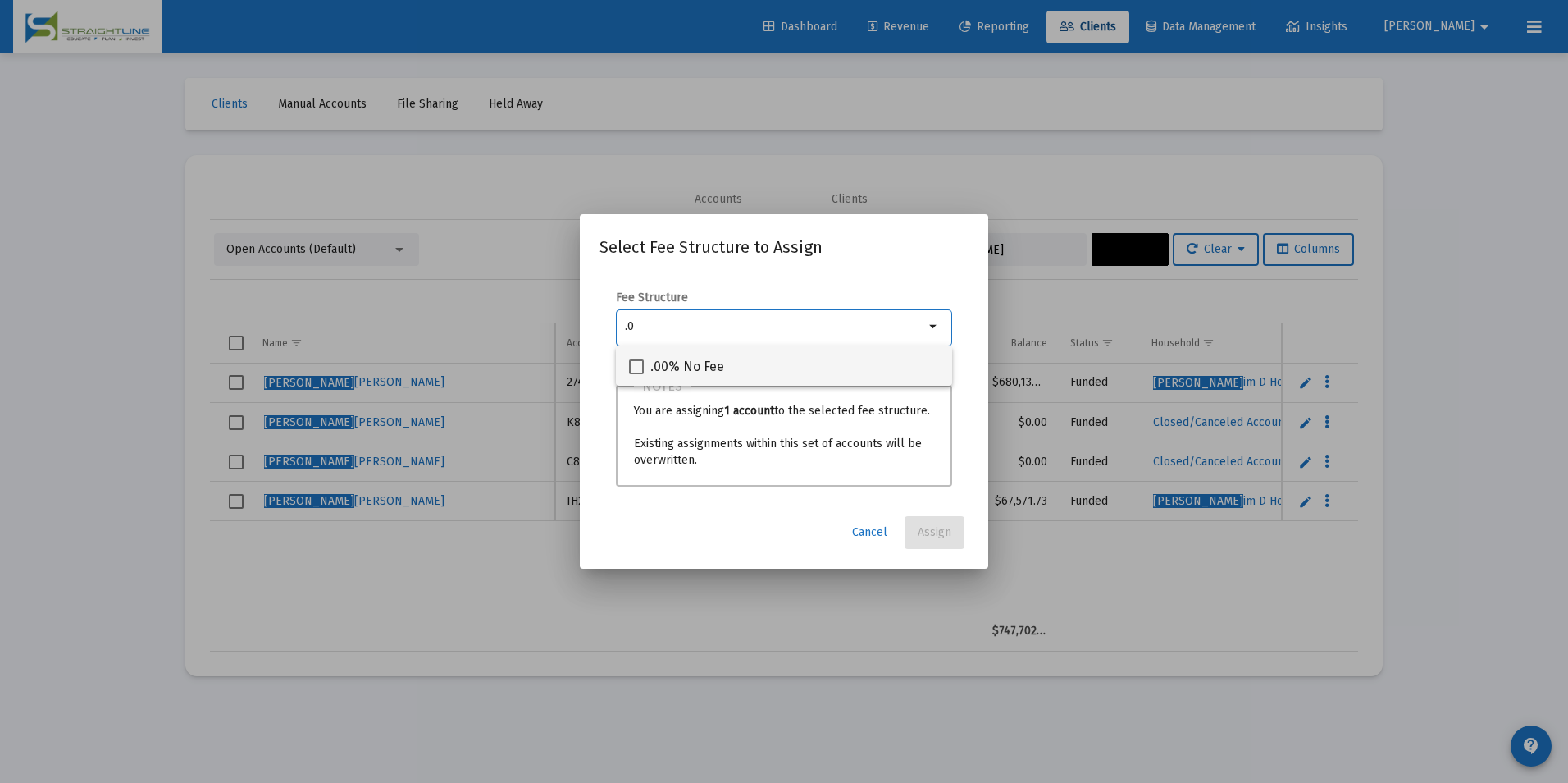
type input ".0"
click at [682, 360] on span ".00% No Fee" at bounding box center [687, 366] width 74 height 19
click at [636, 374] on input ".00% No Fee" at bounding box center [635, 374] width 1 height 1
checkbox input "true"
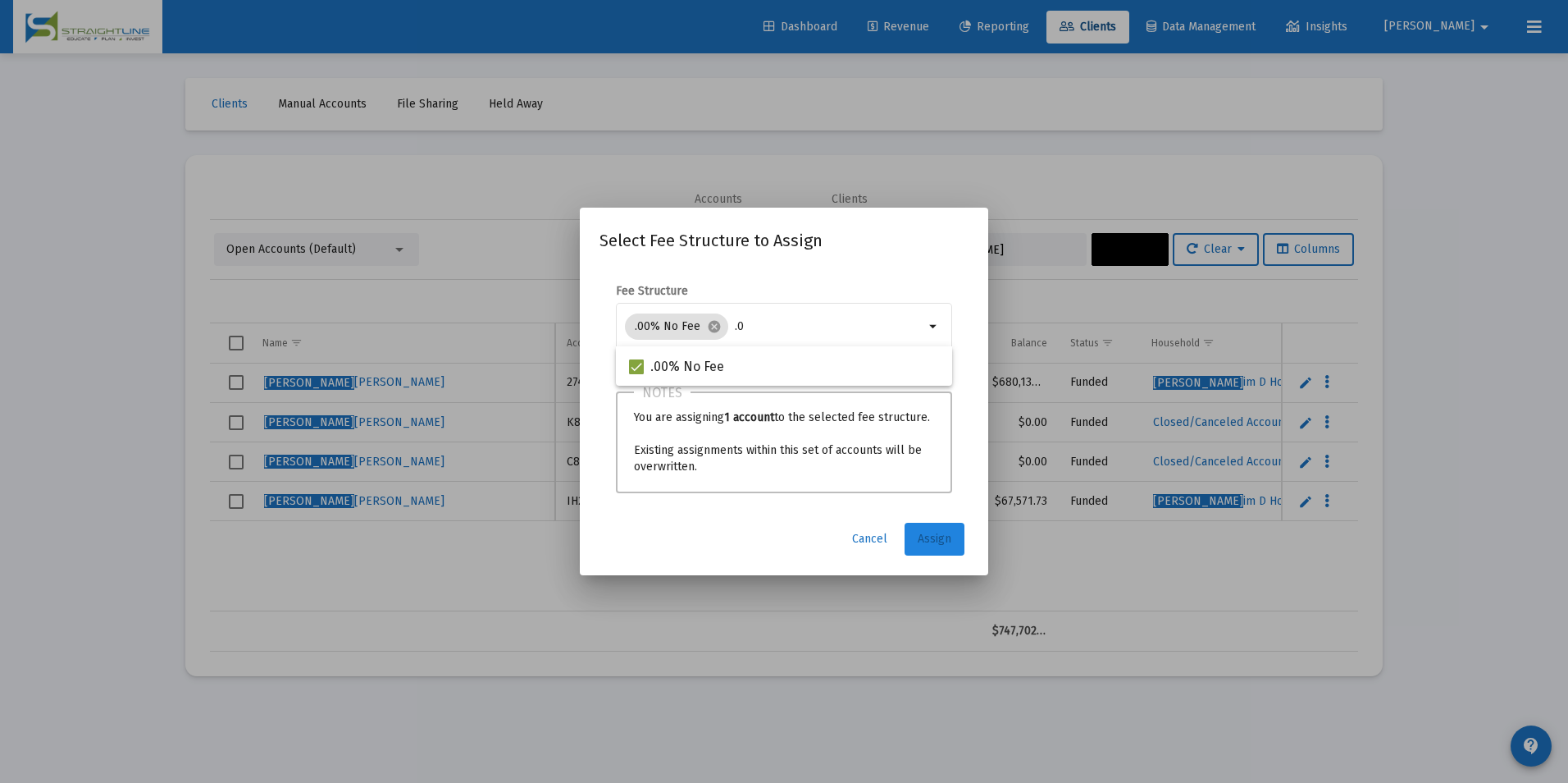
click at [946, 539] on span "Assign" at bounding box center [934, 538] width 34 height 14
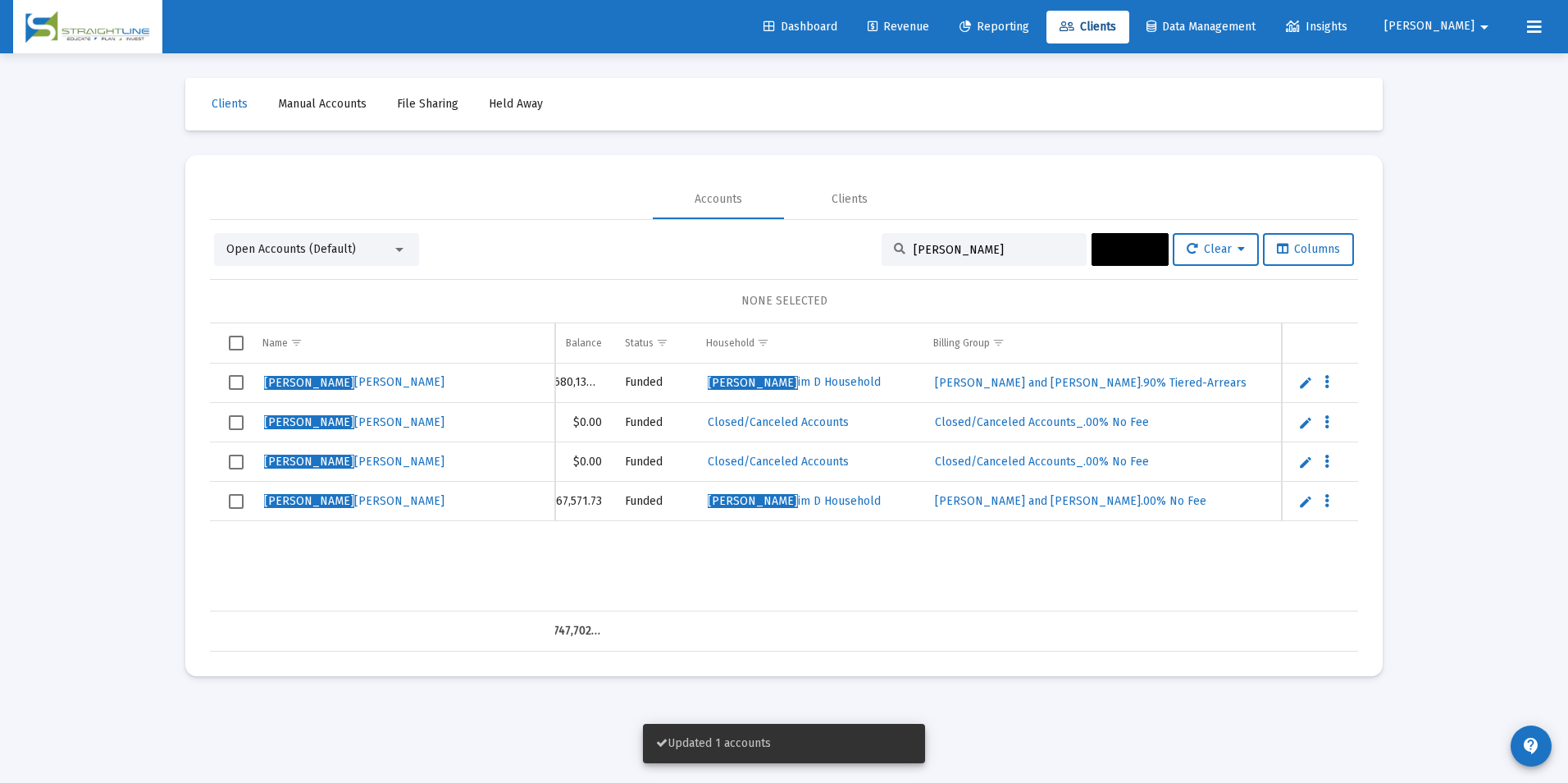
scroll to position [0, 491]
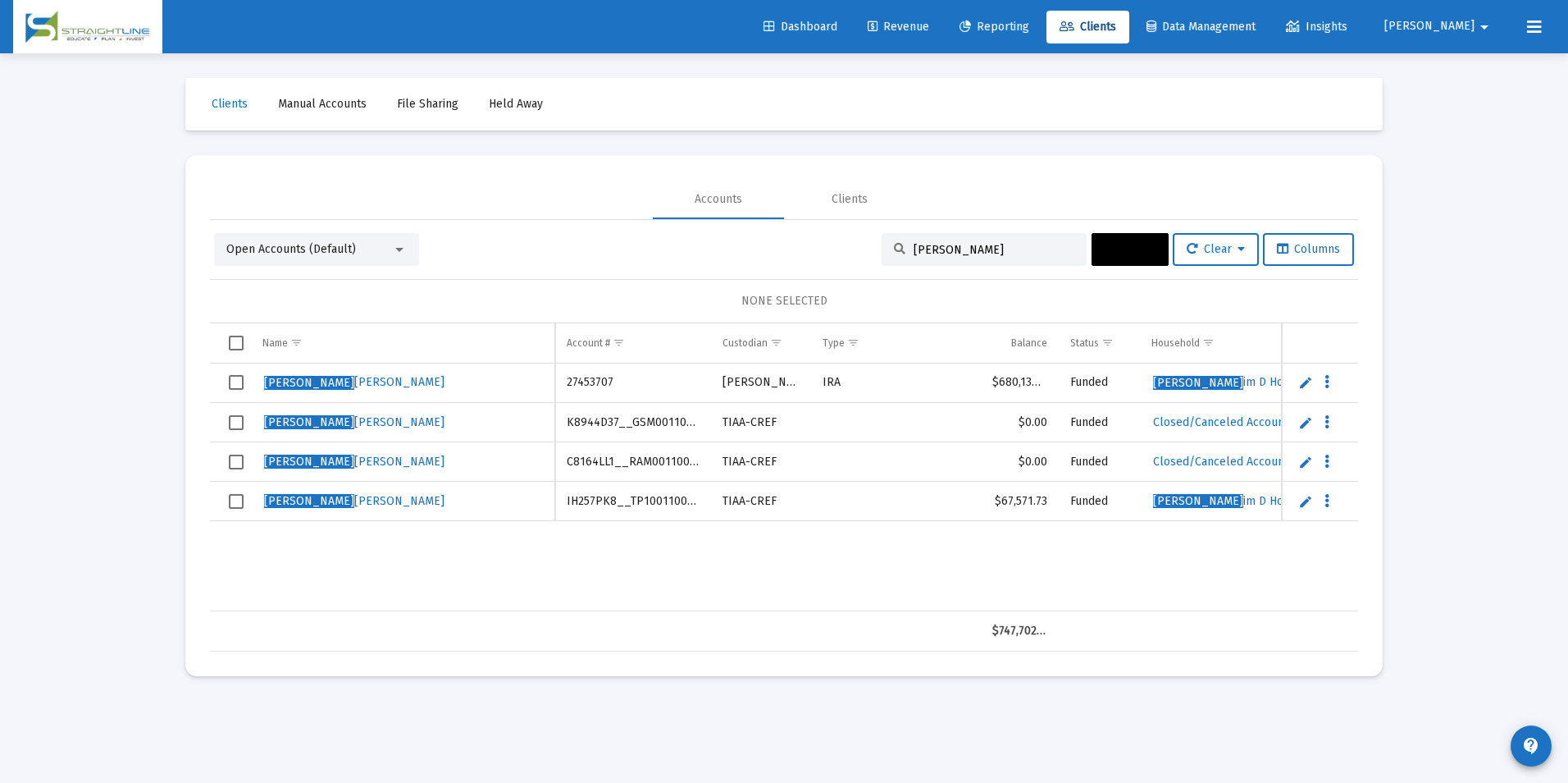
click at [684, 452] on td "C8164LL1__RAM001100873" at bounding box center [633, 462] width 156 height 39
copy td "C8164LL1__RAM001100873"
drag, startPoint x: 976, startPoint y: 254, endPoint x: 870, endPoint y: 246, distance: 106.3
click at [870, 246] on div "Open Accounts (Default) Spaniolo, J Actions Clear Columns" at bounding box center [784, 249] width 1140 height 33
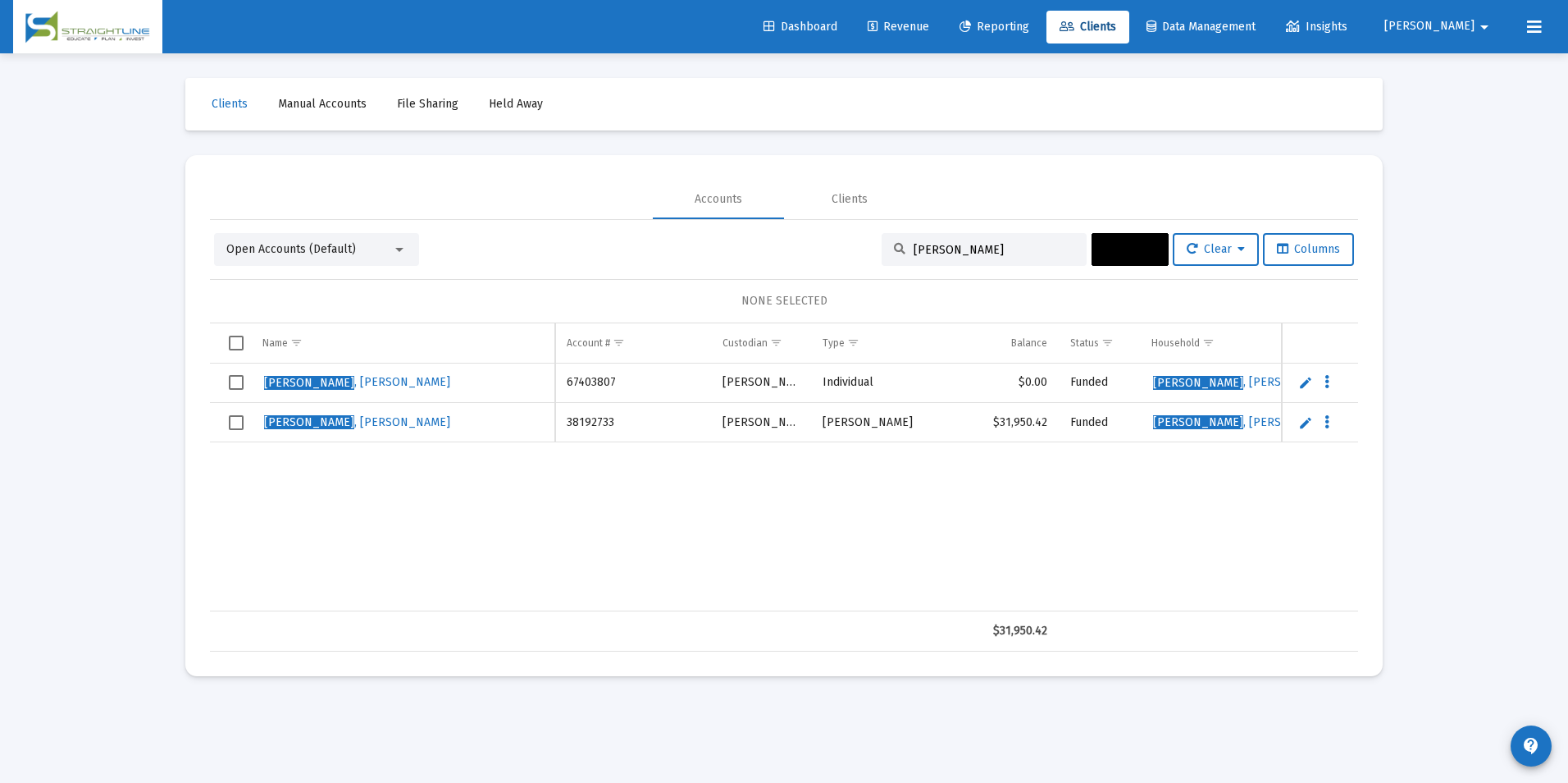
type input "[PERSON_NAME]"
click at [235, 378] on span "Select row" at bounding box center [236, 382] width 15 height 15
click at [1106, 256] on button "Actions" at bounding box center [1130, 249] width 77 height 33
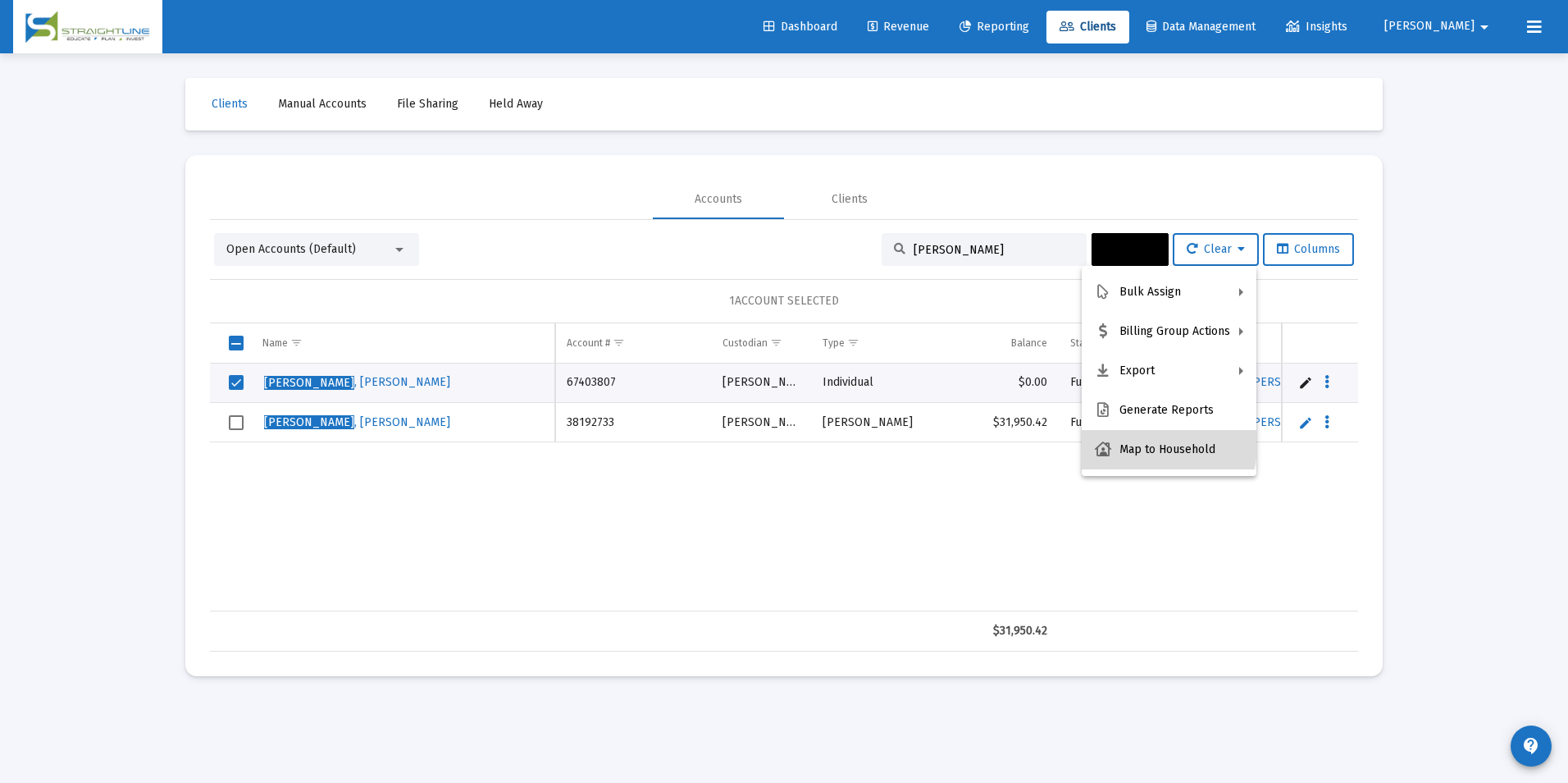
click at [1124, 438] on button "Map to Household" at bounding box center [1169, 449] width 175 height 39
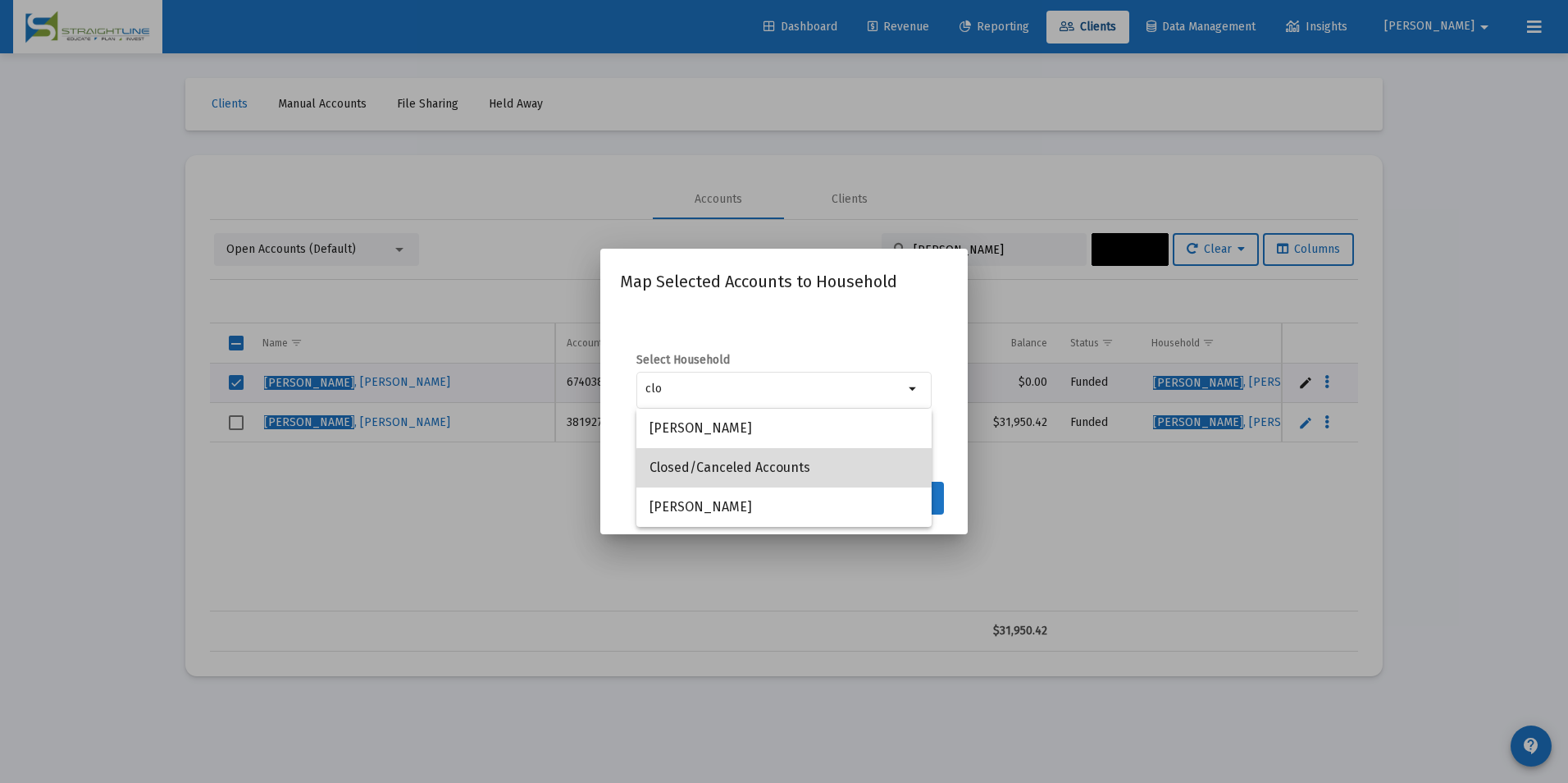
click at [897, 478] on span "Closed/Canceled Accounts" at bounding box center [784, 467] width 269 height 39
type input "Closed/Canceled Accounts"
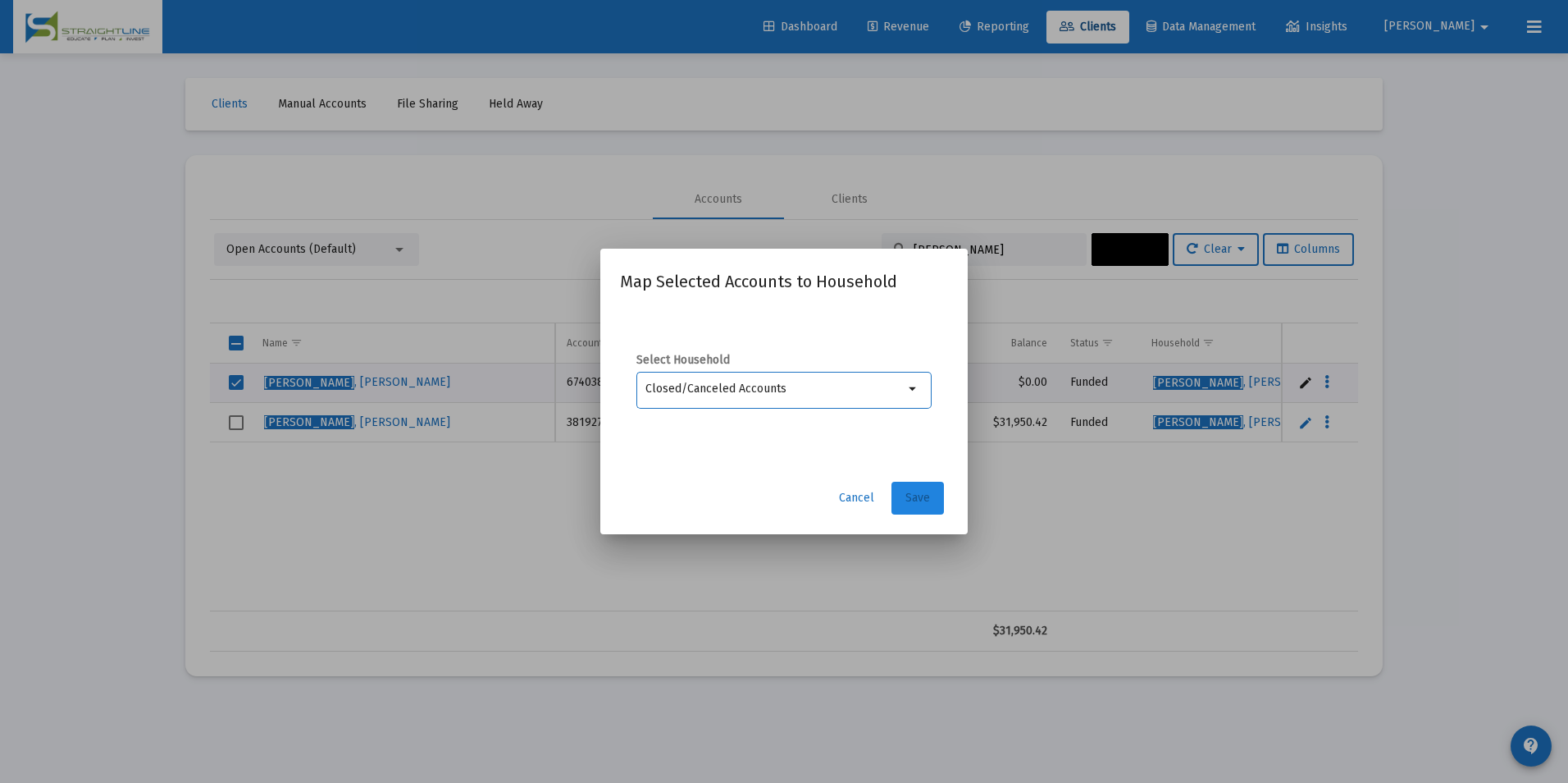
click at [913, 487] on button "Save" at bounding box center [917, 498] width 52 height 33
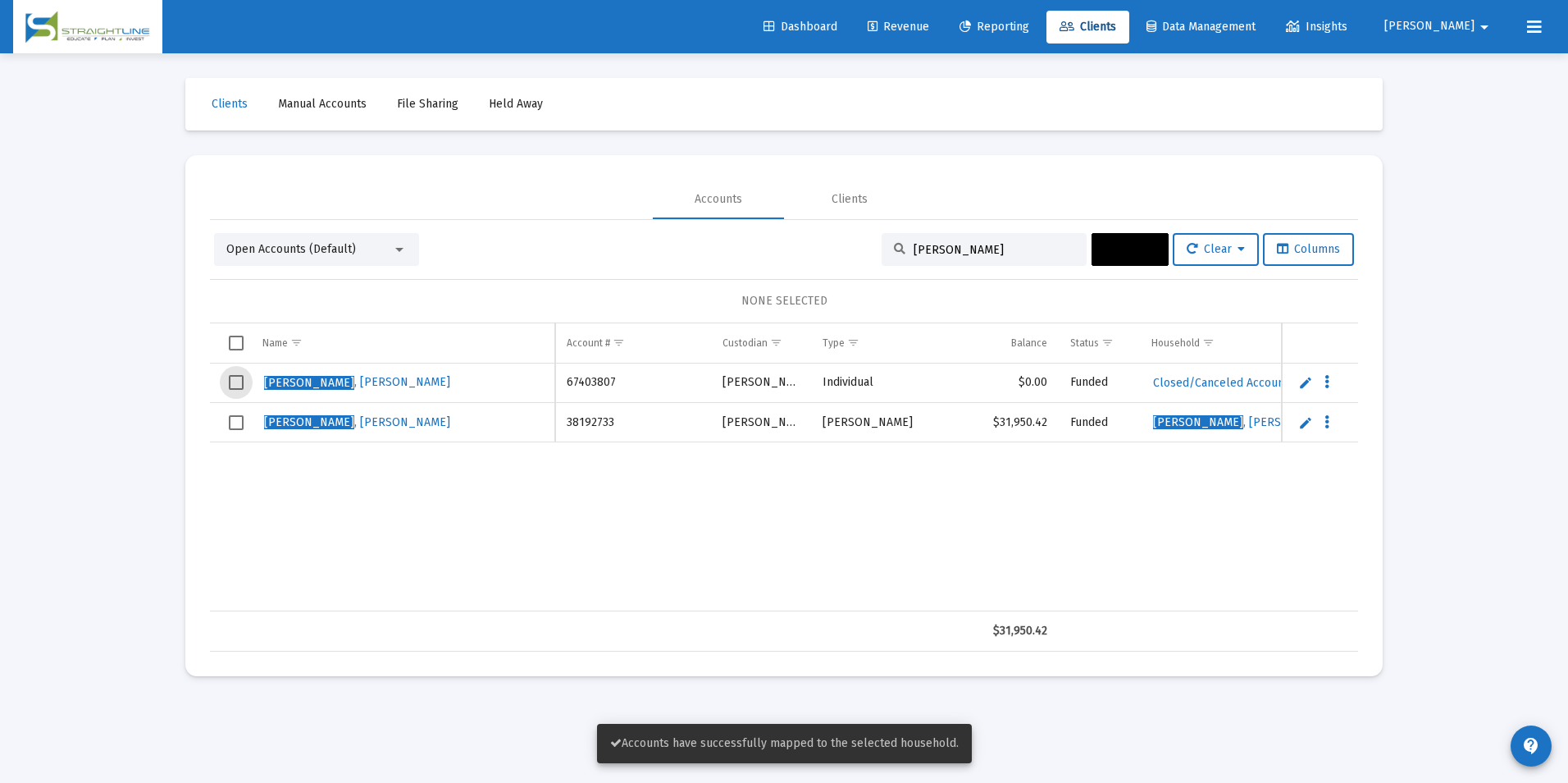
click at [240, 385] on span "Select row" at bounding box center [236, 382] width 15 height 15
click at [1119, 259] on button "Actions" at bounding box center [1130, 249] width 77 height 33
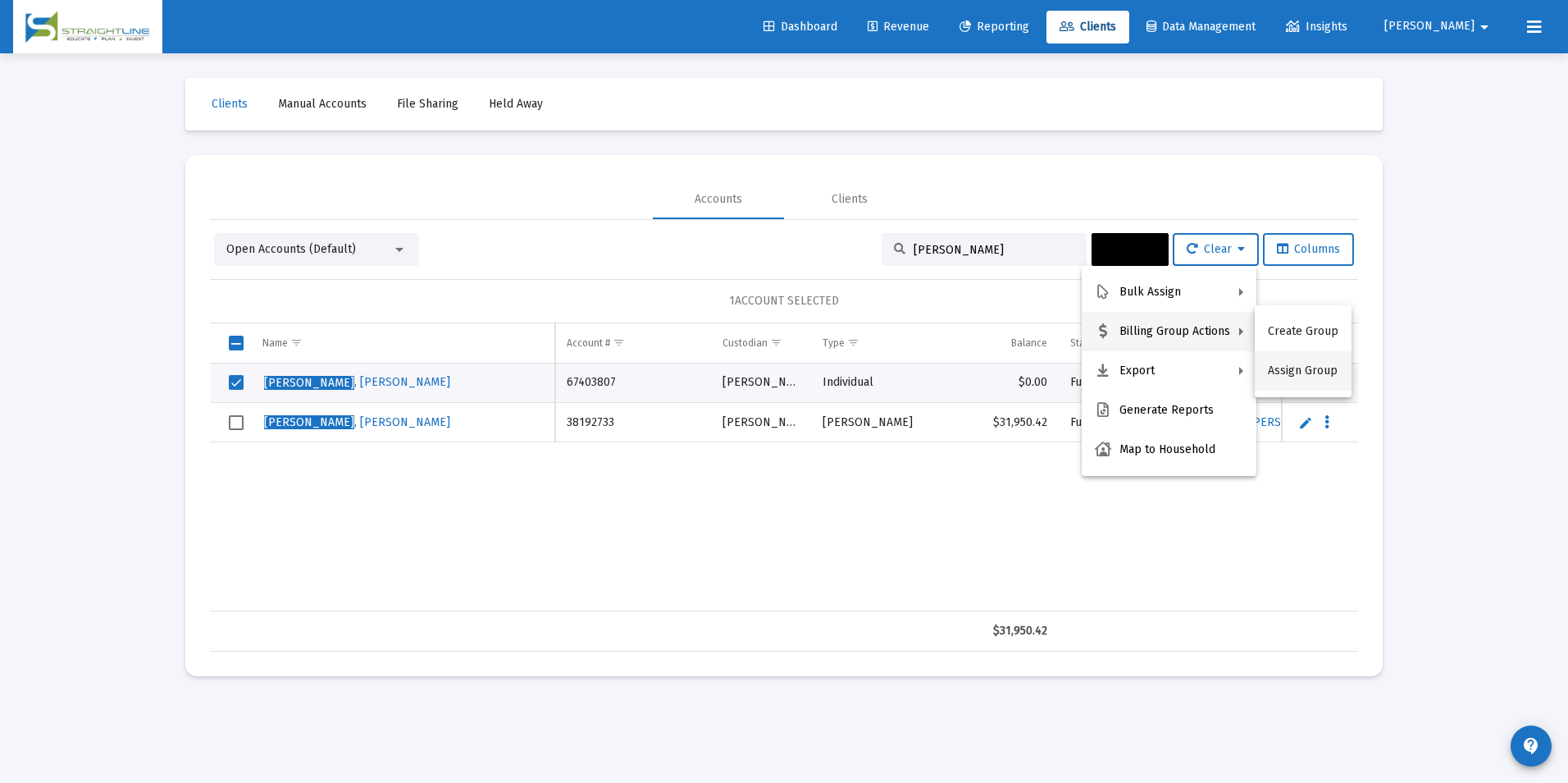
click at [1325, 370] on button "Assign Group" at bounding box center [1303, 370] width 97 height 39
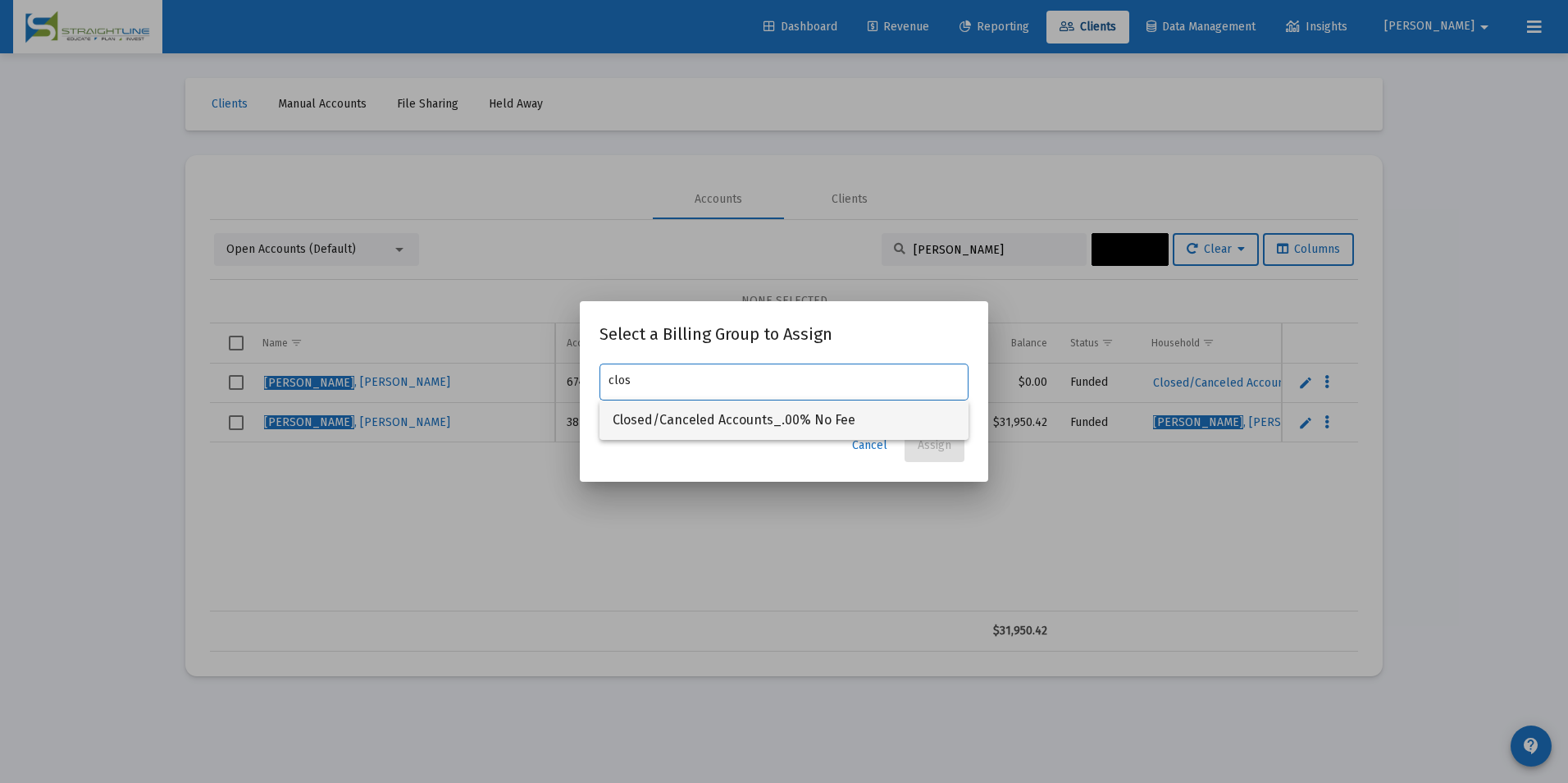
click at [903, 413] on span "Closed/Canceled Accounts_.00% No Fee" at bounding box center [784, 419] width 342 height 39
type input "Closed/Canceled Accounts_.00% No Fee"
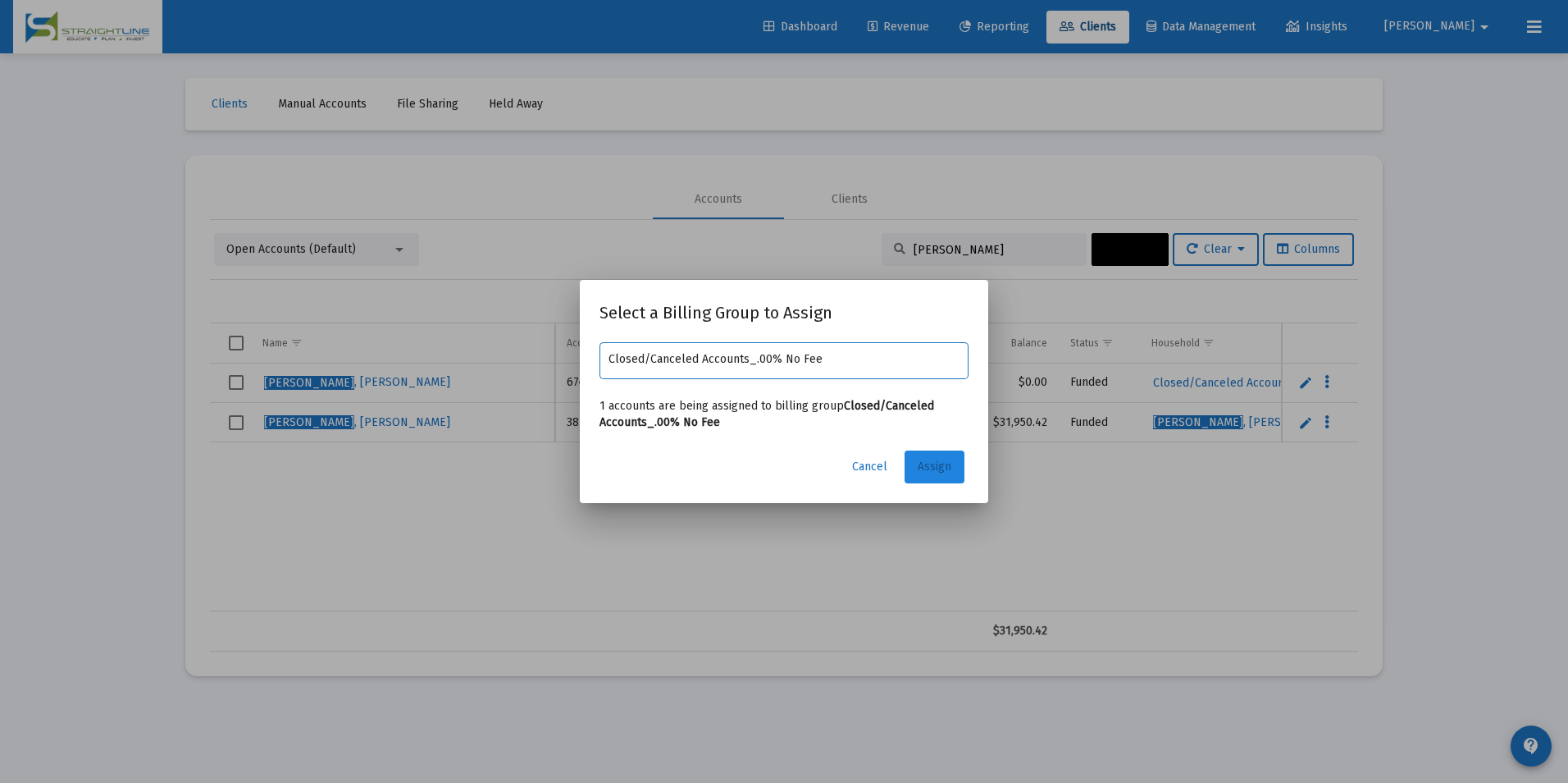
click at [924, 451] on button "Assign" at bounding box center [934, 467] width 59 height 33
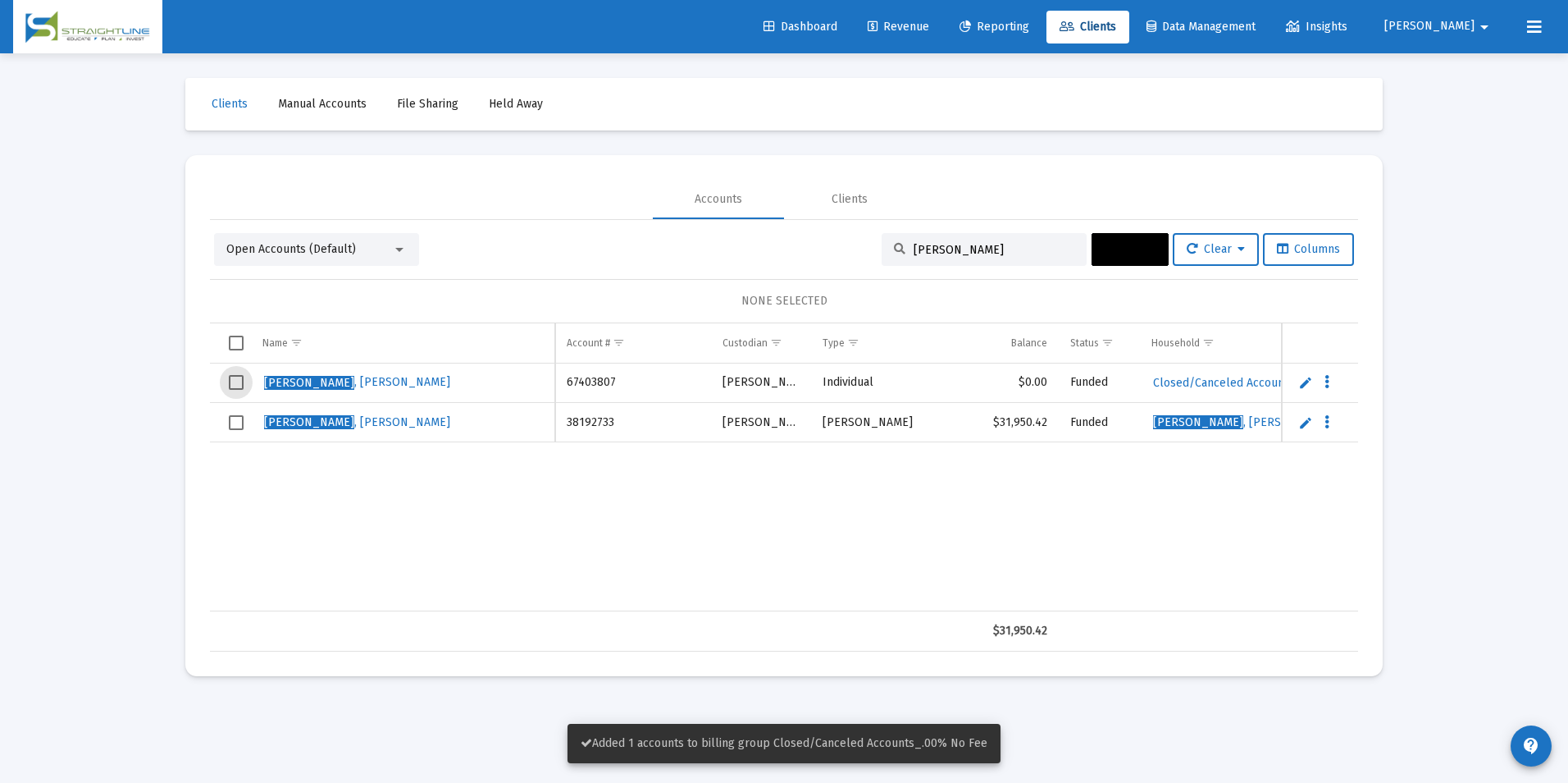
click at [231, 382] on span "Select row" at bounding box center [236, 382] width 15 height 15
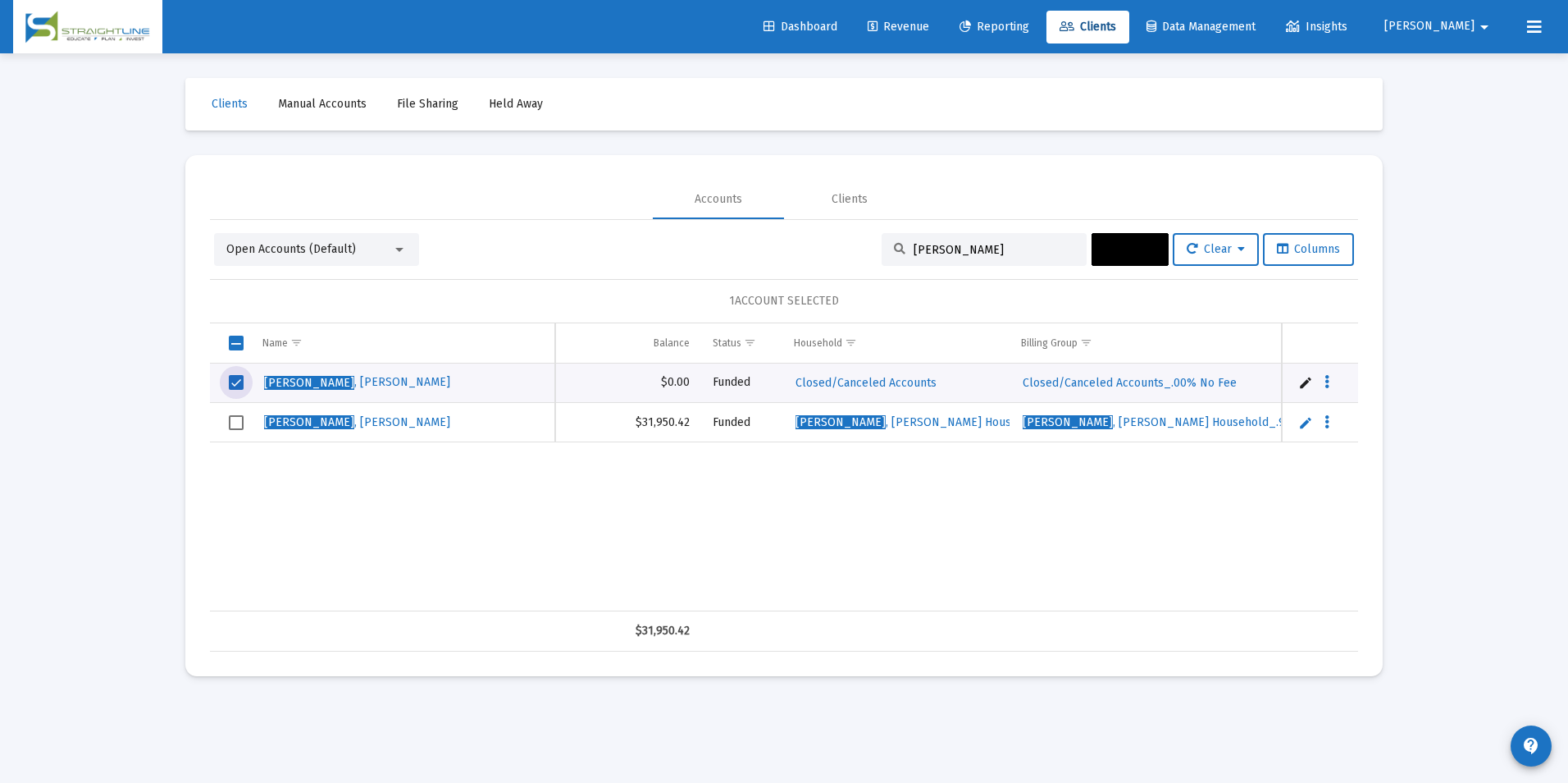
scroll to position [0, 397]
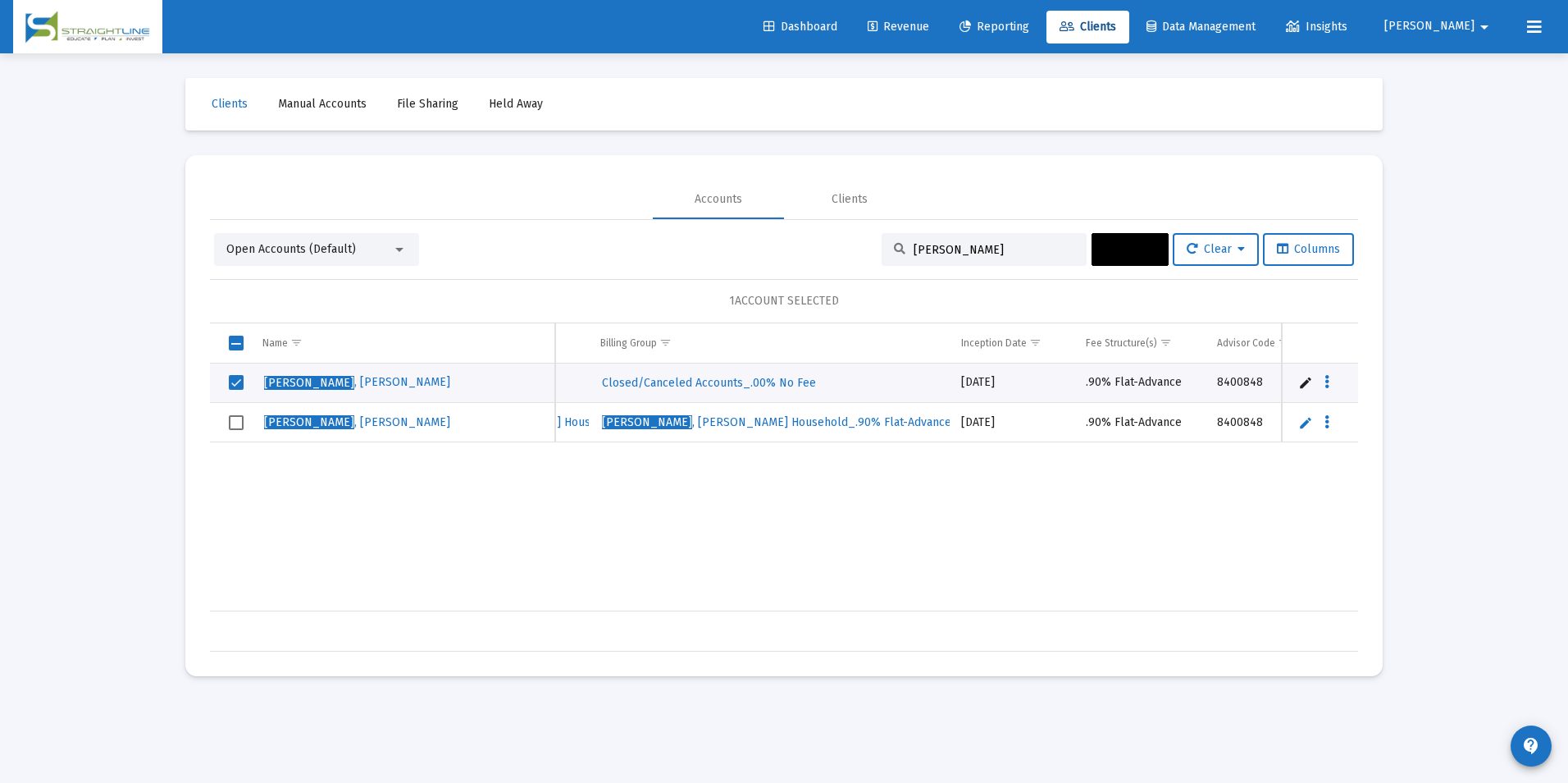
click at [1098, 256] on button "Actions" at bounding box center [1130, 249] width 77 height 33
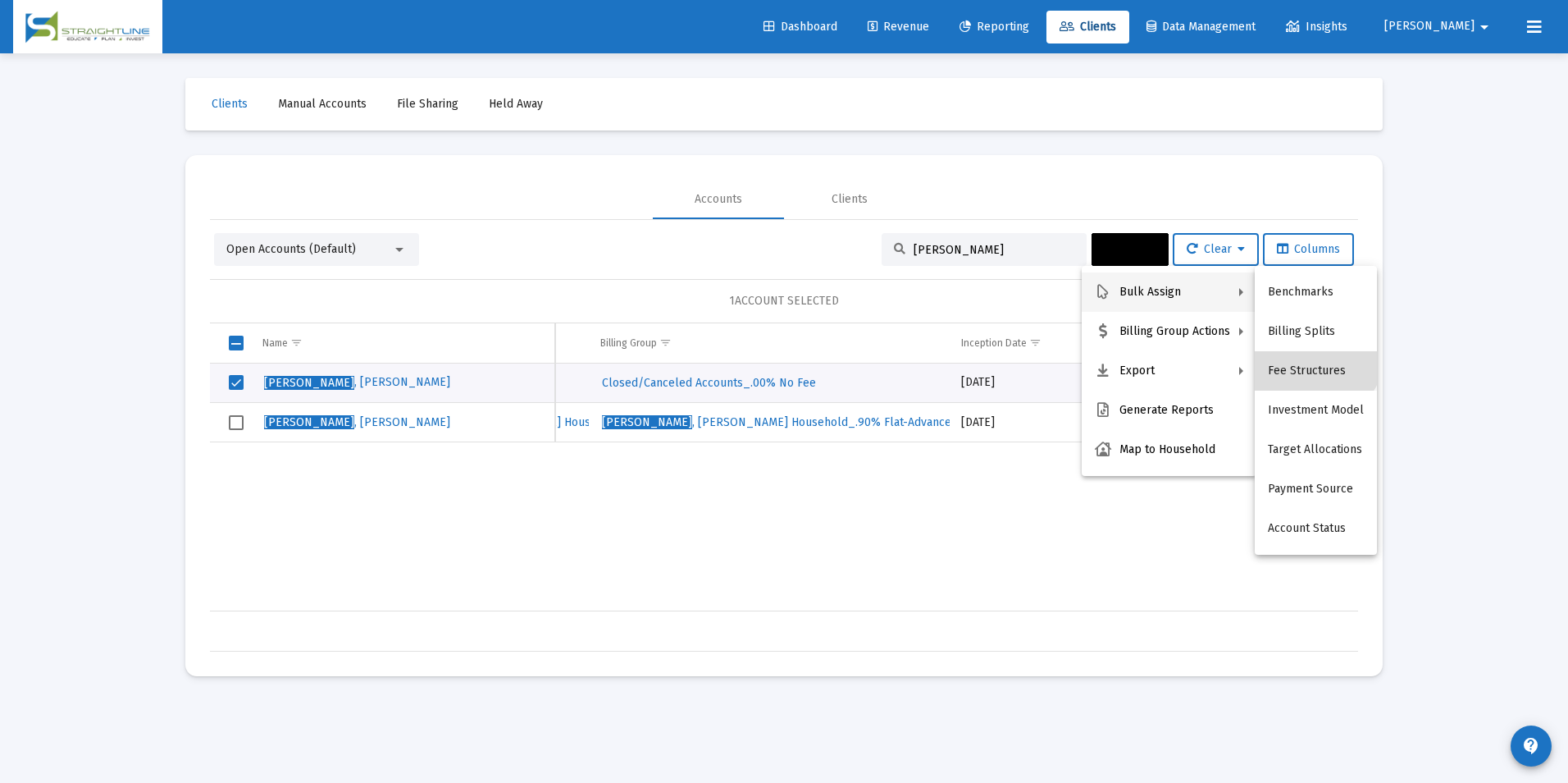
click at [1313, 353] on button "Fee Structures" at bounding box center [1315, 370] width 122 height 39
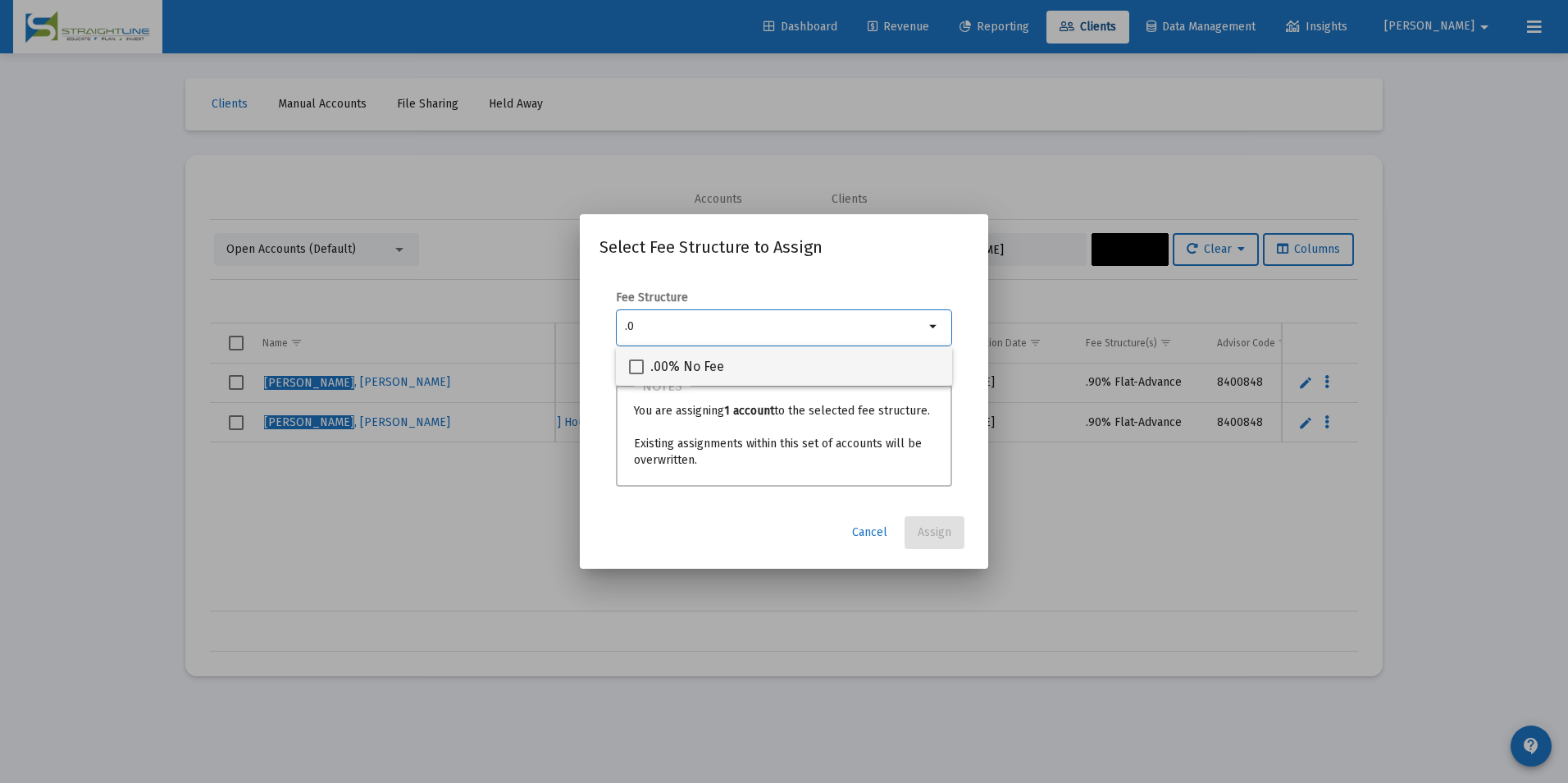
type input ".0"
click at [697, 379] on mat-checkbox ".00% No Fee" at bounding box center [676, 365] width 95 height 39
click at [733, 364] on div ".00% No Fee" at bounding box center [784, 365] width 310 height 39
checkbox input "true"
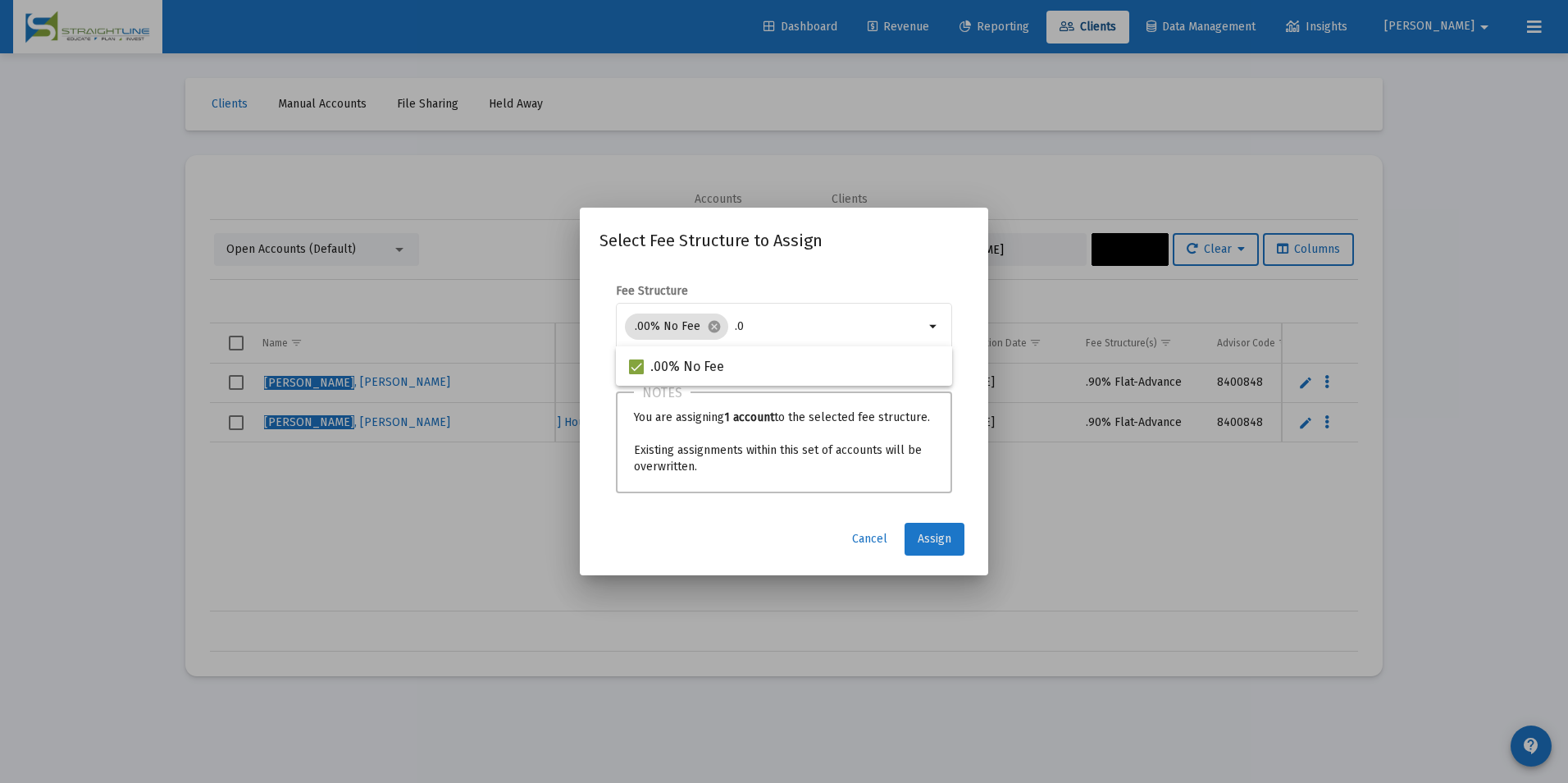
click at [915, 534] on button "Assign" at bounding box center [934, 539] width 59 height 33
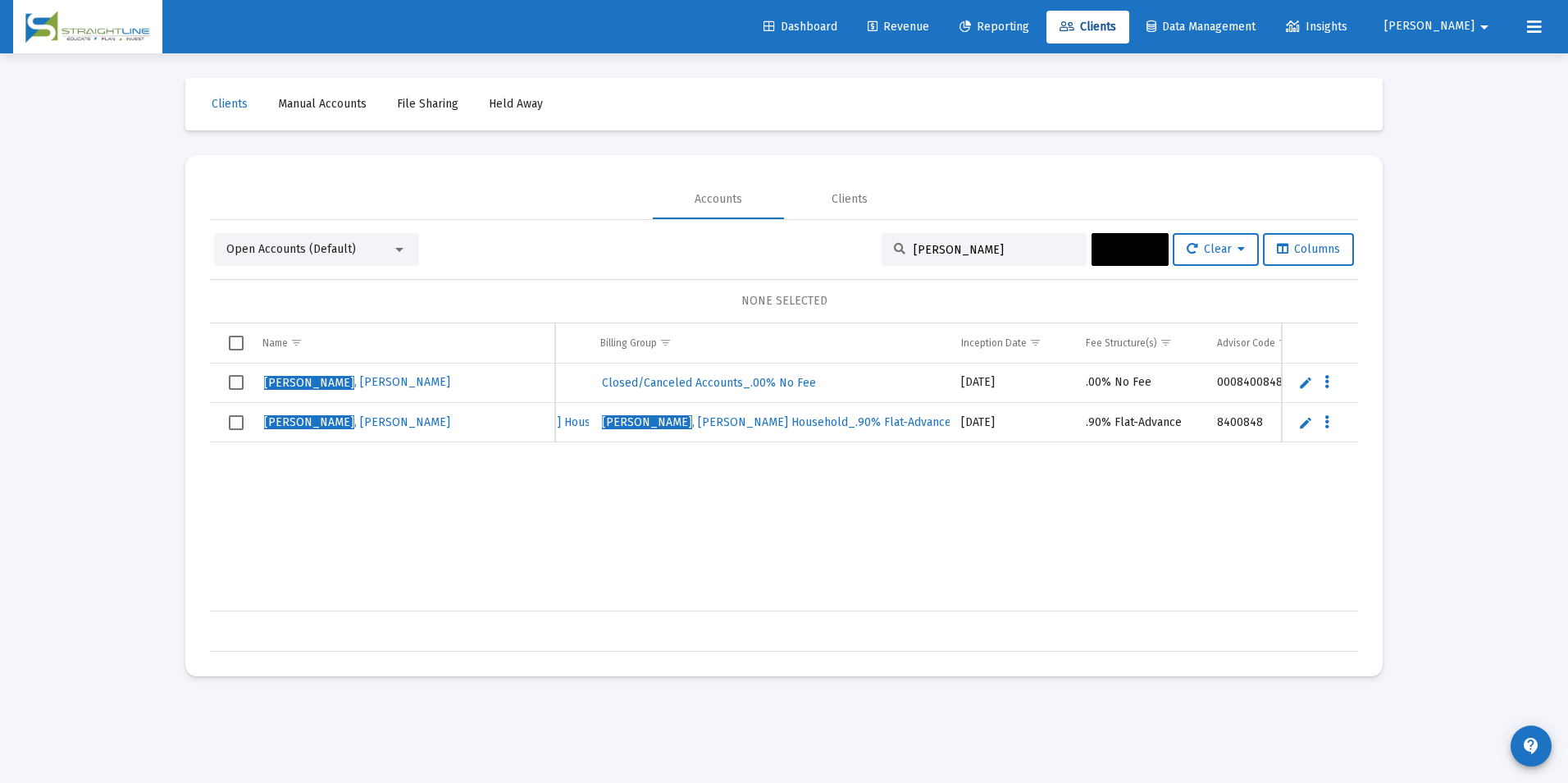
click at [759, 610] on div "$31,950.42" at bounding box center [784, 630] width 1148 height 41
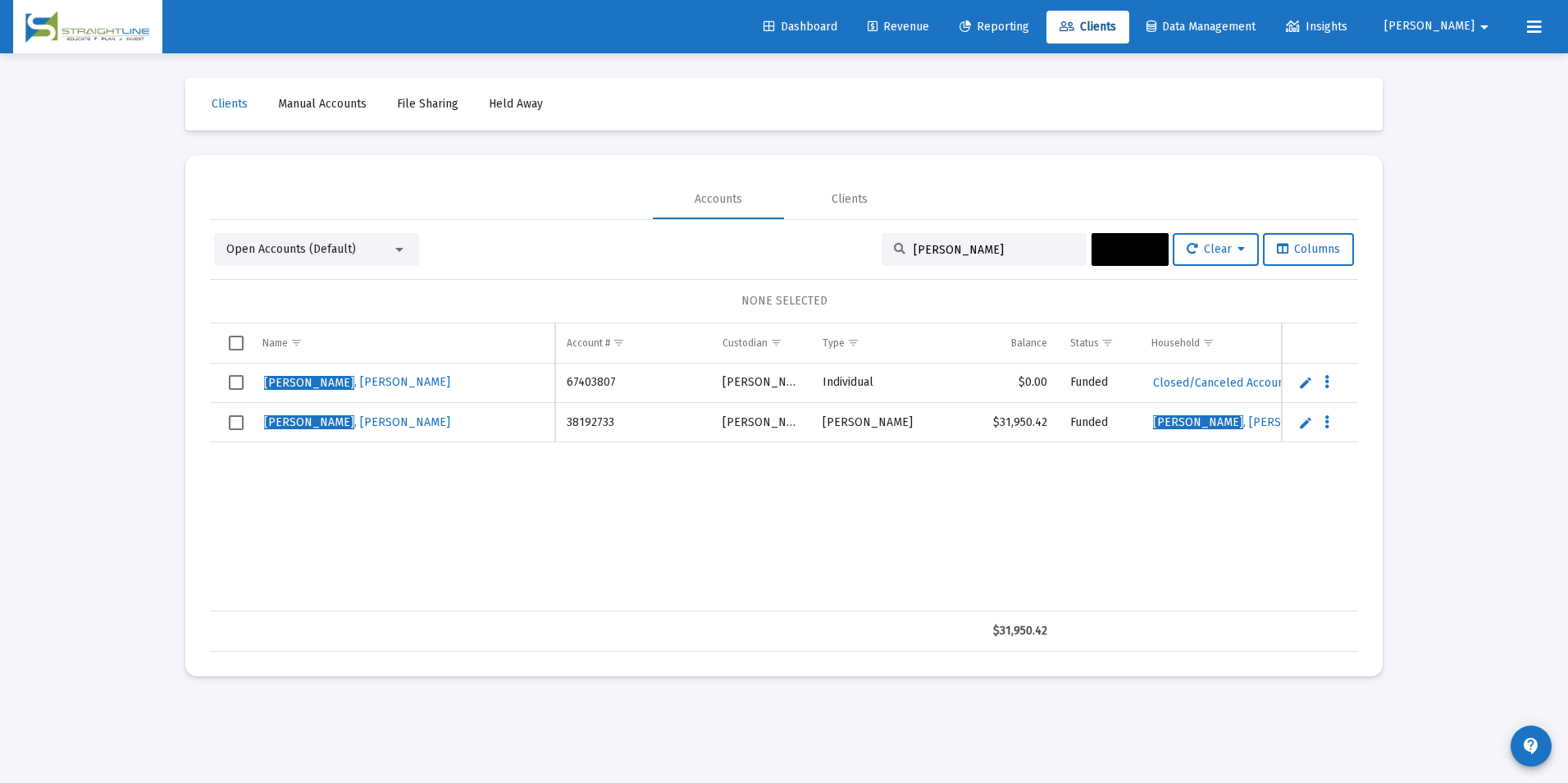
click at [568, 367] on td "67403807" at bounding box center [633, 383] width 156 height 39
copy td "67403807"
click at [1006, 258] on div "[PERSON_NAME]" at bounding box center [984, 249] width 205 height 33
drag, startPoint x: 1000, startPoint y: 248, endPoint x: 849, endPoint y: 245, distance: 151.0
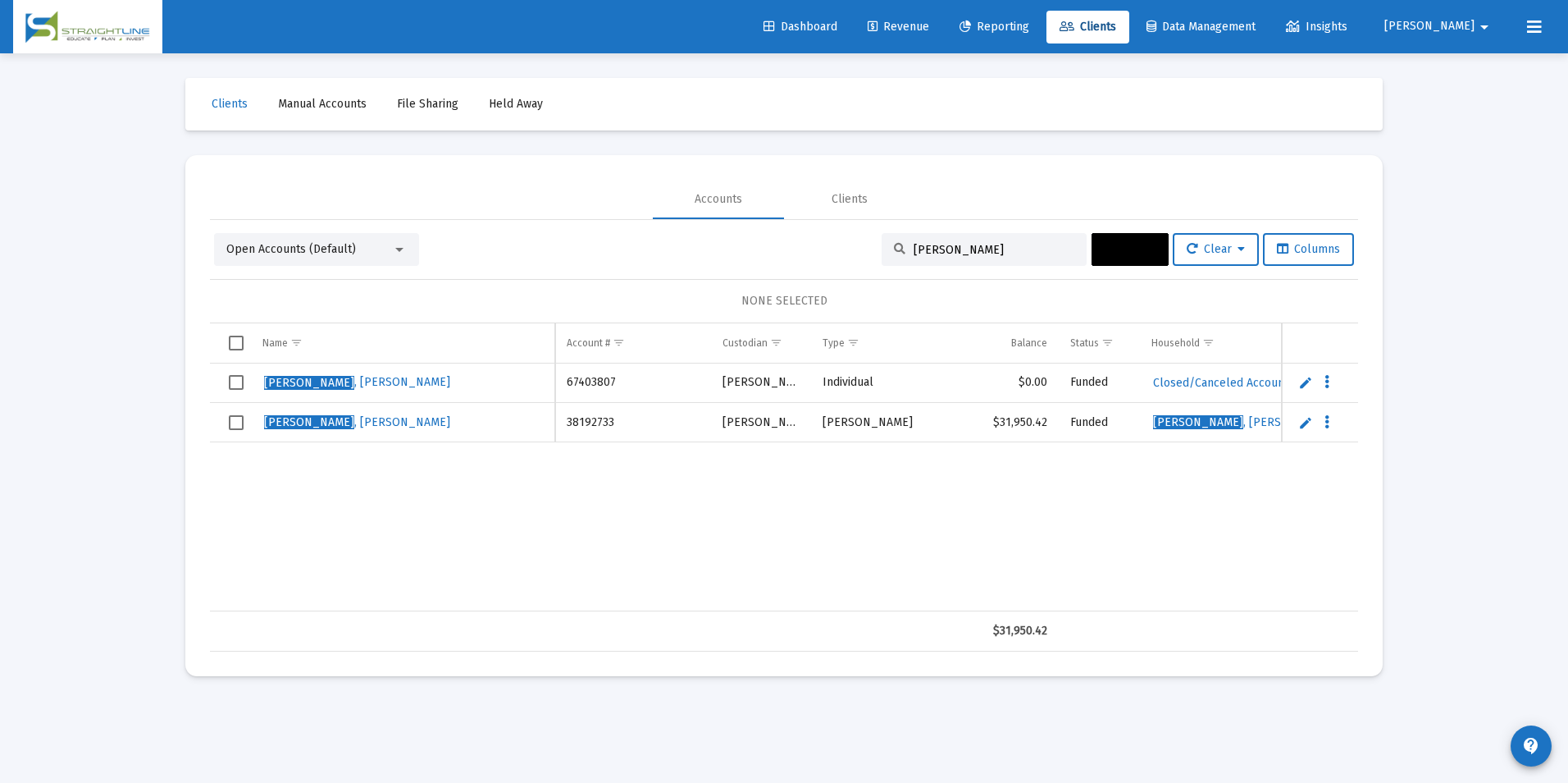
click at [849, 245] on div "Open Accounts (Default) [PERSON_NAME] Actions Clear Columns" at bounding box center [784, 249] width 1140 height 33
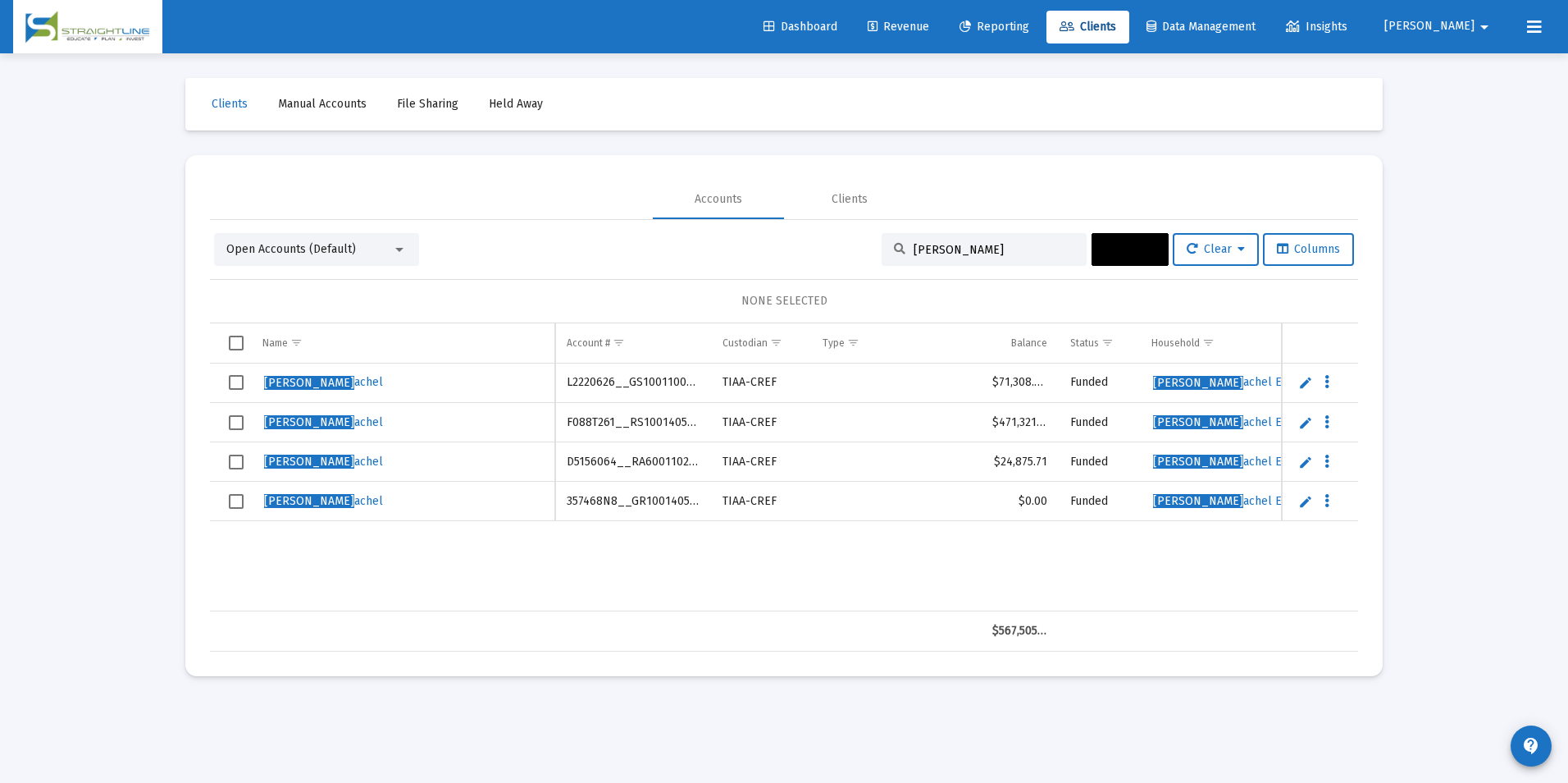
type input "[PERSON_NAME]"
click at [236, 500] on span "Select row" at bounding box center [236, 501] width 15 height 15
click at [1136, 256] on button "Actions" at bounding box center [1130, 249] width 77 height 33
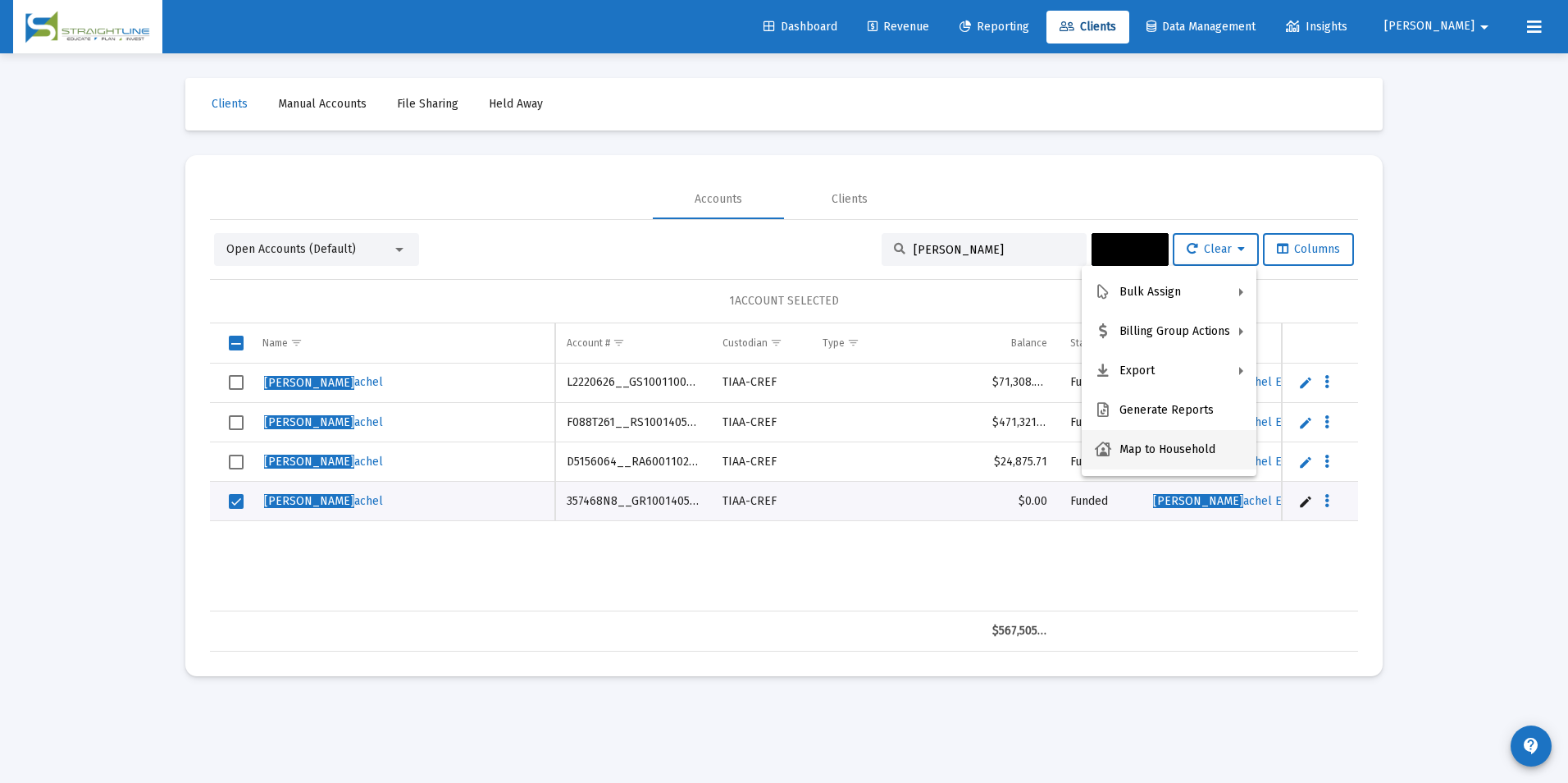
click at [1179, 447] on button "Map to Household" at bounding box center [1169, 449] width 175 height 39
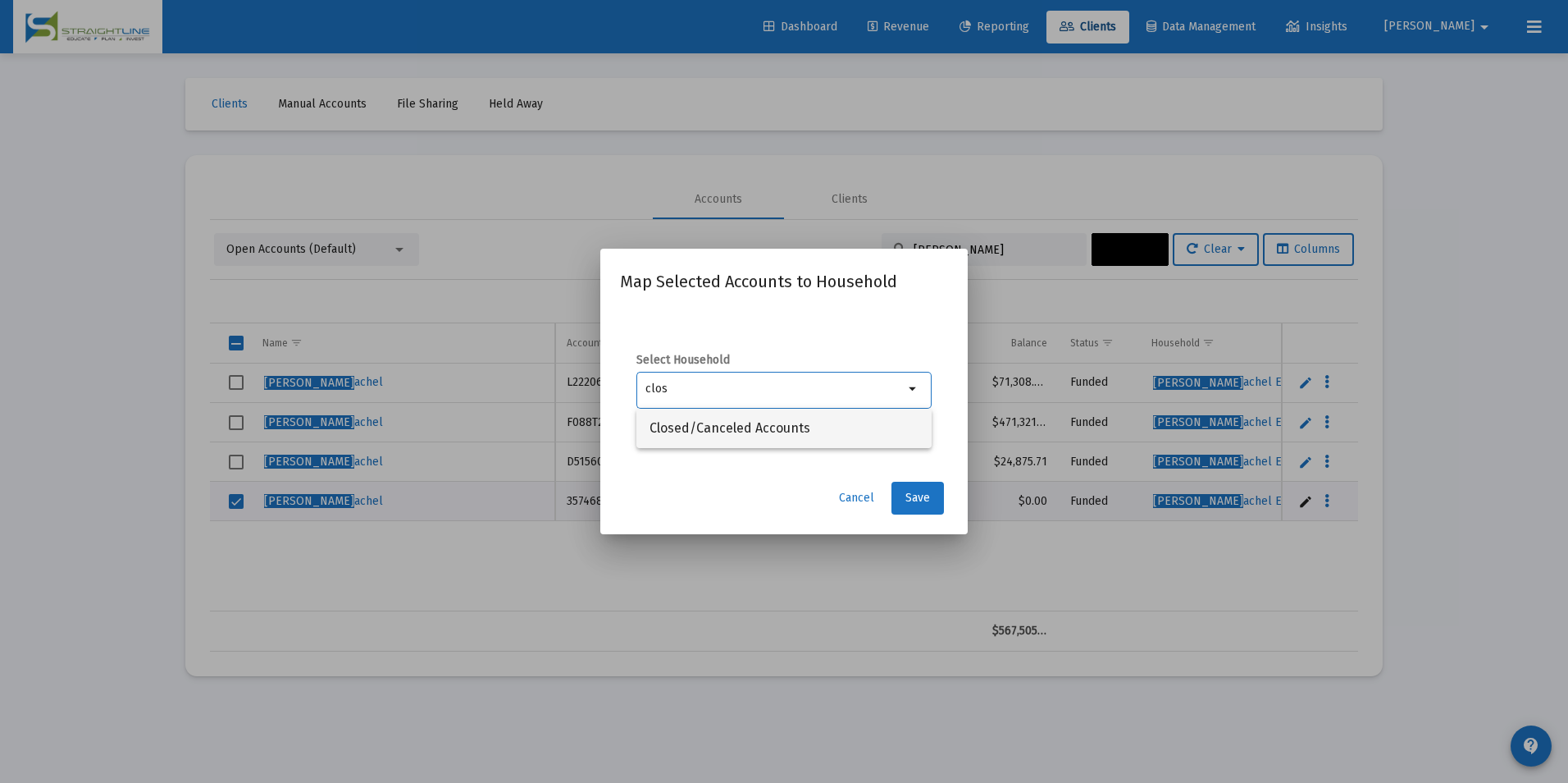
click at [834, 437] on span "Closed/Canceled Accounts" at bounding box center [784, 428] width 269 height 39
type input "Closed/Canceled Accounts"
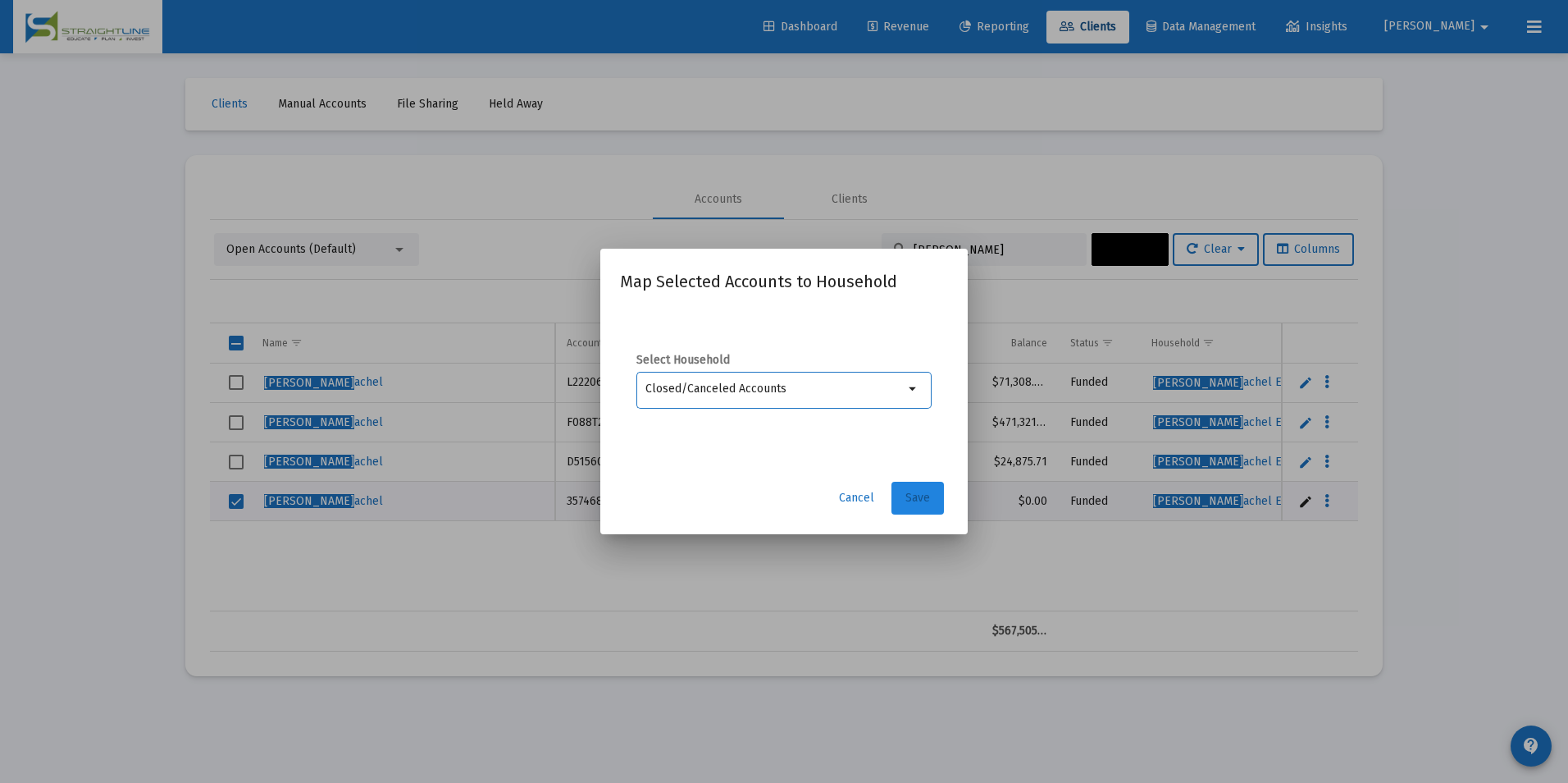
click at [907, 492] on span "Save" at bounding box center [917, 497] width 25 height 14
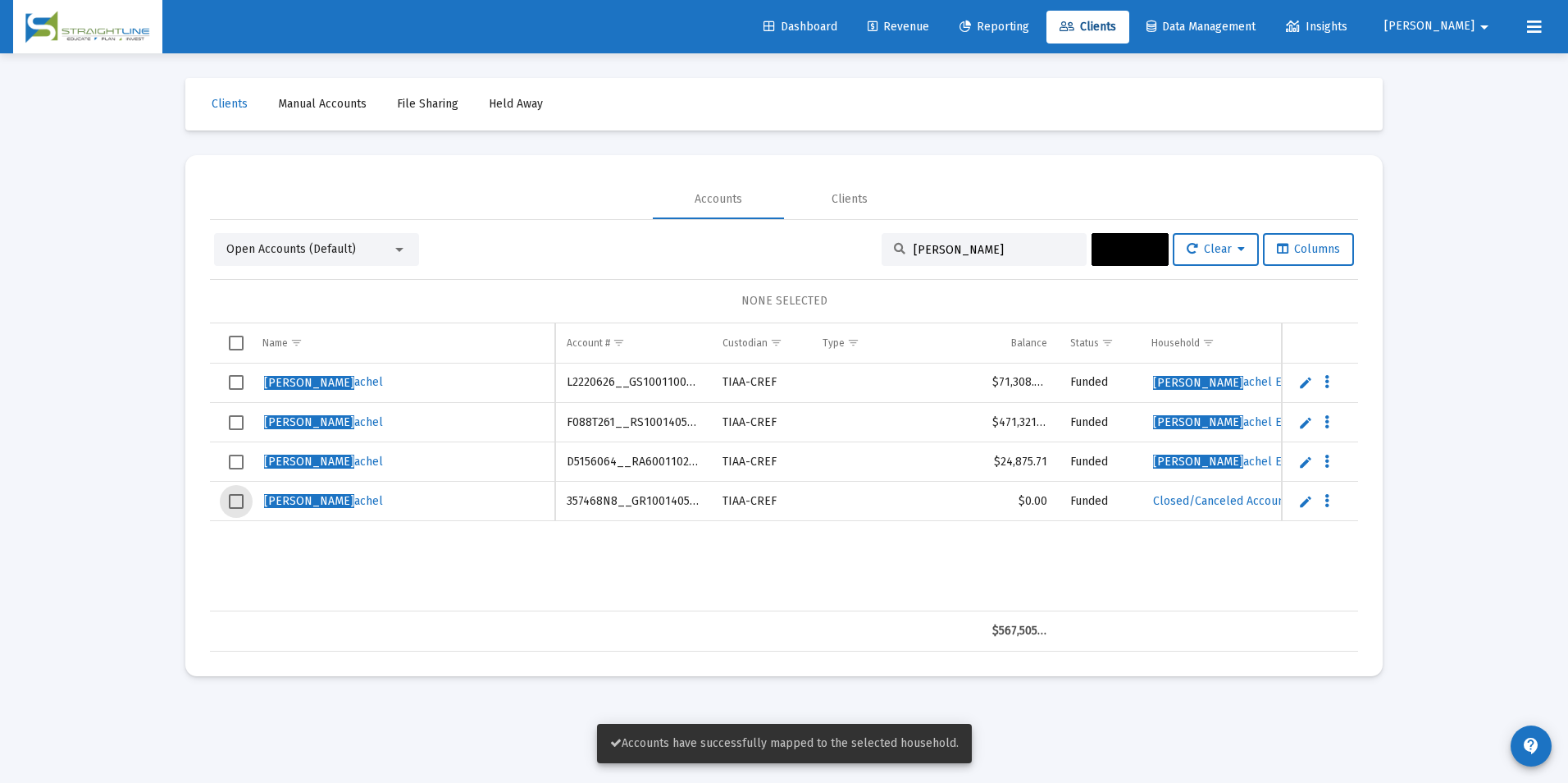
click at [229, 505] on span "Select row" at bounding box center [236, 501] width 15 height 15
click at [1091, 256] on button "Actions" at bounding box center [1130, 249] width 77 height 33
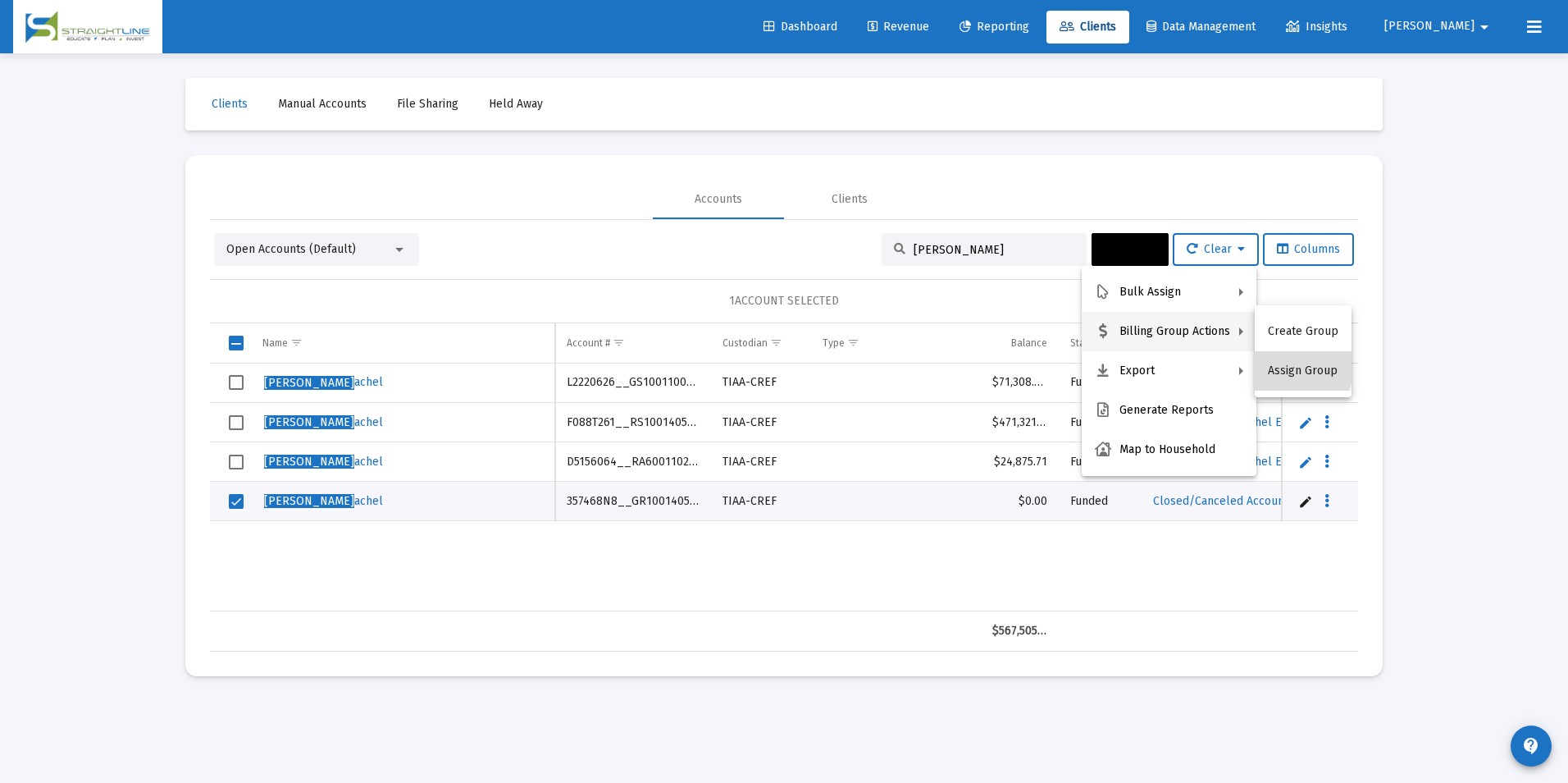
click at [1292, 366] on button "Assign Group" at bounding box center [1303, 370] width 97 height 39
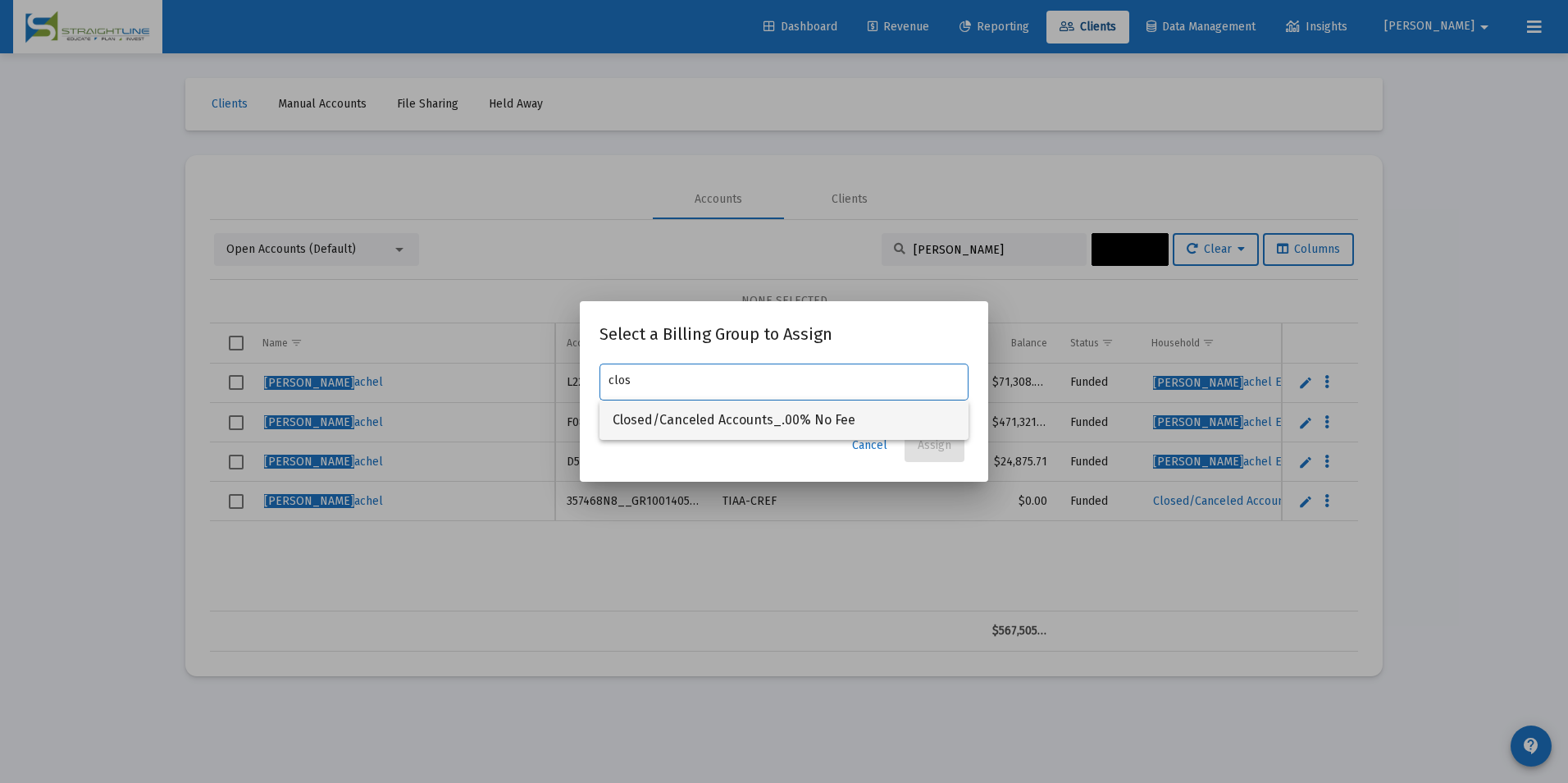
click at [944, 412] on span "Closed/Canceled Accounts_.00% No Fee" at bounding box center [784, 419] width 342 height 39
type input "Closed/Canceled Accounts_.00% No Fee"
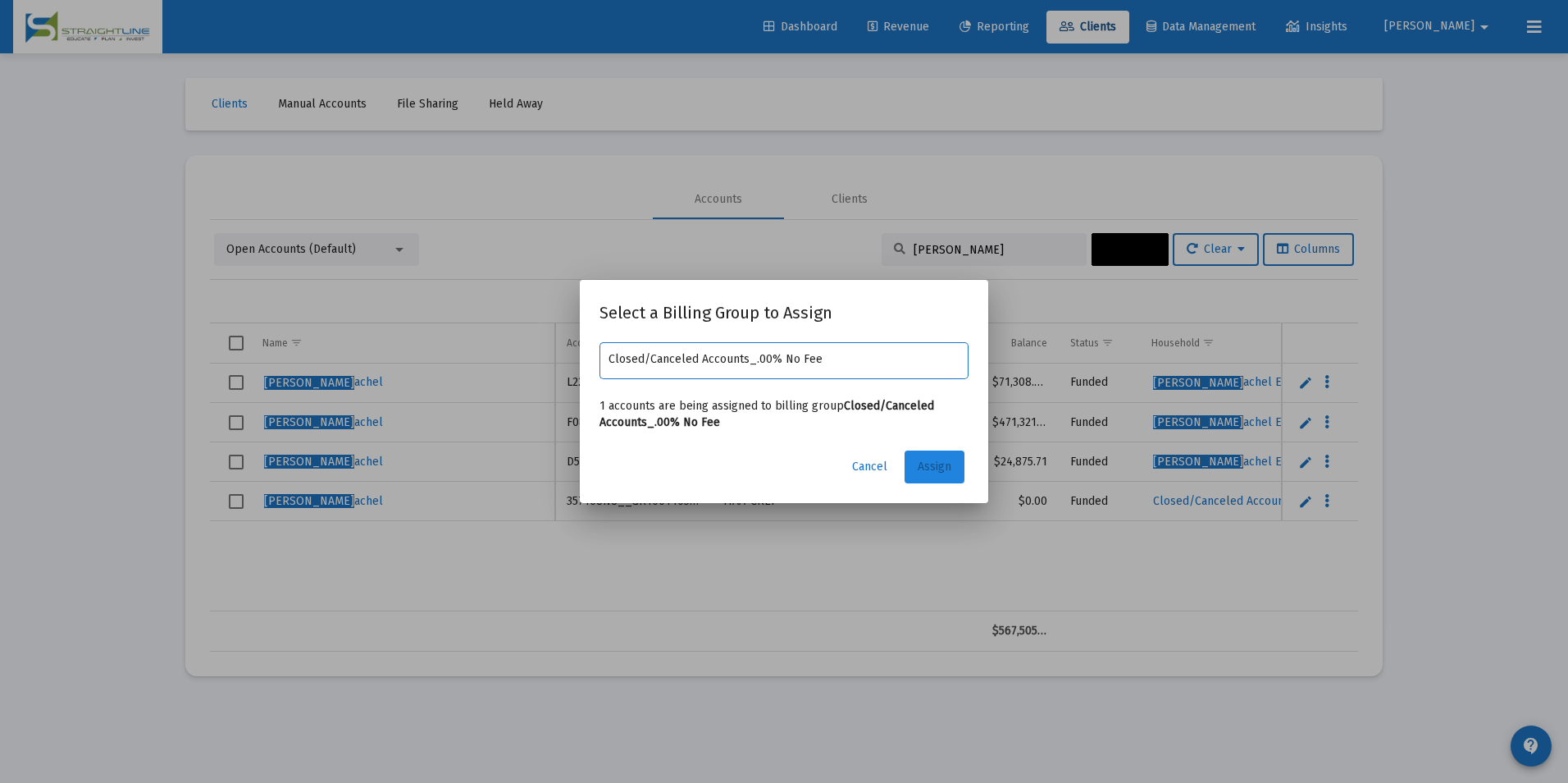
click at [951, 455] on button "Assign" at bounding box center [934, 467] width 59 height 33
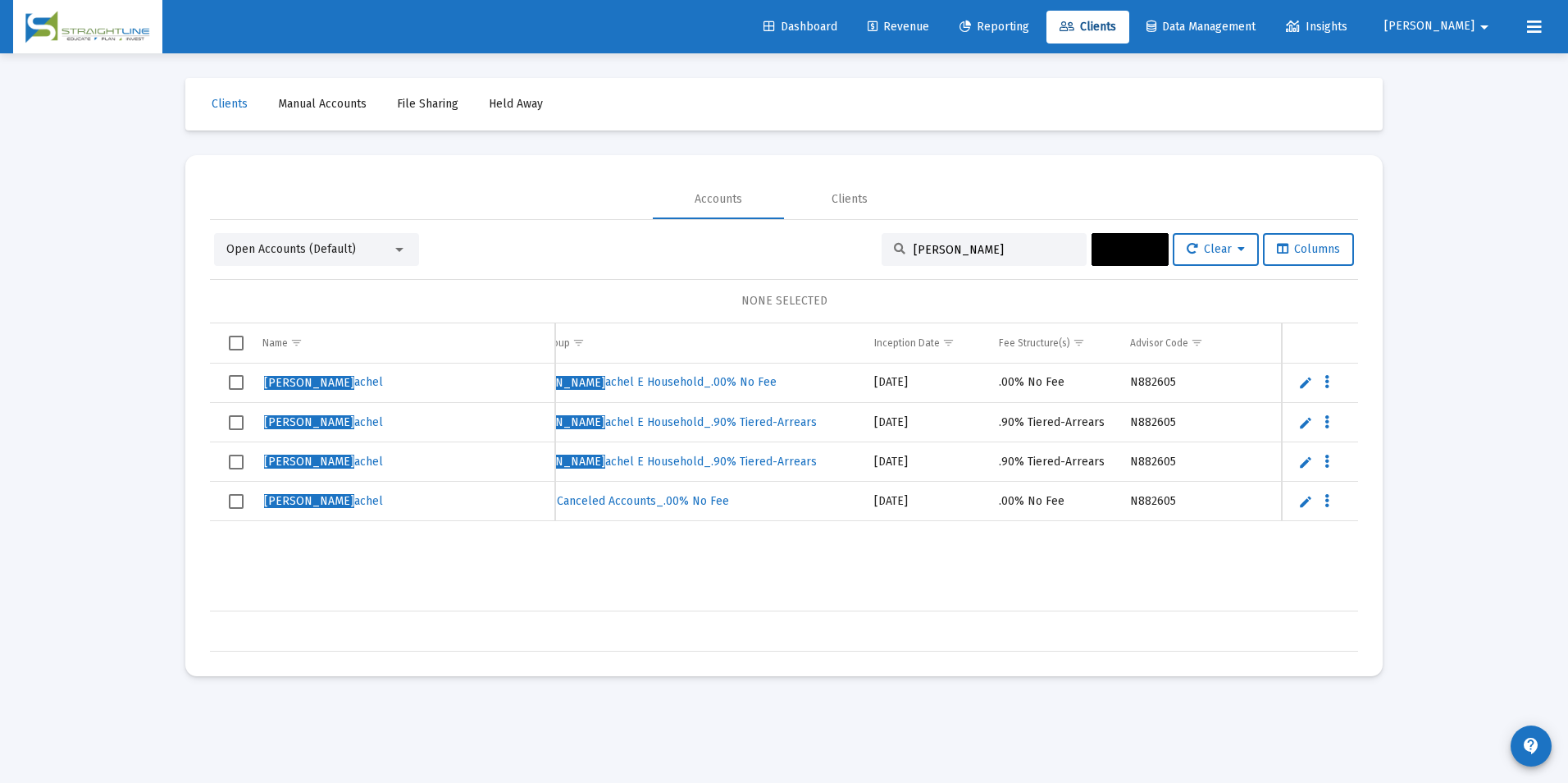
scroll to position [0, 711]
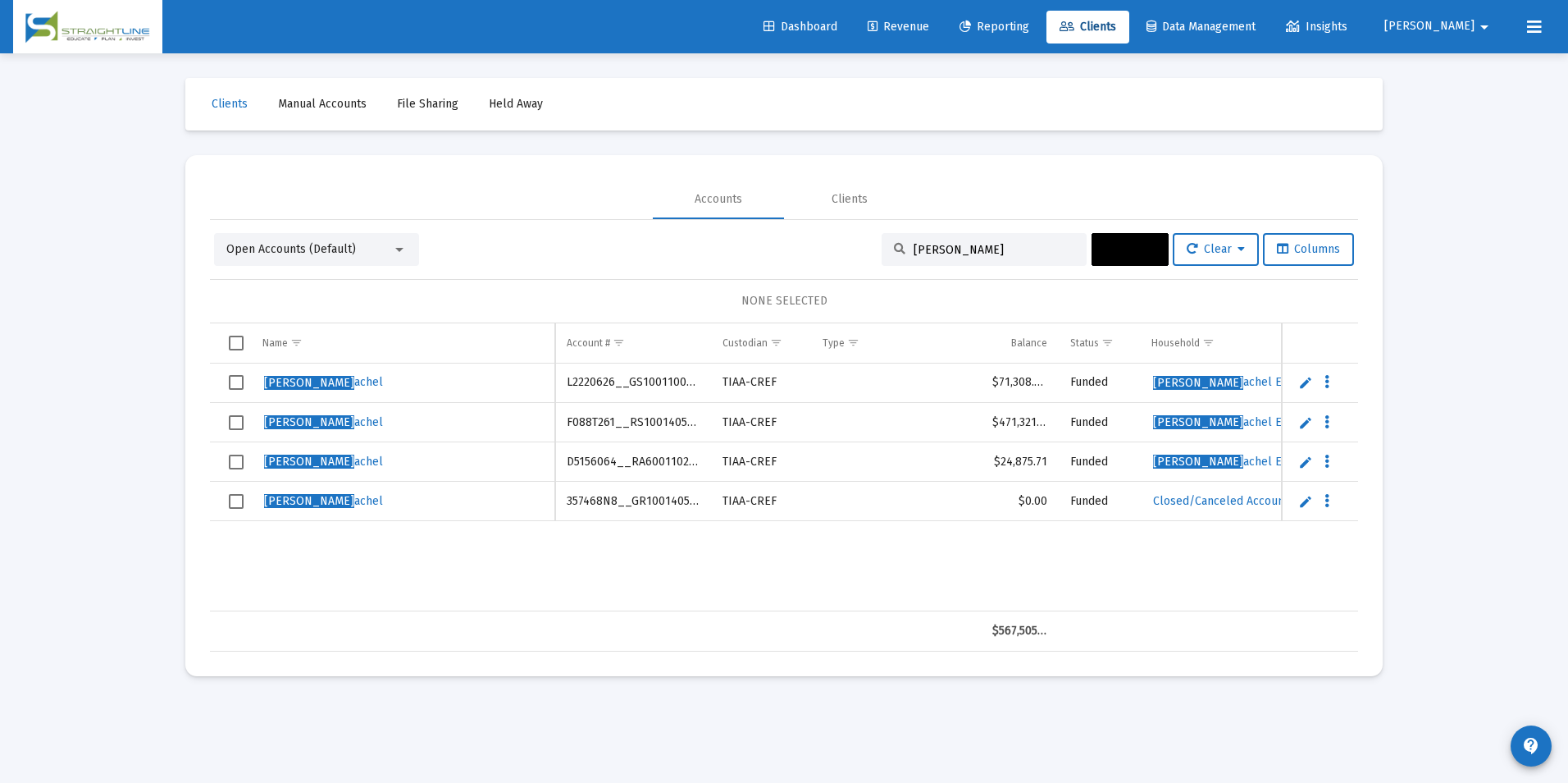
click at [618, 508] on td "357468N8__GR1001405325" at bounding box center [633, 501] width 156 height 39
copy td "357468N8__GR1001405325"
click at [1012, 256] on input "[PERSON_NAME]" at bounding box center [994, 249] width 161 height 14
drag, startPoint x: 1012, startPoint y: 256, endPoint x: 867, endPoint y: 247, distance: 145.3
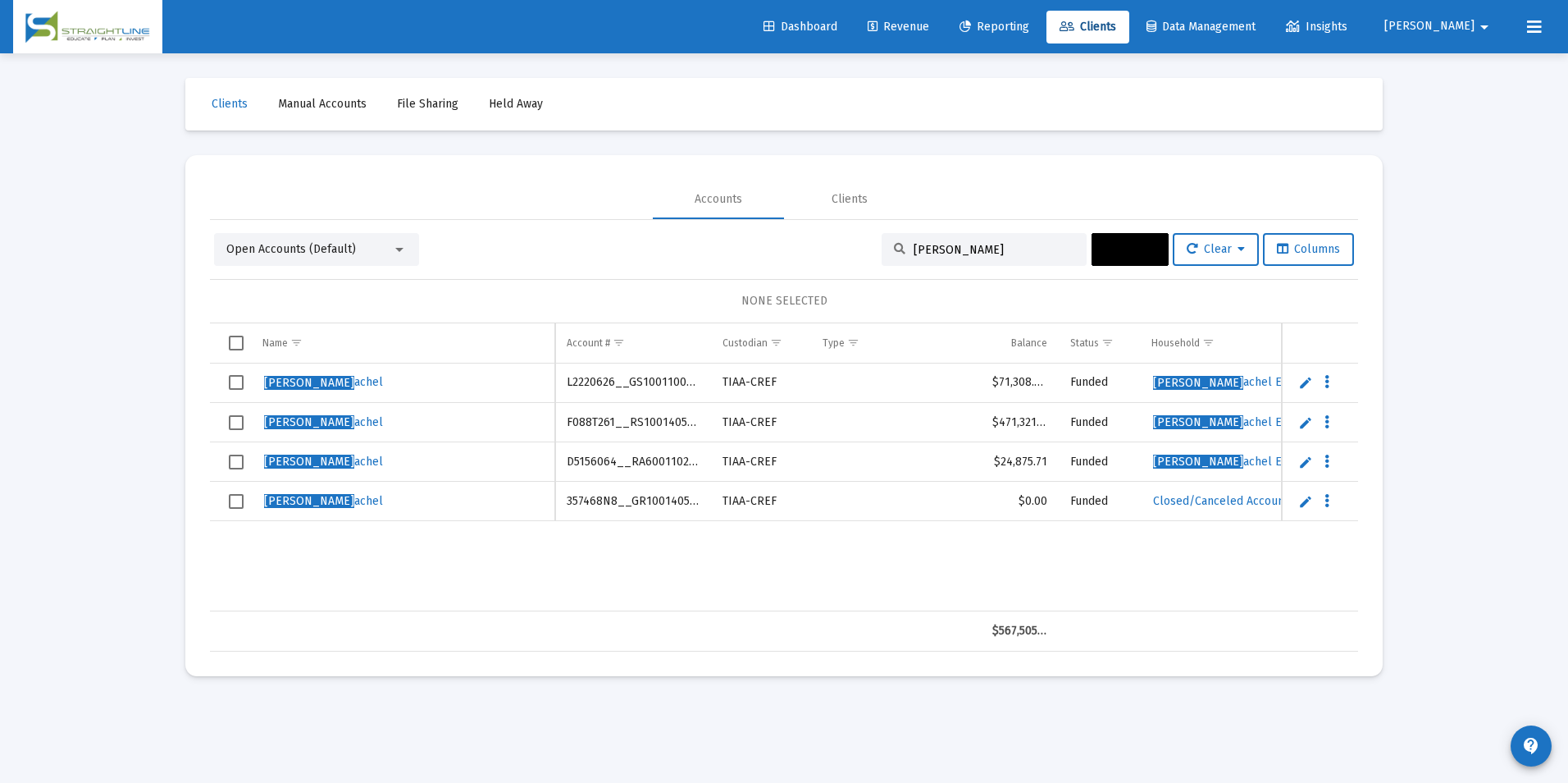
click at [867, 247] on div "Open Accounts (Default) [PERSON_NAME], R Actions Clear Columns" at bounding box center [784, 249] width 1140 height 33
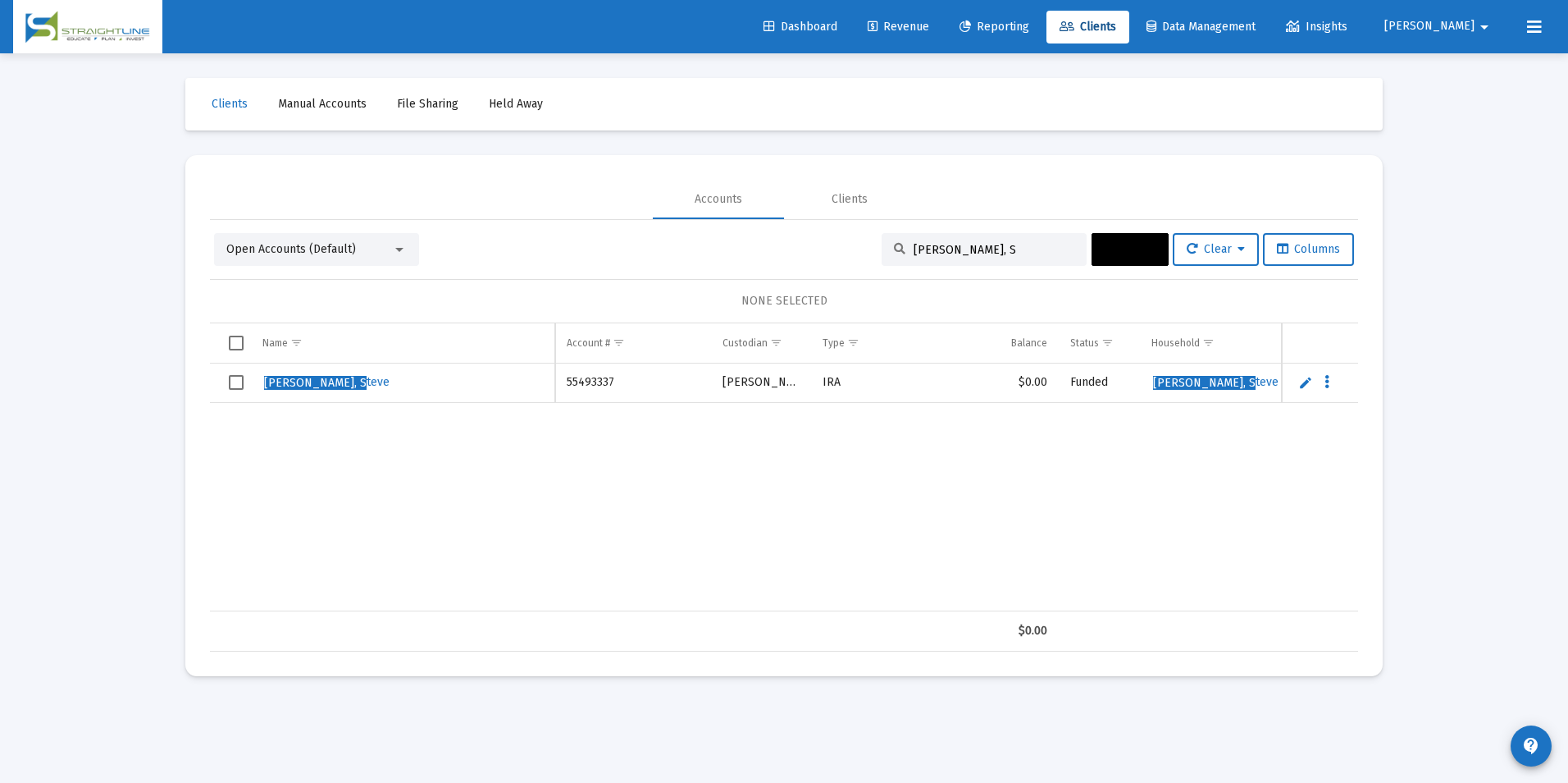
type input "[PERSON_NAME], S"
click at [231, 390] on span "Select row" at bounding box center [236, 382] width 15 height 15
click at [594, 389] on td "55493337" at bounding box center [633, 383] width 156 height 39
click at [1091, 254] on button "Actions" at bounding box center [1130, 249] width 77 height 33
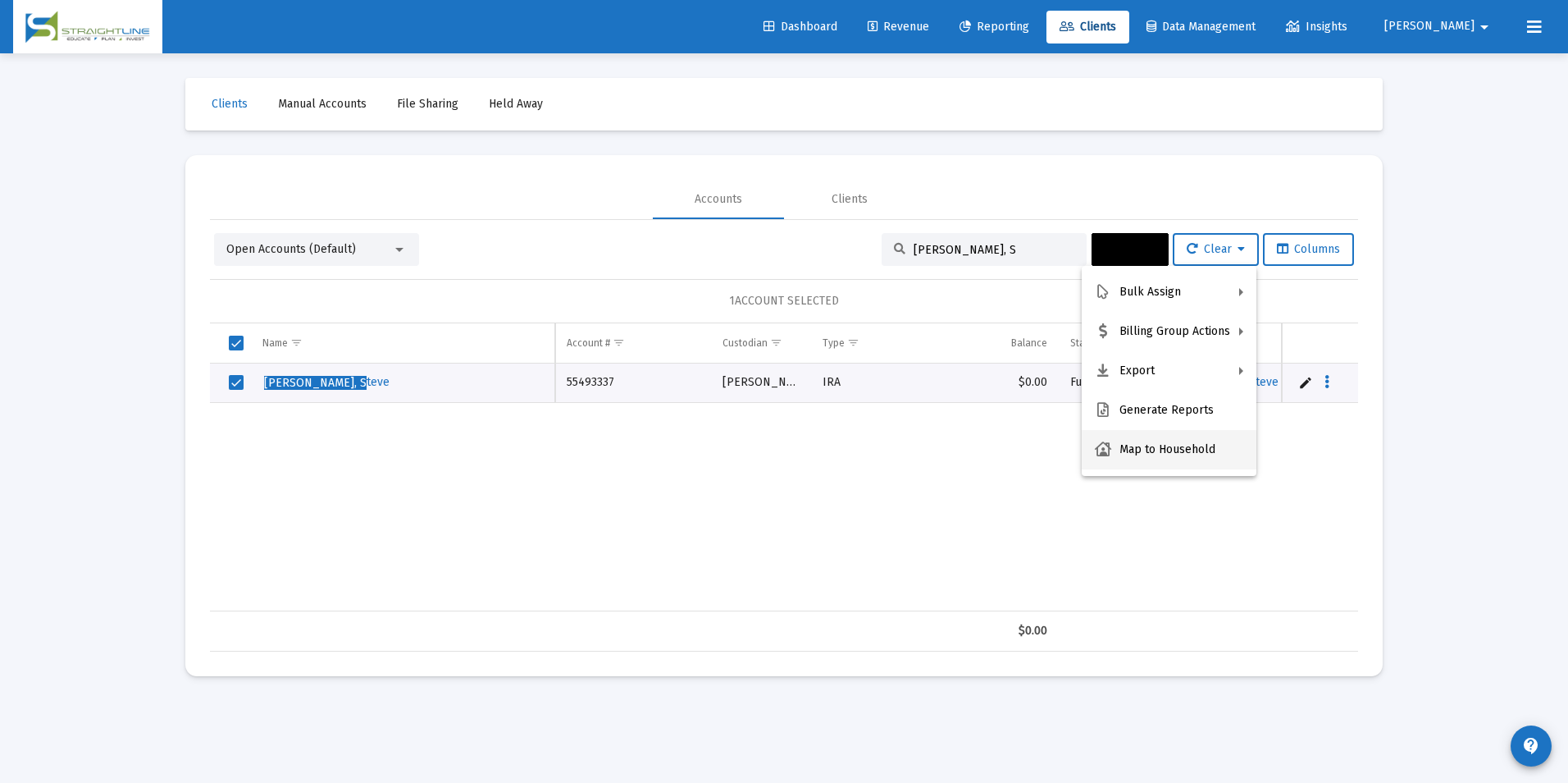
click at [1183, 433] on button "Map to Household" at bounding box center [1169, 449] width 175 height 39
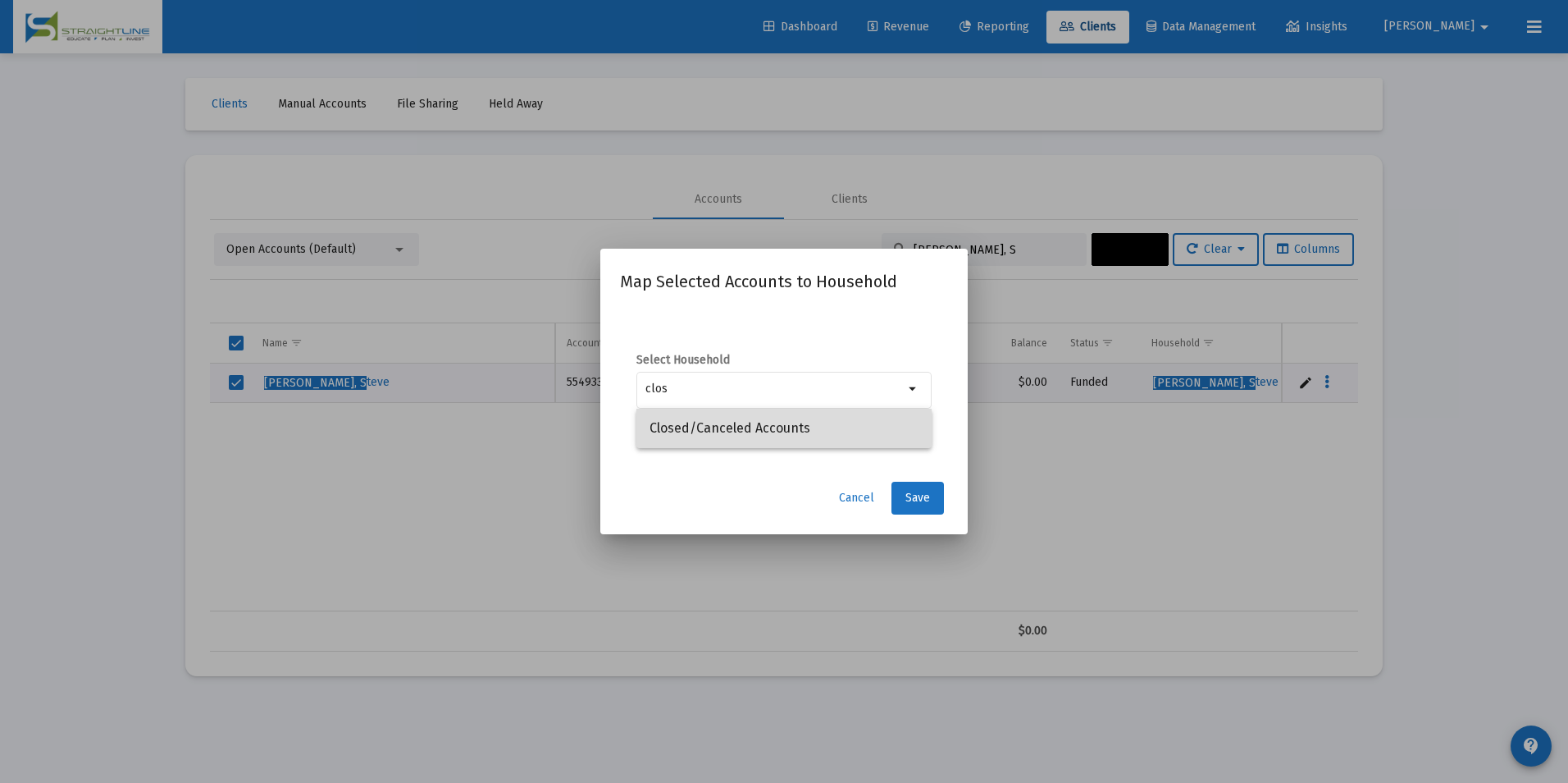
click at [864, 409] on span "Closed/Canceled Accounts" at bounding box center [784, 428] width 269 height 39
type input "Closed/Canceled Accounts"
click at [931, 507] on button "Save" at bounding box center [917, 498] width 52 height 33
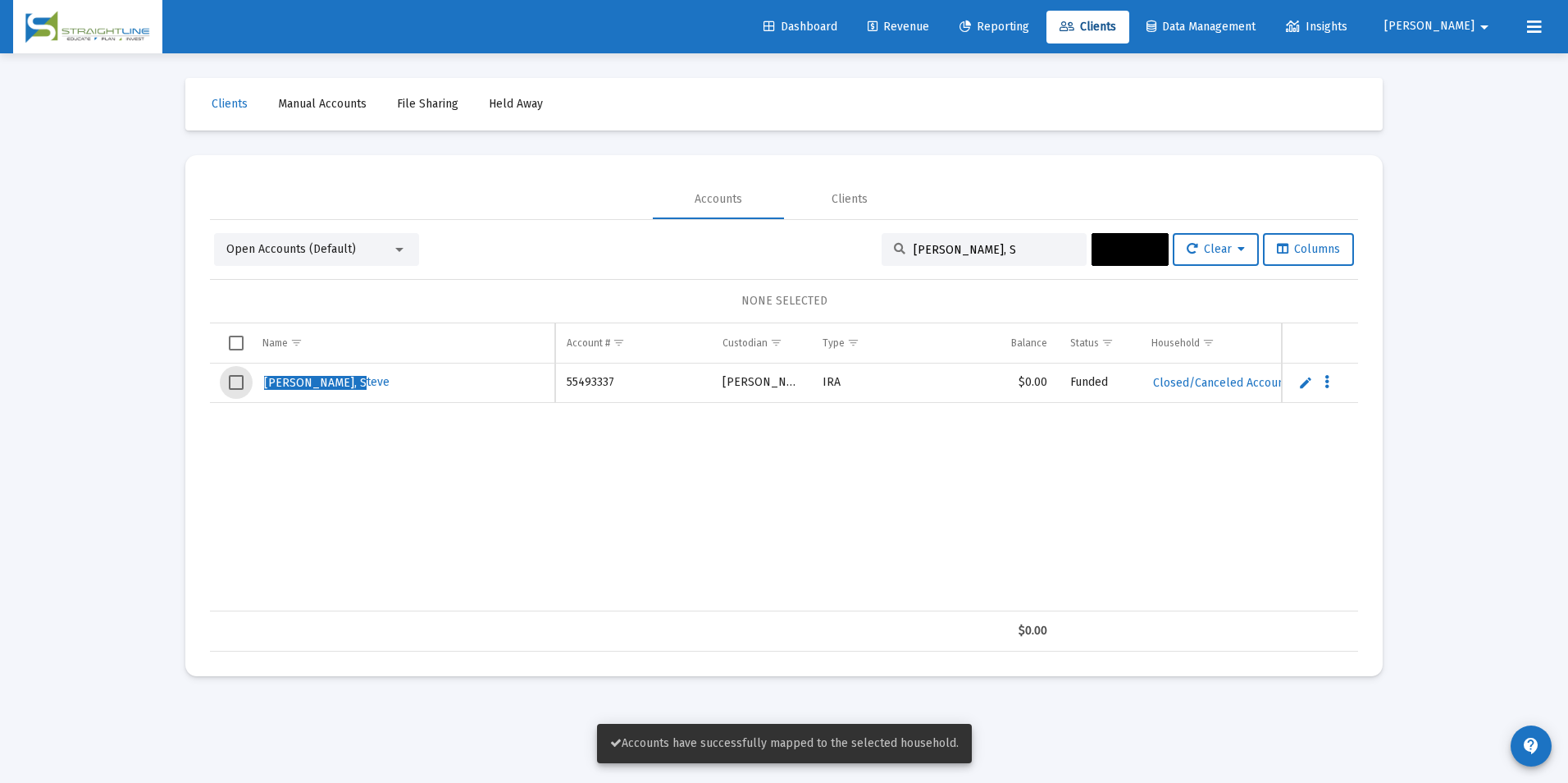
click at [239, 384] on span "Select row" at bounding box center [236, 382] width 15 height 15
click at [1114, 260] on button "Actions" at bounding box center [1130, 249] width 77 height 33
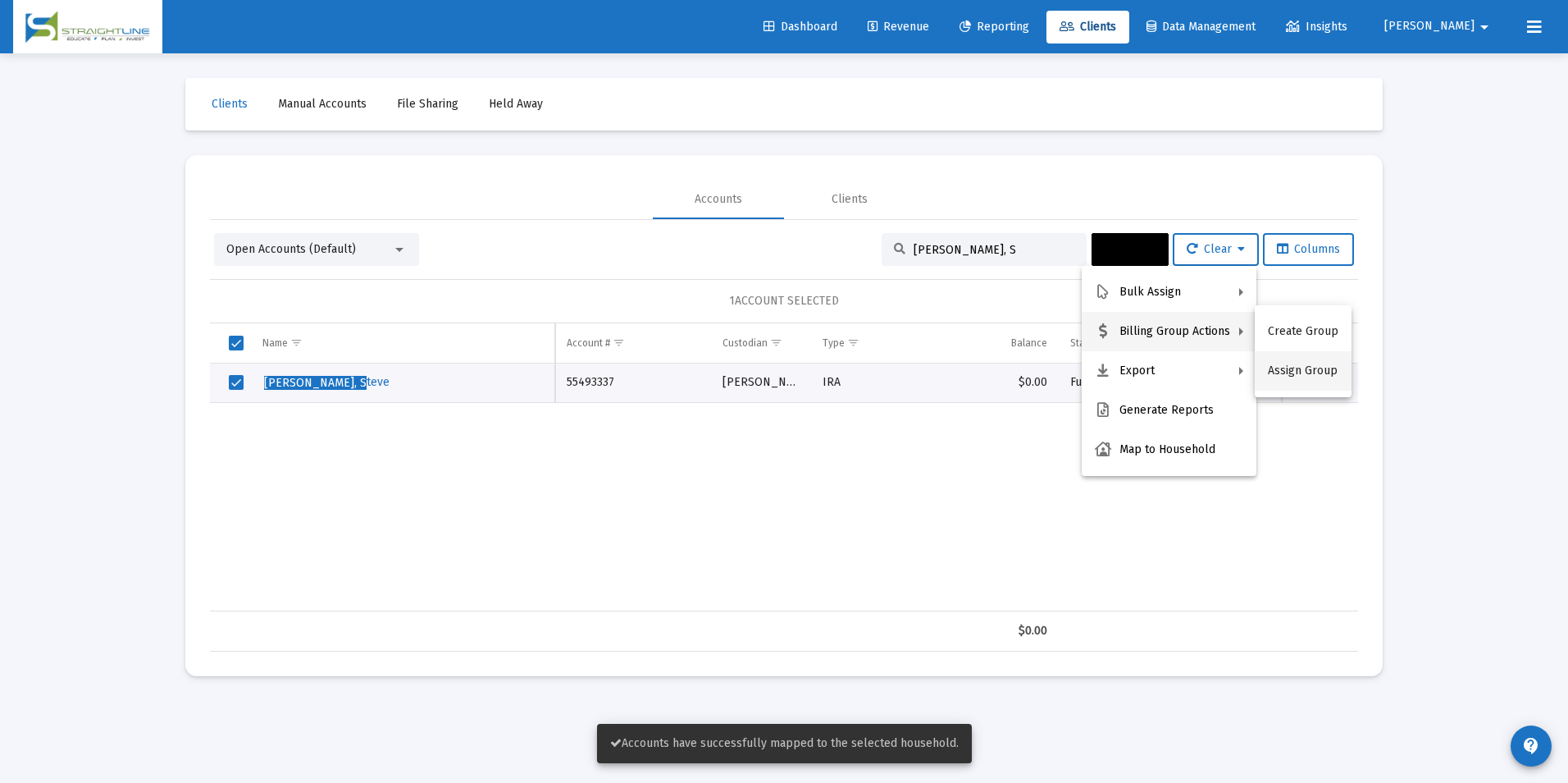
click at [1287, 359] on button "Assign Group" at bounding box center [1303, 370] width 97 height 39
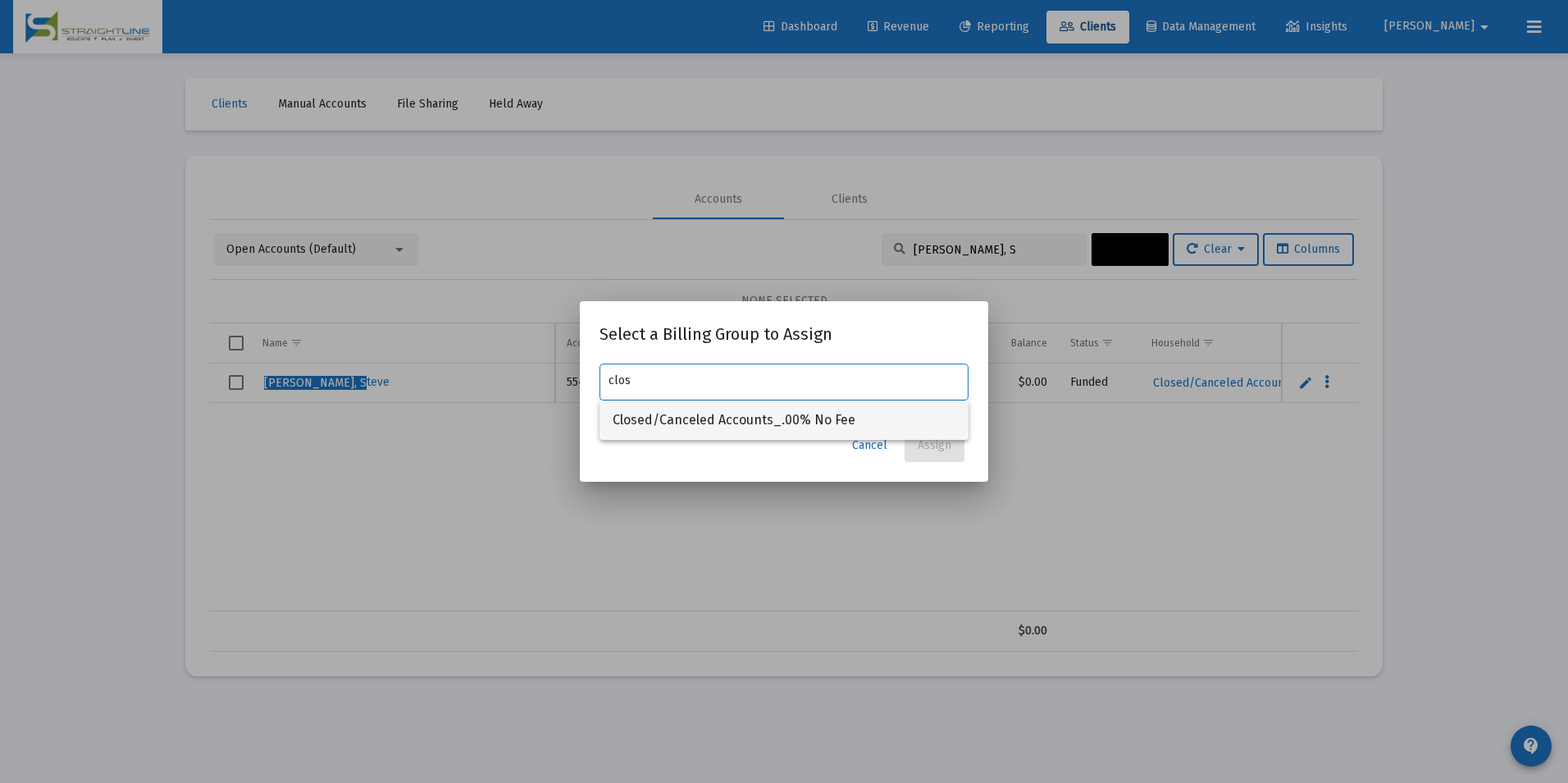
click at [808, 419] on span "Closed/Canceled Accounts_.00% No Fee" at bounding box center [784, 419] width 342 height 39
type input "Closed/Canceled Accounts_.00% No Fee"
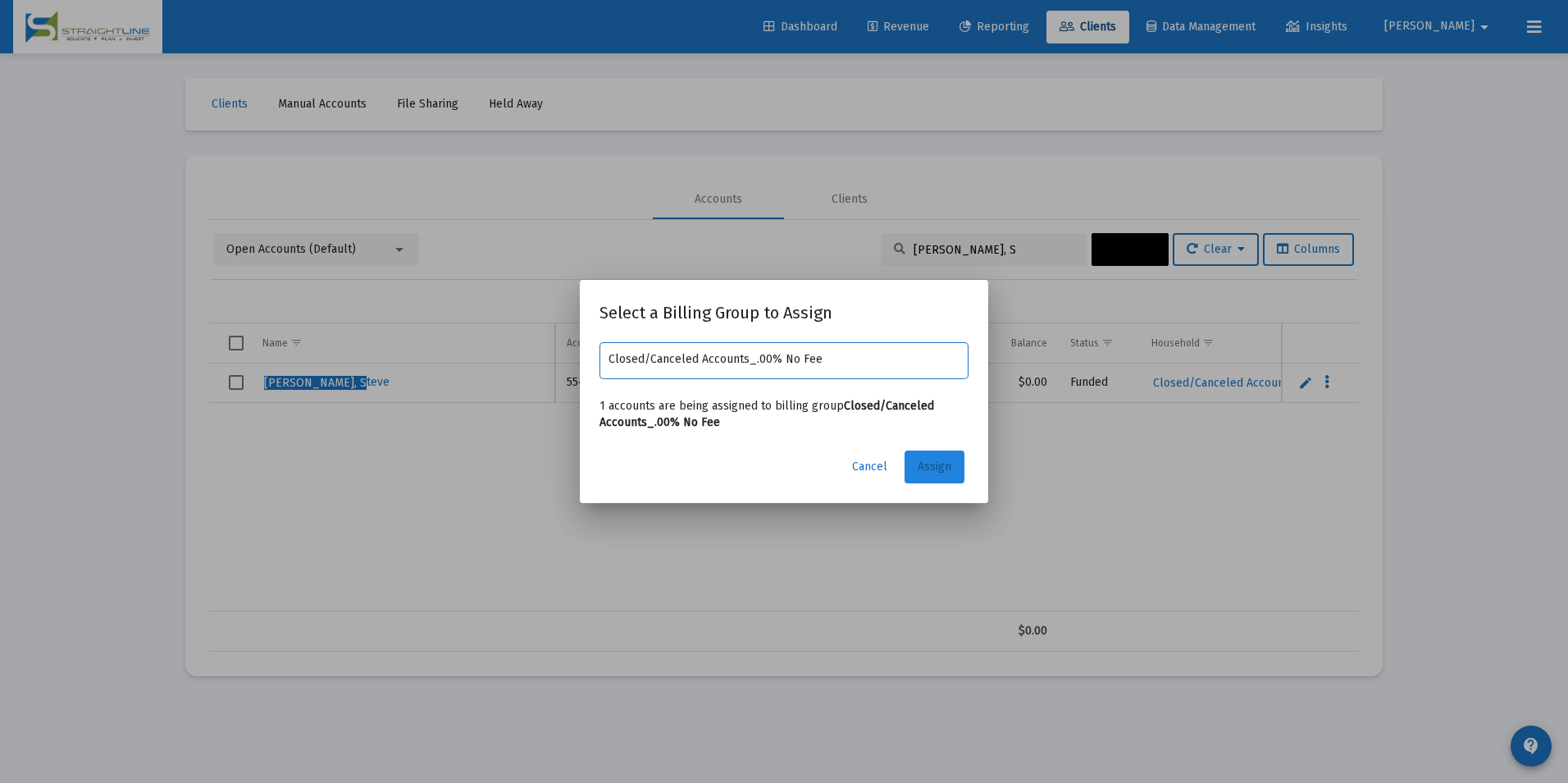
click at [926, 452] on button "Assign" at bounding box center [934, 467] width 59 height 33
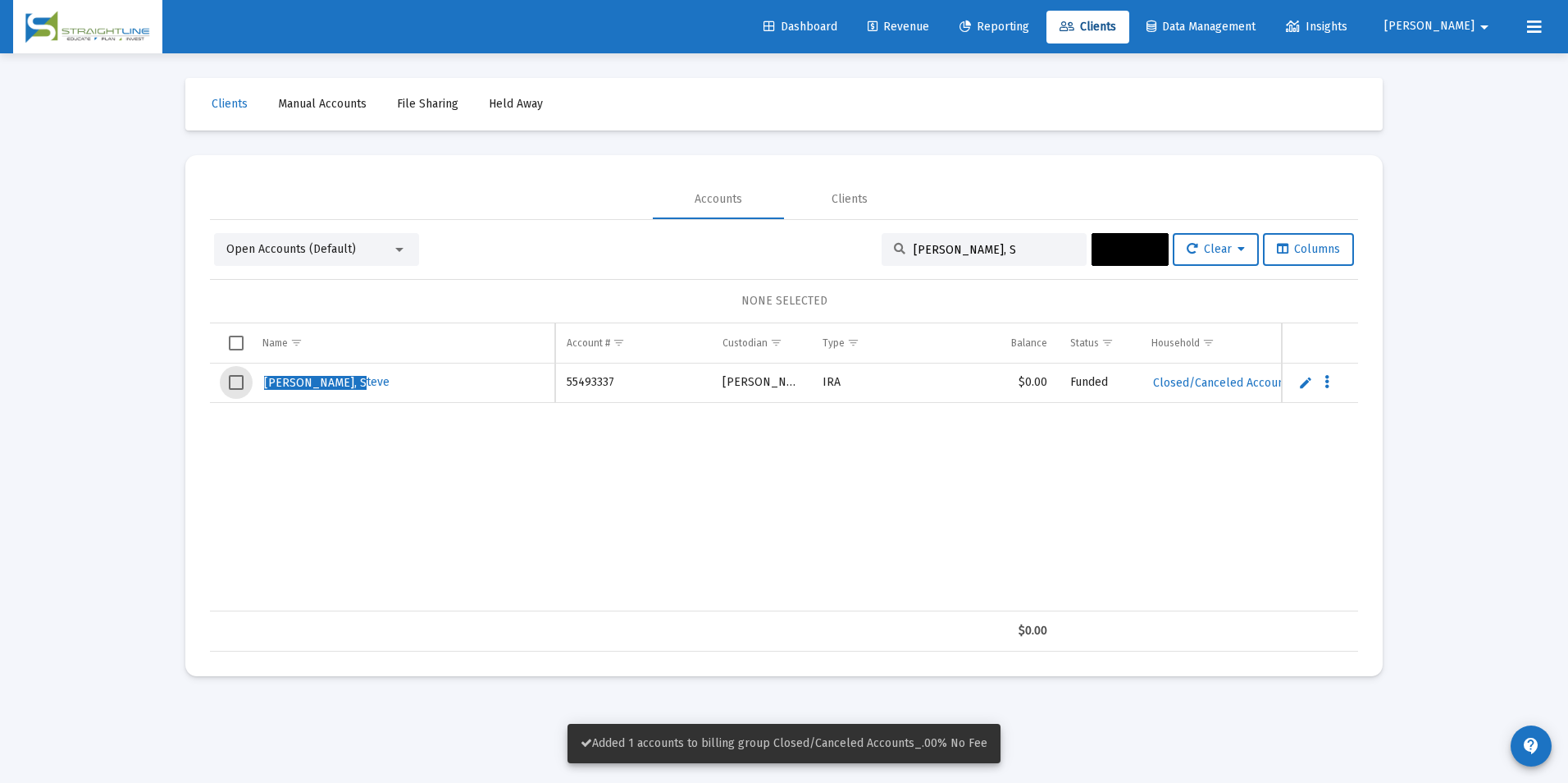
click at [239, 379] on span "Select row" at bounding box center [236, 382] width 15 height 15
click at [1106, 253] on span "Actions" at bounding box center [1130, 248] width 51 height 14
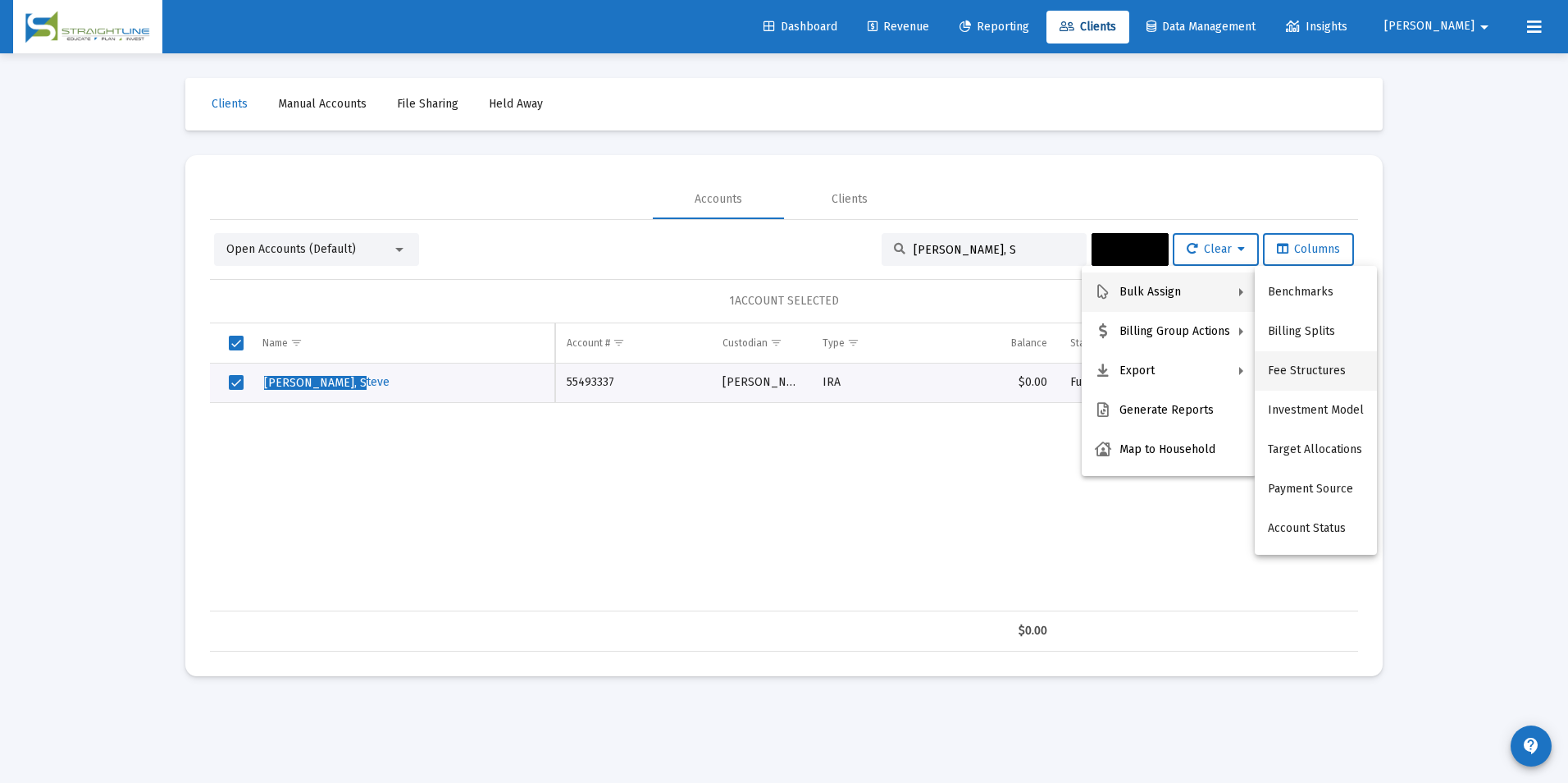
click at [1314, 368] on button "Fee Structures" at bounding box center [1315, 370] width 122 height 39
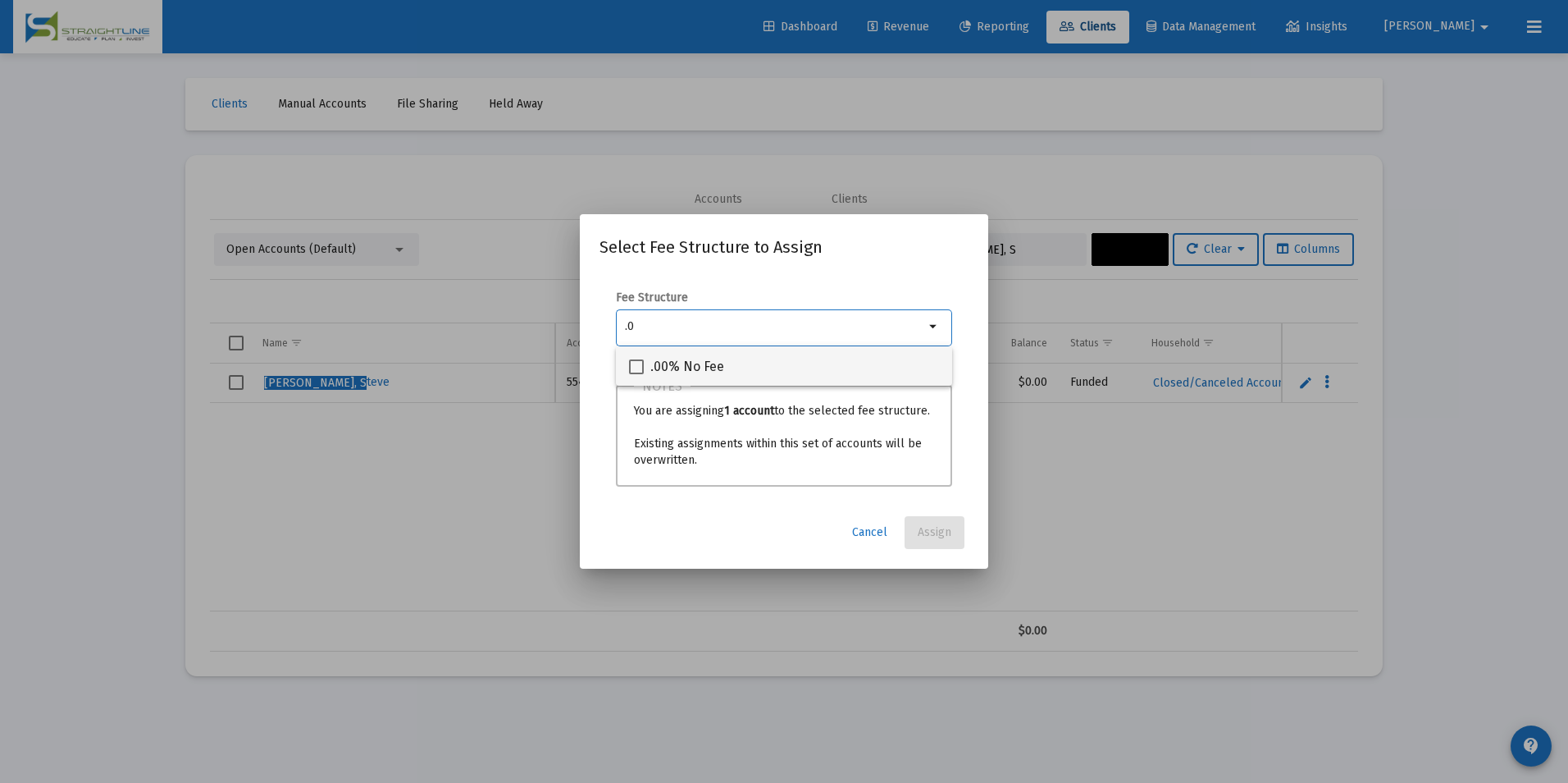
type input ".0"
click at [828, 364] on div ".00% No Fee" at bounding box center [784, 365] width 310 height 39
checkbox input "true"
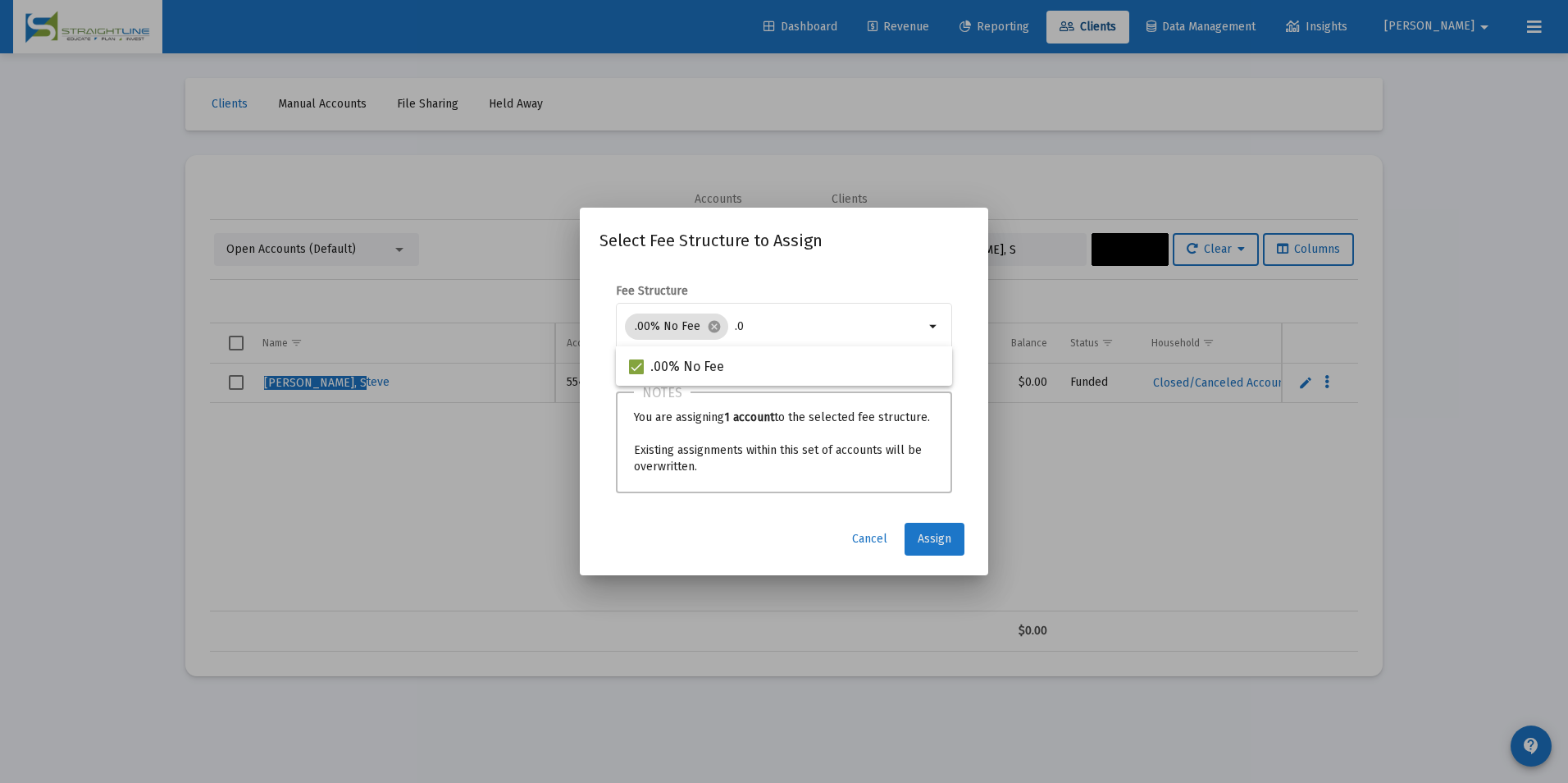
click at [927, 549] on button "Assign" at bounding box center [934, 539] width 59 height 33
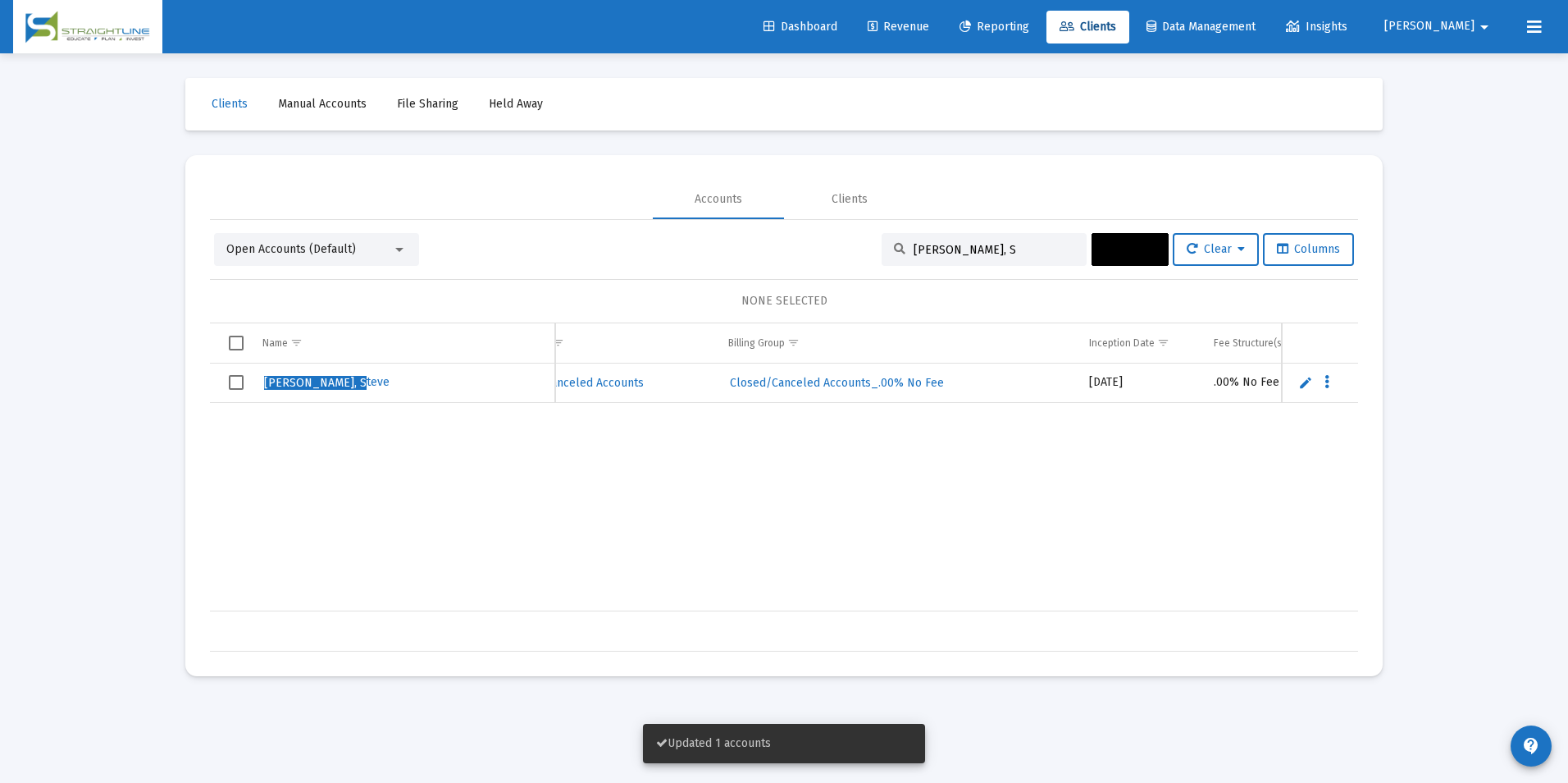
scroll to position [0, 685]
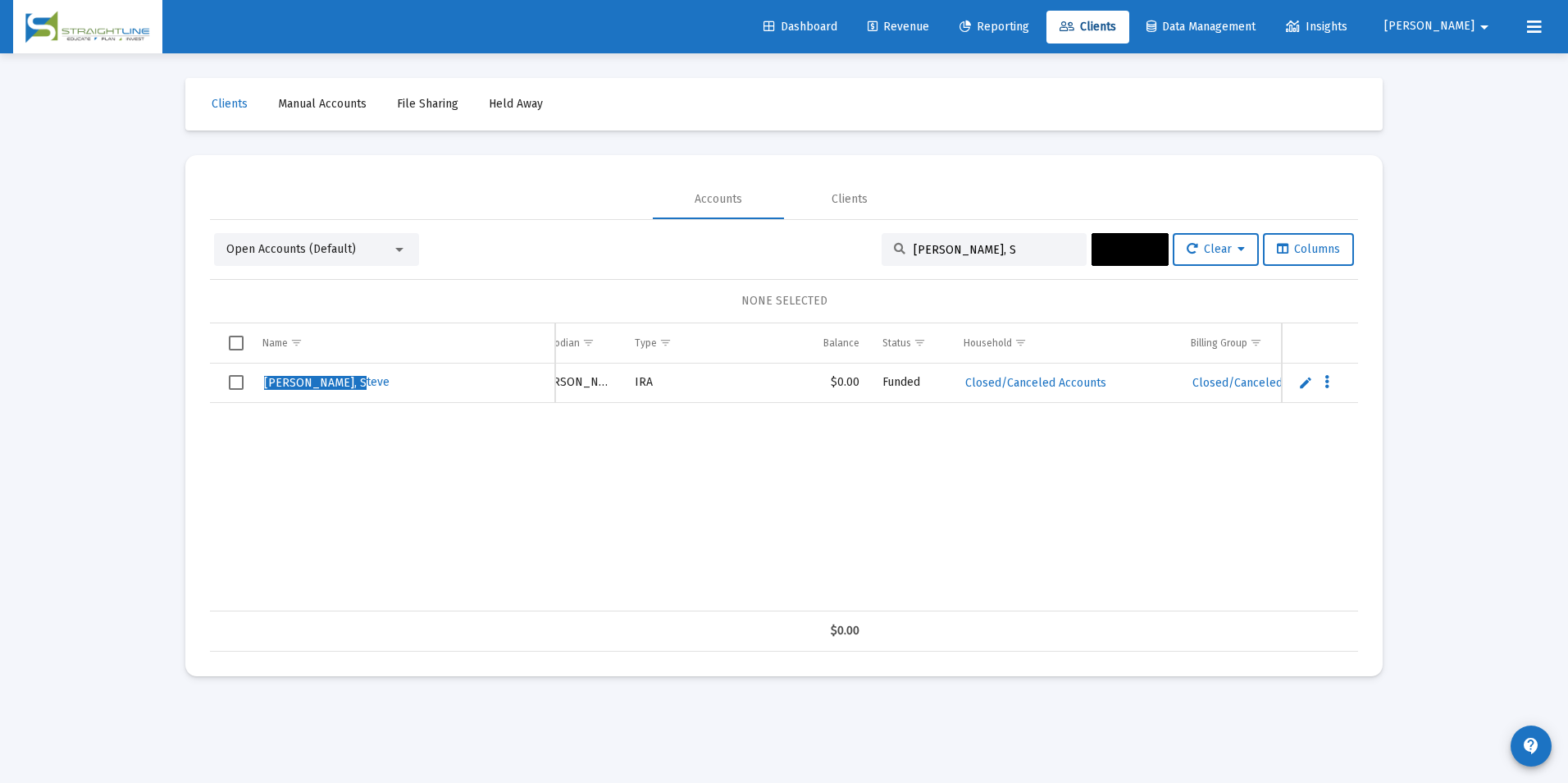
drag, startPoint x: 985, startPoint y: 249, endPoint x: 841, endPoint y: 240, distance: 144.3
click at [841, 240] on div "Open Accounts (Default) [PERSON_NAME], S Actions Clear Columns" at bounding box center [784, 249] width 1140 height 33
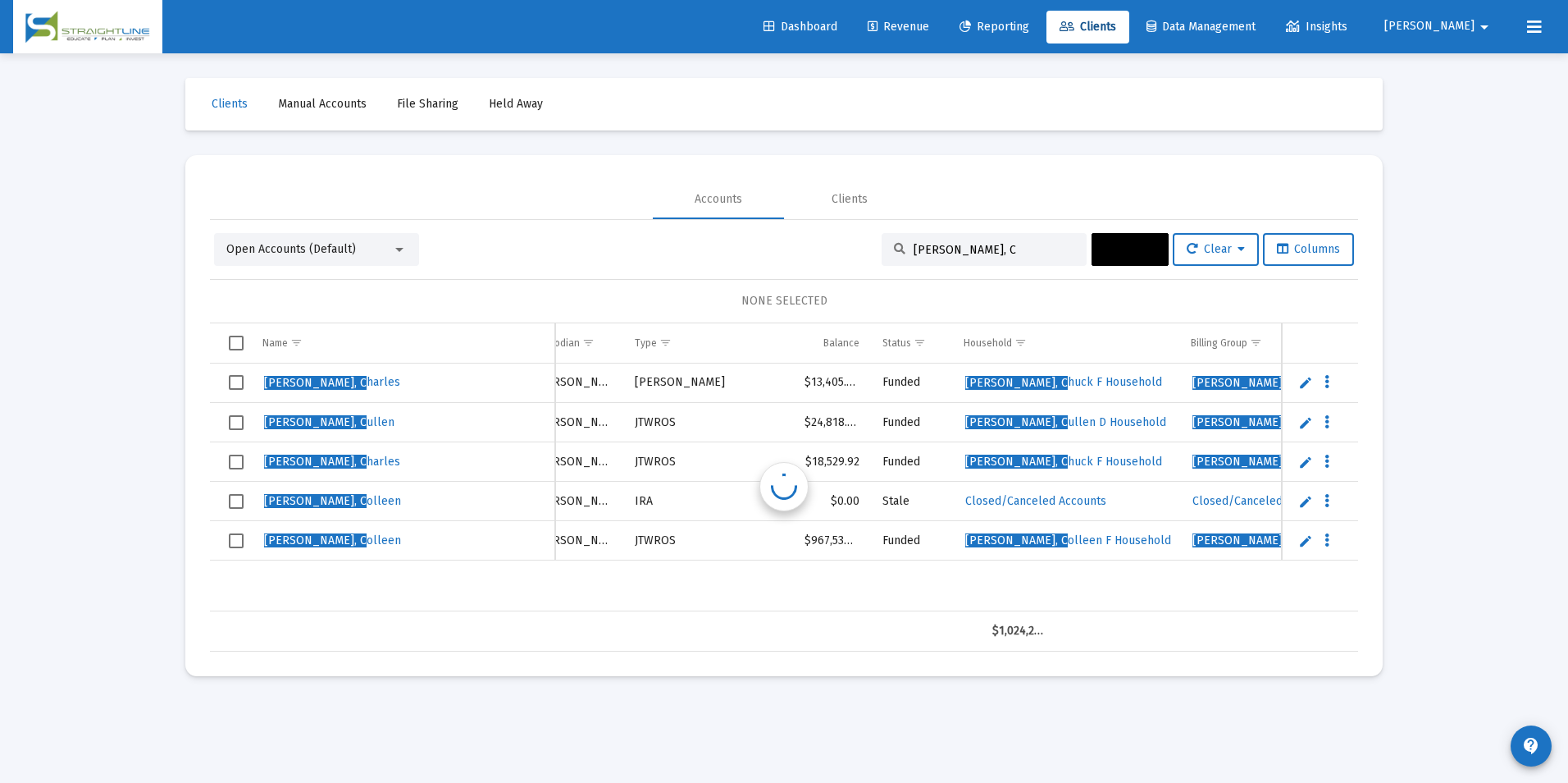
scroll to position [0, 188]
click at [979, 256] on input "[PERSON_NAME], C" at bounding box center [994, 249] width 161 height 14
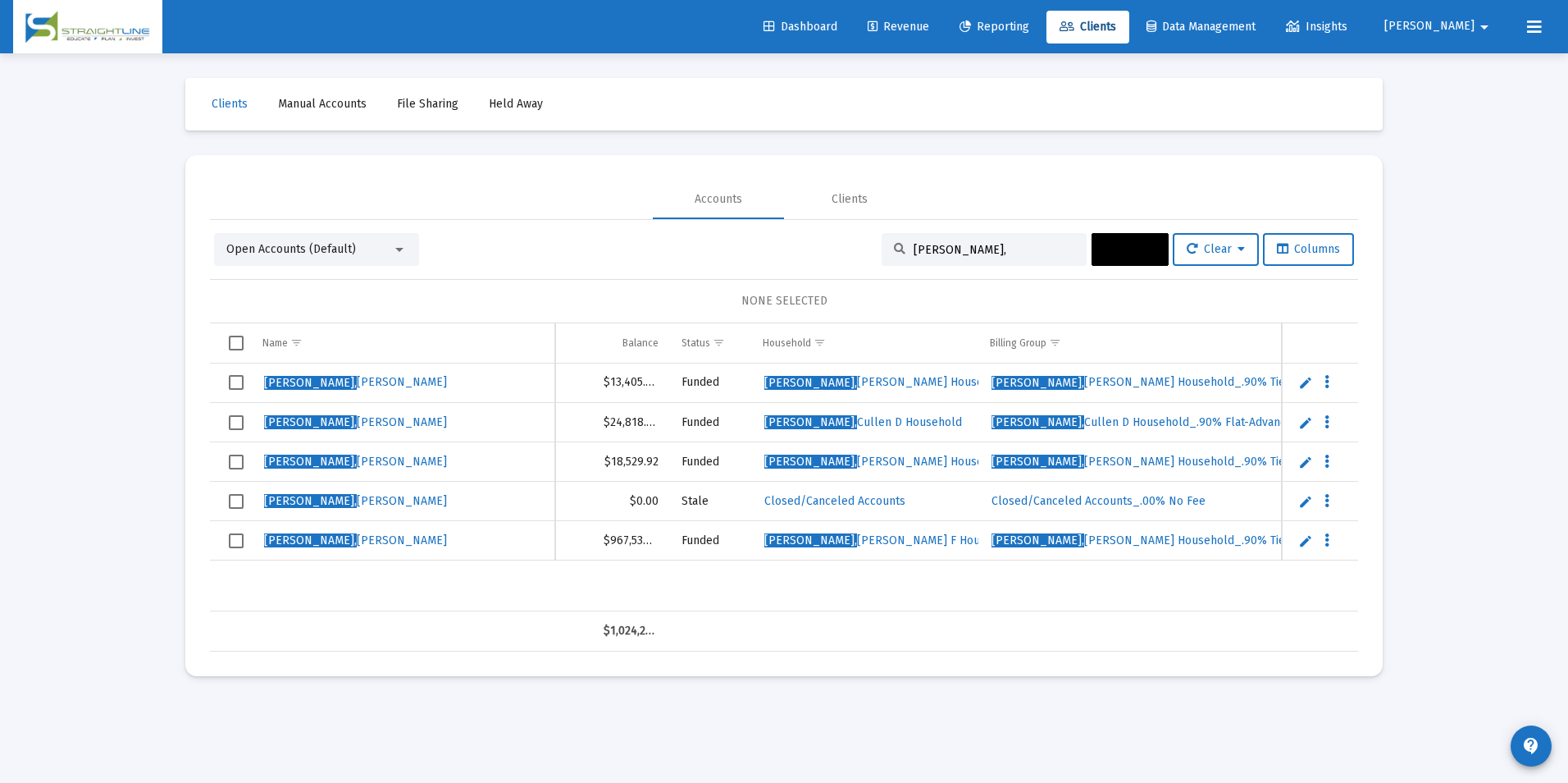
scroll to position [0, 439]
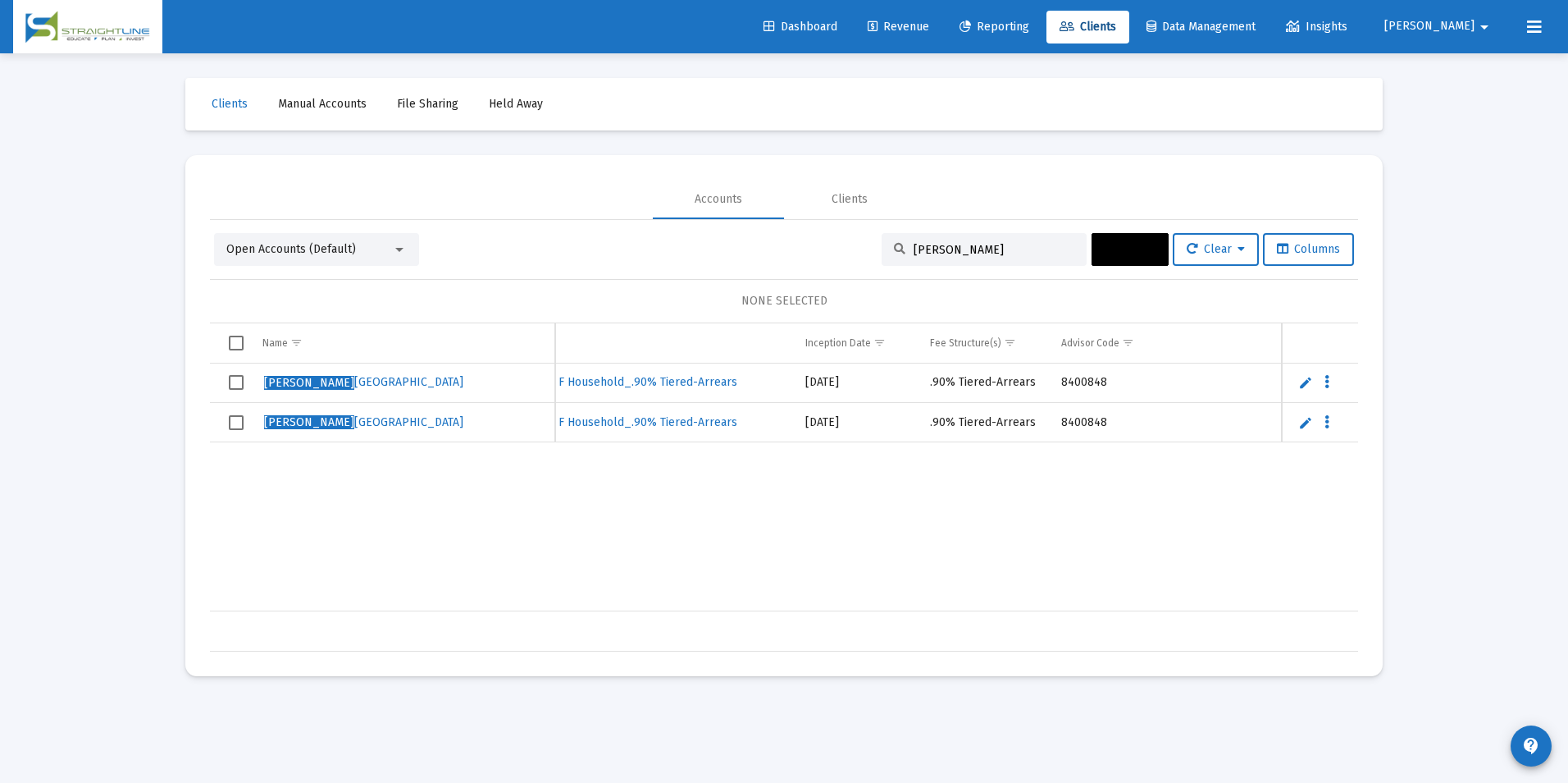
type input "[PERSON_NAME]"
click at [929, 19] on span "Revenue" at bounding box center [898, 26] width 61 height 14
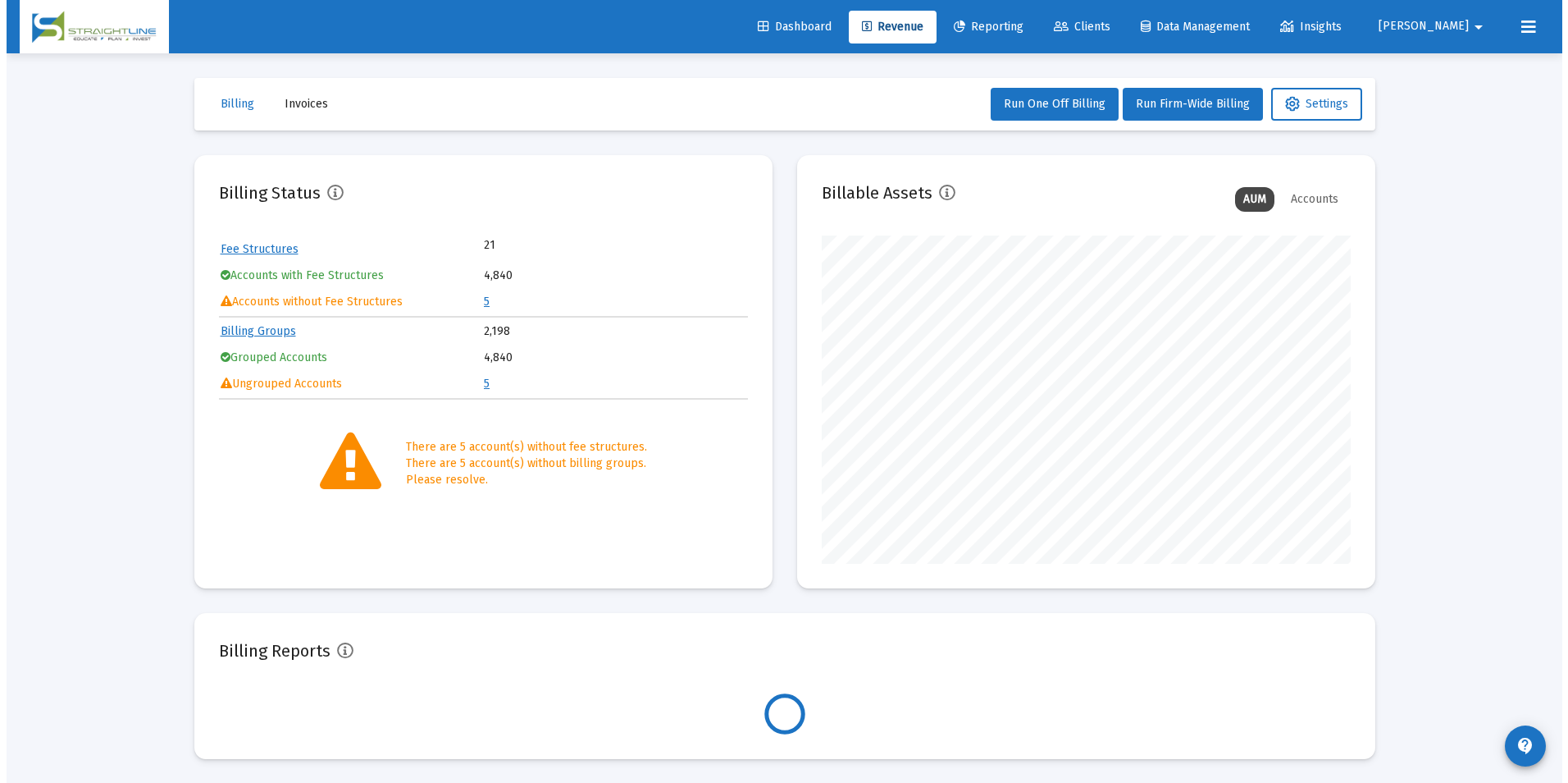
scroll to position [328, 529]
click at [476, 300] on table "Fee Structures 21 Accounts with Fee Structures 4,840 Accounts without Fee Struc…" at bounding box center [477, 276] width 529 height 81
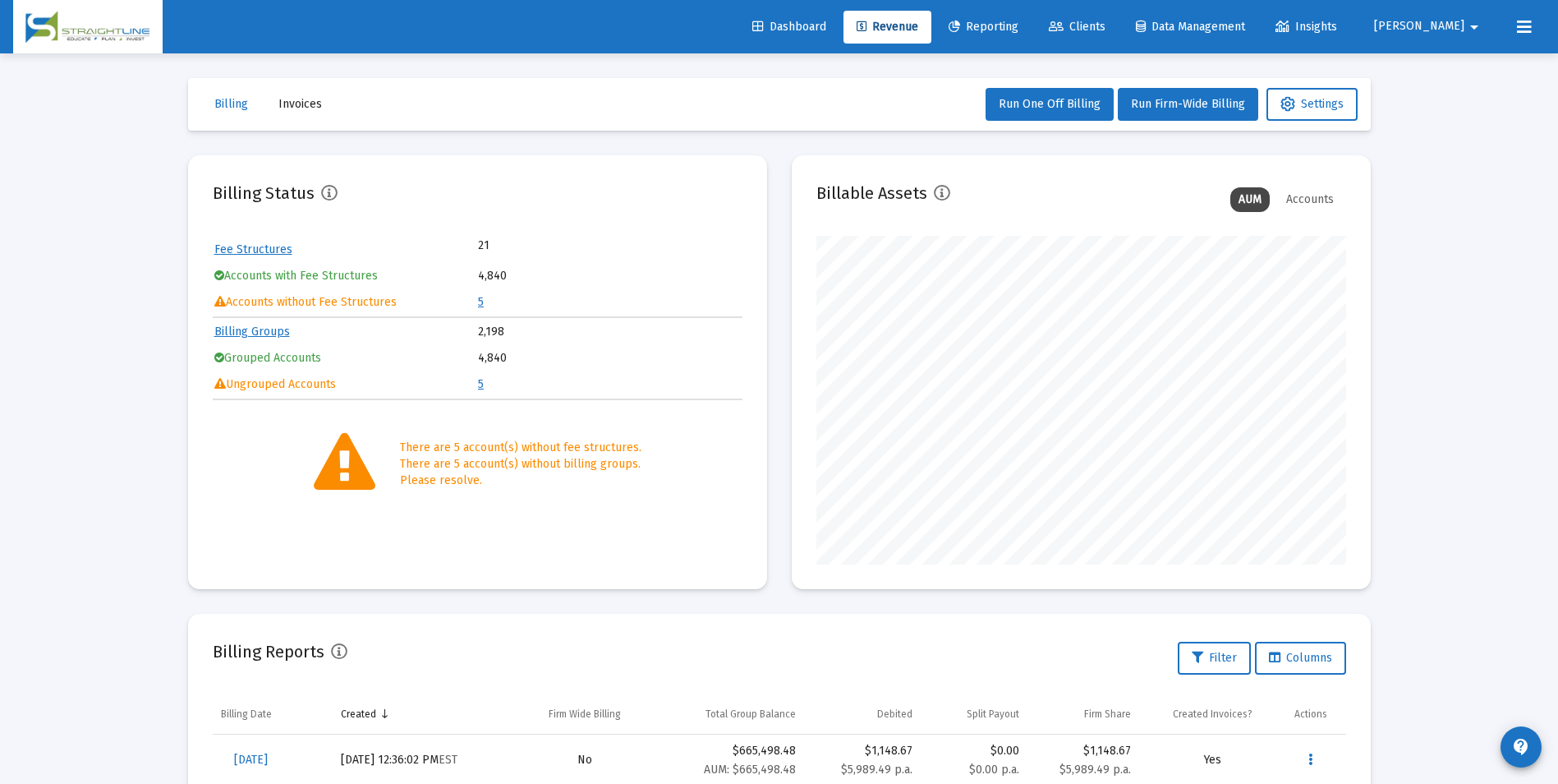
click at [482, 302] on link "5" at bounding box center [481, 302] width 6 height 14
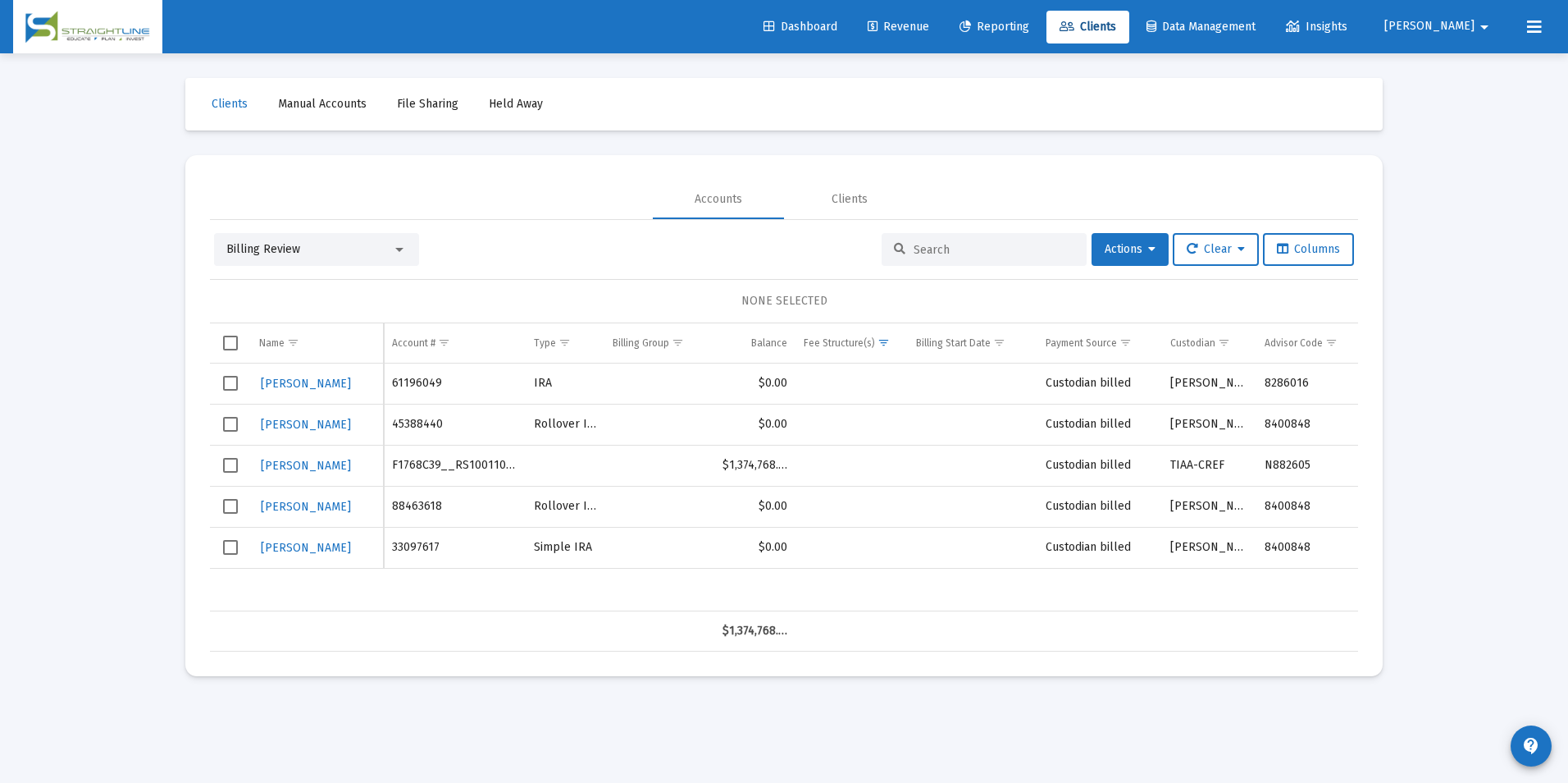
click at [373, 242] on div "Billing Review" at bounding box center [308, 249] width 166 height 16
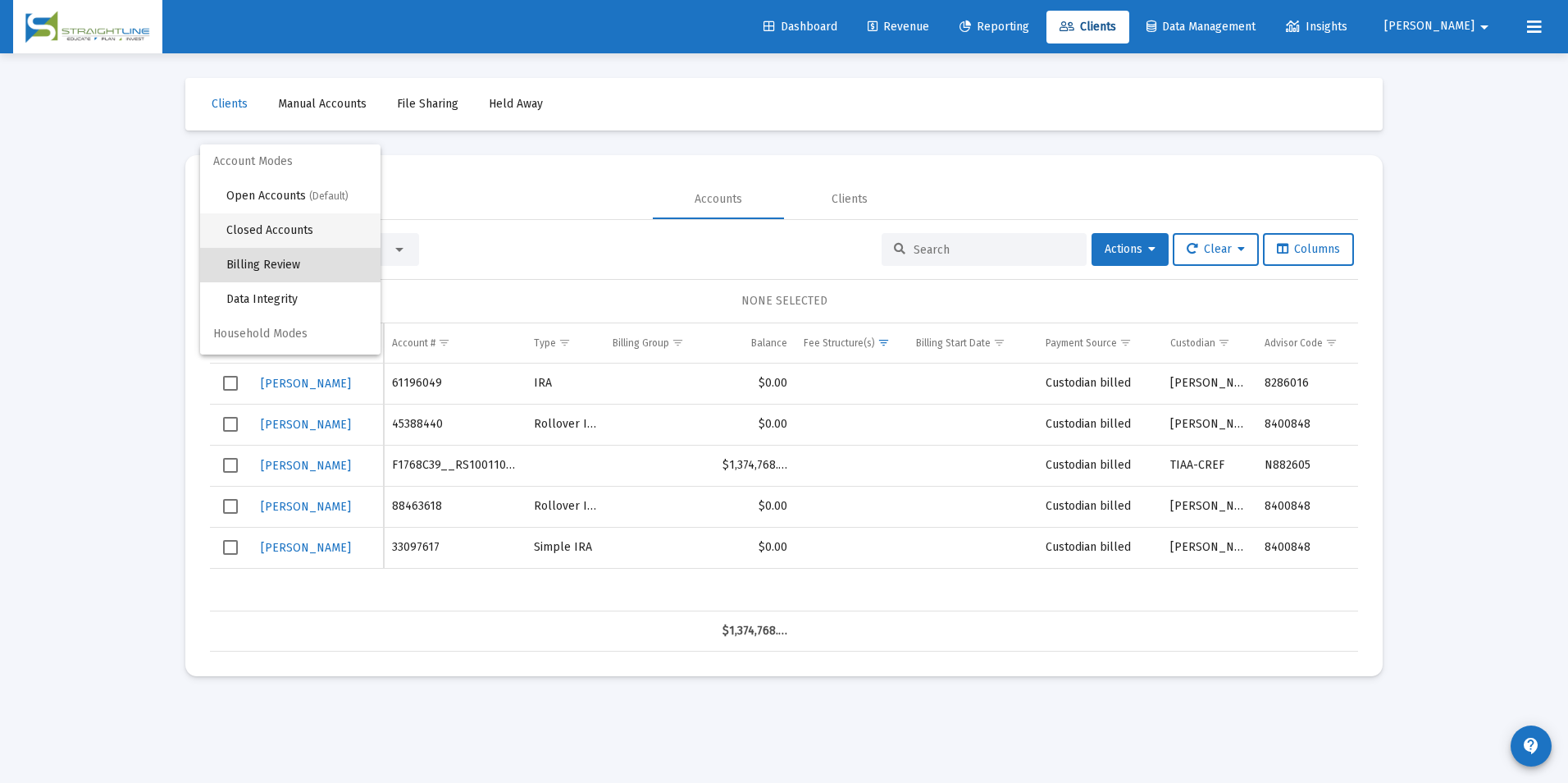
scroll to position [16, 0]
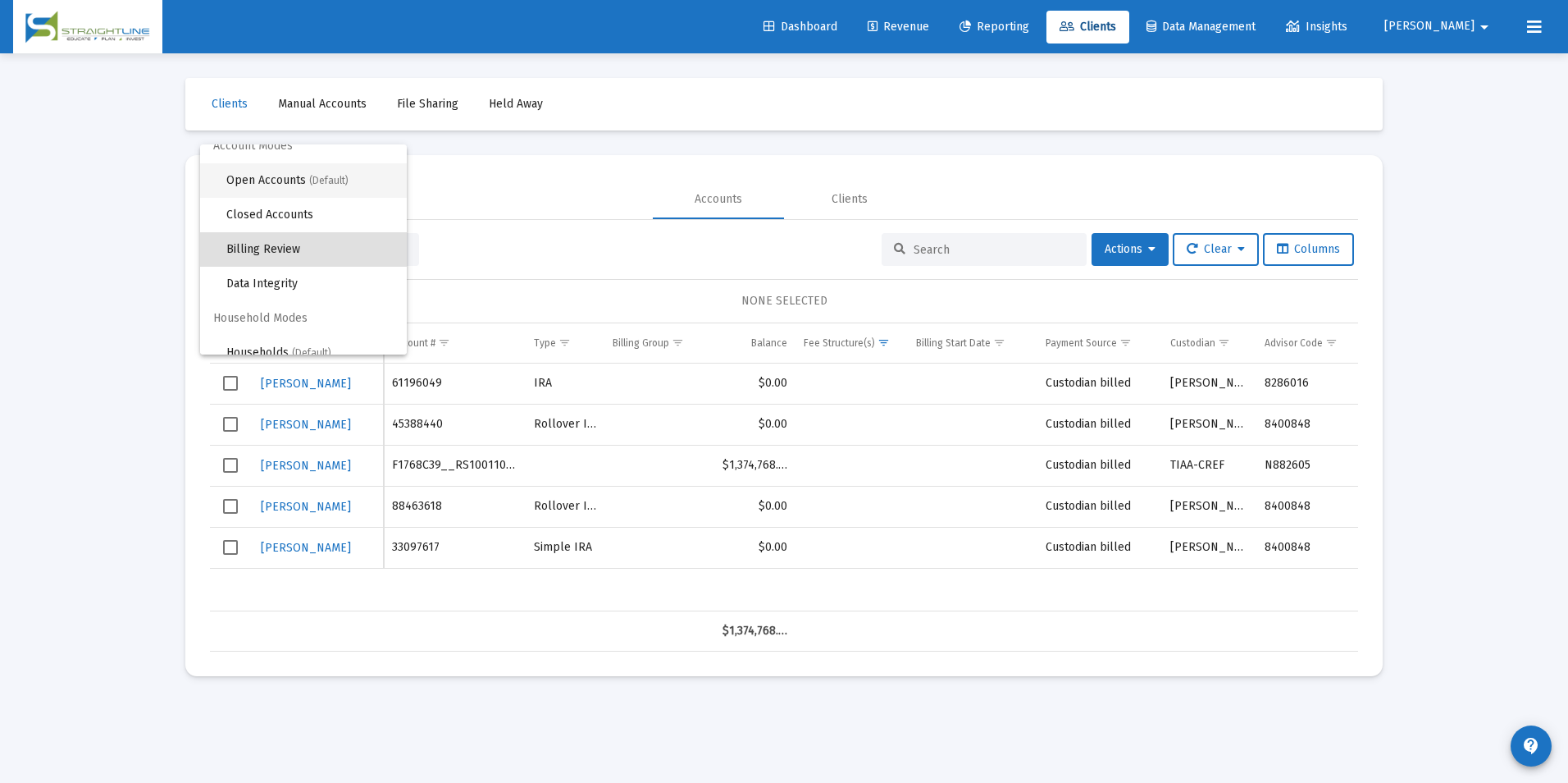
click at [342, 193] on span "Open Accounts (Default)" at bounding box center [309, 180] width 168 height 35
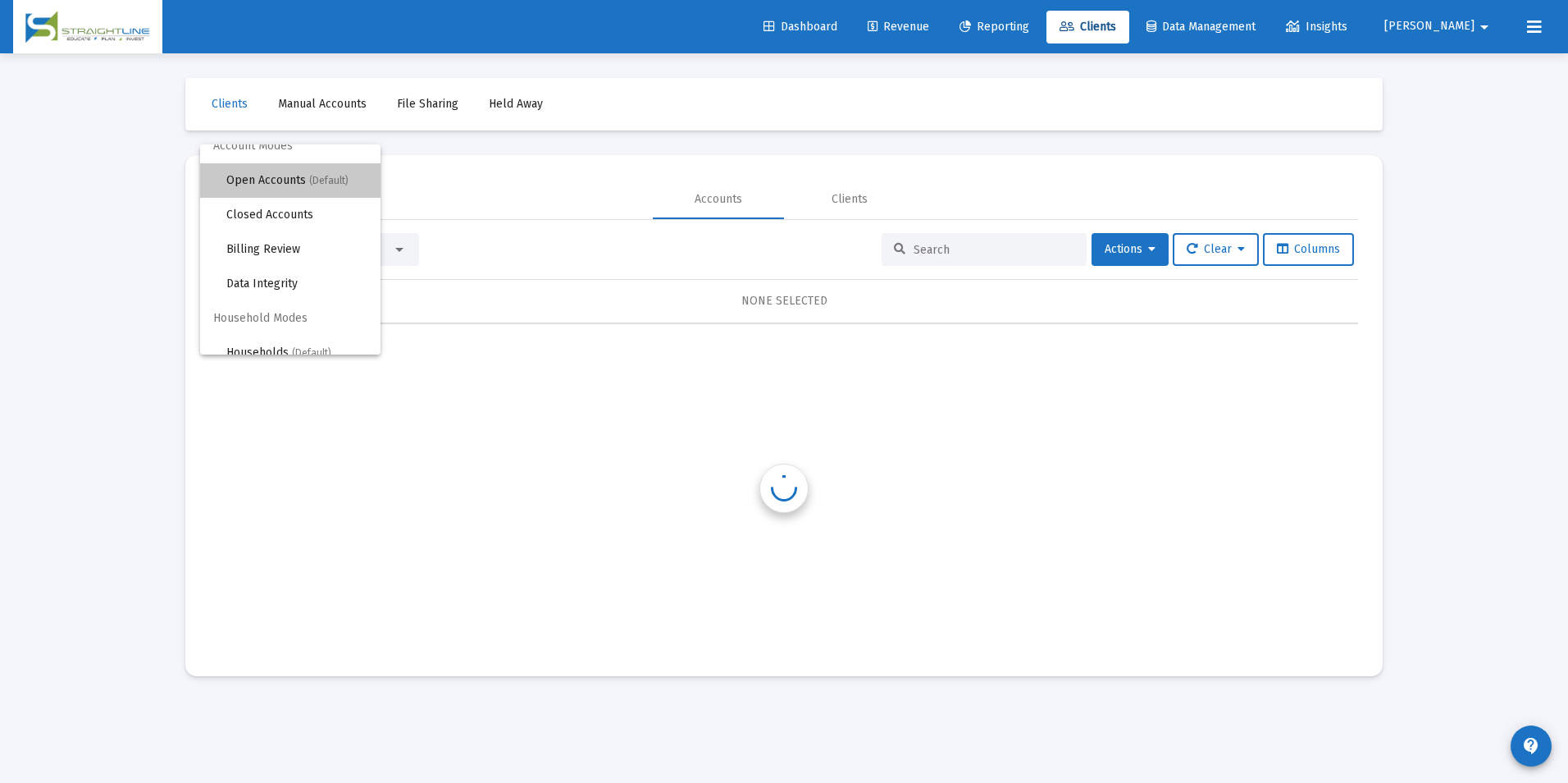
scroll to position [0, 0]
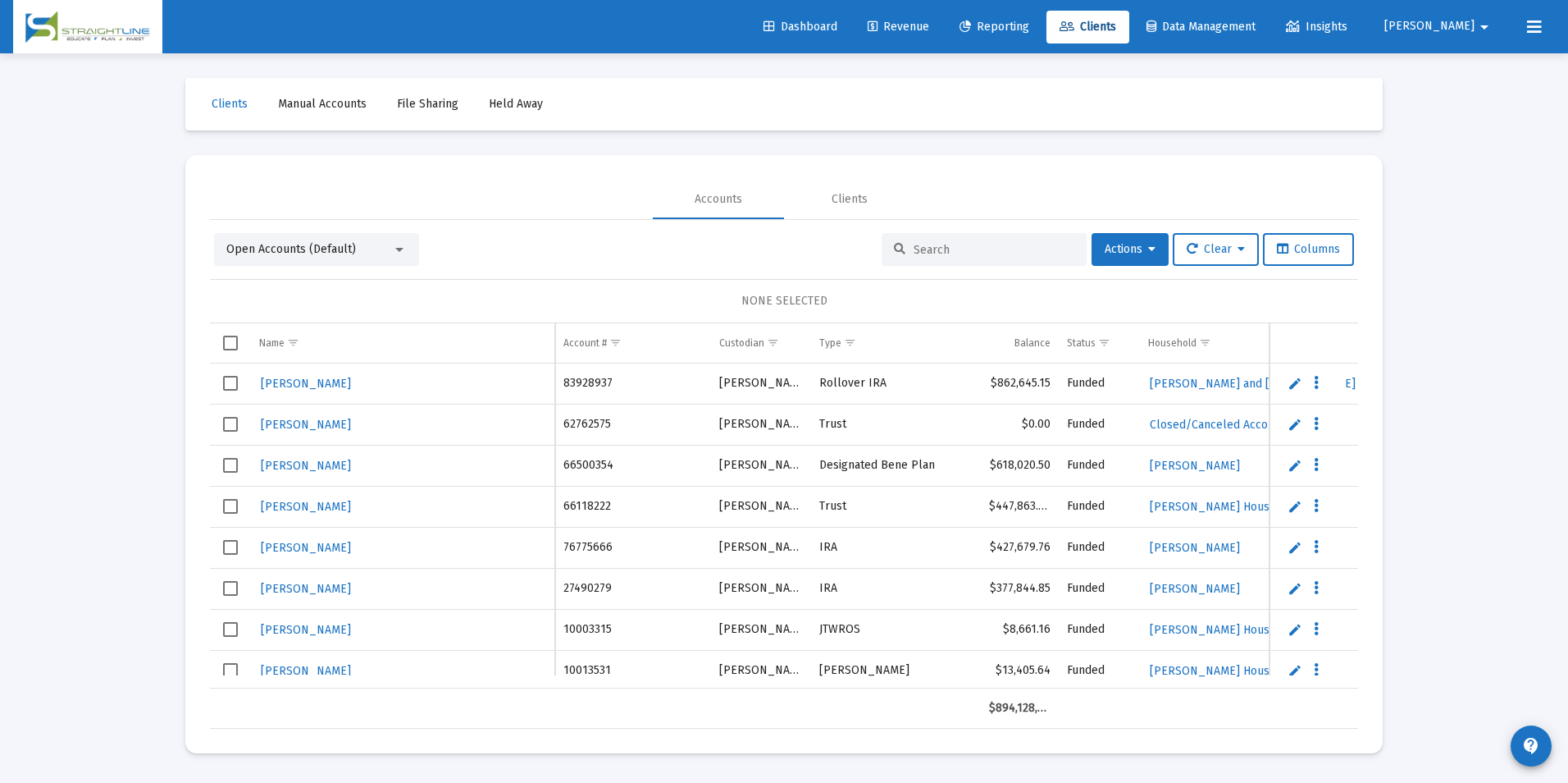
click at [917, 244] on input at bounding box center [994, 249] width 161 height 14
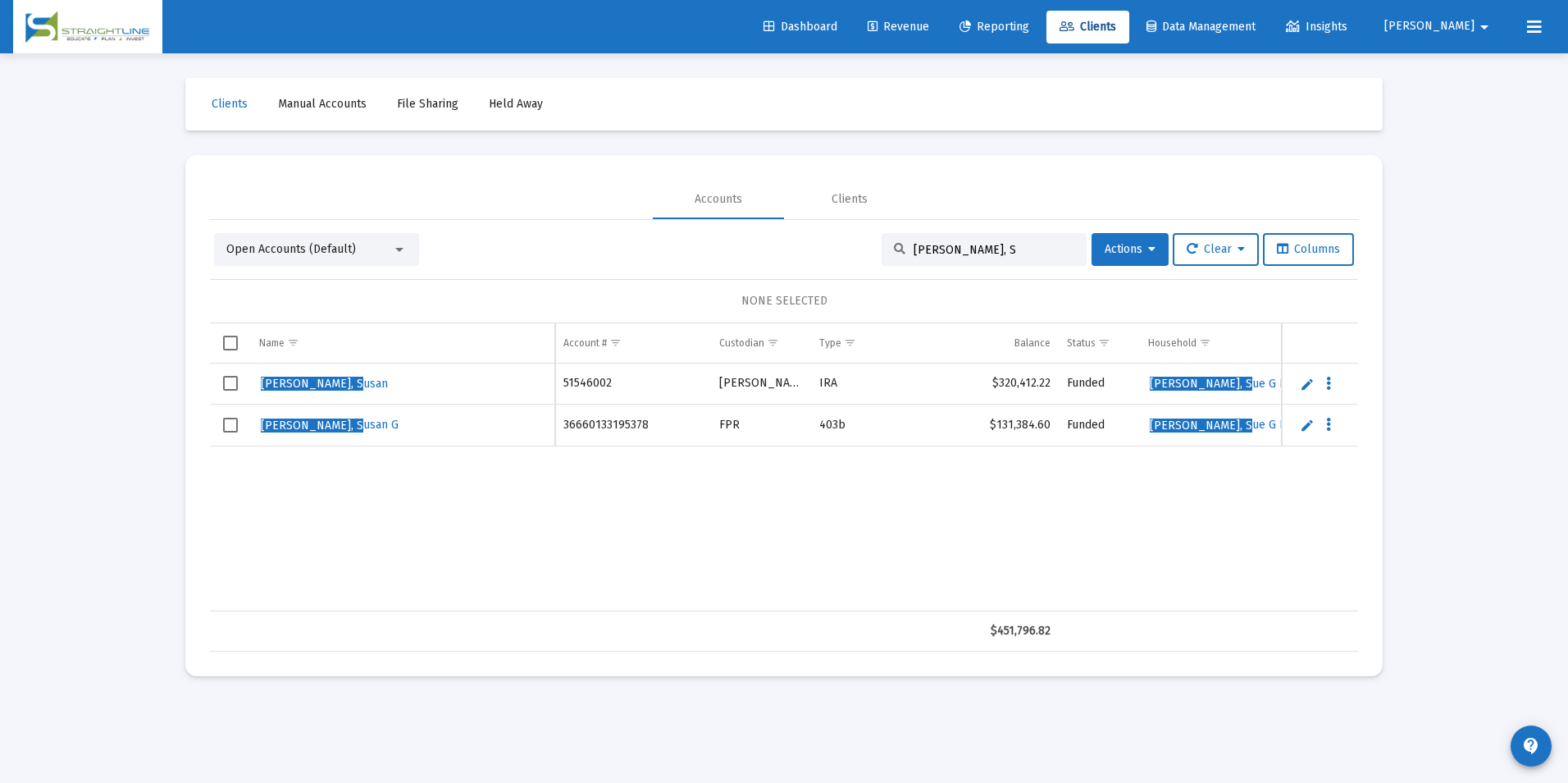
type input "[PERSON_NAME], S"
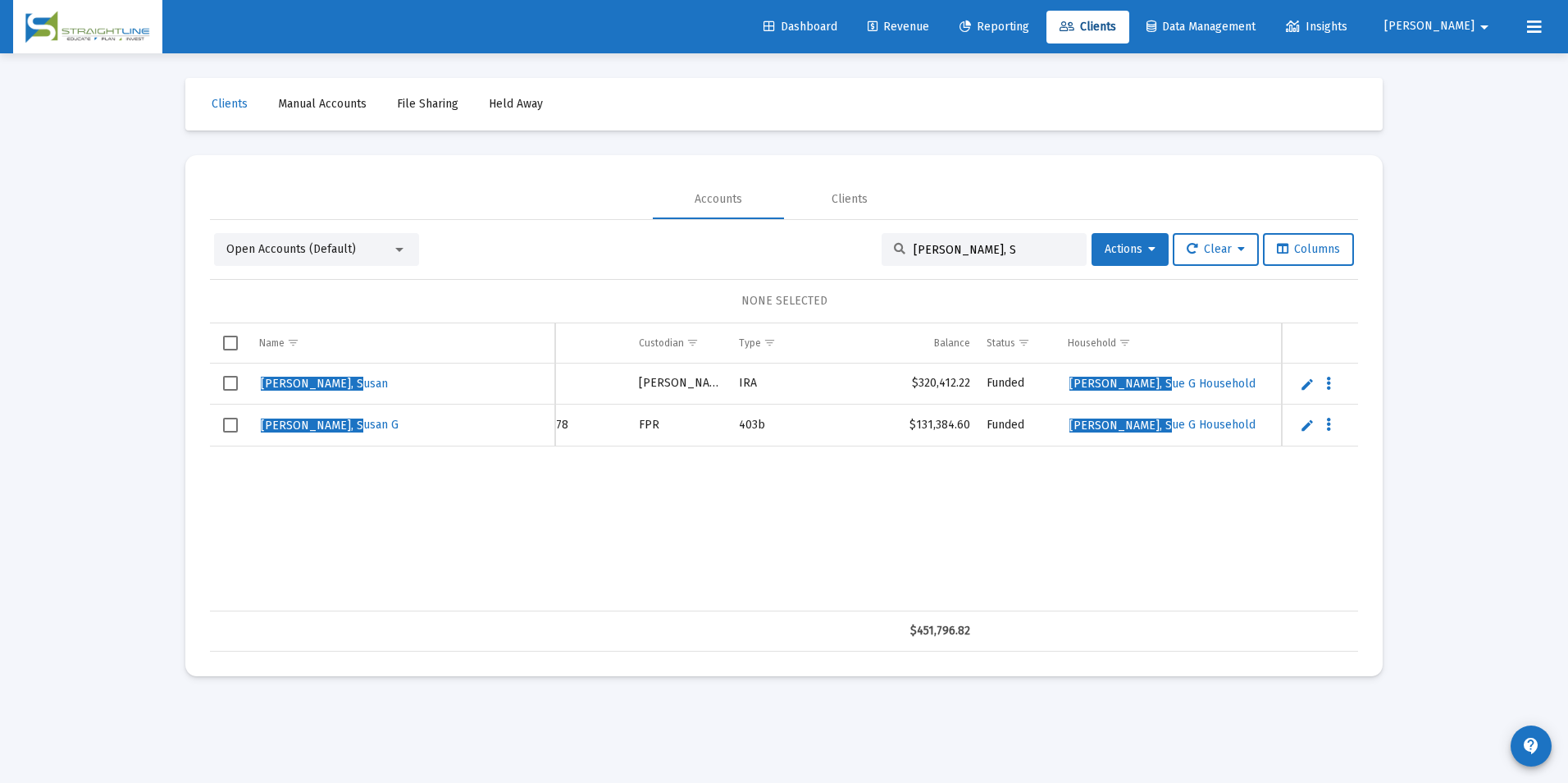
scroll to position [0, 43]
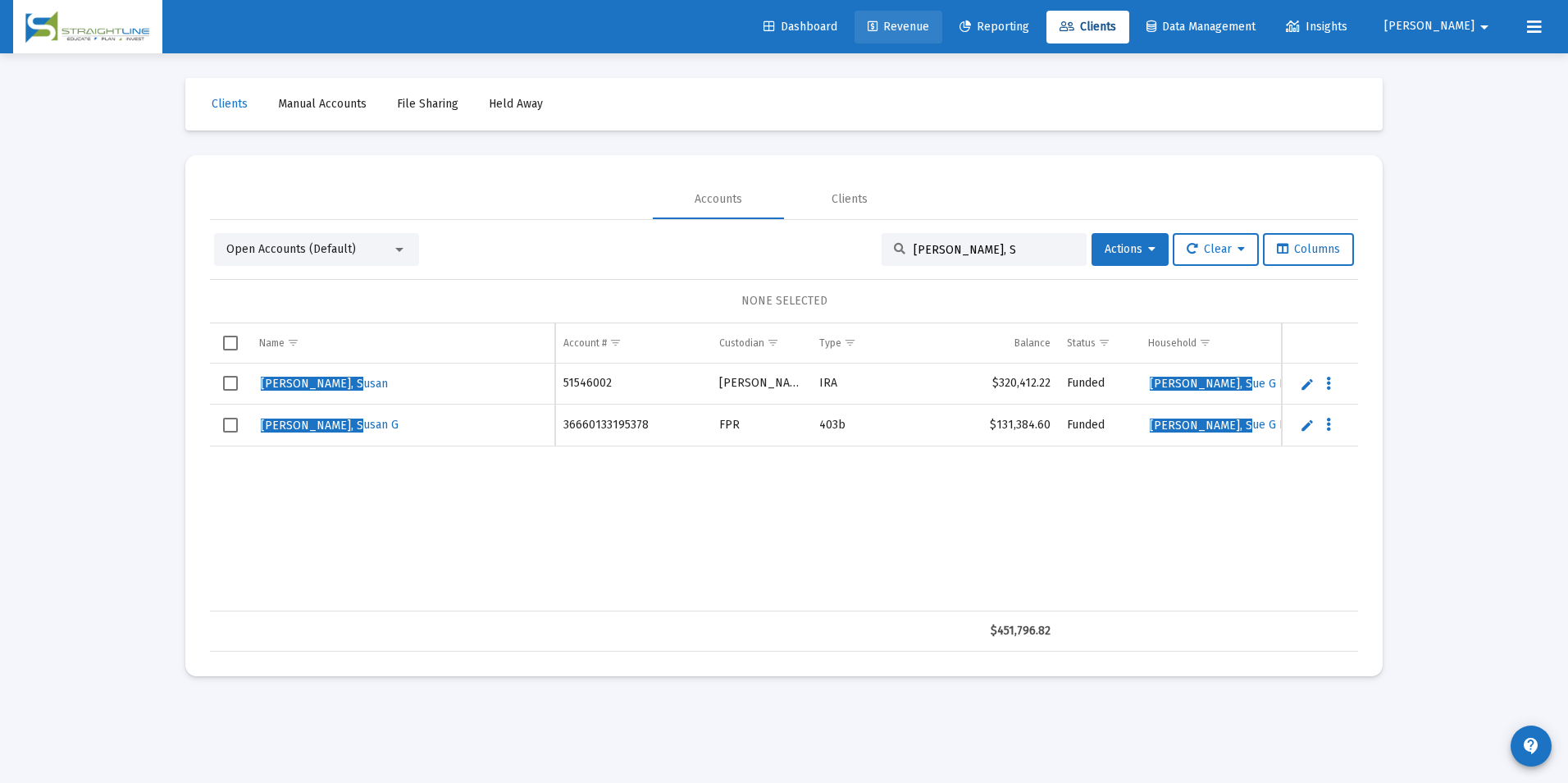
click at [929, 19] on span "Revenue" at bounding box center [898, 26] width 61 height 14
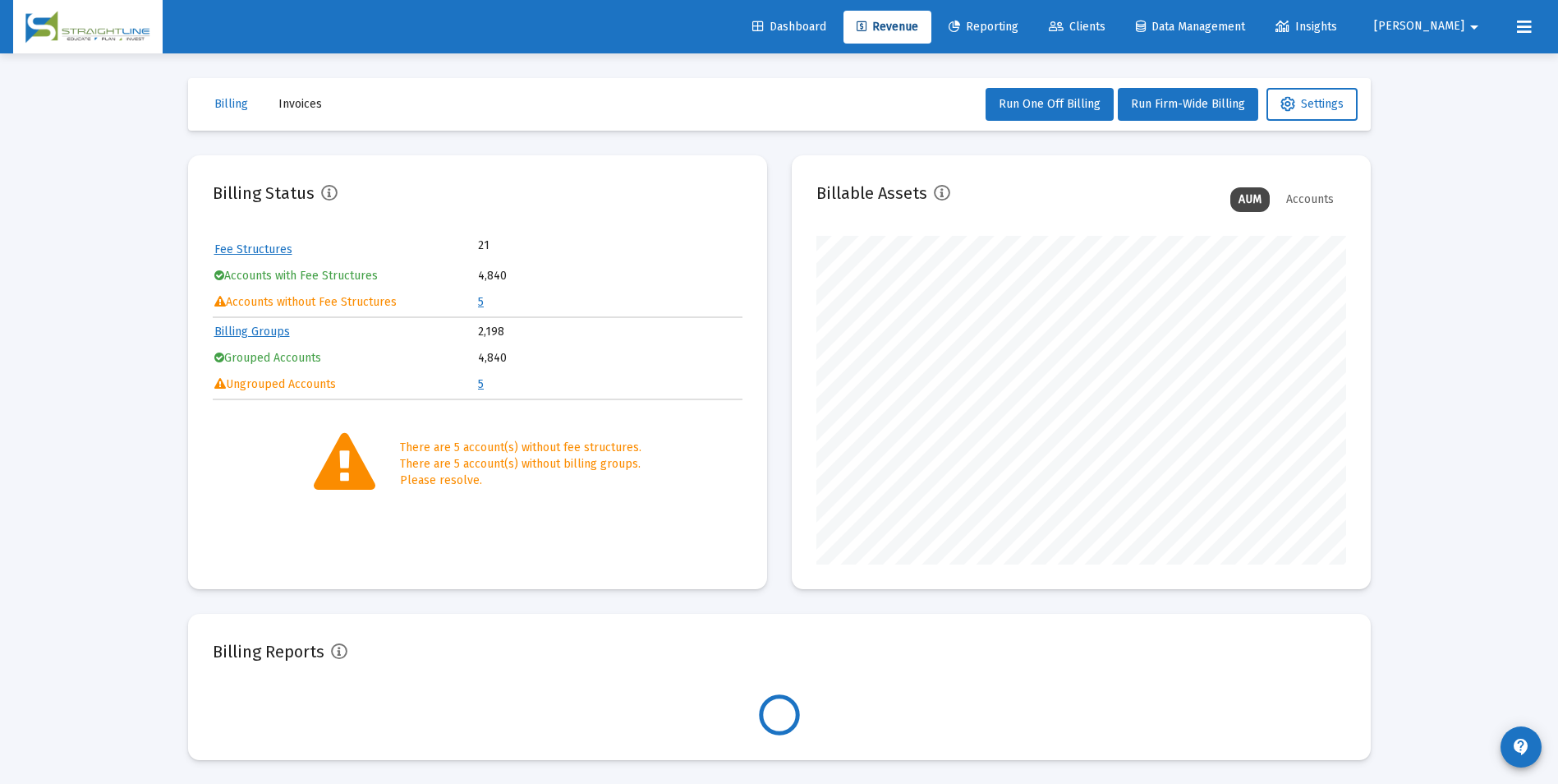
scroll to position [328, 530]
click at [1106, 22] on span "Clients" at bounding box center [1077, 26] width 57 height 14
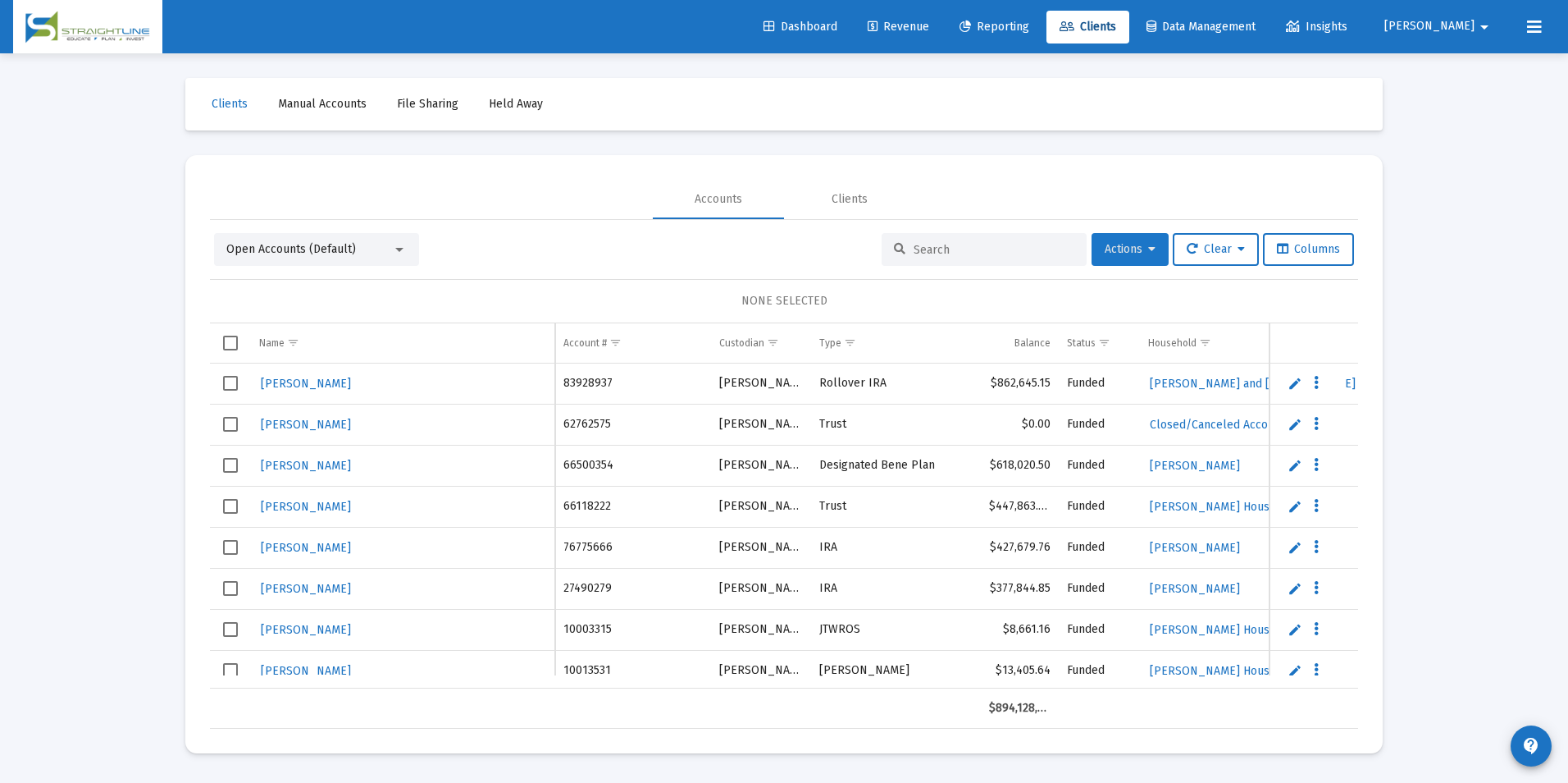
click at [1106, 236] on button "Actions" at bounding box center [1130, 249] width 77 height 33
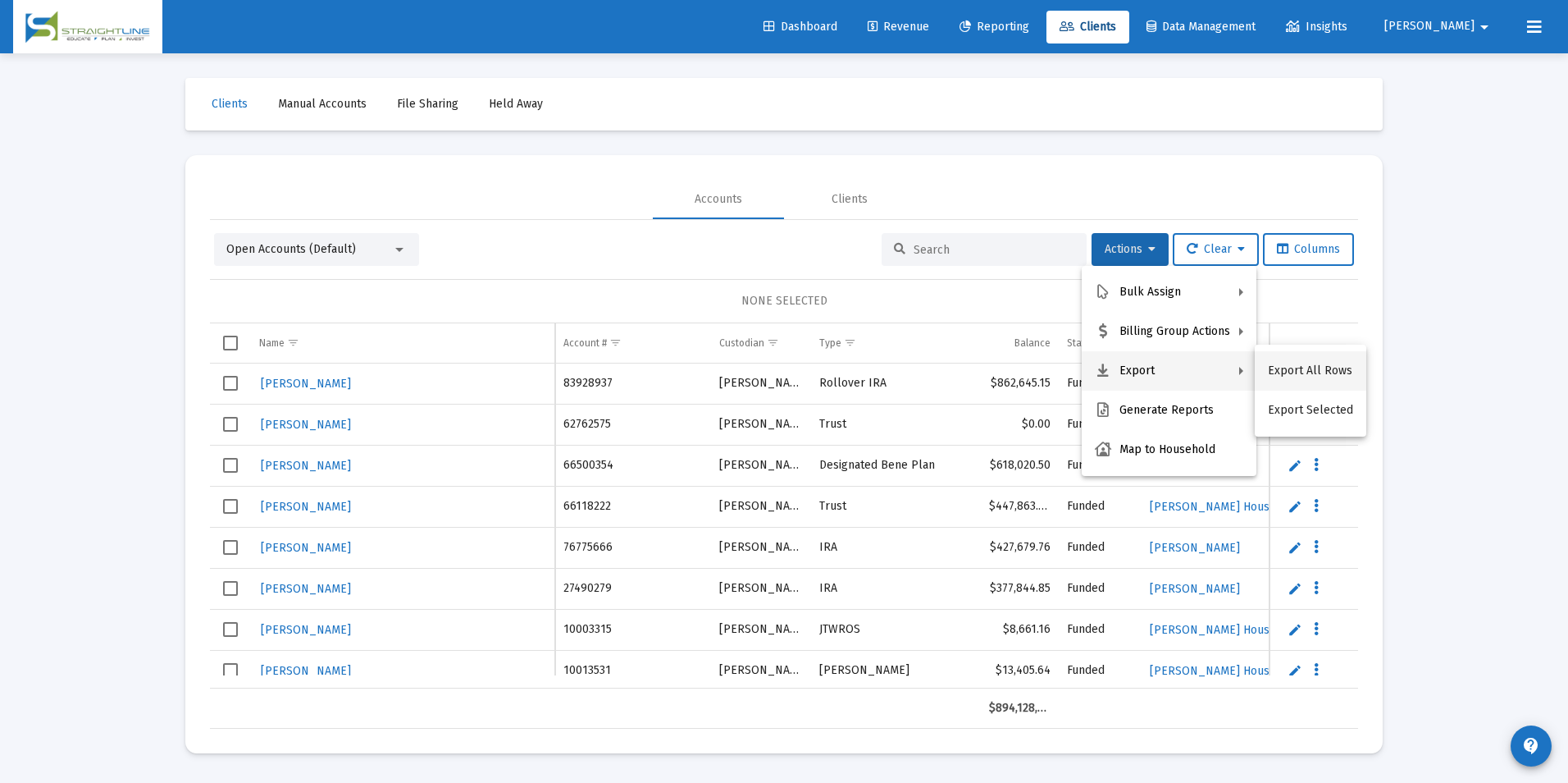
click at [1292, 360] on button "Export All Rows" at bounding box center [1311, 370] width 112 height 39
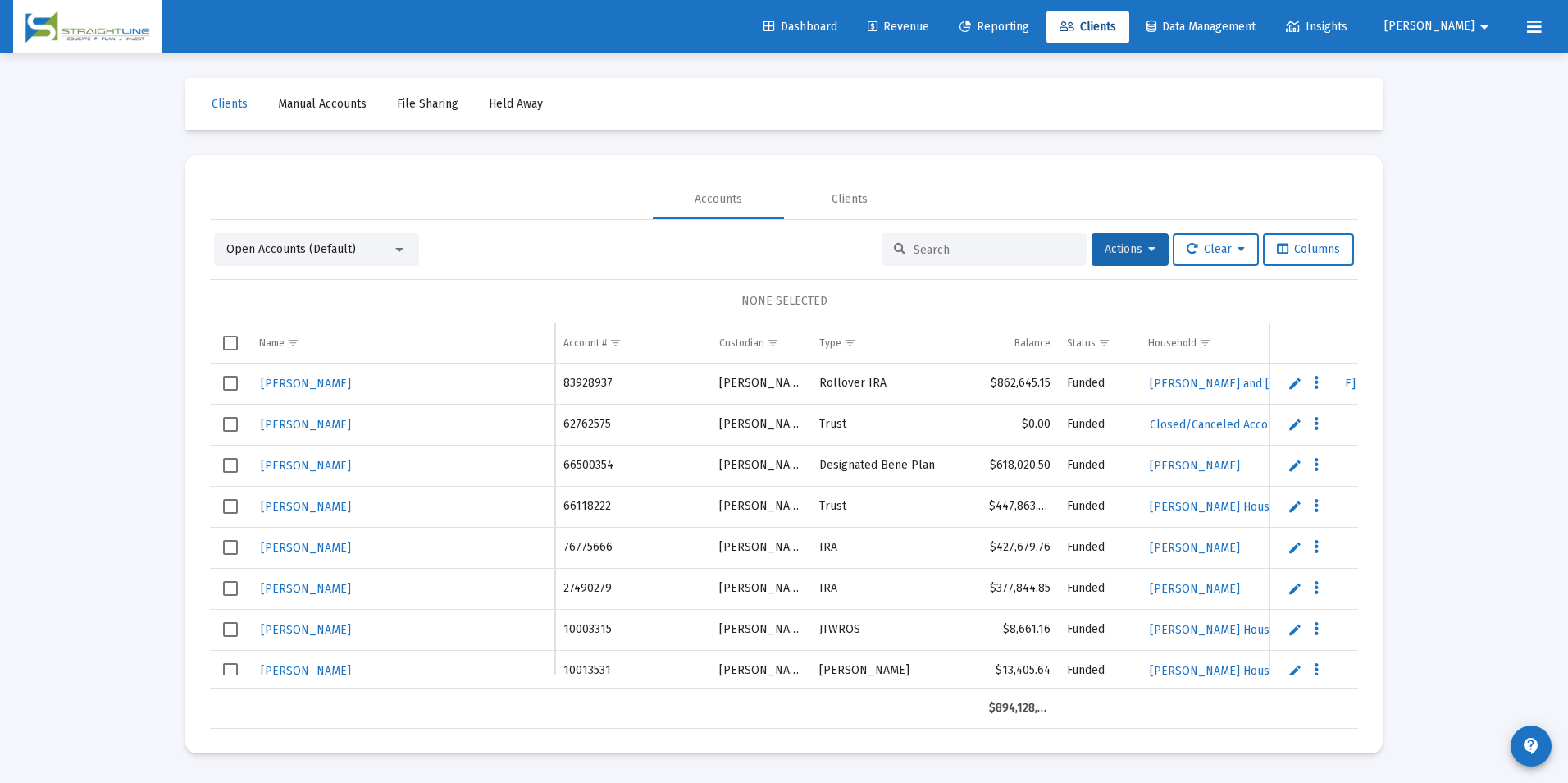
click at [1489, 295] on div "Loading... Clients Manual Accounts File Sharing Held Away Accounts Clients Open…" at bounding box center [784, 391] width 1568 height 783
click at [919, 19] on span "Revenue" at bounding box center [898, 26] width 61 height 14
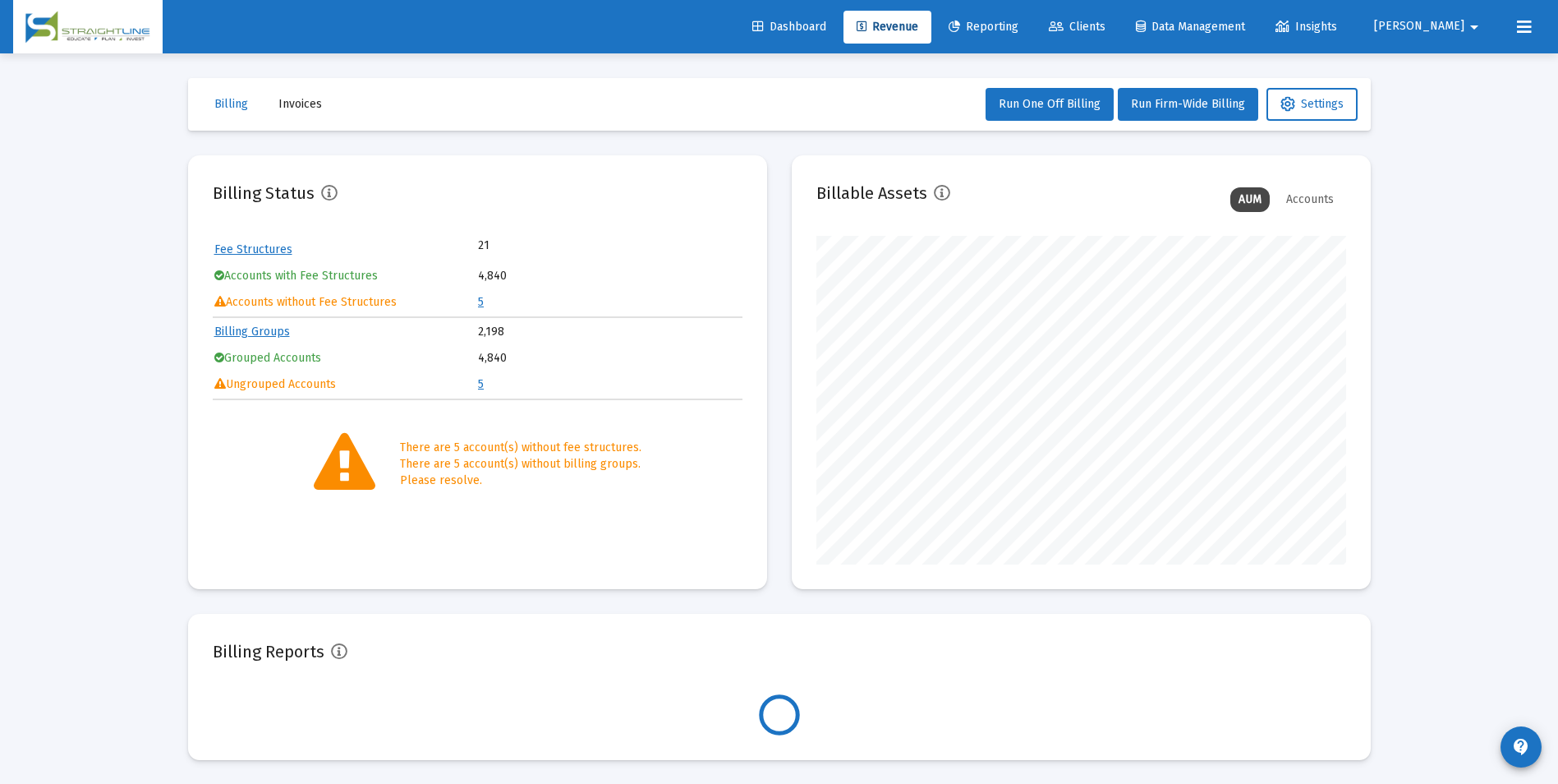
scroll to position [328, 530]
